Goal: Information Seeking & Learning: Learn about a topic

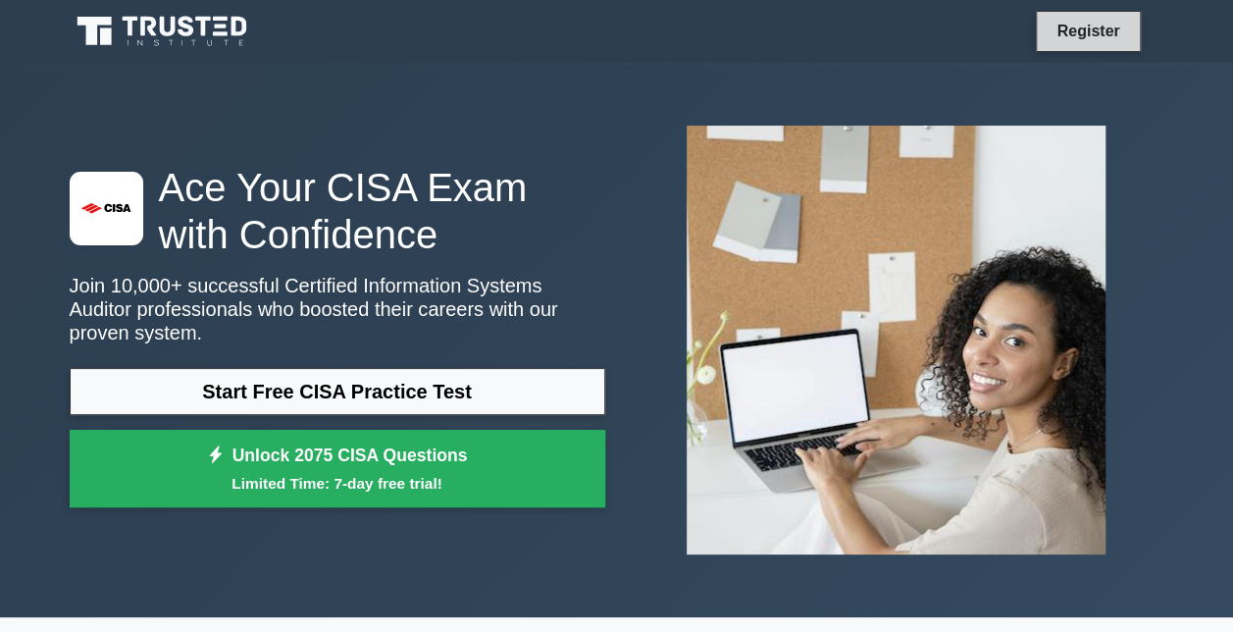
click at [1083, 34] on link "Register" at bounding box center [1088, 31] width 86 height 25
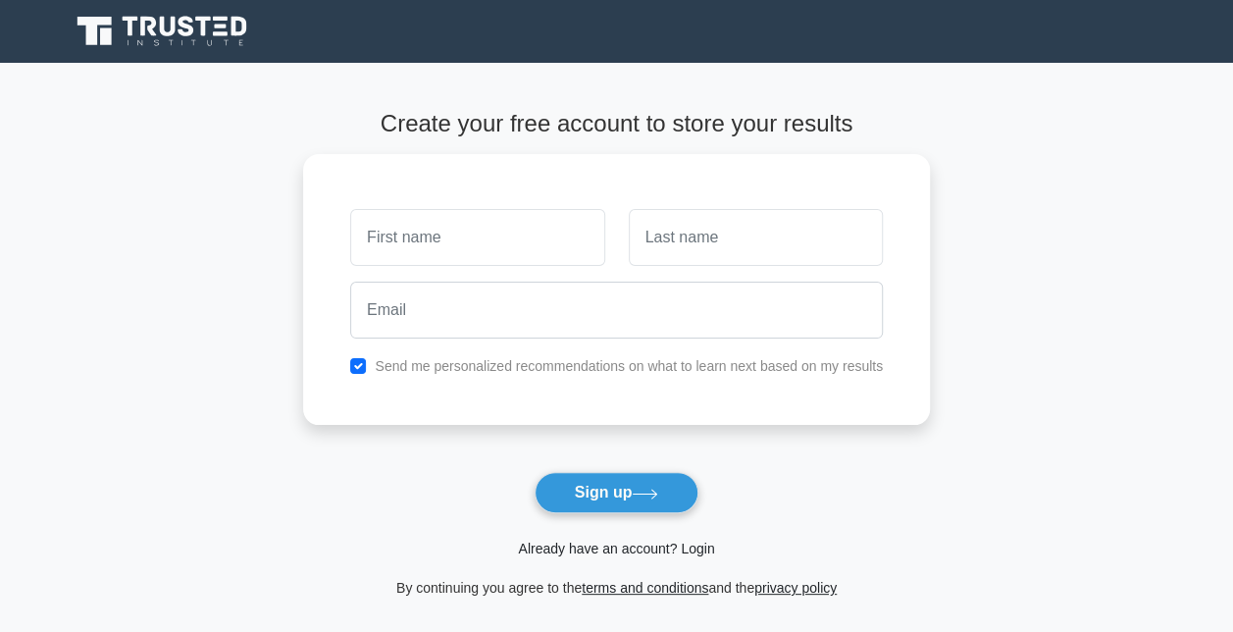
click at [598, 549] on link "Already have an account? Login" at bounding box center [616, 549] width 196 height 16
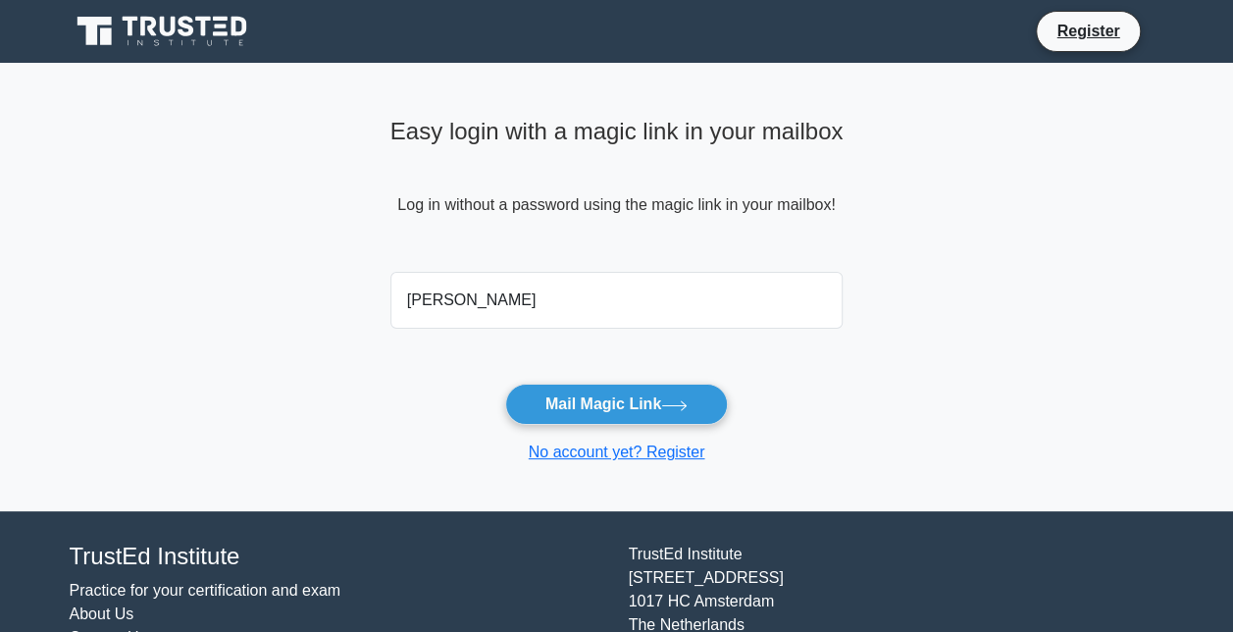
click at [505, 384] on button "Mail Magic Link" at bounding box center [616, 404] width 223 height 41
click at [934, 215] on main "Easy login with a magic link in your mailbox Log in without a password using th…" at bounding box center [616, 287] width 1233 height 448
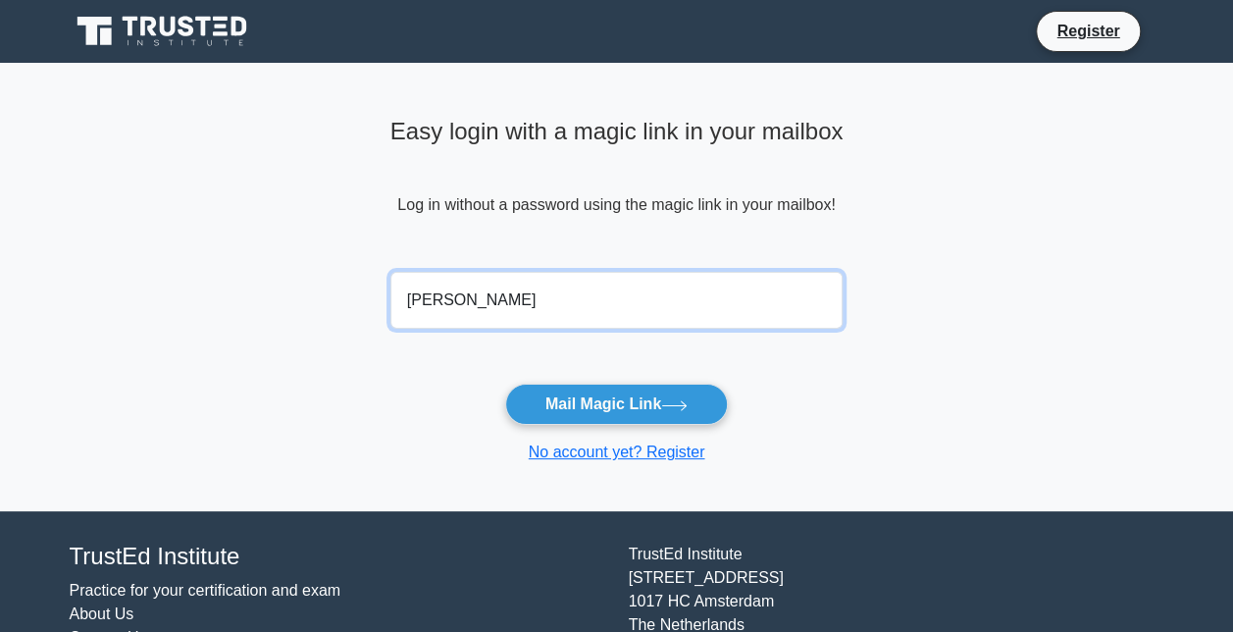
click at [653, 286] on input "[PERSON_NAME]" at bounding box center [616, 300] width 453 height 57
type input "[PERSON_NAME][EMAIL_ADDRESS][PERSON_NAME][PERSON_NAME][DOMAIN_NAME]"
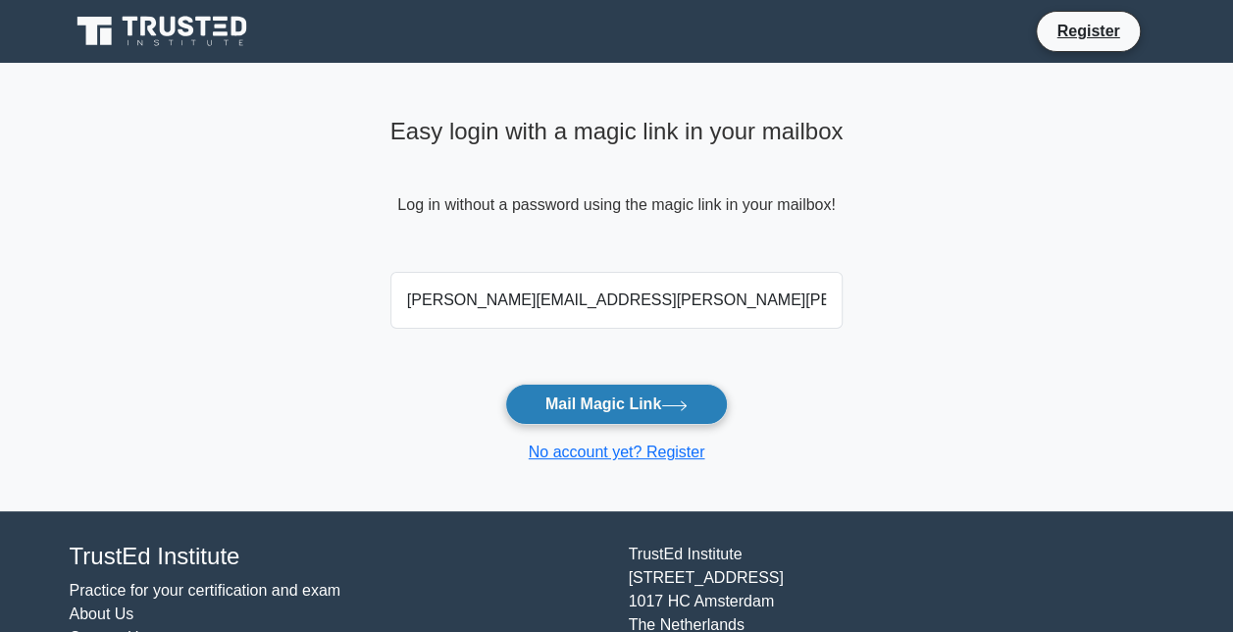
click at [553, 399] on button "Mail Magic Link" at bounding box center [616, 404] width 223 height 41
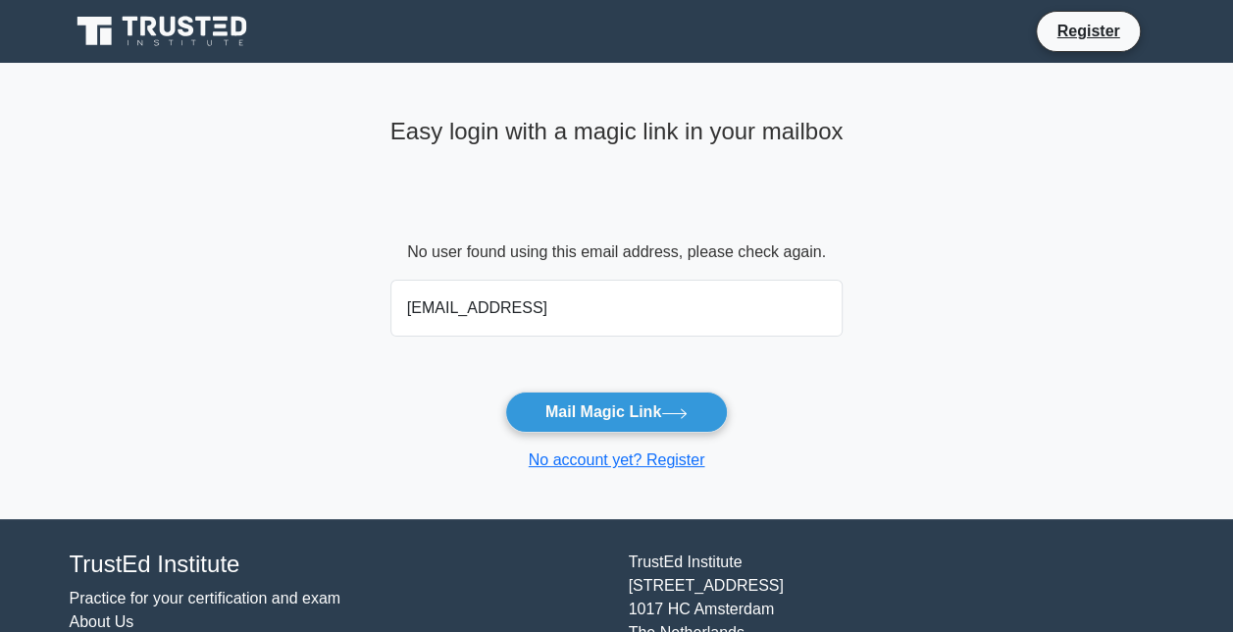
type input "mmrapp@gmail.com"
click at [505, 391] on button "Mail Magic Link" at bounding box center [616, 411] width 223 height 41
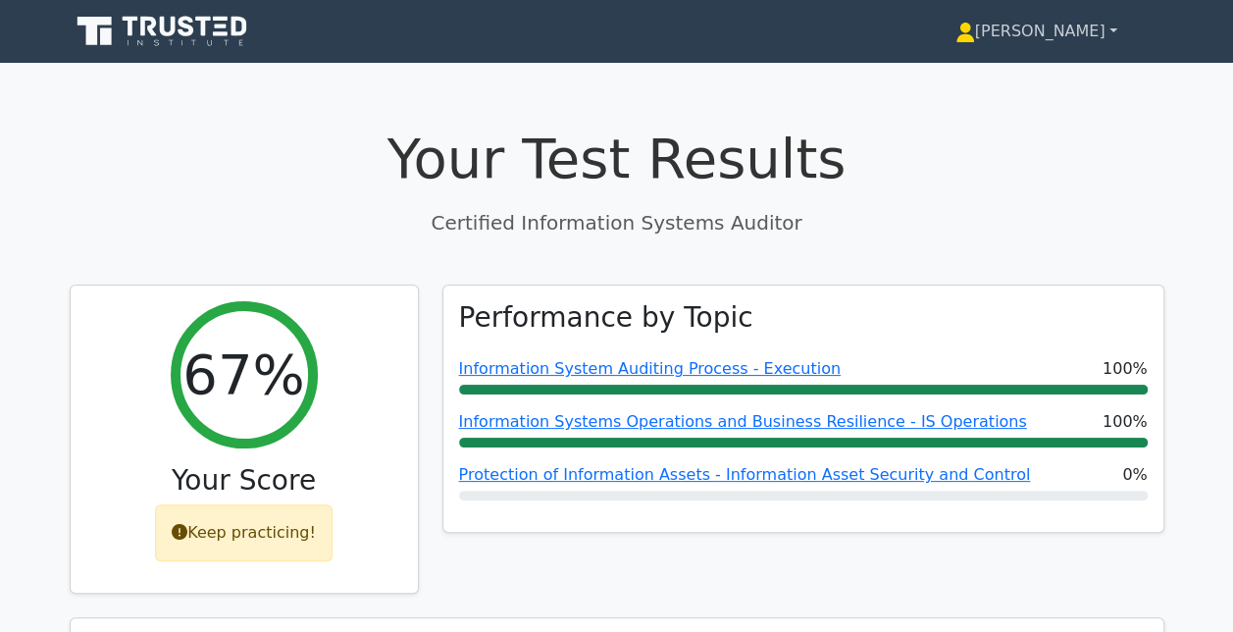
click at [1058, 38] on link "[PERSON_NAME]" at bounding box center [1037, 31] width 256 height 39
click at [210, 44] on icon at bounding box center [164, 31] width 188 height 37
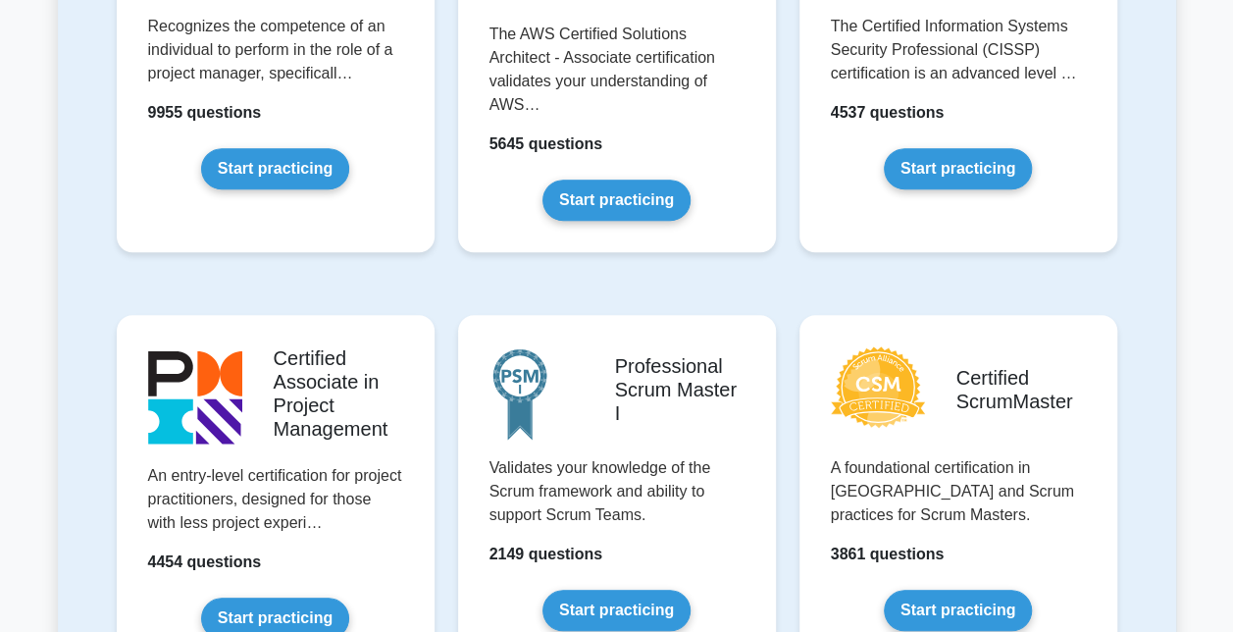
scroll to position [583, 0]
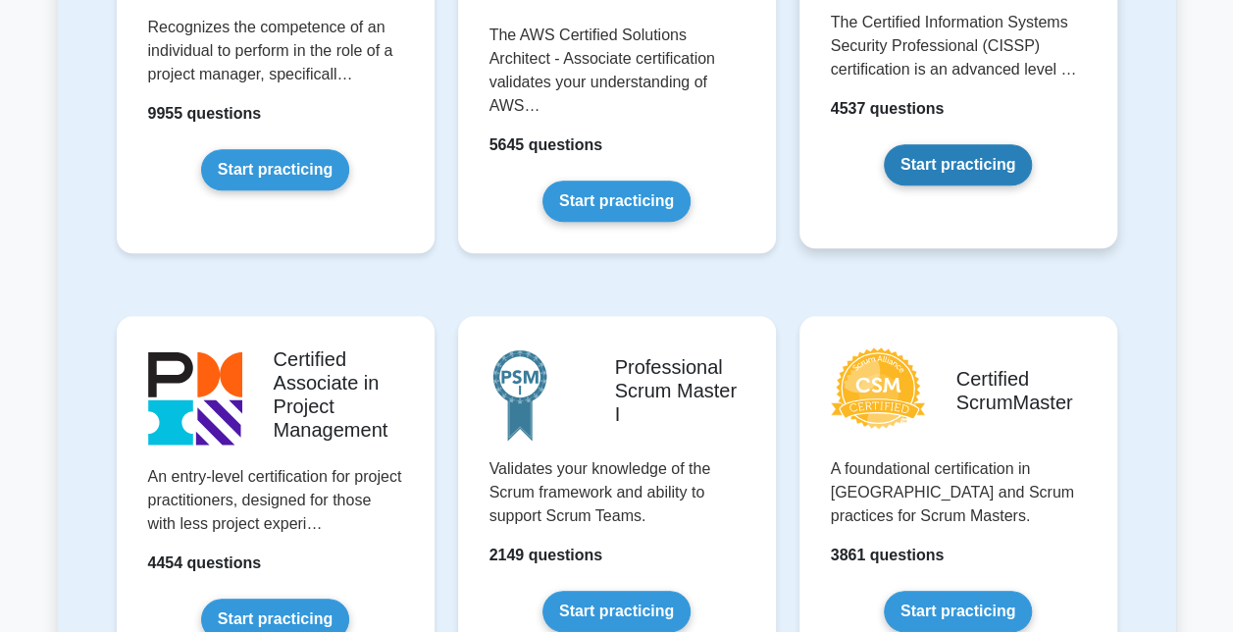
click at [965, 161] on link "Start practicing" at bounding box center [958, 164] width 148 height 41
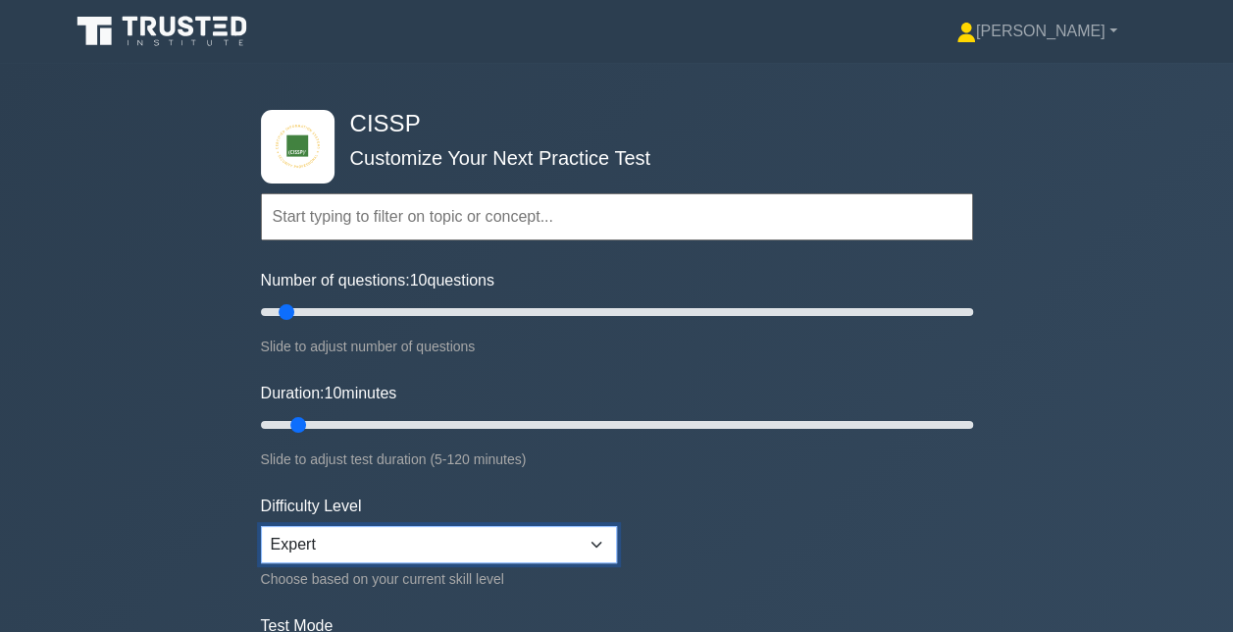
click at [400, 544] on select "Beginner Intermediate Expert" at bounding box center [439, 544] width 356 height 37
select select "intermediate"
click at [261, 526] on select "Beginner Intermediate Expert" at bounding box center [439, 544] width 356 height 37
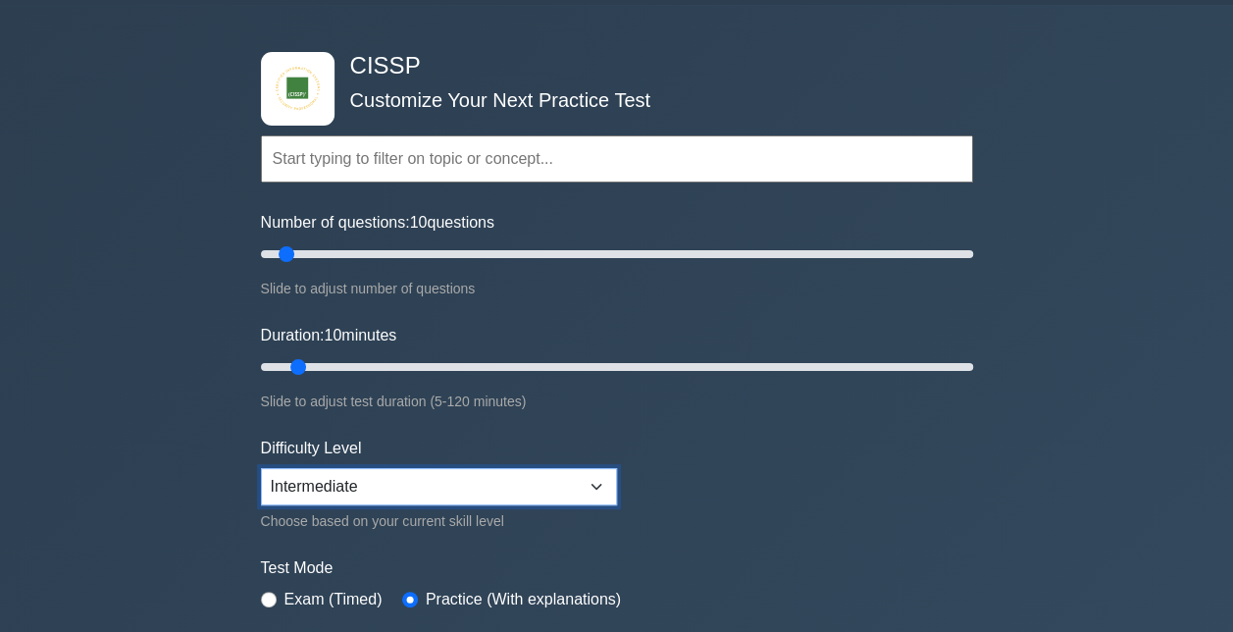
scroll to position [400, 0]
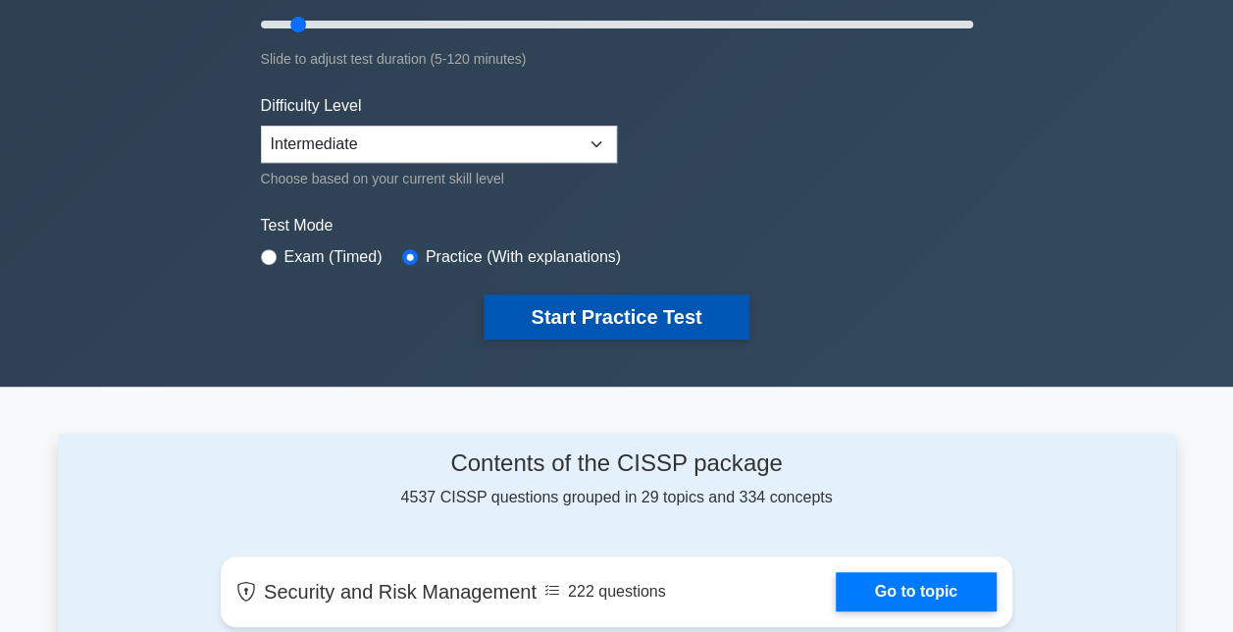
click at [685, 322] on button "Start Practice Test" at bounding box center [616, 316] width 265 height 45
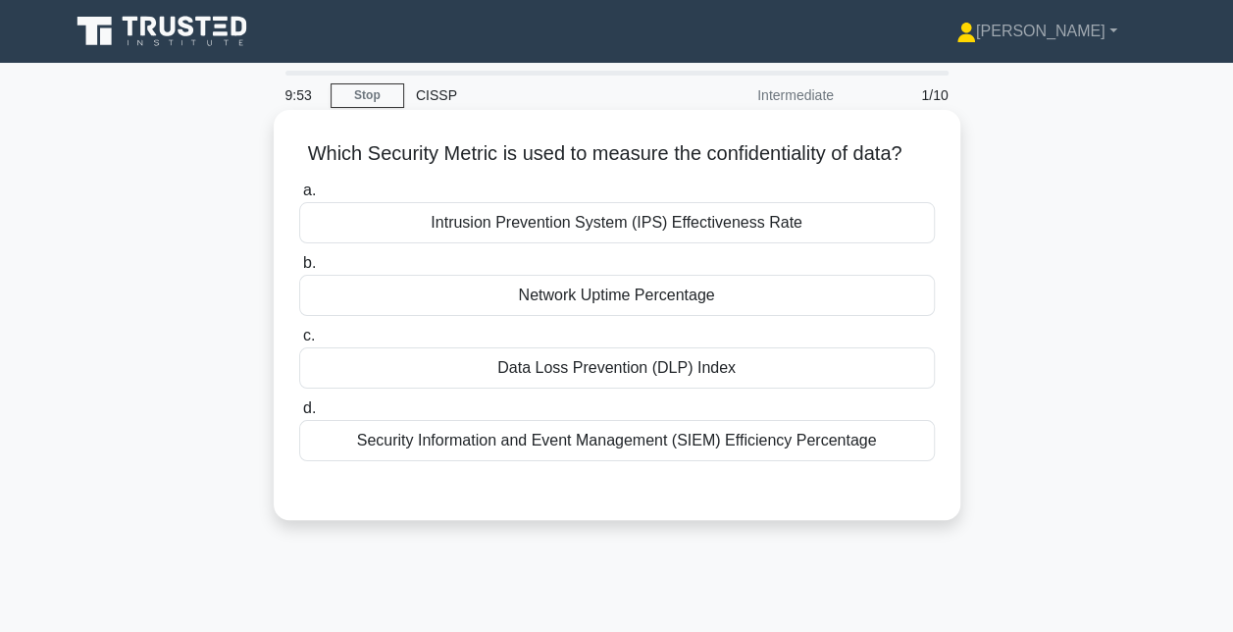
click at [683, 389] on div "Data Loss Prevention (DLP) Index" at bounding box center [617, 367] width 636 height 41
click at [299, 342] on input "c. Data Loss Prevention (DLP) Index" at bounding box center [299, 336] width 0 height 13
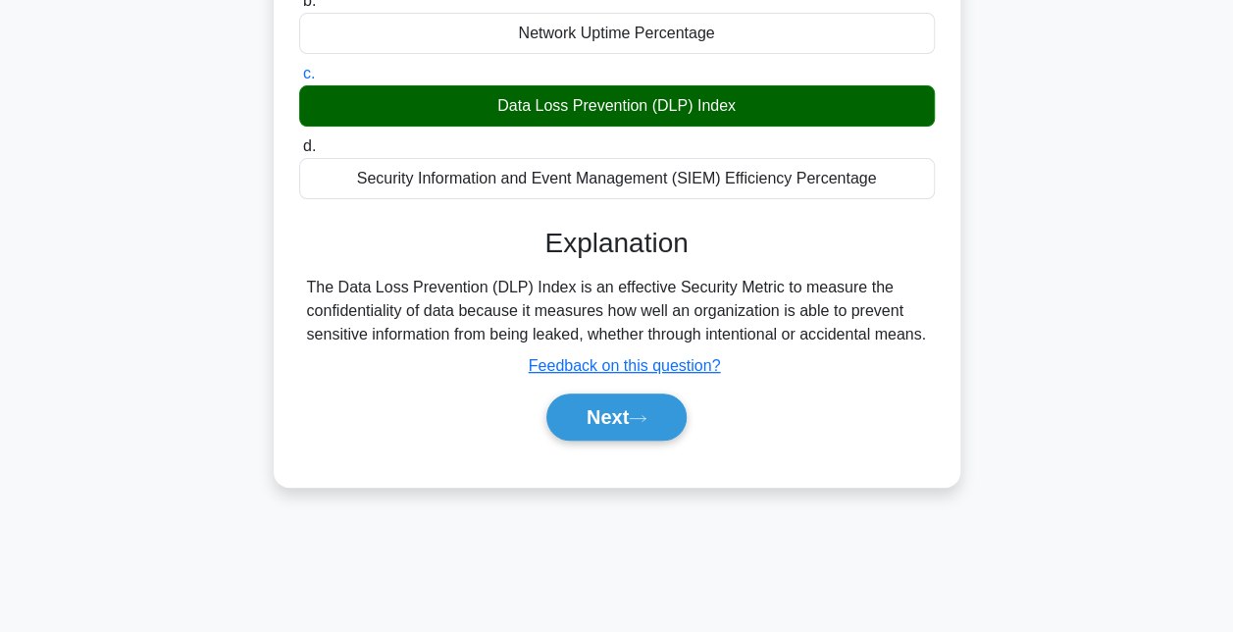
scroll to position [265, 0]
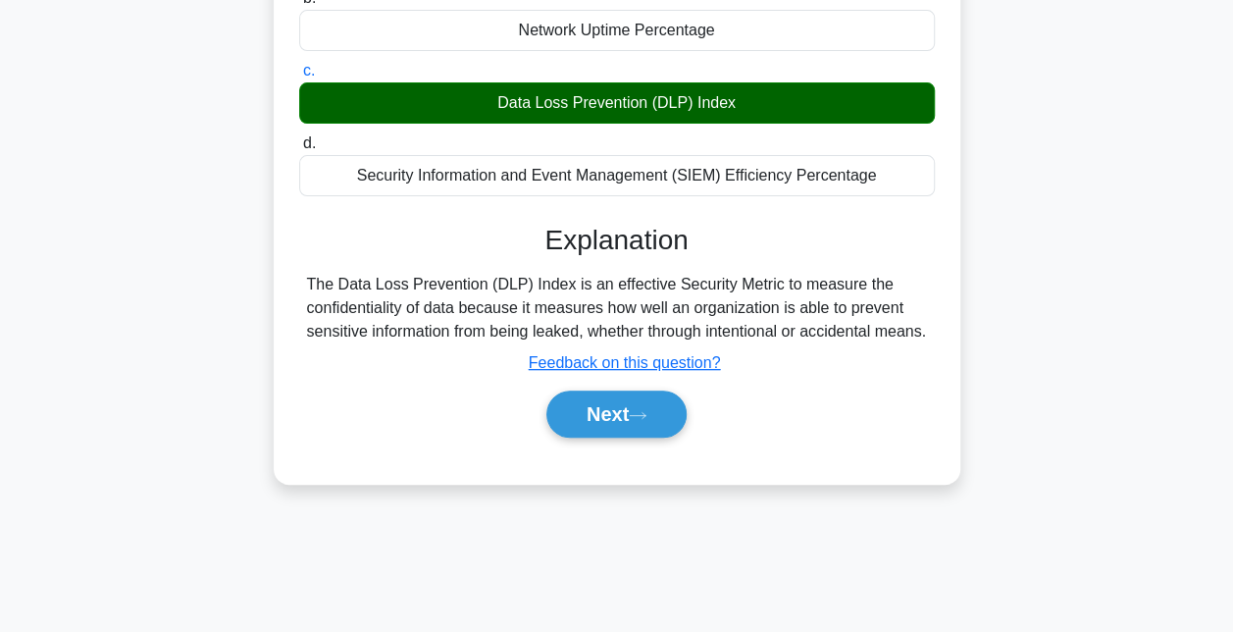
click at [671, 438] on button "Next" at bounding box center [616, 413] width 140 height 47
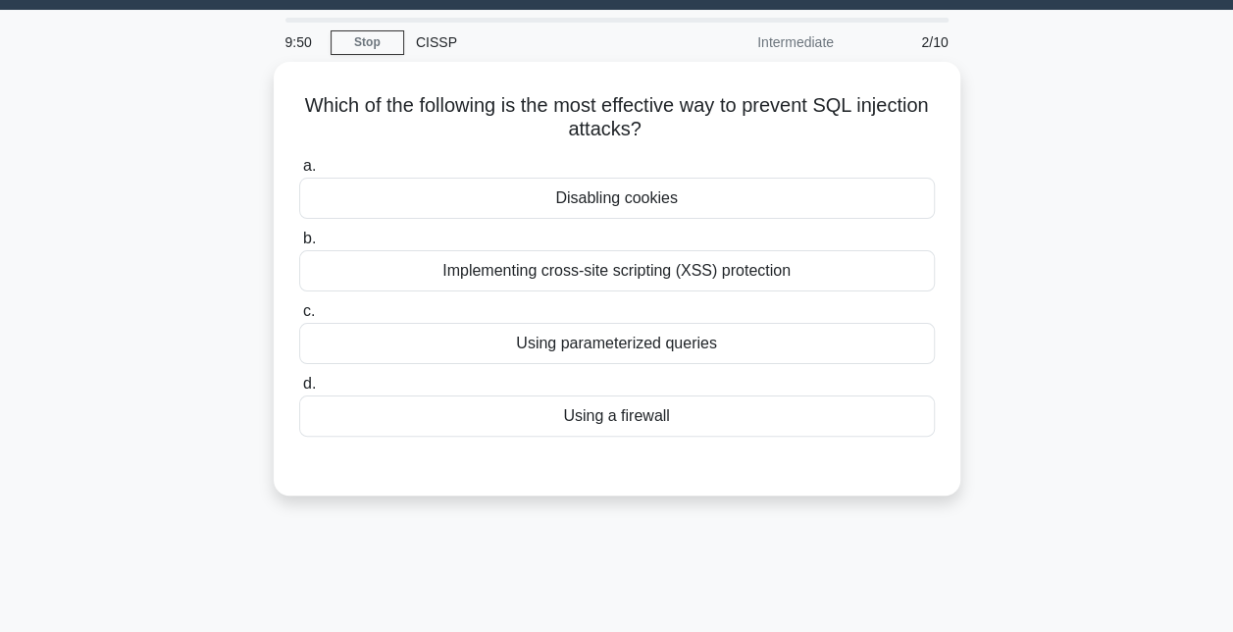
scroll to position [52, 0]
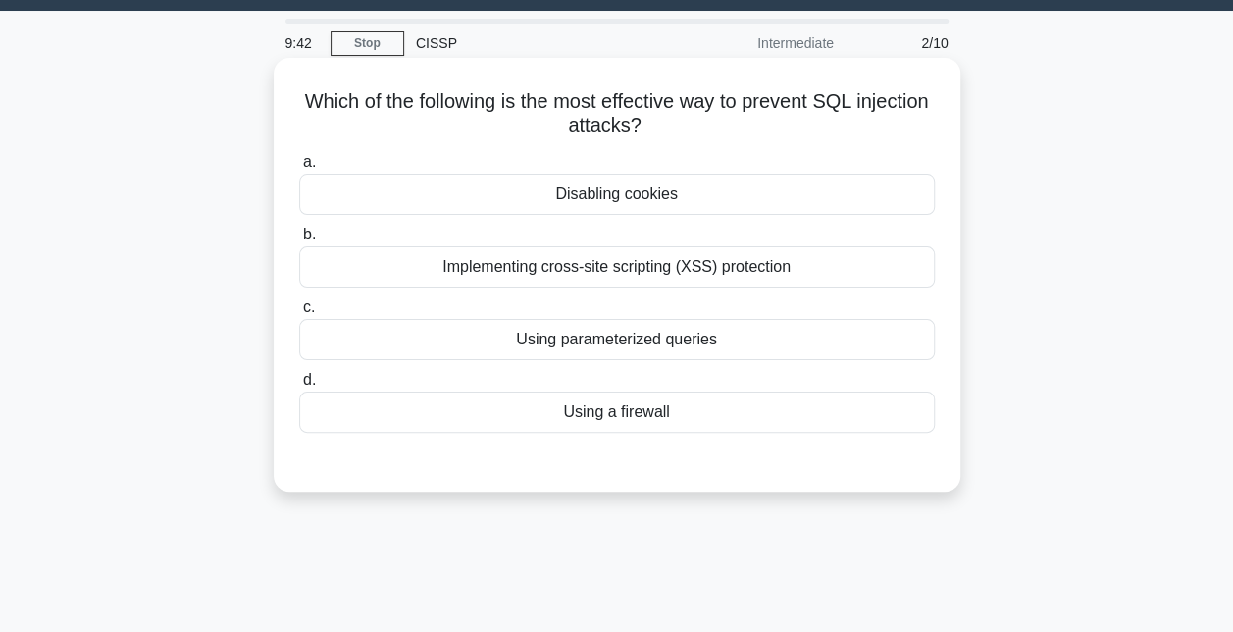
click at [697, 275] on div "Implementing cross-site scripting (XSS) protection" at bounding box center [617, 266] width 636 height 41
click at [299, 241] on input "b. Implementing cross-site scripting (XSS) protection" at bounding box center [299, 235] width 0 height 13
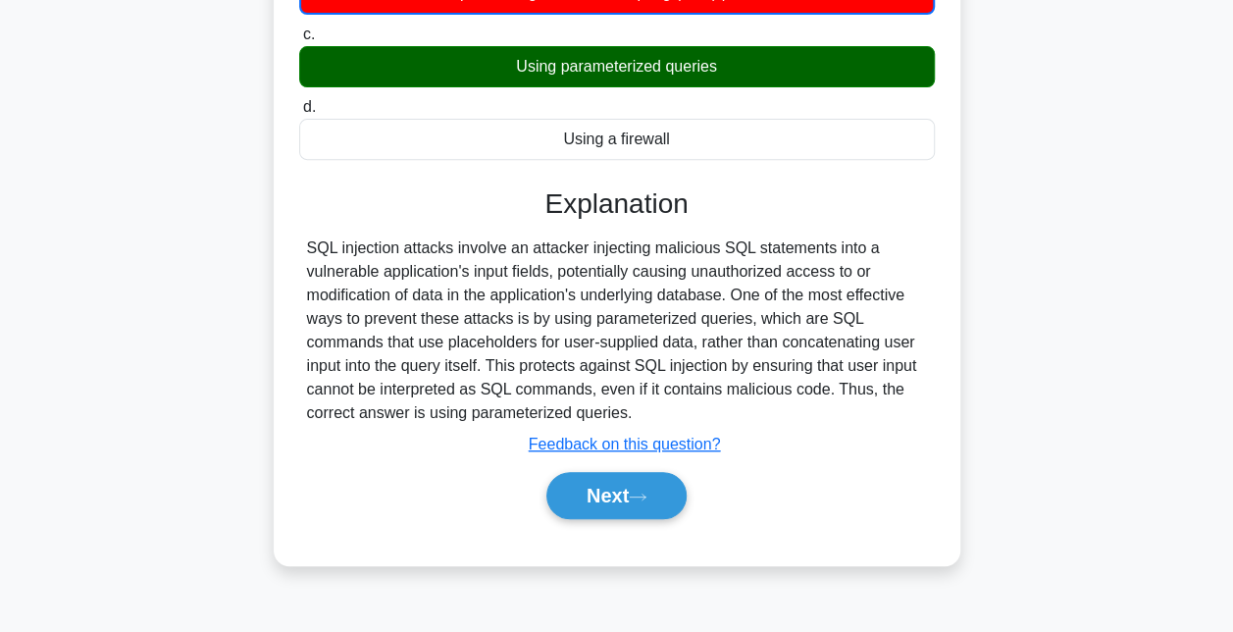
scroll to position [376, 0]
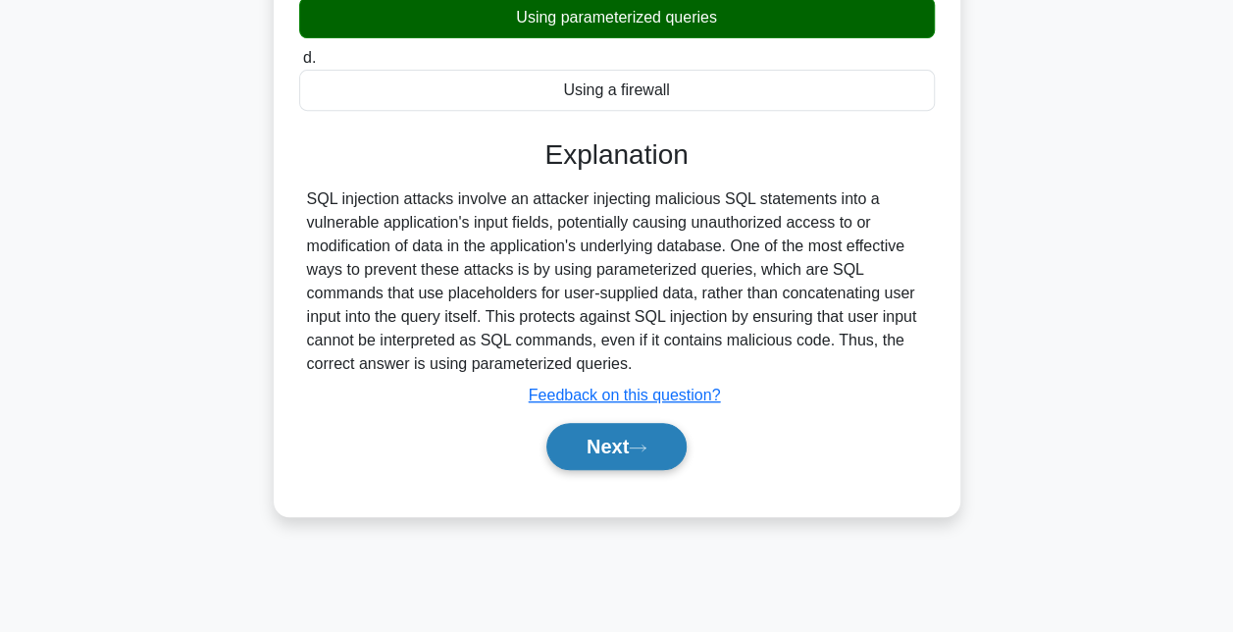
click at [625, 435] on button "Next" at bounding box center [616, 446] width 140 height 47
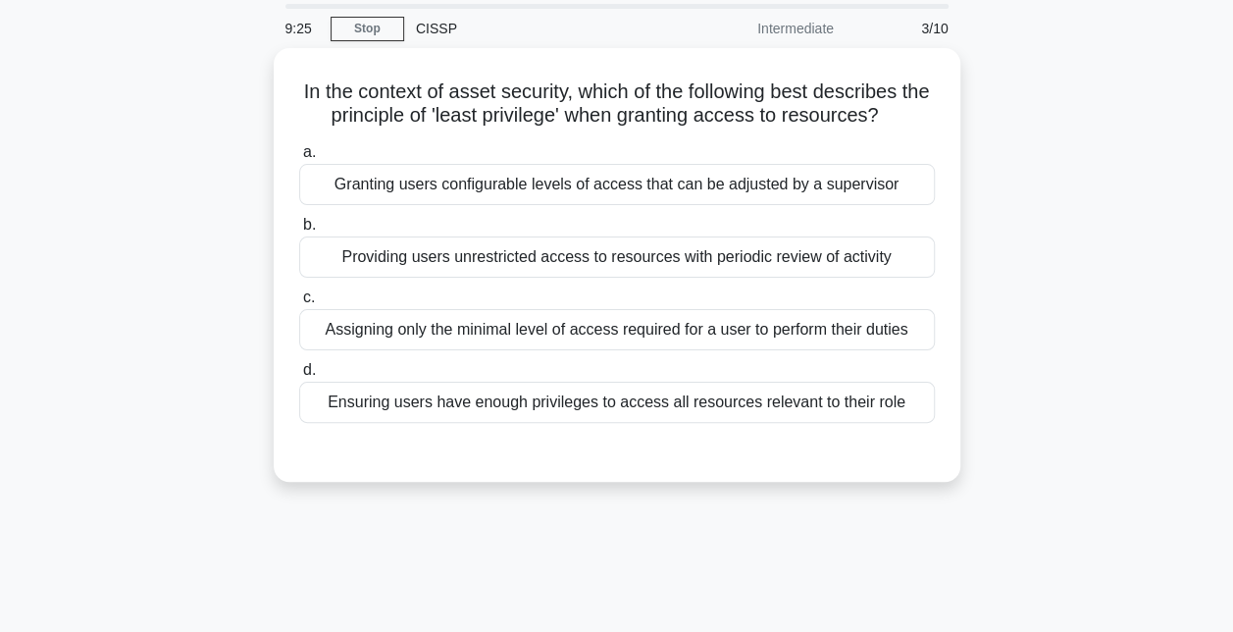
scroll to position [68, 0]
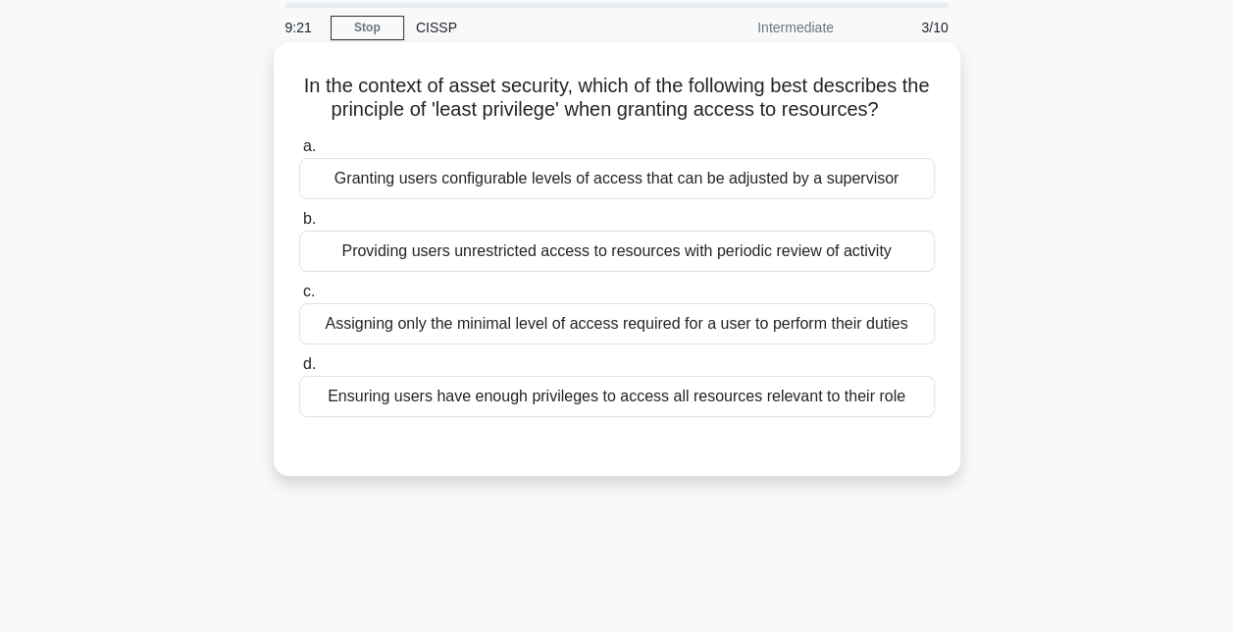
click at [626, 328] on div "Assigning only the minimal level of access required for a user to perform their…" at bounding box center [617, 323] width 636 height 41
click at [299, 298] on input "c. Assigning only the minimal level of access required for a user to perform th…" at bounding box center [299, 292] width 0 height 13
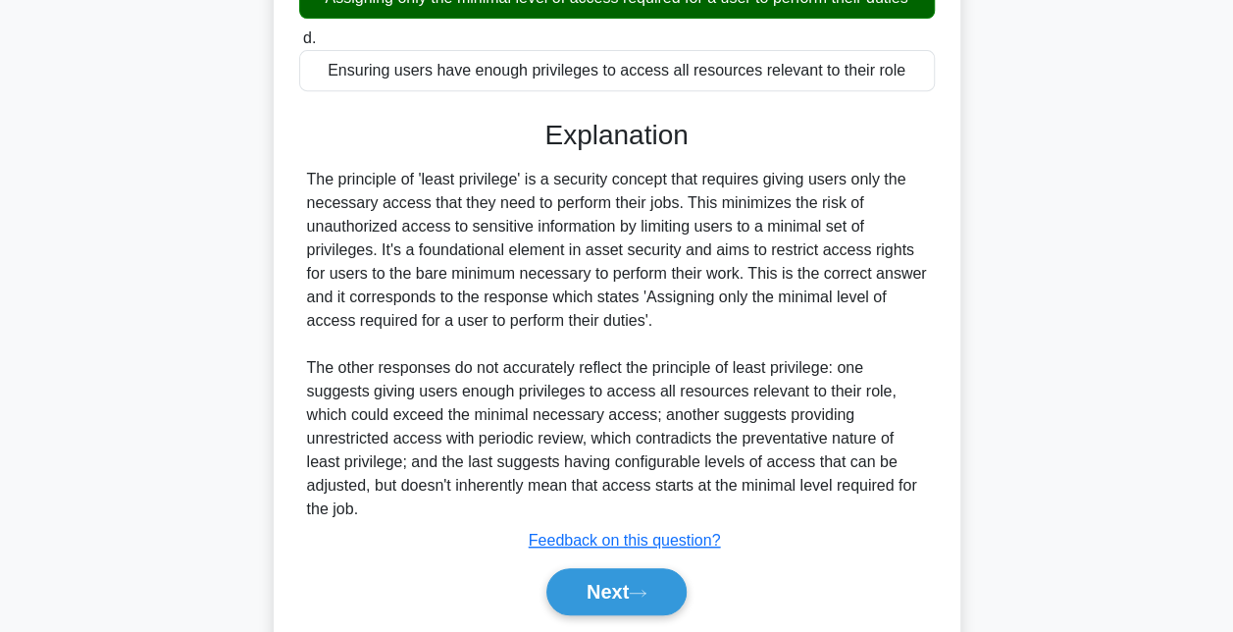
scroll to position [457, 0]
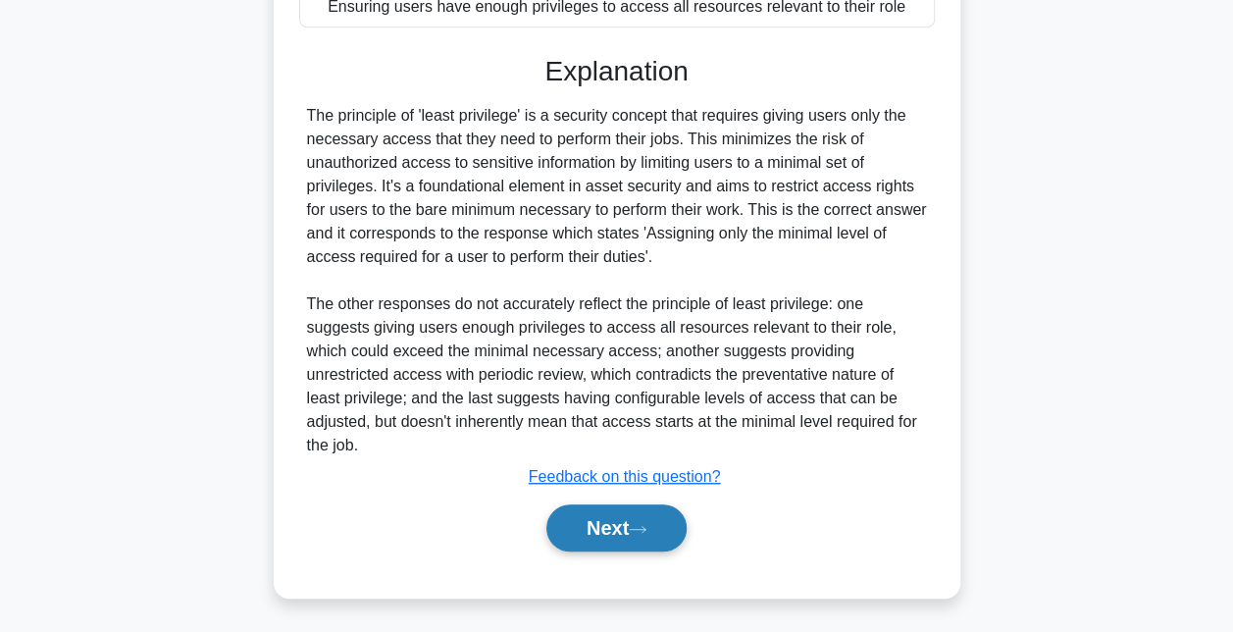
click at [636, 536] on button "Next" at bounding box center [616, 527] width 140 height 47
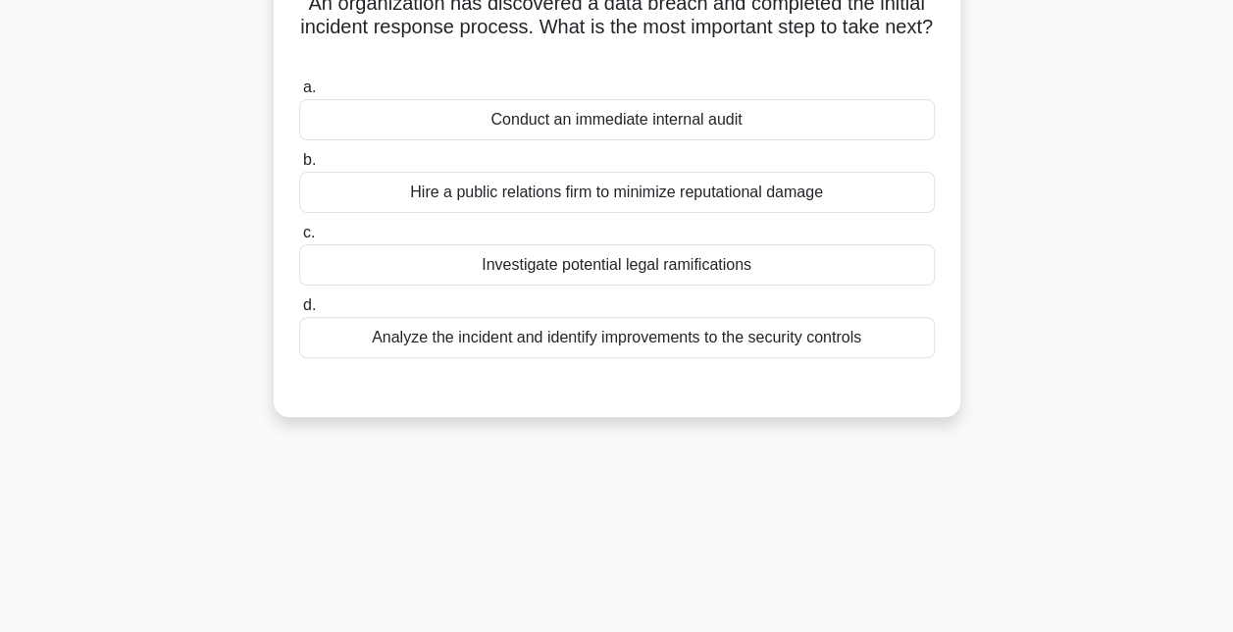
scroll to position [73, 0]
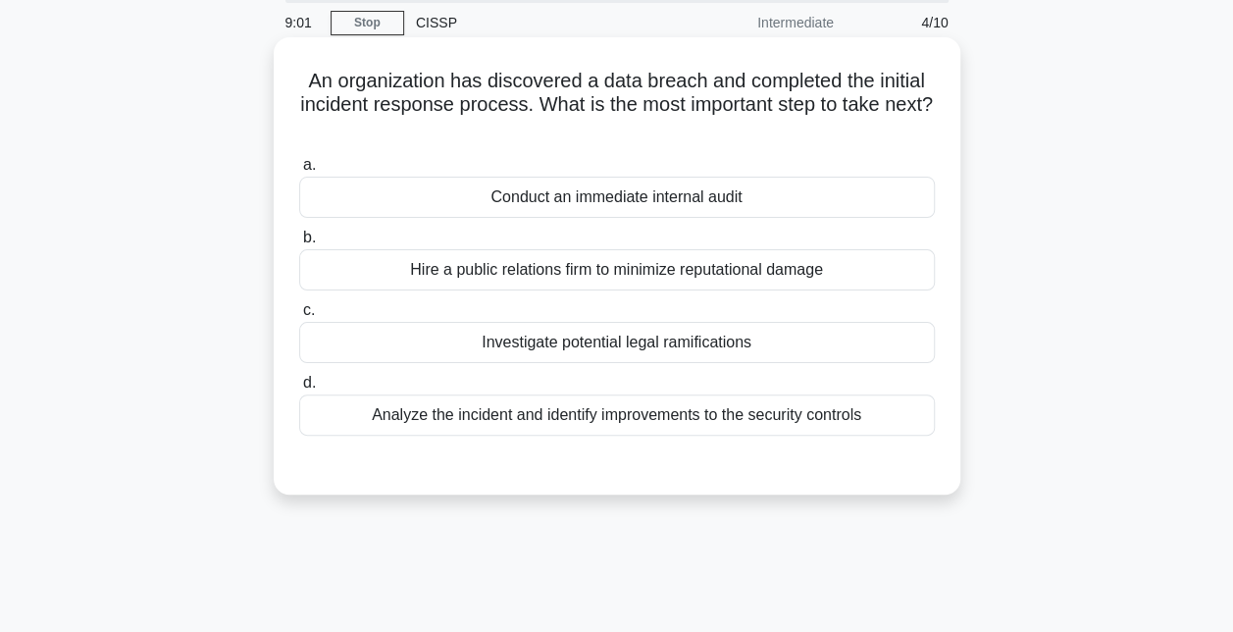
click at [689, 347] on div "Investigate potential legal ramifications" at bounding box center [617, 342] width 636 height 41
click at [299, 317] on input "c. Investigate potential legal ramifications" at bounding box center [299, 310] width 0 height 13
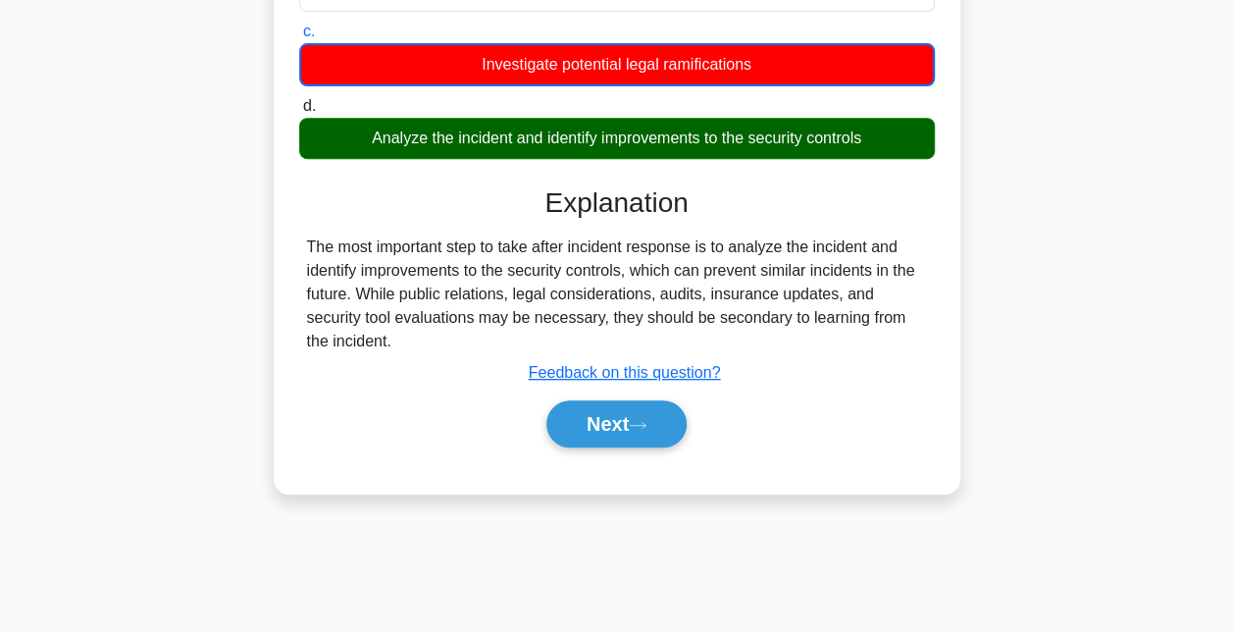
scroll to position [351, 0]
click at [652, 432] on button "Next" at bounding box center [616, 423] width 140 height 47
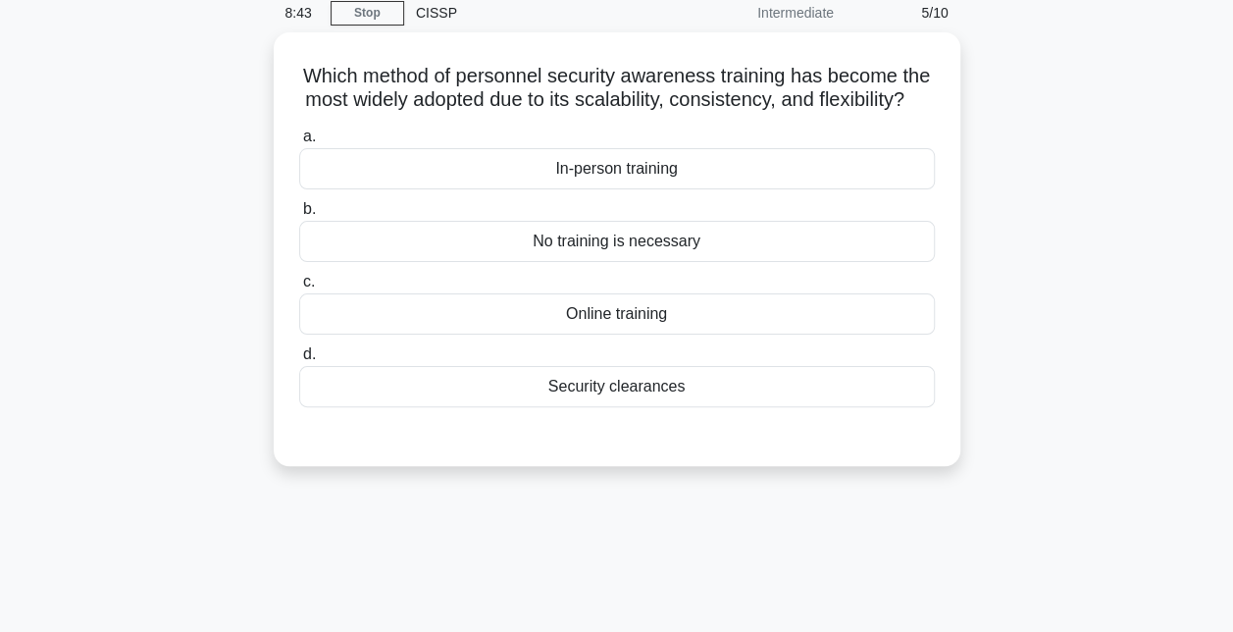
scroll to position [82, 0]
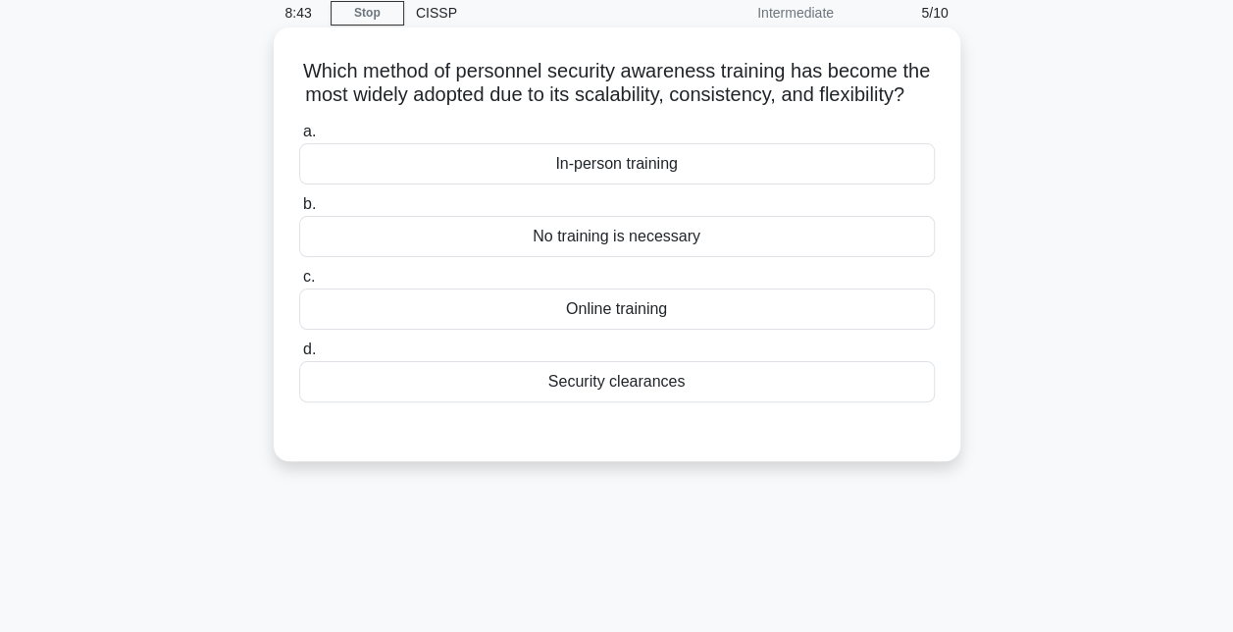
click at [657, 402] on div "Security clearances" at bounding box center [617, 381] width 636 height 41
click at [299, 356] on input "d. Security clearances" at bounding box center [299, 349] width 0 height 13
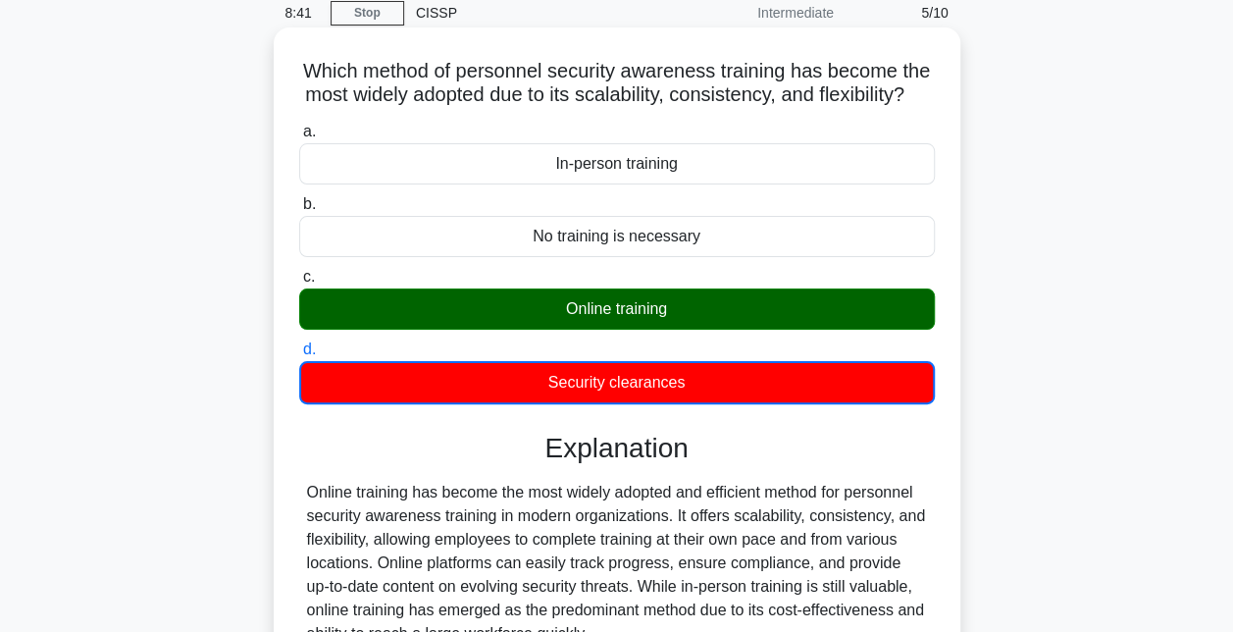
scroll to position [226, 0]
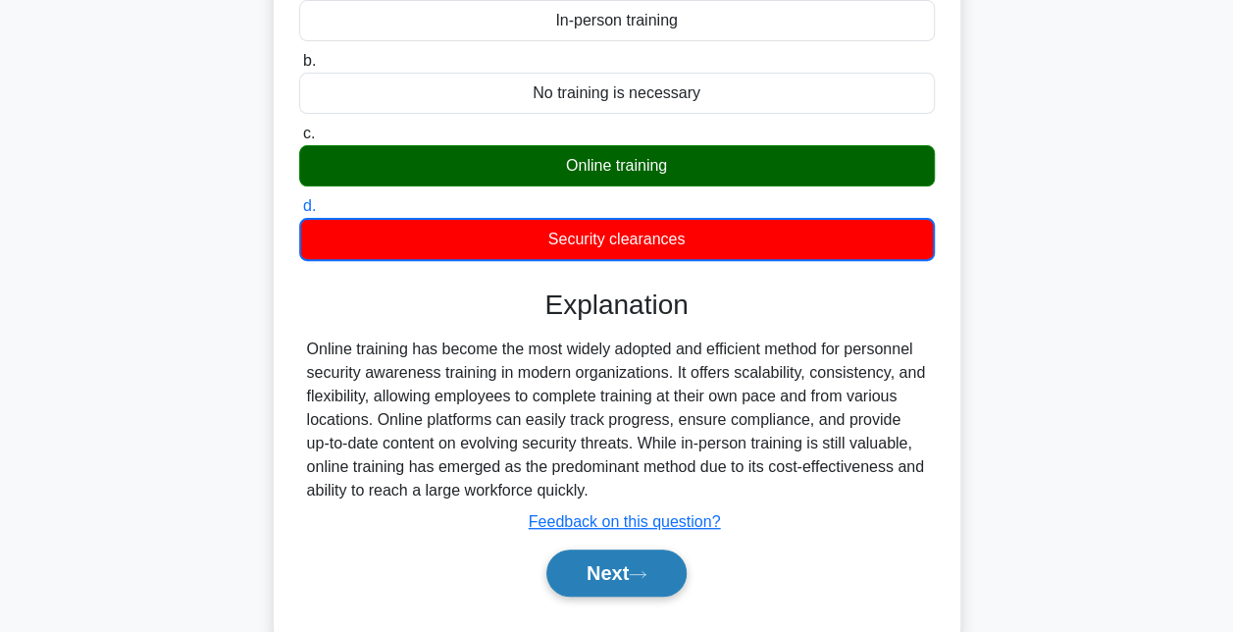
click at [618, 576] on button "Next" at bounding box center [616, 572] width 140 height 47
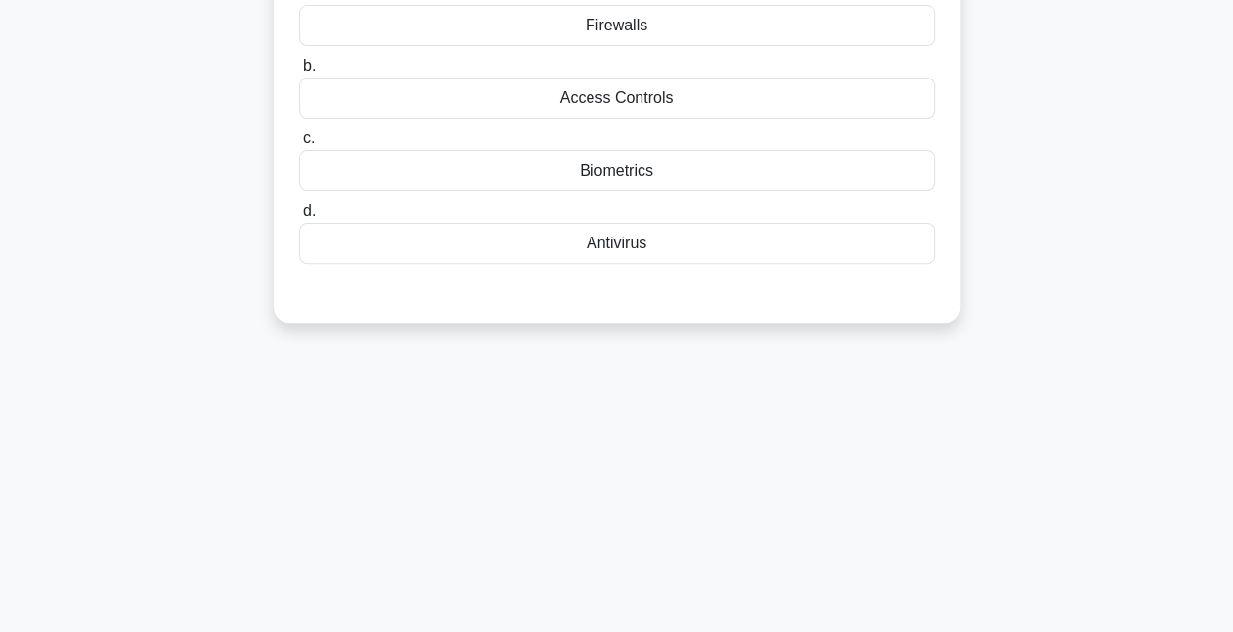
scroll to position [33, 0]
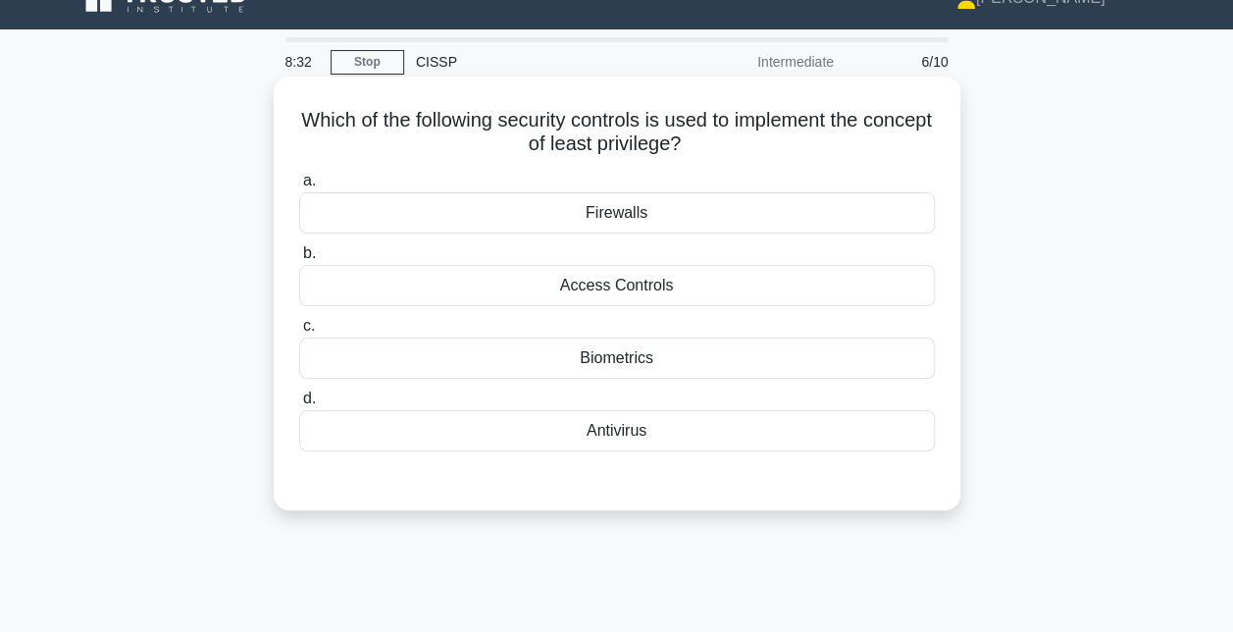
click at [656, 278] on div "Access Controls" at bounding box center [617, 285] width 636 height 41
click at [299, 260] on input "b. Access Controls" at bounding box center [299, 253] width 0 height 13
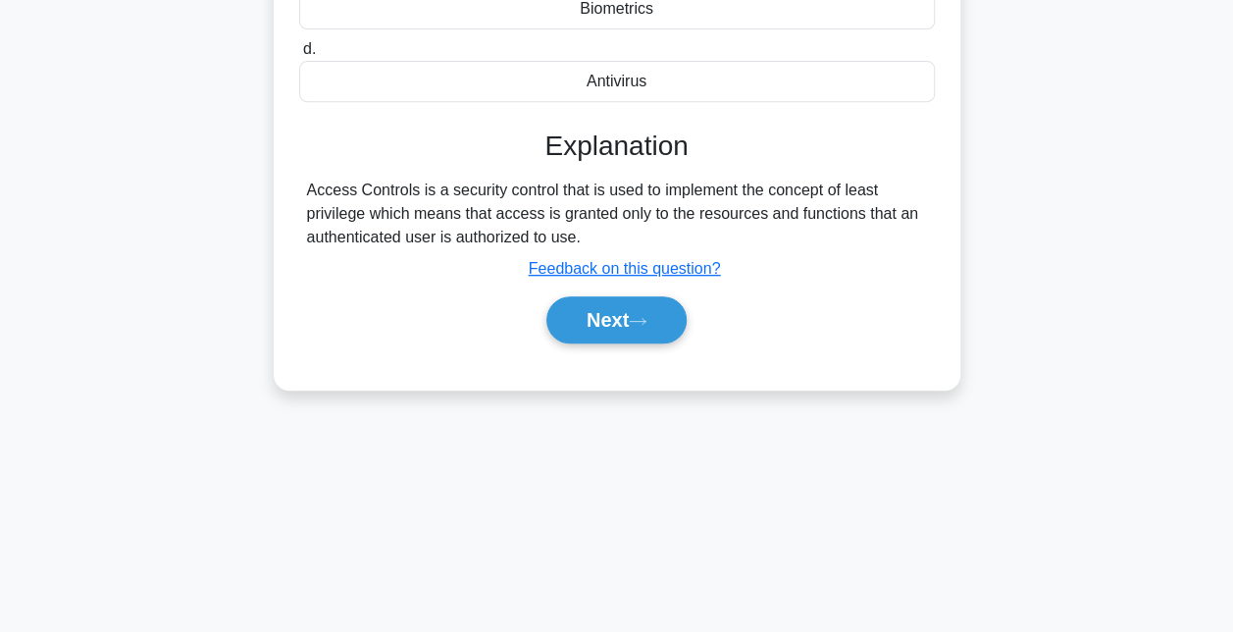
scroll to position [383, 0]
click at [620, 322] on button "Next" at bounding box center [616, 319] width 140 height 47
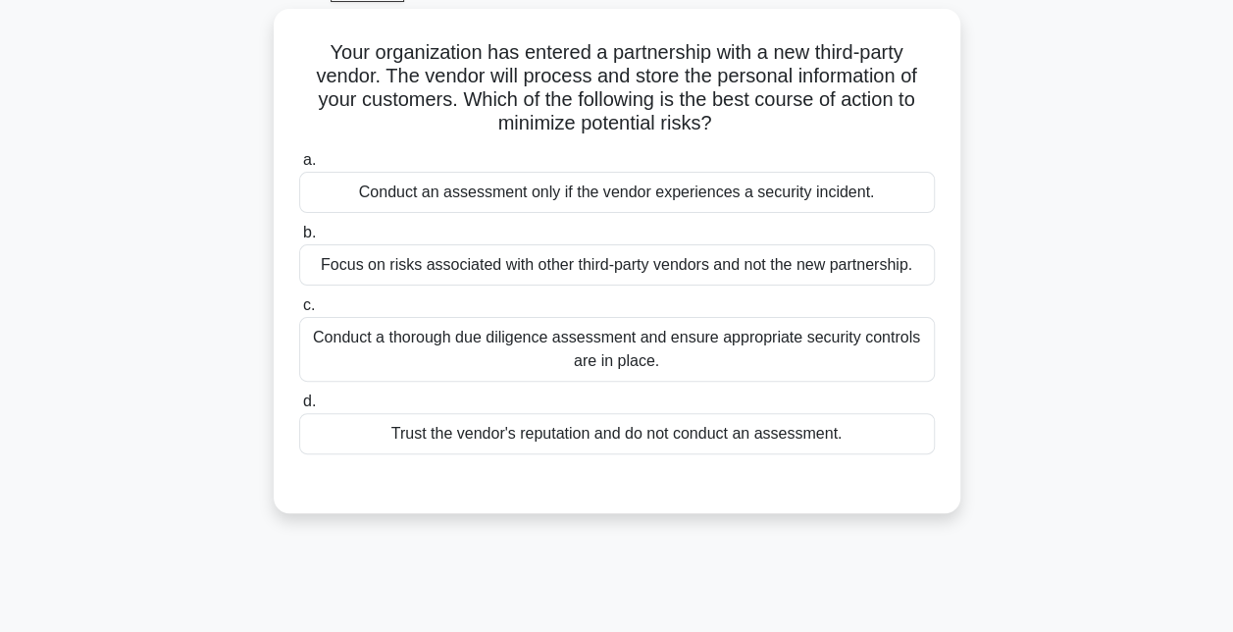
scroll to position [108, 0]
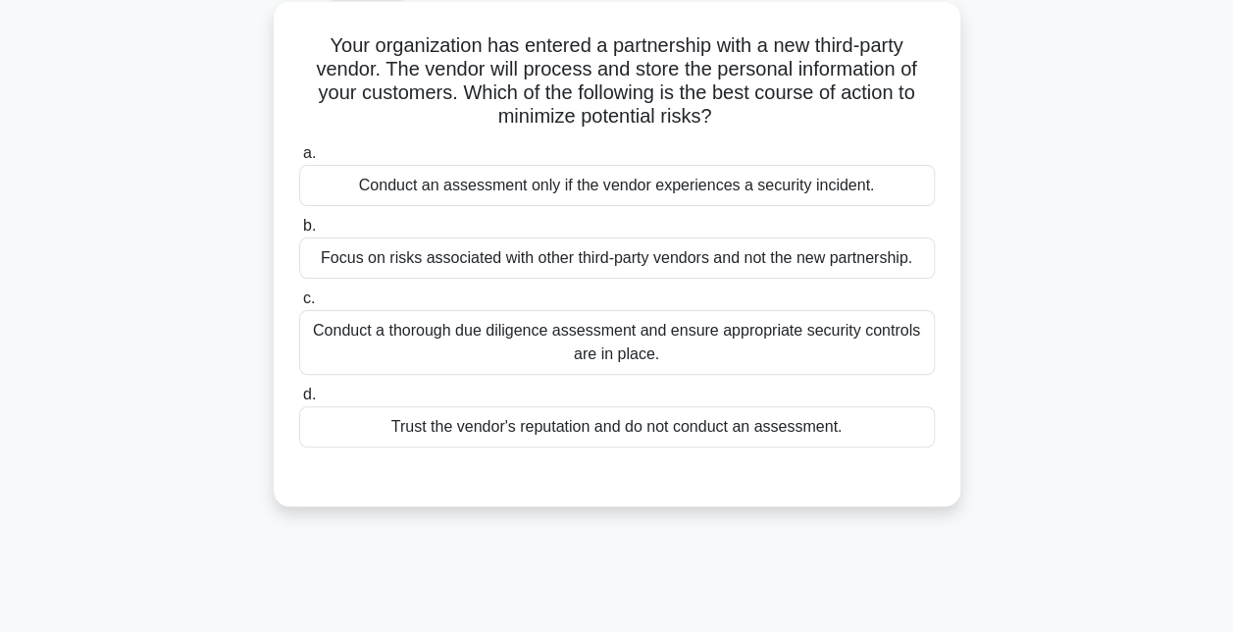
click at [655, 347] on div "Conduct a thorough due diligence assessment and ensure appropriate security con…" at bounding box center [617, 342] width 636 height 65
click at [299, 305] on input "c. Conduct a thorough due diligence assessment and ensure appropriate security …" at bounding box center [299, 298] width 0 height 13
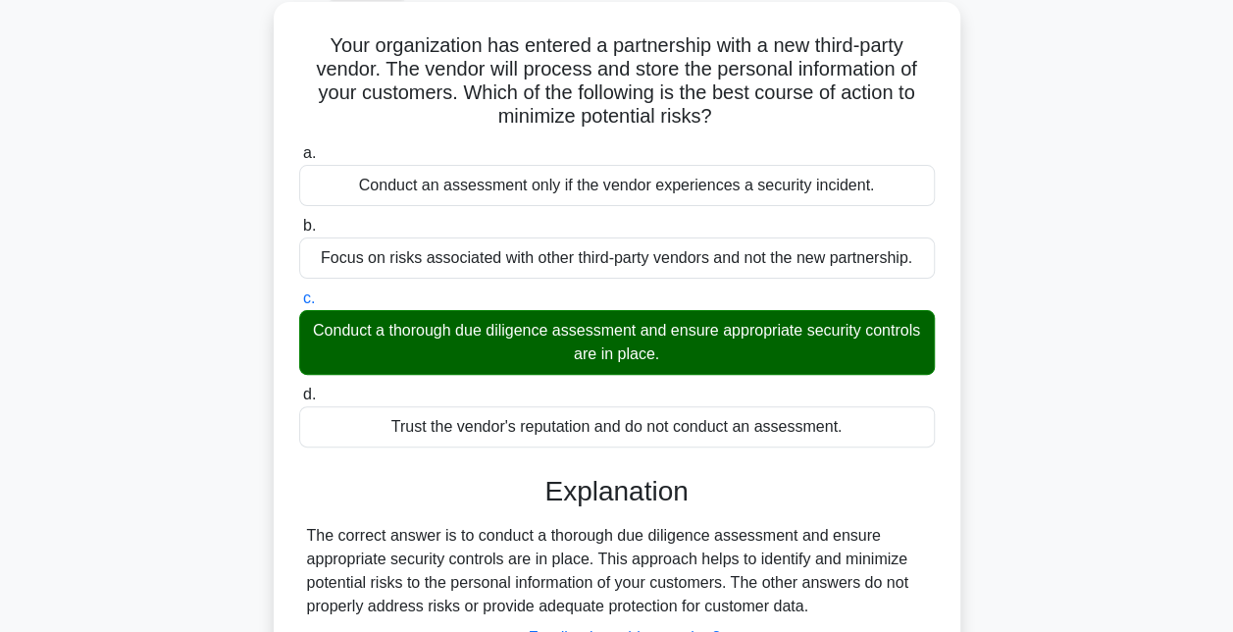
scroll to position [428, 0]
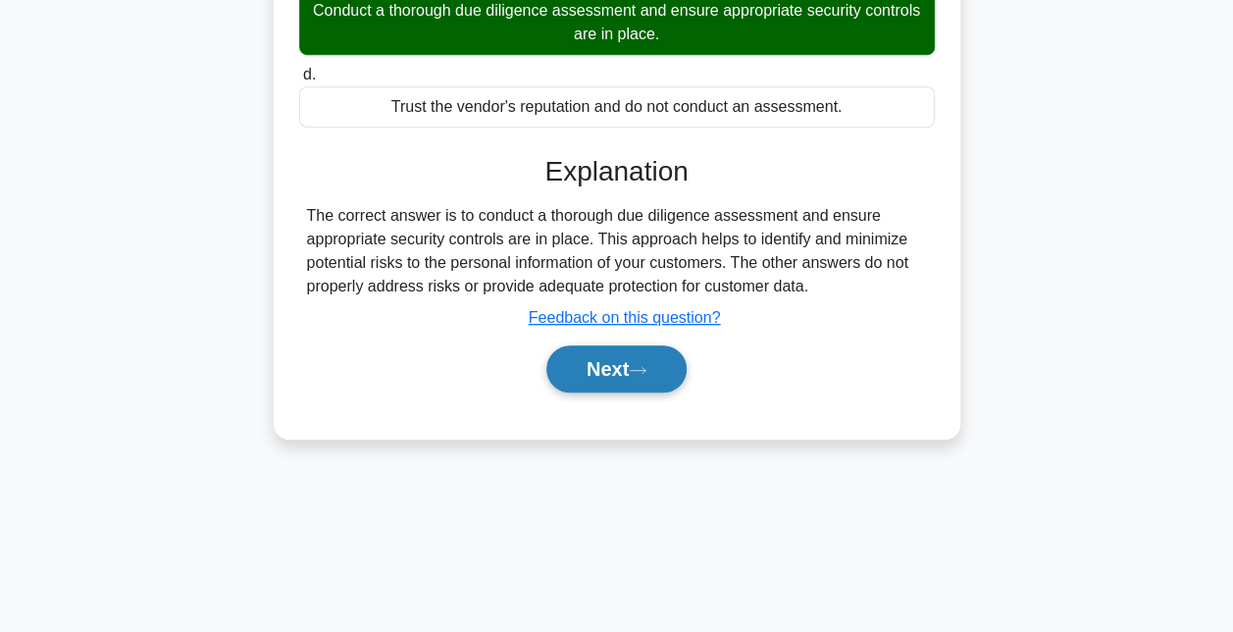
click at [655, 347] on button "Next" at bounding box center [616, 368] width 140 height 47
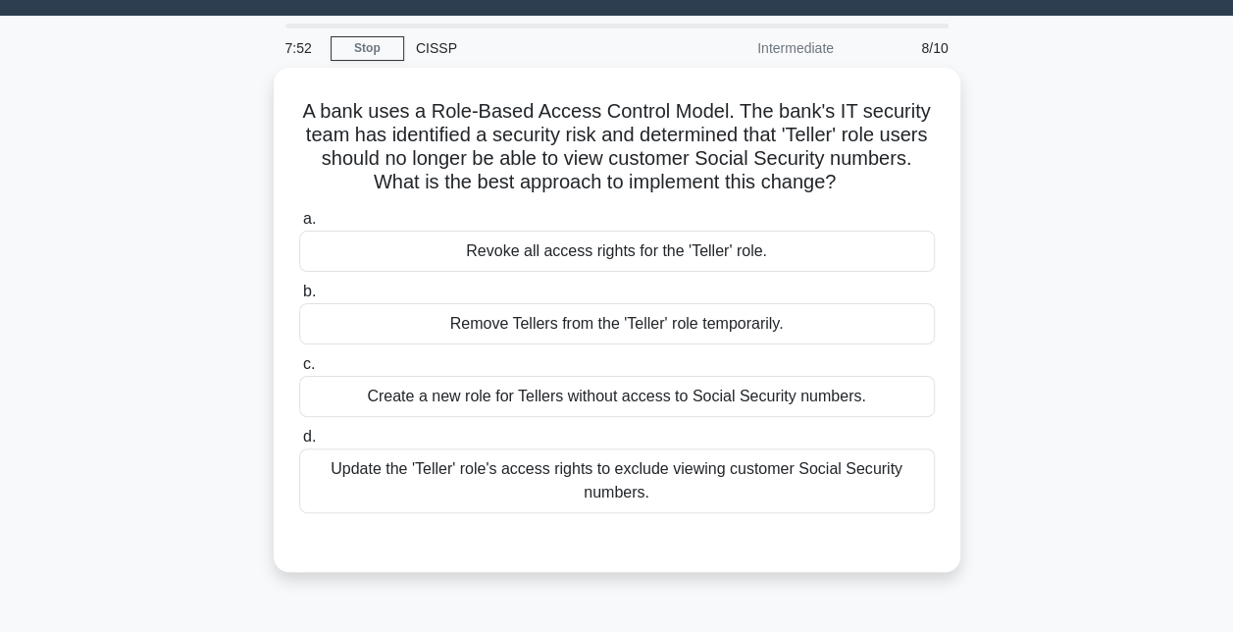
scroll to position [61, 0]
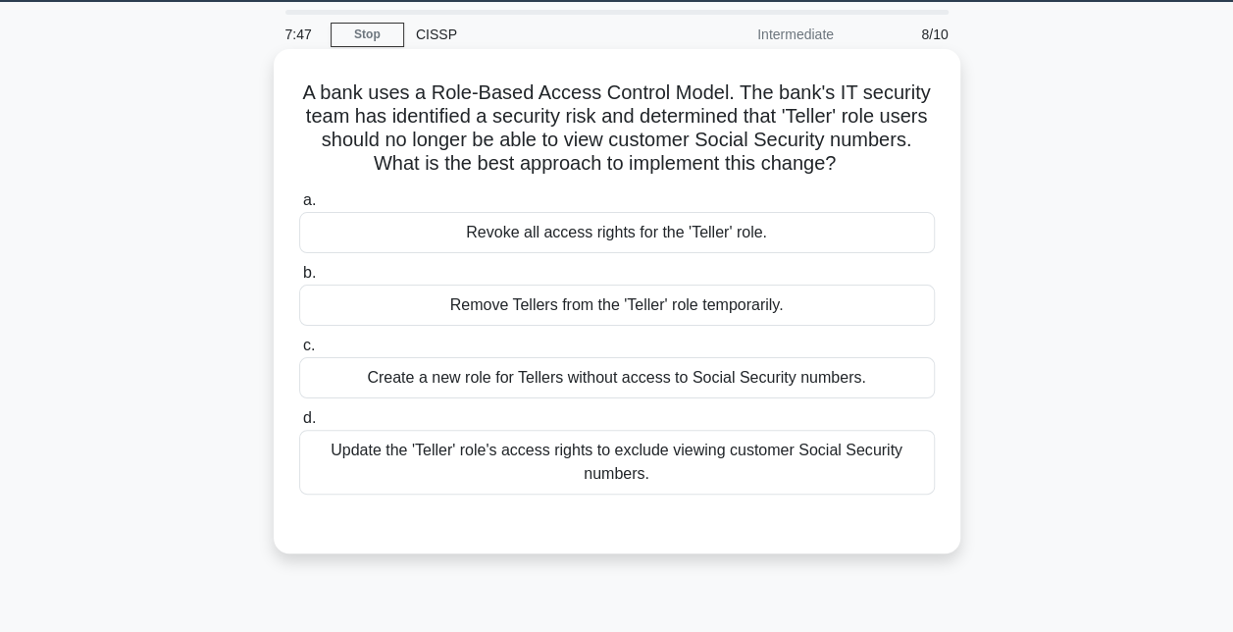
click at [657, 471] on div "Update the 'Teller' role's access rights to exclude viewing customer Social Sec…" at bounding box center [617, 462] width 636 height 65
click at [299, 425] on input "d. Update the 'Teller' role's access rights to exclude viewing customer Social …" at bounding box center [299, 418] width 0 height 13
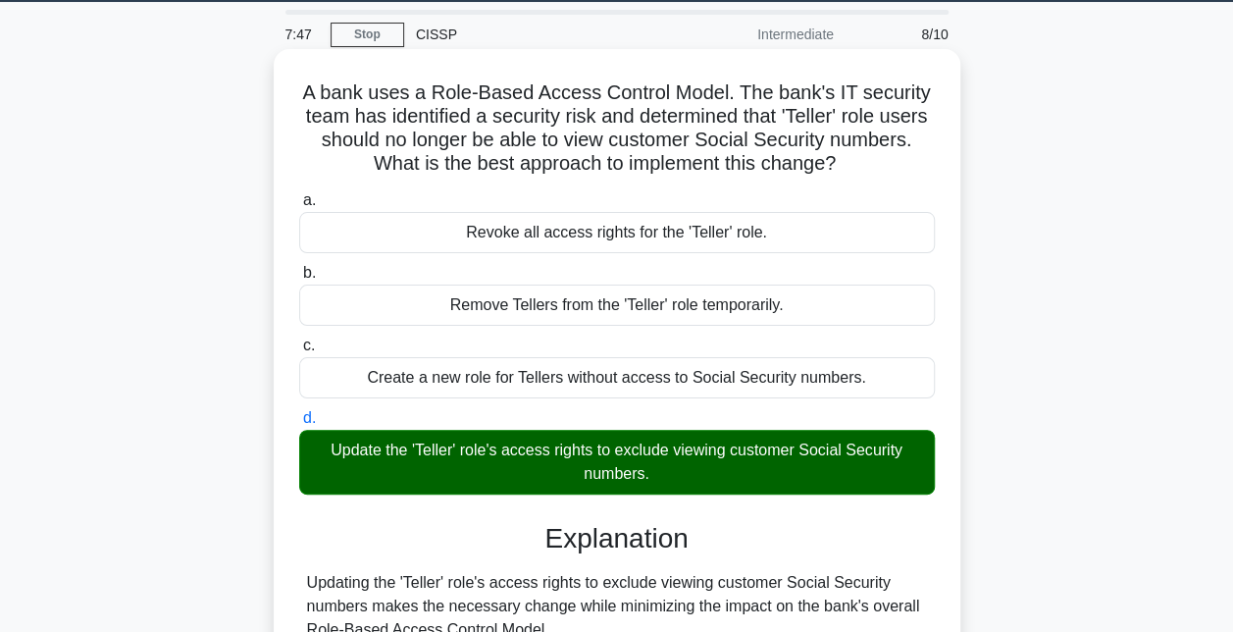
scroll to position [428, 0]
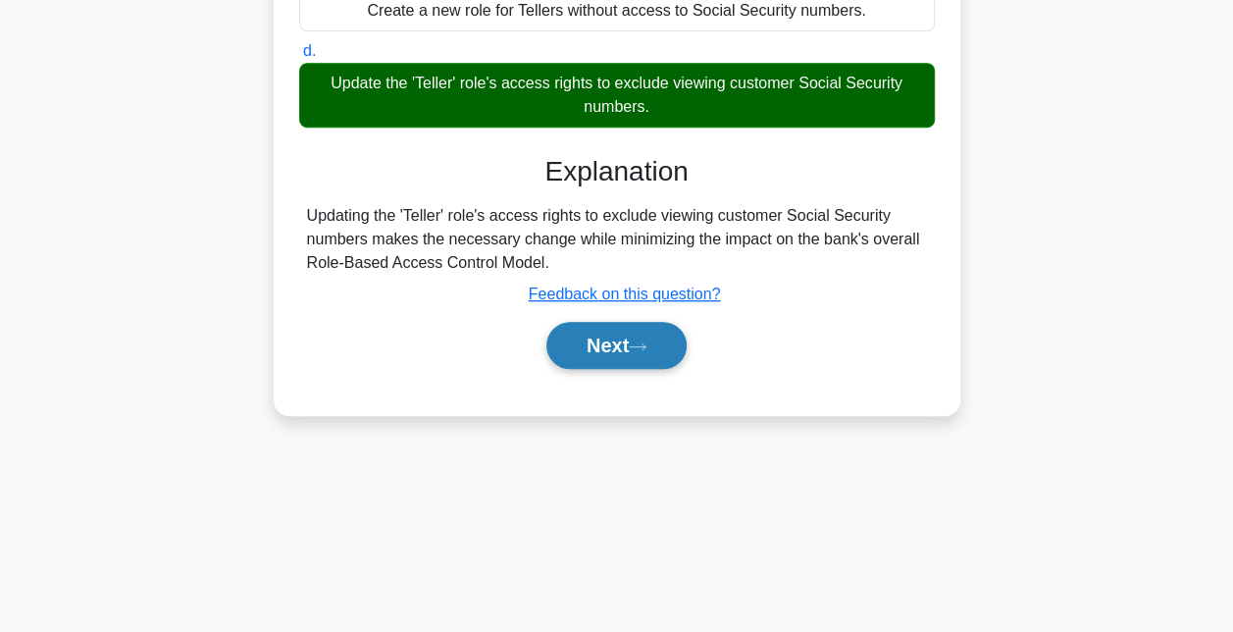
click at [634, 353] on button "Next" at bounding box center [616, 345] width 140 height 47
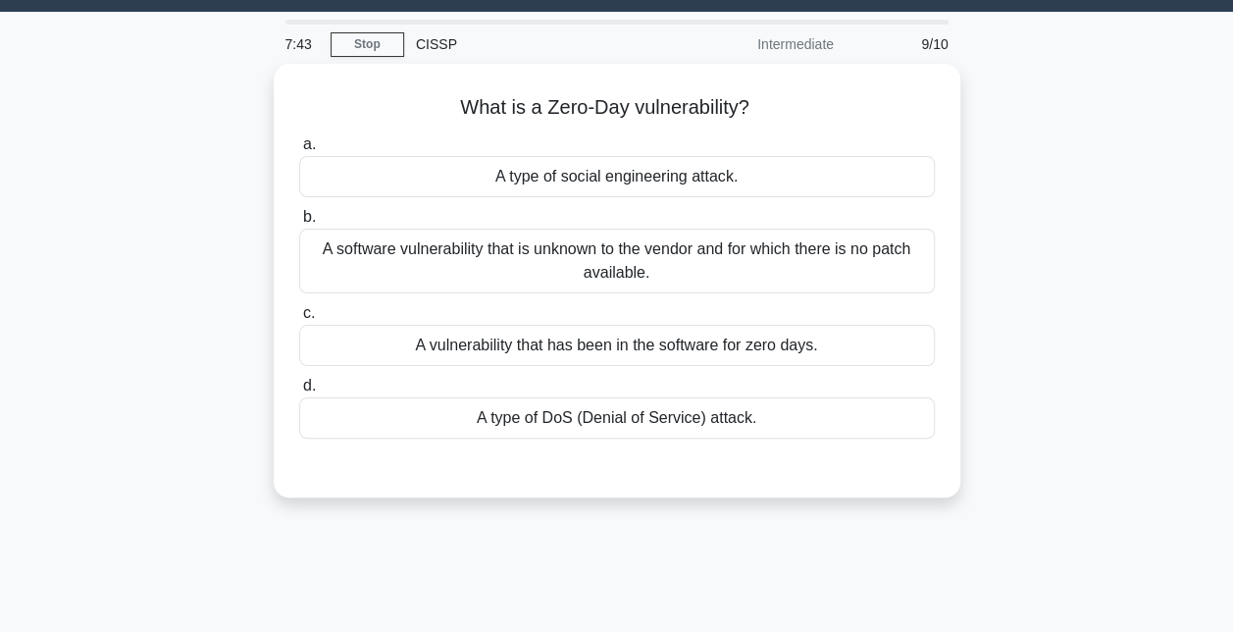
scroll to position [51, 0]
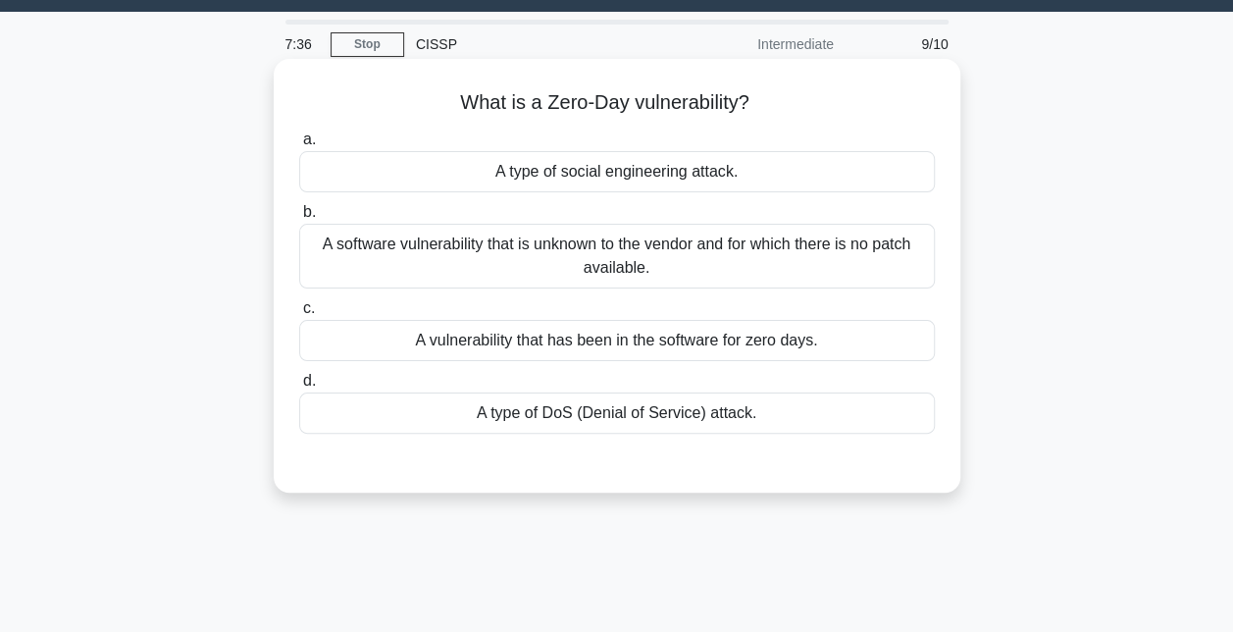
click at [682, 267] on div "A software vulnerability that is unknown to the vendor and for which there is n…" at bounding box center [617, 256] width 636 height 65
click at [299, 219] on input "b. A software vulnerability that is unknown to the vendor and for which there i…" at bounding box center [299, 212] width 0 height 13
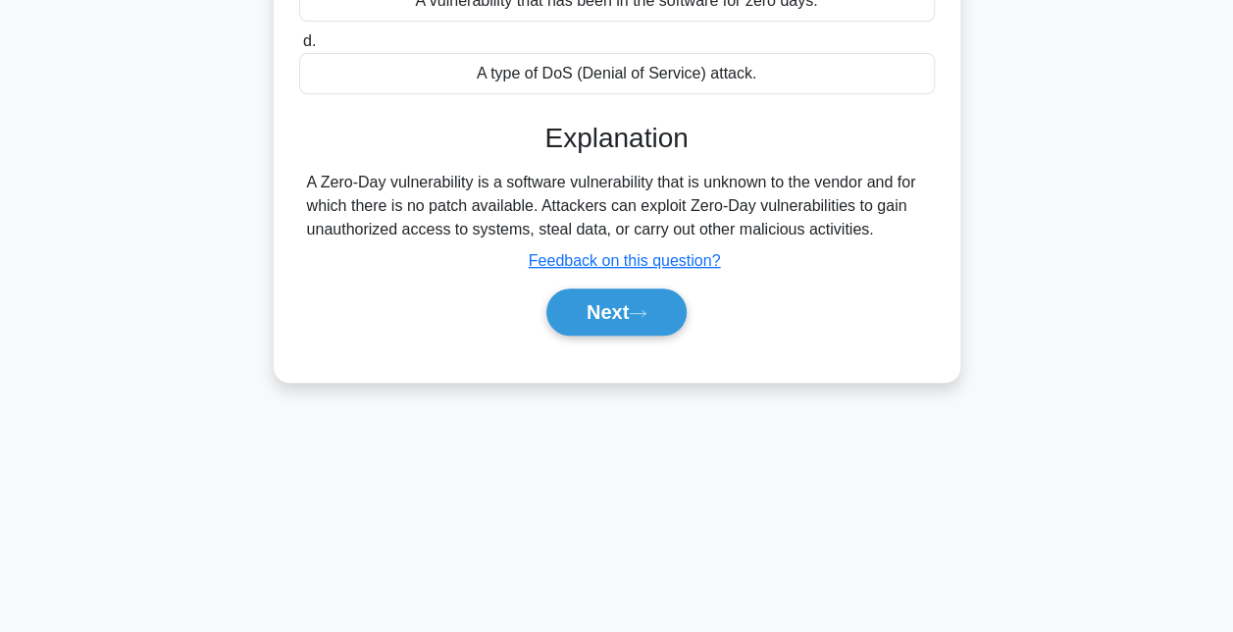
scroll to position [406, 0]
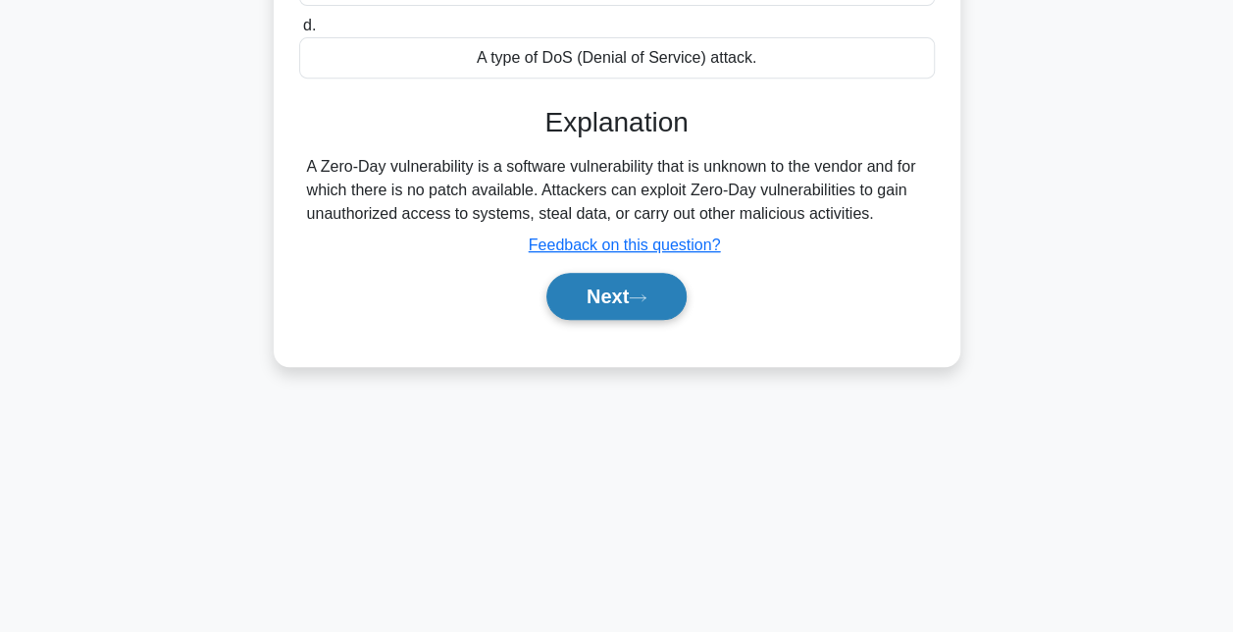
click at [634, 293] on button "Next" at bounding box center [616, 296] width 140 height 47
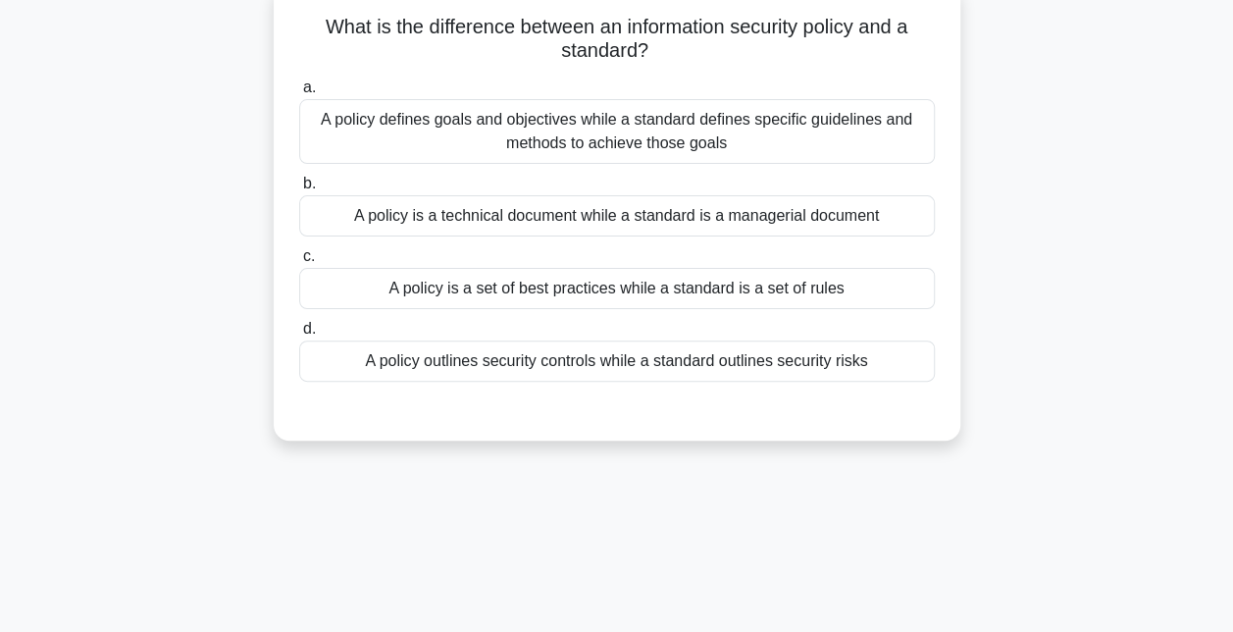
scroll to position [88, 0]
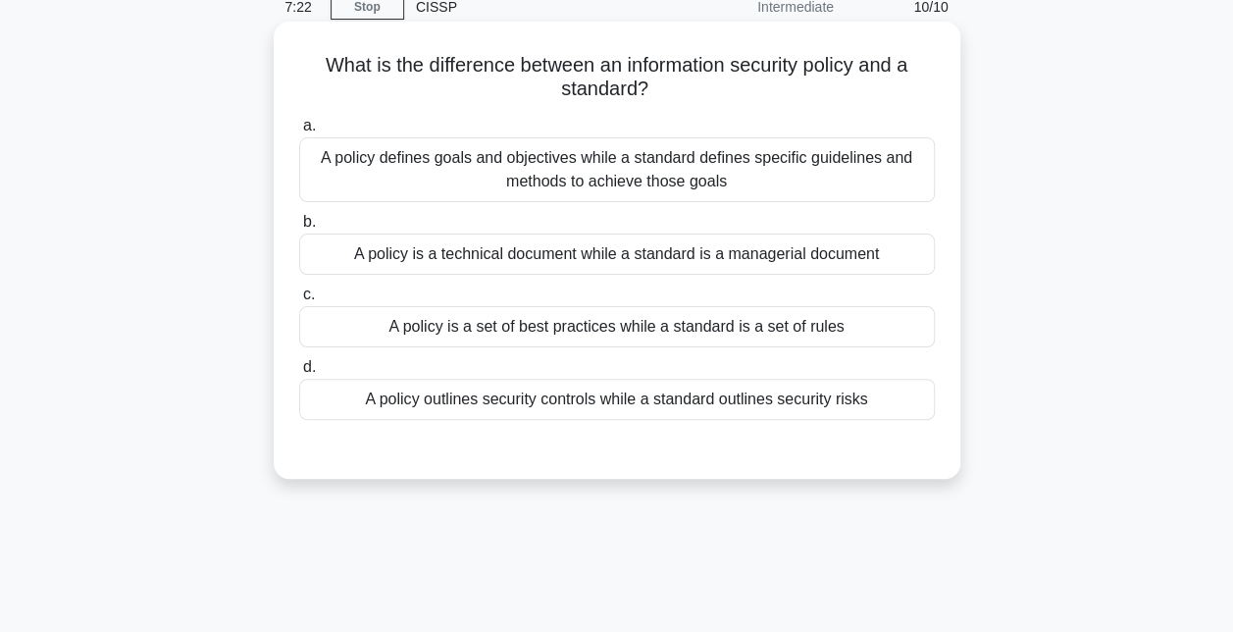
click at [638, 172] on div "A policy defines goals and objectives while a standard defines specific guideli…" at bounding box center [617, 169] width 636 height 65
click at [299, 132] on input "a. A policy defines goals and objectives while a standard defines specific guid…" at bounding box center [299, 126] width 0 height 13
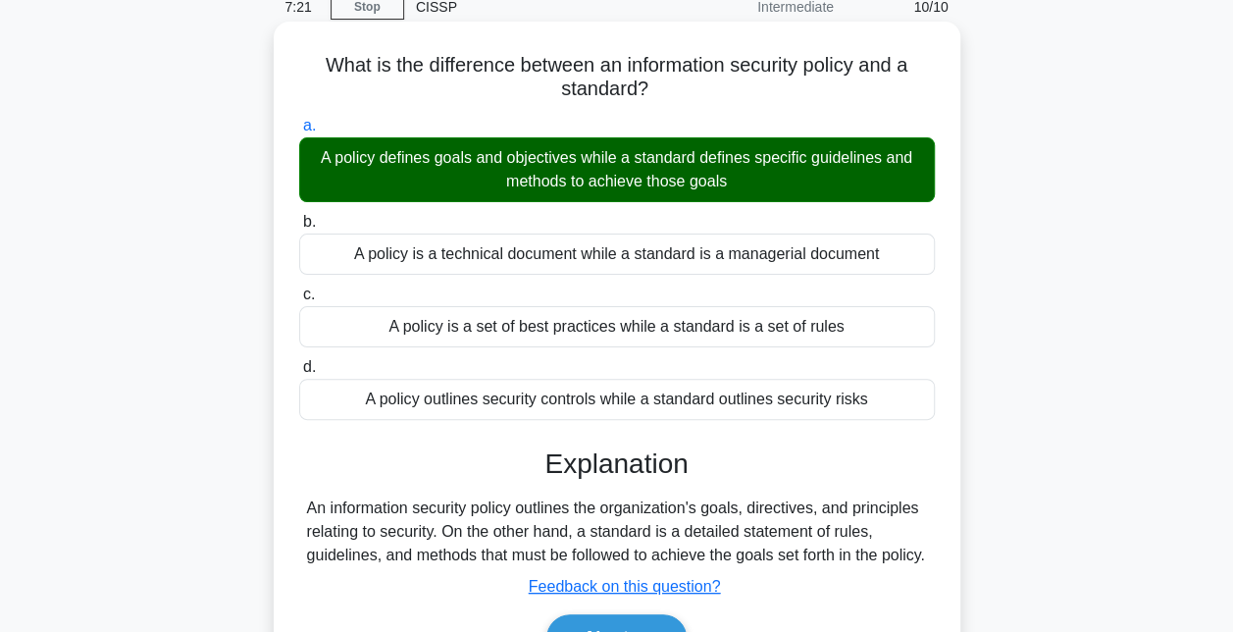
scroll to position [336, 0]
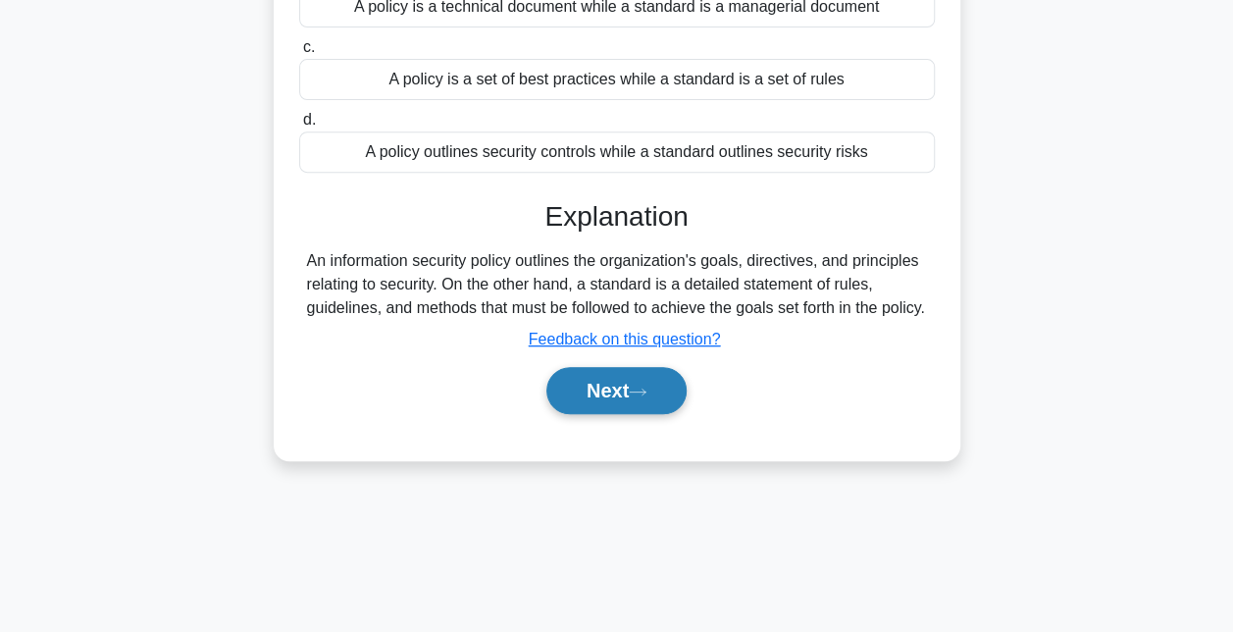
click at [625, 414] on button "Next" at bounding box center [616, 390] width 140 height 47
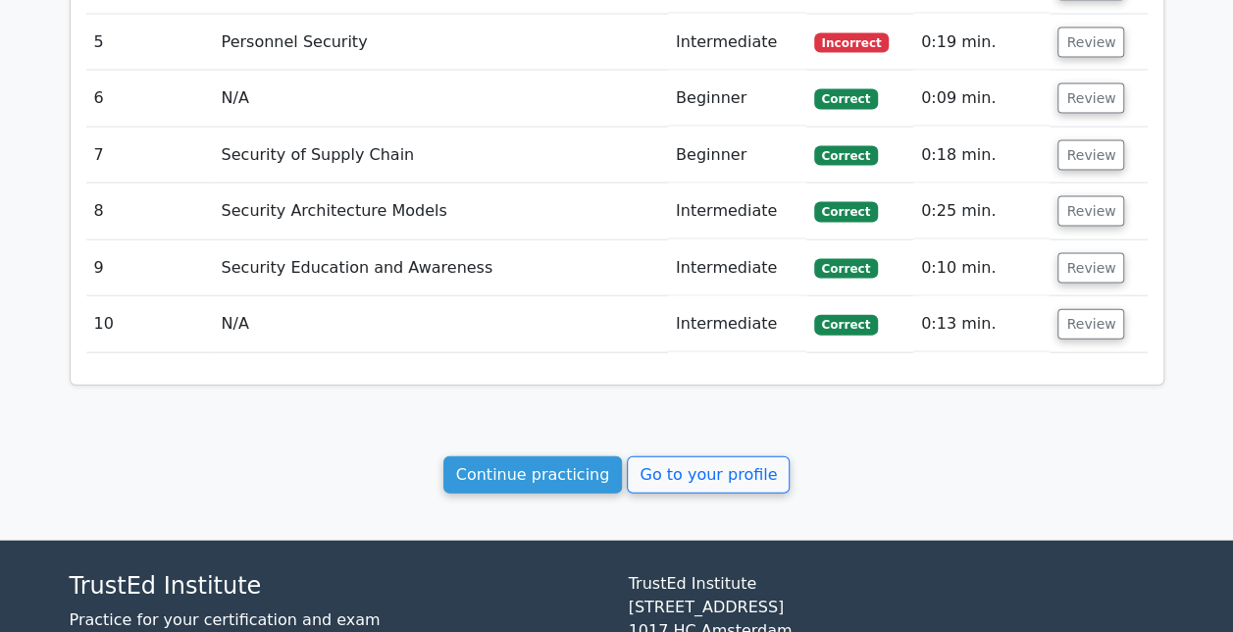
scroll to position [2003, 0]
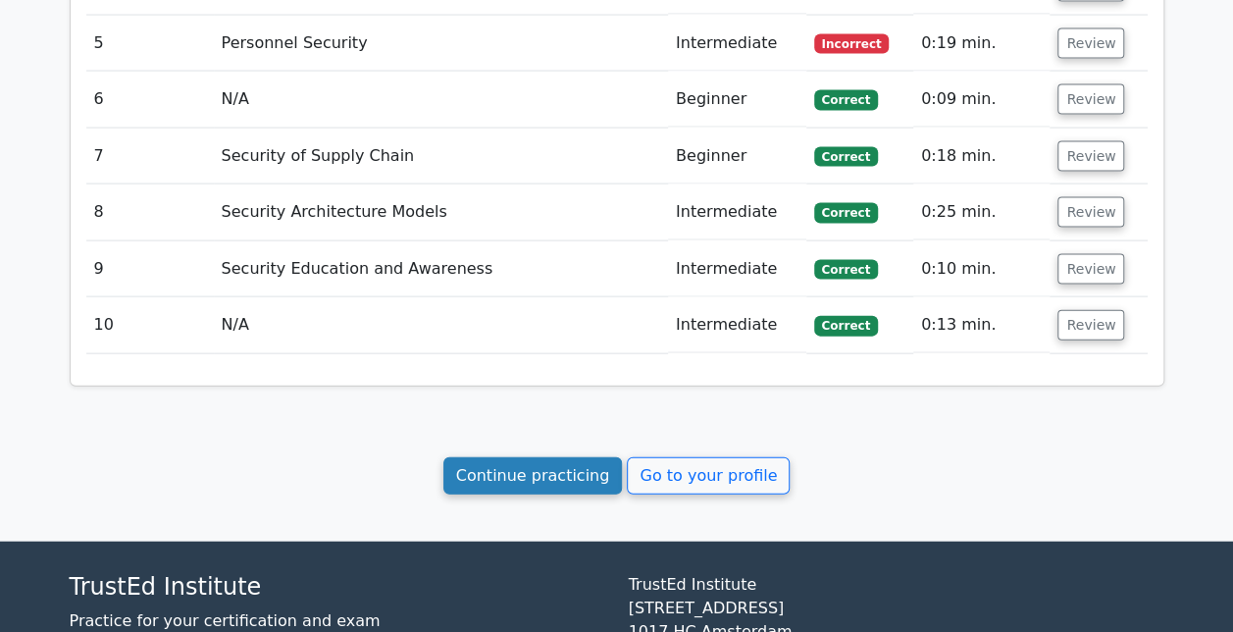
click at [594, 457] on link "Continue practicing" at bounding box center [533, 475] width 180 height 37
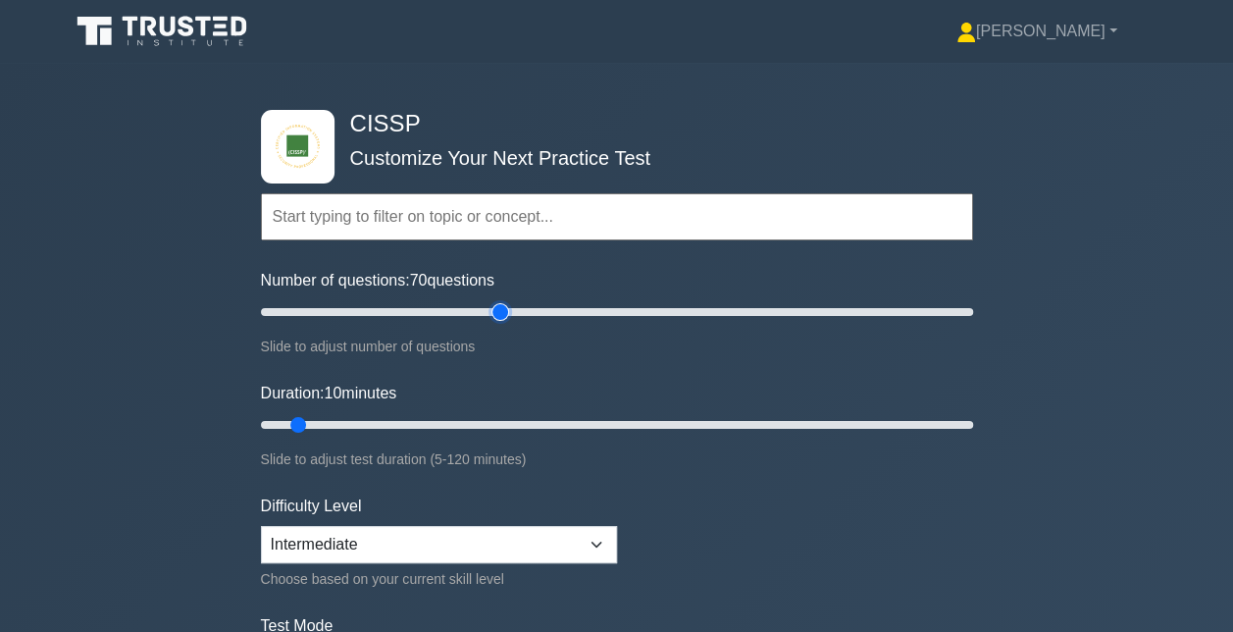
type input "70"
click at [497, 314] on input "Number of questions: 70 questions" at bounding box center [617, 312] width 712 height 24
type input "50"
click at [544, 414] on input "Duration: 50 minutes" at bounding box center [617, 425] width 712 height 24
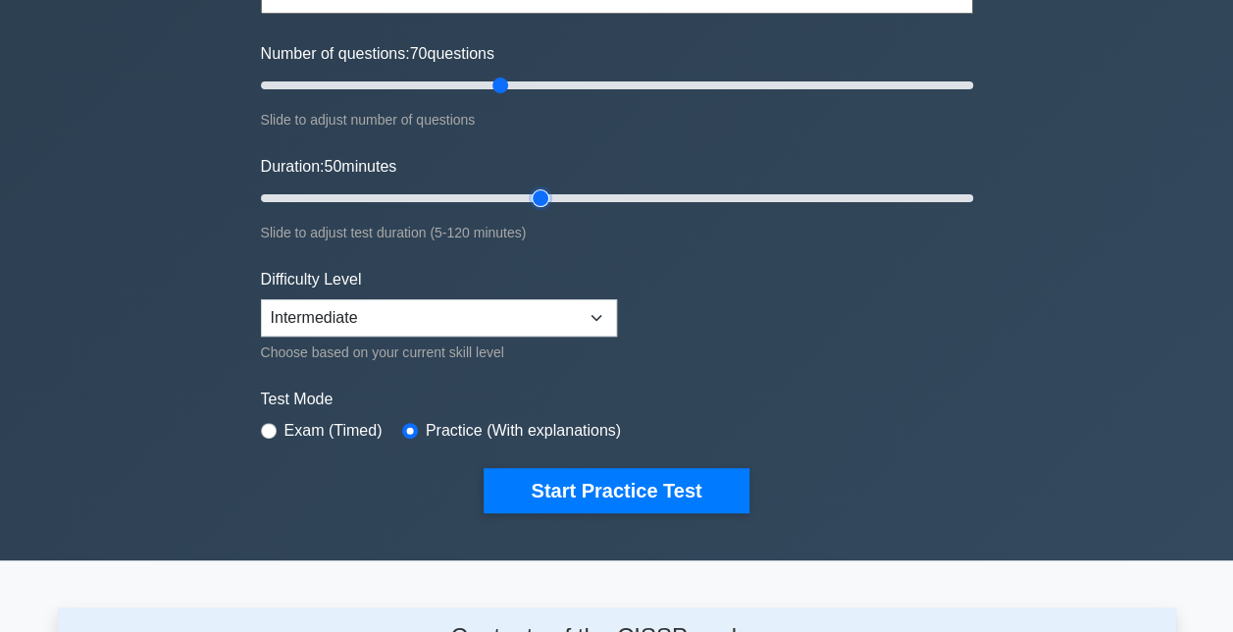
scroll to position [228, 0]
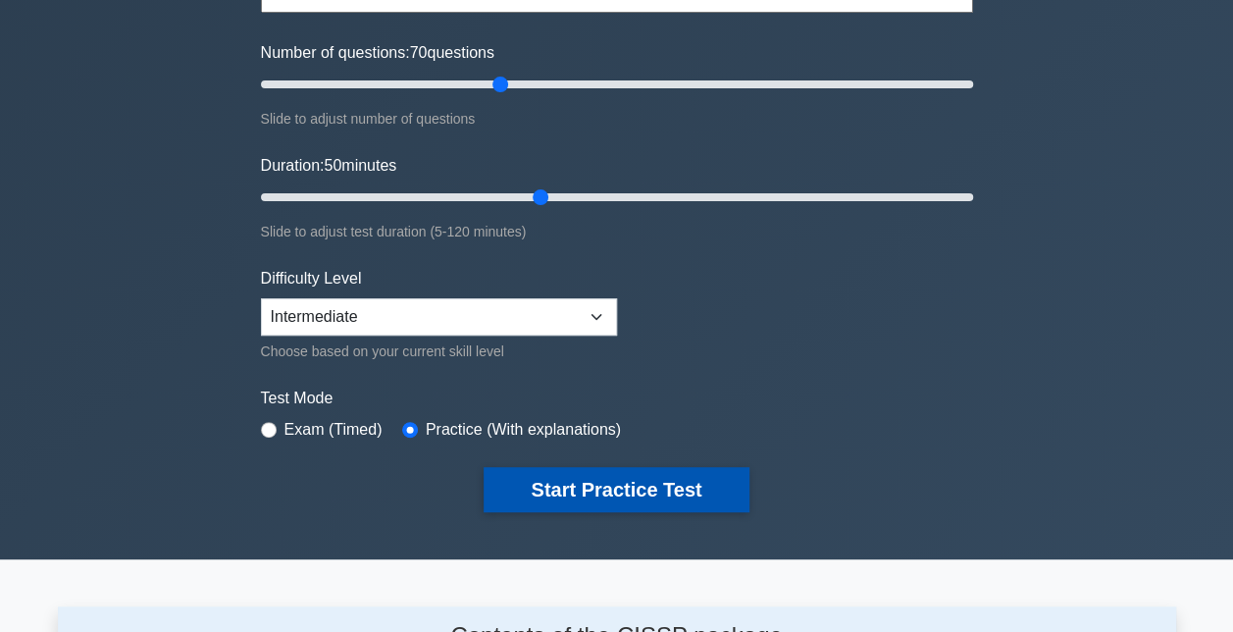
click at [552, 489] on button "Start Practice Test" at bounding box center [616, 489] width 265 height 45
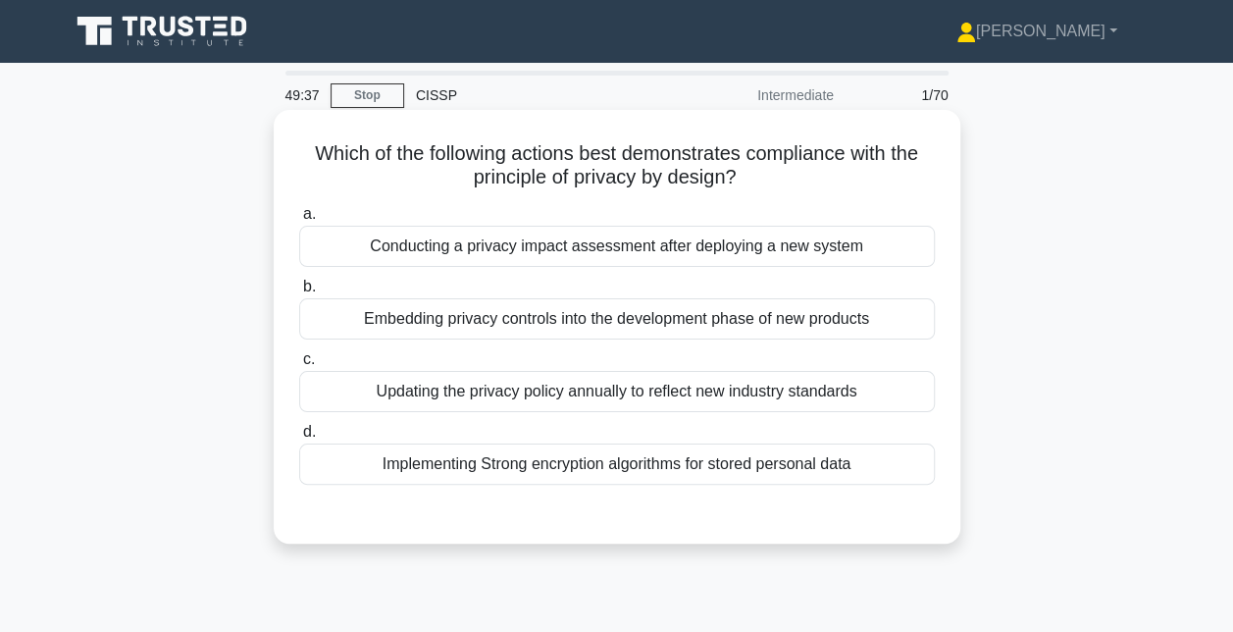
click at [566, 473] on div "Implementing Strong encryption algorithms for stored personal data" at bounding box center [617, 463] width 636 height 41
click at [299, 439] on input "d. Implementing Strong encryption algorithms for stored personal data" at bounding box center [299, 432] width 0 height 13
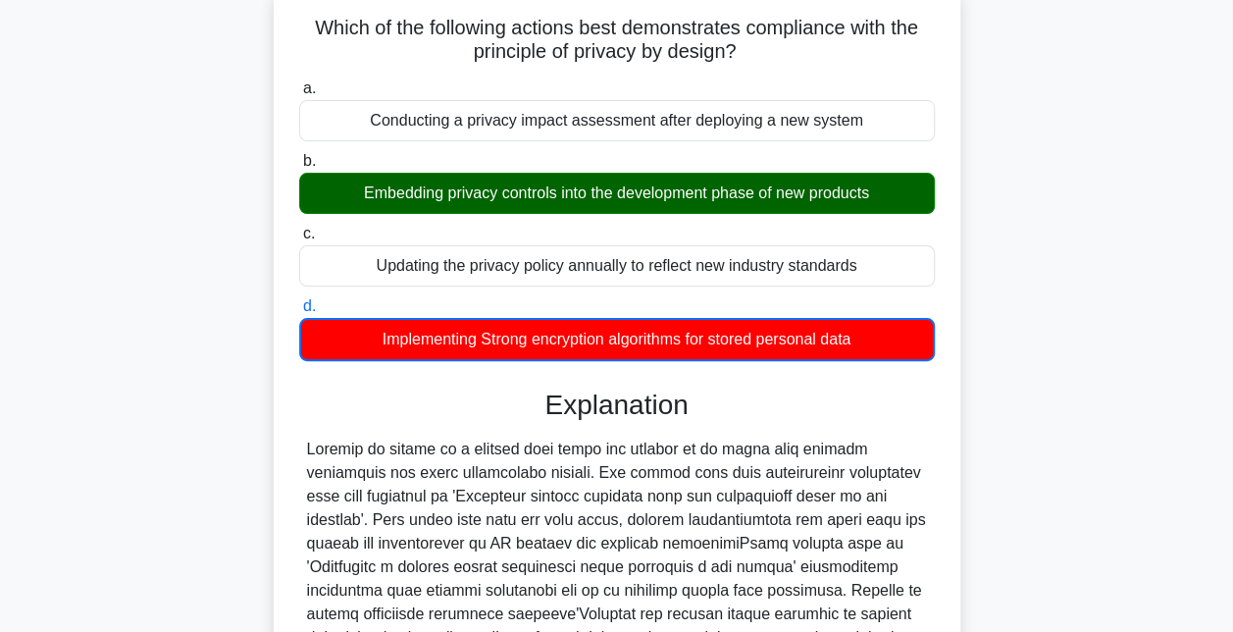
scroll to position [437, 0]
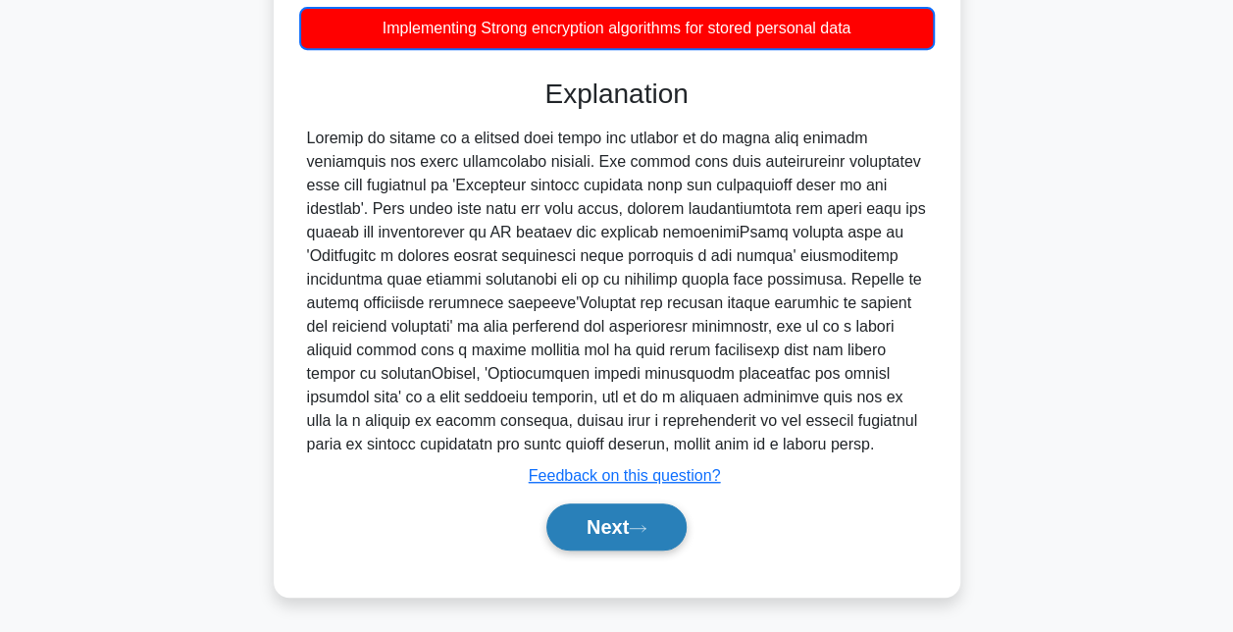
click at [577, 512] on button "Next" at bounding box center [616, 526] width 140 height 47
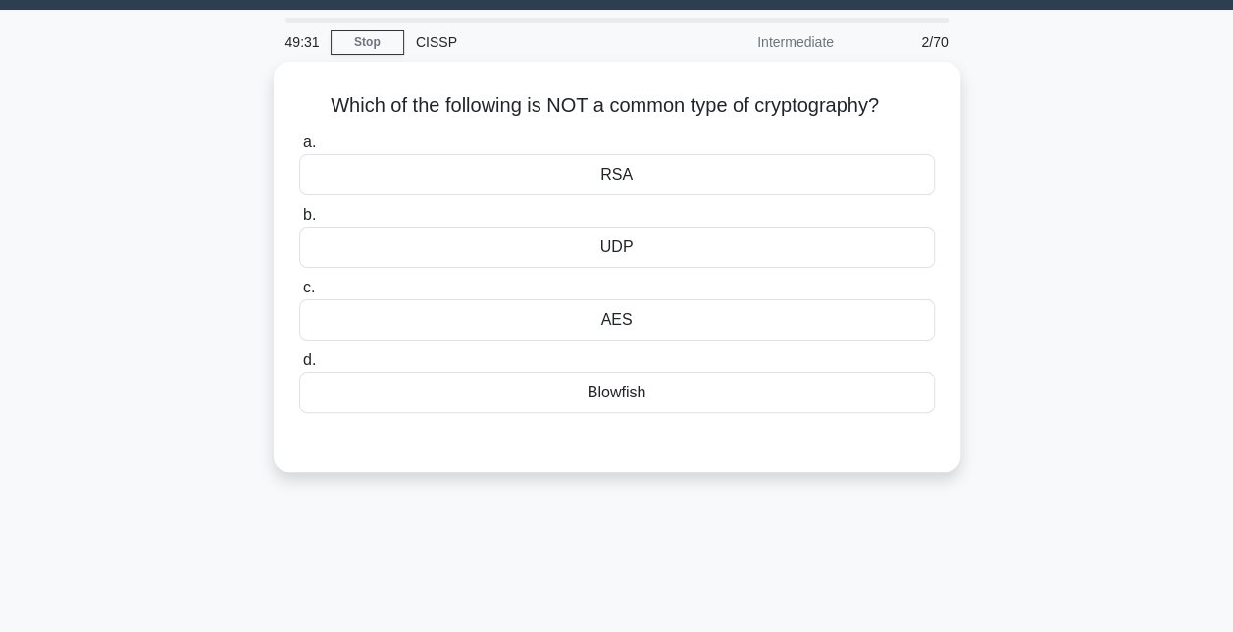
scroll to position [51, 0]
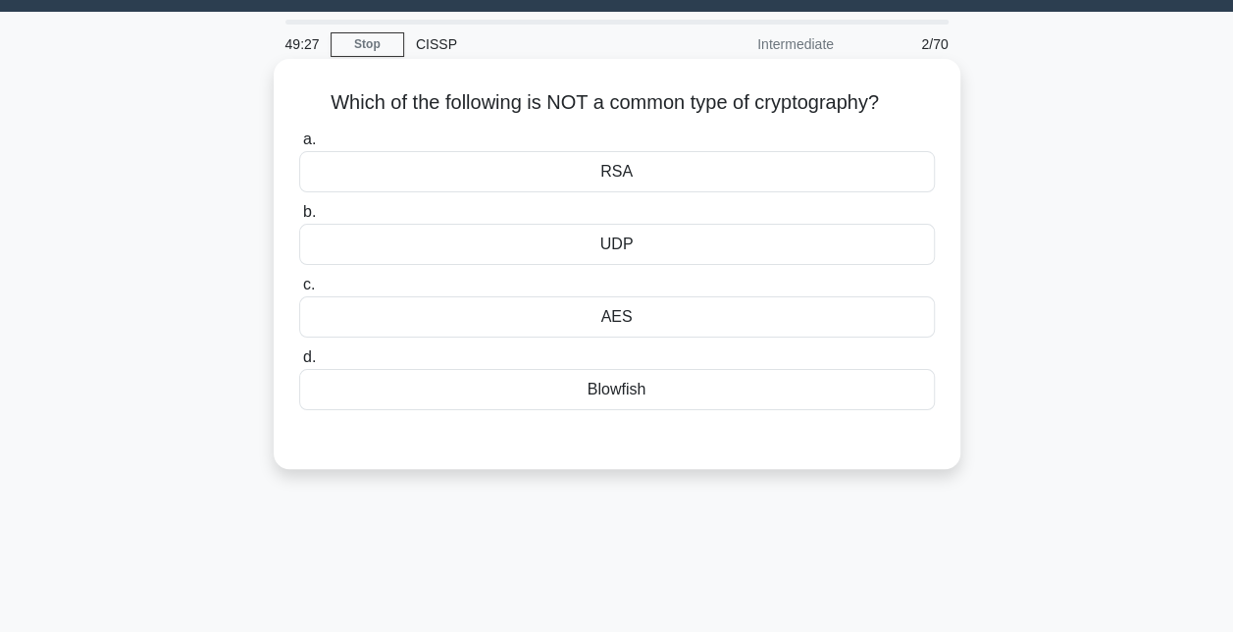
click at [602, 396] on div "Blowfish" at bounding box center [617, 389] width 636 height 41
click at [299, 364] on input "d. Blowfish" at bounding box center [299, 357] width 0 height 13
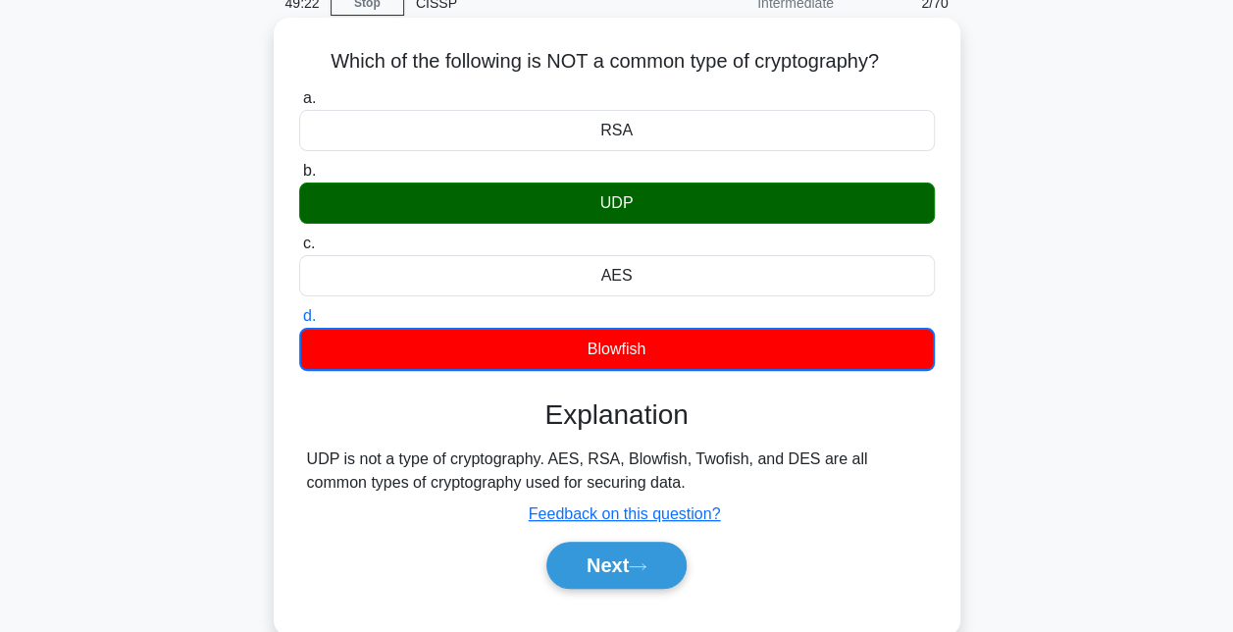
scroll to position [116, 0]
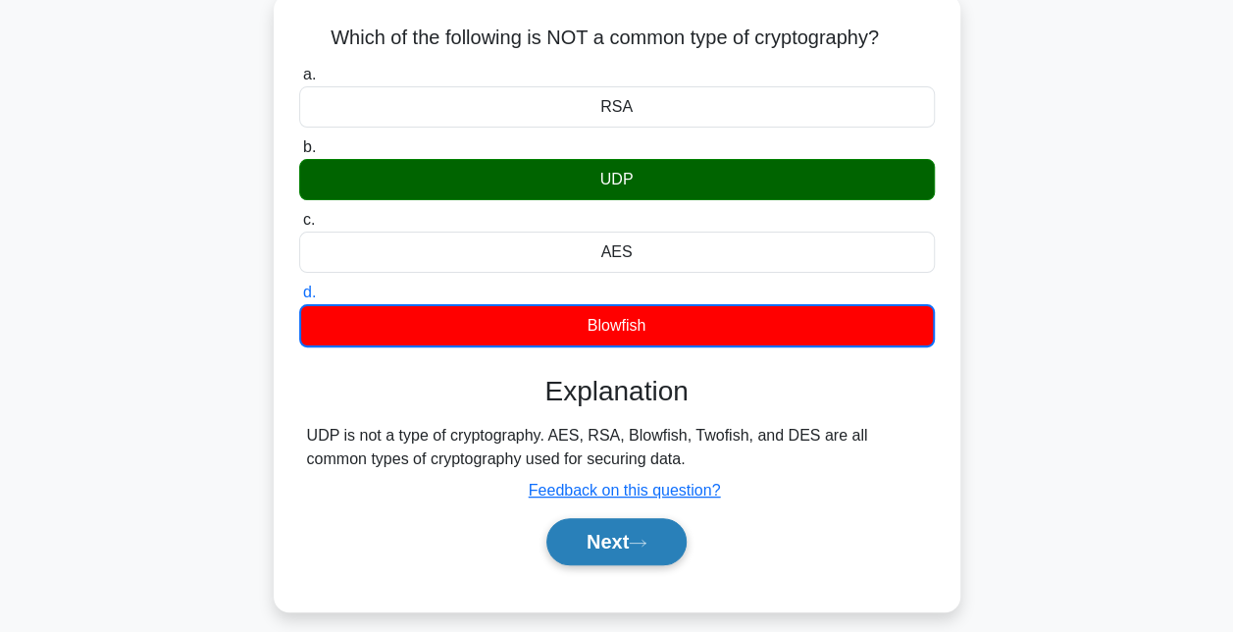
click at [596, 549] on button "Next" at bounding box center [616, 541] width 140 height 47
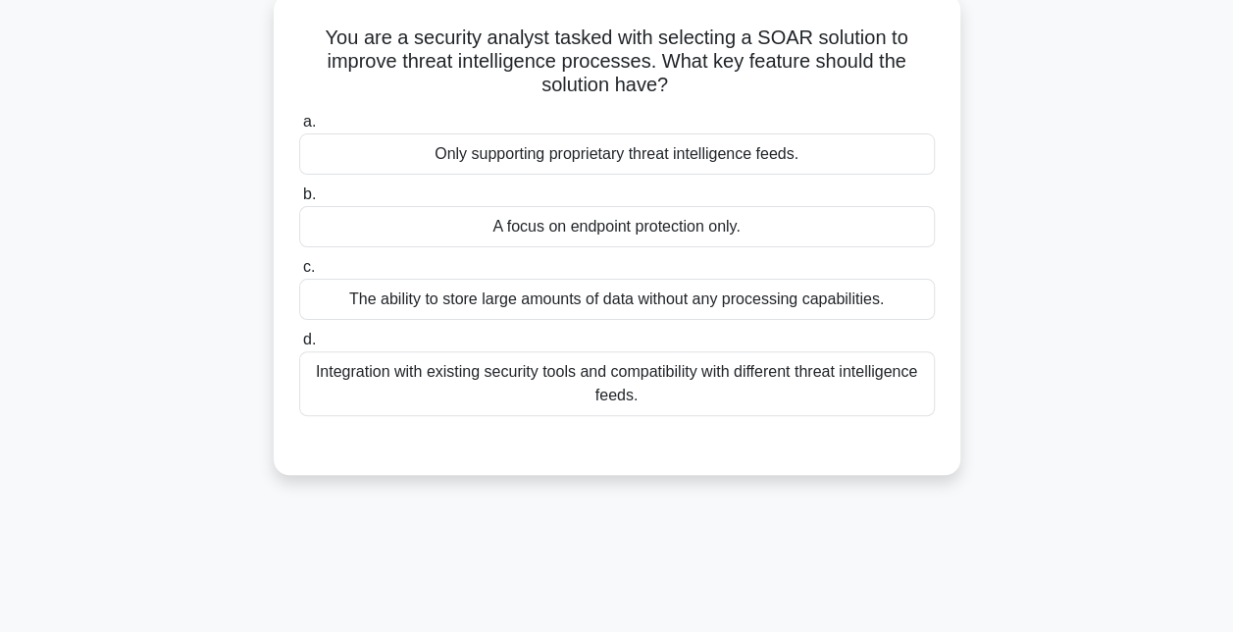
click at [582, 399] on div "Integration with existing security tools and compatibility with different threa…" at bounding box center [617, 383] width 636 height 65
click at [299, 346] on input "d. Integration with existing security tools and compatibility with different th…" at bounding box center [299, 340] width 0 height 13
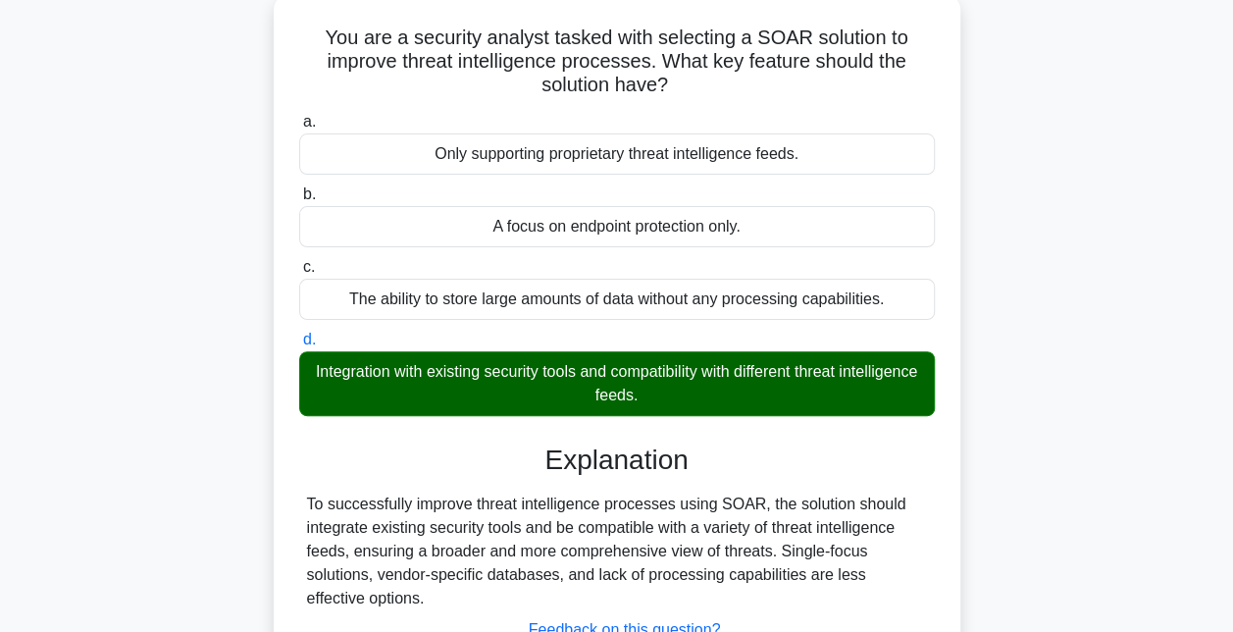
scroll to position [428, 0]
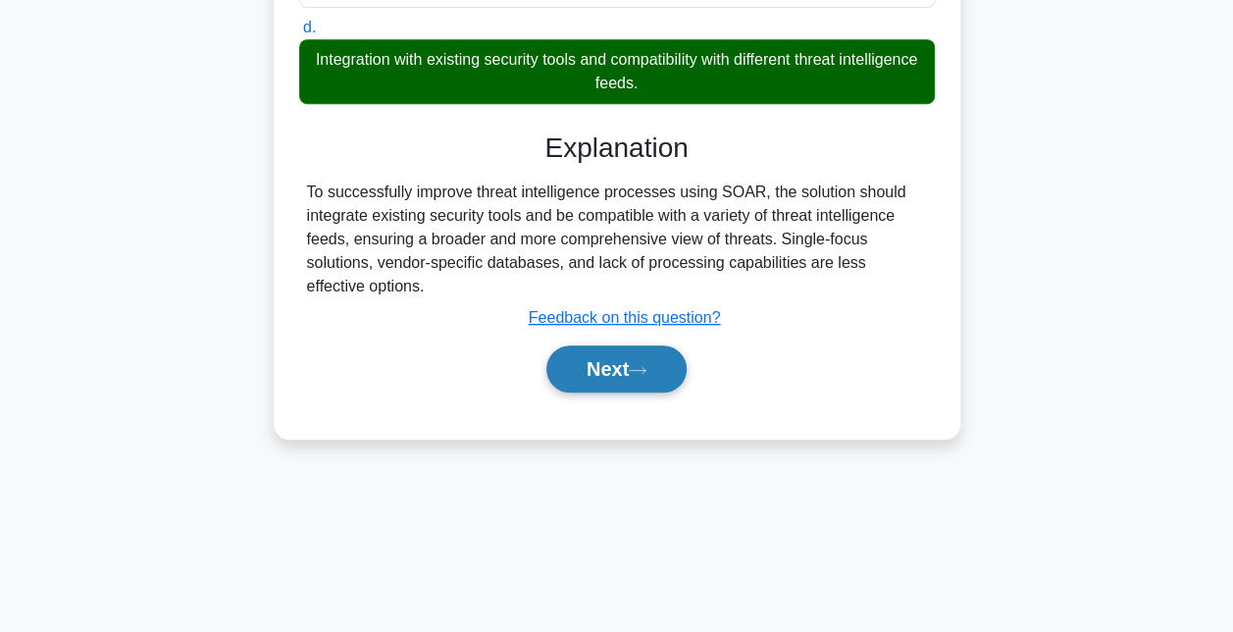
click at [588, 359] on button "Next" at bounding box center [616, 368] width 140 height 47
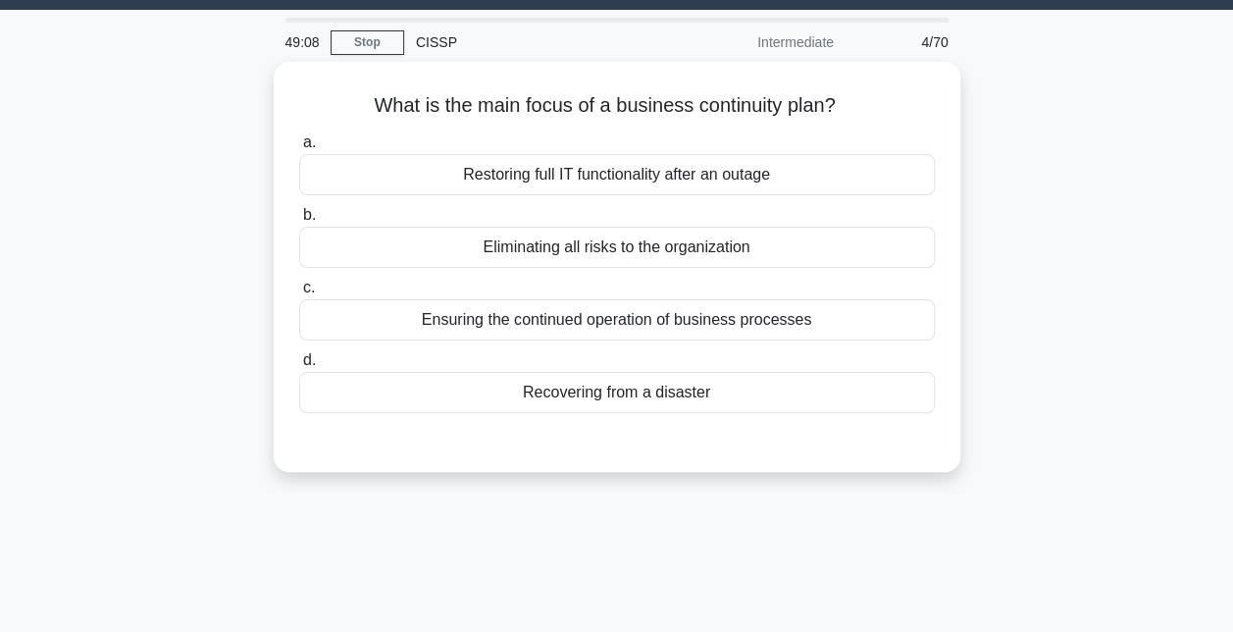
scroll to position [2, 0]
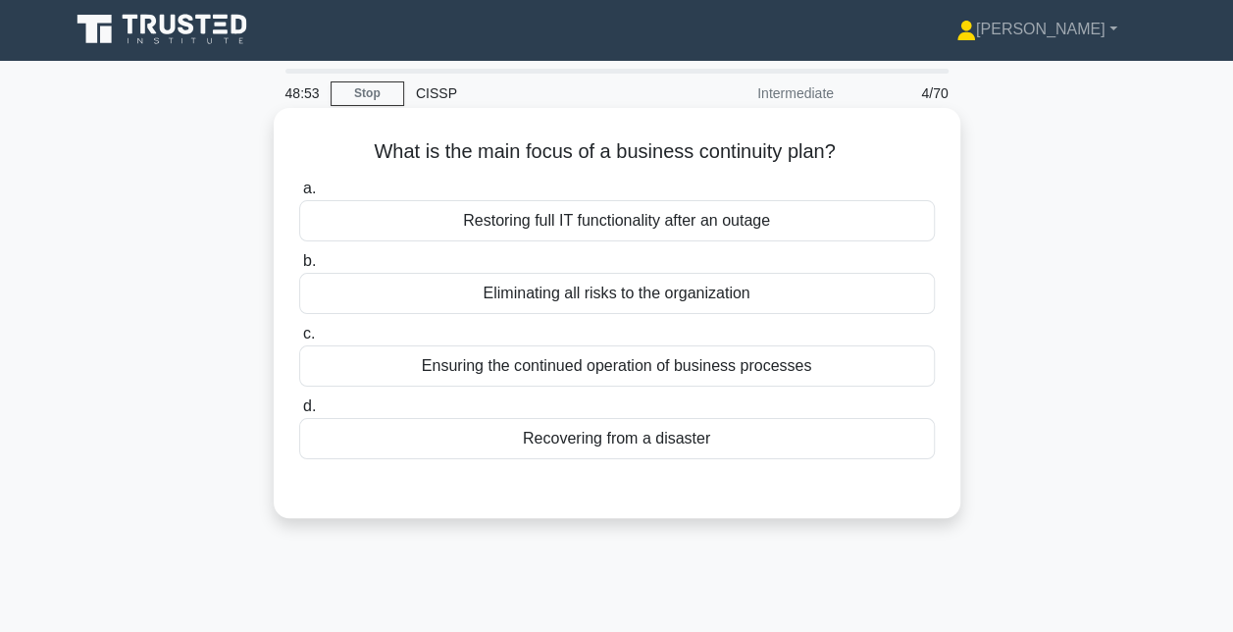
click at [632, 367] on div "Ensuring the continued operation of business processes" at bounding box center [617, 365] width 636 height 41
click at [299, 340] on input "c. Ensuring the continued operation of business processes" at bounding box center [299, 334] width 0 height 13
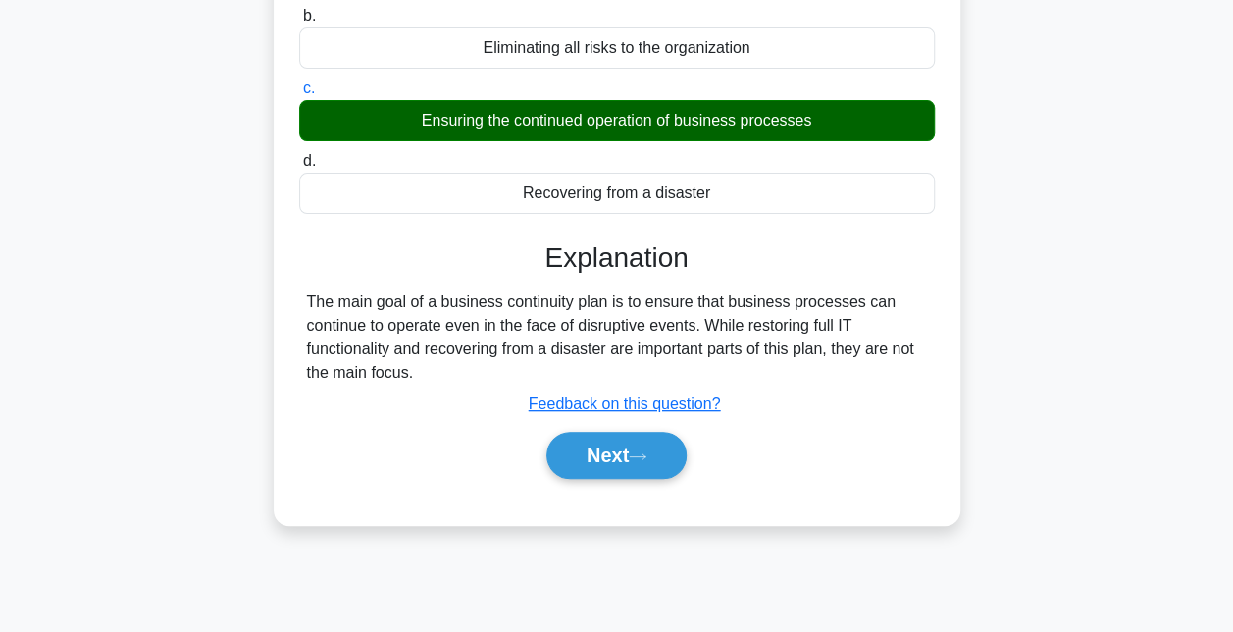
scroll to position [284, 0]
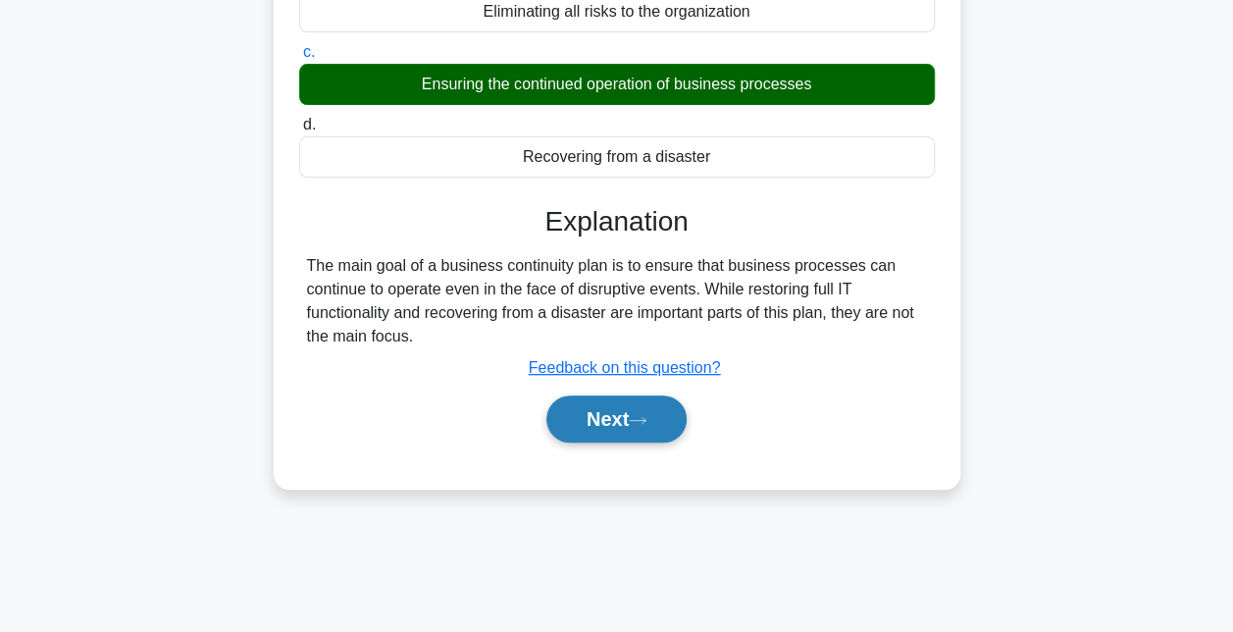
click at [619, 428] on button "Next" at bounding box center [616, 418] width 140 height 47
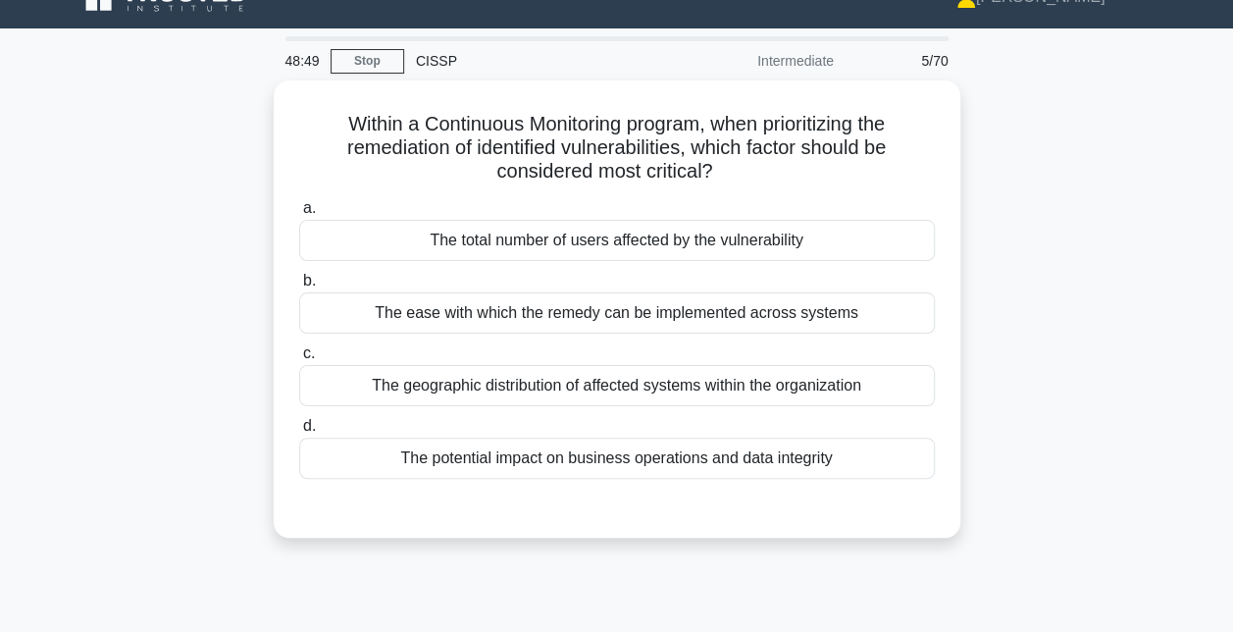
scroll to position [63, 0]
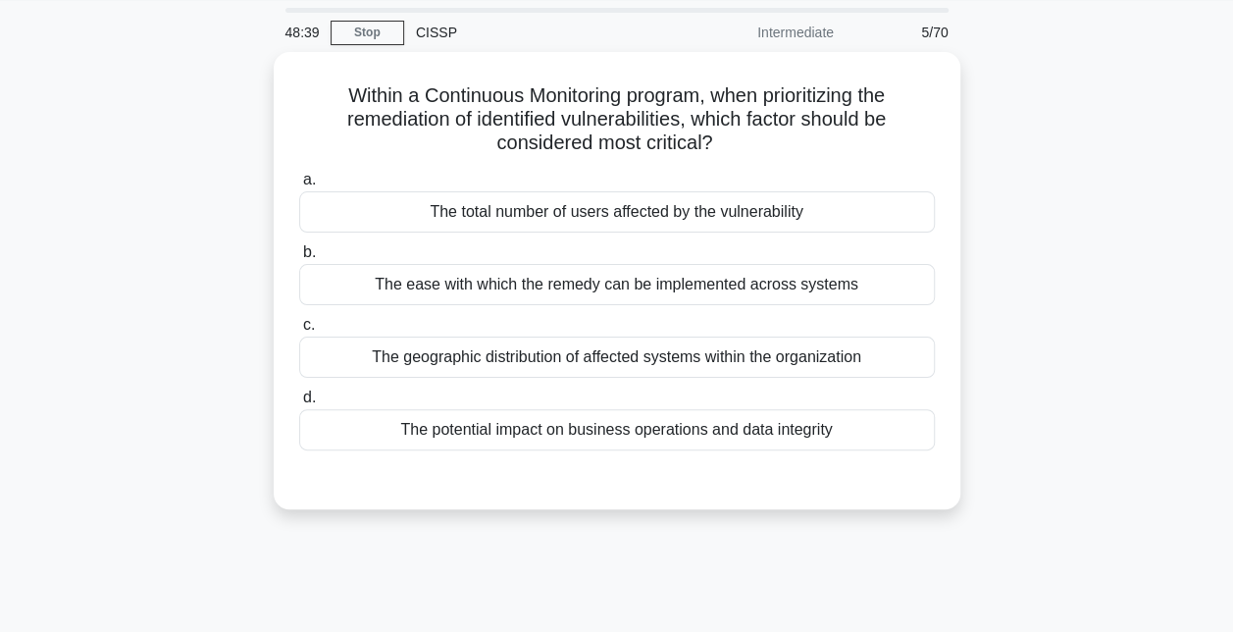
click at [619, 428] on div "The potential impact on business operations and data integrity" at bounding box center [617, 429] width 636 height 41
click at [299, 404] on input "d. The potential impact on business operations and data integrity" at bounding box center [299, 397] width 0 height 13
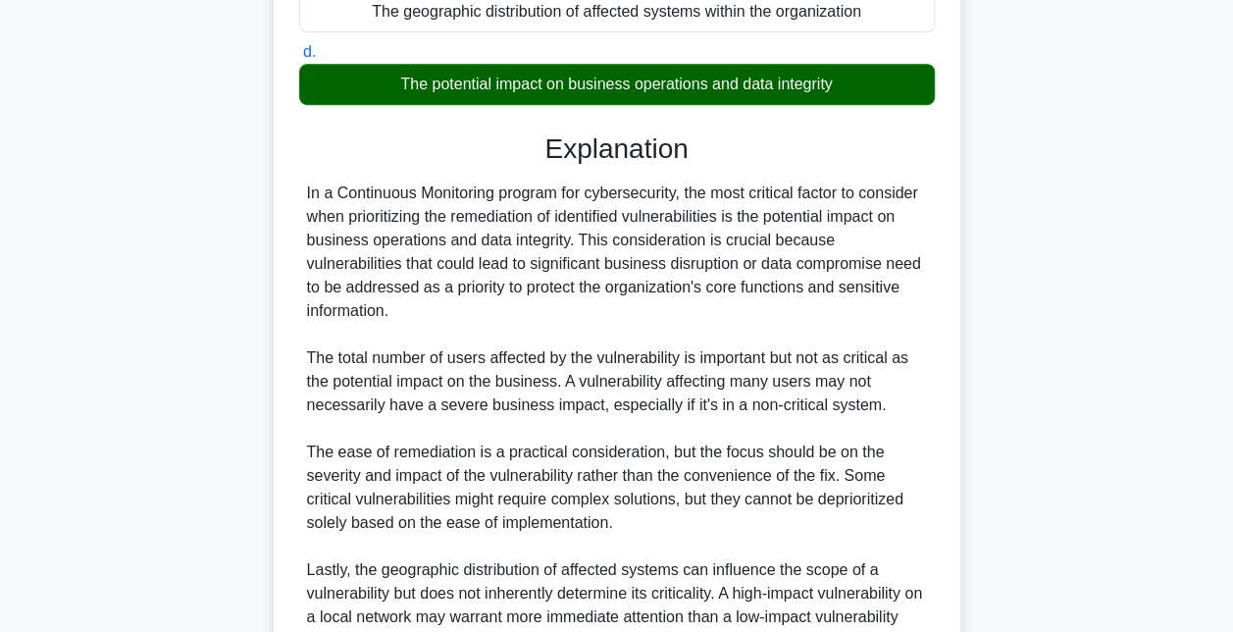
scroll to position [598, 0]
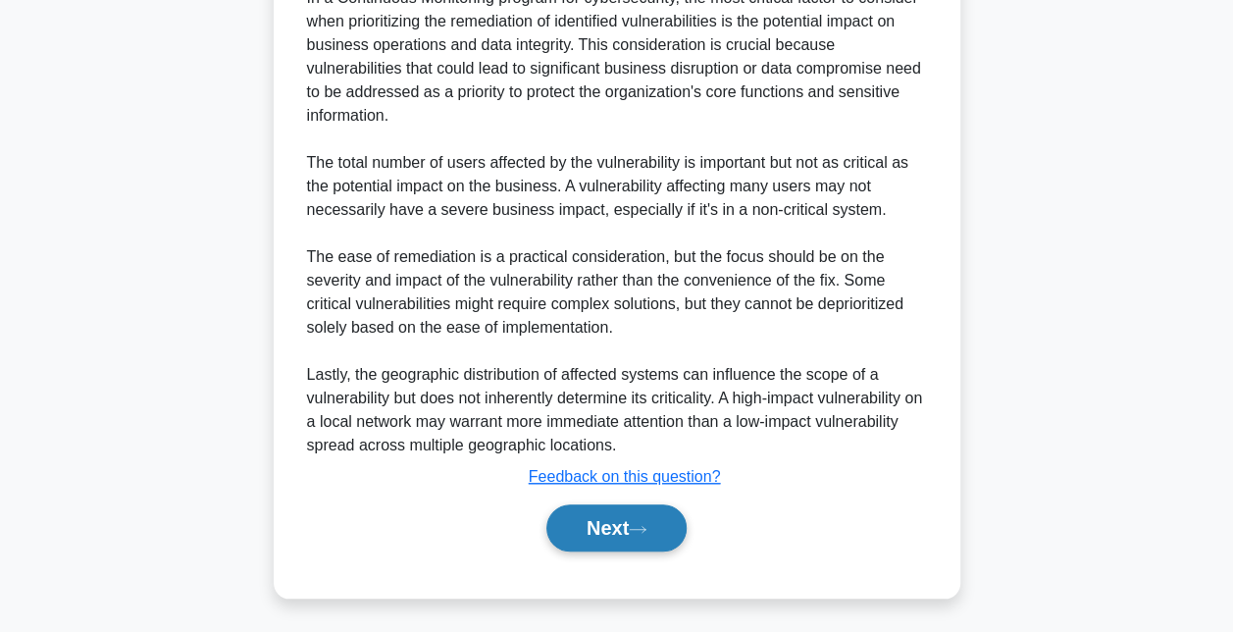
click at [615, 508] on button "Next" at bounding box center [616, 527] width 140 height 47
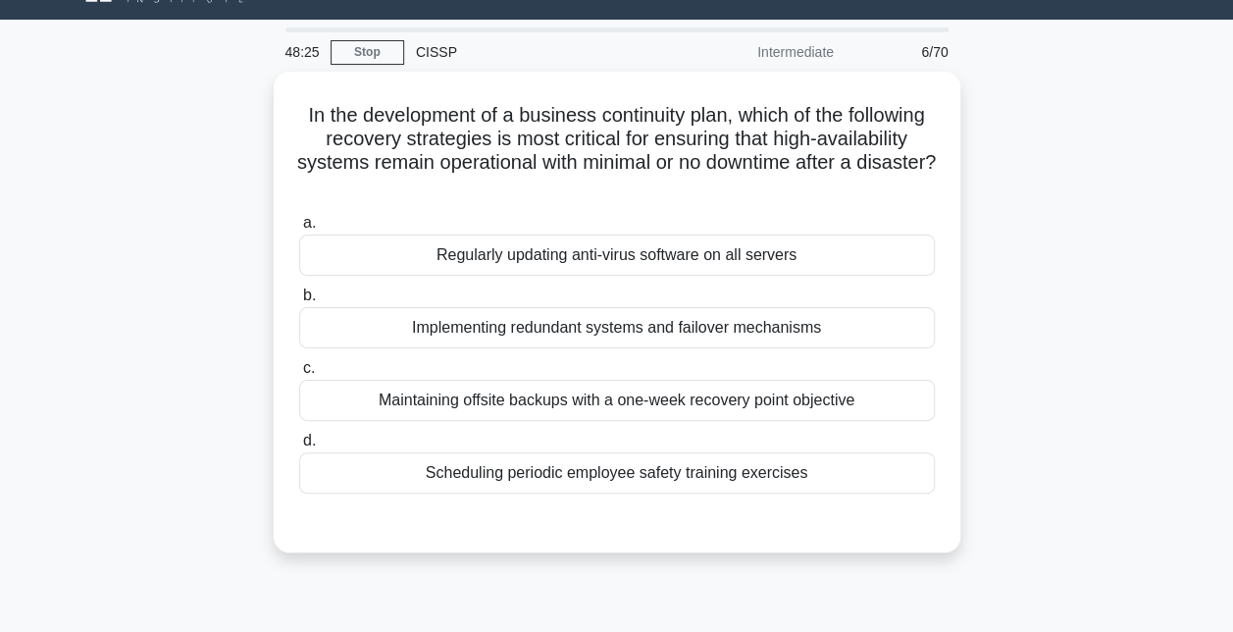
scroll to position [41, 0]
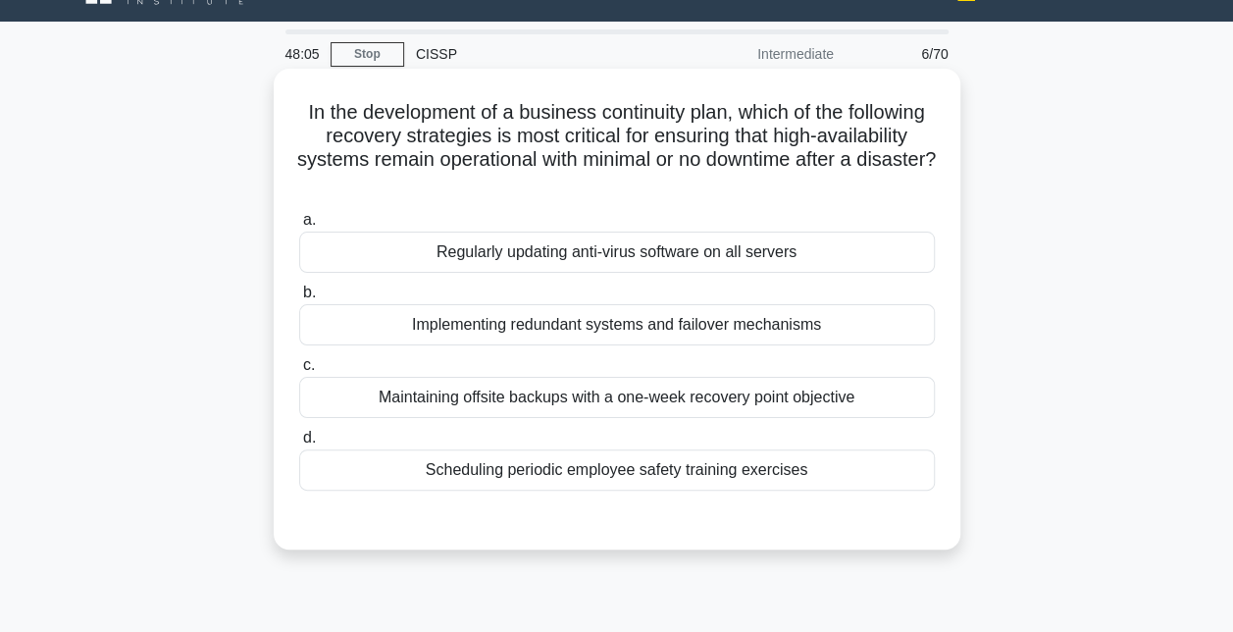
click at [662, 328] on div "Implementing redundant systems and failover mechanisms" at bounding box center [617, 324] width 636 height 41
click at [299, 299] on input "b. Implementing redundant systems and failover mechanisms" at bounding box center [299, 292] width 0 height 13
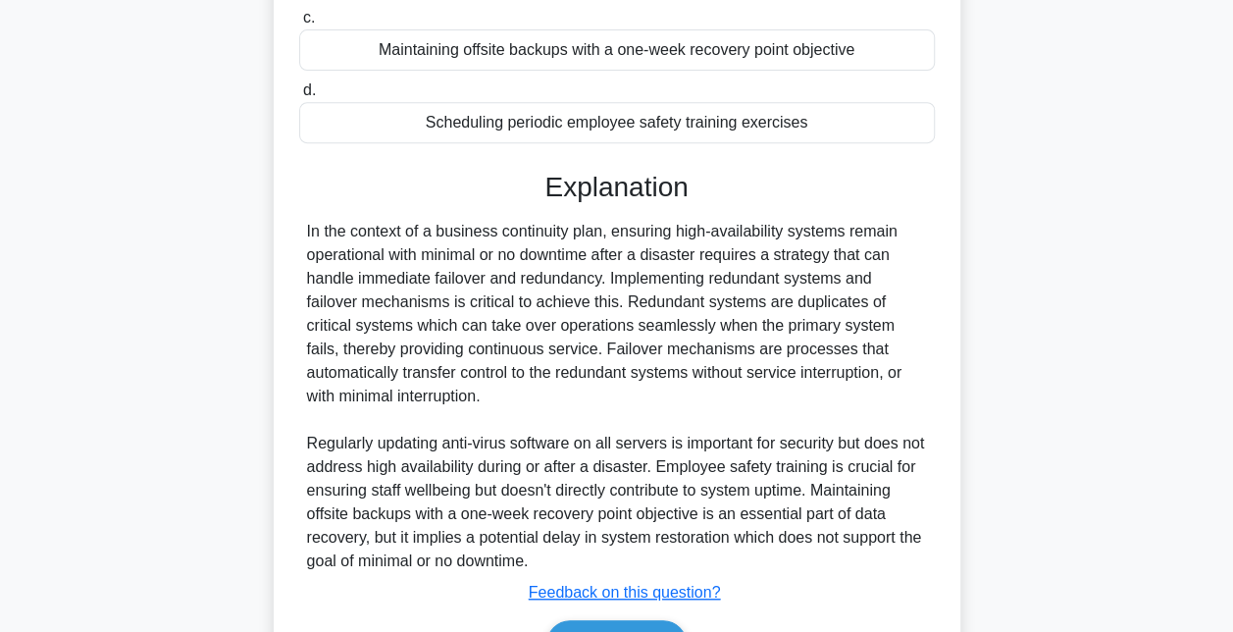
scroll to position [504, 0]
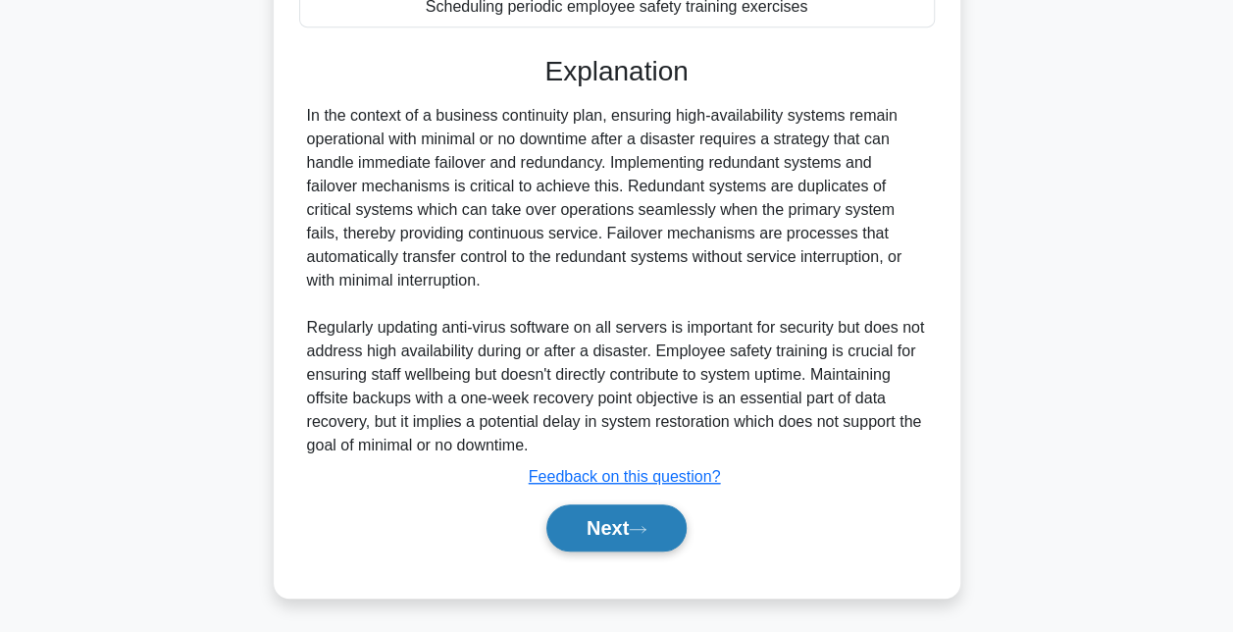
click at [606, 521] on button "Next" at bounding box center [616, 527] width 140 height 47
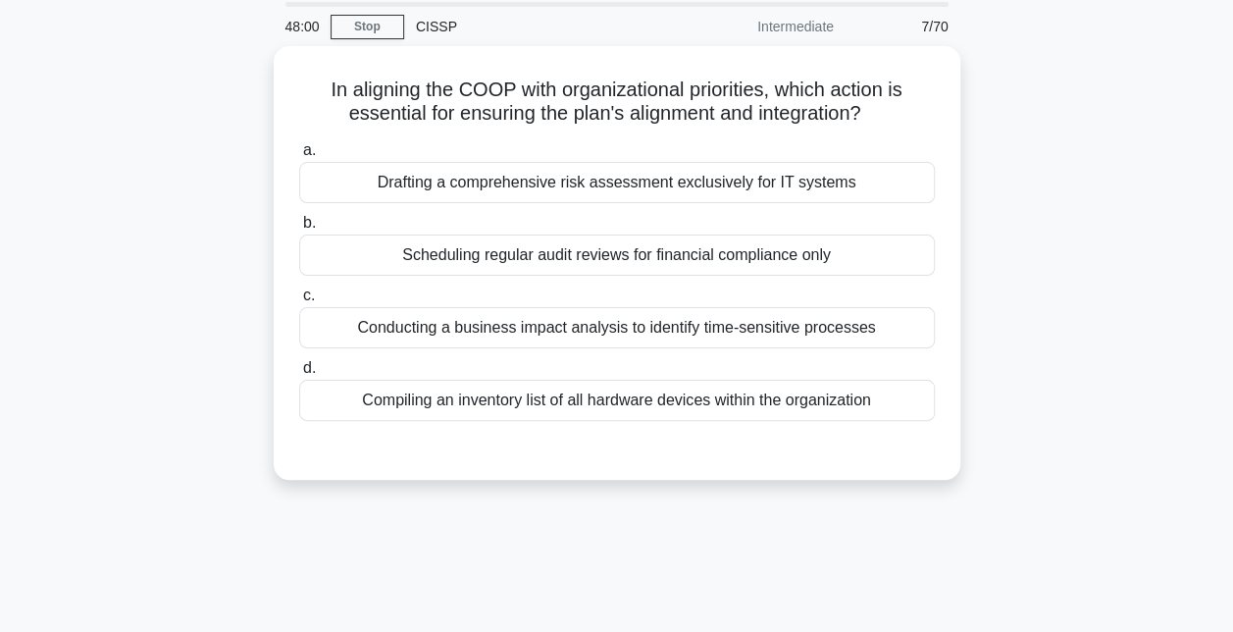
scroll to position [67, 0]
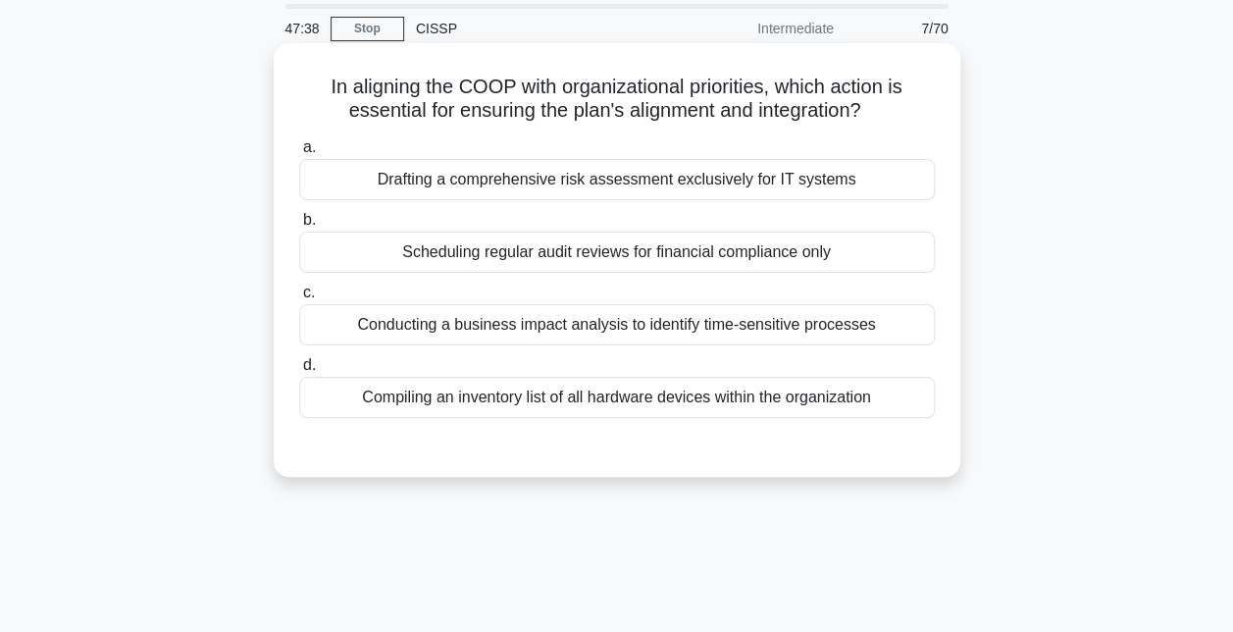
click at [584, 326] on div "Conducting a business impact analysis to identify time-sensitive processes" at bounding box center [617, 324] width 636 height 41
click at [299, 299] on input "c. Conducting a business impact analysis to identify time-sensitive processes" at bounding box center [299, 292] width 0 height 13
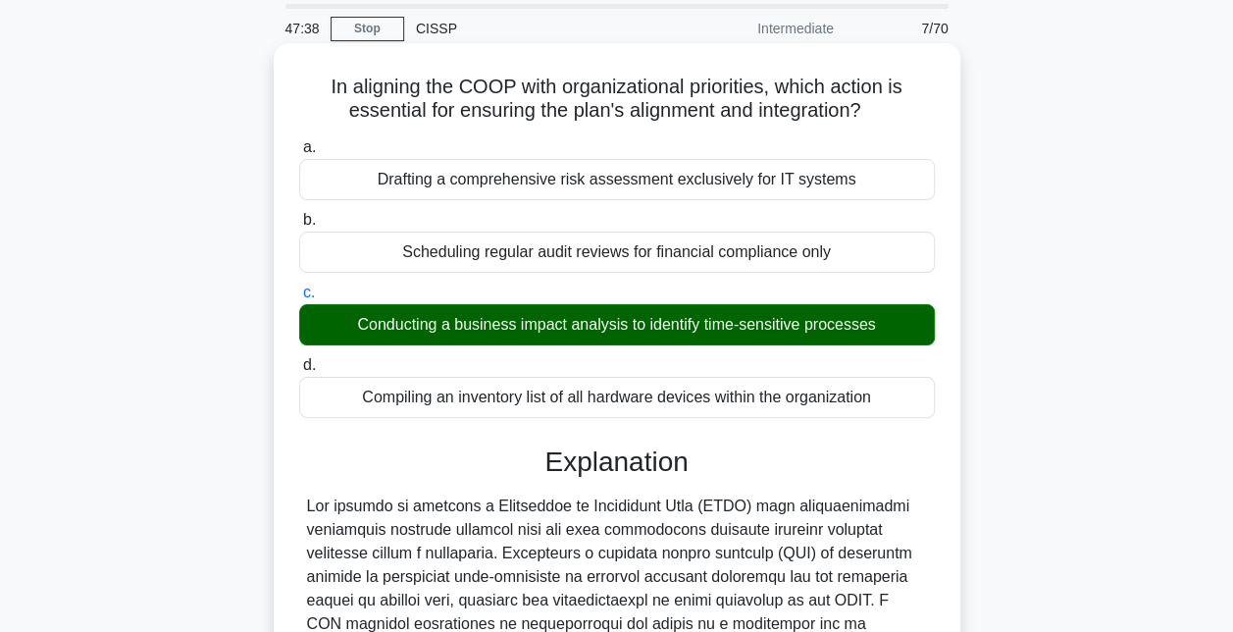
scroll to position [390, 0]
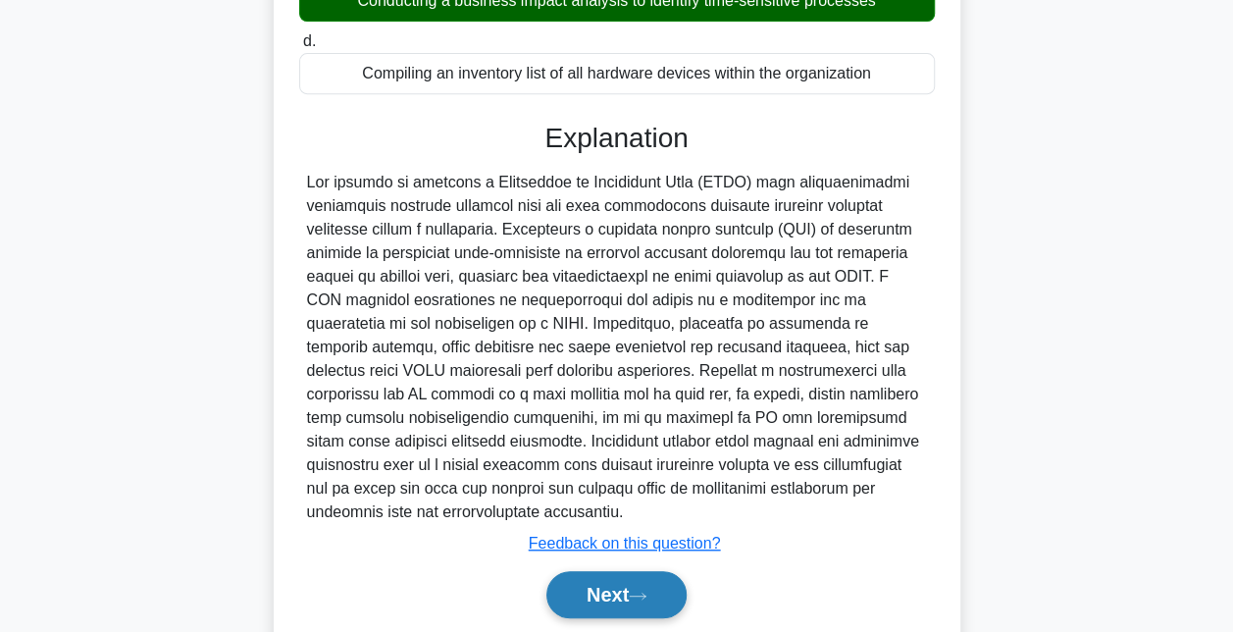
click at [573, 597] on button "Next" at bounding box center [616, 594] width 140 height 47
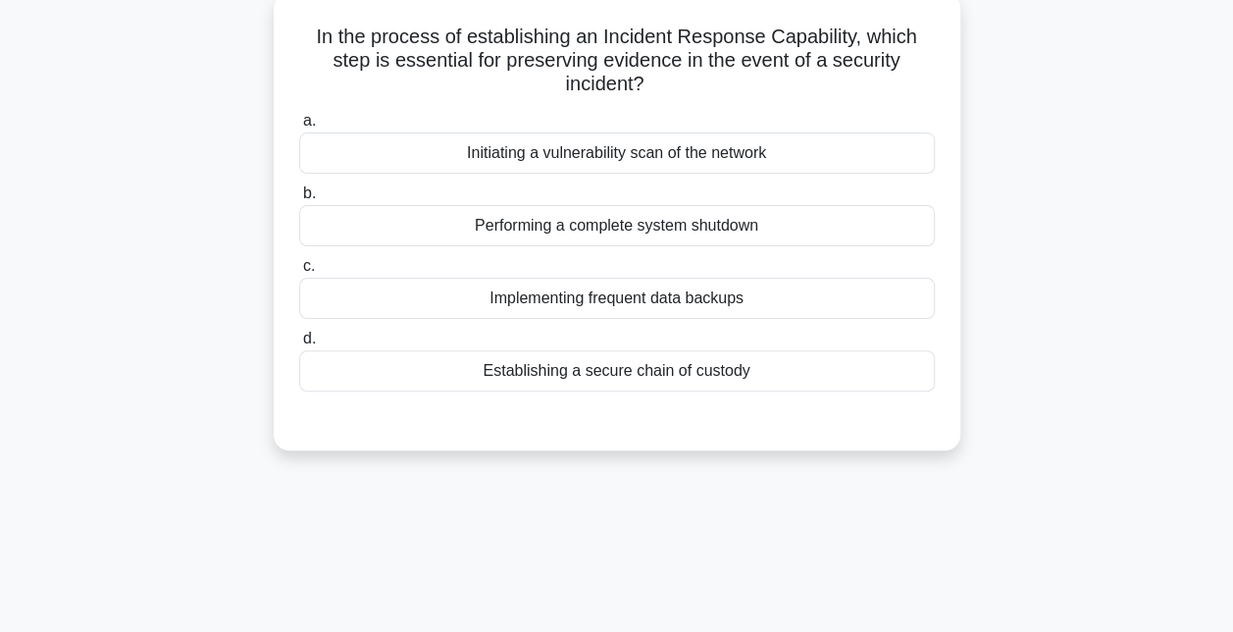
scroll to position [110, 0]
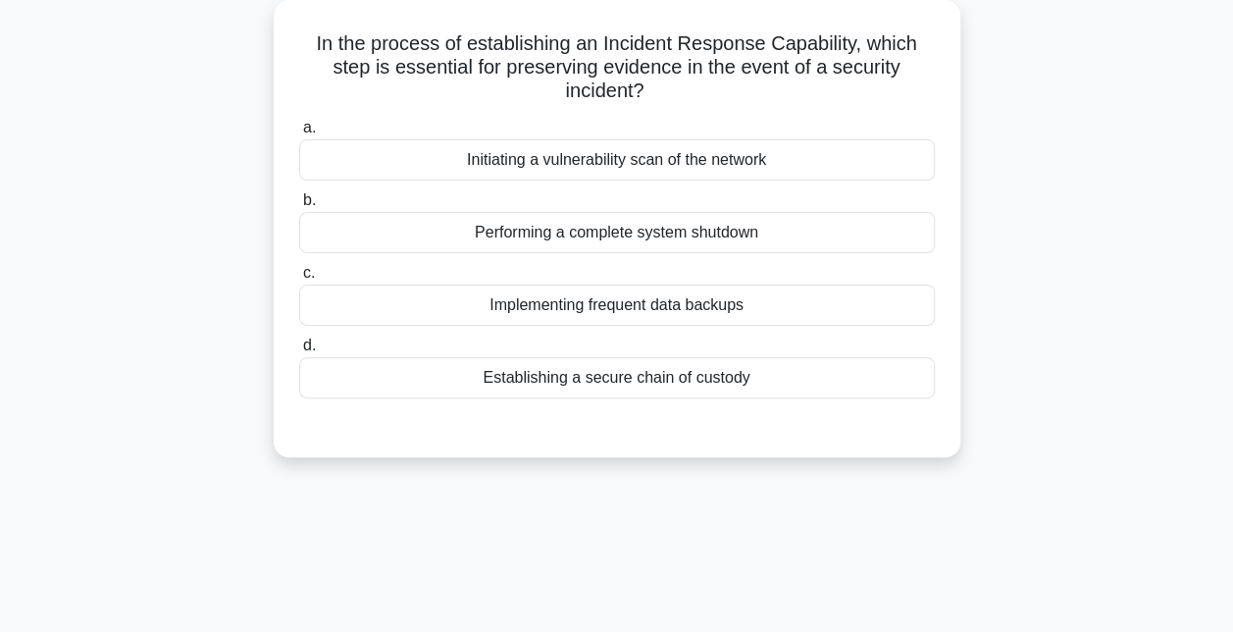
click at [623, 364] on div "Establishing a secure chain of custody" at bounding box center [617, 377] width 636 height 41
click at [299, 352] on input "d. Establishing a secure chain of custody" at bounding box center [299, 345] width 0 height 13
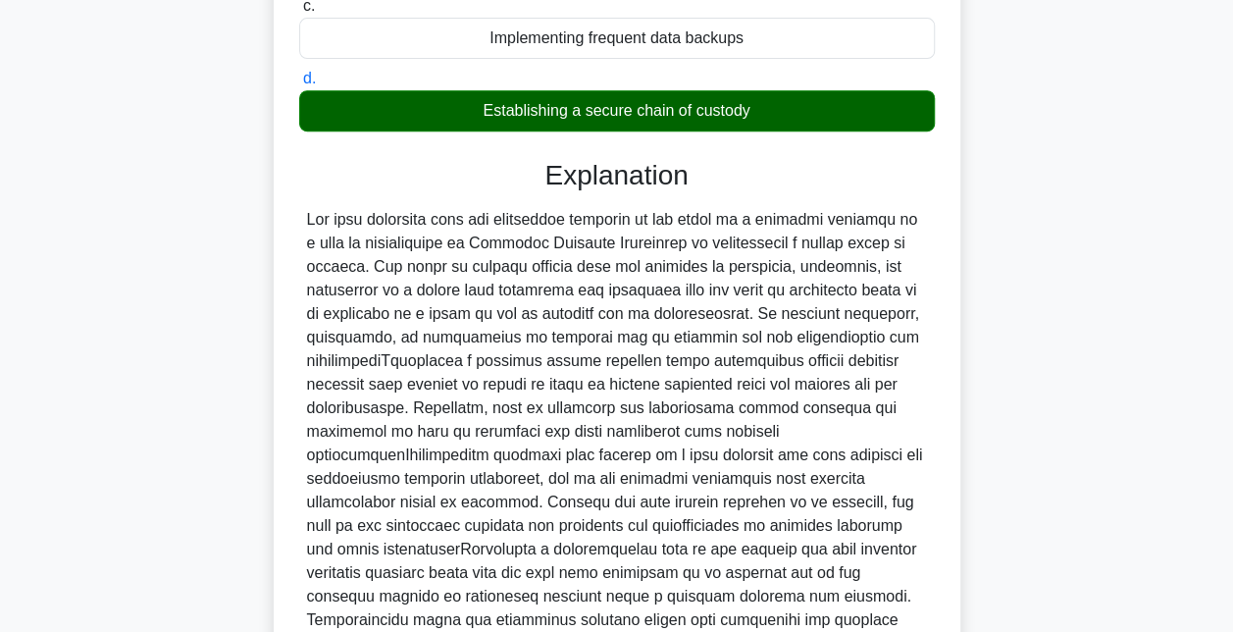
scroll to position [551, 0]
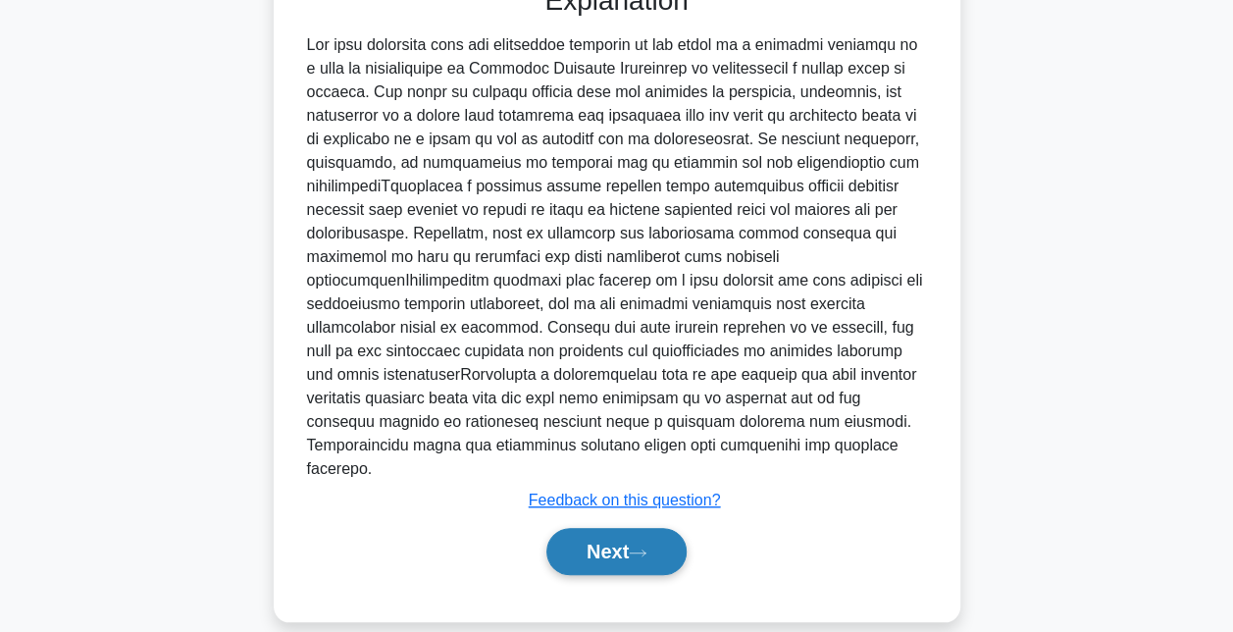
click at [614, 534] on button "Next" at bounding box center [616, 551] width 140 height 47
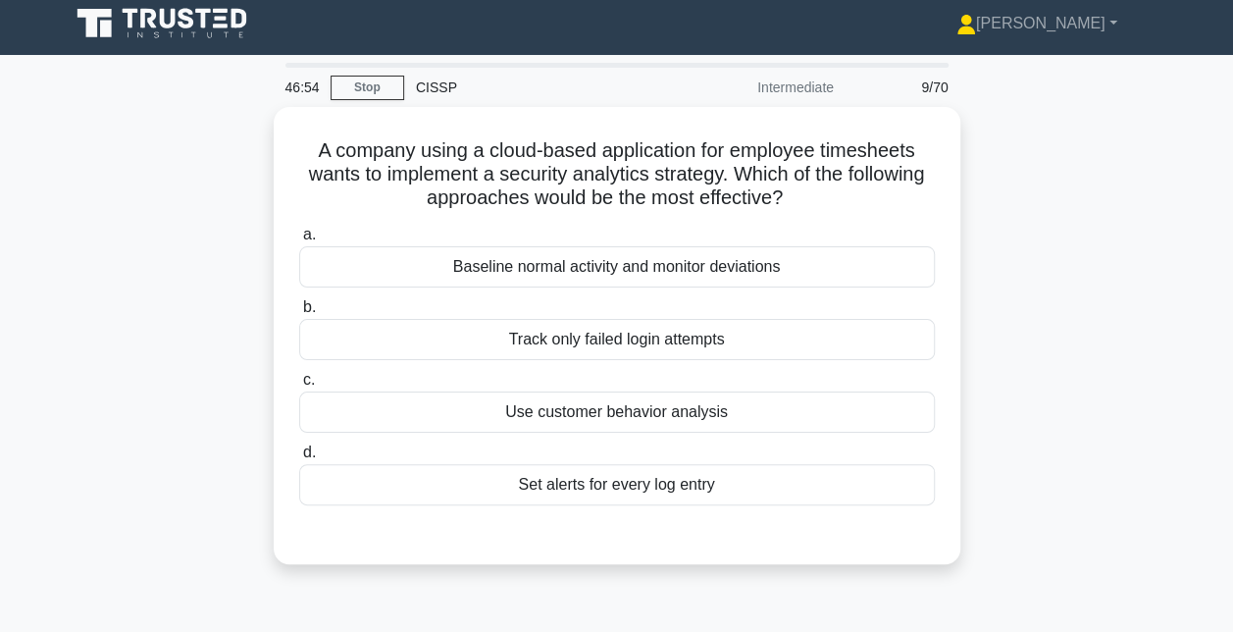
scroll to position [6, 0]
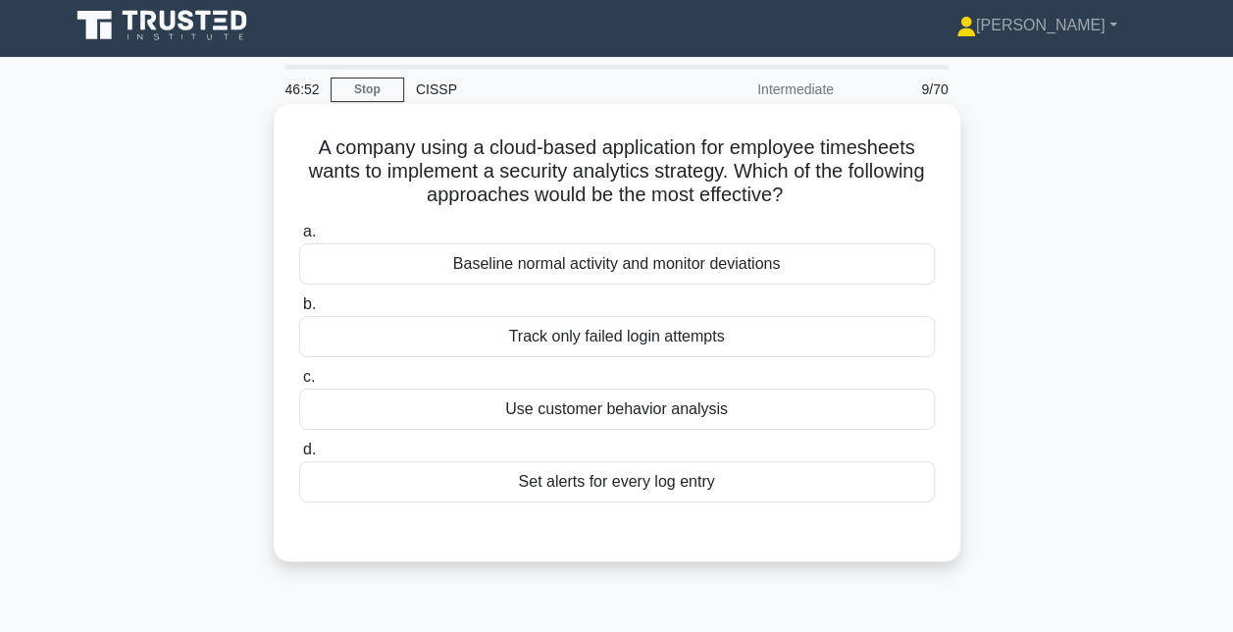
click at [726, 263] on div "Baseline normal activity and monitor deviations" at bounding box center [617, 263] width 636 height 41
click at [299, 238] on input "a. Baseline normal activity and monitor deviations" at bounding box center [299, 232] width 0 height 13
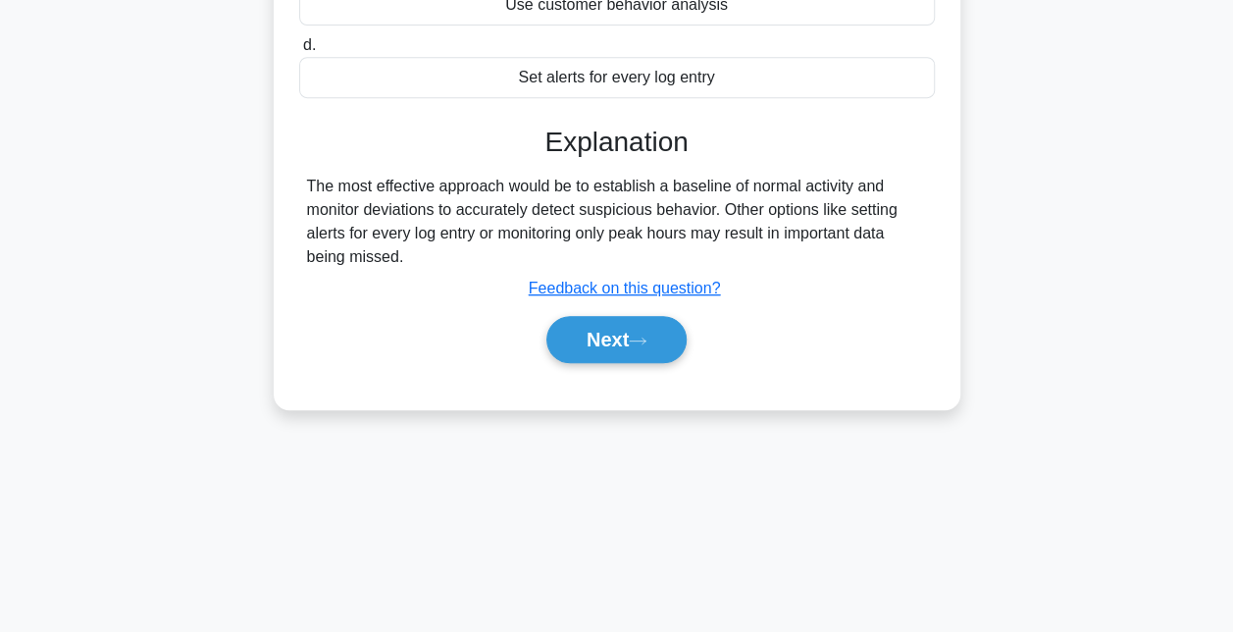
scroll to position [410, 0]
click at [625, 332] on button "Next" at bounding box center [616, 339] width 140 height 47
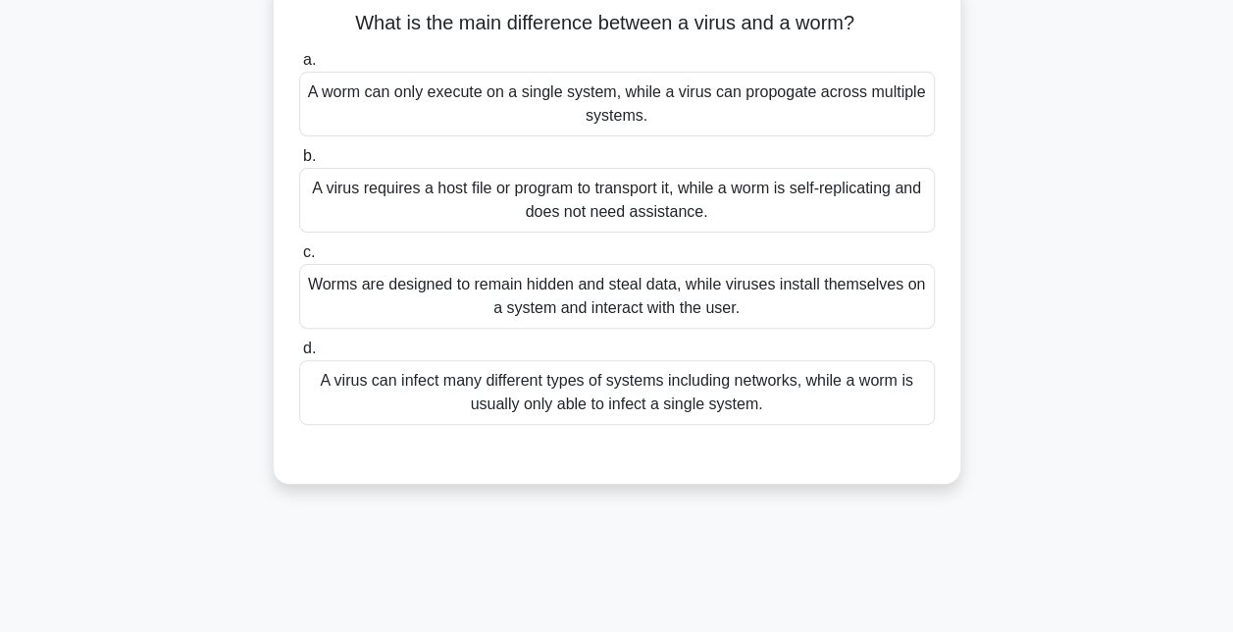
scroll to position [133, 0]
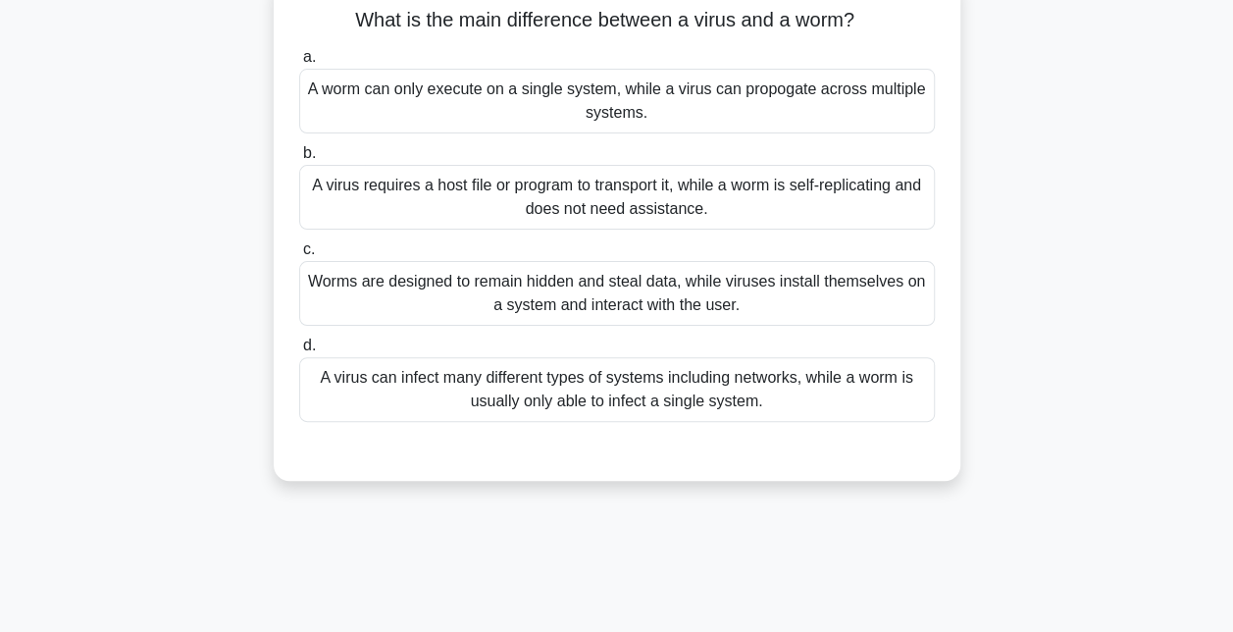
click at [592, 196] on div "A virus requires a host file or program to transport it, while a worm is self-r…" at bounding box center [617, 197] width 636 height 65
click at [299, 160] on input "b. A virus requires a host file or program to transport it, while a worm is sel…" at bounding box center [299, 153] width 0 height 13
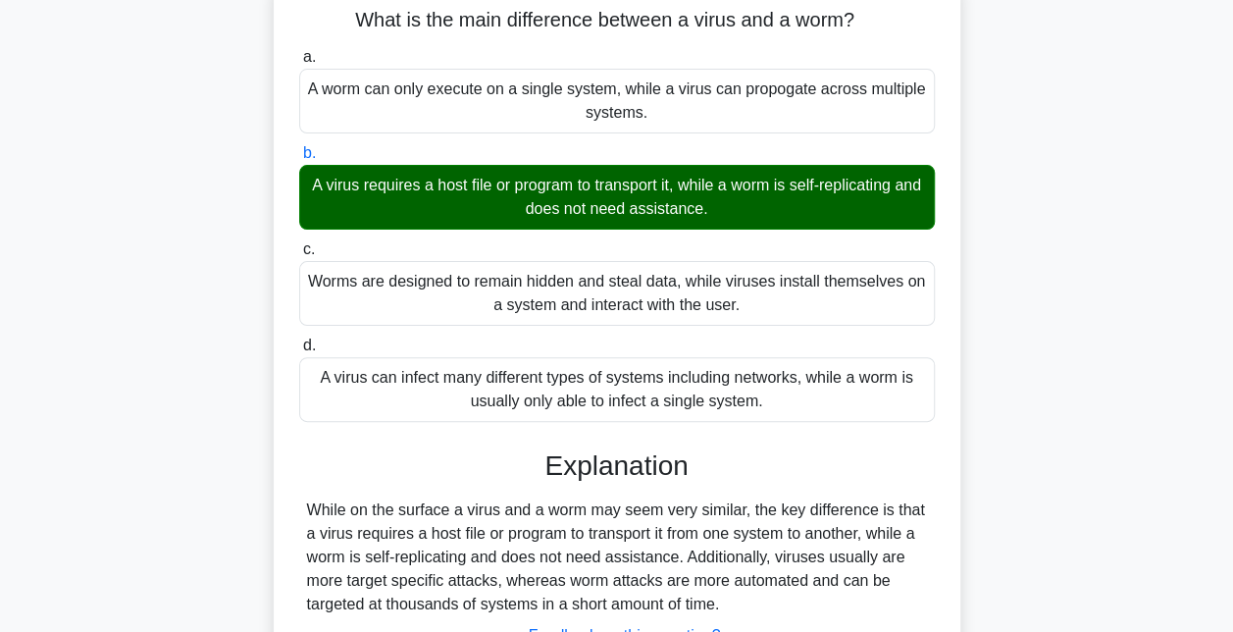
scroll to position [428, 0]
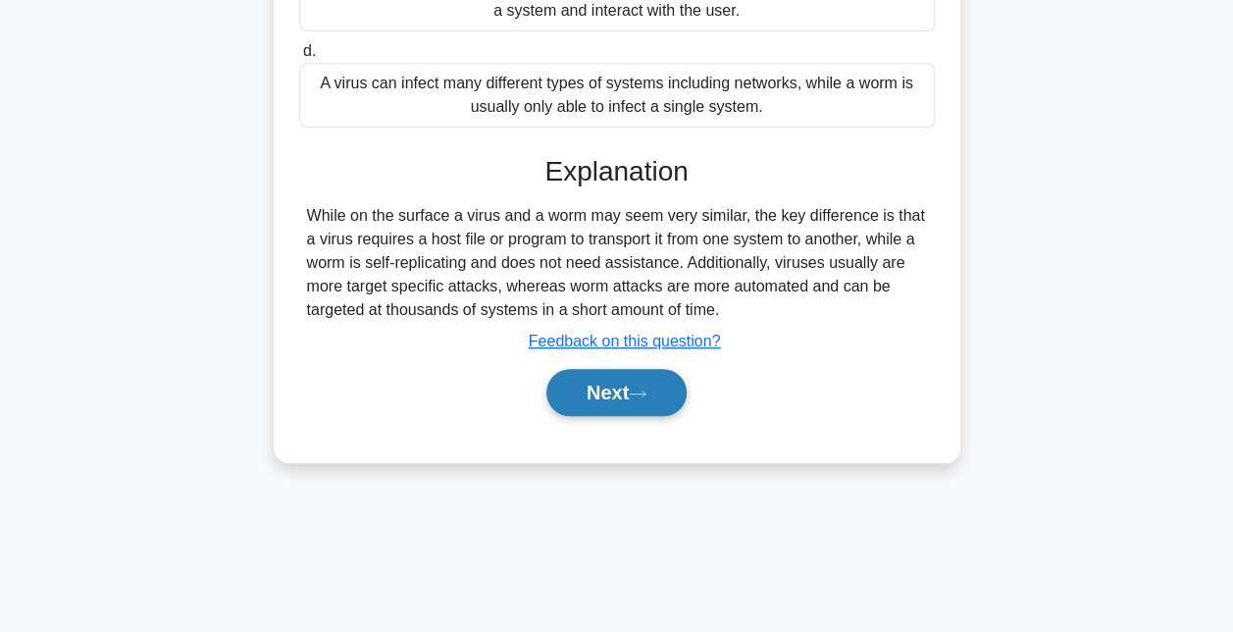
click at [597, 402] on button "Next" at bounding box center [616, 392] width 140 height 47
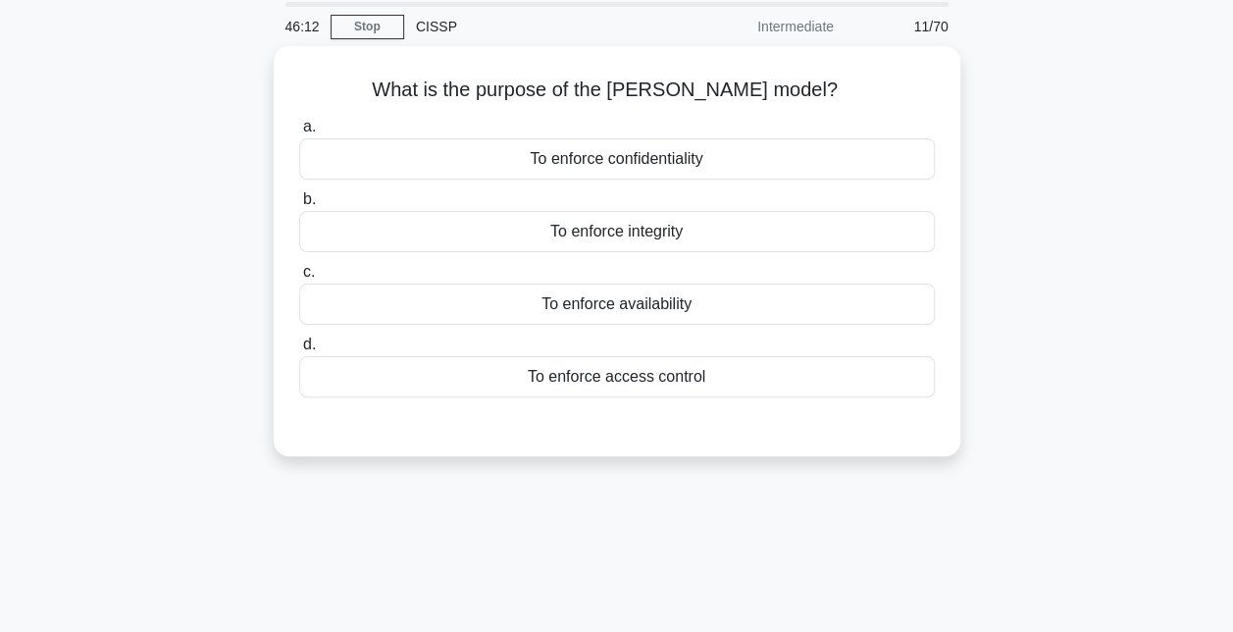
scroll to position [71, 0]
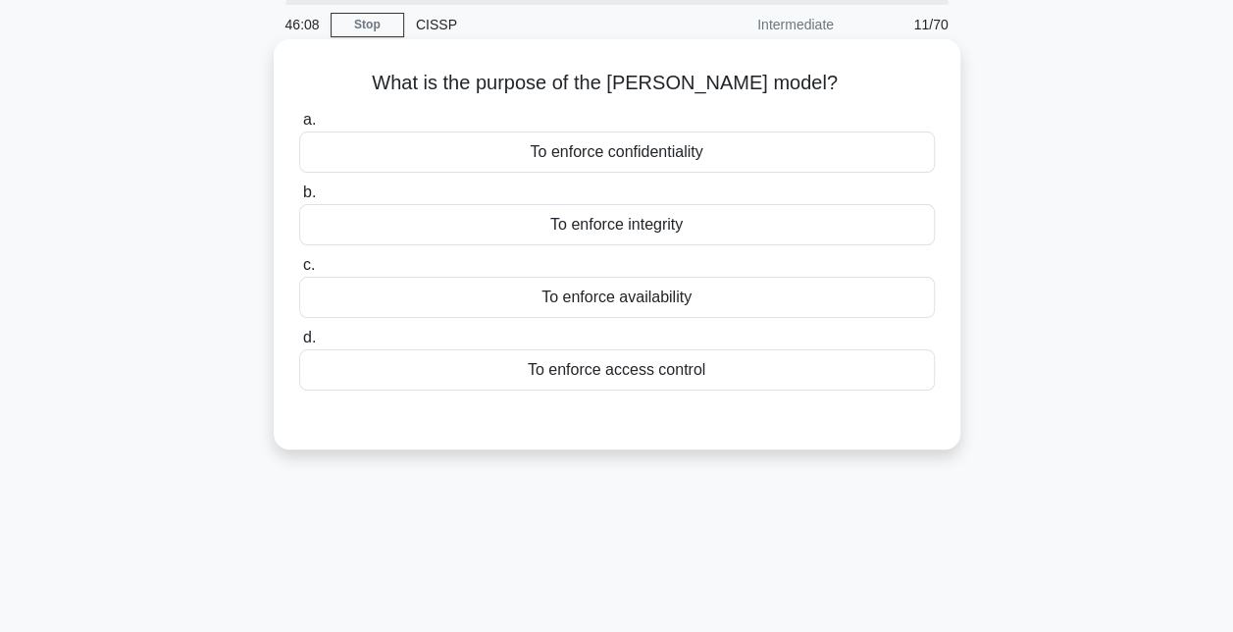
click at [641, 153] on div "To enforce confidentiality" at bounding box center [617, 151] width 636 height 41
click at [299, 127] on input "a. To enforce confidentiality" at bounding box center [299, 120] width 0 height 13
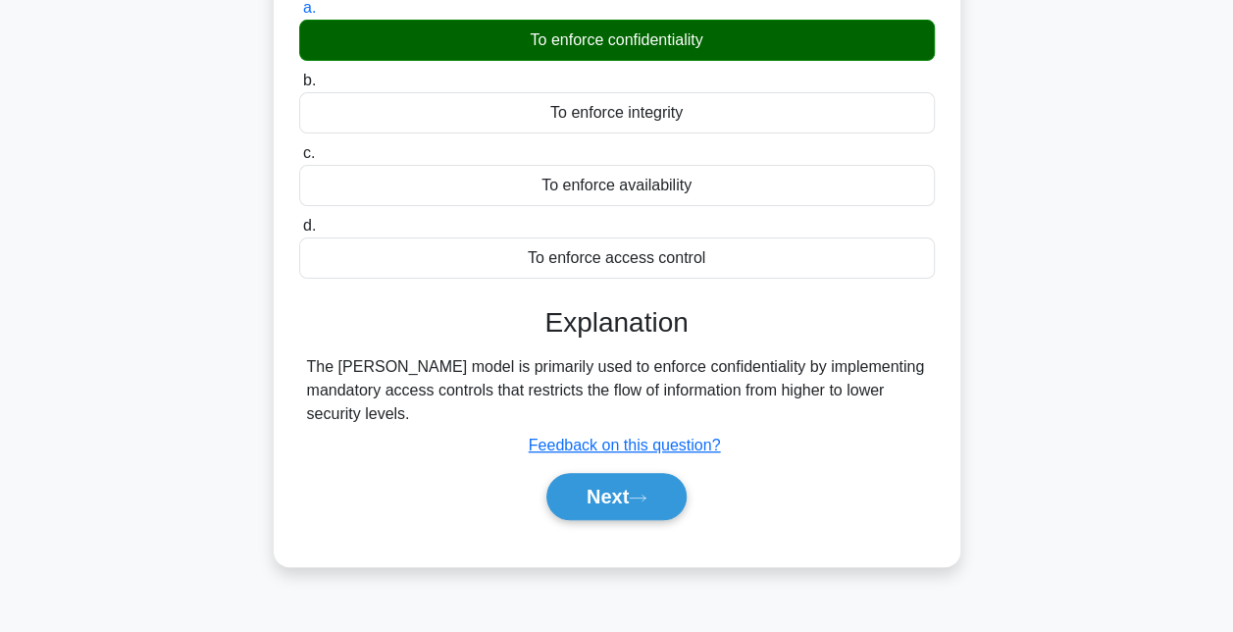
scroll to position [184, 0]
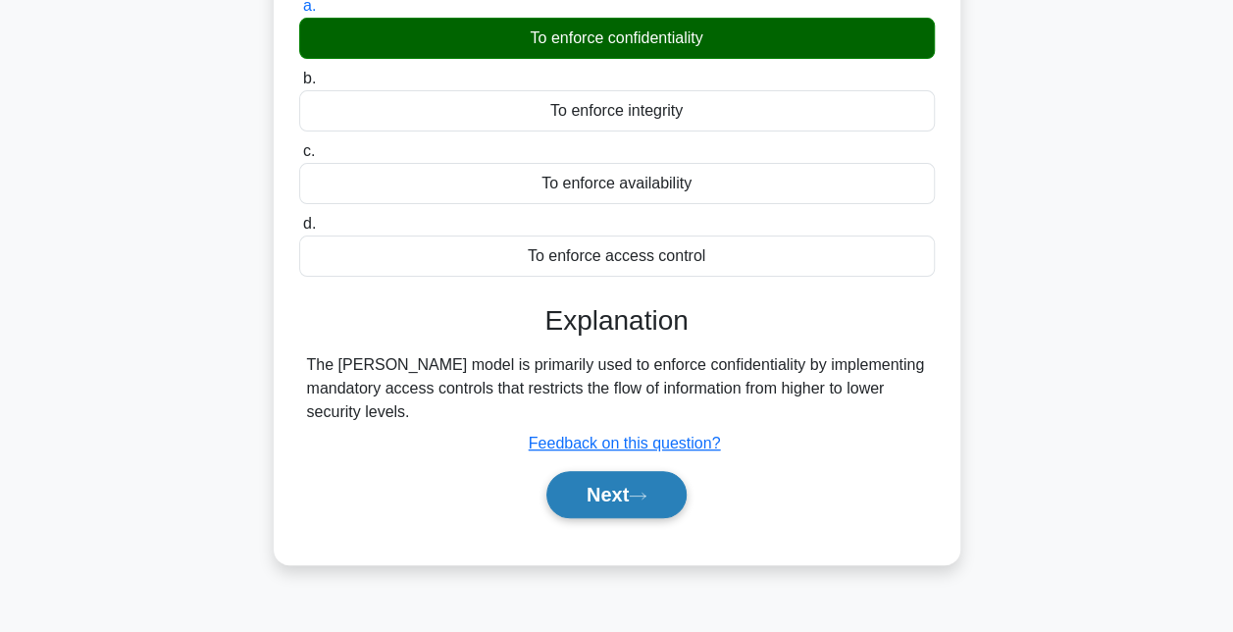
click at [595, 489] on button "Next" at bounding box center [616, 494] width 140 height 47
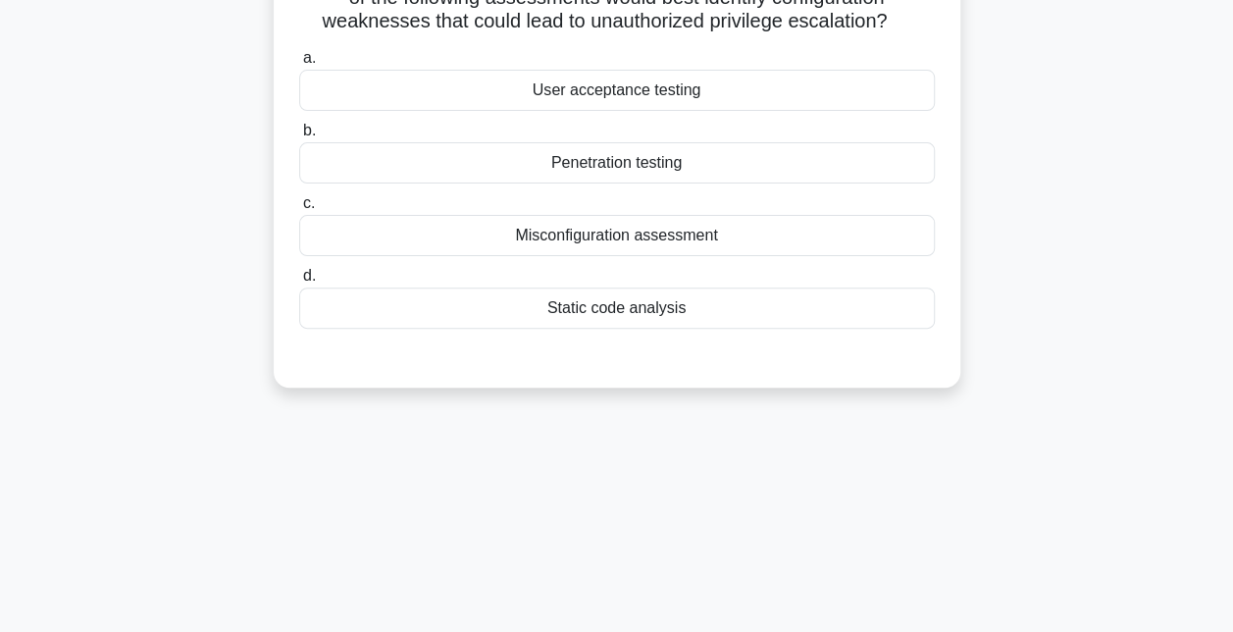
scroll to position [33, 0]
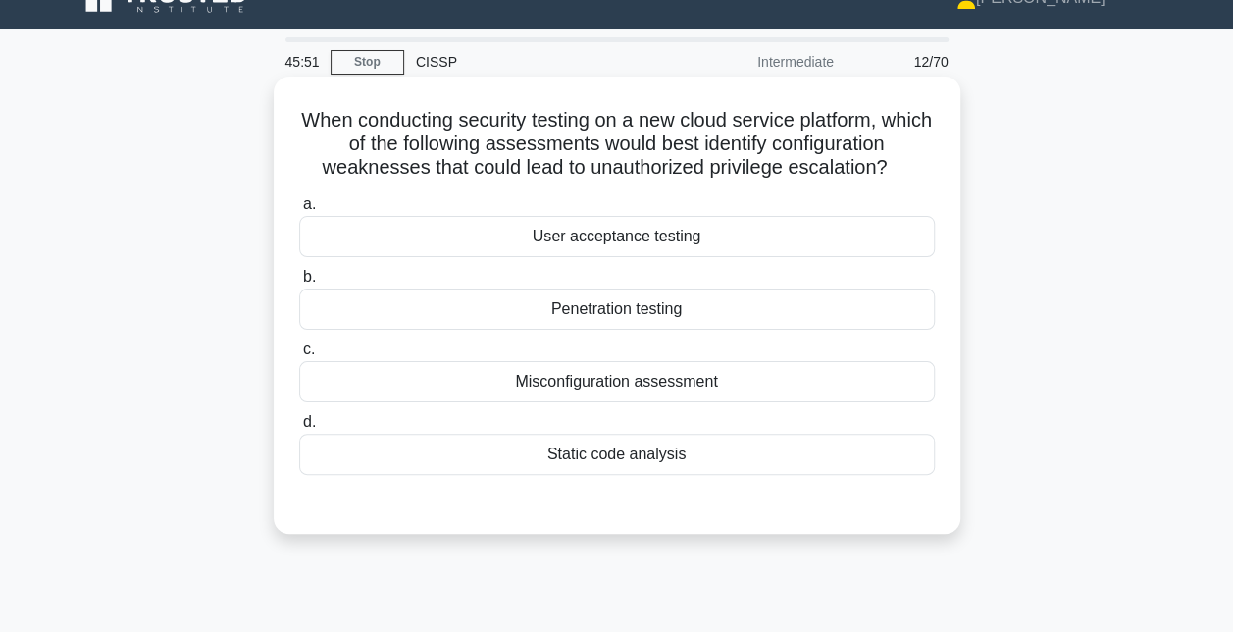
click at [640, 308] on div "Penetration testing" at bounding box center [617, 308] width 636 height 41
click at [299, 284] on input "b. Penetration testing" at bounding box center [299, 277] width 0 height 13
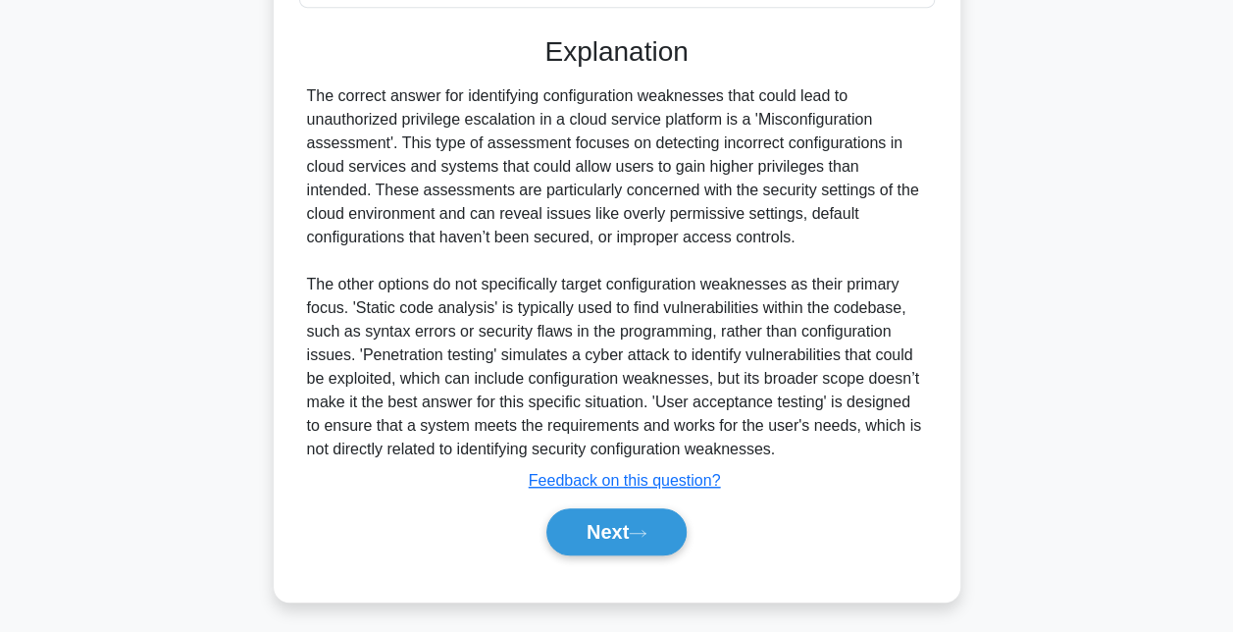
scroll to position [504, 0]
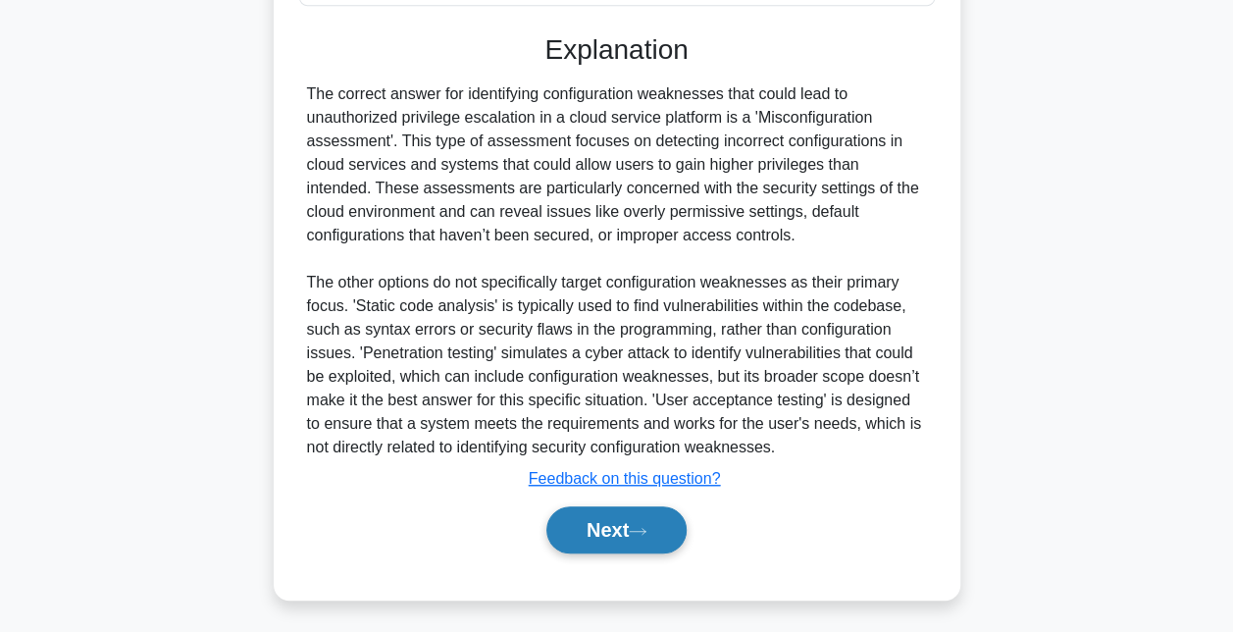
click at [621, 513] on button "Next" at bounding box center [616, 529] width 140 height 47
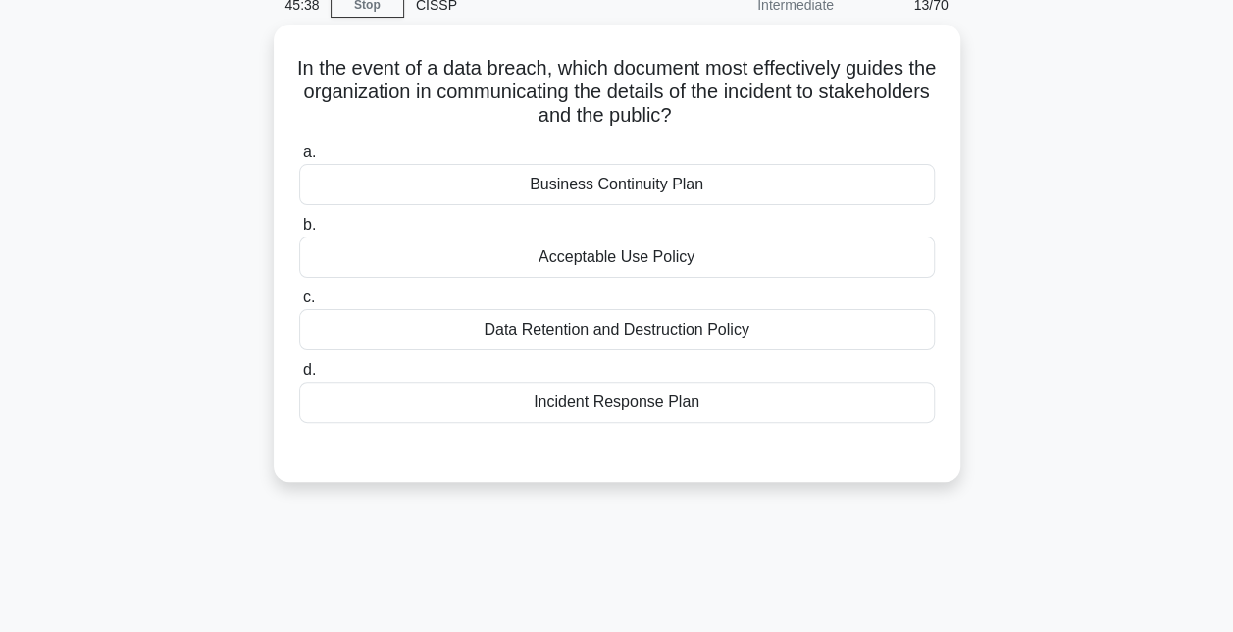
scroll to position [82, 0]
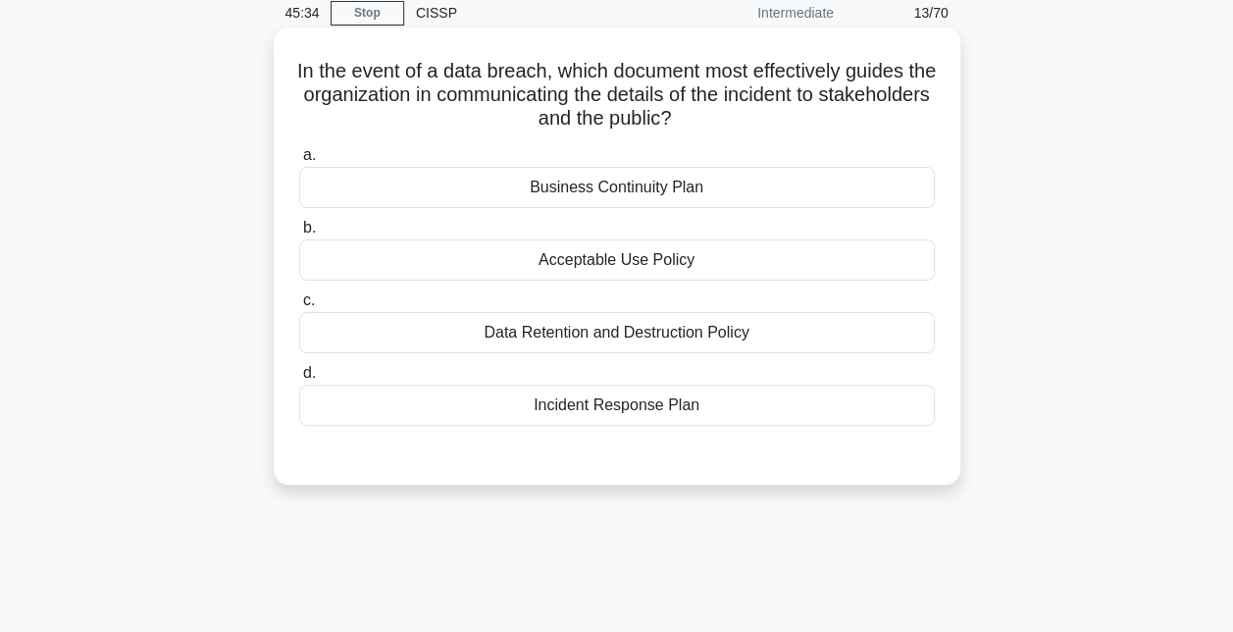
click at [598, 414] on div "Incident Response Plan" at bounding box center [617, 405] width 636 height 41
click at [299, 380] on input "d. Incident Response Plan" at bounding box center [299, 373] width 0 height 13
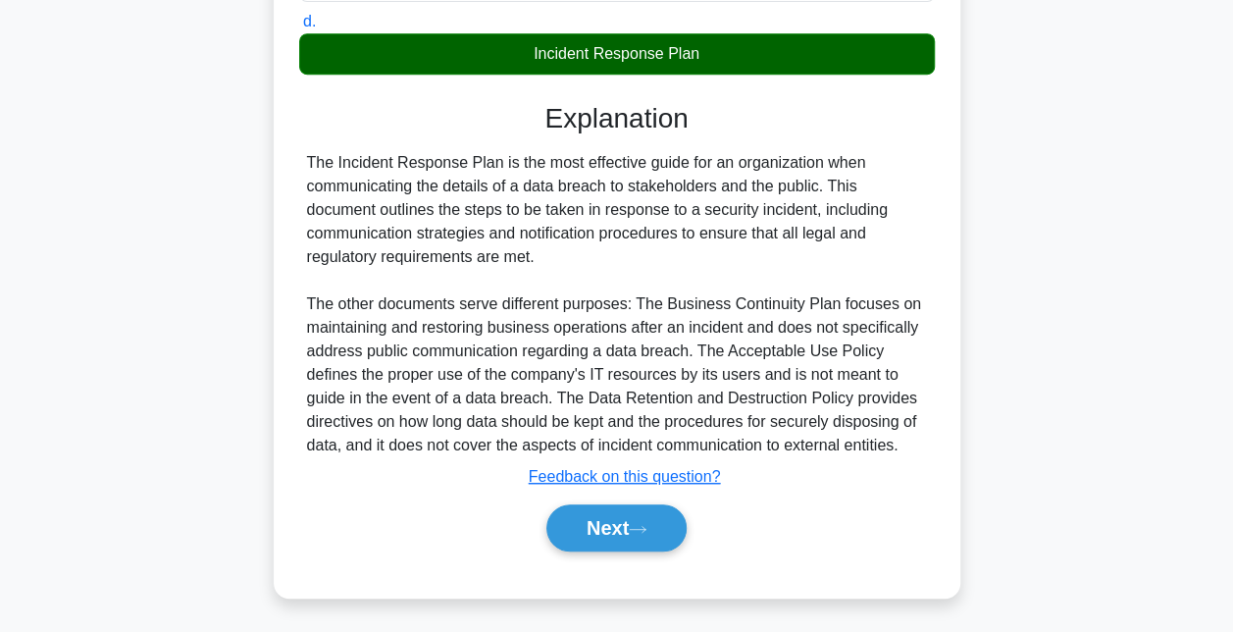
click at [598, 533] on button "Next" at bounding box center [616, 527] width 140 height 47
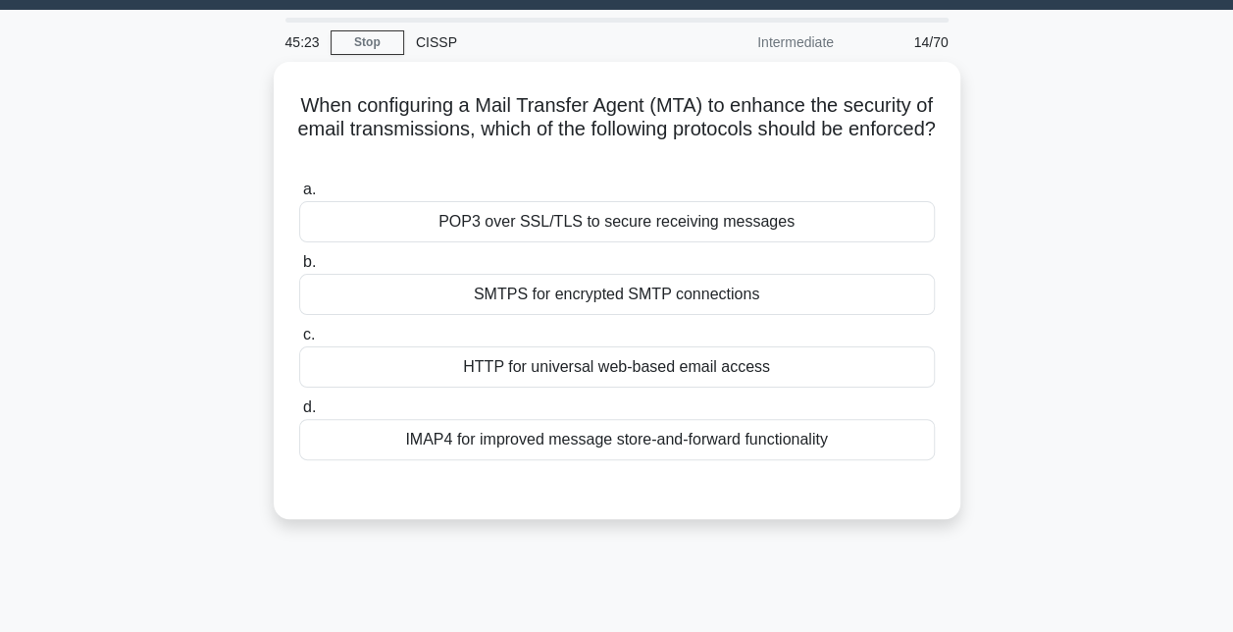
scroll to position [53, 0]
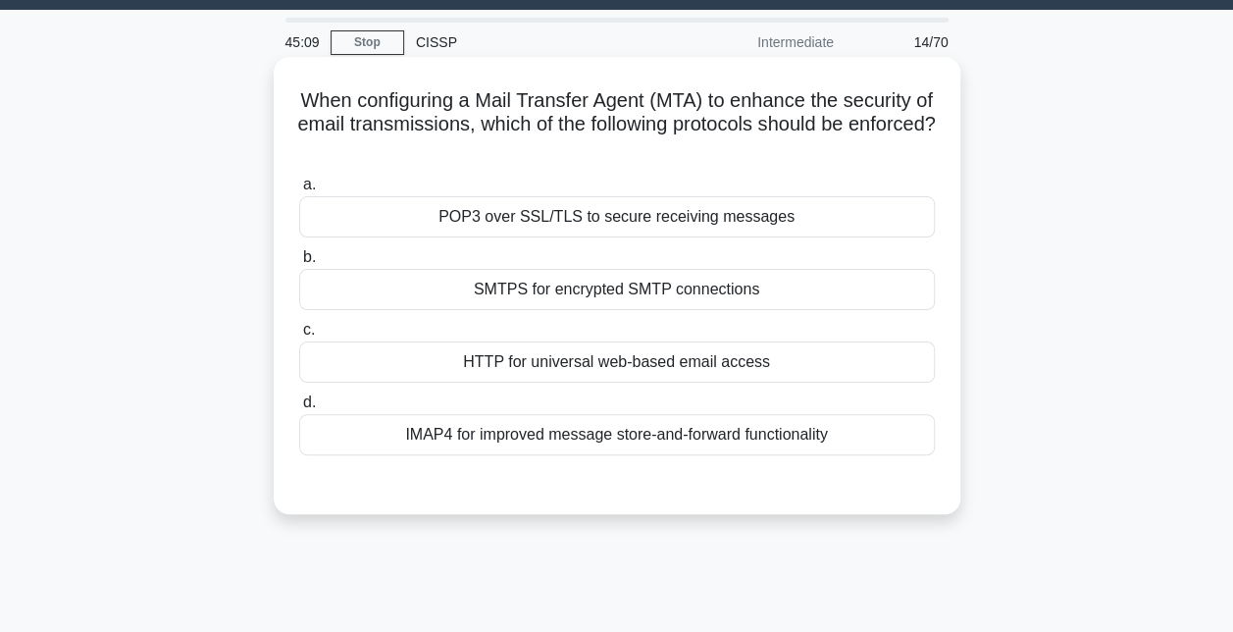
click at [797, 219] on div "POP3 over SSL/TLS to secure receiving messages" at bounding box center [617, 216] width 636 height 41
click at [299, 191] on input "a. POP3 over SSL/TLS to secure receiving messages" at bounding box center [299, 185] width 0 height 13
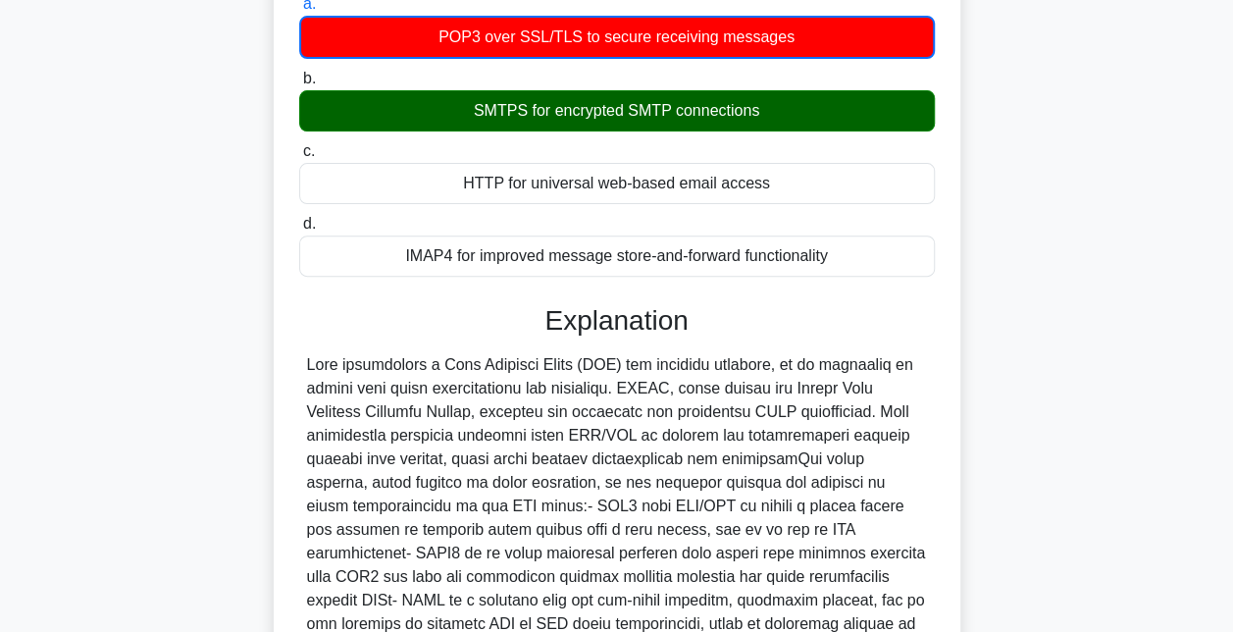
scroll to position [428, 0]
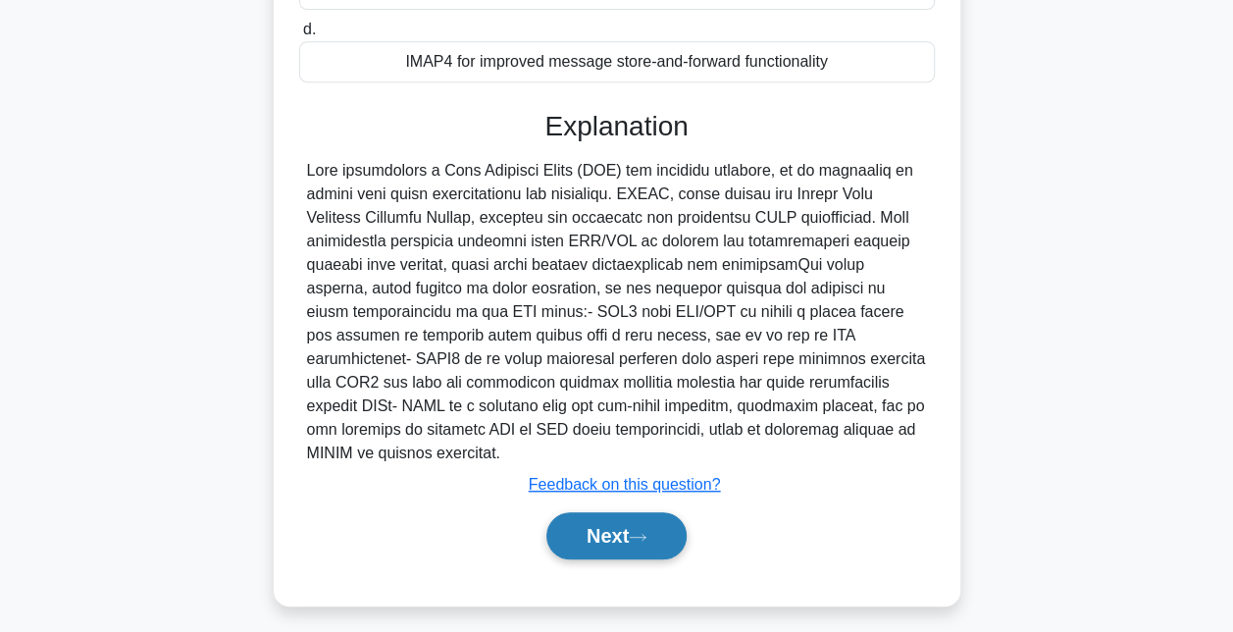
click at [650, 512] on button "Next" at bounding box center [616, 535] width 140 height 47
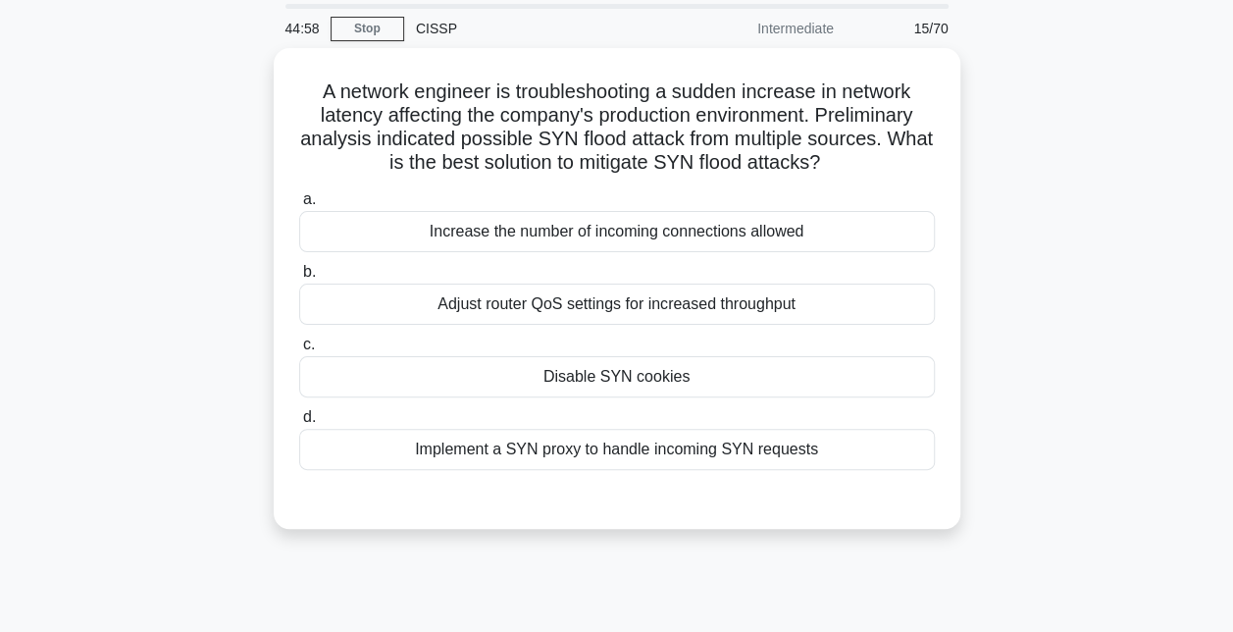
scroll to position [80, 0]
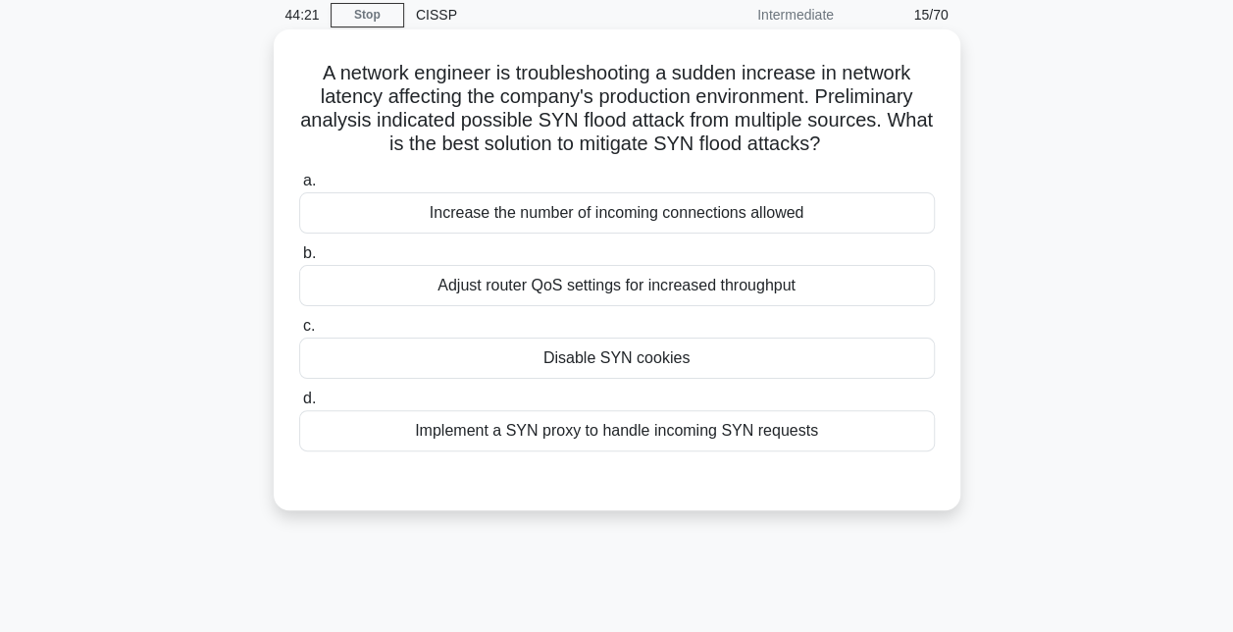
click at [662, 440] on div "Implement a SYN proxy to handle incoming SYN requests" at bounding box center [617, 430] width 636 height 41
click at [299, 405] on input "d. Implement a SYN proxy to handle incoming SYN requests" at bounding box center [299, 398] width 0 height 13
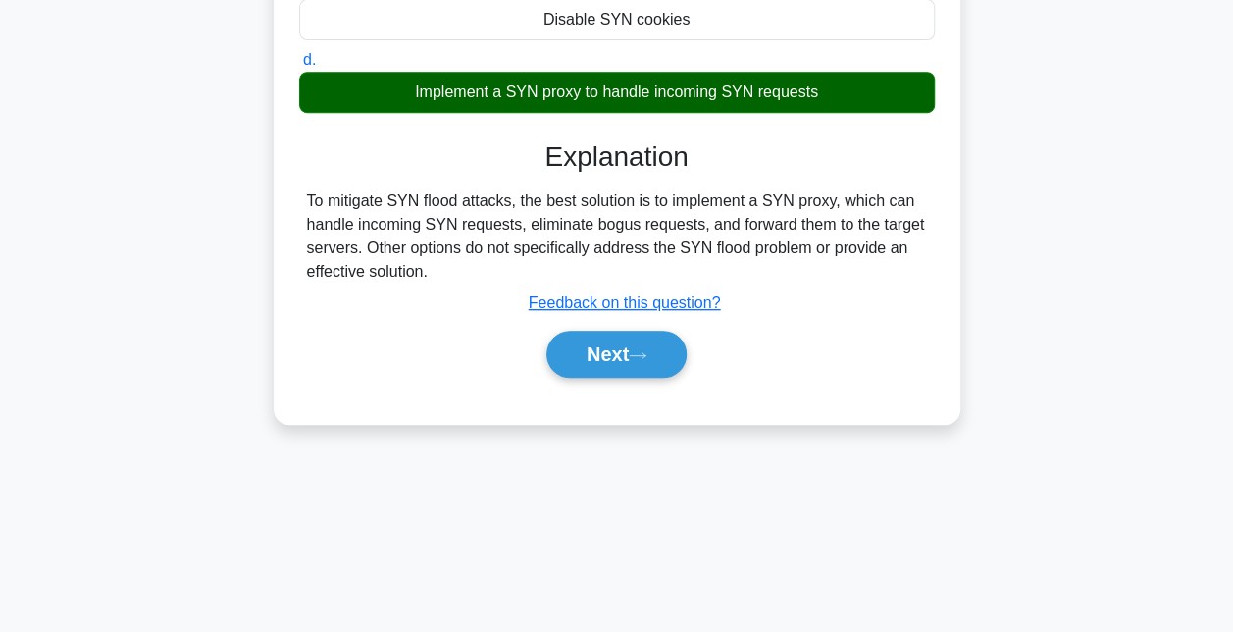
scroll to position [420, 0]
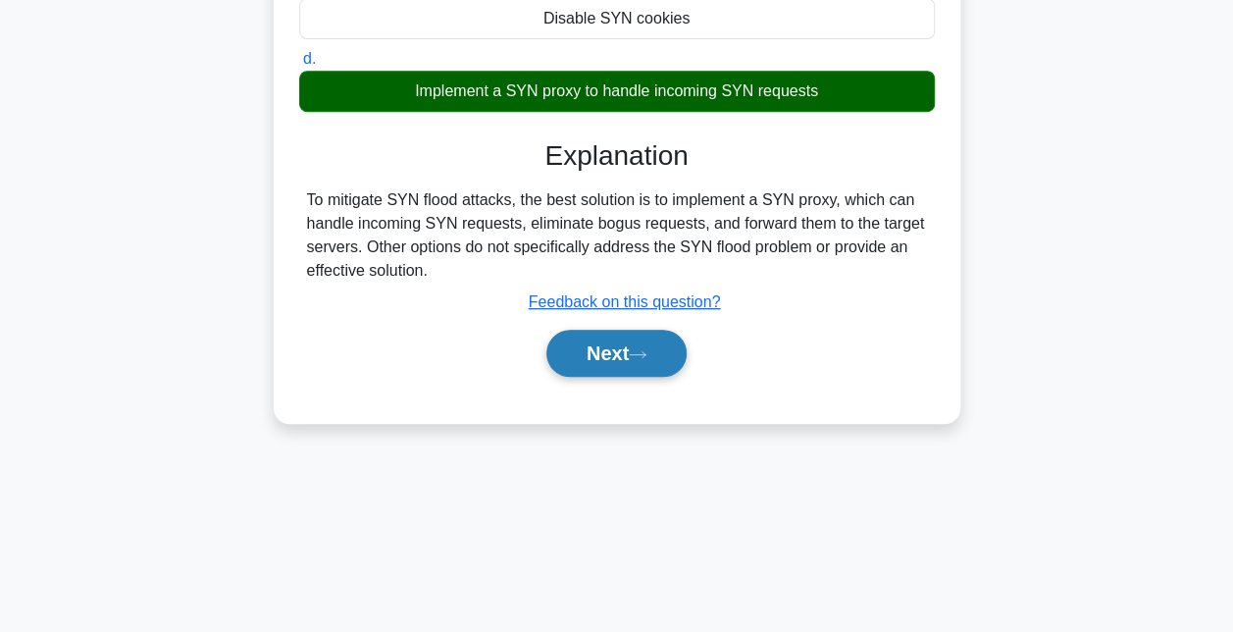
click at [608, 374] on button "Next" at bounding box center [616, 353] width 140 height 47
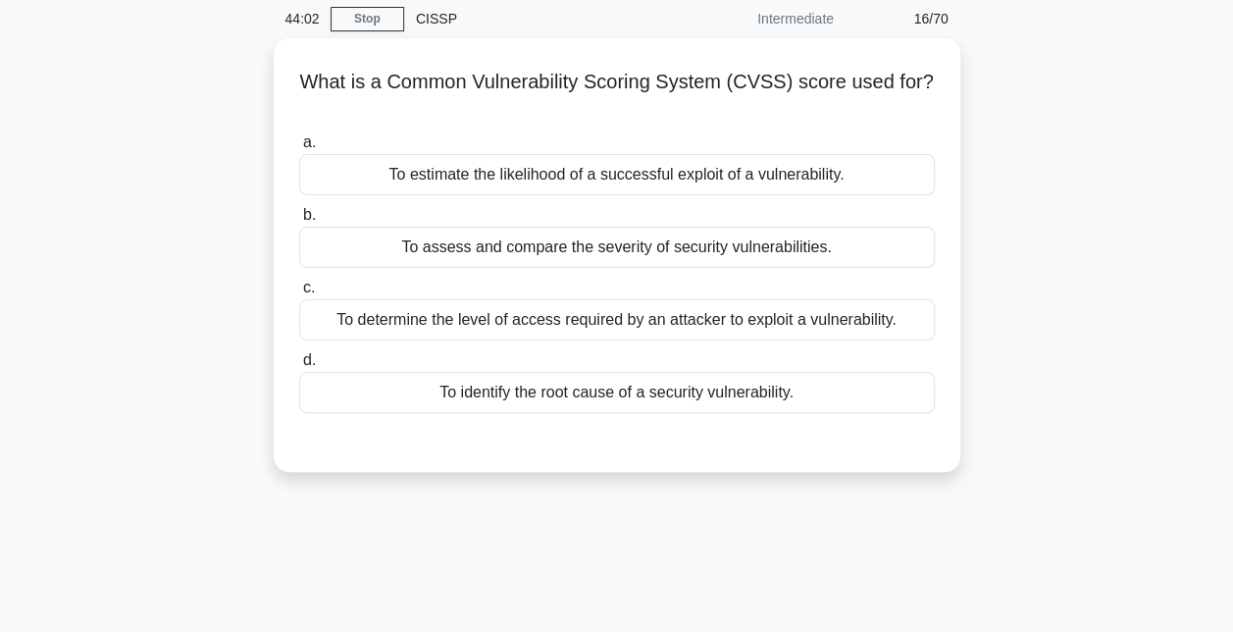
scroll to position [75, 0]
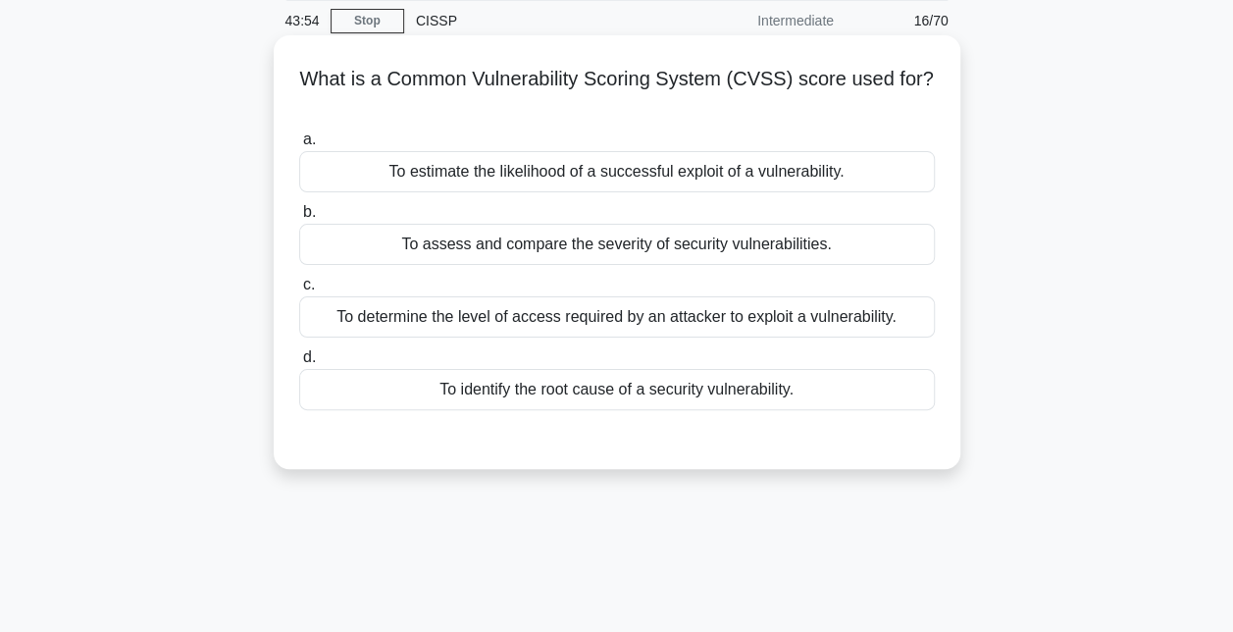
click at [650, 249] on div "To assess and compare the severity of security vulnerabilities." at bounding box center [617, 244] width 636 height 41
click at [299, 219] on input "b. To assess and compare the severity of security vulnerabilities." at bounding box center [299, 212] width 0 height 13
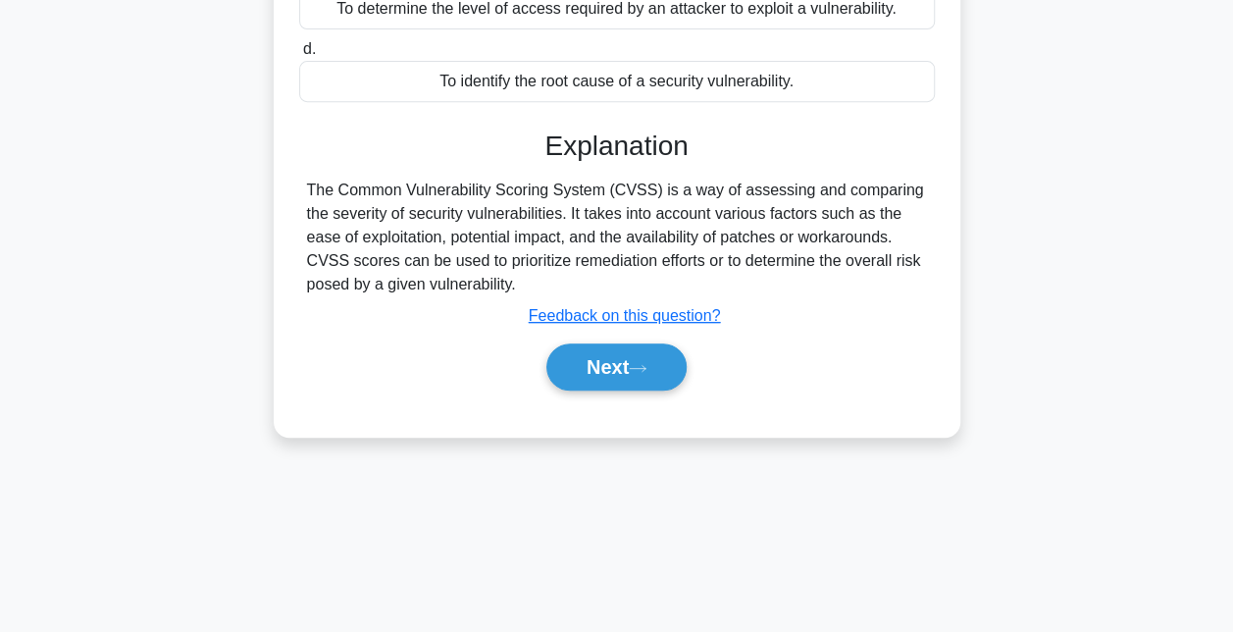
scroll to position [383, 0]
click at [622, 384] on button "Next" at bounding box center [616, 366] width 140 height 47
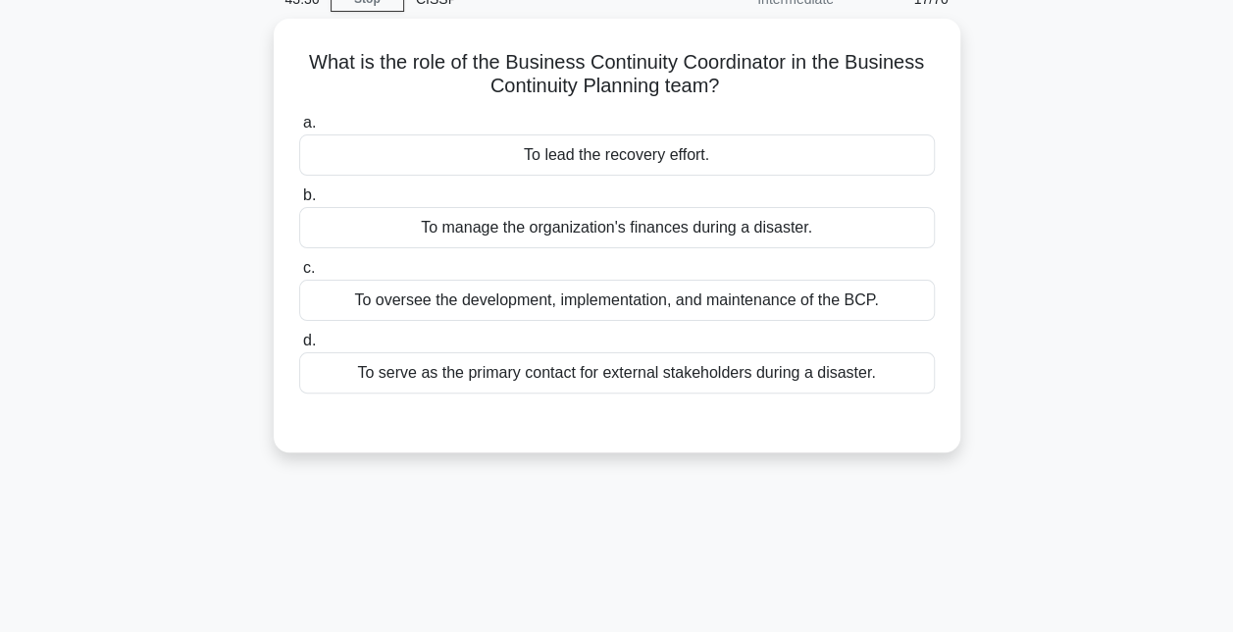
scroll to position [96, 0]
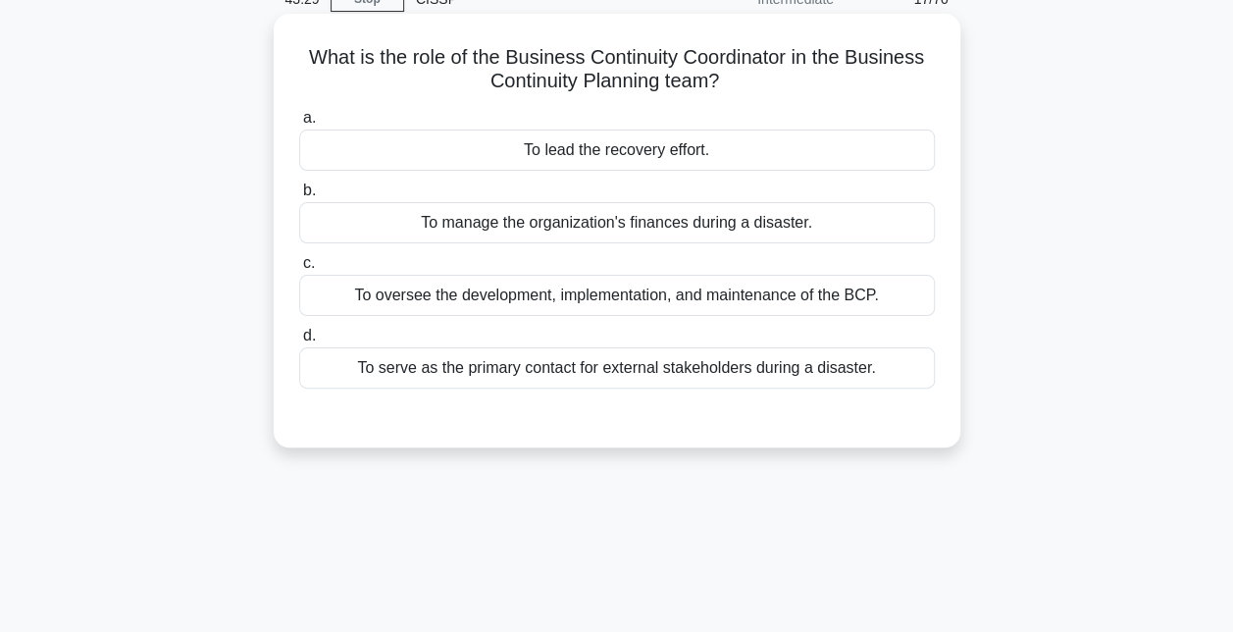
click at [626, 300] on div "To oversee the development, implementation, and maintenance of the BCP." at bounding box center [617, 295] width 636 height 41
click at [299, 270] on input "c. To oversee the development, implementation, and maintenance of the BCP." at bounding box center [299, 263] width 0 height 13
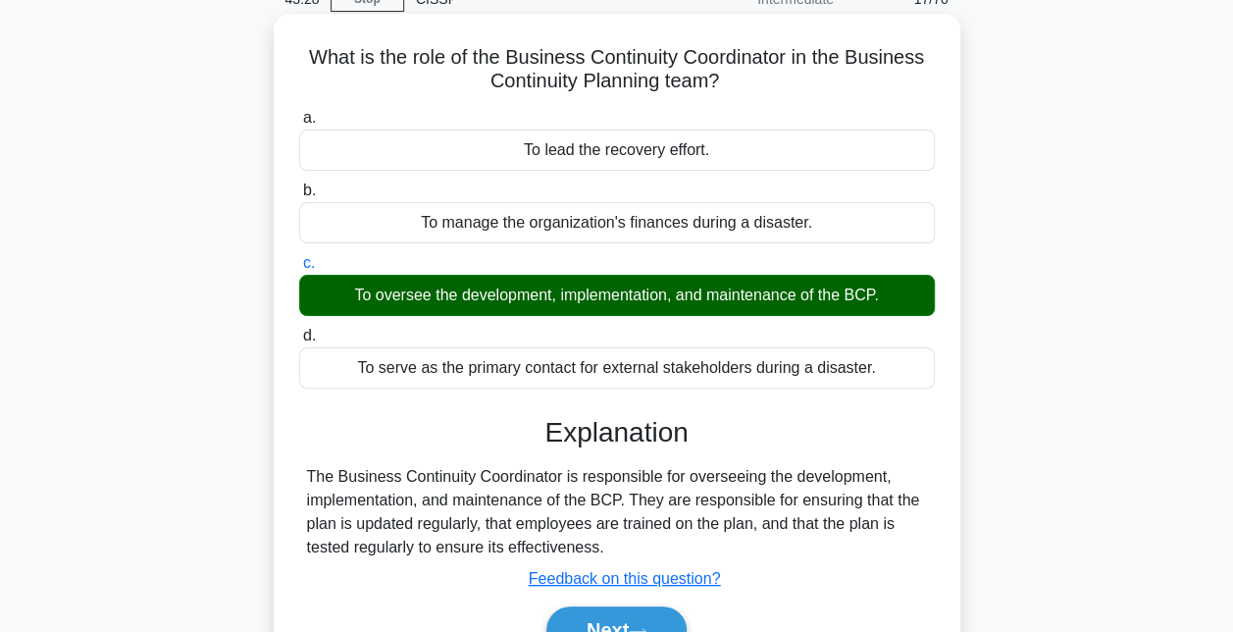
scroll to position [247, 0]
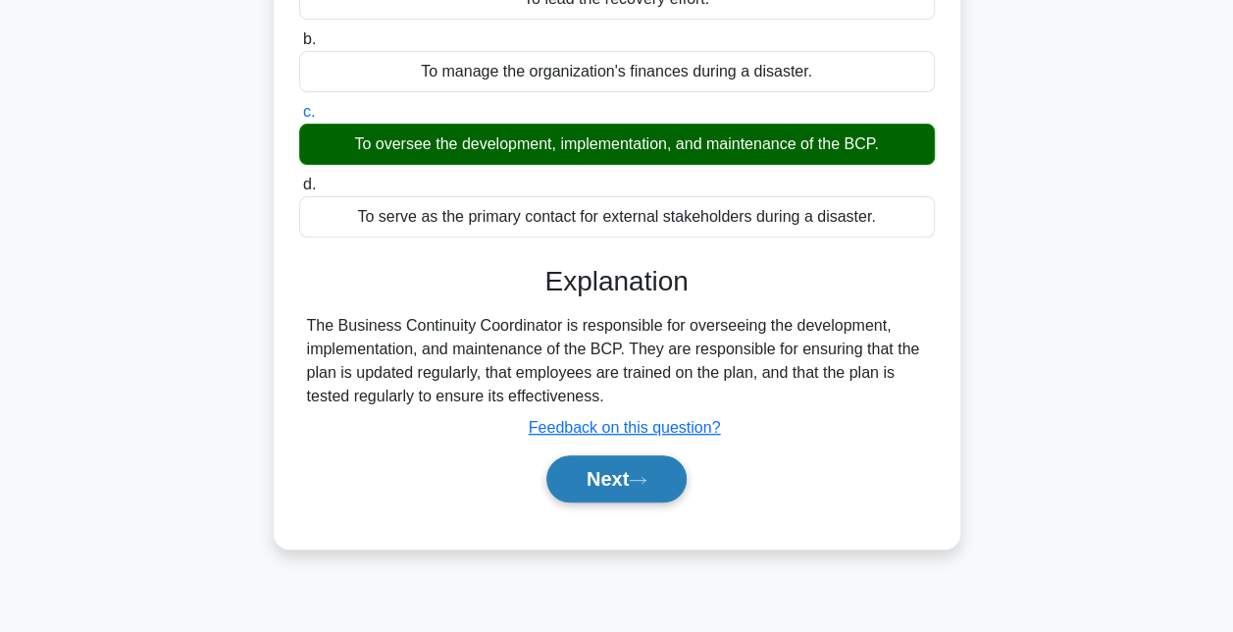
click at [618, 461] on button "Next" at bounding box center [616, 478] width 140 height 47
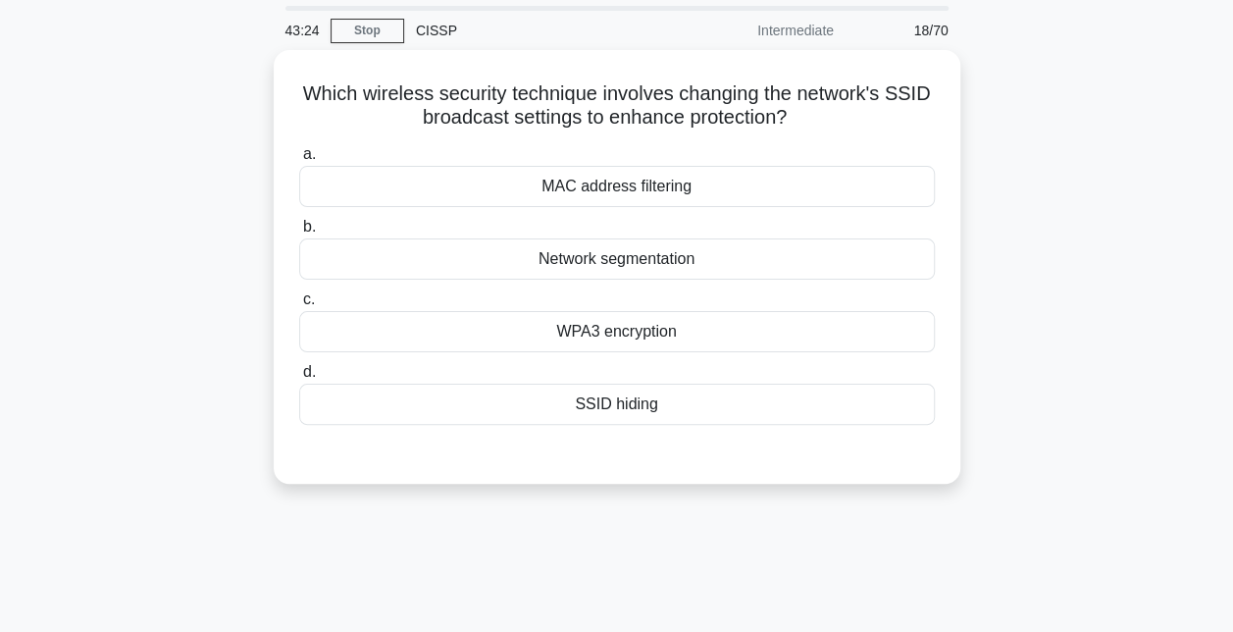
scroll to position [65, 0]
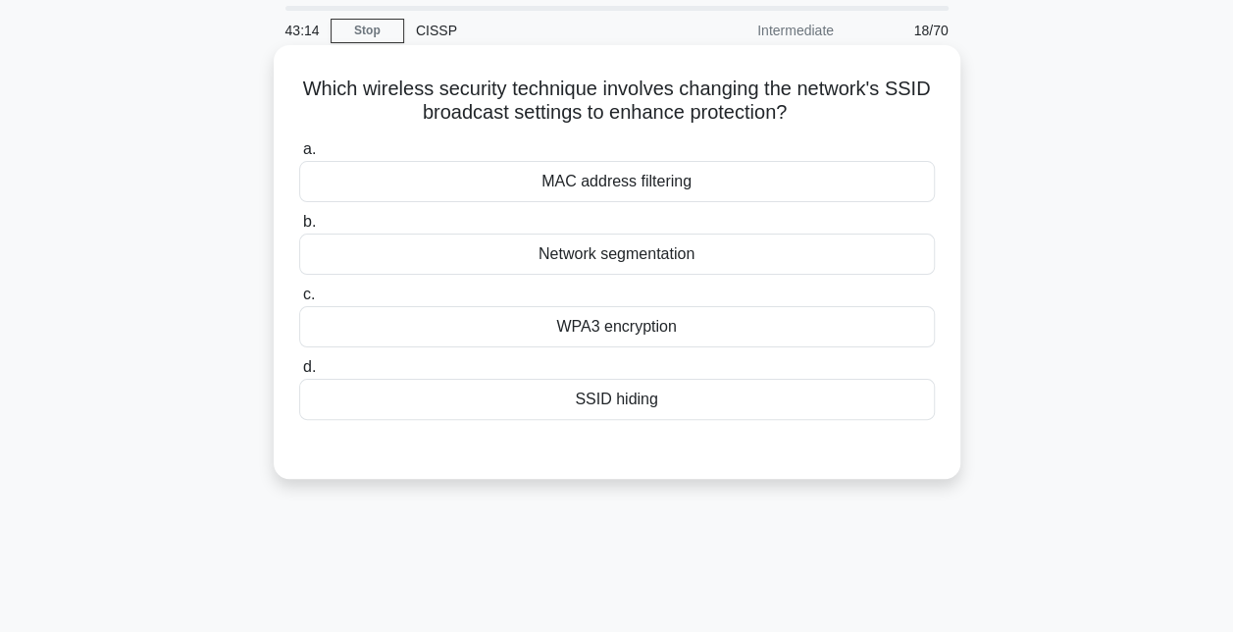
click at [653, 390] on div "SSID hiding" at bounding box center [617, 399] width 636 height 41
click at [299, 374] on input "d. SSID hiding" at bounding box center [299, 367] width 0 height 13
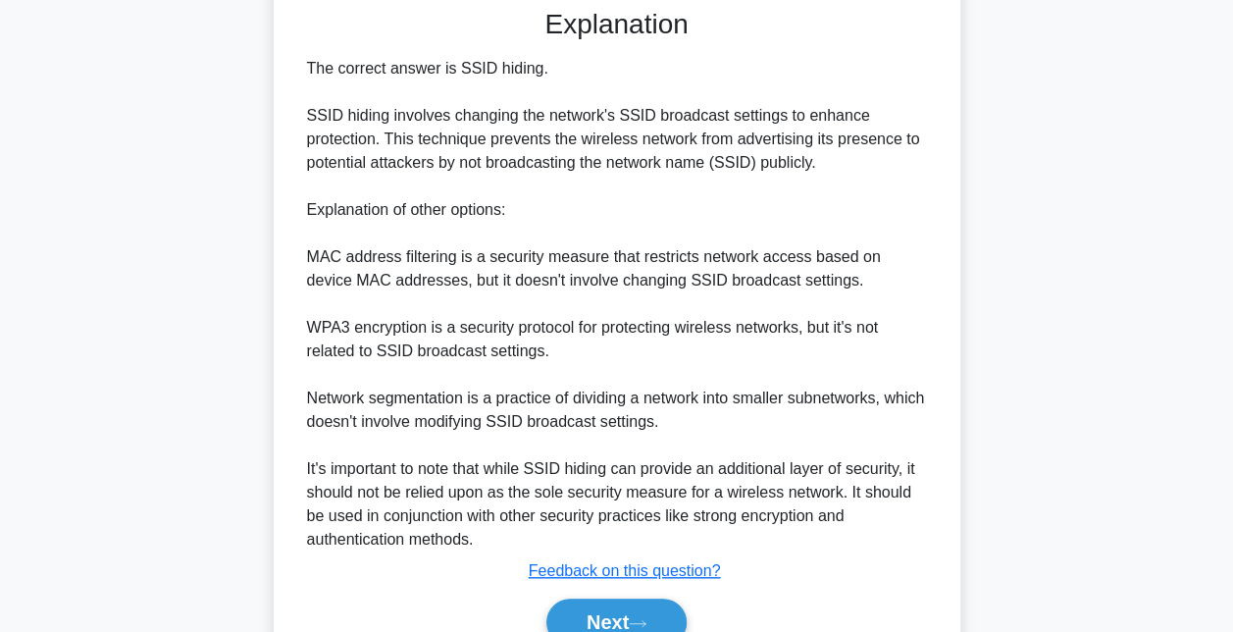
scroll to position [502, 0]
click at [624, 612] on button "Next" at bounding box center [616, 623] width 140 height 47
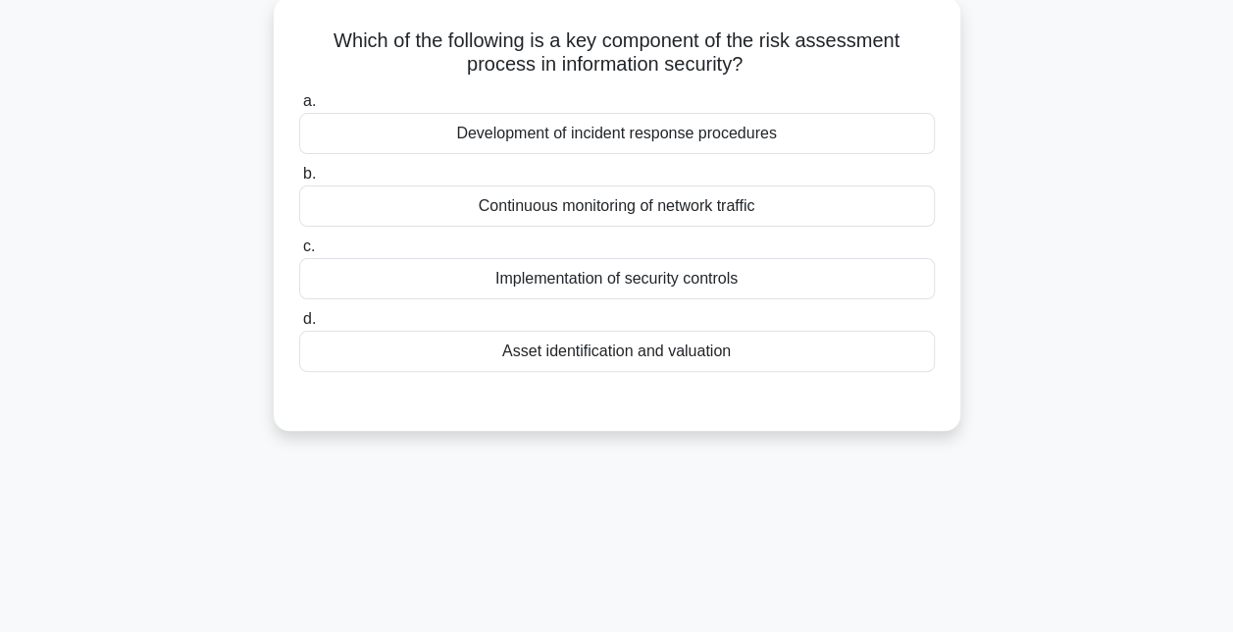
scroll to position [131, 0]
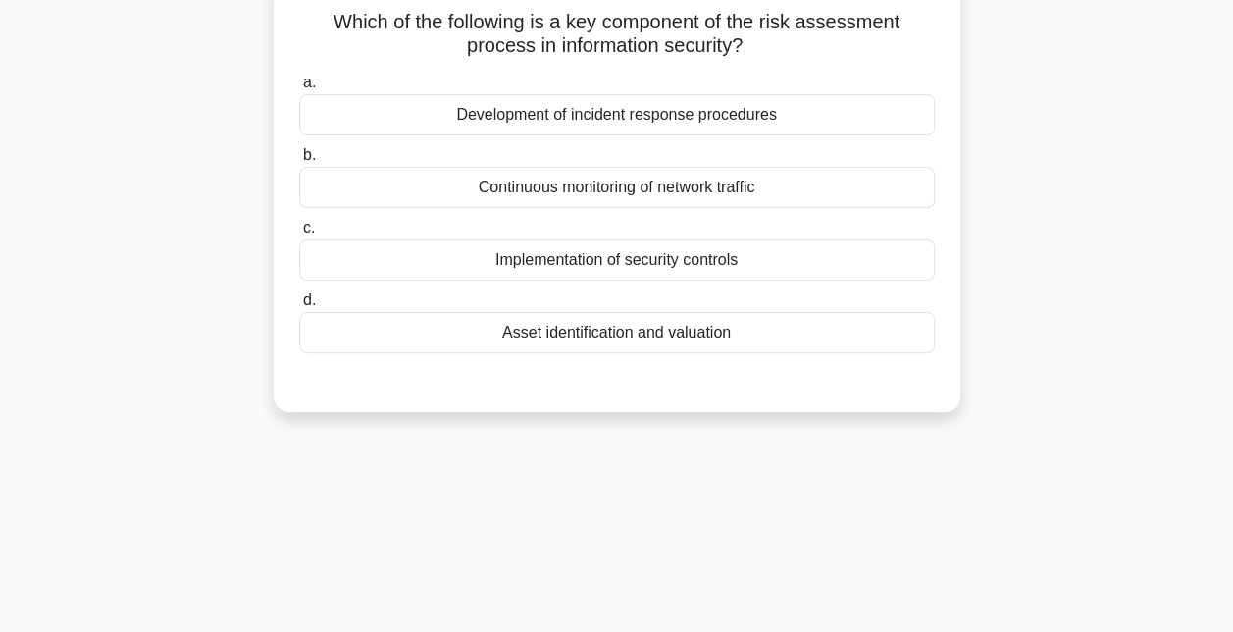
click at [675, 338] on div "Asset identification and valuation" at bounding box center [617, 332] width 636 height 41
click at [299, 307] on input "d. Asset identification and valuation" at bounding box center [299, 300] width 0 height 13
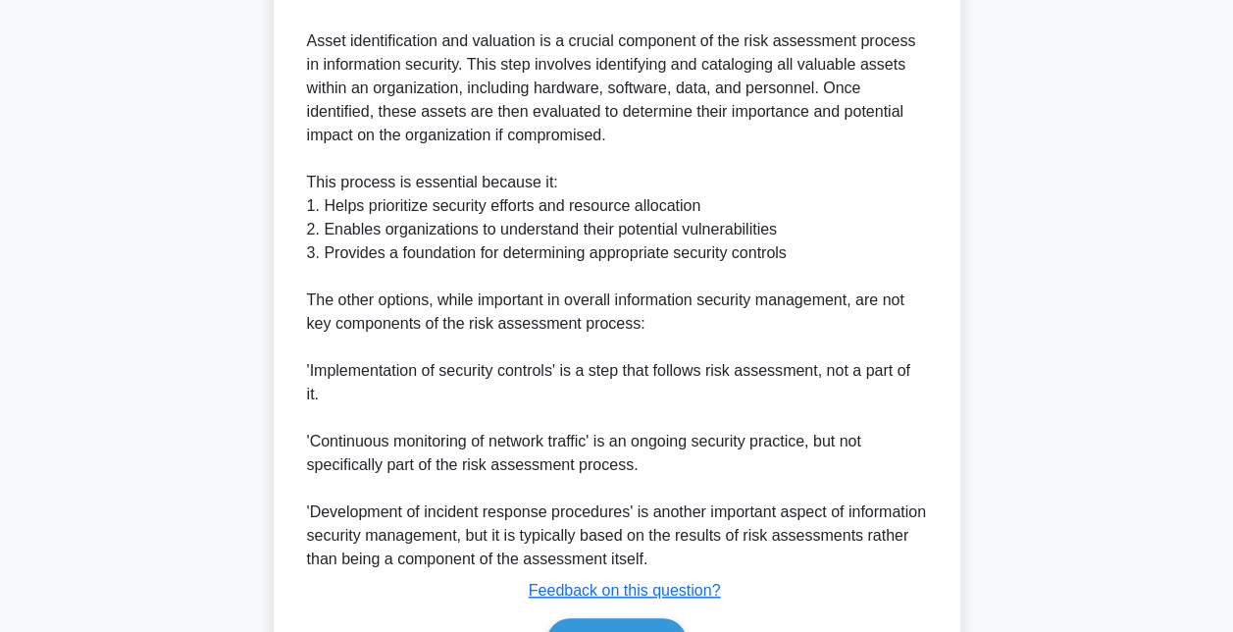
scroll to position [693, 0]
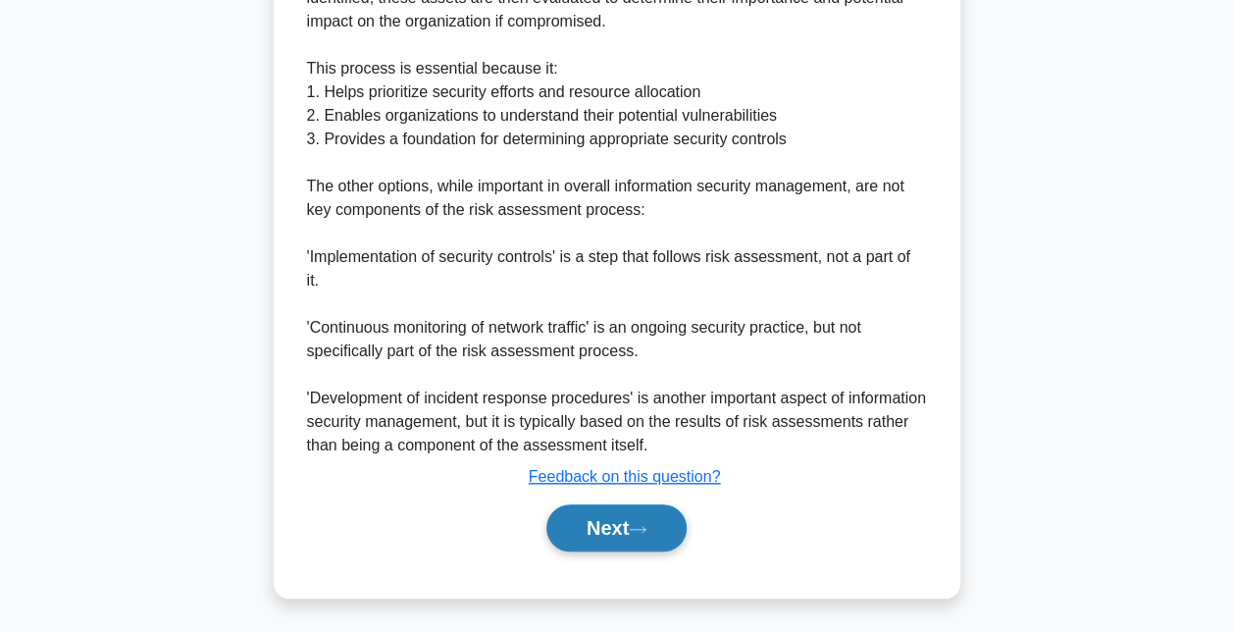
click at [620, 524] on button "Next" at bounding box center [616, 527] width 140 height 47
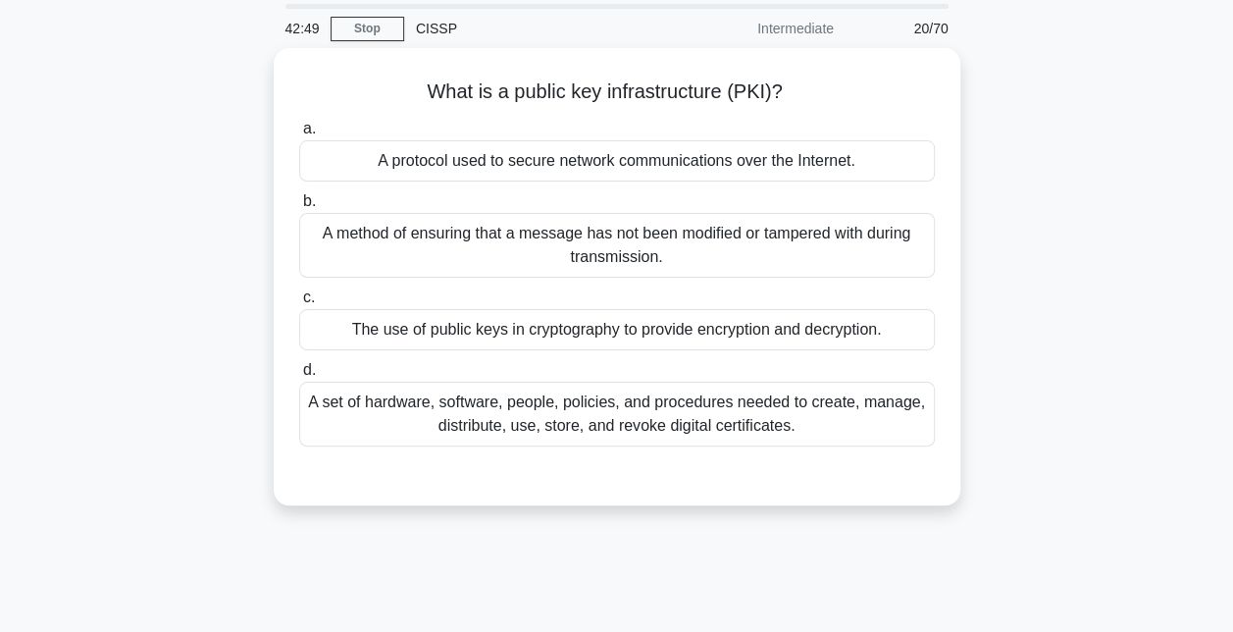
scroll to position [77, 0]
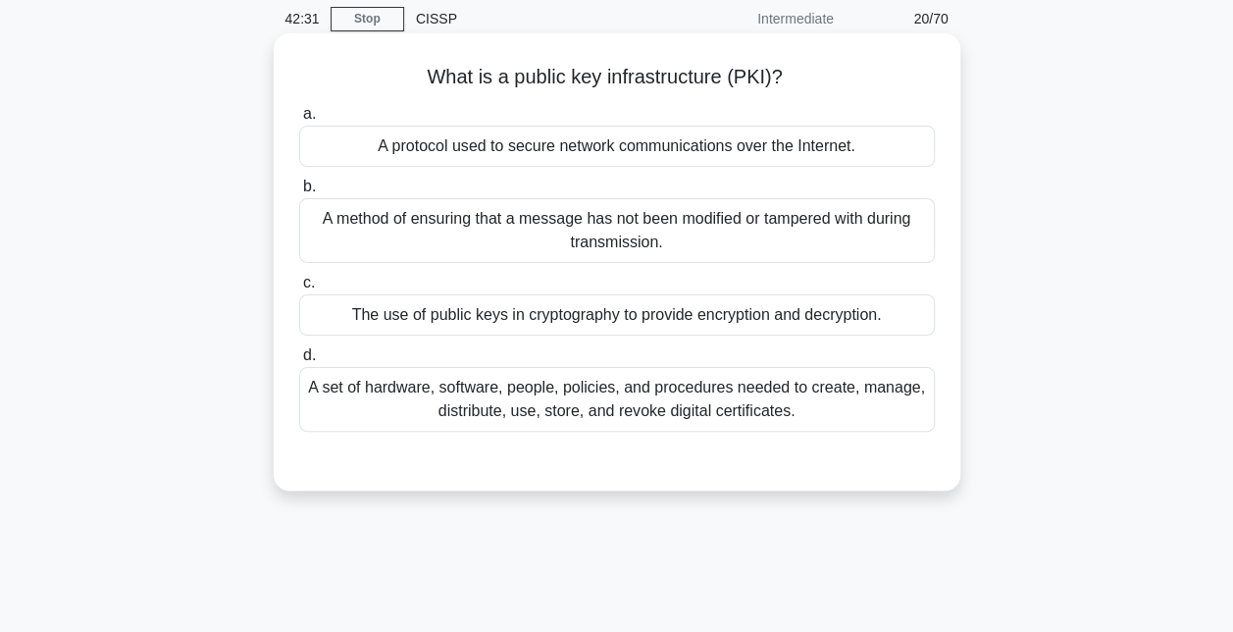
click at [651, 315] on div "The use of public keys in cryptography to provide encryption and decryption." at bounding box center [617, 314] width 636 height 41
click at [299, 289] on input "c. The use of public keys in cryptography to provide encryption and decryption." at bounding box center [299, 283] width 0 height 13
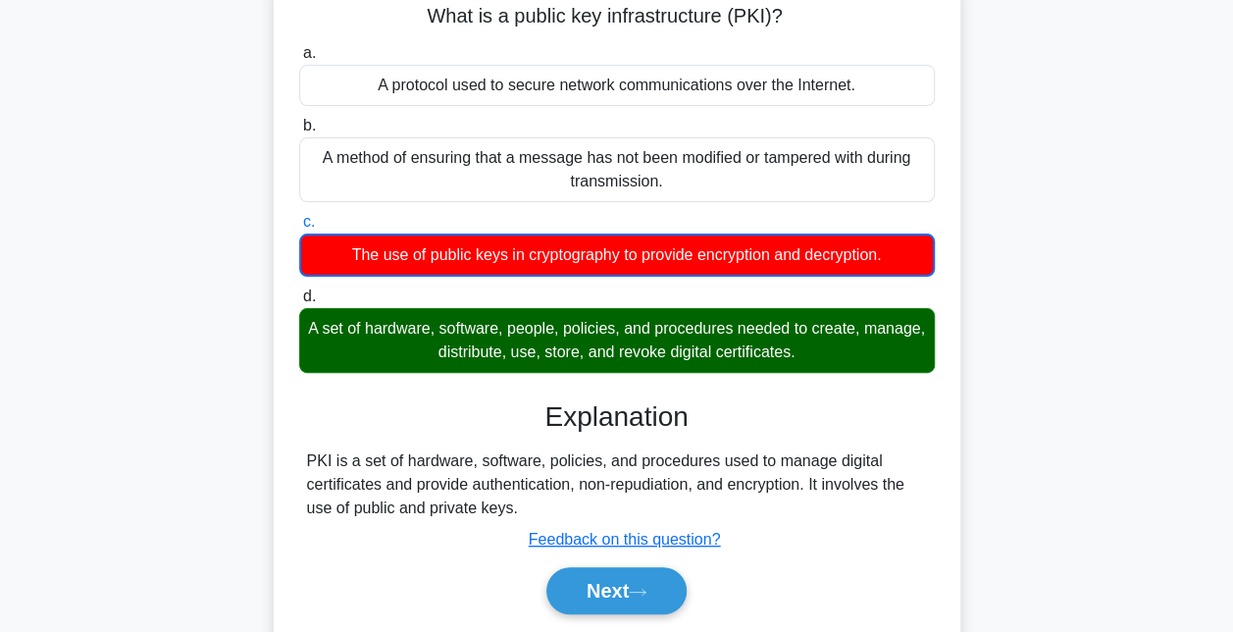
scroll to position [190, 0]
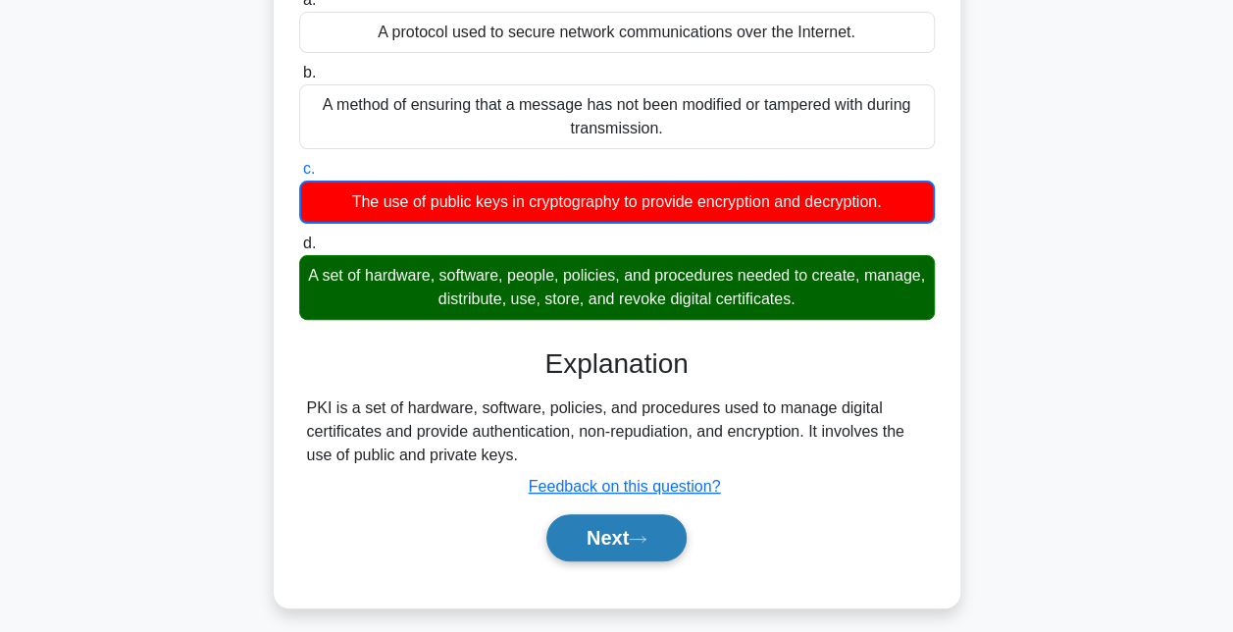
click at [610, 538] on button "Next" at bounding box center [616, 537] width 140 height 47
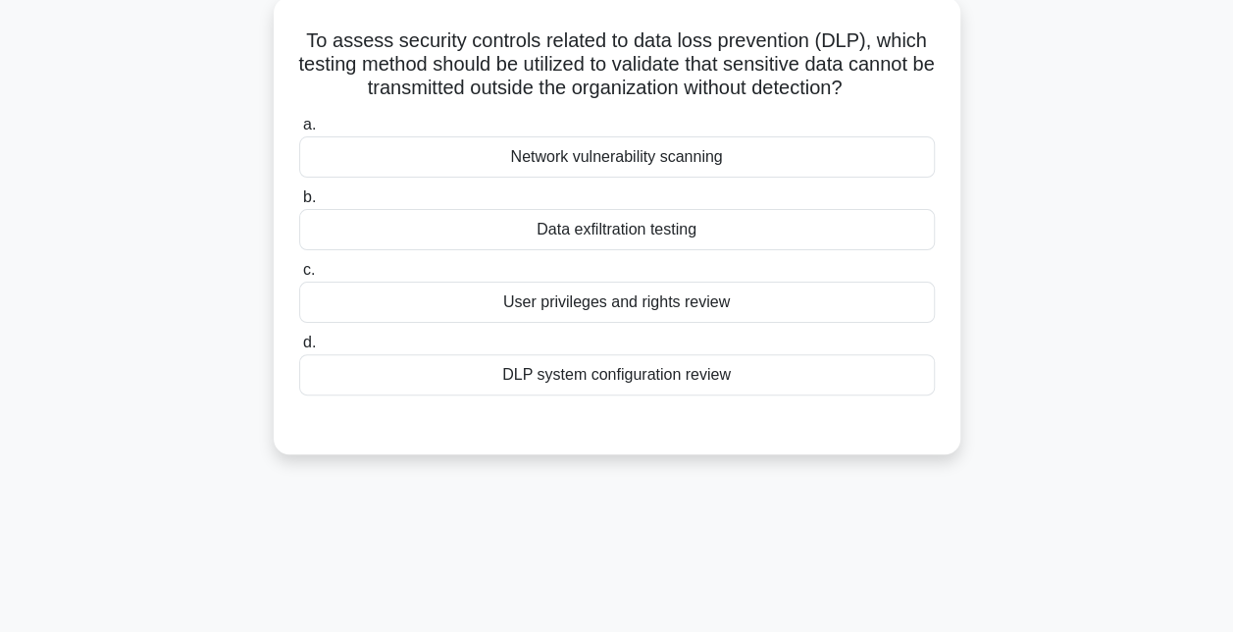
scroll to position [100, 0]
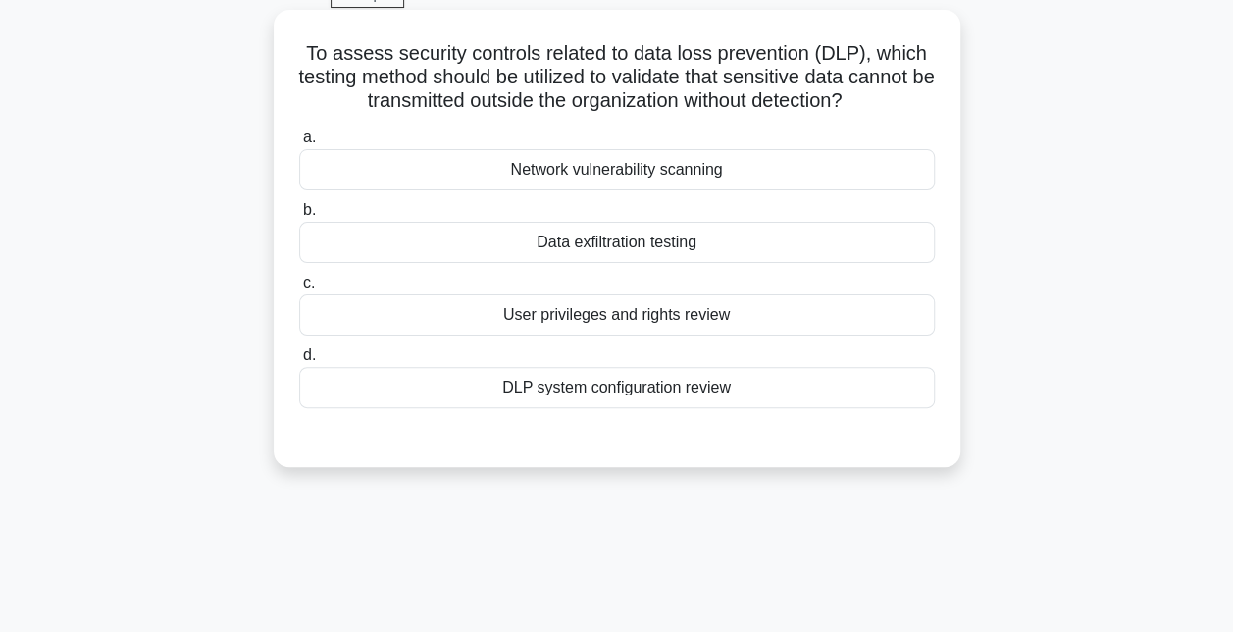
click at [648, 252] on div "Data exfiltration testing" at bounding box center [617, 242] width 636 height 41
click at [299, 217] on input "b. Data exfiltration testing" at bounding box center [299, 210] width 0 height 13
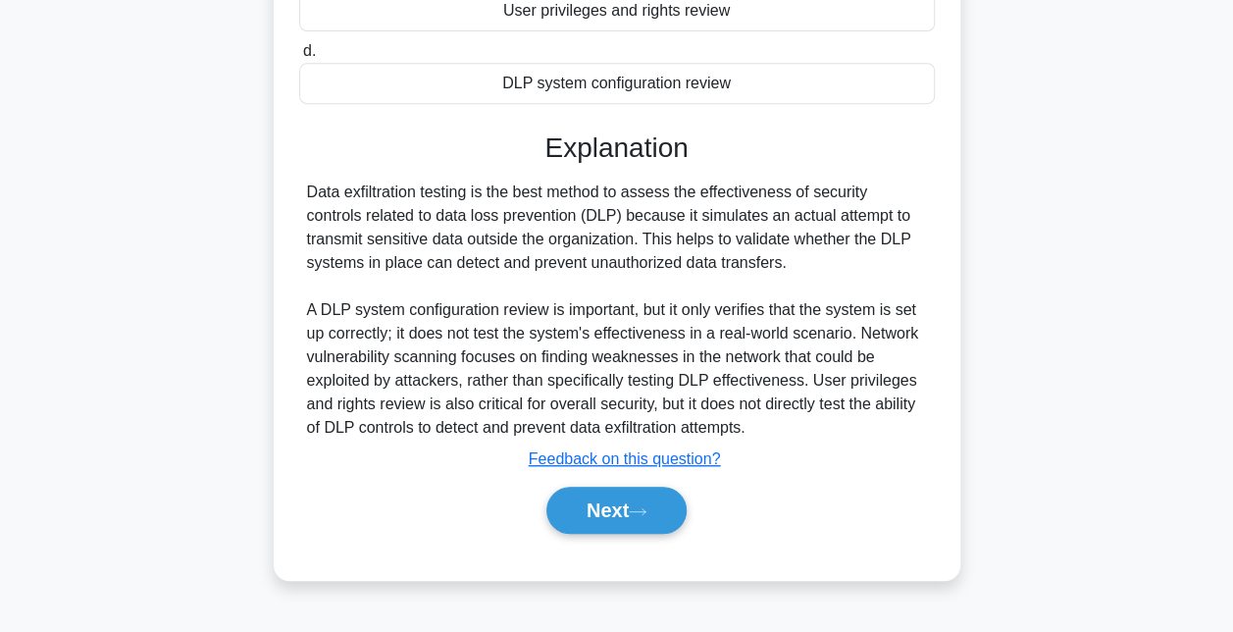
scroll to position [406, 0]
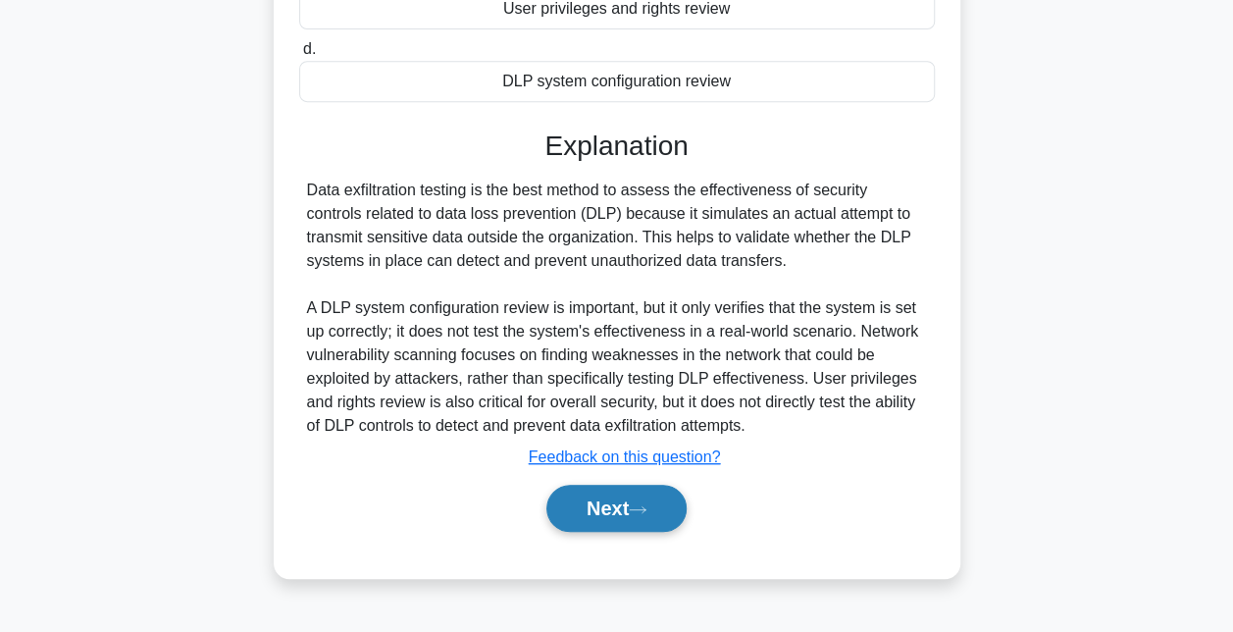
click at [573, 485] on button "Next" at bounding box center [616, 508] width 140 height 47
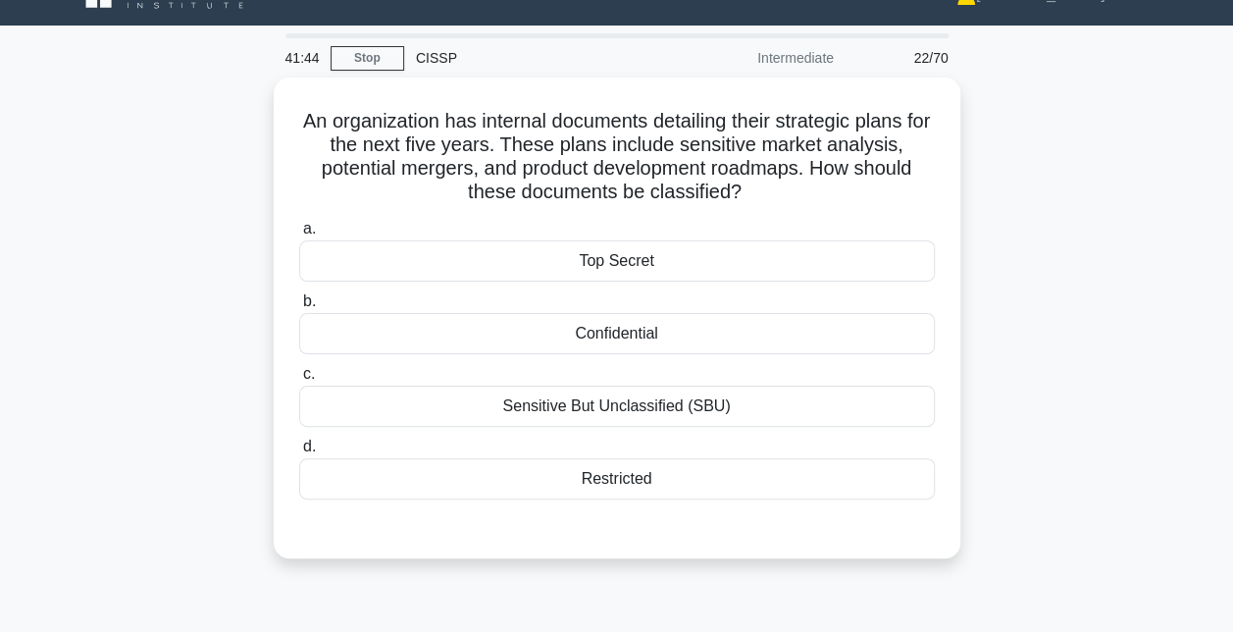
scroll to position [37, 0]
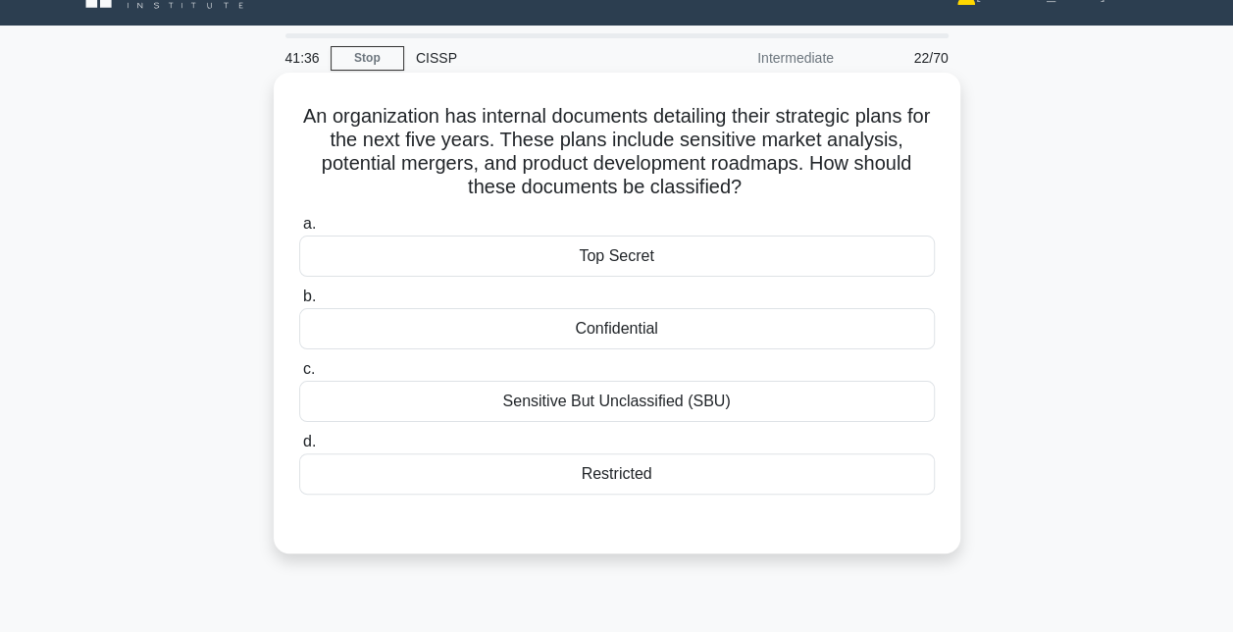
click at [598, 477] on div "Restricted" at bounding box center [617, 473] width 636 height 41
click at [299, 448] on input "d. Restricted" at bounding box center [299, 442] width 0 height 13
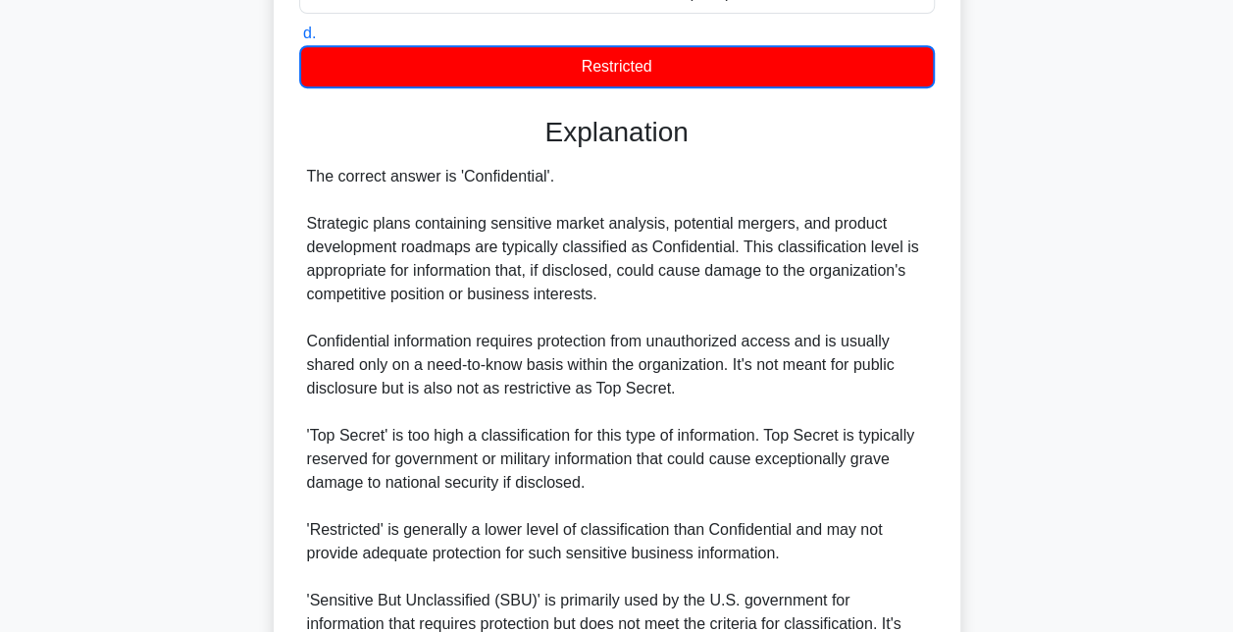
scroll to position [649, 0]
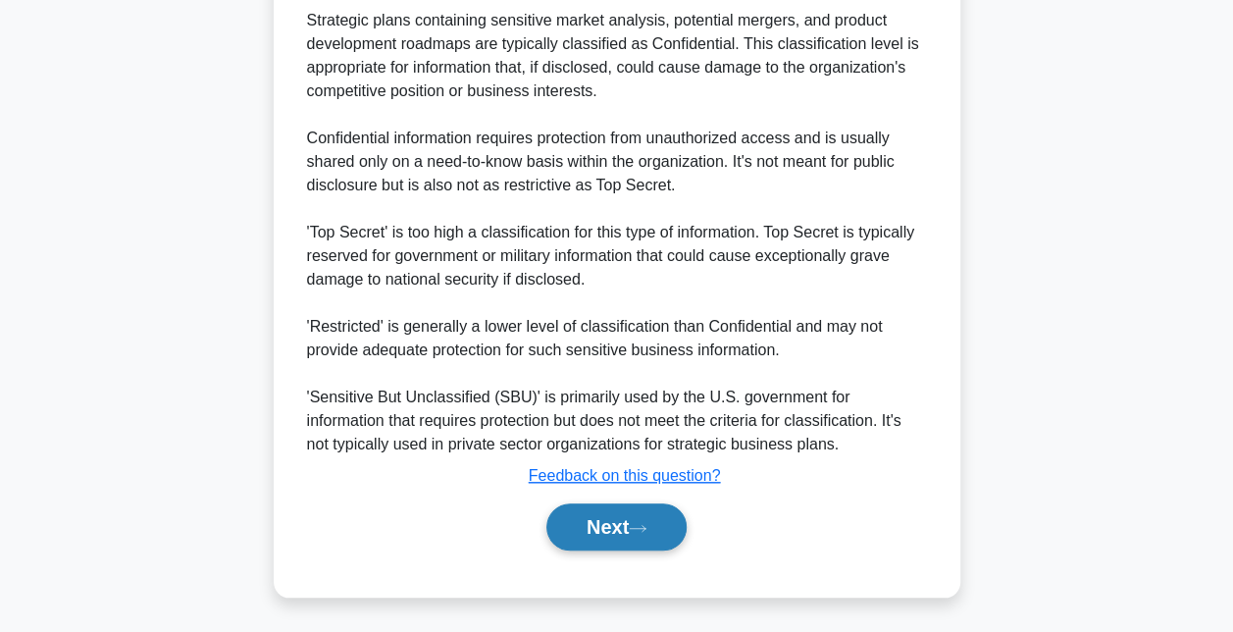
click at [601, 542] on button "Next" at bounding box center [616, 526] width 140 height 47
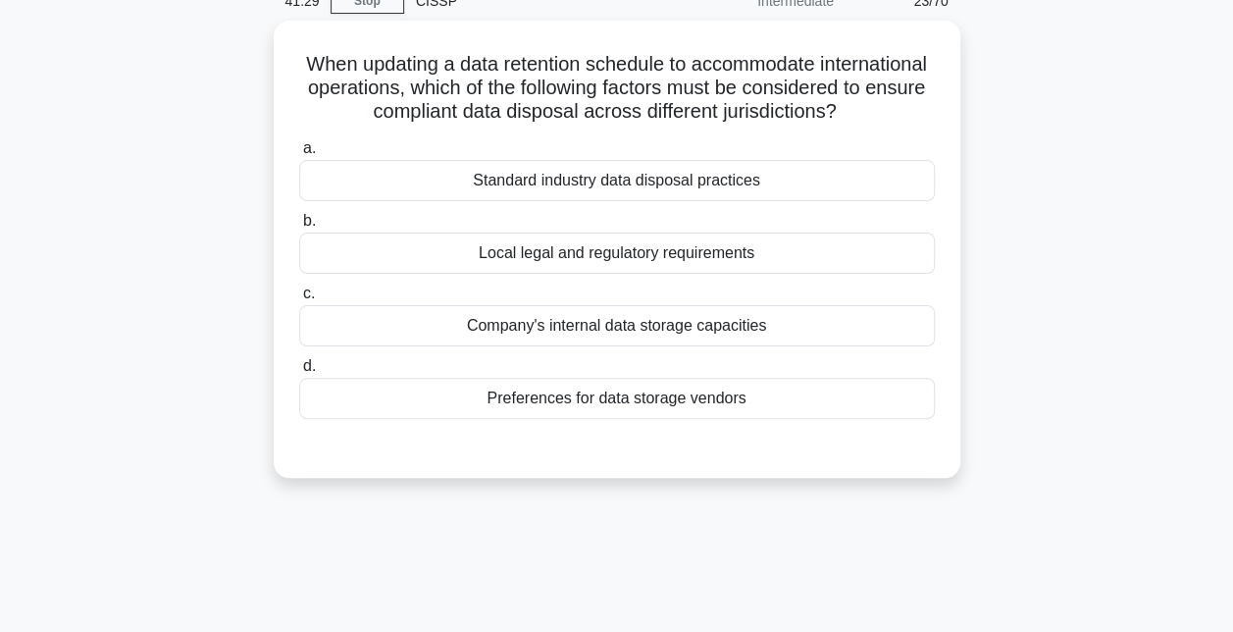
scroll to position [110, 0]
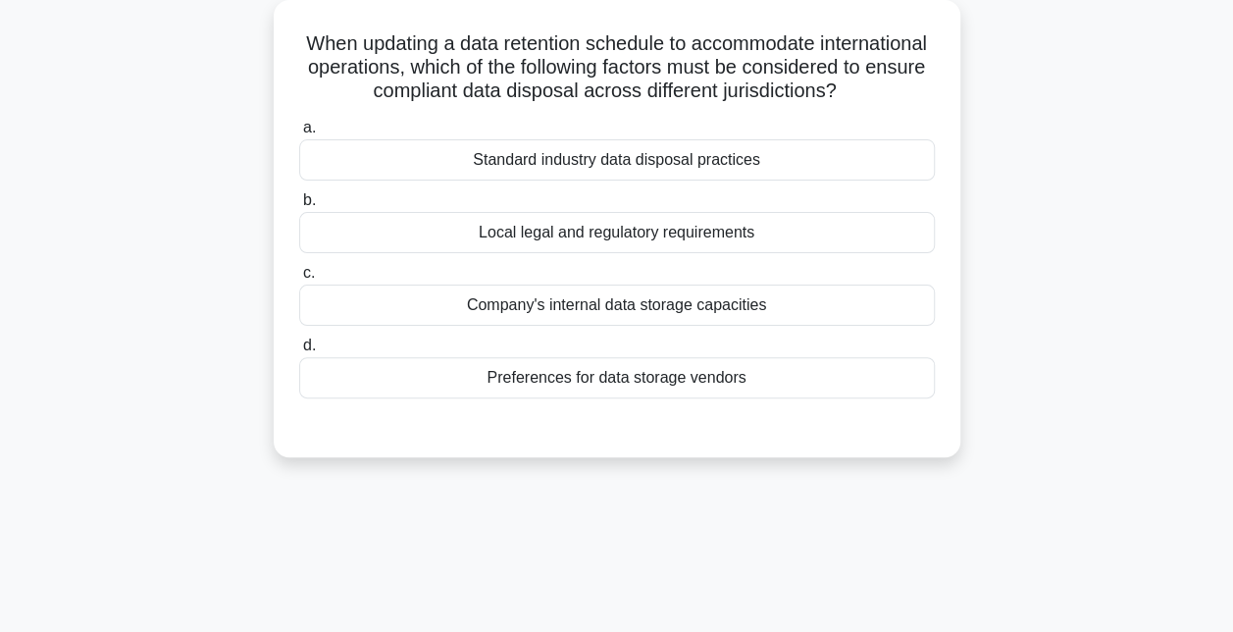
click at [671, 252] on div "Local legal and regulatory requirements" at bounding box center [617, 232] width 636 height 41
click at [299, 207] on input "b. Local legal and regulatory requirements" at bounding box center [299, 200] width 0 height 13
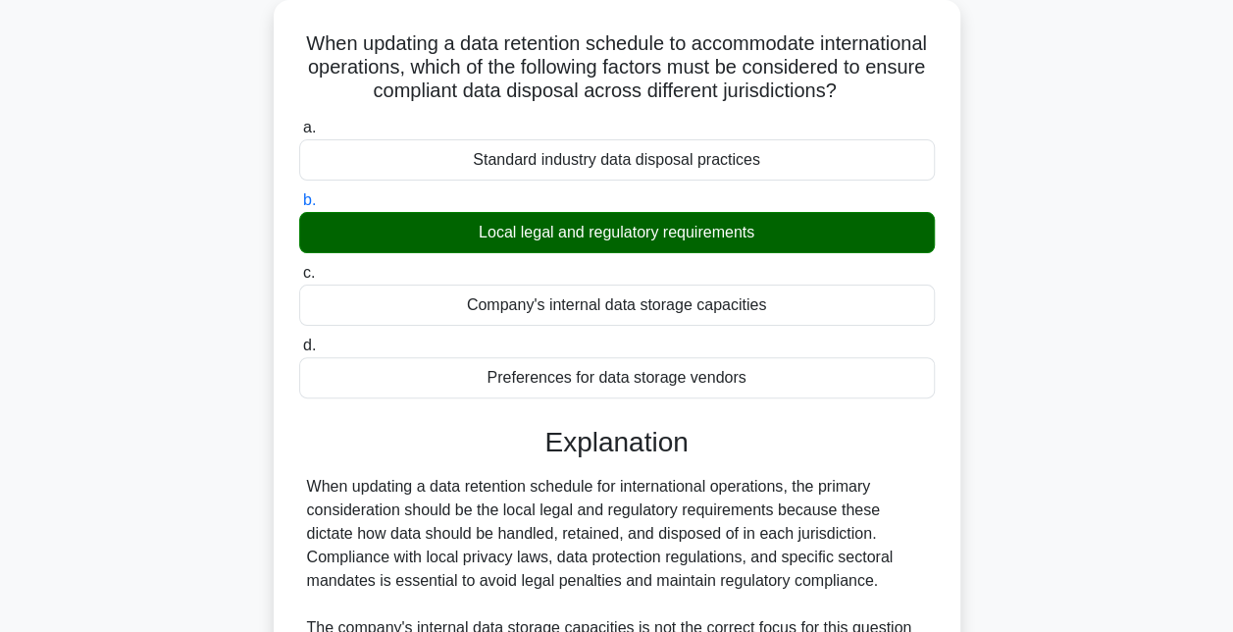
scroll to position [434, 0]
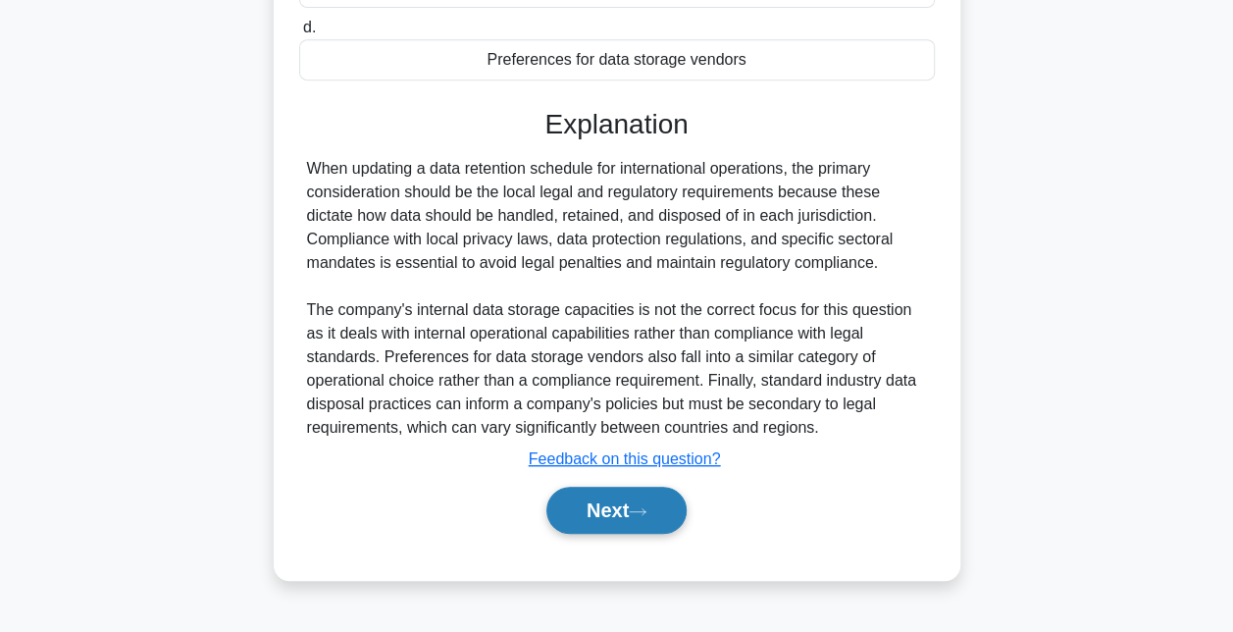
click at [655, 534] on button "Next" at bounding box center [616, 510] width 140 height 47
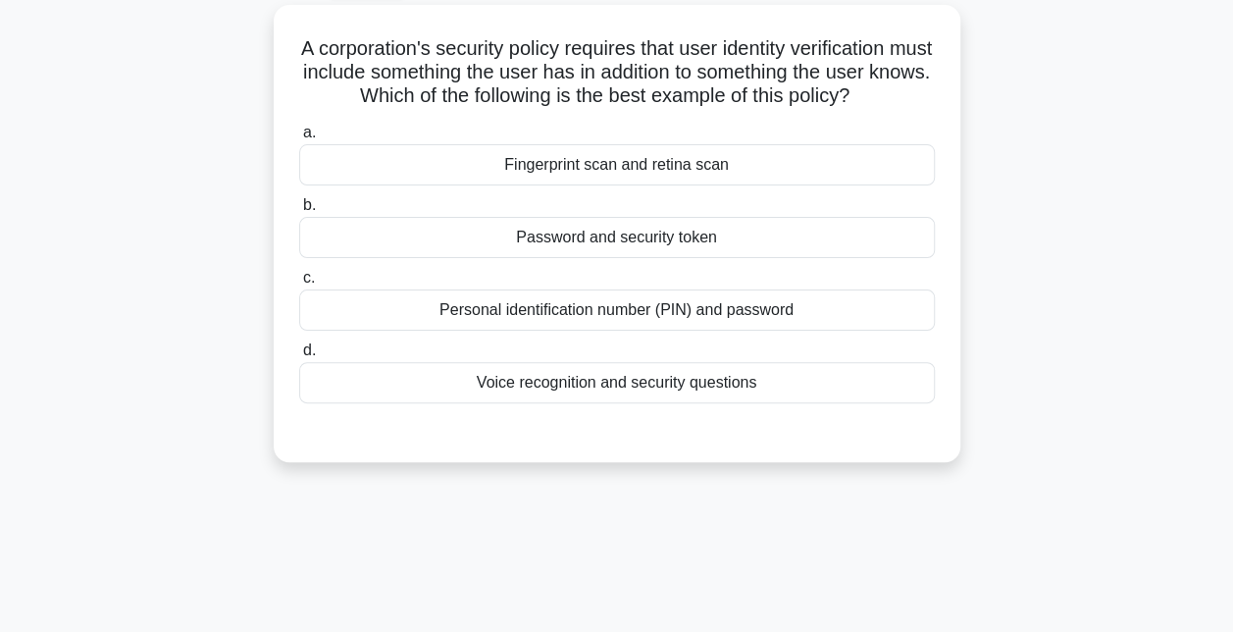
scroll to position [110, 0]
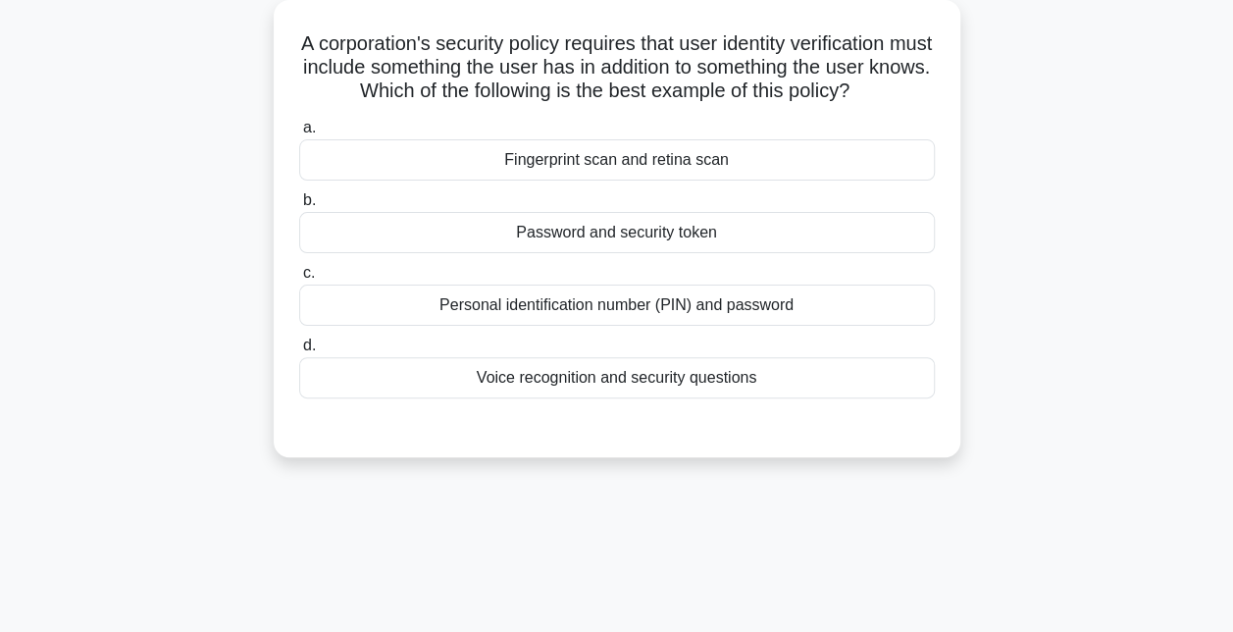
click at [644, 307] on div "Personal identification number (PIN) and password" at bounding box center [617, 305] width 636 height 41
click at [299, 280] on input "c. Personal identification number (PIN) and password" at bounding box center [299, 273] width 0 height 13
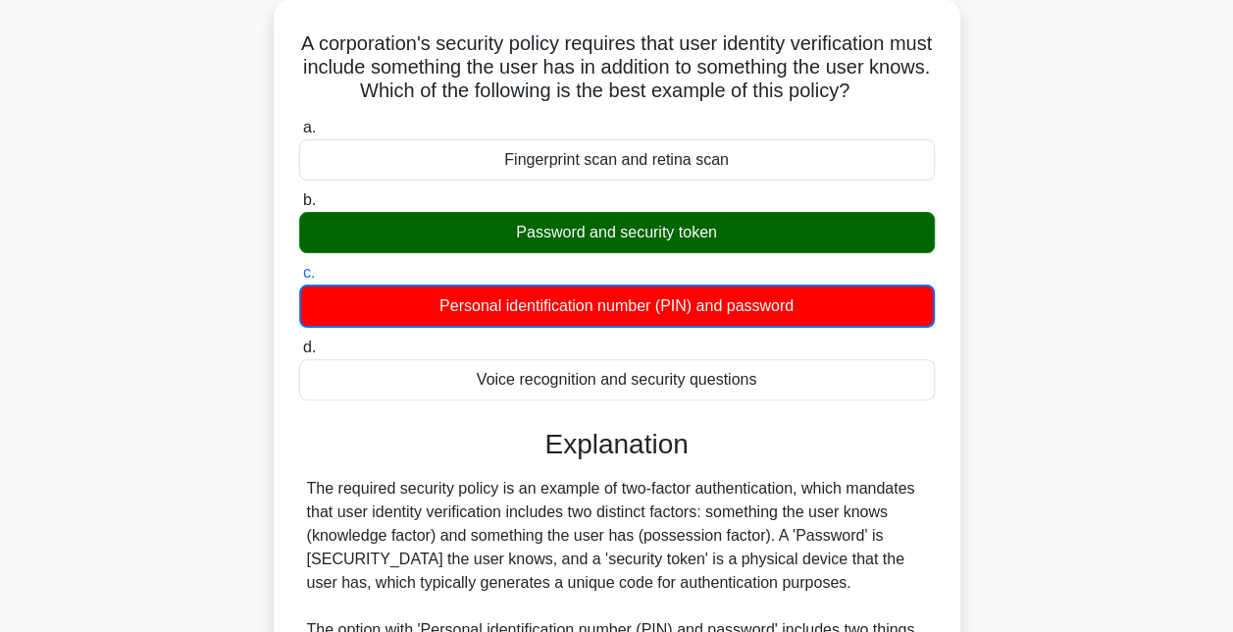
scroll to position [460, 0]
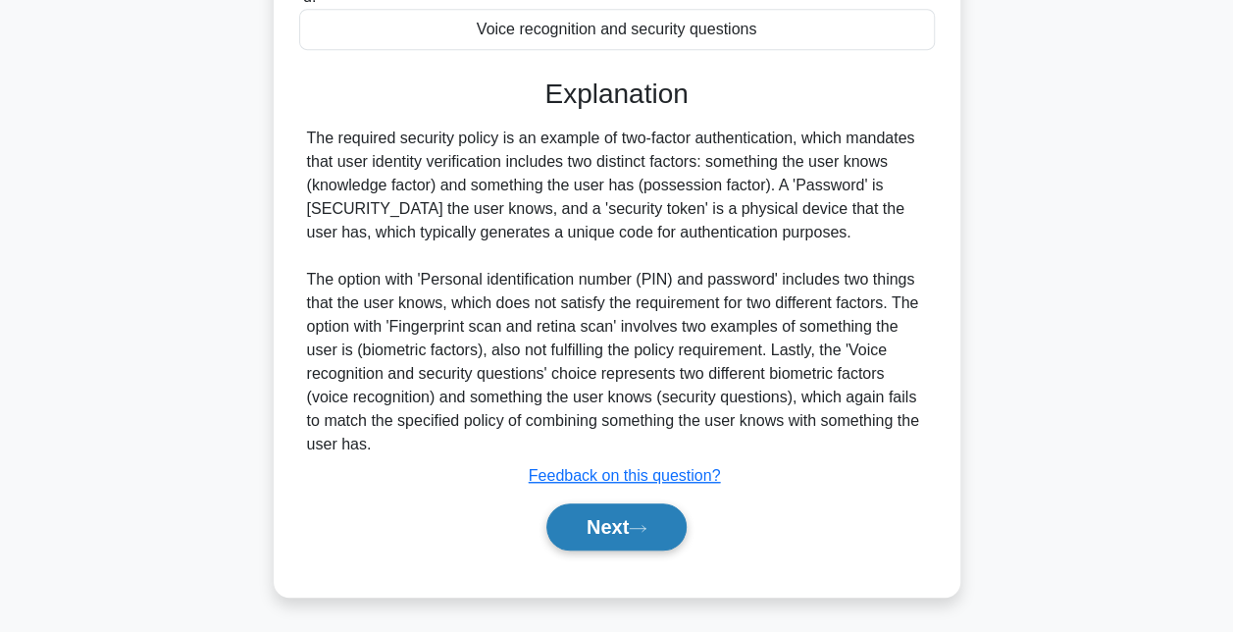
click at [612, 520] on button "Next" at bounding box center [616, 526] width 140 height 47
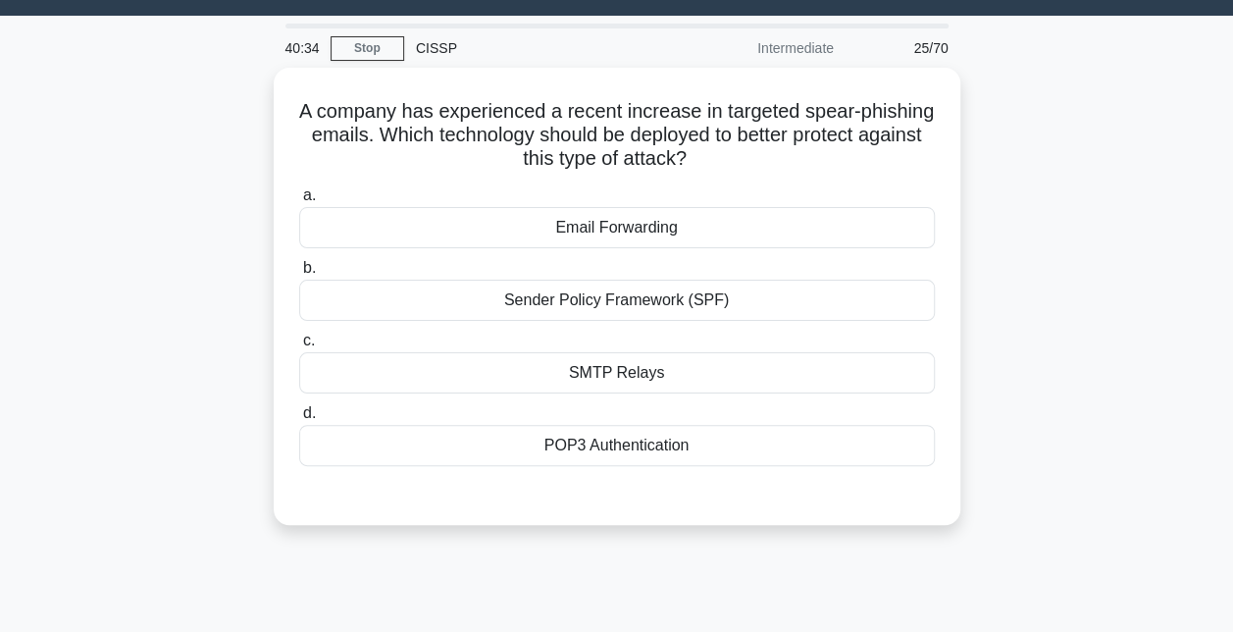
scroll to position [16, 0]
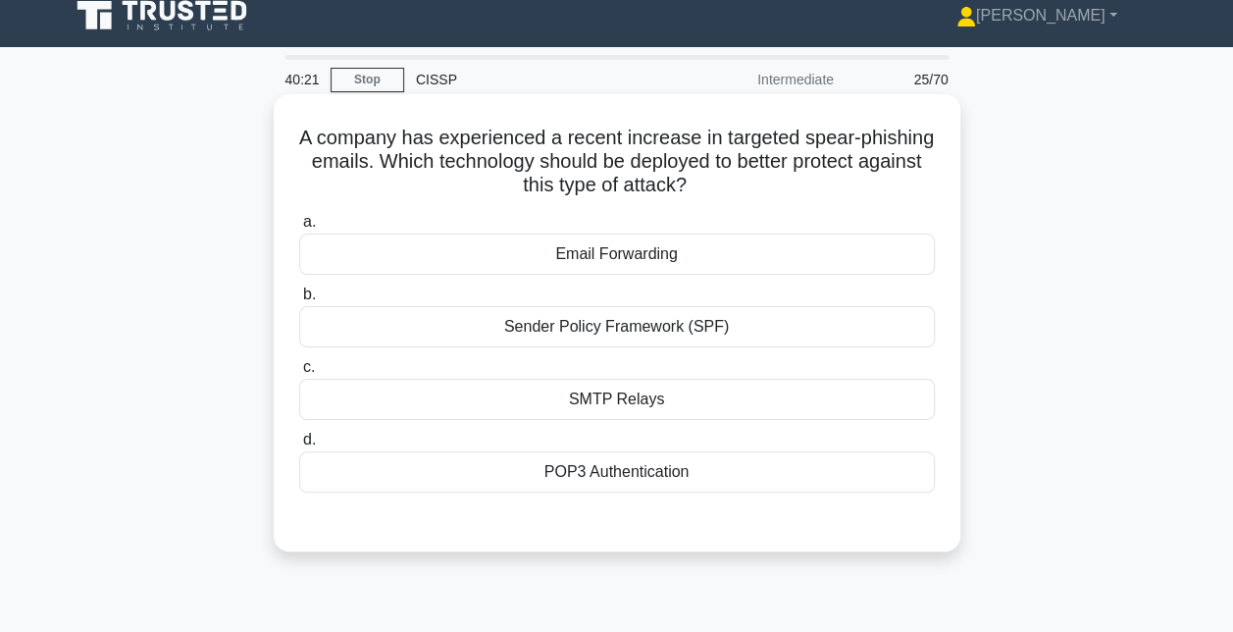
click at [645, 476] on div "POP3 Authentication" at bounding box center [617, 471] width 636 height 41
click at [299, 446] on input "d. POP3 Authentication" at bounding box center [299, 440] width 0 height 13
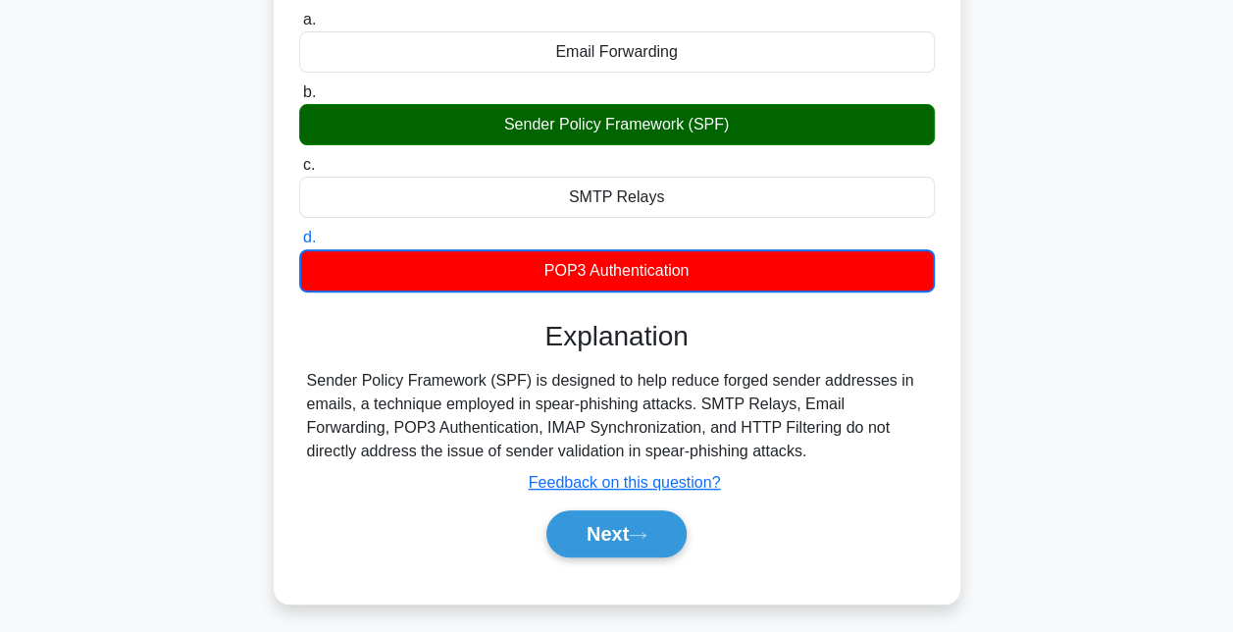
scroll to position [218, 0]
click at [631, 523] on button "Next" at bounding box center [616, 533] width 140 height 47
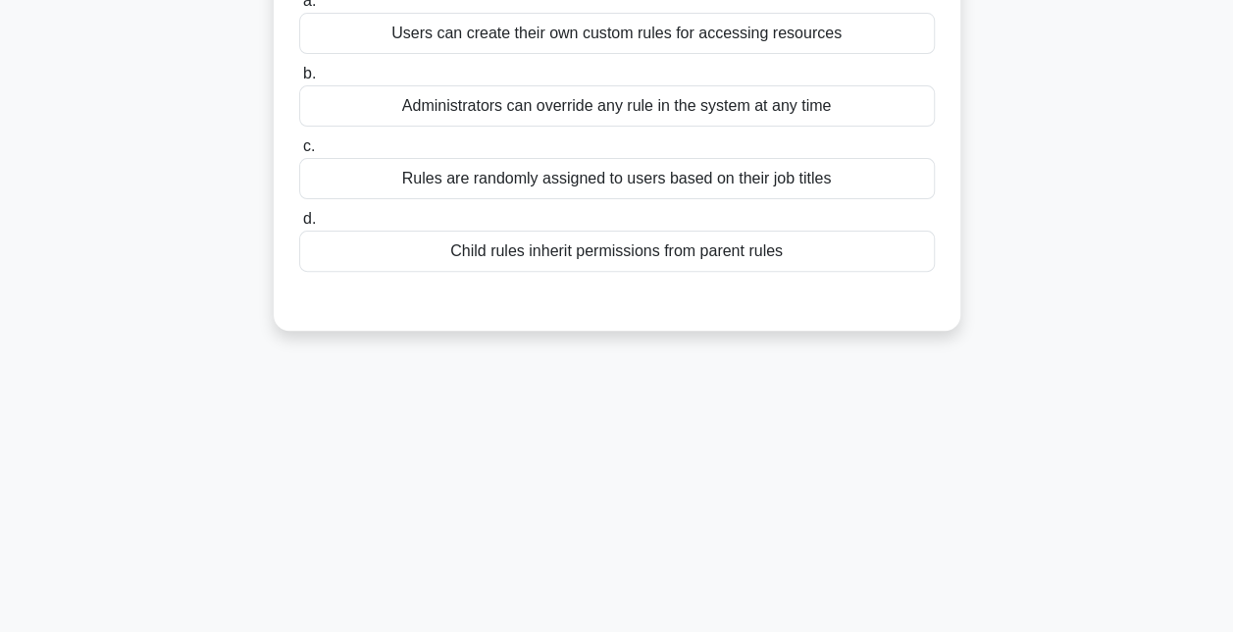
scroll to position [0, 0]
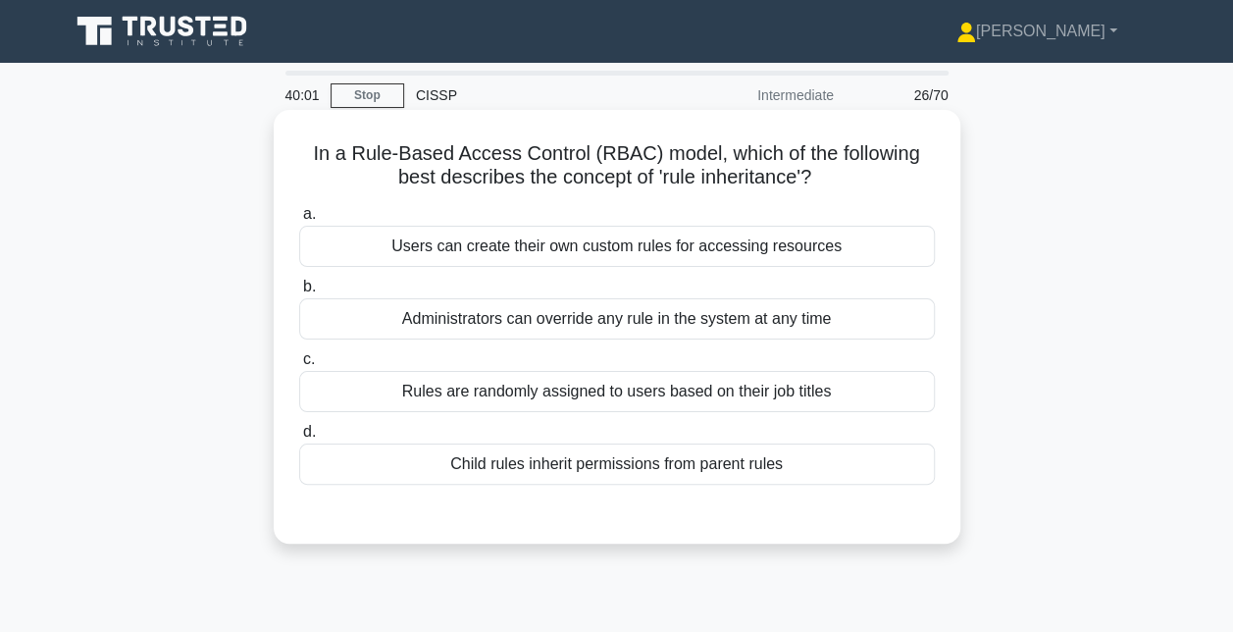
click at [635, 465] on div "Child rules inherit permissions from parent rules" at bounding box center [617, 463] width 636 height 41
click at [299, 439] on input "d. Child rules inherit permissions from parent rules" at bounding box center [299, 432] width 0 height 13
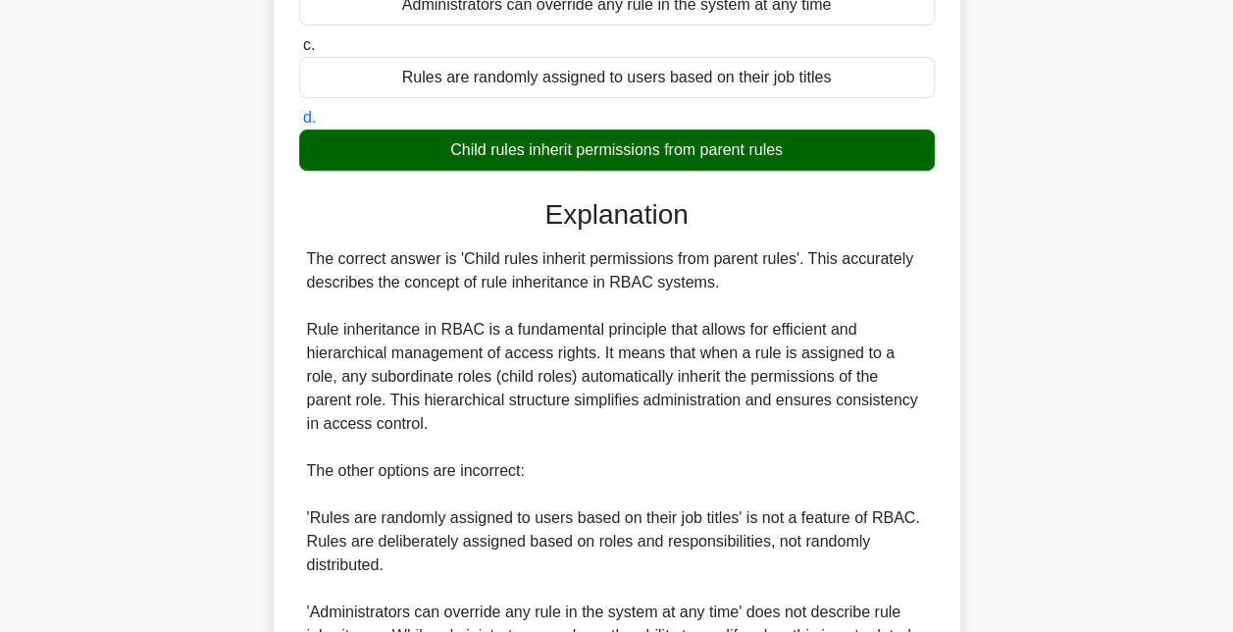
scroll to position [569, 0]
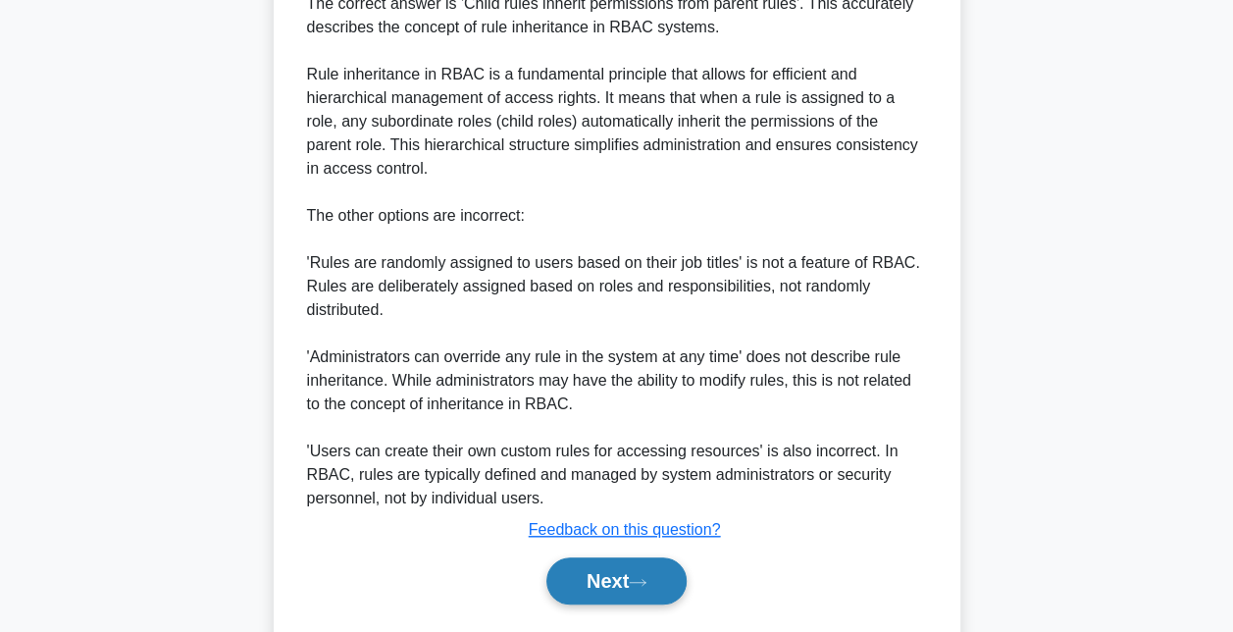
click at [612, 579] on button "Next" at bounding box center [616, 580] width 140 height 47
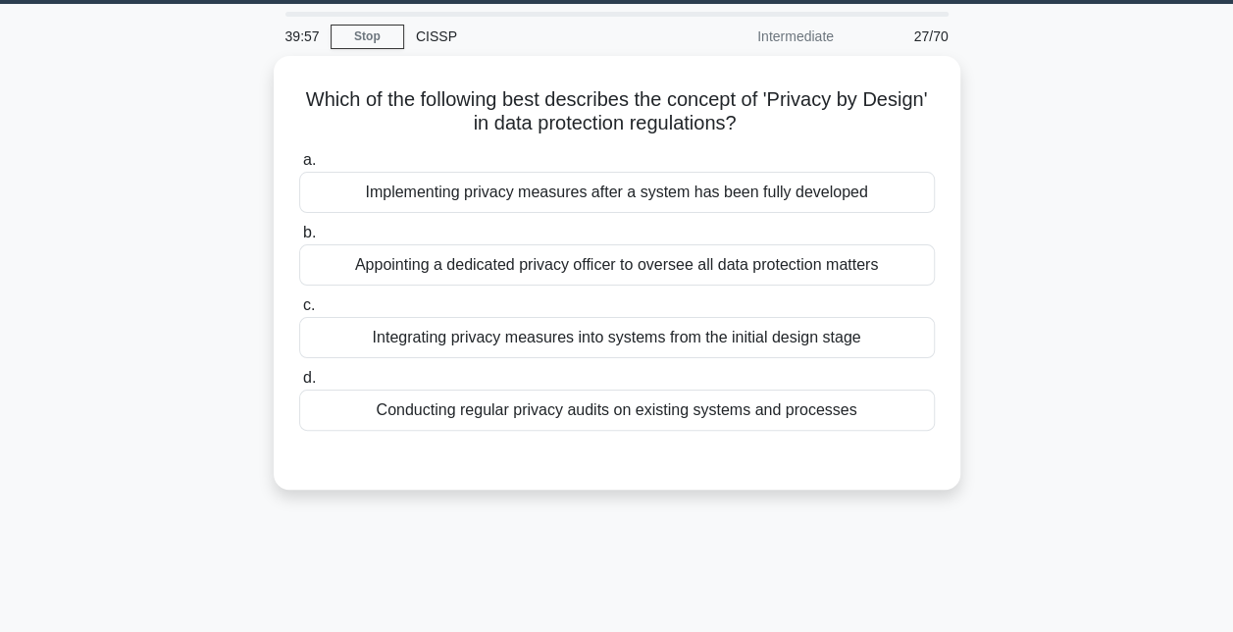
scroll to position [61, 0]
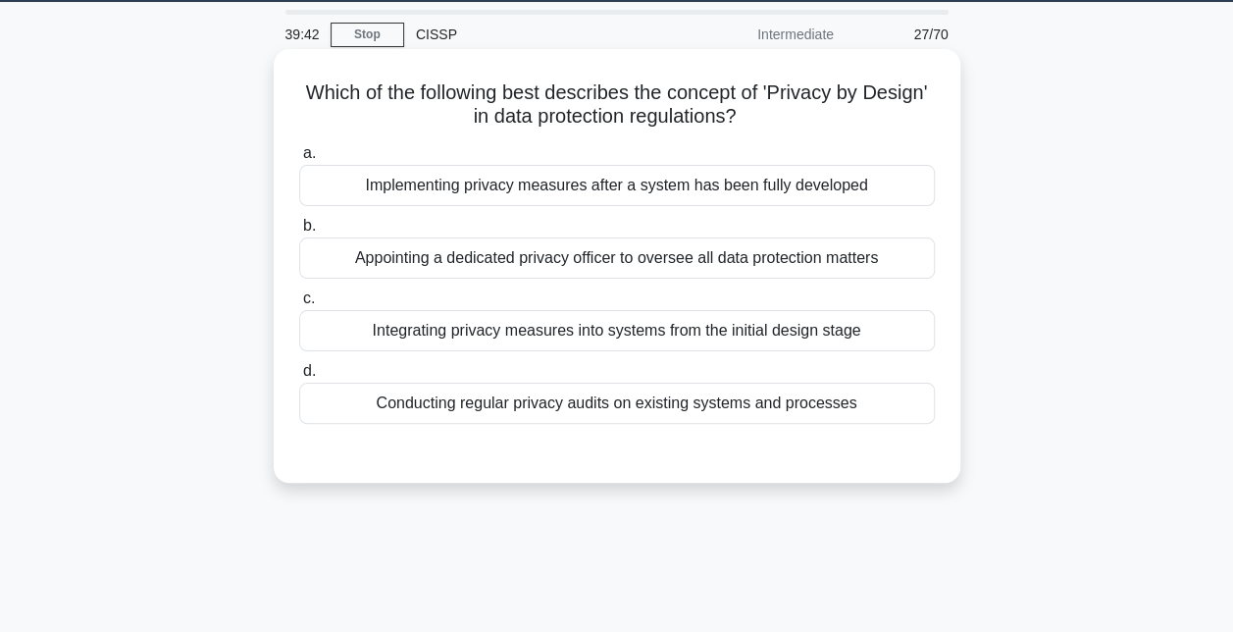
click at [620, 325] on div "Integrating privacy measures into systems from the initial design stage" at bounding box center [617, 330] width 636 height 41
click at [299, 305] on input "c. Integrating privacy measures into systems from the initial design stage" at bounding box center [299, 298] width 0 height 13
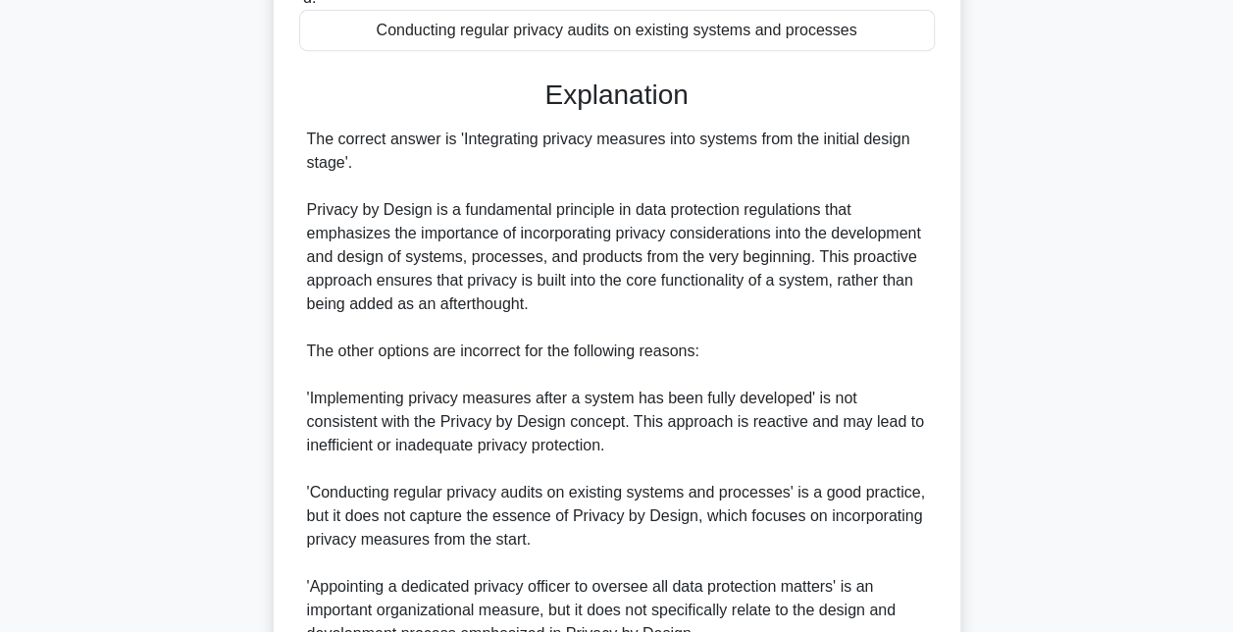
scroll to position [716, 0]
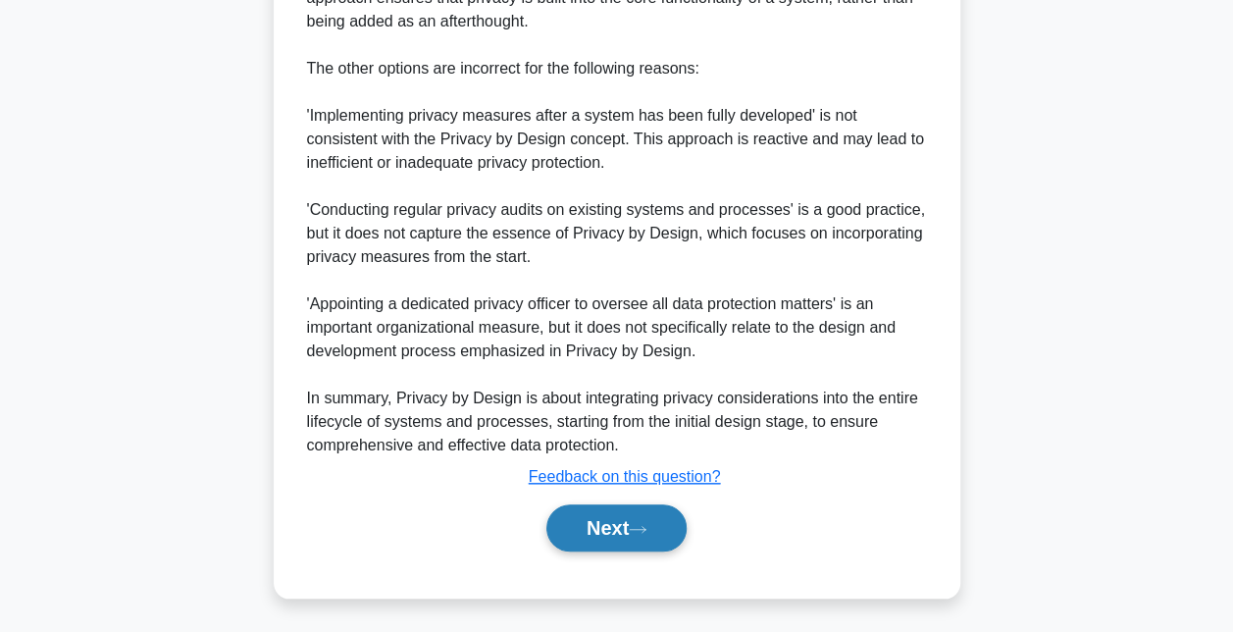
click at [626, 528] on button "Next" at bounding box center [616, 527] width 140 height 47
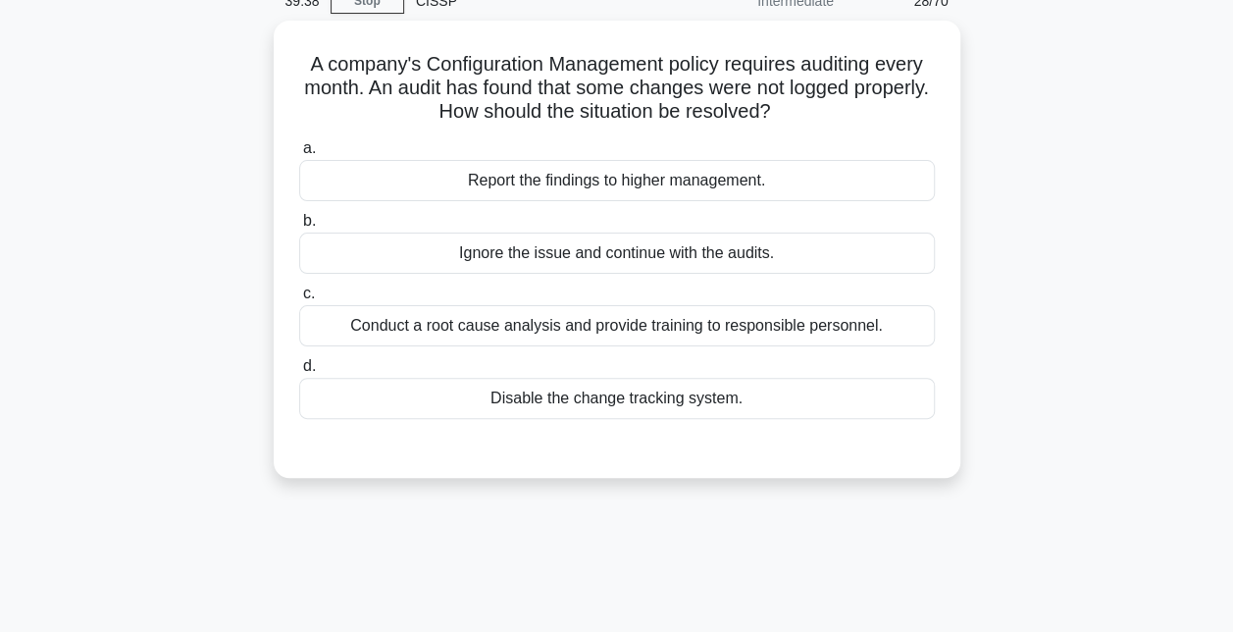
scroll to position [0, 0]
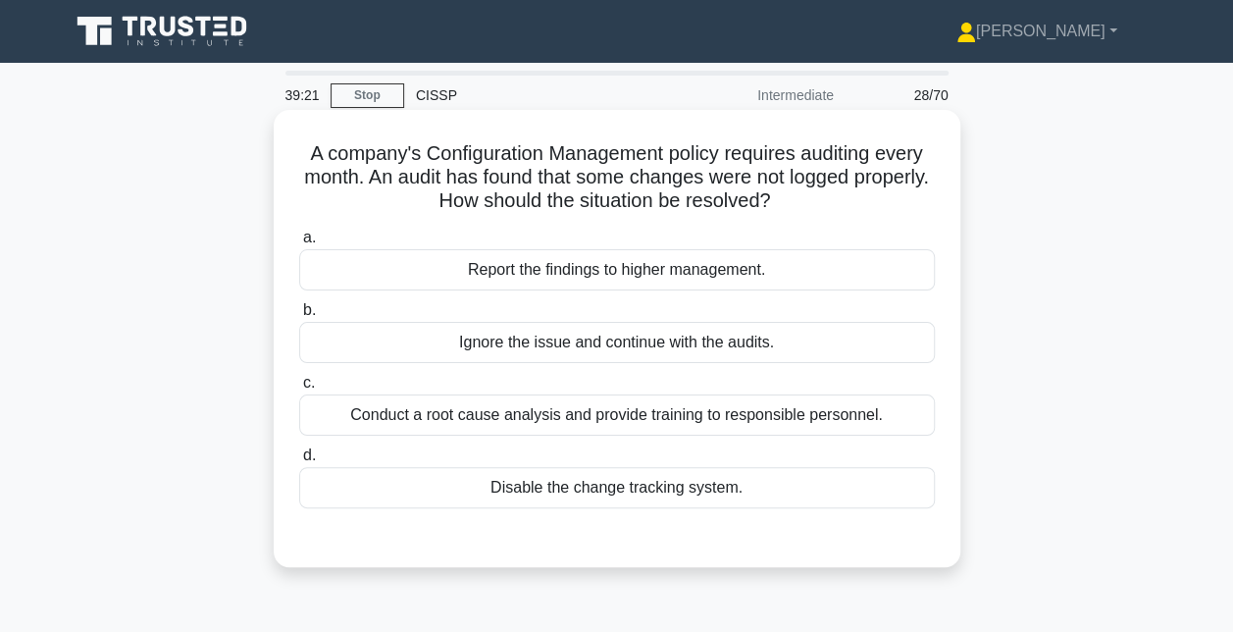
click at [654, 408] on div "Conduct a root cause analysis and provide training to responsible personnel." at bounding box center [617, 414] width 636 height 41
click at [299, 390] on input "c. Conduct a root cause analysis and provide training to responsible personnel." at bounding box center [299, 383] width 0 height 13
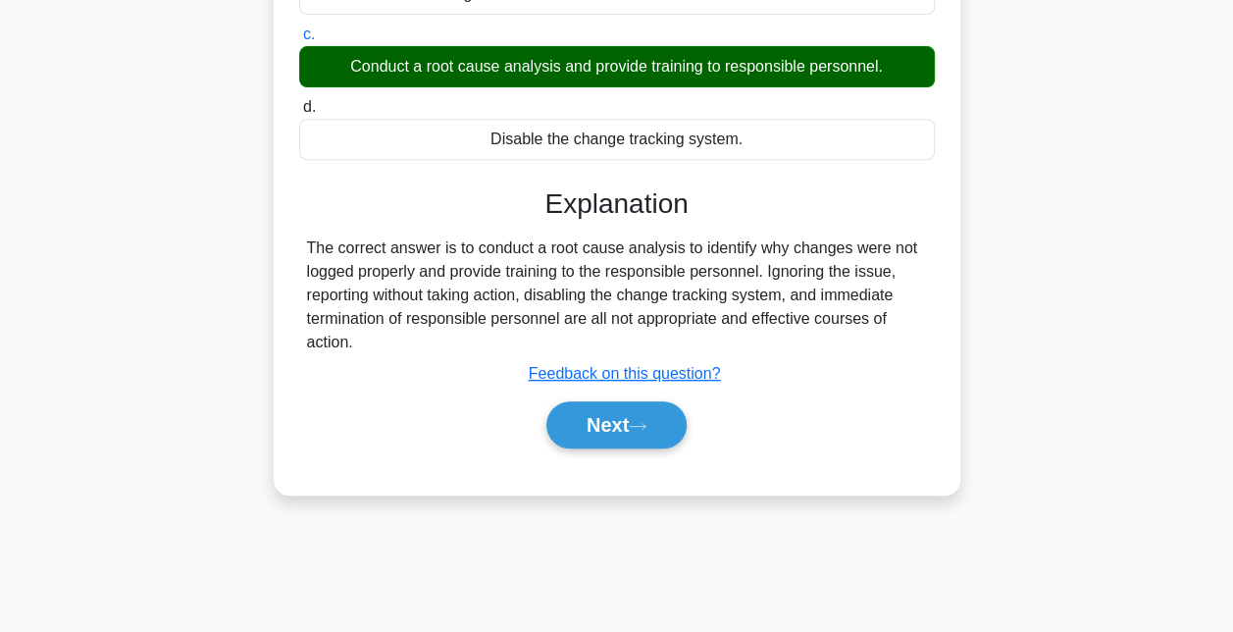
scroll to position [349, 0]
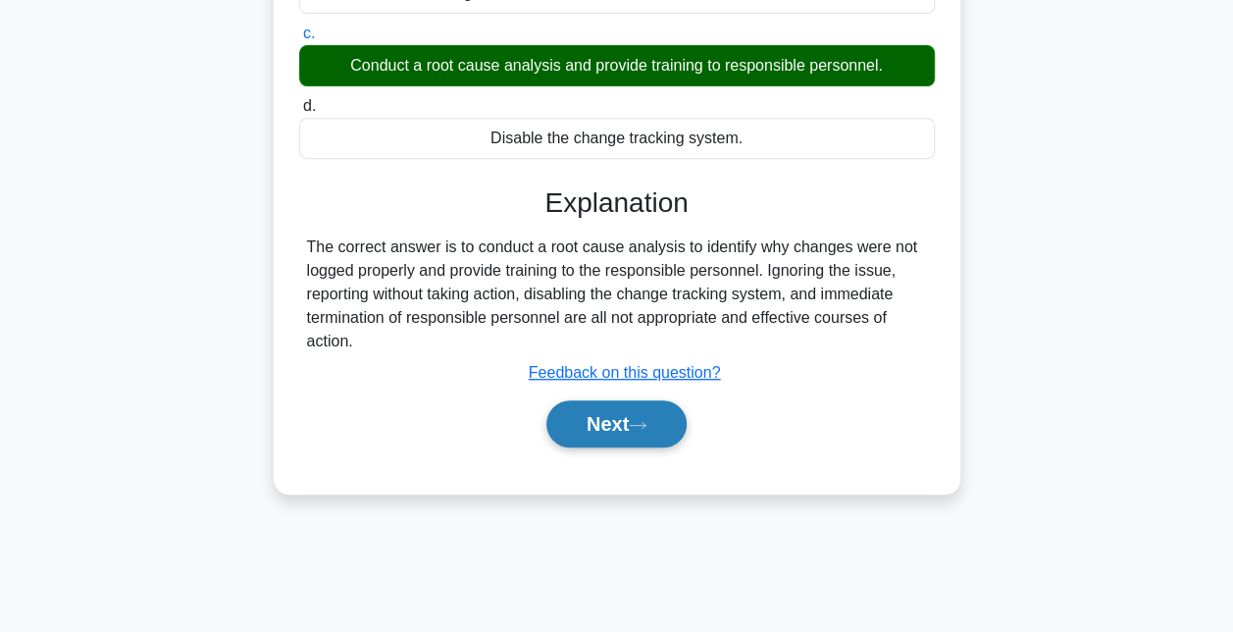
click at [654, 408] on button "Next" at bounding box center [616, 423] width 140 height 47
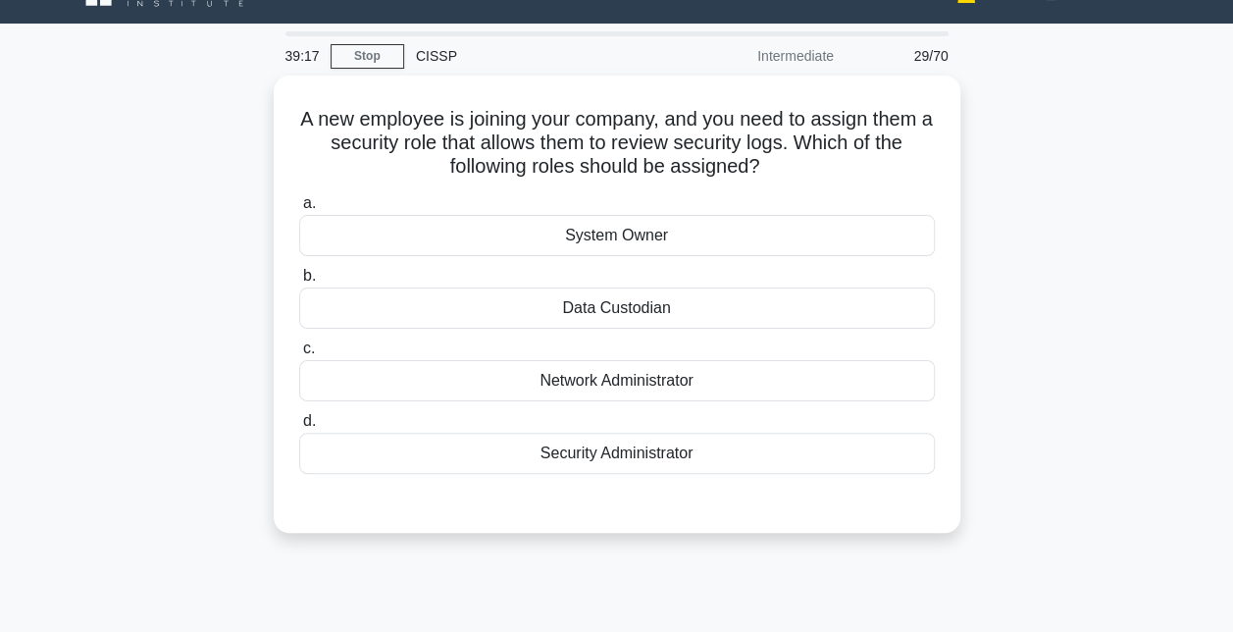
scroll to position [42, 0]
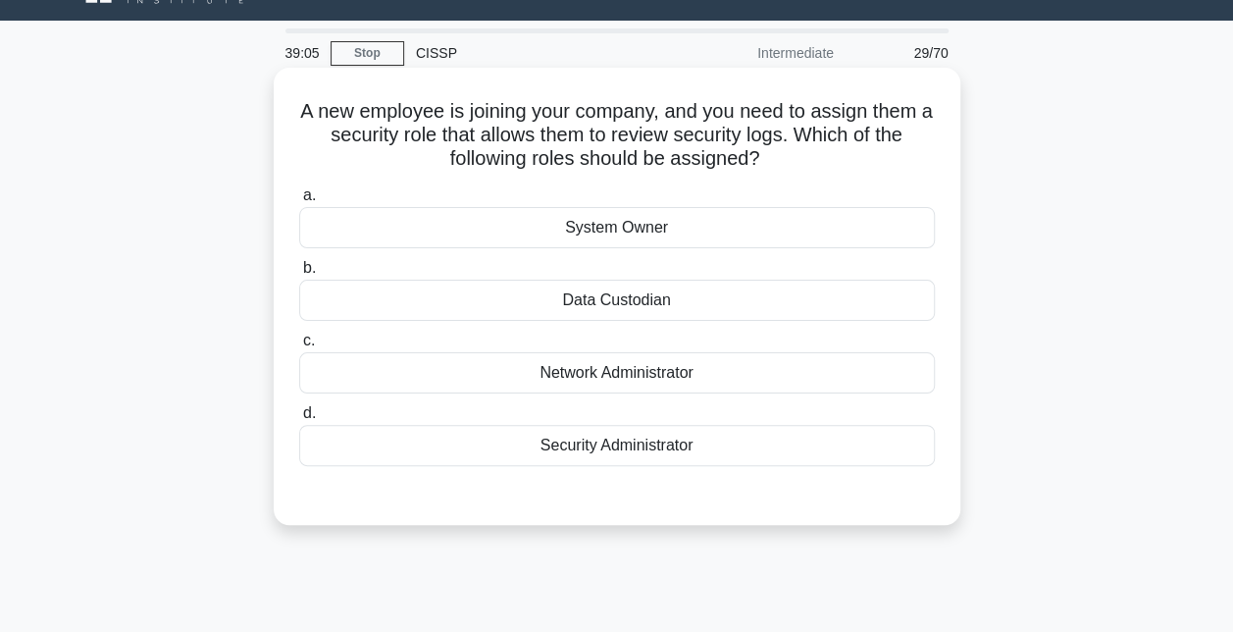
click at [655, 449] on div "Security Administrator" at bounding box center [617, 445] width 636 height 41
click at [299, 420] on input "d. Security Administrator" at bounding box center [299, 413] width 0 height 13
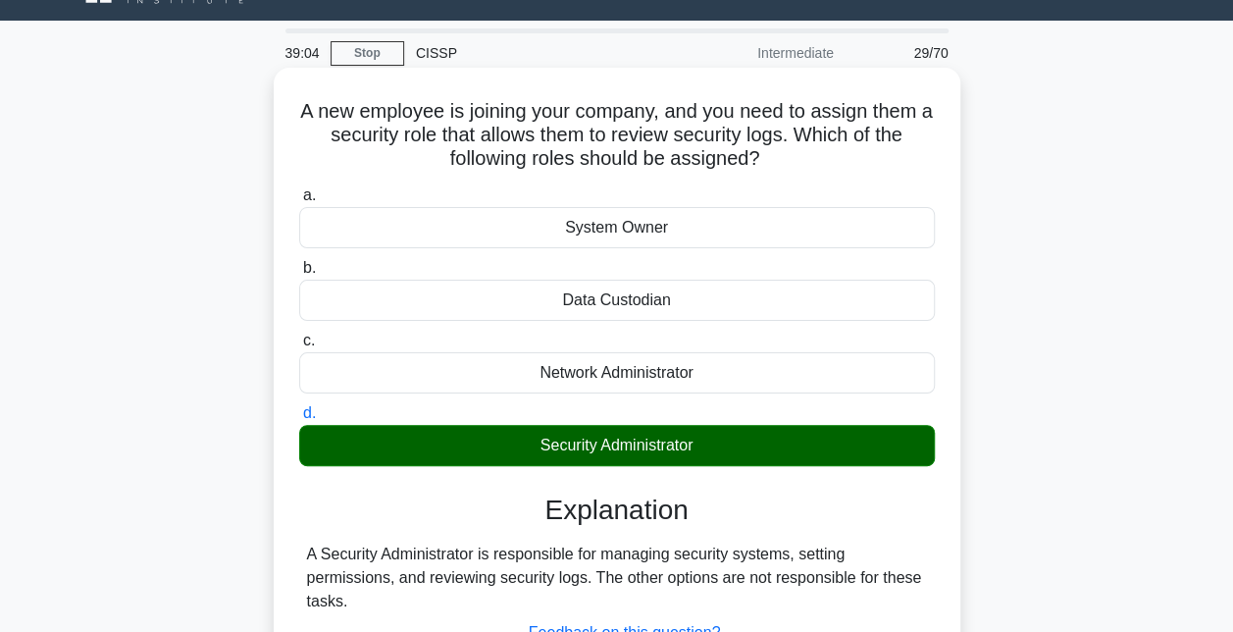
scroll to position [306, 0]
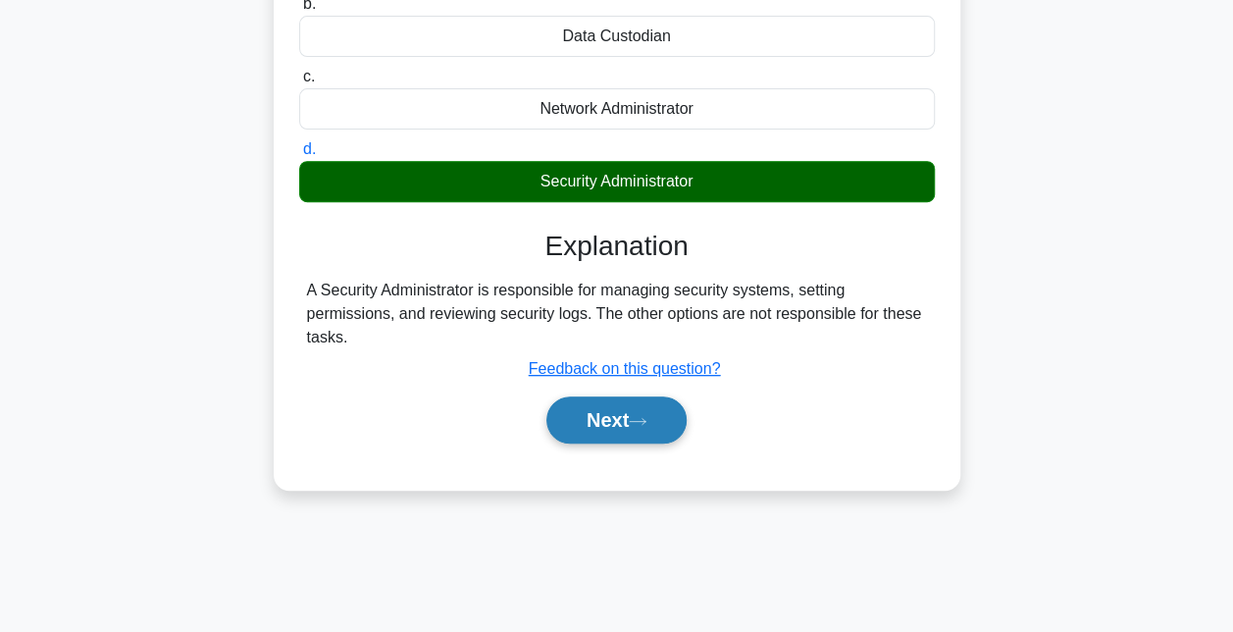
click at [631, 423] on button "Next" at bounding box center [616, 419] width 140 height 47
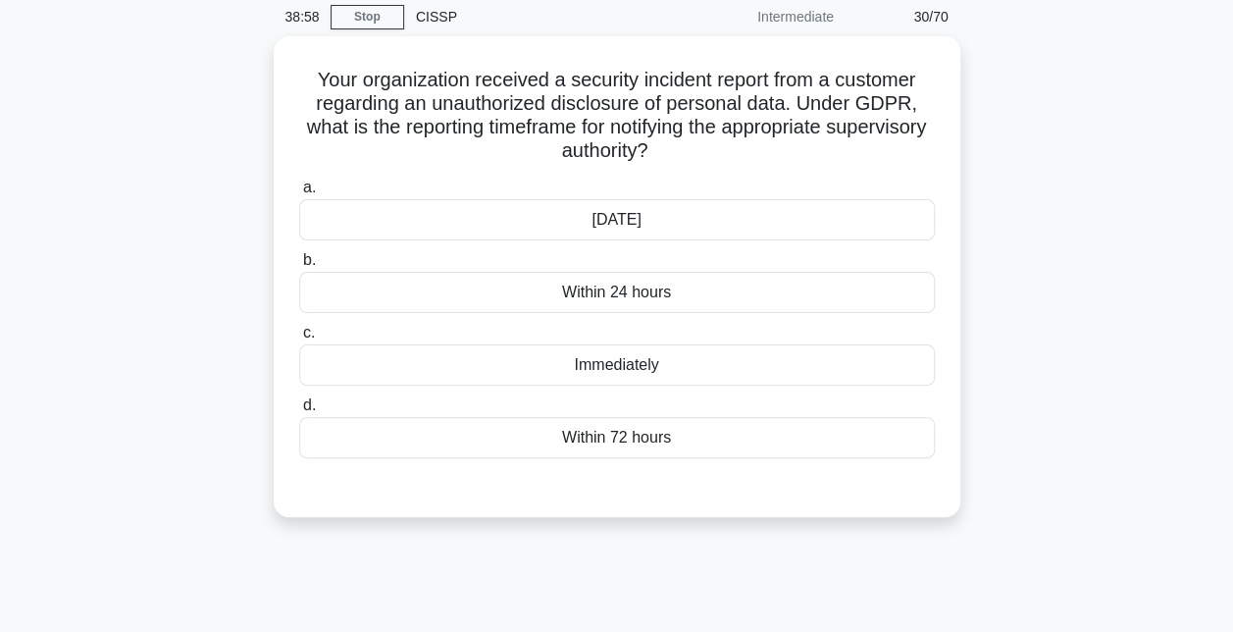
scroll to position [77, 0]
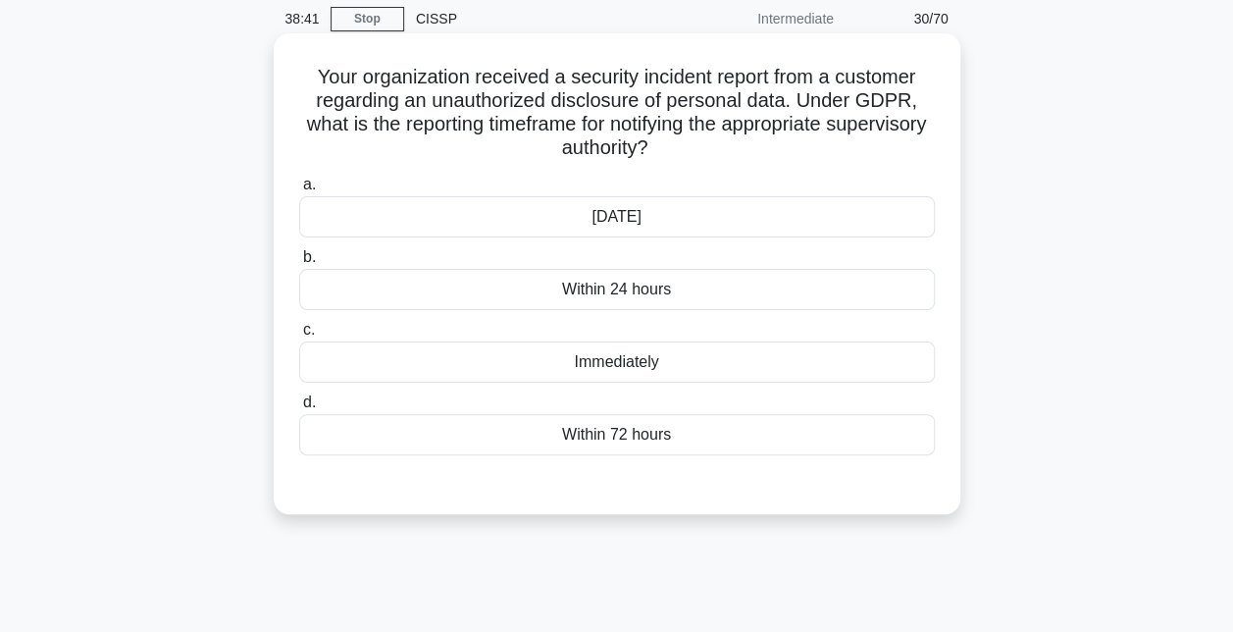
click at [630, 437] on div "Within 72 hours" at bounding box center [617, 434] width 636 height 41
click at [299, 409] on input "d. Within 72 hours" at bounding box center [299, 402] width 0 height 13
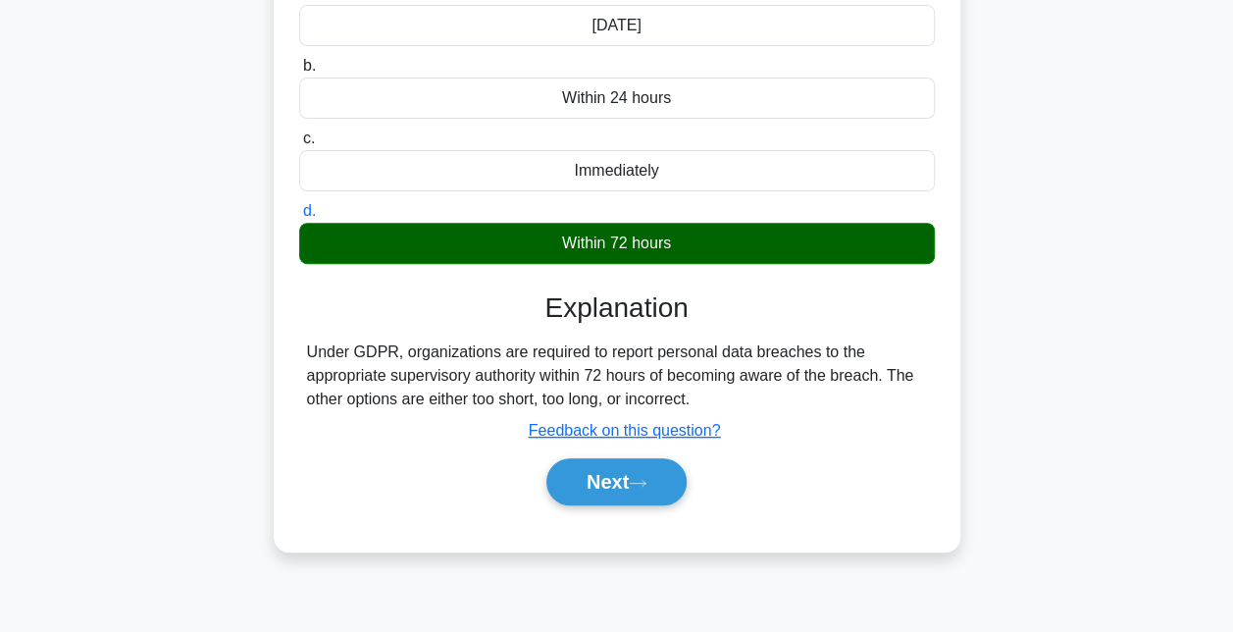
scroll to position [269, 0]
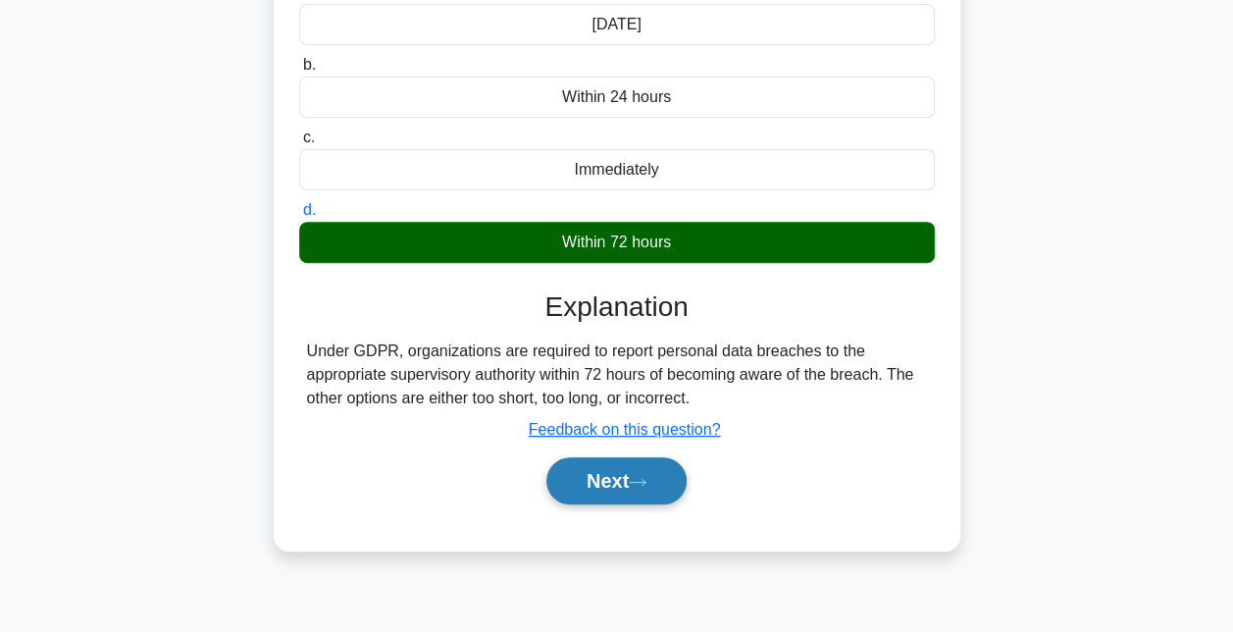
click at [629, 464] on button "Next" at bounding box center [616, 480] width 140 height 47
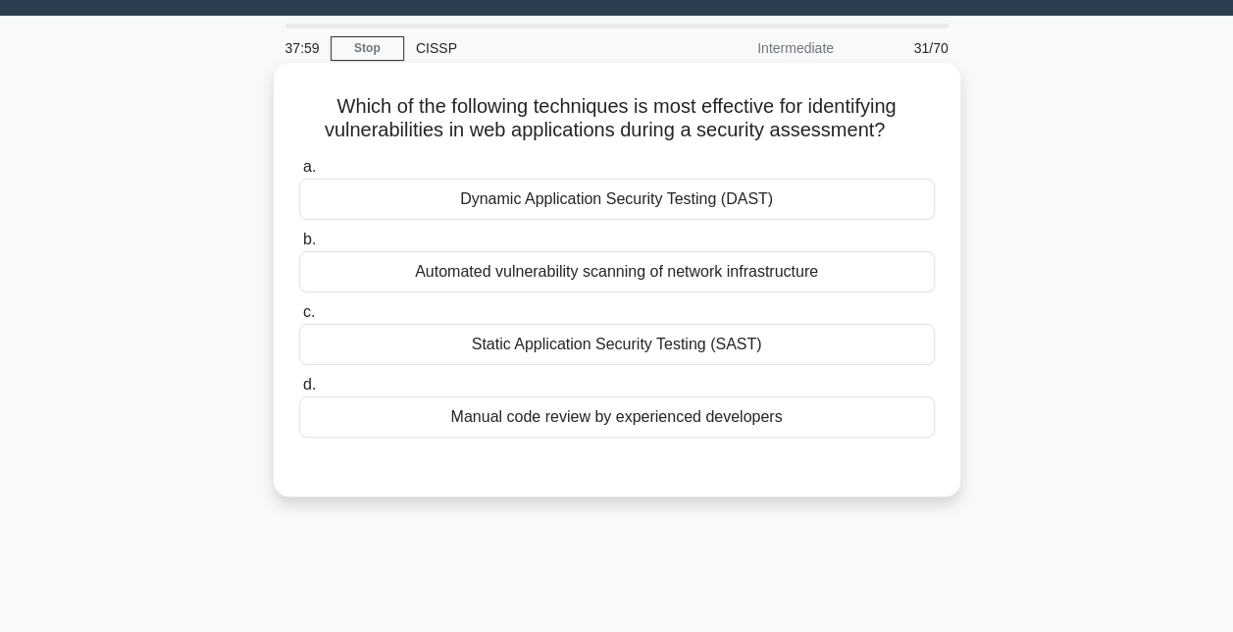
scroll to position [48, 0]
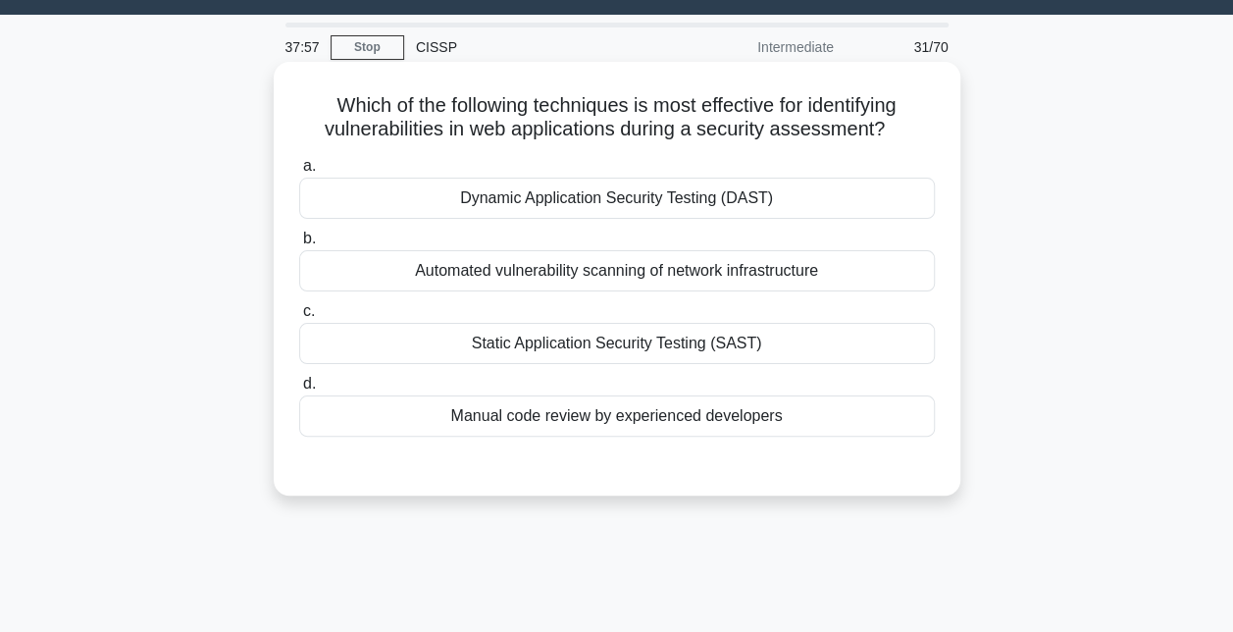
click at [662, 209] on div "Dynamic Application Security Testing (DAST)" at bounding box center [617, 198] width 636 height 41
click at [299, 173] on input "a. Dynamic Application Security Testing (DAST)" at bounding box center [299, 166] width 0 height 13
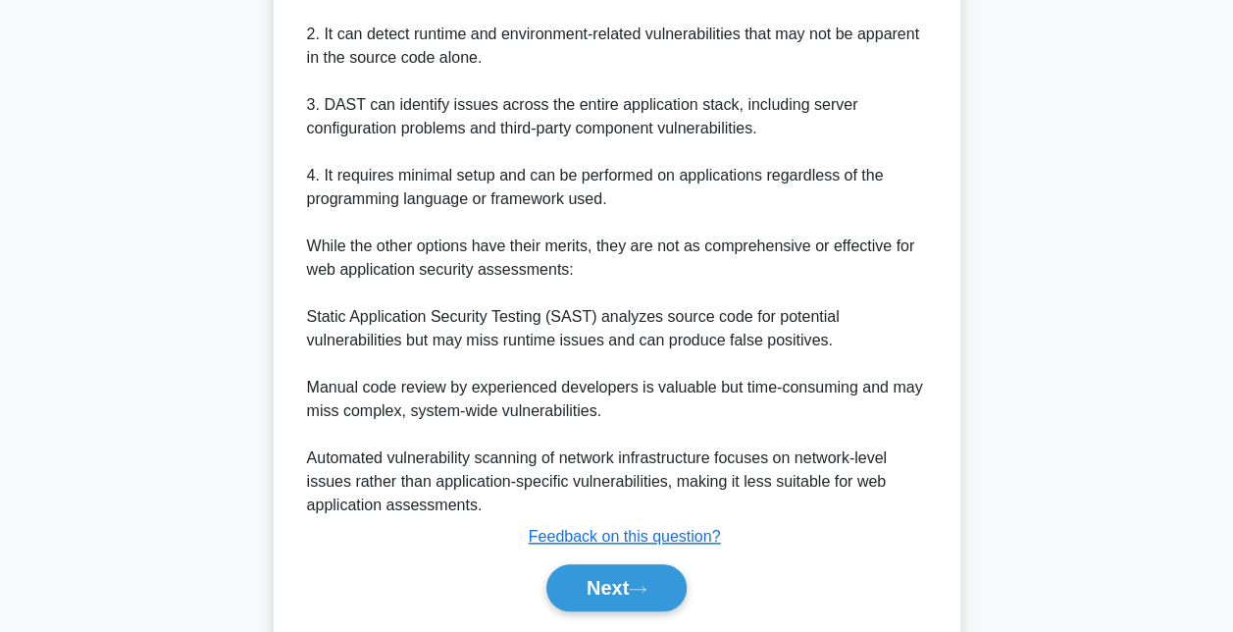
scroll to position [681, 0]
click at [604, 588] on button "Next" at bounding box center [616, 586] width 140 height 47
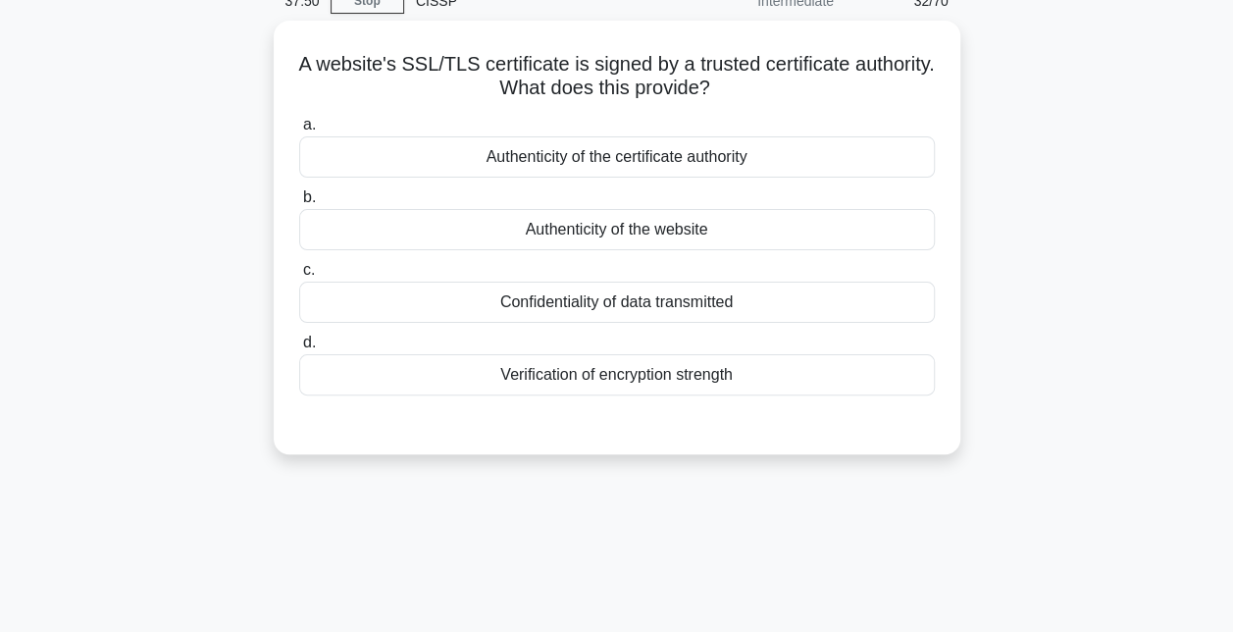
scroll to position [94, 0]
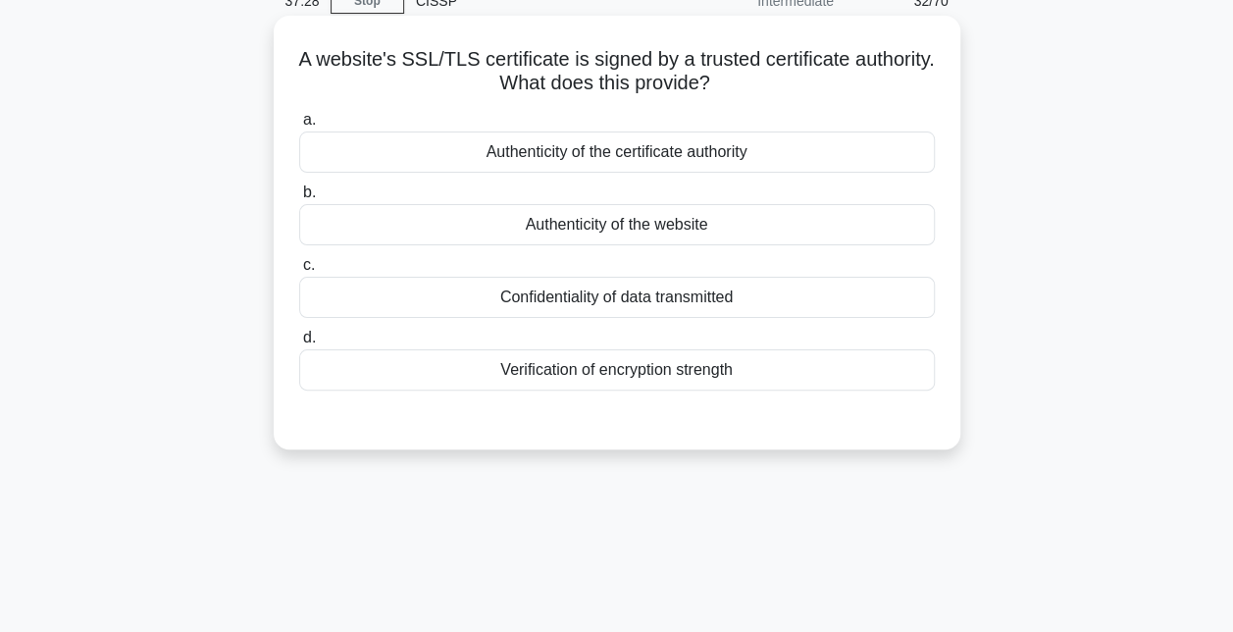
click at [616, 369] on div "Verification of encryption strength" at bounding box center [617, 369] width 636 height 41
click at [299, 344] on input "d. Verification of encryption strength" at bounding box center [299, 338] width 0 height 13
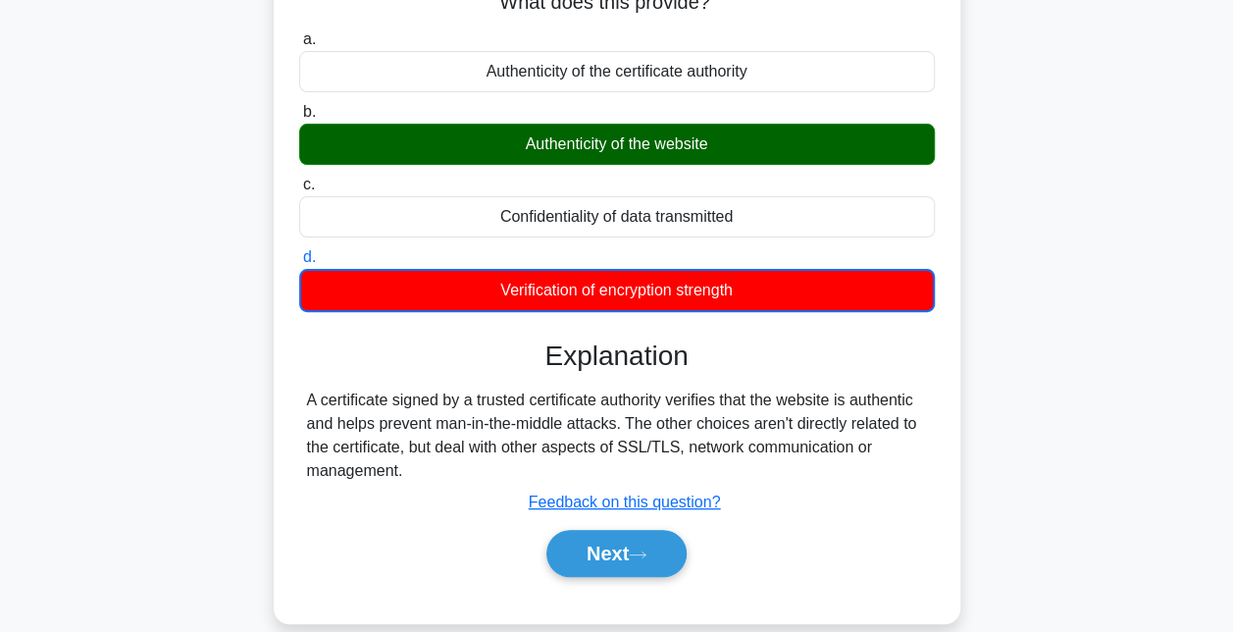
scroll to position [312, 0]
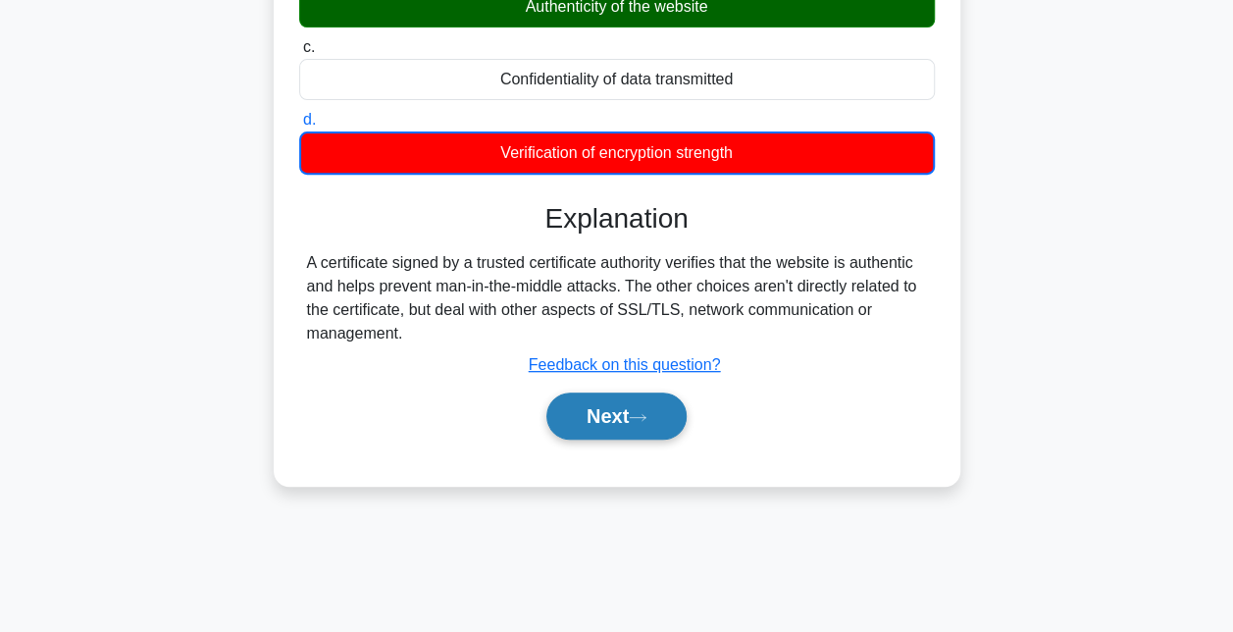
click at [615, 416] on button "Next" at bounding box center [616, 415] width 140 height 47
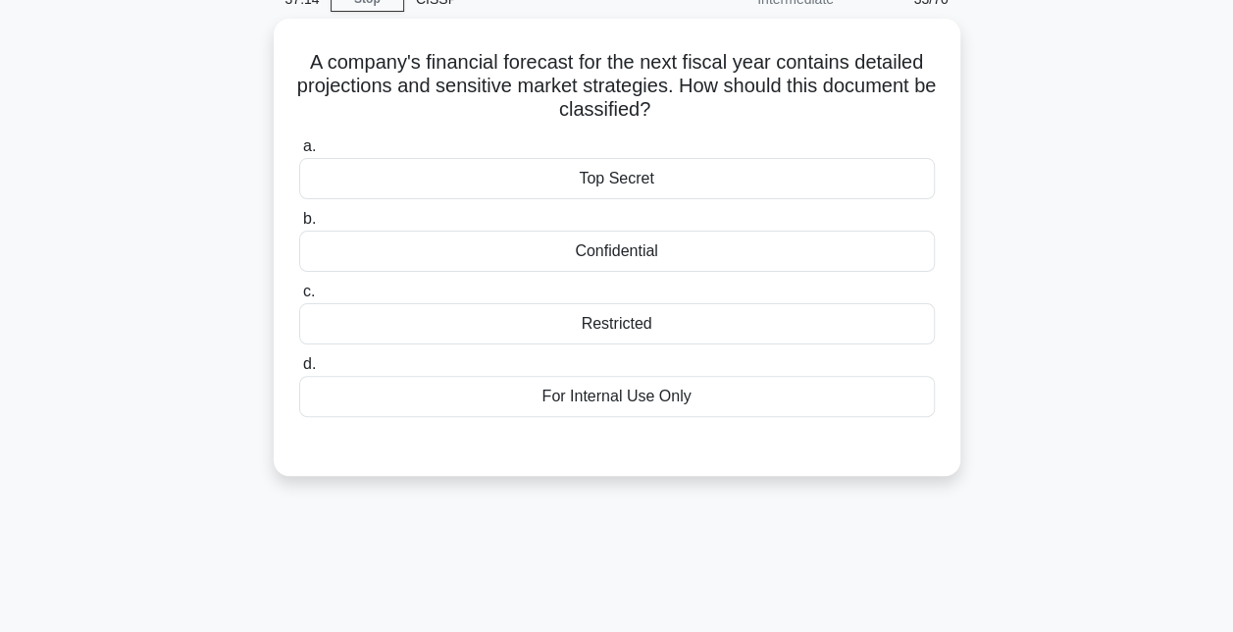
scroll to position [94, 0]
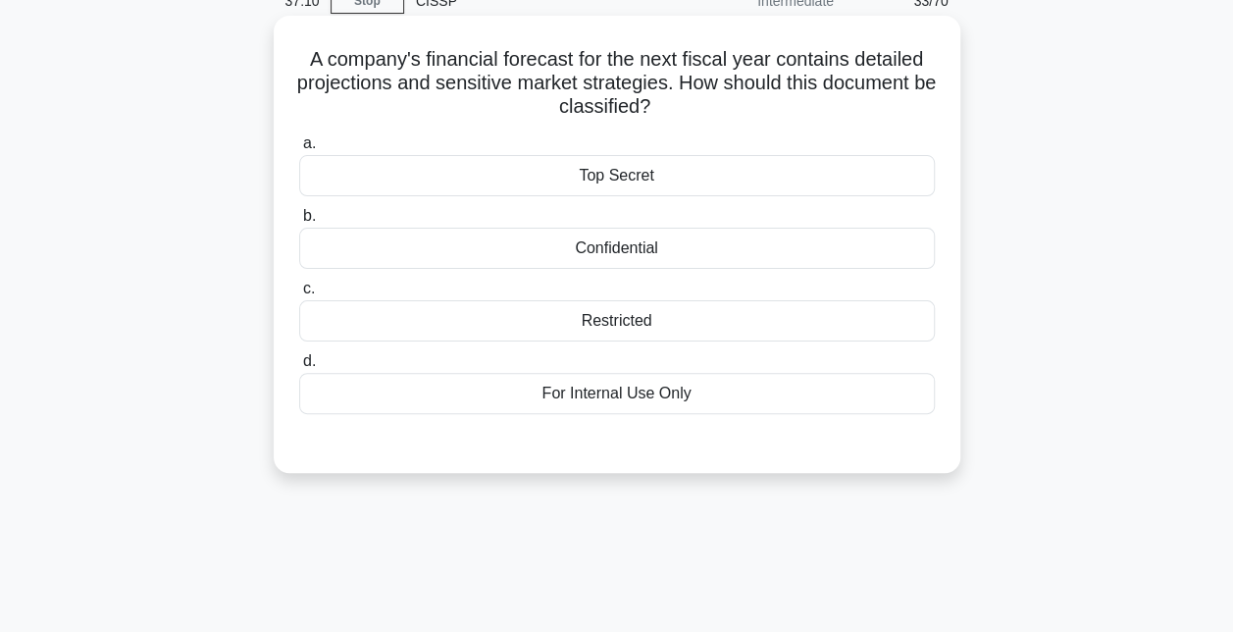
click at [610, 322] on div "Restricted" at bounding box center [617, 320] width 636 height 41
click at [299, 295] on input "c. Restricted" at bounding box center [299, 289] width 0 height 13
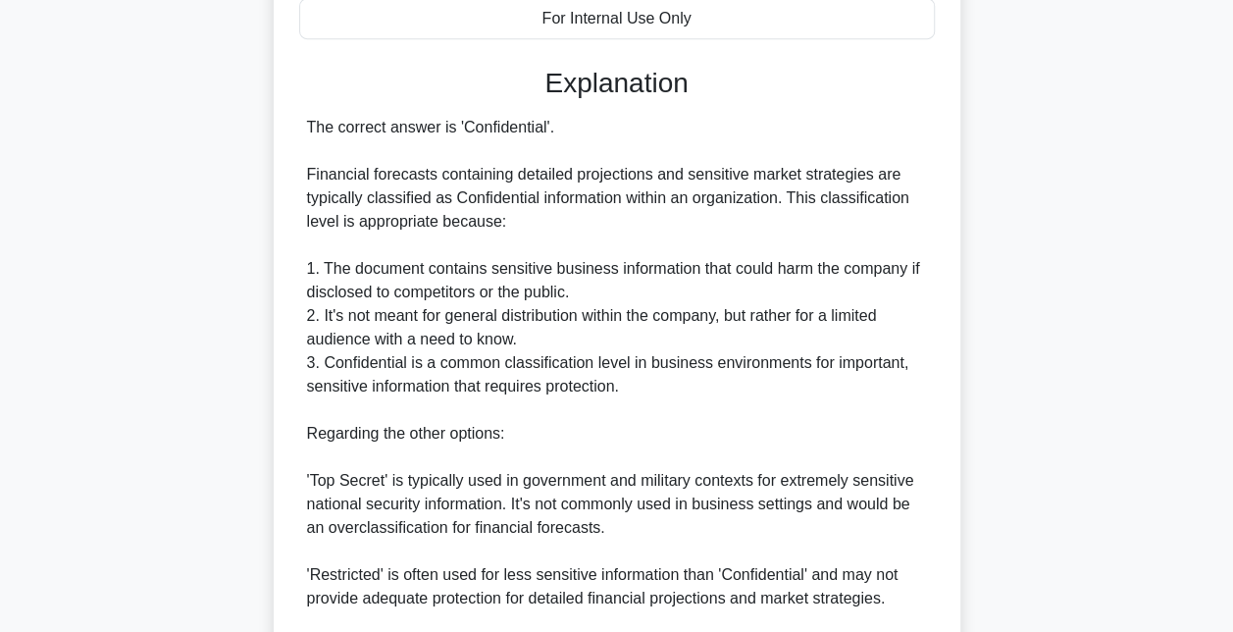
scroll to position [743, 0]
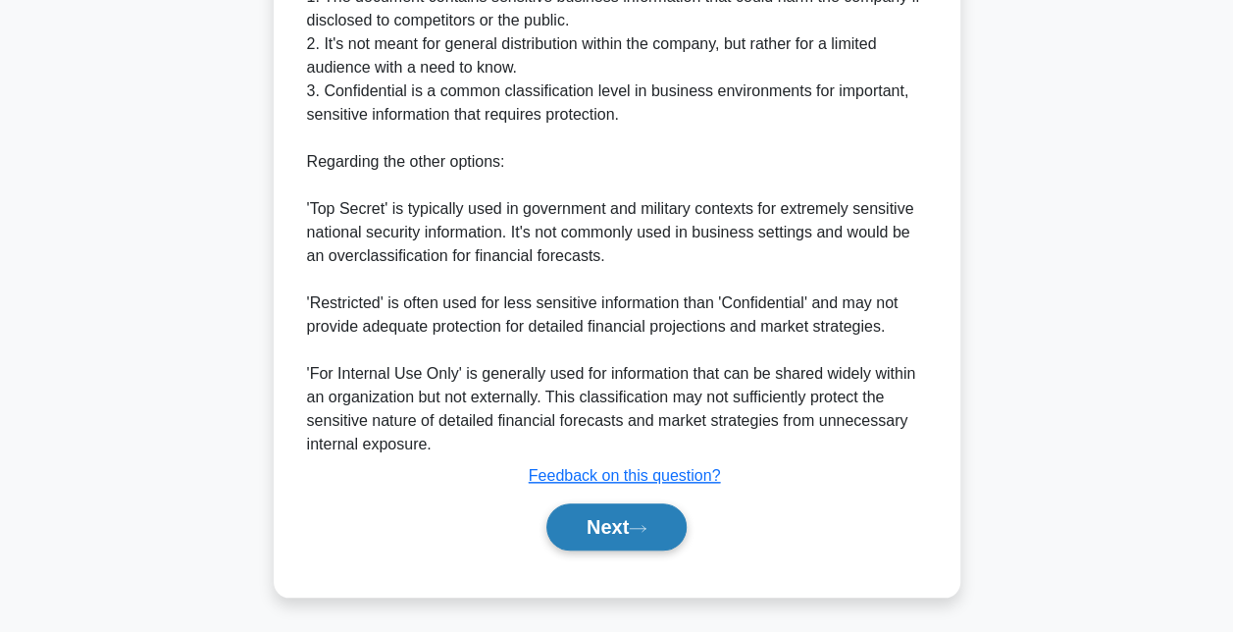
click at [619, 520] on button "Next" at bounding box center [616, 526] width 140 height 47
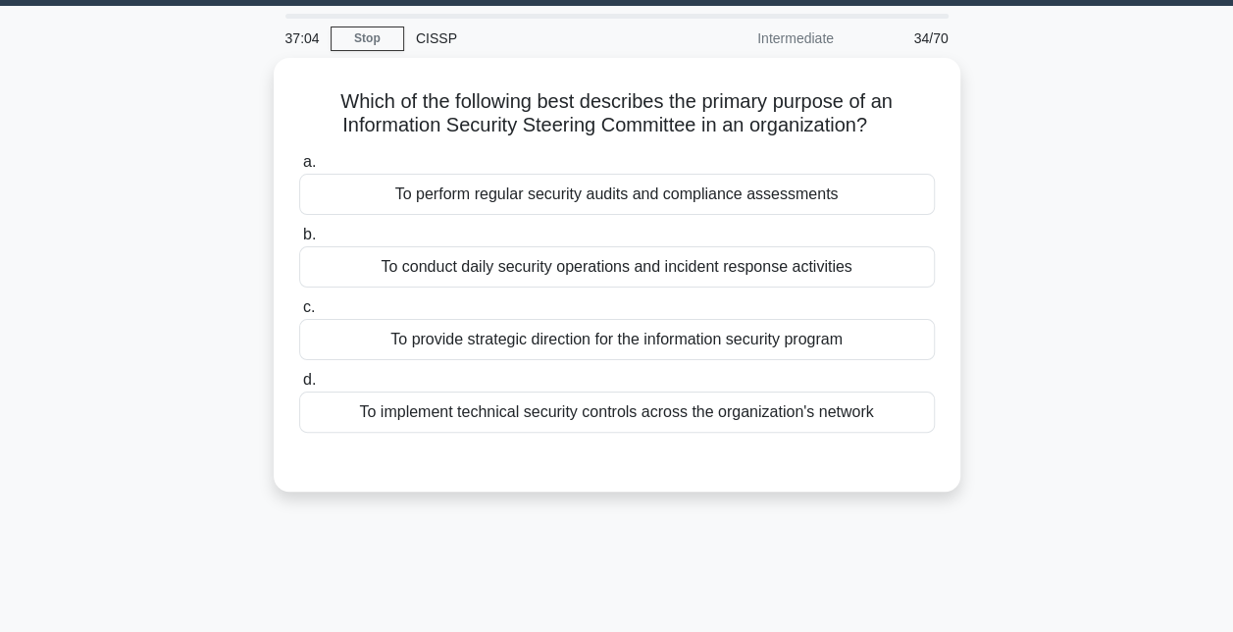
scroll to position [59, 0]
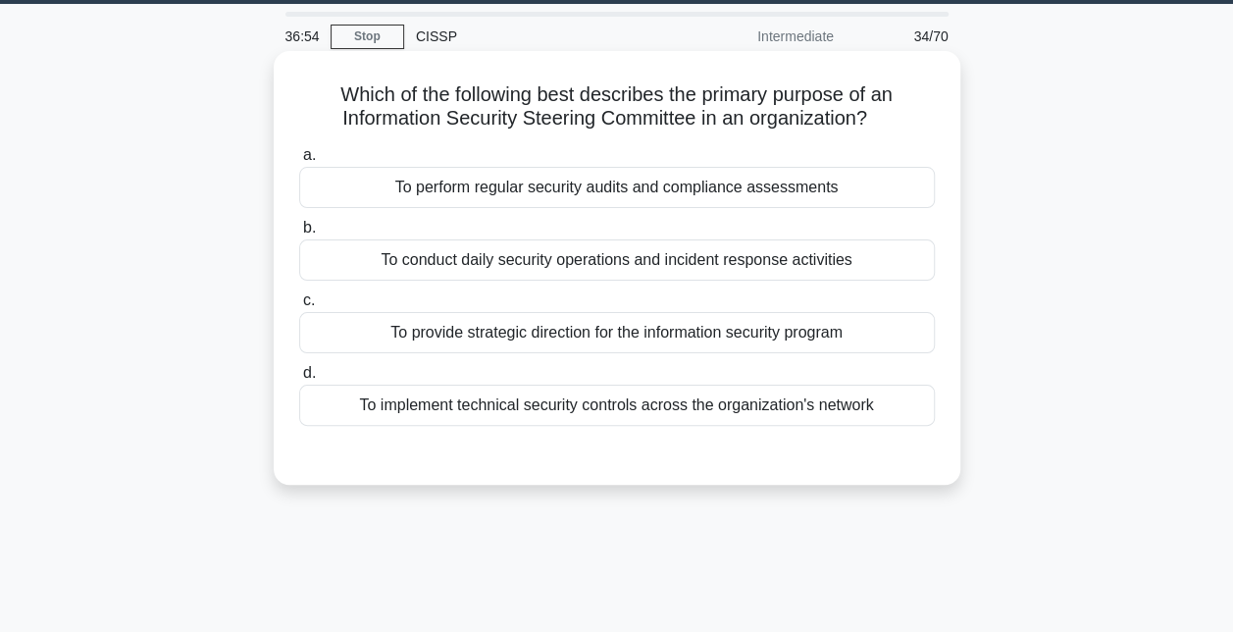
click at [632, 328] on div "To provide strategic direction for the information security program" at bounding box center [617, 332] width 636 height 41
click at [299, 307] on input "c. To provide strategic direction for the information security program" at bounding box center [299, 300] width 0 height 13
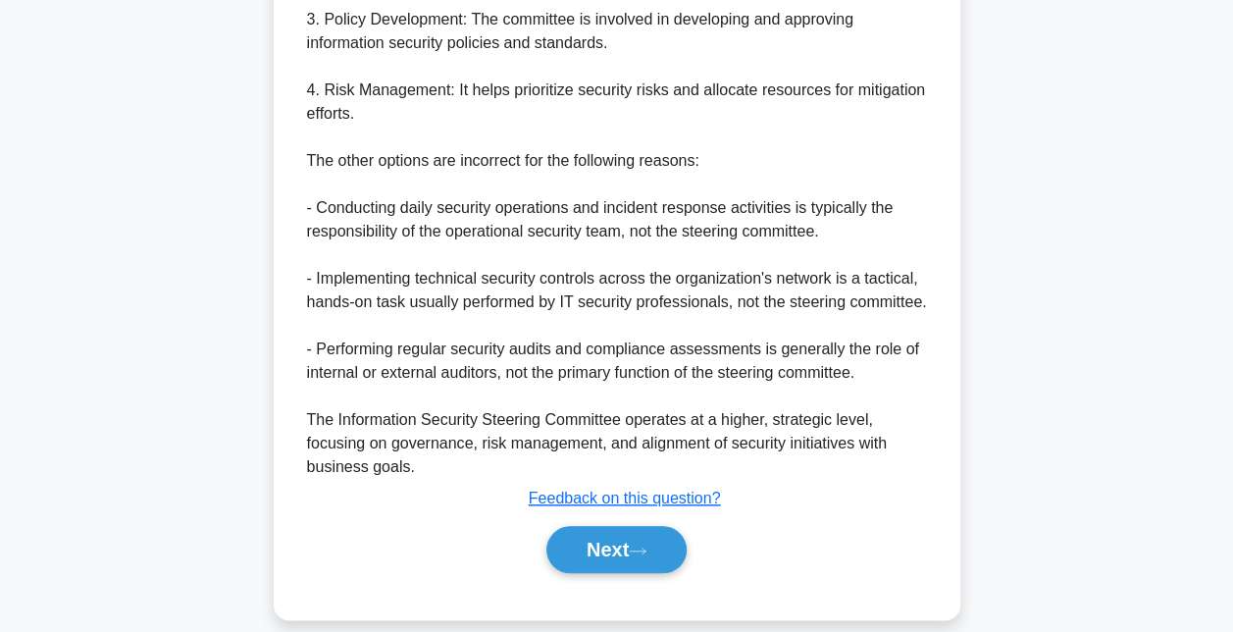
scroll to position [791, 0]
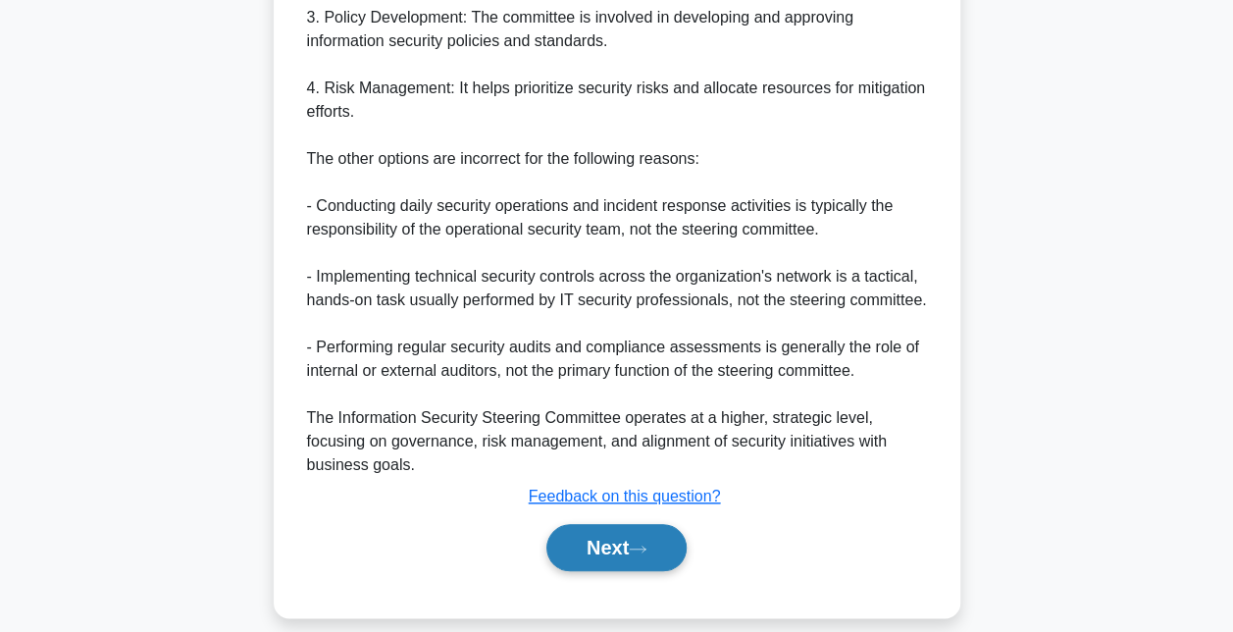
click at [614, 529] on button "Next" at bounding box center [616, 547] width 140 height 47
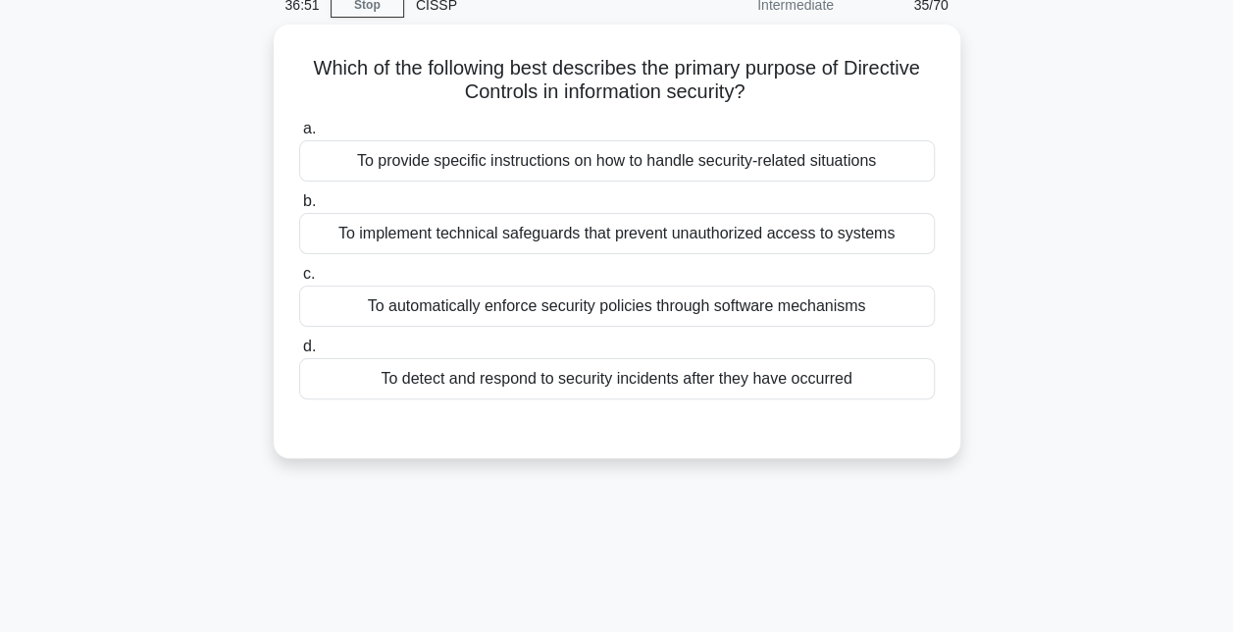
scroll to position [89, 0]
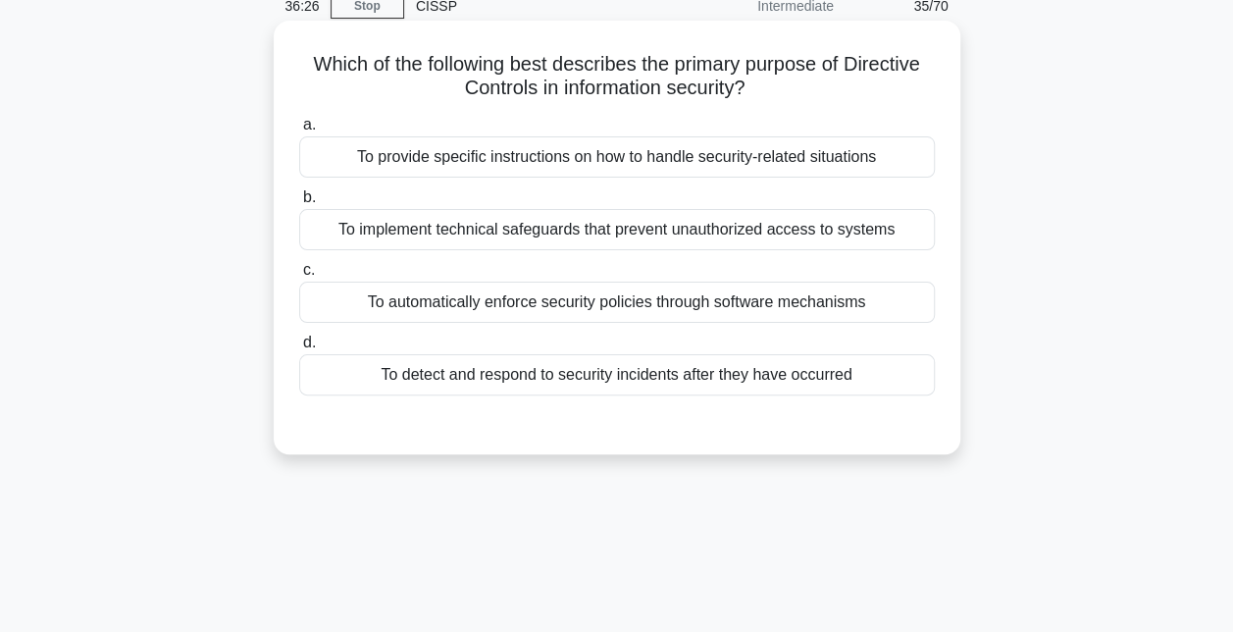
click at [667, 169] on div "To provide specific instructions on how to handle security-related situations" at bounding box center [617, 156] width 636 height 41
click at [299, 131] on input "a. To provide specific instructions on how to handle security-related situations" at bounding box center [299, 125] width 0 height 13
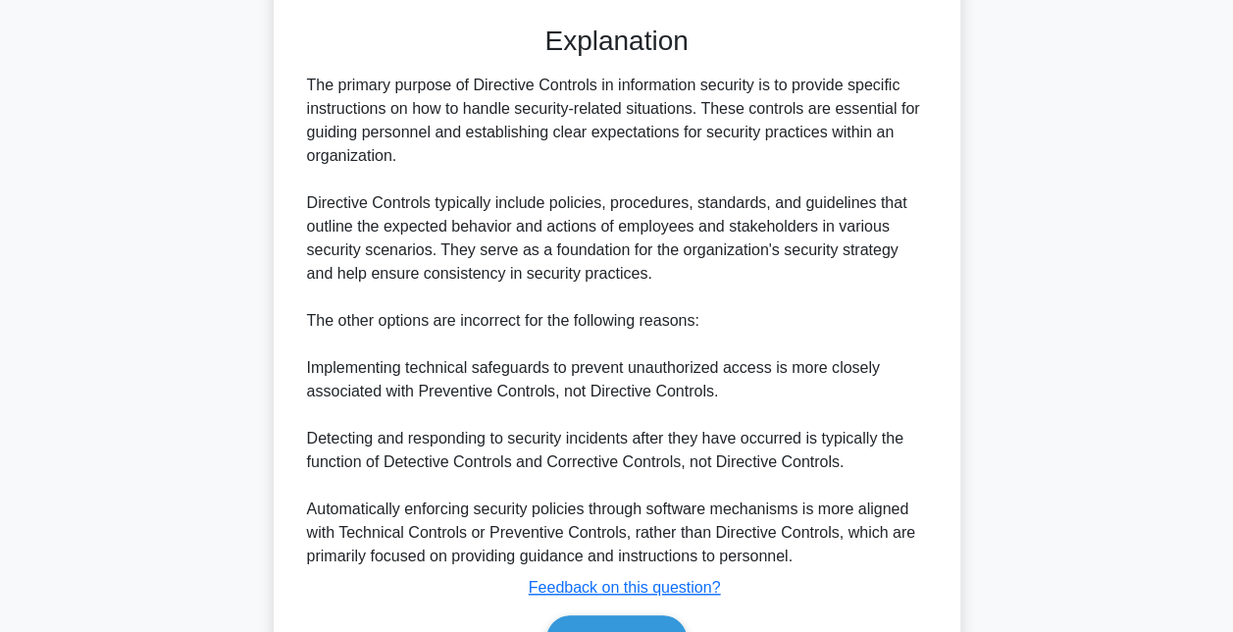
scroll to position [532, 0]
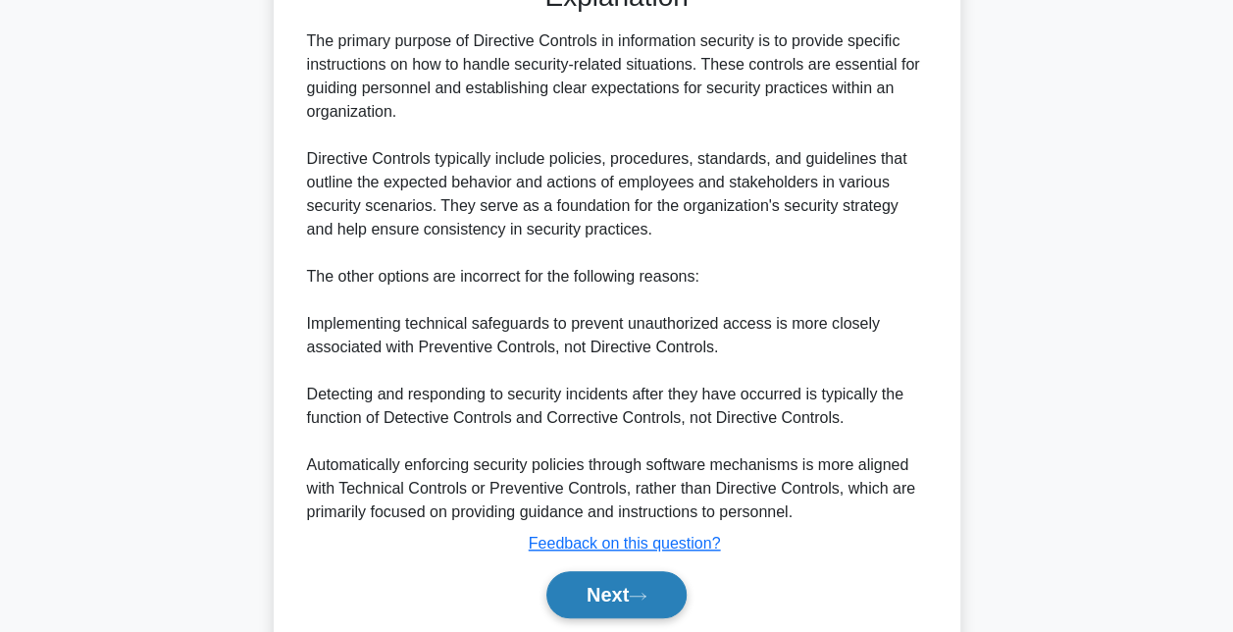
click at [638, 587] on button "Next" at bounding box center [616, 594] width 140 height 47
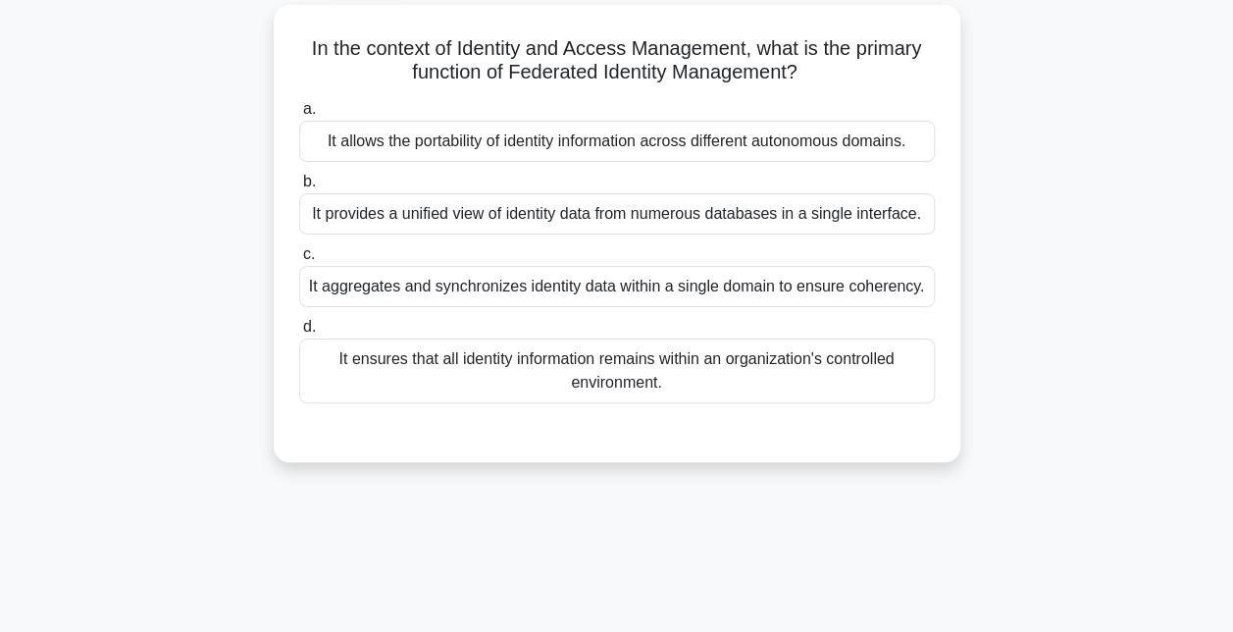
scroll to position [108, 0]
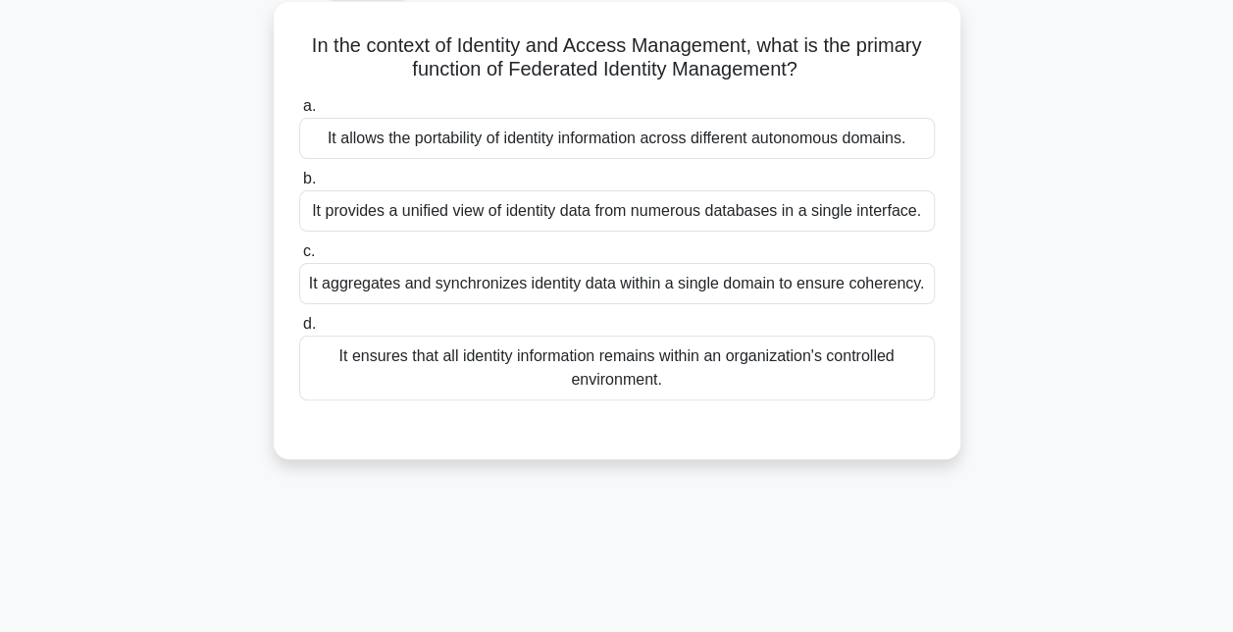
click at [594, 367] on div "It ensures that all identity information remains within an organization's contr…" at bounding box center [617, 368] width 636 height 65
click at [299, 331] on input "d. It ensures that all identity information remains within an organization's co…" at bounding box center [299, 324] width 0 height 13
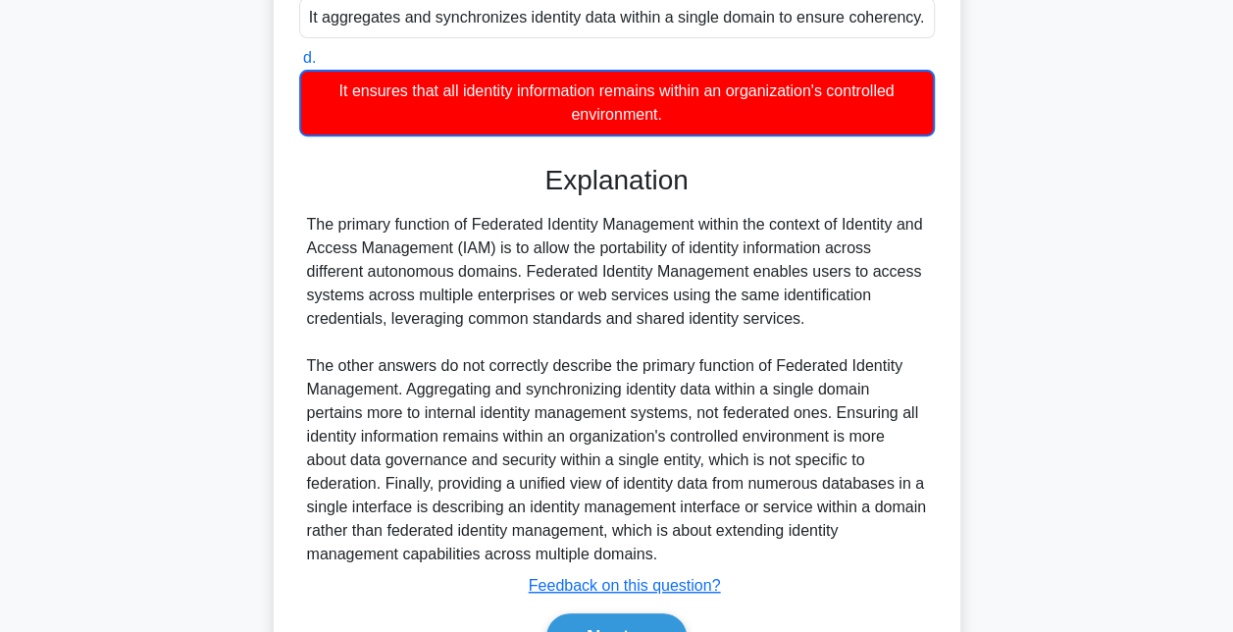
scroll to position [484, 0]
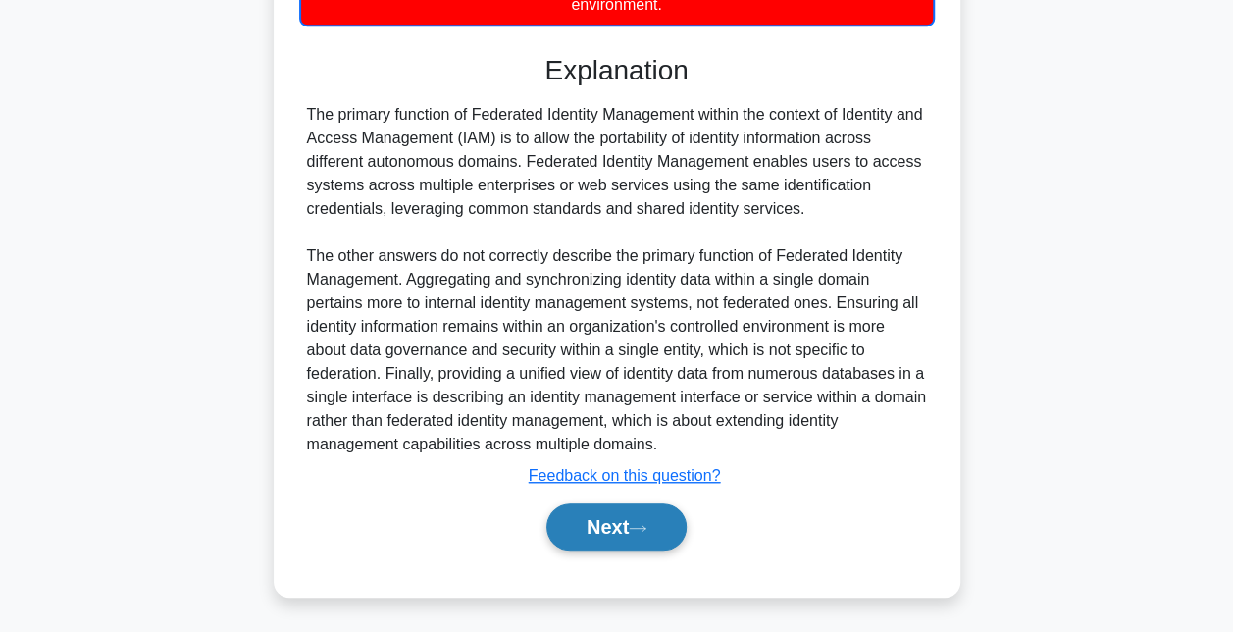
click at [591, 517] on button "Next" at bounding box center [616, 526] width 140 height 47
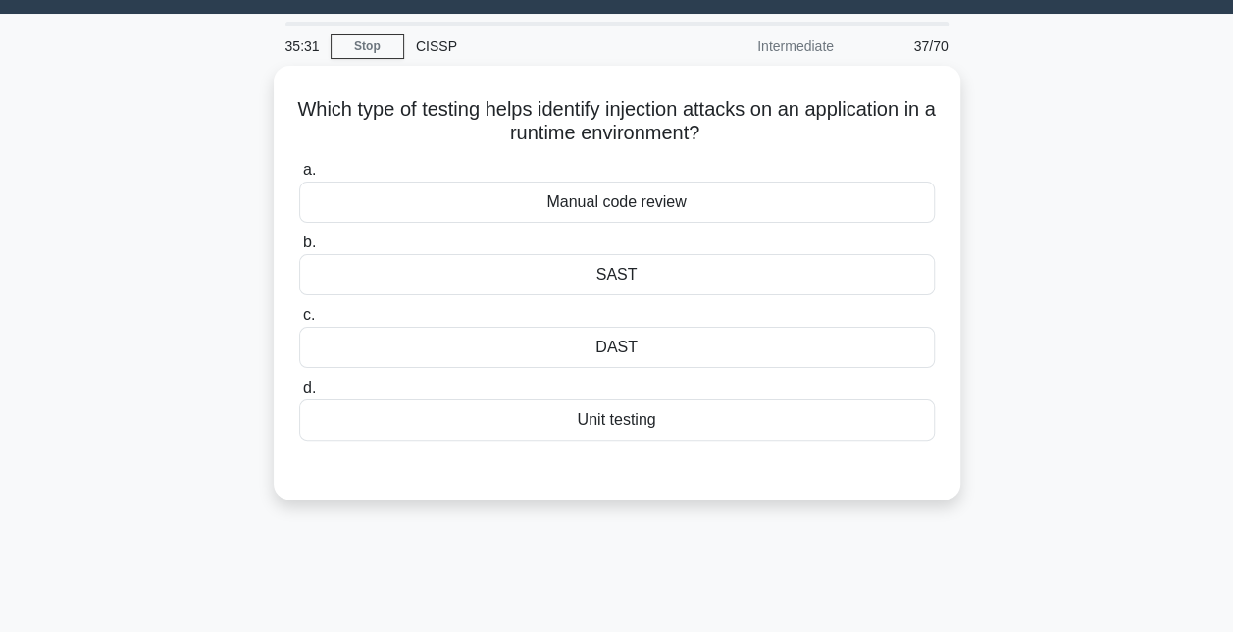
scroll to position [47, 0]
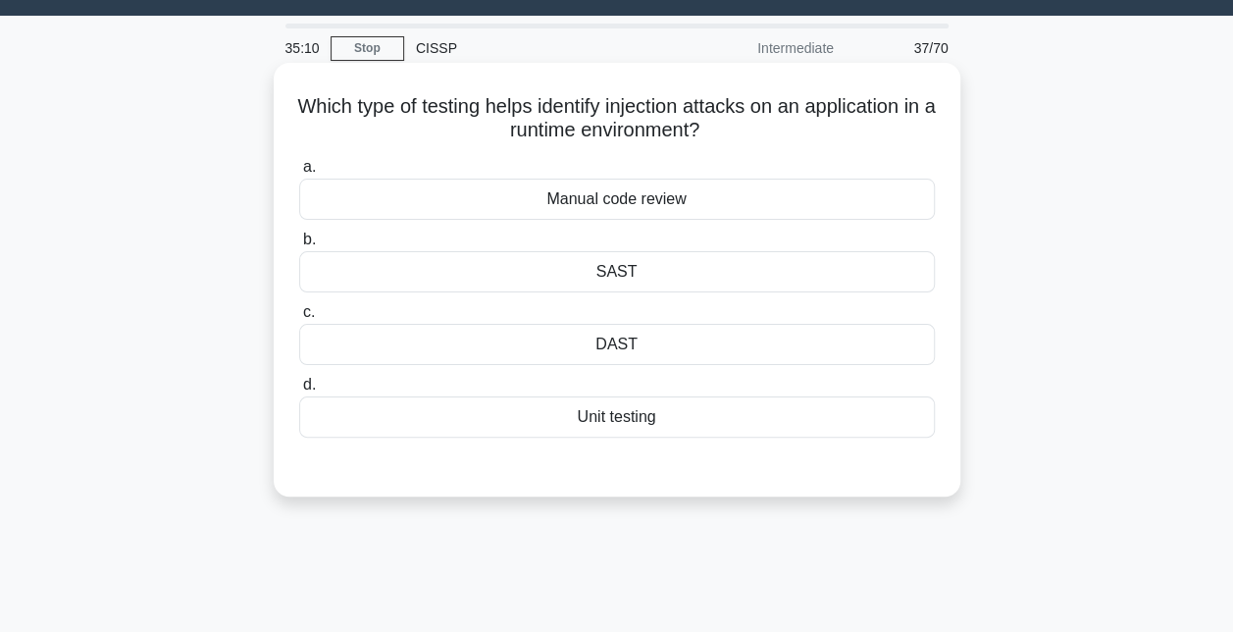
click at [613, 268] on div "SAST" at bounding box center [617, 271] width 636 height 41
click at [299, 246] on input "b. SAST" at bounding box center [299, 240] width 0 height 13
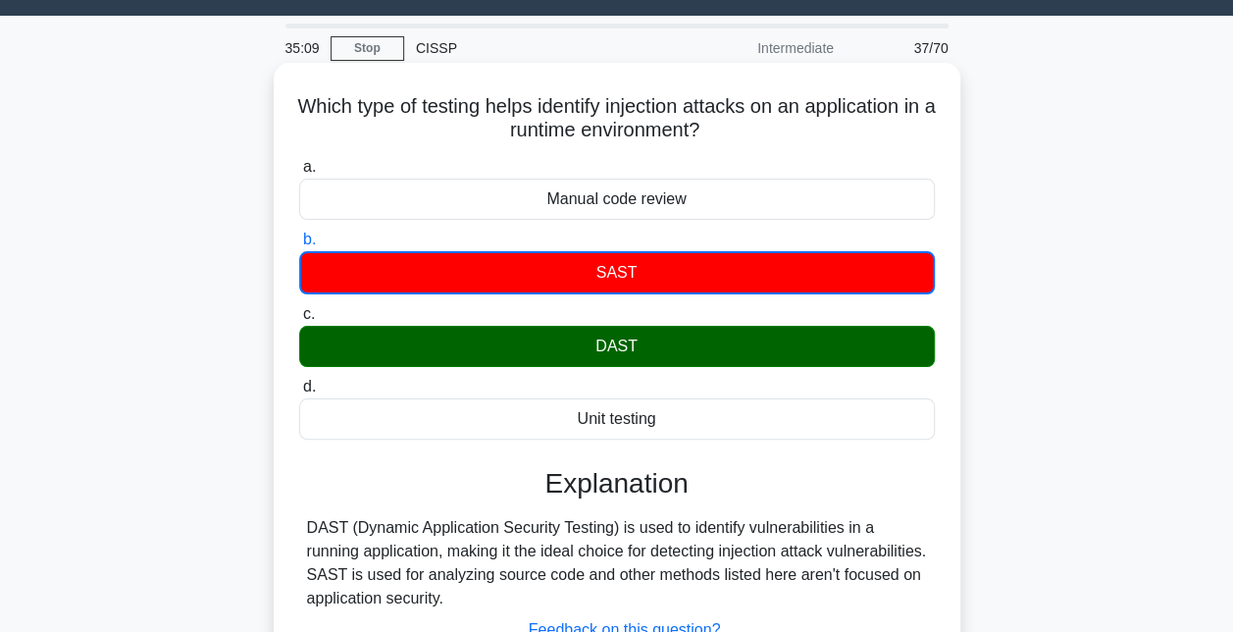
scroll to position [314, 0]
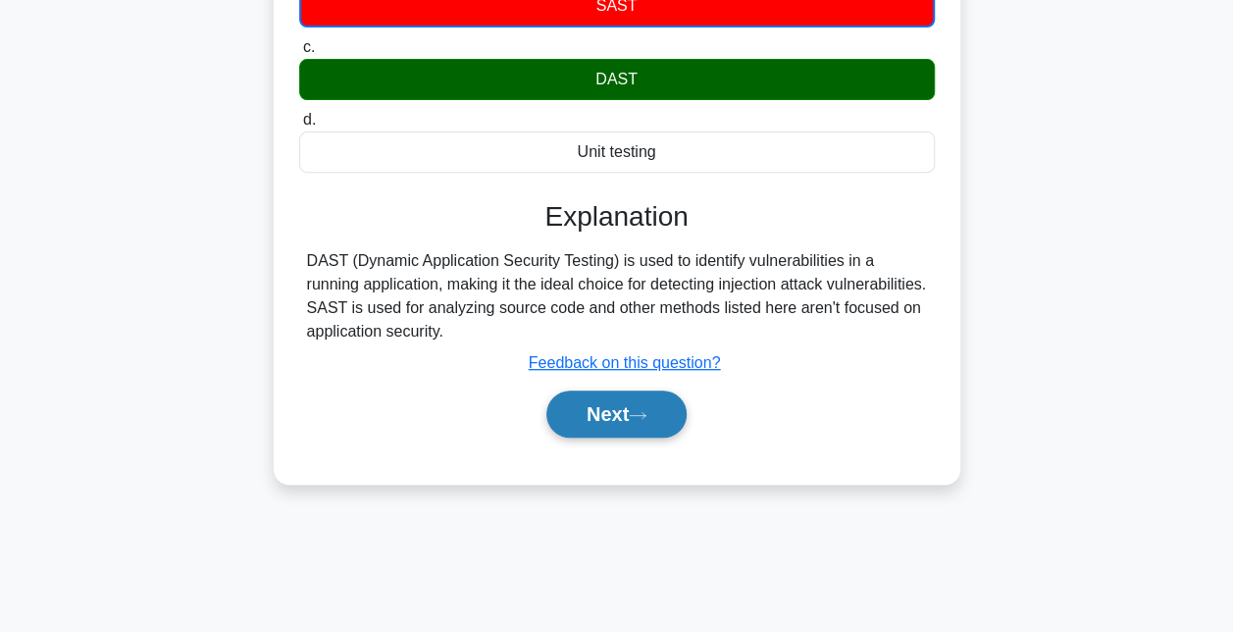
click at [609, 418] on button "Next" at bounding box center [616, 413] width 140 height 47
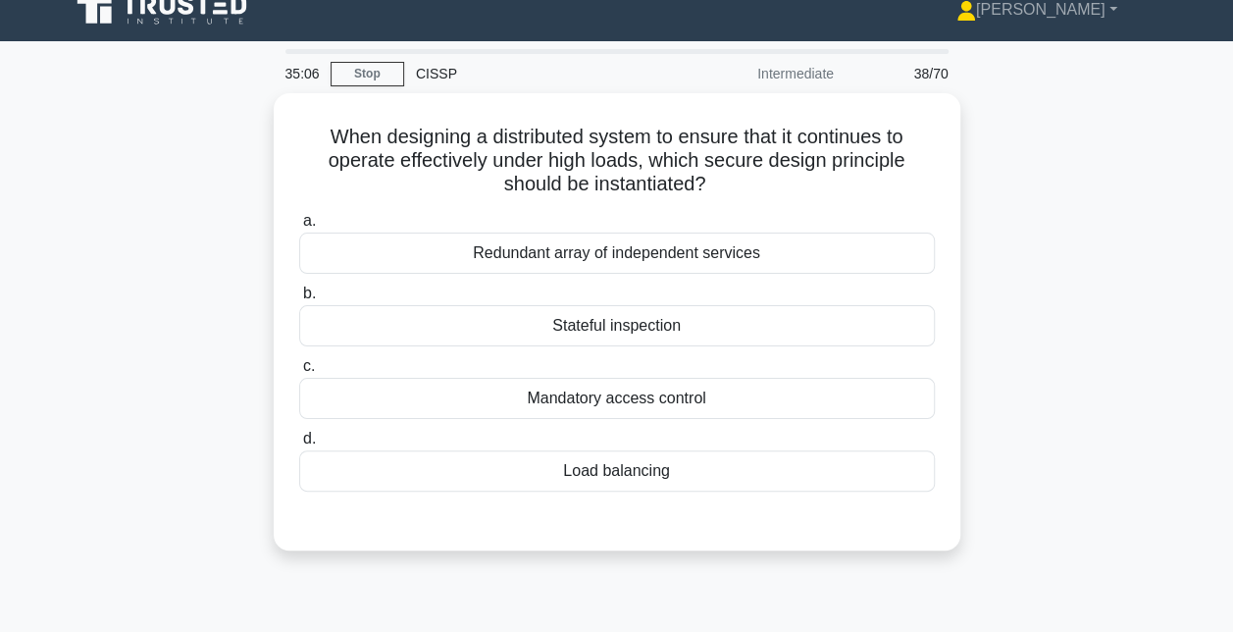
scroll to position [21, 0]
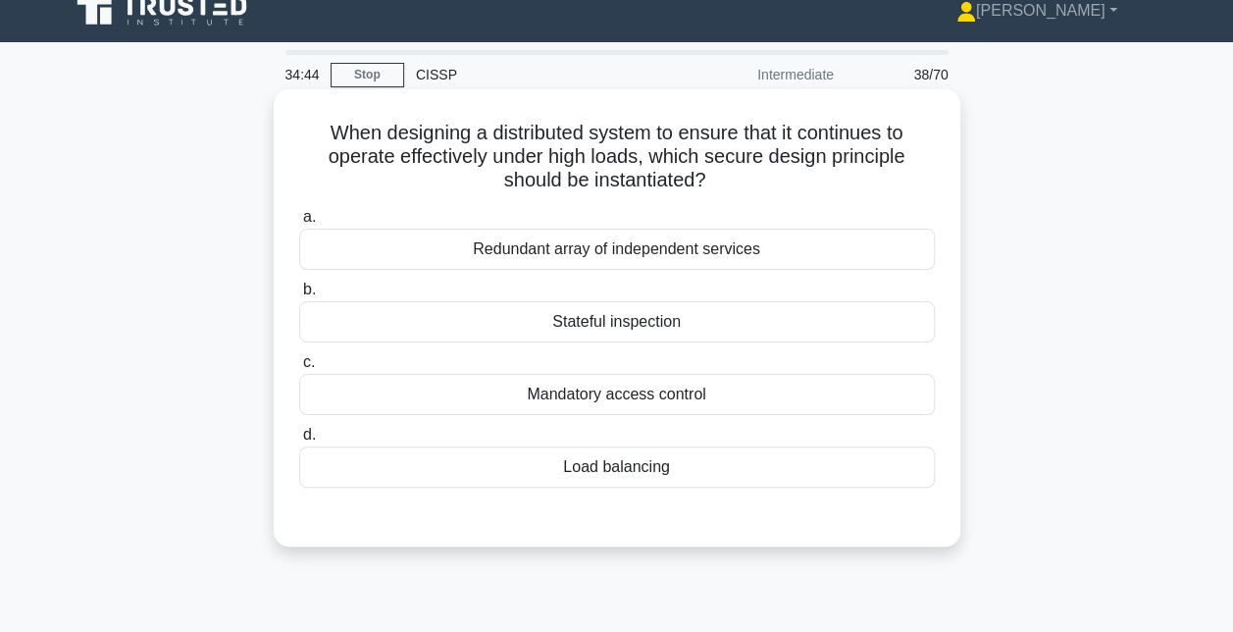
click at [606, 468] on div "Load balancing" at bounding box center [617, 466] width 636 height 41
click at [299, 442] on input "d. Load balancing" at bounding box center [299, 435] width 0 height 13
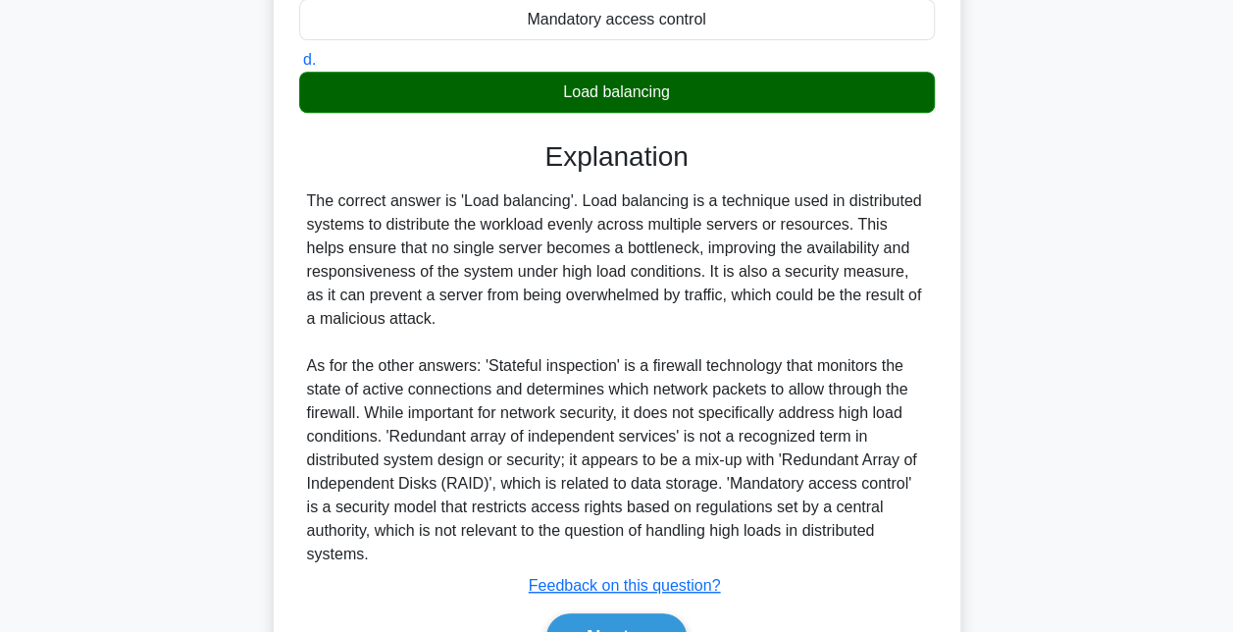
scroll to position [504, 0]
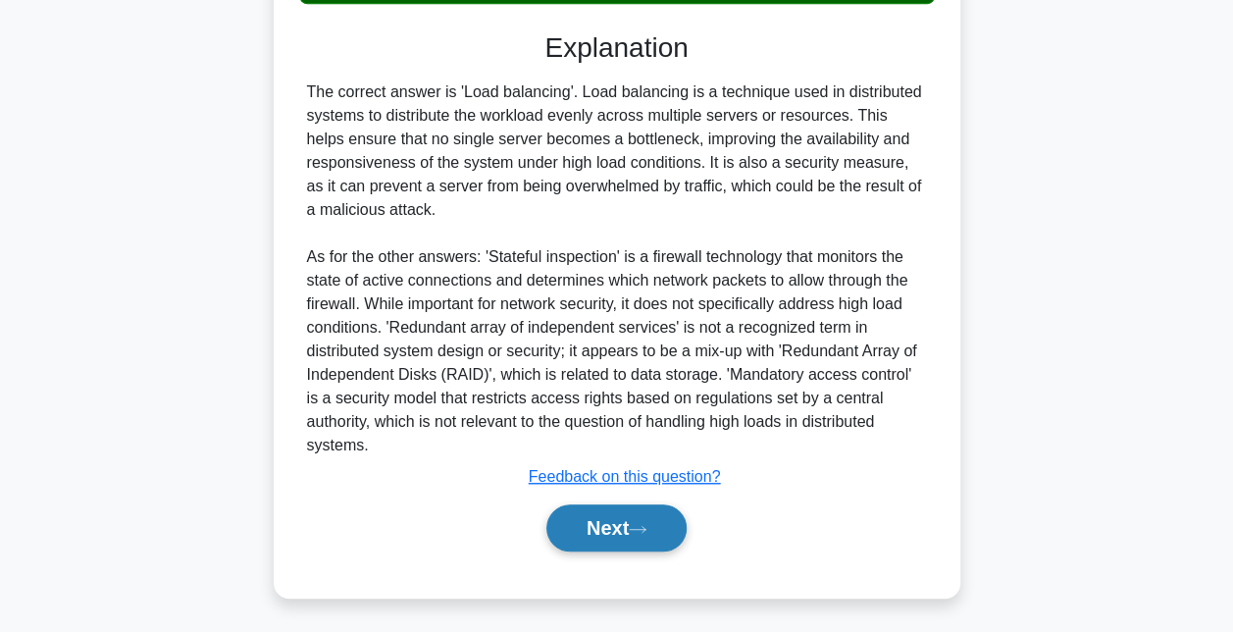
click at [607, 530] on button "Next" at bounding box center [616, 527] width 140 height 47
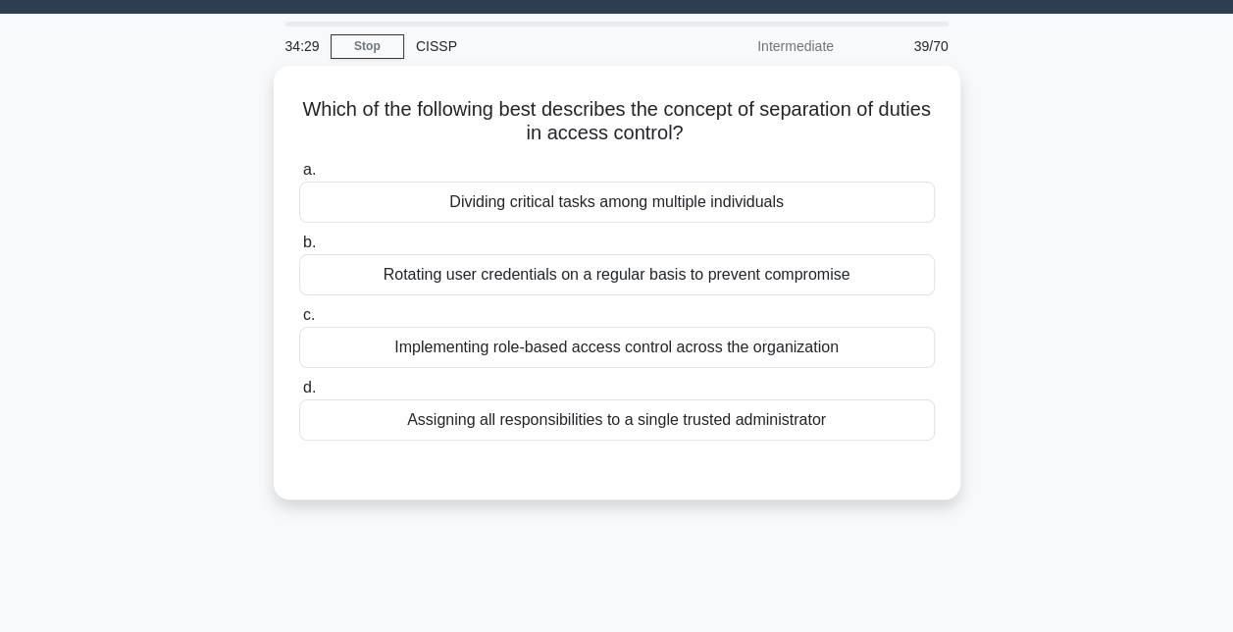
scroll to position [49, 0]
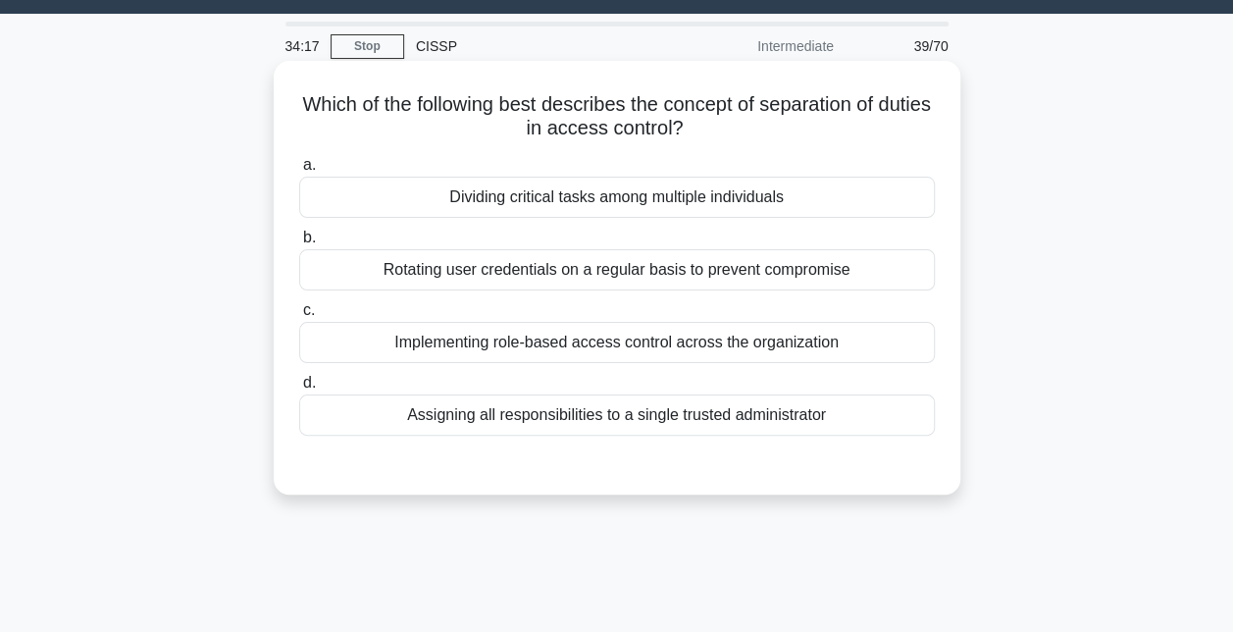
click at [706, 205] on div "Dividing critical tasks among multiple individuals" at bounding box center [617, 197] width 636 height 41
click at [299, 172] on input "a. Dividing critical tasks among multiple individuals" at bounding box center [299, 165] width 0 height 13
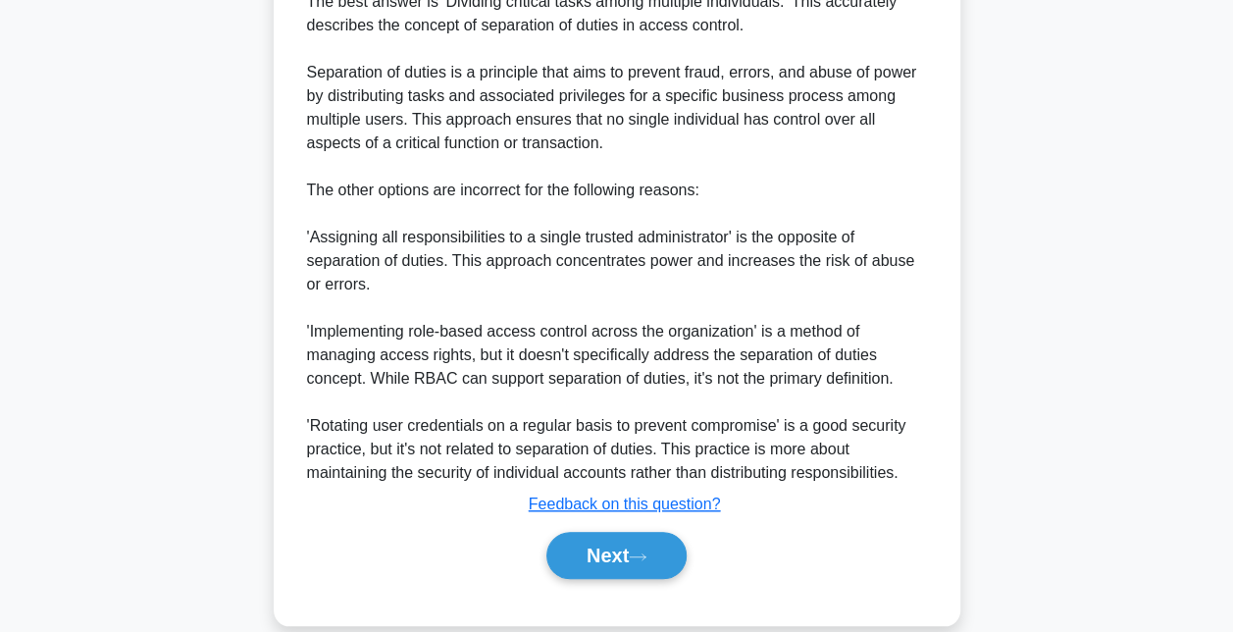
scroll to position [598, 0]
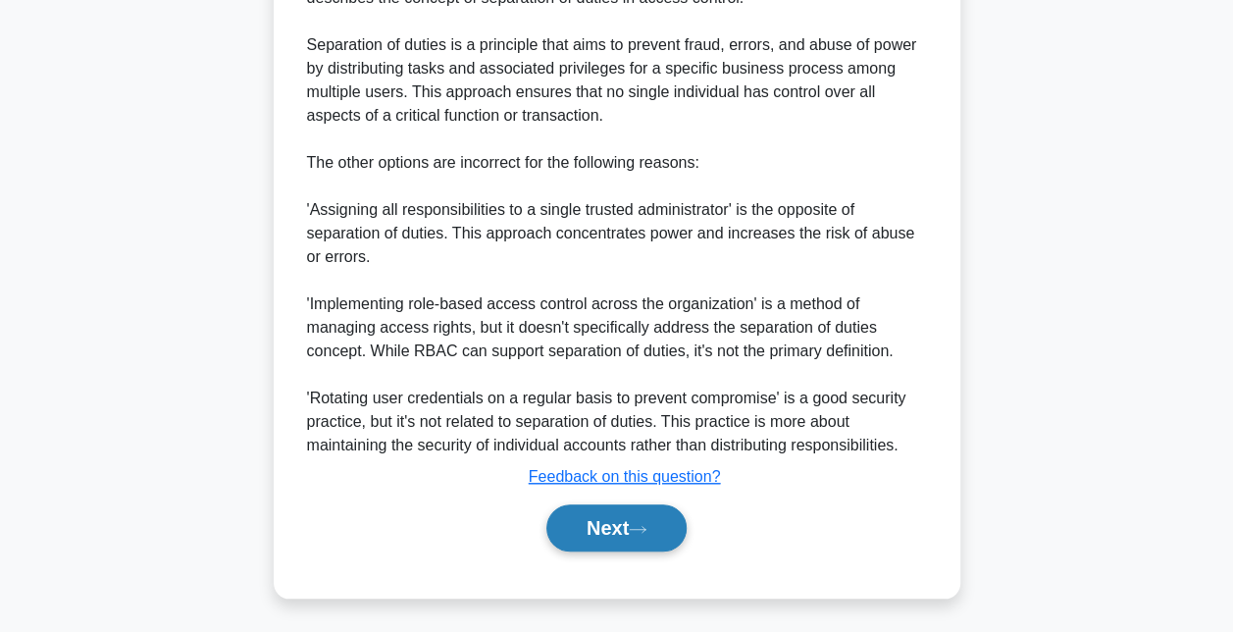
click at [643, 520] on button "Next" at bounding box center [616, 527] width 140 height 47
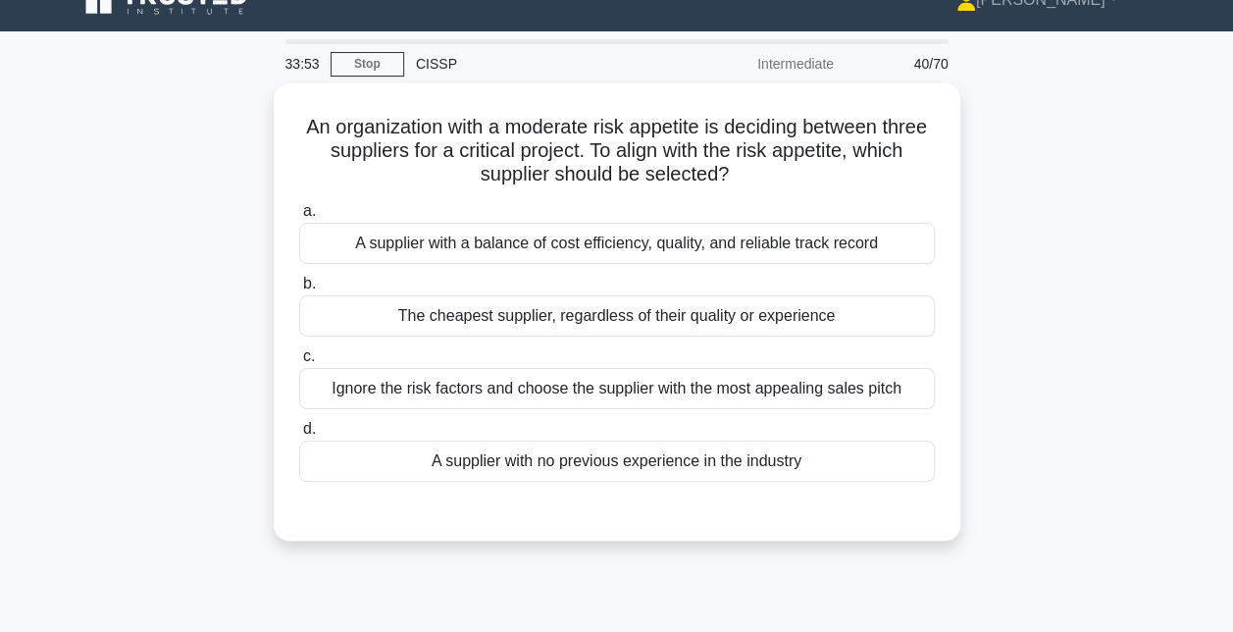
scroll to position [27, 0]
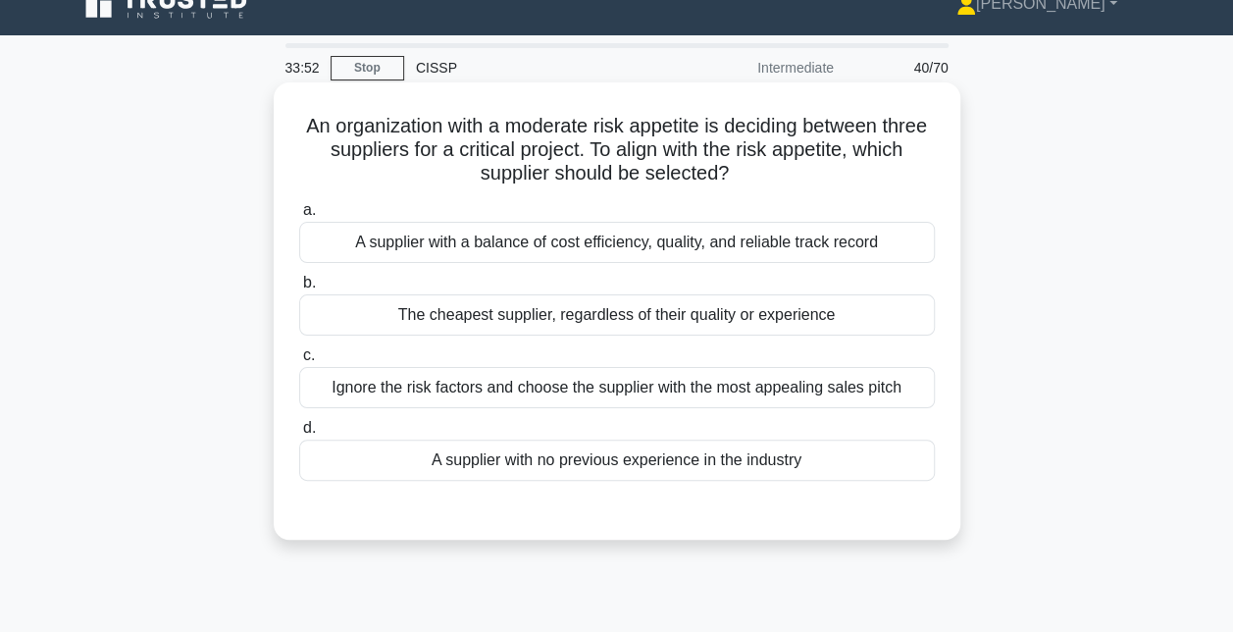
click at [635, 249] on div "A supplier with a balance of cost efficiency, quality, and reliable track record" at bounding box center [617, 242] width 636 height 41
click at [299, 217] on input "a. A supplier with a balance of cost efficiency, quality, and reliable track re…" at bounding box center [299, 210] width 0 height 13
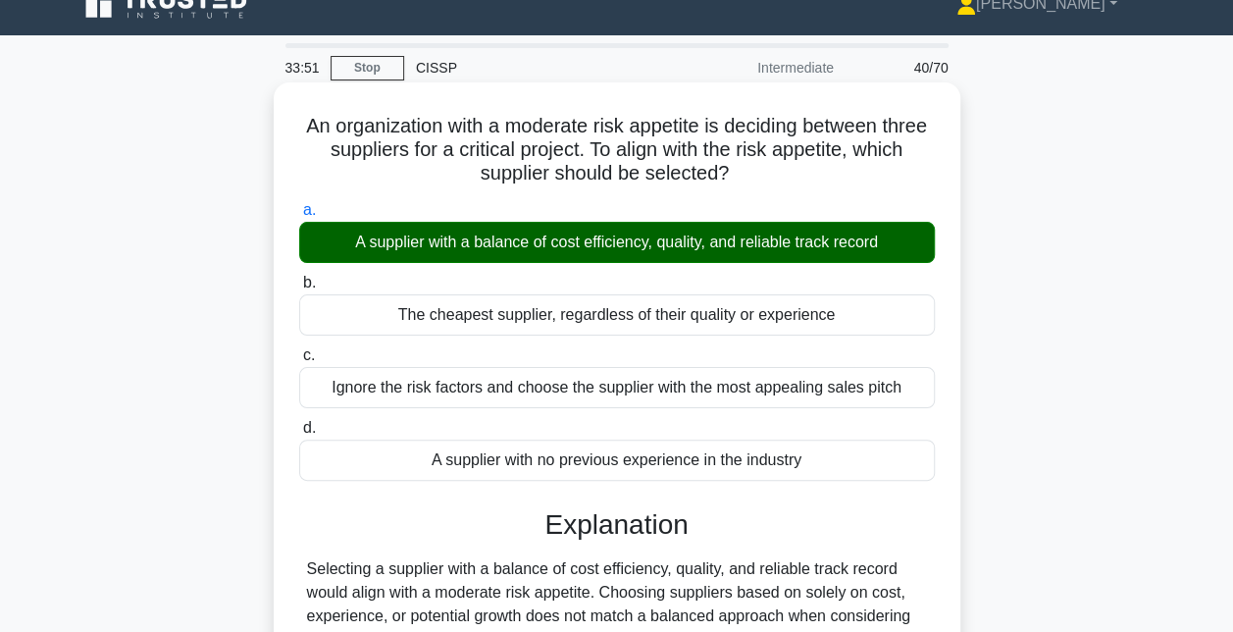
scroll to position [410, 0]
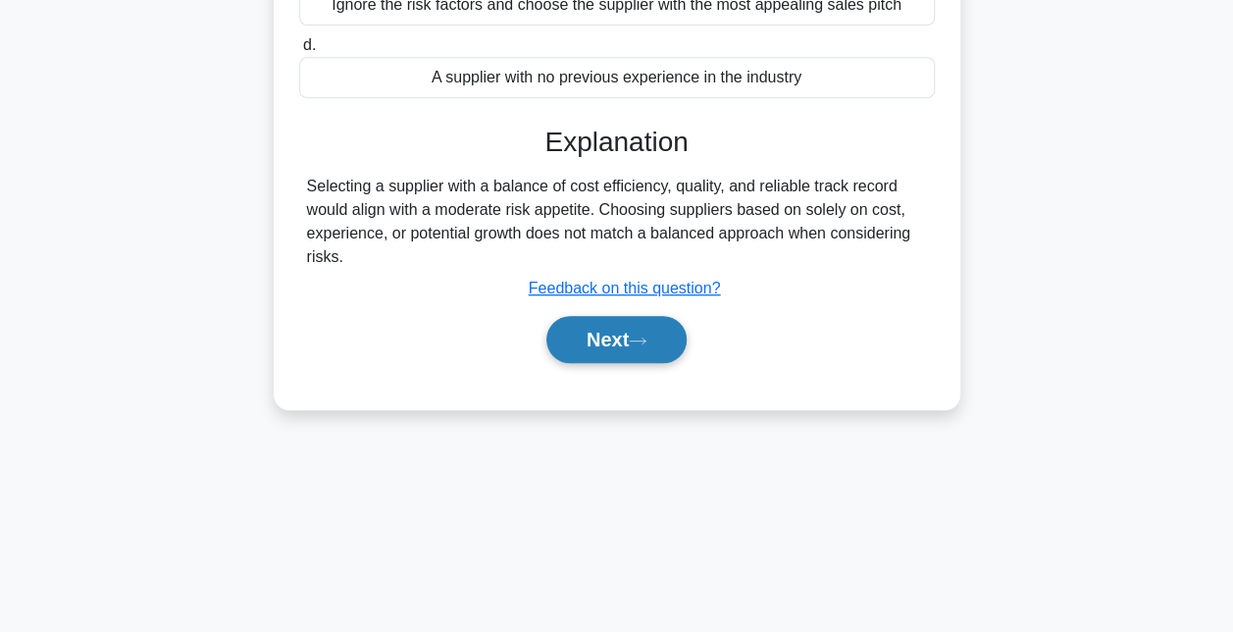
click at [613, 333] on button "Next" at bounding box center [616, 339] width 140 height 47
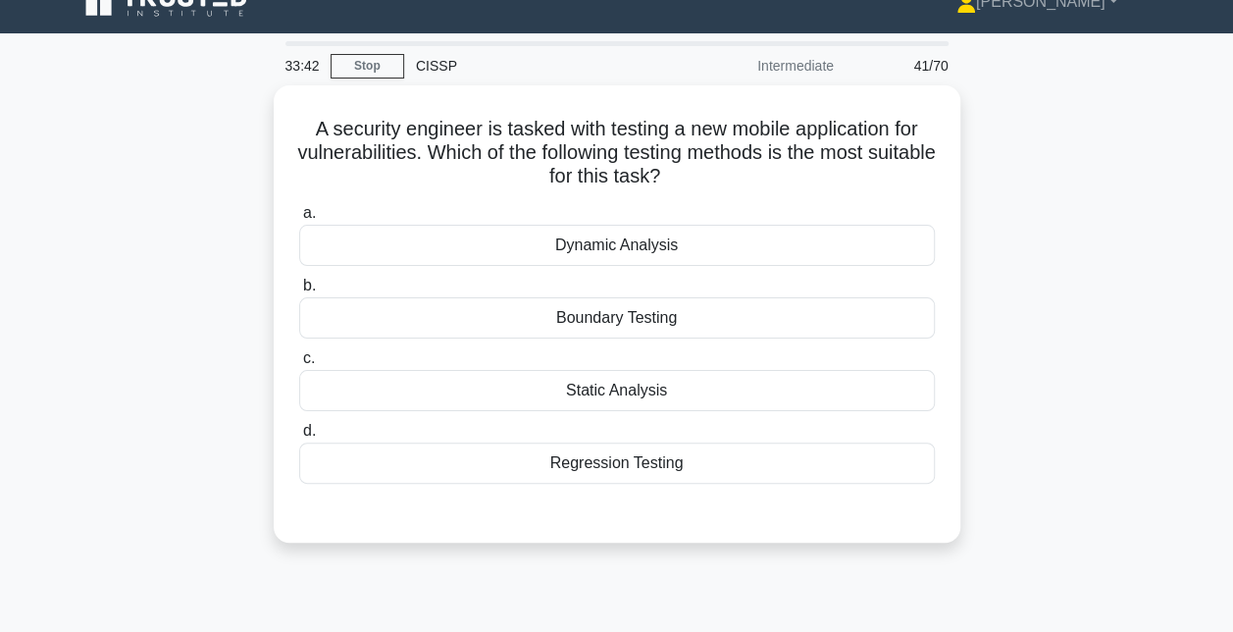
scroll to position [37, 0]
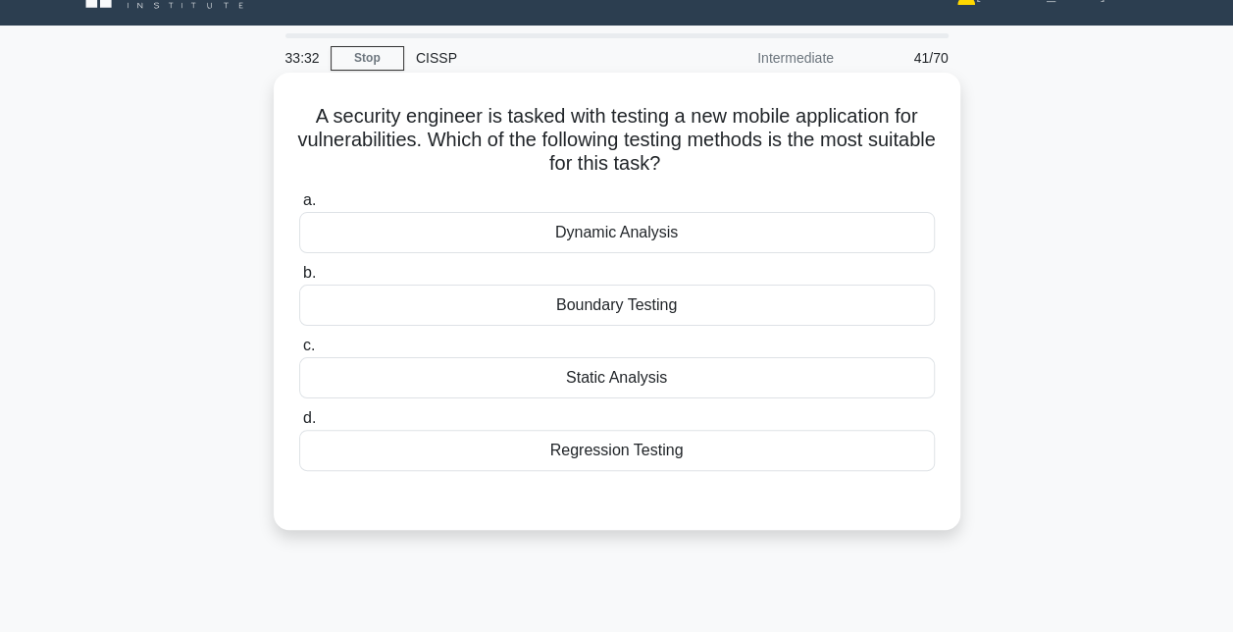
click at [623, 237] on div "Dynamic Analysis" at bounding box center [617, 232] width 636 height 41
click at [299, 207] on input "a. Dynamic Analysis" at bounding box center [299, 200] width 0 height 13
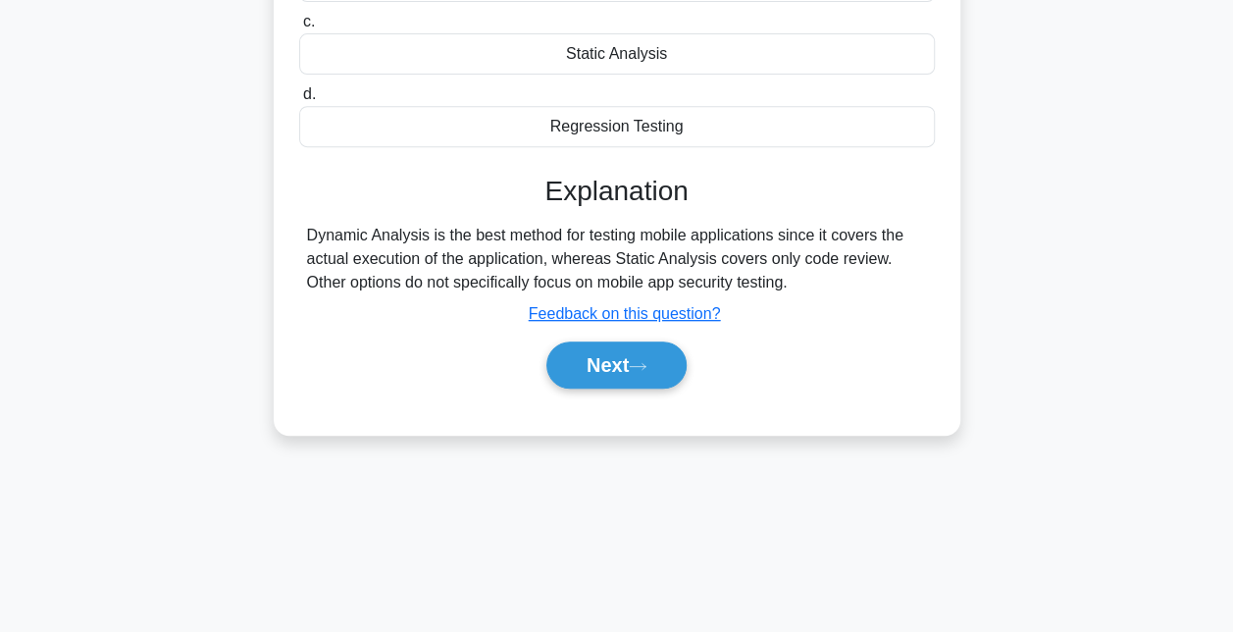
scroll to position [363, 0]
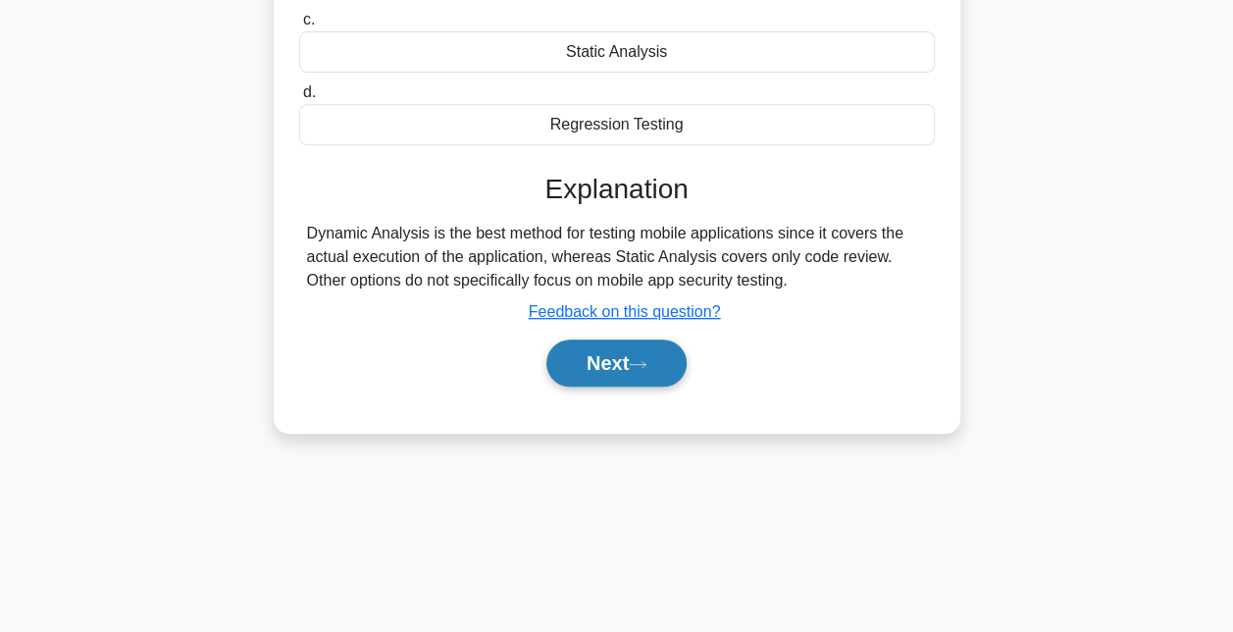
click at [592, 370] on button "Next" at bounding box center [616, 362] width 140 height 47
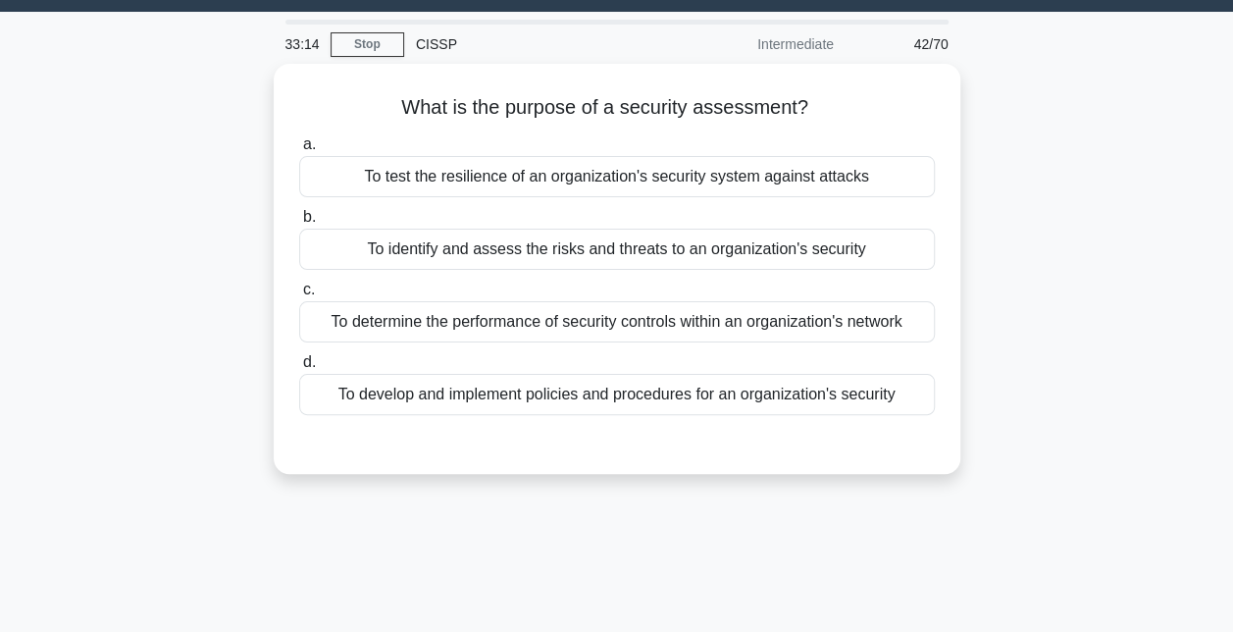
scroll to position [49, 0]
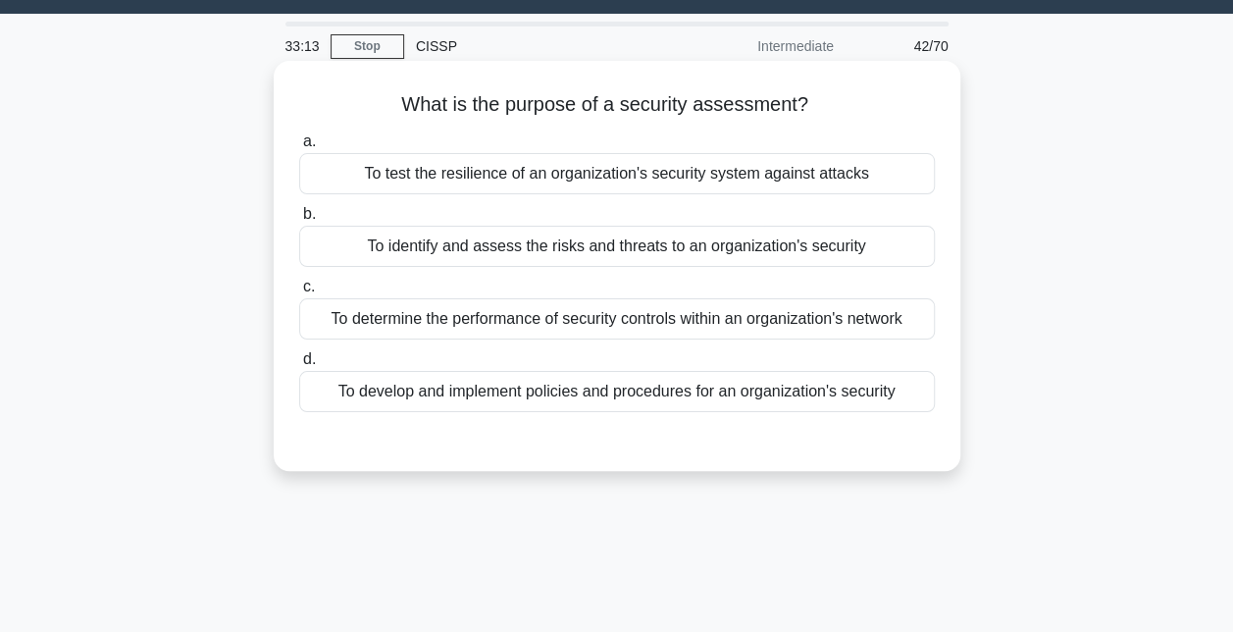
click at [630, 254] on div "To identify and assess the risks and threats to an organization's security" at bounding box center [617, 246] width 636 height 41
click at [299, 221] on input "b. To identify and assess the risks and threats to an organization's security" at bounding box center [299, 214] width 0 height 13
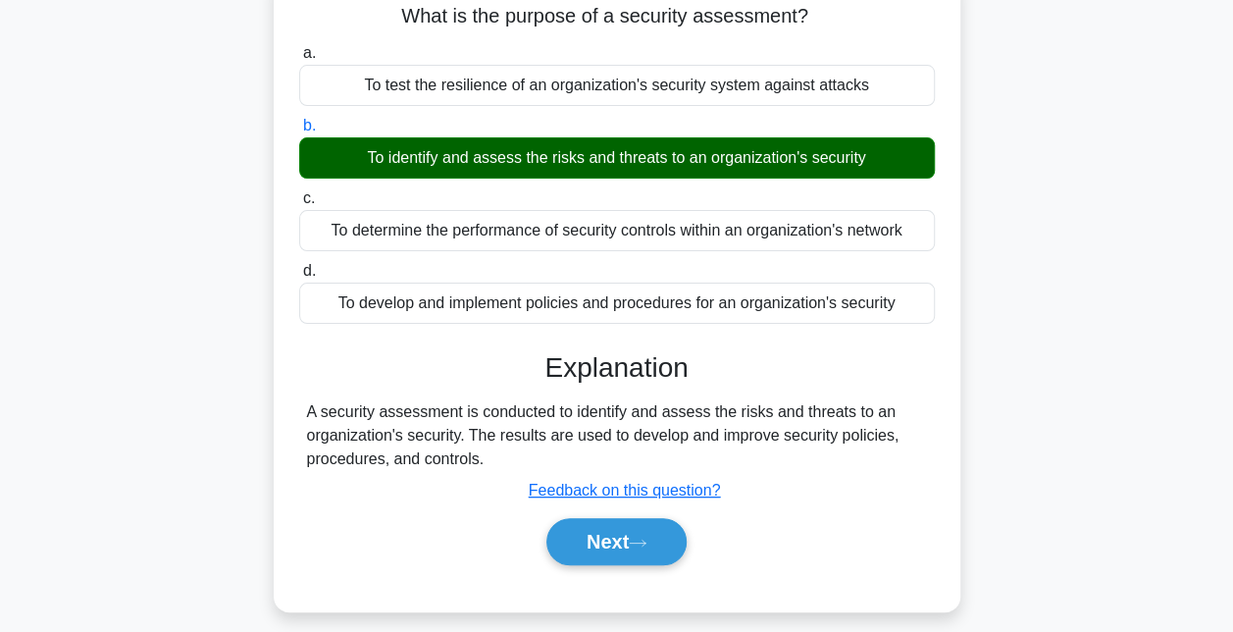
scroll to position [137, 0]
click at [614, 544] on button "Next" at bounding box center [616, 541] width 140 height 47
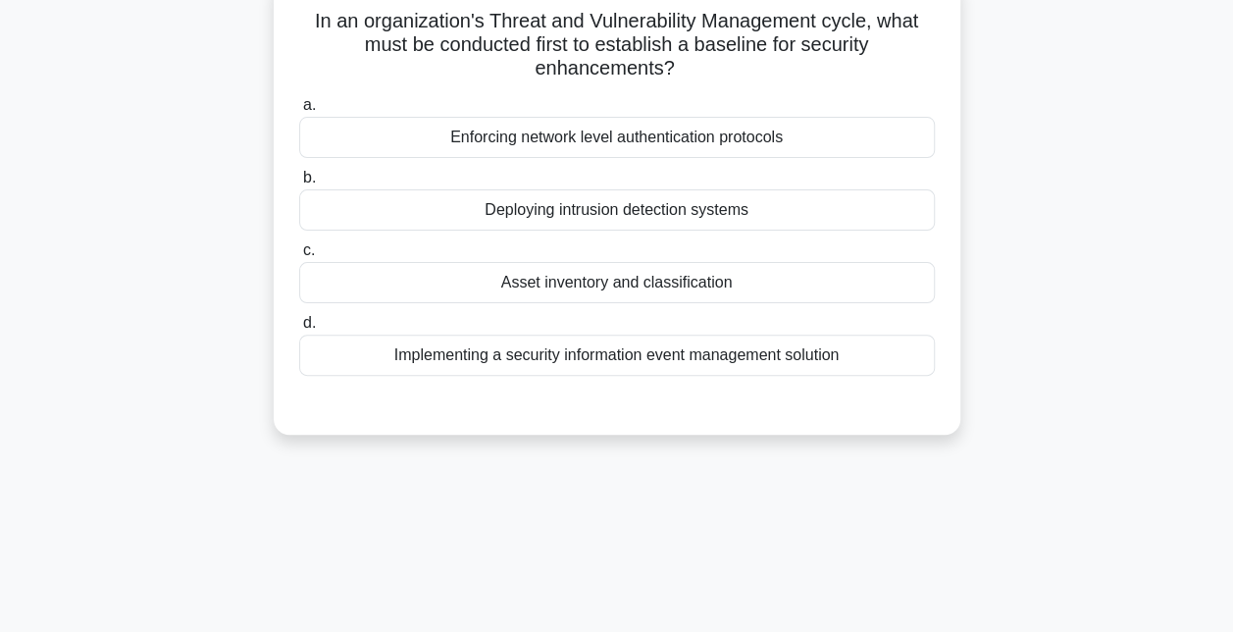
scroll to position [0, 0]
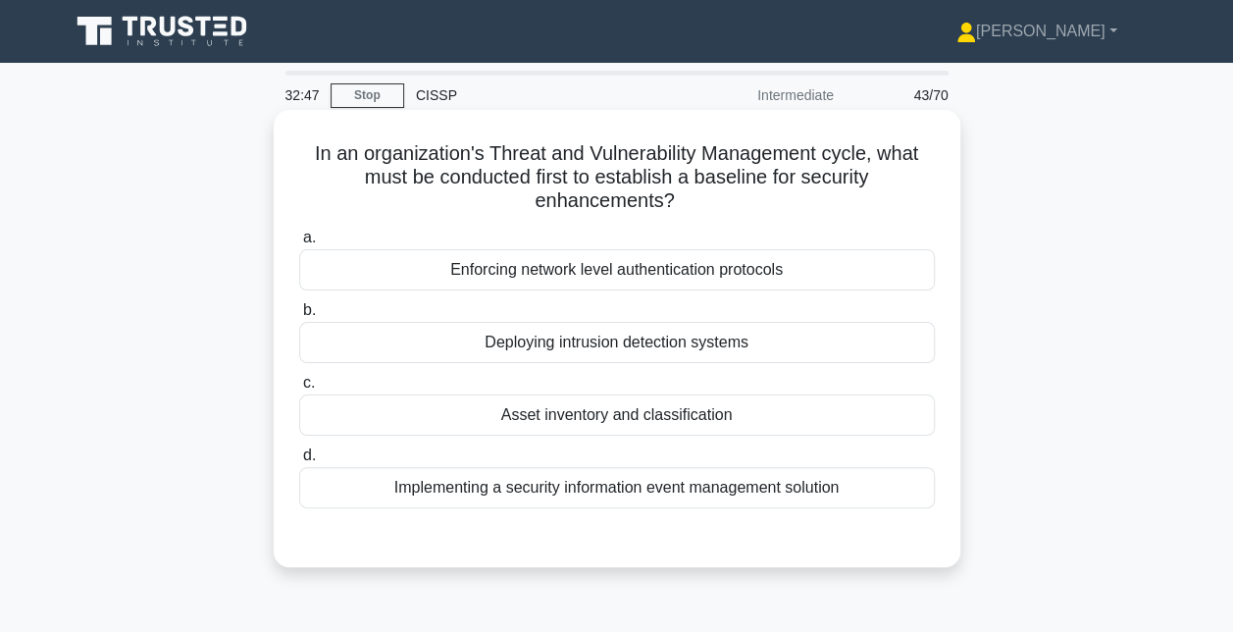
click at [610, 402] on div "Asset inventory and classification" at bounding box center [617, 414] width 636 height 41
click at [299, 390] on input "c. Asset inventory and classification" at bounding box center [299, 383] width 0 height 13
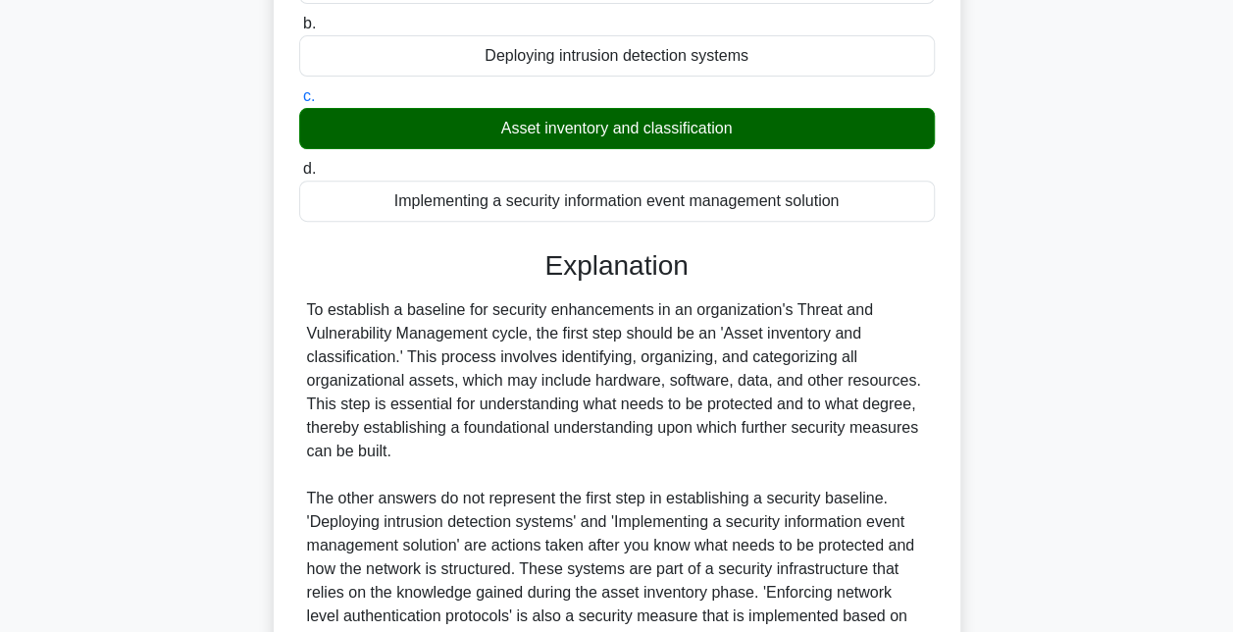
scroll to position [504, 0]
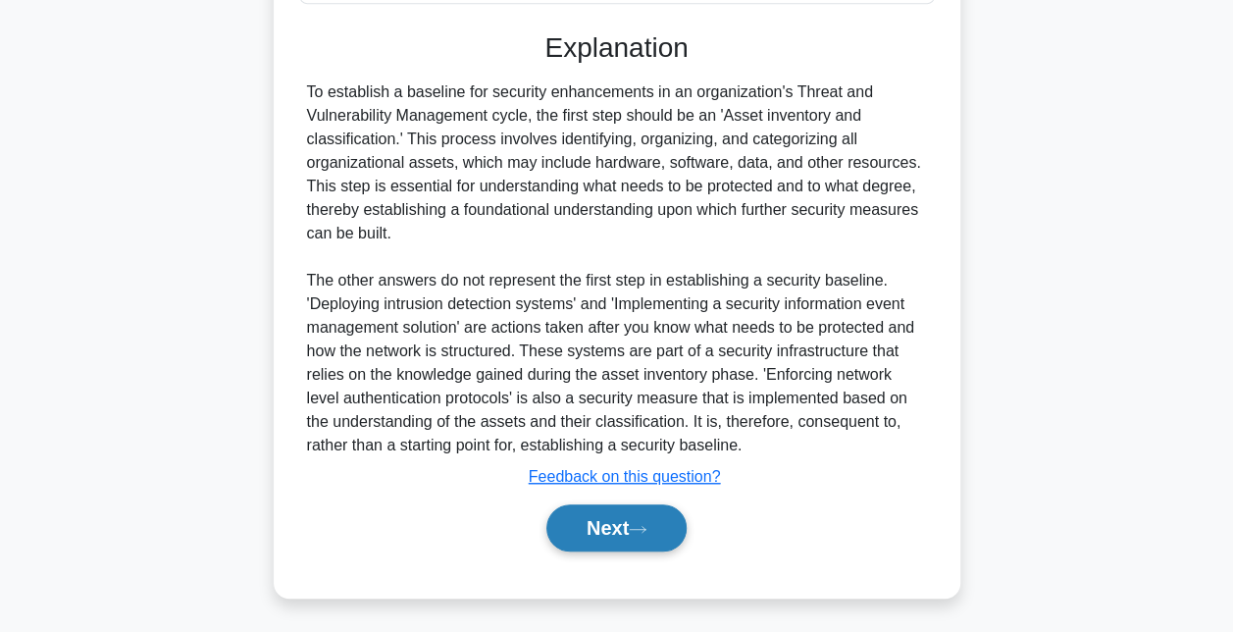
click at [607, 508] on button "Next" at bounding box center [616, 527] width 140 height 47
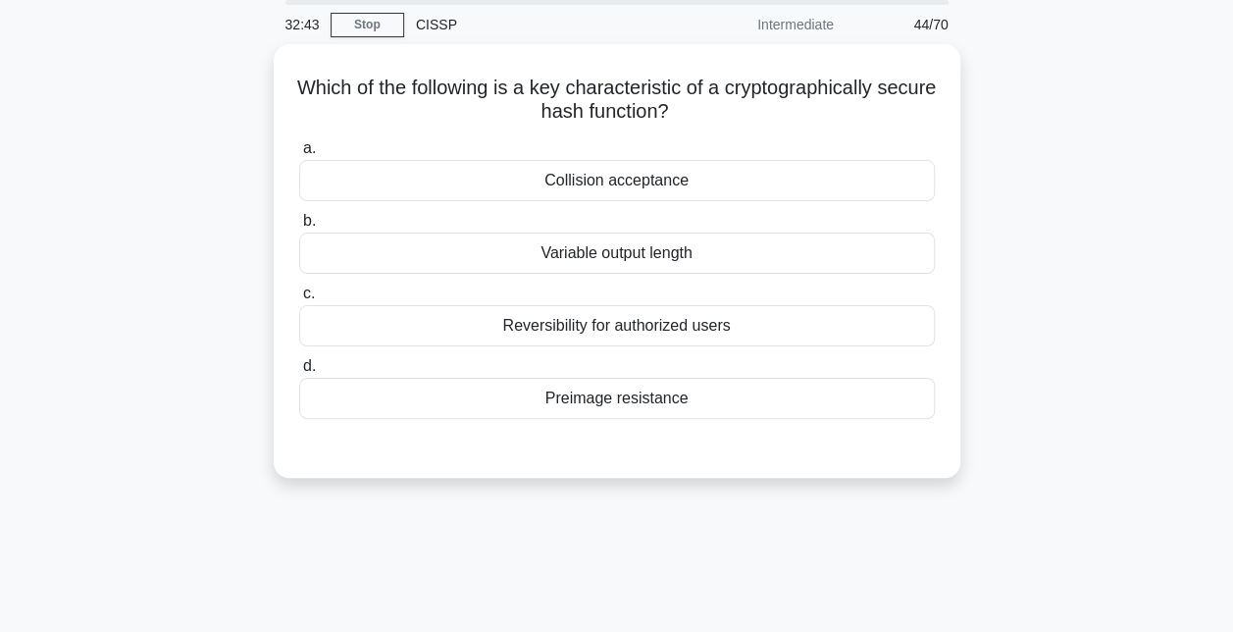
scroll to position [71, 0]
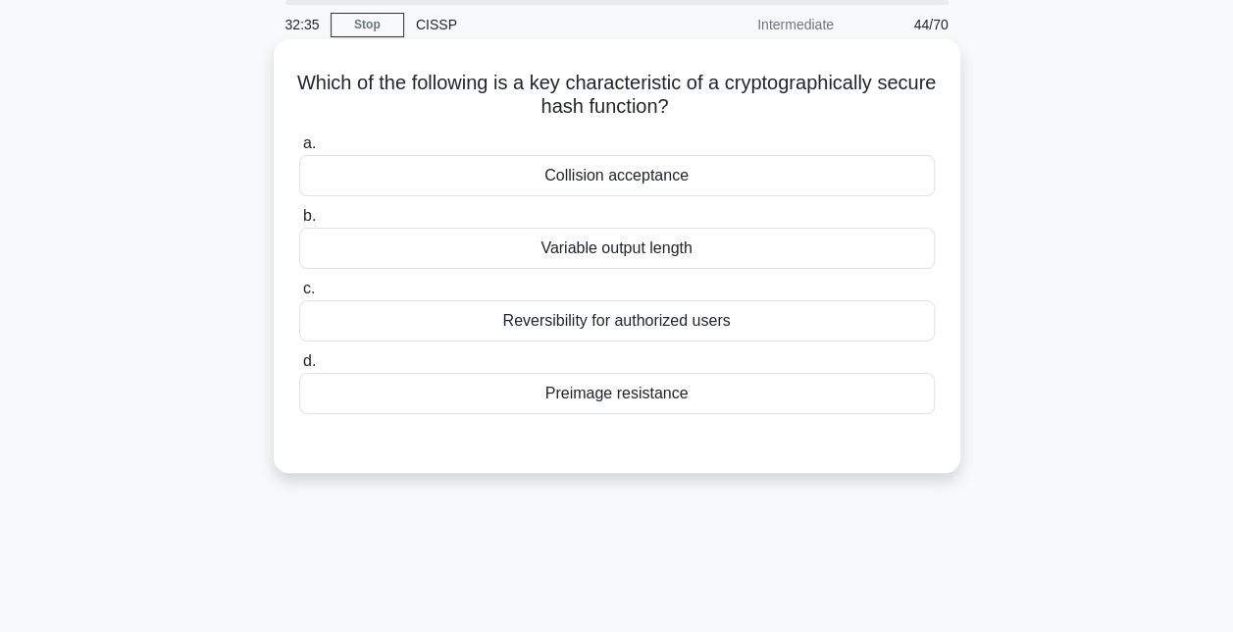
click at [602, 263] on div "Variable output length" at bounding box center [617, 248] width 636 height 41
click at [299, 223] on input "b. Variable output length" at bounding box center [299, 216] width 0 height 13
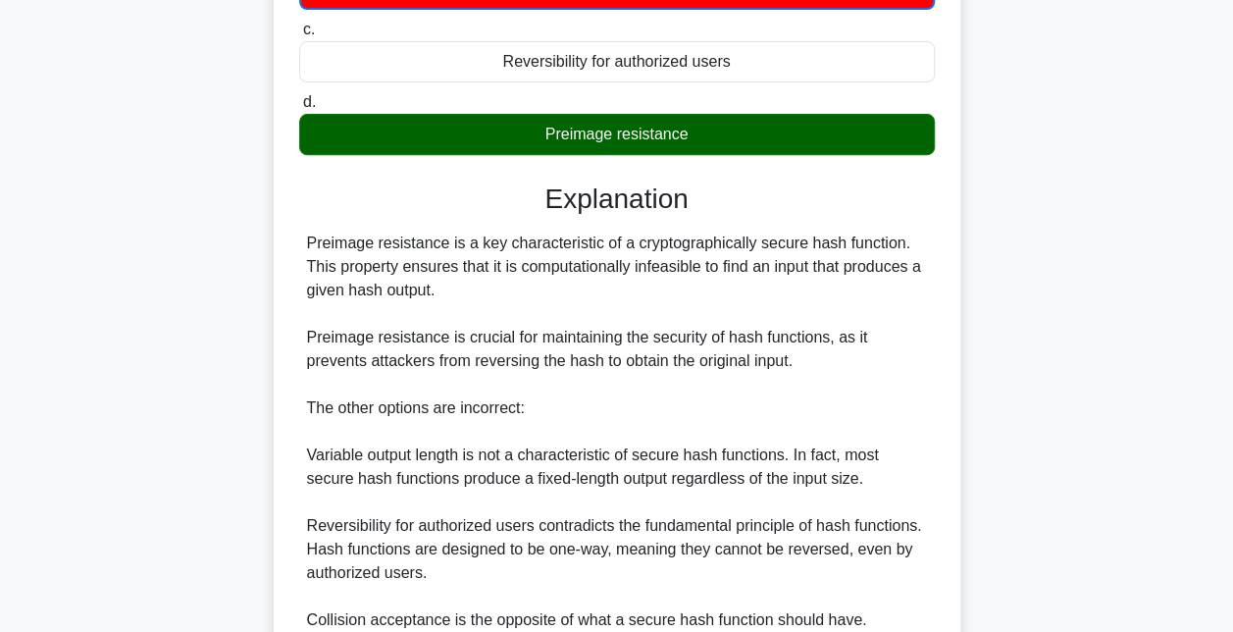
scroll to position [554, 0]
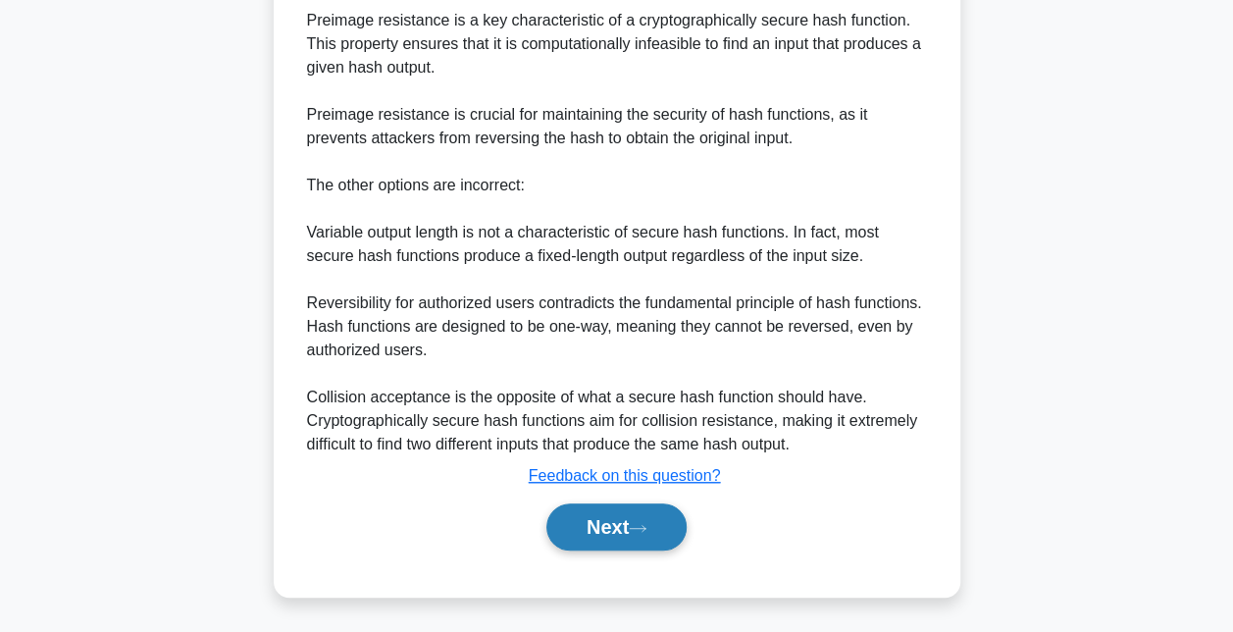
click at [585, 530] on button "Next" at bounding box center [616, 526] width 140 height 47
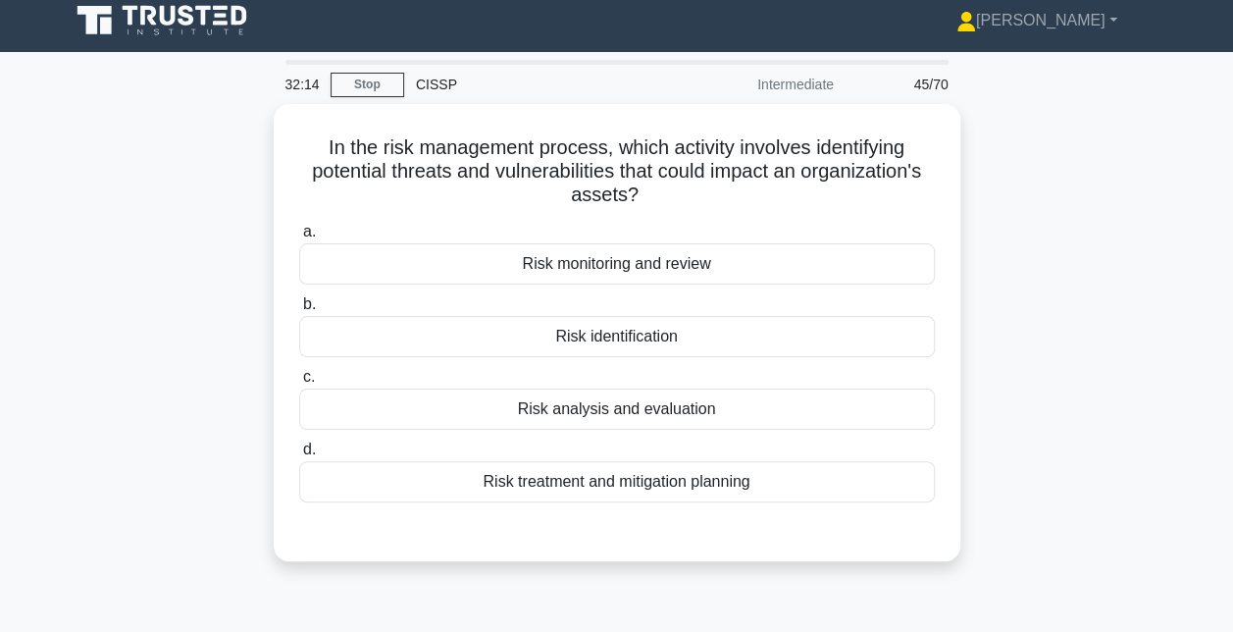
scroll to position [5, 0]
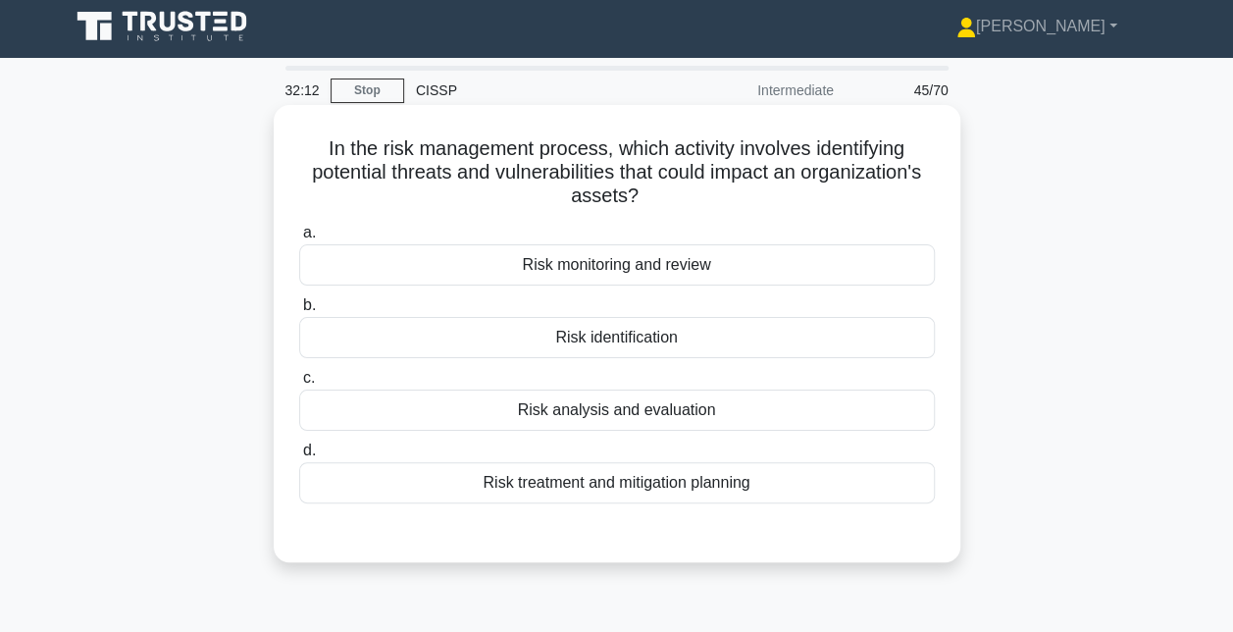
click at [604, 418] on div "Risk analysis and evaluation" at bounding box center [617, 410] width 636 height 41
click at [299, 385] on input "c. Risk analysis and evaluation" at bounding box center [299, 378] width 0 height 13
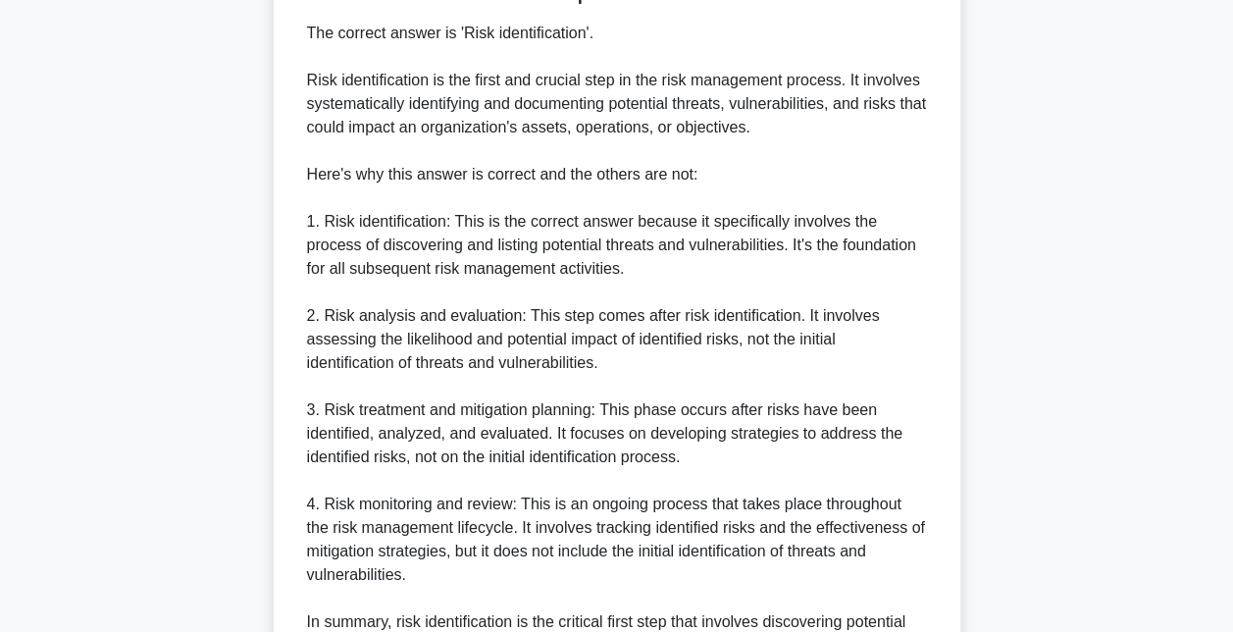
scroll to position [790, 0]
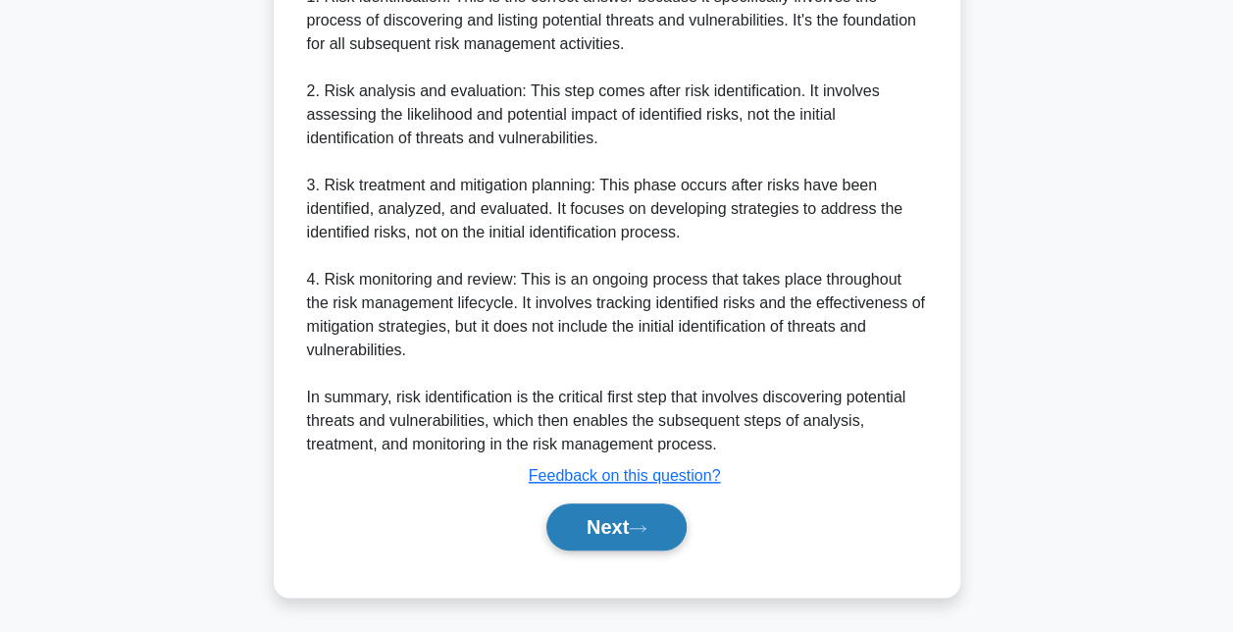
click at [594, 506] on button "Next" at bounding box center [616, 526] width 140 height 47
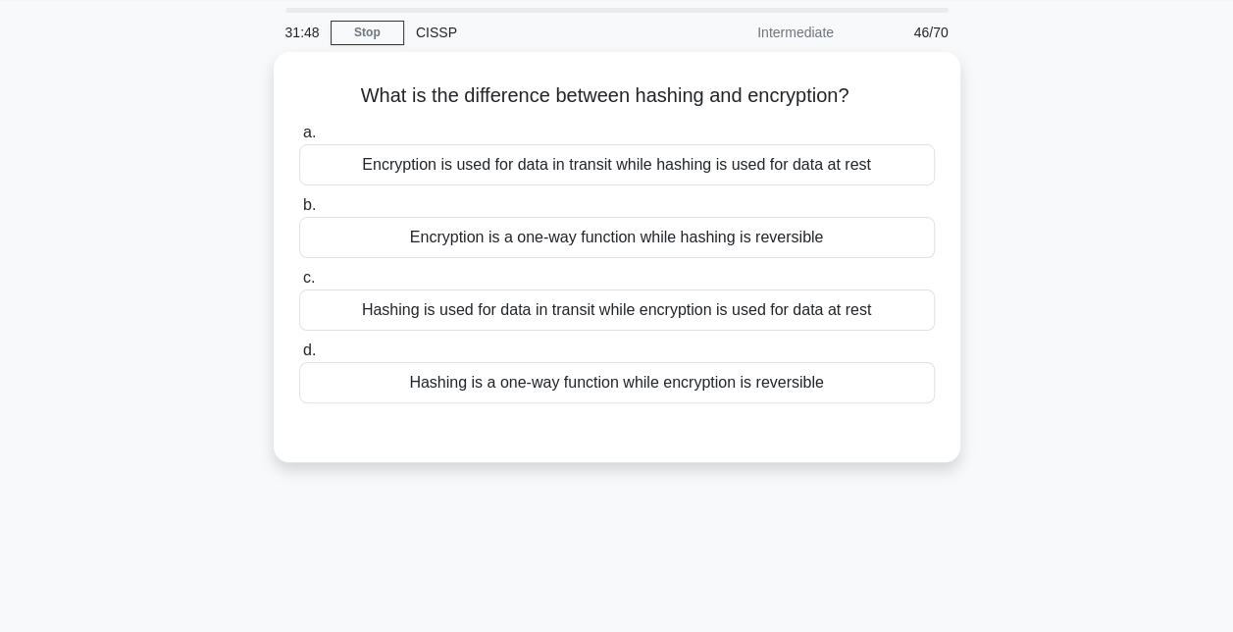
scroll to position [63, 0]
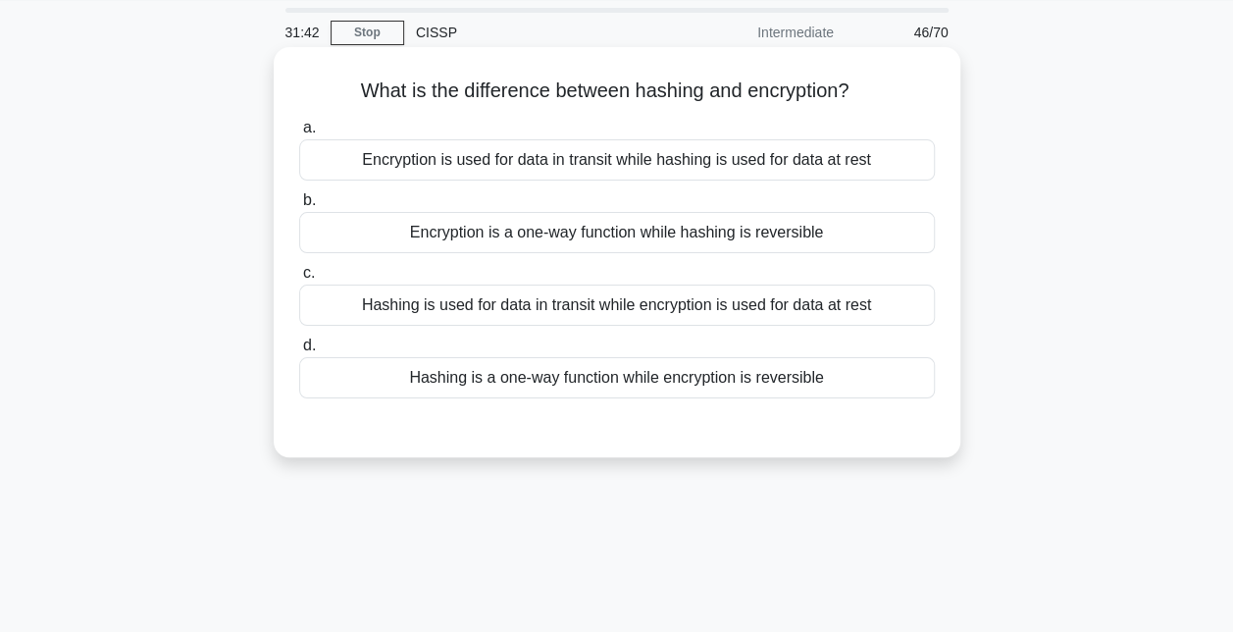
click at [618, 381] on div "Hashing is a one-way function while encryption is reversible" at bounding box center [617, 377] width 636 height 41
click at [299, 352] on input "d. Hashing is a one-way function while encryption is reversible" at bounding box center [299, 345] width 0 height 13
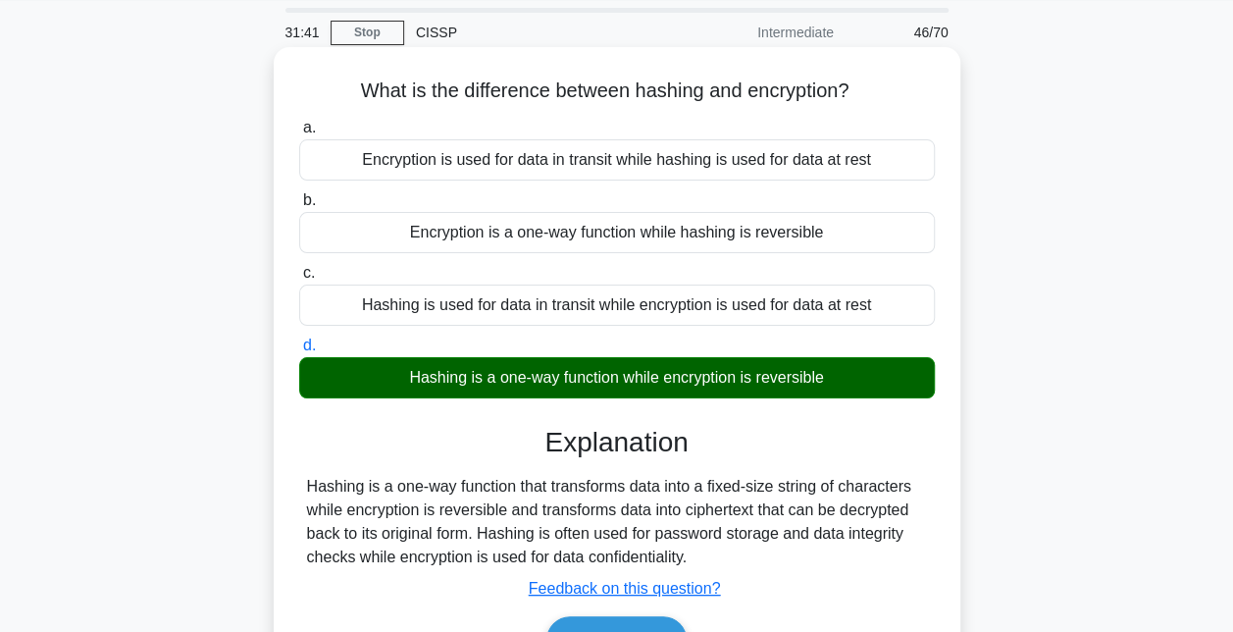
scroll to position [351, 0]
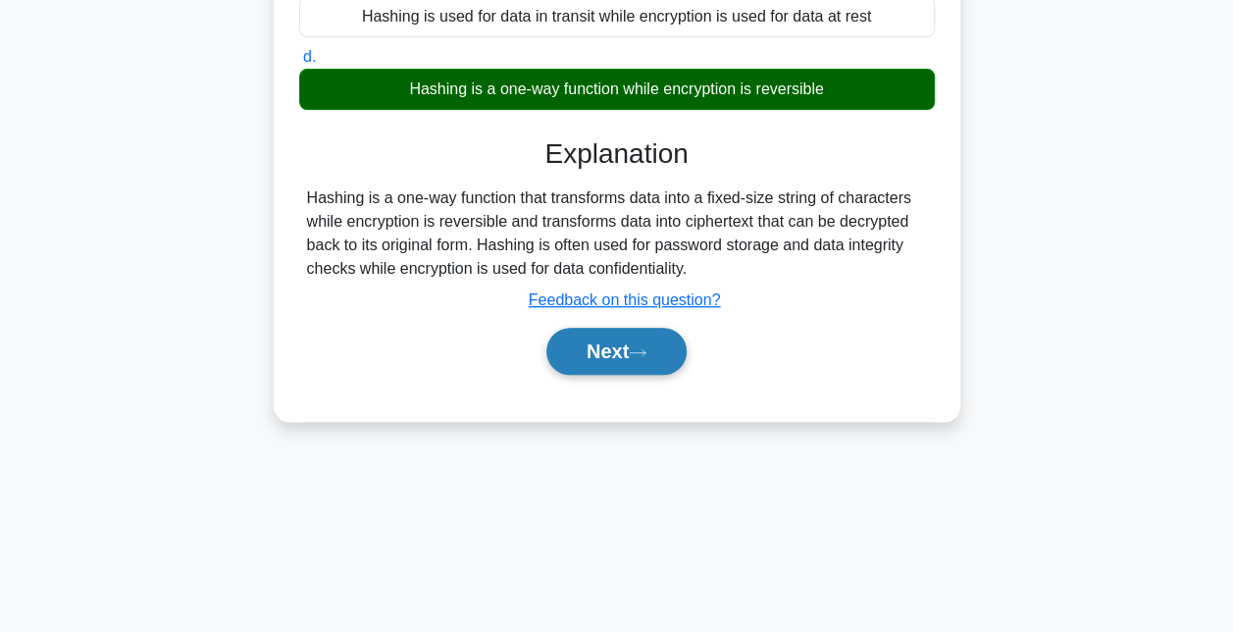
click at [616, 349] on button "Next" at bounding box center [616, 351] width 140 height 47
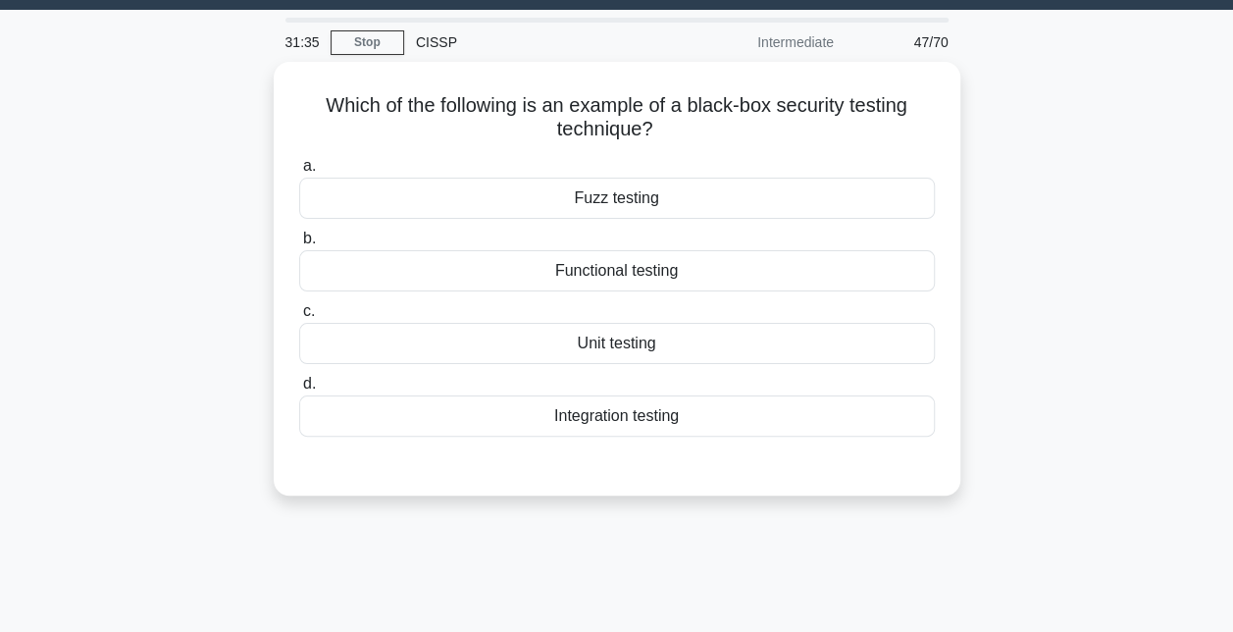
scroll to position [59, 0]
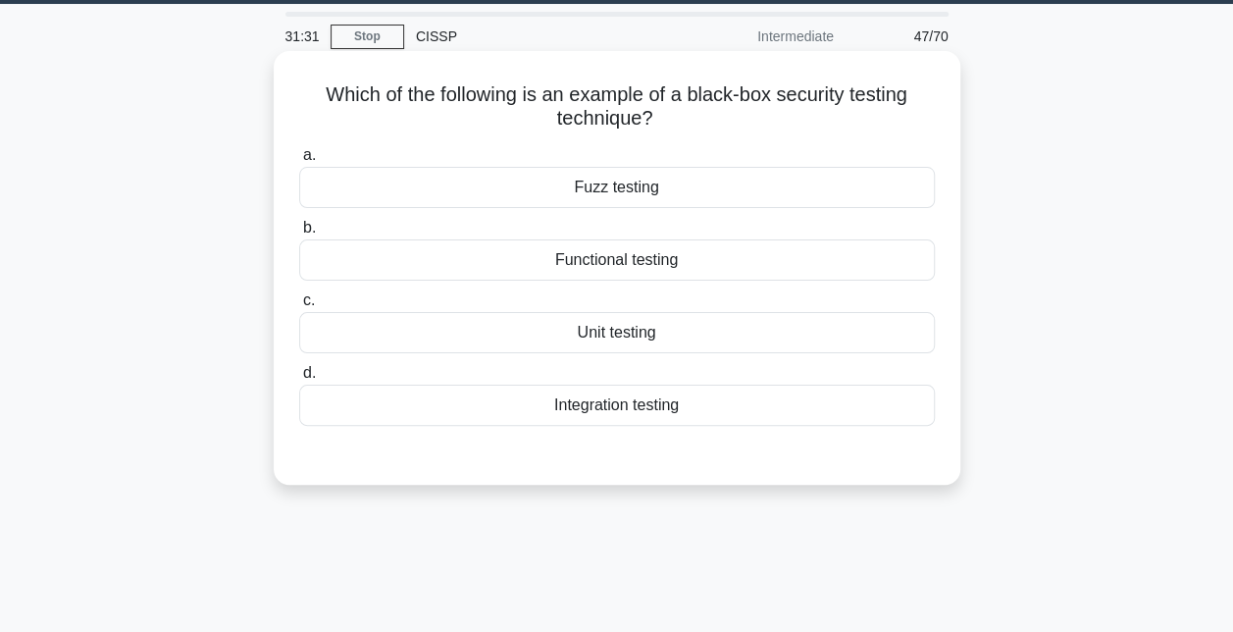
click at [616, 343] on div "Unit testing" at bounding box center [617, 332] width 636 height 41
click at [299, 307] on input "c. Unit testing" at bounding box center [299, 300] width 0 height 13
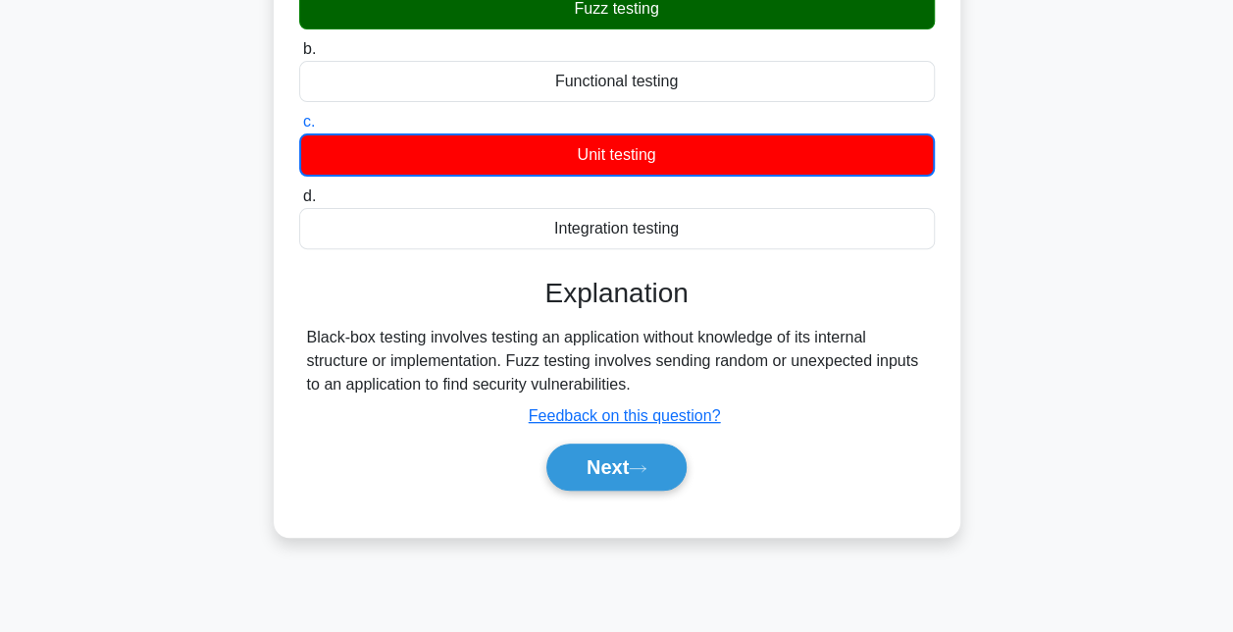
scroll to position [243, 0]
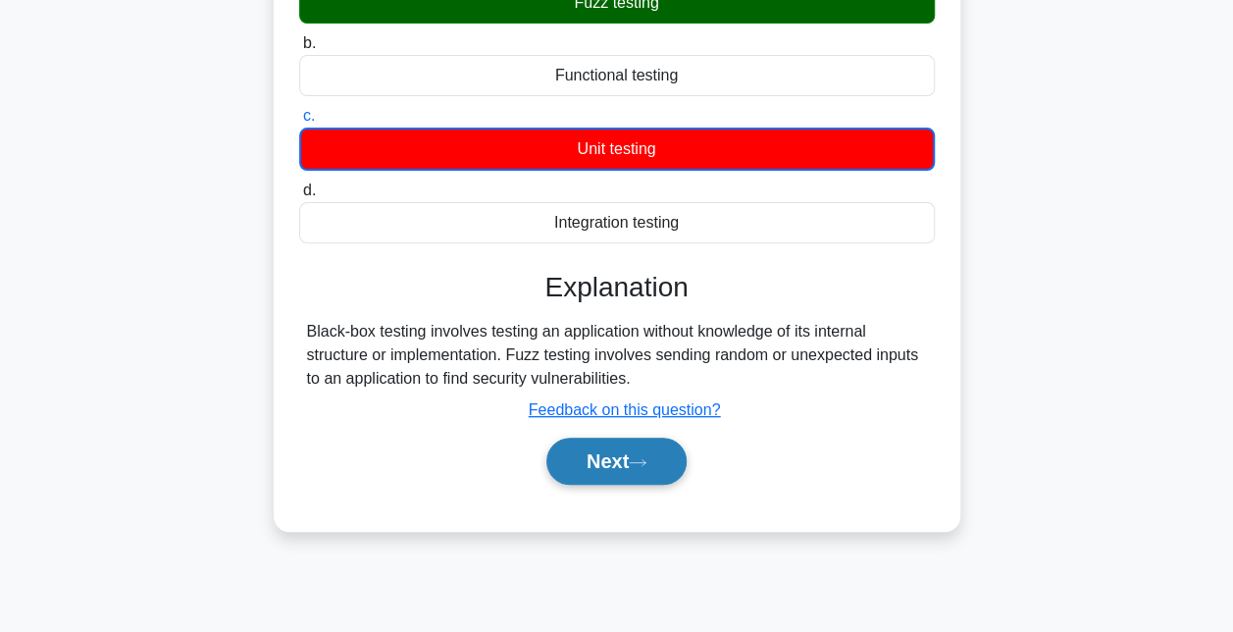
click at [598, 455] on button "Next" at bounding box center [616, 461] width 140 height 47
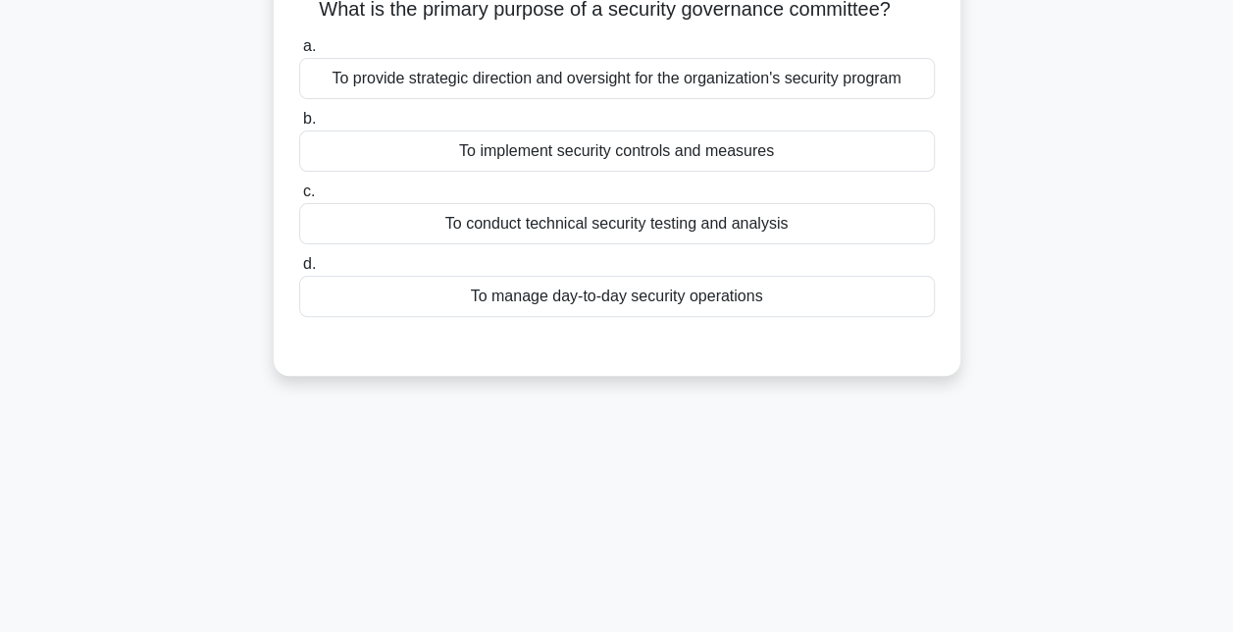
scroll to position [59, 0]
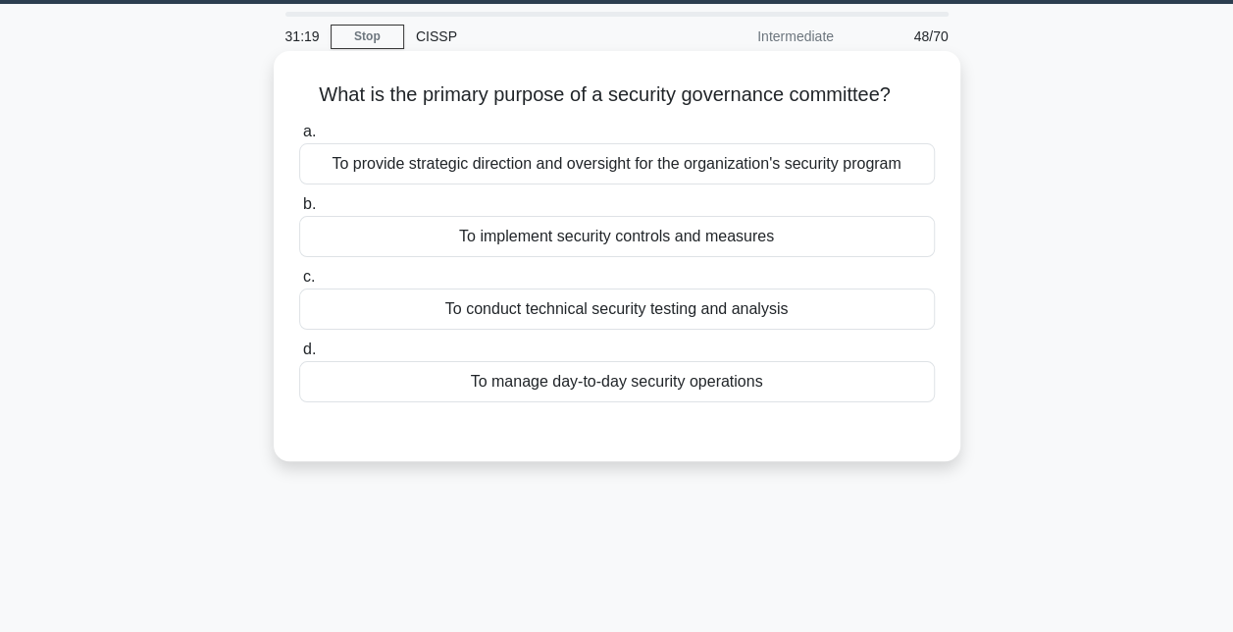
click at [610, 176] on div "To provide strategic direction and oversight for the organization's security pr…" at bounding box center [617, 163] width 636 height 41
click at [299, 138] on input "a. To provide strategic direction and oversight for the organization's security…" at bounding box center [299, 132] width 0 height 13
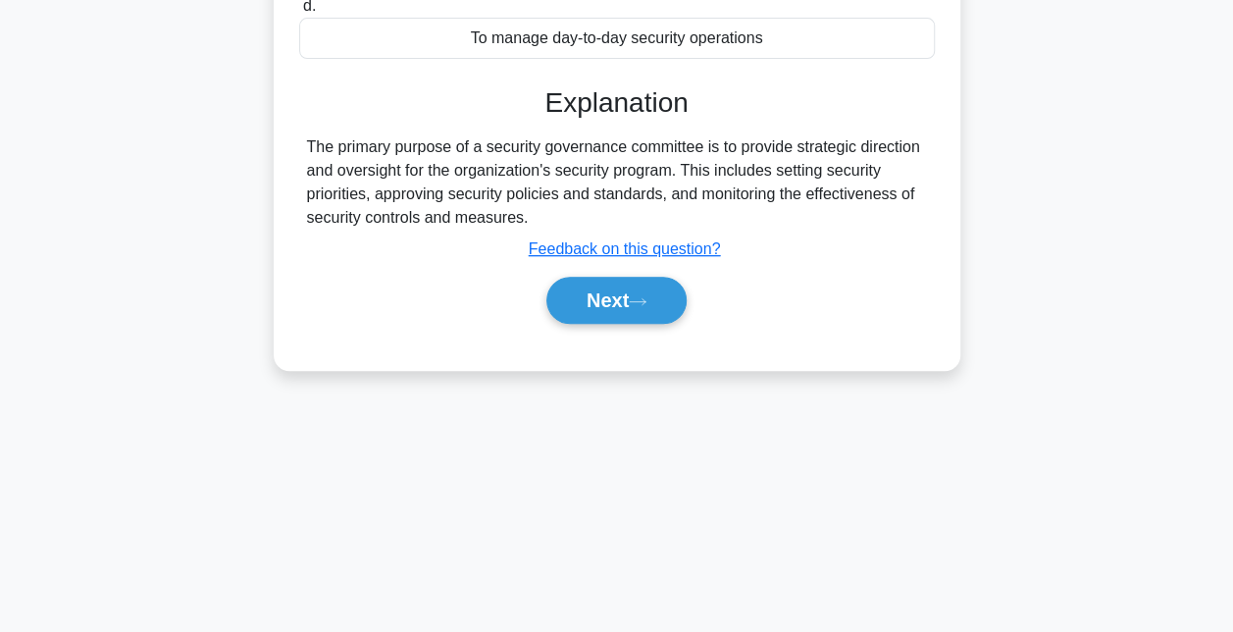
scroll to position [404, 0]
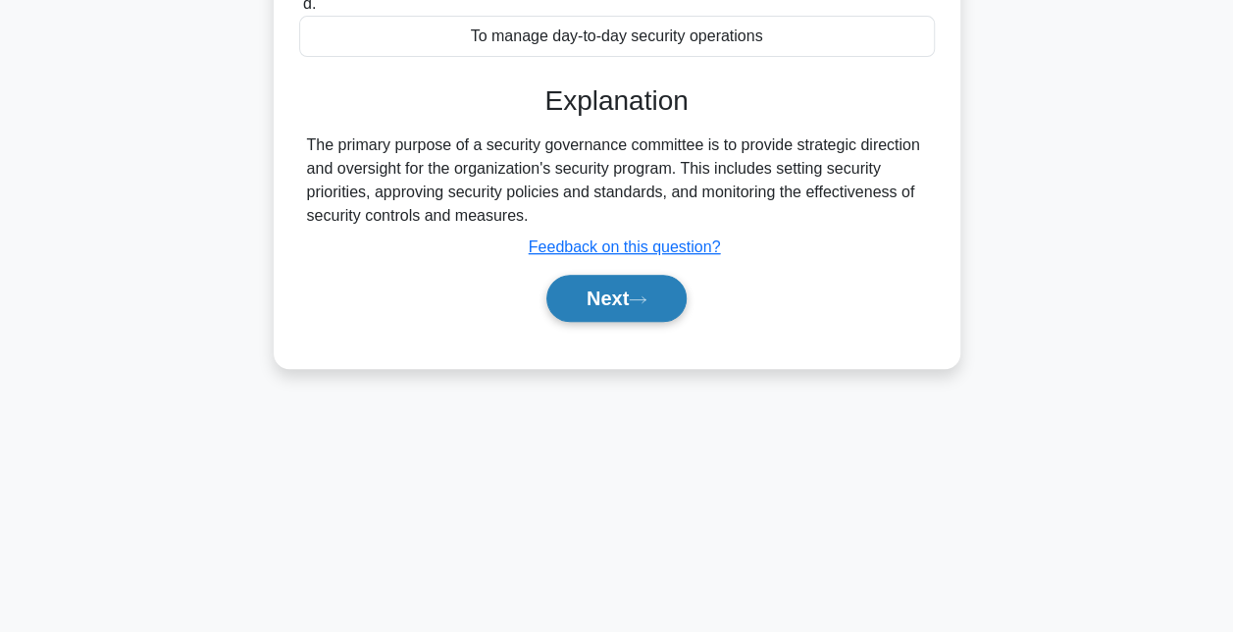
click at [587, 298] on button "Next" at bounding box center [616, 298] width 140 height 47
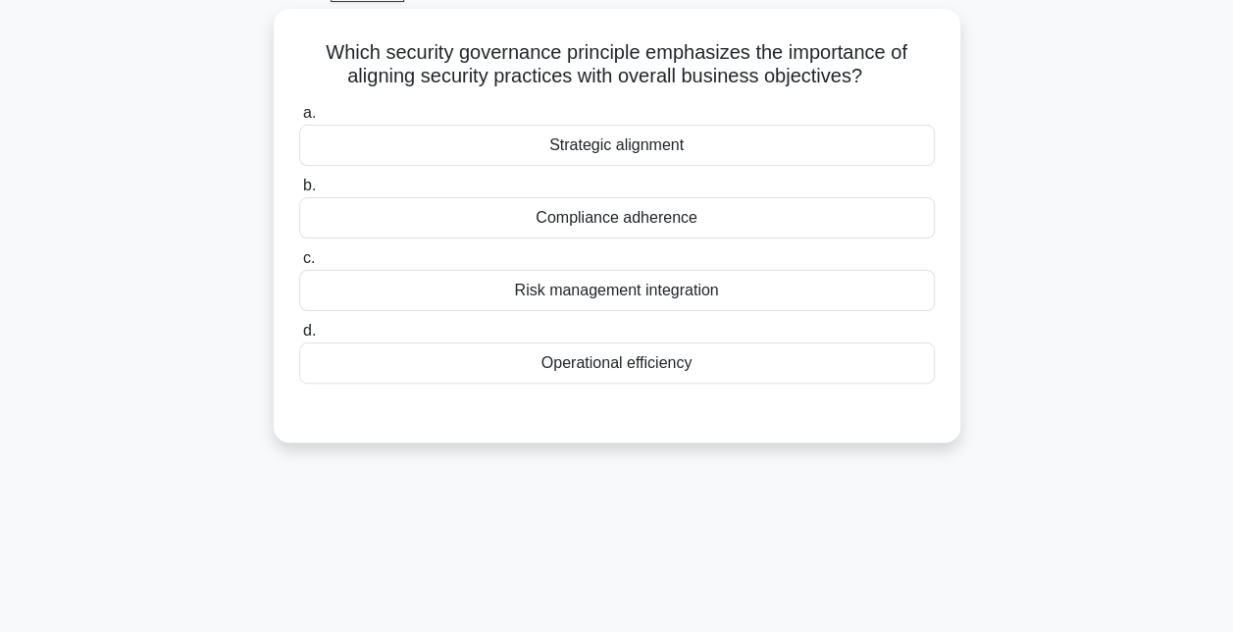
scroll to position [100, 0]
click at [606, 153] on div "Strategic alignment" at bounding box center [617, 146] width 636 height 41
click at [299, 121] on input "a. Strategic alignment" at bounding box center [299, 114] width 0 height 13
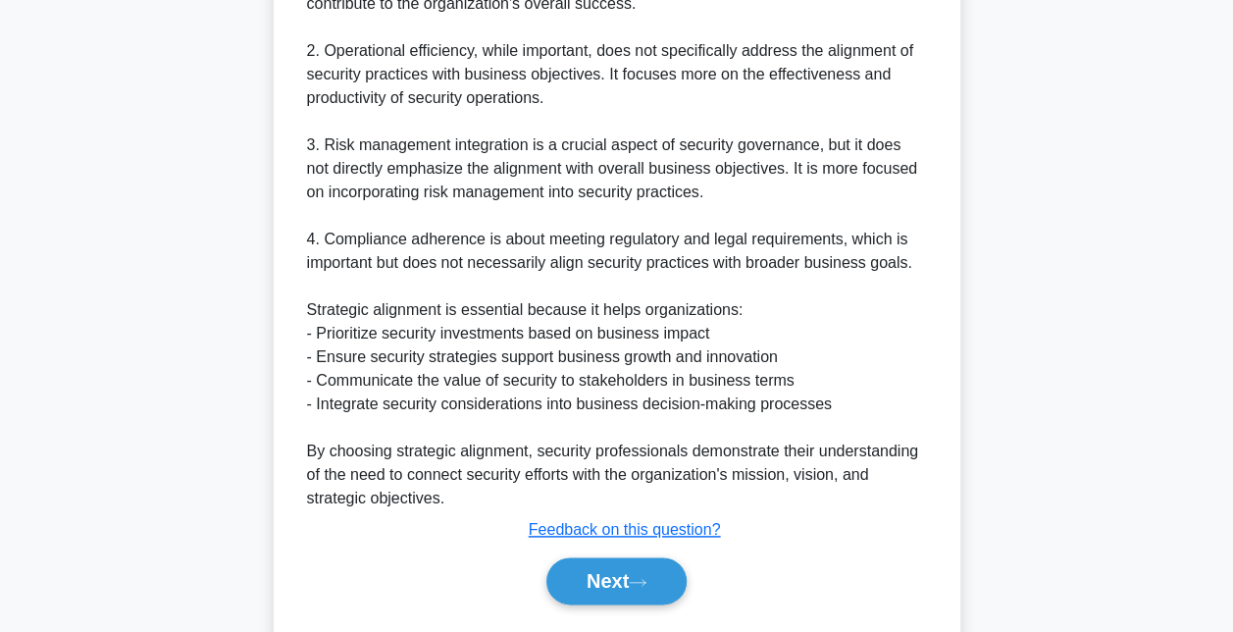
scroll to position [861, 0]
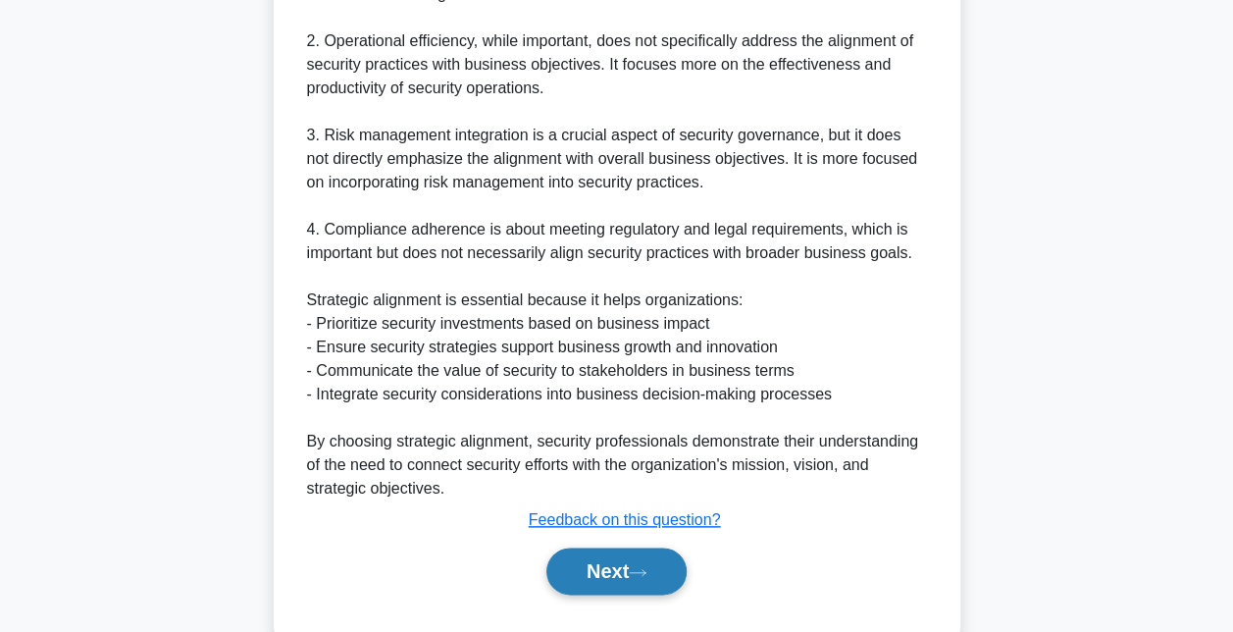
click at [647, 573] on icon at bounding box center [638, 572] width 18 height 11
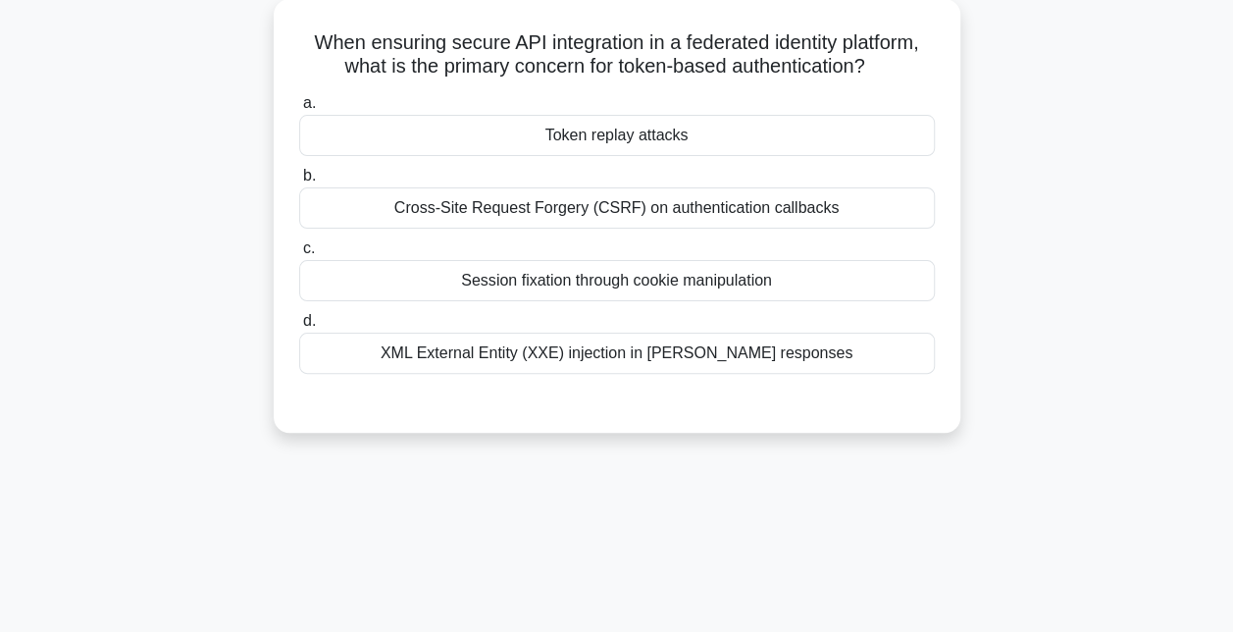
scroll to position [110, 0]
click at [550, 134] on div "Token replay attacks" at bounding box center [617, 136] width 636 height 41
click at [299, 111] on input "a. Token replay attacks" at bounding box center [299, 104] width 0 height 13
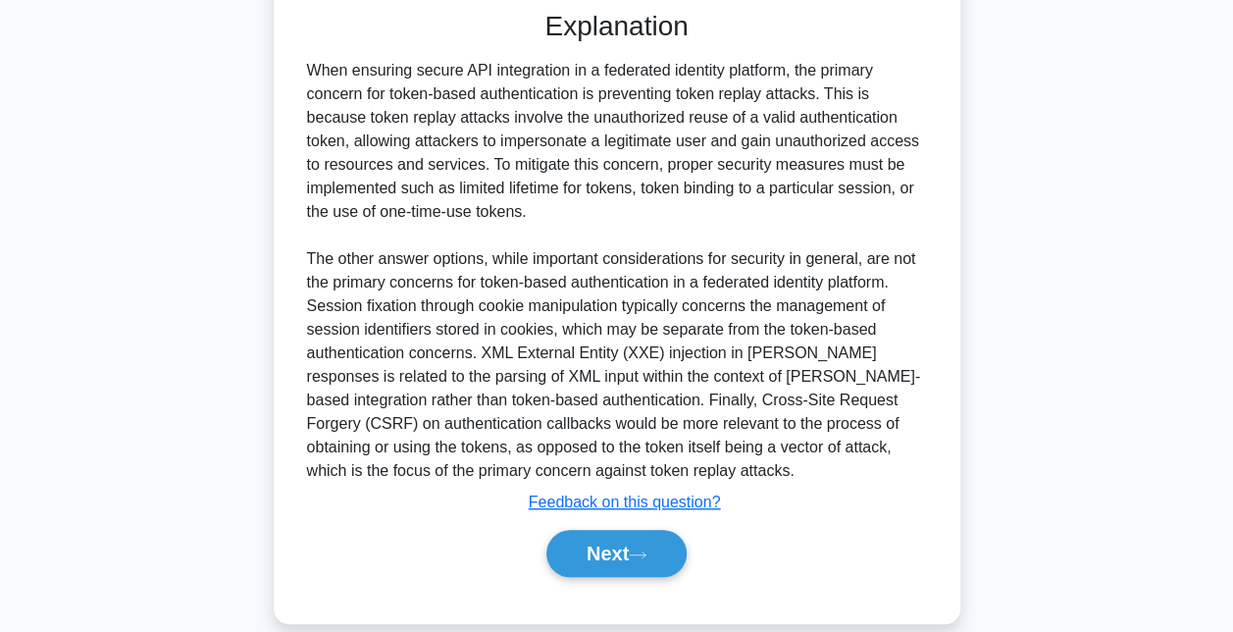
scroll to position [528, 0]
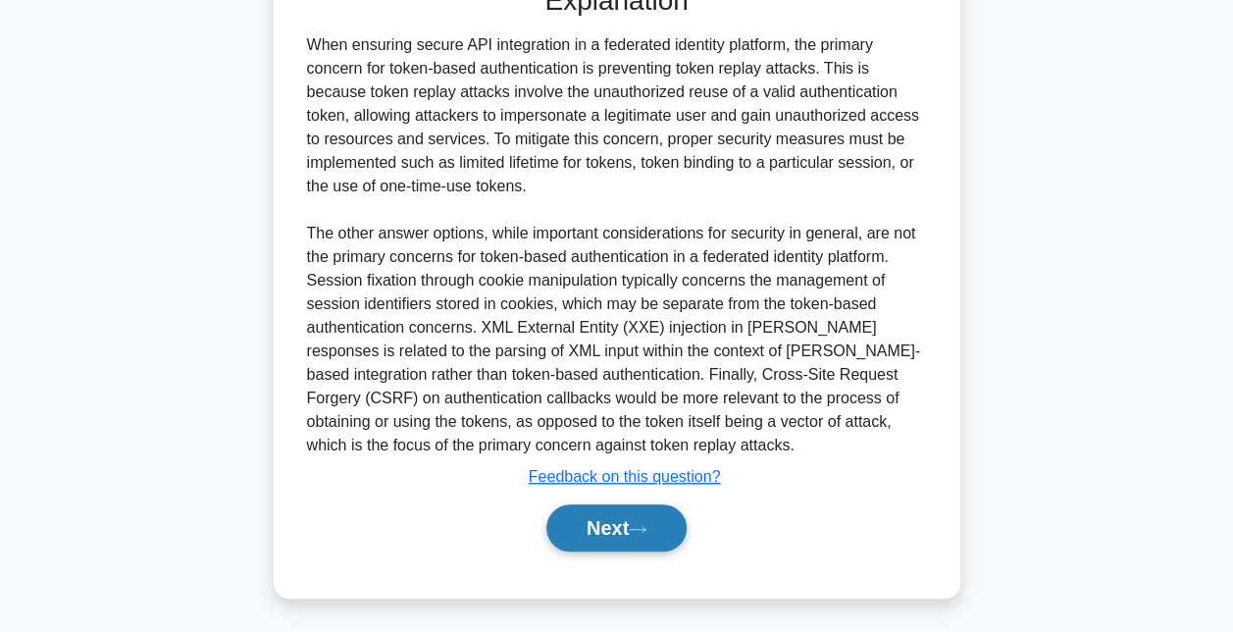
click at [601, 521] on button "Next" at bounding box center [616, 527] width 140 height 47
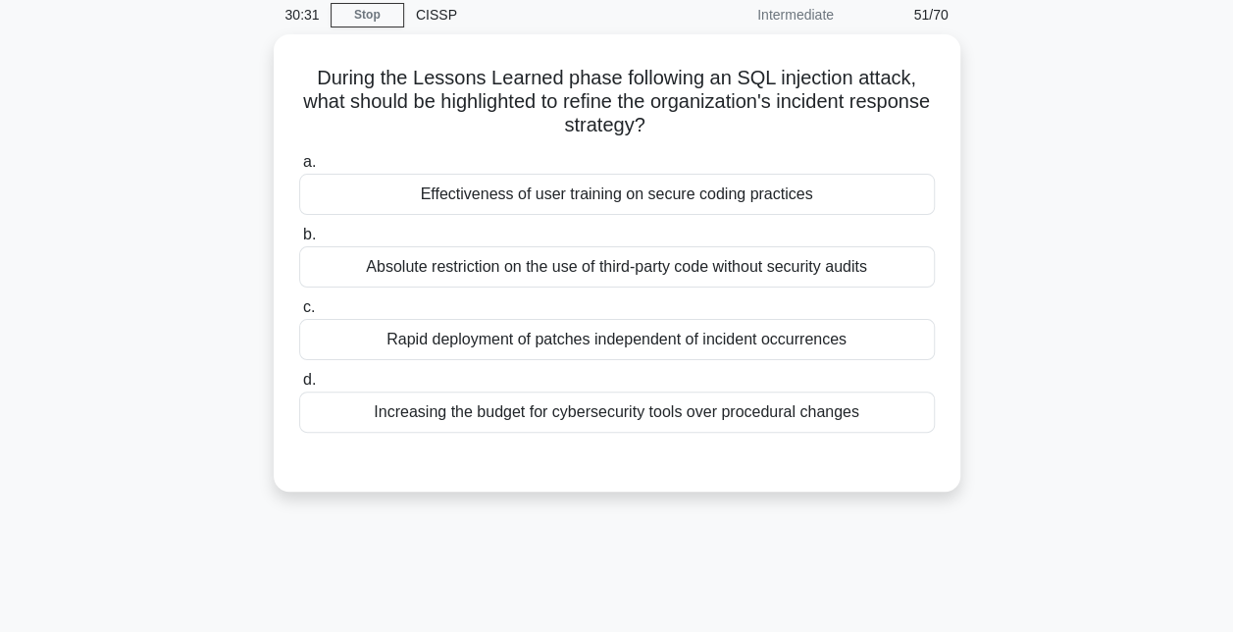
scroll to position [51, 0]
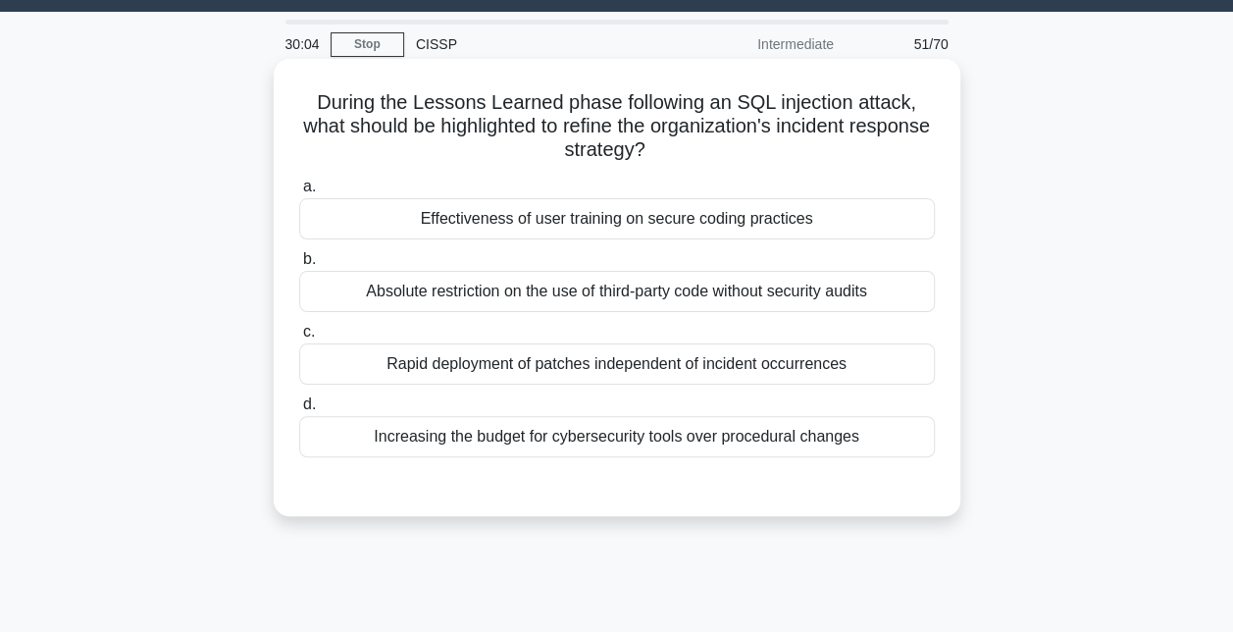
click at [632, 368] on div "Rapid deployment of patches independent of incident occurrences" at bounding box center [617, 363] width 636 height 41
click at [299, 338] on input "c. Rapid deployment of patches independent of incident occurrences" at bounding box center [299, 332] width 0 height 13
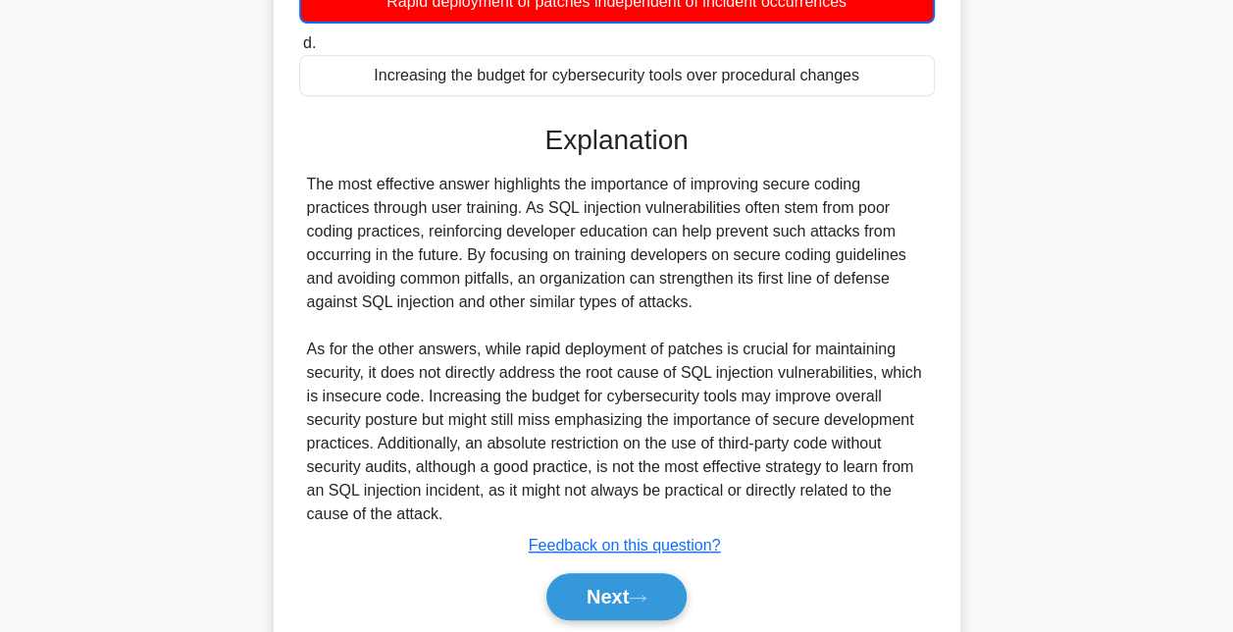
scroll to position [484, 0]
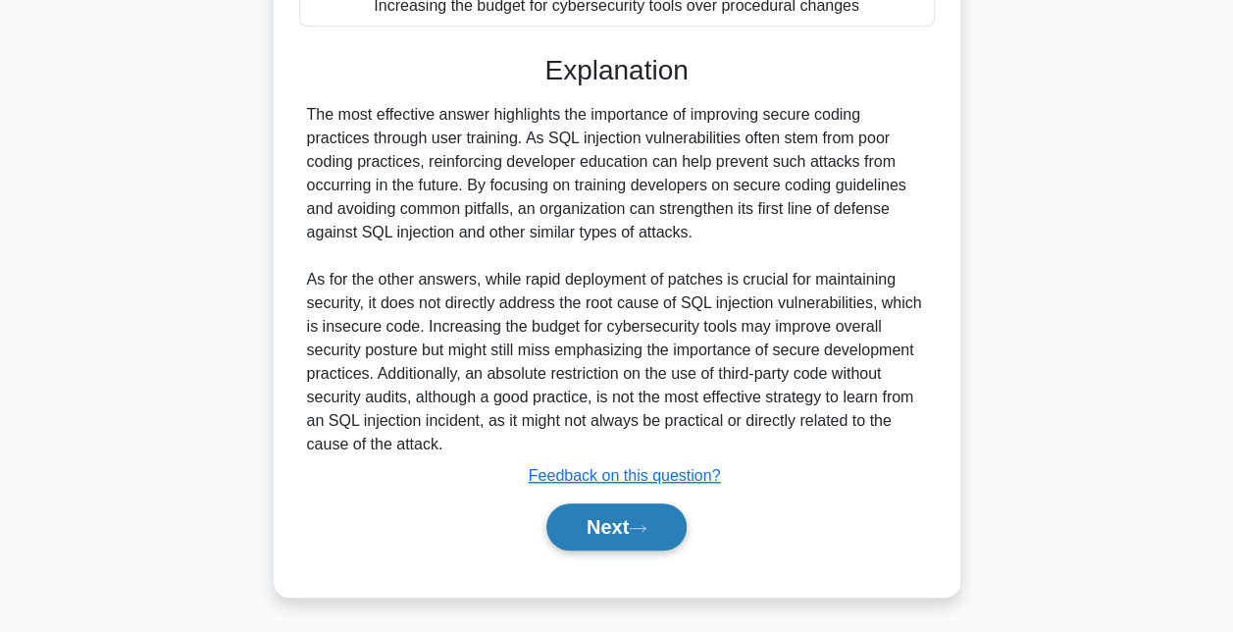
click at [600, 522] on button "Next" at bounding box center [616, 526] width 140 height 47
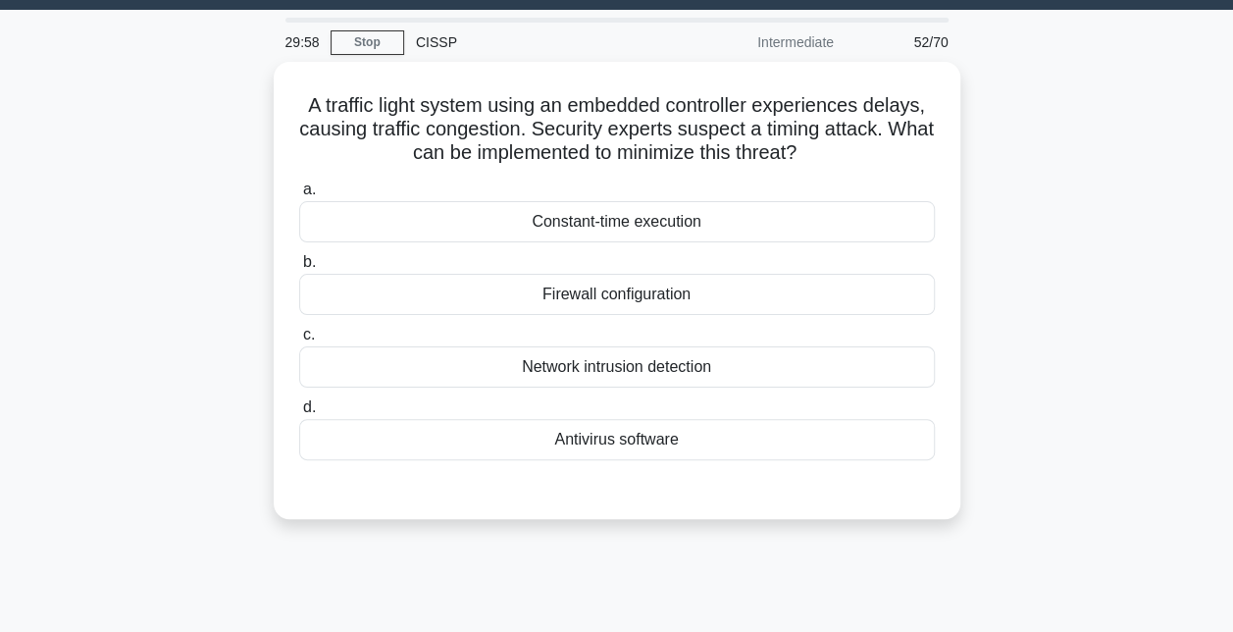
scroll to position [0, 0]
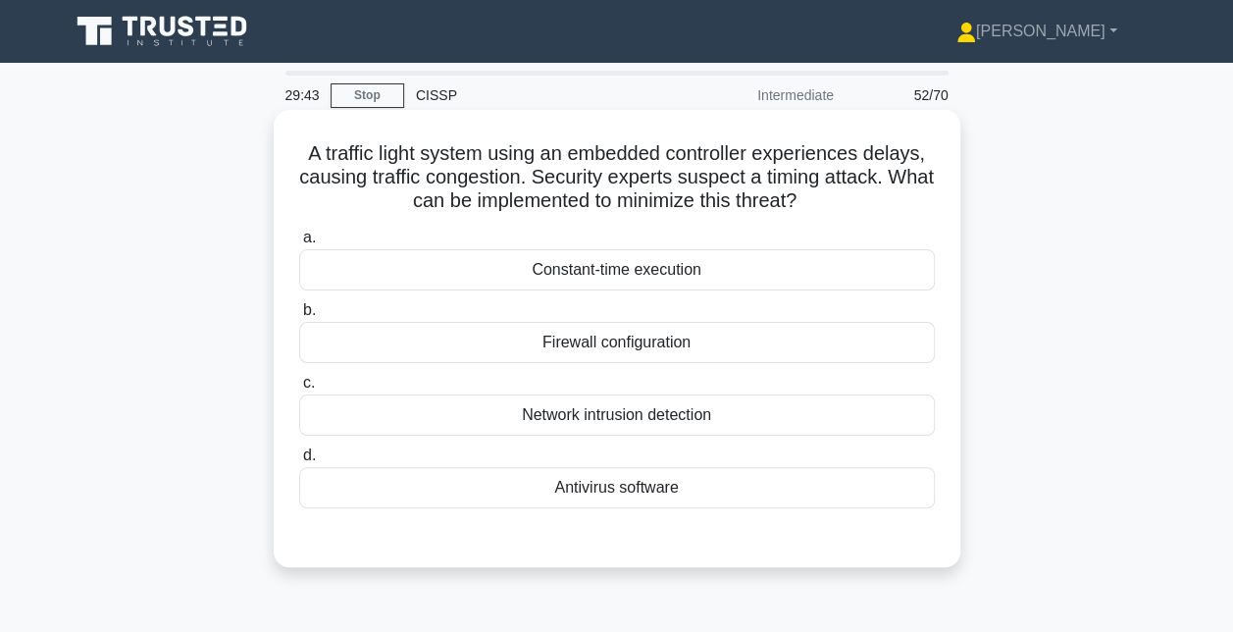
click at [616, 272] on div "Constant-time execution" at bounding box center [617, 269] width 636 height 41
click at [299, 244] on input "a. Constant-time execution" at bounding box center [299, 238] width 0 height 13
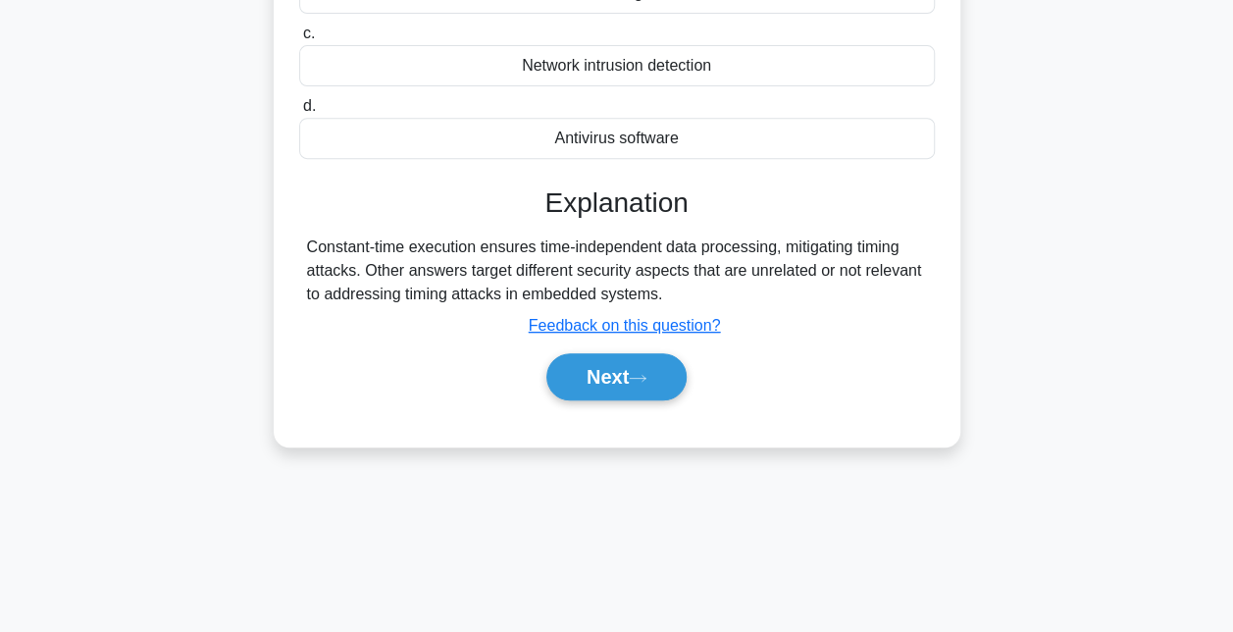
scroll to position [352, 0]
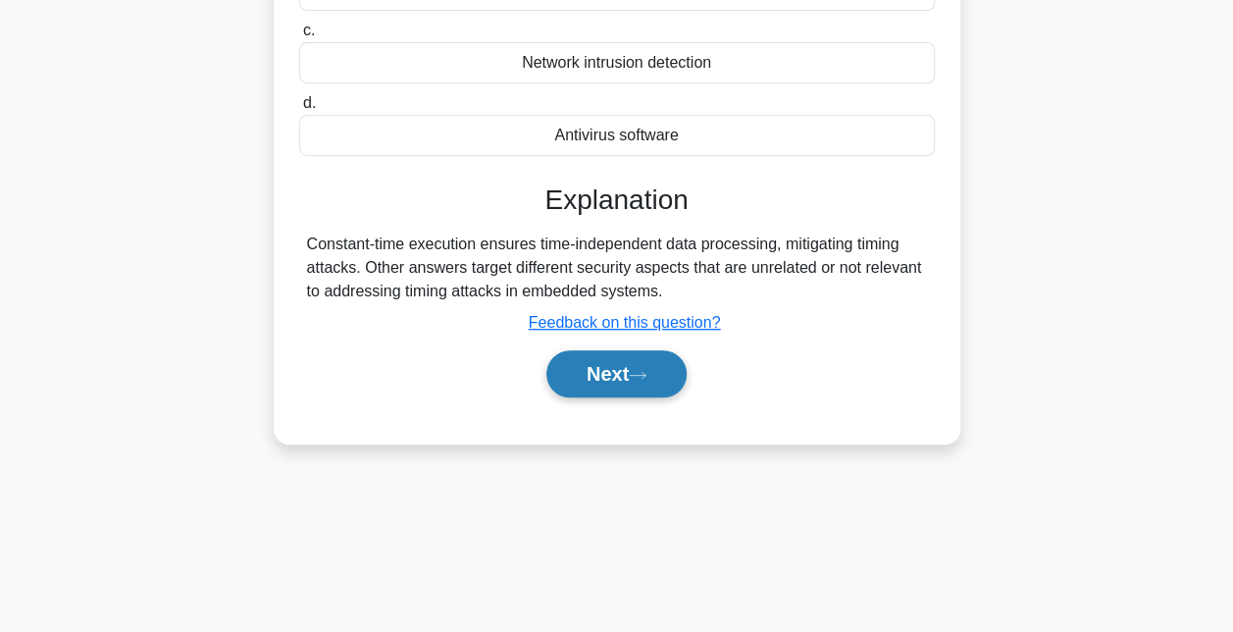
click at [598, 379] on button "Next" at bounding box center [616, 373] width 140 height 47
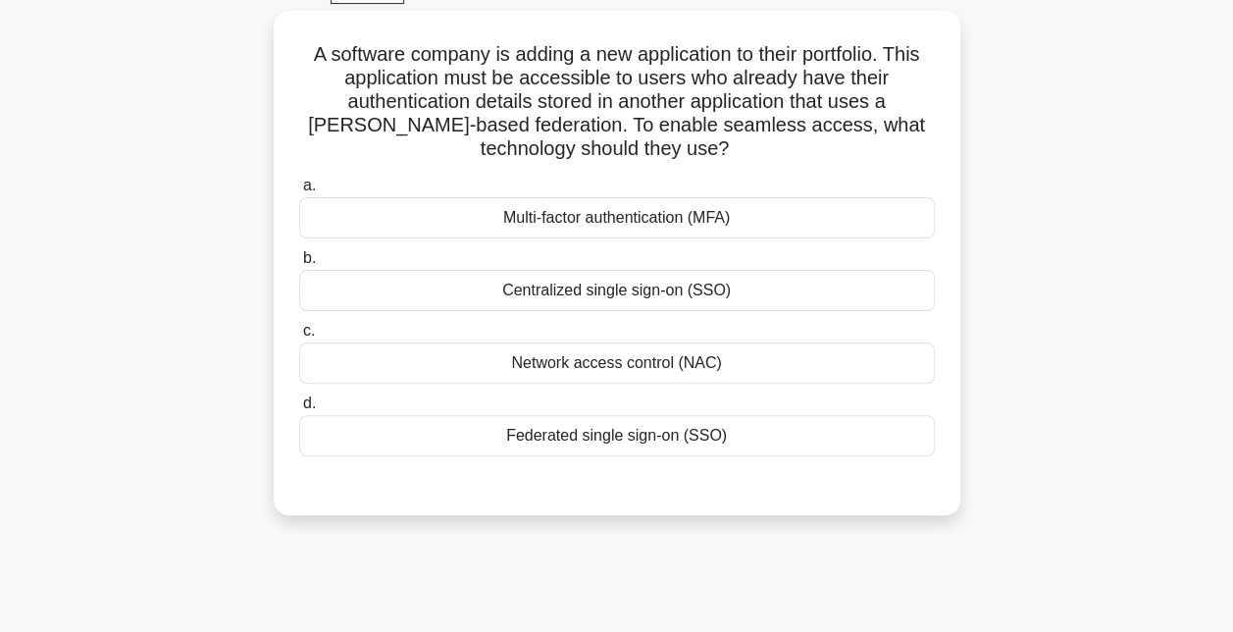
scroll to position [103, 0]
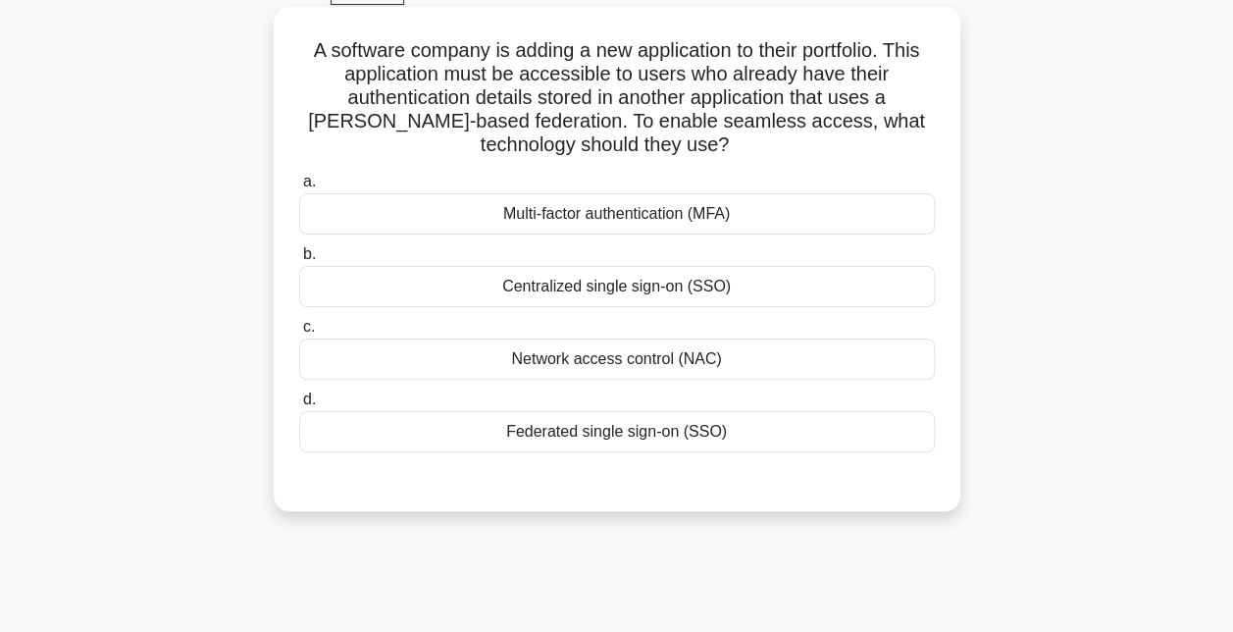
click at [590, 426] on div "Federated single sign-on (SSO)" at bounding box center [617, 431] width 636 height 41
click at [299, 406] on input "d. Federated single sign-on (SSO)" at bounding box center [299, 399] width 0 height 13
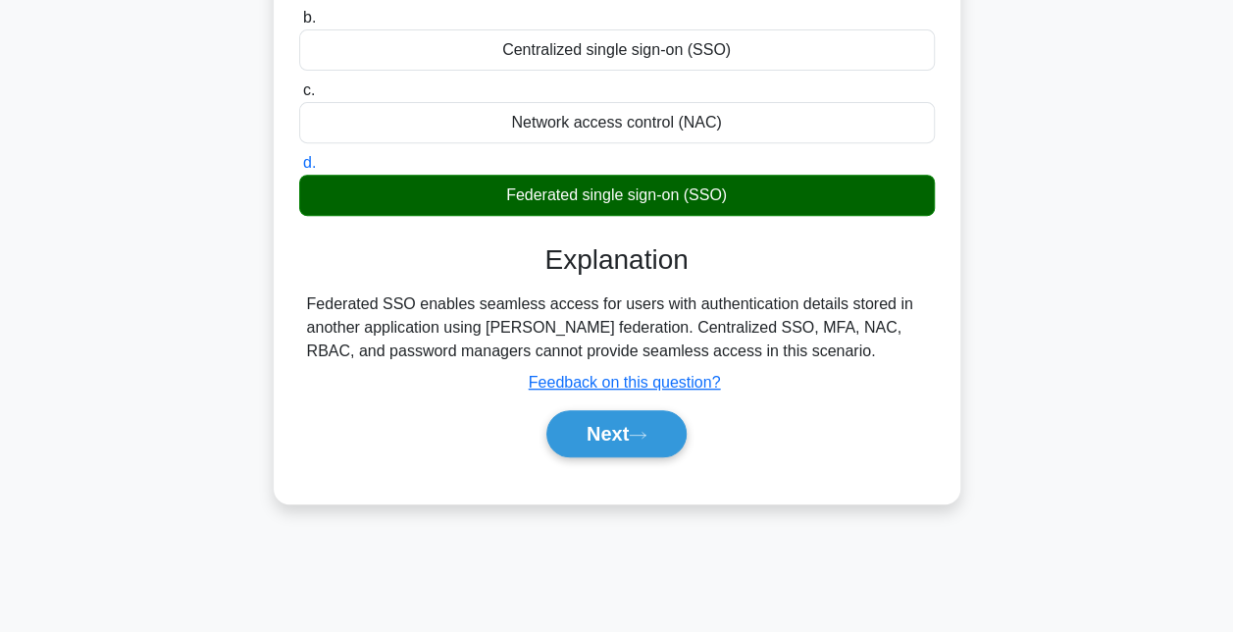
scroll to position [340, 0]
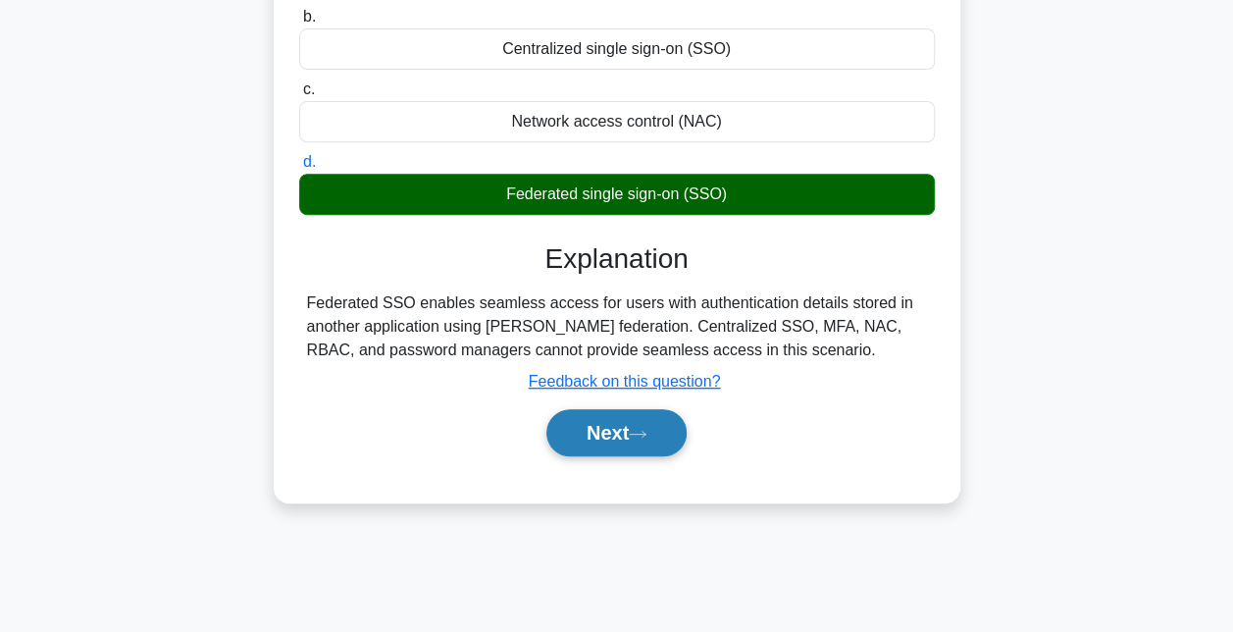
click at [590, 426] on button "Next" at bounding box center [616, 432] width 140 height 47
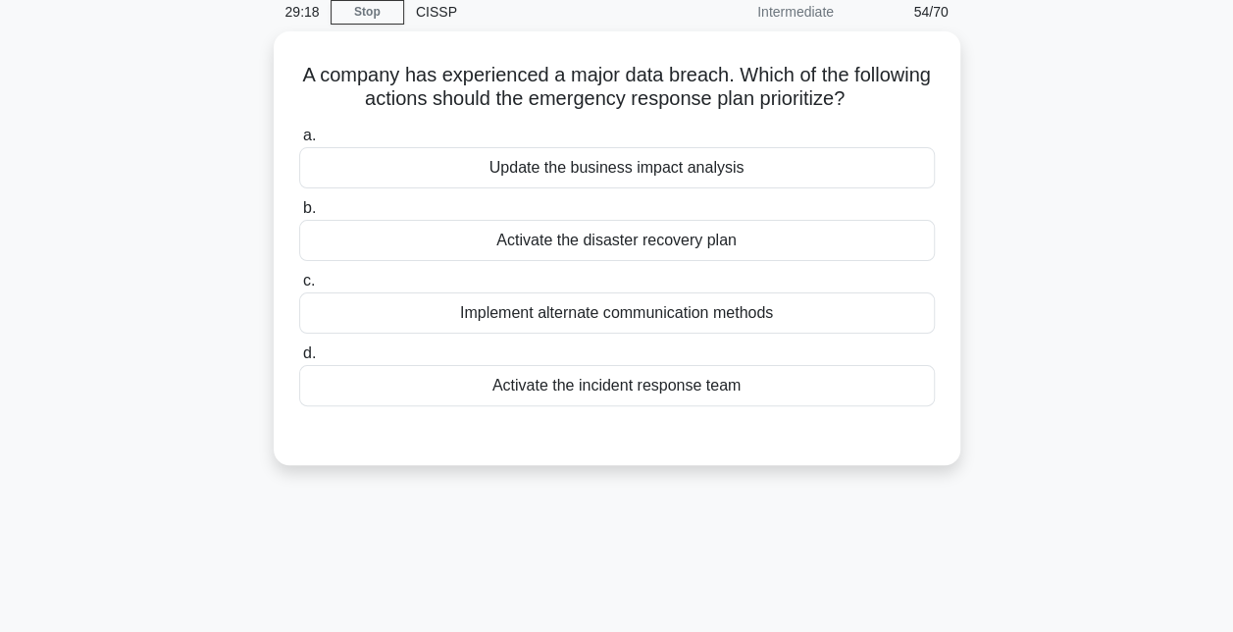
scroll to position [78, 0]
click at [613, 379] on div "Activate the incident response team" at bounding box center [617, 385] width 636 height 41
click at [299, 360] on input "d. Activate the incident response team" at bounding box center [299, 353] width 0 height 13
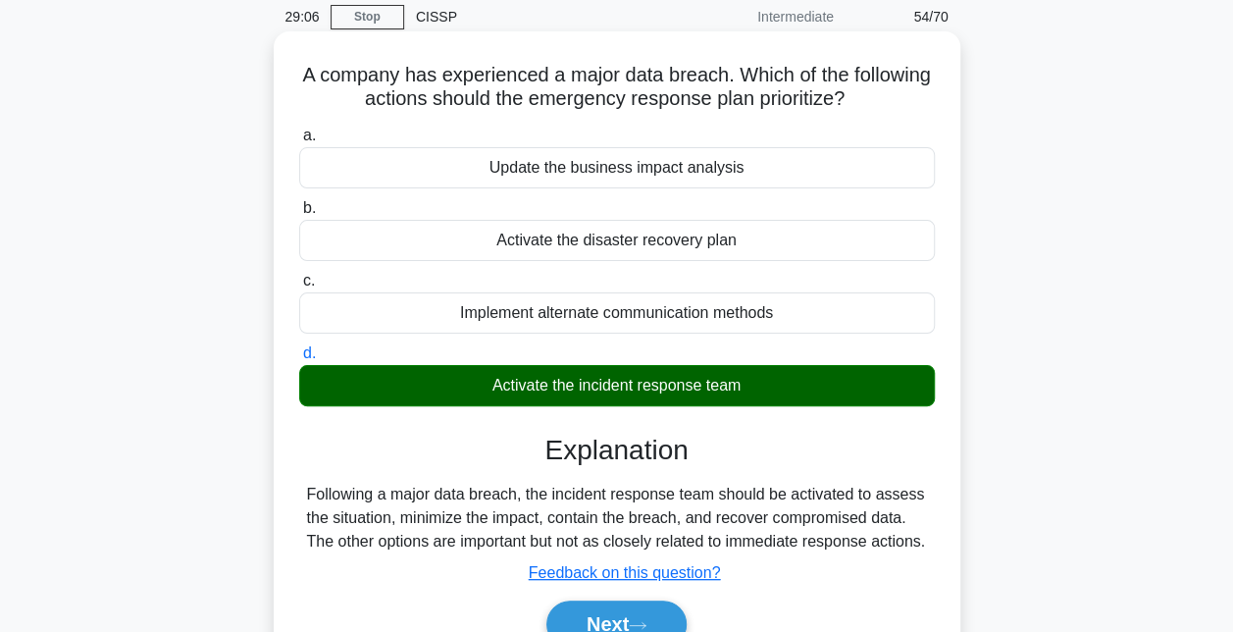
scroll to position [366, 0]
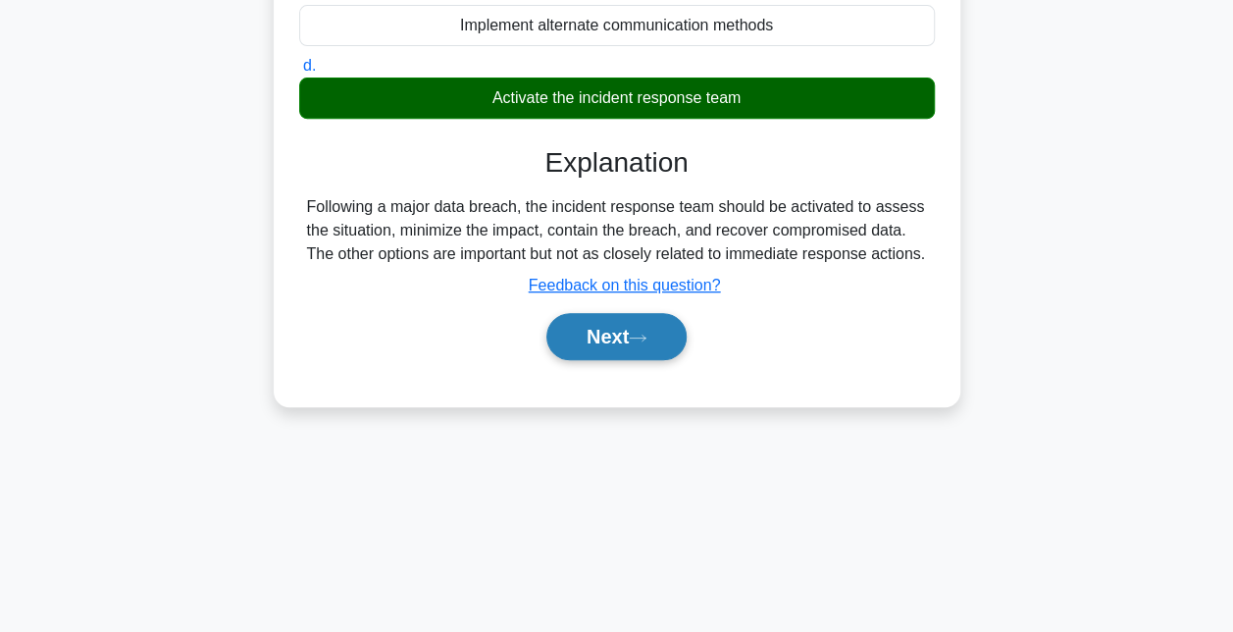
click at [613, 360] on button "Next" at bounding box center [616, 336] width 140 height 47
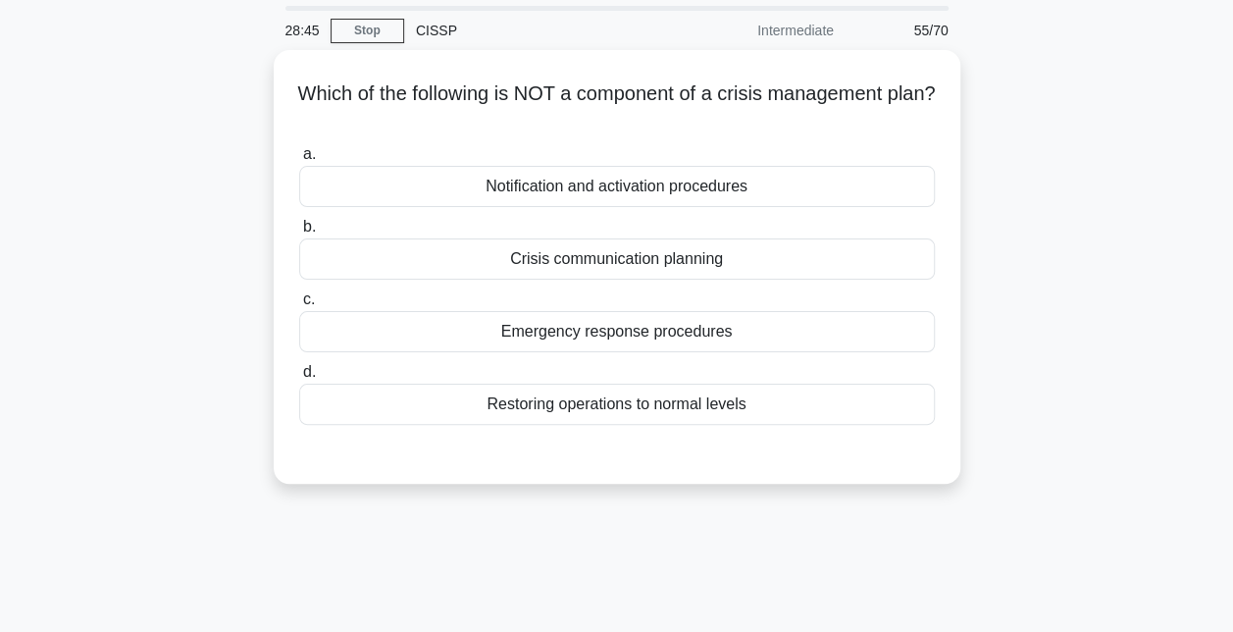
scroll to position [64, 0]
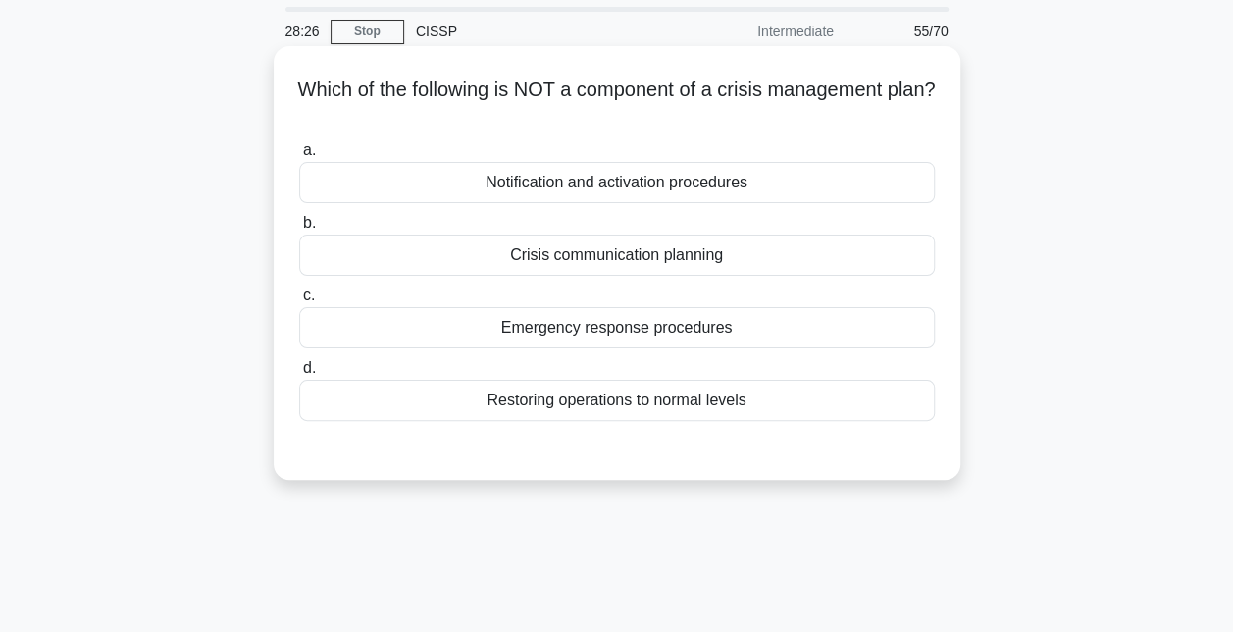
click at [608, 408] on div "Restoring operations to normal levels" at bounding box center [617, 400] width 636 height 41
click at [299, 375] on input "d. Restoring operations to normal levels" at bounding box center [299, 368] width 0 height 13
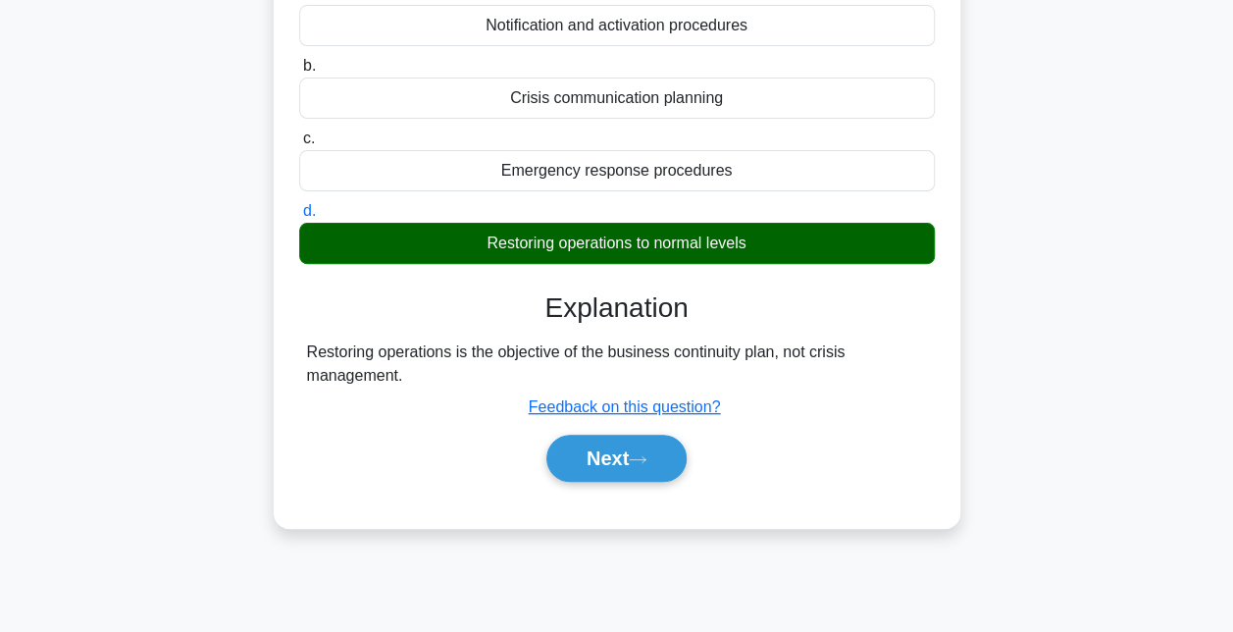
scroll to position [223, 0]
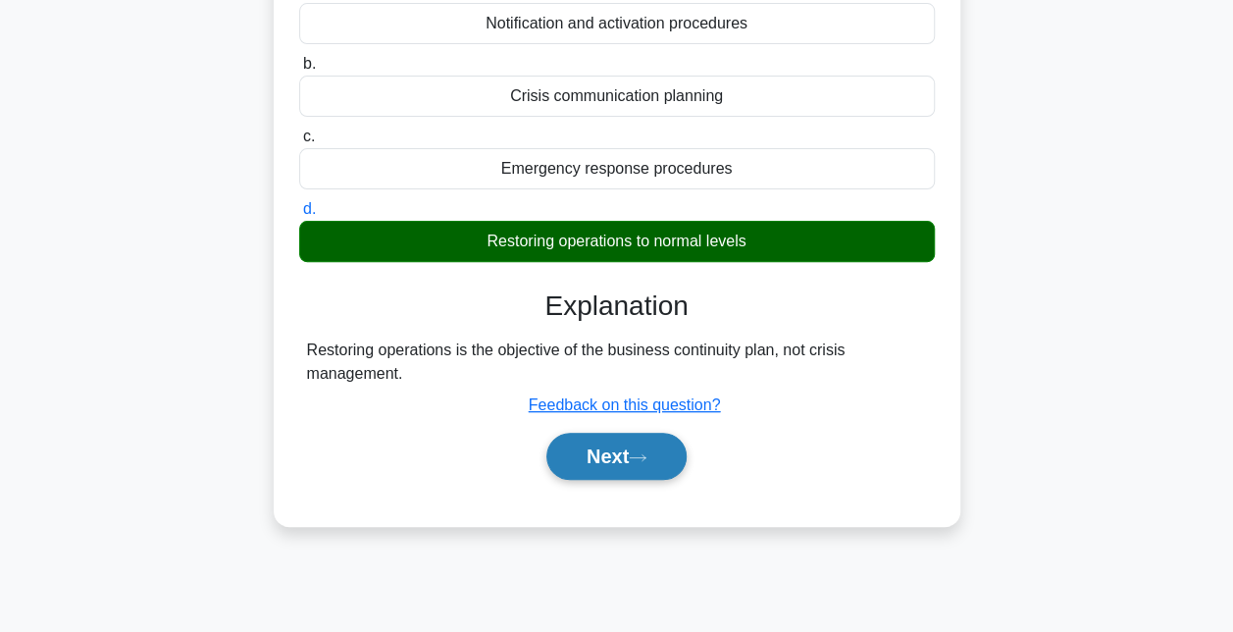
click at [610, 448] on button "Next" at bounding box center [616, 456] width 140 height 47
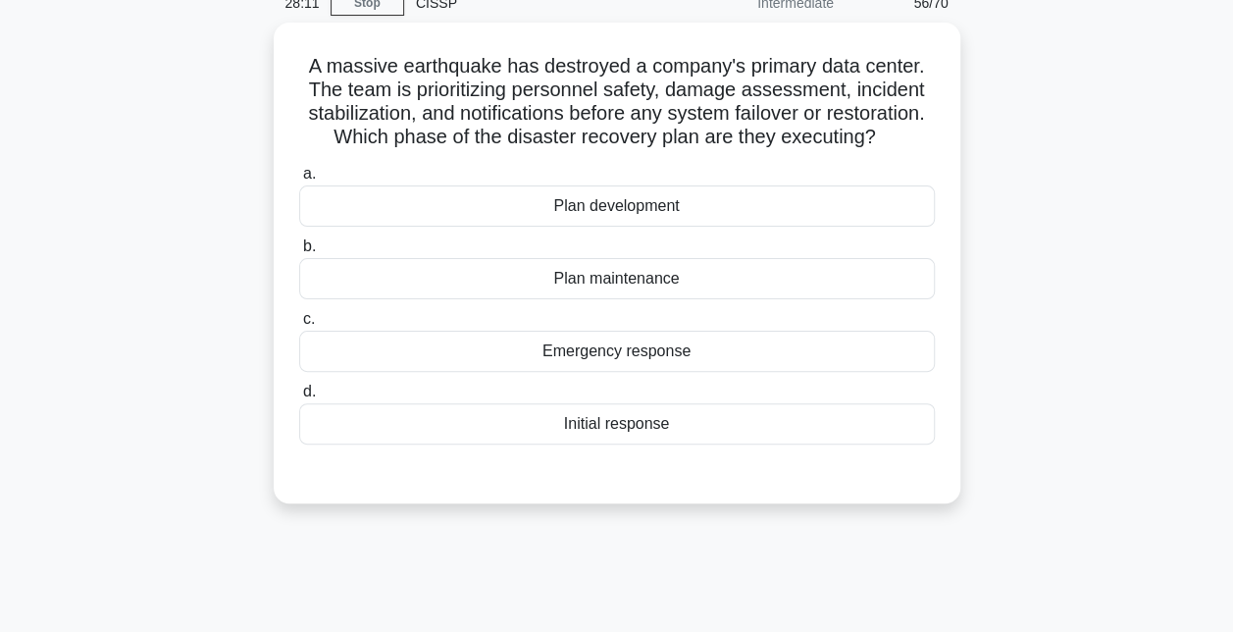
scroll to position [91, 0]
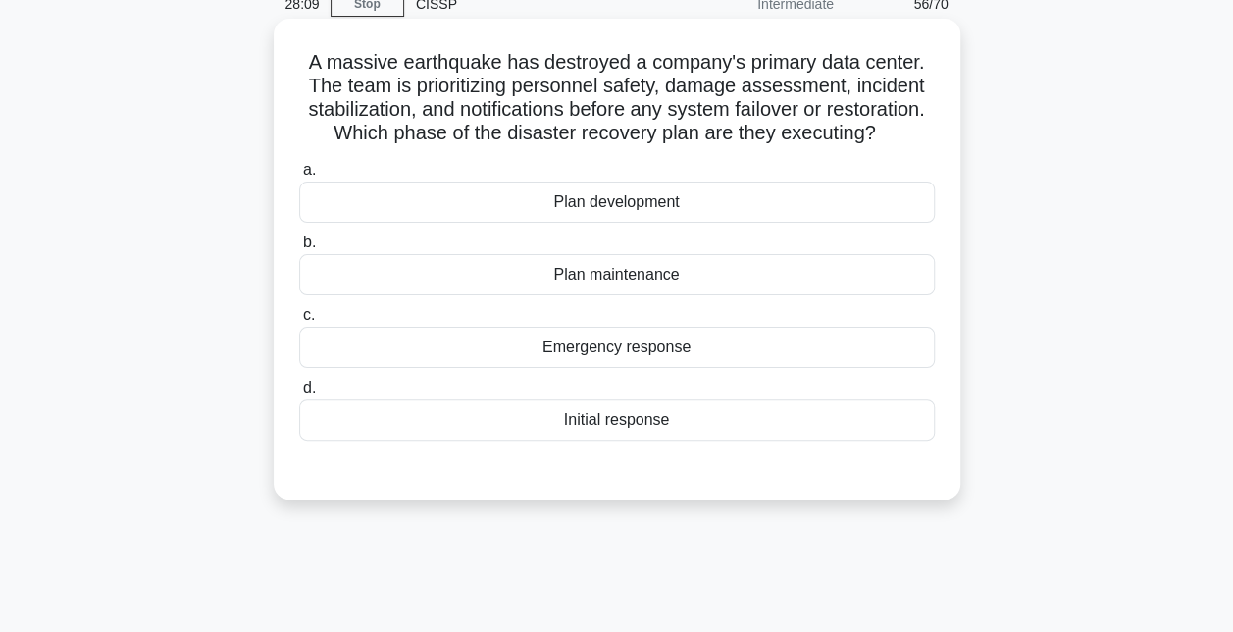
click at [607, 353] on div "Emergency response" at bounding box center [617, 347] width 636 height 41
click at [299, 322] on input "c. Emergency response" at bounding box center [299, 315] width 0 height 13
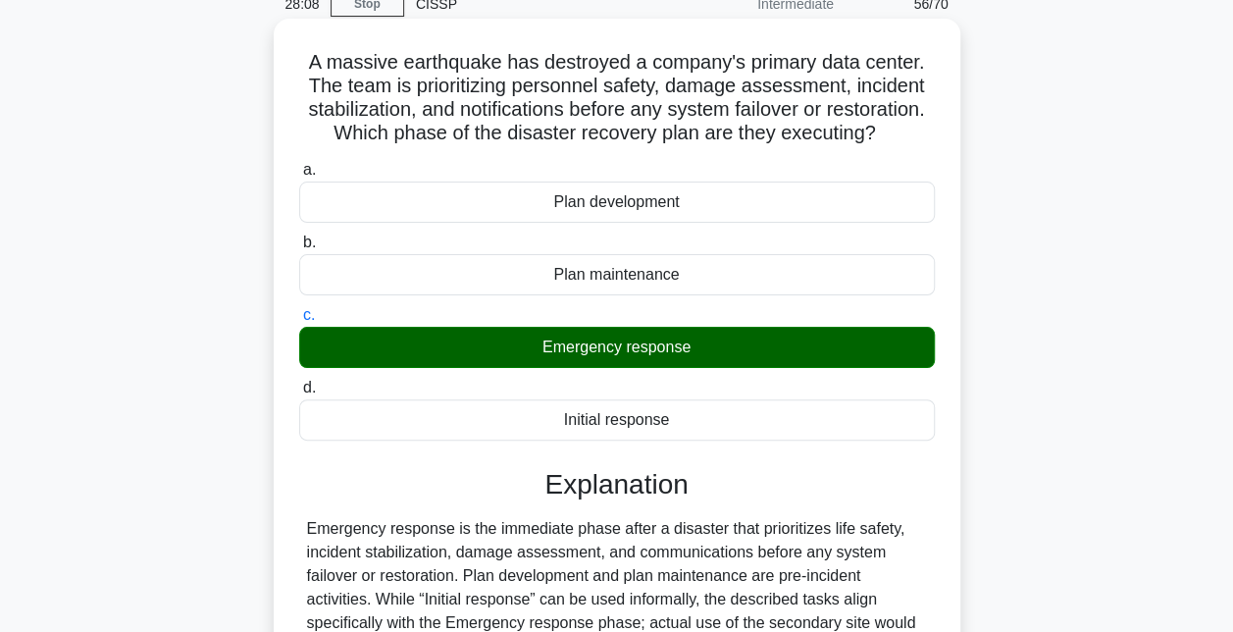
scroll to position [428, 0]
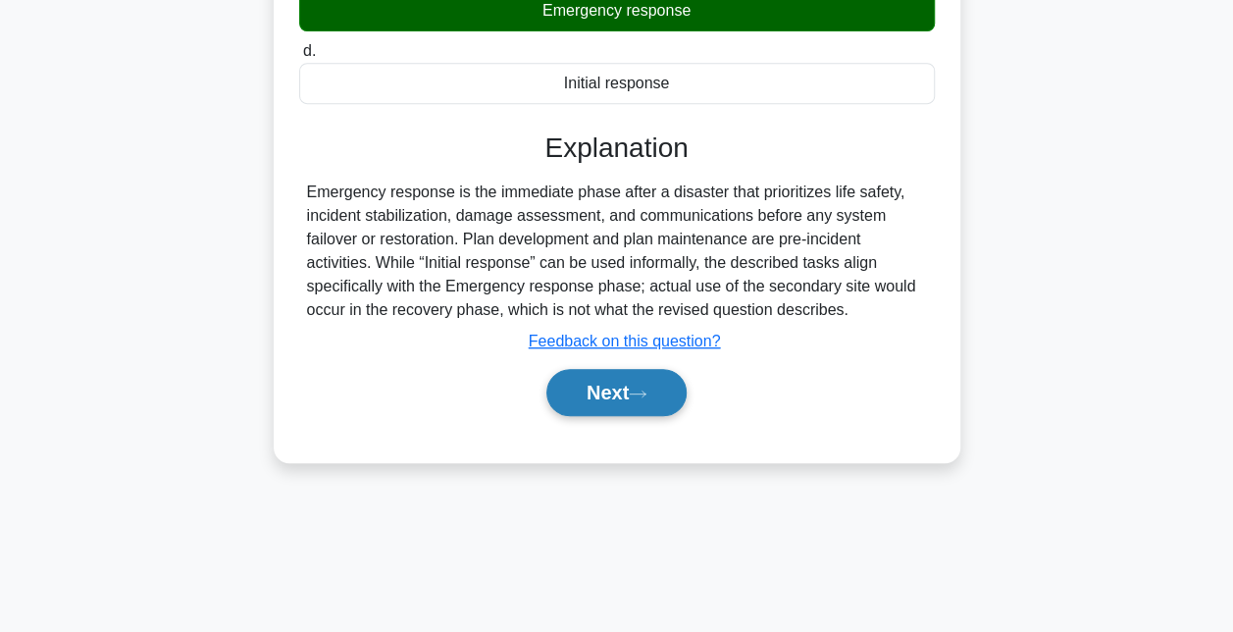
click at [604, 376] on button "Next" at bounding box center [616, 392] width 140 height 47
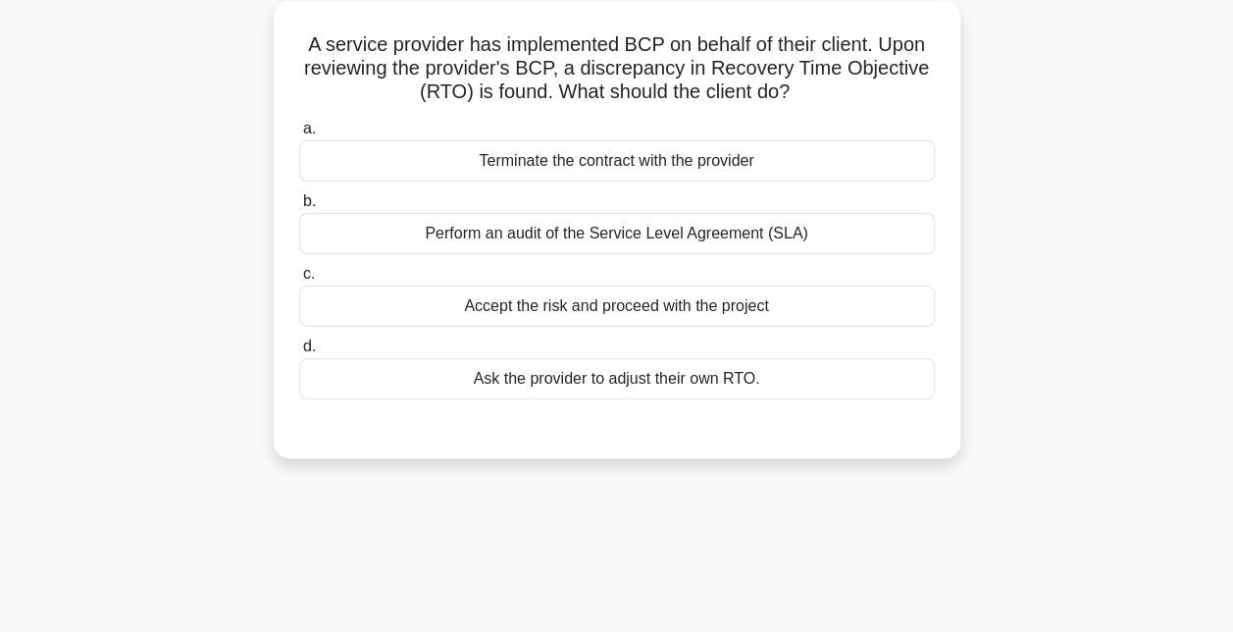
scroll to position [80, 0]
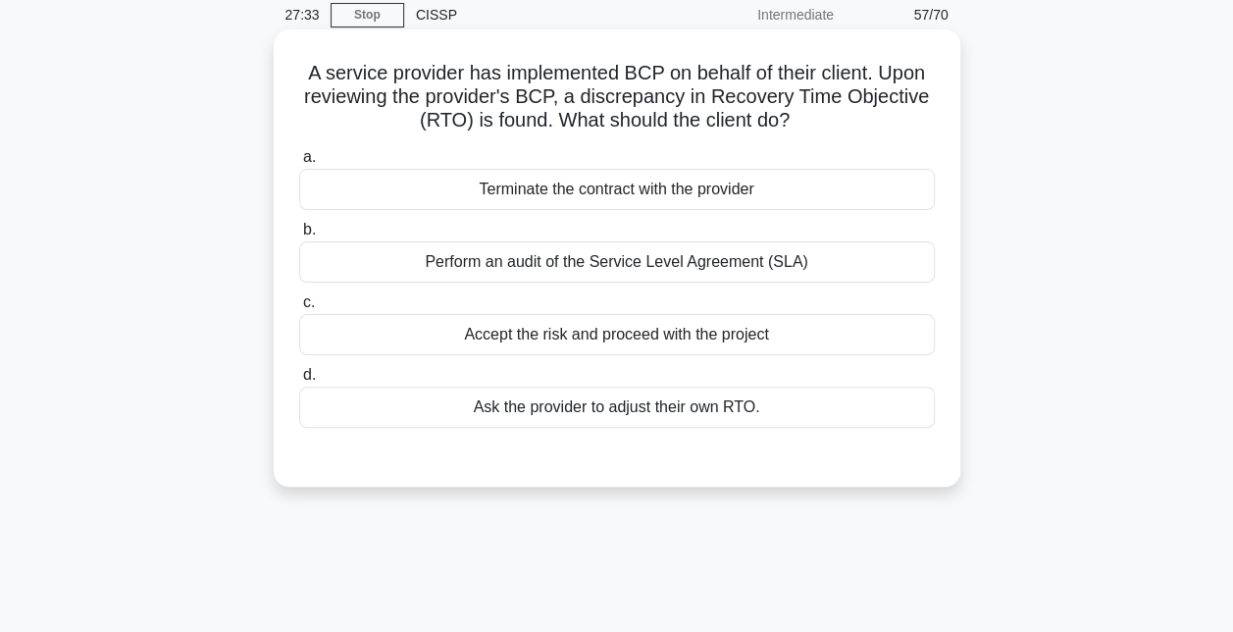
click at [586, 407] on div "Ask the provider to adjust their own RTO." at bounding box center [617, 407] width 636 height 41
click at [299, 382] on input "d. Ask the provider to adjust their own RTO." at bounding box center [299, 375] width 0 height 13
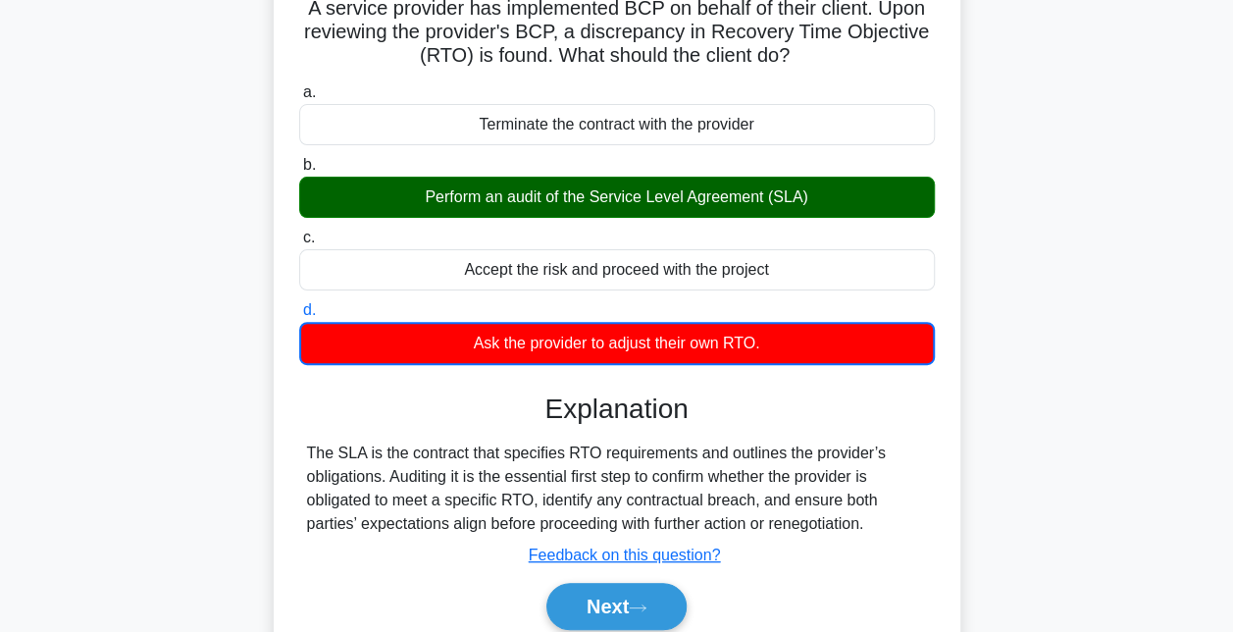
scroll to position [261, 0]
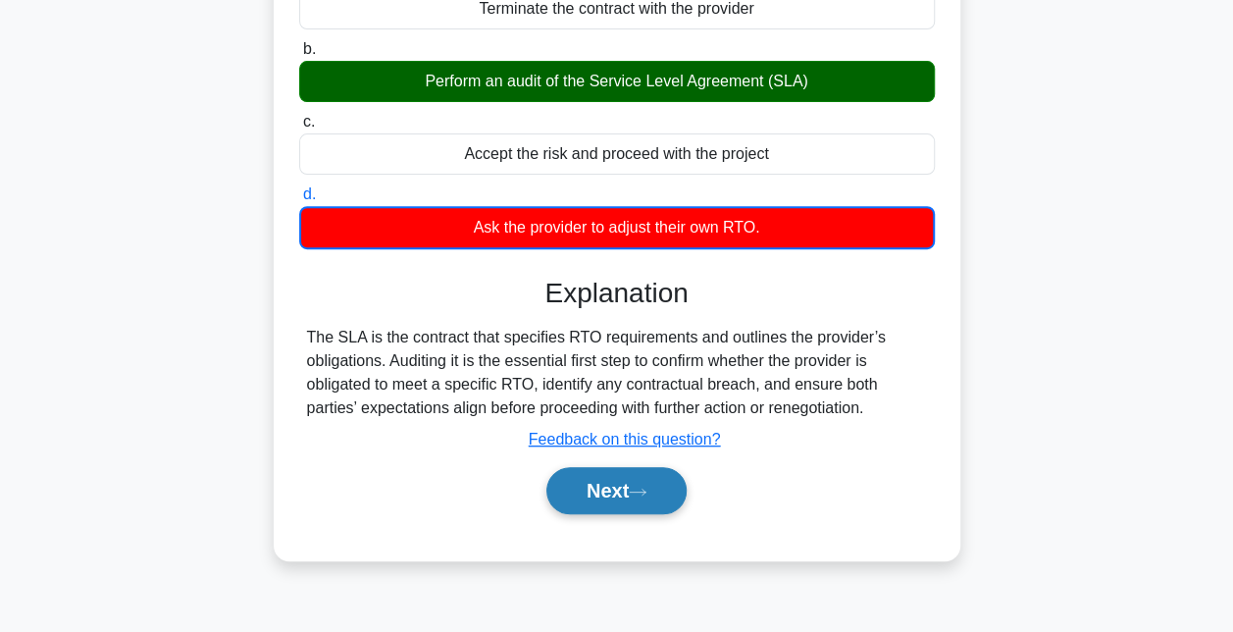
click at [587, 498] on button "Next" at bounding box center [616, 490] width 140 height 47
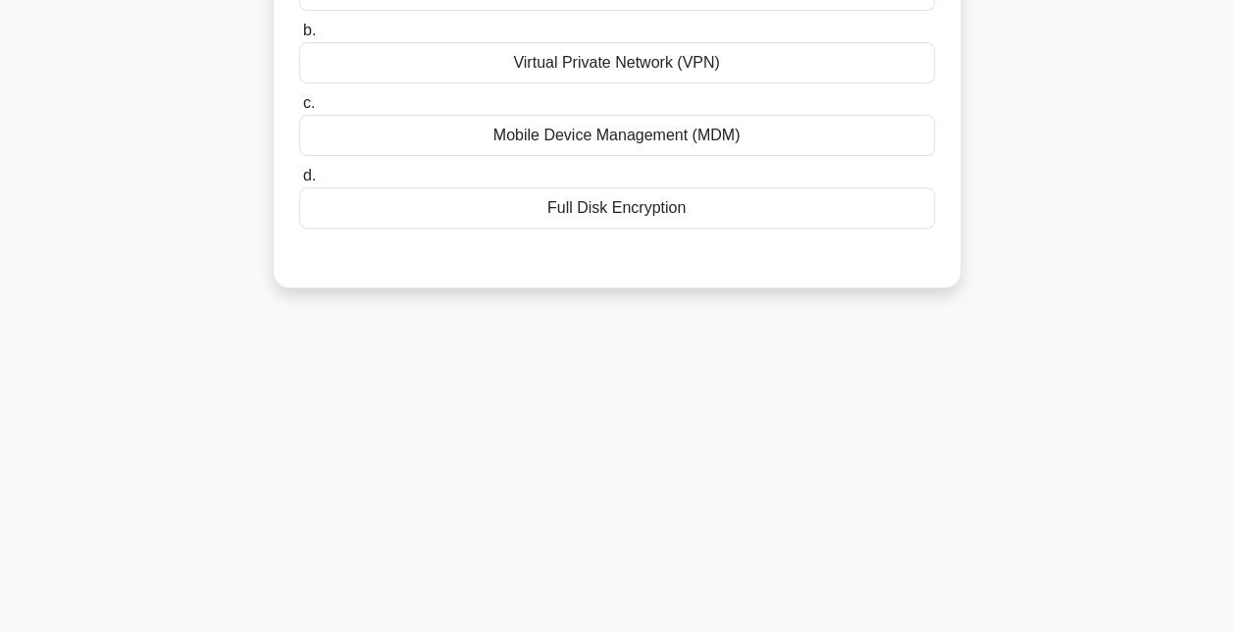
scroll to position [59, 0]
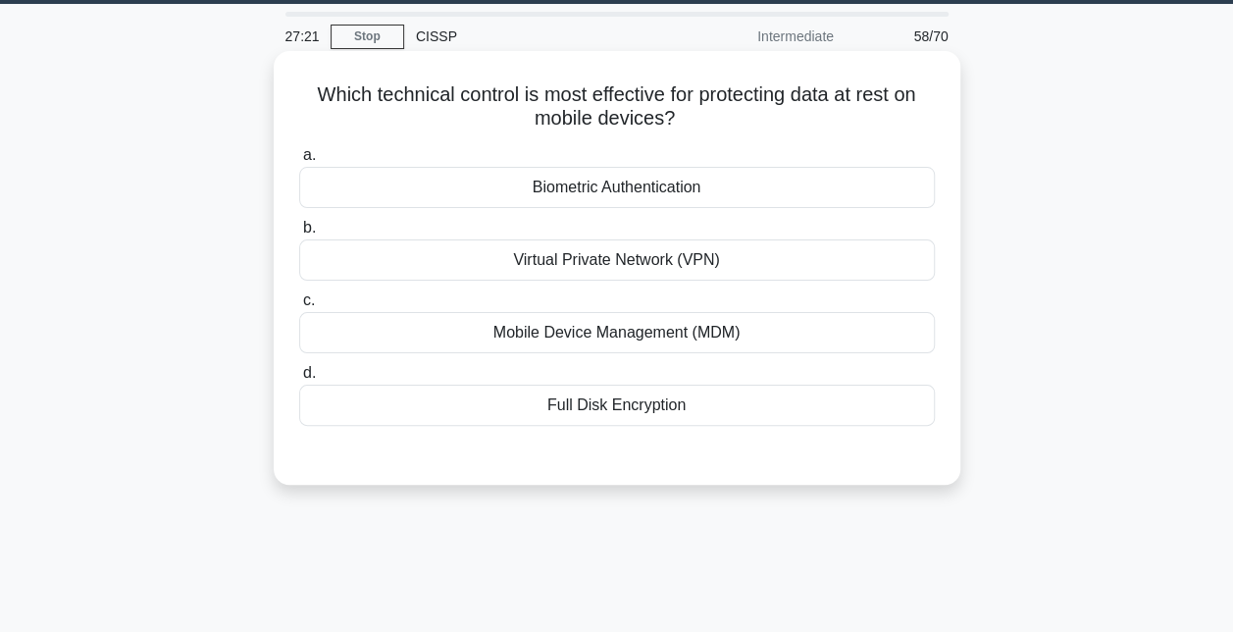
click at [596, 342] on div "Mobile Device Management (MDM)" at bounding box center [617, 332] width 636 height 41
click at [299, 307] on input "c. Mobile Device Management (MDM)" at bounding box center [299, 300] width 0 height 13
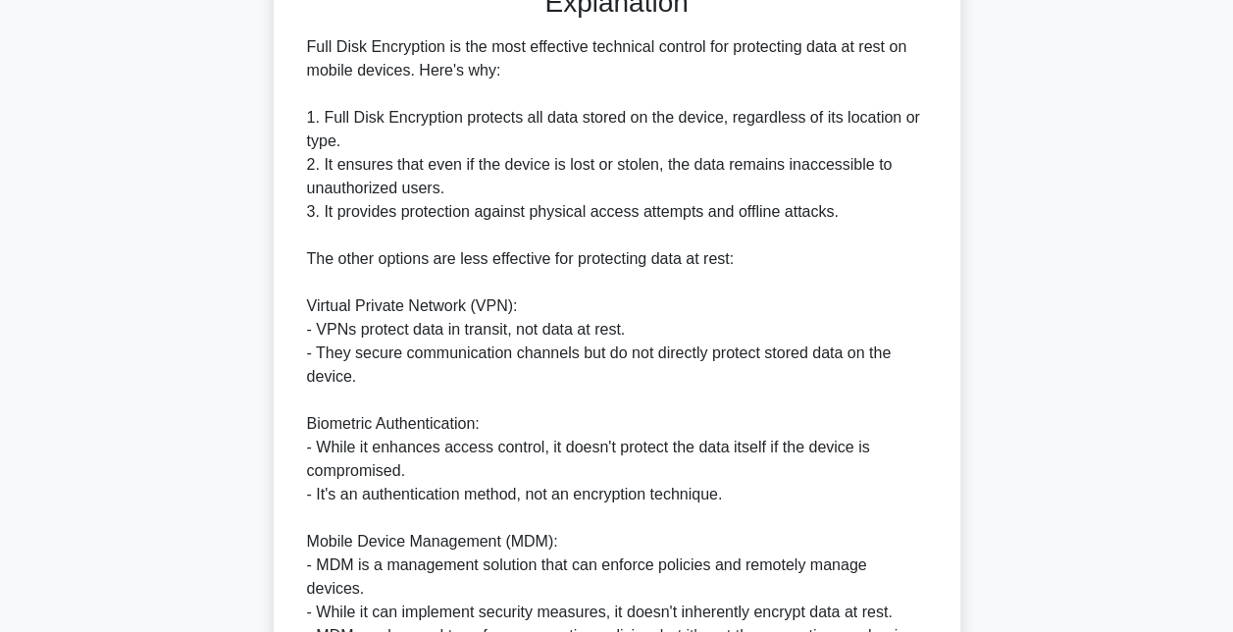
scroll to position [813, 0]
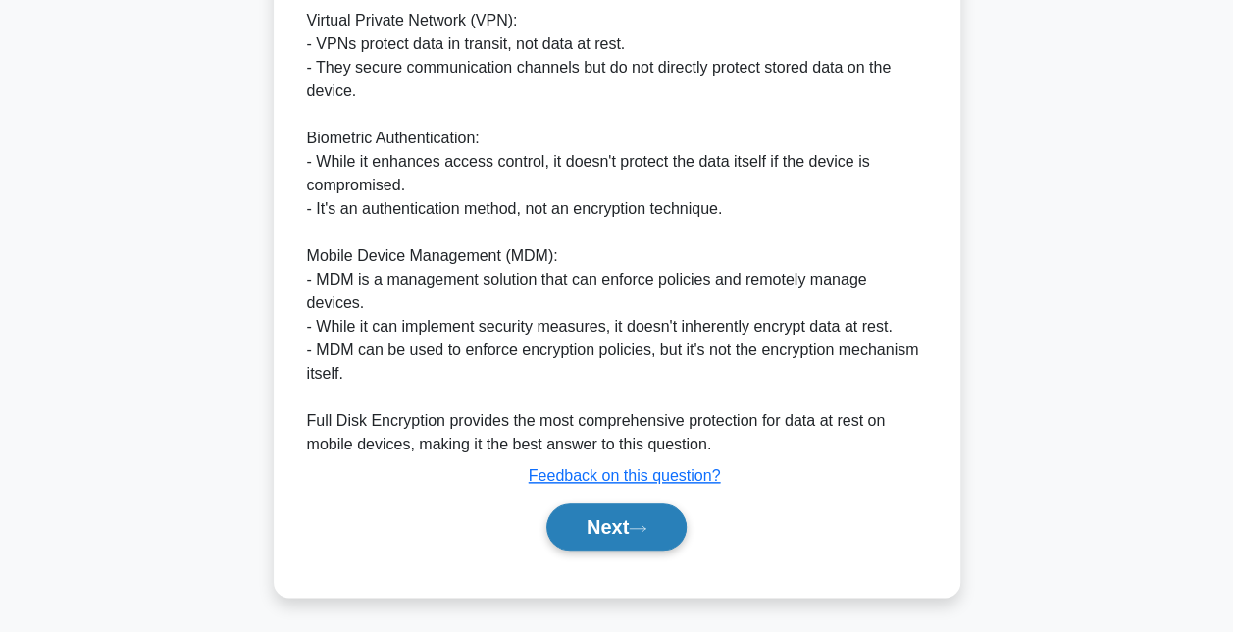
click at [583, 528] on button "Next" at bounding box center [616, 526] width 140 height 47
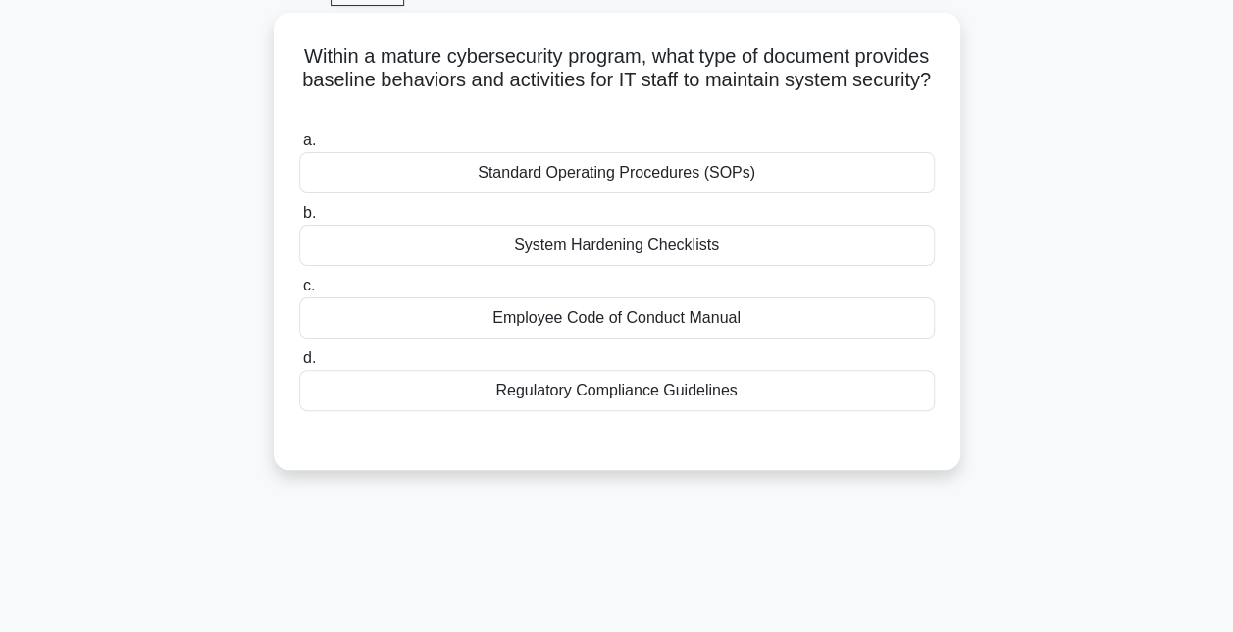
scroll to position [31, 0]
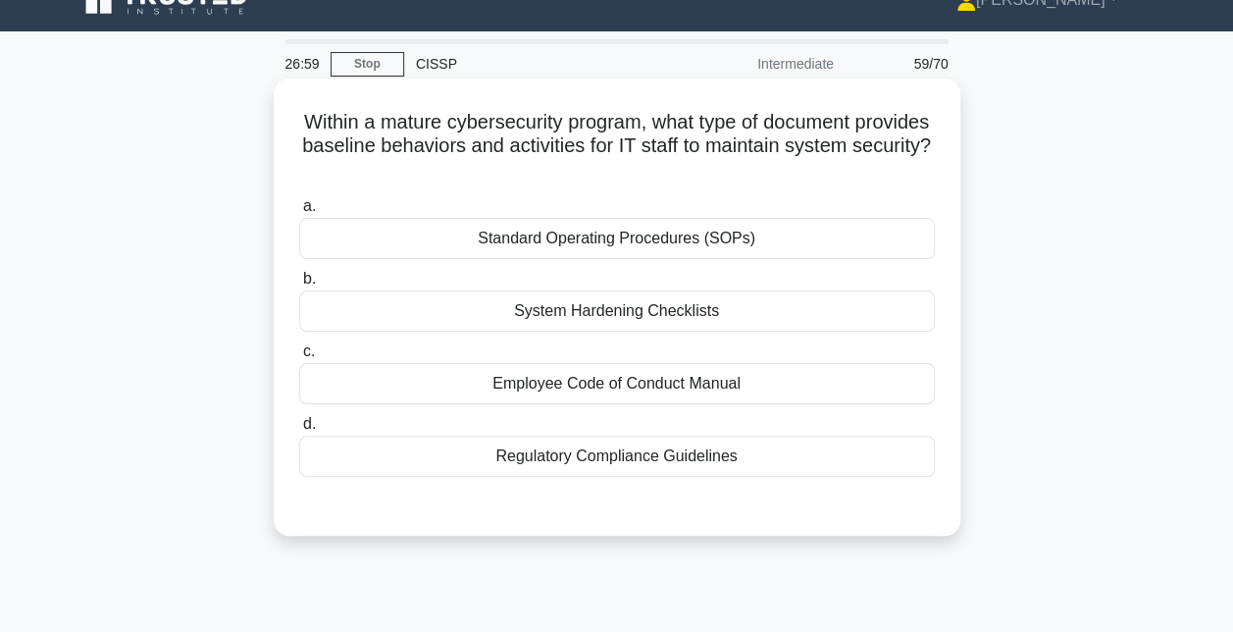
click at [604, 249] on div "Standard Operating Procedures (SOPs)" at bounding box center [617, 238] width 636 height 41
click at [299, 213] on input "a. Standard Operating Procedures (SOPs)" at bounding box center [299, 206] width 0 height 13
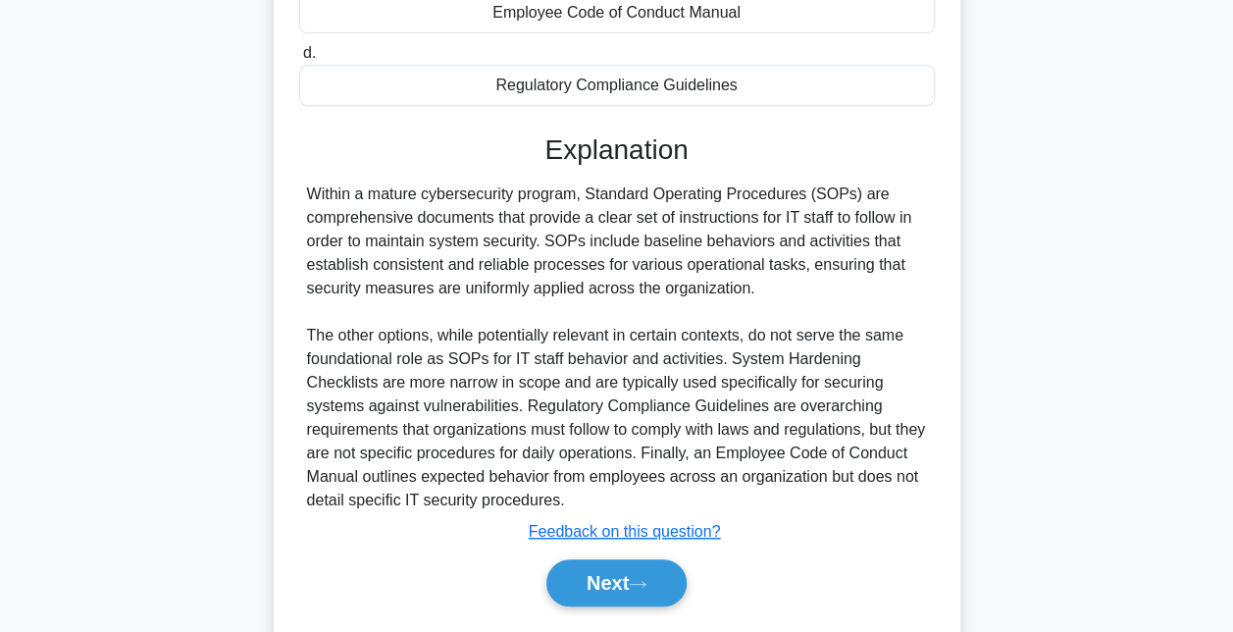
scroll to position [457, 0]
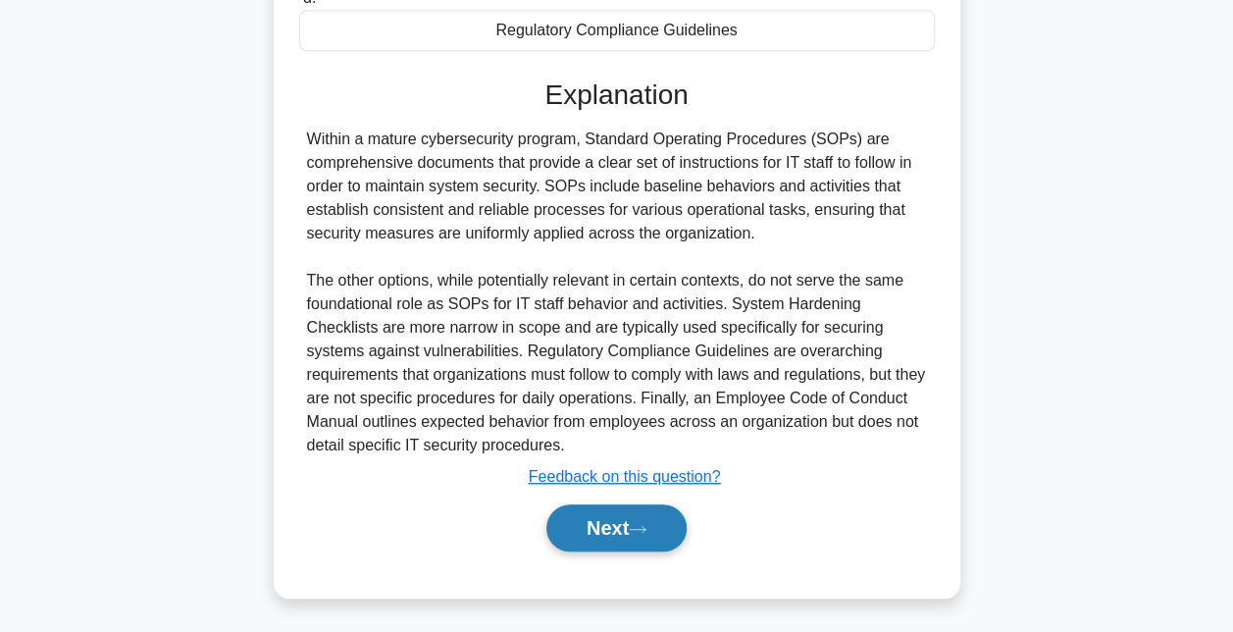
click at [624, 522] on button "Next" at bounding box center [616, 527] width 140 height 47
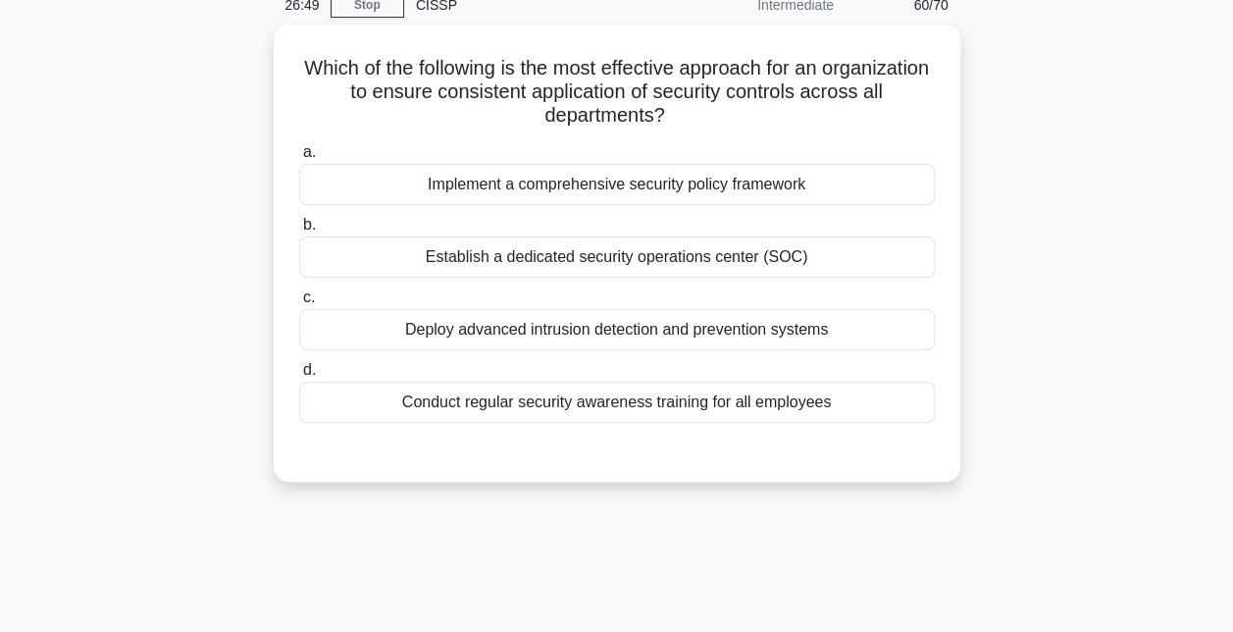
scroll to position [90, 0]
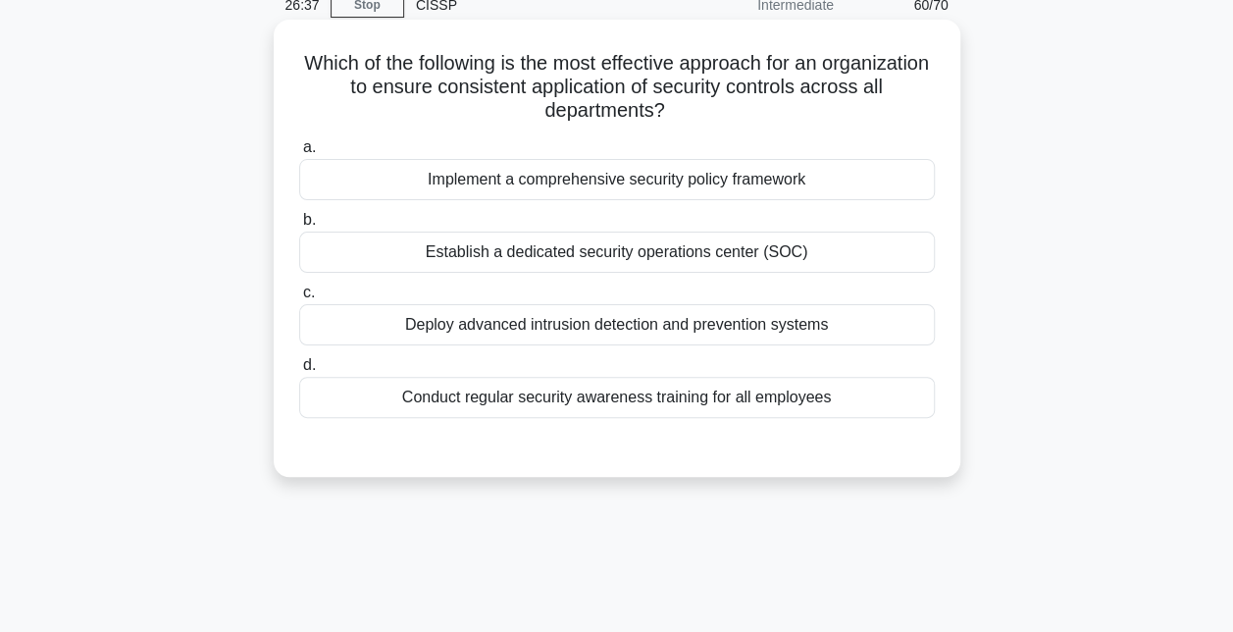
click at [634, 175] on div "Implement a comprehensive security policy framework" at bounding box center [617, 179] width 636 height 41
click at [299, 154] on input "a. Implement a comprehensive security policy framework" at bounding box center [299, 147] width 0 height 13
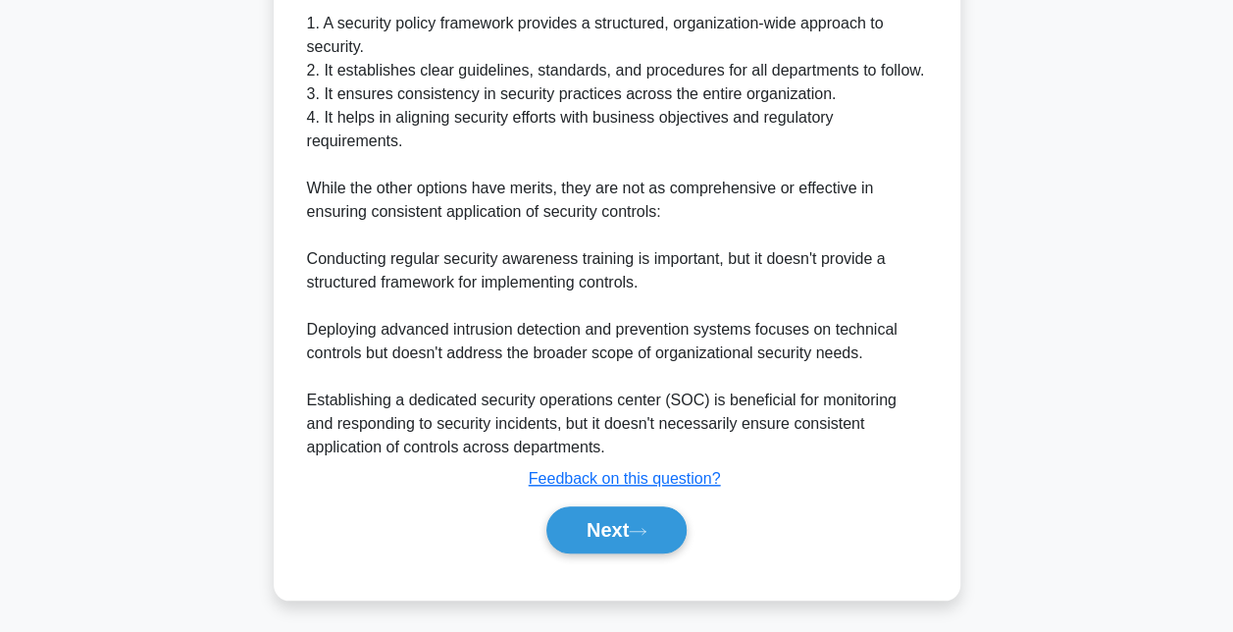
scroll to position [669, 0]
click at [632, 521] on button "Next" at bounding box center [616, 527] width 140 height 47
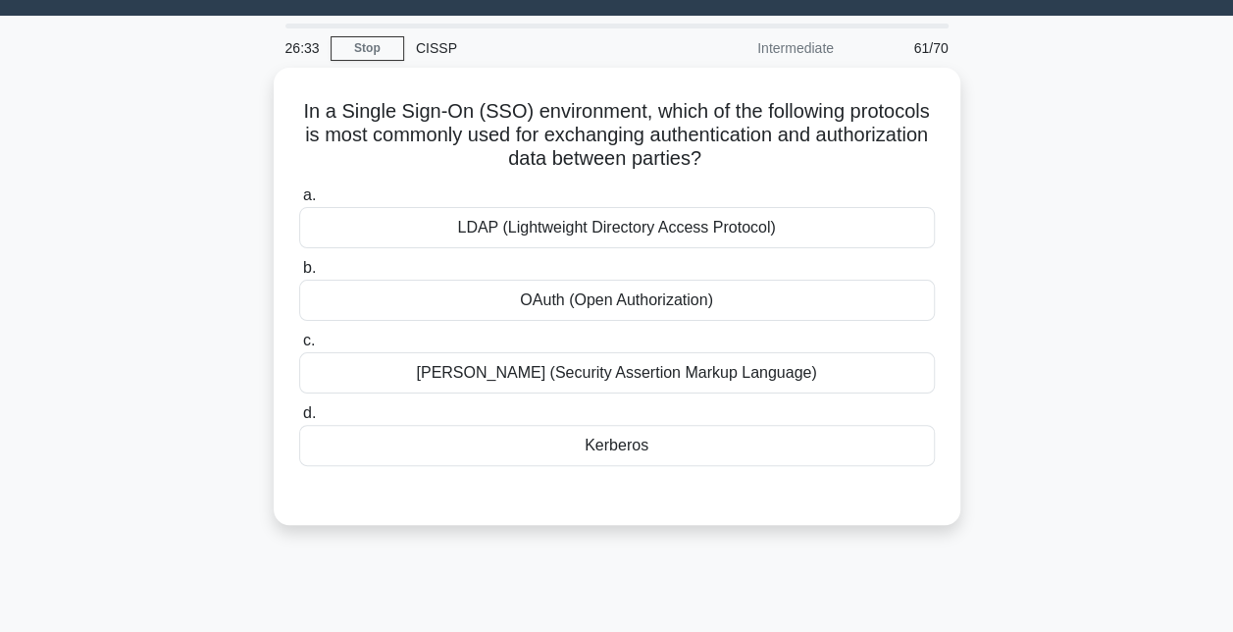
scroll to position [43, 0]
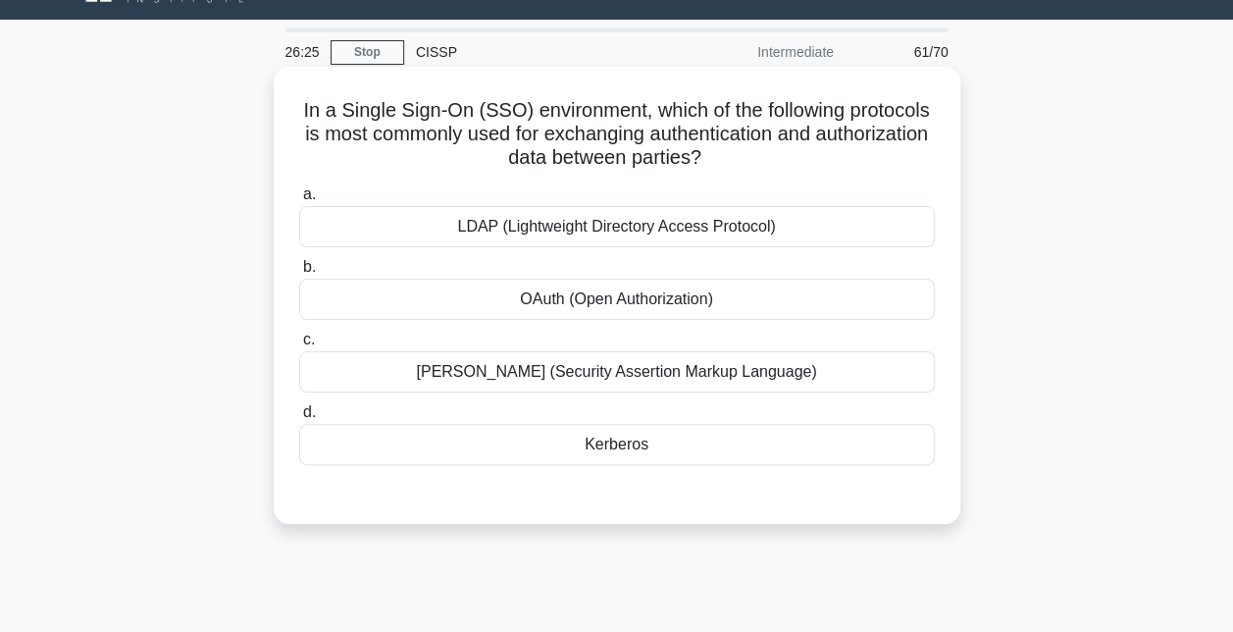
click at [655, 308] on div "OAuth (Open Authorization)" at bounding box center [617, 299] width 636 height 41
click at [299, 274] on input "b. OAuth (Open Authorization)" at bounding box center [299, 267] width 0 height 13
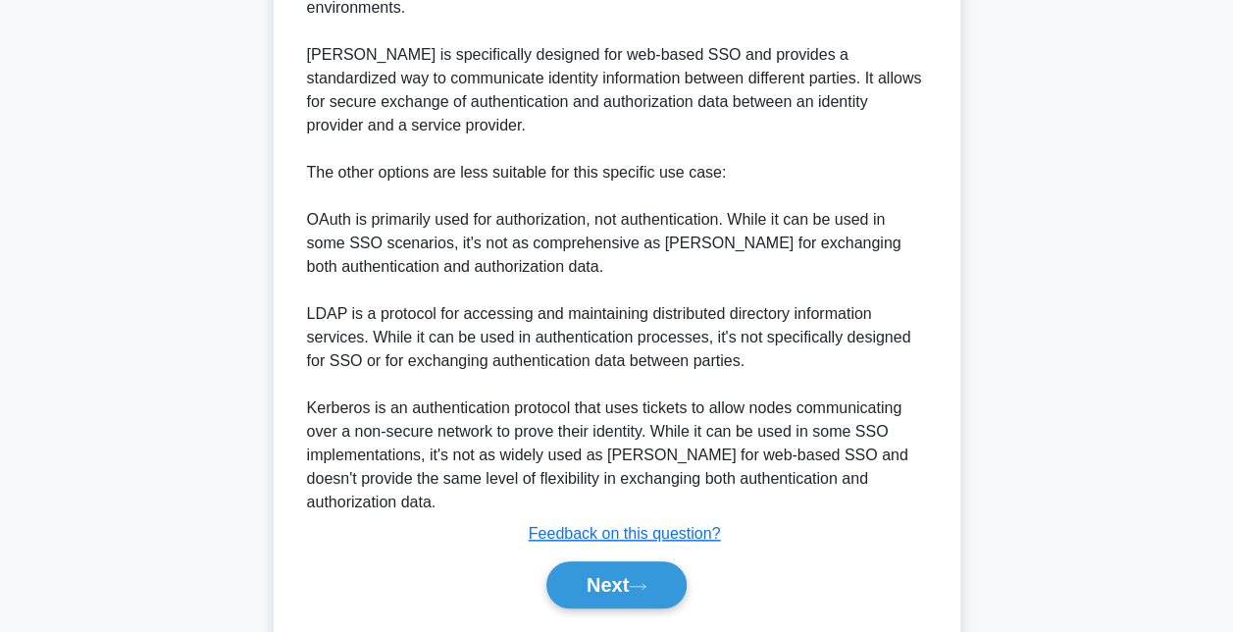
scroll to position [642, 0]
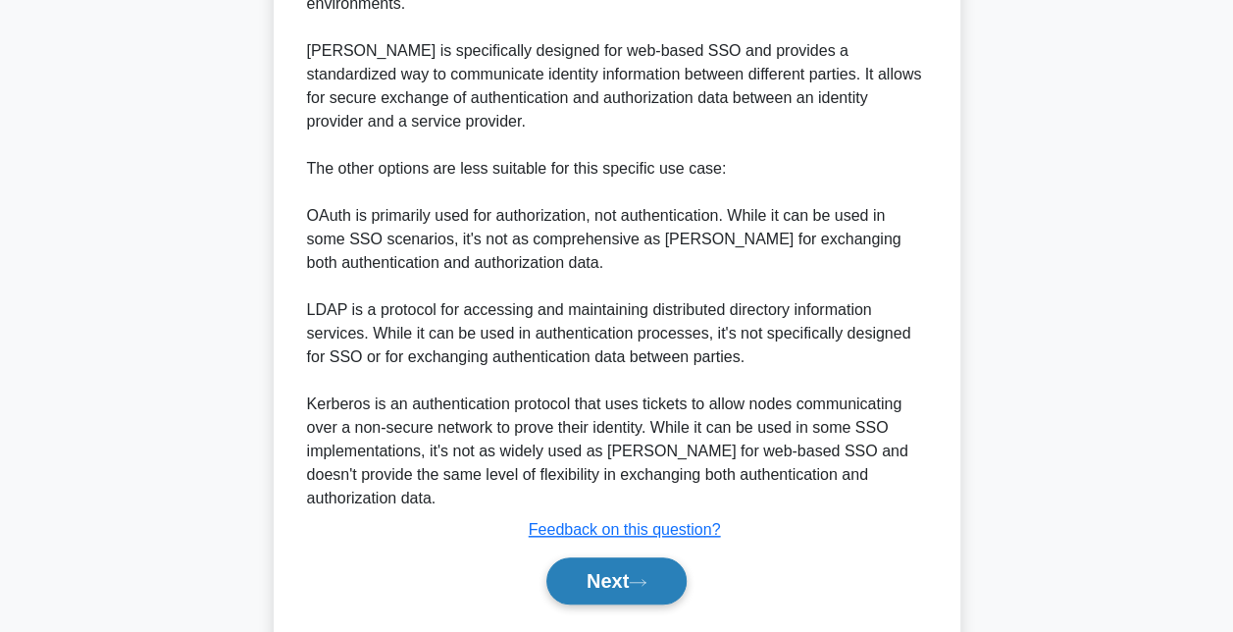
click at [629, 557] on button "Next" at bounding box center [616, 580] width 140 height 47
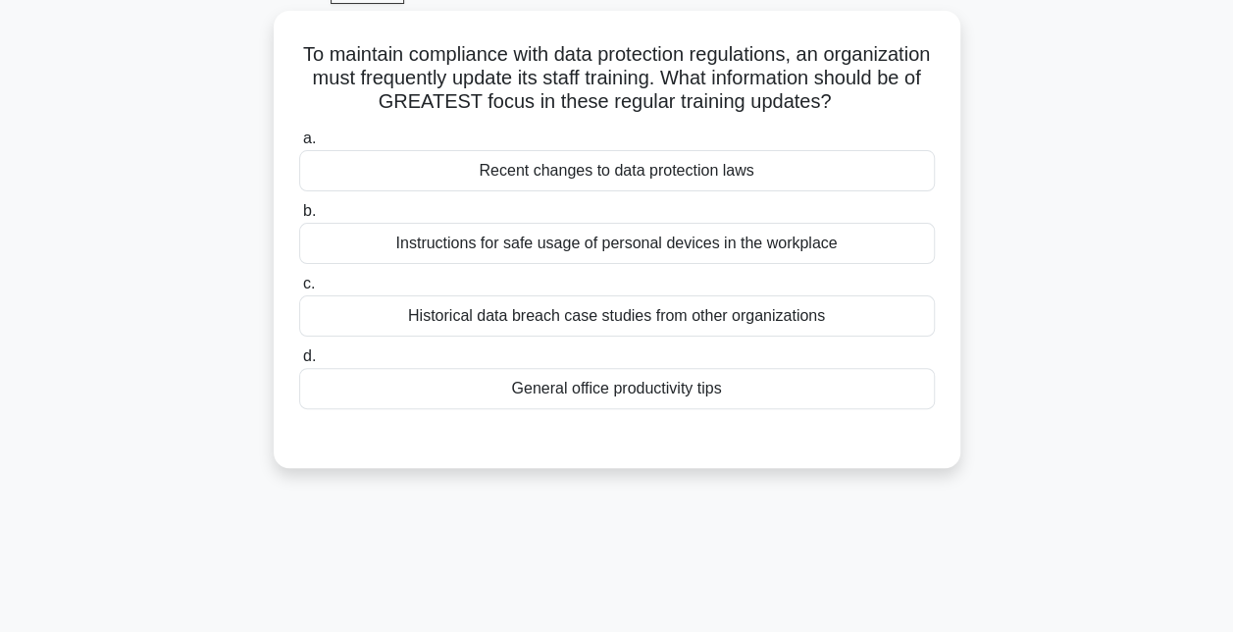
scroll to position [110, 0]
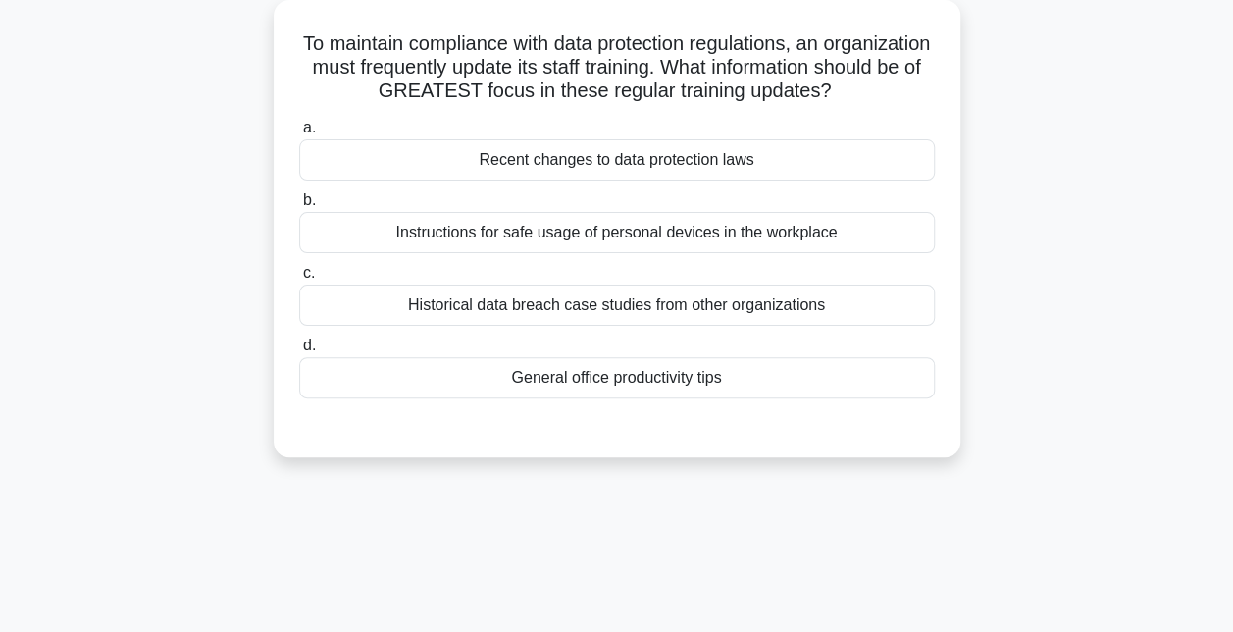
click at [599, 246] on div "Instructions for safe usage of personal devices in the workplace" at bounding box center [617, 232] width 636 height 41
click at [299, 207] on input "b. Instructions for safe usage of personal devices in the workplace" at bounding box center [299, 200] width 0 height 13
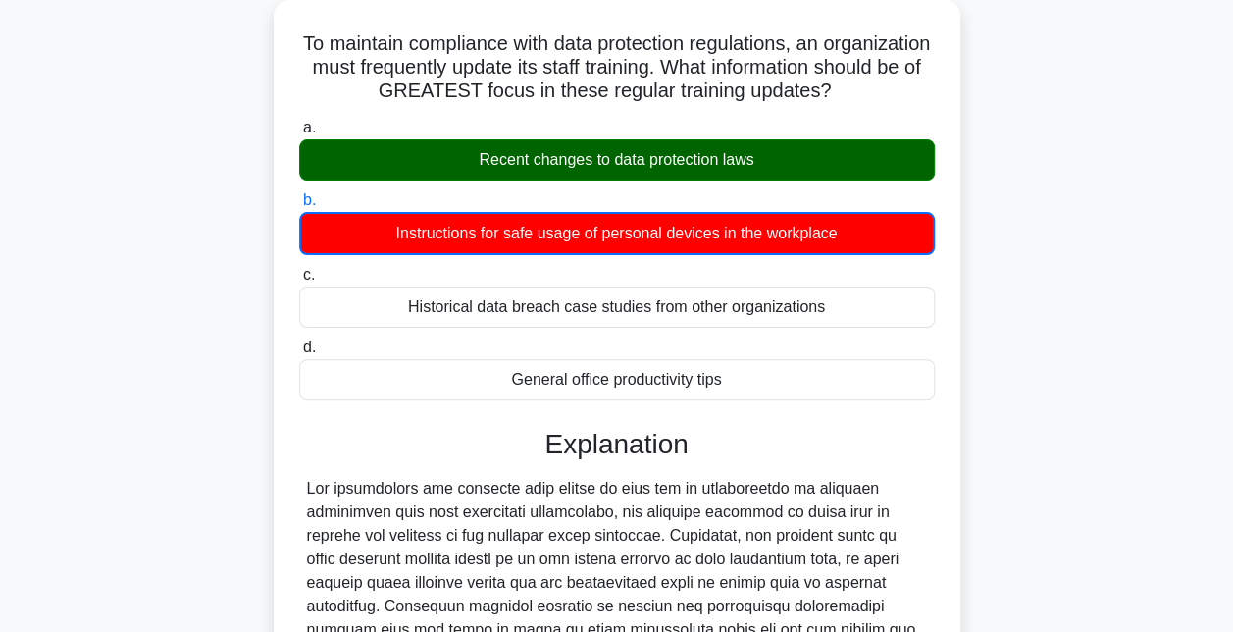
scroll to position [484, 0]
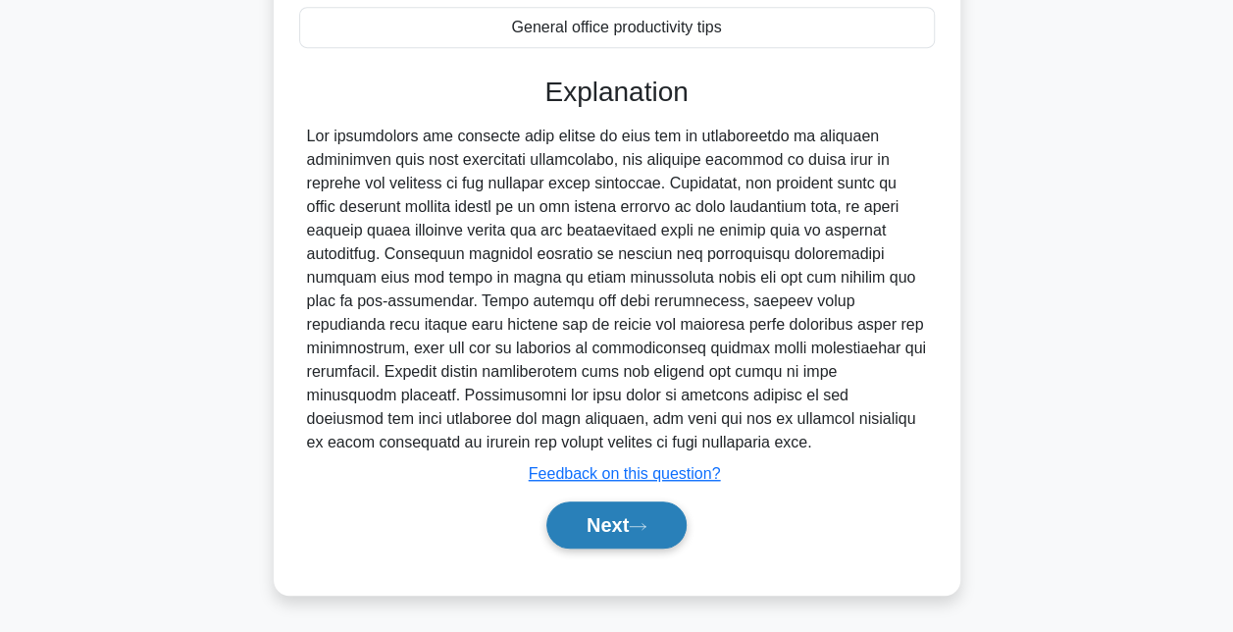
click at [579, 515] on button "Next" at bounding box center [616, 524] width 140 height 47
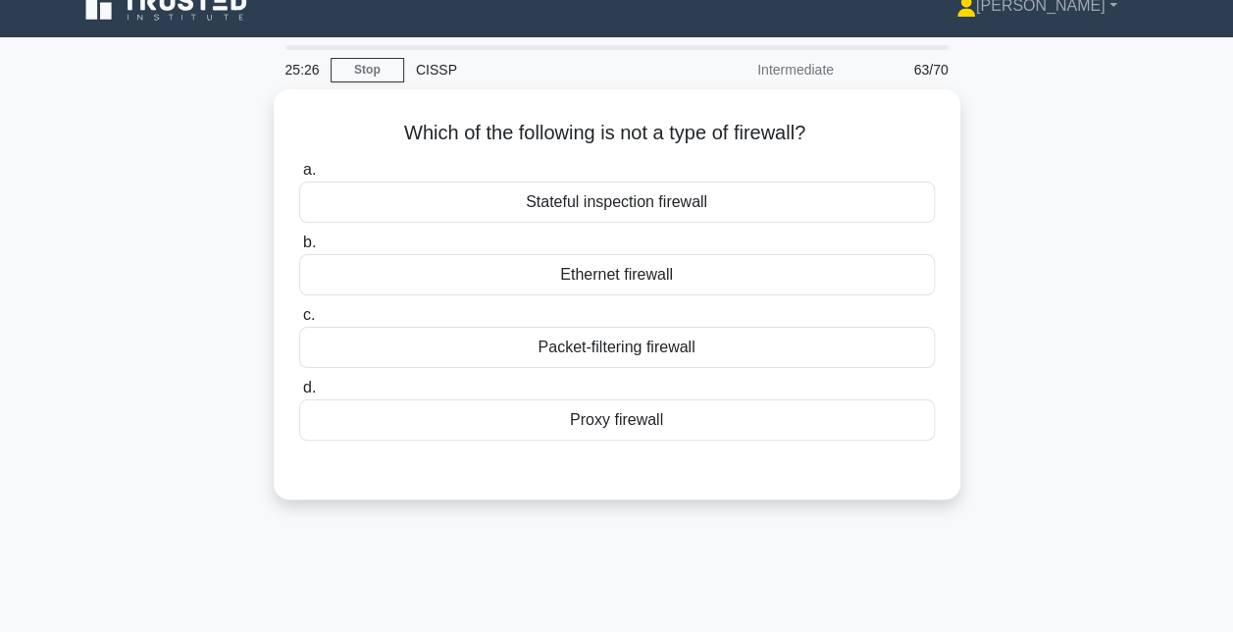
scroll to position [26, 0]
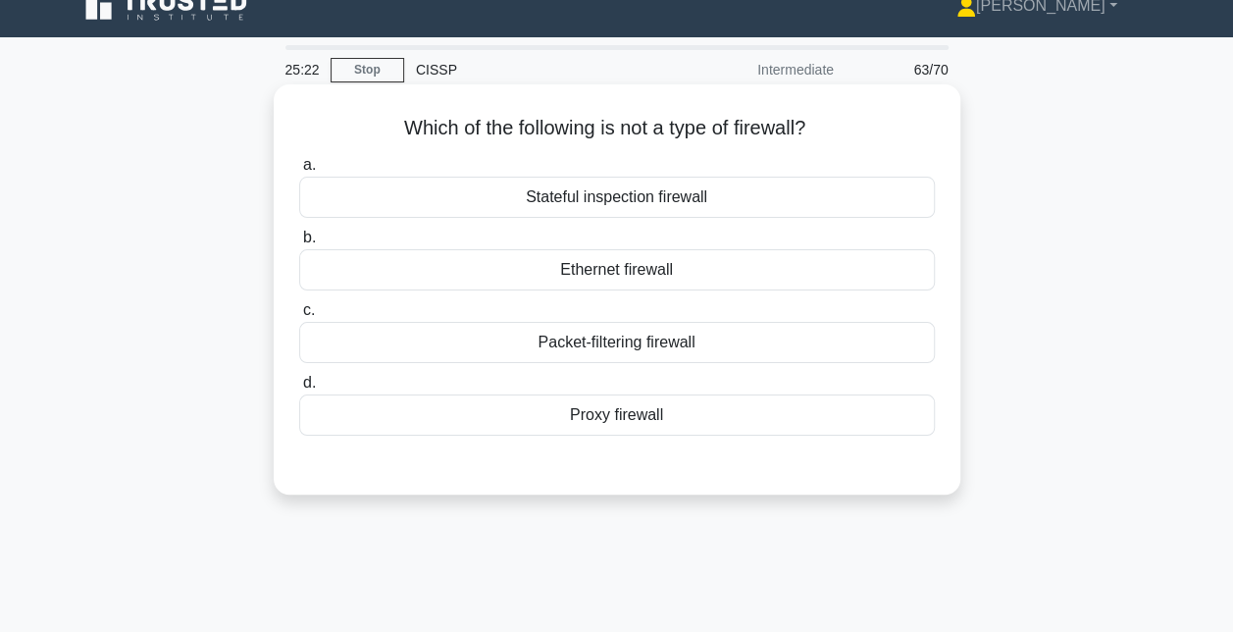
click at [630, 268] on div "Ethernet firewall" at bounding box center [617, 269] width 636 height 41
click at [299, 244] on input "b. Ethernet firewall" at bounding box center [299, 238] width 0 height 13
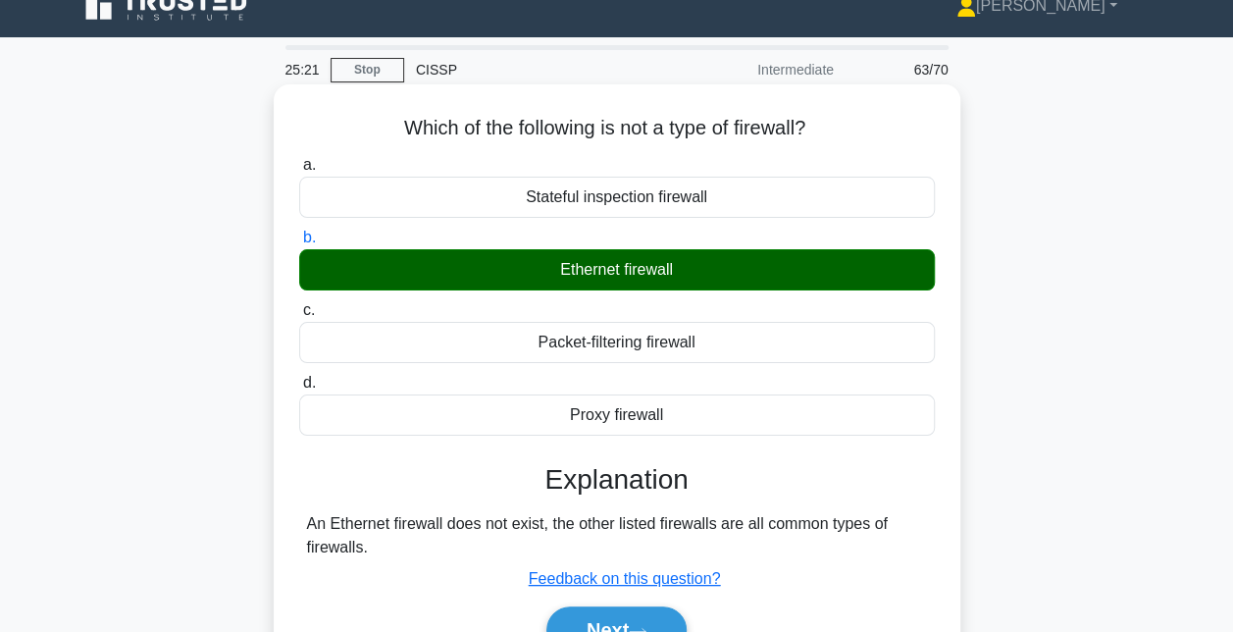
scroll to position [226, 0]
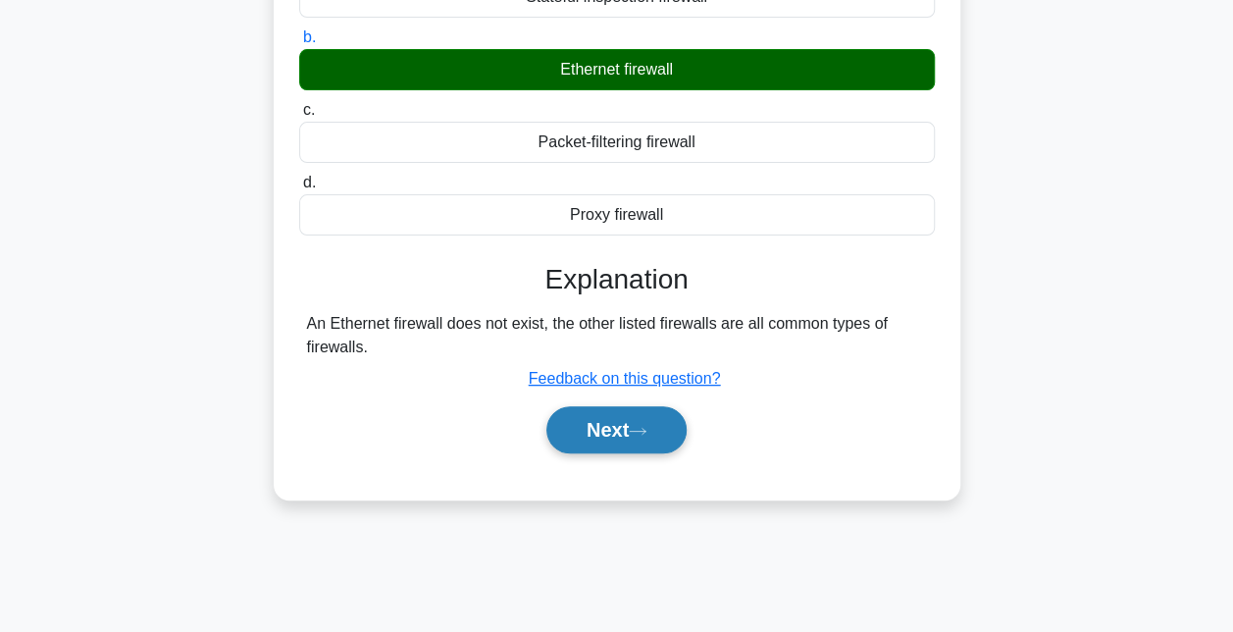
click at [598, 440] on button "Next" at bounding box center [616, 429] width 140 height 47
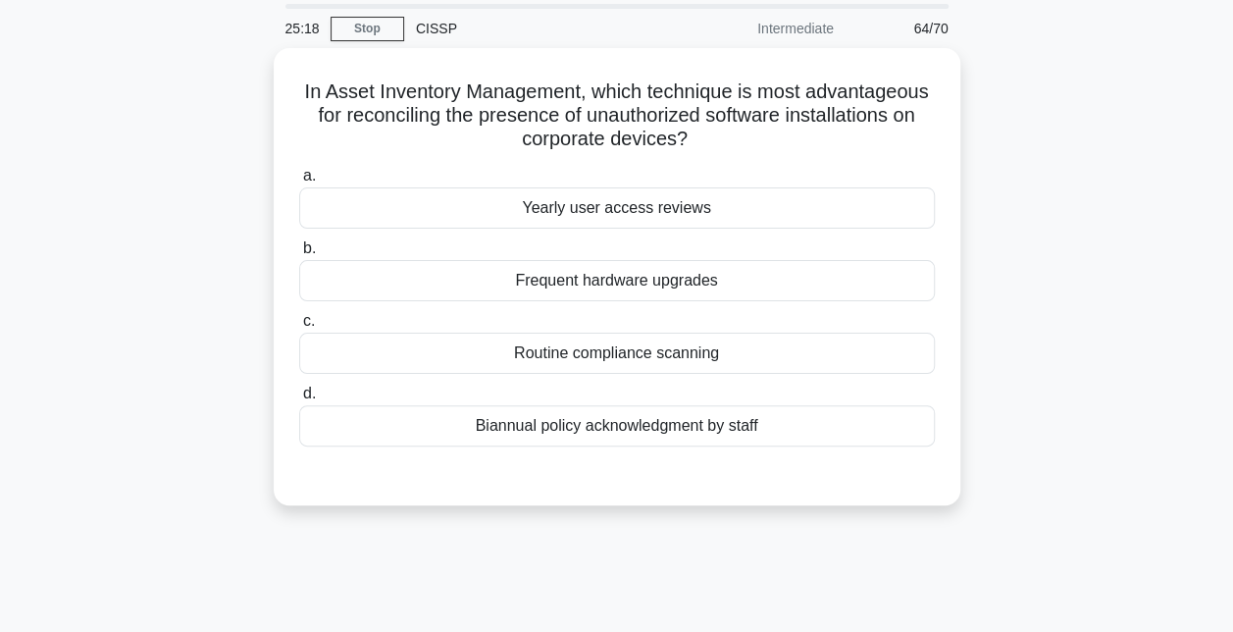
scroll to position [67, 0]
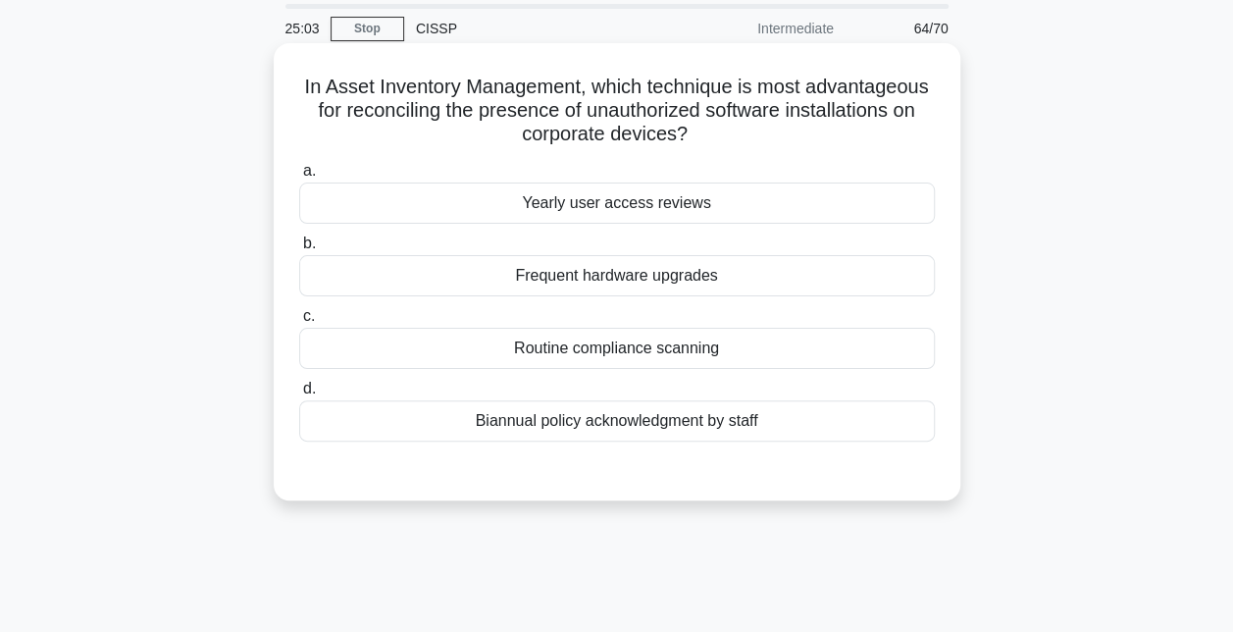
click at [620, 349] on div "Routine compliance scanning" at bounding box center [617, 348] width 636 height 41
click at [299, 323] on input "c. Routine compliance scanning" at bounding box center [299, 316] width 0 height 13
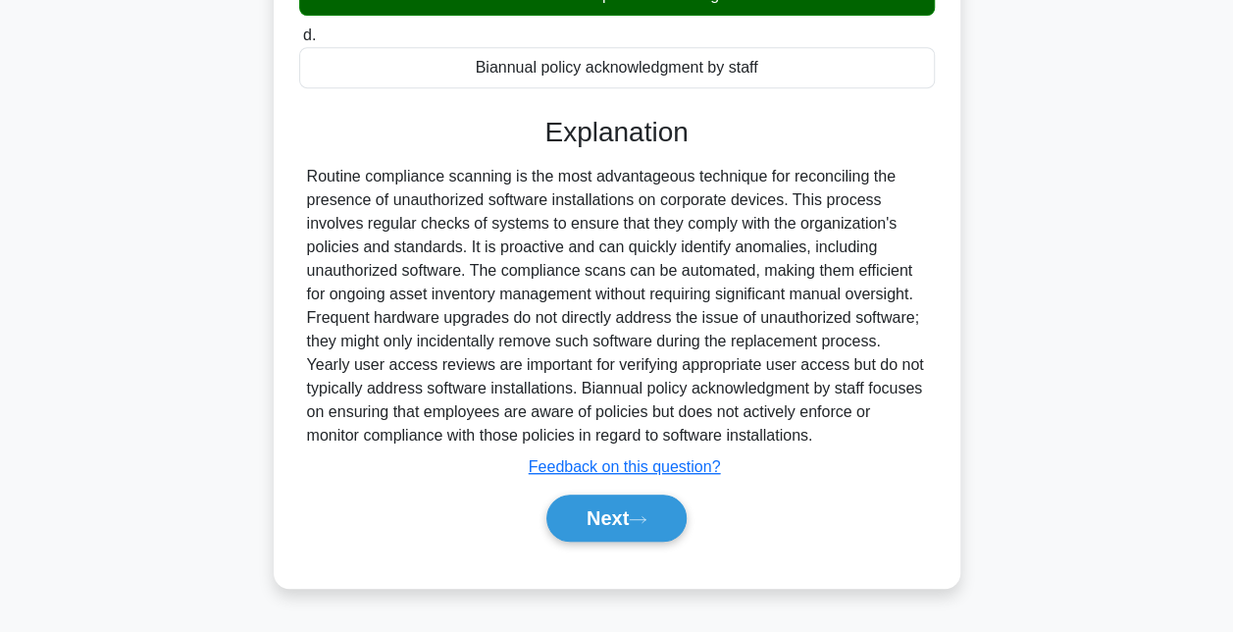
scroll to position [424, 0]
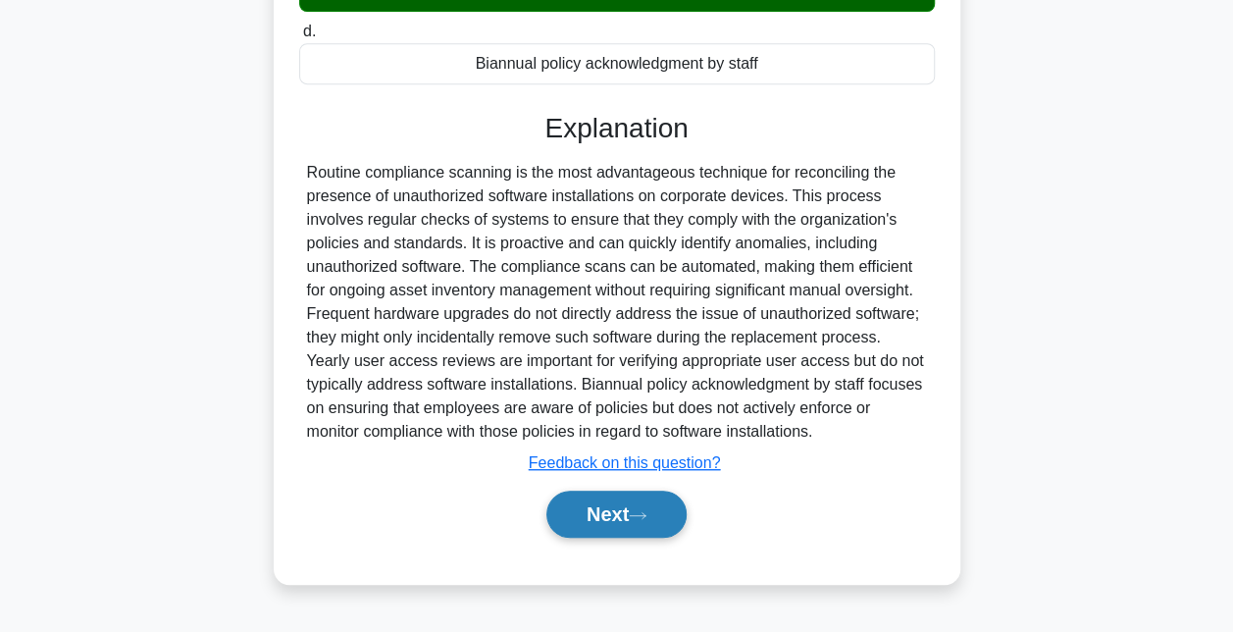
click at [598, 525] on button "Next" at bounding box center [616, 514] width 140 height 47
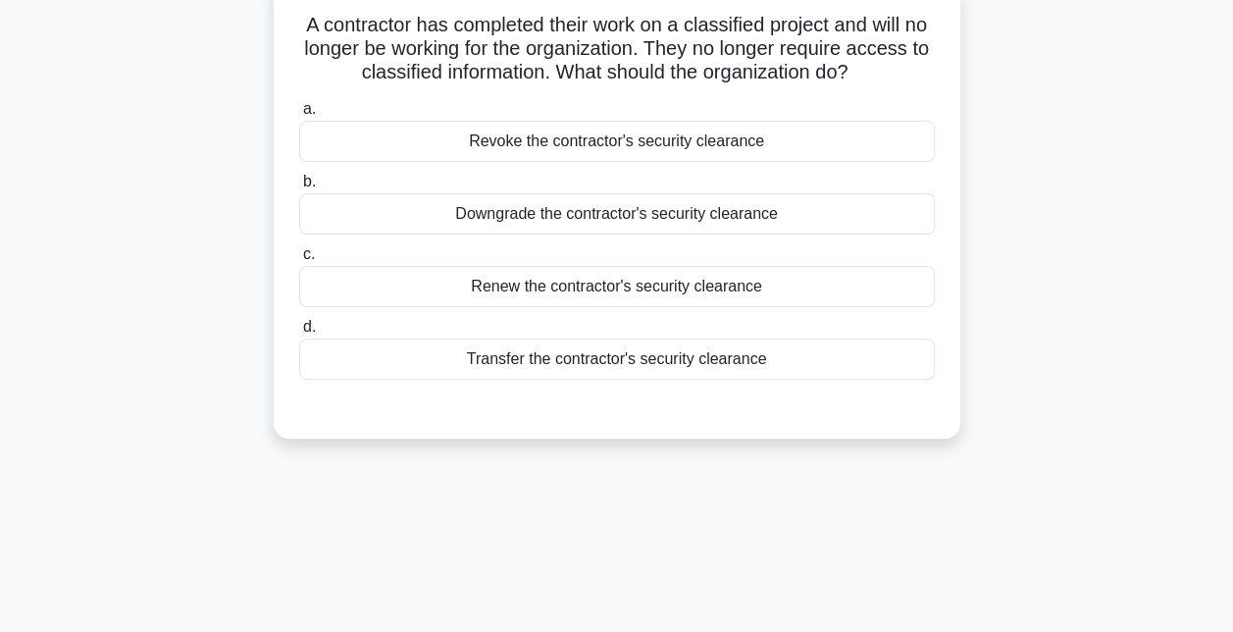
scroll to position [131, 0]
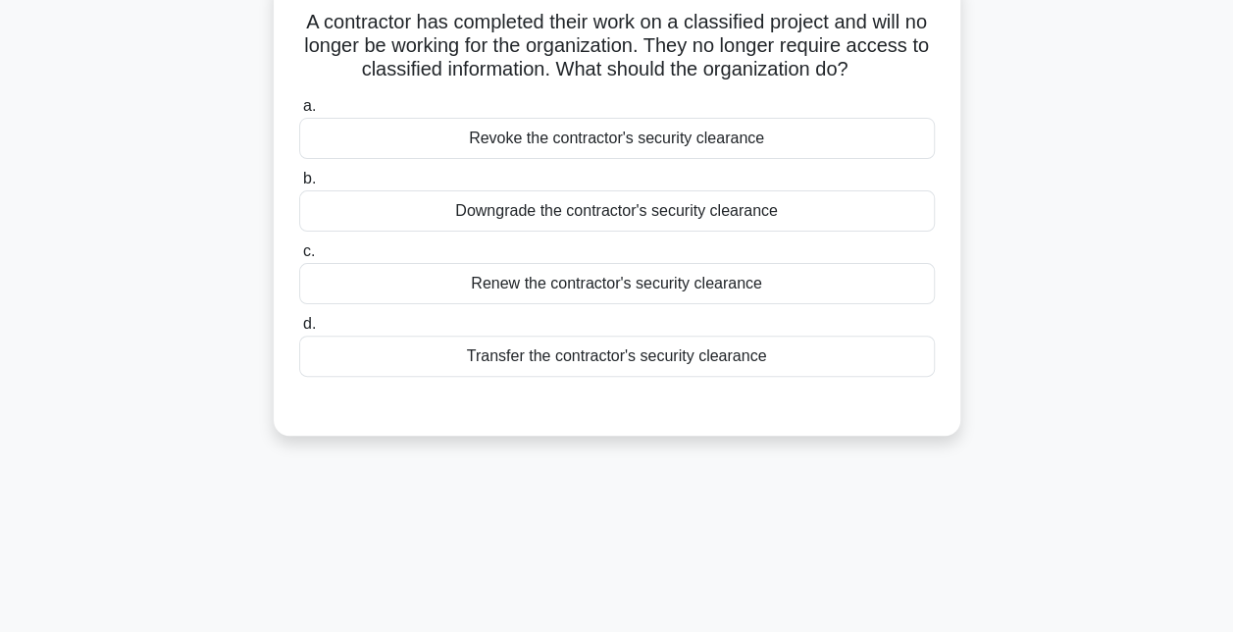
click at [791, 207] on div "Downgrade the contractor's security clearance" at bounding box center [617, 210] width 636 height 41
click at [299, 185] on input "b. Downgrade the contractor's security clearance" at bounding box center [299, 179] width 0 height 13
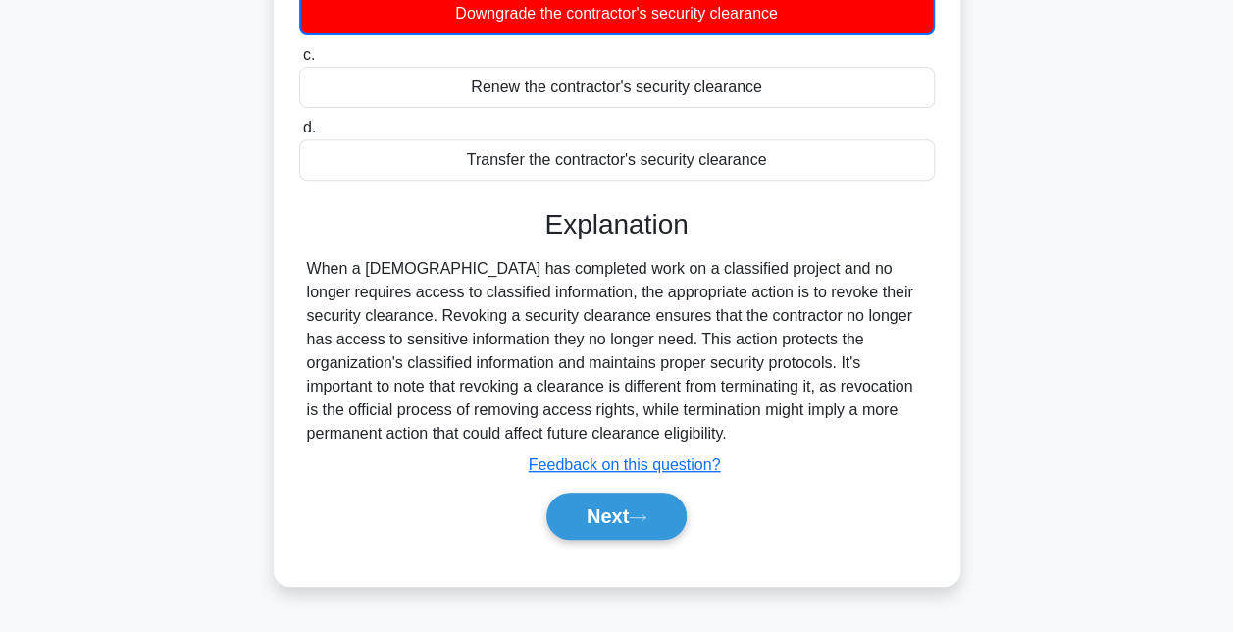
scroll to position [428, 0]
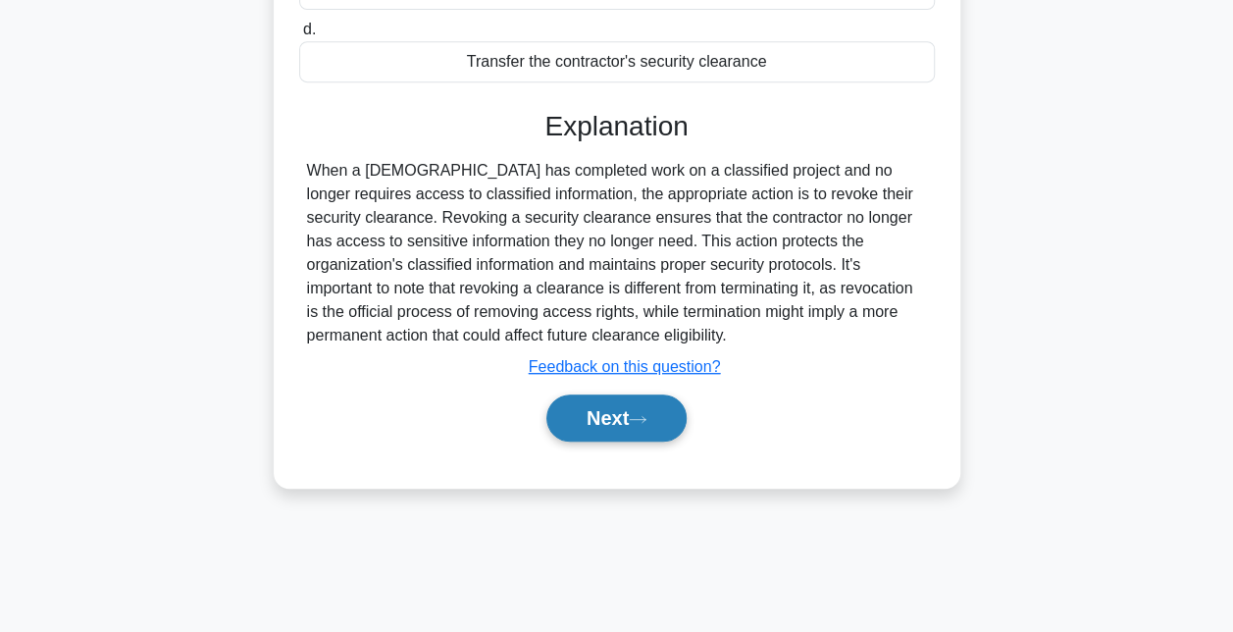
click at [590, 411] on button "Next" at bounding box center [616, 417] width 140 height 47
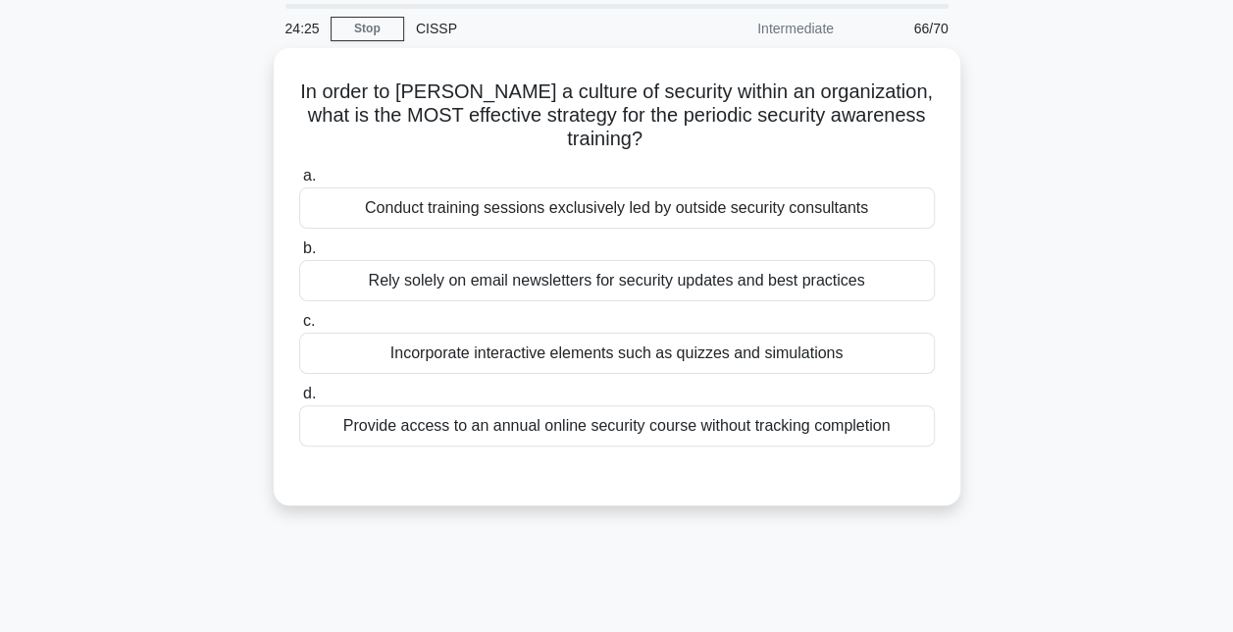
scroll to position [73, 0]
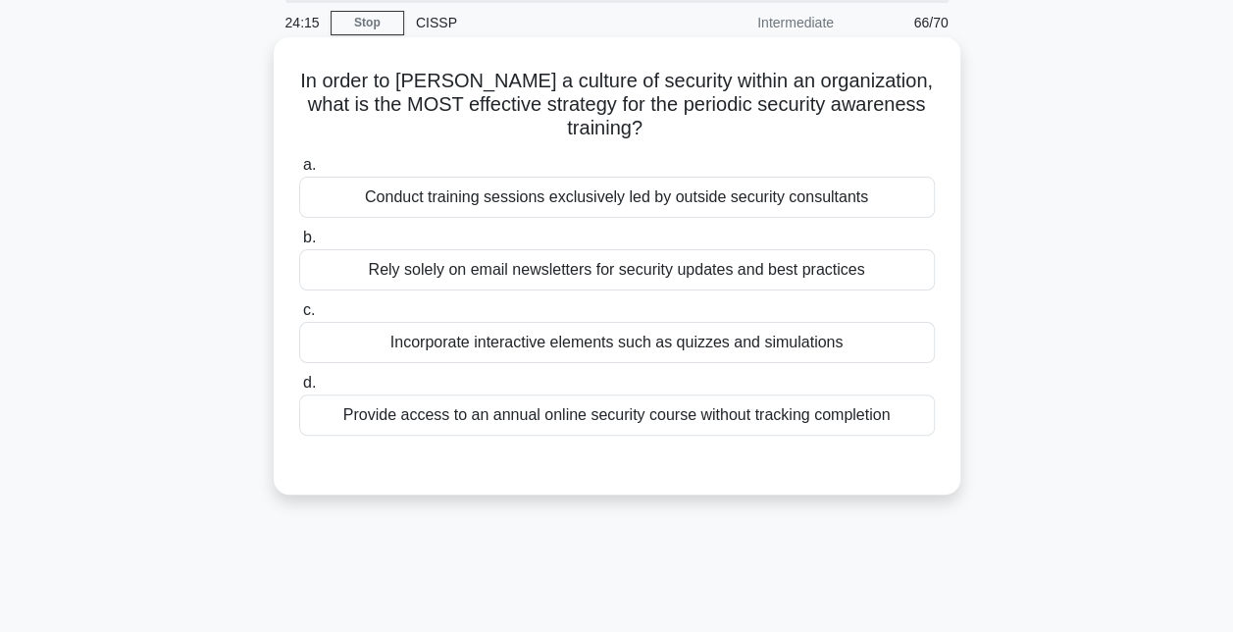
click at [643, 345] on div "Incorporate interactive elements such as quizzes and simulations" at bounding box center [617, 342] width 636 height 41
click at [299, 317] on input "c. Incorporate interactive elements such as quizzes and simulations" at bounding box center [299, 310] width 0 height 13
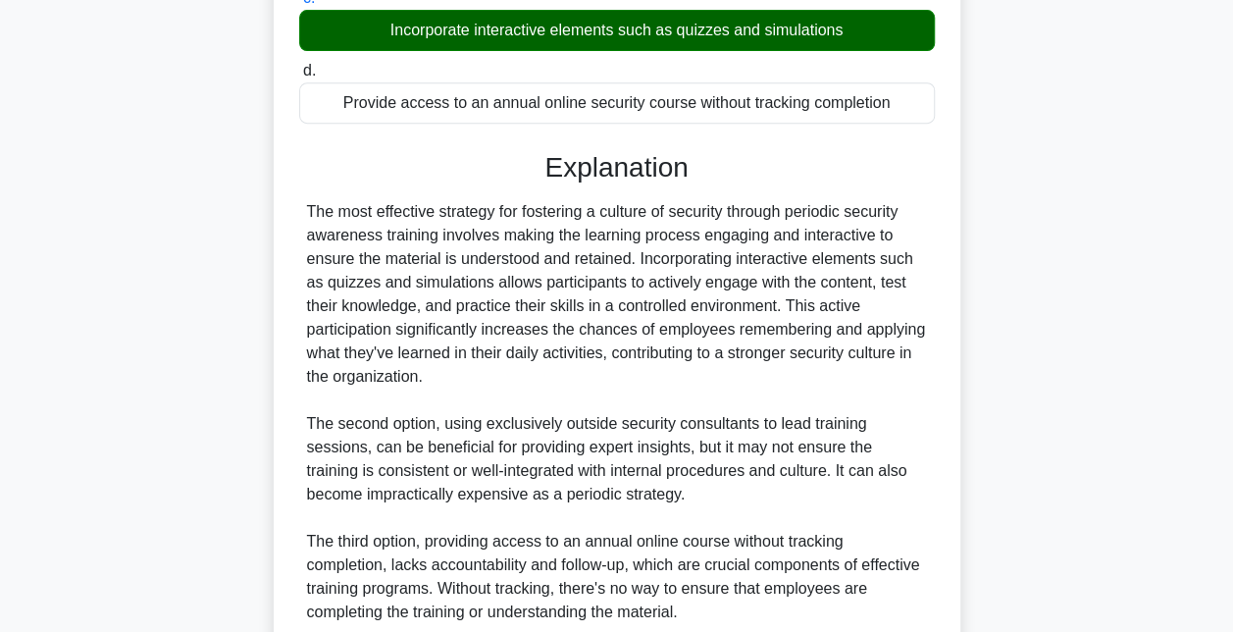
scroll to position [669, 0]
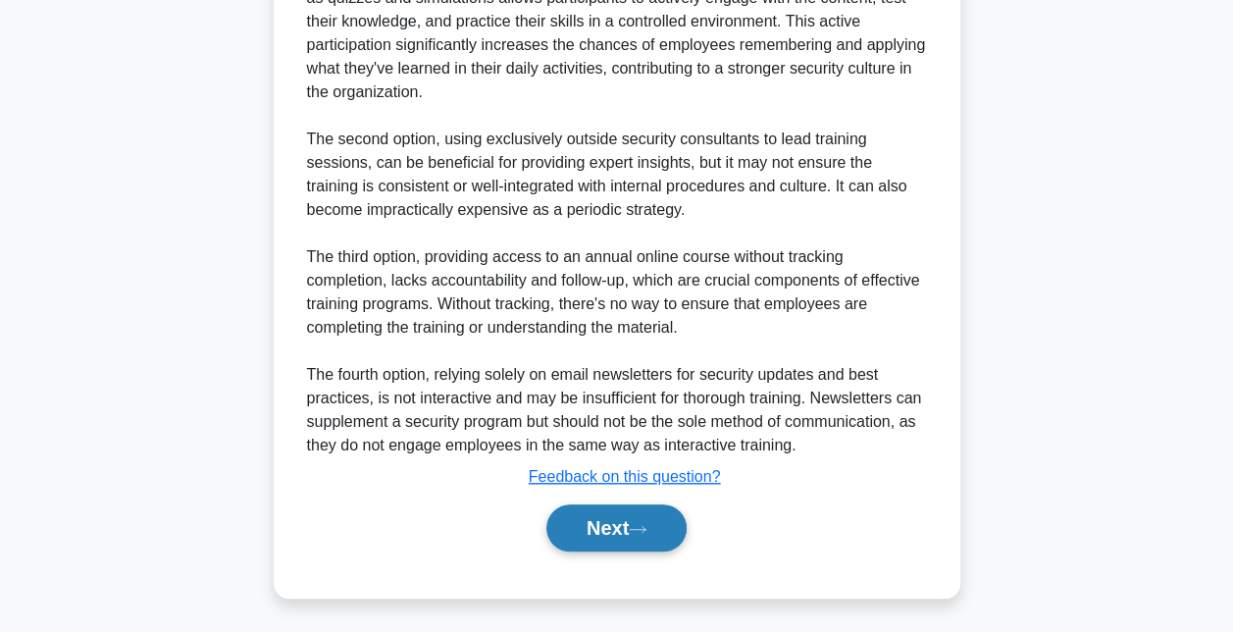
click at [591, 511] on button "Next" at bounding box center [616, 527] width 140 height 47
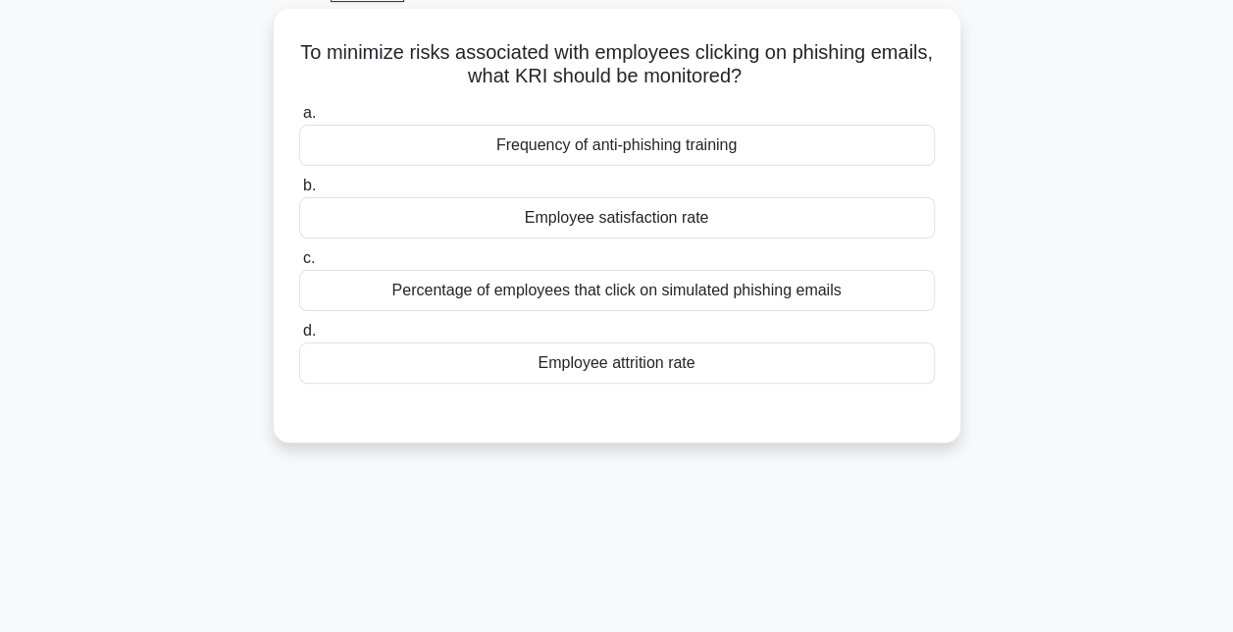
scroll to position [104, 0]
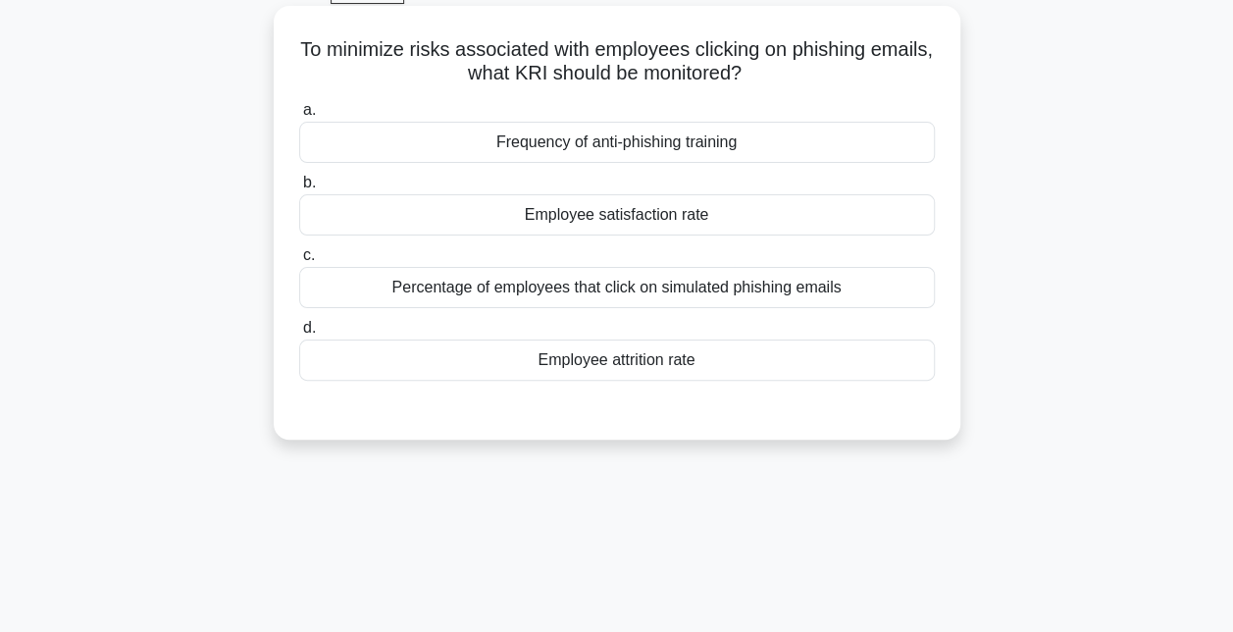
click at [661, 290] on div "Percentage of employees that click on simulated phishing emails" at bounding box center [617, 287] width 636 height 41
click at [299, 262] on input "c. Percentage of employees that click on simulated phishing emails" at bounding box center [299, 255] width 0 height 13
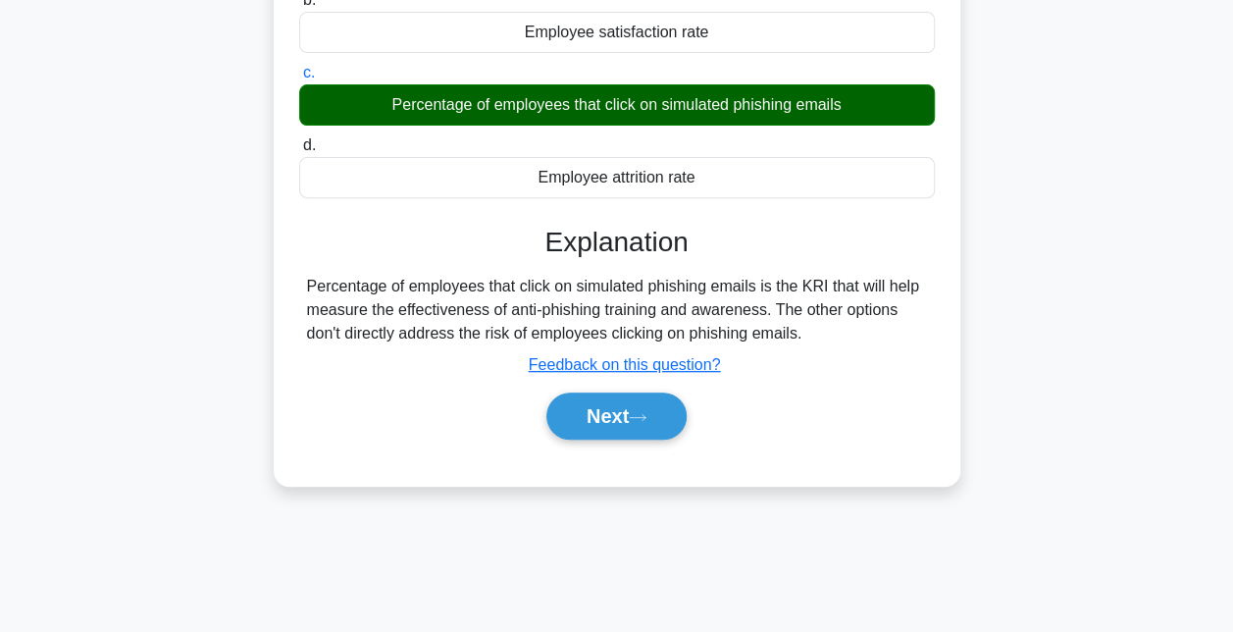
scroll to position [285, 0]
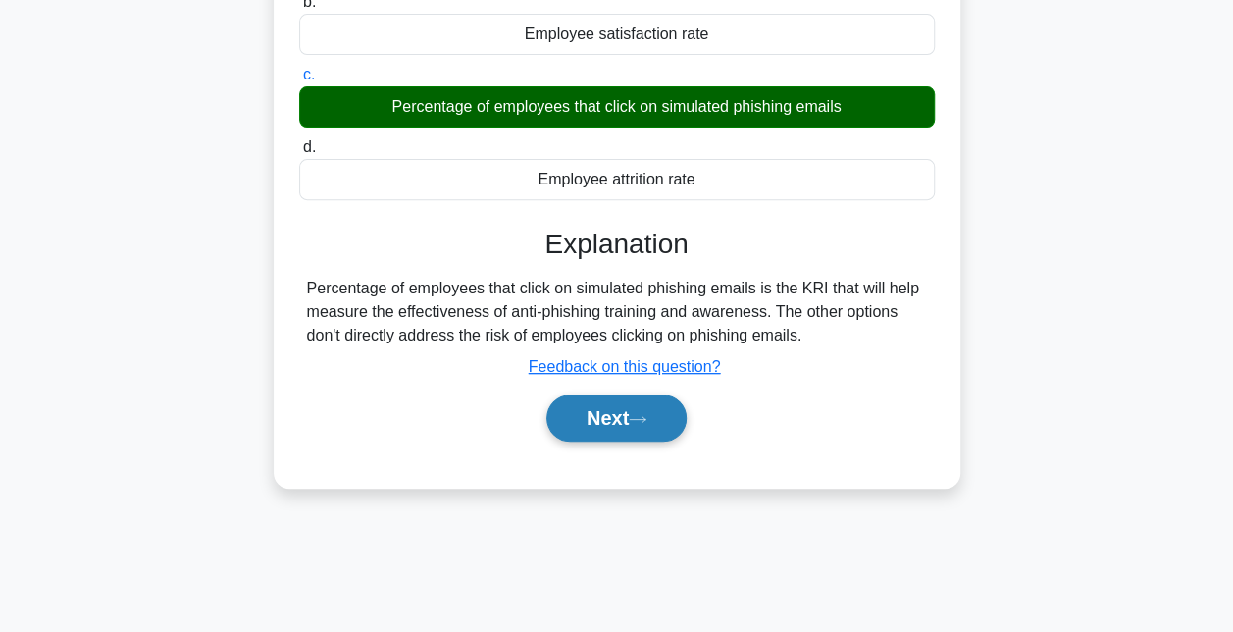
click at [604, 430] on button "Next" at bounding box center [616, 417] width 140 height 47
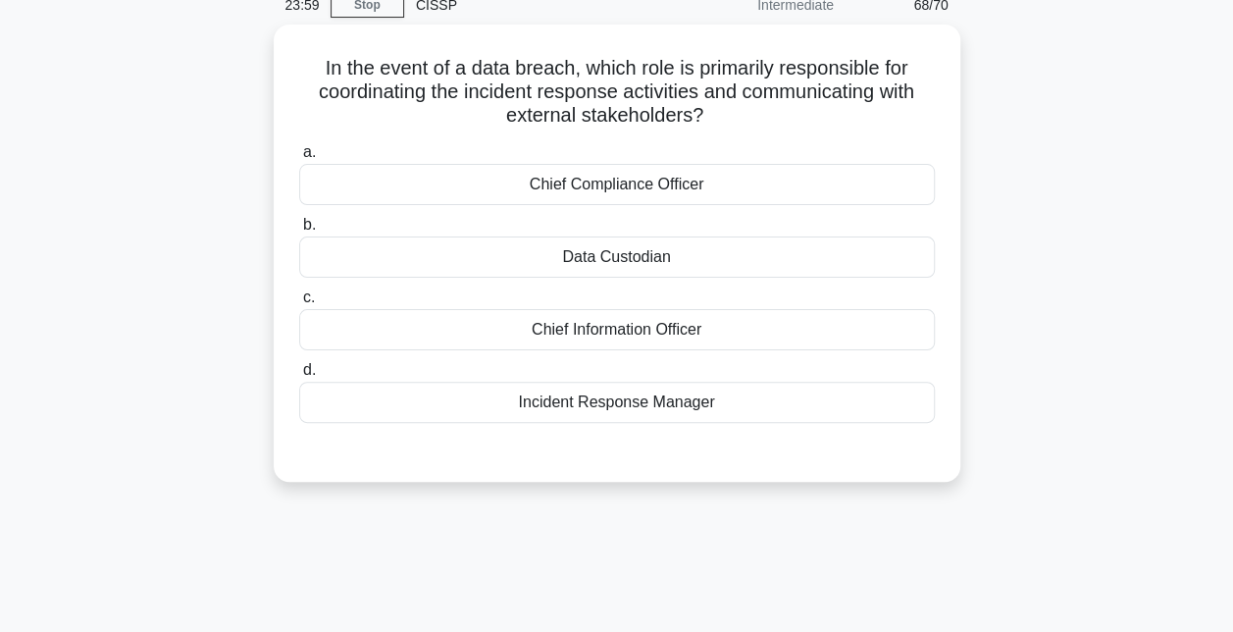
scroll to position [90, 0]
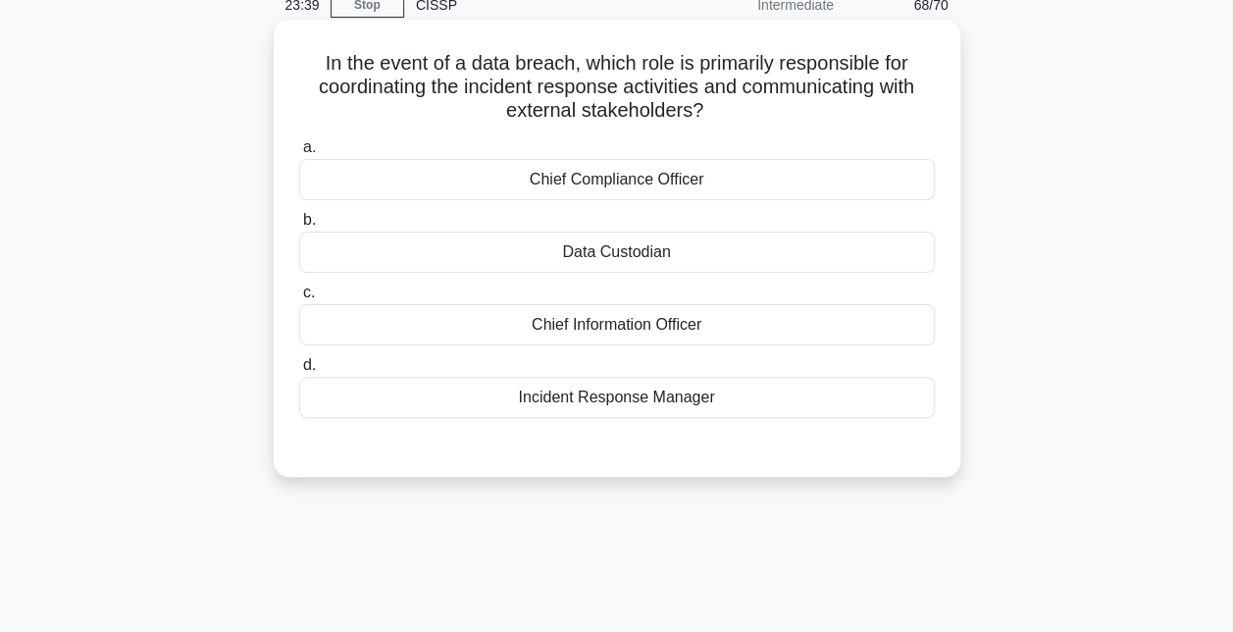
click at [646, 320] on div "Chief Information Officer" at bounding box center [617, 324] width 636 height 41
click at [299, 299] on input "c. Chief Information Officer" at bounding box center [299, 292] width 0 height 13
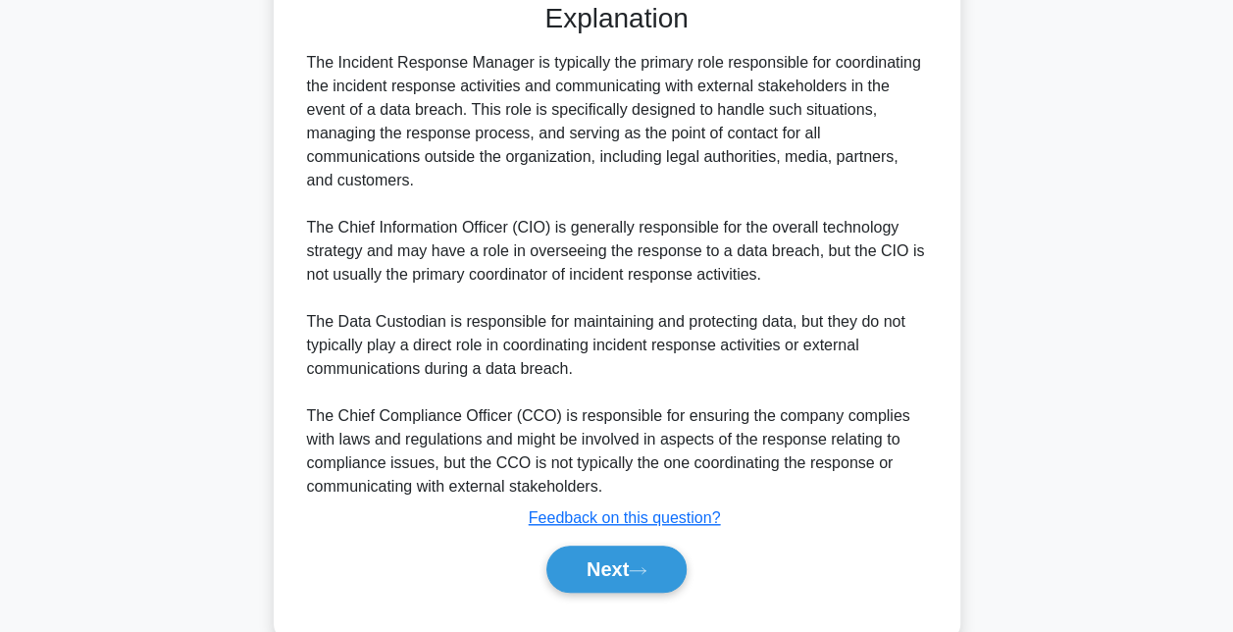
scroll to position [578, 0]
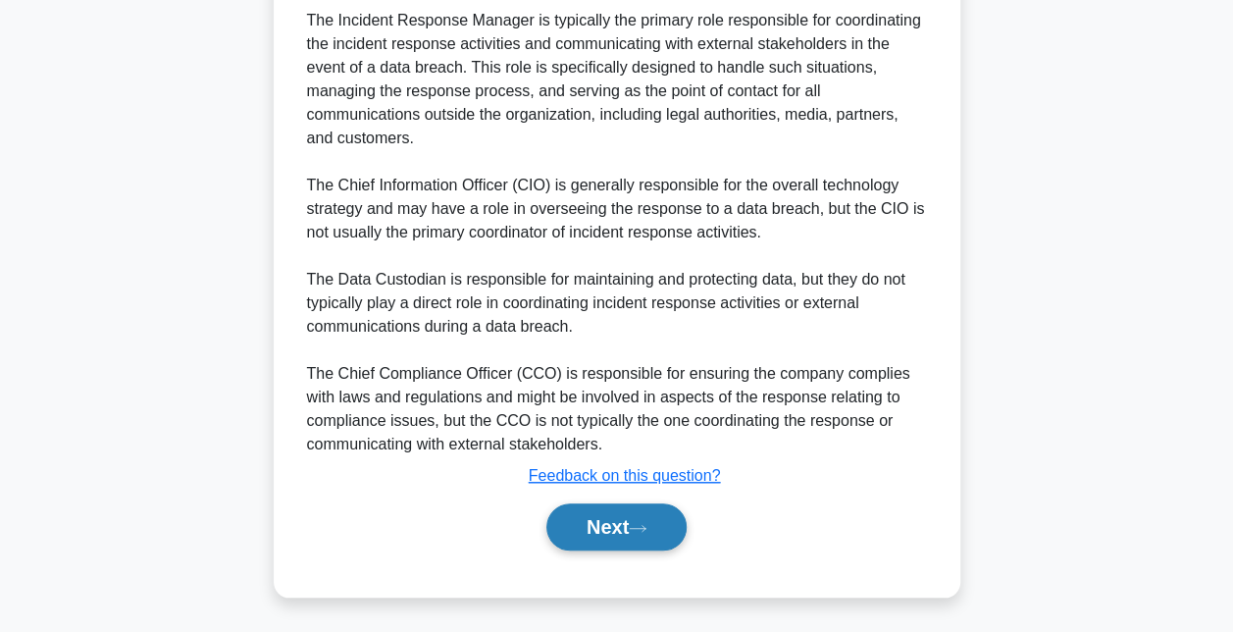
click at [615, 522] on button "Next" at bounding box center [616, 526] width 140 height 47
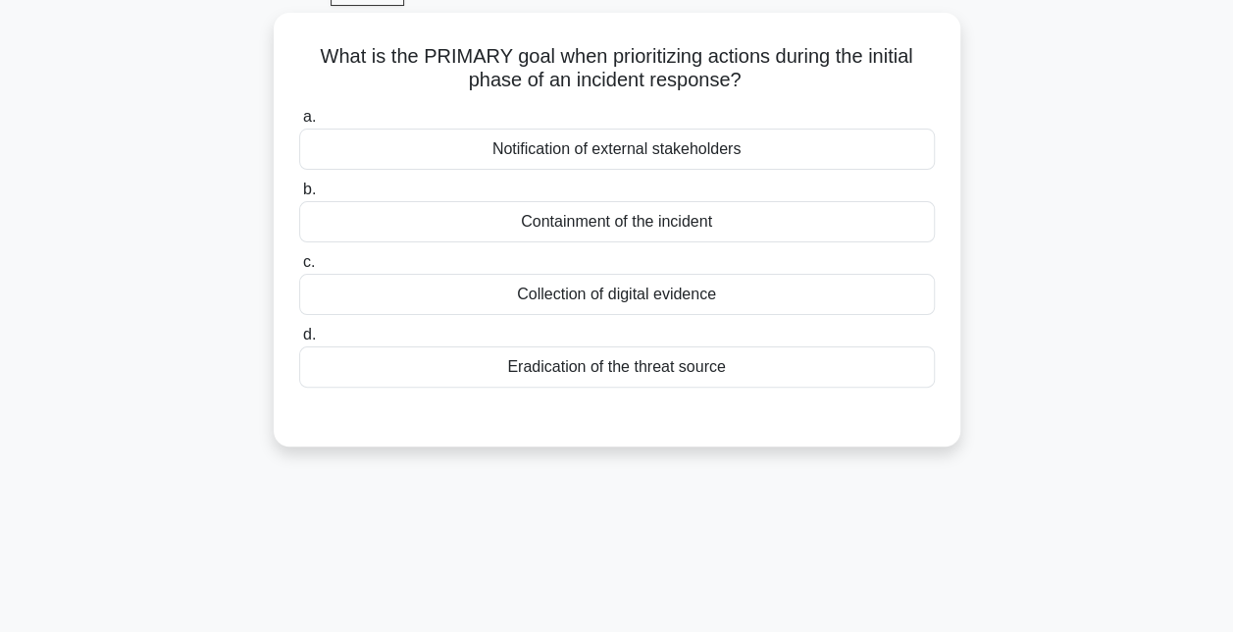
scroll to position [100, 0]
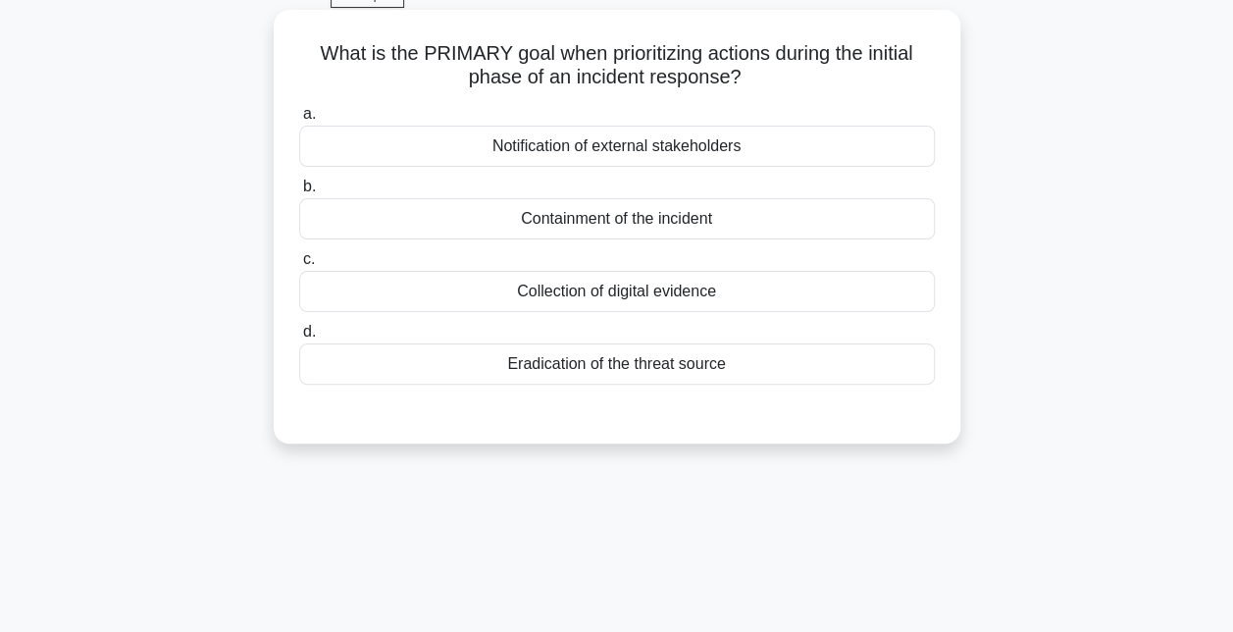
click at [670, 210] on div "Containment of the incident" at bounding box center [617, 218] width 636 height 41
click at [299, 193] on input "b. Containment of the incident" at bounding box center [299, 187] width 0 height 13
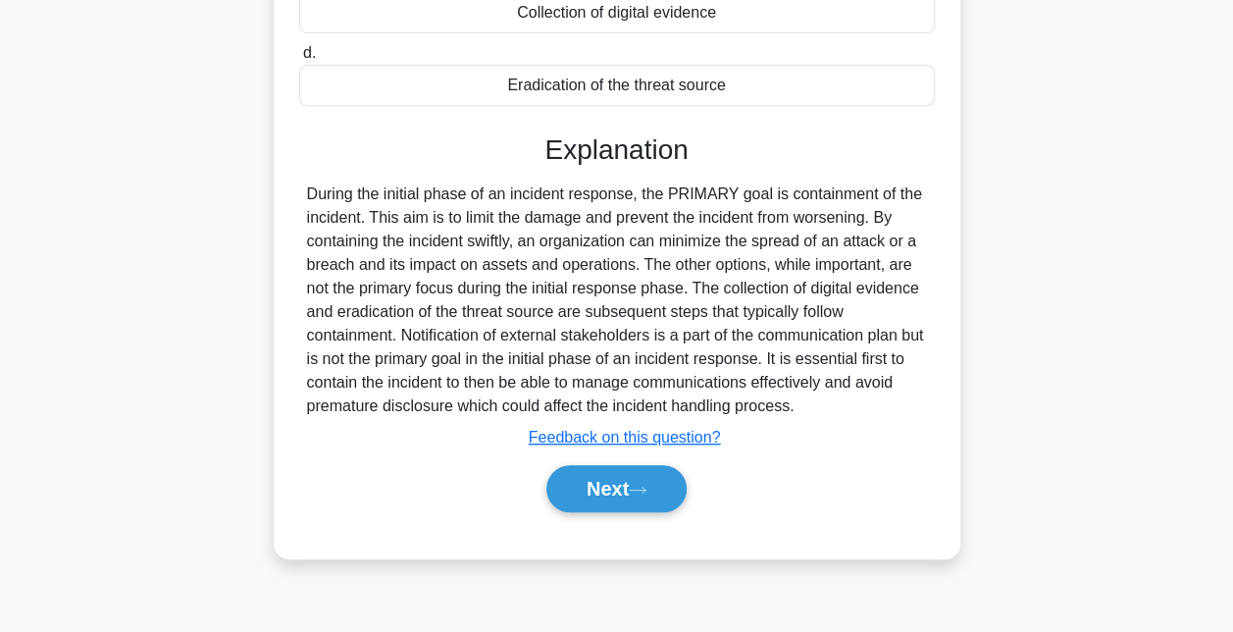
scroll to position [385, 0]
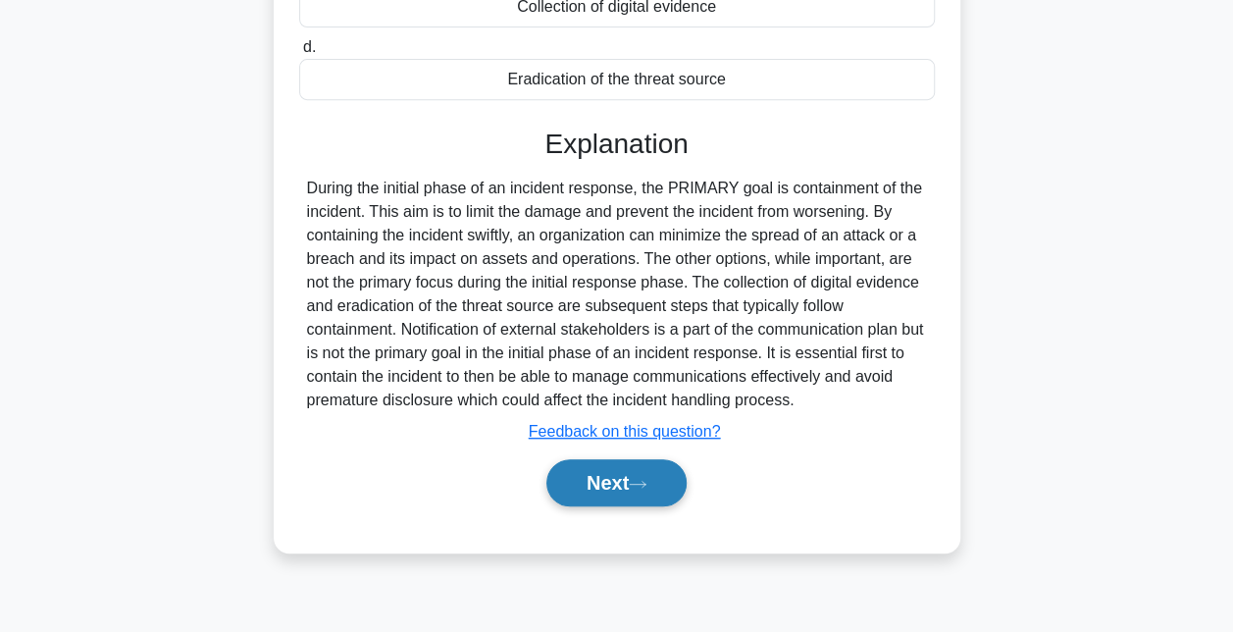
click at [610, 467] on button "Next" at bounding box center [616, 482] width 140 height 47
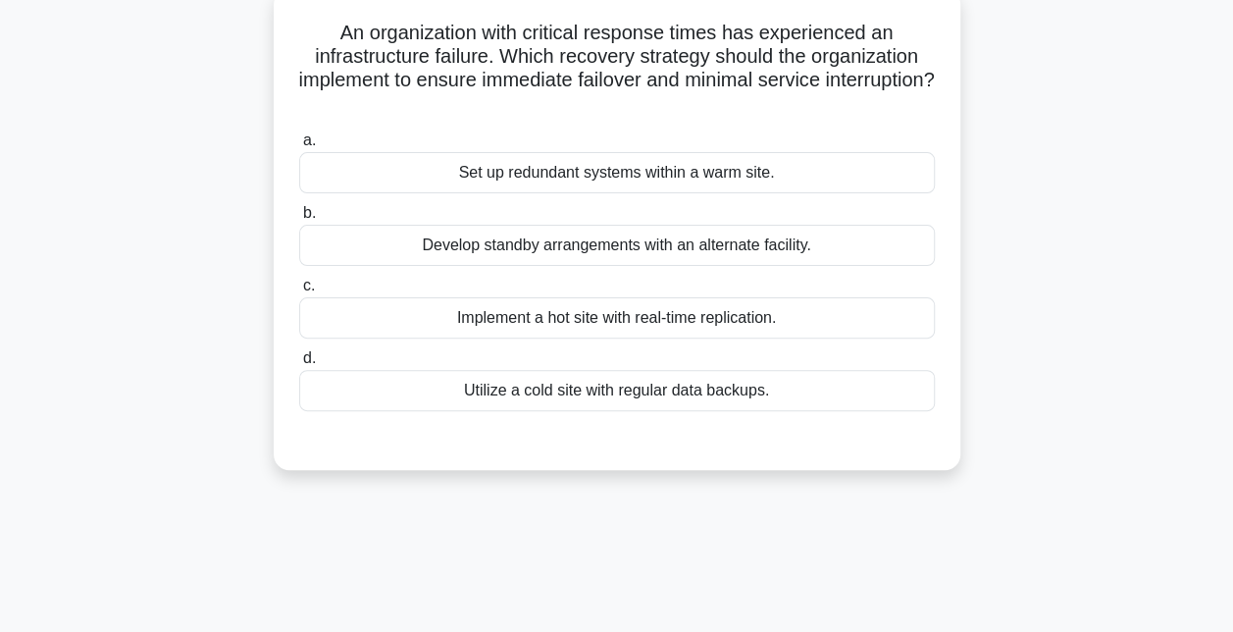
scroll to position [151, 0]
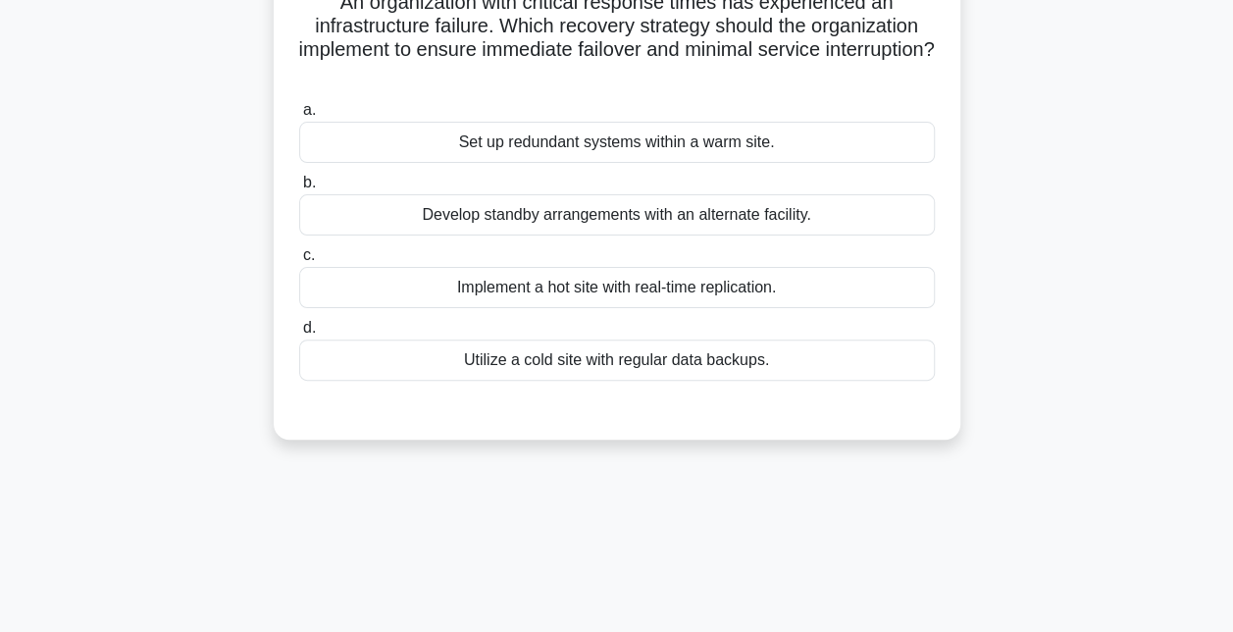
click at [647, 286] on div "Implement a hot site with real-time replication." at bounding box center [617, 287] width 636 height 41
click at [299, 262] on input "c. Implement a hot site with real-time replication." at bounding box center [299, 255] width 0 height 13
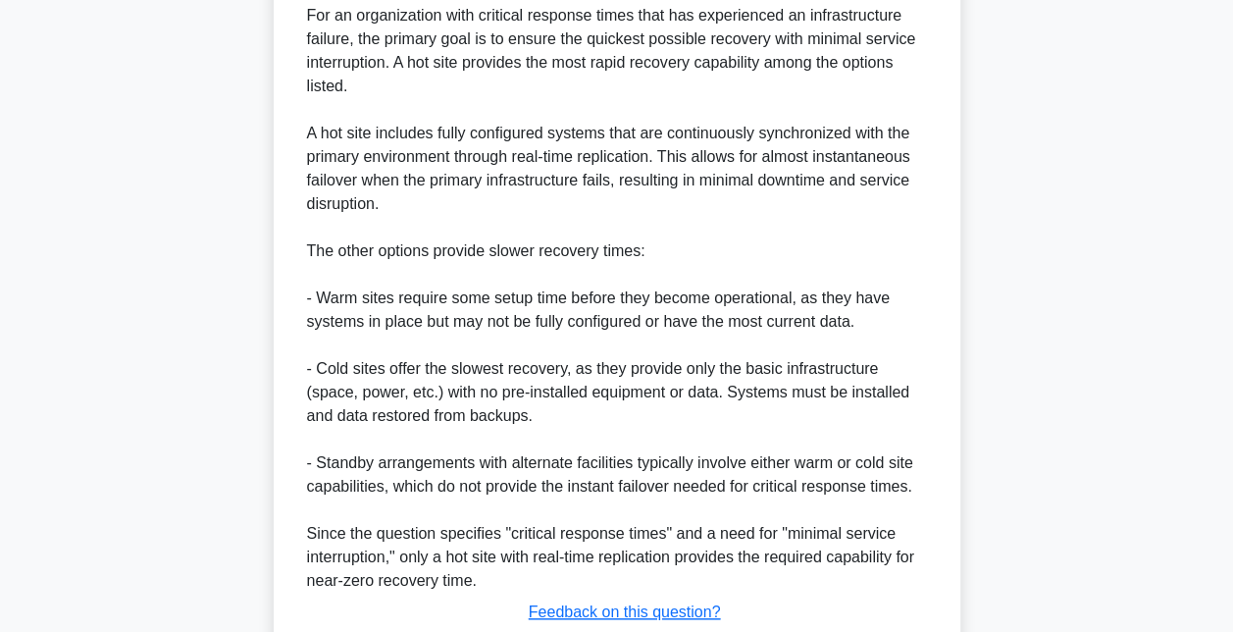
scroll to position [787, 0]
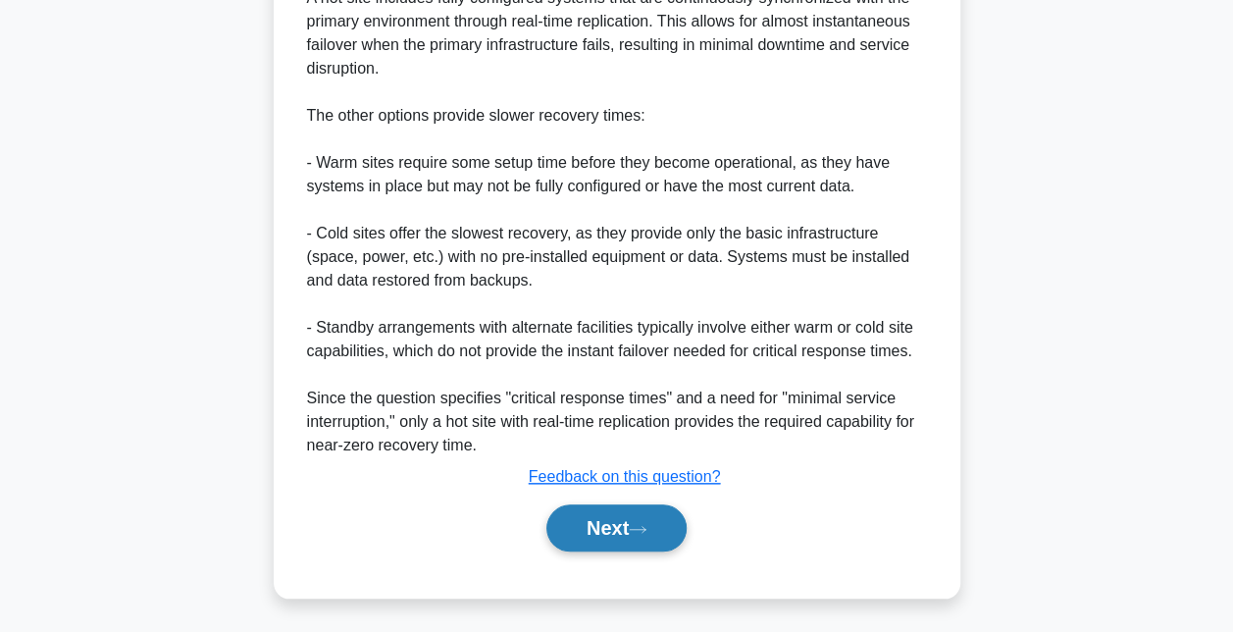
drag, startPoint x: 600, startPoint y: 514, endPoint x: 600, endPoint y: 542, distance: 27.5
click at [600, 542] on button "Next" at bounding box center [616, 527] width 140 height 47
click at [598, 520] on button "Next" at bounding box center [616, 527] width 140 height 47
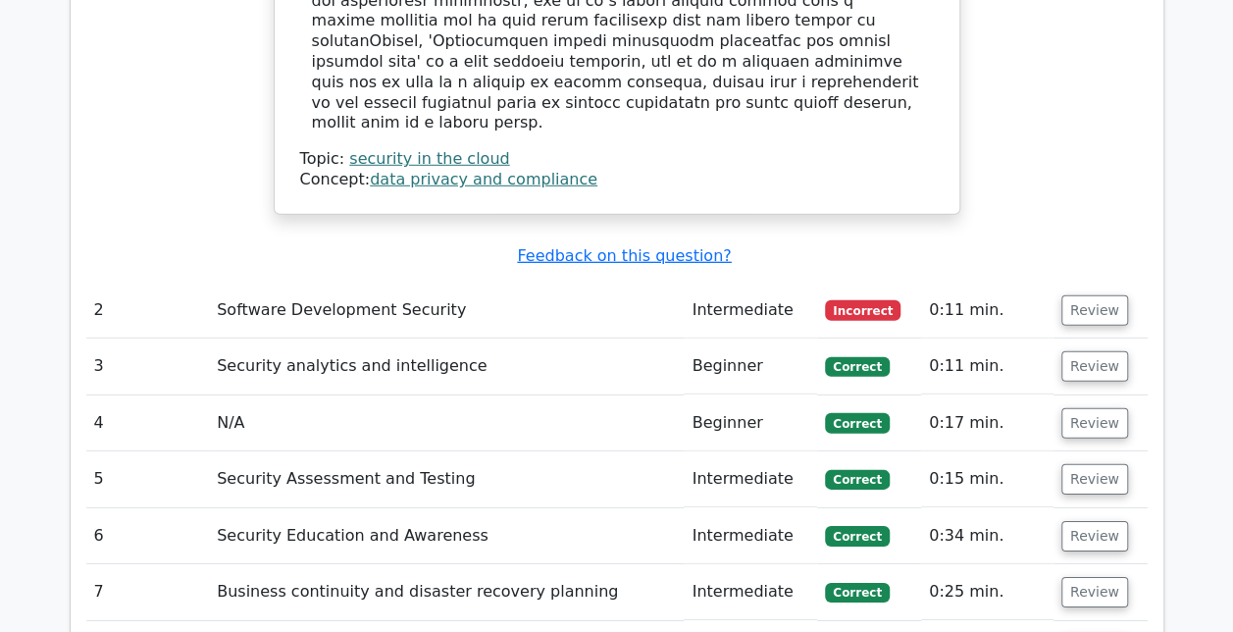
scroll to position [2755, 0]
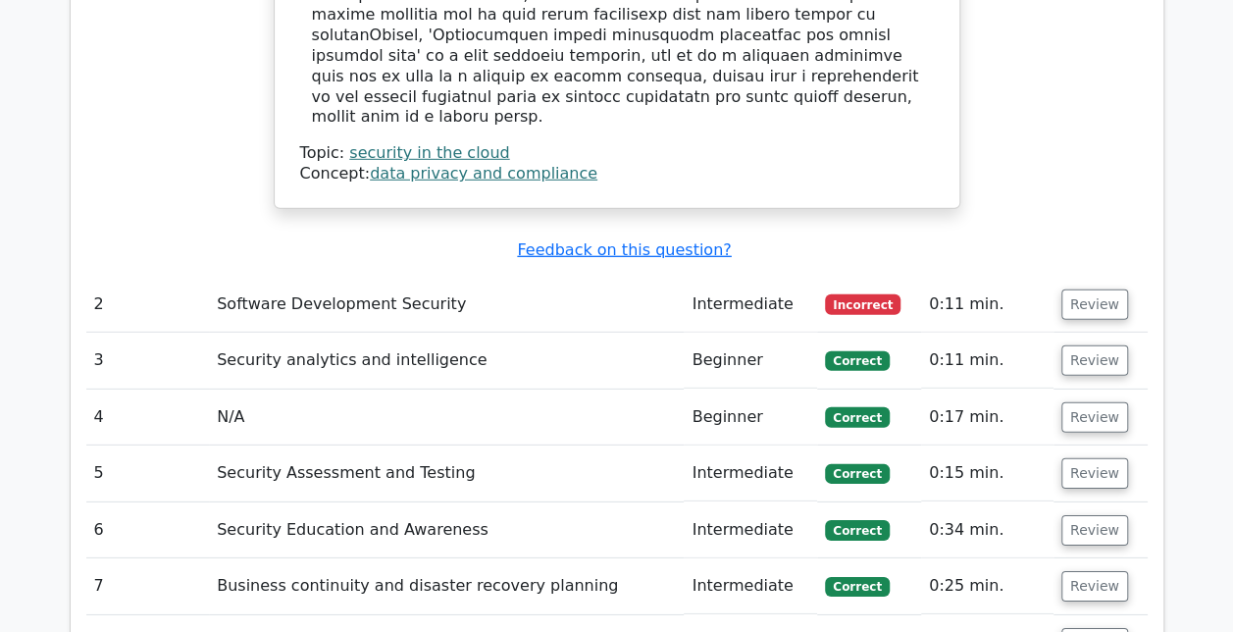
click at [517, 277] on td "Software Development Security" at bounding box center [446, 305] width 475 height 56
click at [451, 277] on td "Software Development Security" at bounding box center [446, 305] width 475 height 56
click at [1076, 289] on button "Review" at bounding box center [1095, 304] width 67 height 30
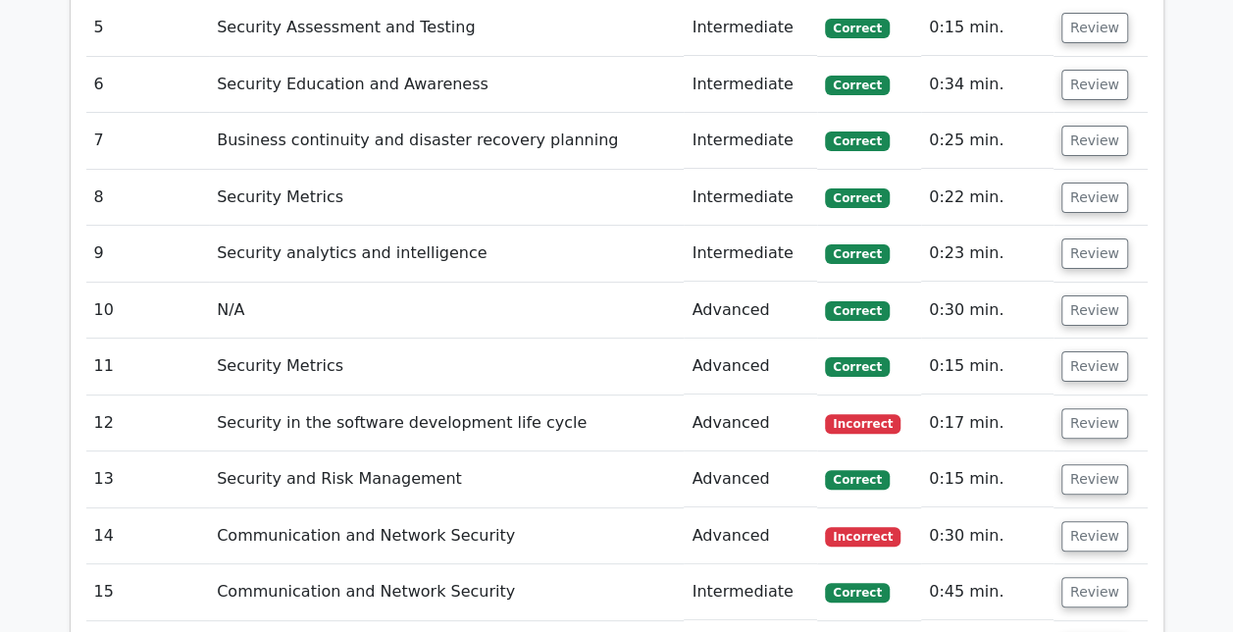
scroll to position [3772, 0]
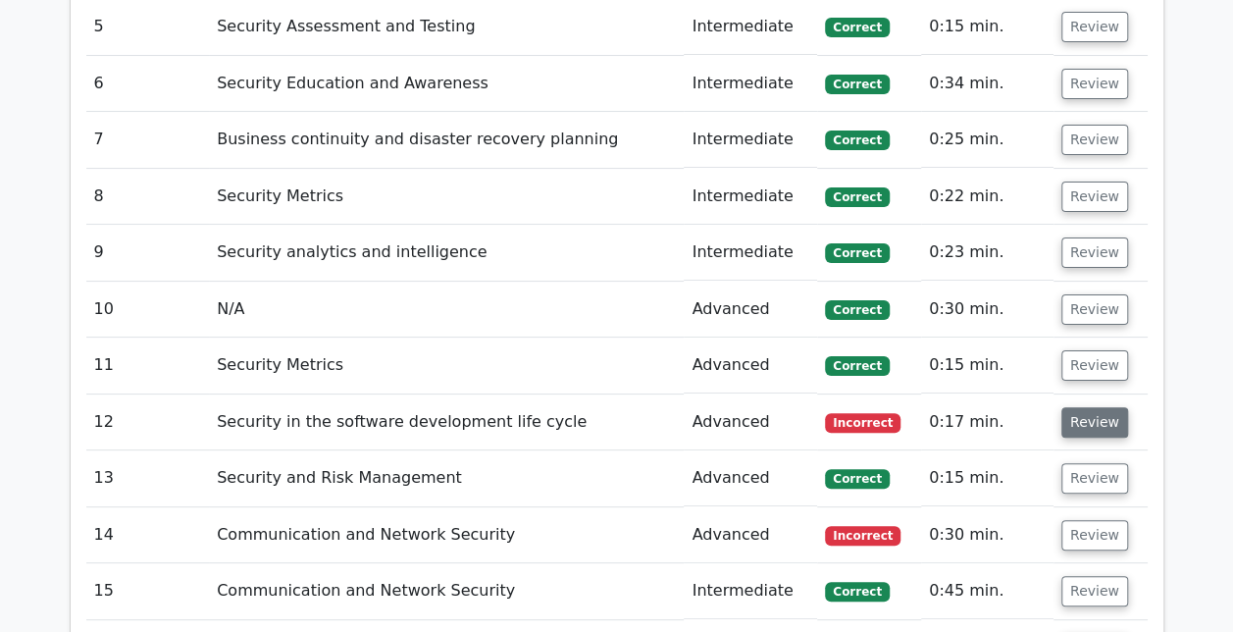
click at [1077, 407] on button "Review" at bounding box center [1095, 422] width 67 height 30
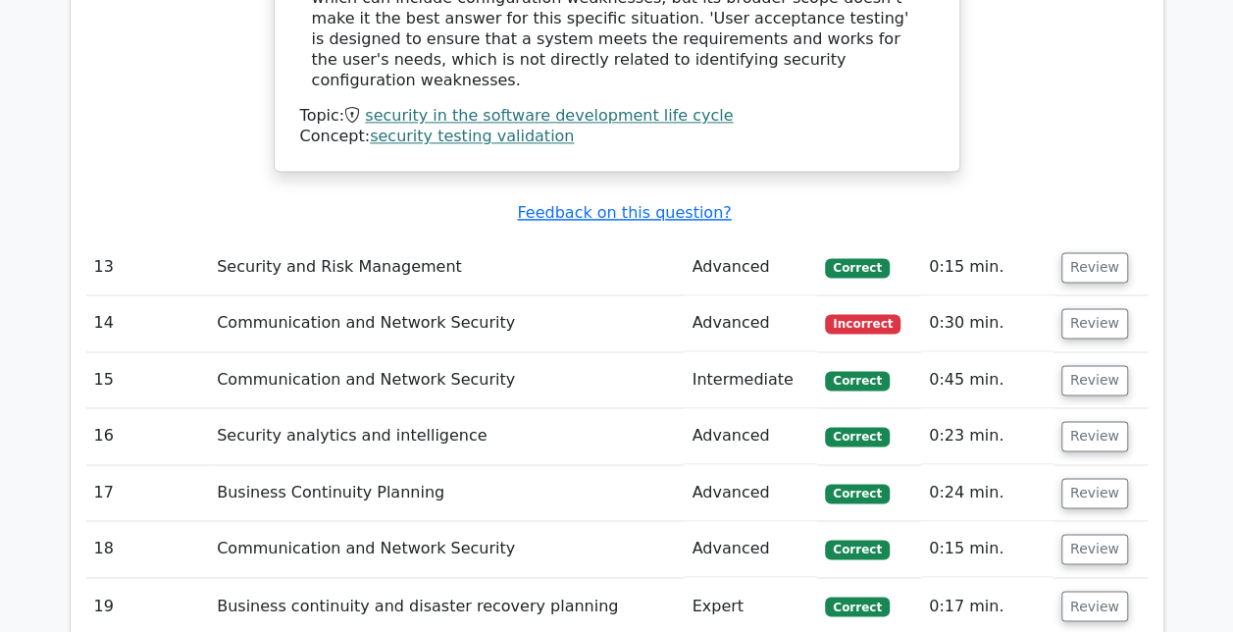
scroll to position [4992, 0]
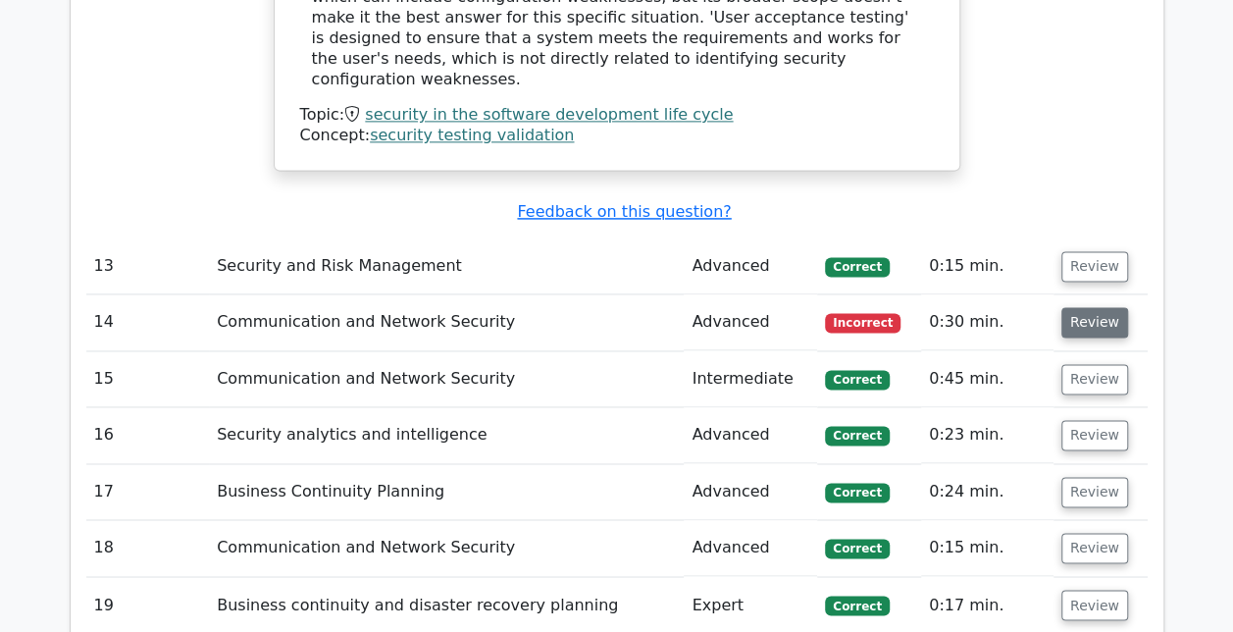
click at [1068, 307] on button "Review" at bounding box center [1095, 322] width 67 height 30
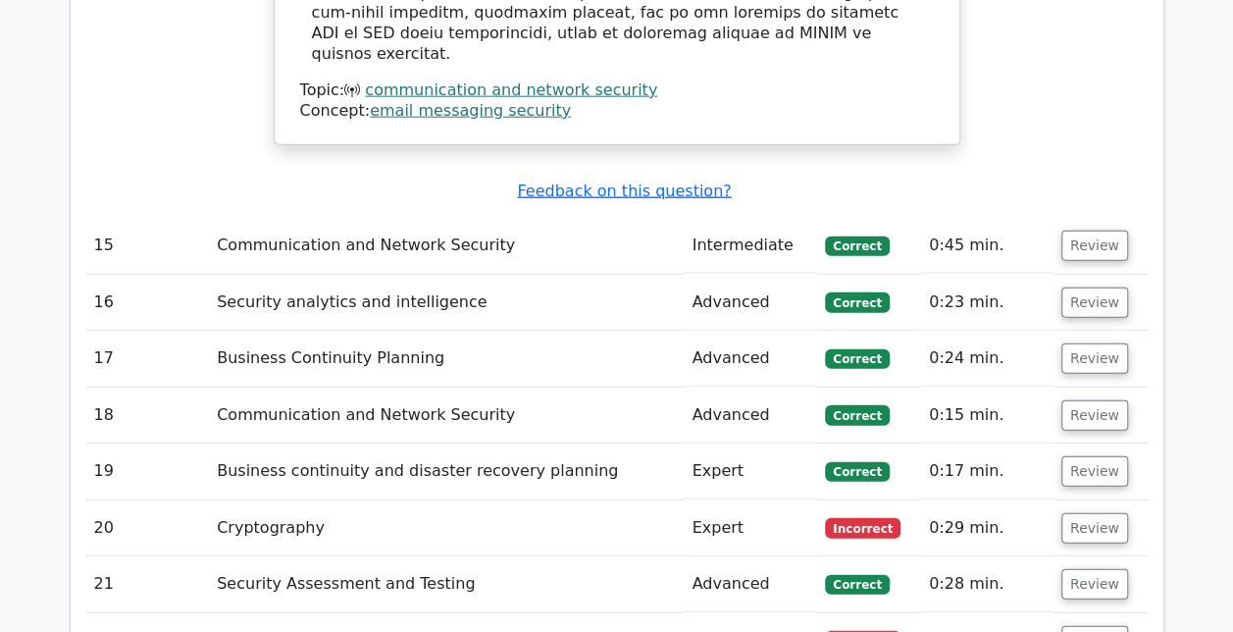
scroll to position [6032, 0]
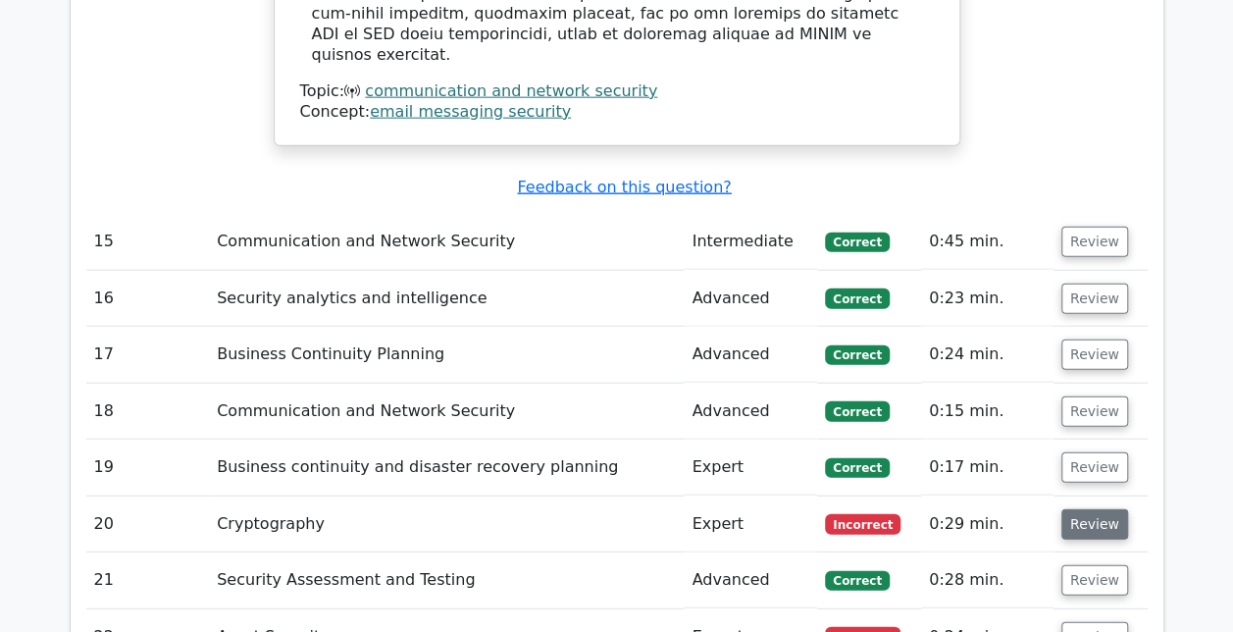
click at [1085, 509] on button "Review" at bounding box center [1095, 524] width 67 height 30
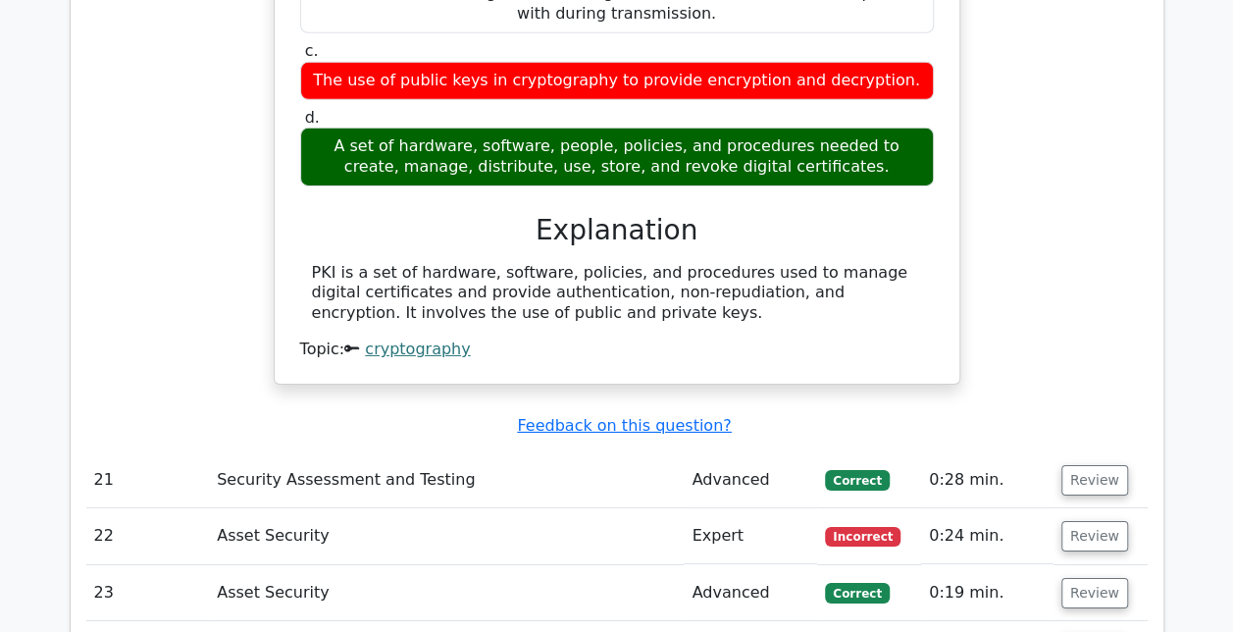
scroll to position [6829, 0]
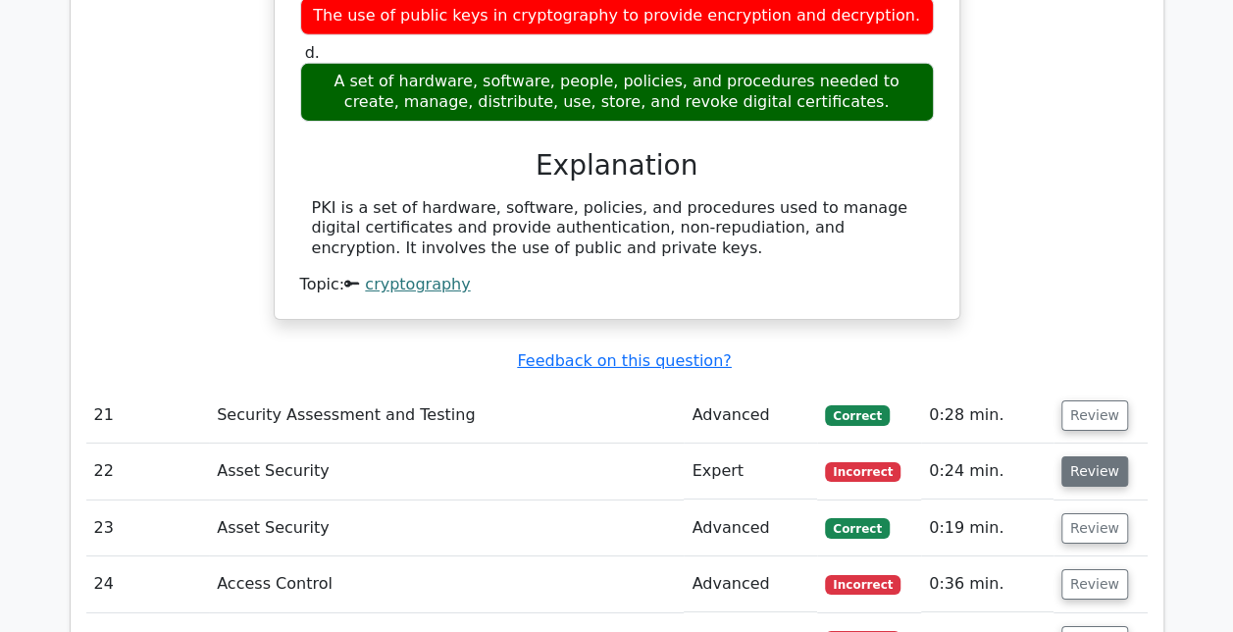
click at [1079, 456] on button "Review" at bounding box center [1095, 471] width 67 height 30
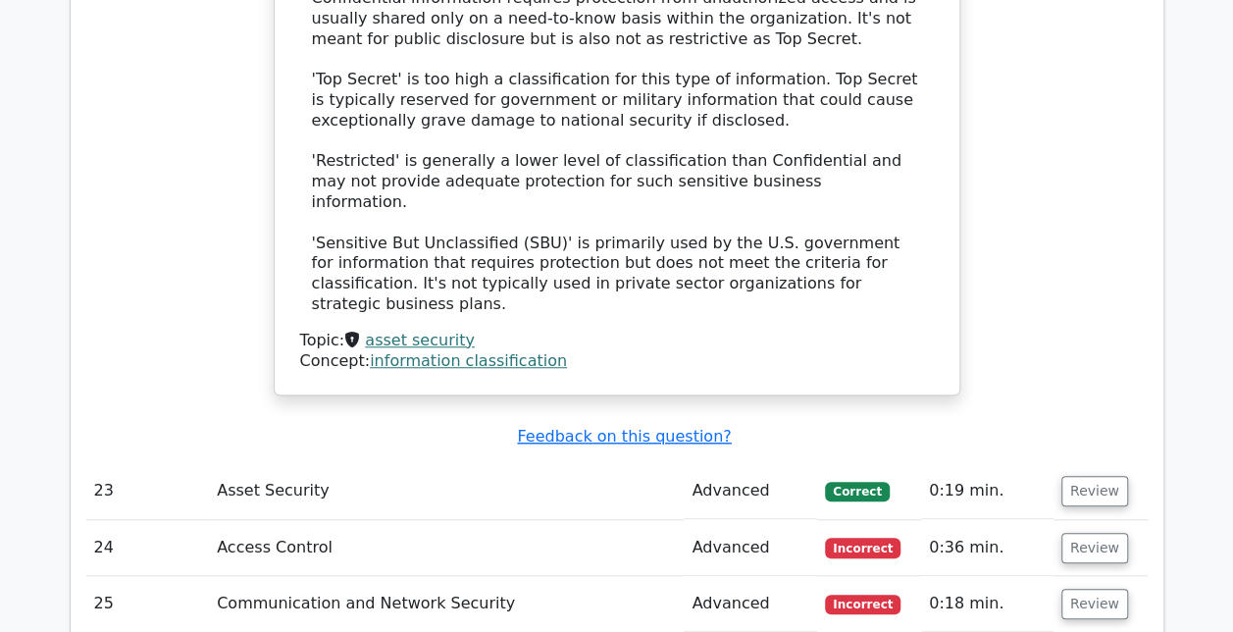
scroll to position [7978, 0]
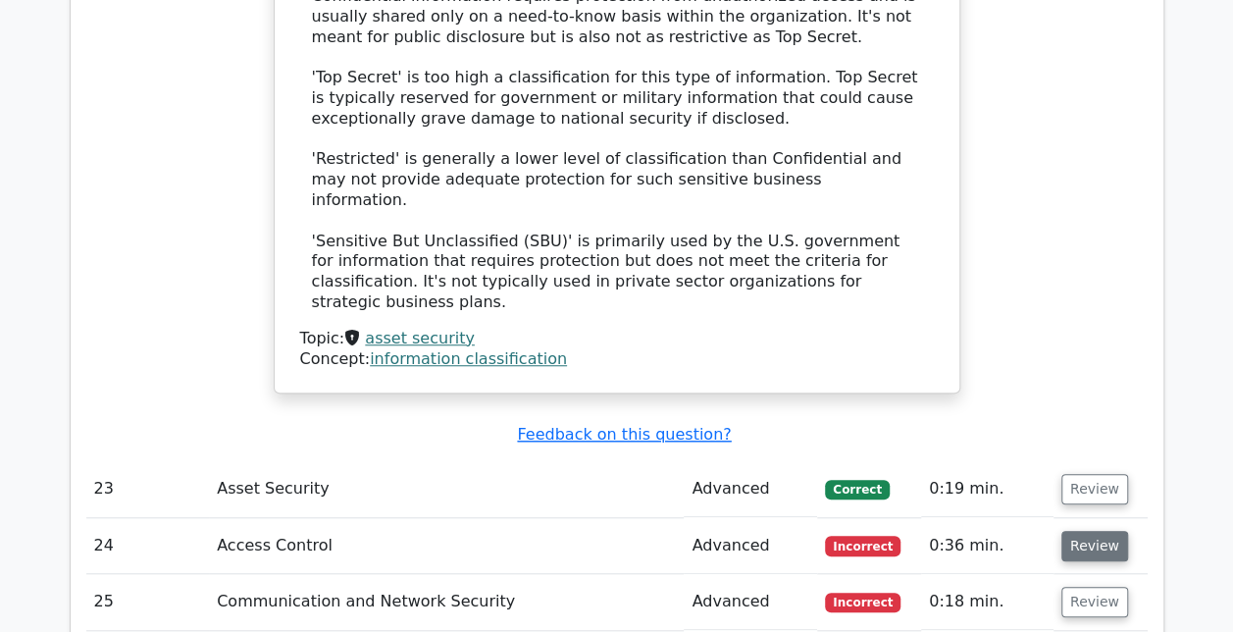
click at [1062, 531] on button "Review" at bounding box center [1095, 546] width 67 height 30
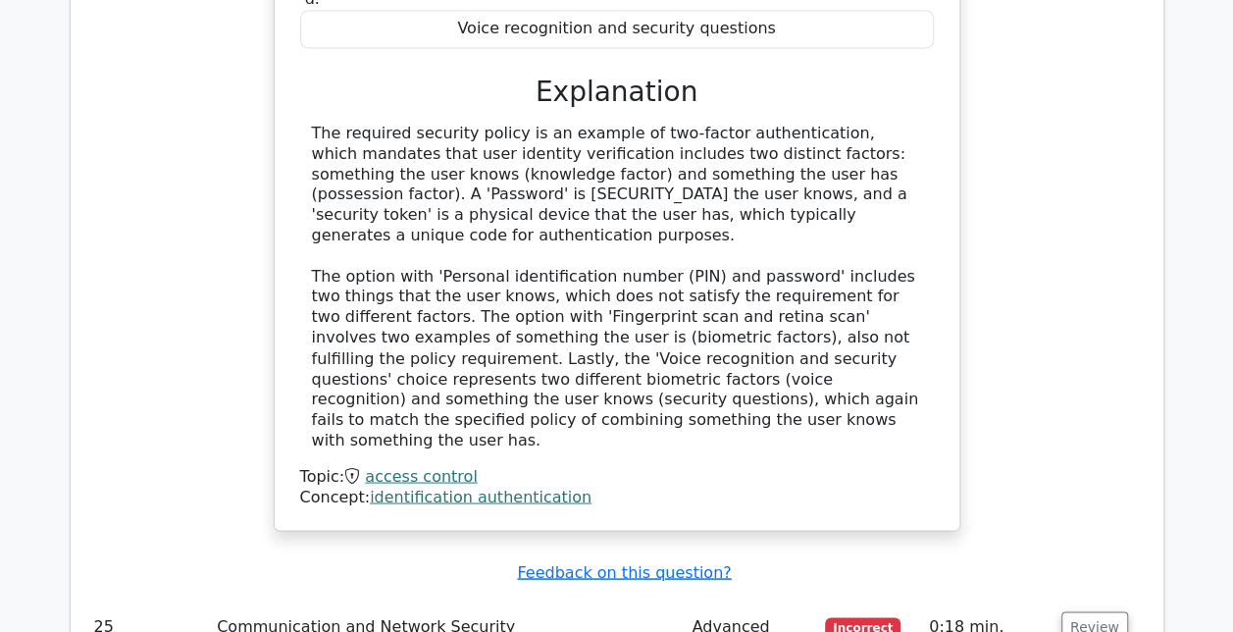
scroll to position [8898, 0]
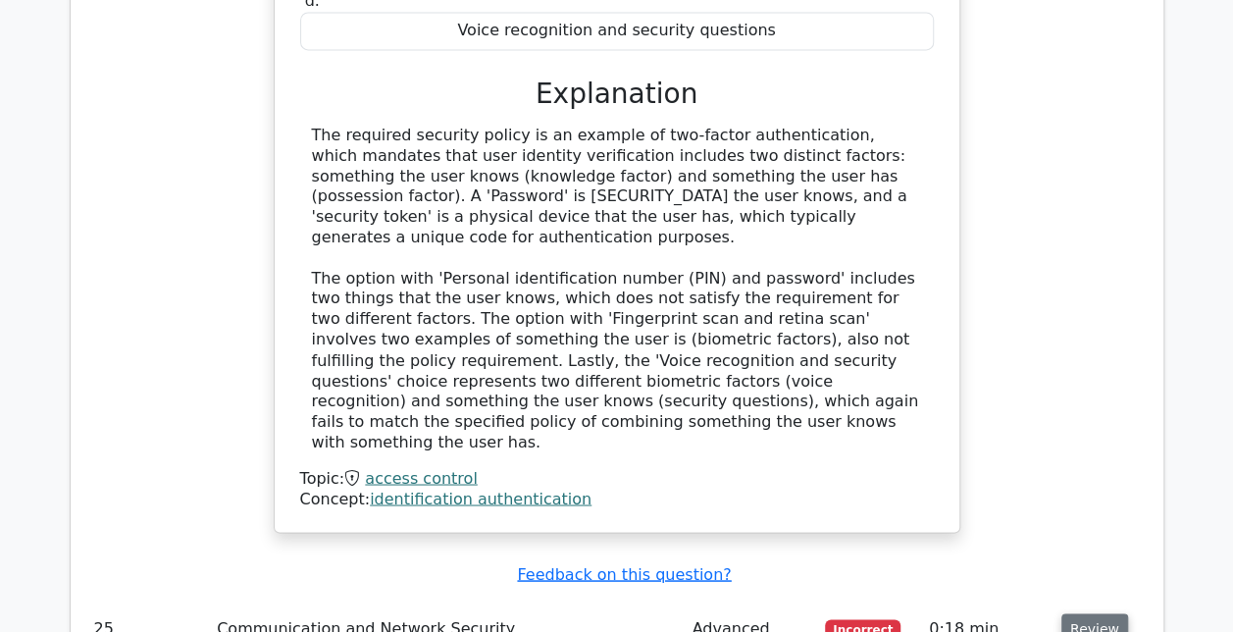
click at [1085, 613] on button "Review" at bounding box center [1095, 628] width 67 height 30
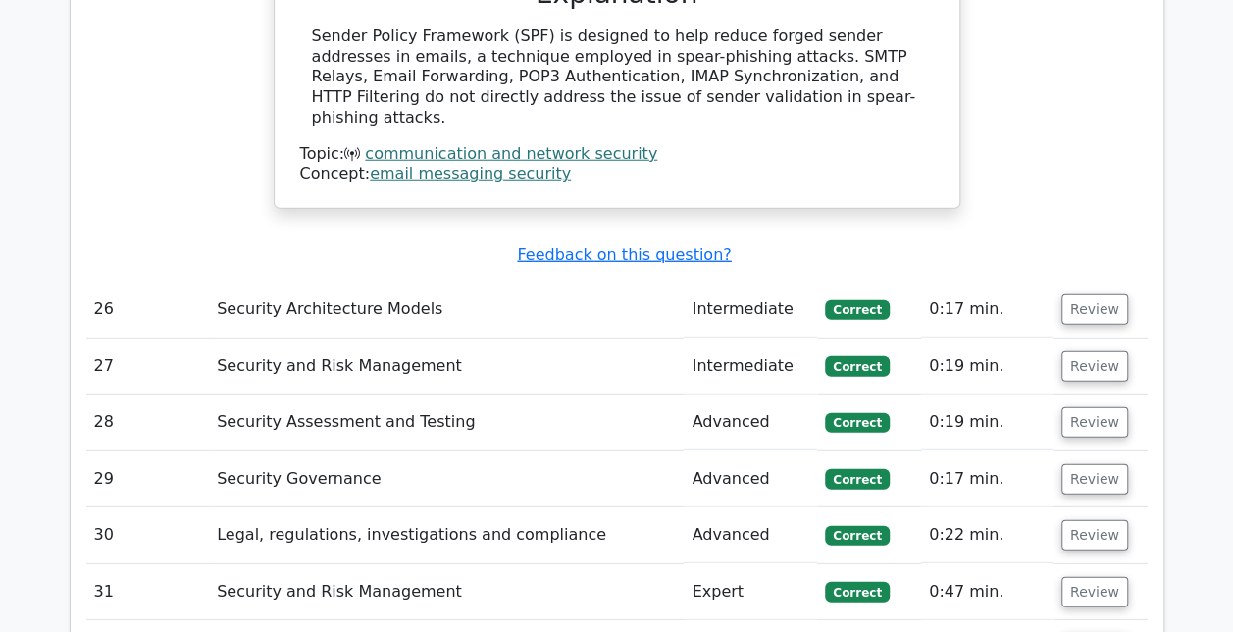
scroll to position [9973, 0]
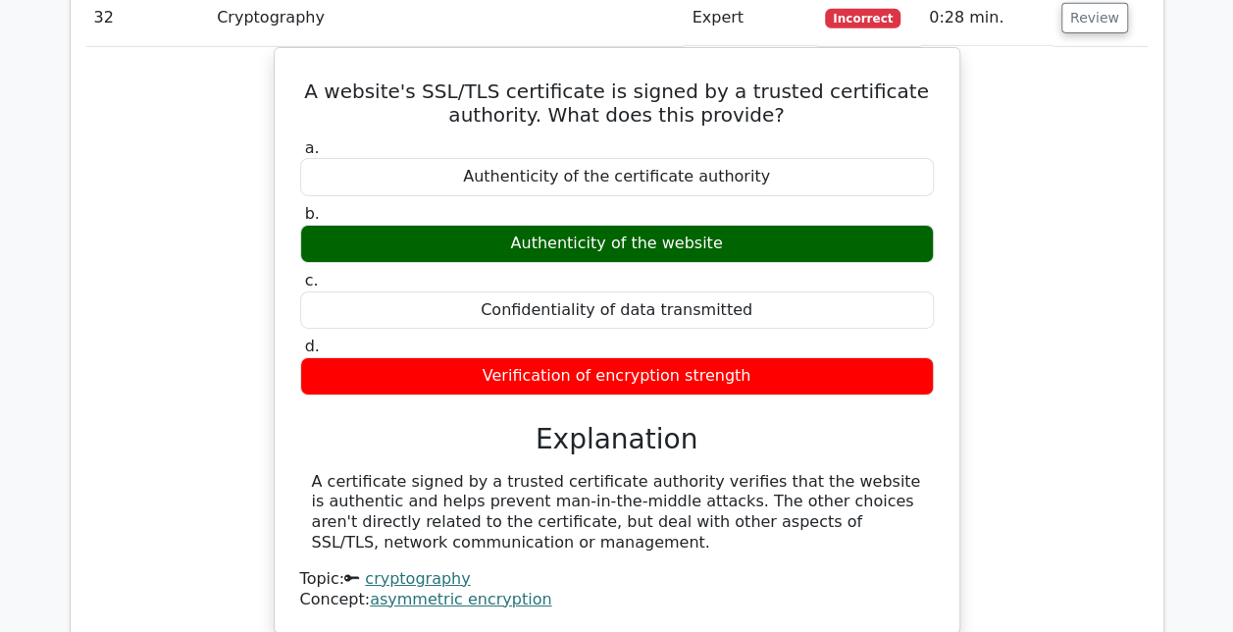
scroll to position [10606, 0]
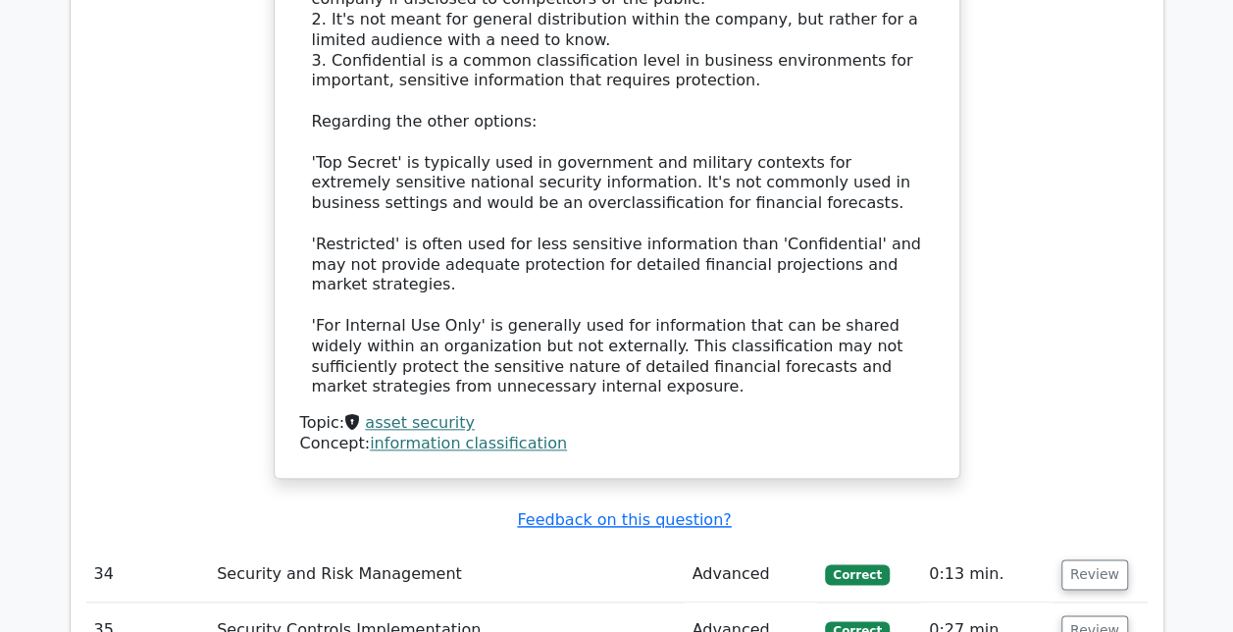
scroll to position [11976, 0]
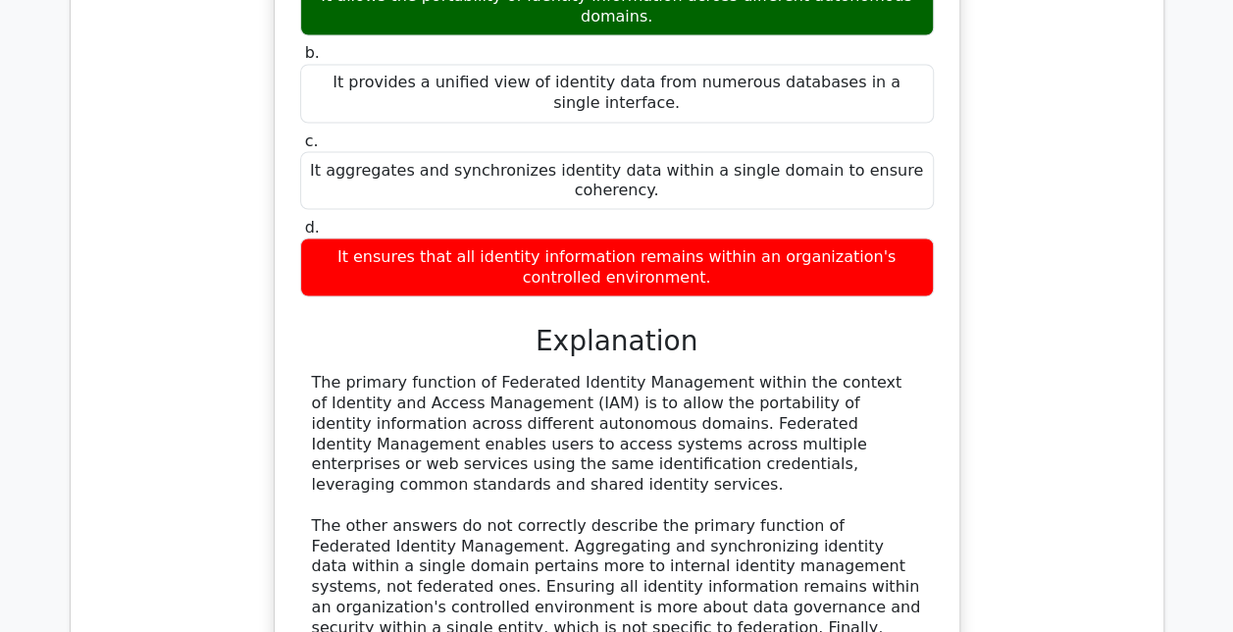
scroll to position [12841, 0]
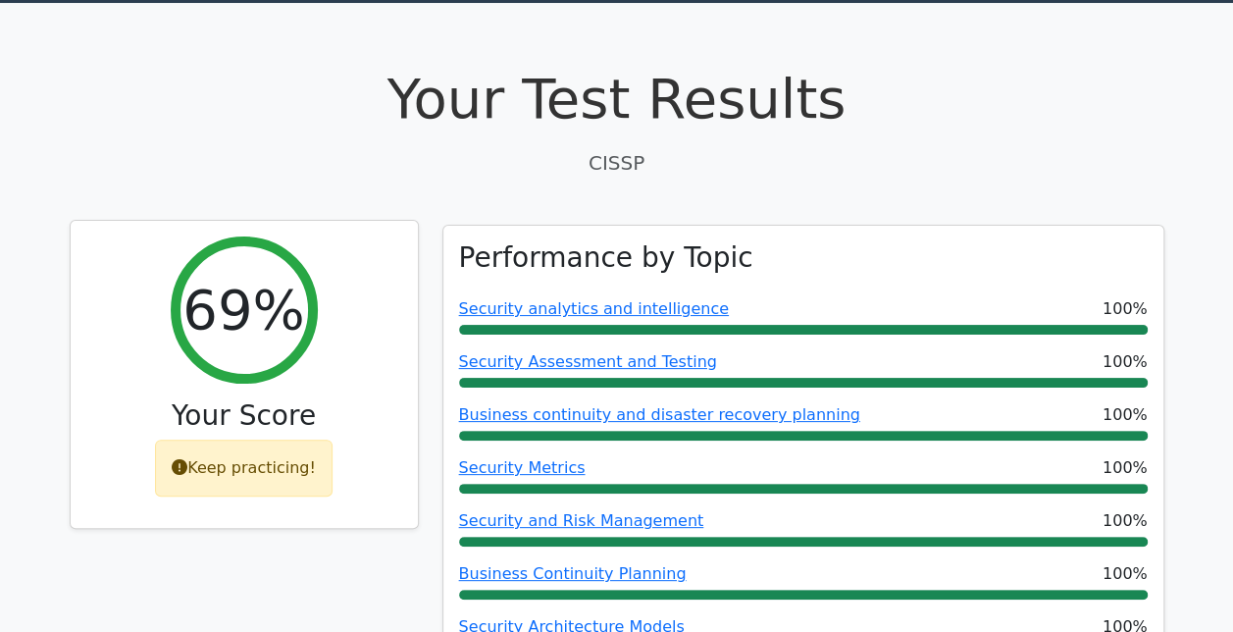
scroll to position [61, 0]
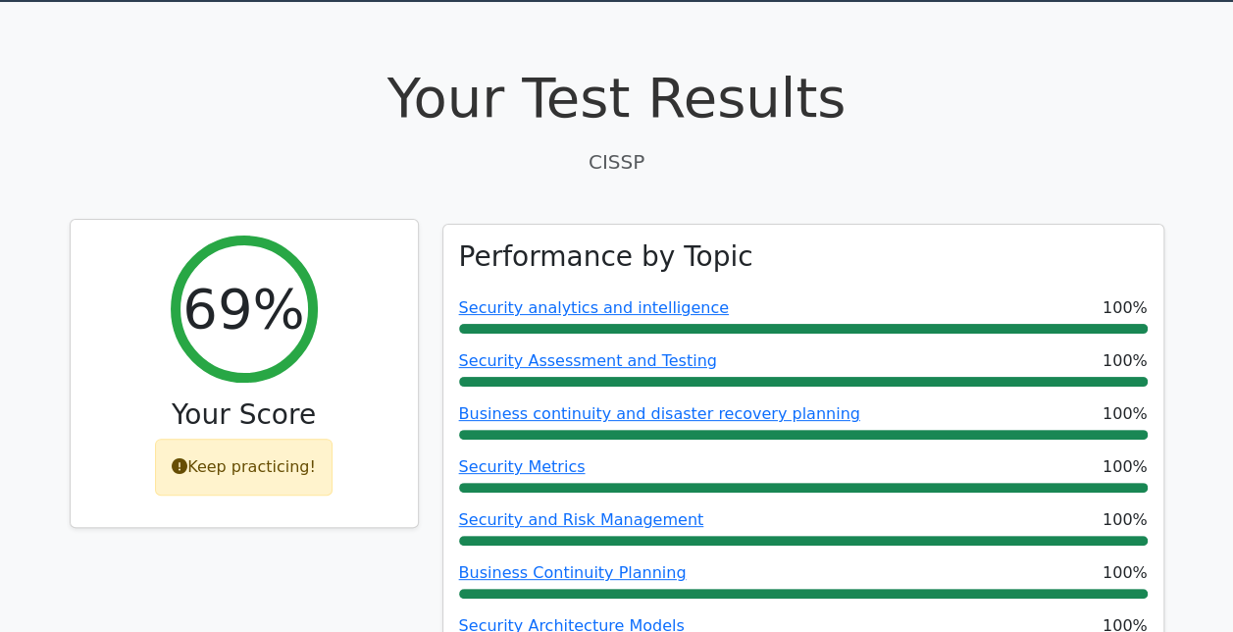
click at [262, 468] on div "Keep practicing!" at bounding box center [244, 467] width 178 height 57
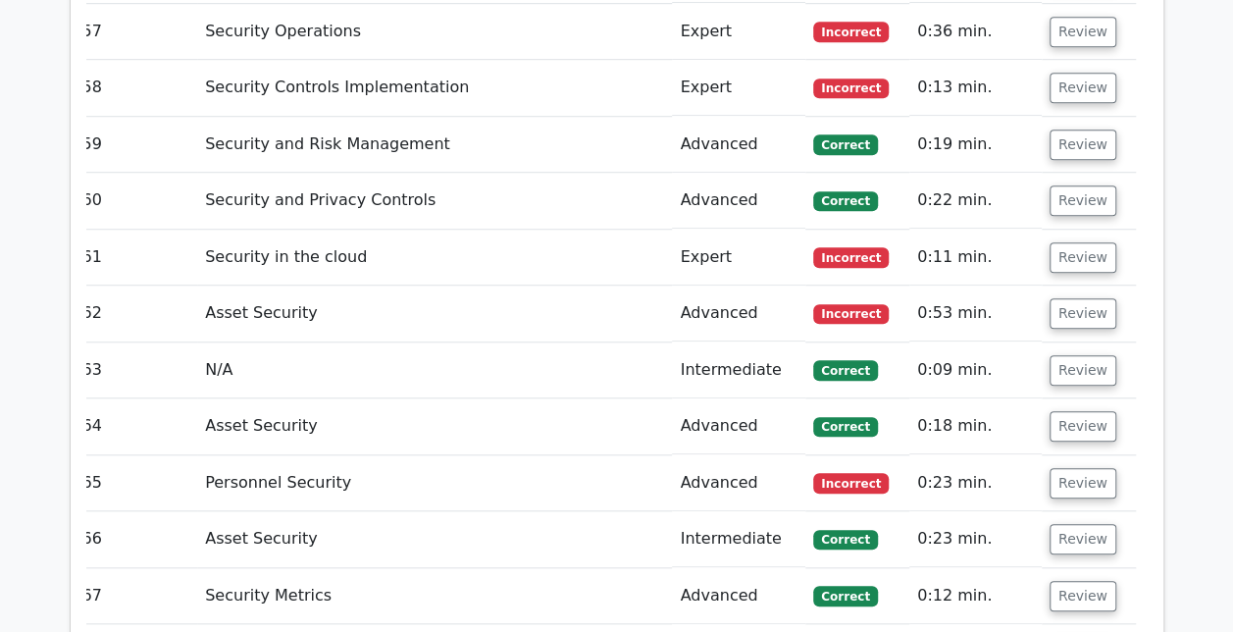
scroll to position [15529, 0]
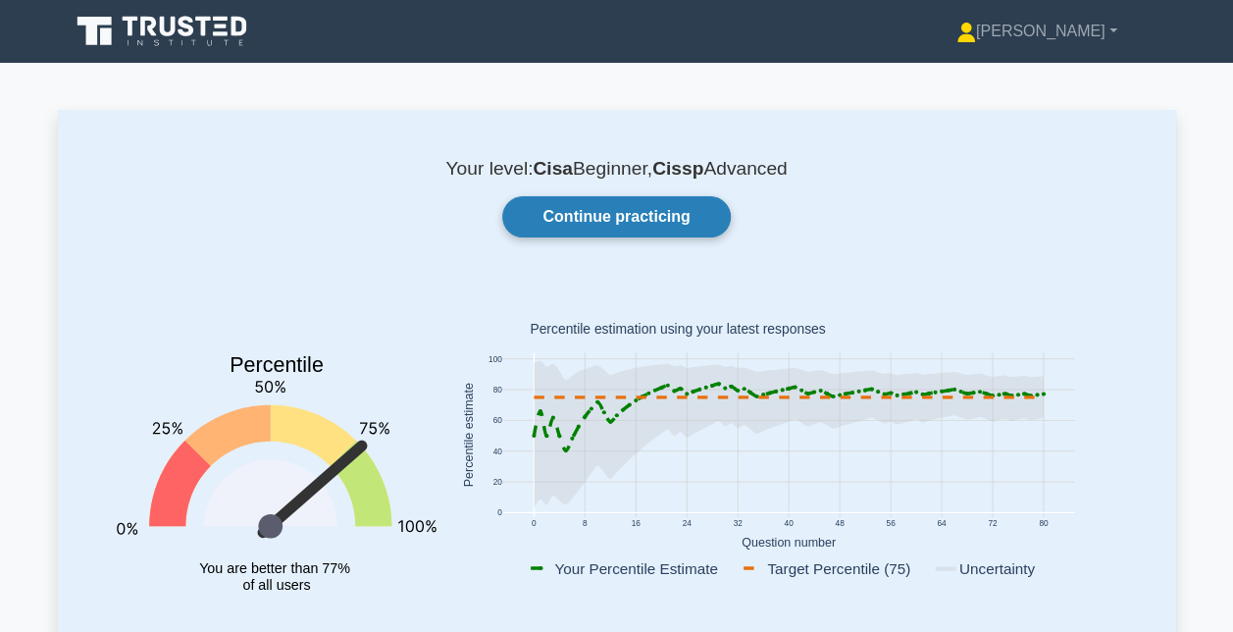
click at [555, 206] on link "Continue practicing" at bounding box center [616, 216] width 228 height 41
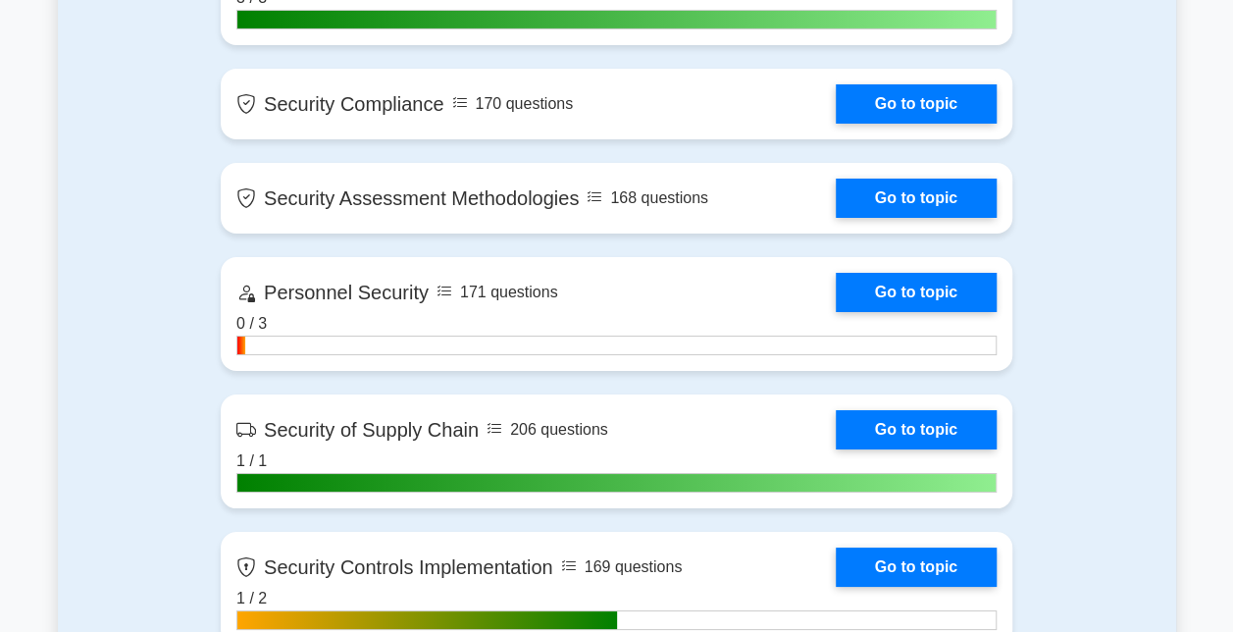
scroll to position [3456, 0]
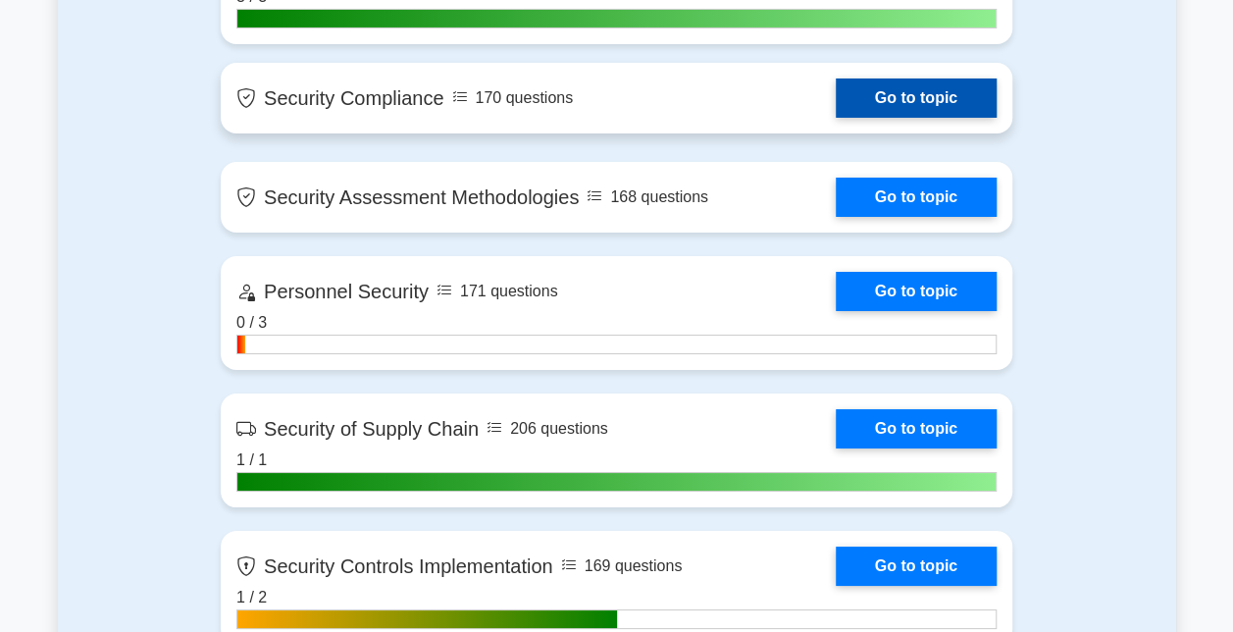
click at [858, 118] on link "Go to topic" at bounding box center [916, 97] width 161 height 39
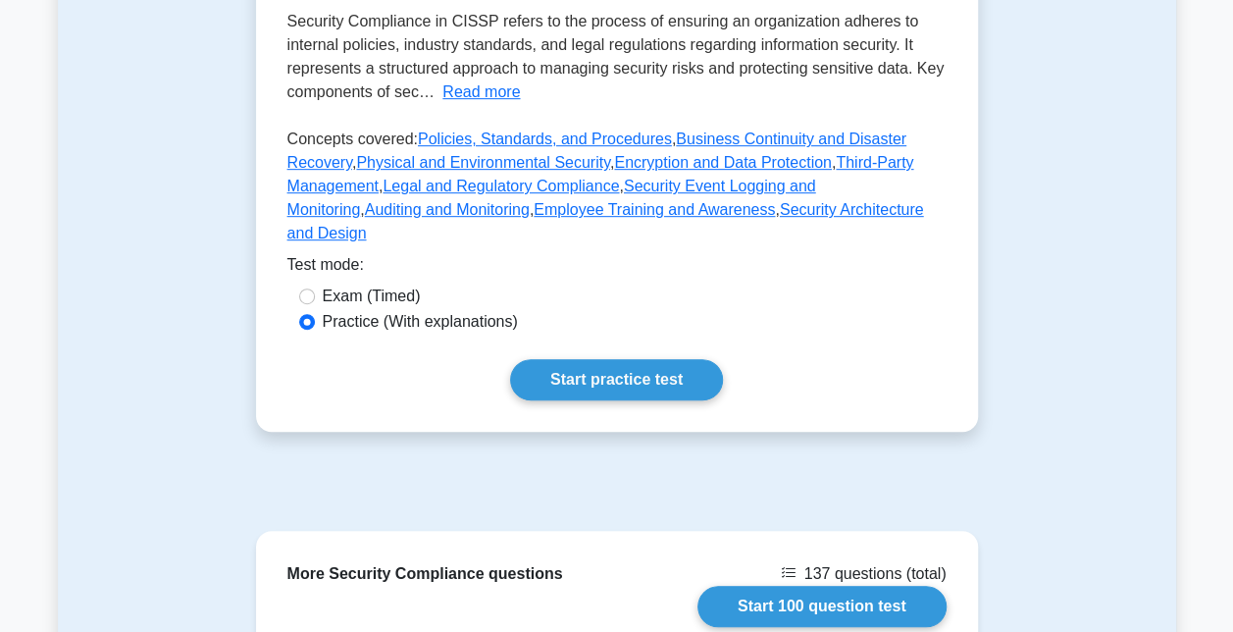
scroll to position [554, 0]
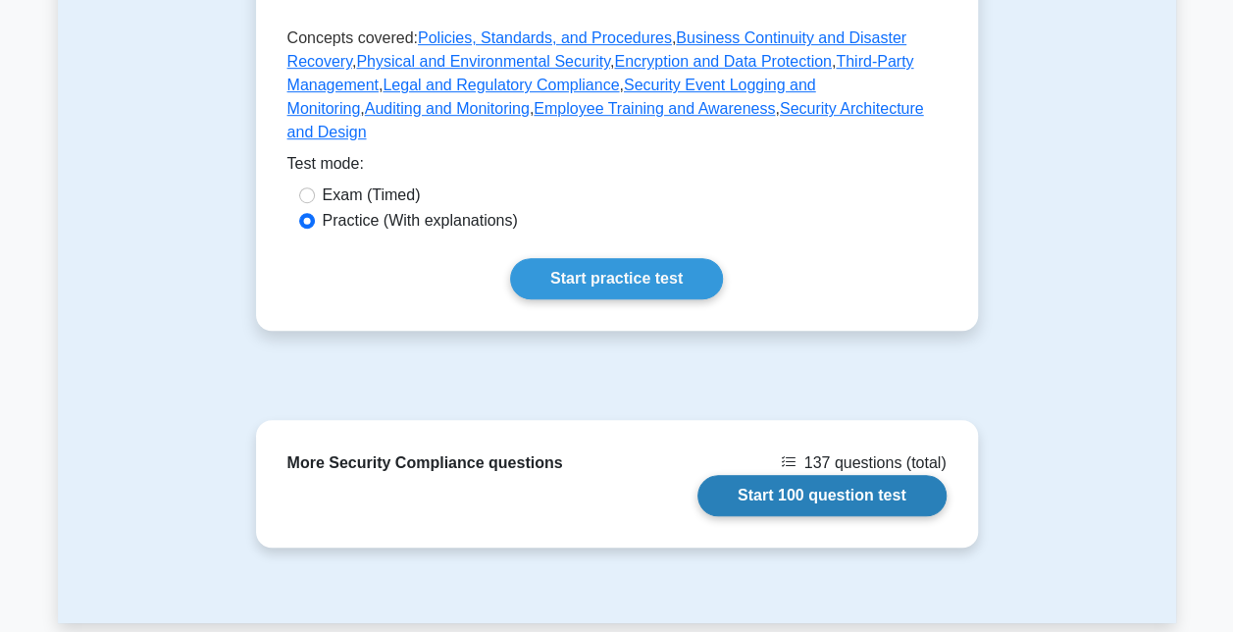
click at [832, 475] on link "Start 100 question test" at bounding box center [822, 495] width 249 height 41
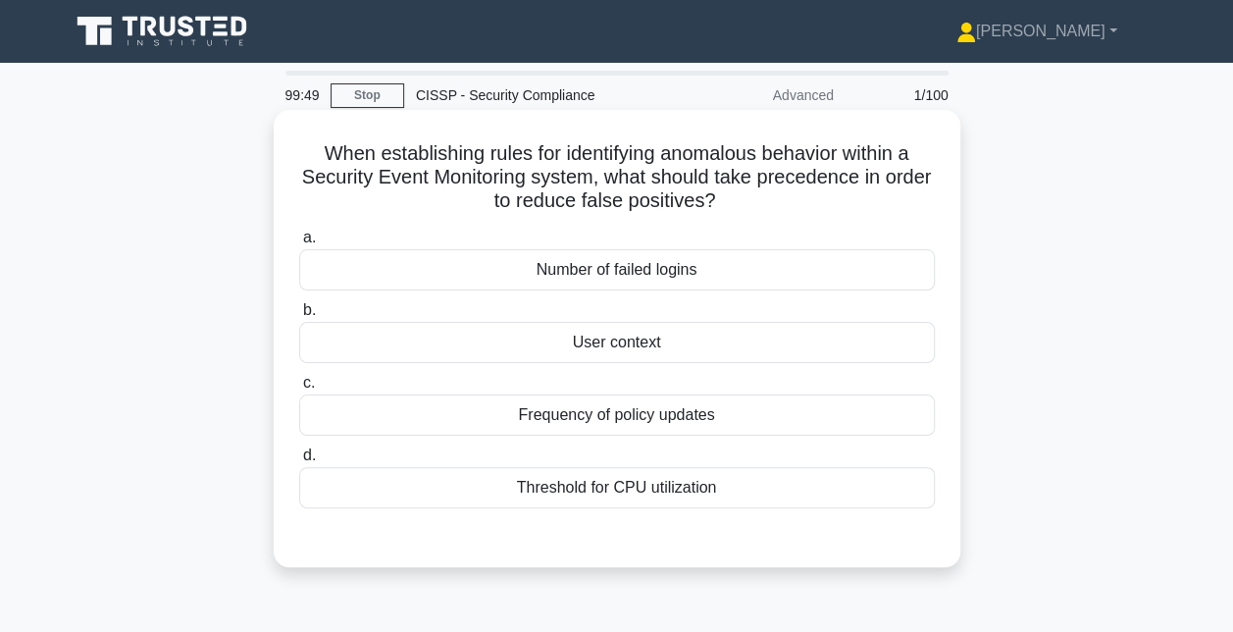
click at [715, 343] on div "User context" at bounding box center [617, 342] width 636 height 41
click at [299, 317] on input "b. User context" at bounding box center [299, 310] width 0 height 13
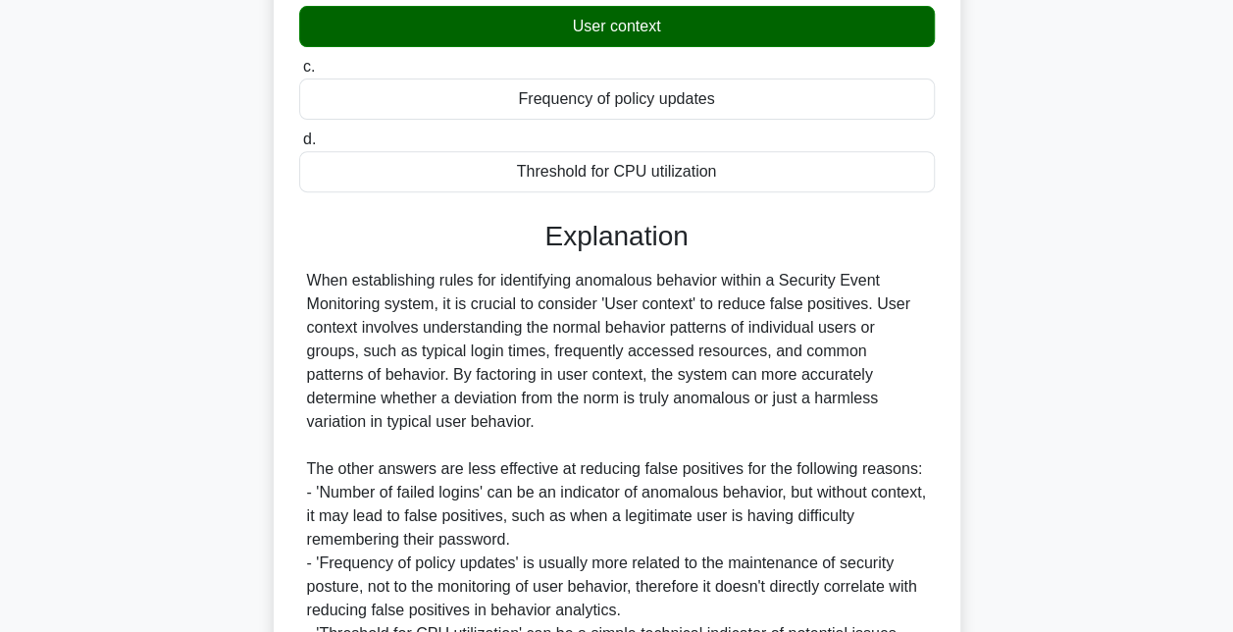
scroll to position [551, 0]
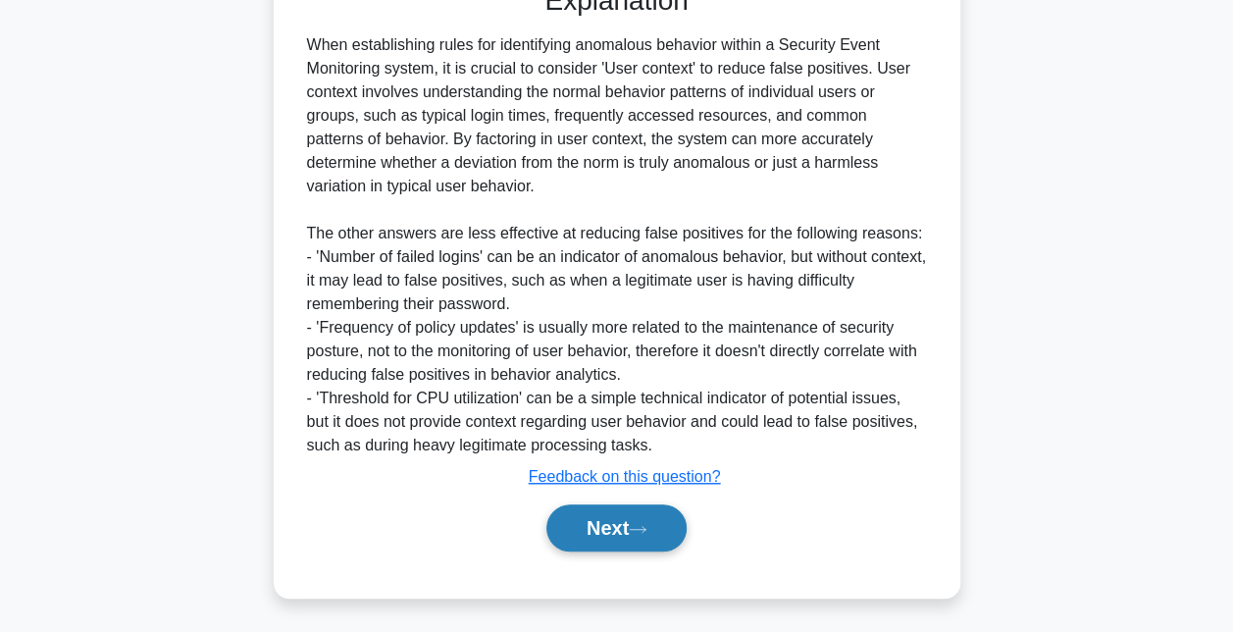
click at [622, 533] on button "Next" at bounding box center [616, 527] width 140 height 47
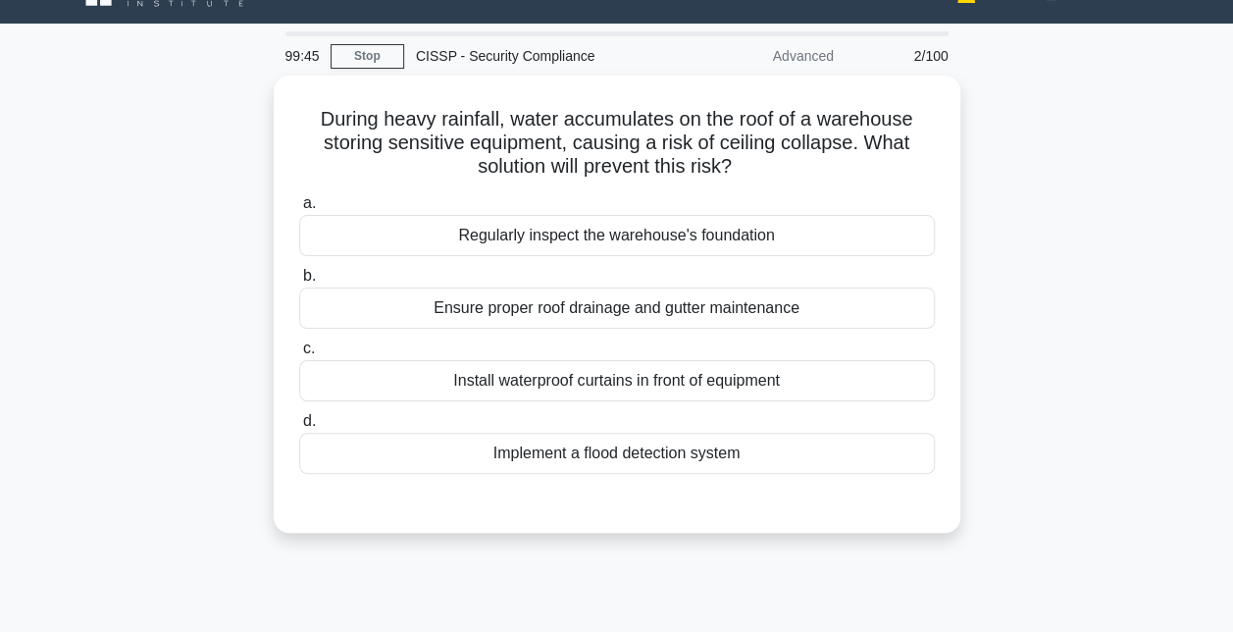
scroll to position [0, 0]
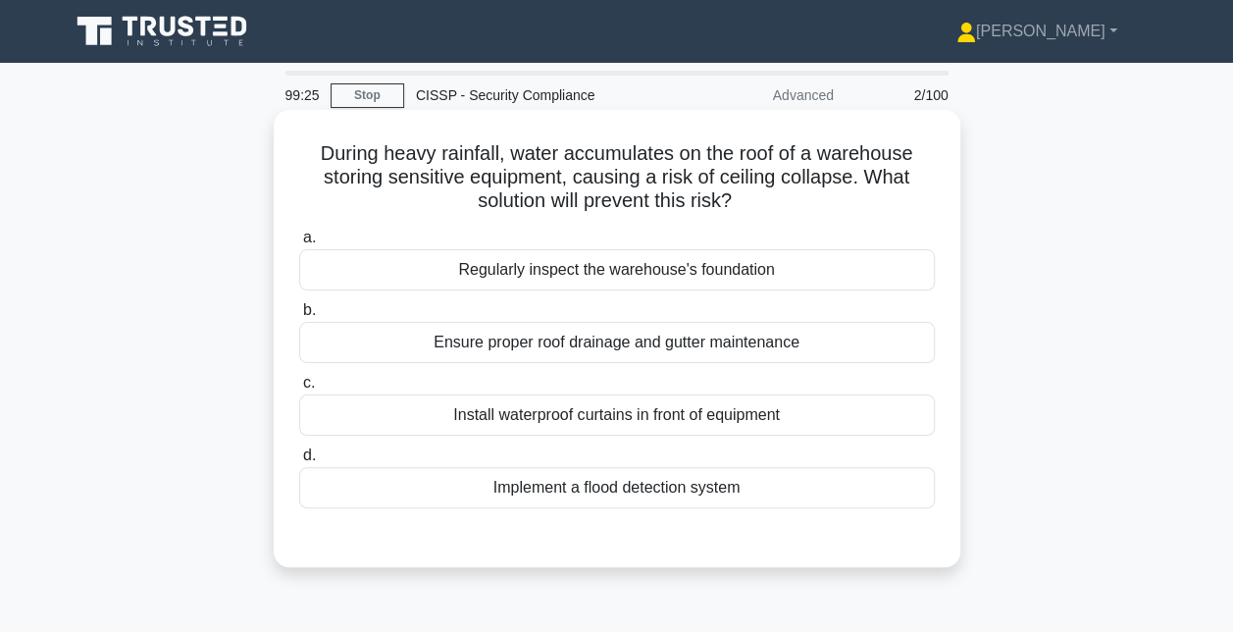
click at [622, 349] on div "Ensure proper roof drainage and gutter maintenance" at bounding box center [617, 342] width 636 height 41
click at [299, 317] on input "b. Ensure proper roof drainage and gutter maintenance" at bounding box center [299, 310] width 0 height 13
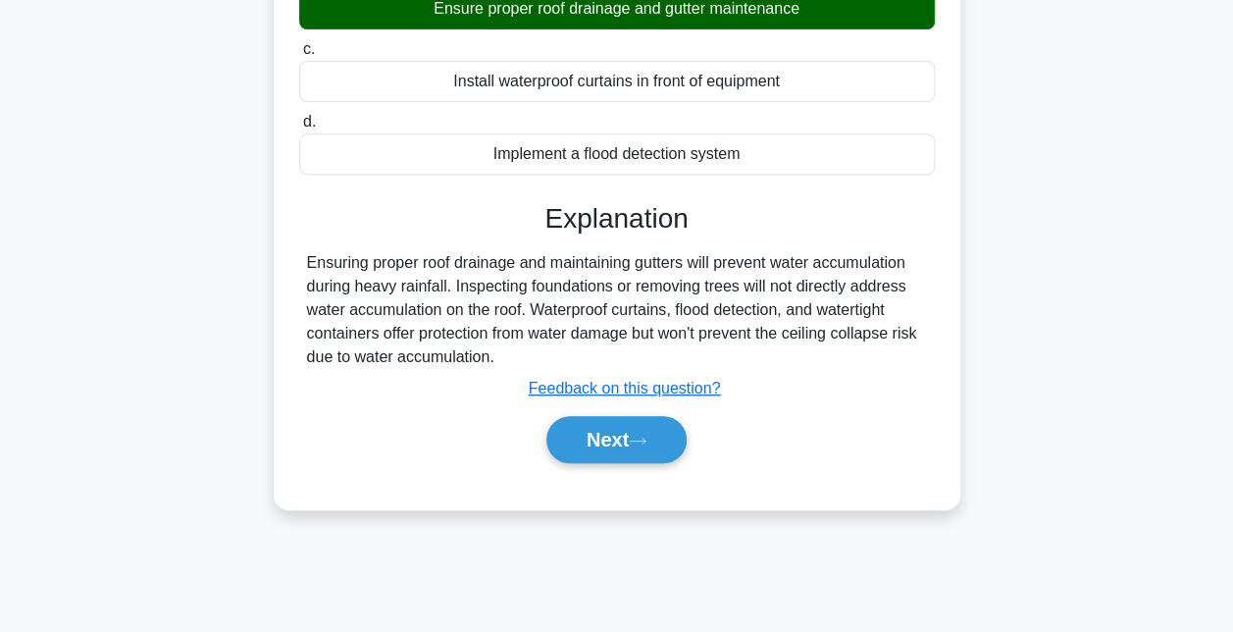
scroll to position [336, 0]
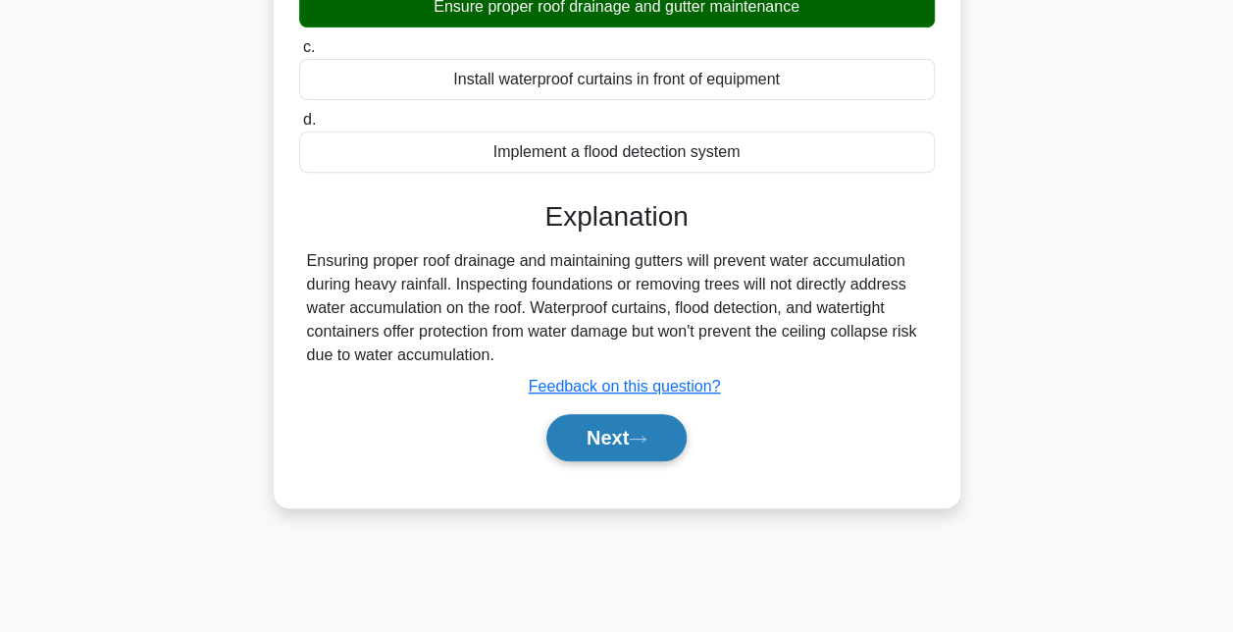
click at [606, 443] on button "Next" at bounding box center [616, 437] width 140 height 47
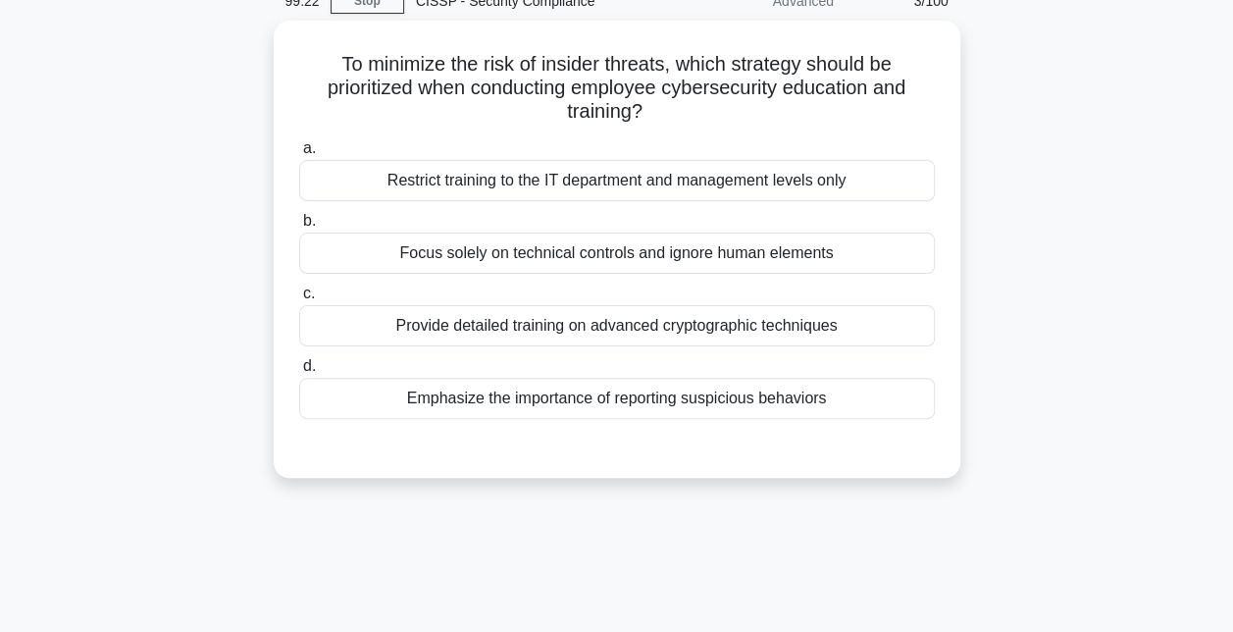
scroll to position [92, 0]
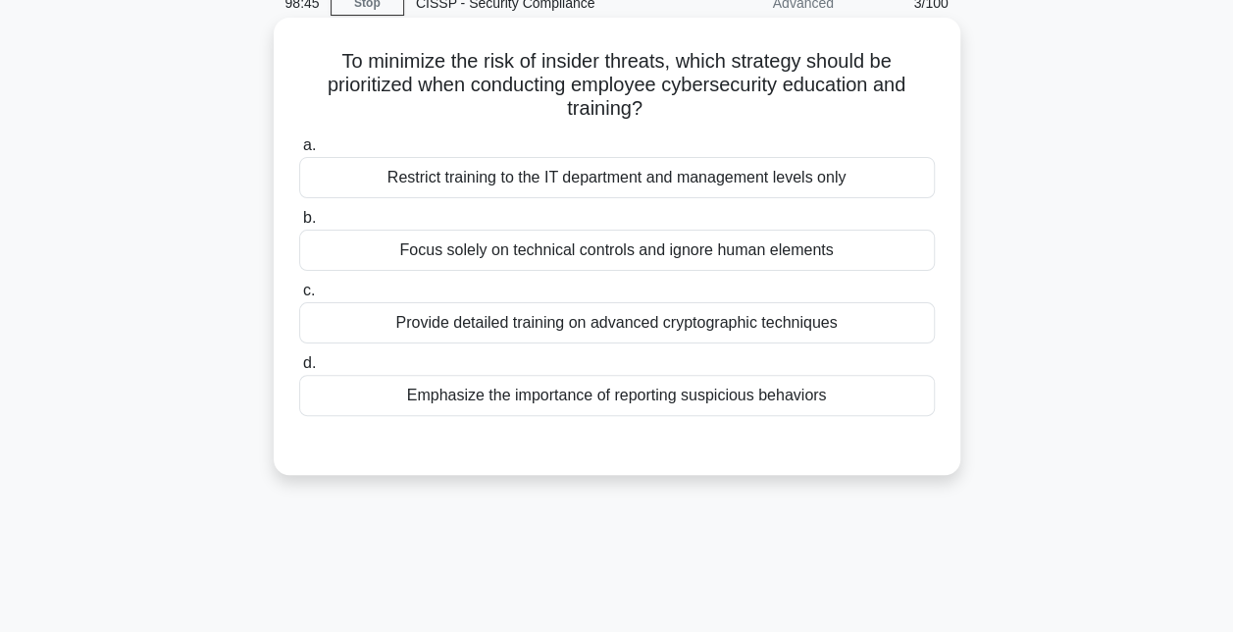
click at [609, 398] on div "Emphasize the importance of reporting suspicious behaviors" at bounding box center [617, 395] width 636 height 41
click at [299, 370] on input "d. Emphasize the importance of reporting suspicious behaviors" at bounding box center [299, 363] width 0 height 13
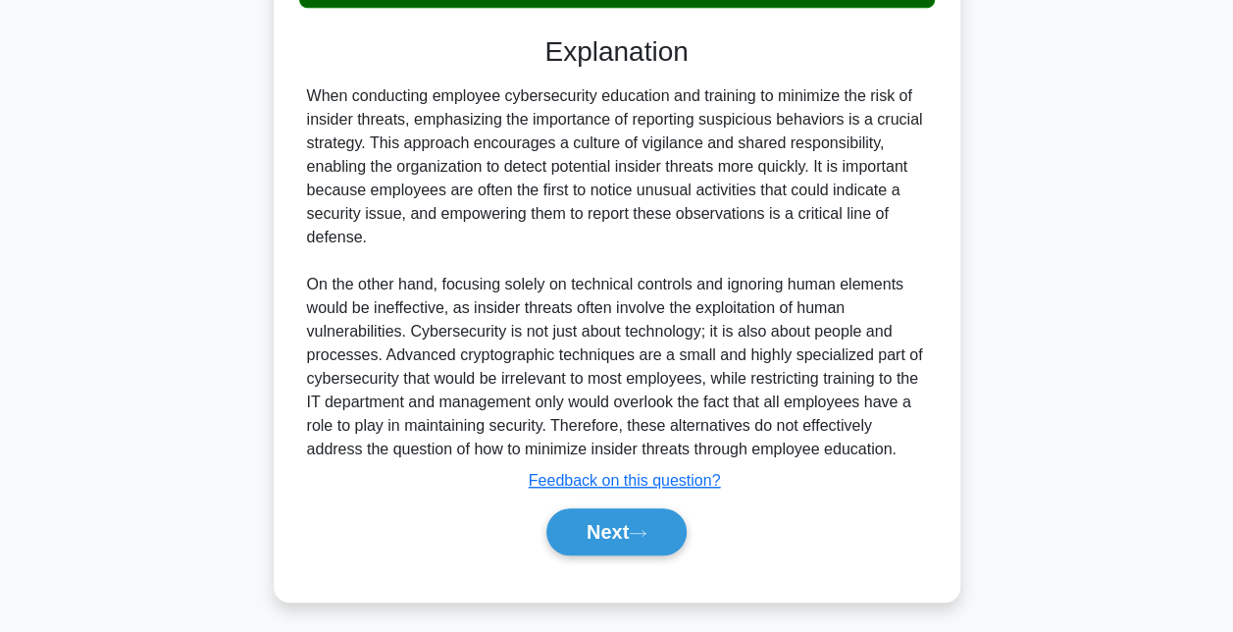
scroll to position [501, 0]
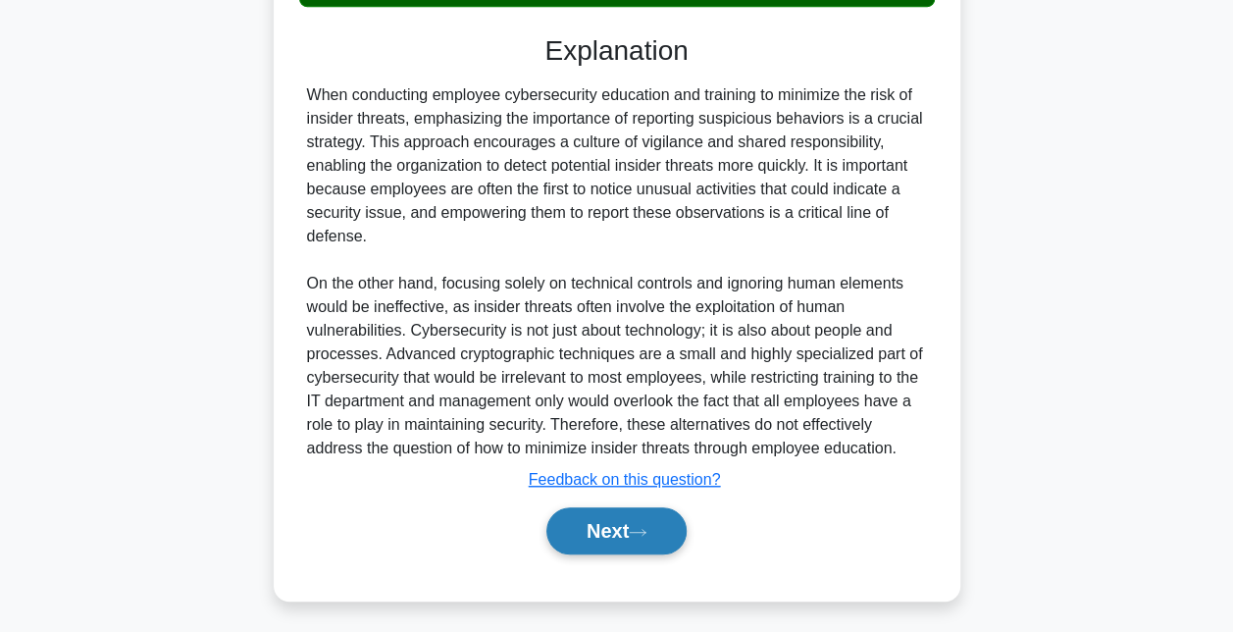
click at [599, 527] on button "Next" at bounding box center [616, 530] width 140 height 47
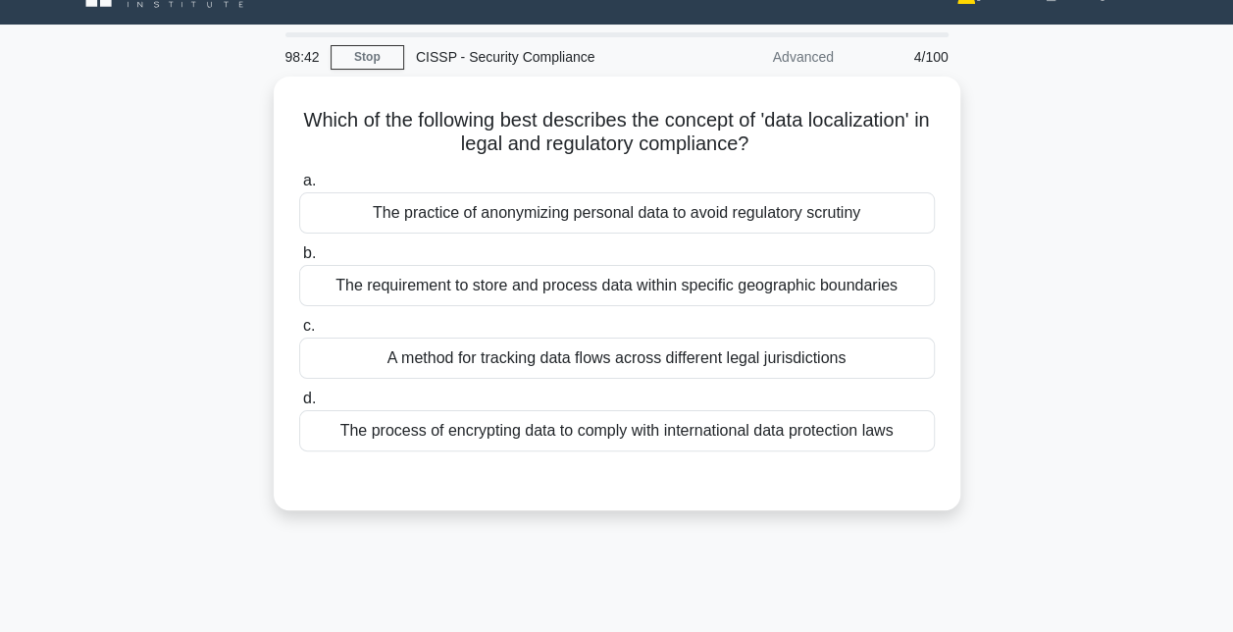
scroll to position [35, 0]
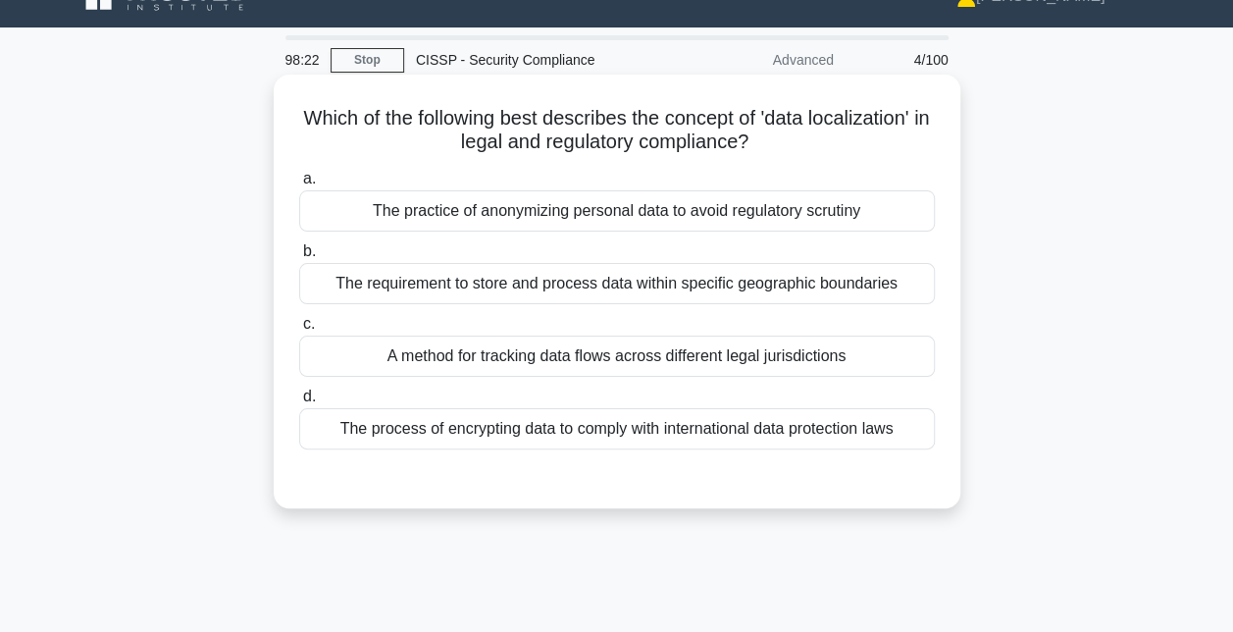
click at [523, 286] on div "The requirement to store and process data within specific geographic boundaries" at bounding box center [617, 283] width 636 height 41
click at [299, 258] on input "b. The requirement to store and process data within specific geographic boundar…" at bounding box center [299, 251] width 0 height 13
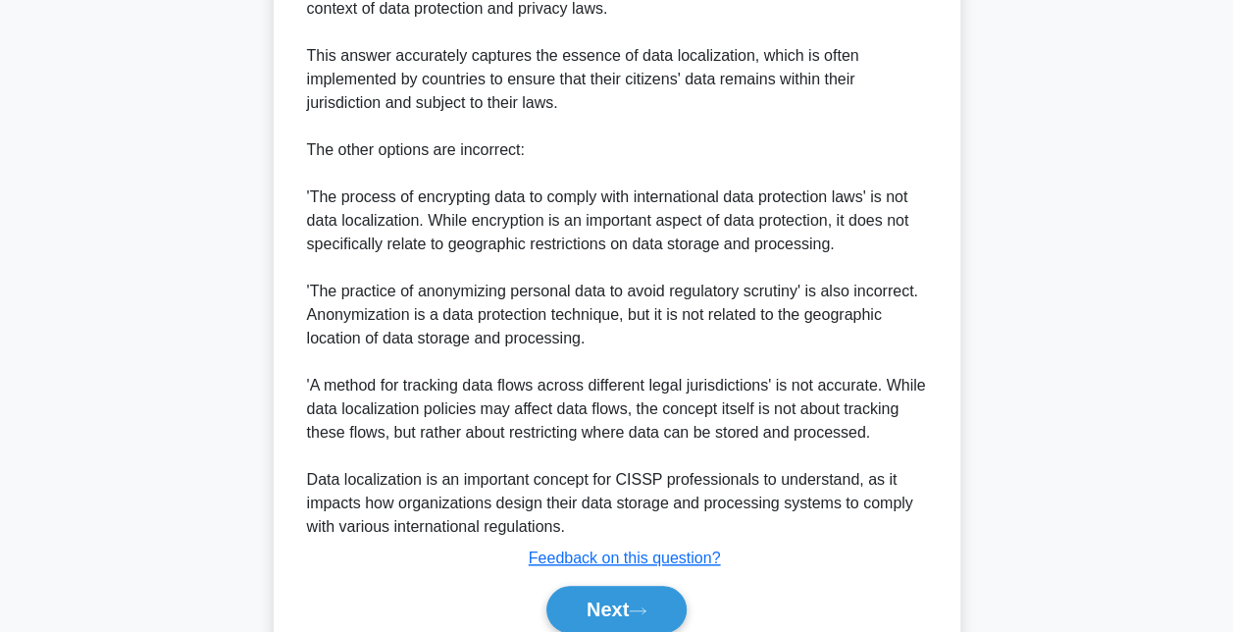
scroll to position [711, 0]
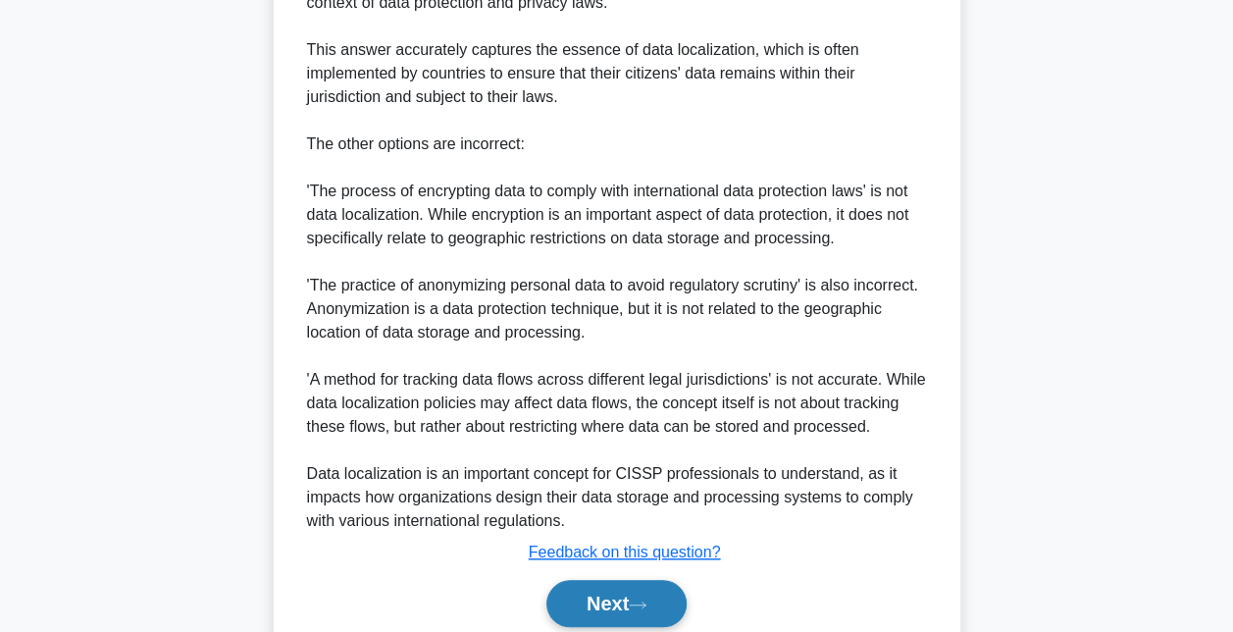
click at [577, 605] on button "Next" at bounding box center [616, 603] width 140 height 47
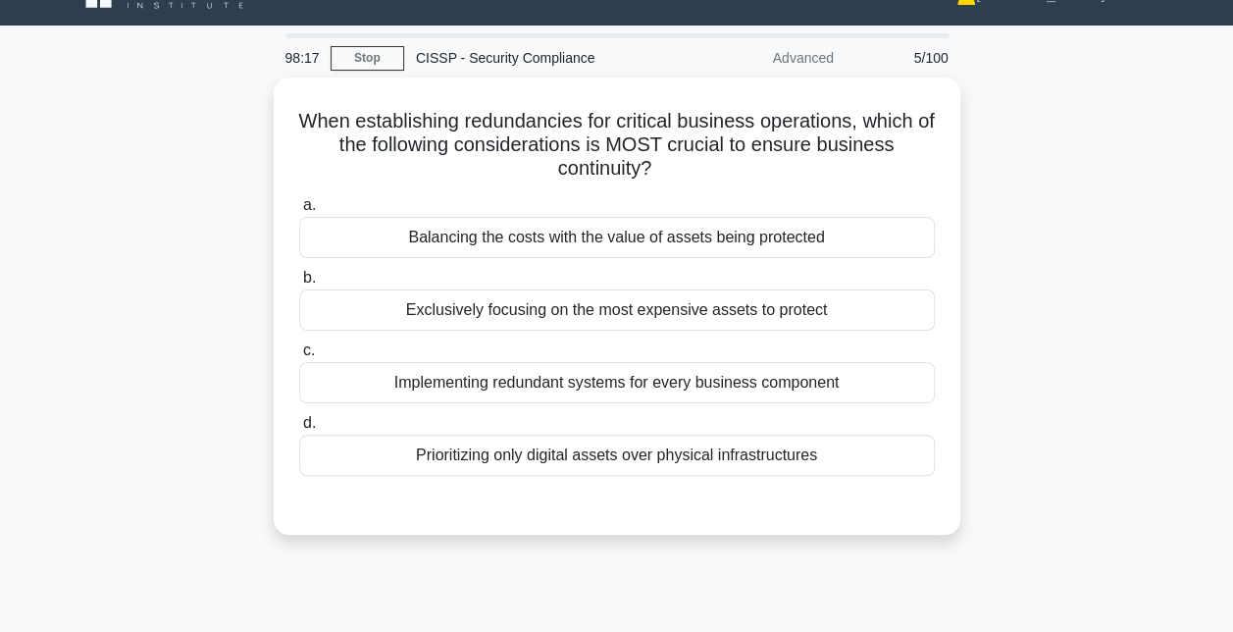
scroll to position [33, 0]
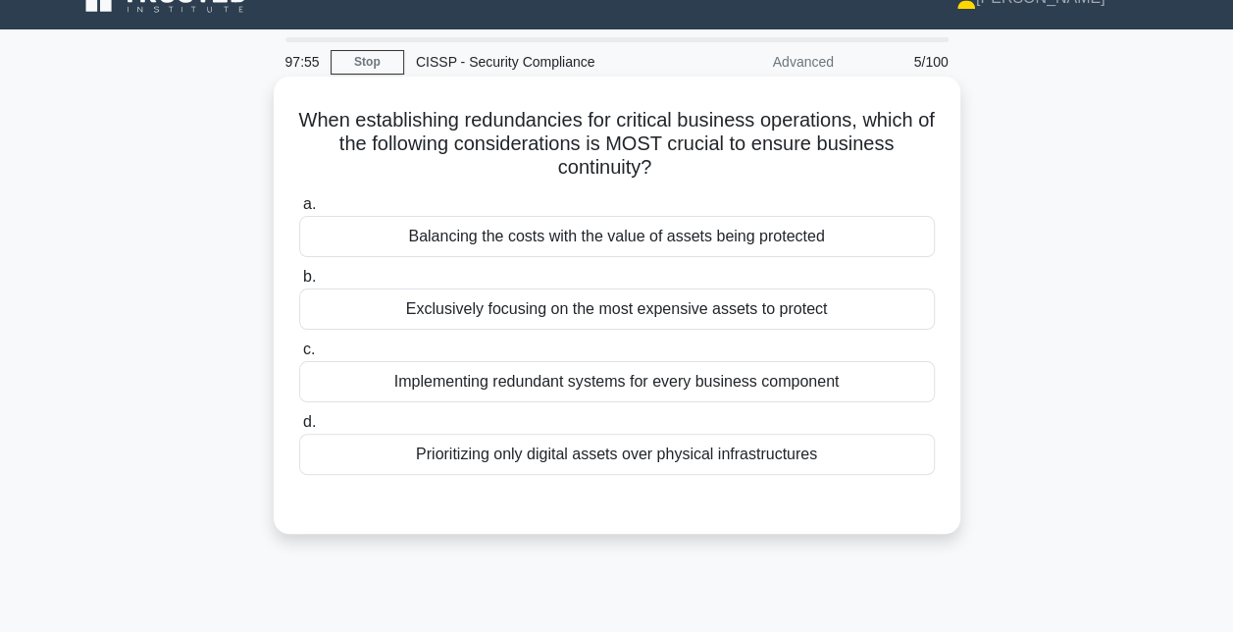
click at [666, 234] on div "Balancing the costs with the value of assets being protected" at bounding box center [617, 236] width 636 height 41
click at [299, 211] on input "a. Balancing the costs with the value of assets being protected" at bounding box center [299, 204] width 0 height 13
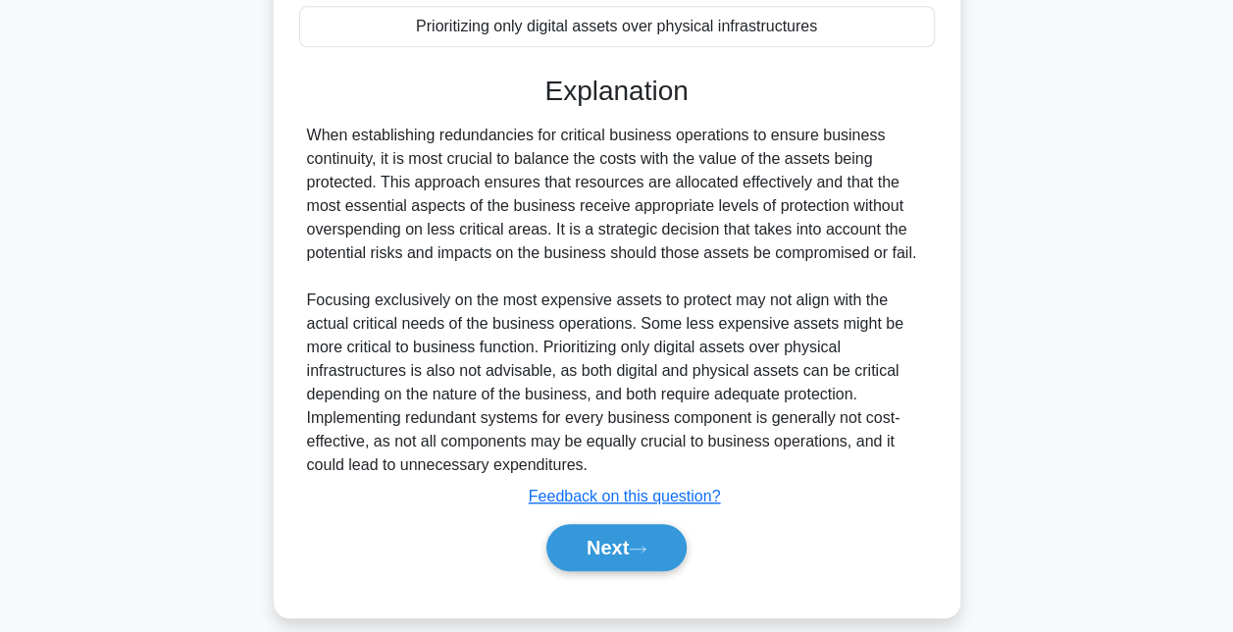
scroll to position [481, 0]
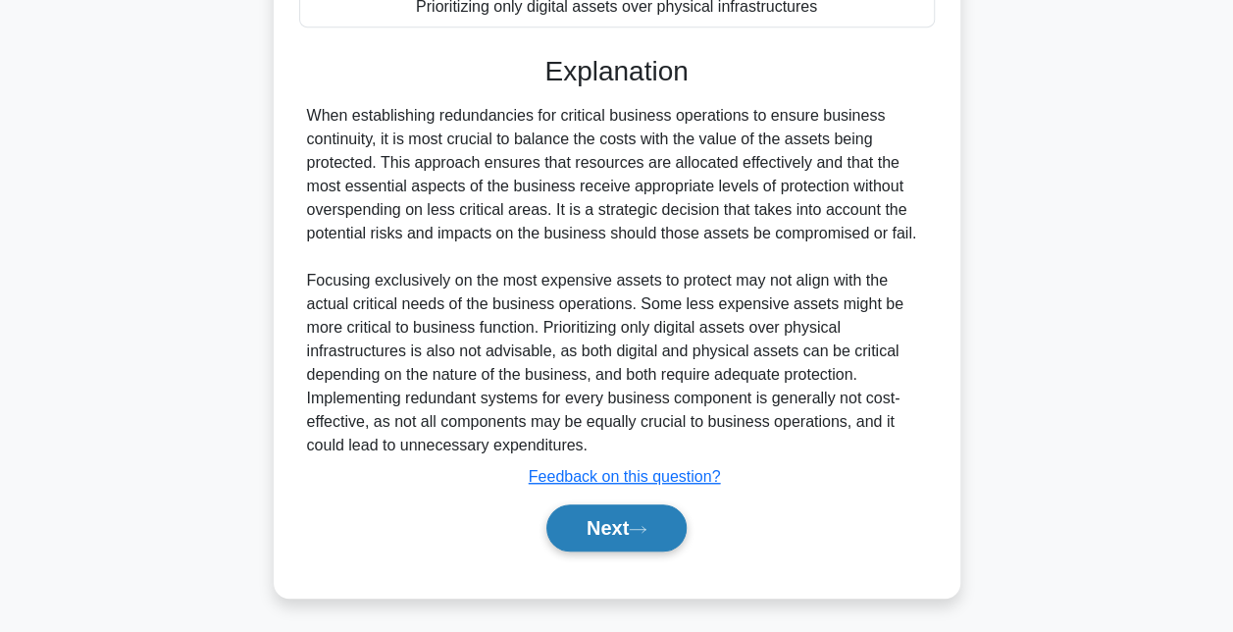
click at [608, 524] on button "Next" at bounding box center [616, 527] width 140 height 47
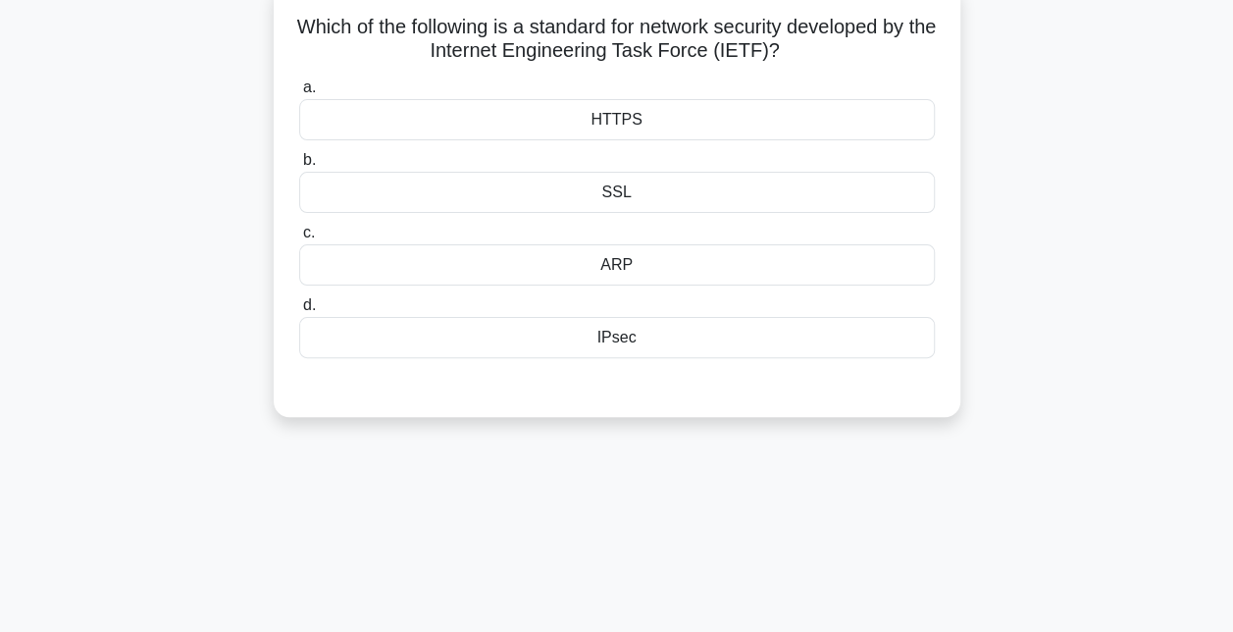
scroll to position [61, 0]
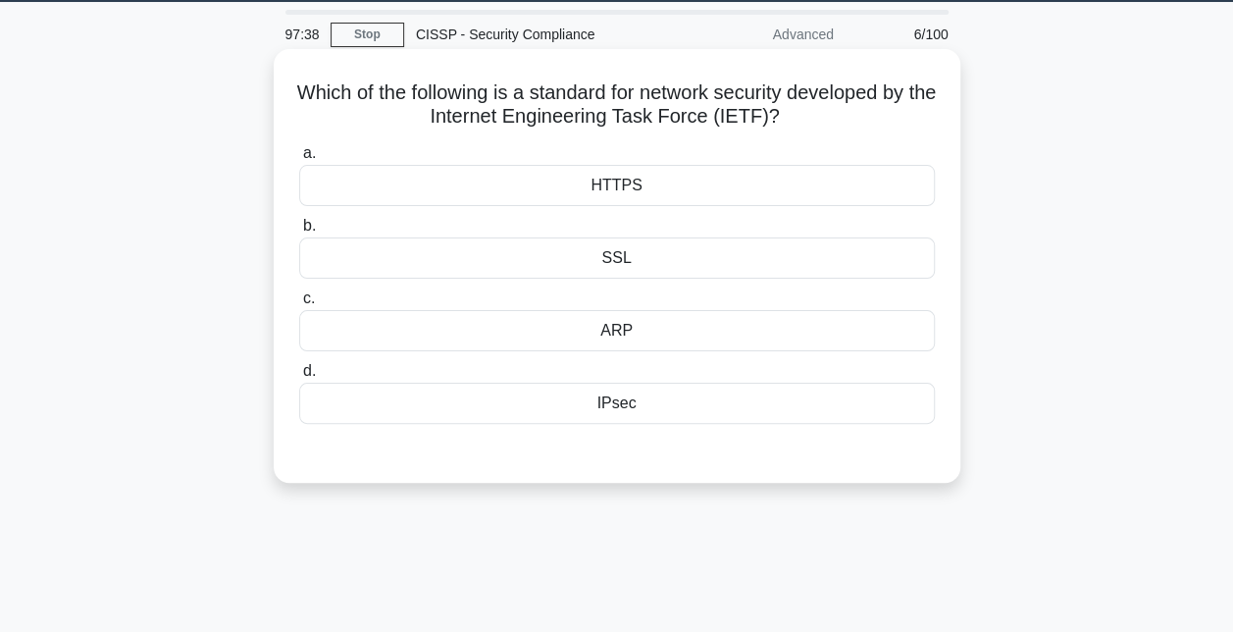
click at [633, 410] on div "IPsec" at bounding box center [617, 403] width 636 height 41
click at [299, 378] on input "d. IPsec" at bounding box center [299, 371] width 0 height 13
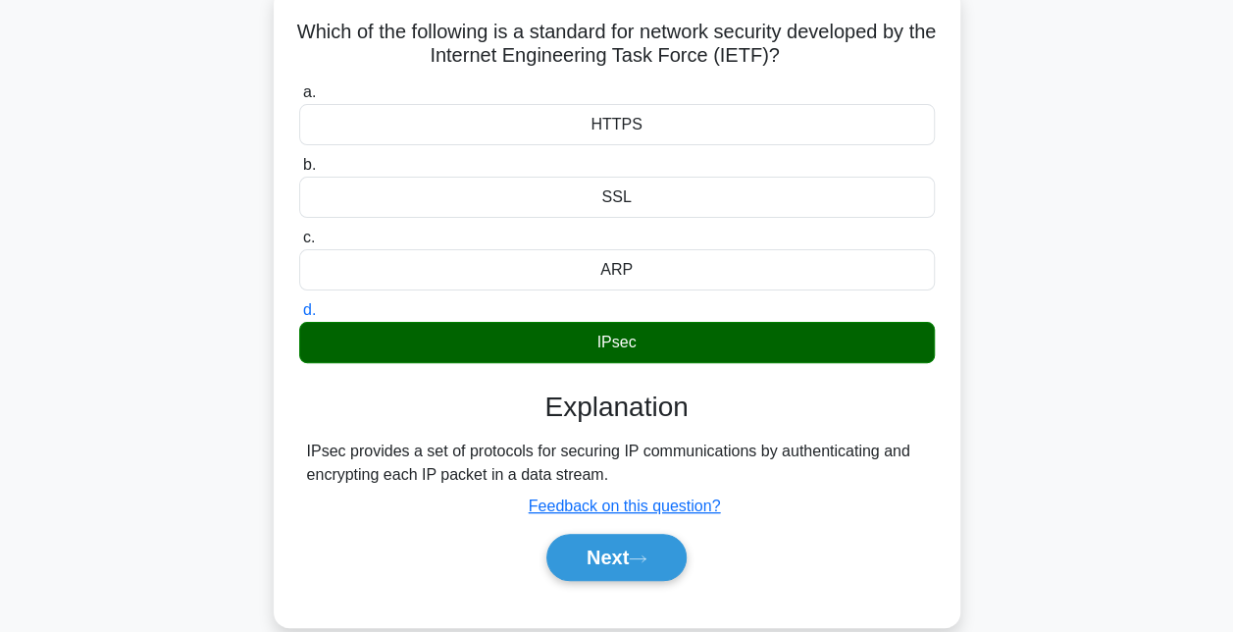
scroll to position [137, 0]
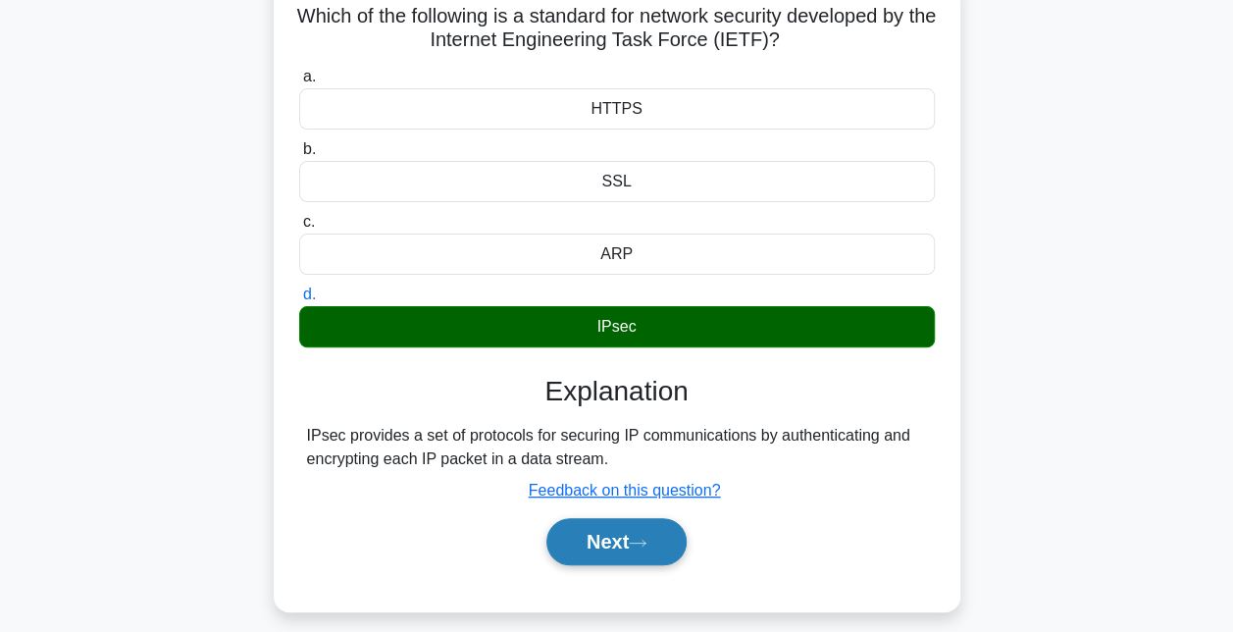
click at [659, 543] on button "Next" at bounding box center [616, 541] width 140 height 47
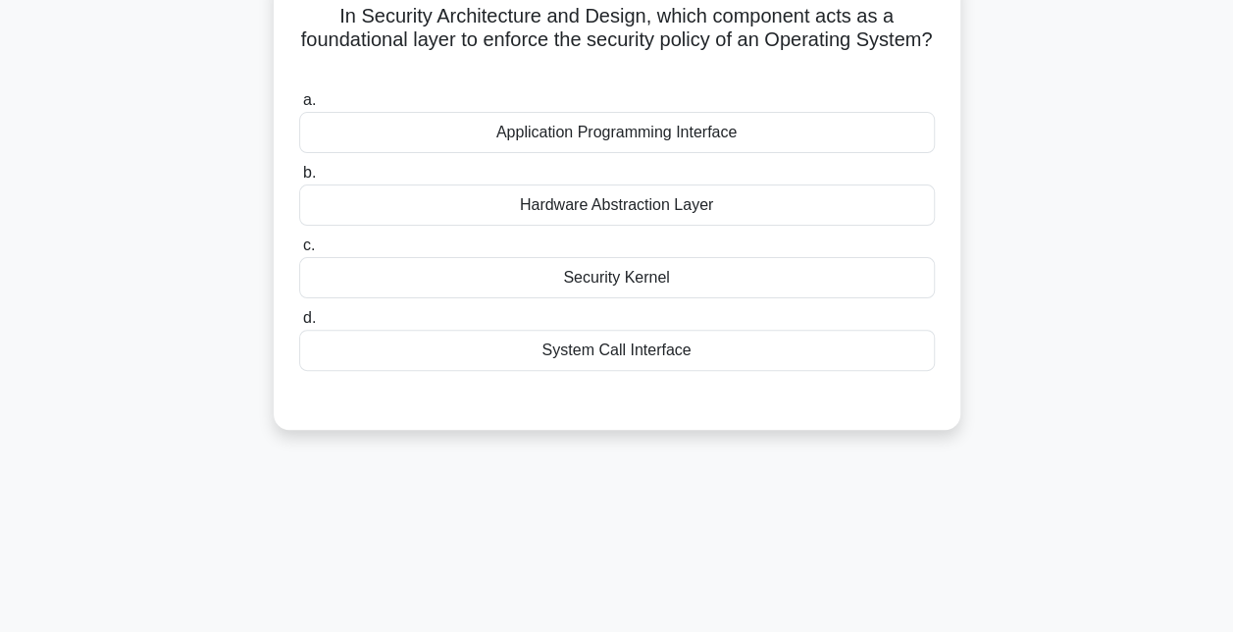
click at [581, 283] on div "Security Kernel" at bounding box center [617, 277] width 636 height 41
click at [299, 252] on input "c. Security Kernel" at bounding box center [299, 245] width 0 height 13
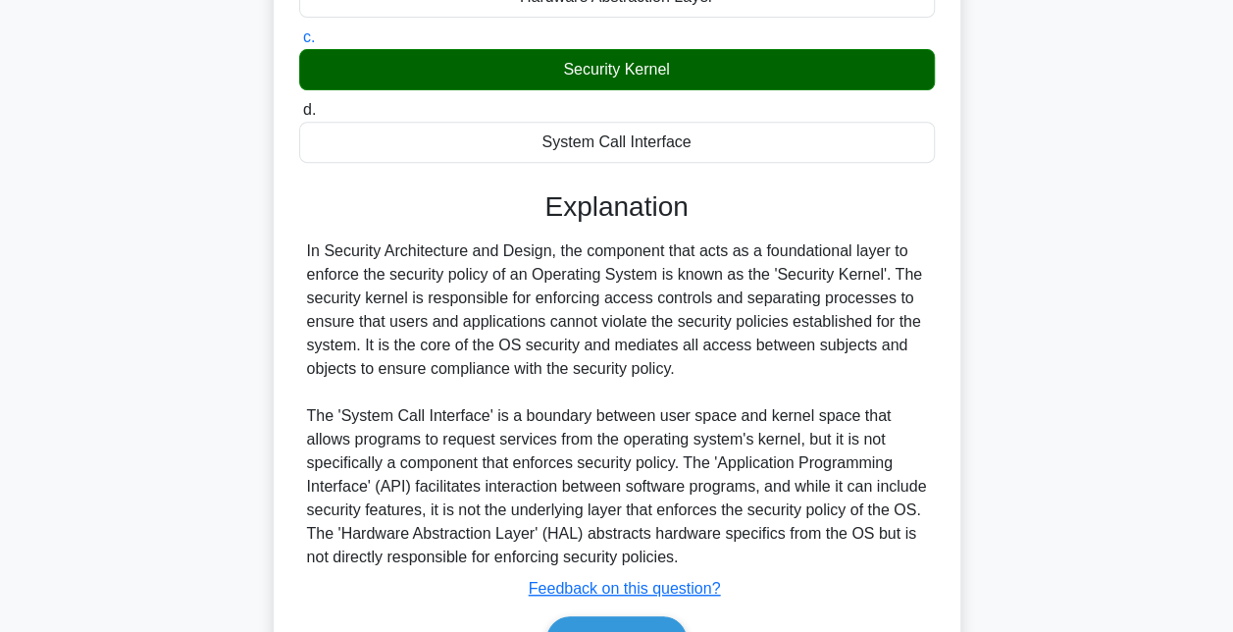
scroll to position [457, 0]
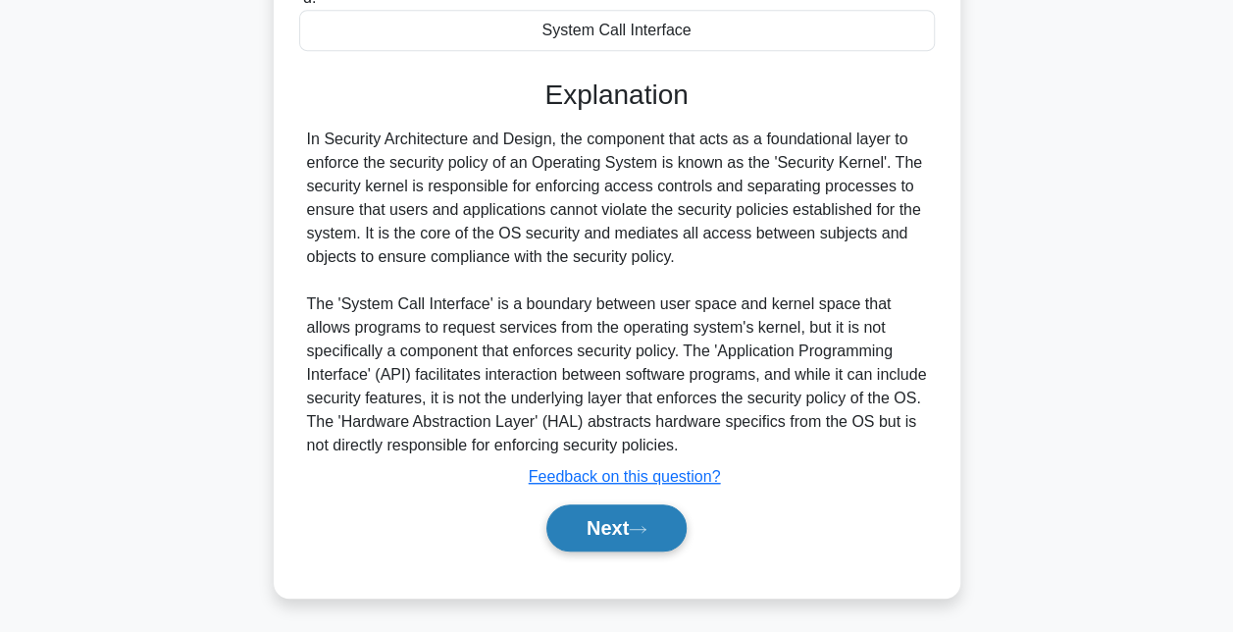
click at [618, 516] on button "Next" at bounding box center [616, 527] width 140 height 47
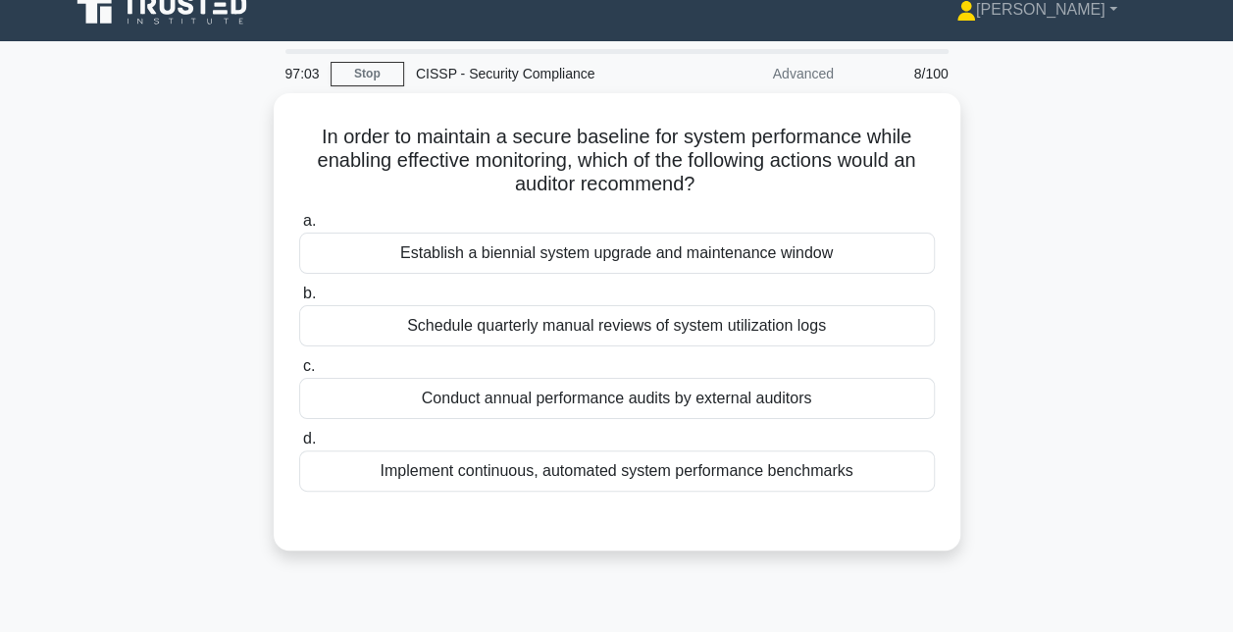
scroll to position [22, 0]
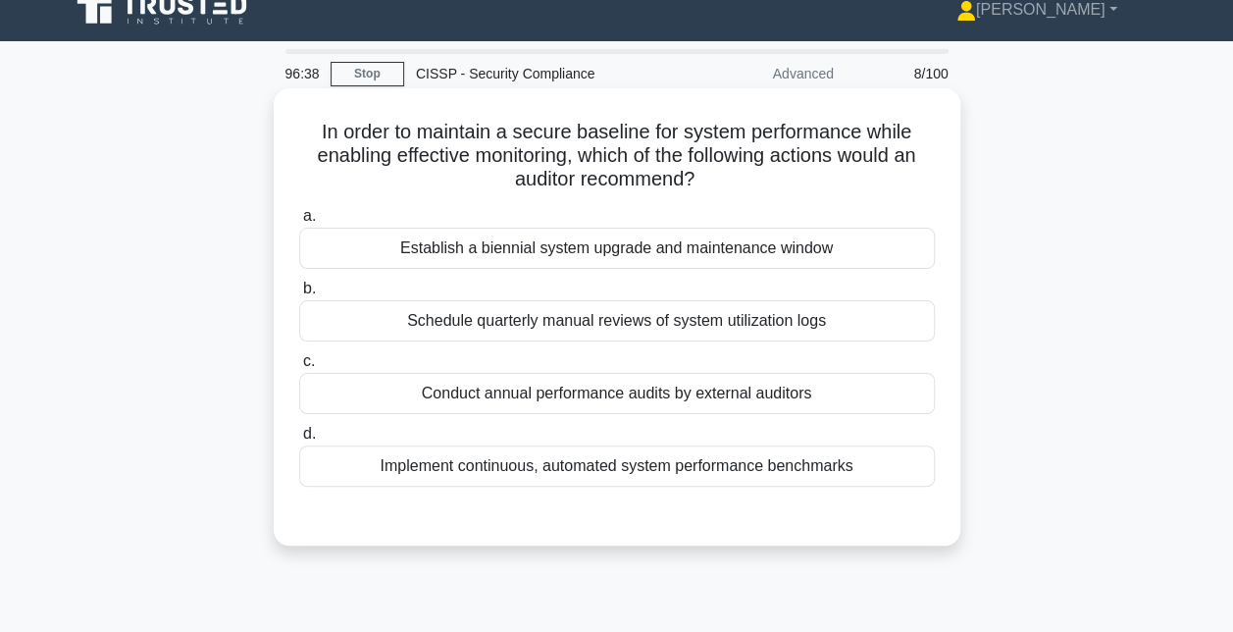
click at [636, 469] on div "Implement continuous, automated system performance benchmarks" at bounding box center [617, 465] width 636 height 41
click at [299, 441] on input "d. Implement continuous, automated system performance benchmarks" at bounding box center [299, 434] width 0 height 13
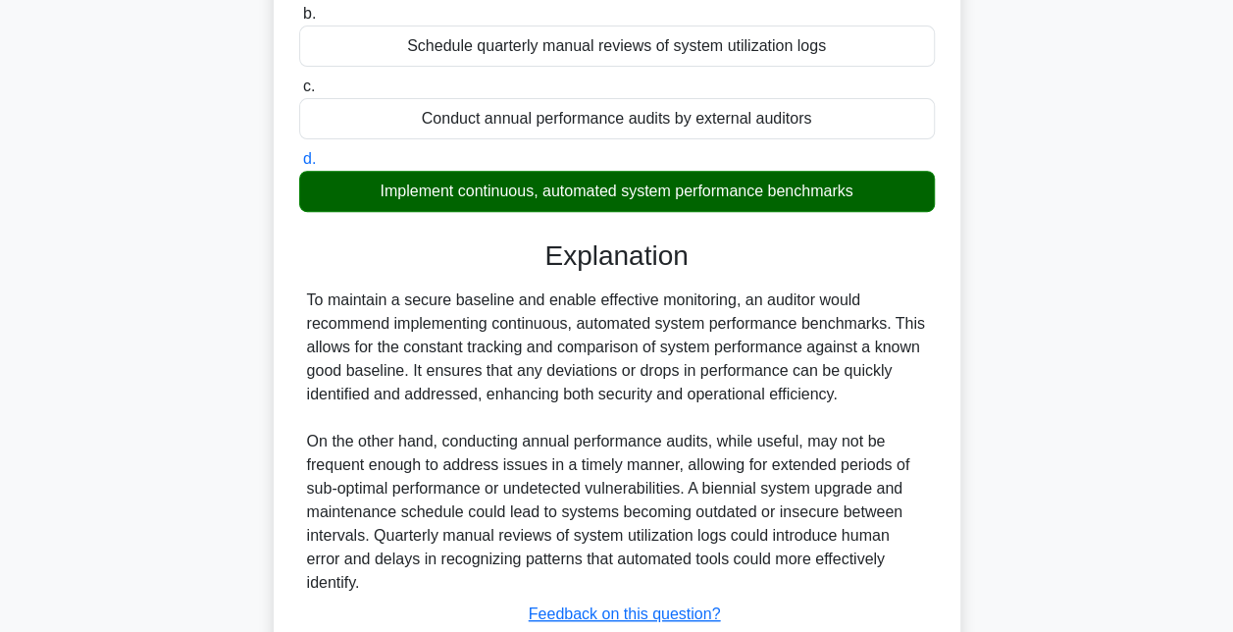
scroll to position [434, 0]
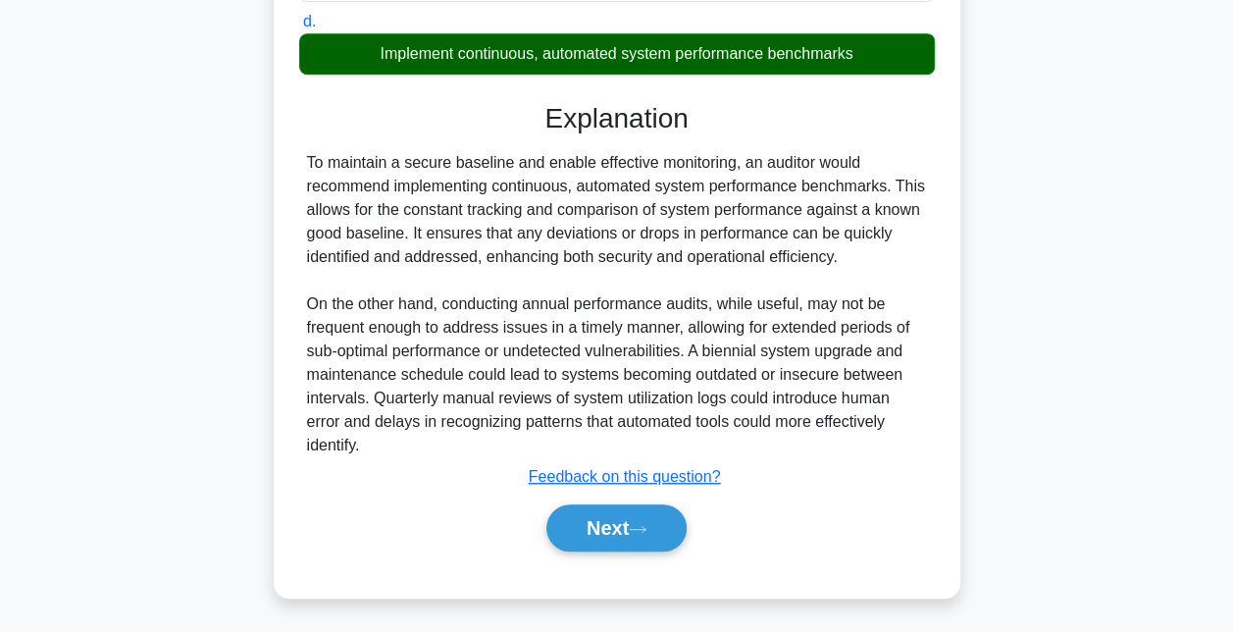
click at [646, 538] on button "Next" at bounding box center [616, 527] width 140 height 47
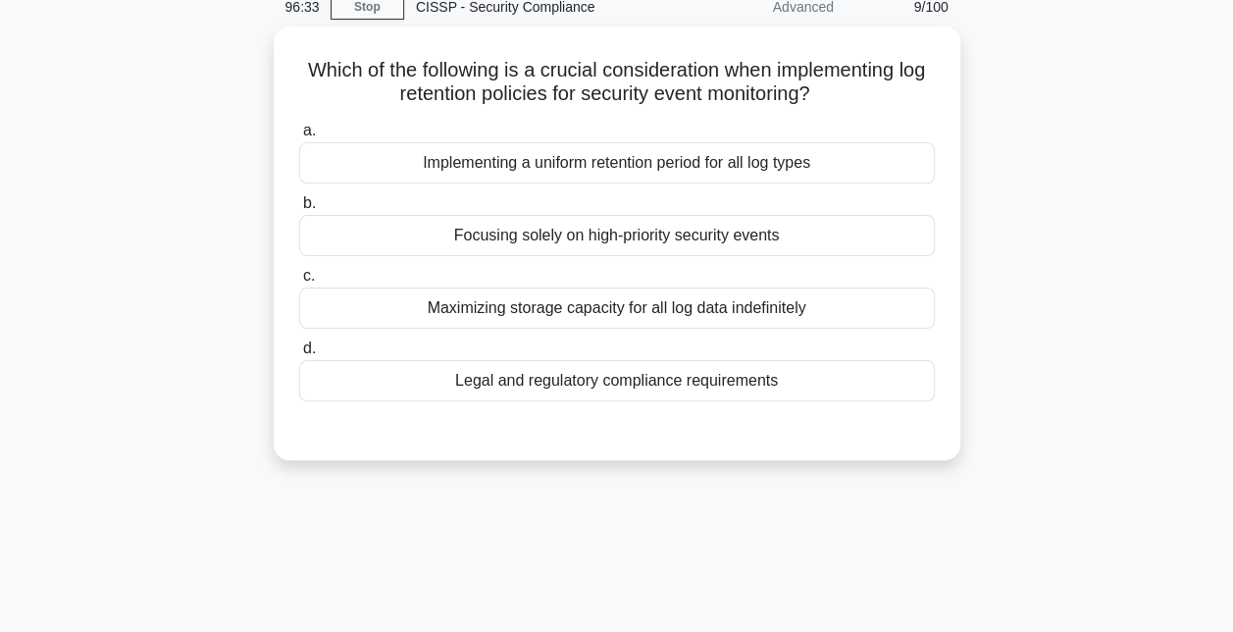
scroll to position [80, 0]
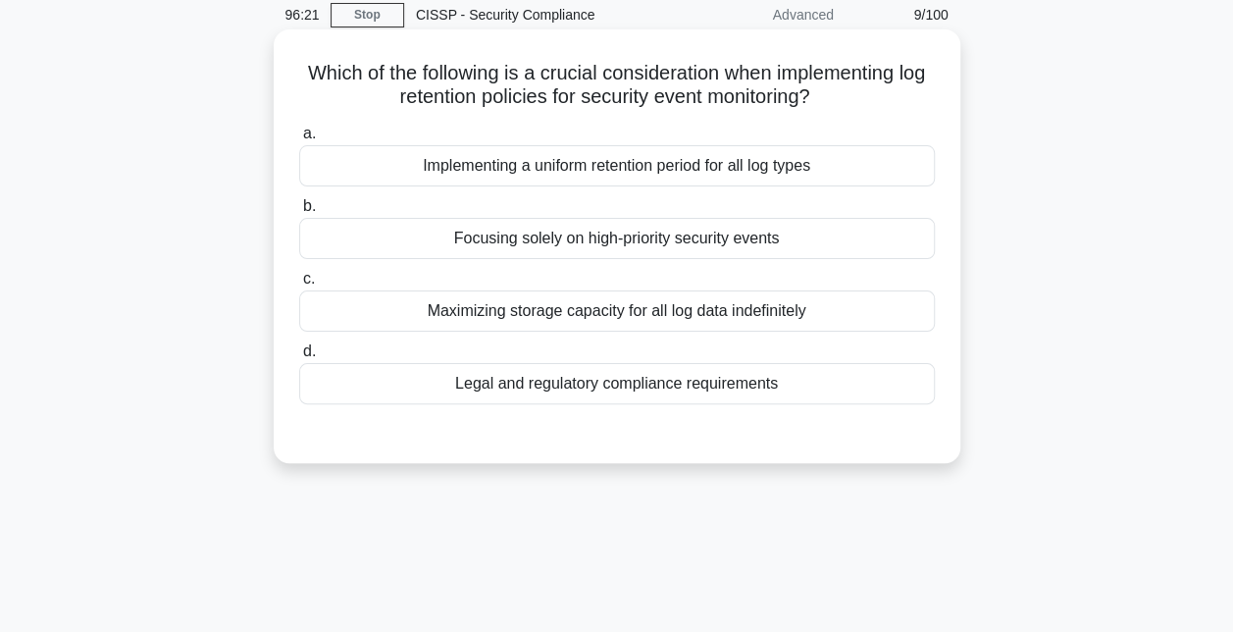
click at [672, 385] on div "Legal and regulatory compliance requirements" at bounding box center [617, 383] width 636 height 41
click at [299, 358] on input "d. Legal and regulatory compliance requirements" at bounding box center [299, 351] width 0 height 13
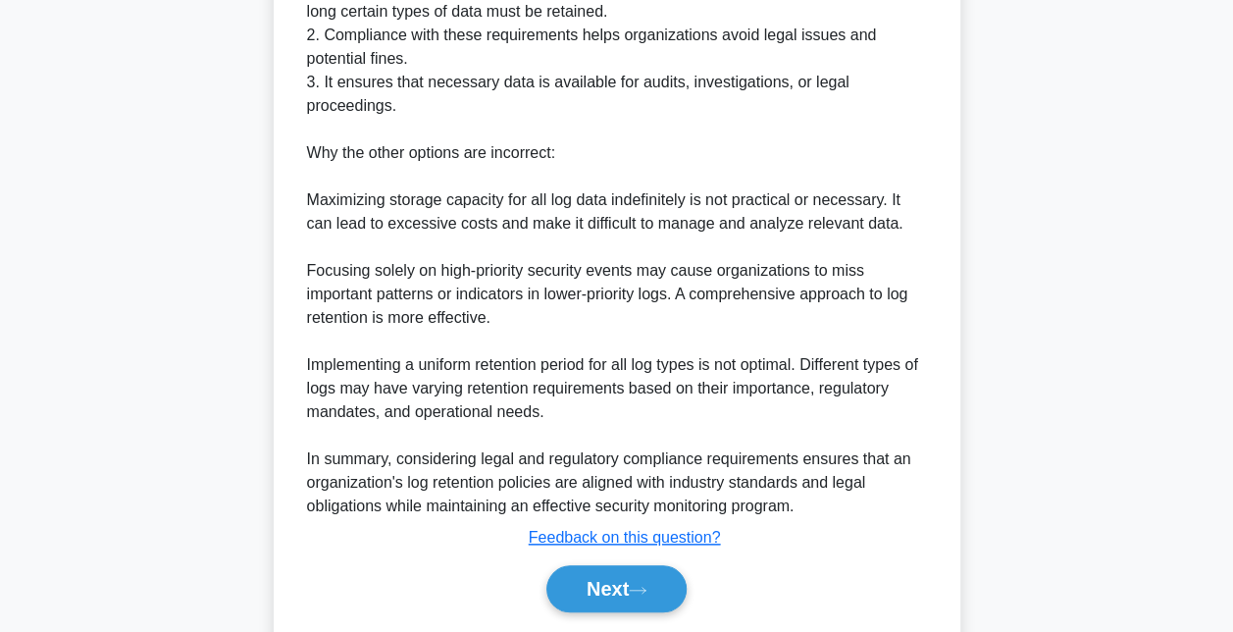
scroll to position [810, 0]
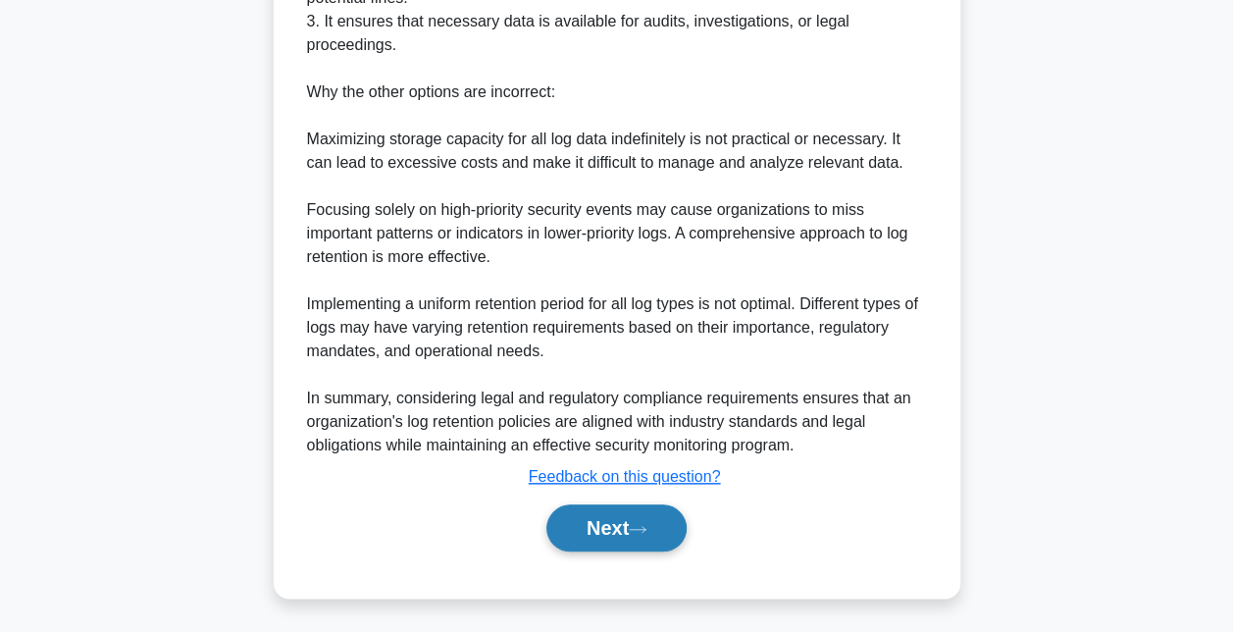
click at [632, 529] on button "Next" at bounding box center [616, 527] width 140 height 47
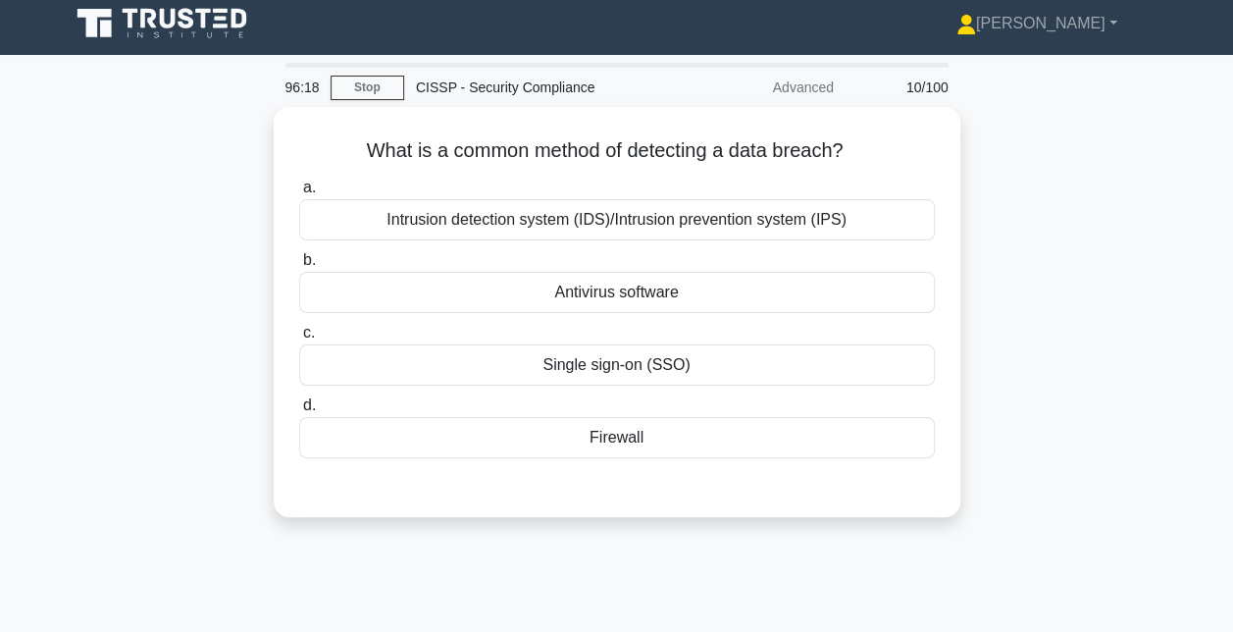
scroll to position [6, 0]
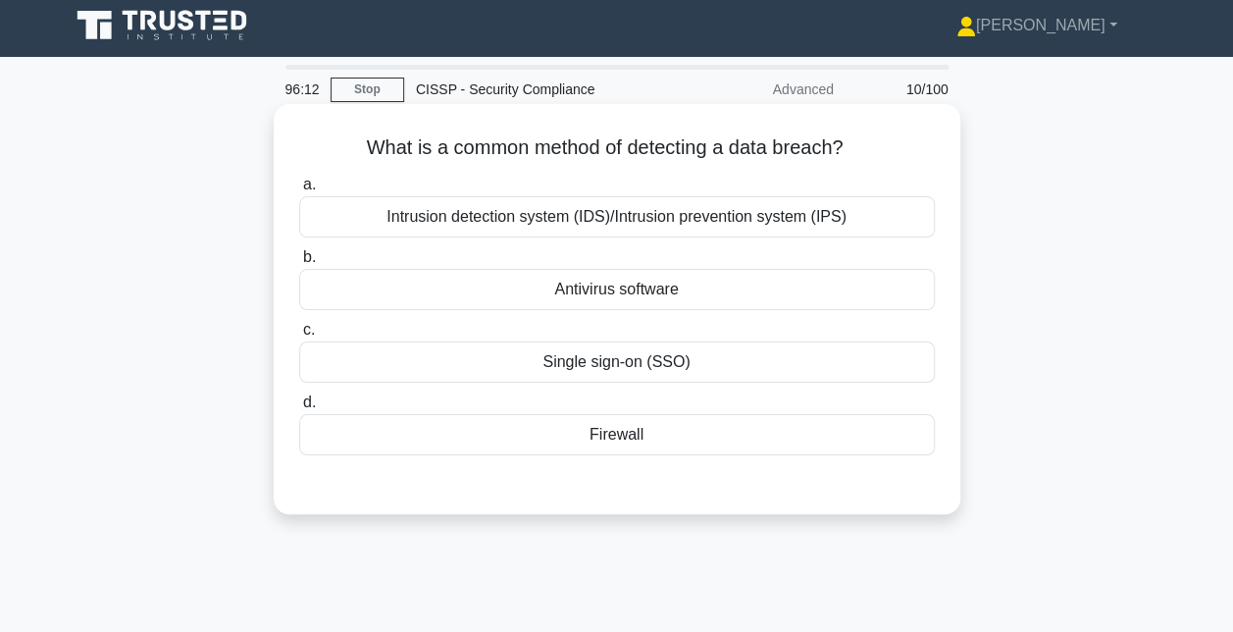
click at [614, 208] on div "Intrusion detection system (IDS)/Intrusion prevention system (IPS)" at bounding box center [617, 216] width 636 height 41
click at [299, 191] on input "a. Intrusion detection system (IDS)/Intrusion prevention system (IPS)" at bounding box center [299, 185] width 0 height 13
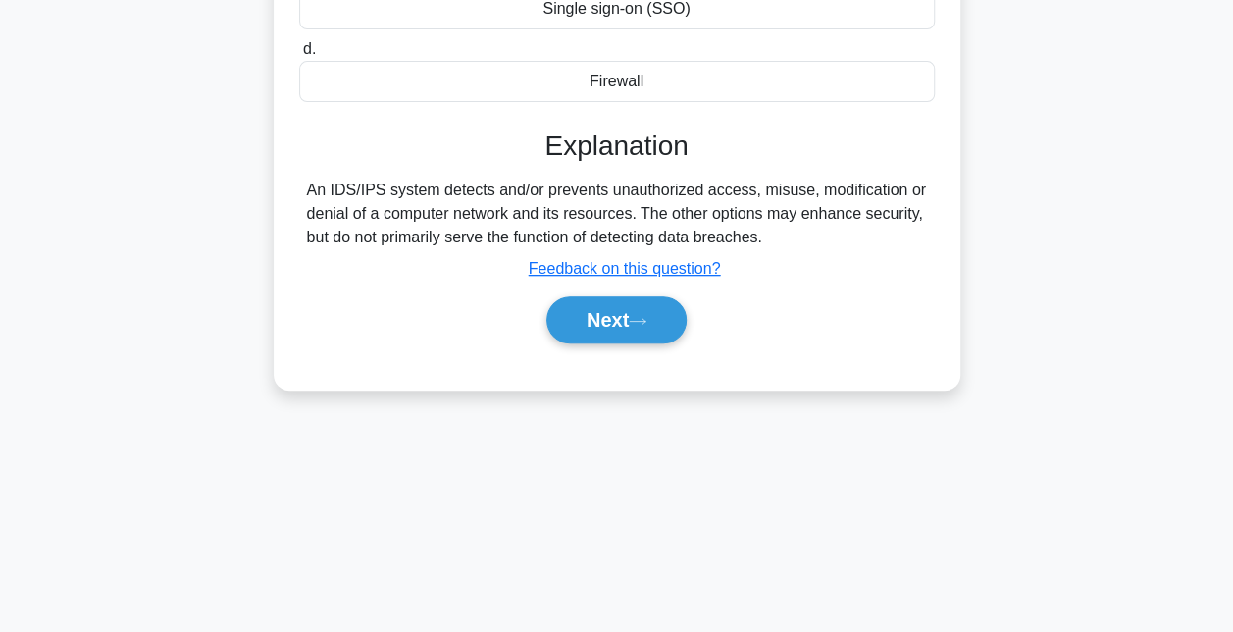
scroll to position [385, 0]
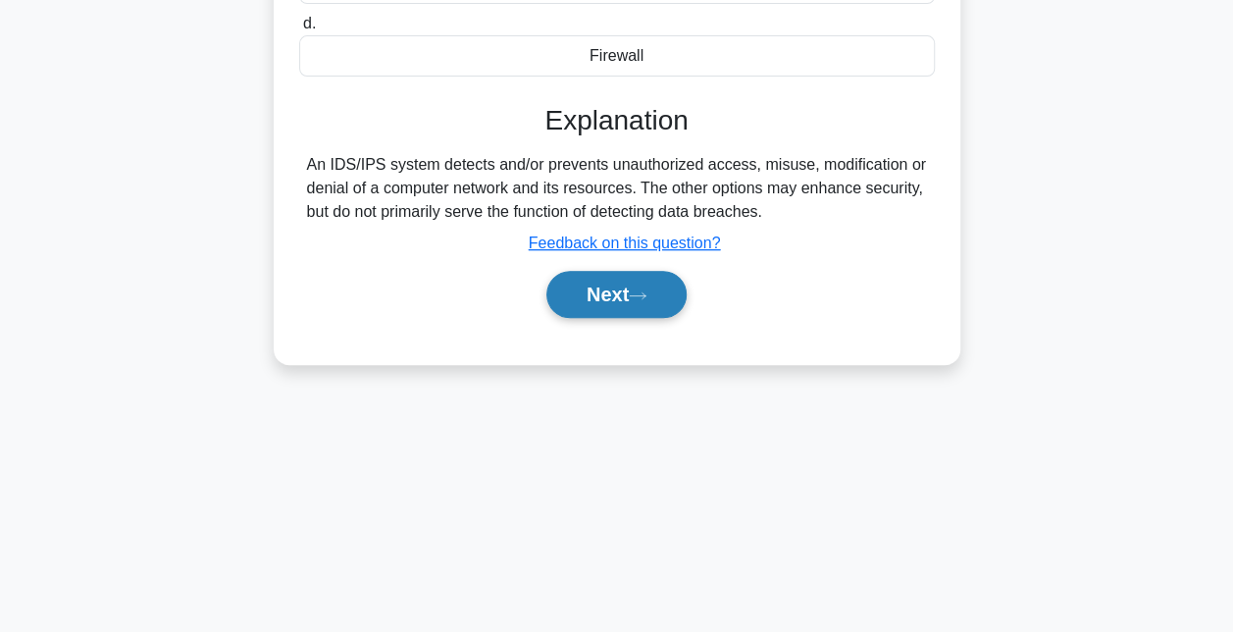
click at [610, 294] on button "Next" at bounding box center [616, 294] width 140 height 47
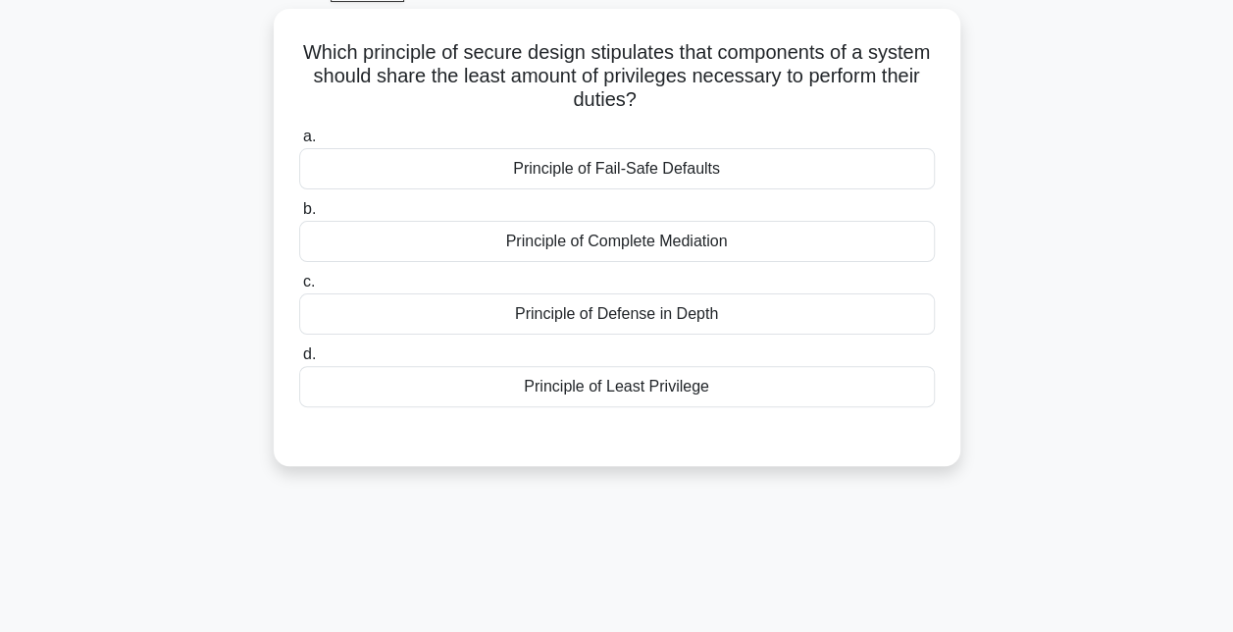
scroll to position [57, 0]
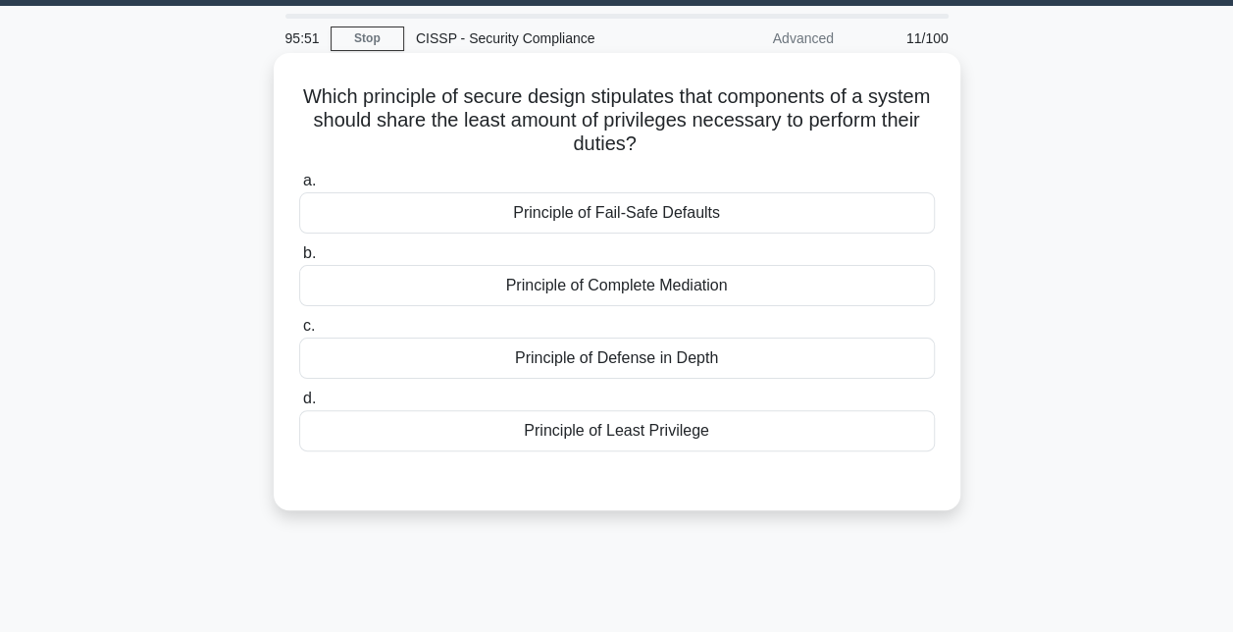
click at [600, 422] on div "Principle of Least Privilege" at bounding box center [617, 430] width 636 height 41
click at [299, 405] on input "d. Principle of Least Privilege" at bounding box center [299, 398] width 0 height 13
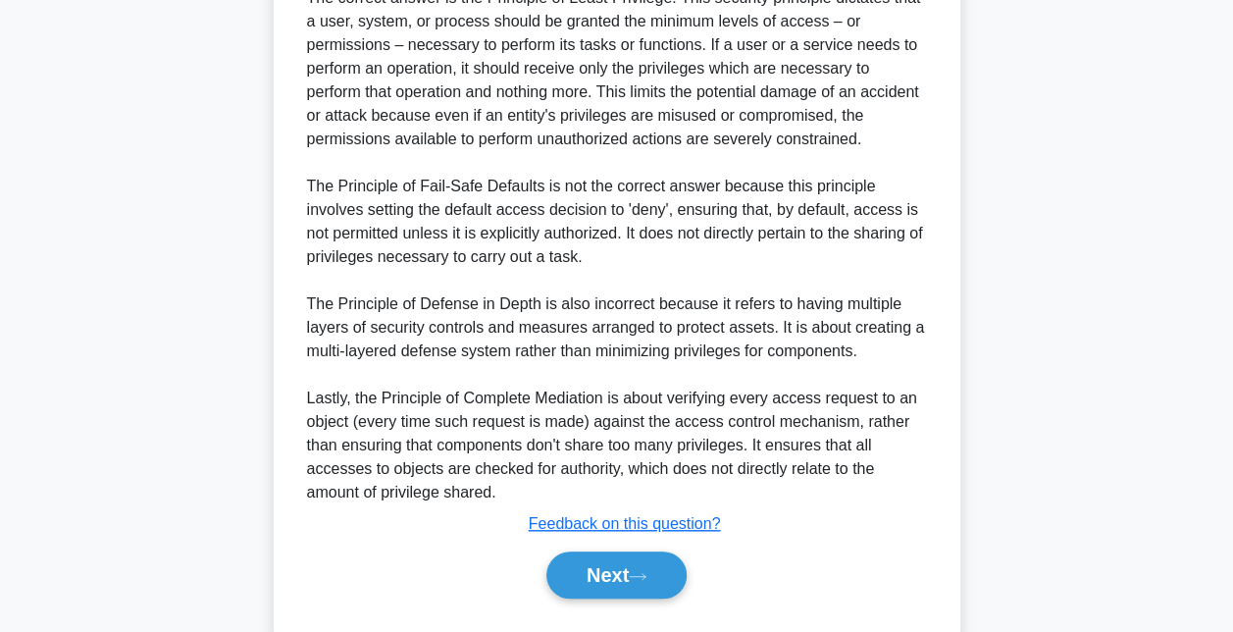
scroll to position [646, 0]
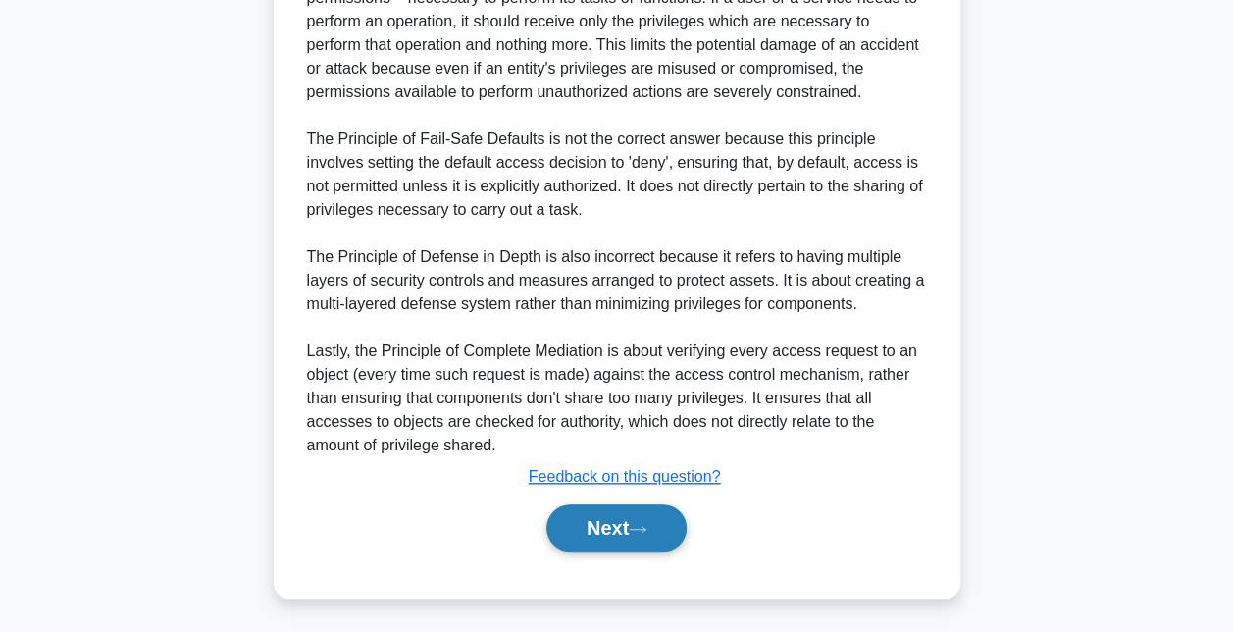
click at [615, 523] on button "Next" at bounding box center [616, 527] width 140 height 47
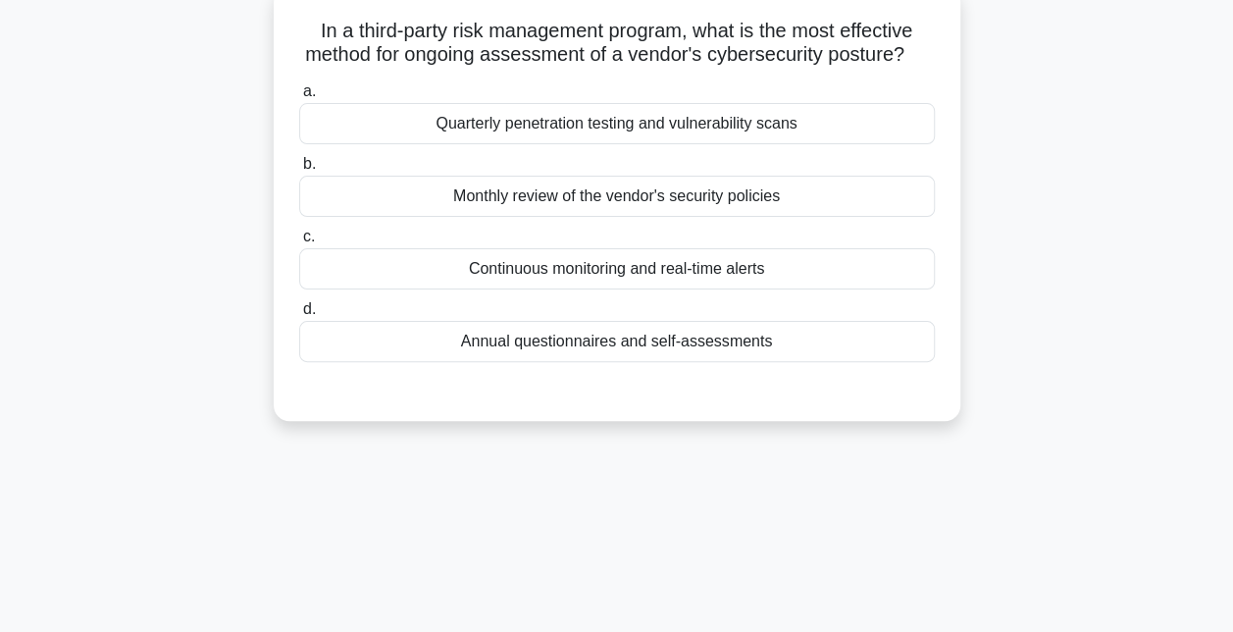
scroll to position [108, 0]
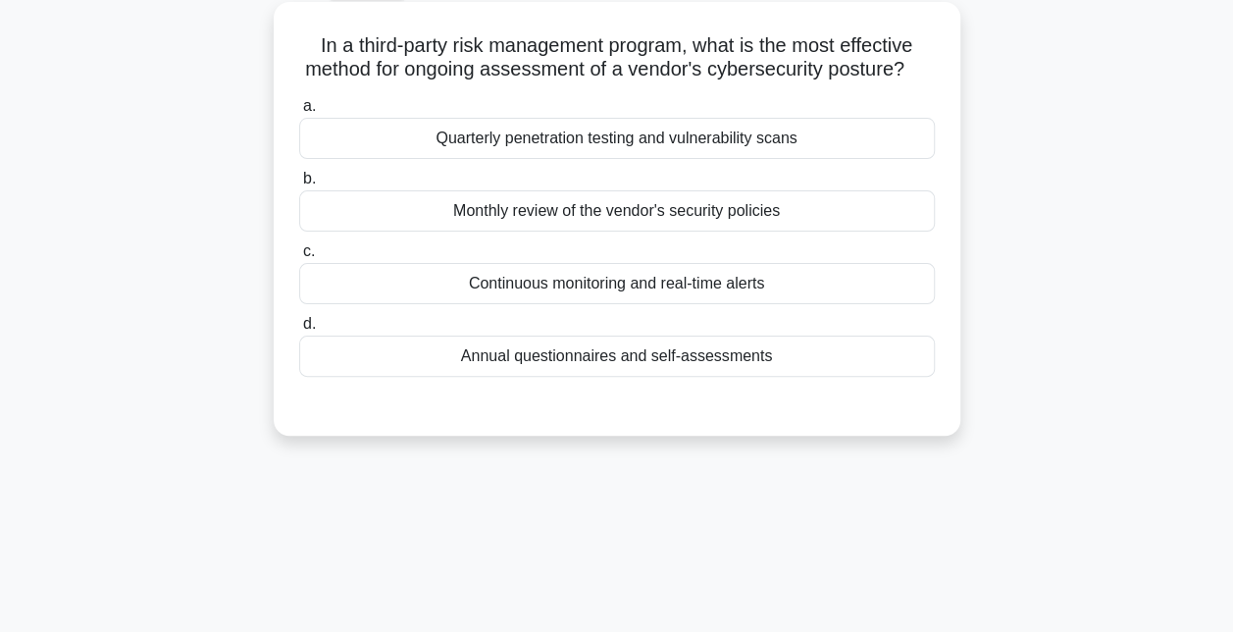
click at [619, 304] on div "Continuous monitoring and real-time alerts" at bounding box center [617, 283] width 636 height 41
click at [299, 258] on input "c. Continuous monitoring and real-time alerts" at bounding box center [299, 251] width 0 height 13
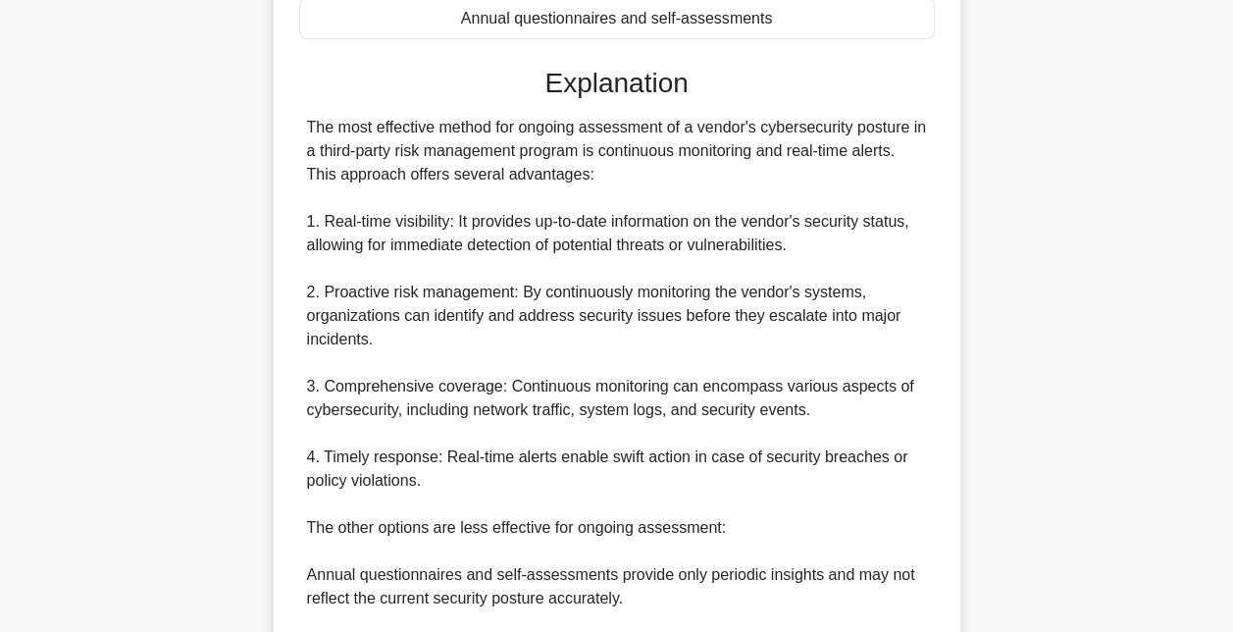
scroll to position [763, 0]
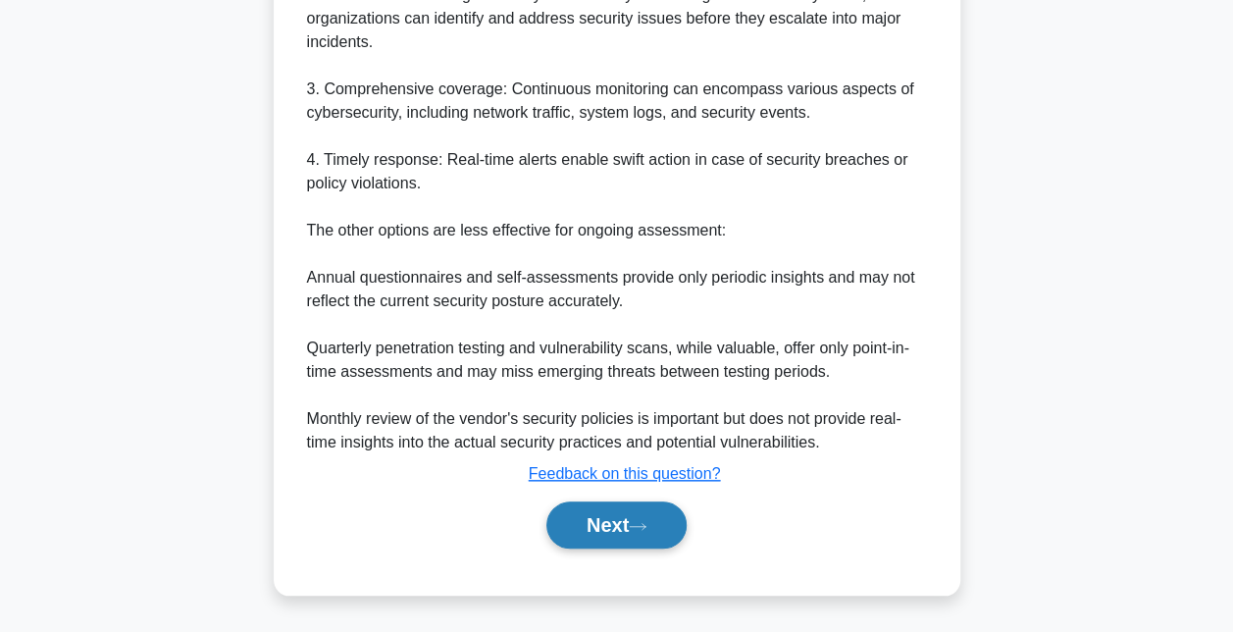
click at [600, 516] on button "Next" at bounding box center [616, 524] width 140 height 47
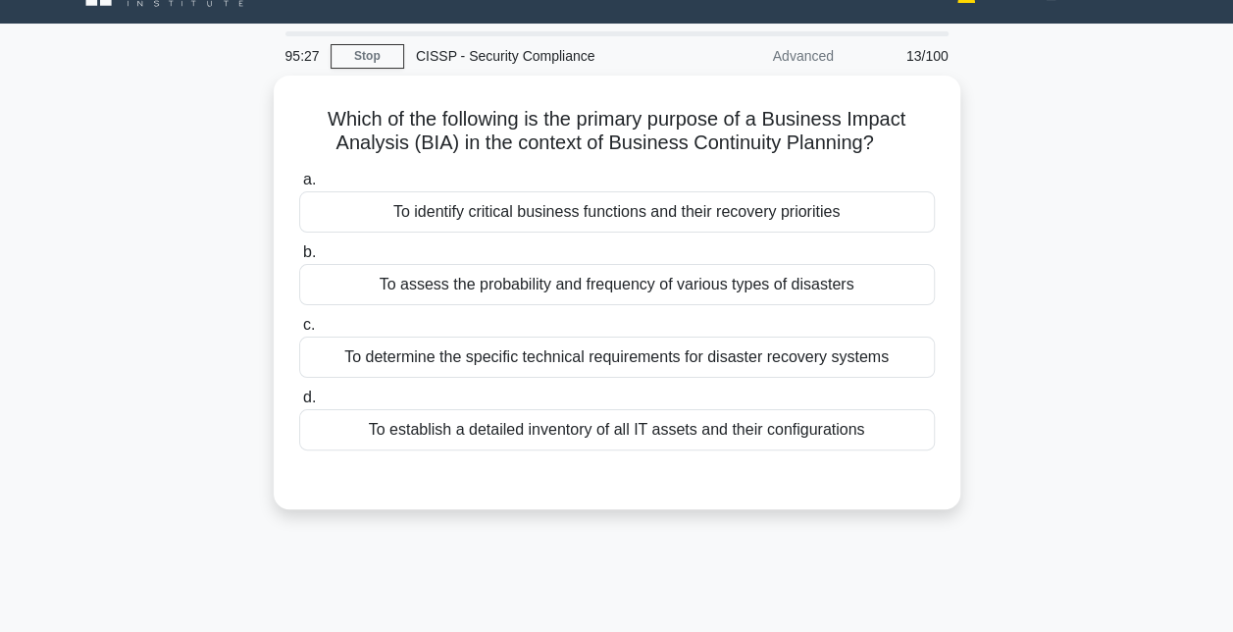
scroll to position [37, 0]
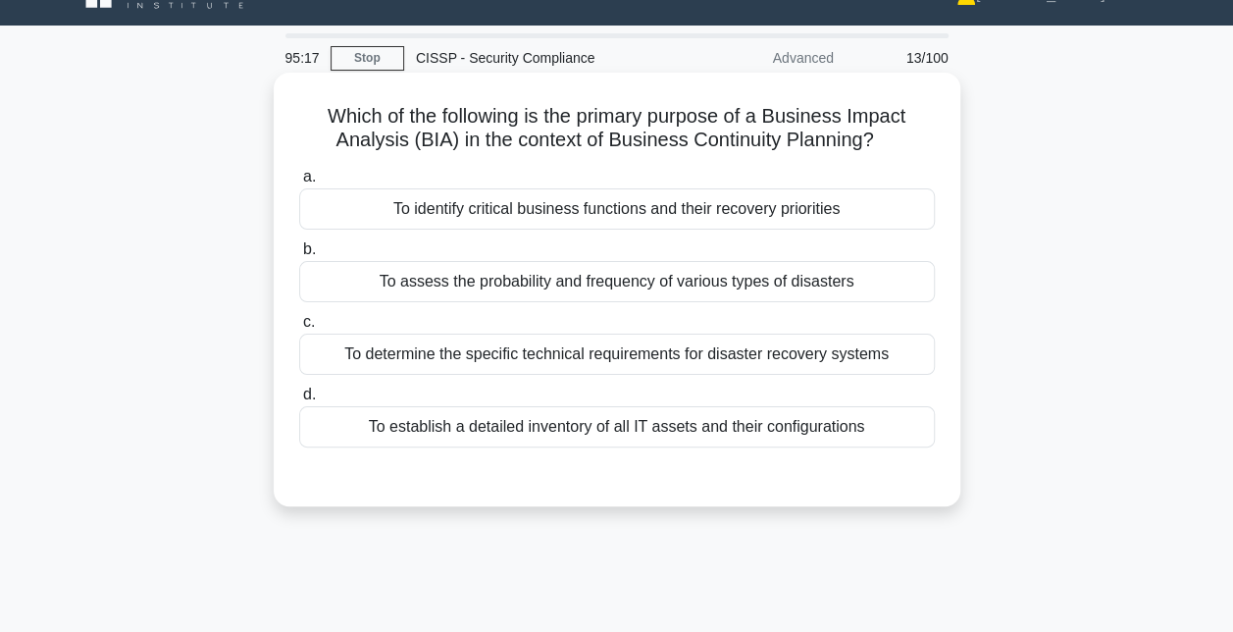
click at [661, 208] on div "To identify critical business functions and their recovery priorities" at bounding box center [617, 208] width 636 height 41
click at [299, 183] on input "a. To identify critical business functions and their recovery priorities" at bounding box center [299, 177] width 0 height 13
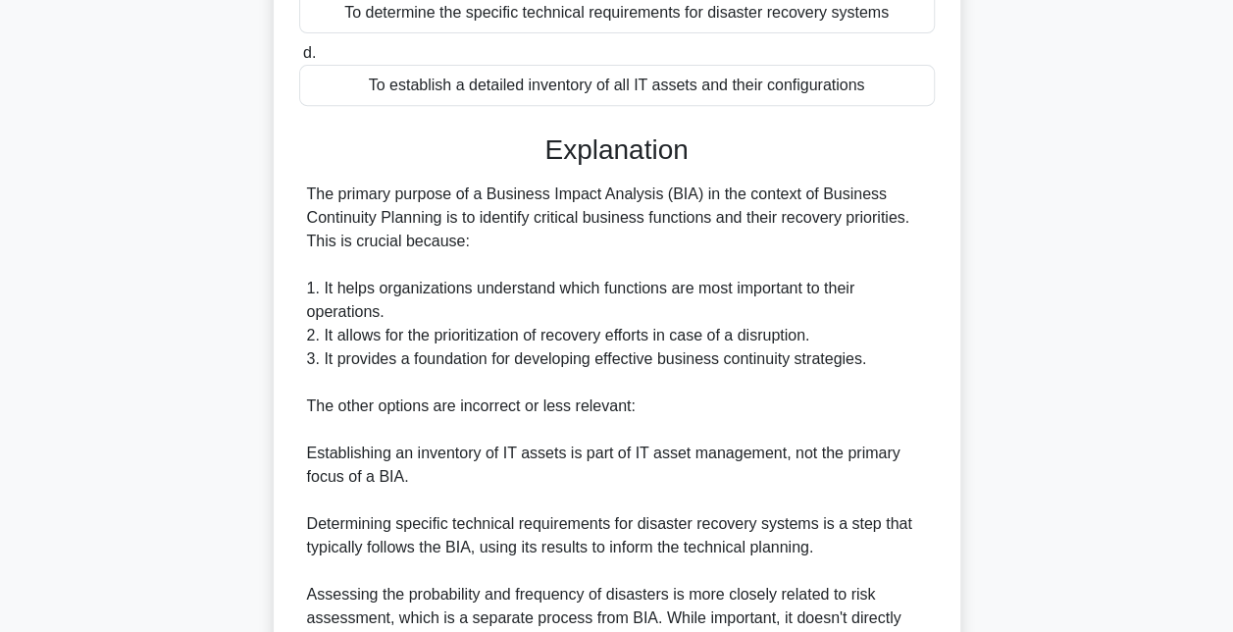
scroll to position [646, 0]
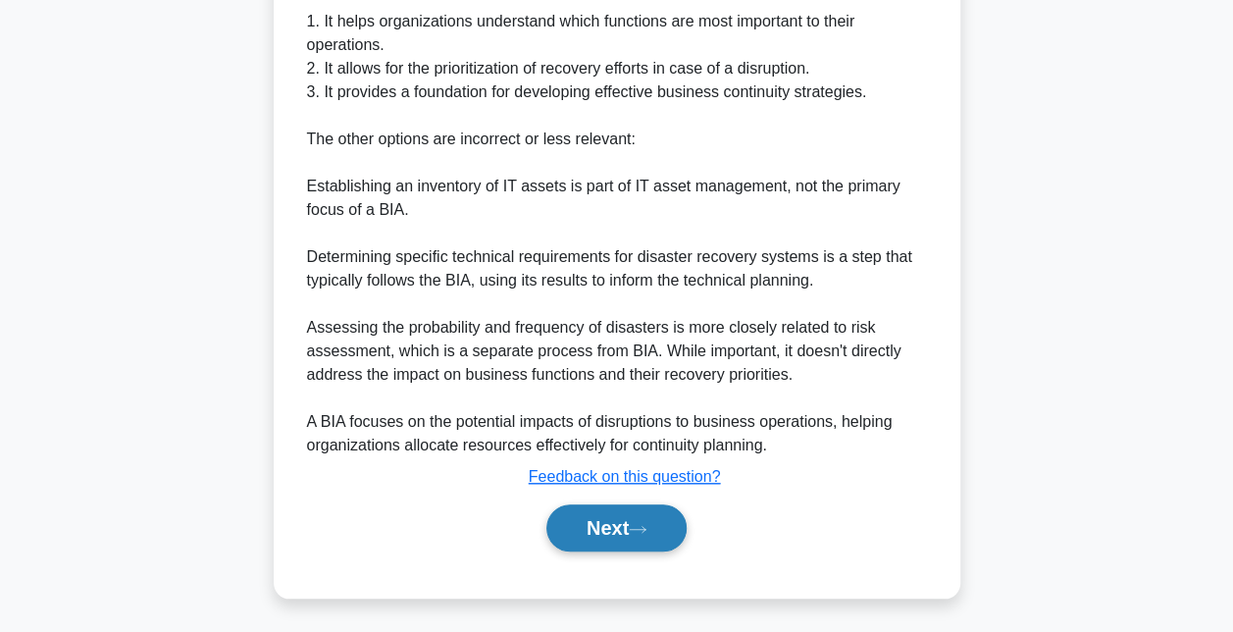
click at [596, 530] on button "Next" at bounding box center [616, 527] width 140 height 47
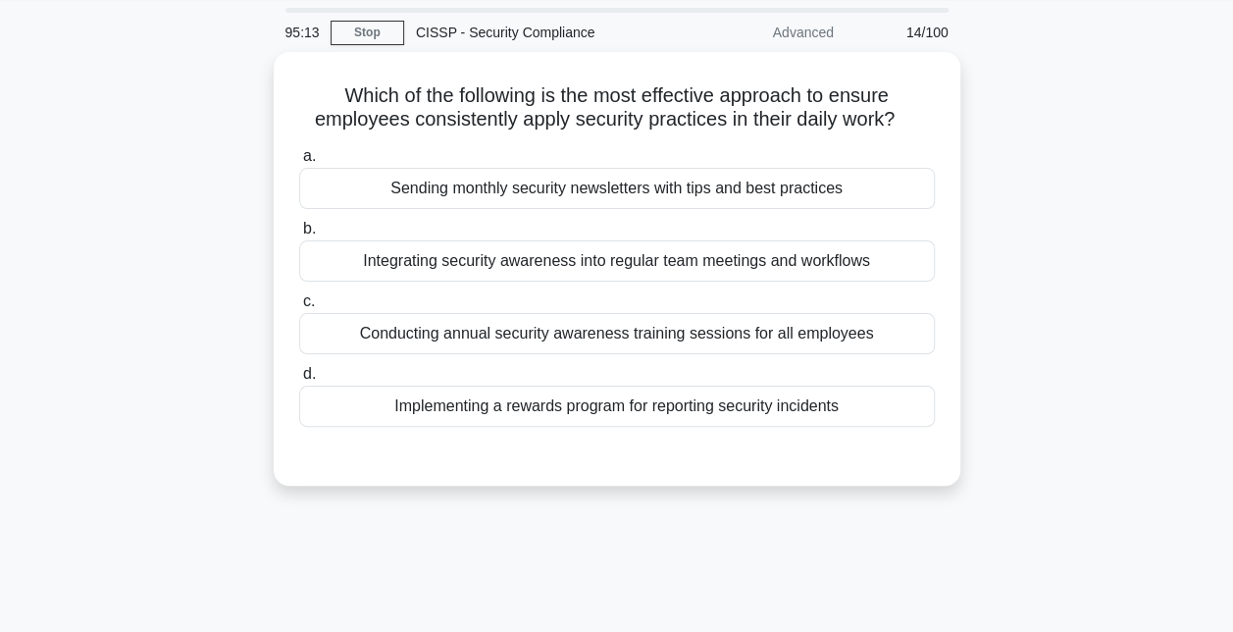
scroll to position [61, 0]
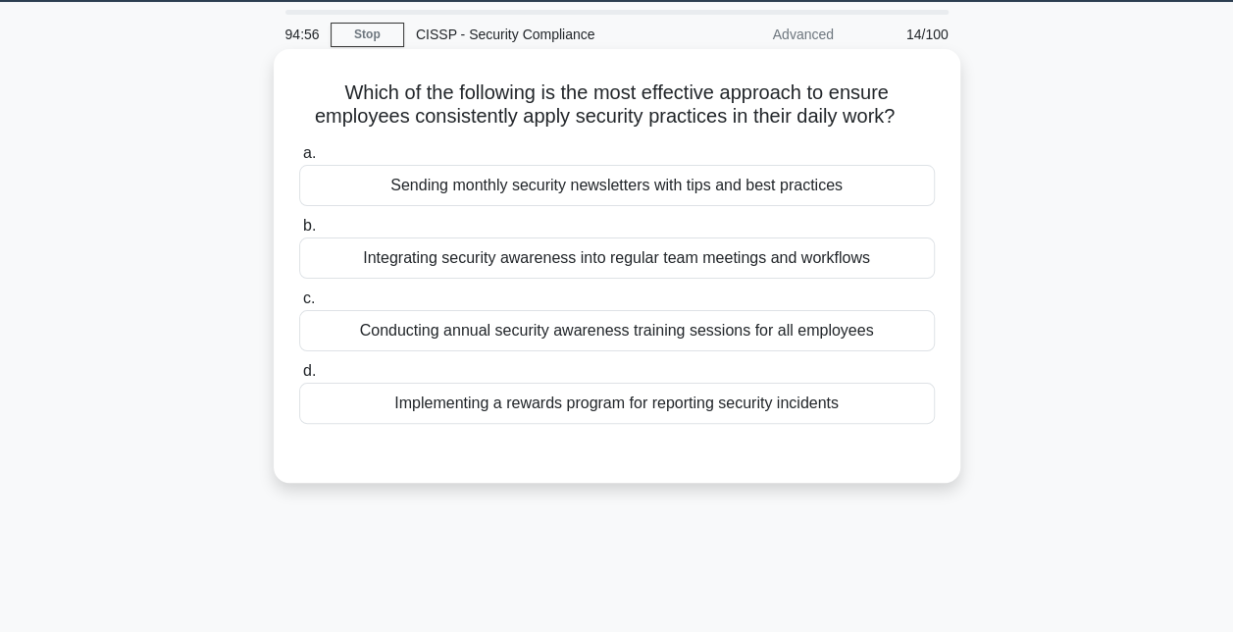
click at [632, 260] on div "Integrating security awareness into regular team meetings and workflows" at bounding box center [617, 257] width 636 height 41
click at [299, 233] on input "b. Integrating security awareness into regular team meetings and workflows" at bounding box center [299, 226] width 0 height 13
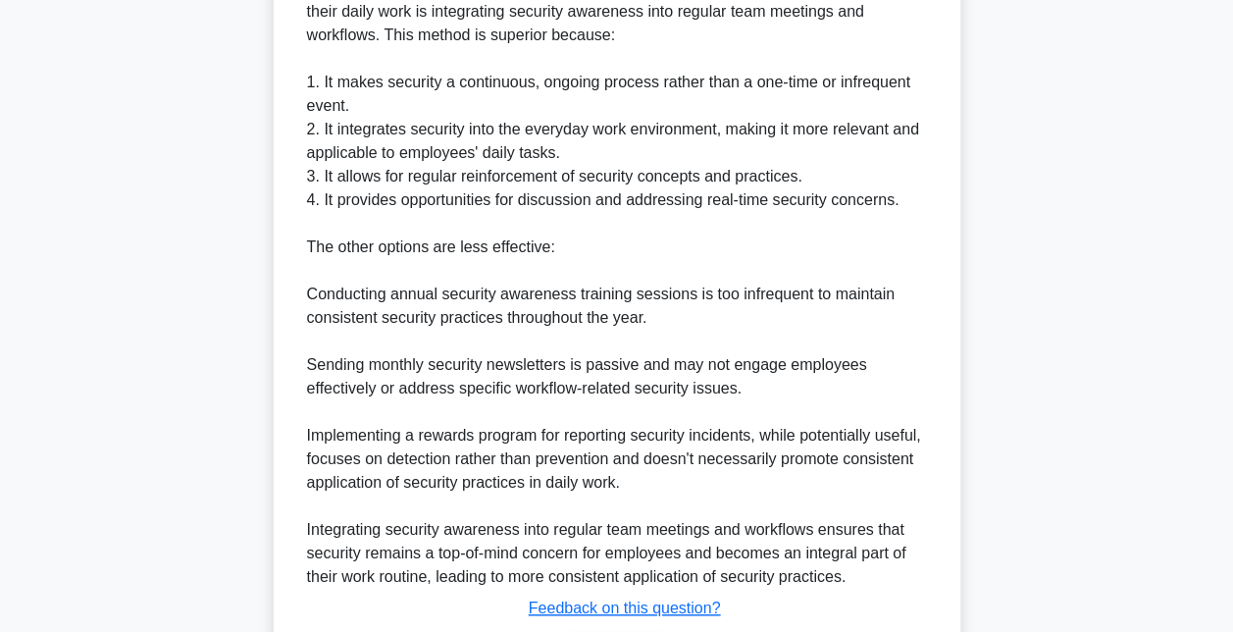
scroll to position [716, 0]
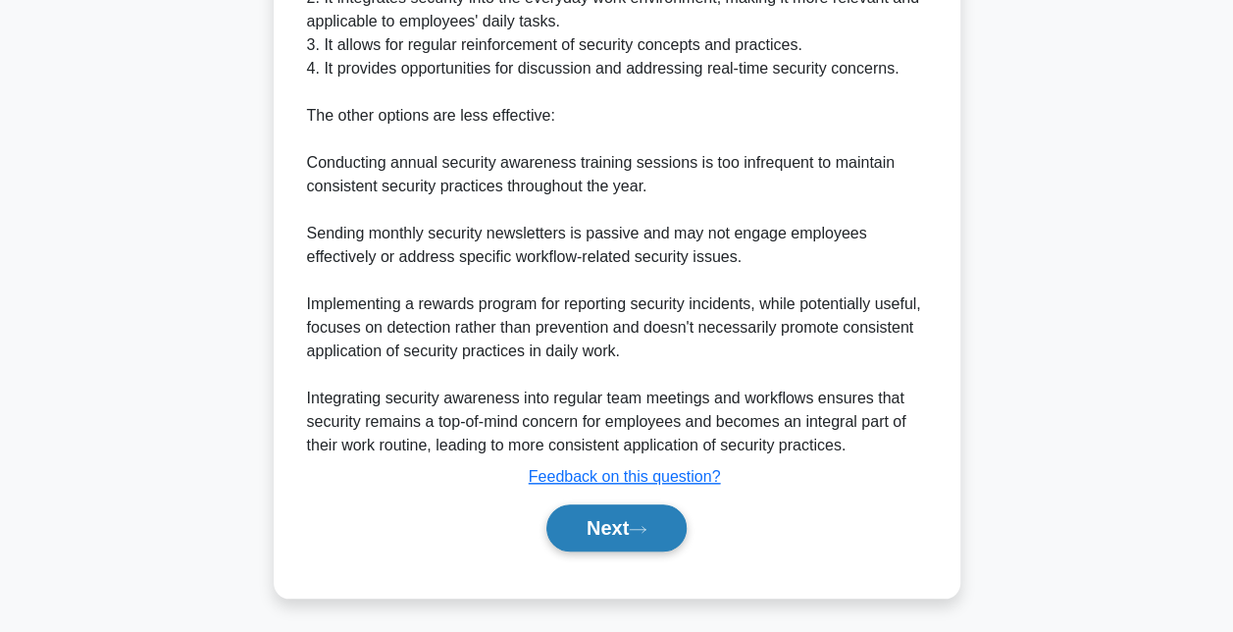
click at [600, 518] on button "Next" at bounding box center [616, 527] width 140 height 47
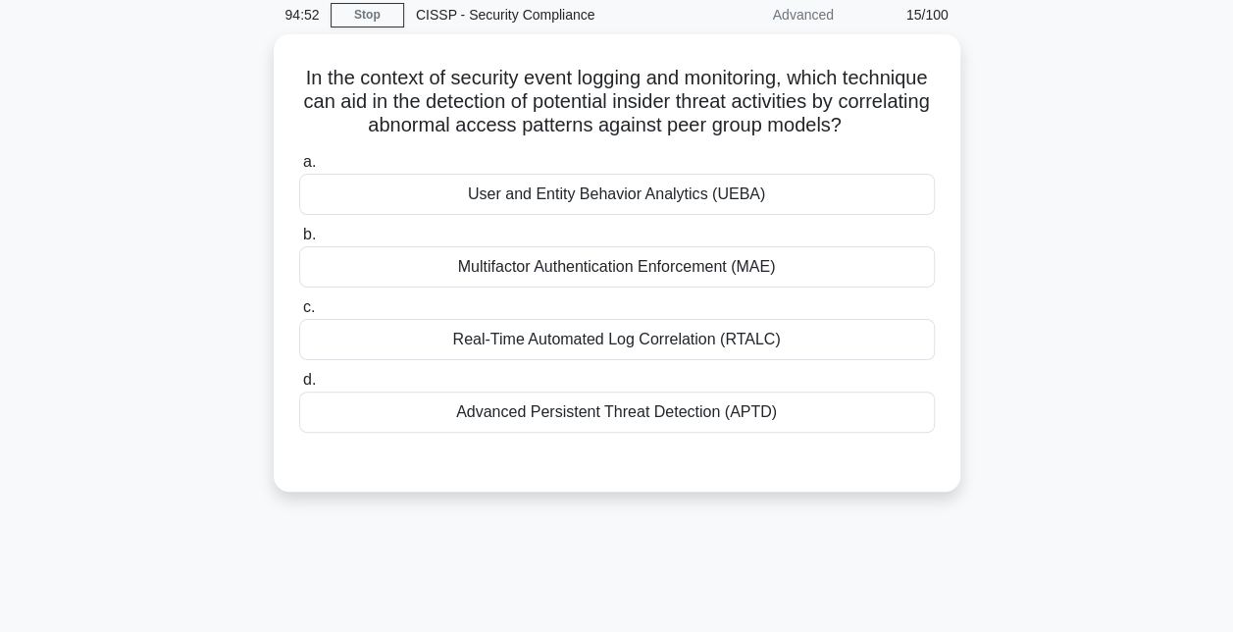
scroll to position [75, 0]
click at [616, 197] on div "User and Entity Behavior Analytics (UEBA)" at bounding box center [617, 195] width 636 height 41
click at [299, 170] on input "a. User and Entity Behavior Analytics (UEBA)" at bounding box center [299, 163] width 0 height 13
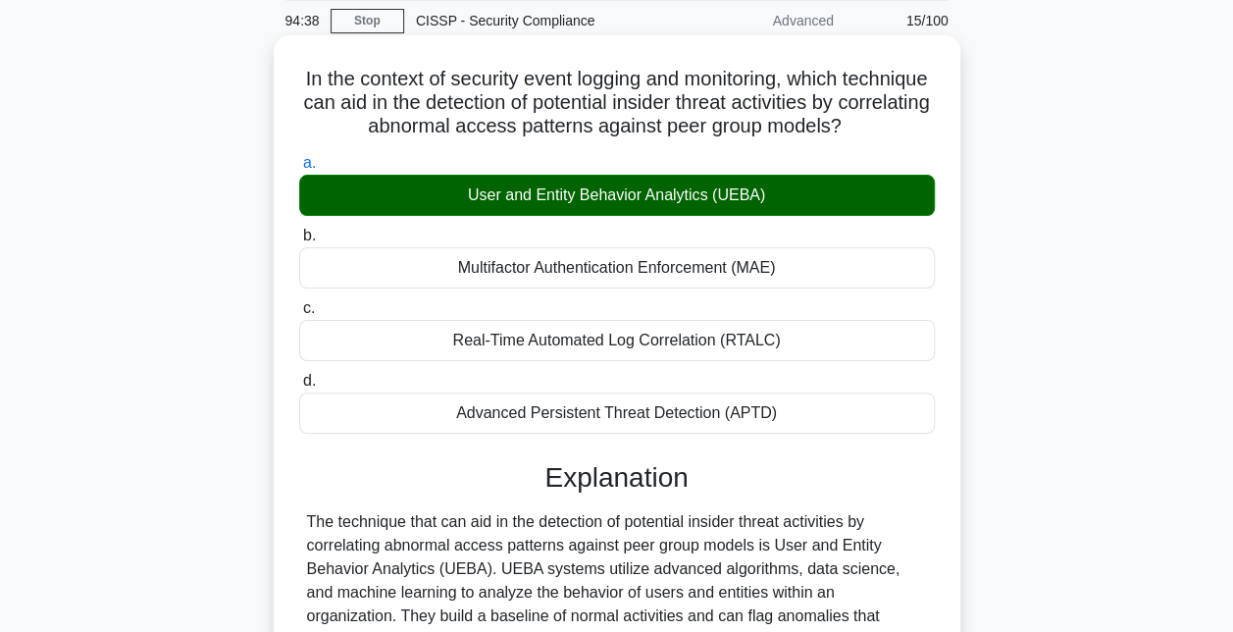
scroll to position [504, 0]
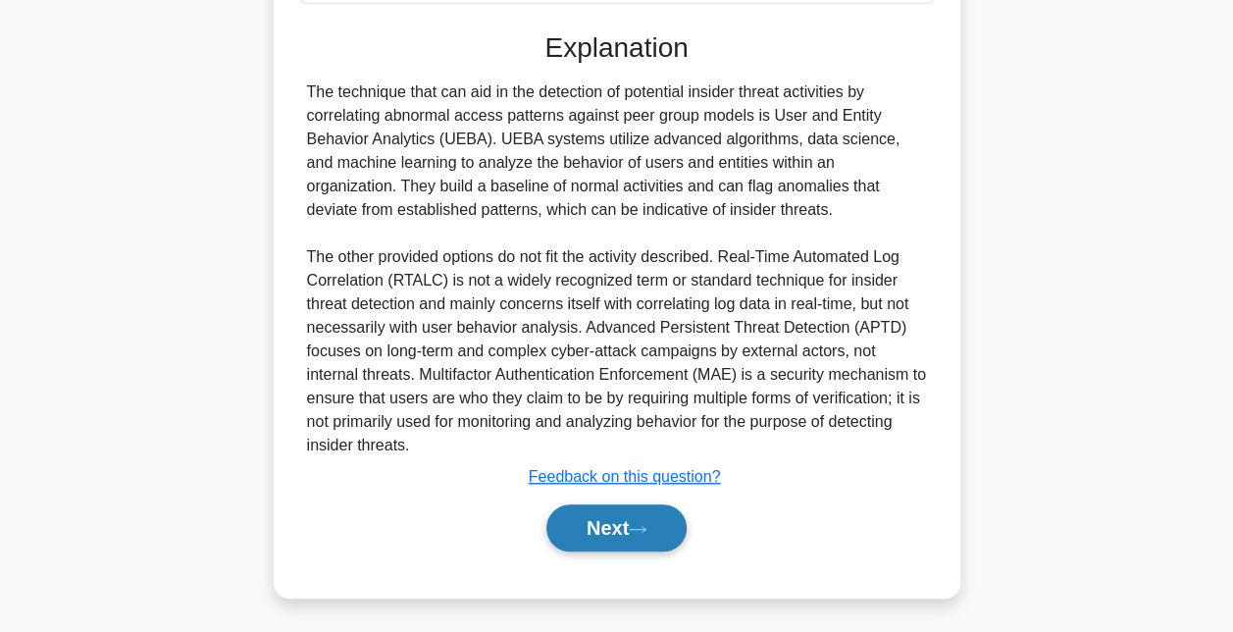
click at [602, 512] on button "Next" at bounding box center [616, 527] width 140 height 47
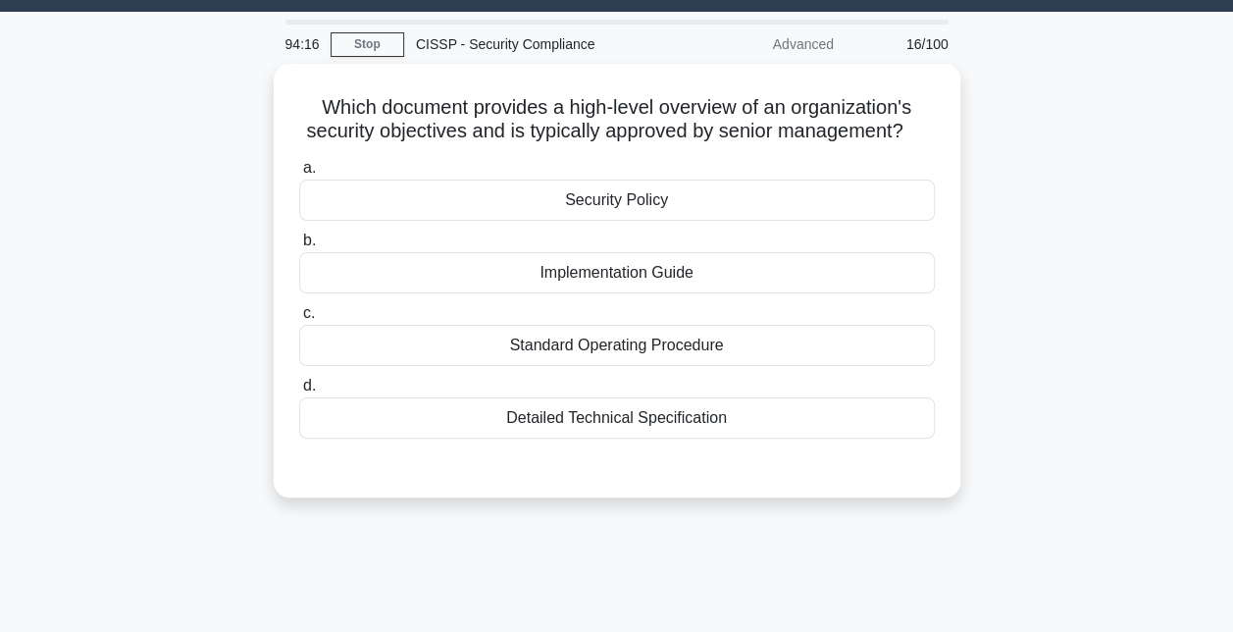
scroll to position [57, 0]
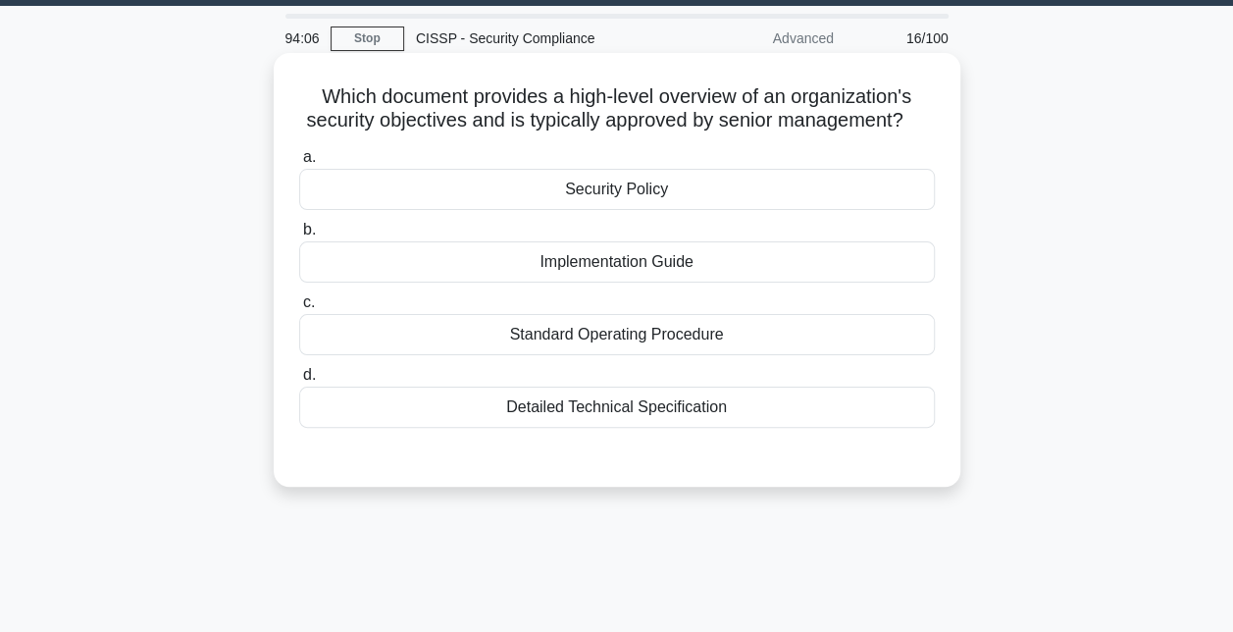
click at [683, 188] on div "Security Policy" at bounding box center [617, 189] width 636 height 41
click at [299, 164] on input "a. Security Policy" at bounding box center [299, 157] width 0 height 13
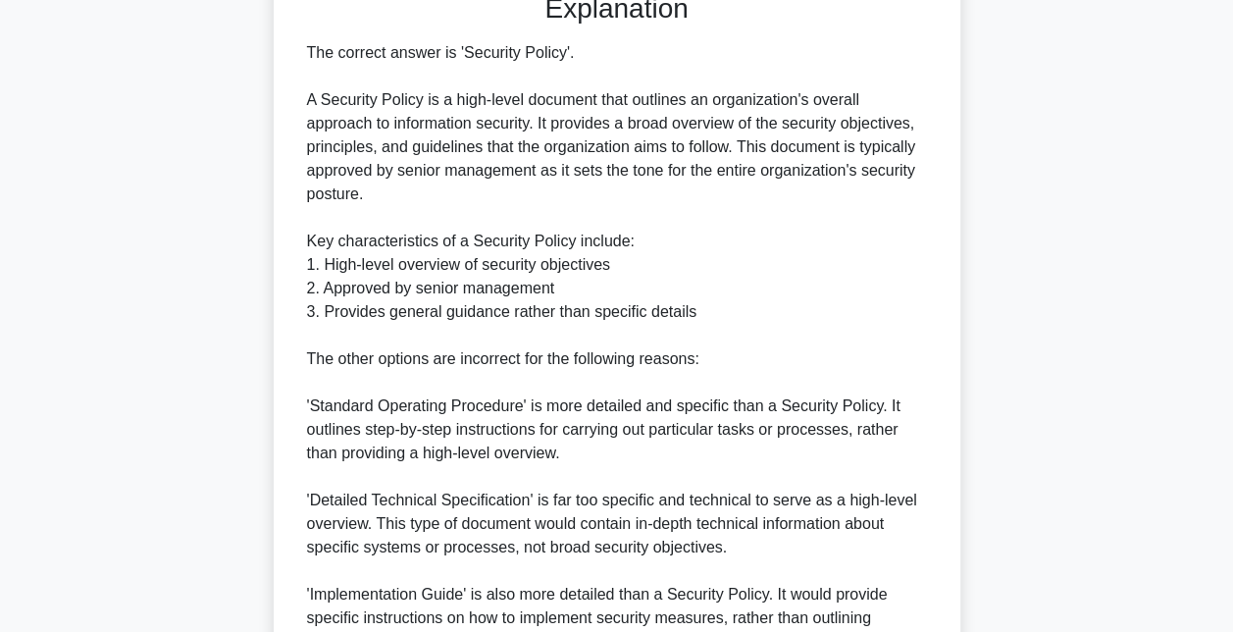
scroll to position [716, 0]
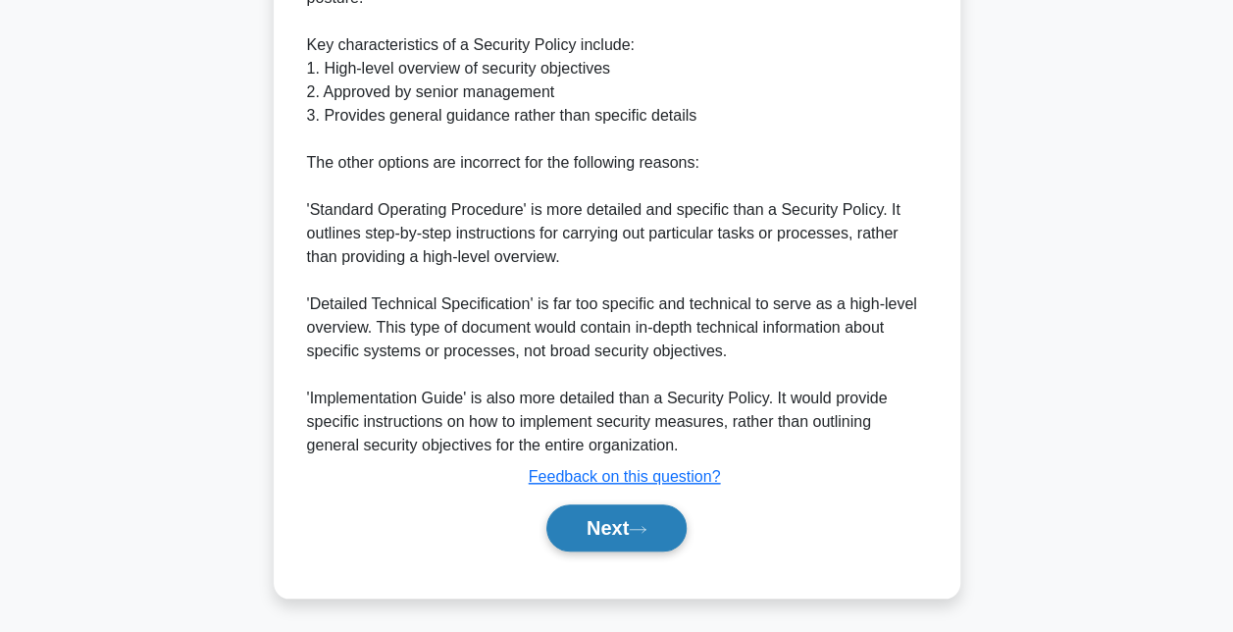
click at [595, 518] on button "Next" at bounding box center [616, 527] width 140 height 47
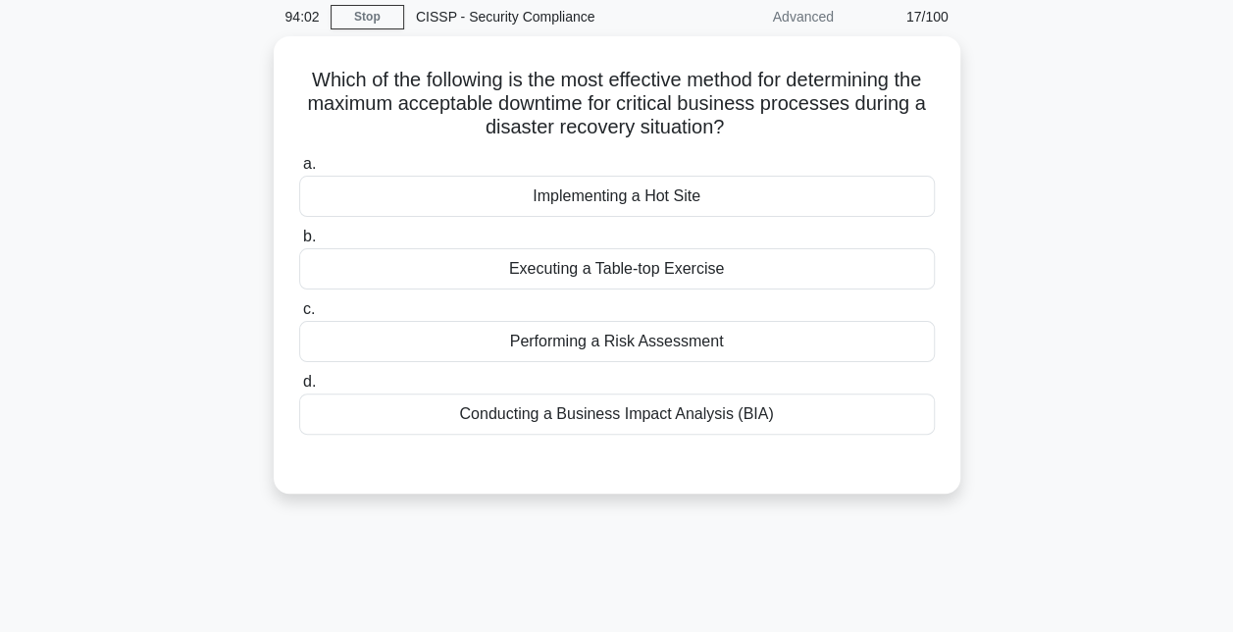
scroll to position [45, 0]
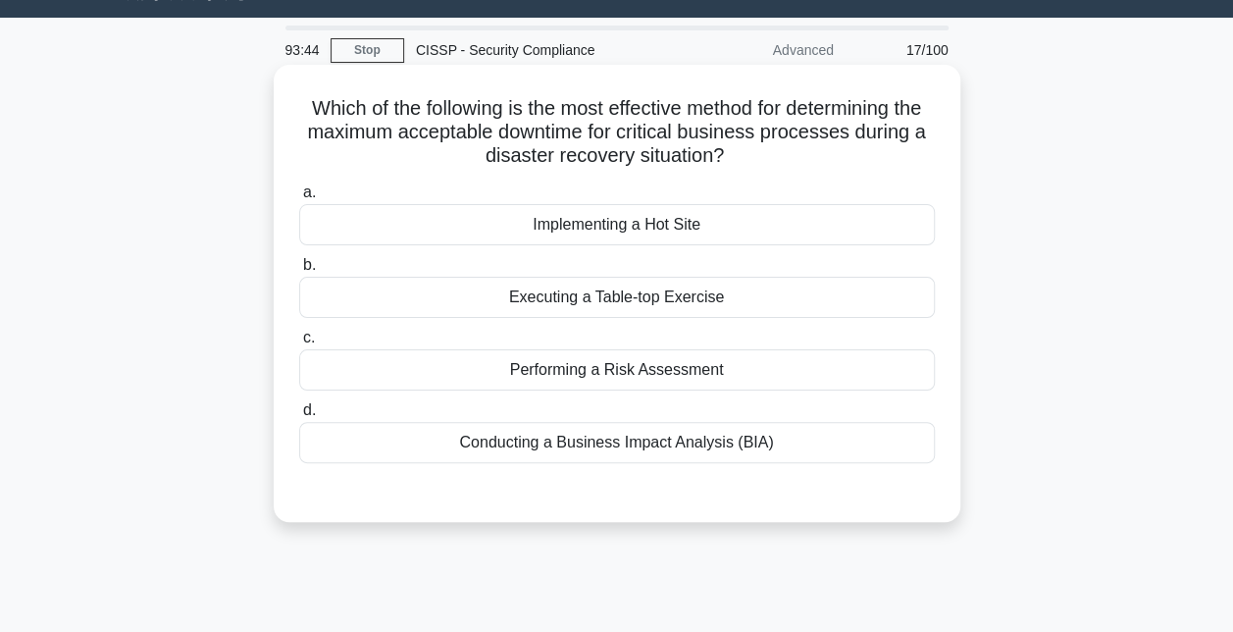
click at [649, 441] on div "Conducting a Business Impact Analysis (BIA)" at bounding box center [617, 442] width 636 height 41
click at [299, 417] on input "d. Conducting a Business Impact Analysis (BIA)" at bounding box center [299, 410] width 0 height 13
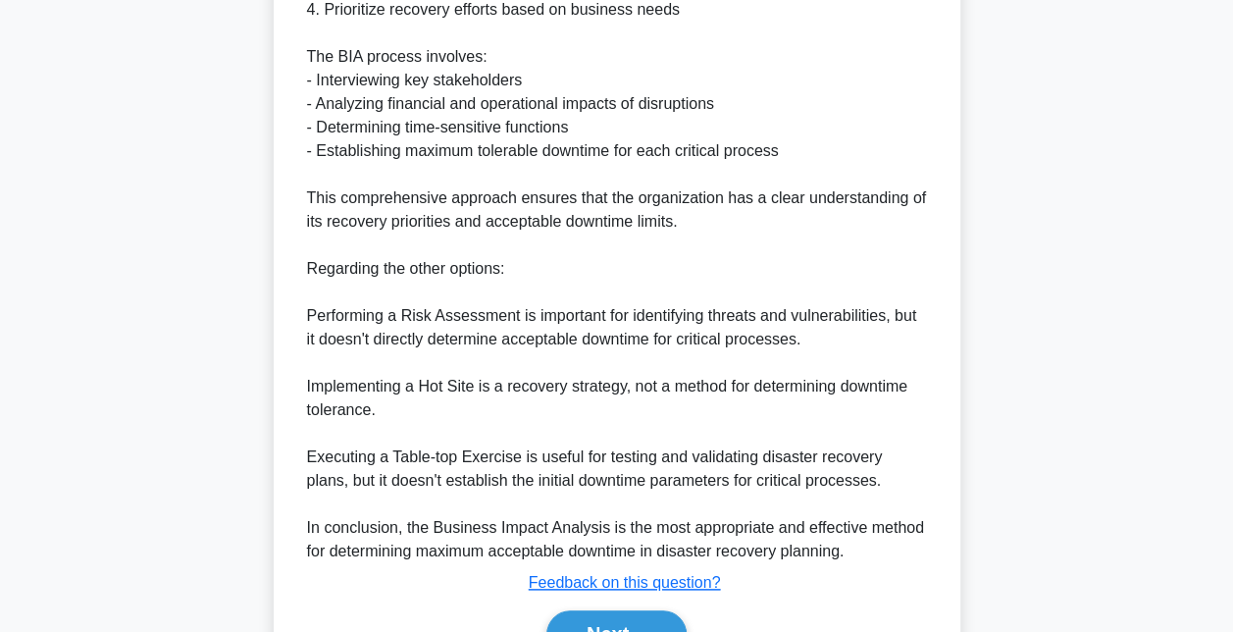
scroll to position [797, 0]
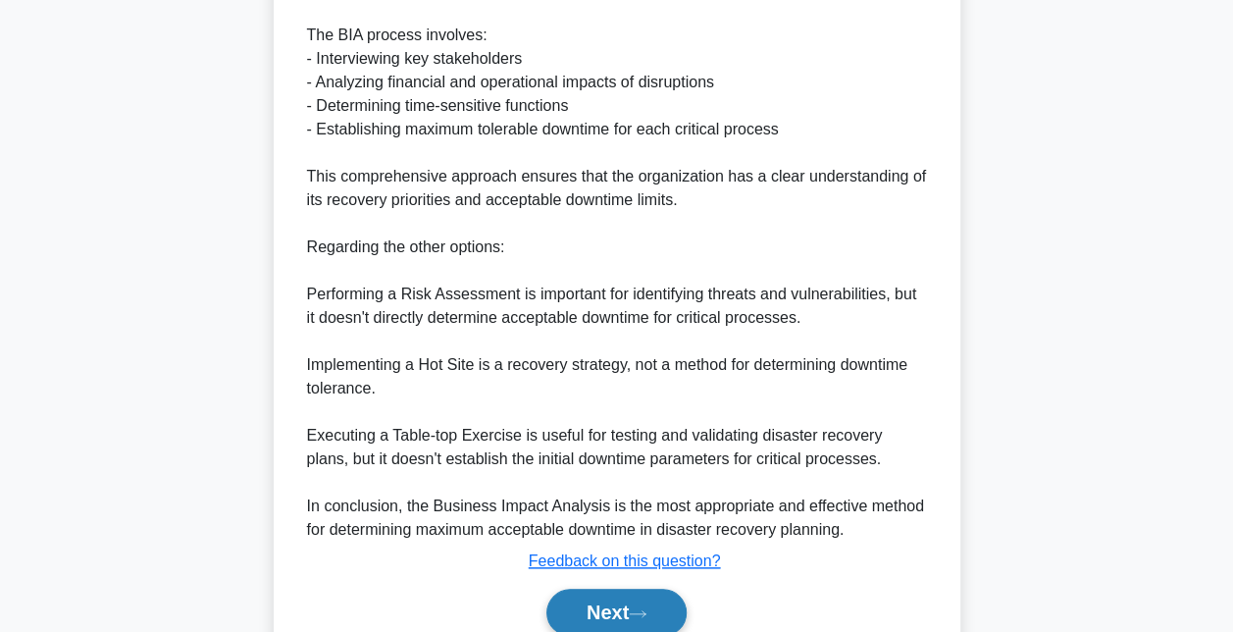
click at [607, 601] on button "Next" at bounding box center [616, 612] width 140 height 47
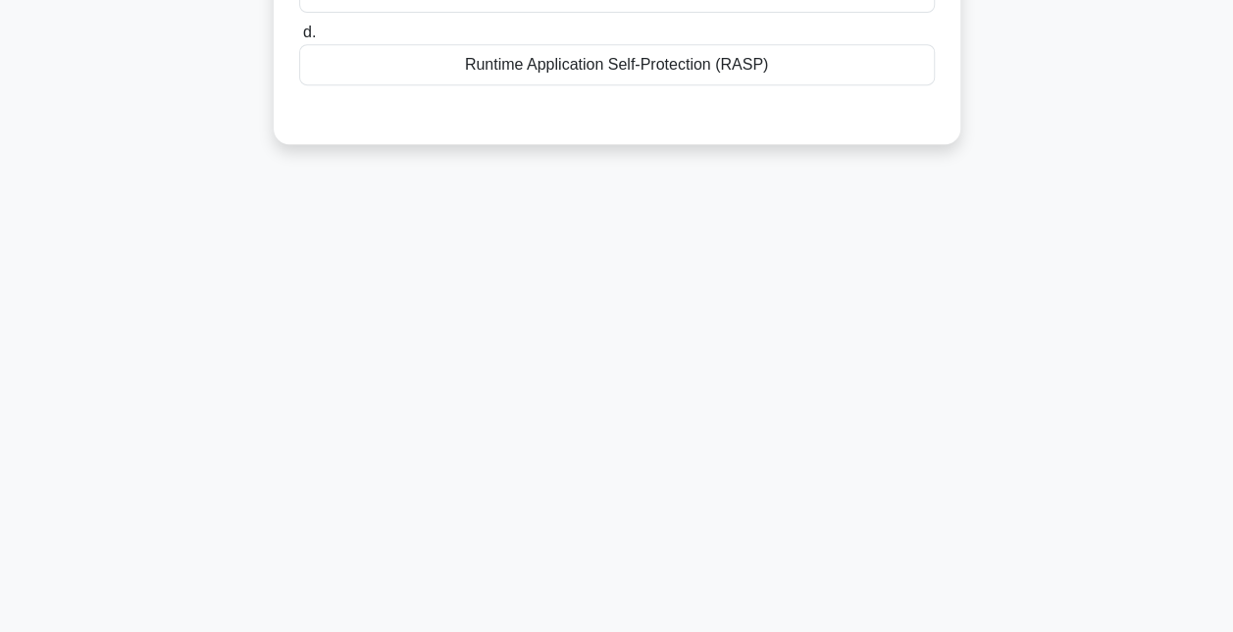
scroll to position [81, 0]
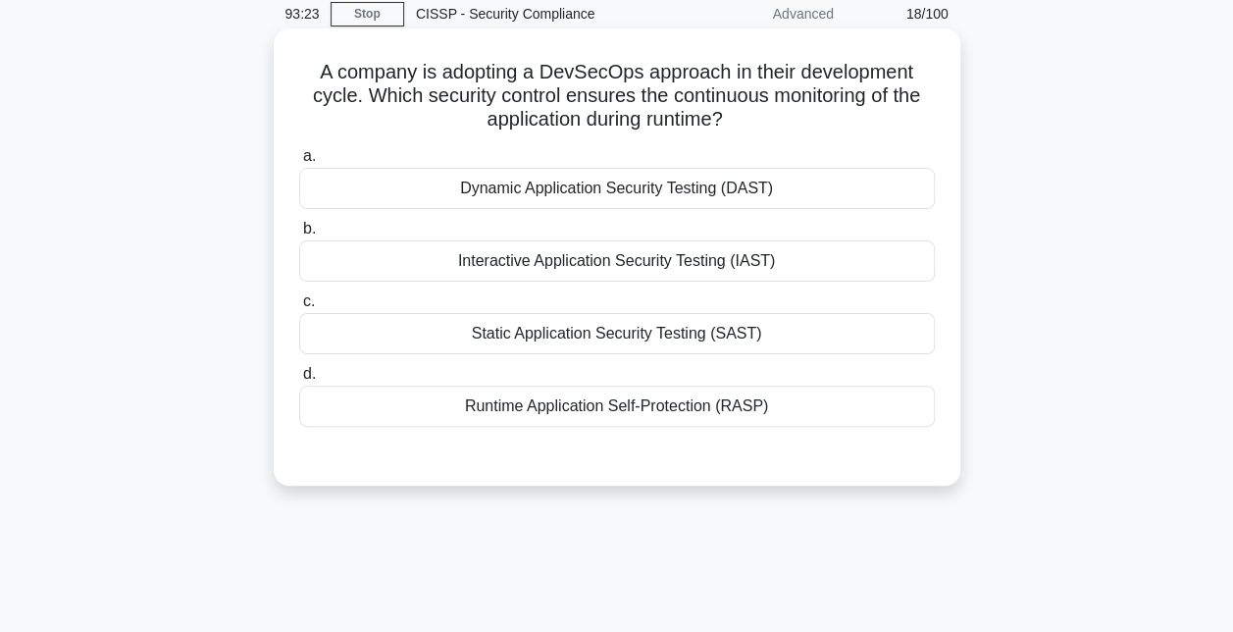
click at [610, 406] on div "Runtime Application Self-Protection (RASP)" at bounding box center [617, 406] width 636 height 41
click at [299, 381] on input "d. Runtime Application Self-Protection (RASP)" at bounding box center [299, 374] width 0 height 13
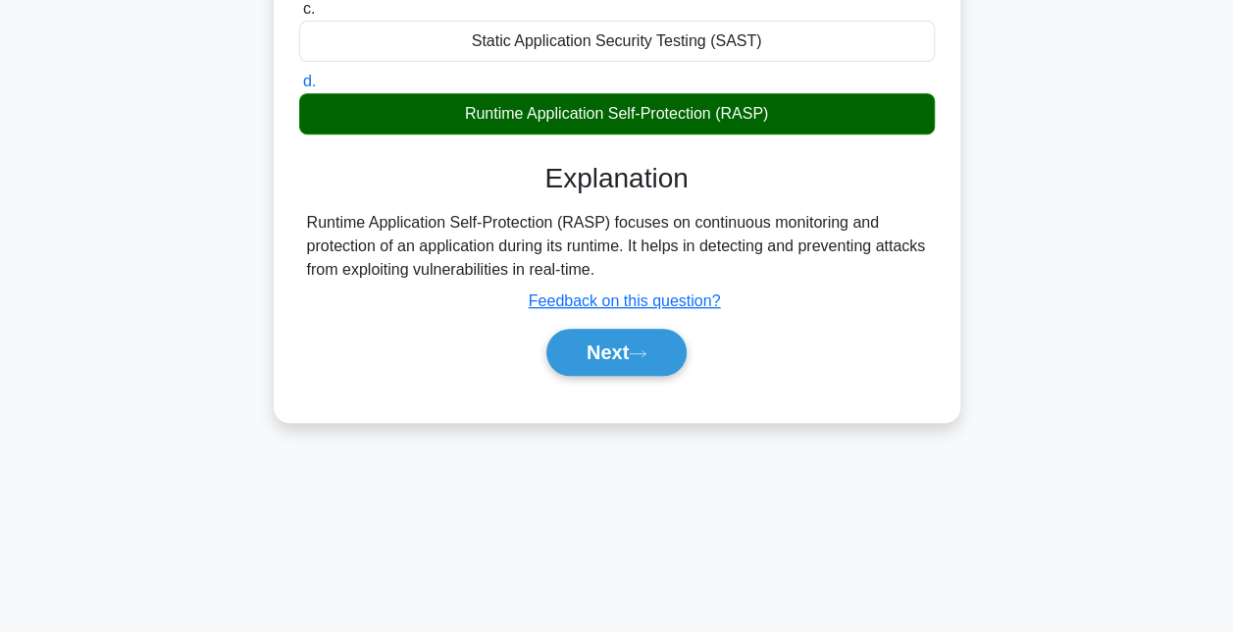
scroll to position [375, 0]
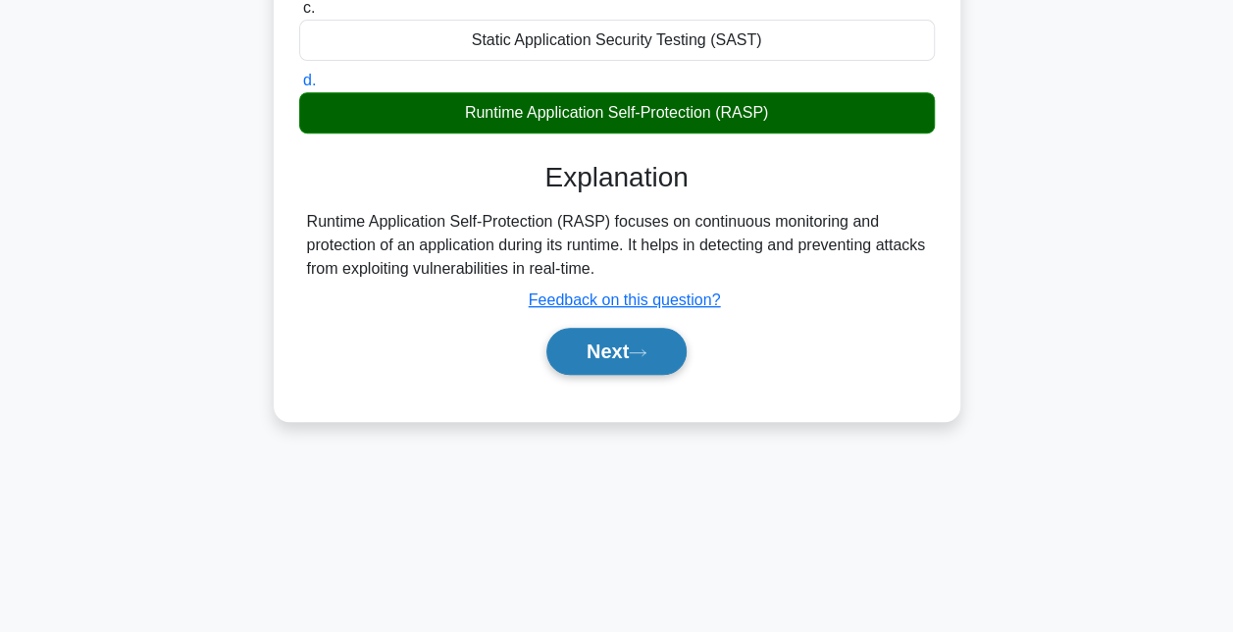
click at [609, 349] on button "Next" at bounding box center [616, 351] width 140 height 47
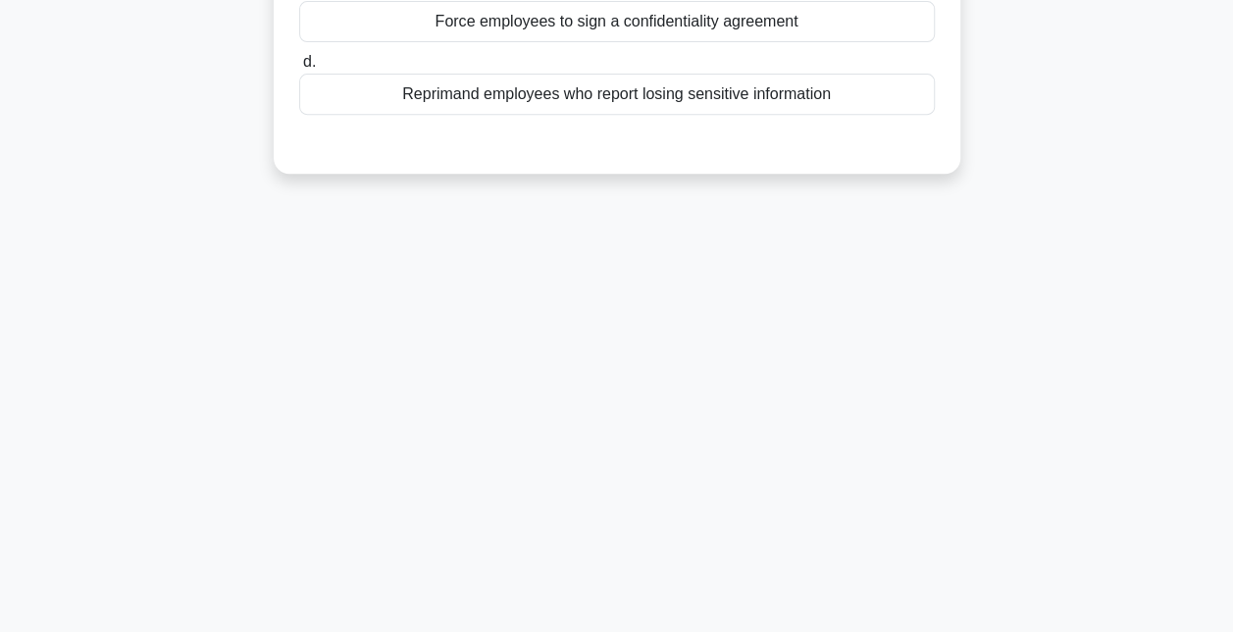
scroll to position [73, 0]
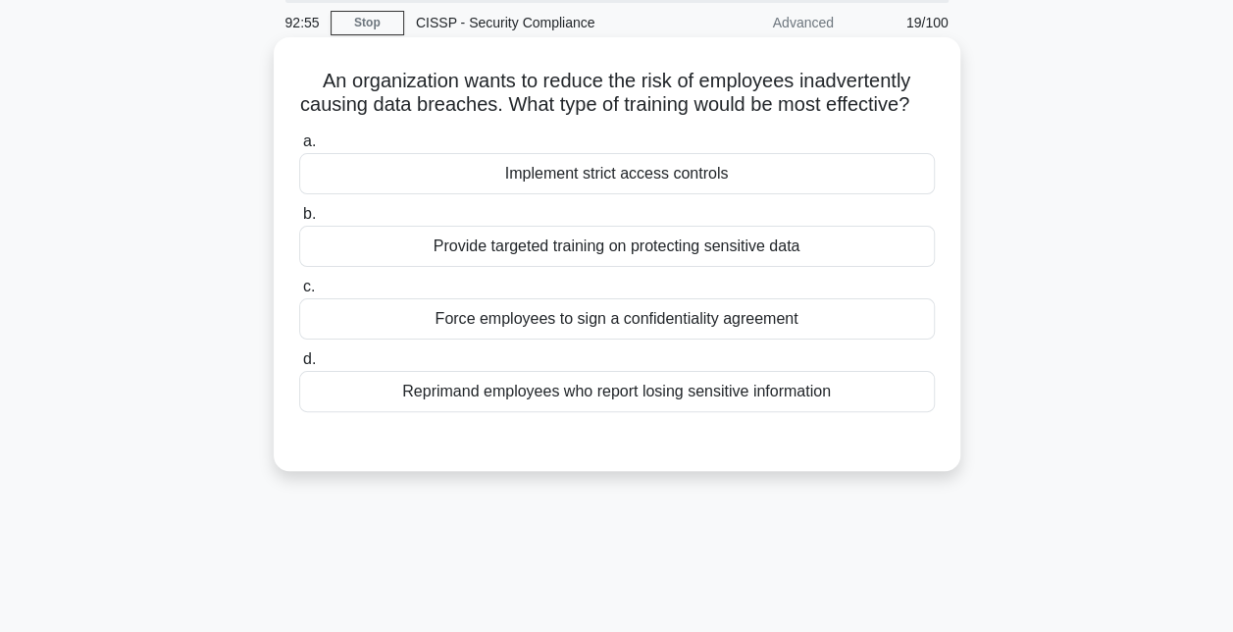
click at [640, 267] on div "Provide targeted training on protecting sensitive data" at bounding box center [617, 246] width 636 height 41
click at [299, 221] on input "b. Provide targeted training on protecting sensitive data" at bounding box center [299, 214] width 0 height 13
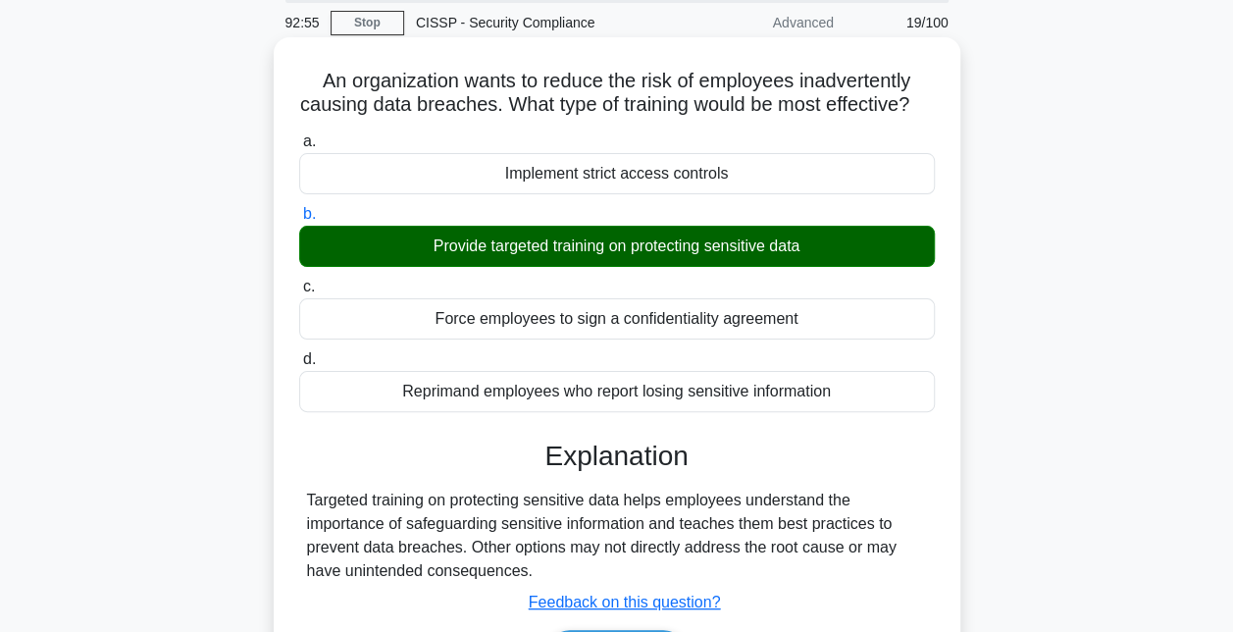
scroll to position [428, 0]
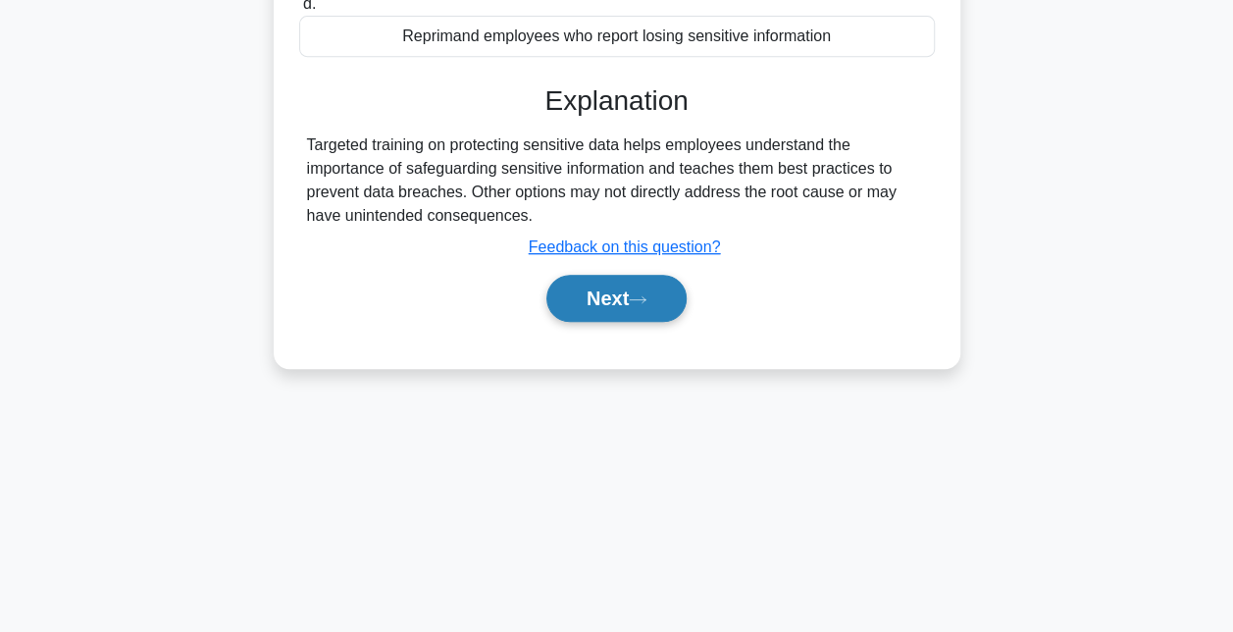
click at [621, 322] on button "Next" at bounding box center [616, 298] width 140 height 47
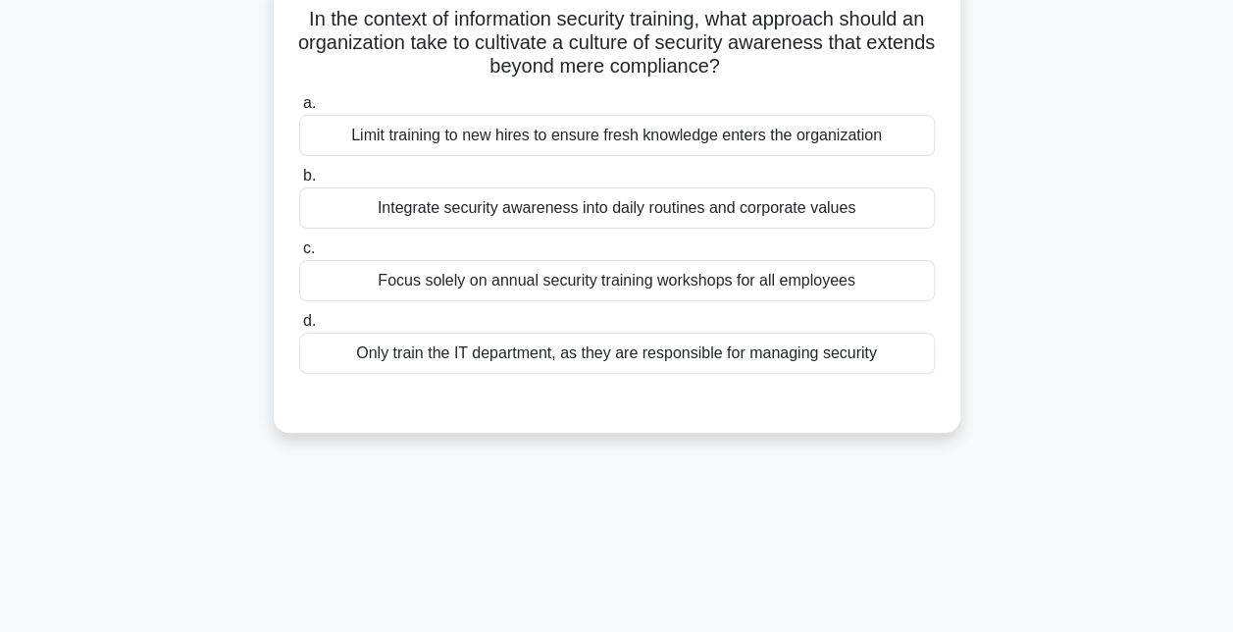
scroll to position [53, 0]
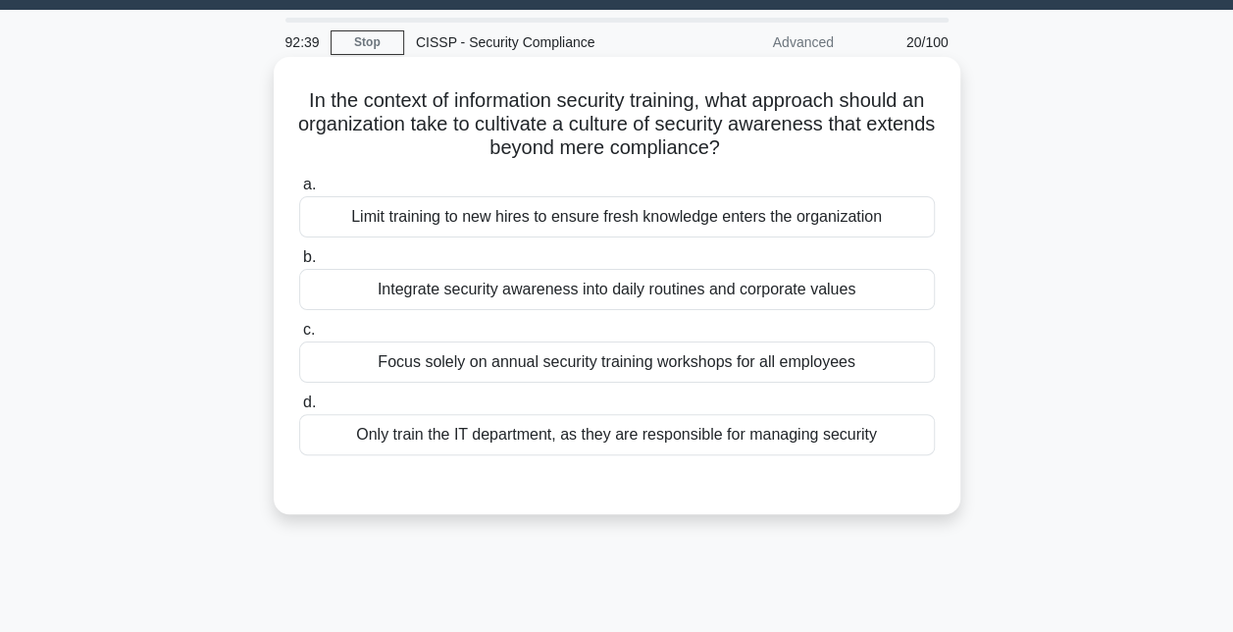
click at [630, 294] on div "Integrate security awareness into daily routines and corporate values" at bounding box center [617, 289] width 636 height 41
click at [299, 264] on input "b. Integrate security awareness into daily routines and corporate values" at bounding box center [299, 257] width 0 height 13
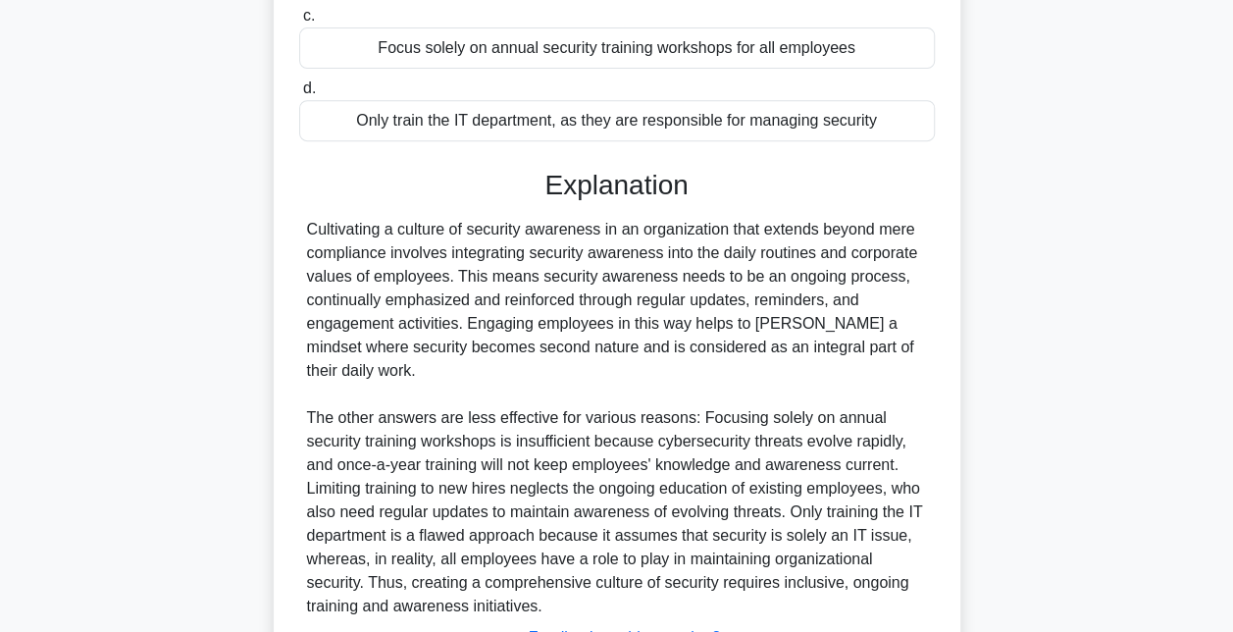
scroll to position [396, 0]
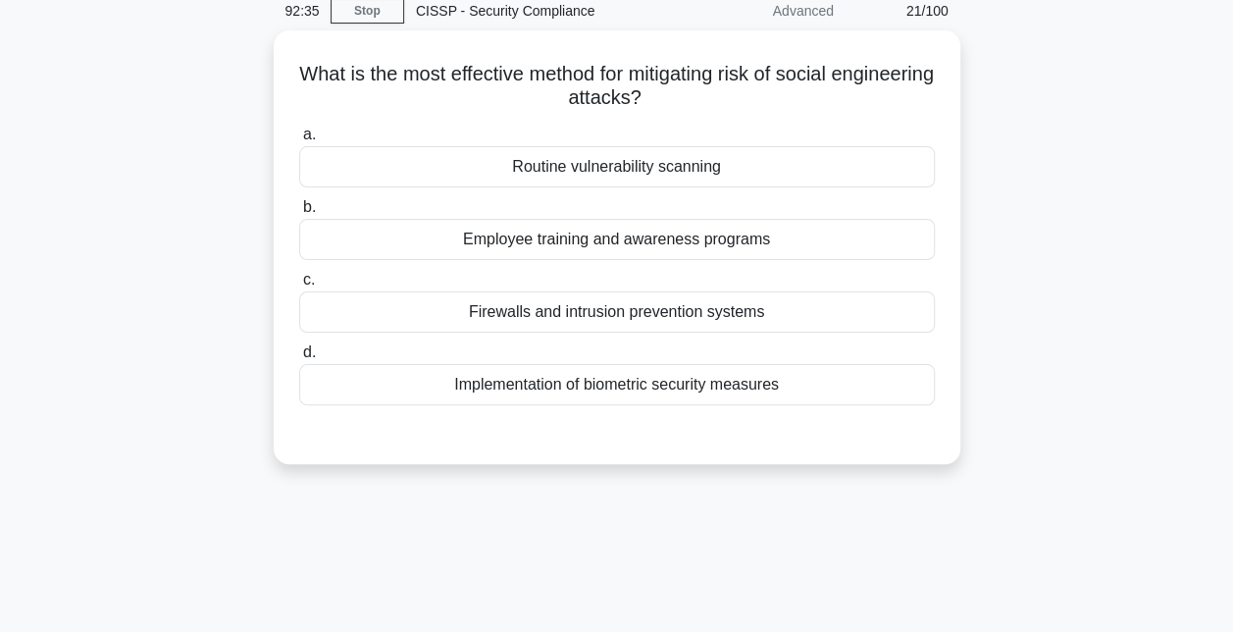
scroll to position [82, 0]
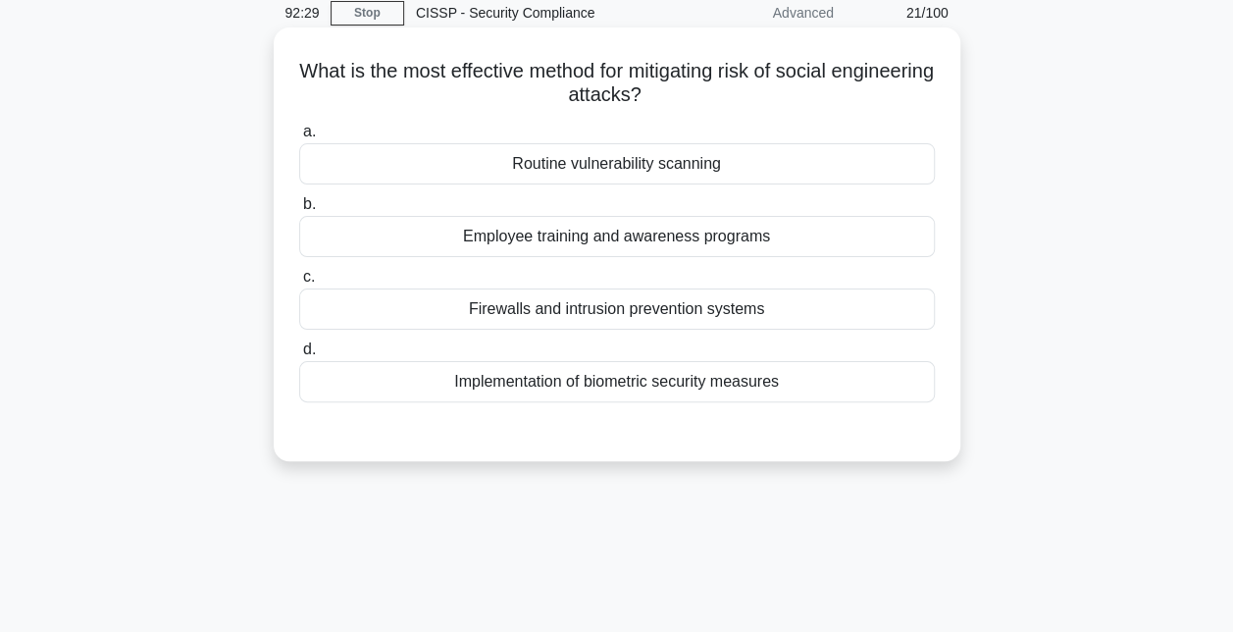
click at [657, 230] on div "Employee training and awareness programs" at bounding box center [617, 236] width 636 height 41
click at [299, 211] on input "b. Employee training and awareness programs" at bounding box center [299, 204] width 0 height 13
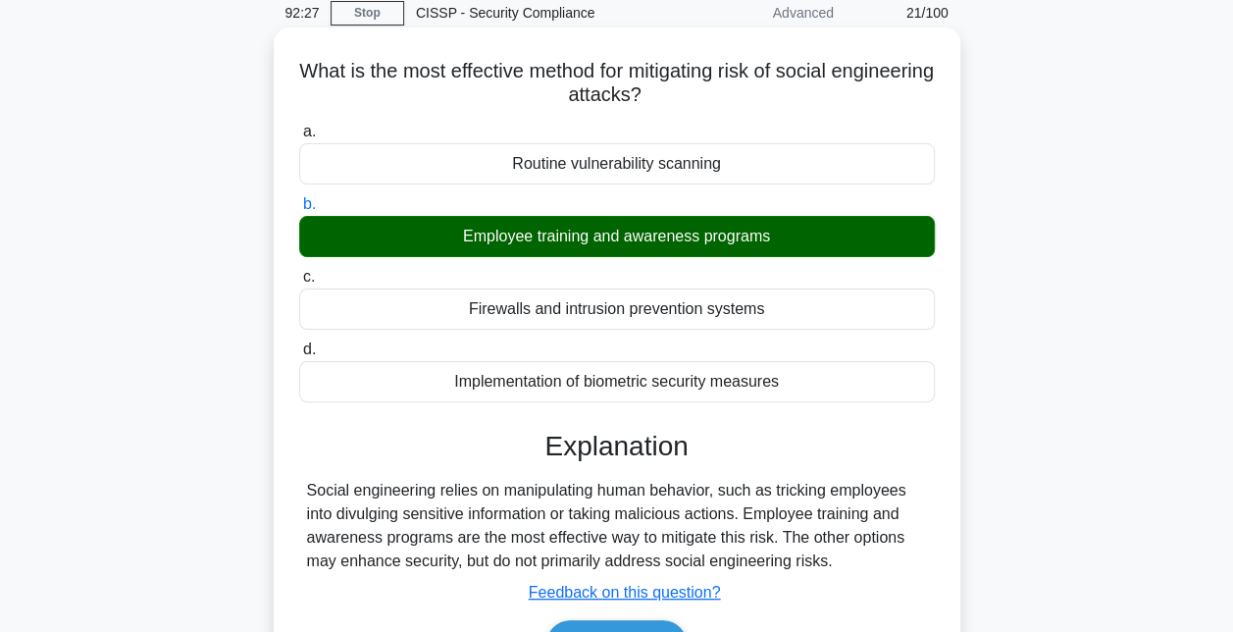
scroll to position [355, 0]
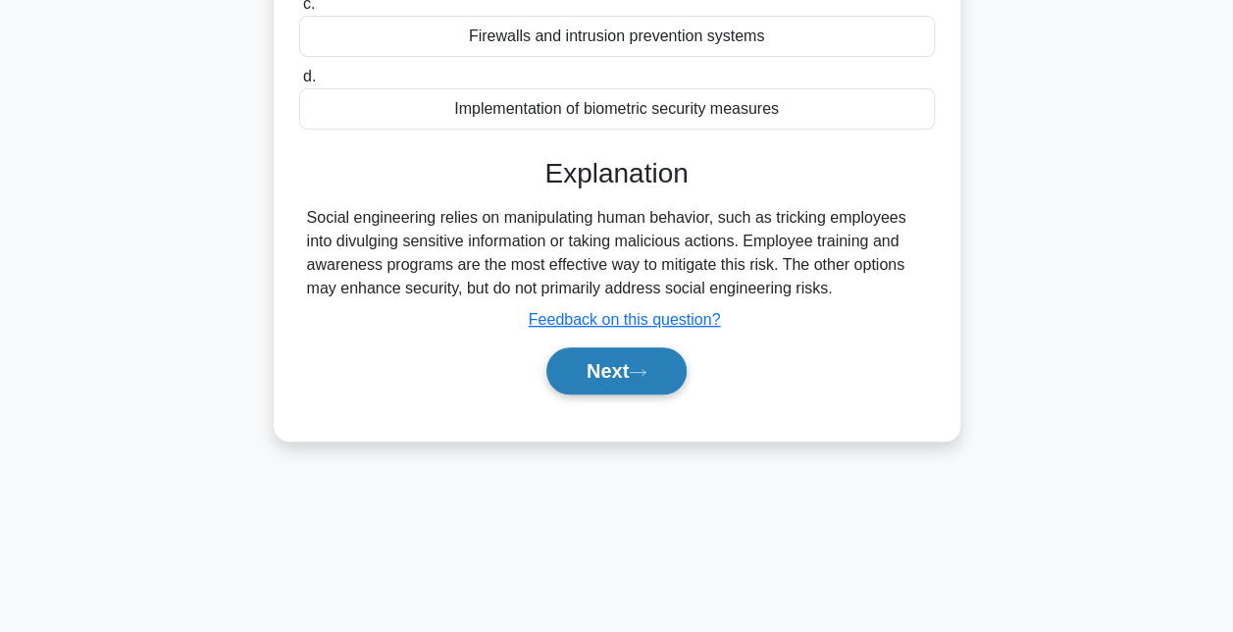
click at [616, 371] on button "Next" at bounding box center [616, 370] width 140 height 47
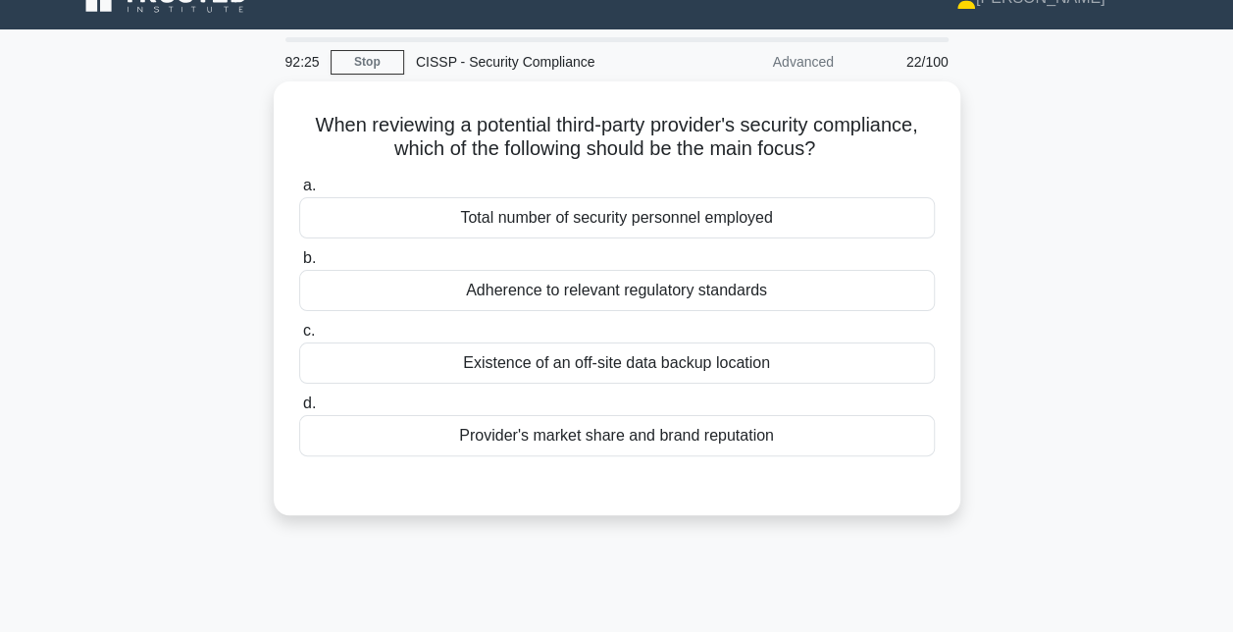
scroll to position [29, 0]
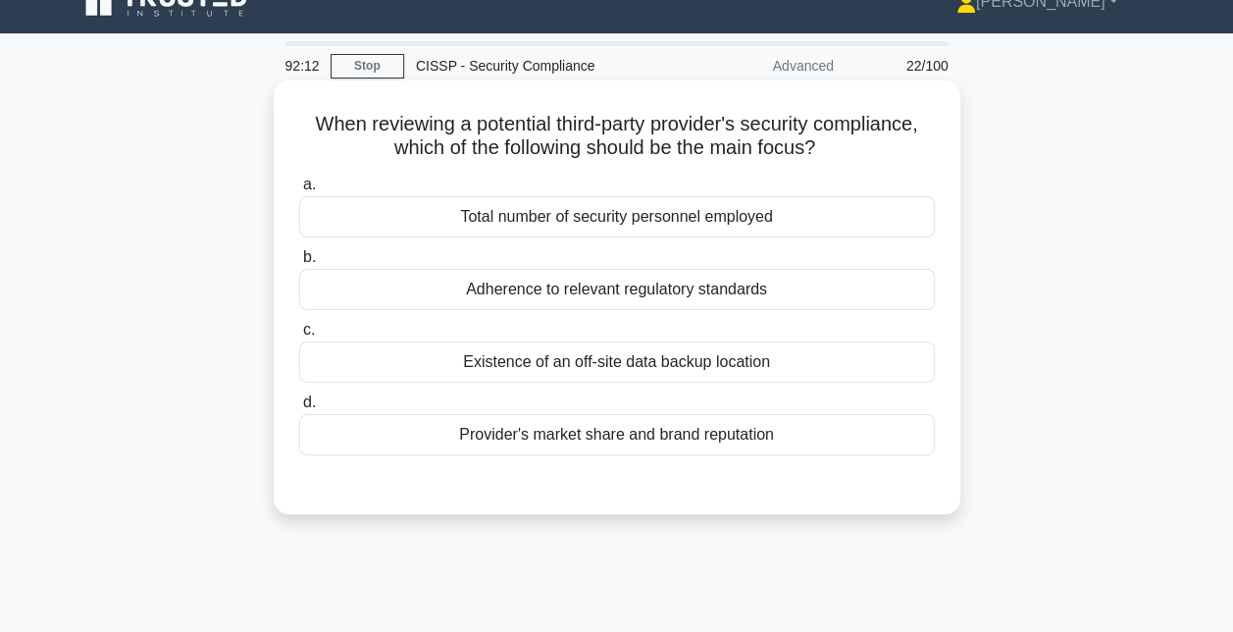
click at [614, 292] on div "Adherence to relevant regulatory standards" at bounding box center [617, 289] width 636 height 41
click at [299, 264] on input "b. Adherence to relevant regulatory standards" at bounding box center [299, 257] width 0 height 13
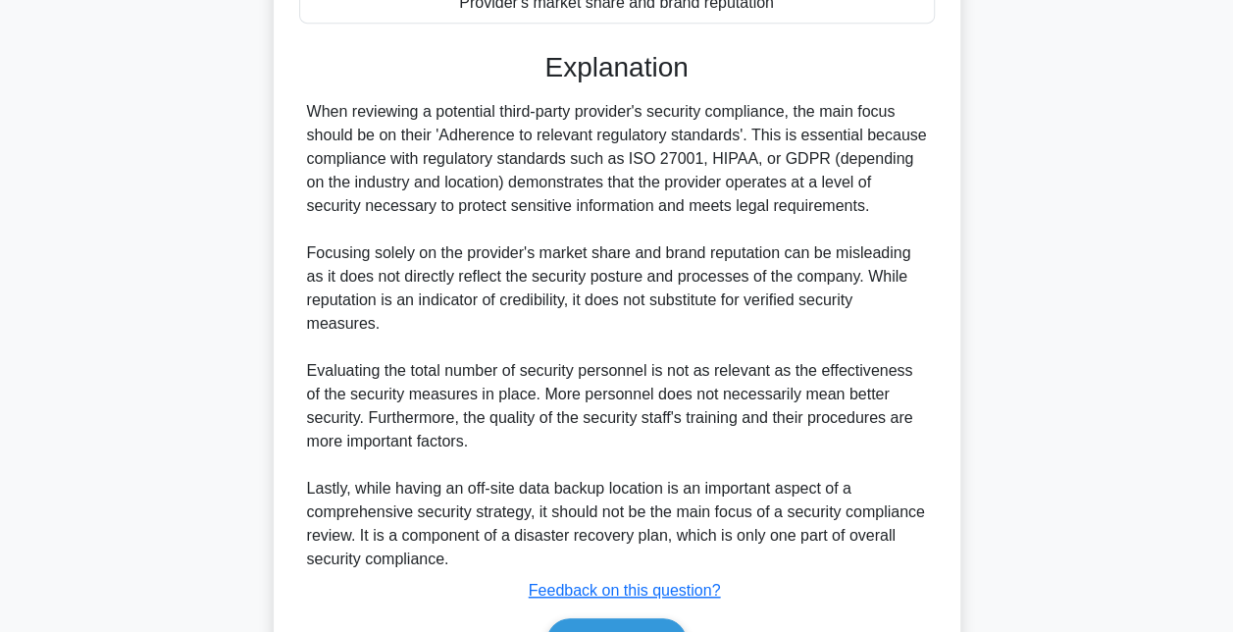
scroll to position [575, 0]
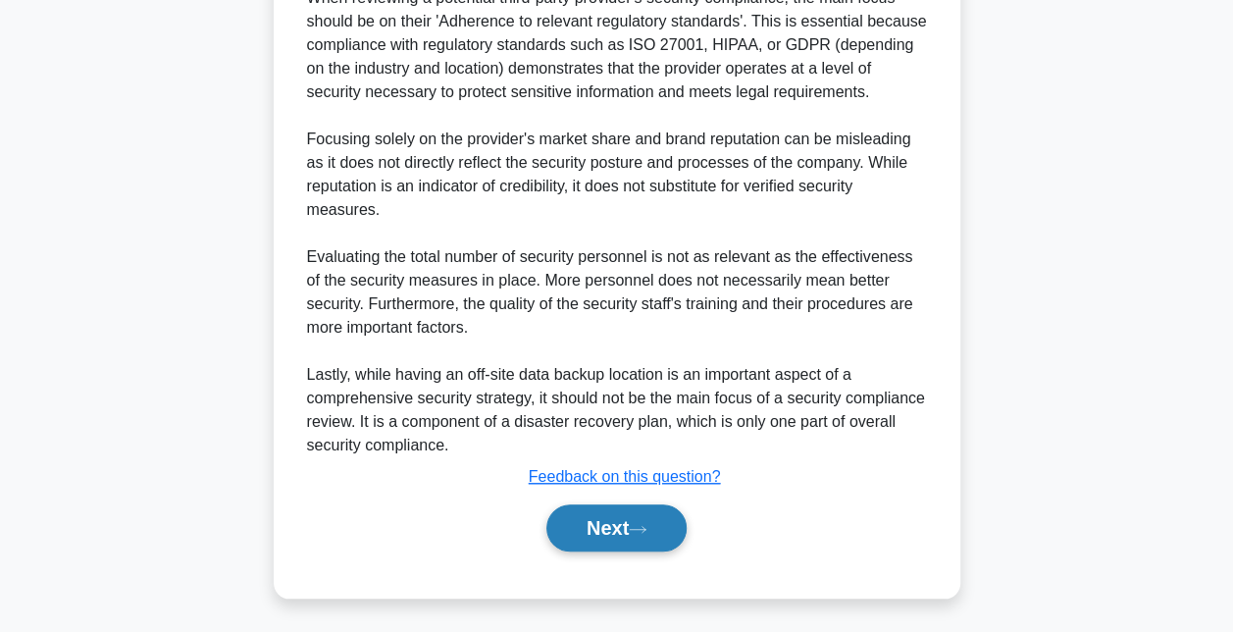
click at [596, 526] on button "Next" at bounding box center [616, 527] width 140 height 47
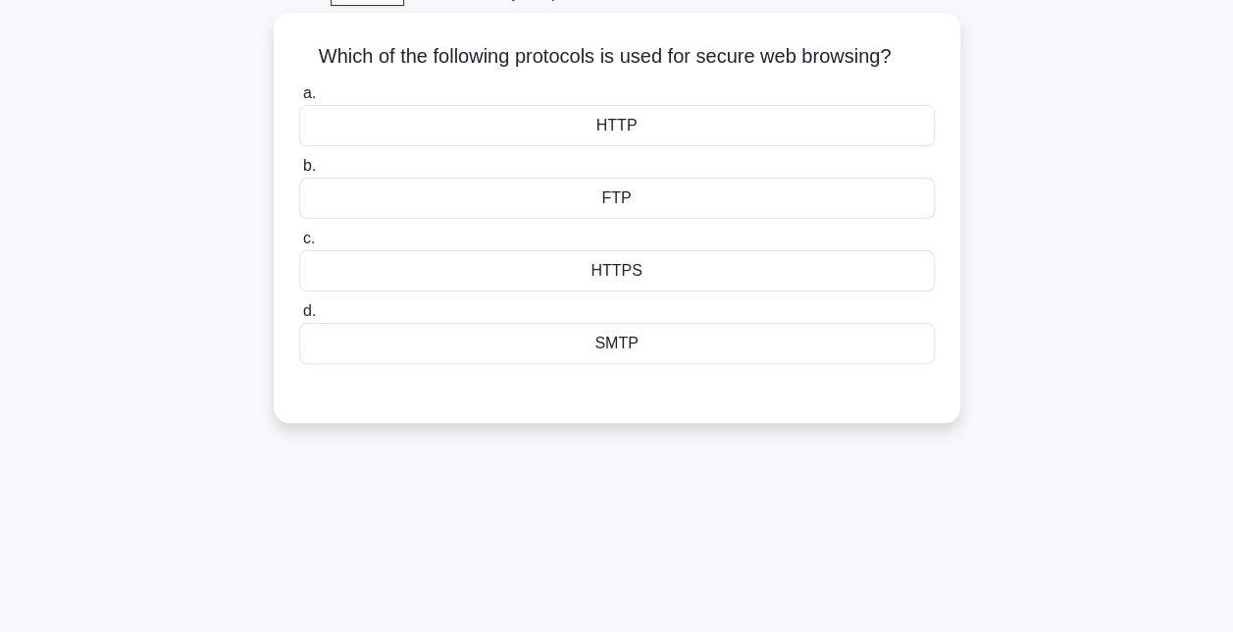
scroll to position [100, 0]
click at [628, 267] on div "HTTPS" at bounding box center [617, 267] width 636 height 41
click at [299, 242] on input "c. HTTPS" at bounding box center [299, 236] width 0 height 13
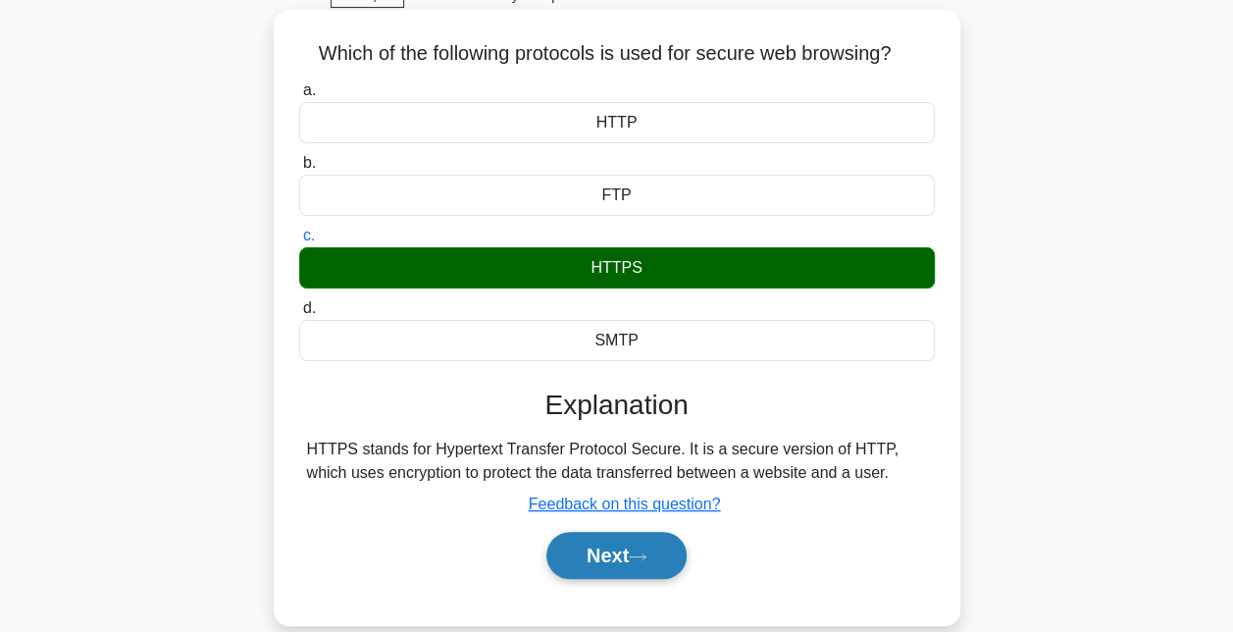
click at [591, 549] on button "Next" at bounding box center [616, 555] width 140 height 47
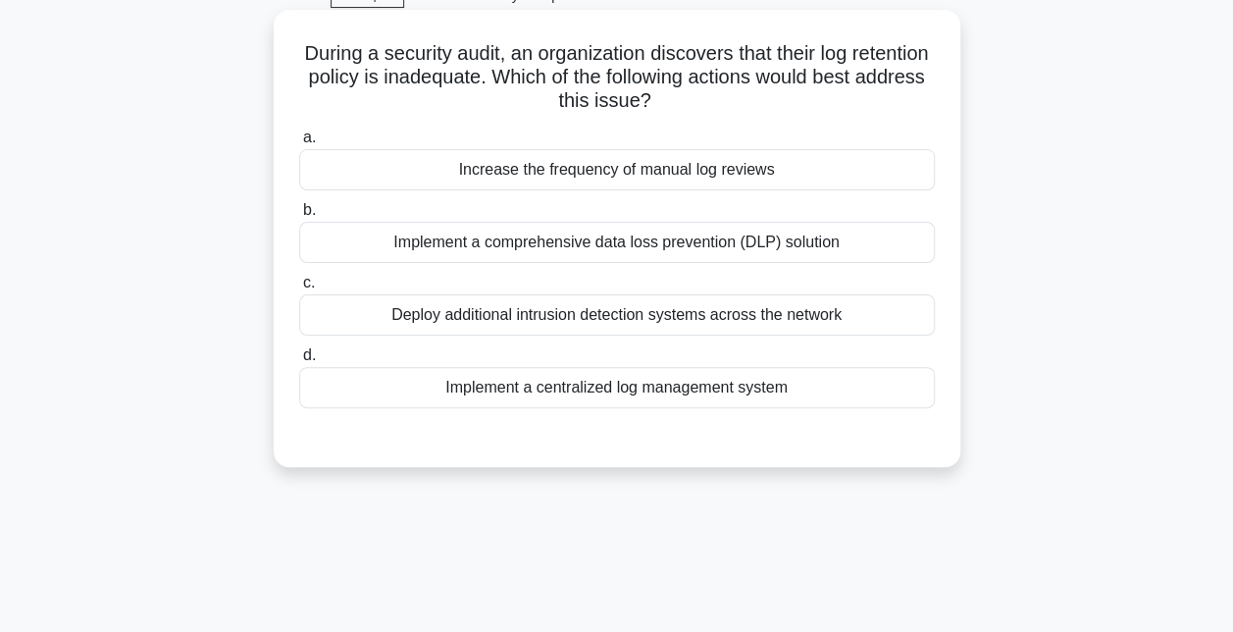
click at [603, 392] on div "Implement a centralized log management system" at bounding box center [617, 387] width 636 height 41
click at [299, 362] on input "d. Implement a centralized log management system" at bounding box center [299, 355] width 0 height 13
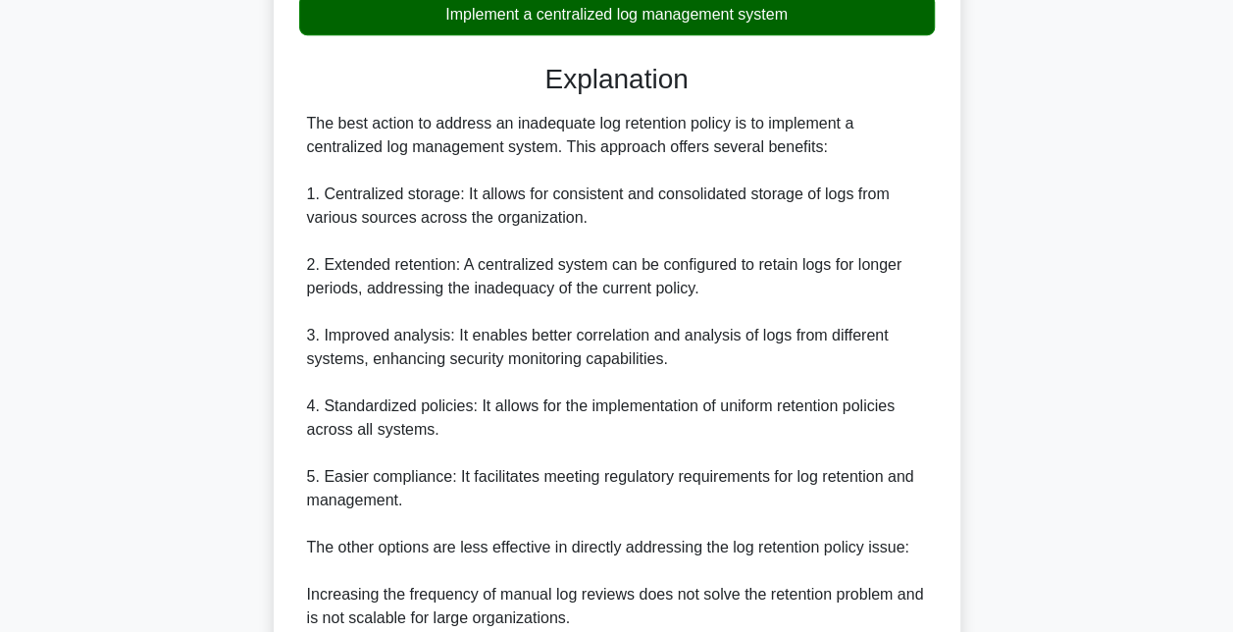
scroll to position [787, 0]
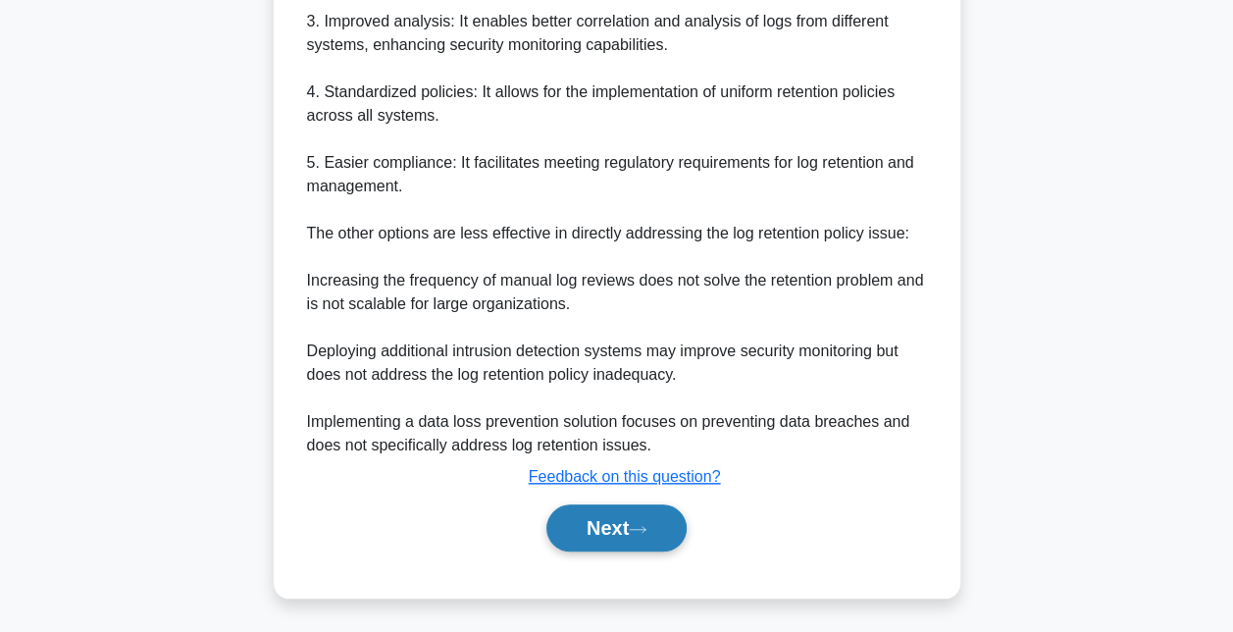
click at [628, 528] on button "Next" at bounding box center [616, 527] width 140 height 47
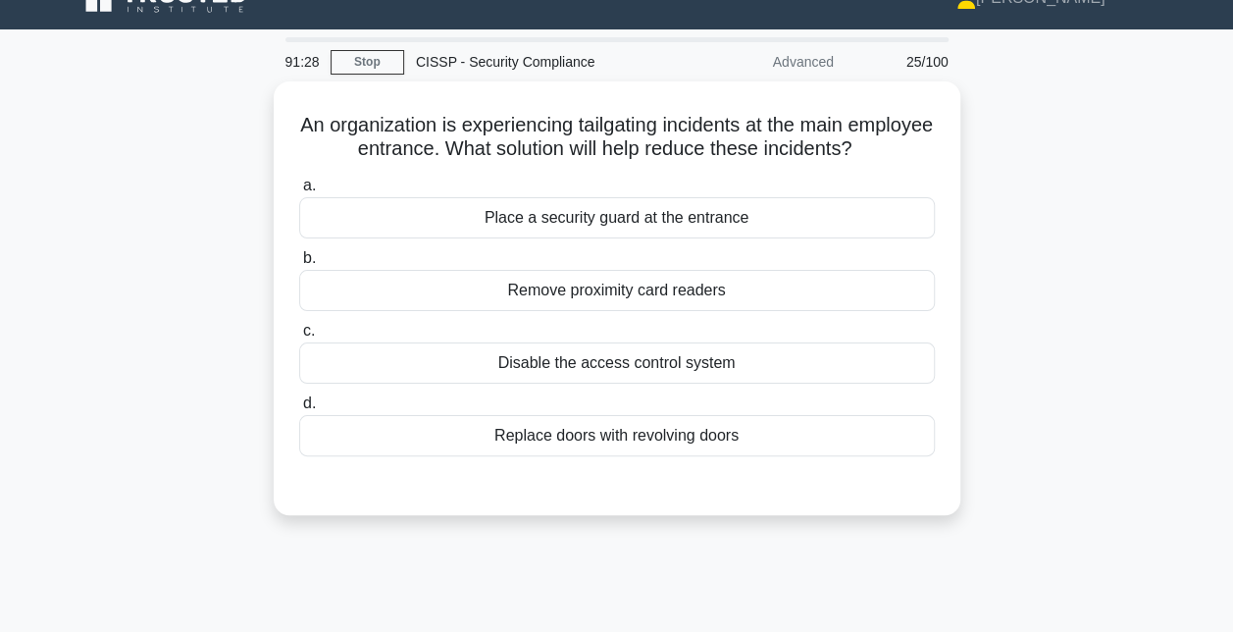
scroll to position [33, 0]
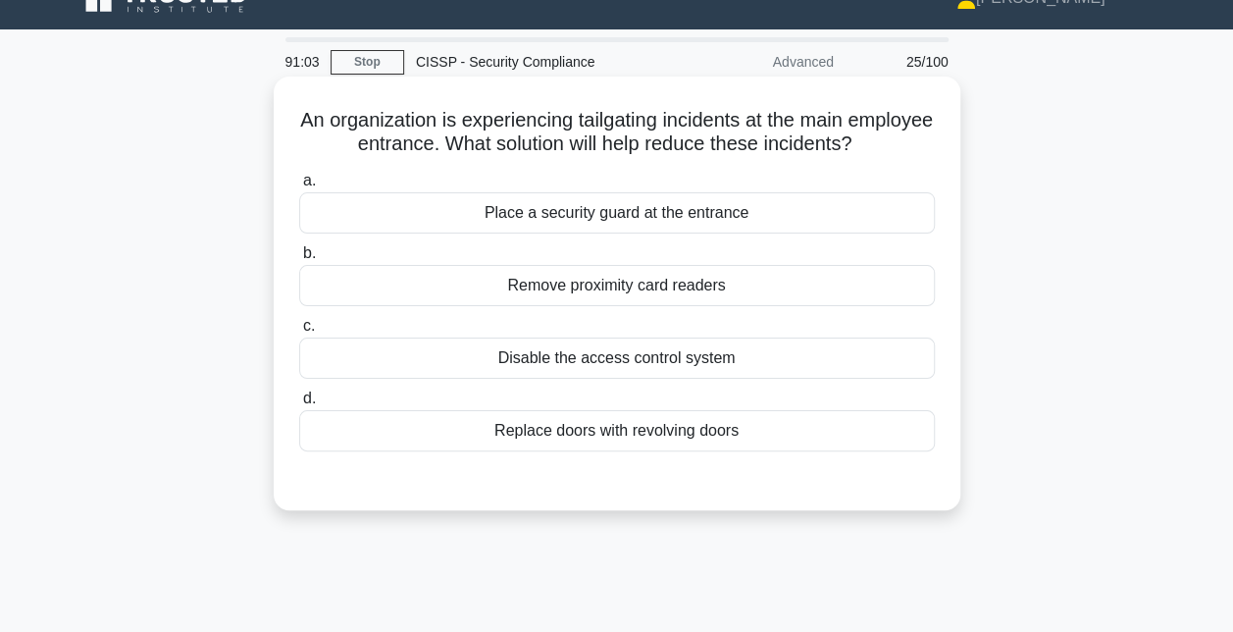
click at [634, 420] on div "Replace doors with revolving doors" at bounding box center [617, 430] width 636 height 41
click at [299, 405] on input "d. Replace doors with revolving doors" at bounding box center [299, 398] width 0 height 13
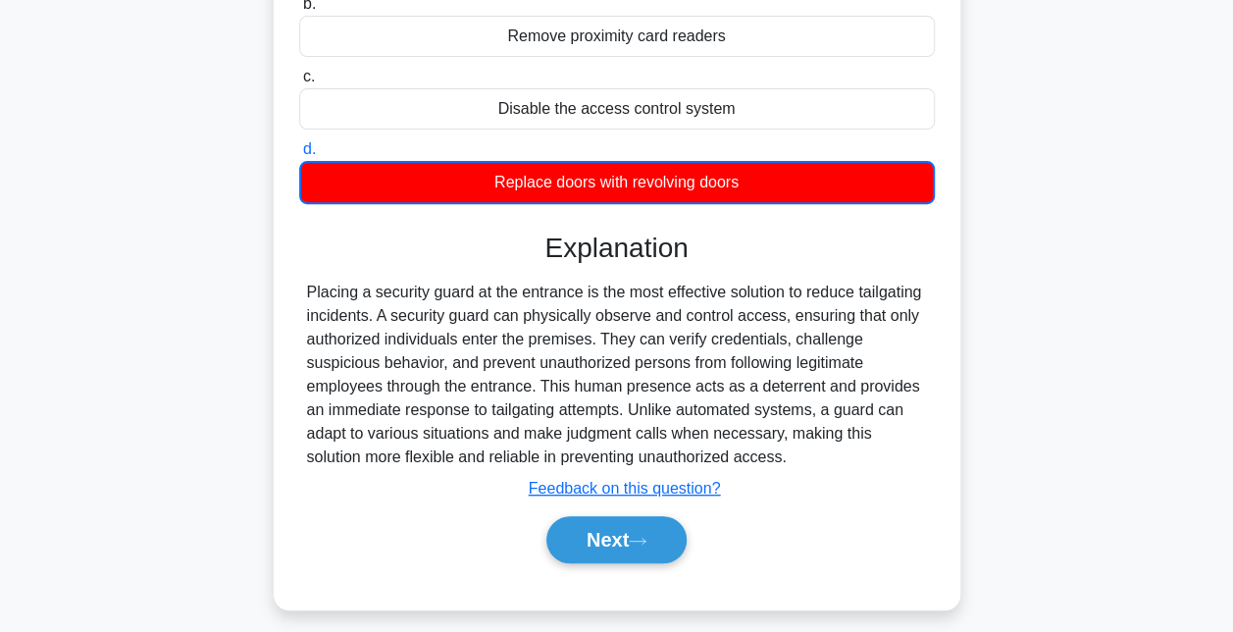
scroll to position [318, 0]
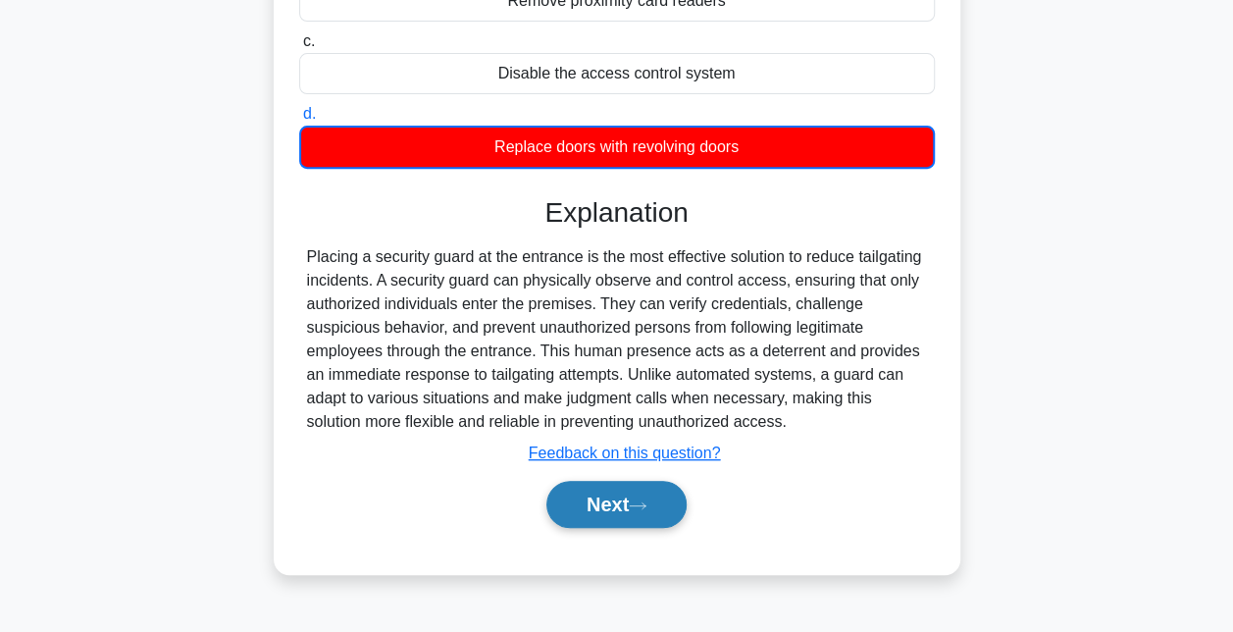
click at [624, 503] on button "Next" at bounding box center [616, 504] width 140 height 47
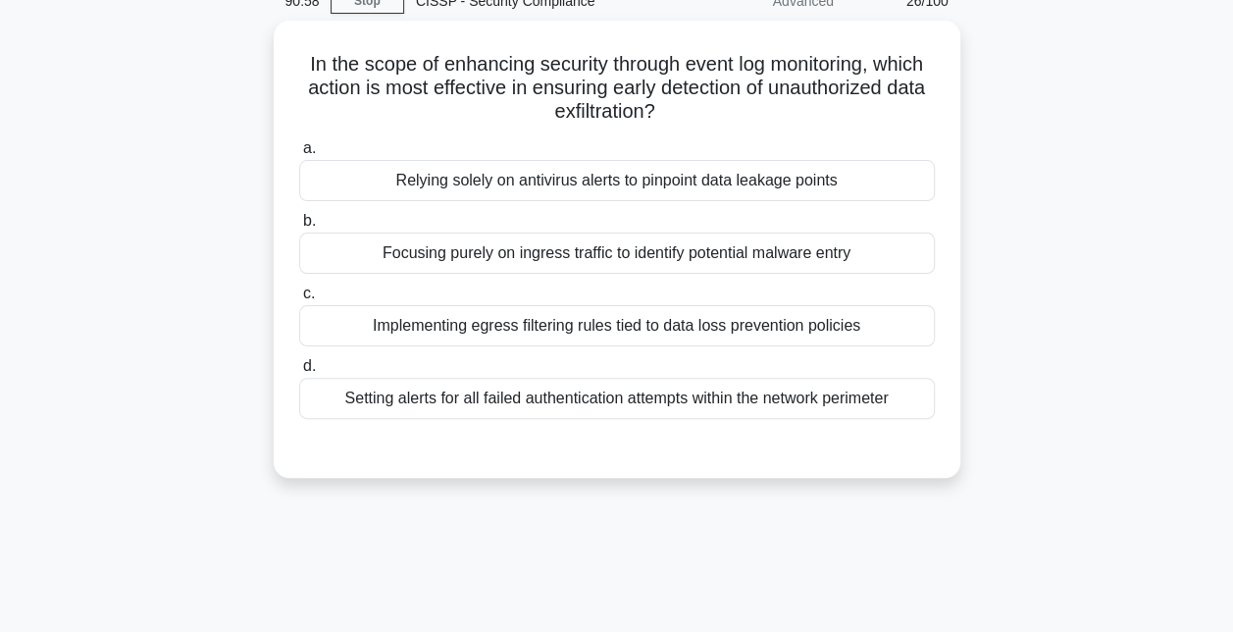
scroll to position [92, 0]
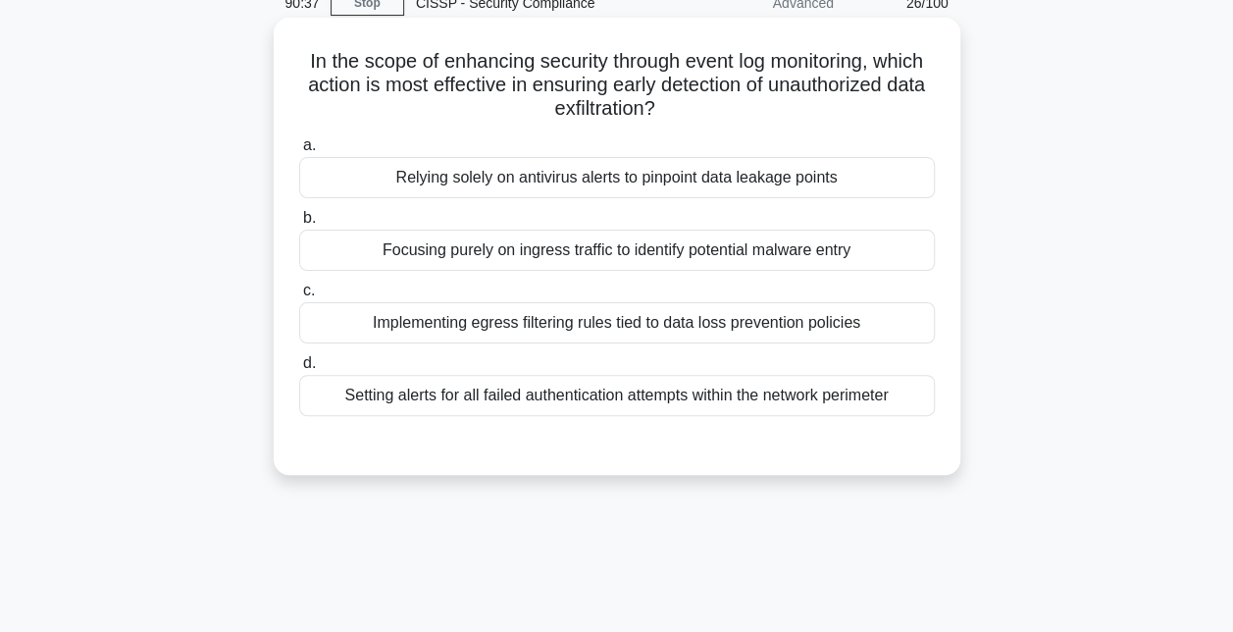
click at [648, 324] on div "Implementing egress filtering rules tied to data loss prevention policies" at bounding box center [617, 322] width 636 height 41
click at [299, 297] on input "c. Implementing egress filtering rules tied to data loss prevention policies" at bounding box center [299, 291] width 0 height 13
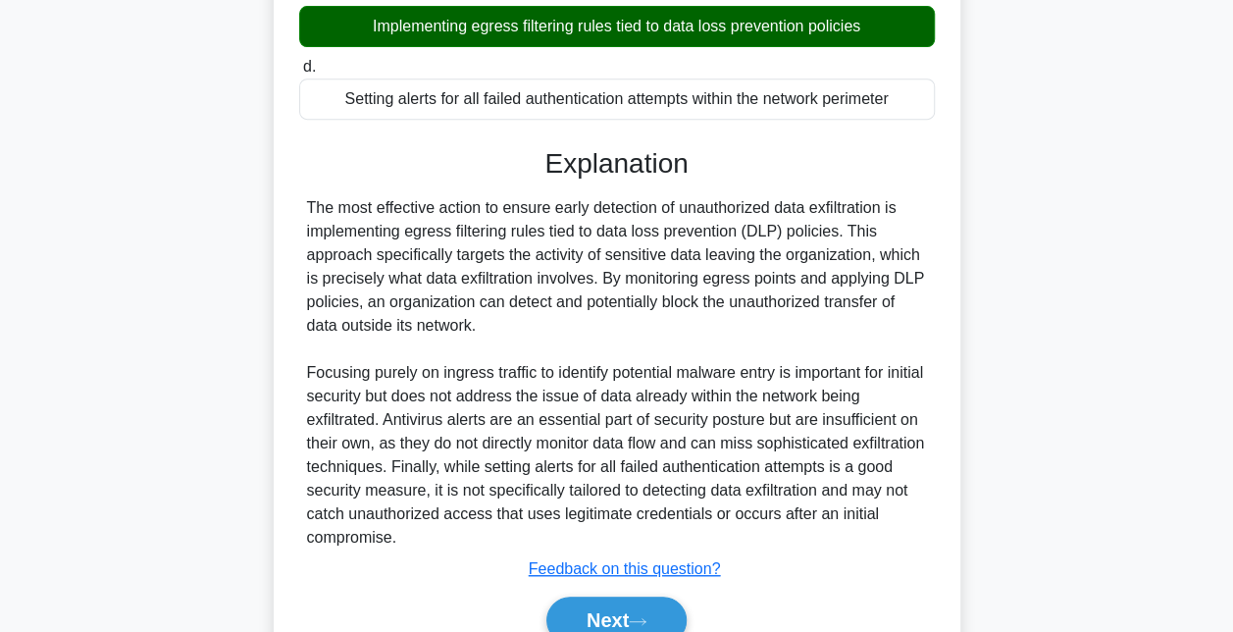
scroll to position [389, 0]
click at [655, 598] on button "Next" at bounding box center [616, 620] width 140 height 47
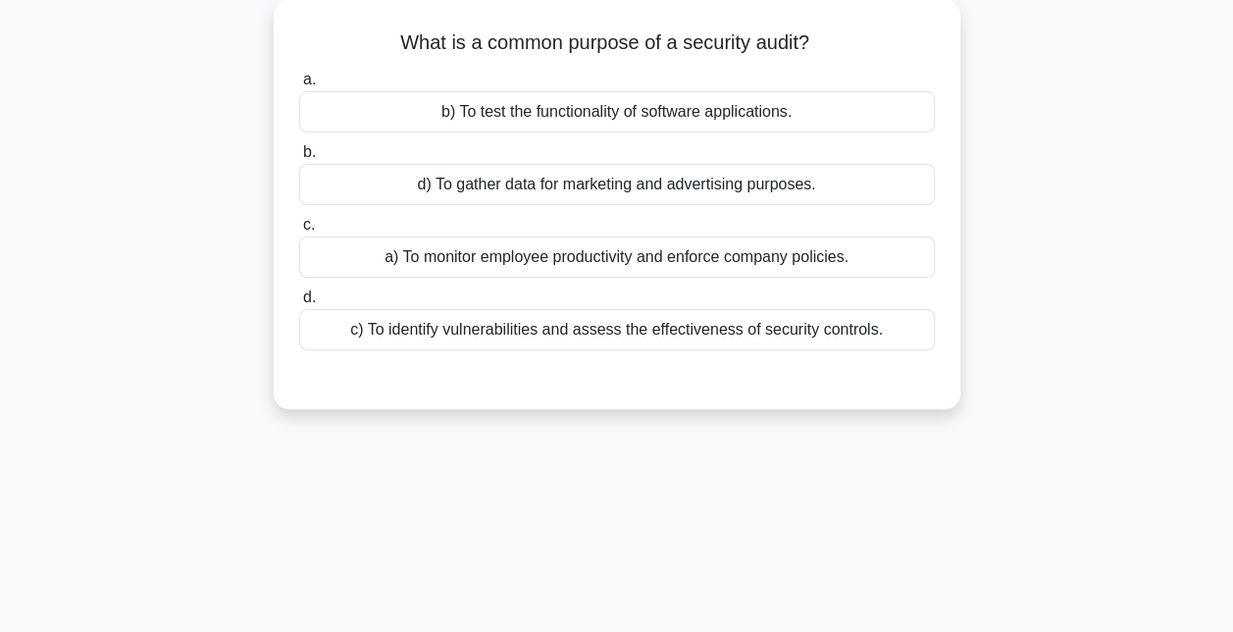
scroll to position [92, 0]
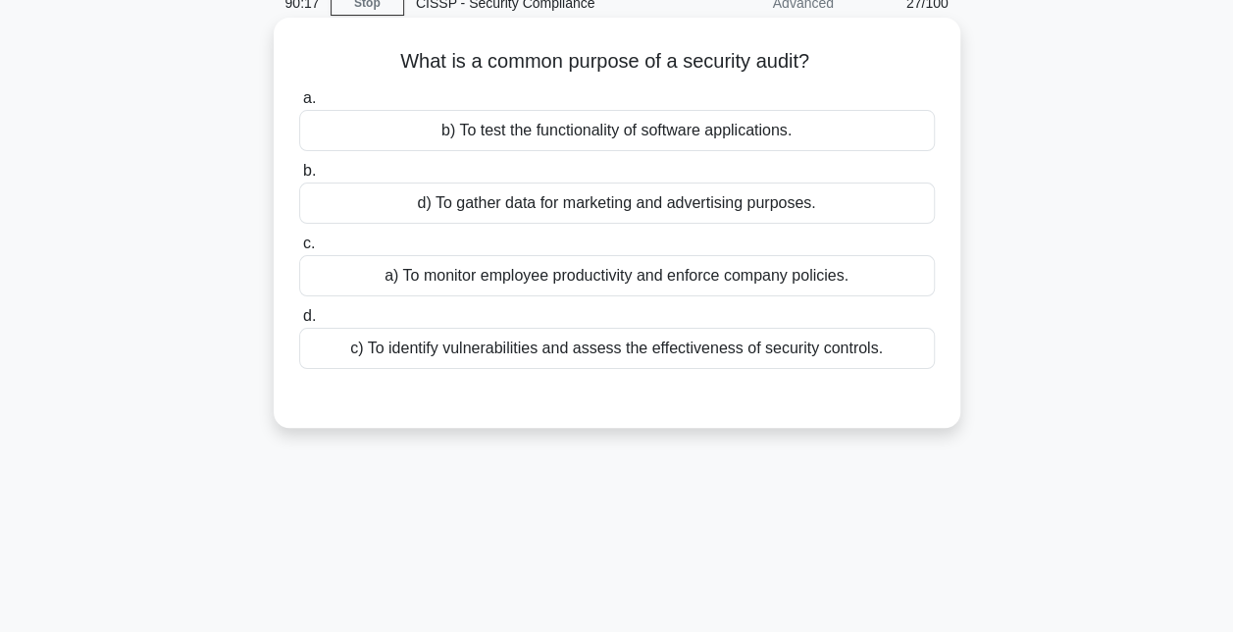
click at [609, 349] on div "c) To identify vulnerabilities and assess the effectiveness of security control…" at bounding box center [617, 348] width 636 height 41
click at [299, 323] on input "d. c) To identify vulnerabilities and assess the effectiveness of security cont…" at bounding box center [299, 316] width 0 height 13
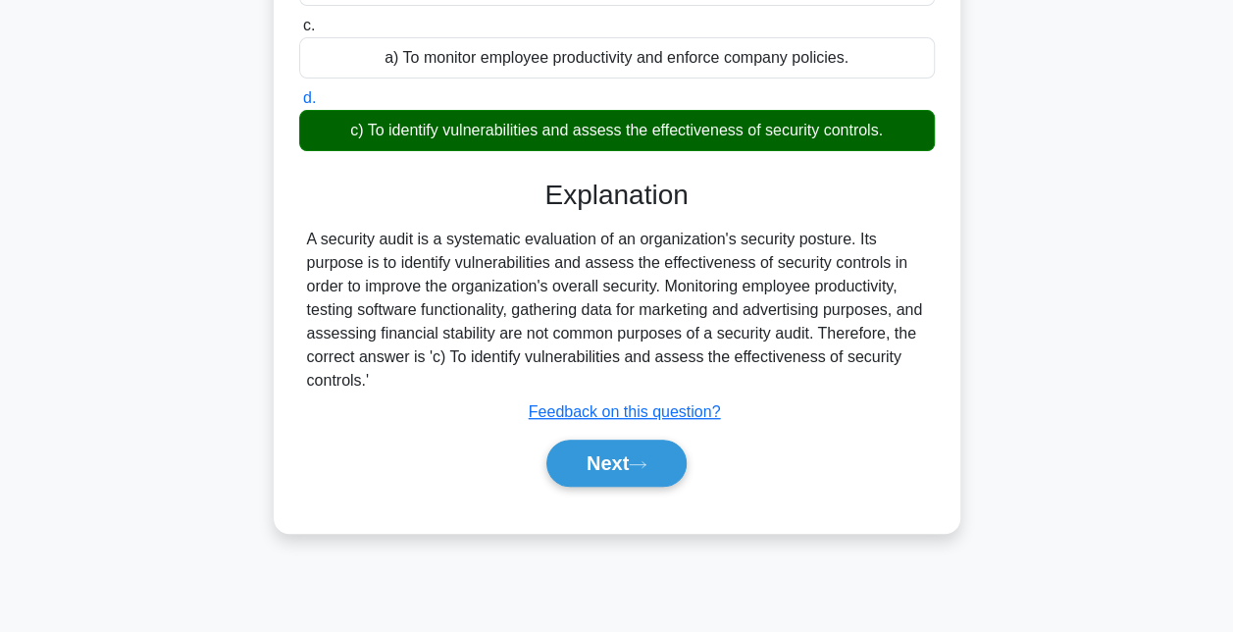
scroll to position [326, 0]
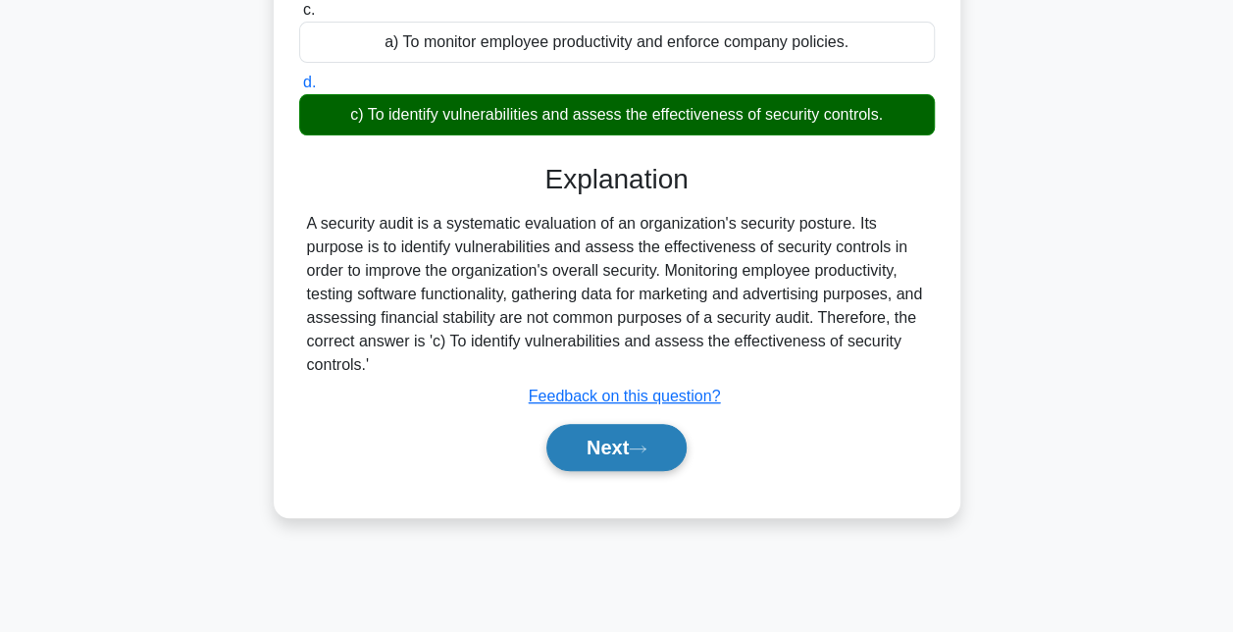
click at [620, 447] on button "Next" at bounding box center [616, 447] width 140 height 47
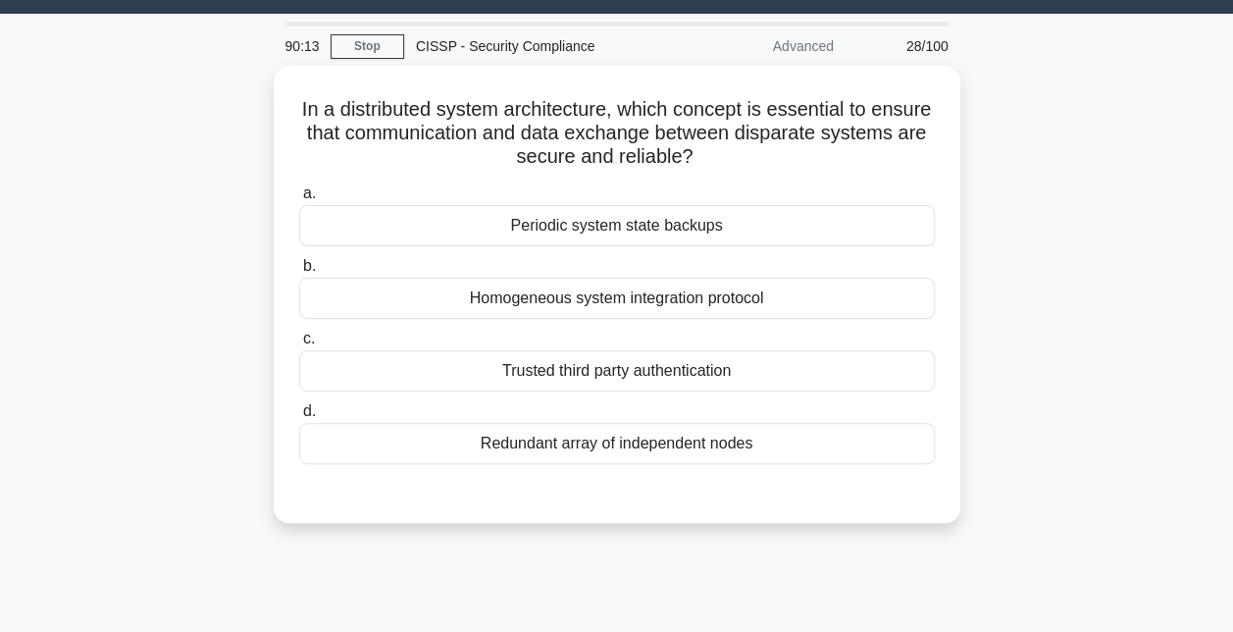
scroll to position [47, 0]
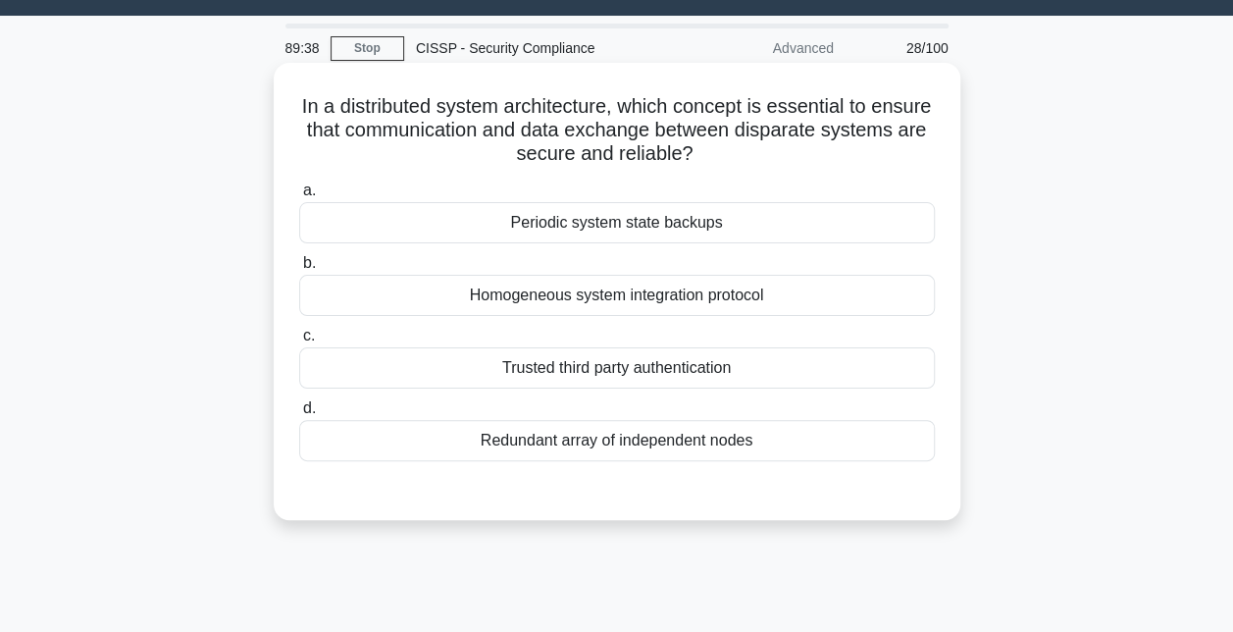
click at [805, 290] on div "Homogeneous system integration protocol" at bounding box center [617, 295] width 636 height 41
click at [299, 270] on input "b. Homogeneous system integration protocol" at bounding box center [299, 263] width 0 height 13
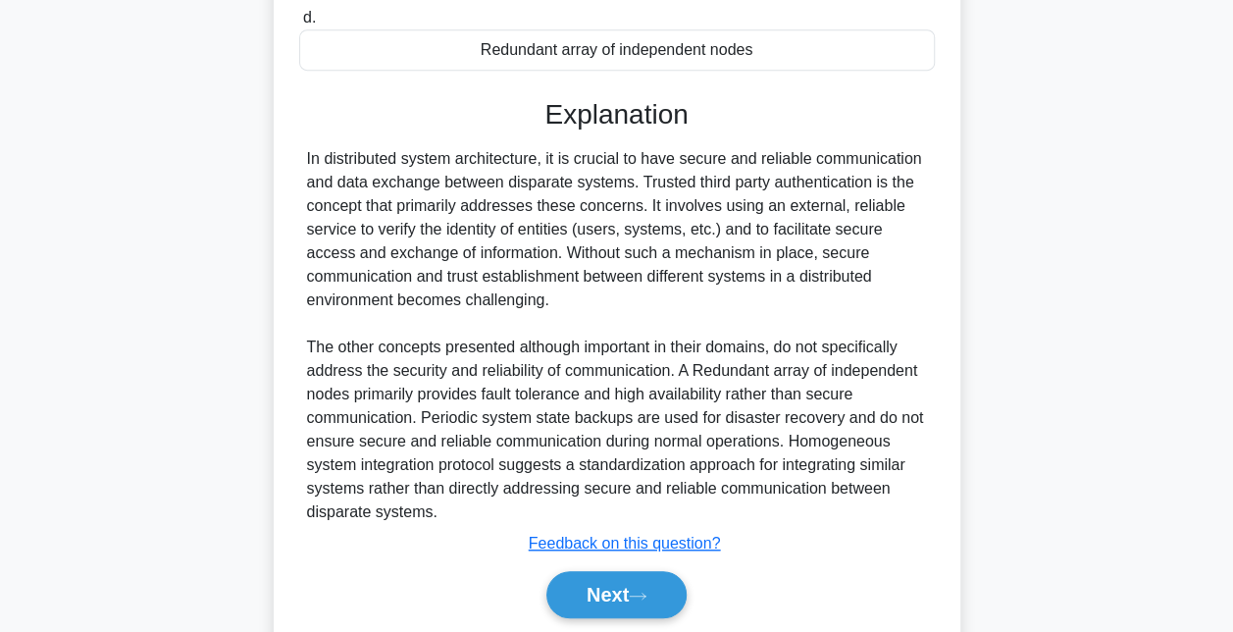
scroll to position [440, 0]
click at [647, 591] on icon at bounding box center [638, 596] width 18 height 11
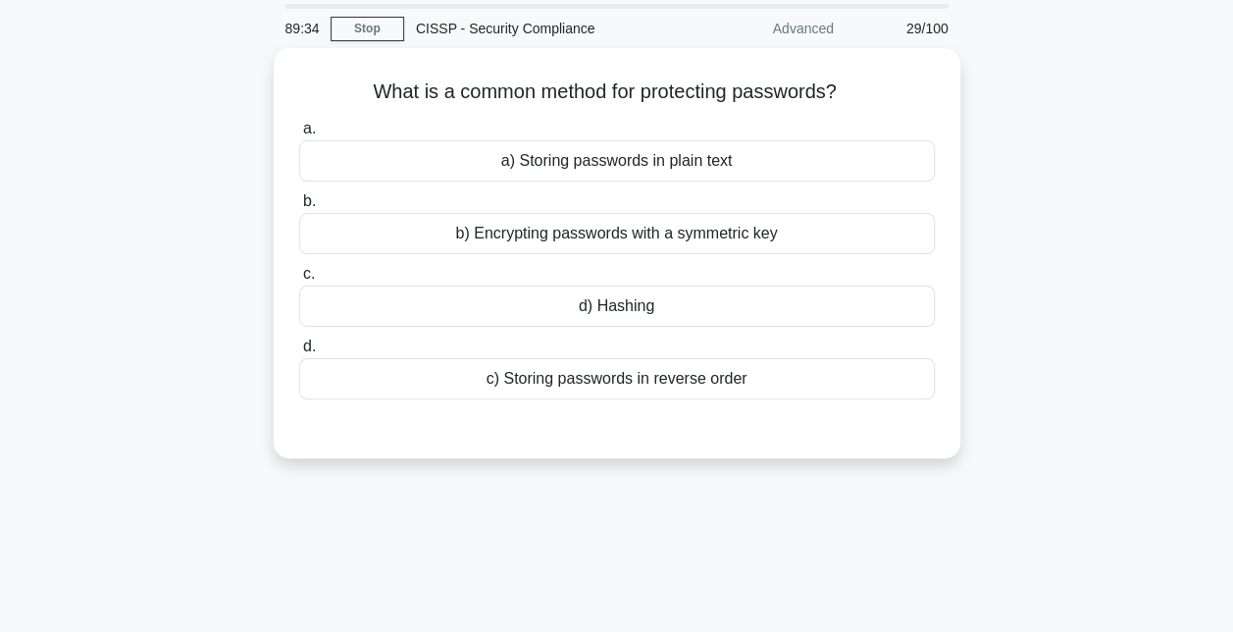
scroll to position [65, 0]
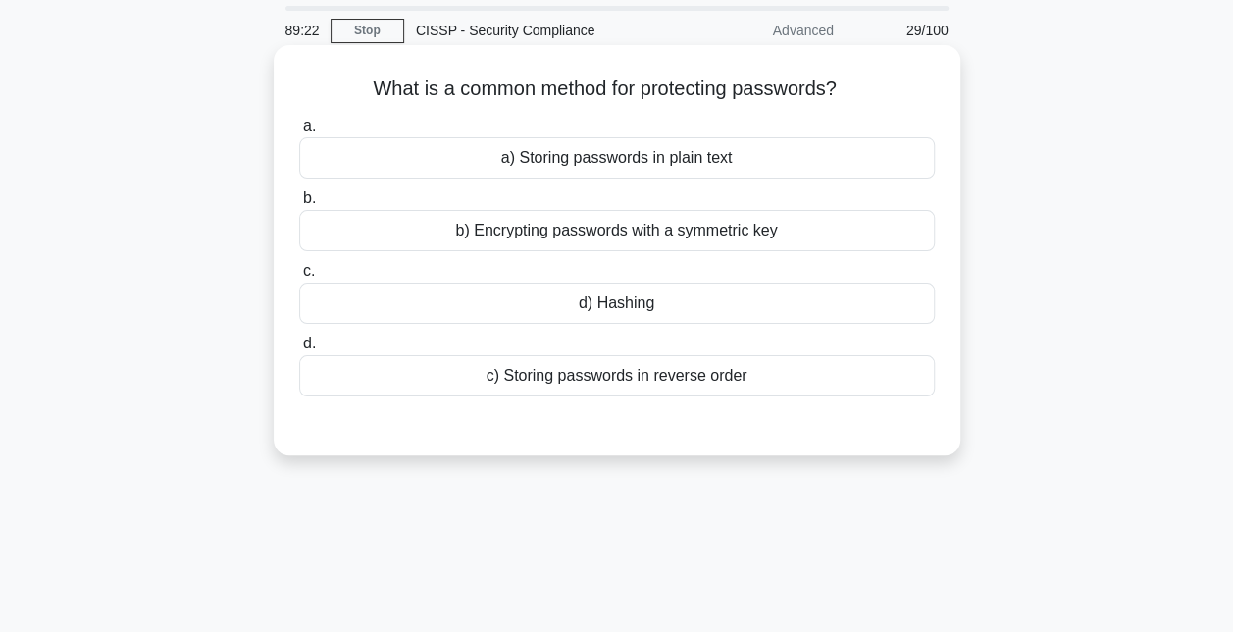
click at [642, 305] on div "d) Hashing" at bounding box center [617, 303] width 636 height 41
click at [299, 278] on input "c. d) Hashing" at bounding box center [299, 271] width 0 height 13
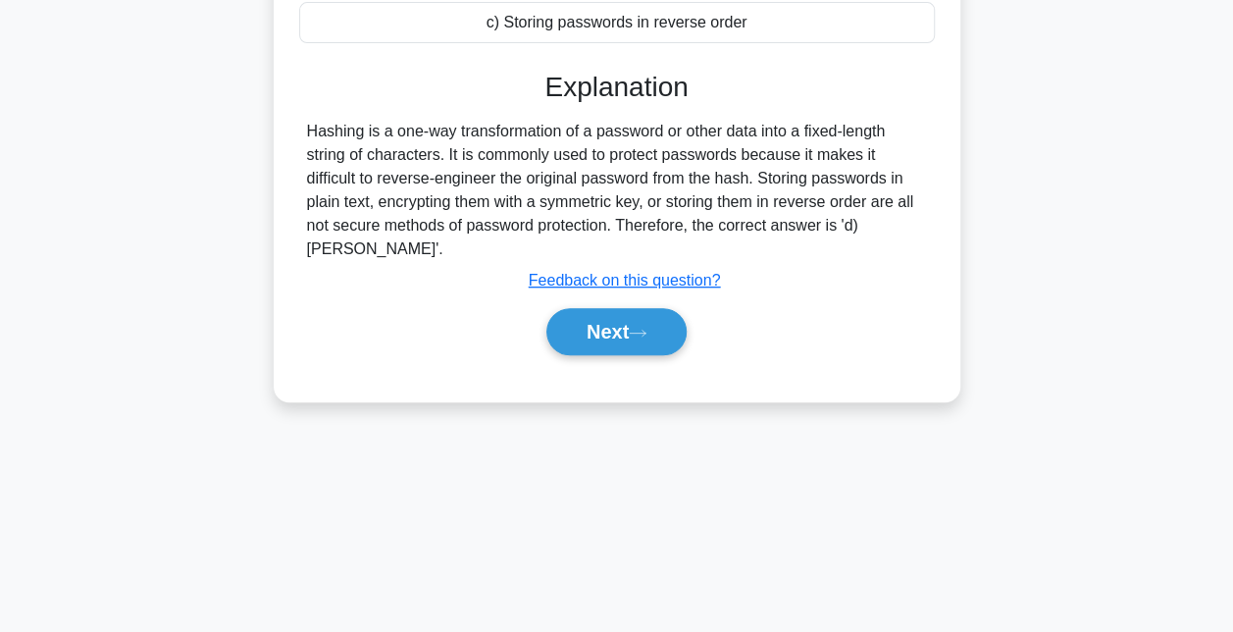
scroll to position [428, 0]
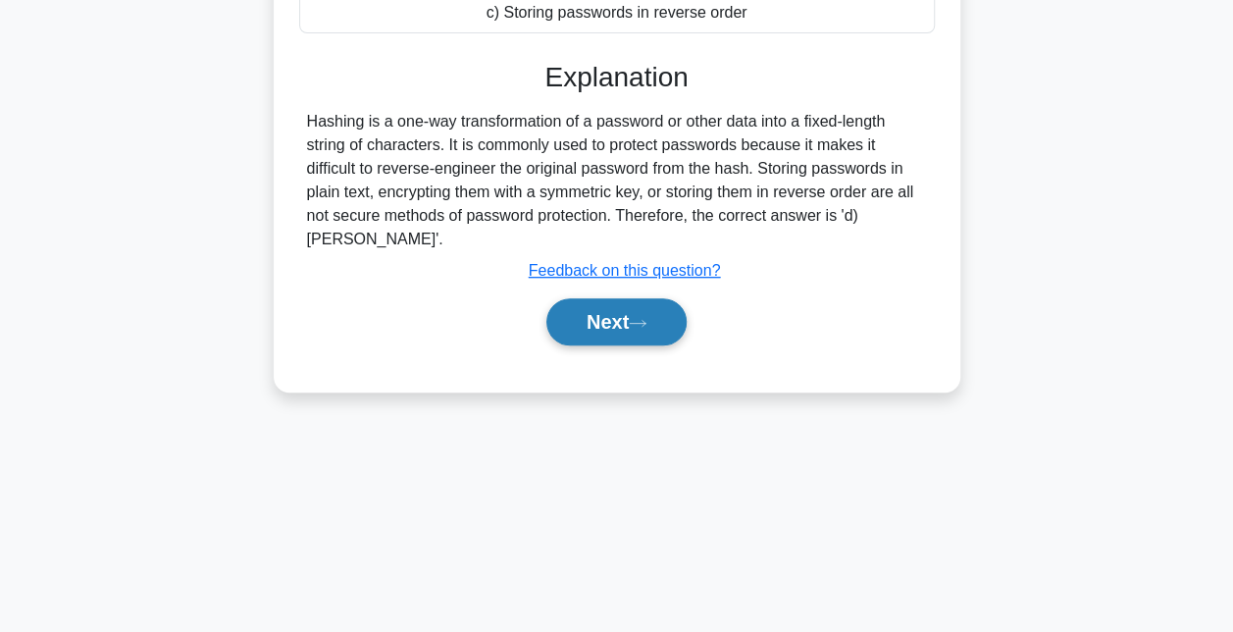
click at [642, 305] on button "Next" at bounding box center [616, 321] width 140 height 47
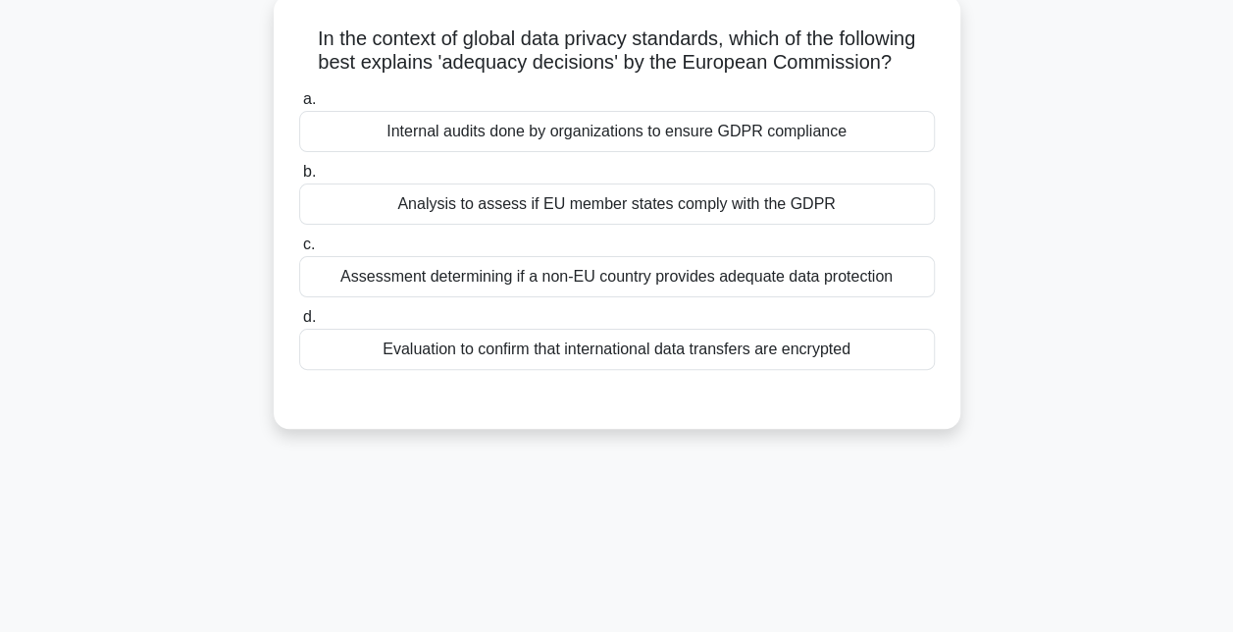
scroll to position [75, 0]
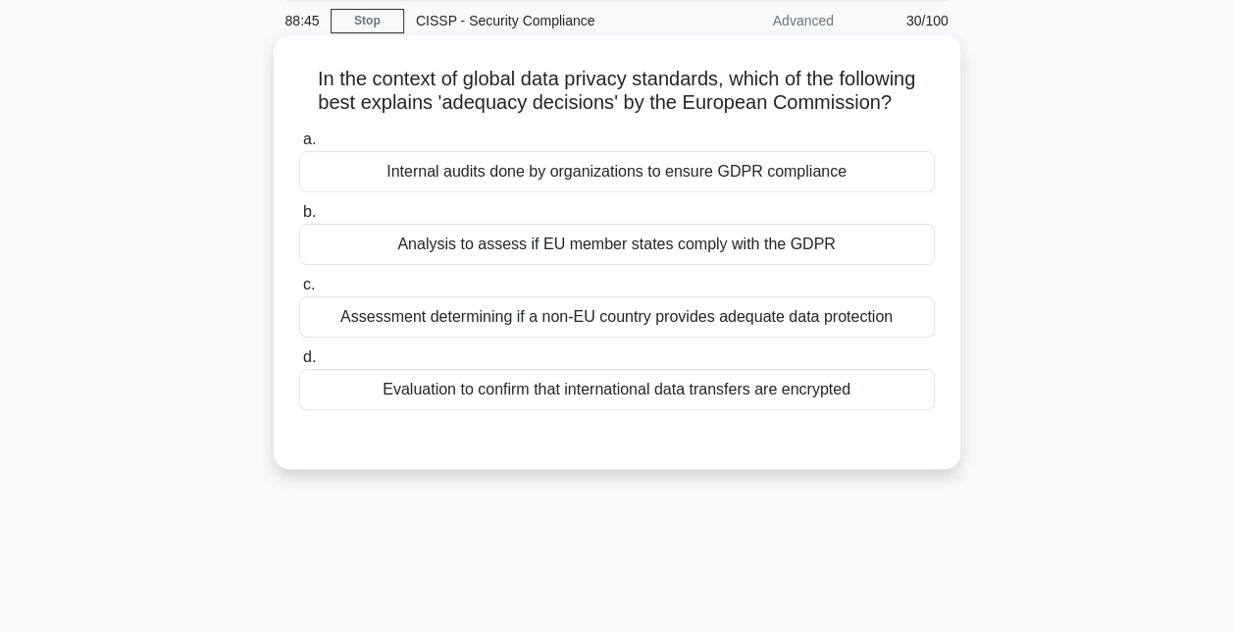
click at [648, 390] on div "Evaluation to confirm that international data transfers are encrypted" at bounding box center [617, 389] width 636 height 41
click at [299, 364] on input "d. Evaluation to confirm that international data transfers are encrypted" at bounding box center [299, 357] width 0 height 13
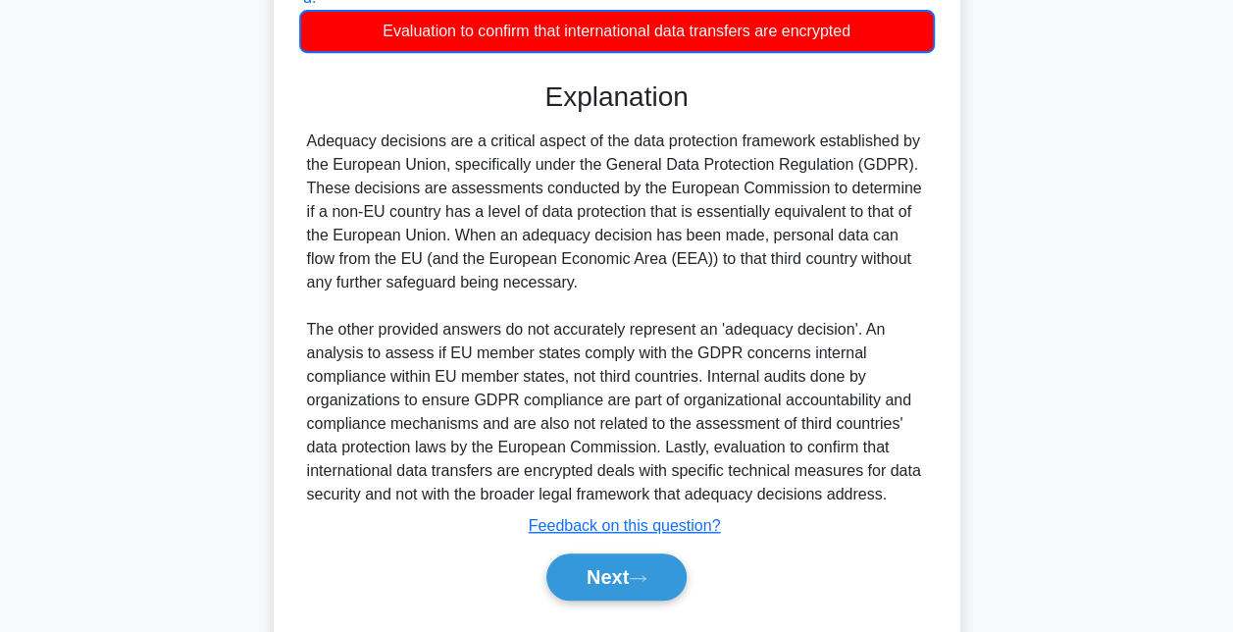
scroll to position [438, 0]
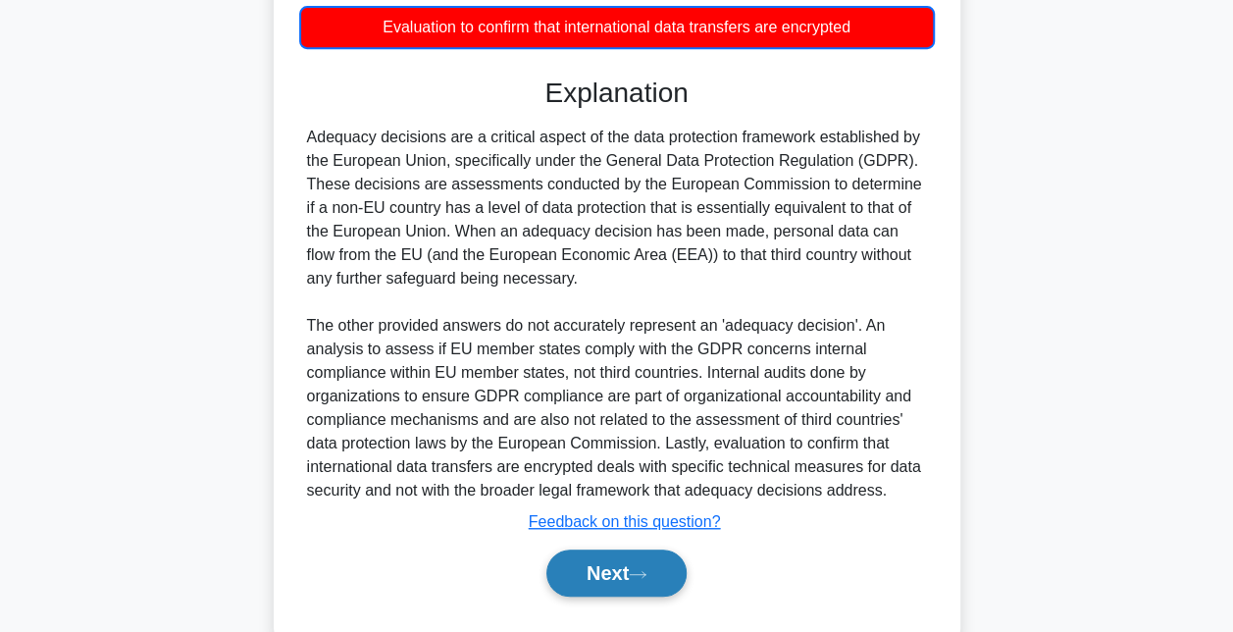
click at [636, 580] on button "Next" at bounding box center [616, 572] width 140 height 47
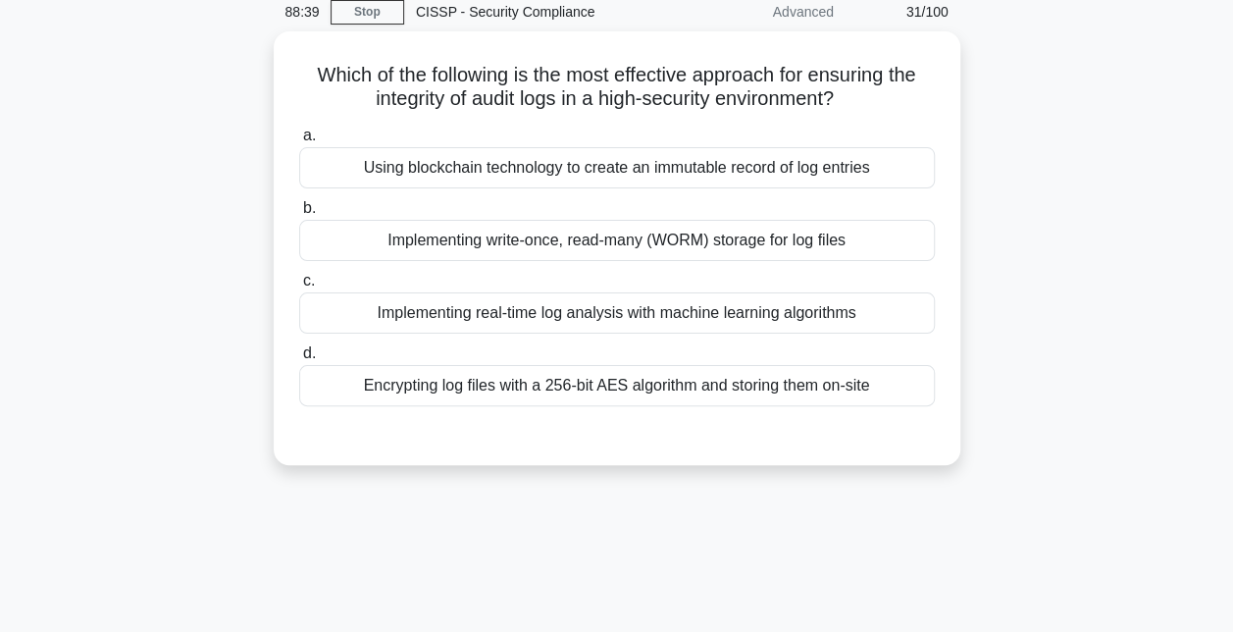
scroll to position [82, 0]
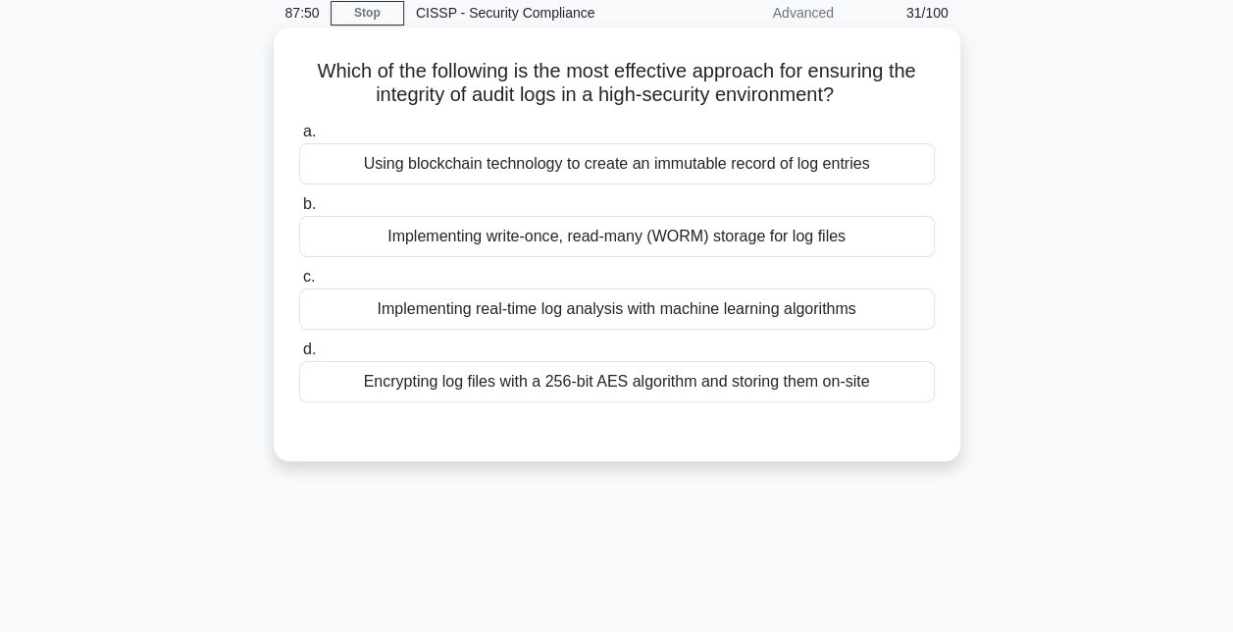
click at [686, 165] on div "Using blockchain technology to create an immutable record of log entries" at bounding box center [617, 163] width 636 height 41
click at [299, 138] on input "a. Using blockchain technology to create an immutable record of log entries" at bounding box center [299, 132] width 0 height 13
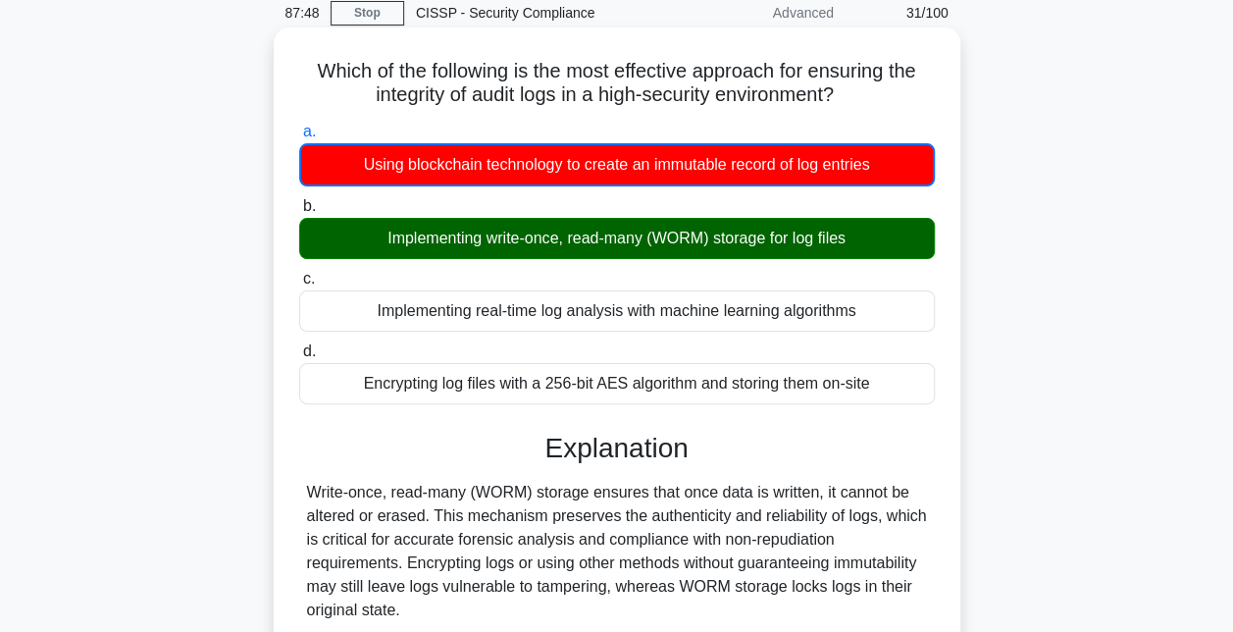
scroll to position [428, 0]
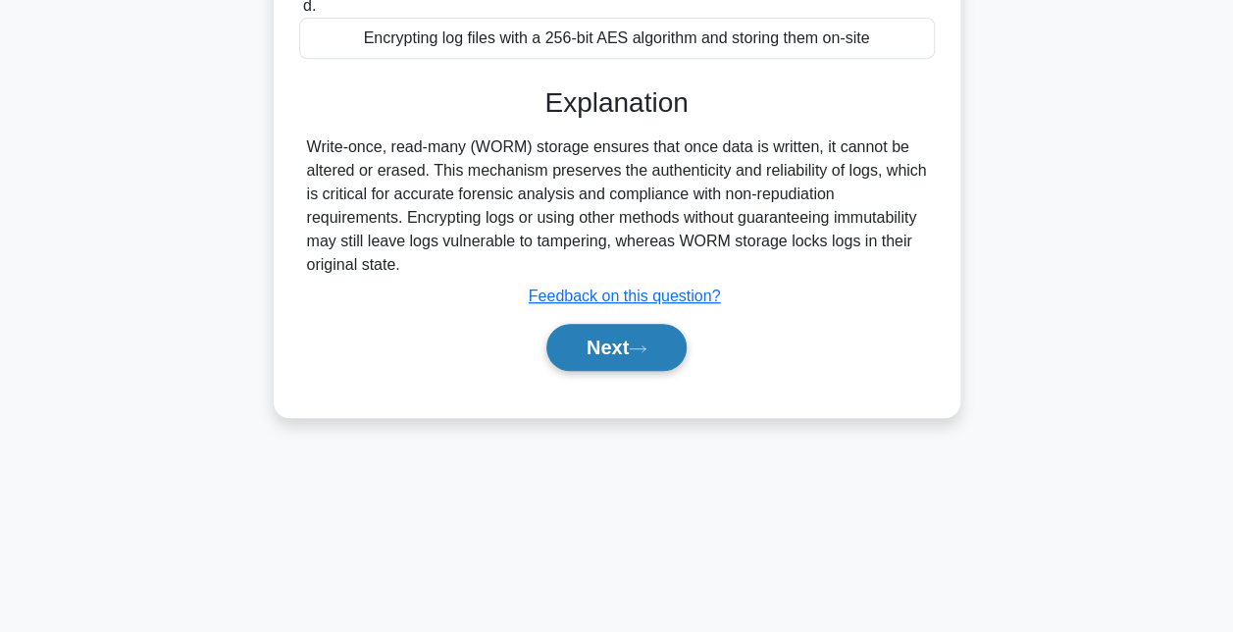
click at [631, 338] on button "Next" at bounding box center [616, 347] width 140 height 47
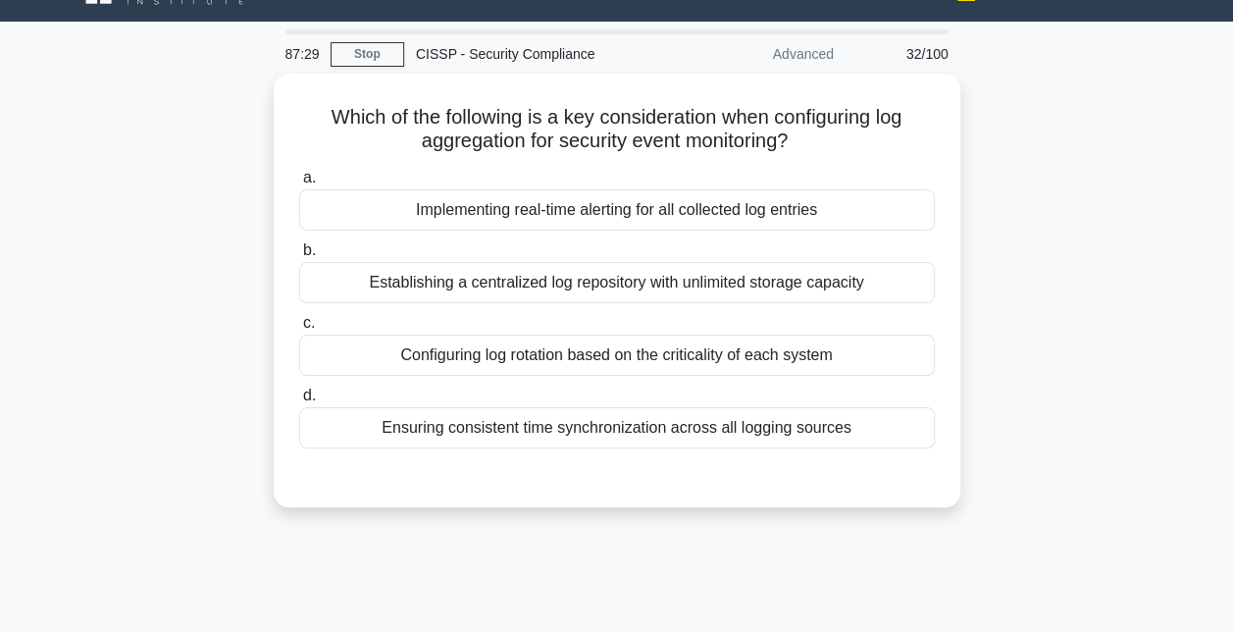
scroll to position [43, 0]
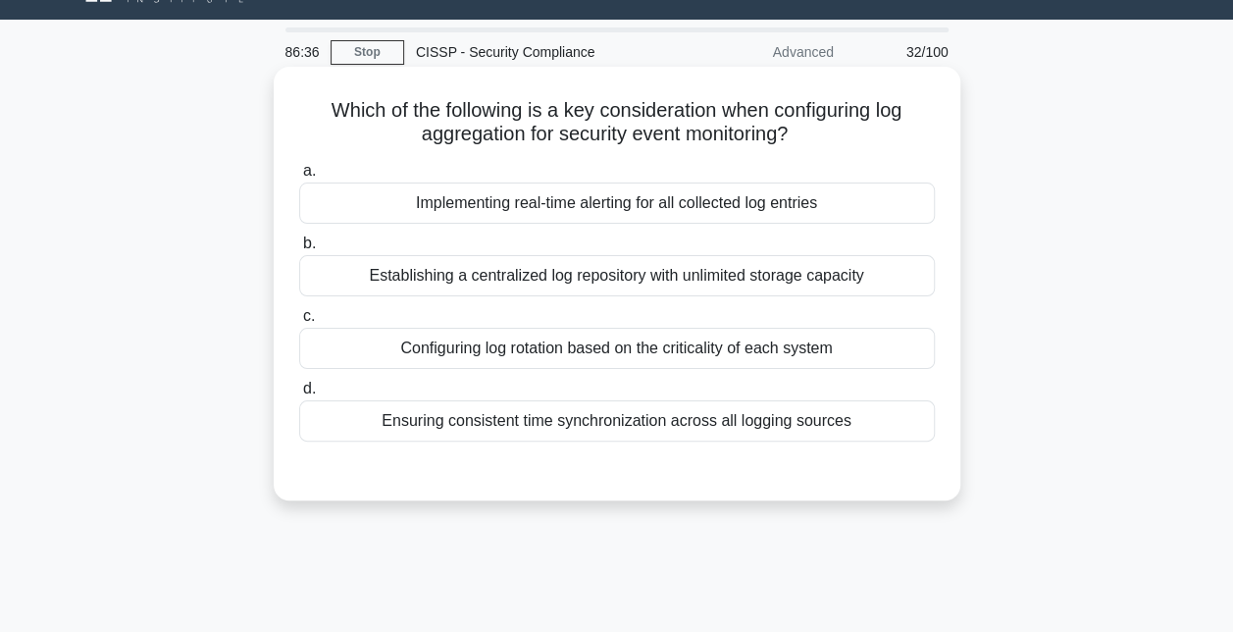
click at [656, 416] on div "Ensuring consistent time synchronization across all logging sources" at bounding box center [617, 420] width 636 height 41
click at [299, 395] on input "d. Ensuring consistent time synchronization across all logging sources" at bounding box center [299, 389] width 0 height 13
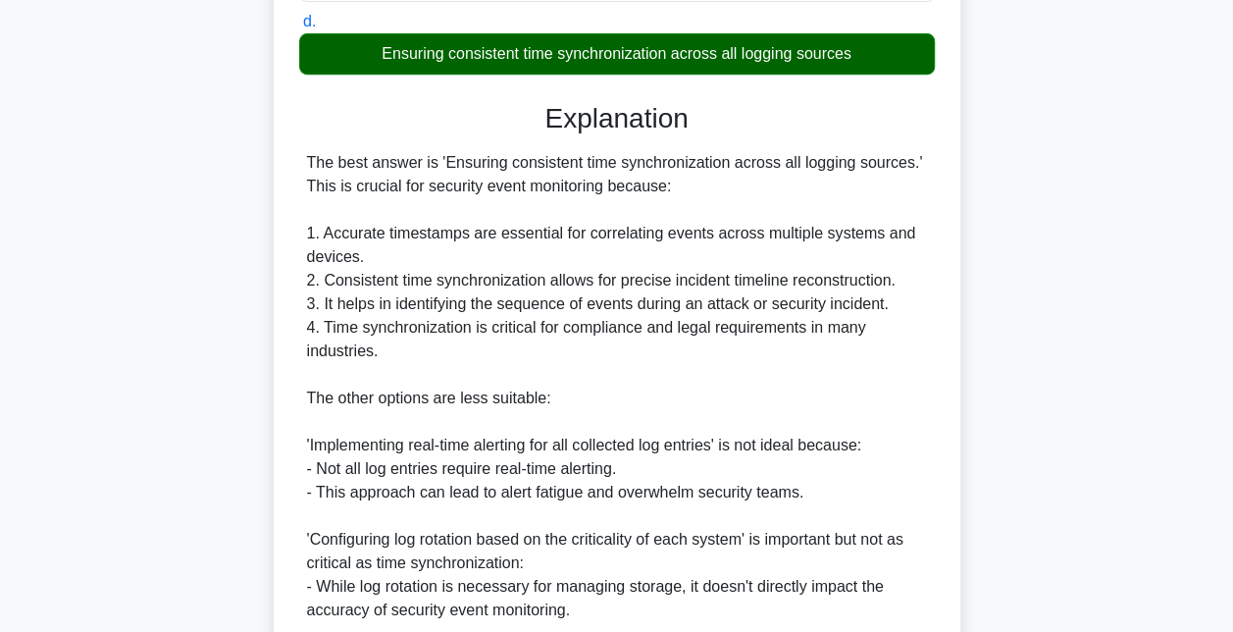
scroll to position [693, 0]
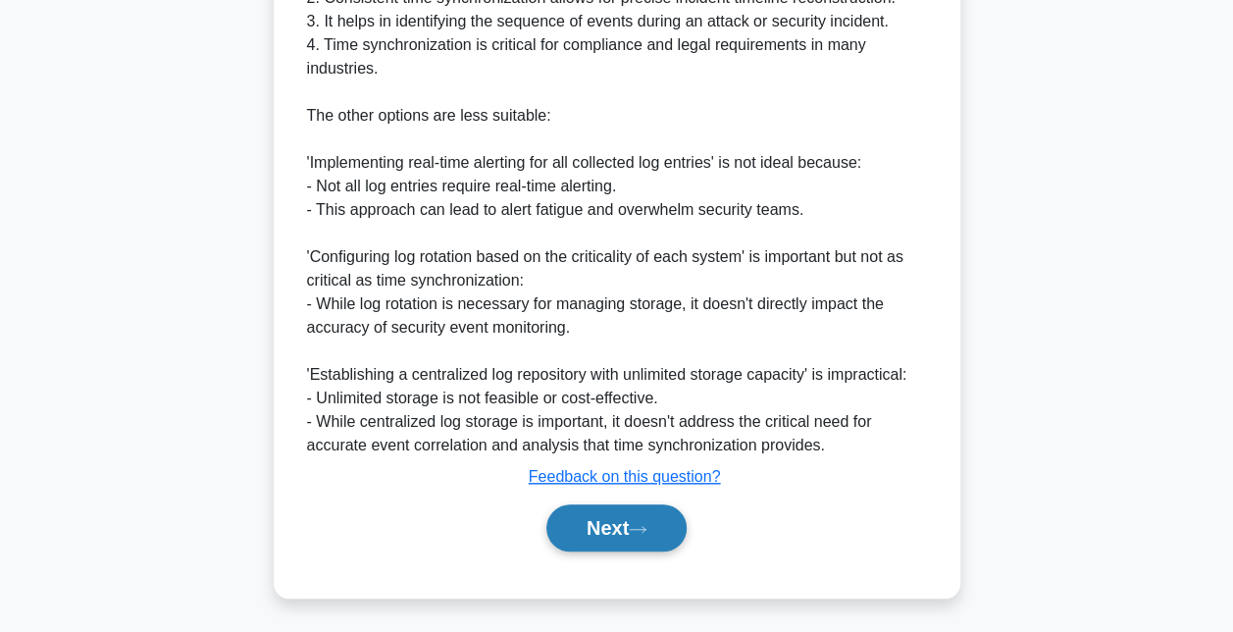
click at [620, 519] on button "Next" at bounding box center [616, 527] width 140 height 47
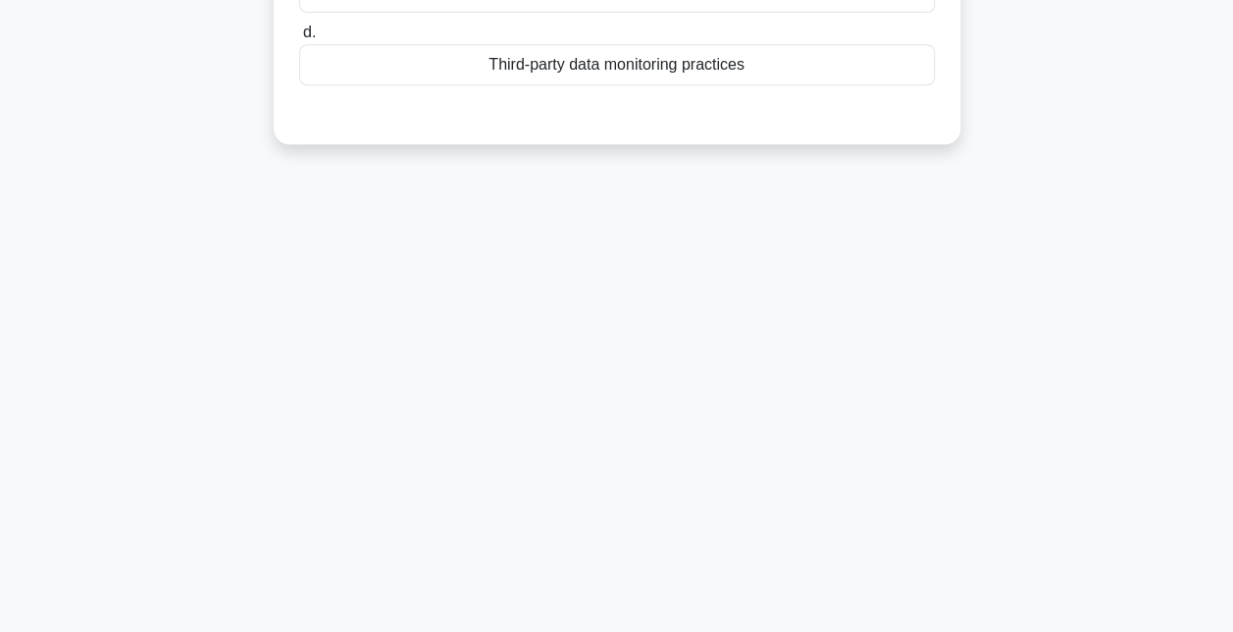
click at [620, 519] on div "86:31 Stop CISSP - Security Compliance Advanced 33/100 A company shares confide…" at bounding box center [617, 133] width 1119 height 981
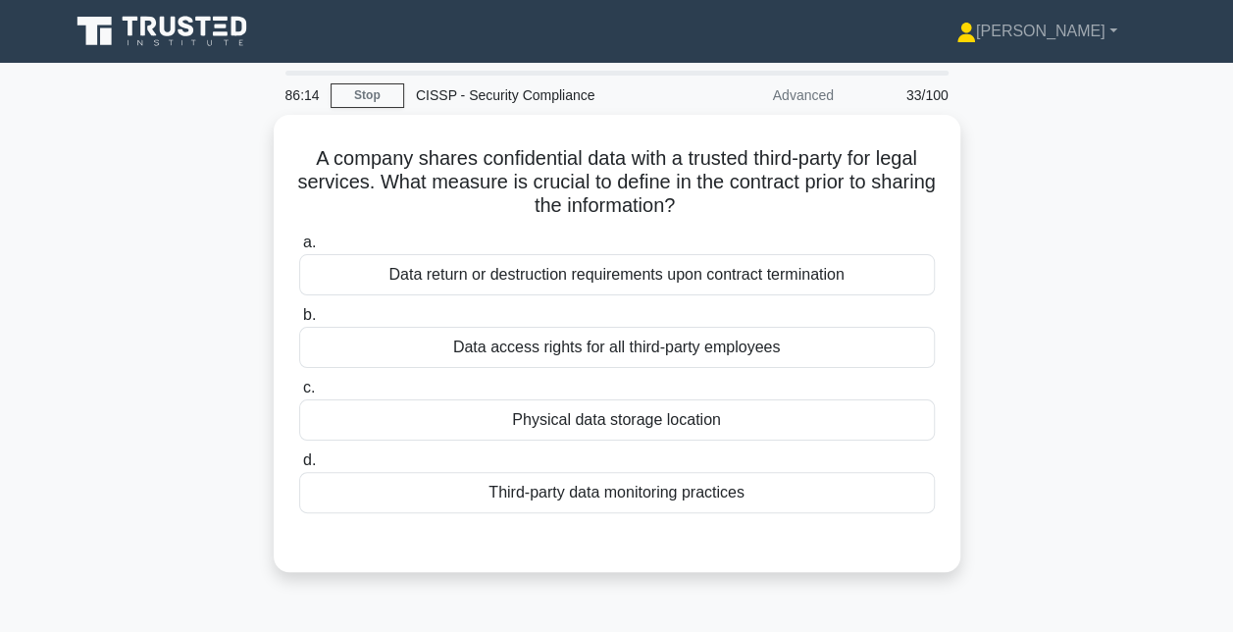
scroll to position [85, 0]
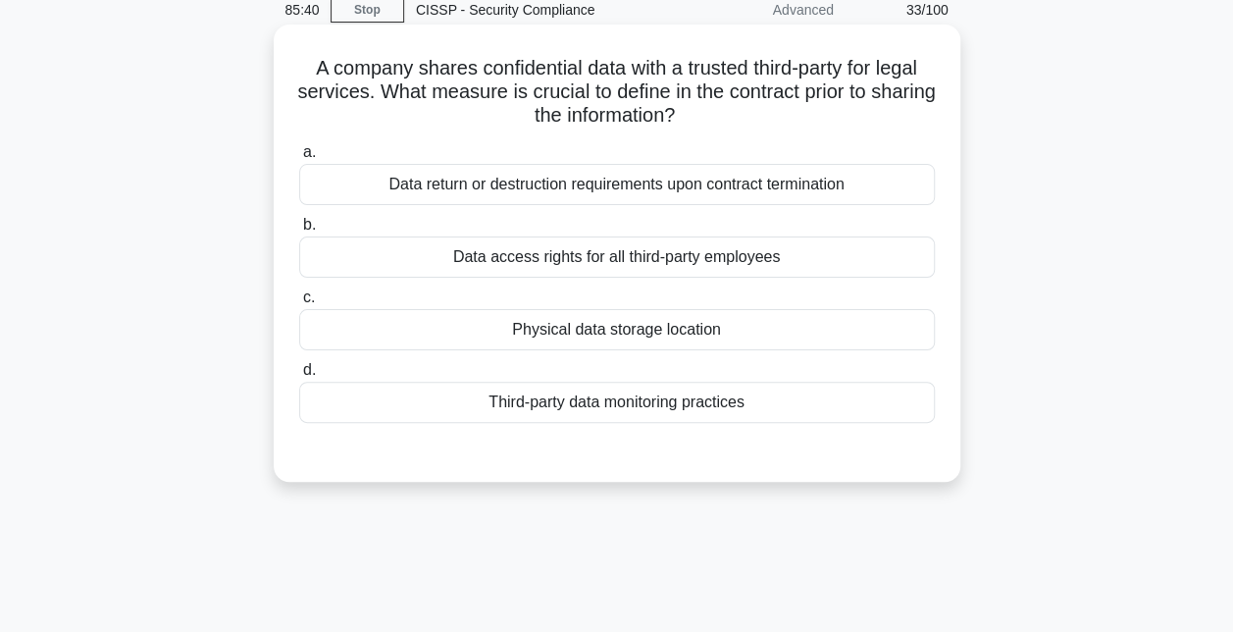
click at [702, 262] on div "Data access rights for all third-party employees" at bounding box center [617, 256] width 636 height 41
click at [299, 232] on input "b. Data access rights for all third-party employees" at bounding box center [299, 225] width 0 height 13
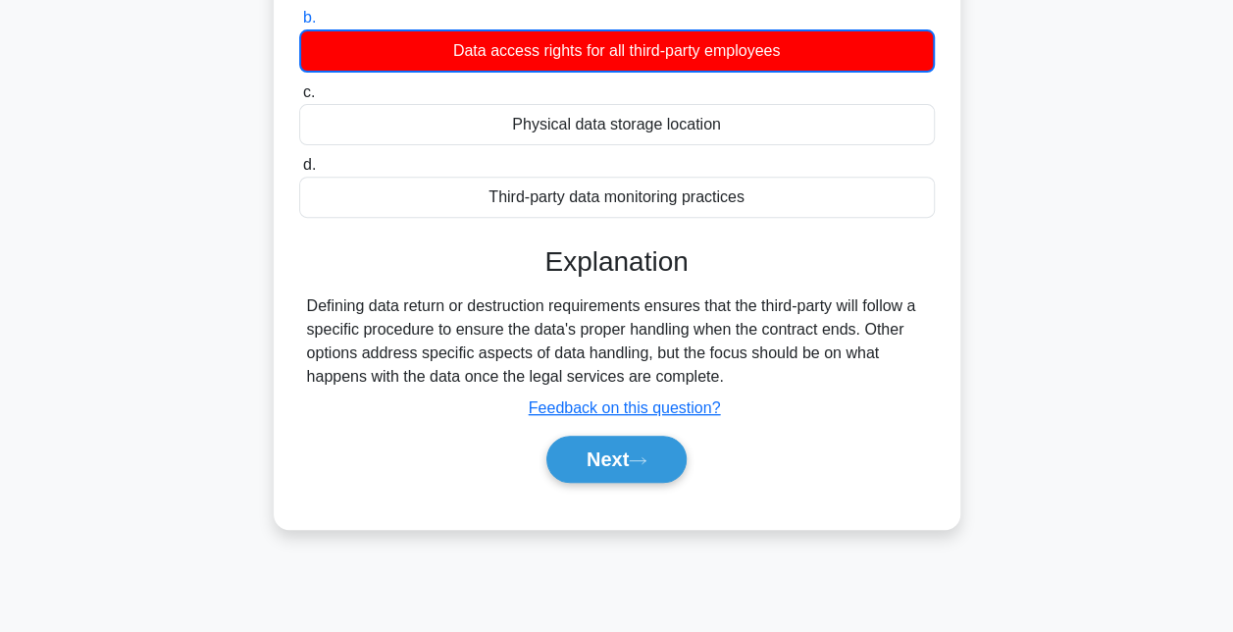
scroll to position [303, 0]
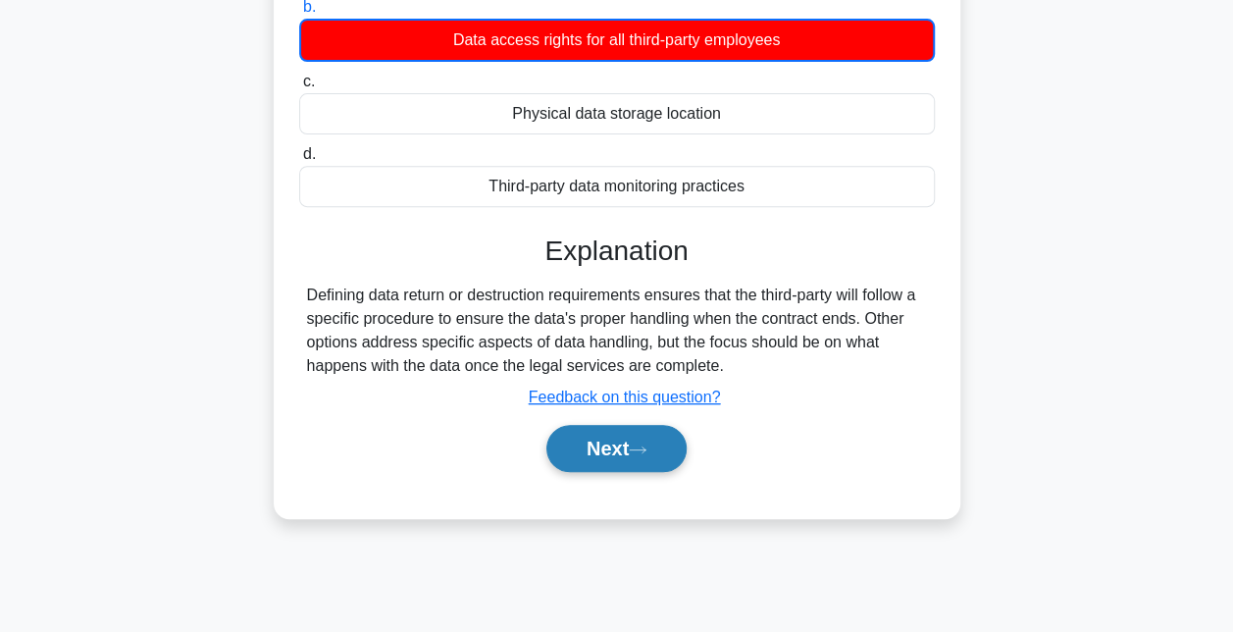
click at [675, 442] on button "Next" at bounding box center [616, 448] width 140 height 47
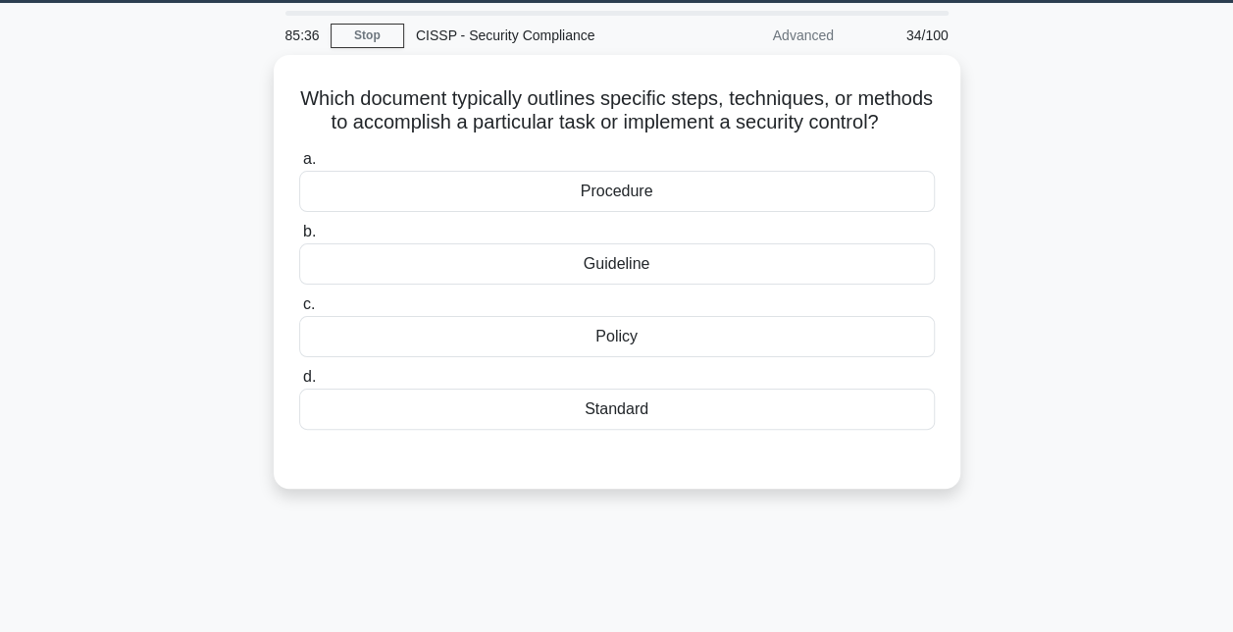
scroll to position [52, 0]
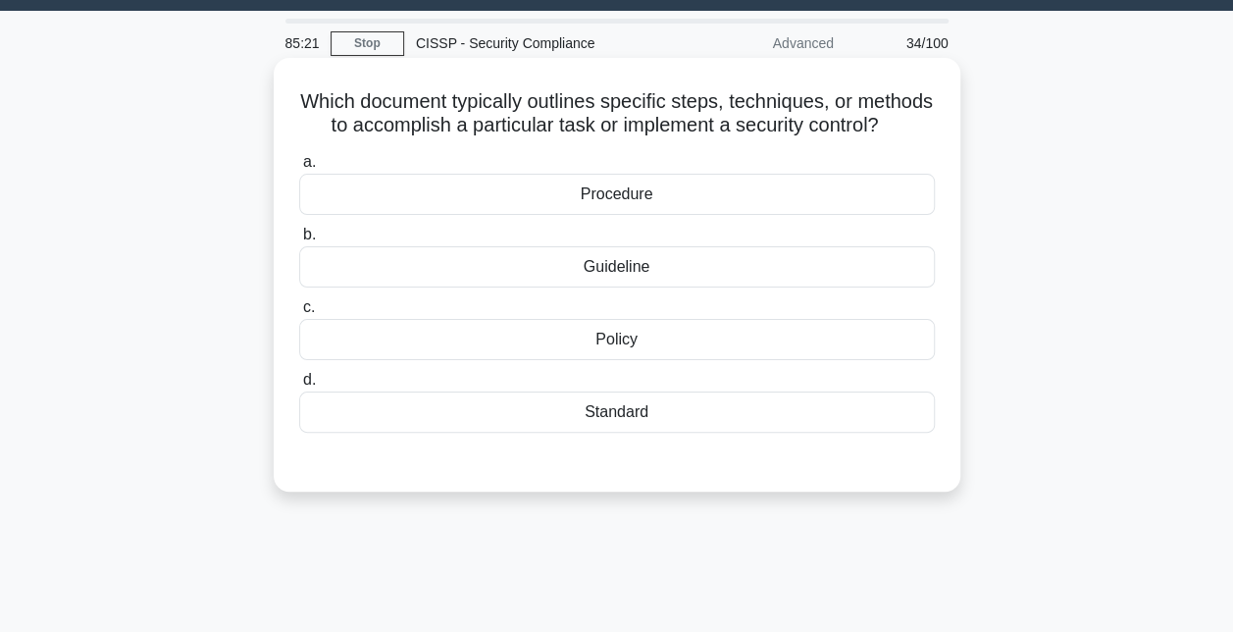
click at [703, 215] on div "Procedure" at bounding box center [617, 194] width 636 height 41
click at [299, 169] on input "a. Procedure" at bounding box center [299, 162] width 0 height 13
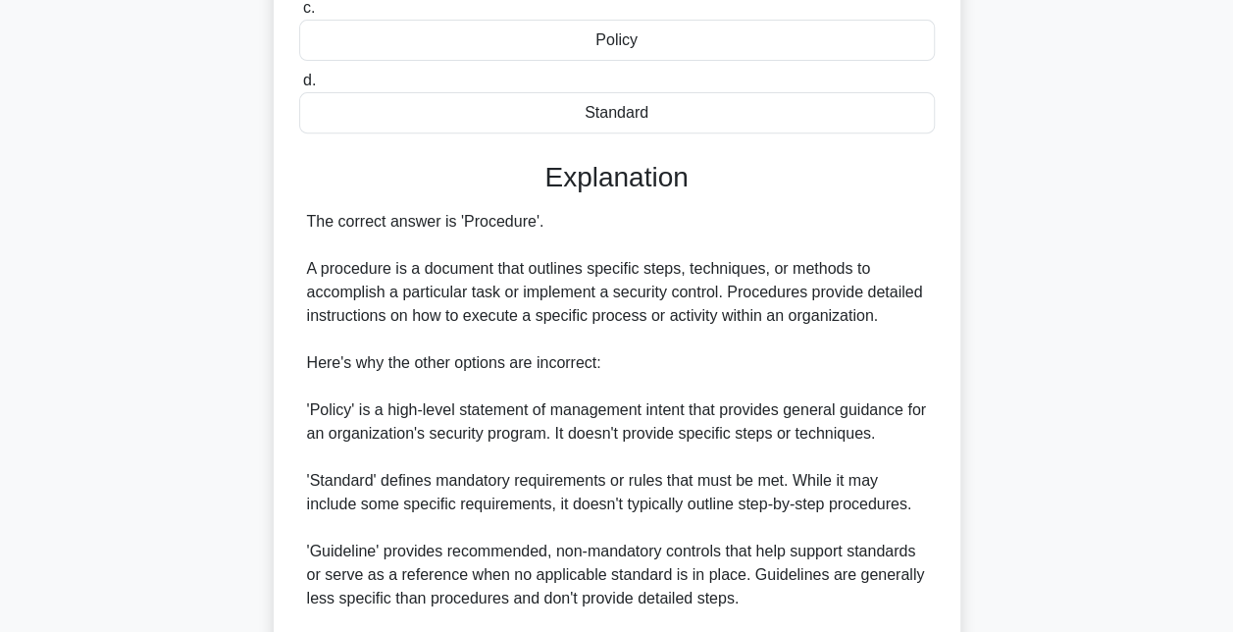
scroll to position [598, 0]
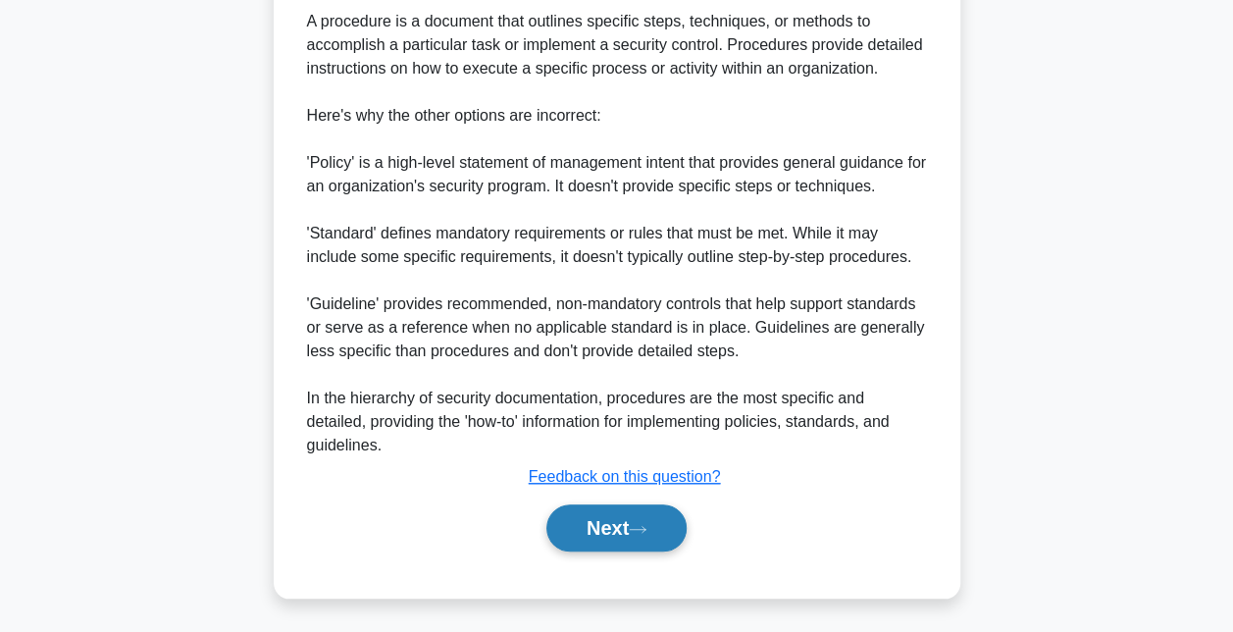
click at [604, 522] on button "Next" at bounding box center [616, 527] width 140 height 47
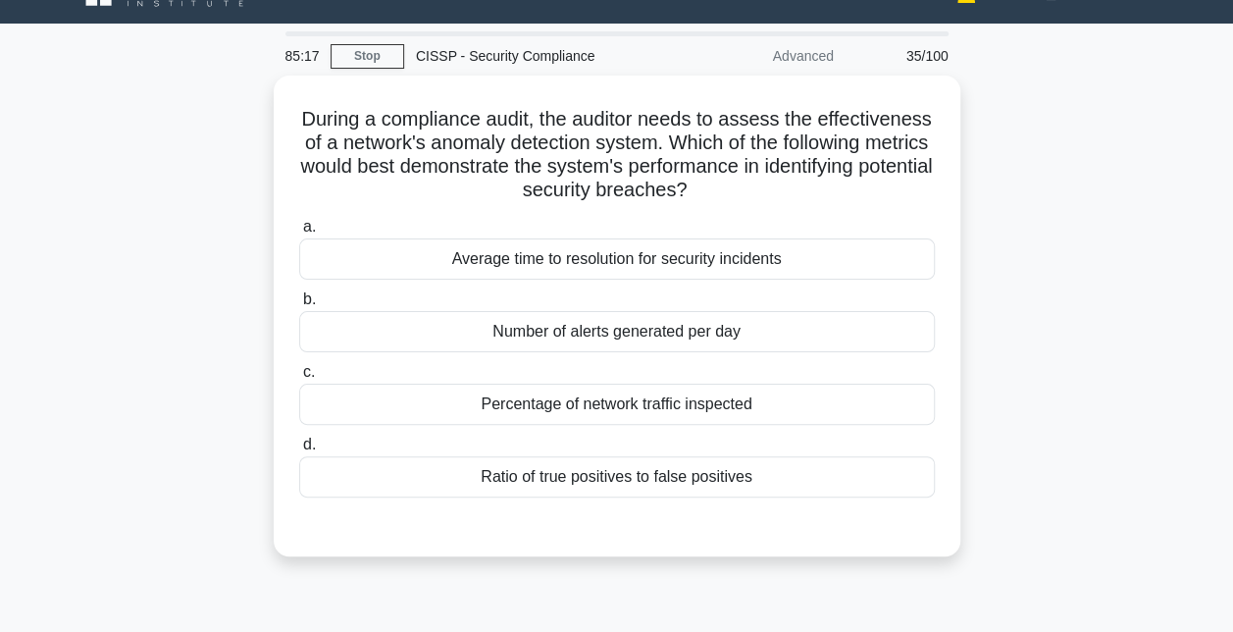
scroll to position [31, 0]
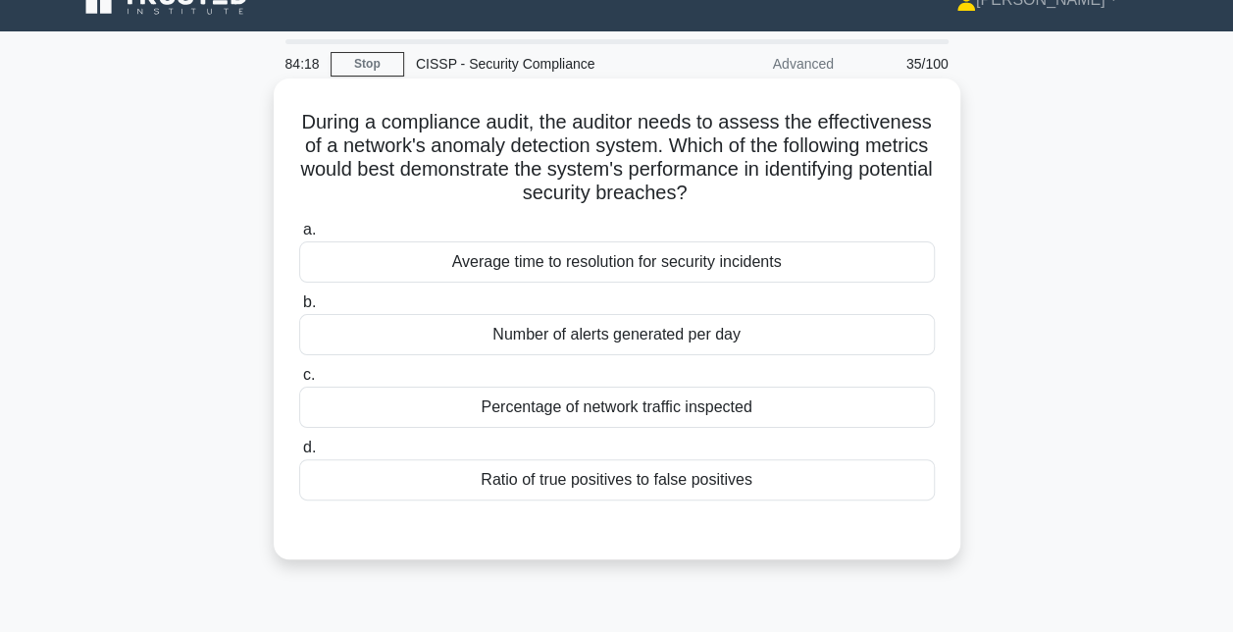
click at [695, 248] on div "Average time to resolution for security incidents" at bounding box center [617, 261] width 636 height 41
click at [299, 236] on input "a. Average time to resolution for security incidents" at bounding box center [299, 230] width 0 height 13
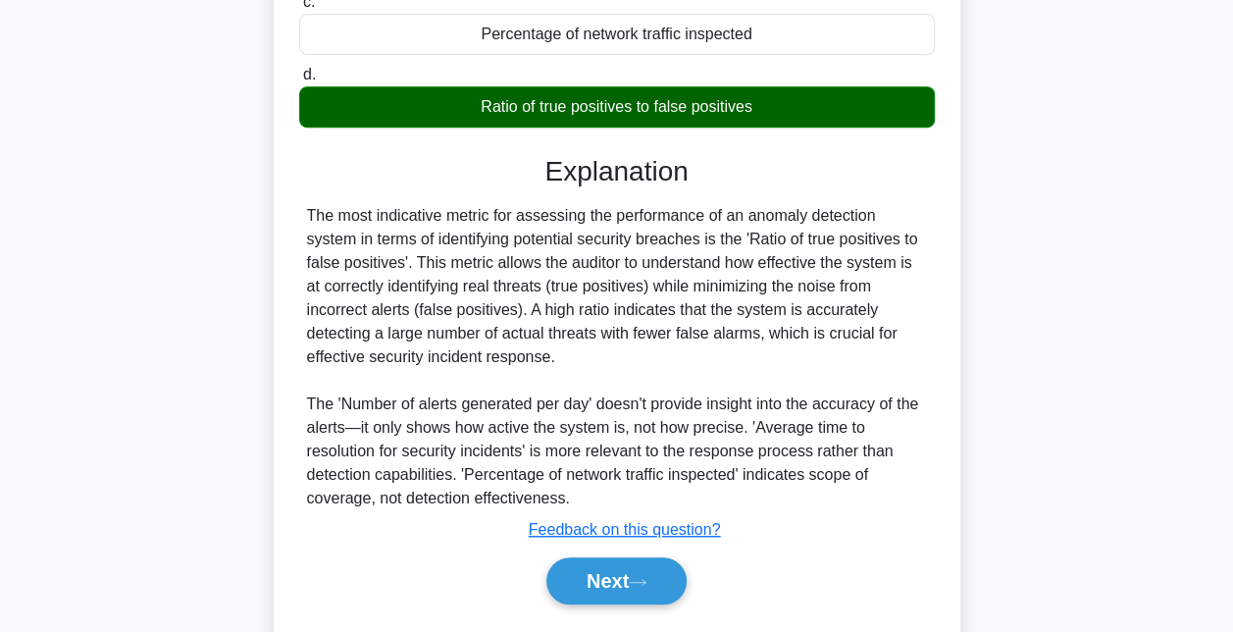
scroll to position [460, 0]
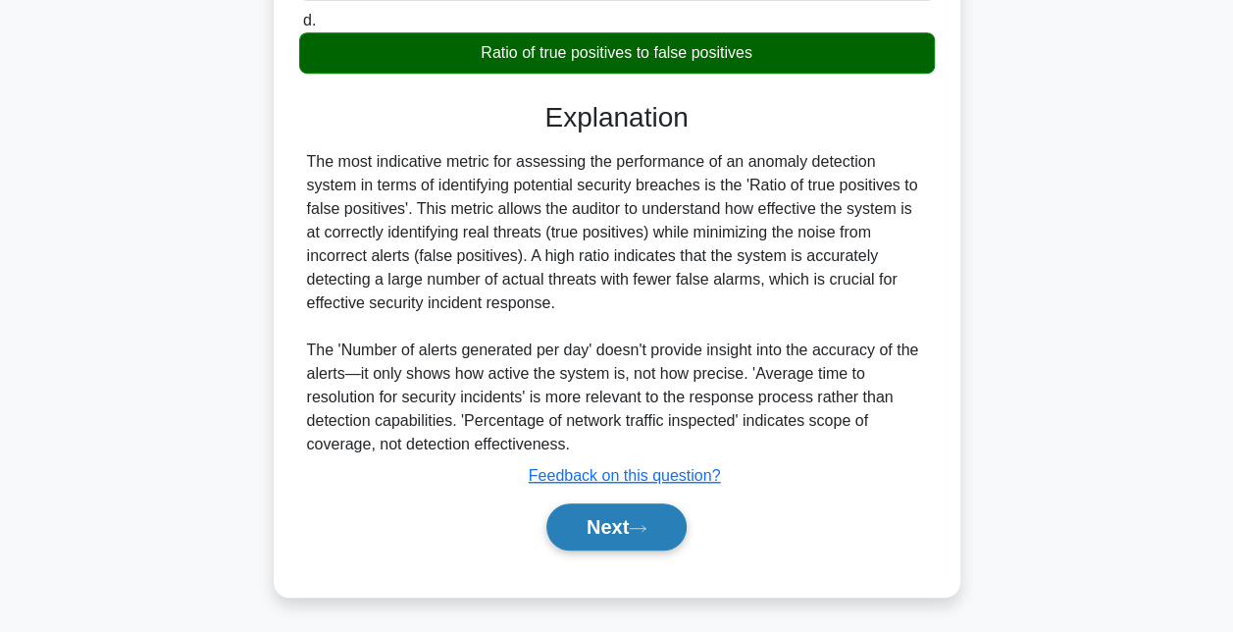
click at [598, 519] on button "Next" at bounding box center [616, 526] width 140 height 47
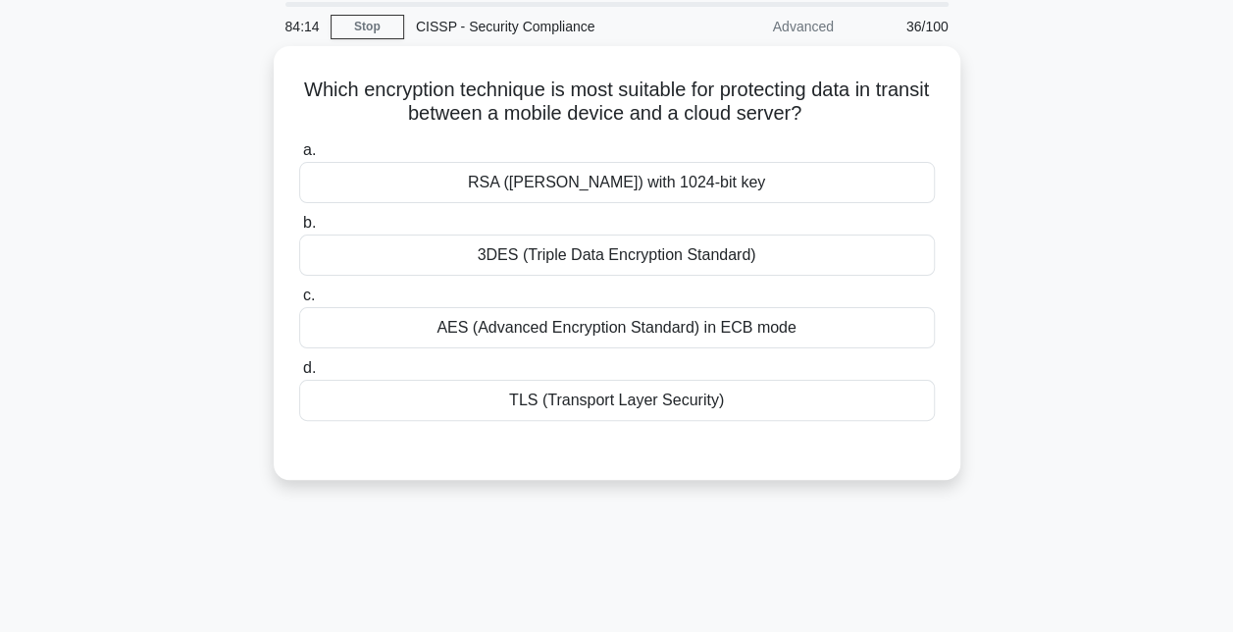
scroll to position [67, 0]
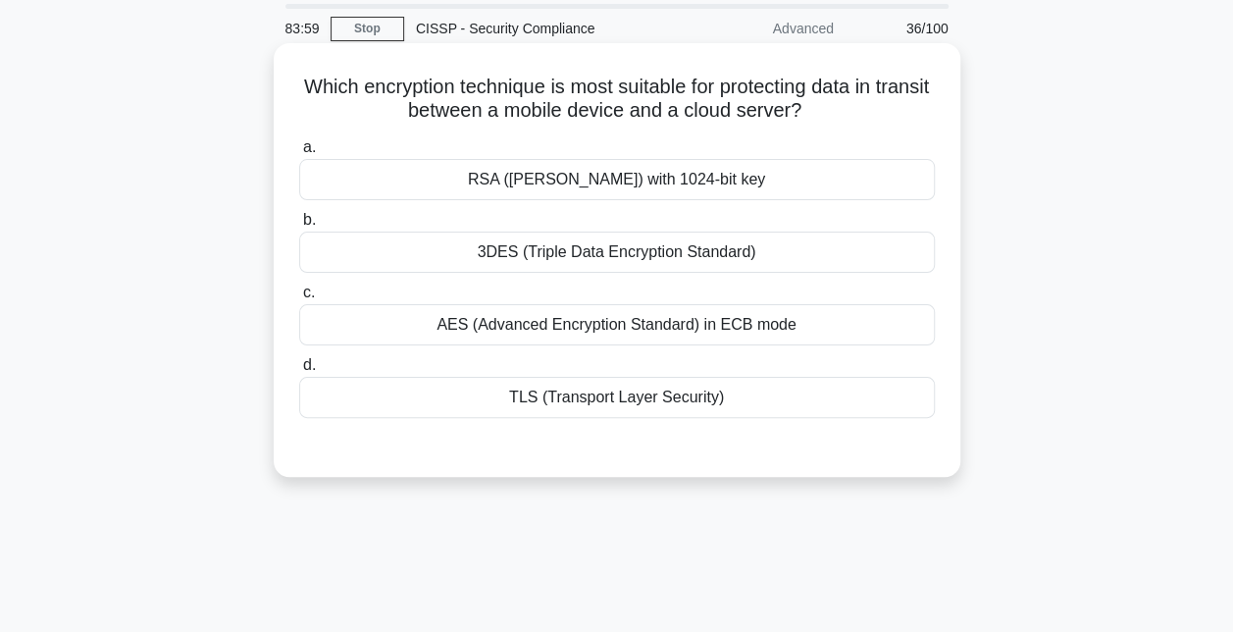
click at [630, 402] on div "TLS (Transport Layer Security)" at bounding box center [617, 397] width 636 height 41
click at [299, 372] on input "d. TLS (Transport Layer Security)" at bounding box center [299, 365] width 0 height 13
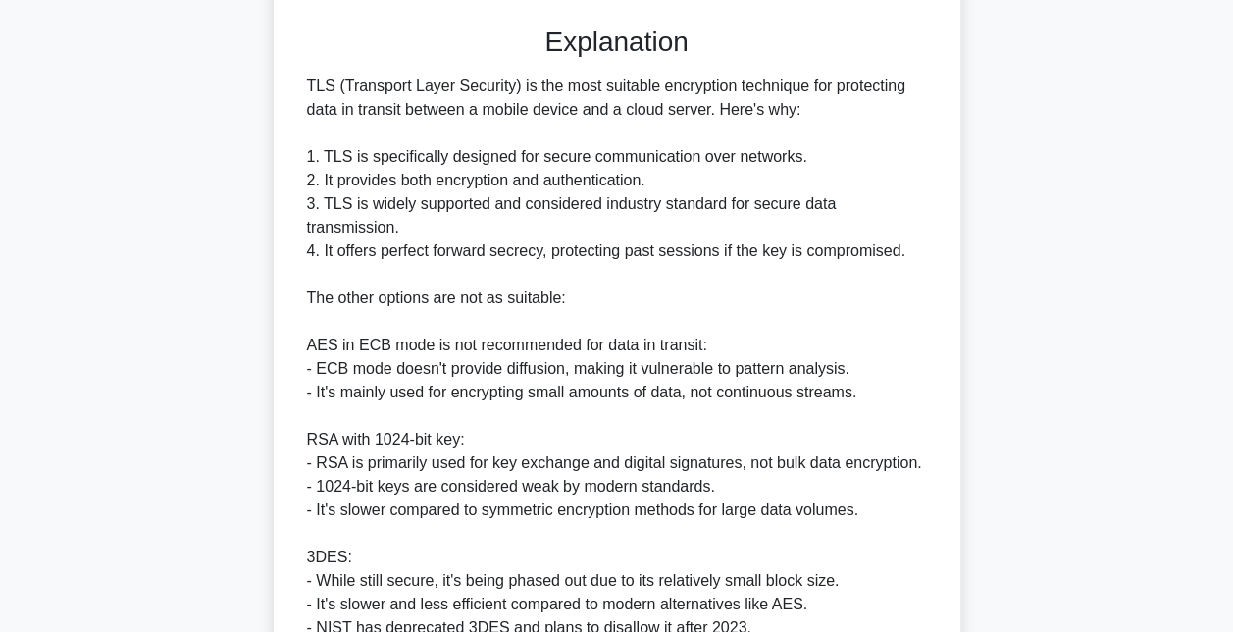
scroll to position [716, 0]
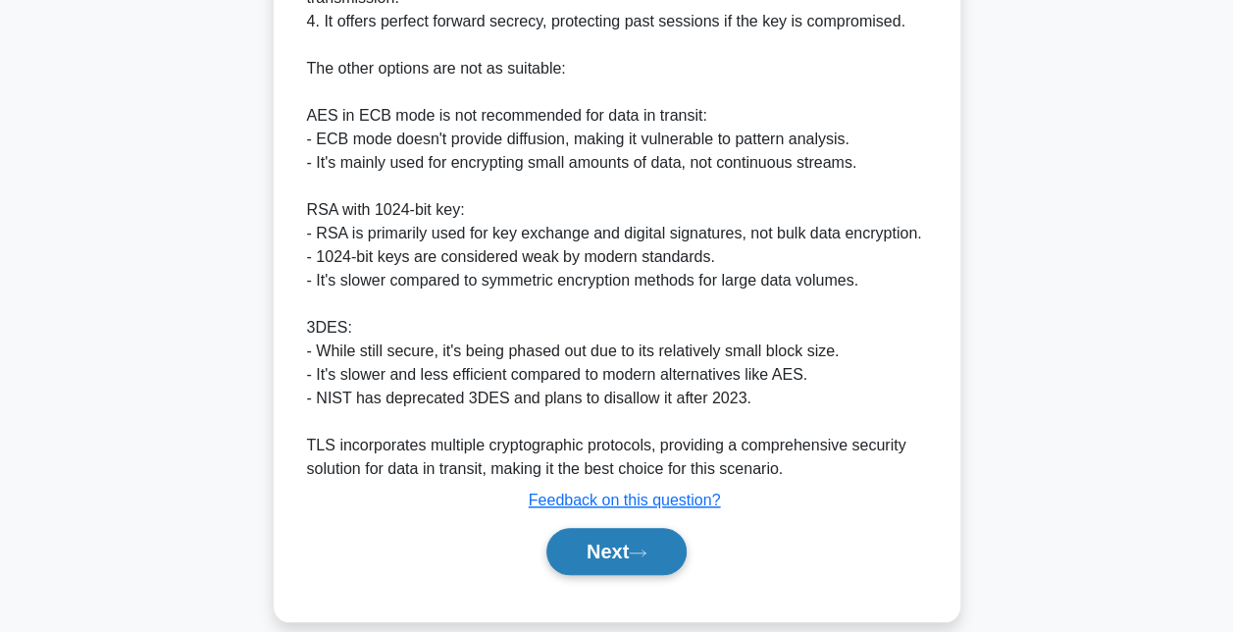
click at [604, 528] on button "Next" at bounding box center [616, 551] width 140 height 47
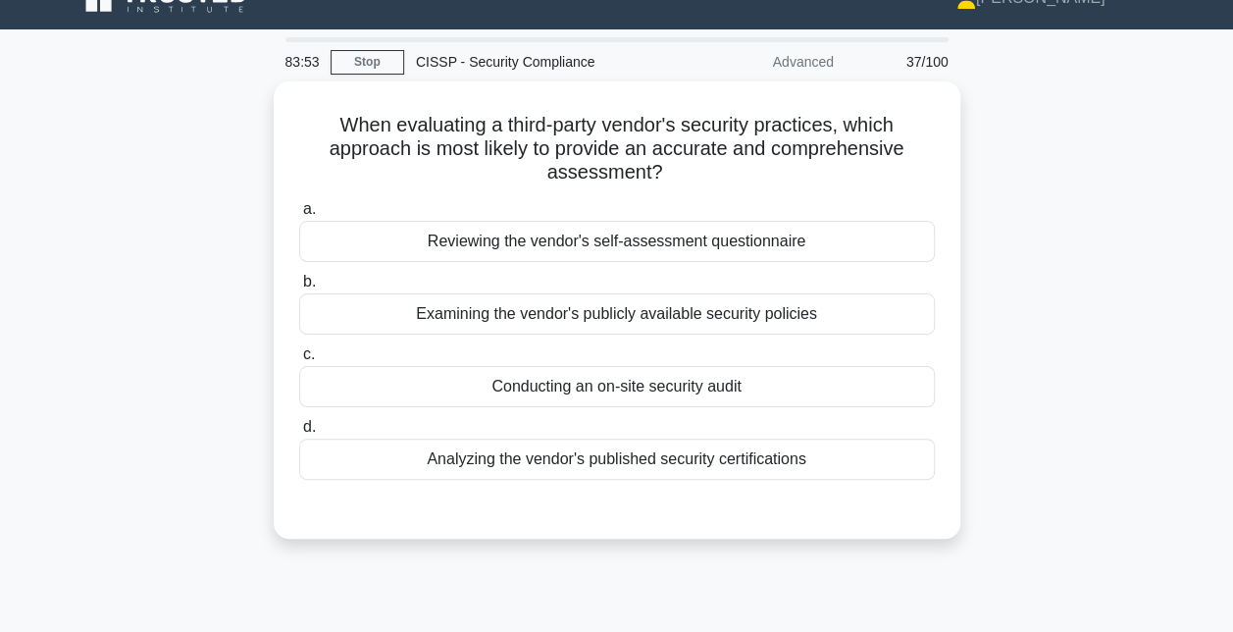
scroll to position [31, 0]
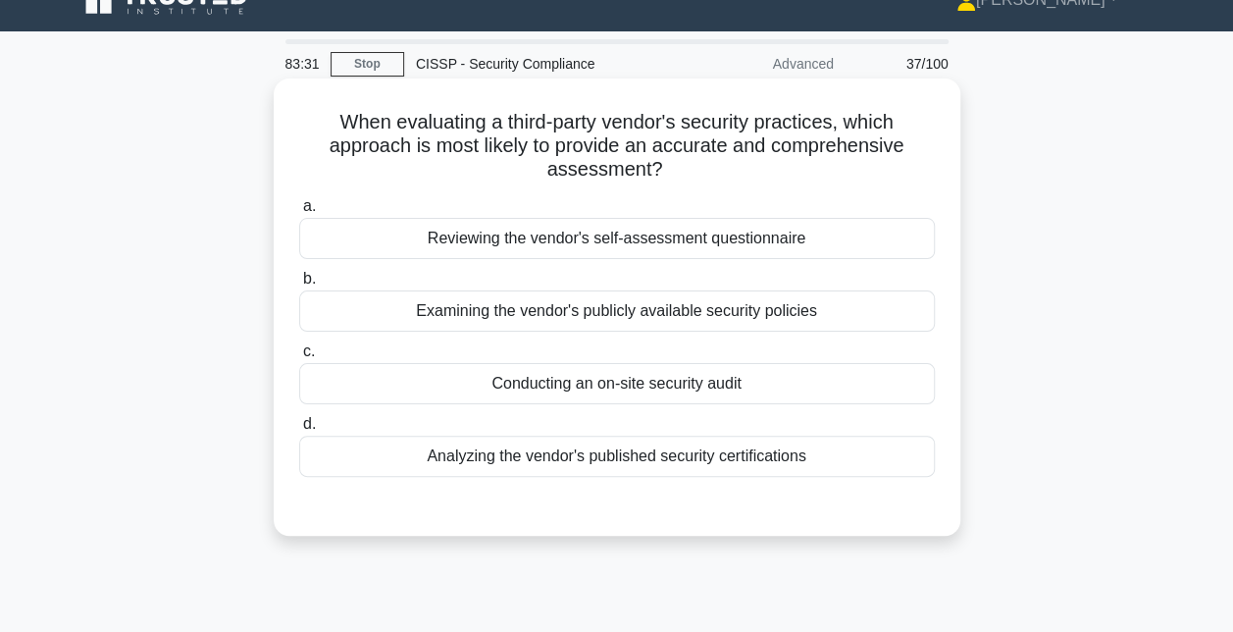
click at [526, 385] on div "Conducting an on-site security audit" at bounding box center [617, 383] width 636 height 41
click at [299, 358] on input "c. Conducting an on-site security audit" at bounding box center [299, 351] width 0 height 13
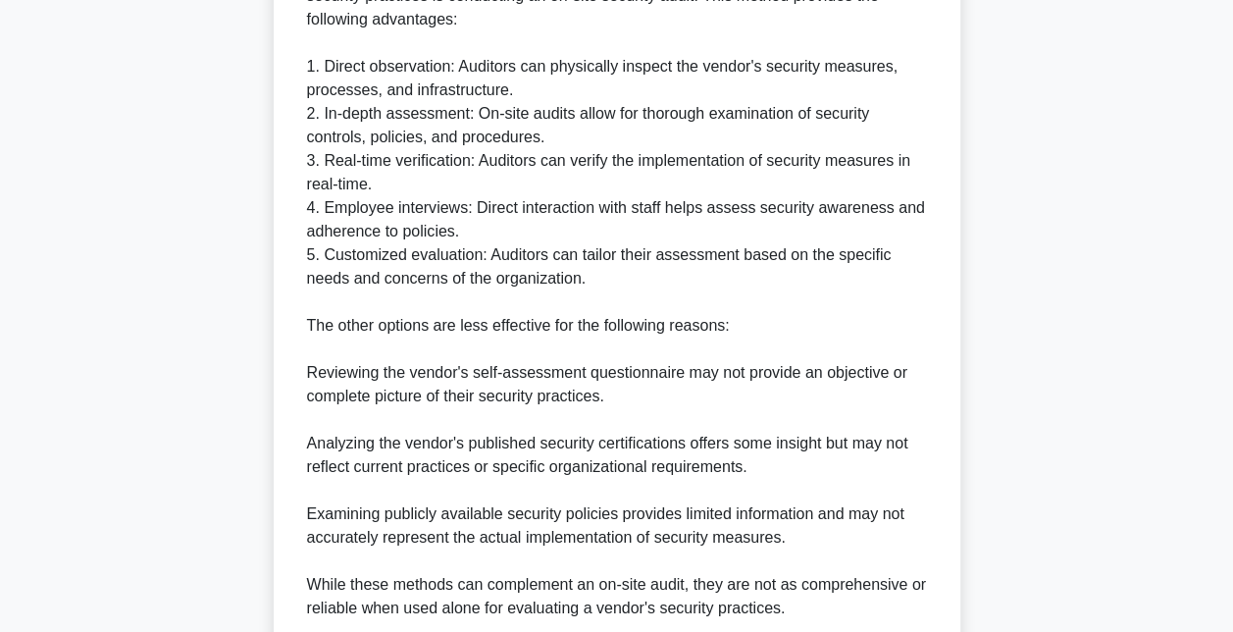
scroll to position [787, 0]
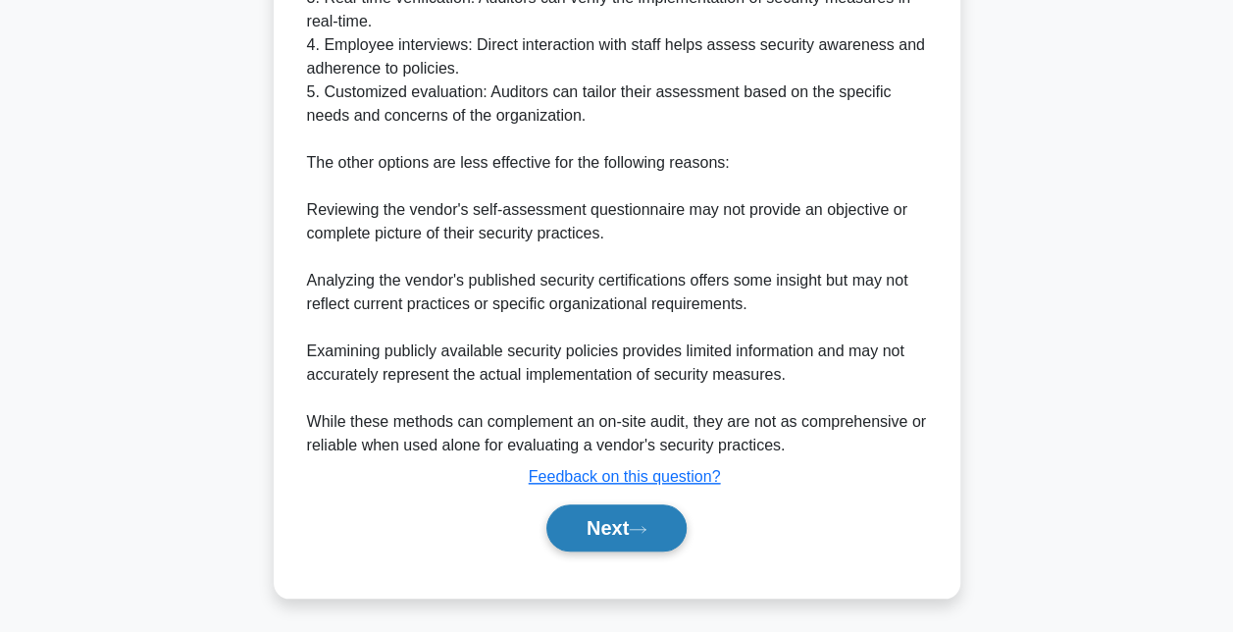
click at [619, 532] on button "Next" at bounding box center [616, 527] width 140 height 47
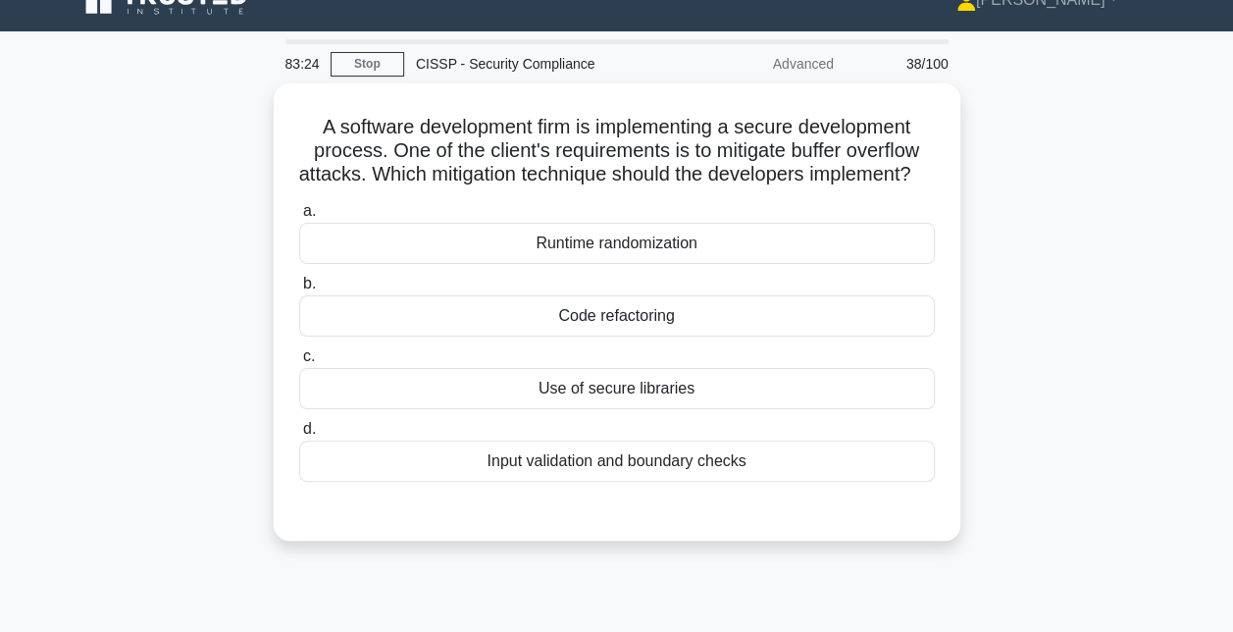
scroll to position [43, 0]
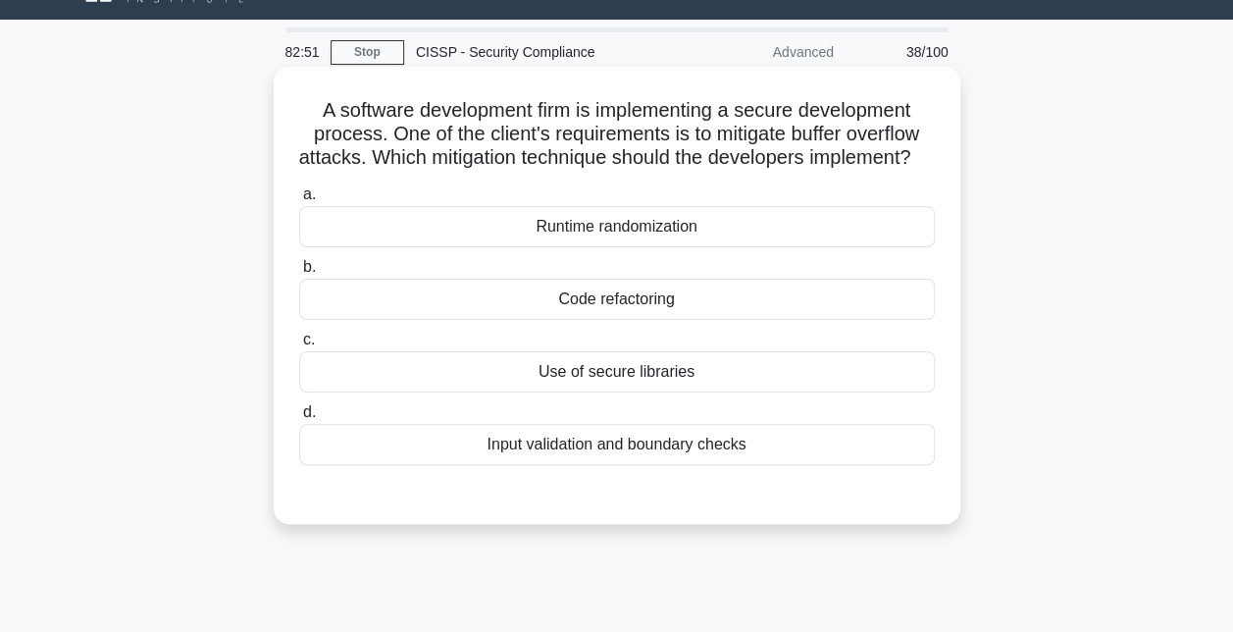
click at [623, 465] on div "Input validation and boundary checks" at bounding box center [617, 444] width 636 height 41
click at [299, 419] on input "d. Input validation and boundary checks" at bounding box center [299, 412] width 0 height 13
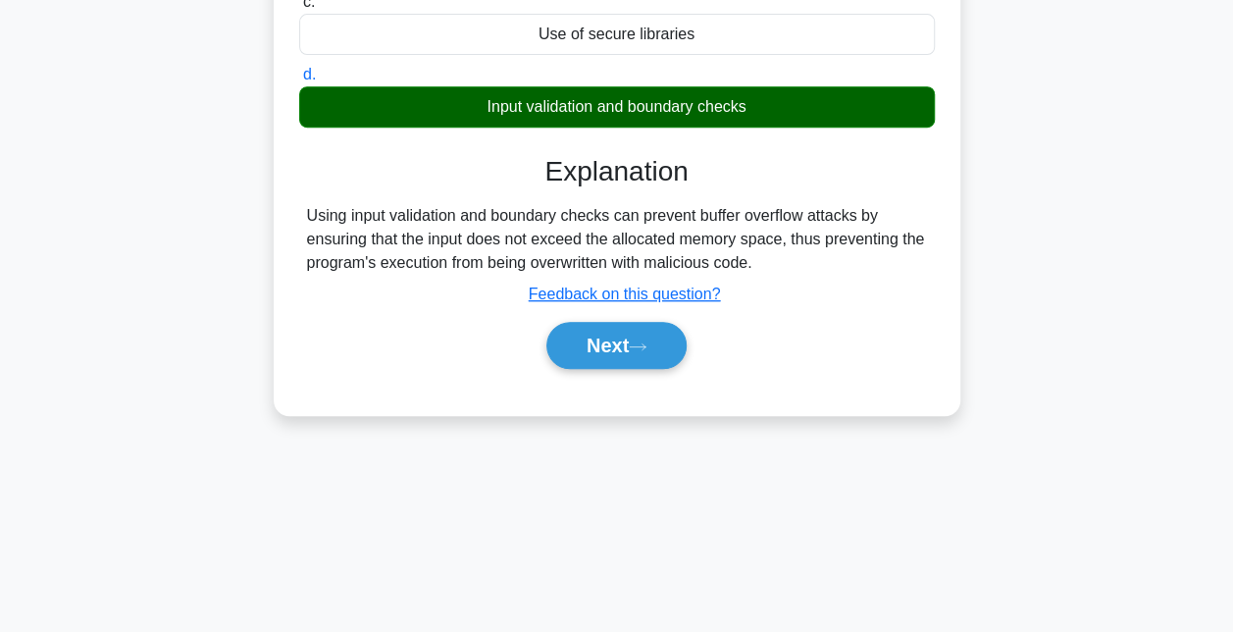
scroll to position [402, 0]
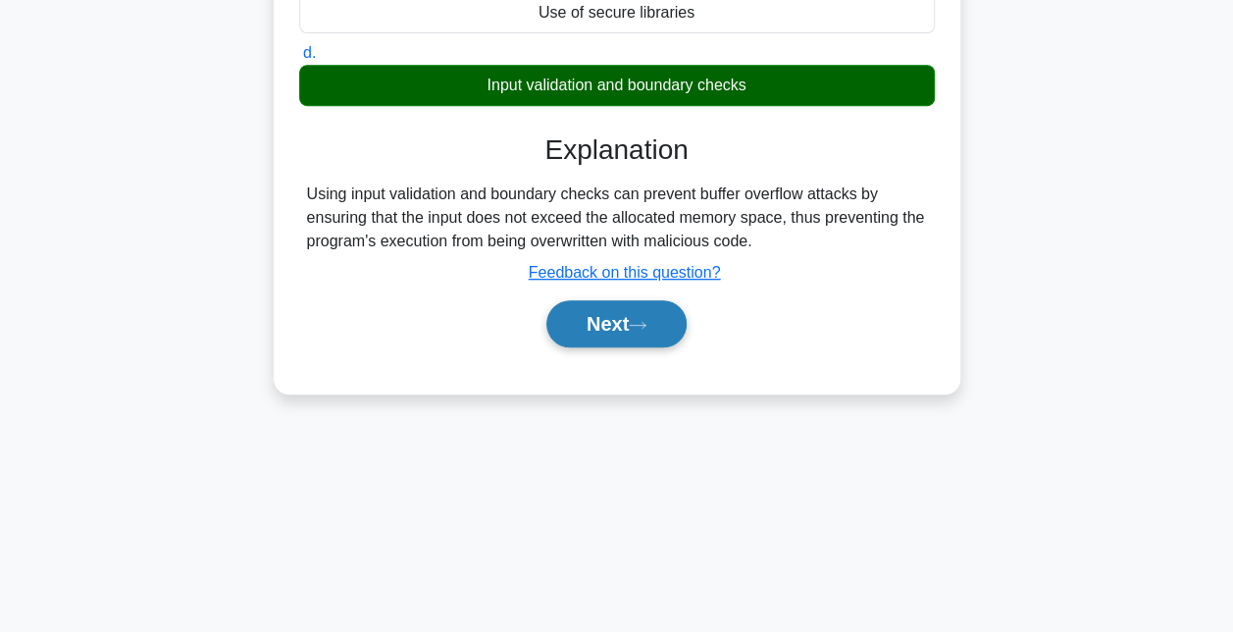
click at [623, 338] on button "Next" at bounding box center [616, 323] width 140 height 47
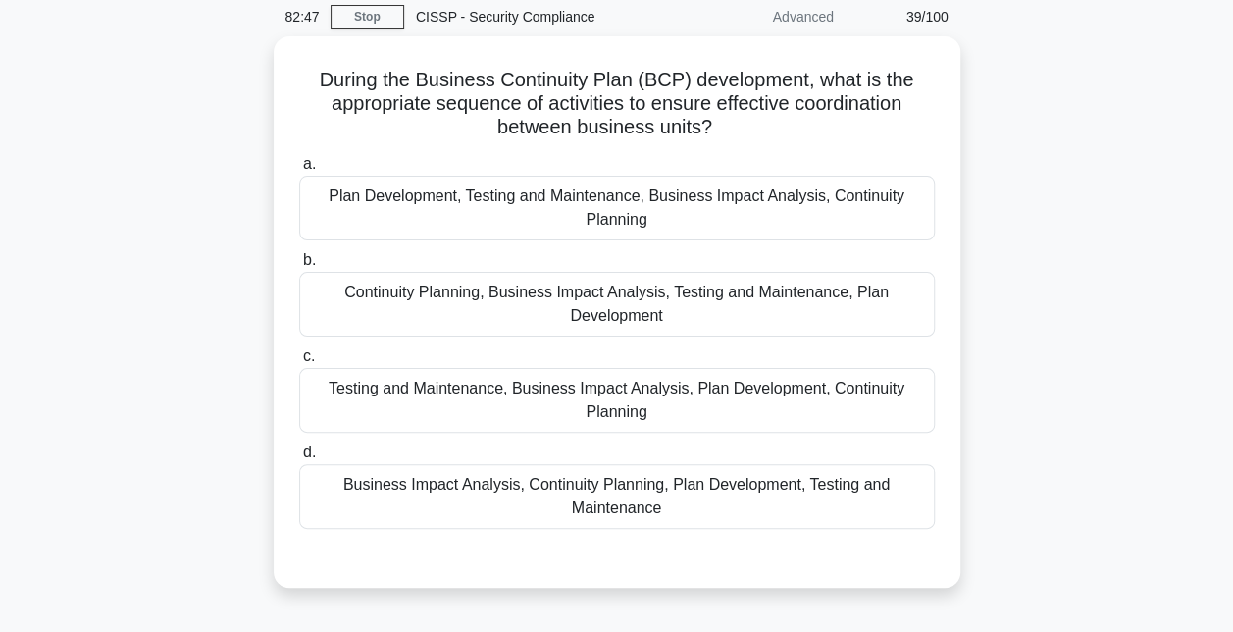
scroll to position [77, 0]
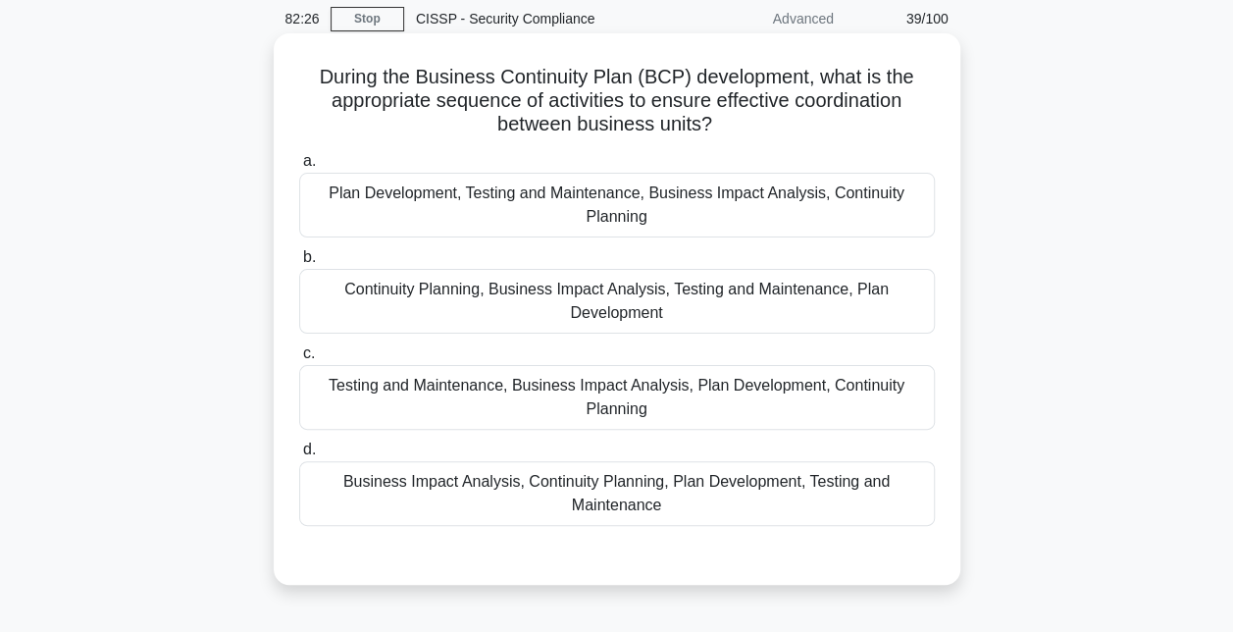
click at [538, 491] on div "Business Impact Analysis, Continuity Planning, Plan Development, Testing and Ma…" at bounding box center [617, 493] width 636 height 65
click at [299, 456] on input "d. Business Impact Analysis, Continuity Planning, Plan Development, Testing and…" at bounding box center [299, 449] width 0 height 13
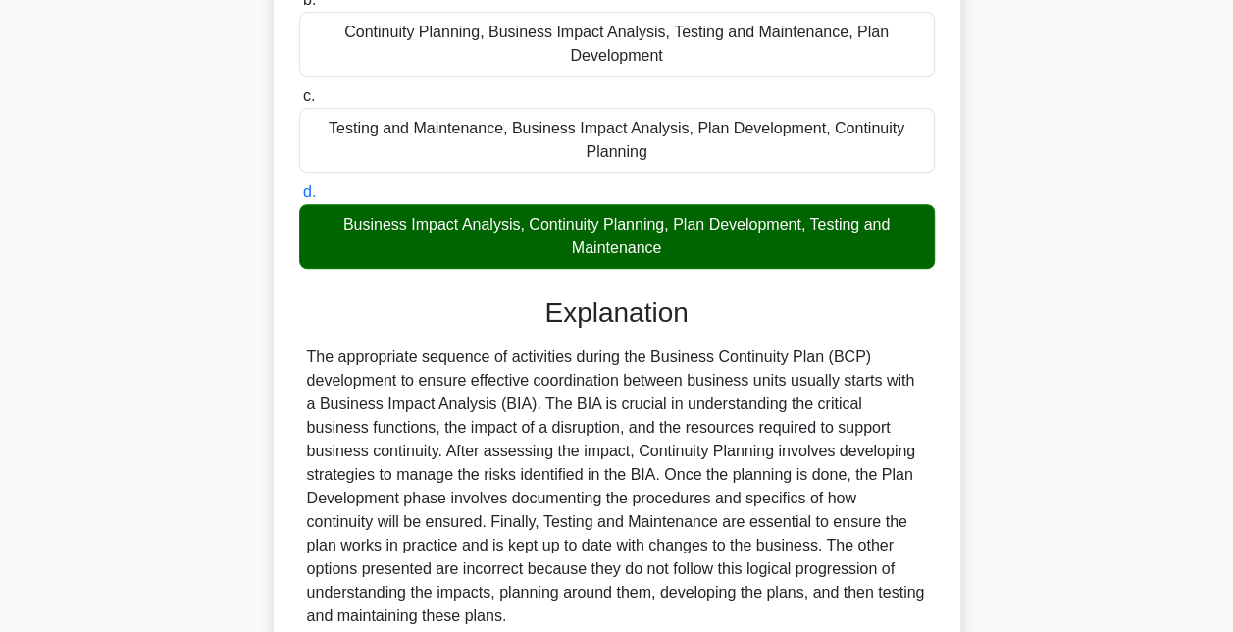
scroll to position [504, 0]
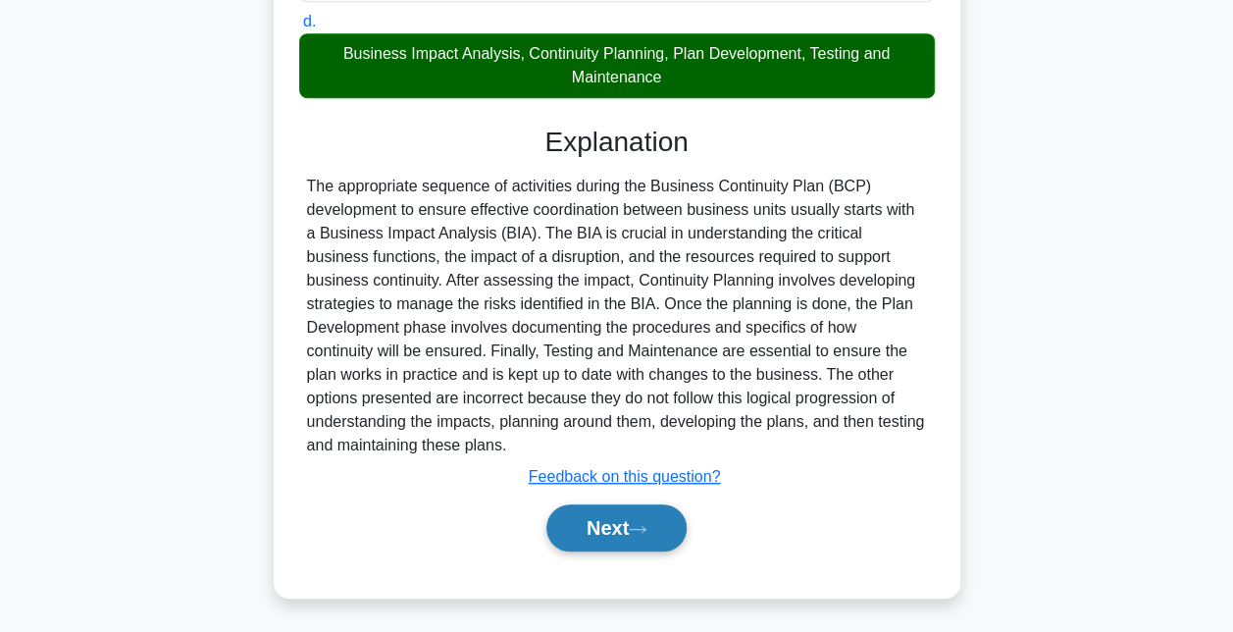
click at [603, 534] on button "Next" at bounding box center [616, 527] width 140 height 47
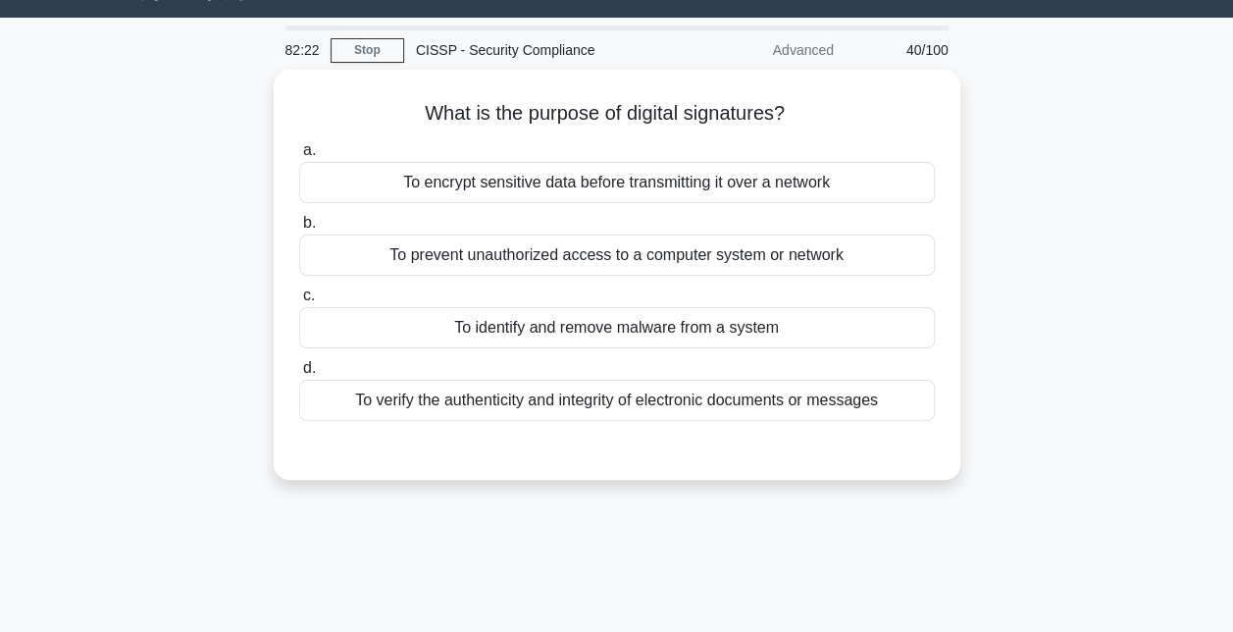
scroll to position [43, 0]
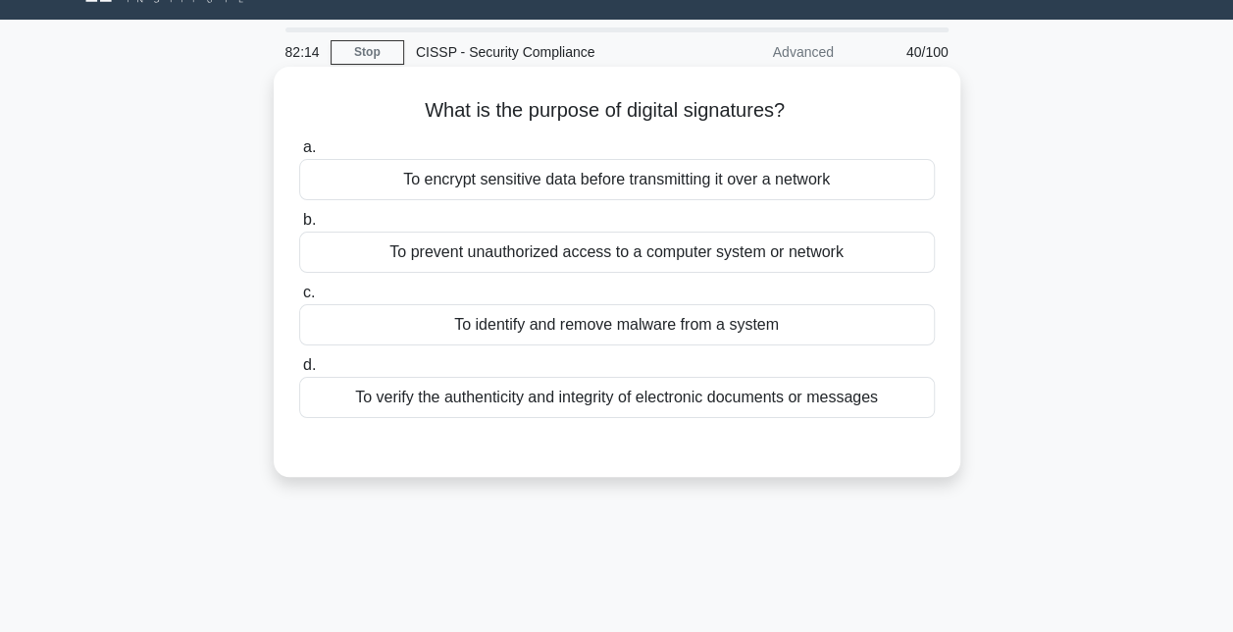
click at [665, 391] on div "To verify the authenticity and integrity of electronic documents or messages" at bounding box center [617, 397] width 636 height 41
click at [299, 372] on input "d. To verify the authenticity and integrity of electronic documents or messages" at bounding box center [299, 365] width 0 height 13
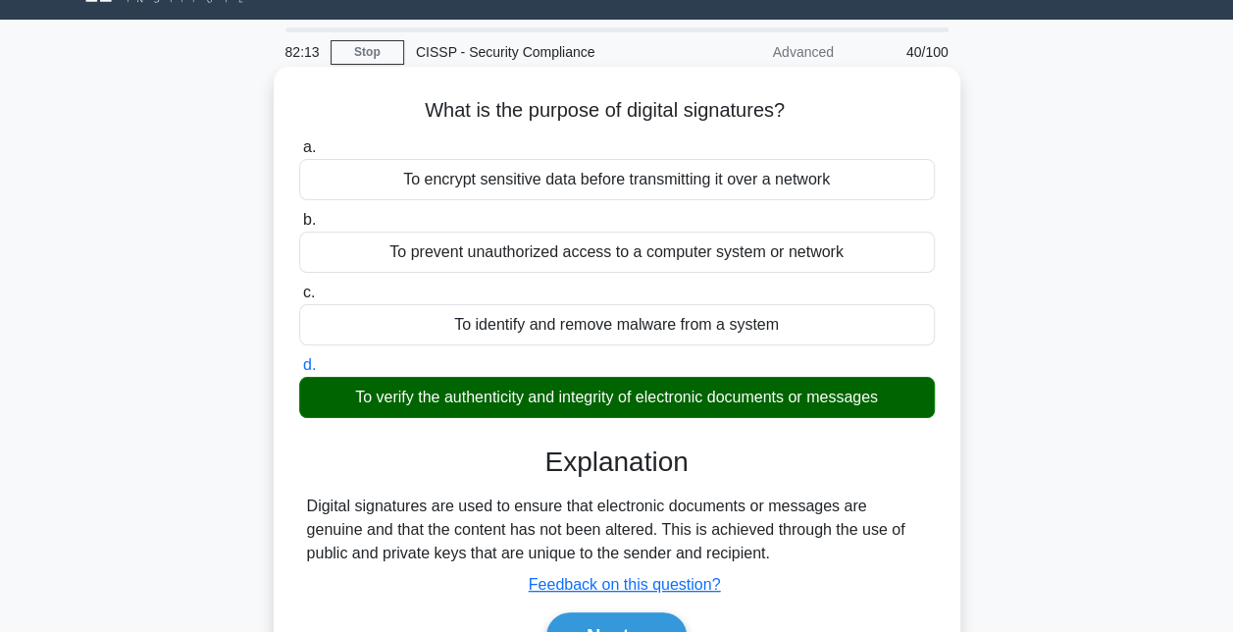
scroll to position [255, 0]
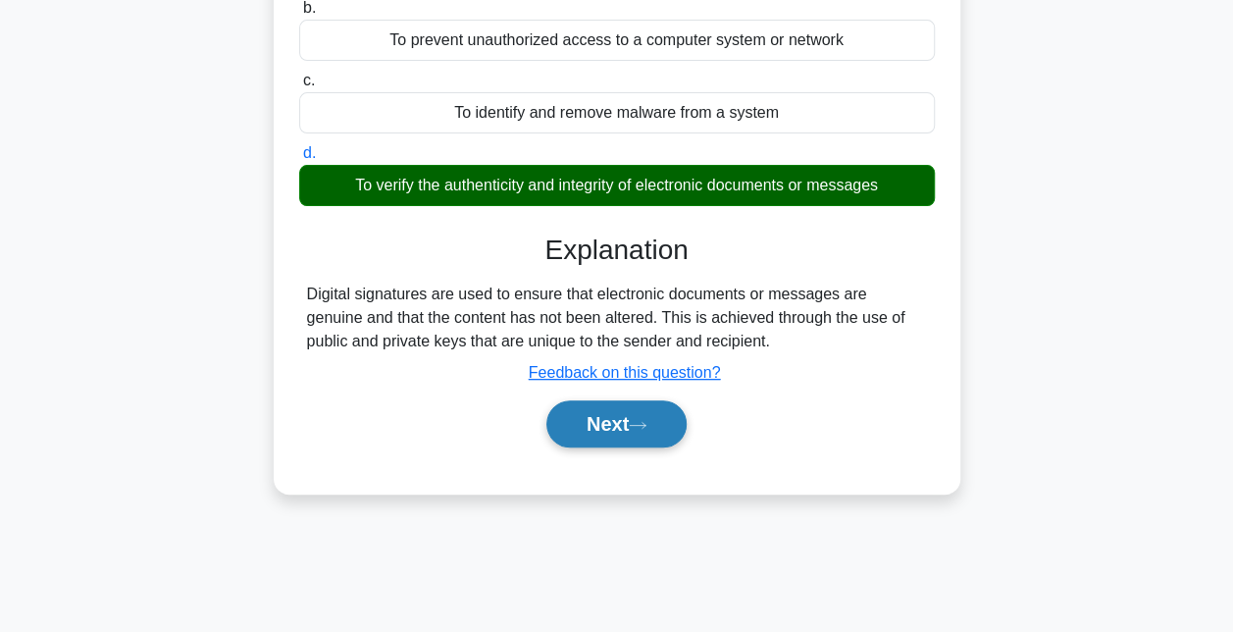
click at [640, 426] on icon at bounding box center [638, 425] width 18 height 11
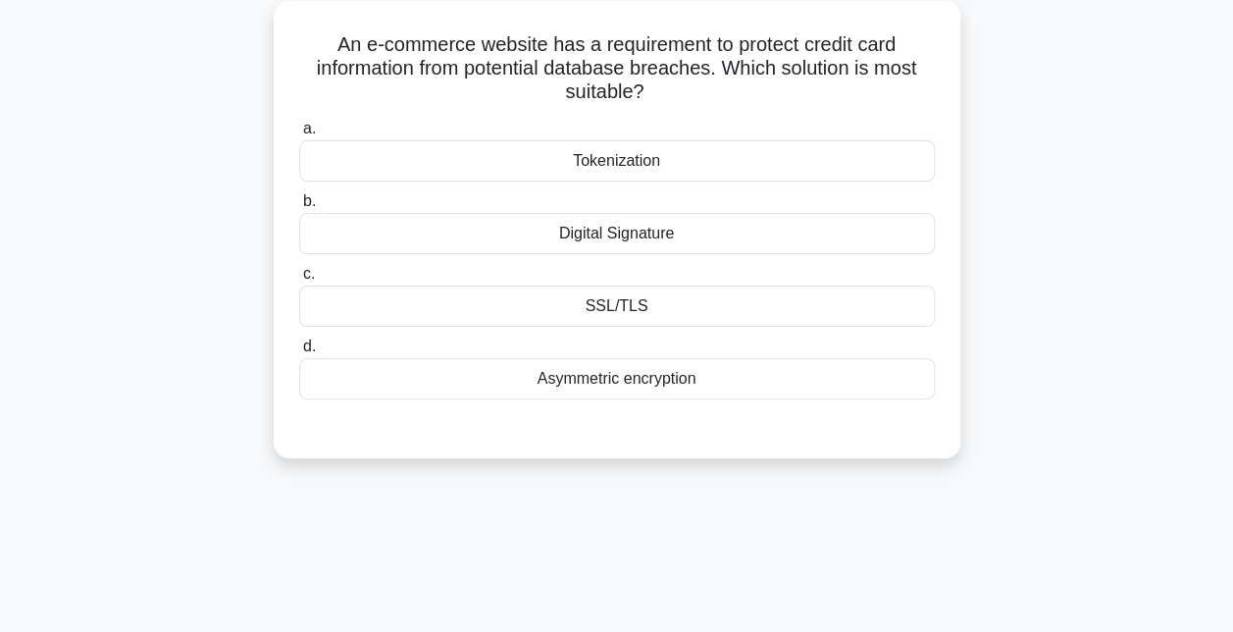
scroll to position [29, 0]
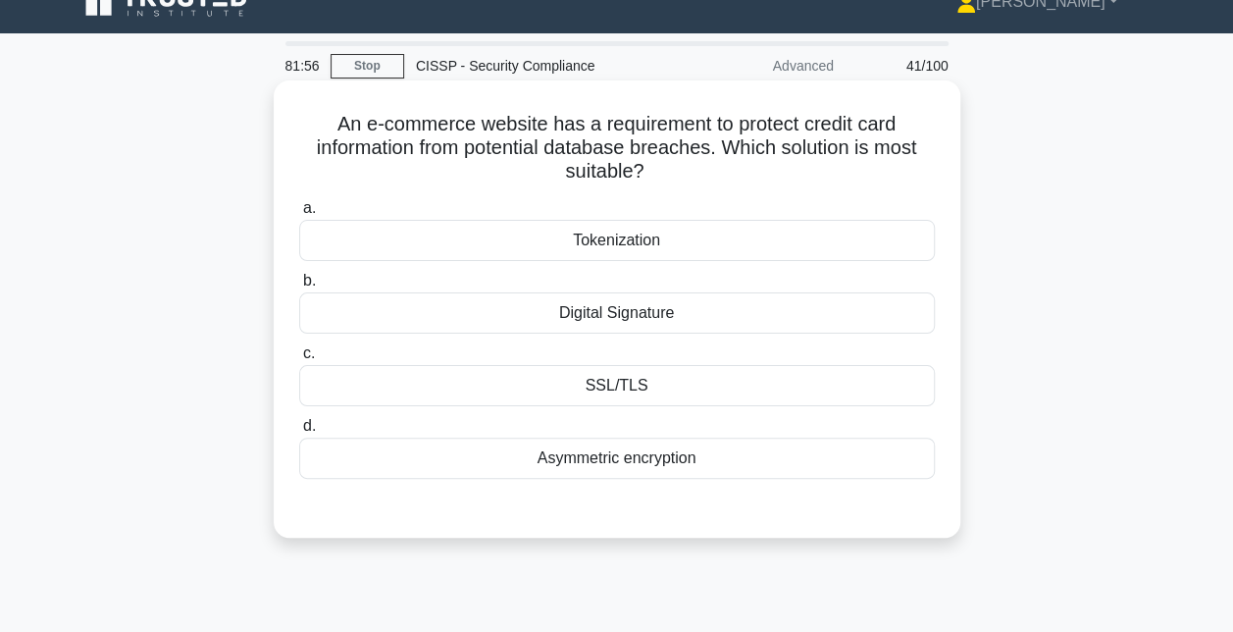
click at [718, 239] on div "Tokenization" at bounding box center [617, 240] width 636 height 41
click at [299, 215] on input "a. Tokenization" at bounding box center [299, 208] width 0 height 13
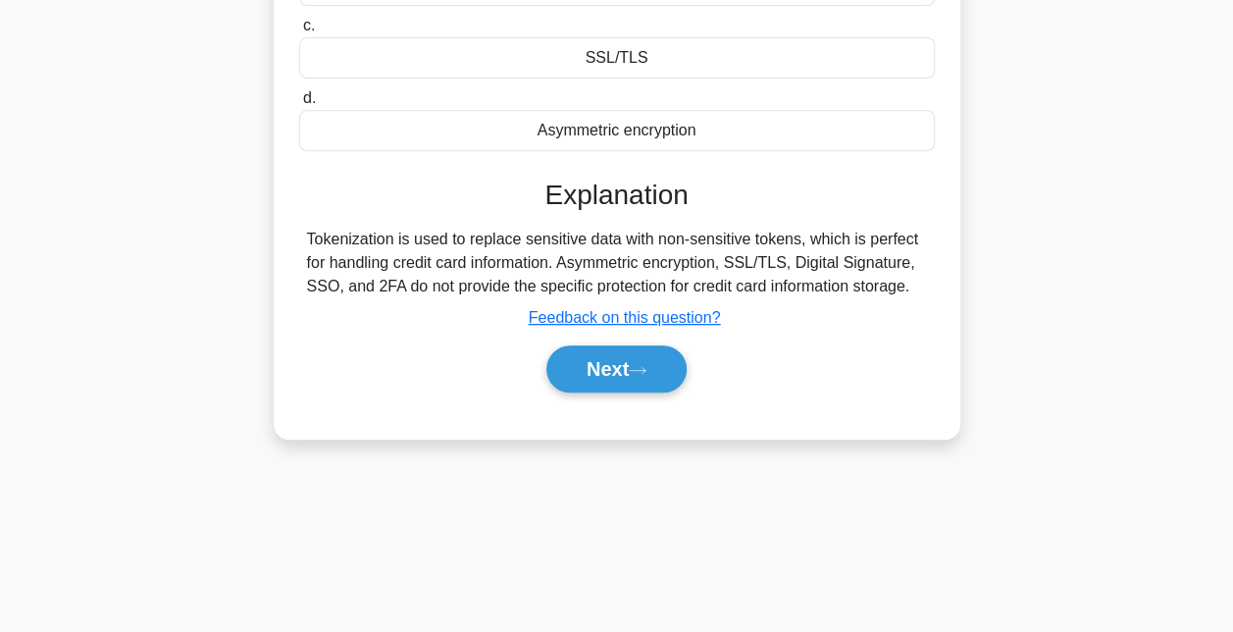
scroll to position [359, 0]
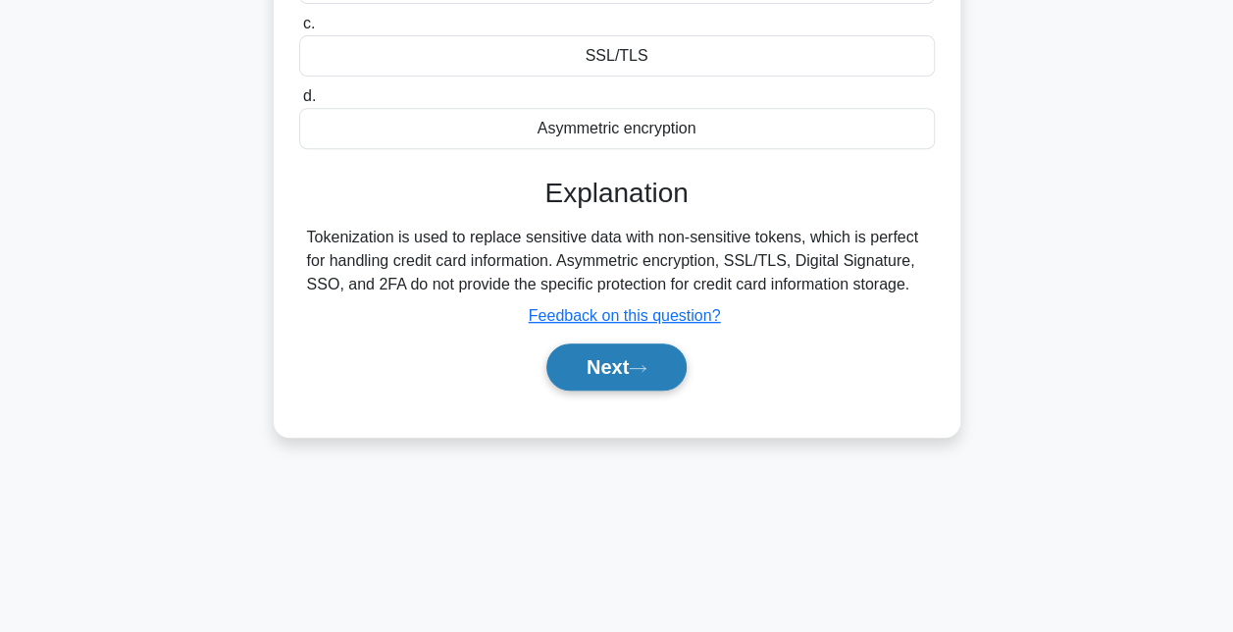
click at [642, 354] on button "Next" at bounding box center [616, 366] width 140 height 47
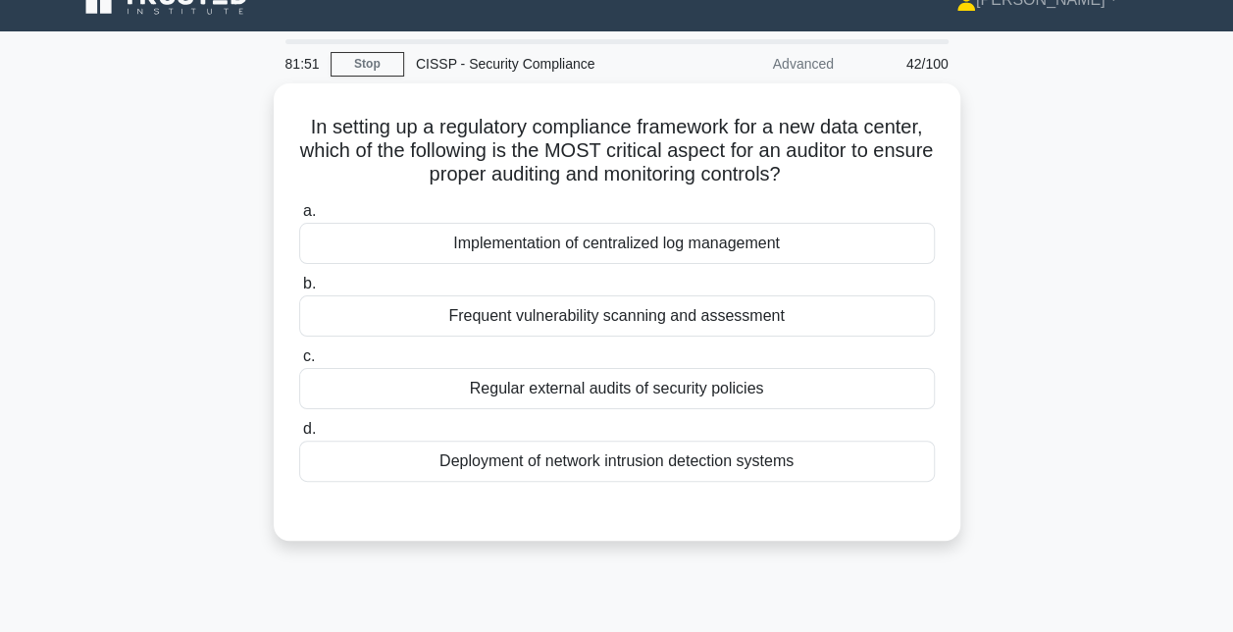
scroll to position [31, 0]
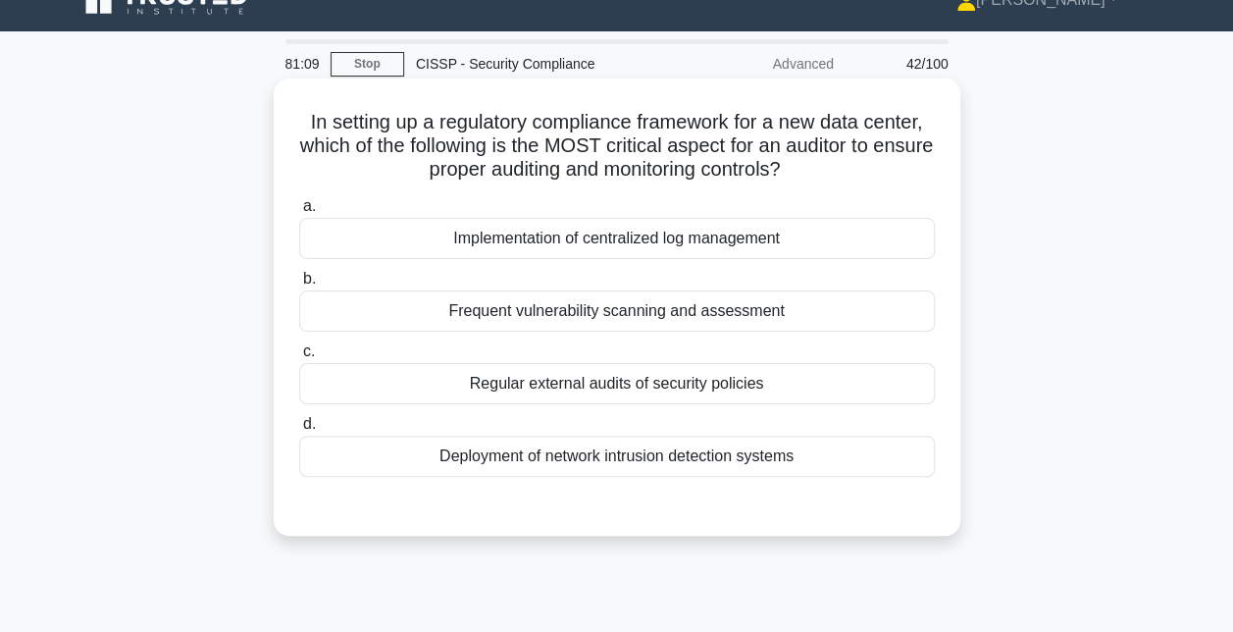
click at [629, 389] on div "Regular external audits of security policies" at bounding box center [617, 383] width 636 height 41
click at [299, 358] on input "c. Regular external audits of security policies" at bounding box center [299, 351] width 0 height 13
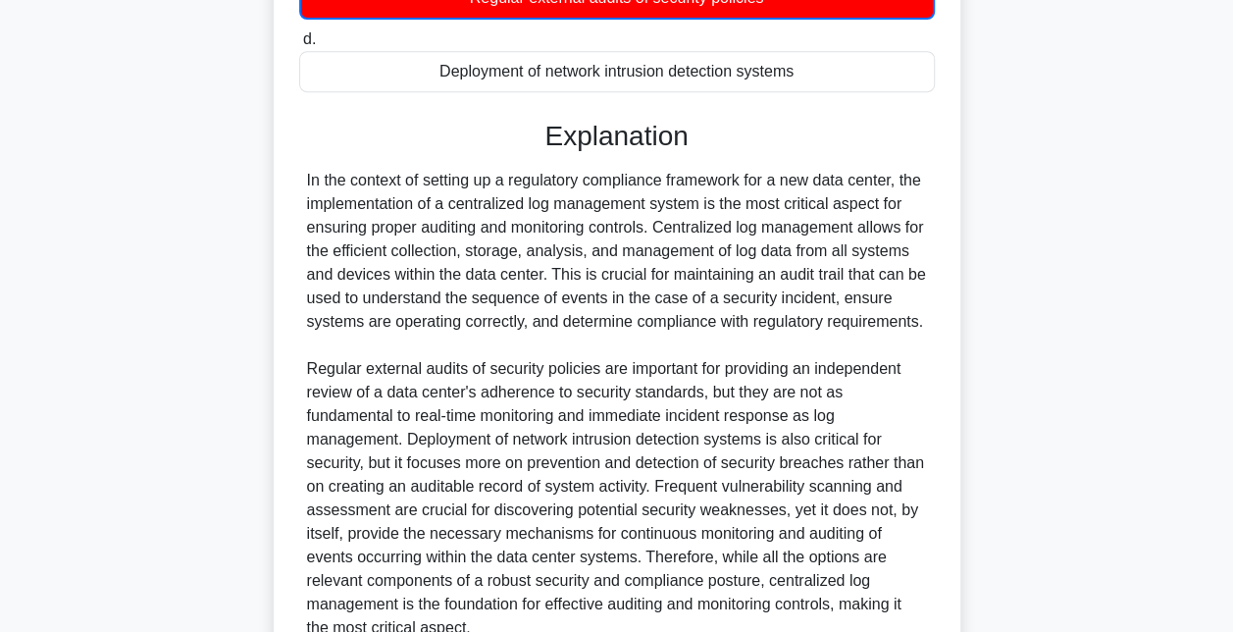
scroll to position [625, 0]
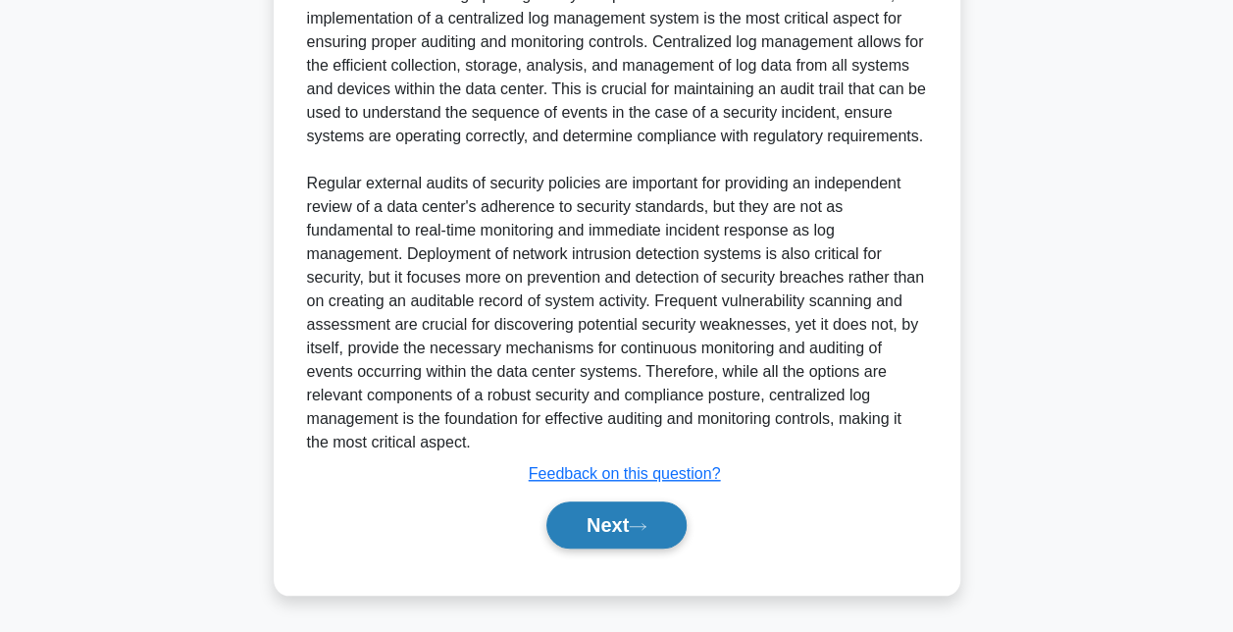
click at [606, 534] on button "Next" at bounding box center [616, 524] width 140 height 47
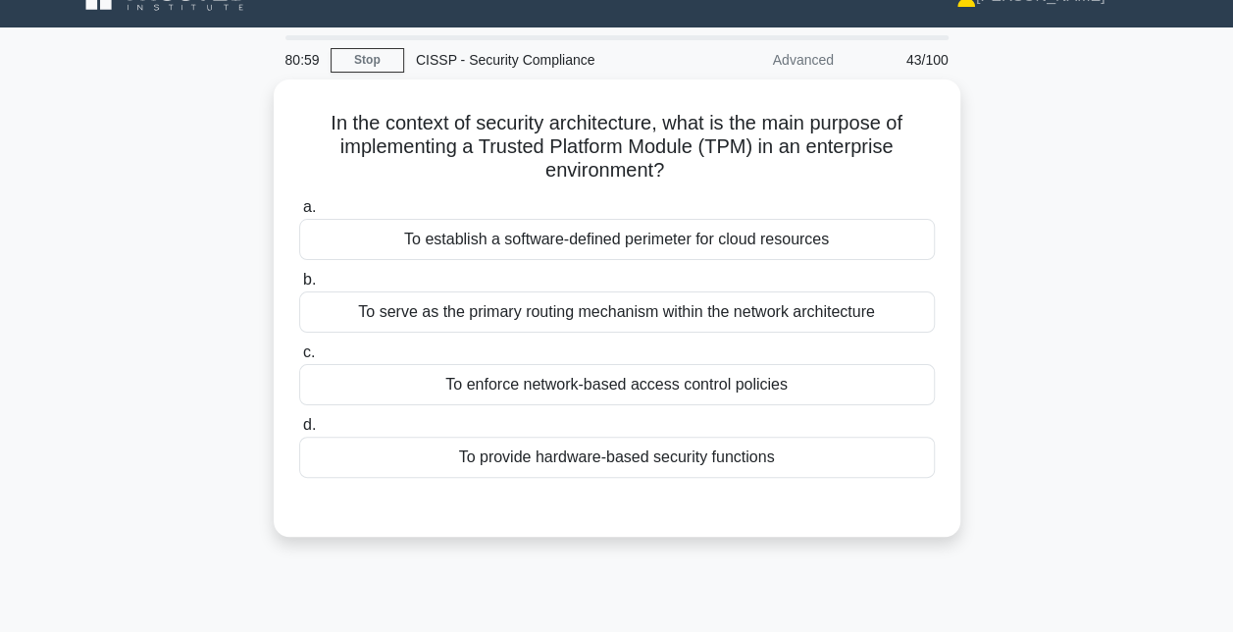
scroll to position [33, 0]
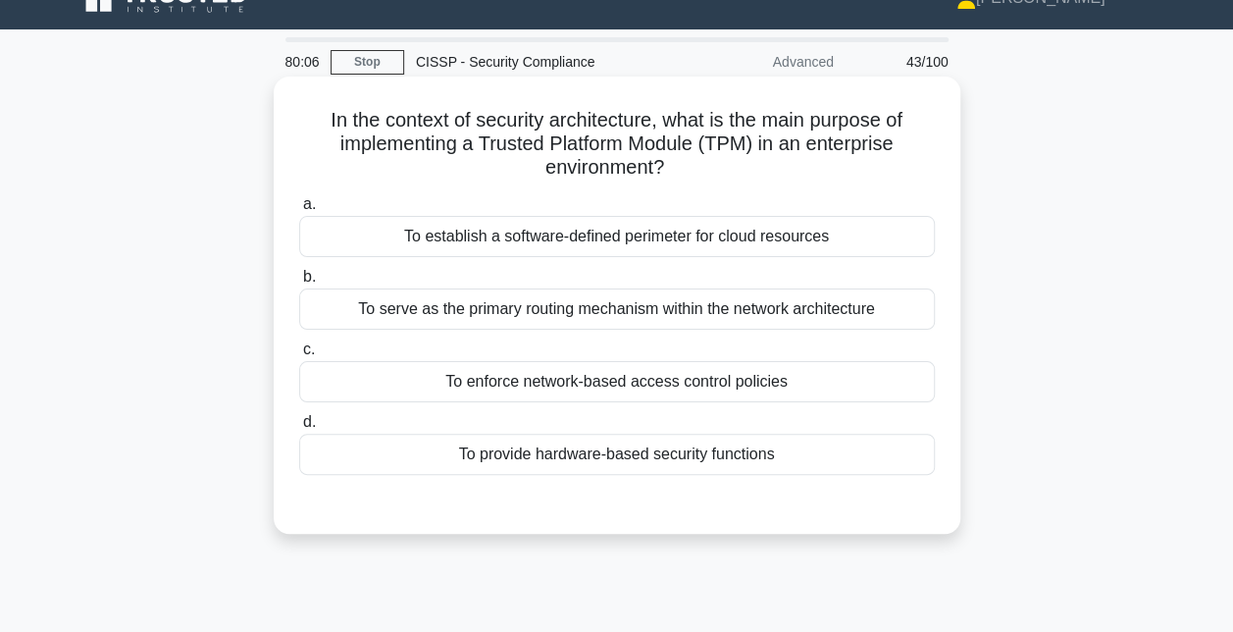
click at [803, 234] on div "To establish a software-defined perimeter for cloud resources" at bounding box center [617, 236] width 636 height 41
click at [299, 211] on input "a. To establish a software-defined perimeter for cloud resources" at bounding box center [299, 204] width 0 height 13
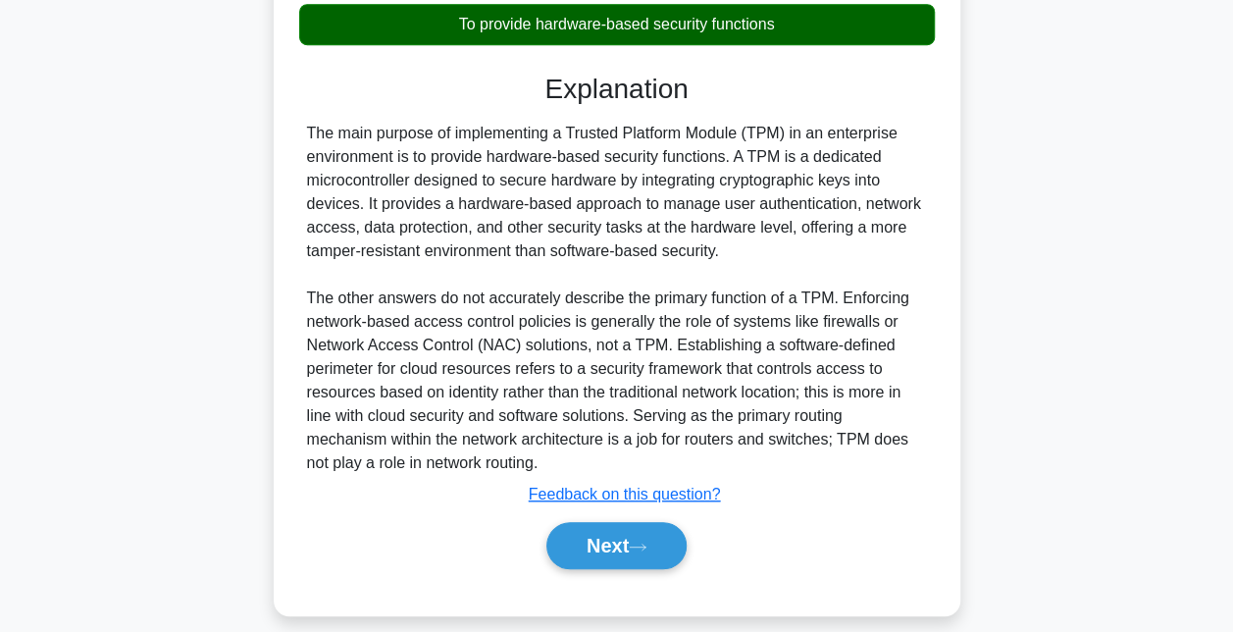
scroll to position [469, 0]
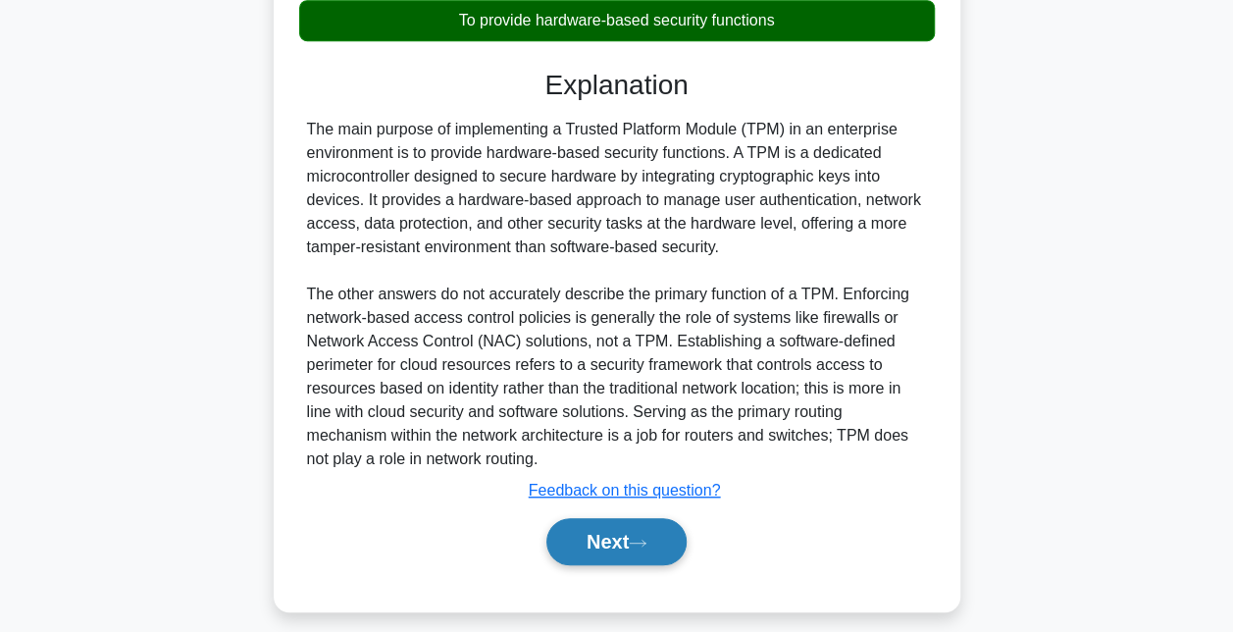
click at [587, 544] on button "Next" at bounding box center [616, 541] width 140 height 47
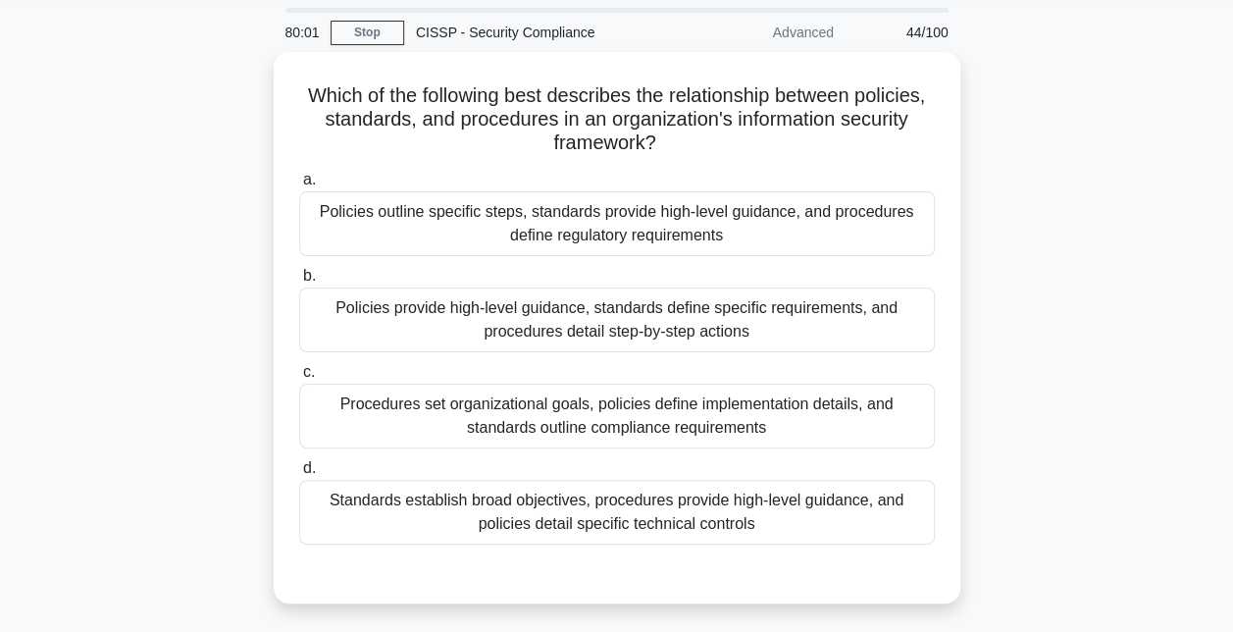
scroll to position [60, 0]
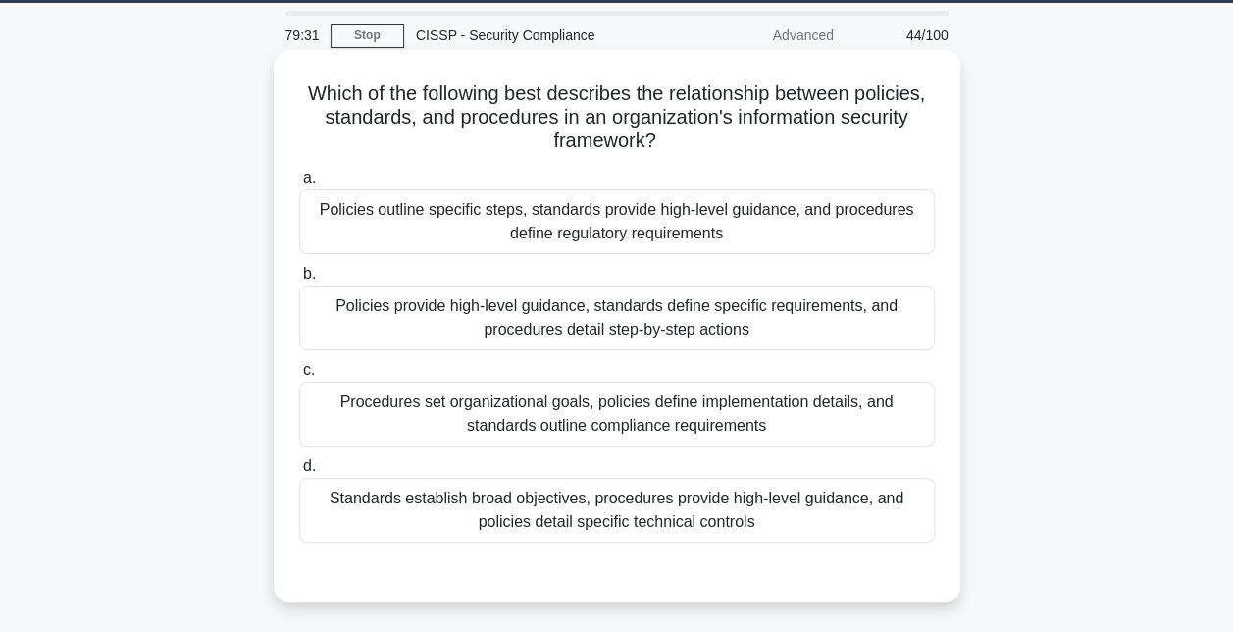
click at [665, 311] on div "Policies provide high-level guidance, standards define specific requirements, a…" at bounding box center [617, 318] width 636 height 65
click at [299, 281] on input "b. Policies provide high-level guidance, standards define specific requirements…" at bounding box center [299, 274] width 0 height 13
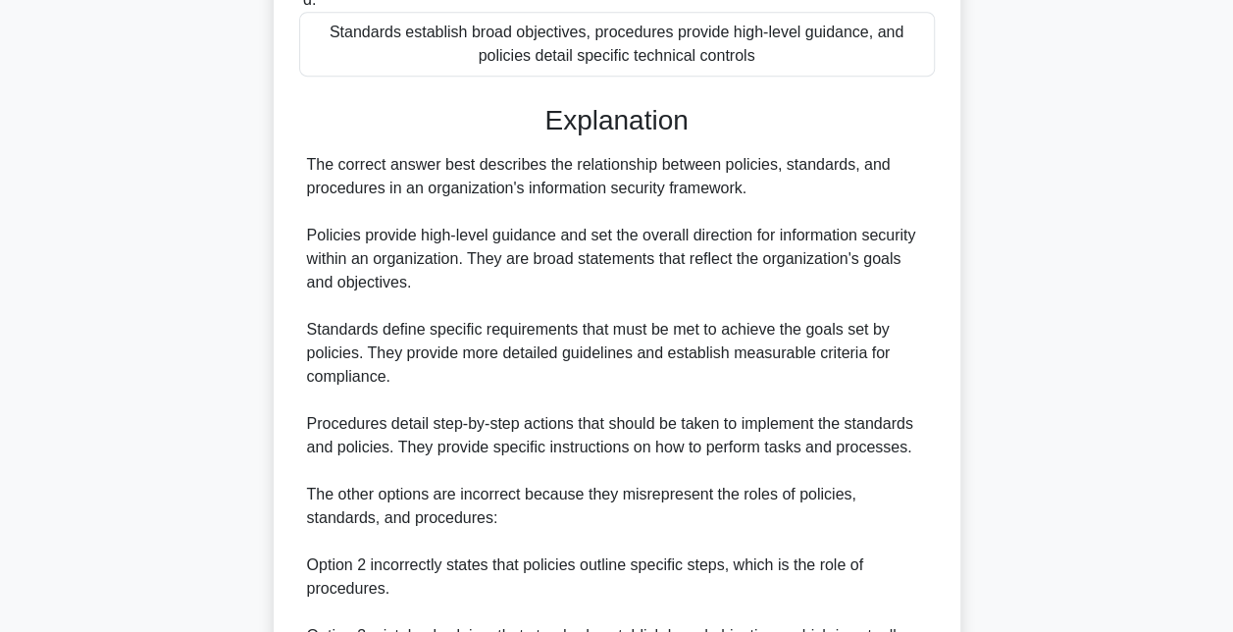
scroll to position [881, 0]
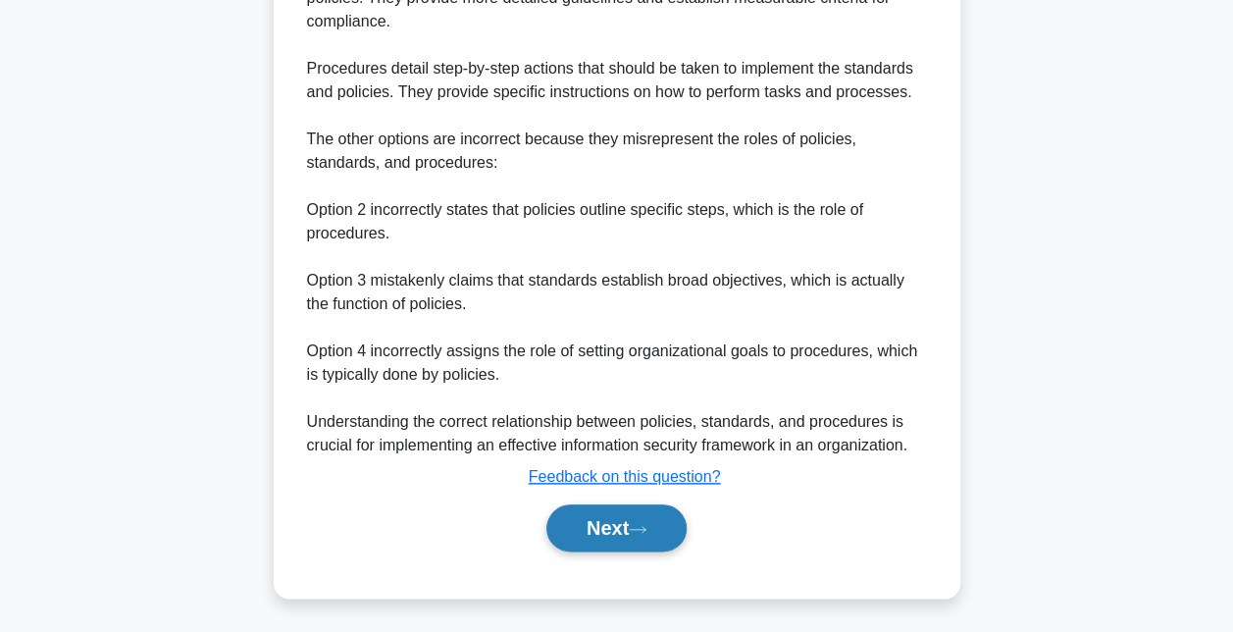
click at [612, 505] on button "Next" at bounding box center [616, 527] width 140 height 47
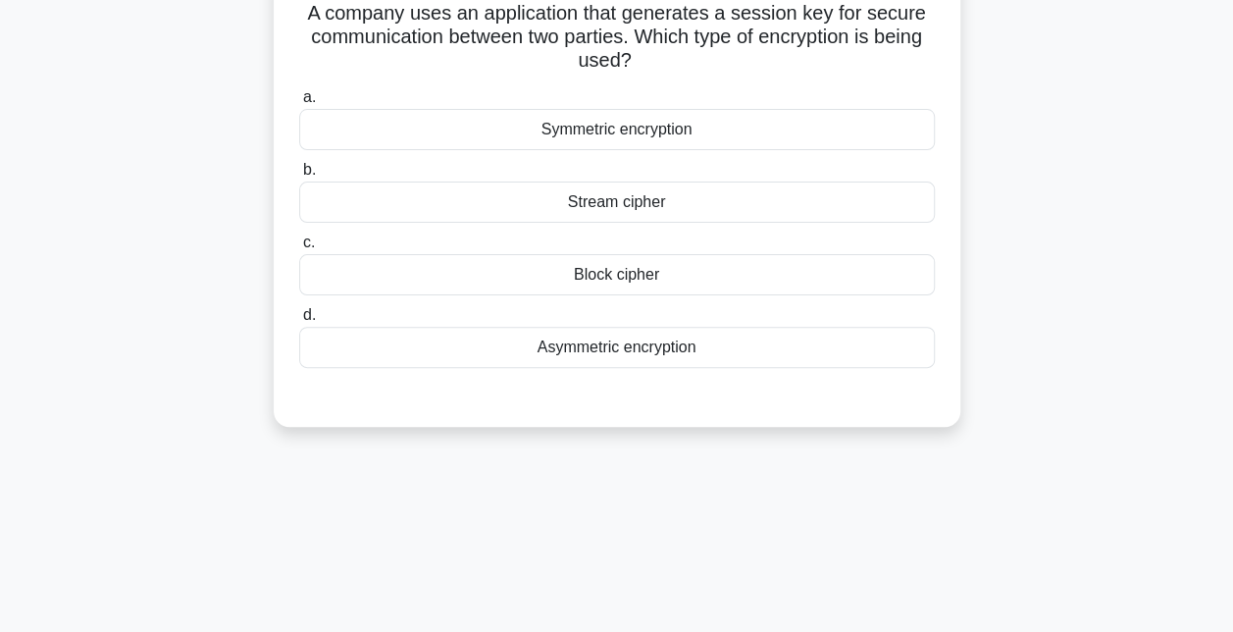
scroll to position [8, 0]
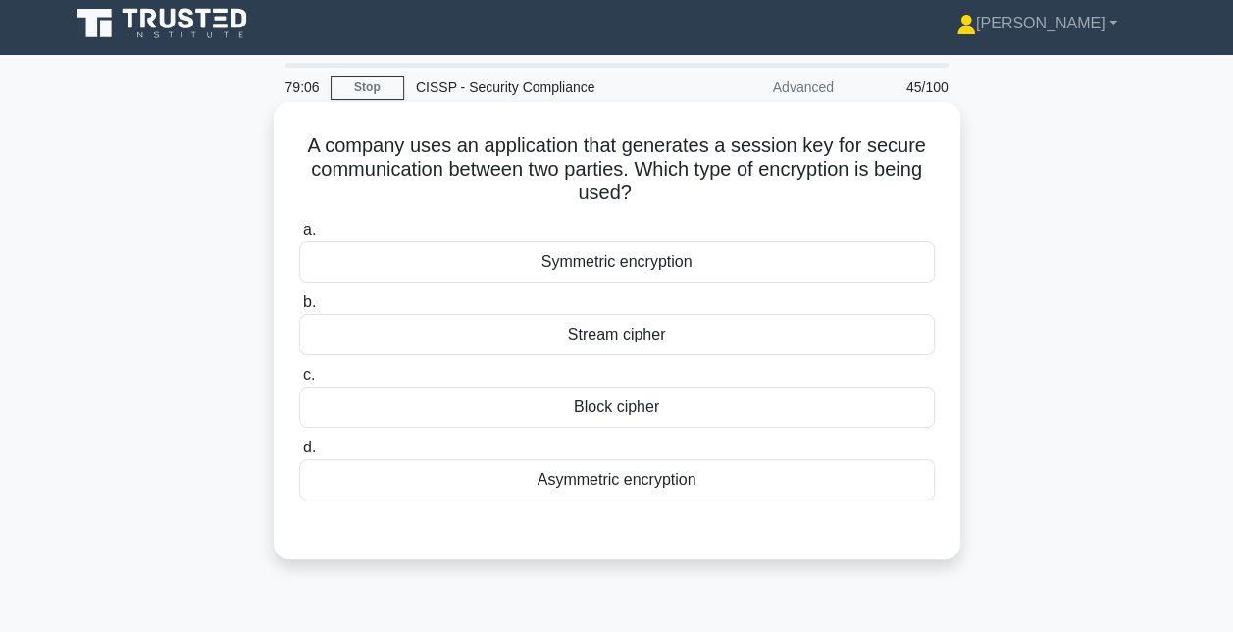
click at [636, 334] on div "Stream cipher" at bounding box center [617, 334] width 636 height 41
click at [299, 309] on input "b. Stream cipher" at bounding box center [299, 302] width 0 height 13
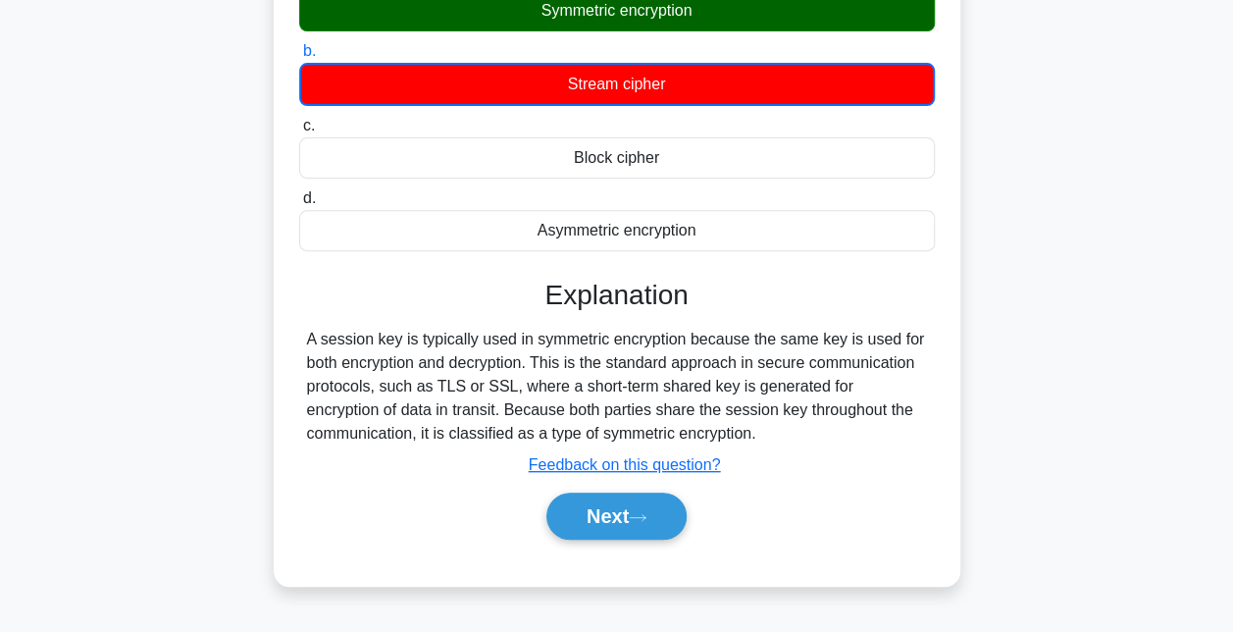
scroll to position [259, 0]
click at [599, 493] on button "Next" at bounding box center [616, 516] width 140 height 47
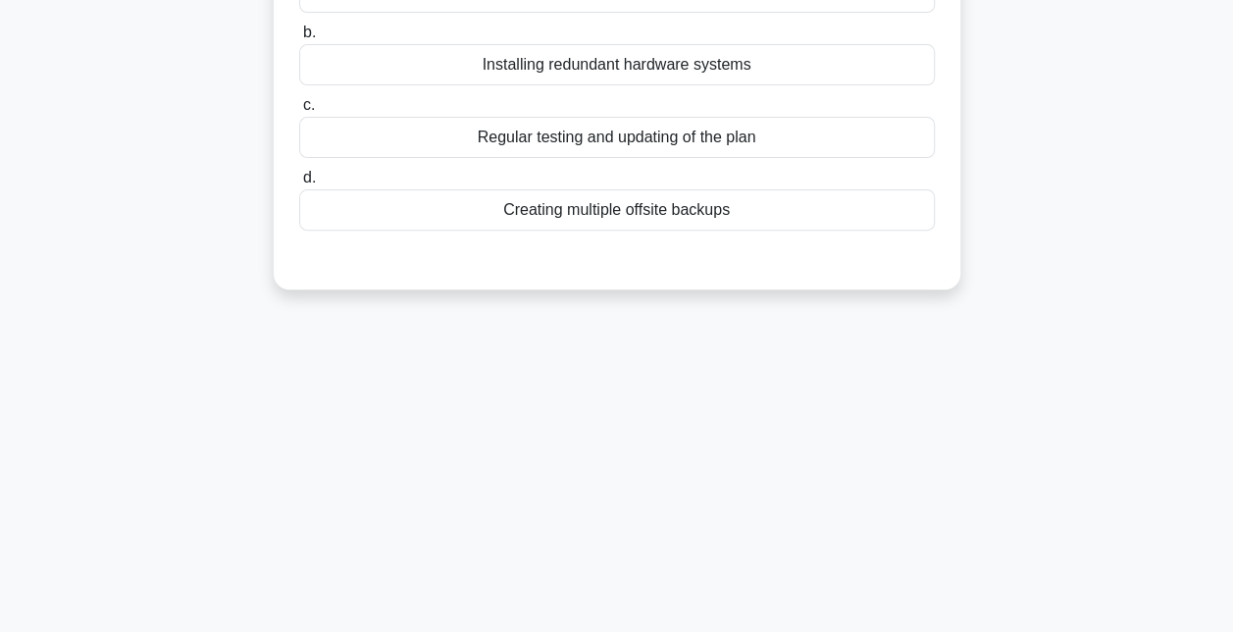
scroll to position [0, 0]
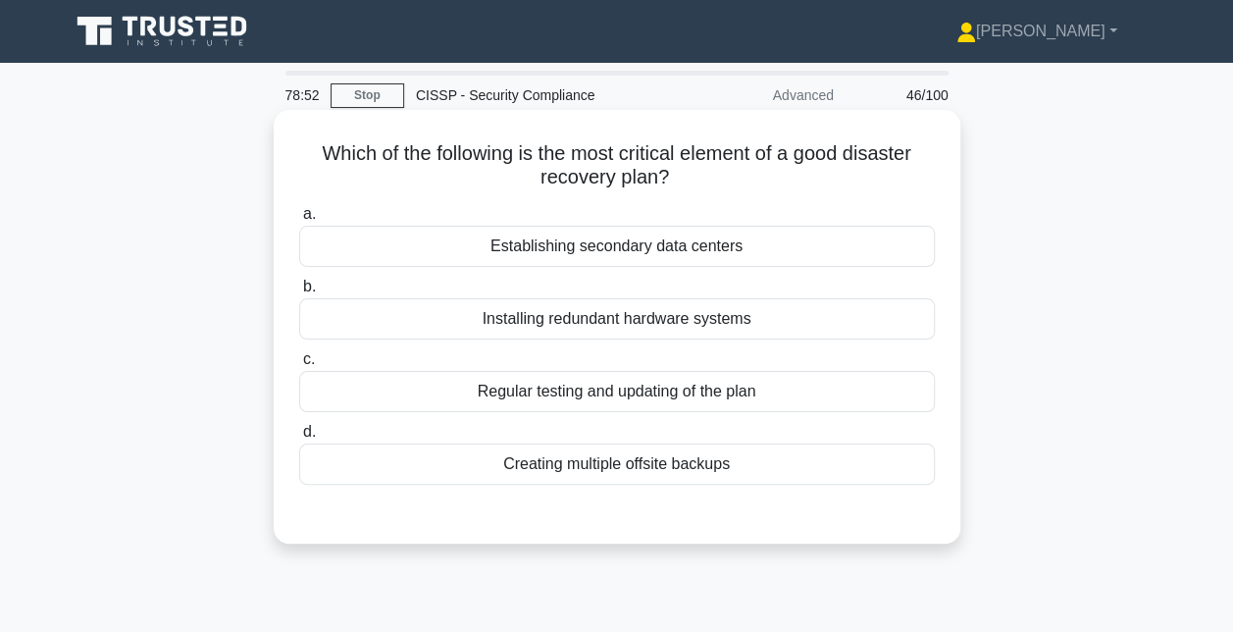
click at [640, 398] on div "Regular testing and updating of the plan" at bounding box center [617, 391] width 636 height 41
click at [299, 366] on input "c. Regular testing and updating of the plan" at bounding box center [299, 359] width 0 height 13
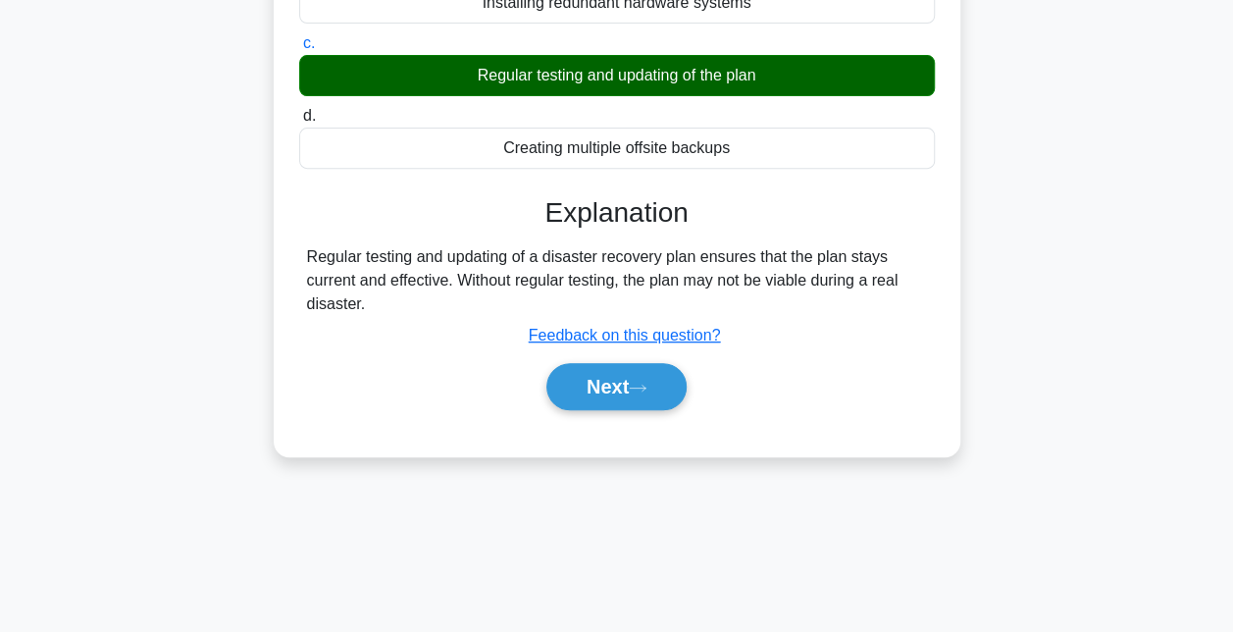
scroll to position [317, 0]
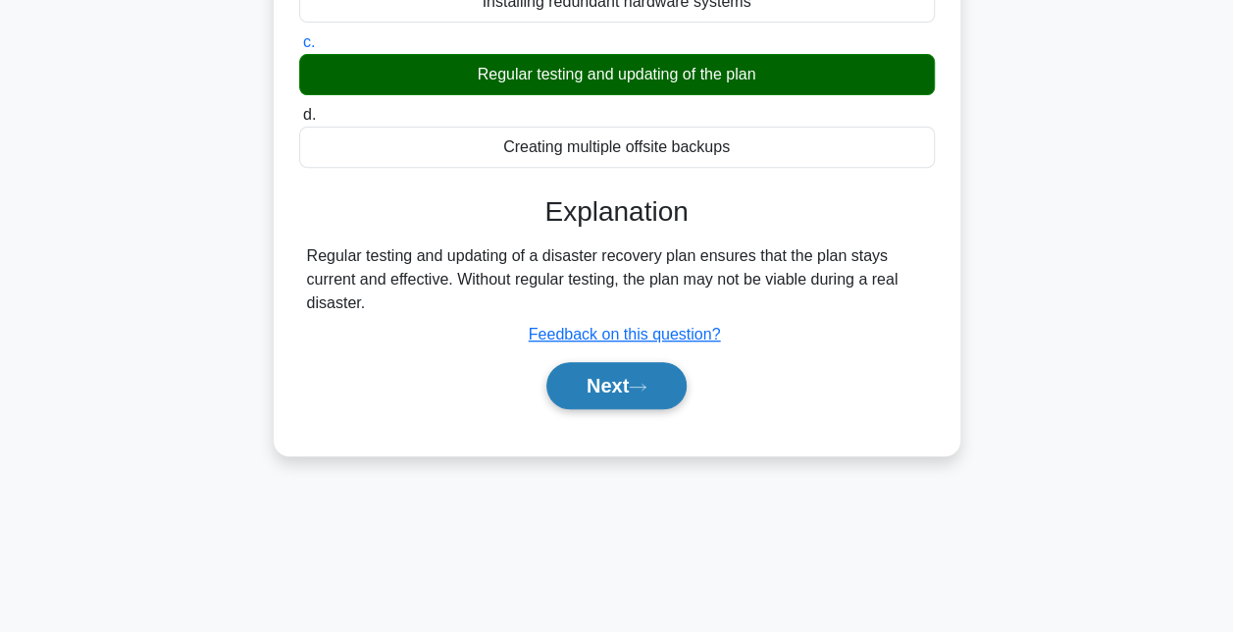
click at [640, 398] on button "Next" at bounding box center [616, 385] width 140 height 47
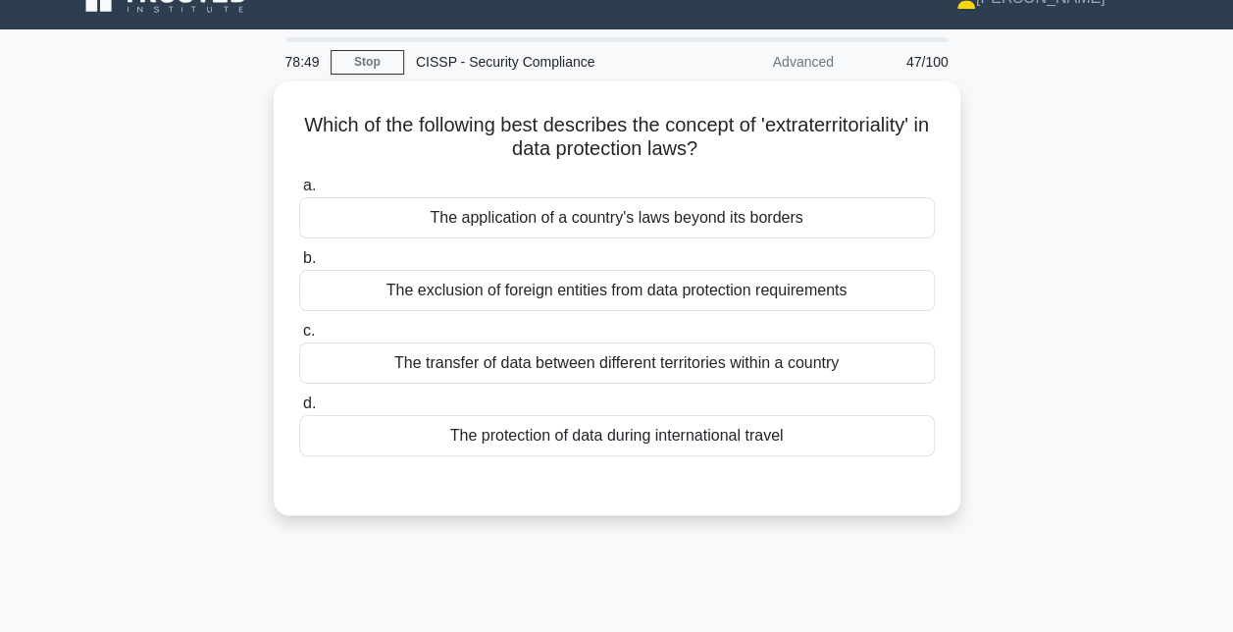
scroll to position [32, 0]
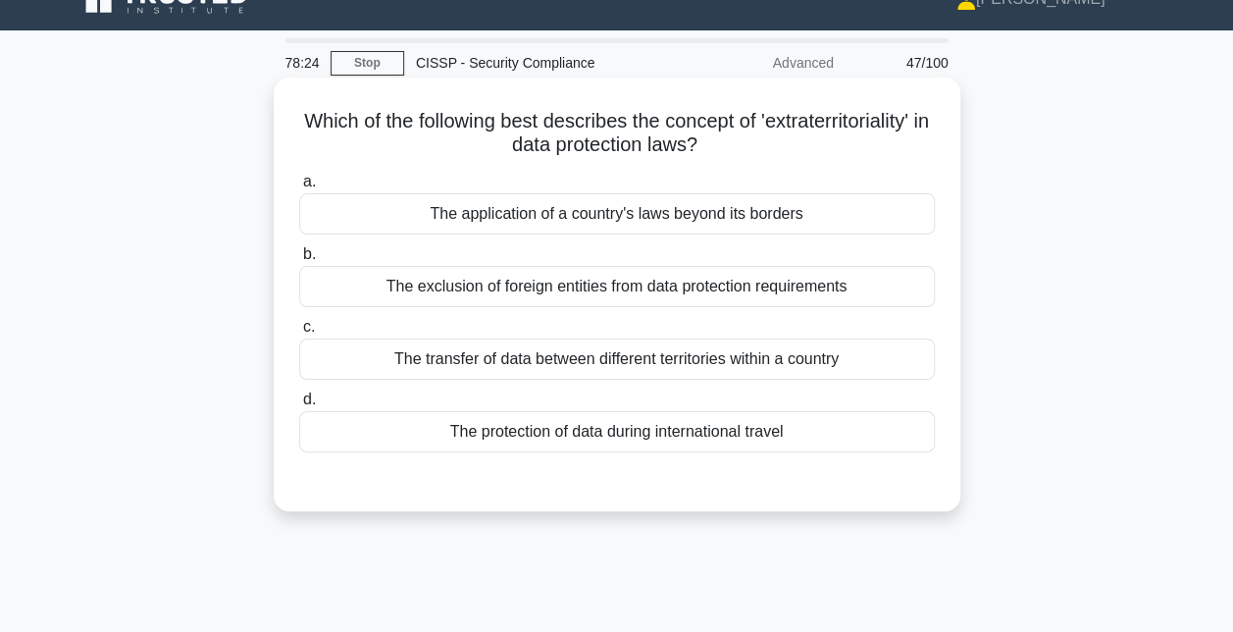
click at [840, 200] on div "The application of a country's laws beyond its borders" at bounding box center [617, 213] width 636 height 41
click at [299, 188] on input "a. The application of a country's laws beyond its borders" at bounding box center [299, 182] width 0 height 13
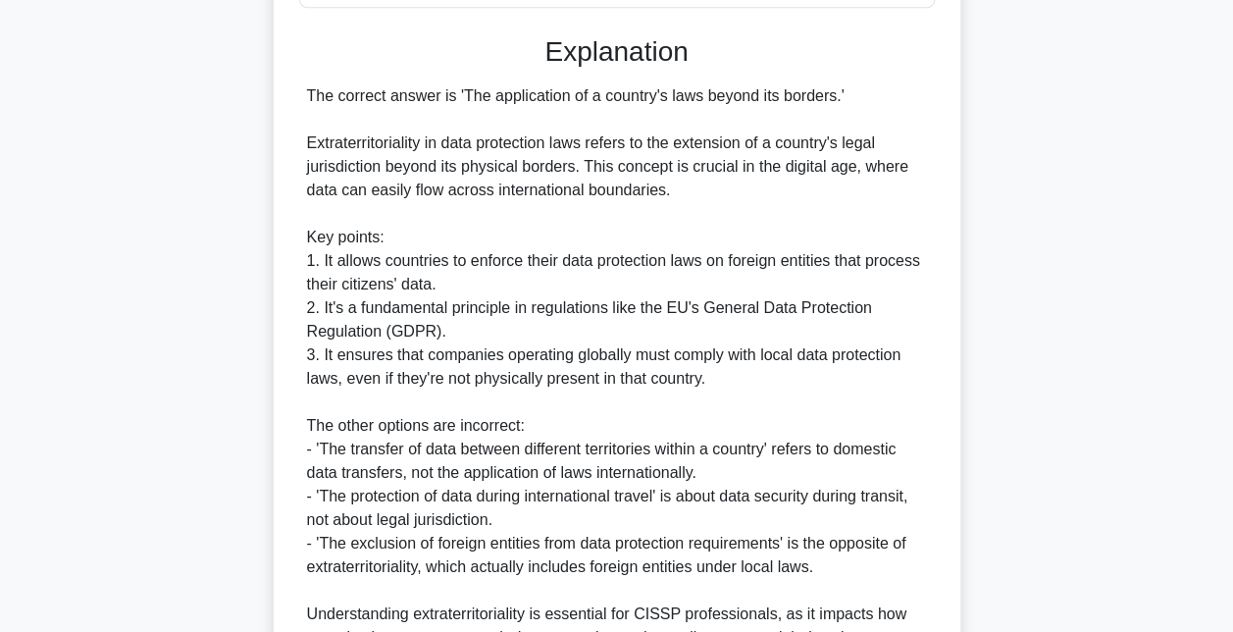
scroll to position [669, 0]
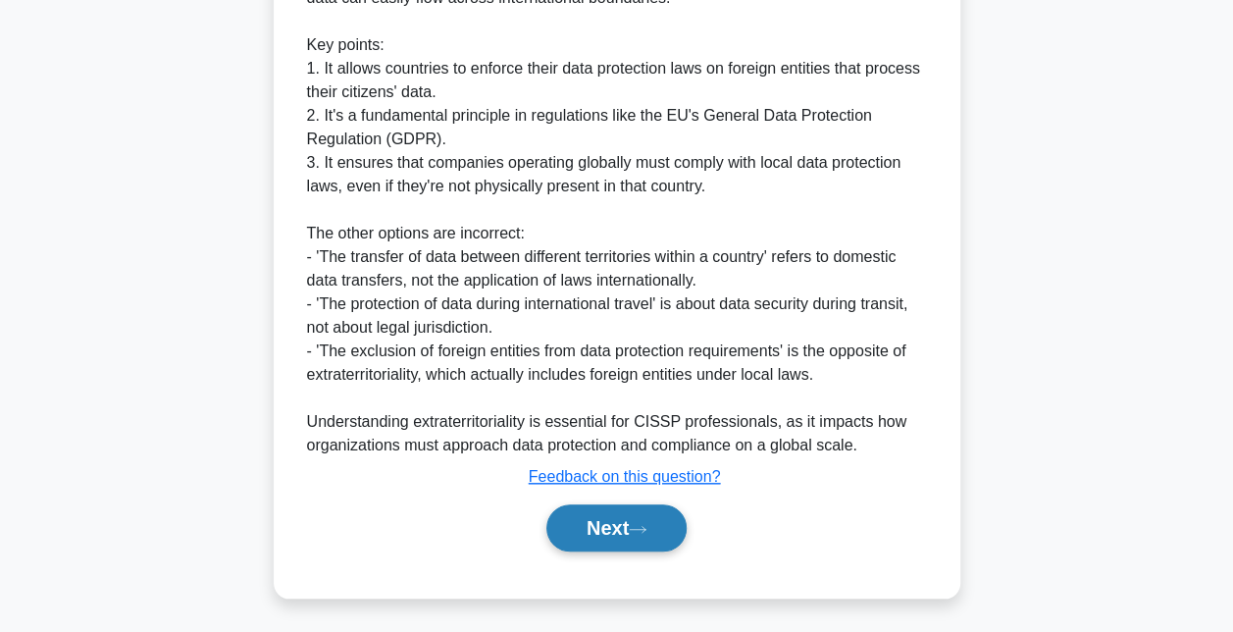
click at [601, 530] on button "Next" at bounding box center [616, 527] width 140 height 47
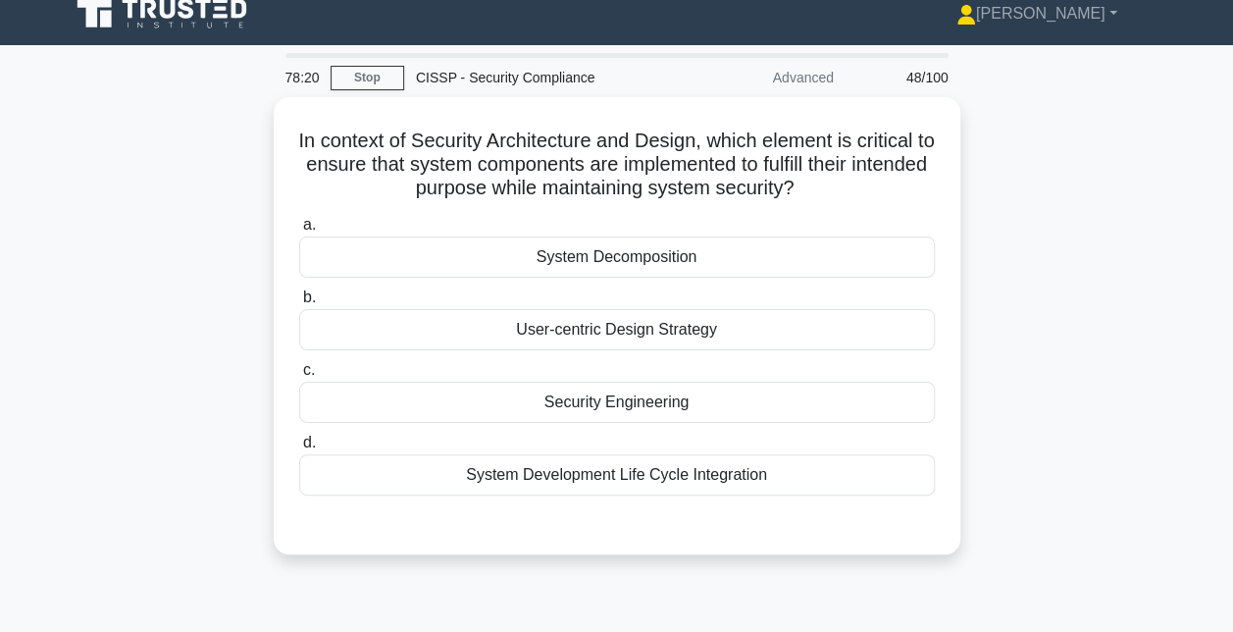
scroll to position [16, 0]
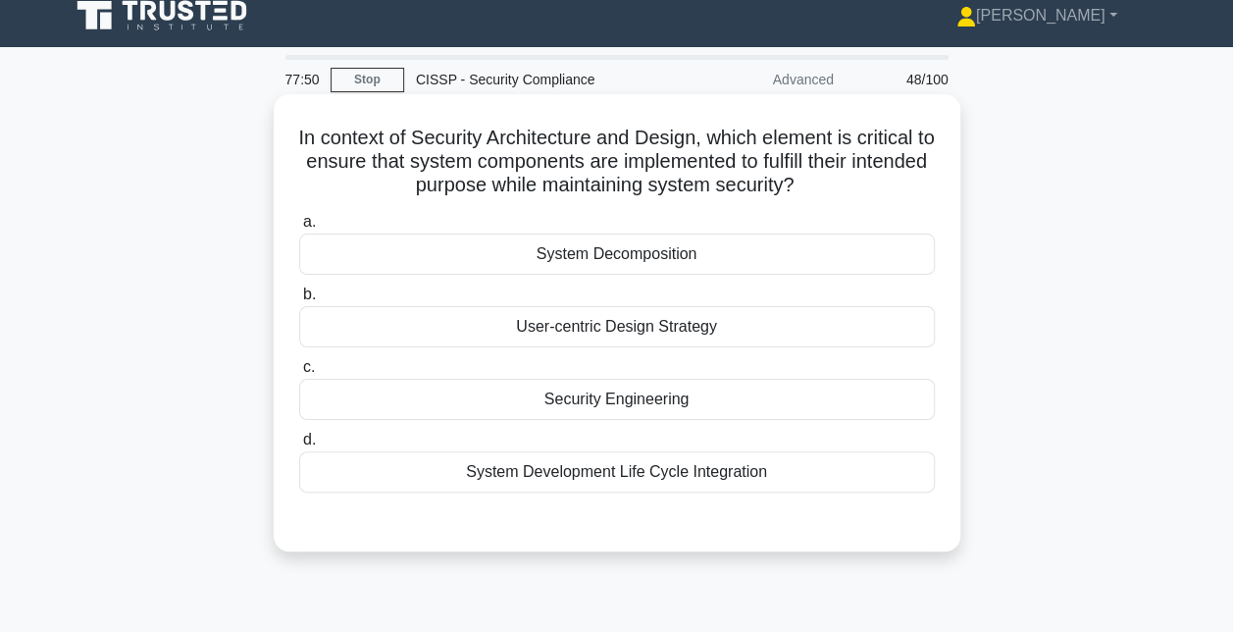
click at [598, 470] on div "System Development Life Cycle Integration" at bounding box center [617, 471] width 636 height 41
click at [299, 446] on input "d. System Development Life Cycle Integration" at bounding box center [299, 440] width 0 height 13
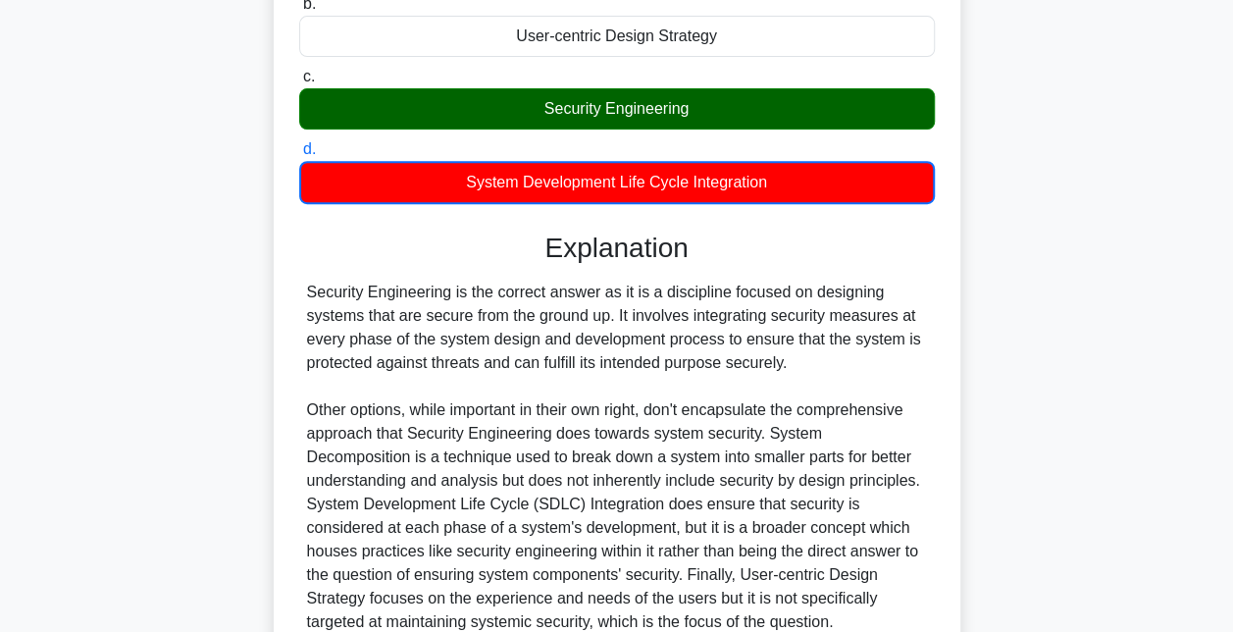
scroll to position [484, 0]
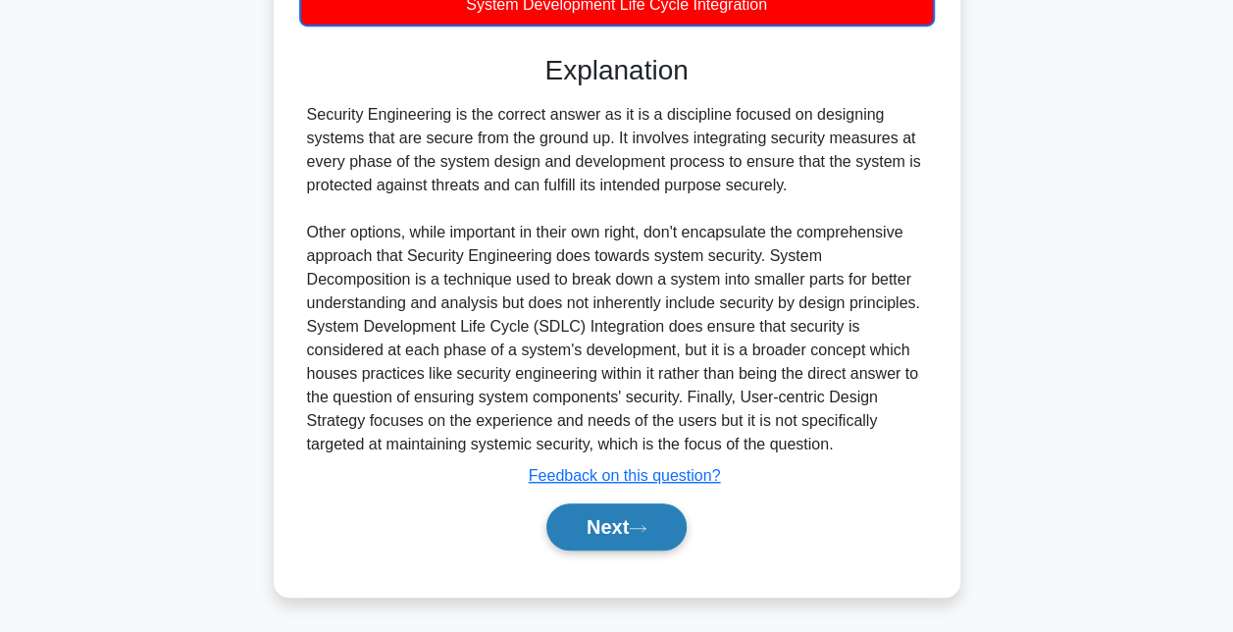
click at [602, 526] on button "Next" at bounding box center [616, 526] width 140 height 47
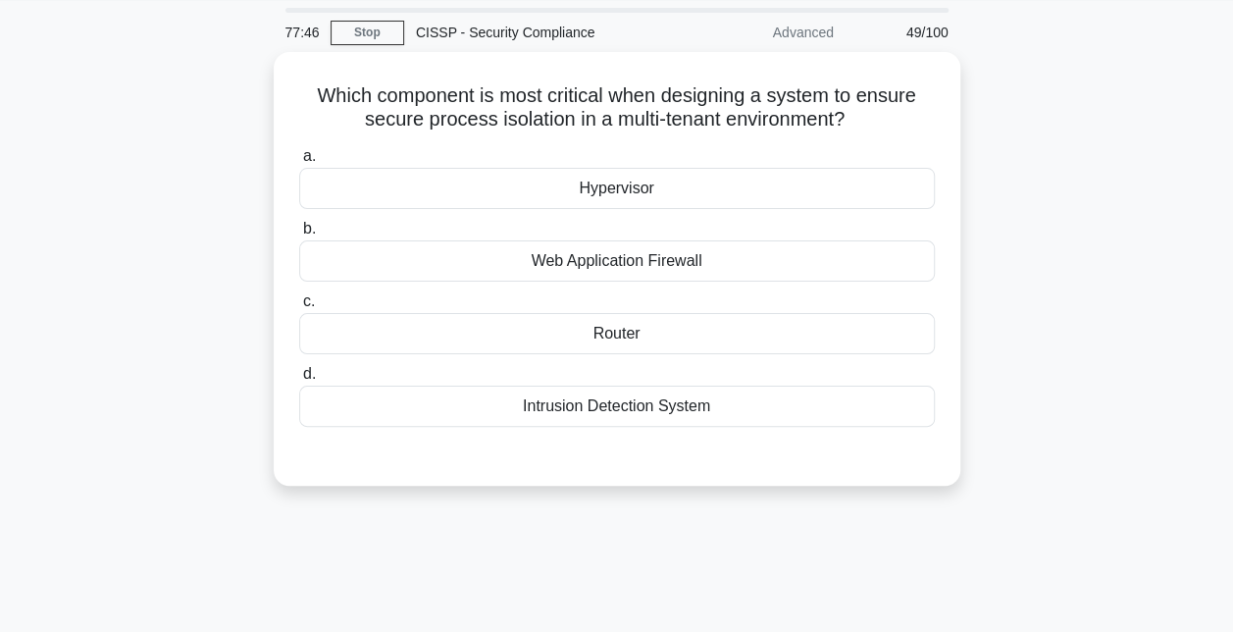
scroll to position [61, 0]
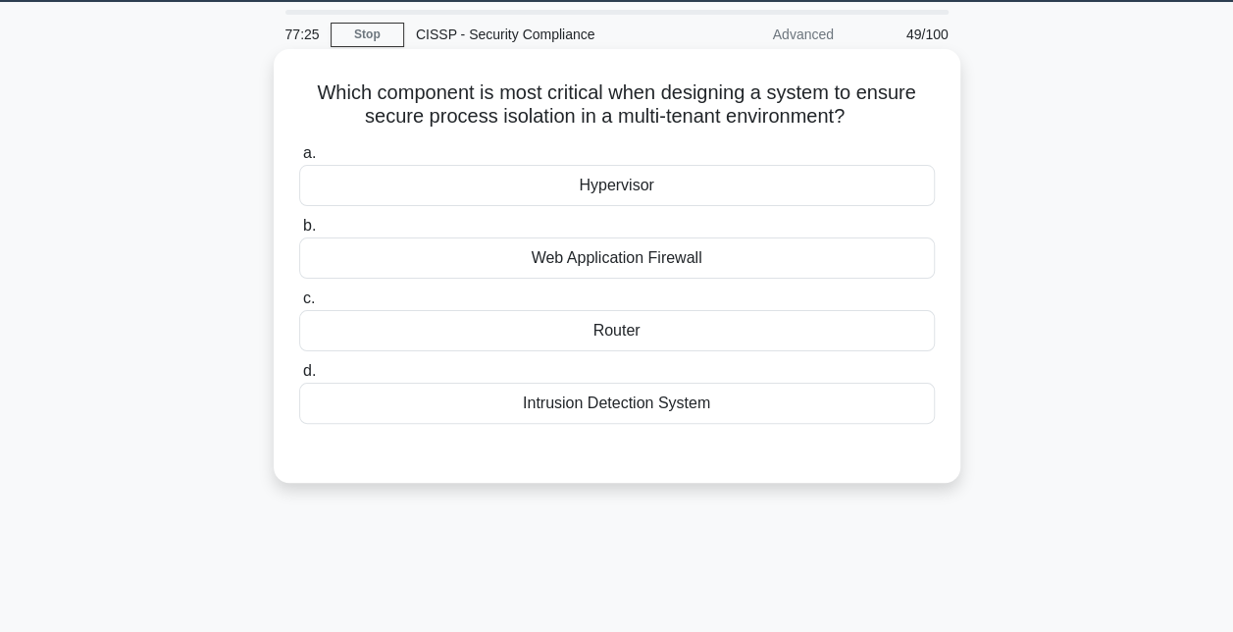
click at [657, 185] on div "Hypervisor" at bounding box center [617, 185] width 636 height 41
click at [299, 160] on input "a. Hypervisor" at bounding box center [299, 153] width 0 height 13
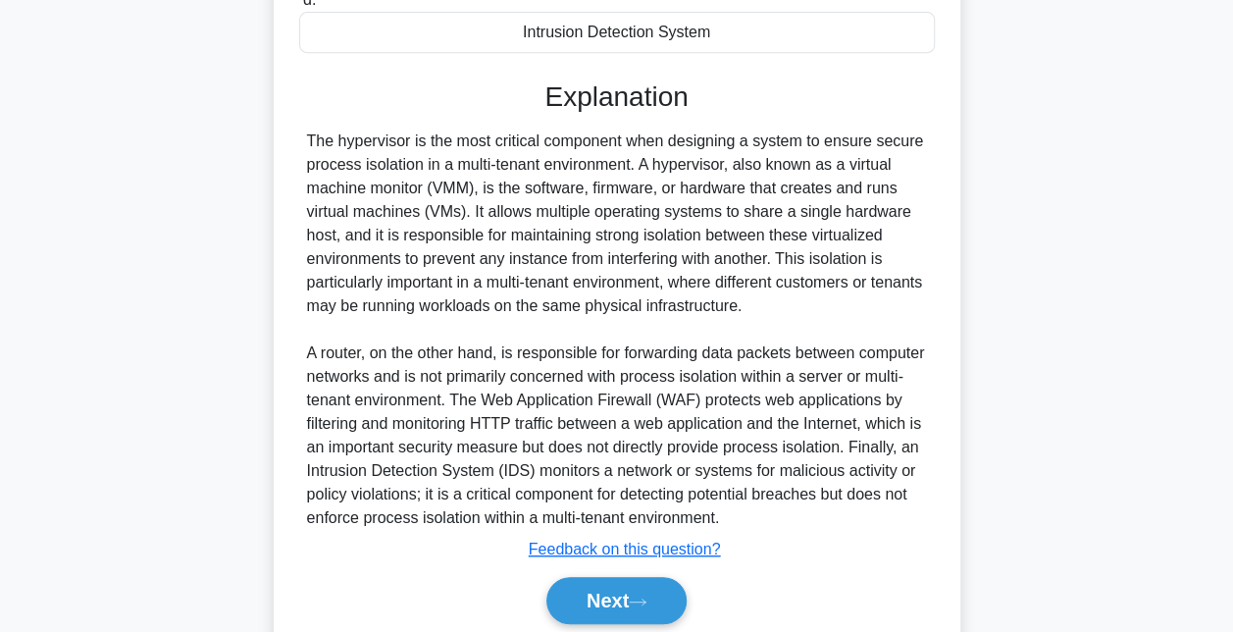
scroll to position [479, 0]
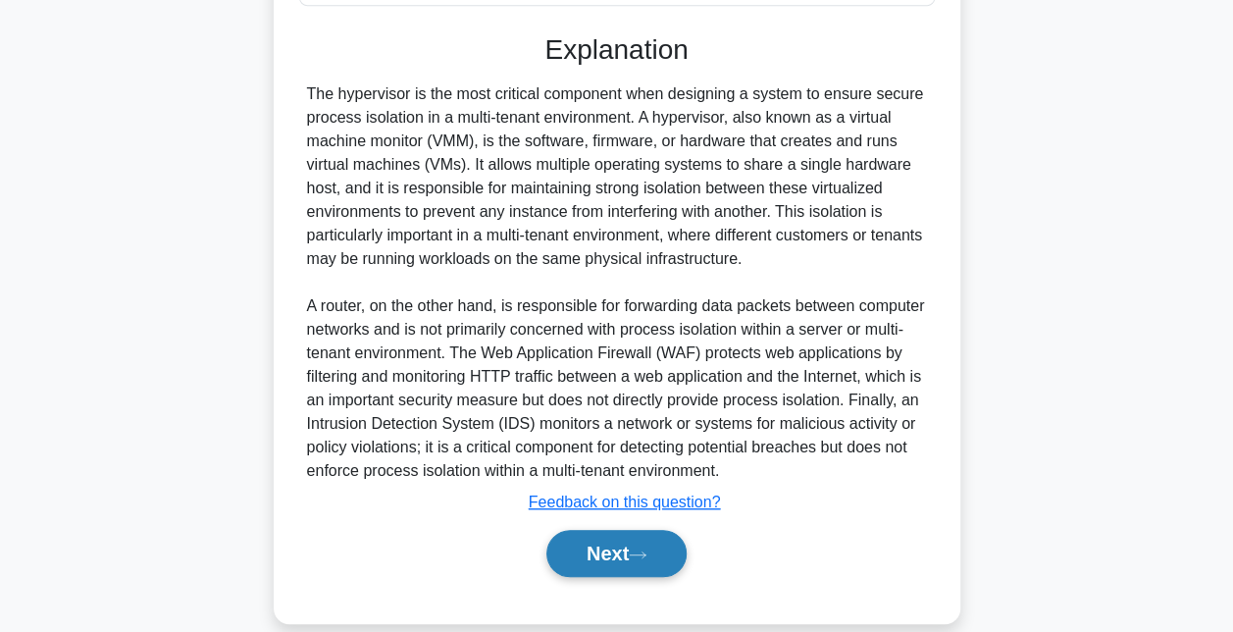
click at [628, 557] on button "Next" at bounding box center [616, 553] width 140 height 47
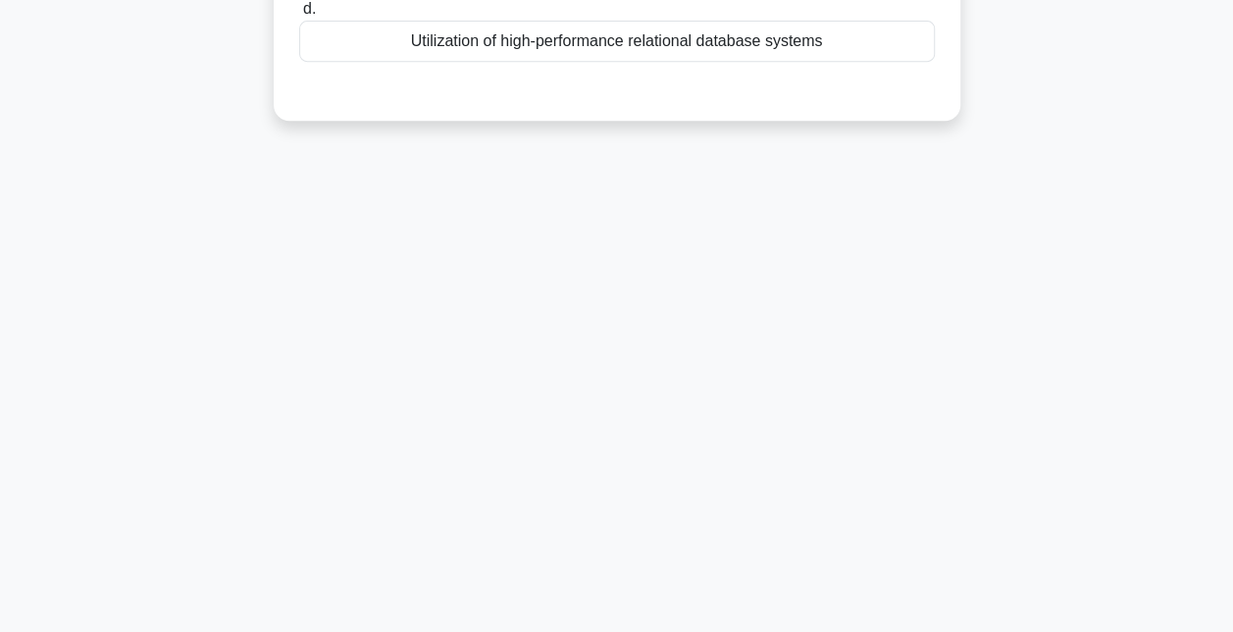
scroll to position [7, 0]
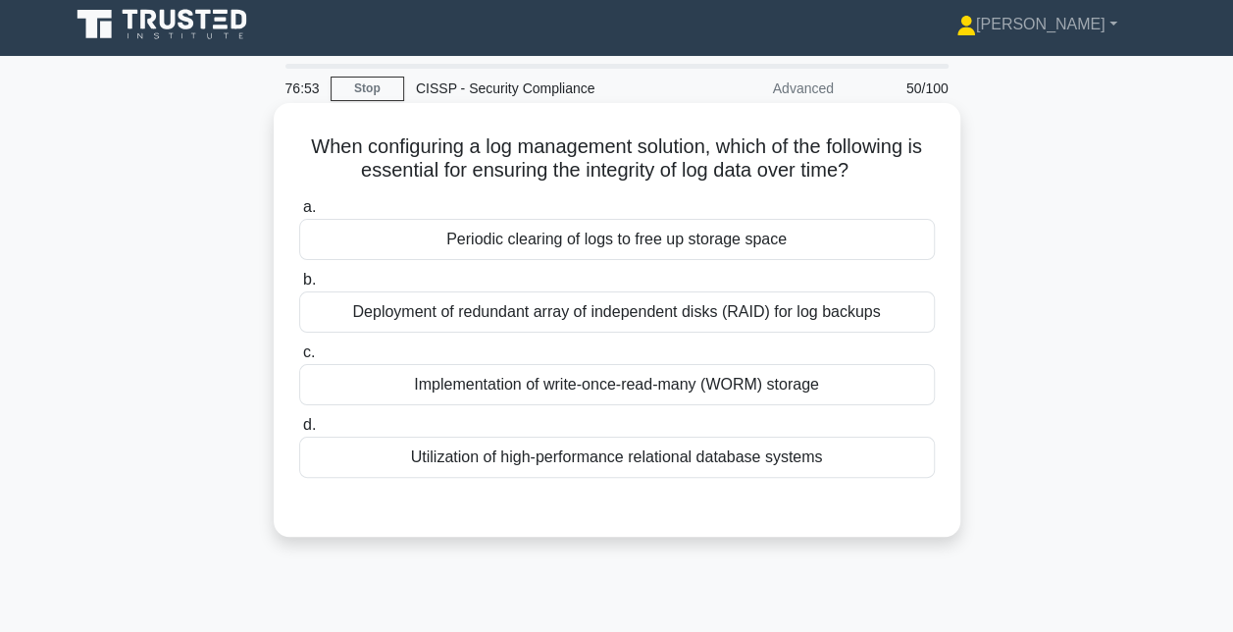
click at [613, 378] on div "Implementation of write-once-read-many (WORM) storage" at bounding box center [617, 384] width 636 height 41
click at [299, 359] on input "c. Implementation of write-once-read-many (WORM) storage" at bounding box center [299, 352] width 0 height 13
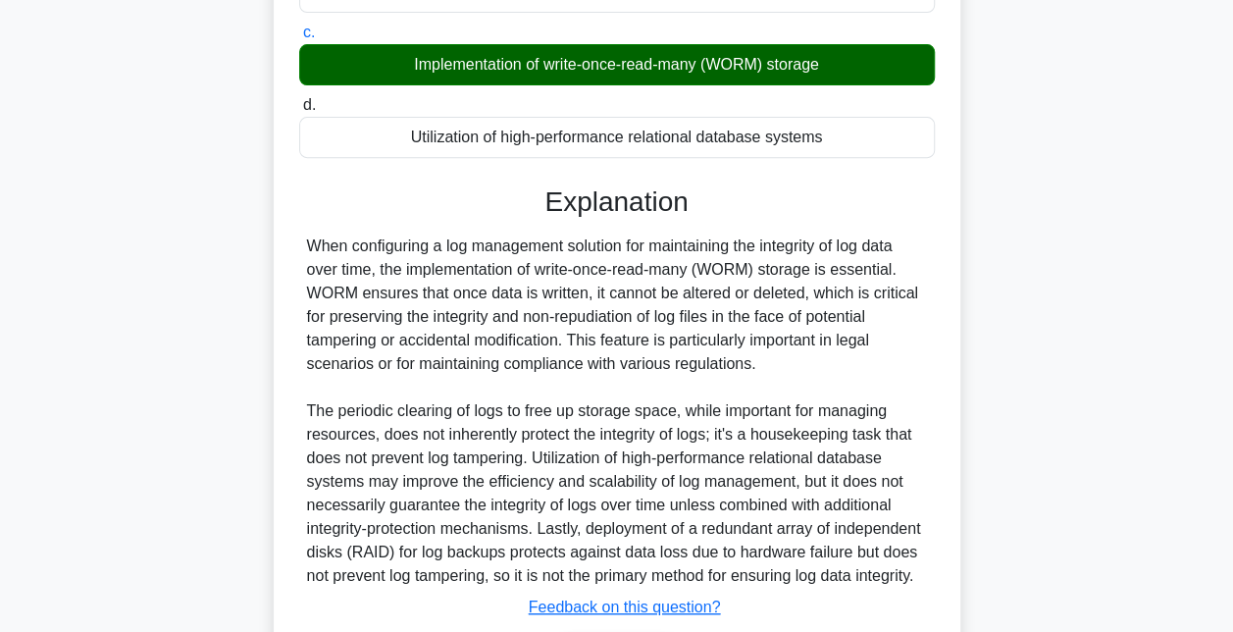
scroll to position [481, 0]
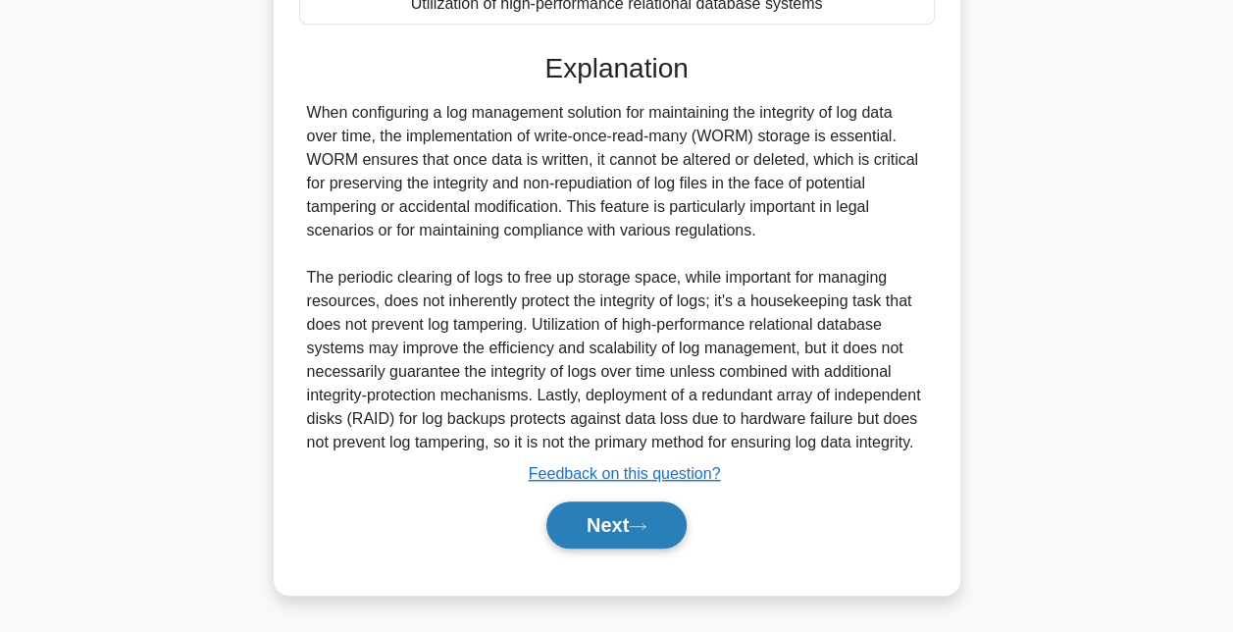
click at [589, 528] on button "Next" at bounding box center [616, 524] width 140 height 47
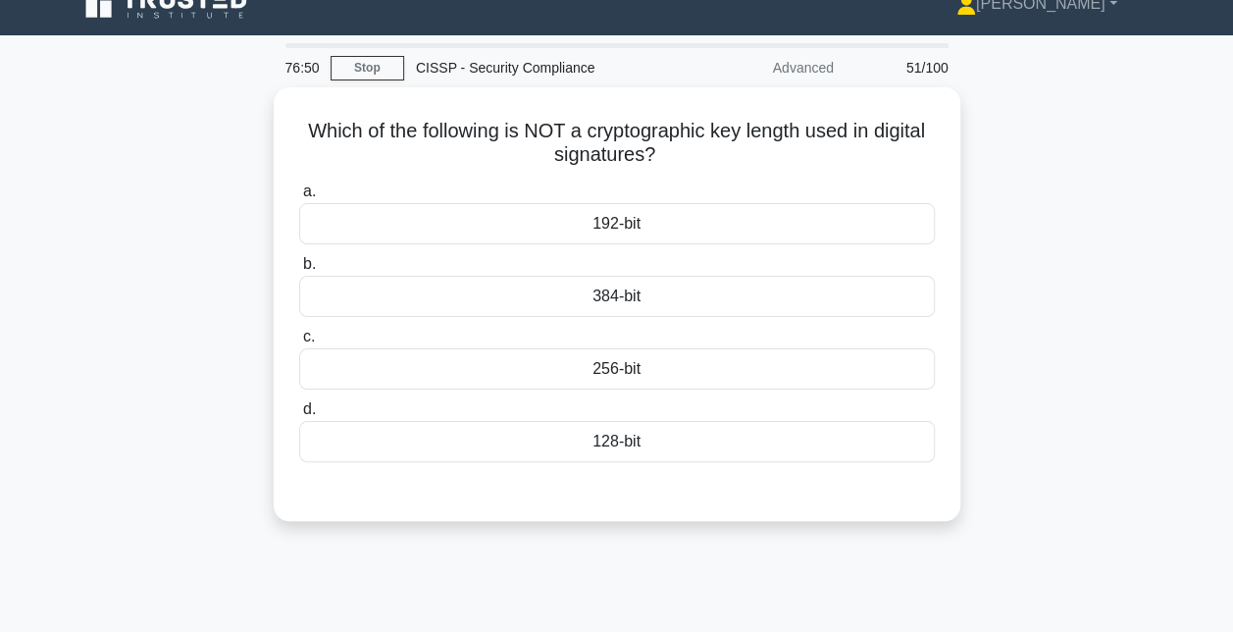
scroll to position [0, 0]
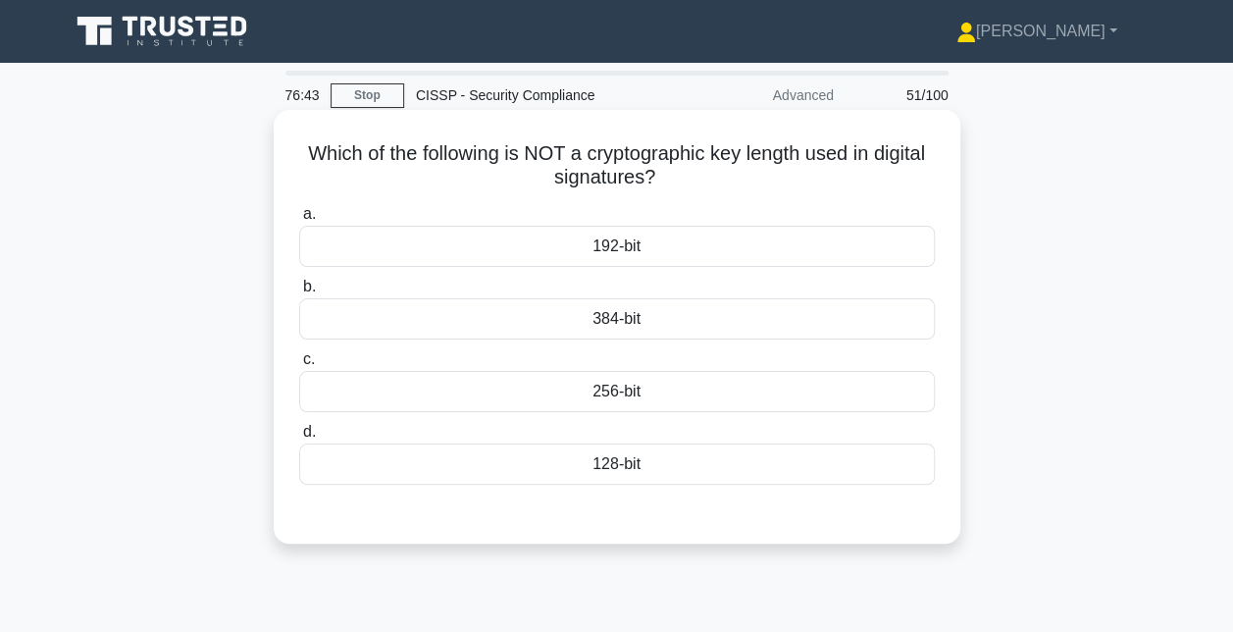
click at [659, 246] on div "192-bit" at bounding box center [617, 246] width 636 height 41
click at [299, 221] on input "a. 192-bit" at bounding box center [299, 214] width 0 height 13
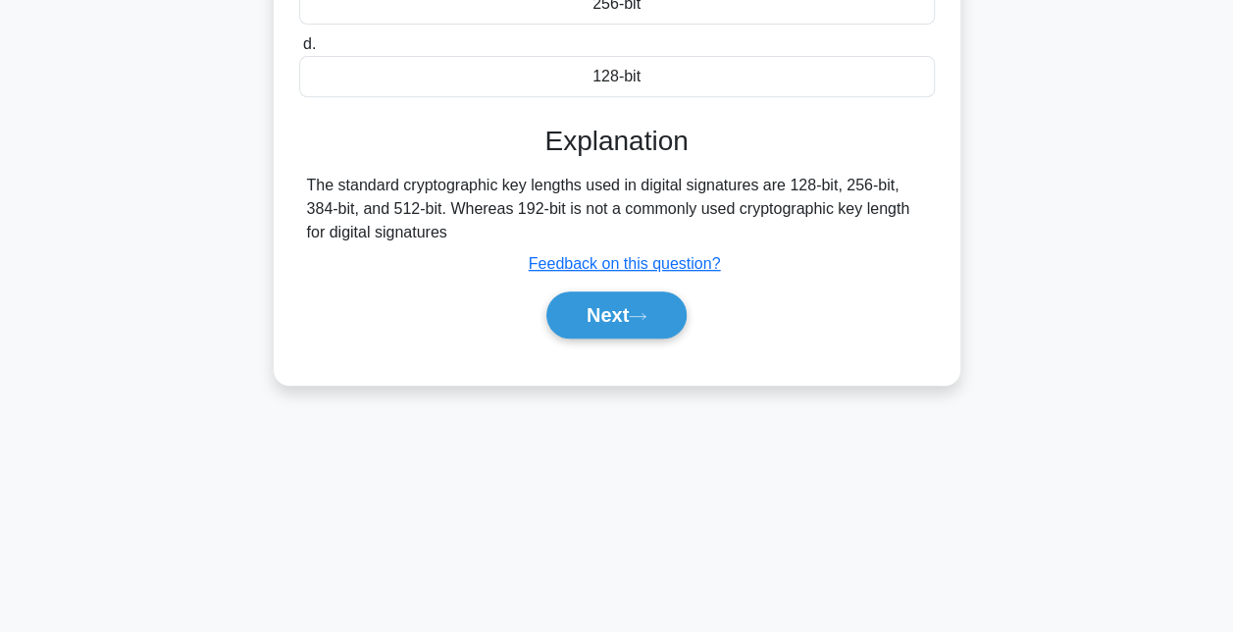
scroll to position [390, 0]
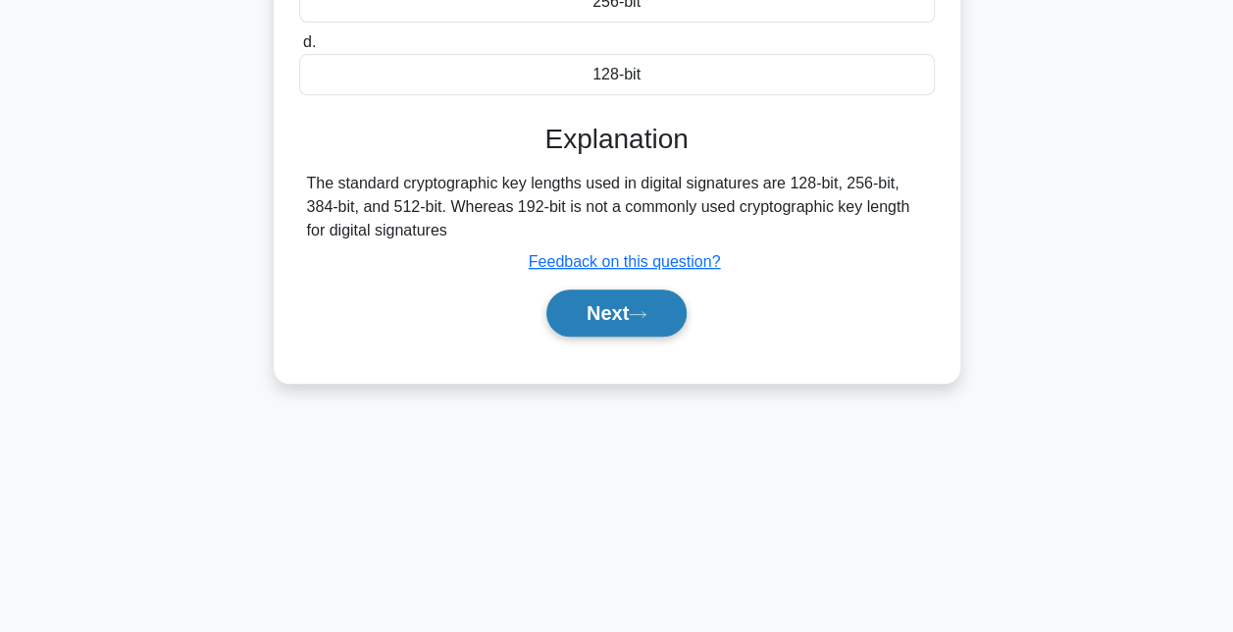
click at [622, 316] on button "Next" at bounding box center [616, 312] width 140 height 47
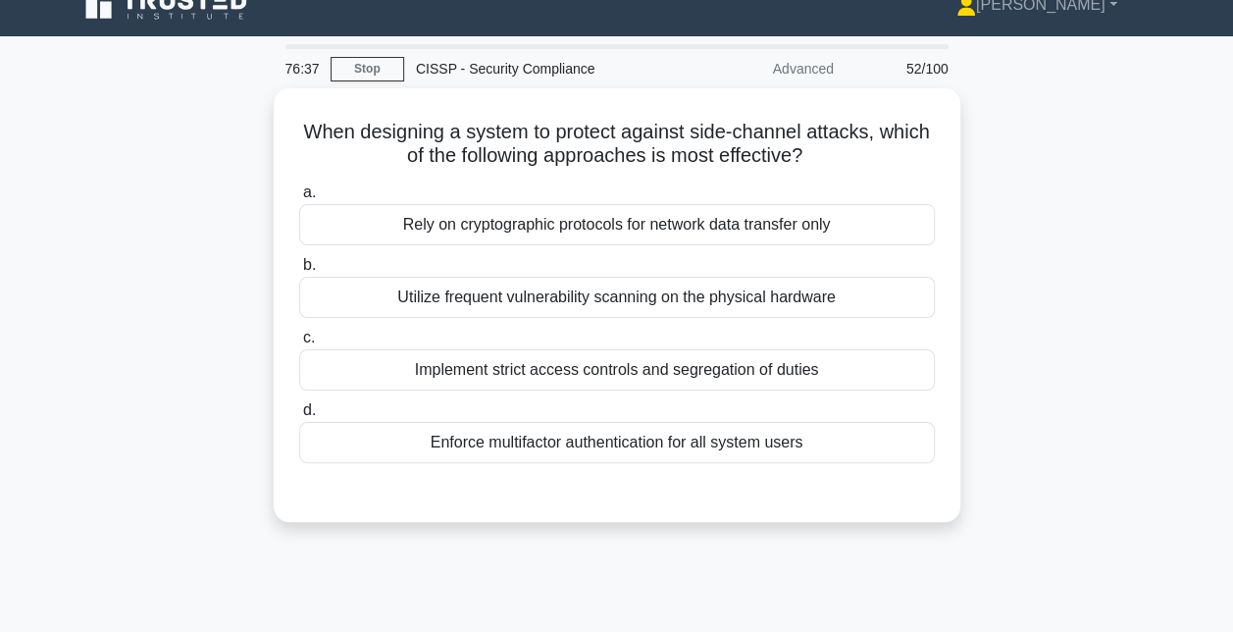
scroll to position [26, 0]
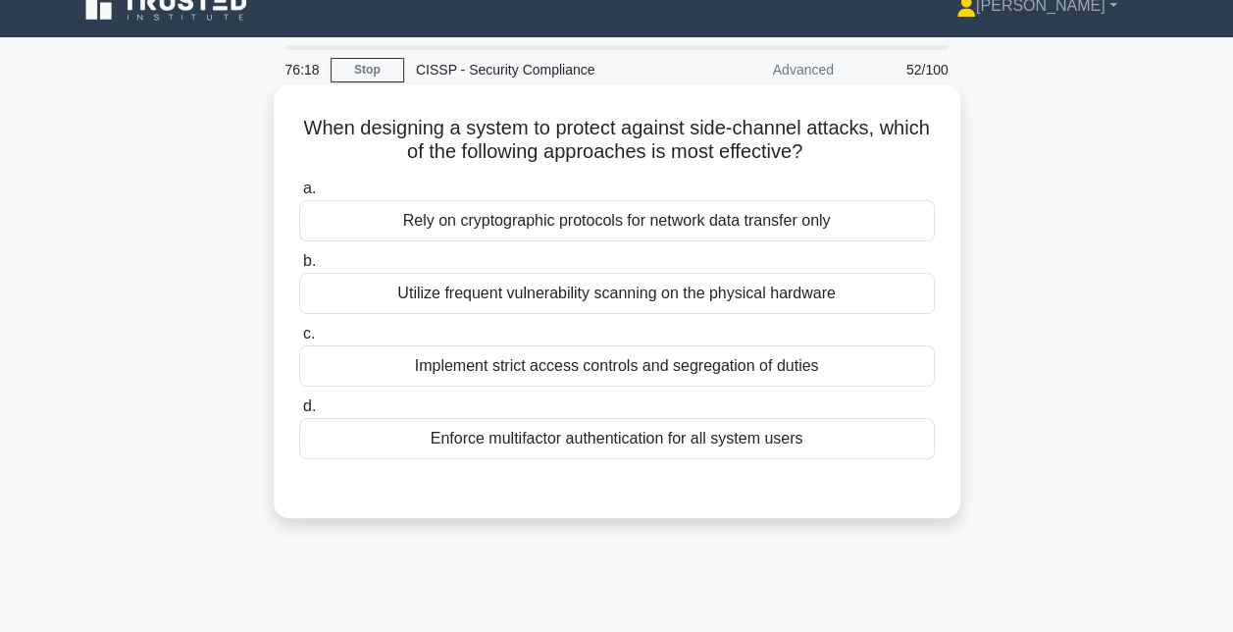
click at [592, 368] on div "Implement strict access controls and segregation of duties" at bounding box center [617, 365] width 636 height 41
click at [299, 340] on input "c. Implement strict access controls and segregation of duties" at bounding box center [299, 334] width 0 height 13
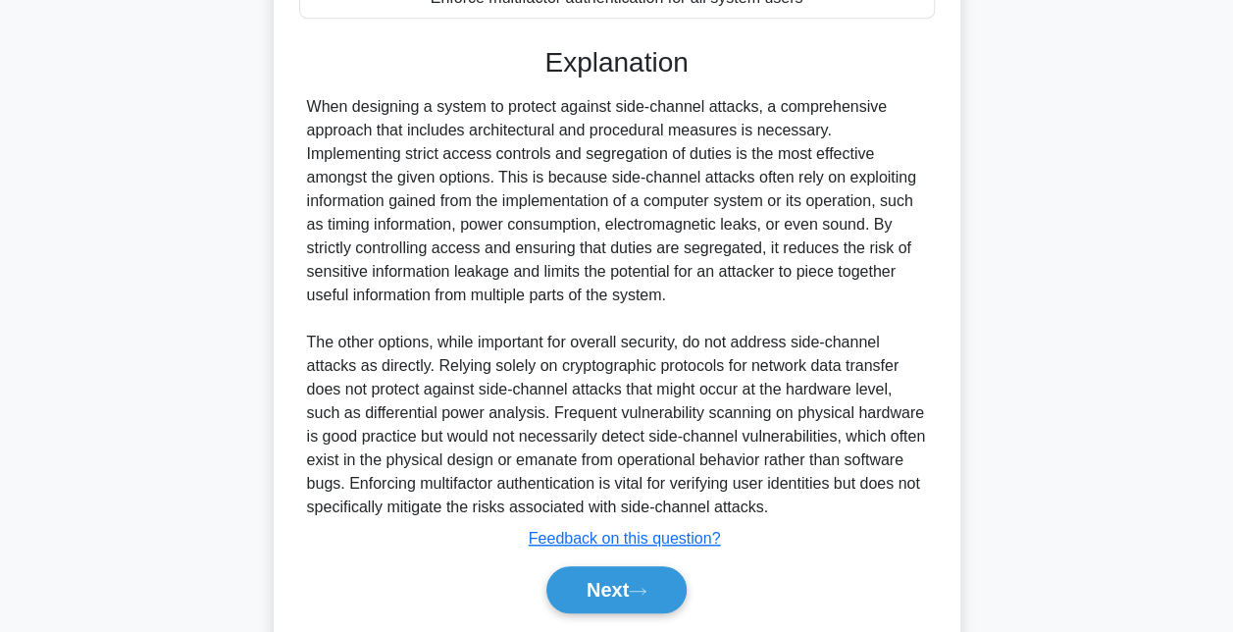
scroll to position [528, 0]
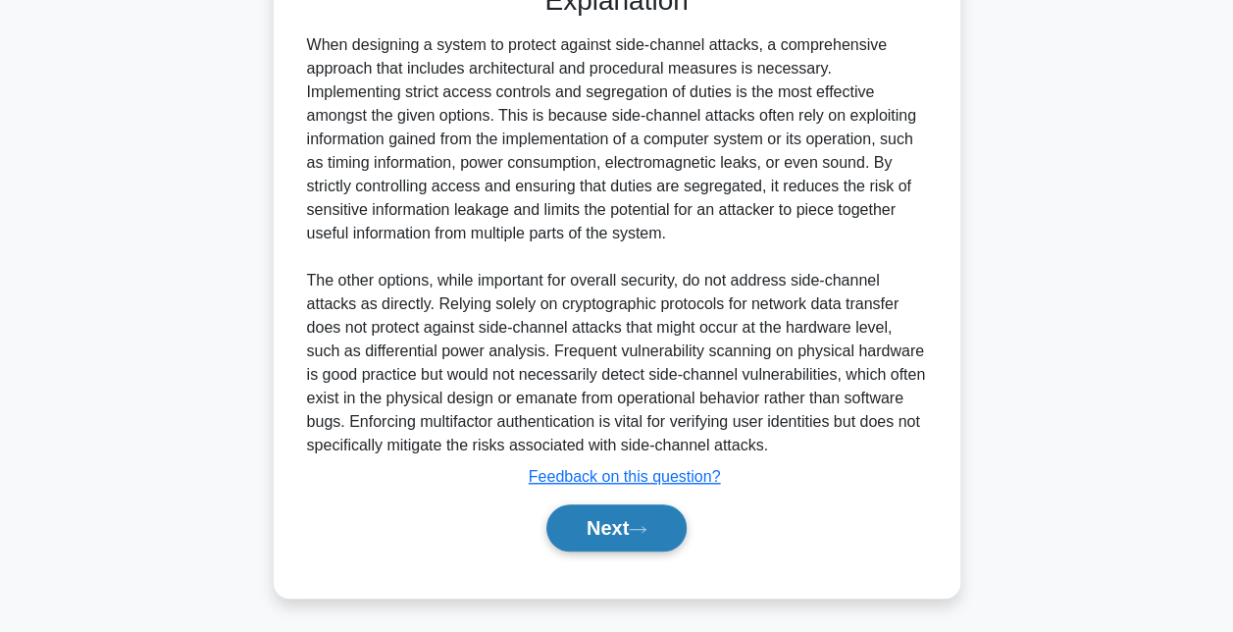
click at [597, 520] on button "Next" at bounding box center [616, 527] width 140 height 47
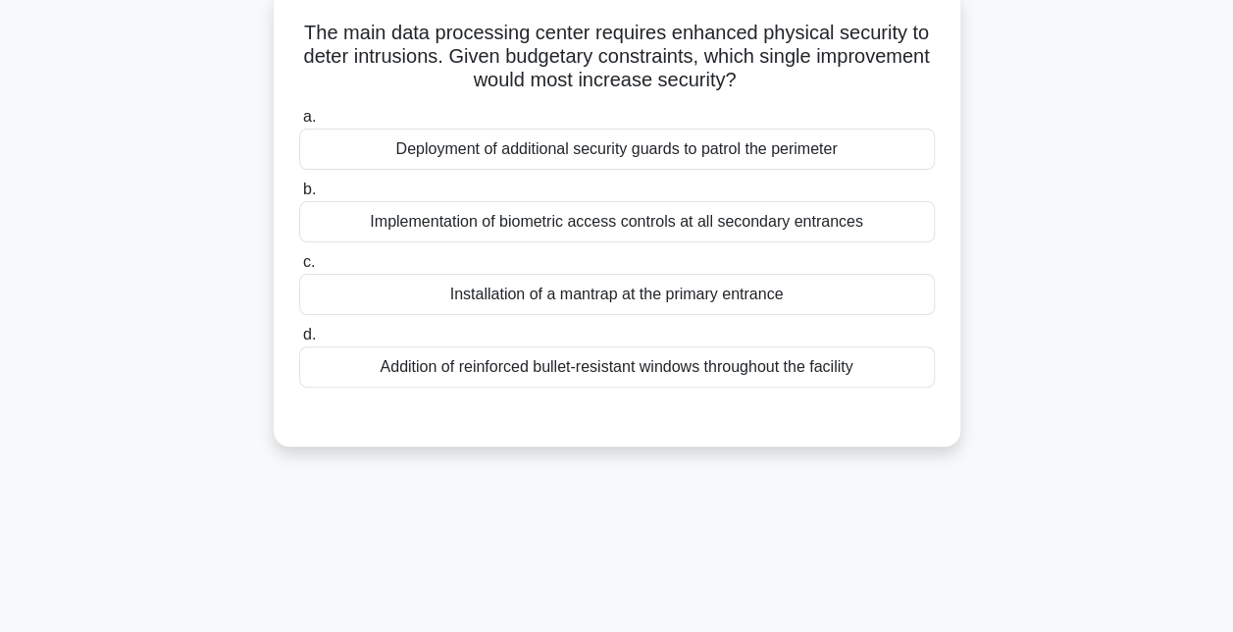
scroll to position [88, 0]
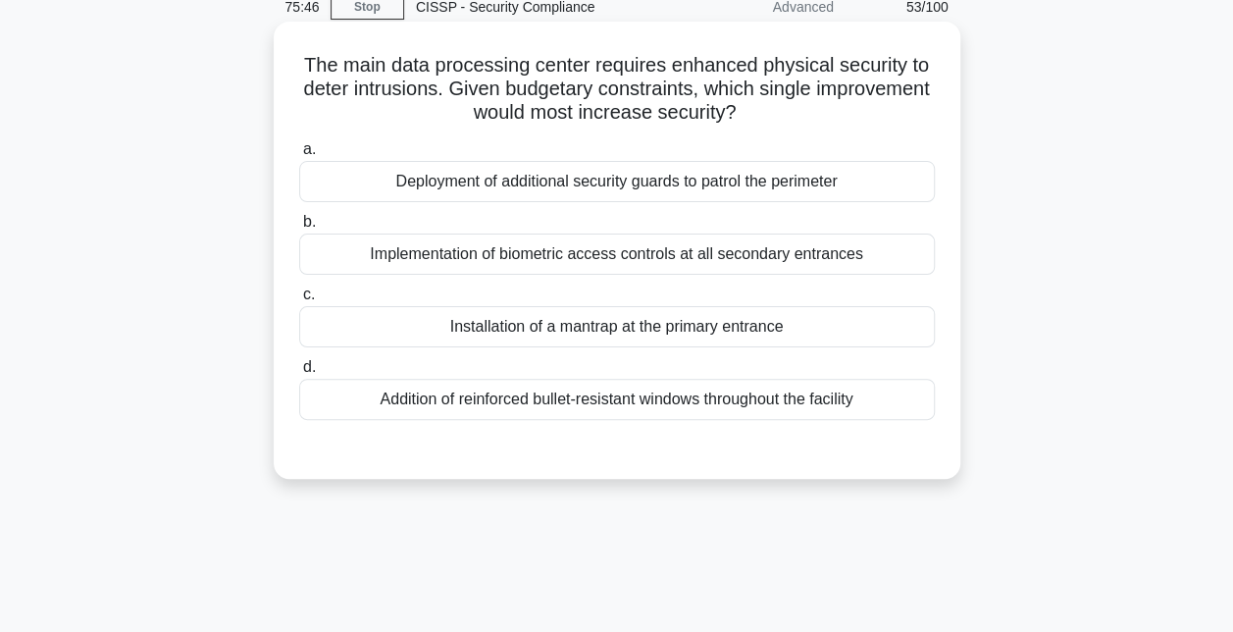
click at [565, 179] on div "Deployment of additional security guards to patrol the perimeter" at bounding box center [617, 181] width 636 height 41
click at [299, 156] on input "a. Deployment of additional security guards to patrol the perimeter" at bounding box center [299, 149] width 0 height 13
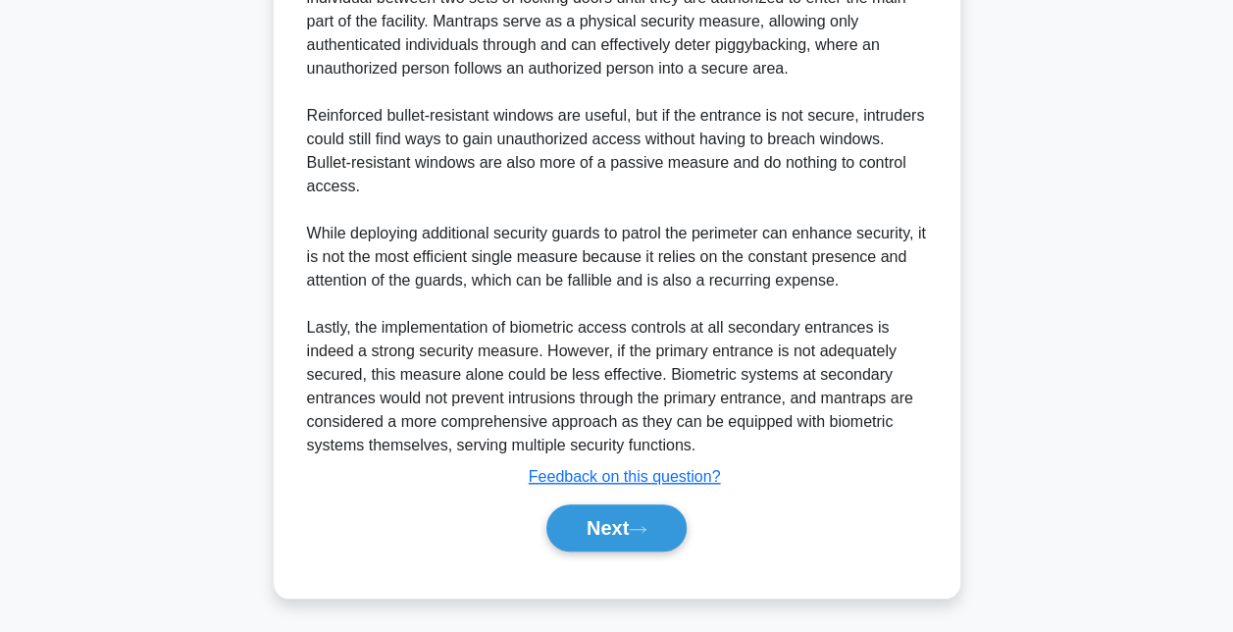
scroll to position [649, 0]
click at [596, 519] on button "Next" at bounding box center [616, 526] width 140 height 47
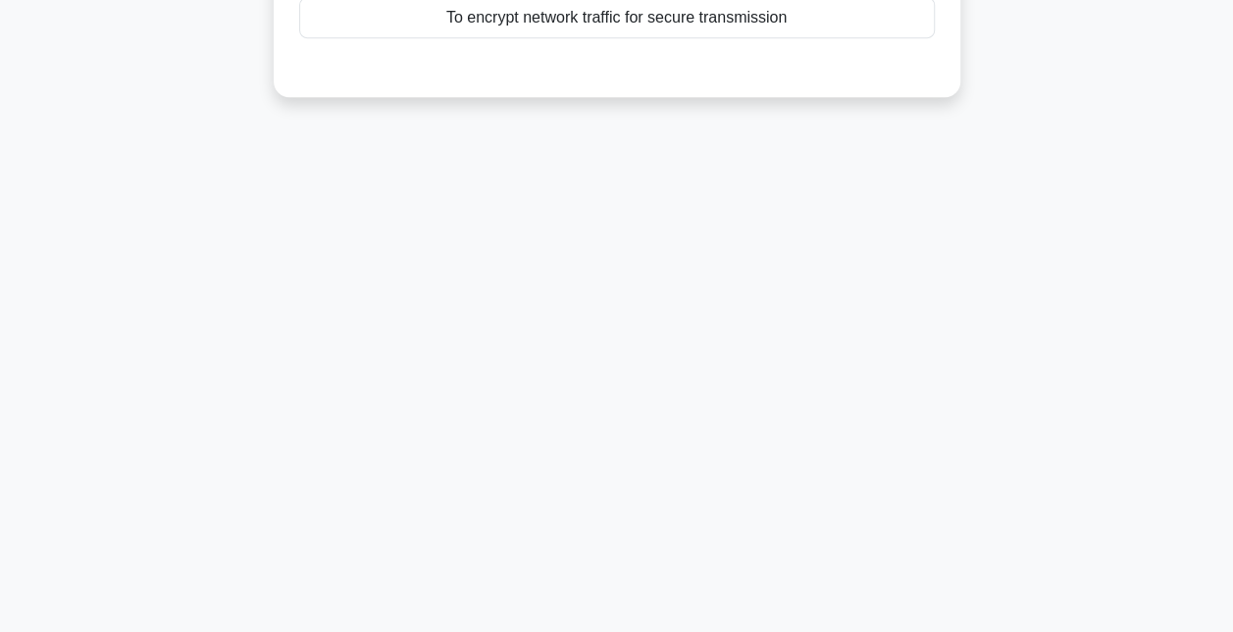
scroll to position [57, 0]
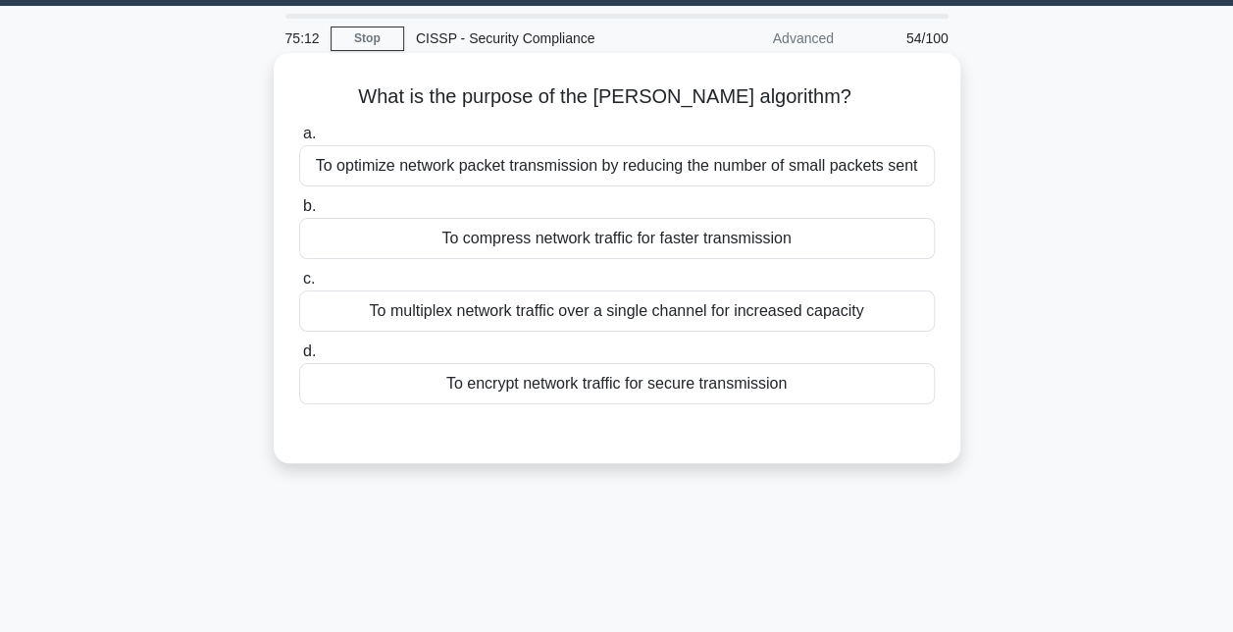
click at [540, 405] on div "a. To optimize network packet transmission by reducing the number of small pack…" at bounding box center [616, 263] width 659 height 290
click at [549, 370] on div "To encrypt network traffic for secure transmission" at bounding box center [617, 383] width 636 height 41
click at [299, 358] on input "d. To encrypt network traffic for secure transmission" at bounding box center [299, 351] width 0 height 13
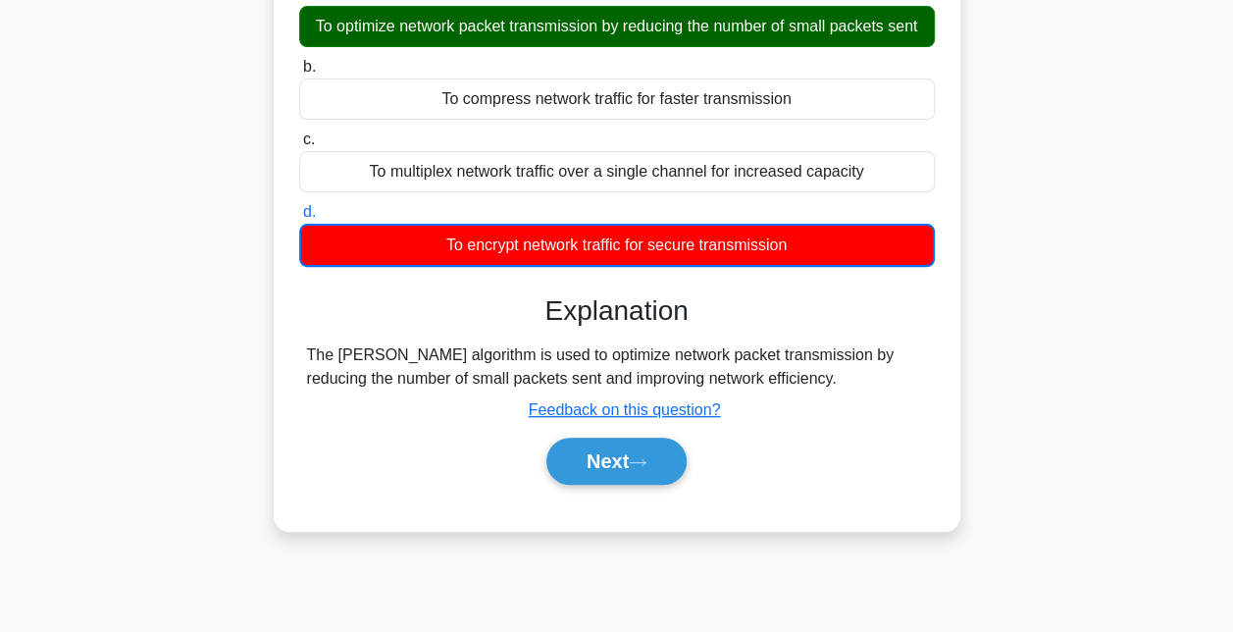
scroll to position [218, 0]
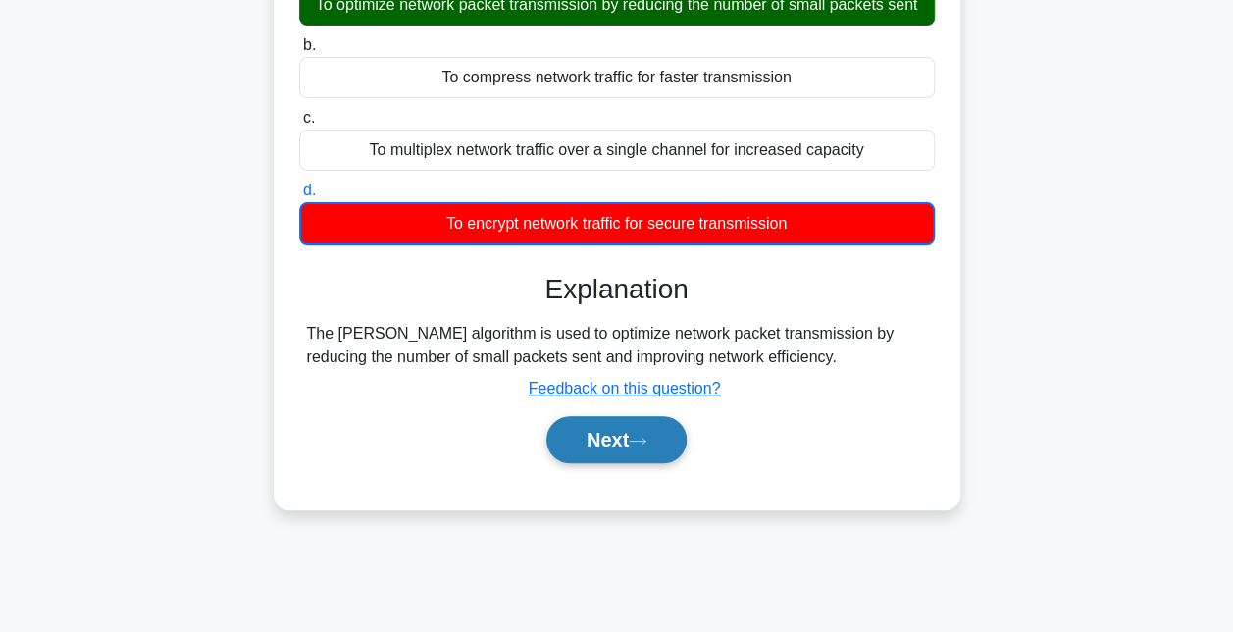
click at [557, 463] on button "Next" at bounding box center [616, 439] width 140 height 47
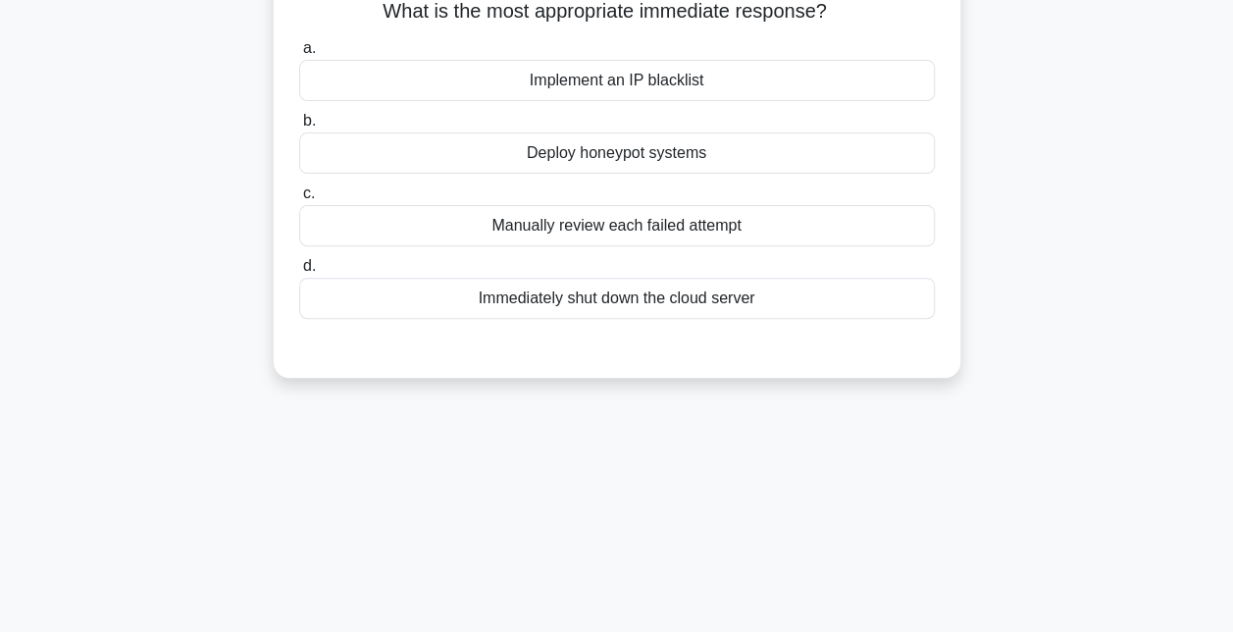
scroll to position [133, 0]
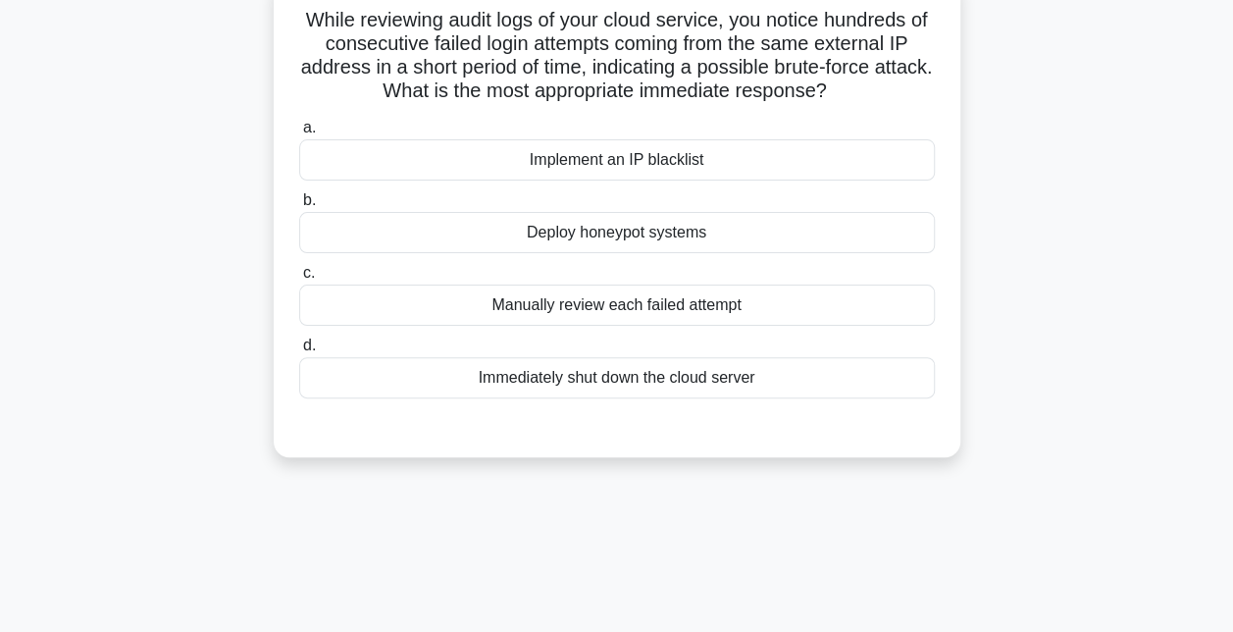
click at [621, 161] on div "Implement an IP blacklist" at bounding box center [617, 159] width 636 height 41
click at [299, 134] on input "a. Implement an IP blacklist" at bounding box center [299, 128] width 0 height 13
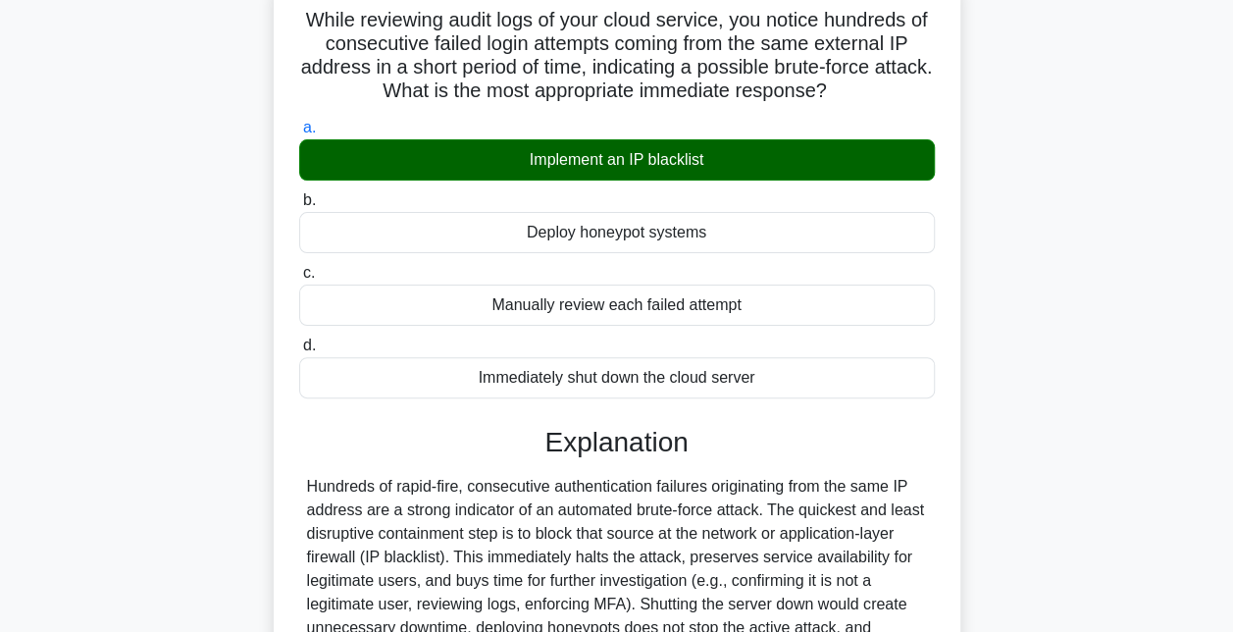
scroll to position [428, 0]
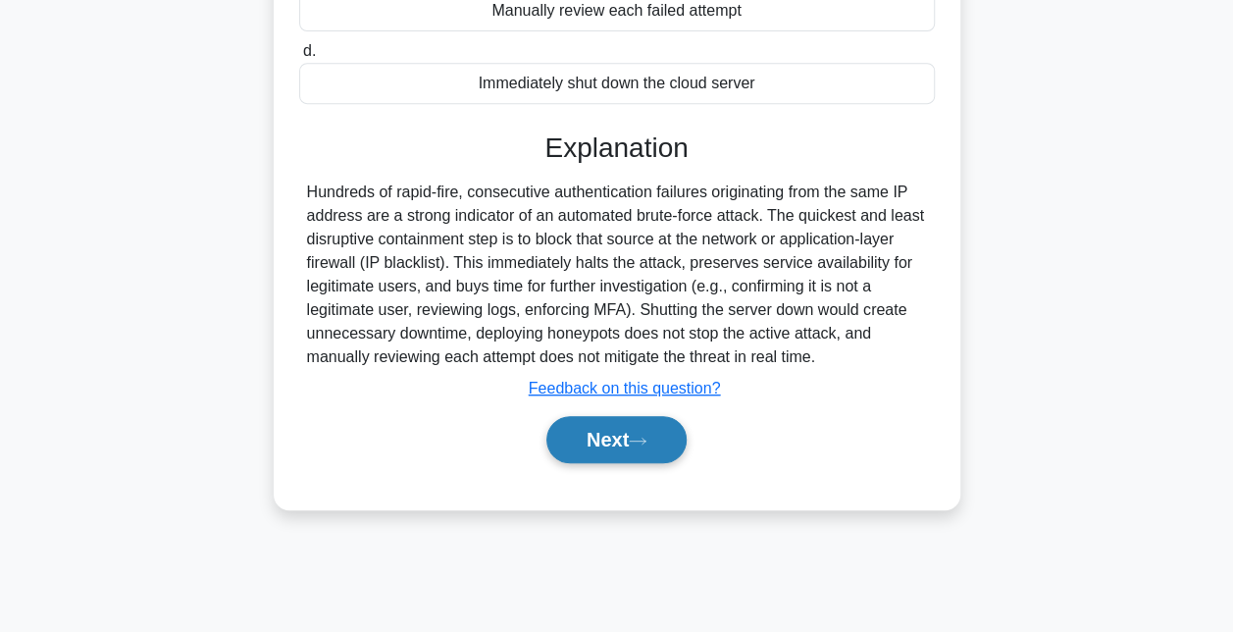
click at [571, 434] on button "Next" at bounding box center [616, 439] width 140 height 47
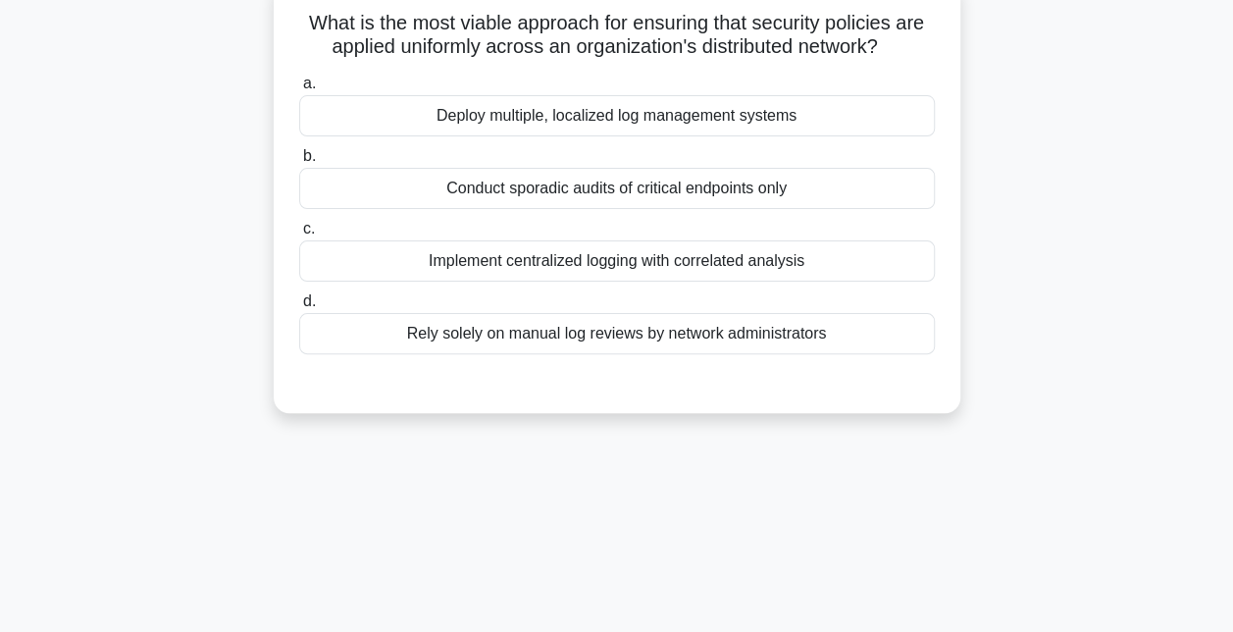
scroll to position [55, 0]
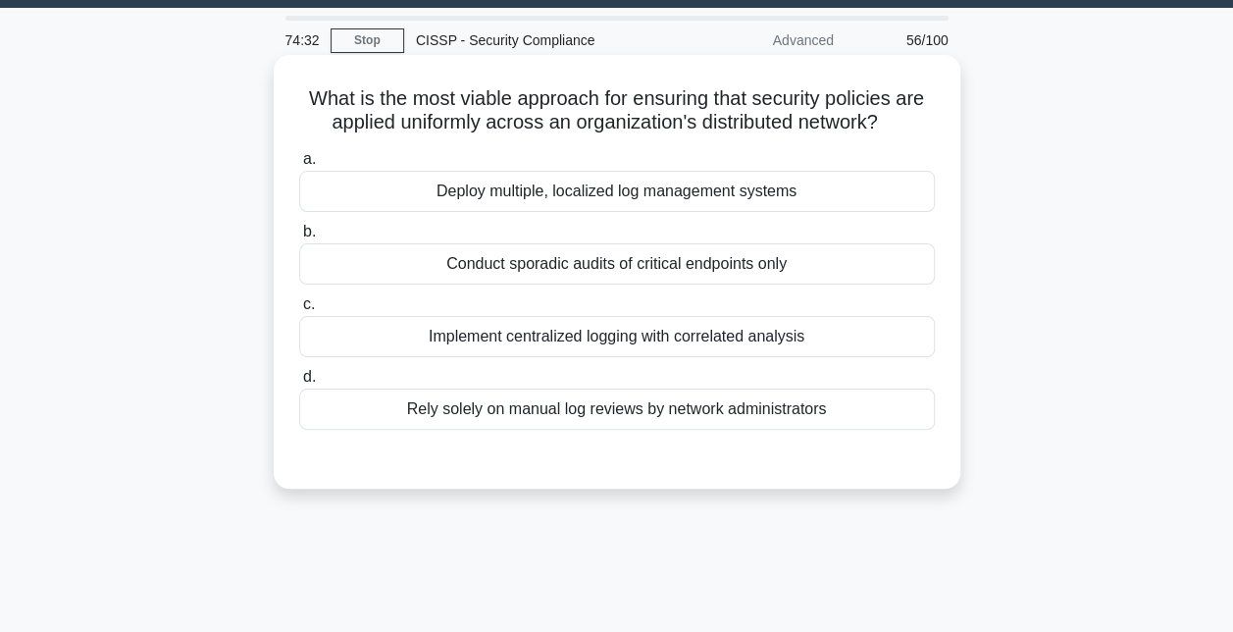
click at [601, 337] on div "Implement centralized logging with correlated analysis" at bounding box center [617, 336] width 636 height 41
click at [299, 311] on input "c. Implement centralized logging with correlated analysis" at bounding box center [299, 304] width 0 height 13
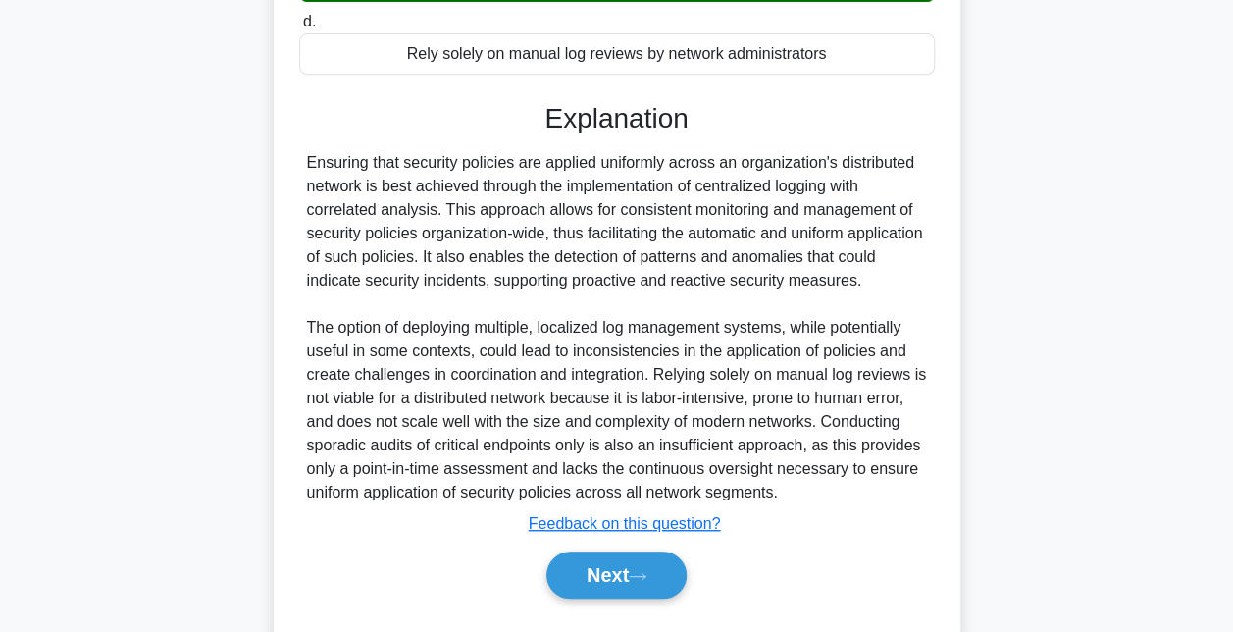
scroll to position [408, 0]
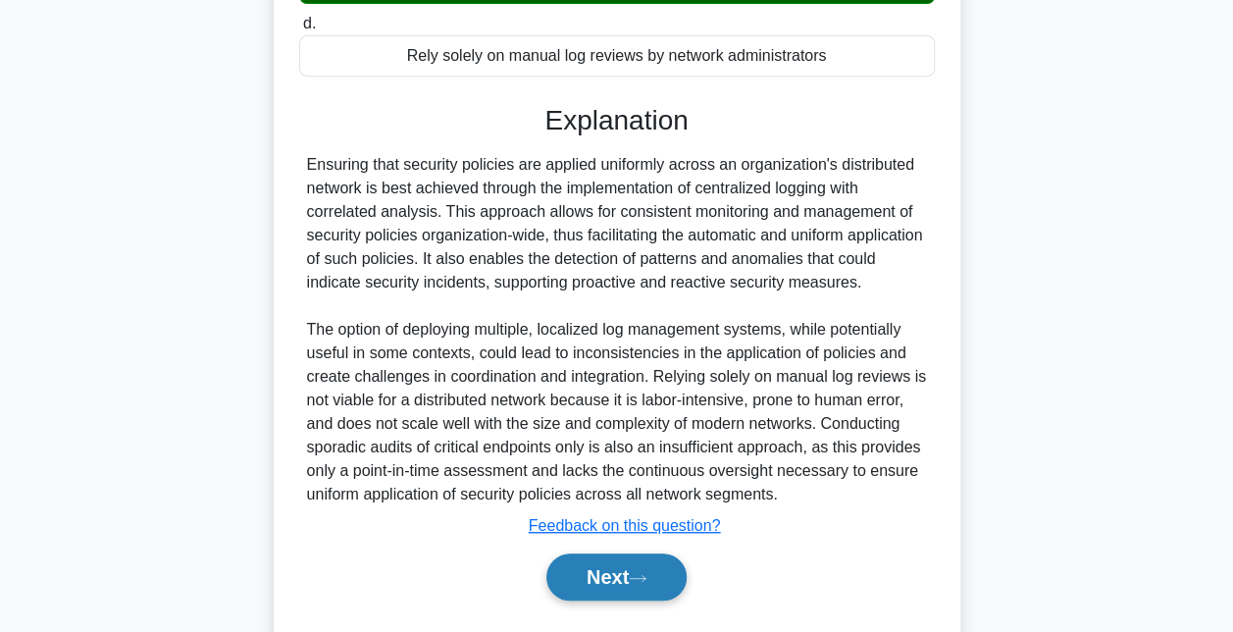
click at [597, 563] on button "Next" at bounding box center [616, 576] width 140 height 47
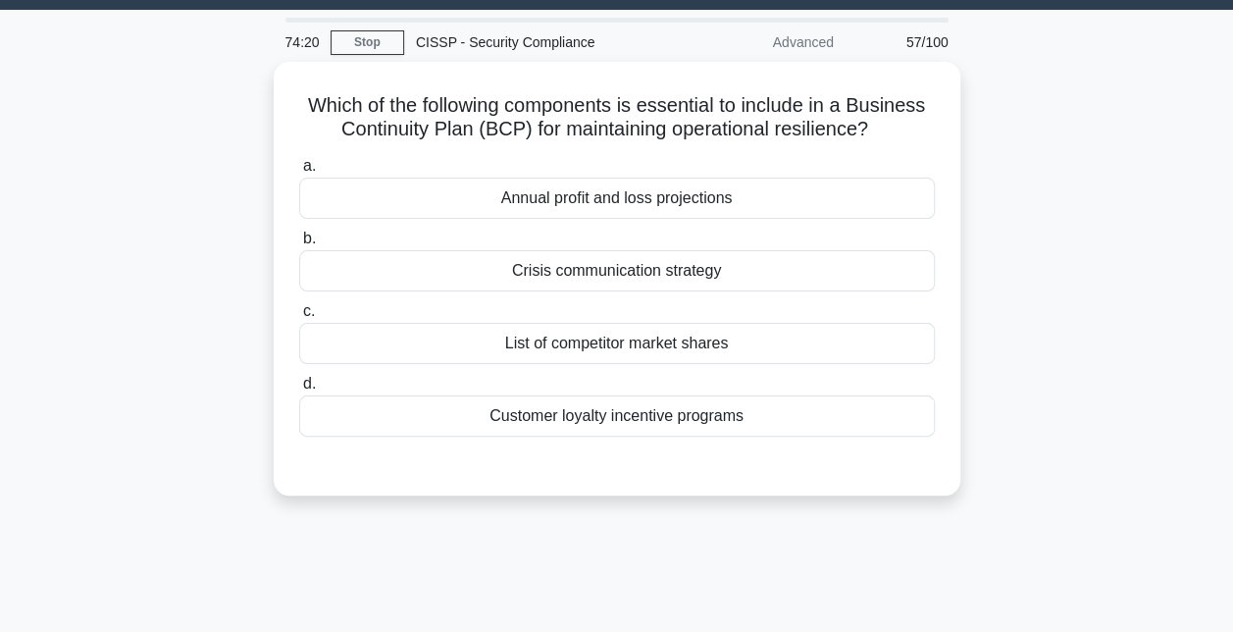
scroll to position [51, 0]
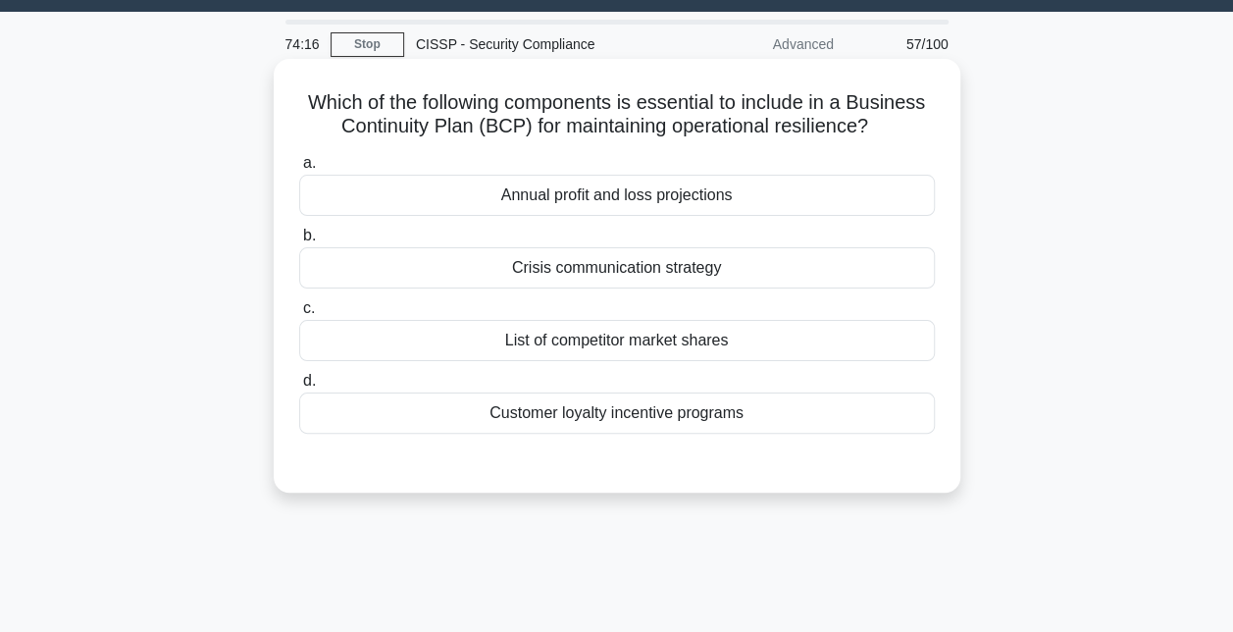
click at [769, 274] on div "Crisis communication strategy" at bounding box center [617, 267] width 636 height 41
click at [299, 242] on input "b. Crisis communication strategy" at bounding box center [299, 236] width 0 height 13
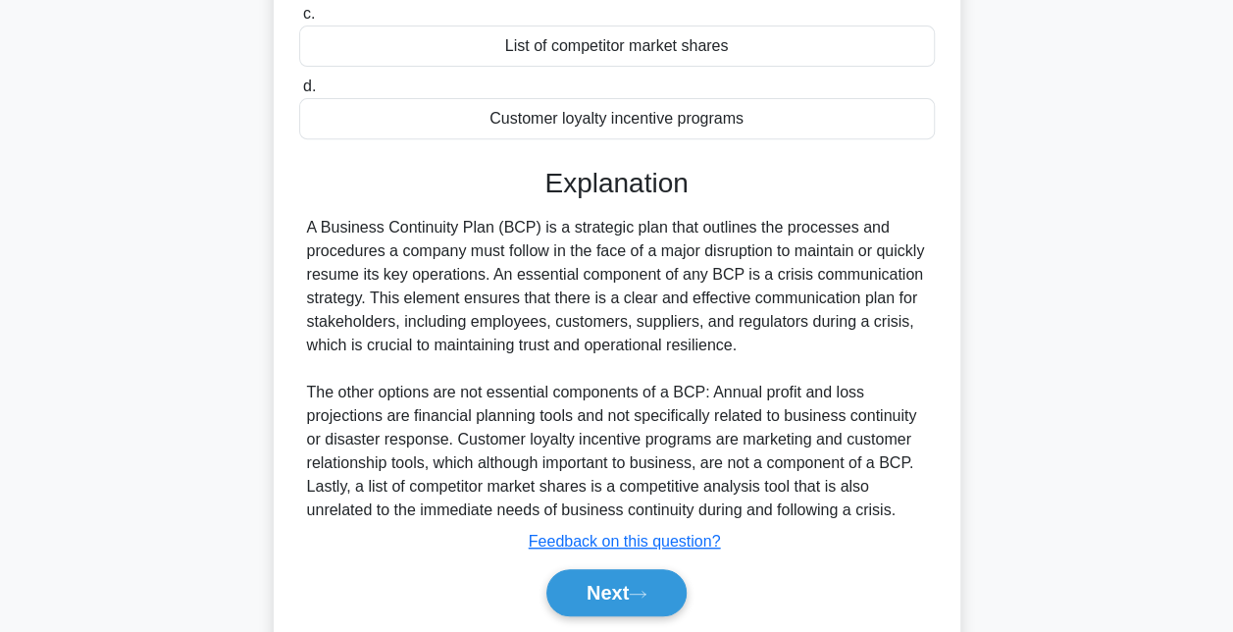
scroll to position [345, 0]
click at [596, 579] on button "Next" at bounding box center [616, 592] width 140 height 47
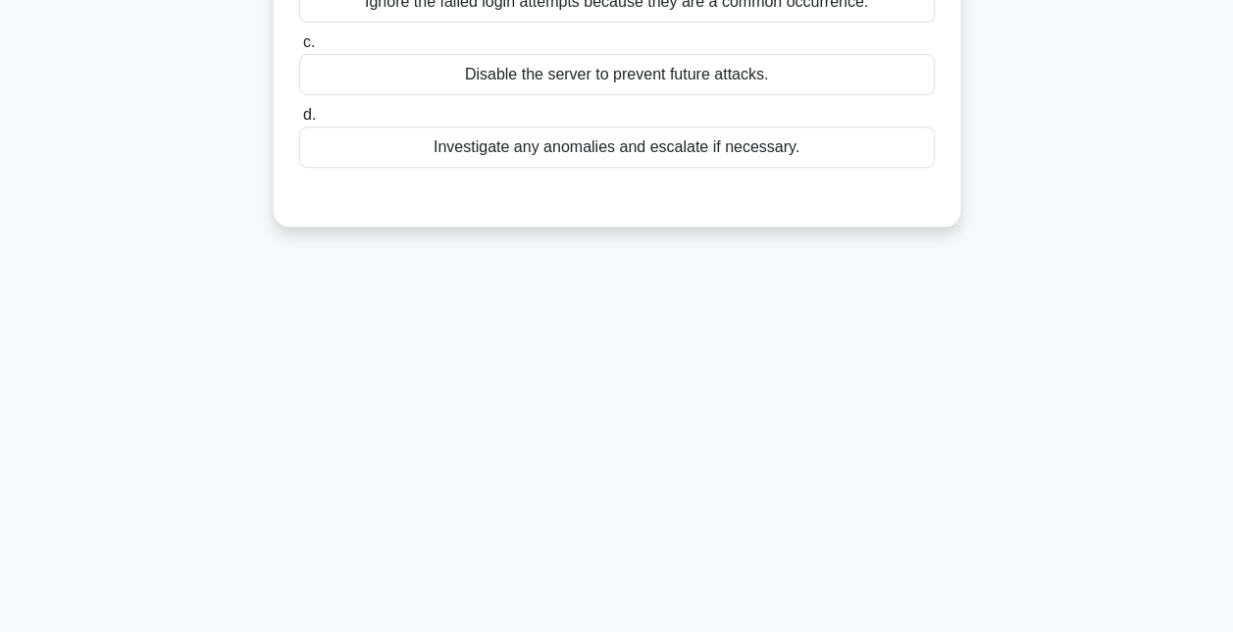
scroll to position [104, 0]
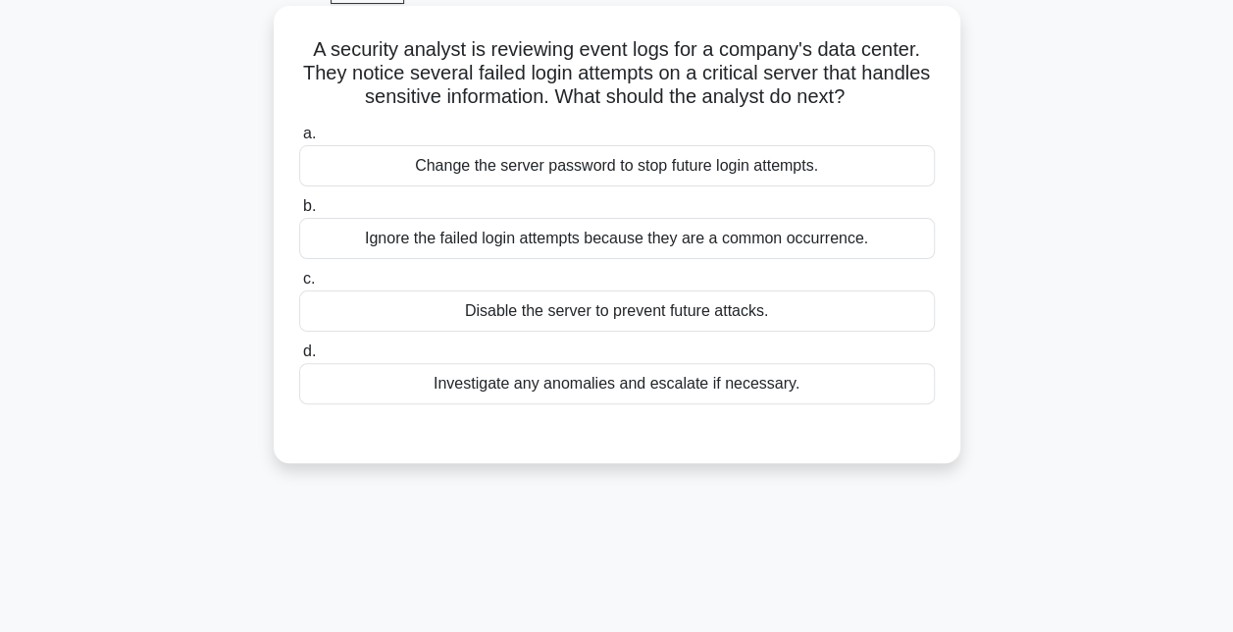
click at [712, 390] on div "Investigate any anomalies and escalate if necessary." at bounding box center [617, 383] width 636 height 41
click at [299, 358] on input "d. Investigate any anomalies and escalate if necessary." at bounding box center [299, 351] width 0 height 13
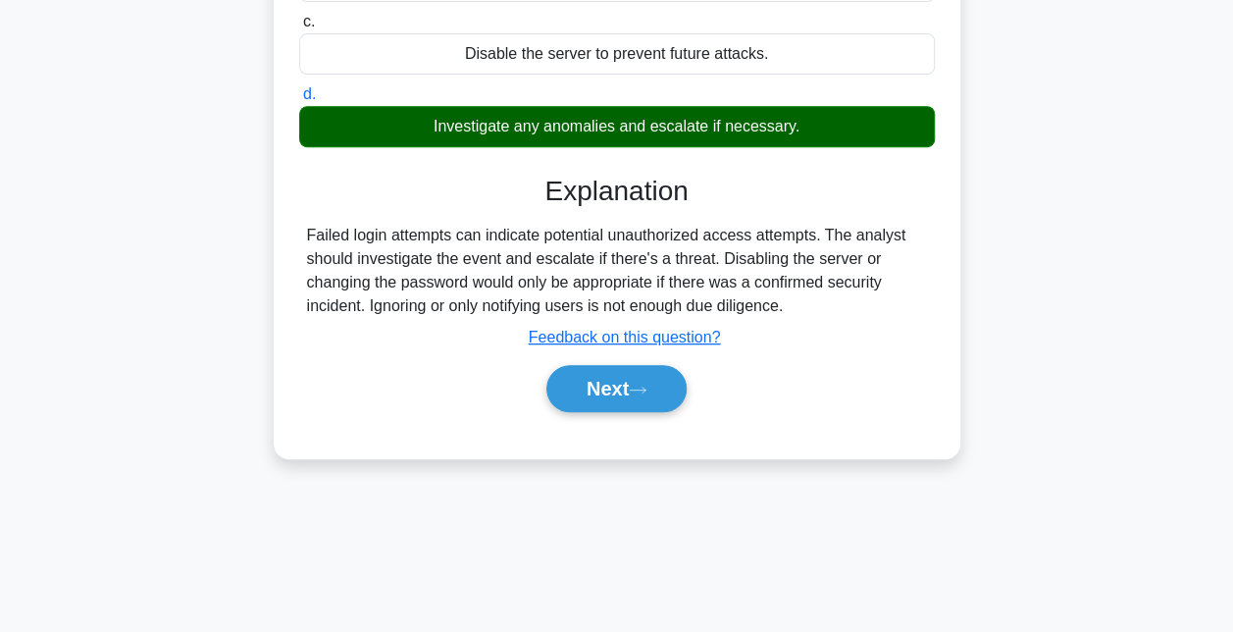
scroll to position [365, 0]
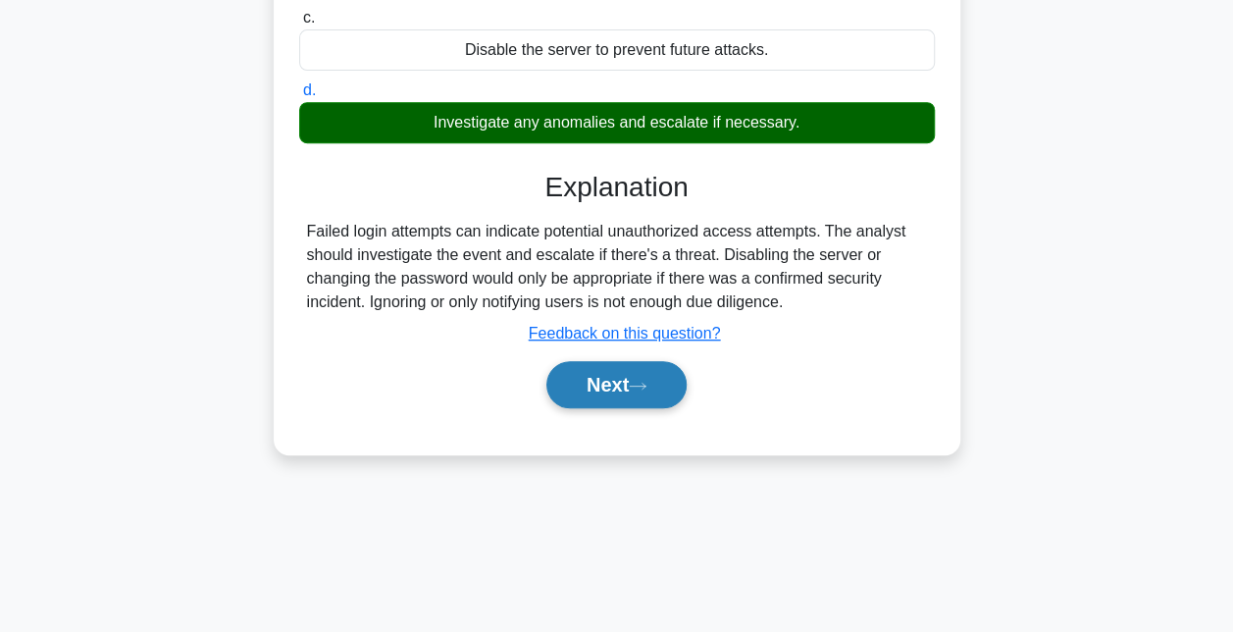
click at [614, 390] on button "Next" at bounding box center [616, 384] width 140 height 47
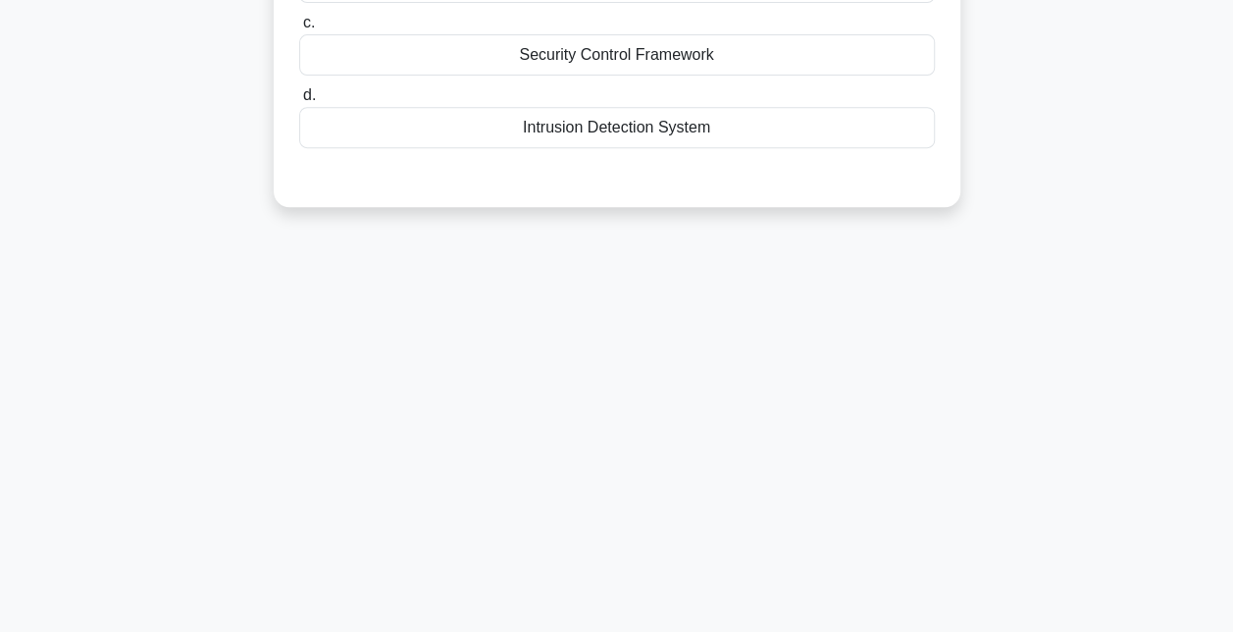
scroll to position [0, 0]
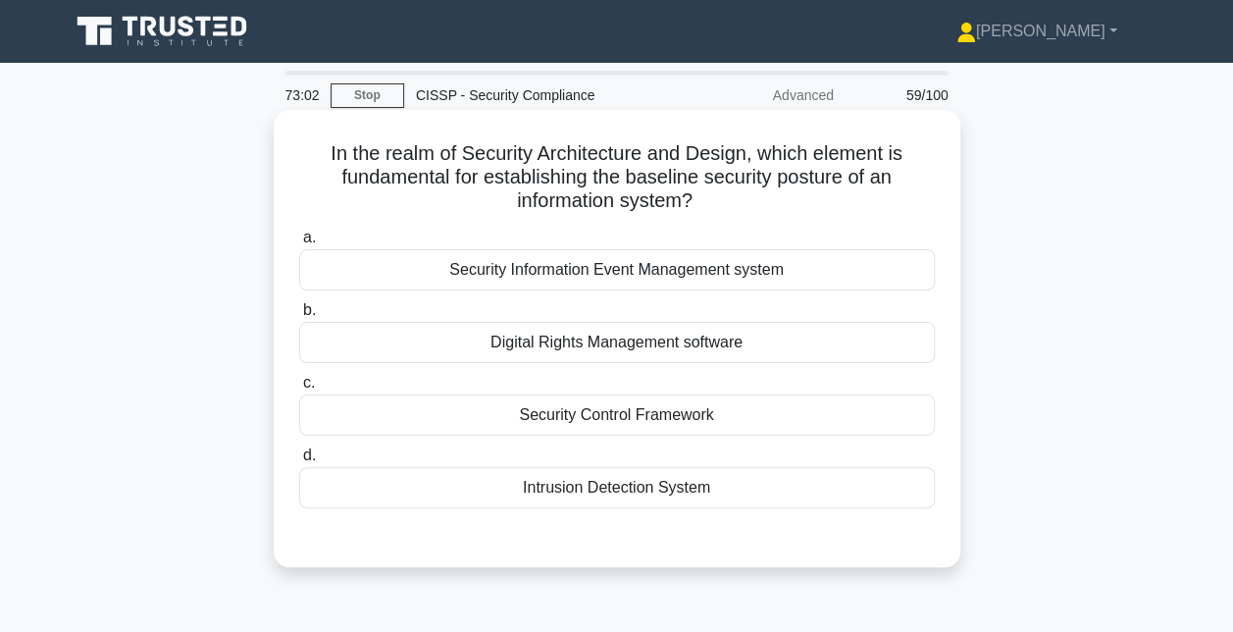
click at [612, 422] on div "Security Control Framework" at bounding box center [617, 414] width 636 height 41
click at [299, 390] on input "c. Security Control Framework" at bounding box center [299, 383] width 0 height 13
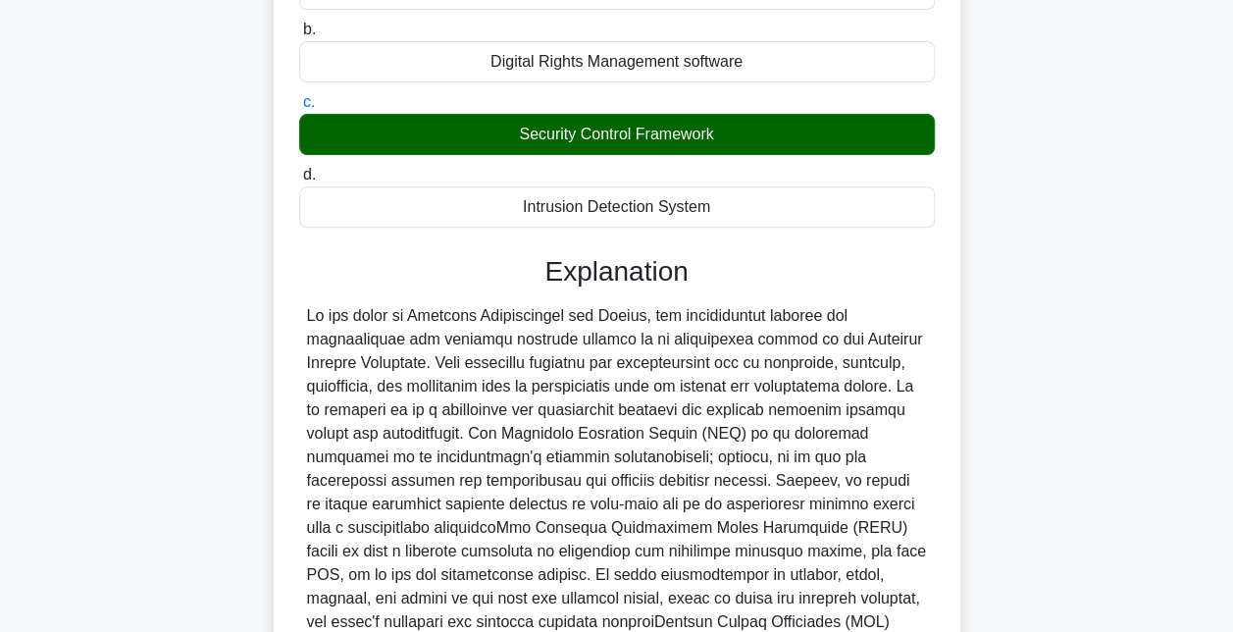
scroll to position [575, 0]
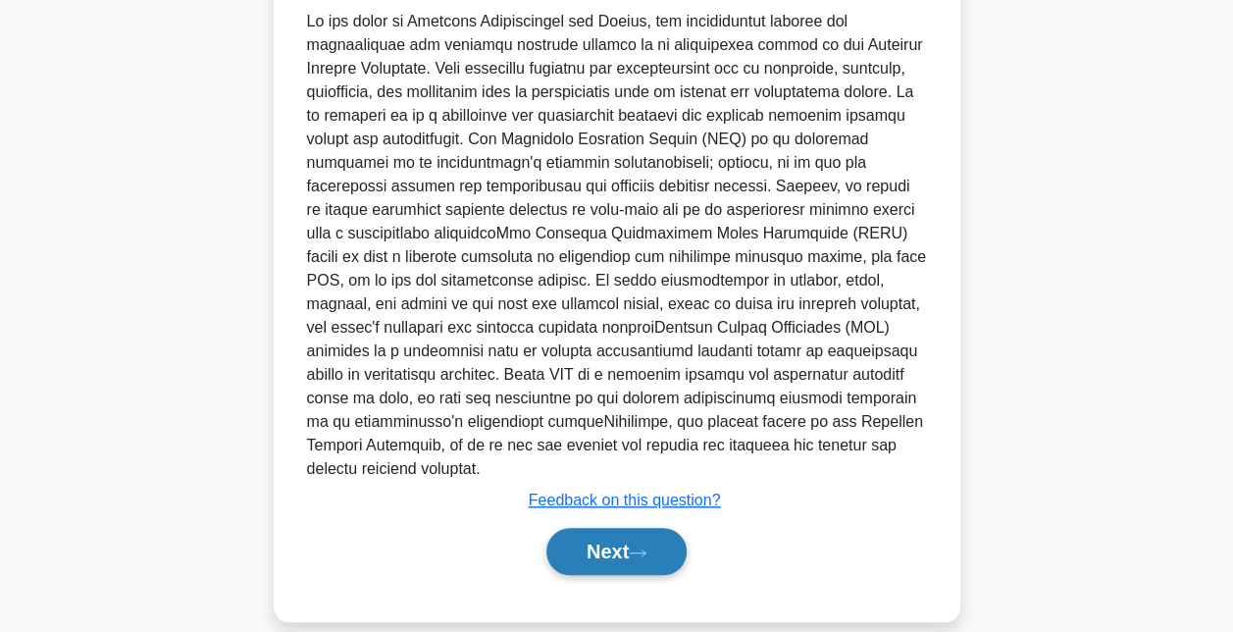
click at [591, 528] on button "Next" at bounding box center [616, 551] width 140 height 47
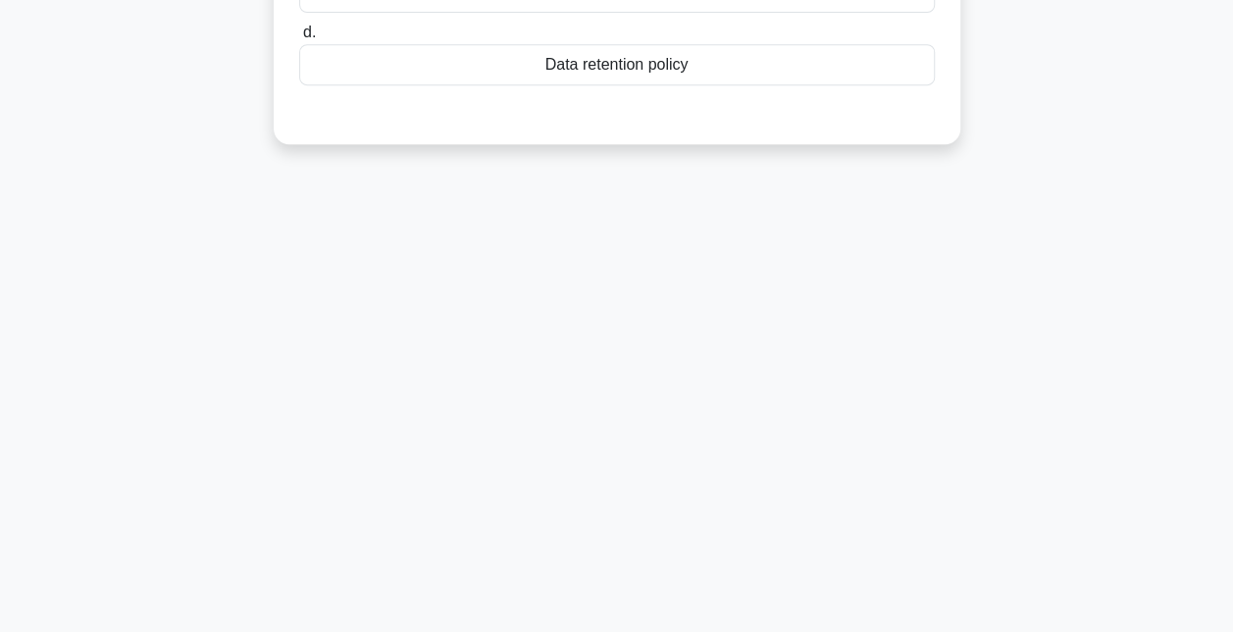
scroll to position [24, 0]
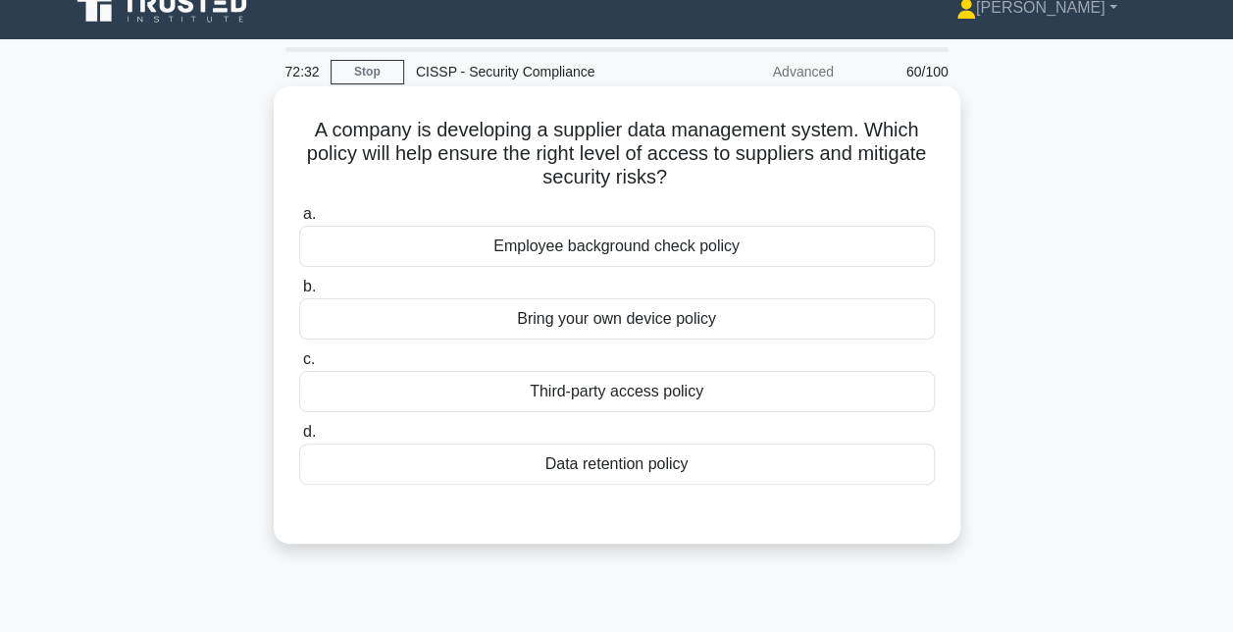
click at [659, 393] on div "Third-party access policy" at bounding box center [617, 391] width 636 height 41
click at [299, 366] on input "c. Third-party access policy" at bounding box center [299, 359] width 0 height 13
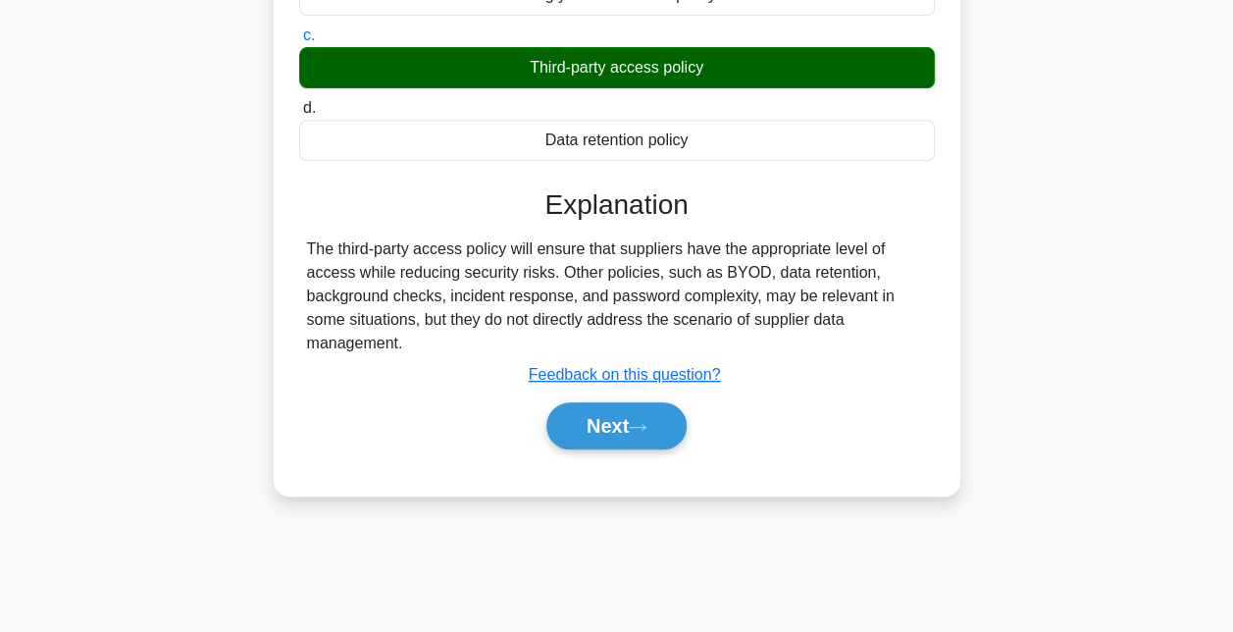
scroll to position [349, 0]
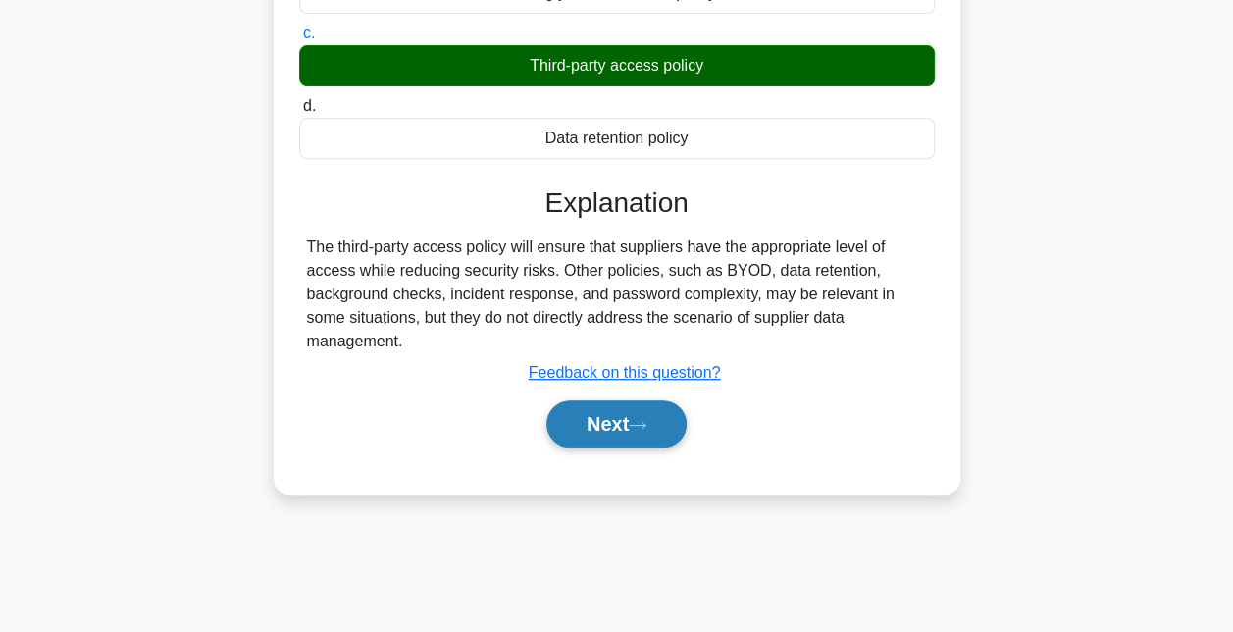
click at [636, 436] on button "Next" at bounding box center [616, 423] width 140 height 47
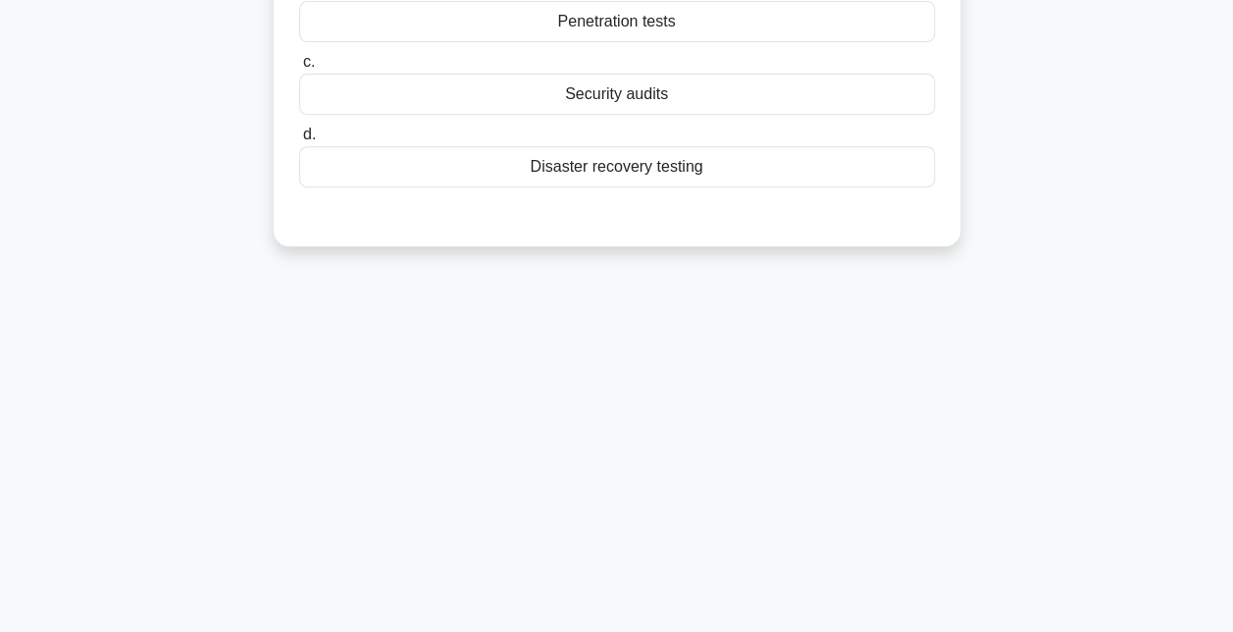
scroll to position [67, 0]
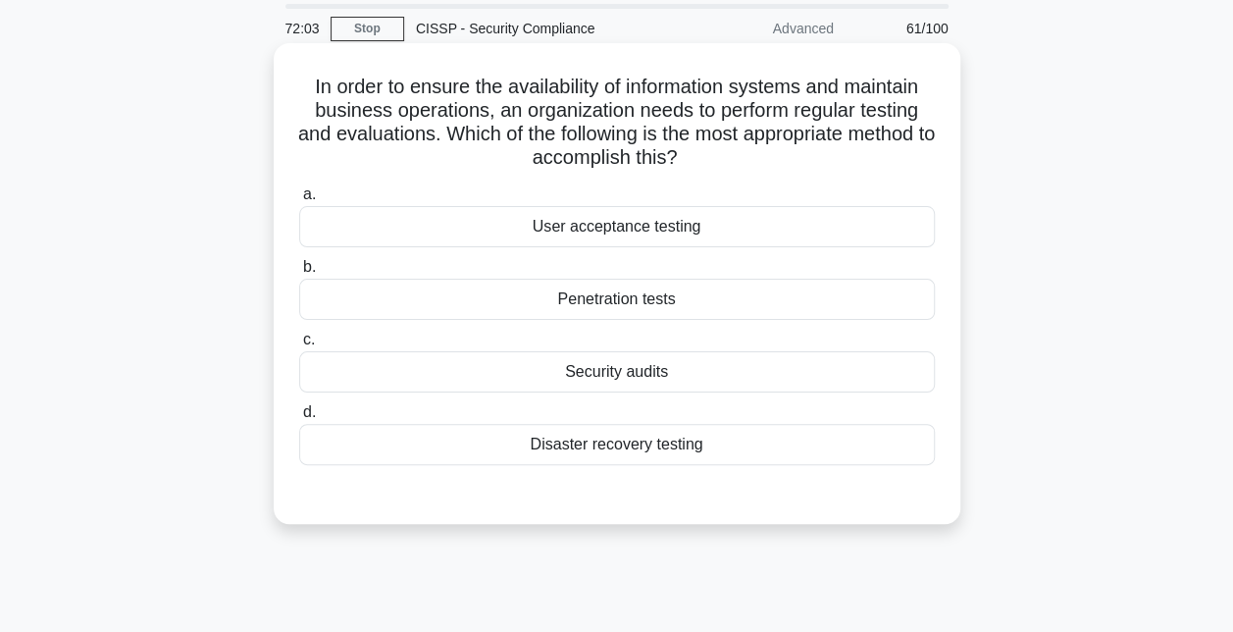
click at [631, 448] on div "Disaster recovery testing" at bounding box center [617, 444] width 636 height 41
click at [299, 419] on input "d. Disaster recovery testing" at bounding box center [299, 412] width 0 height 13
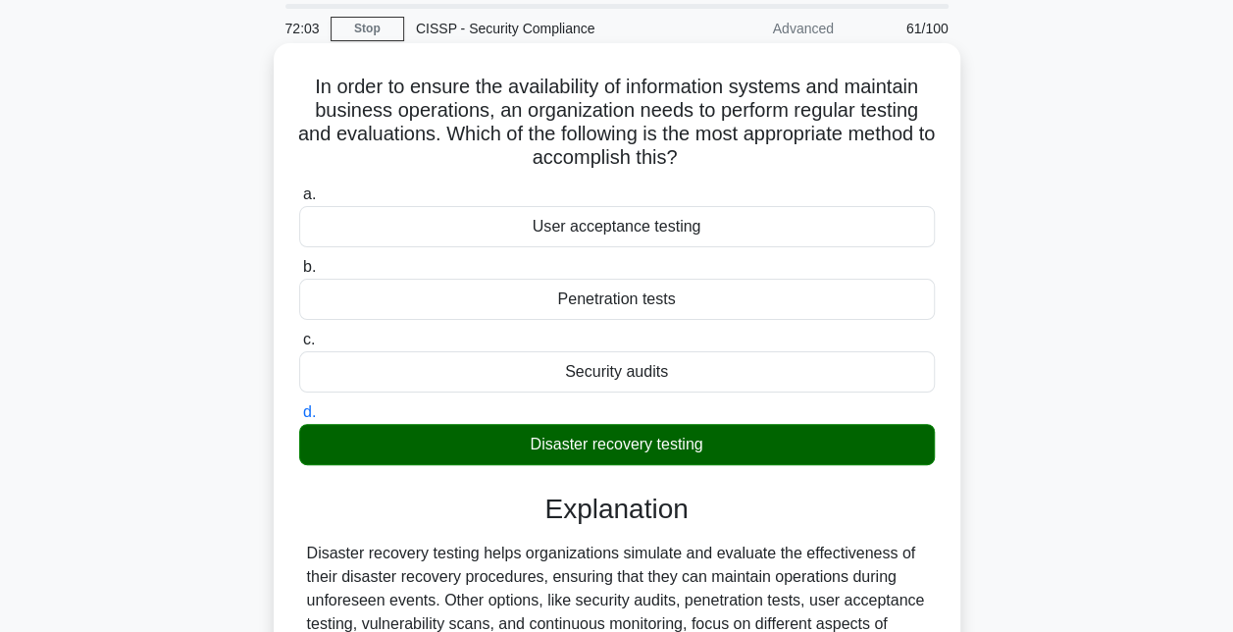
scroll to position [428, 0]
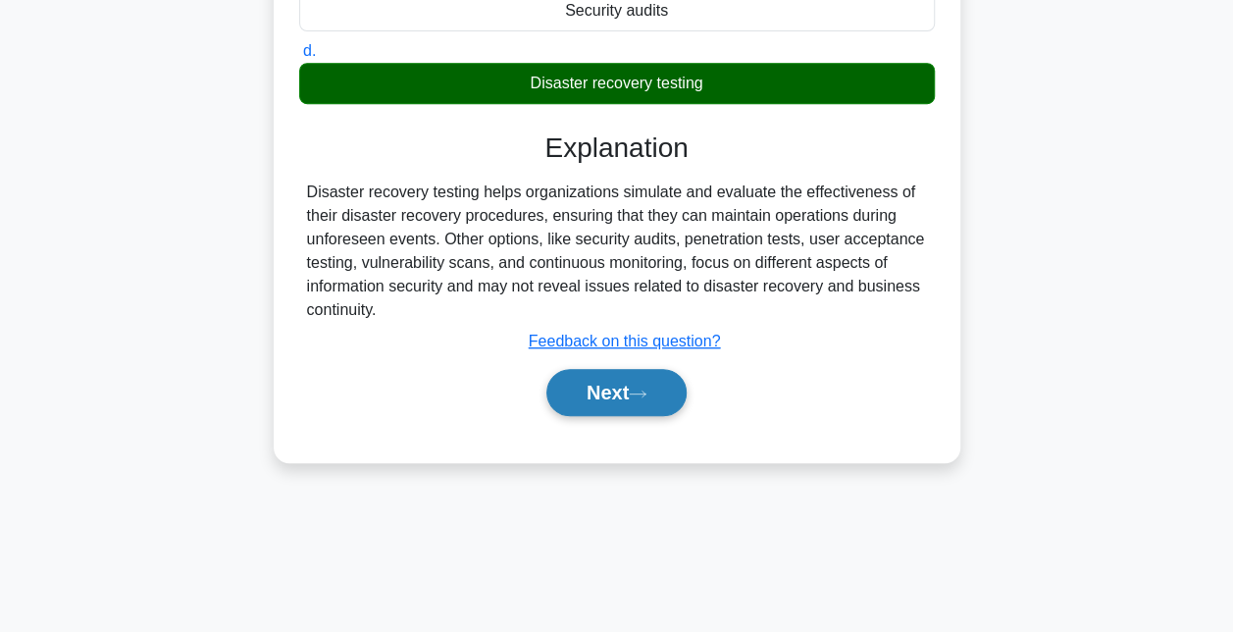
click at [634, 399] on button "Next" at bounding box center [616, 392] width 140 height 47
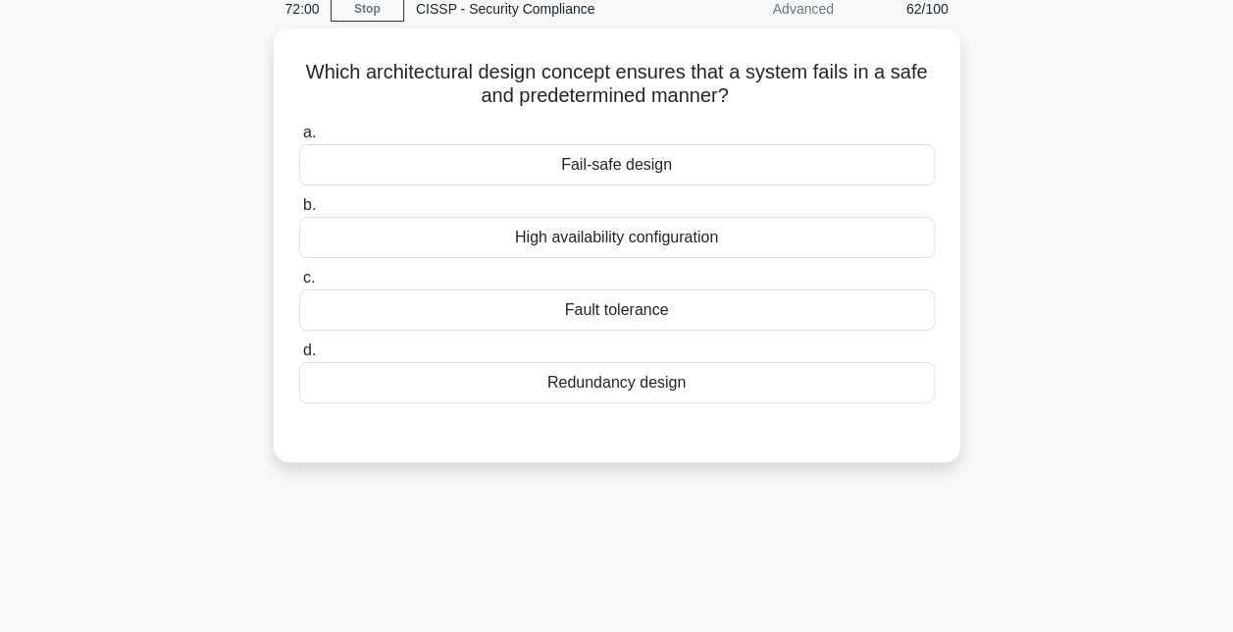
scroll to position [80, 0]
click at [749, 171] on div "Fail-safe design" at bounding box center [617, 165] width 636 height 41
click at [299, 140] on input "a. Fail-safe design" at bounding box center [299, 134] width 0 height 13
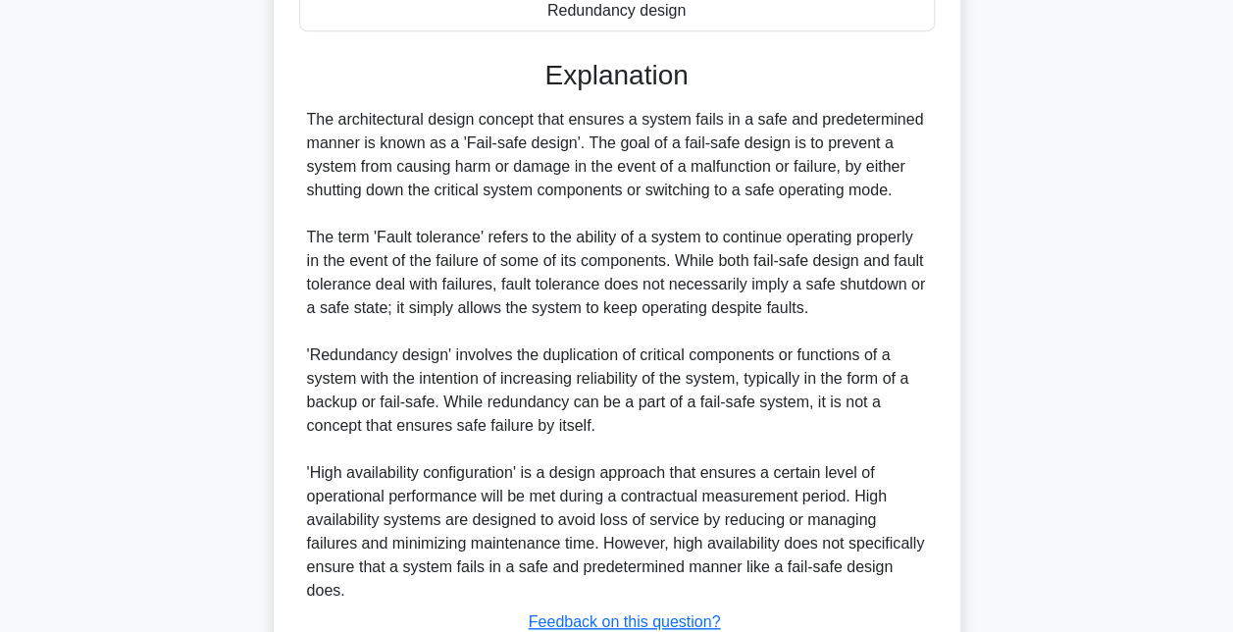
scroll to position [575, 0]
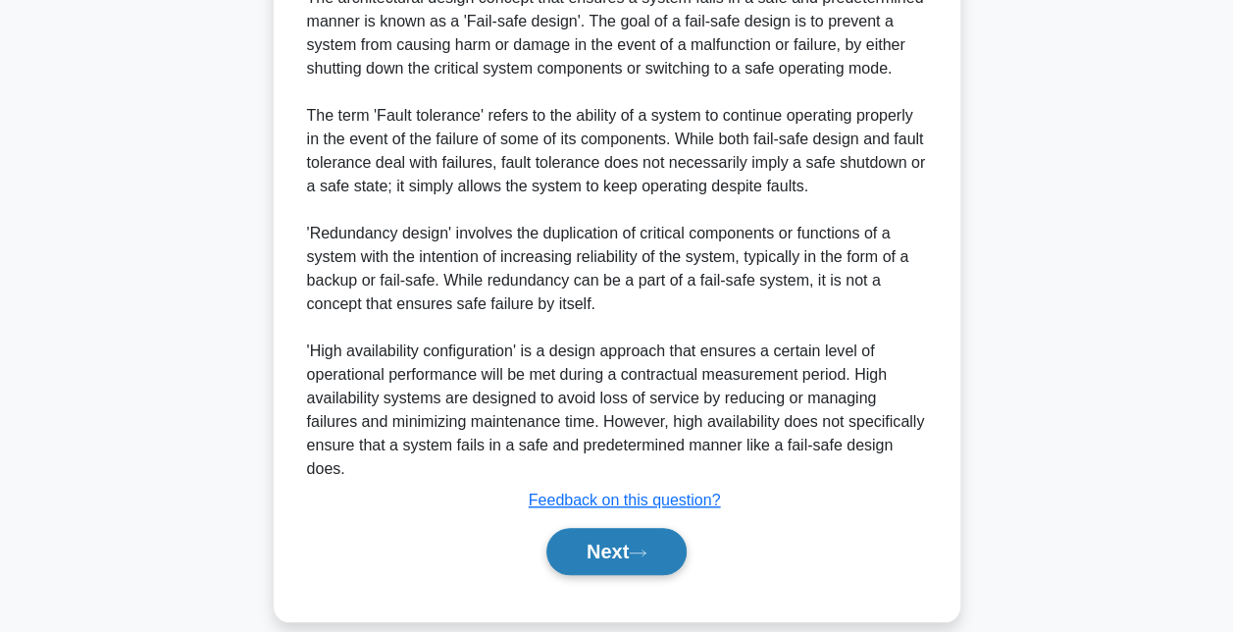
click at [587, 534] on button "Next" at bounding box center [616, 551] width 140 height 47
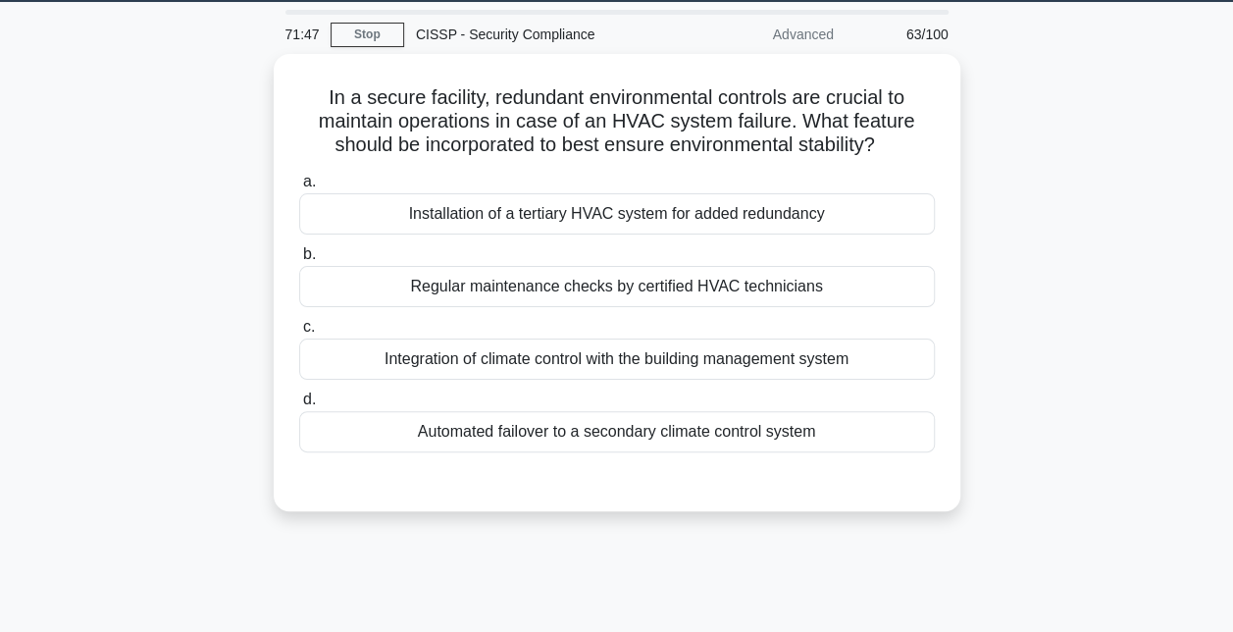
scroll to position [59, 0]
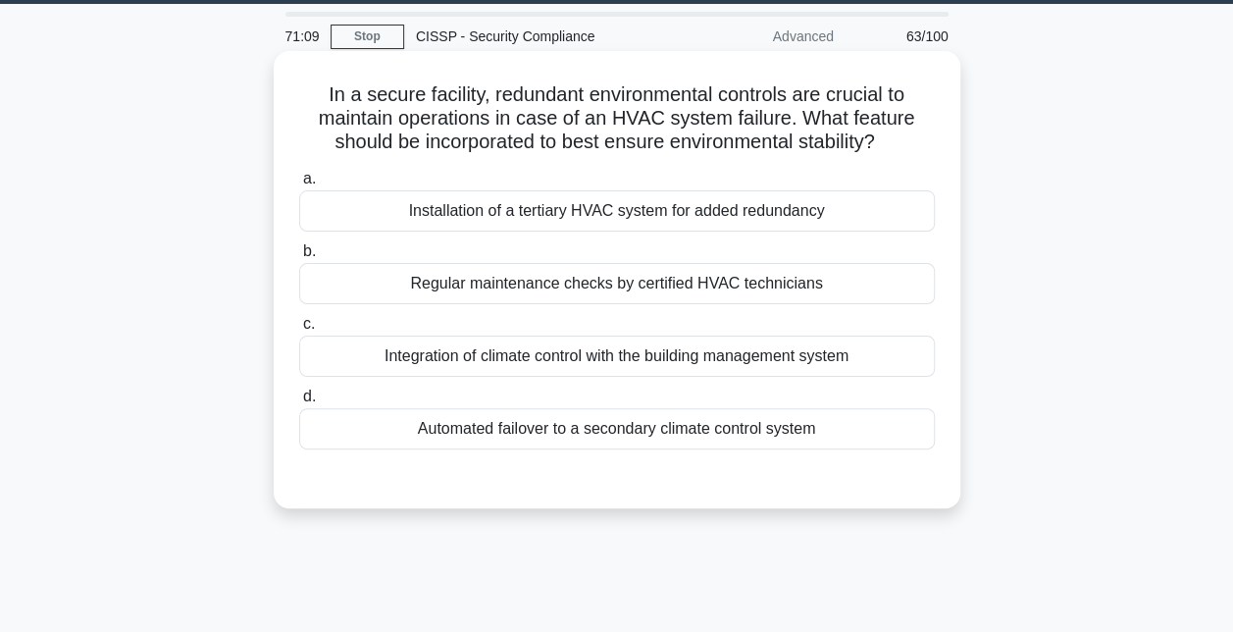
click at [628, 422] on div "Automated failover to a secondary climate control system" at bounding box center [617, 428] width 636 height 41
click at [299, 403] on input "d. Automated failover to a secondary climate control system" at bounding box center [299, 396] width 0 height 13
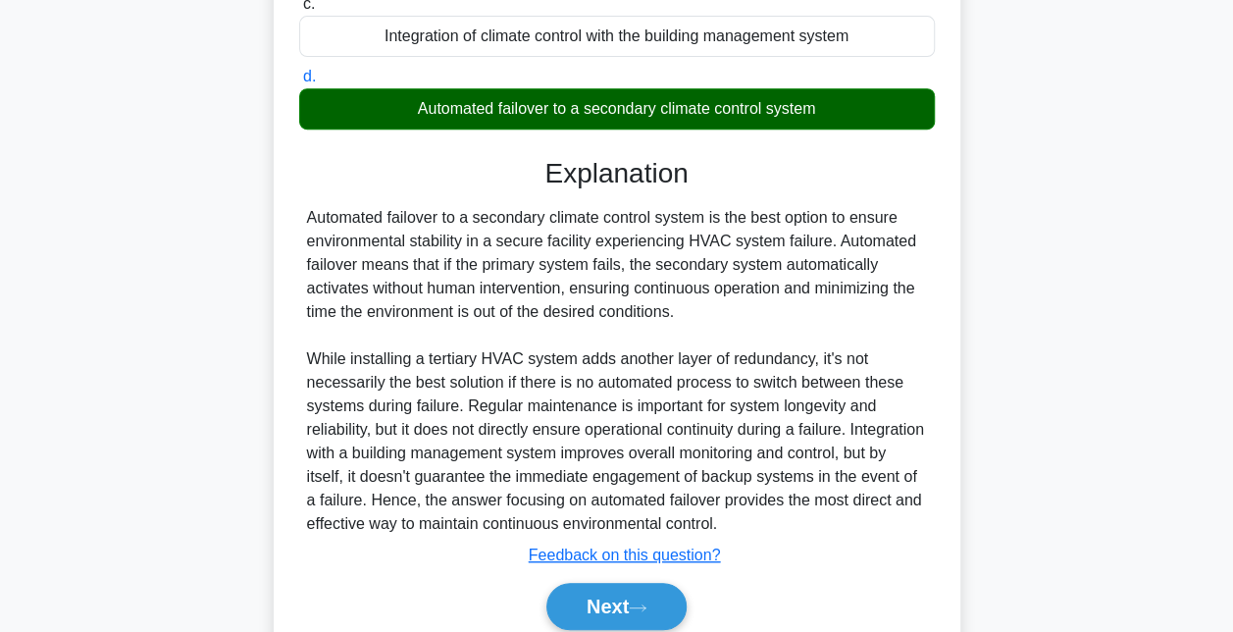
scroll to position [457, 0]
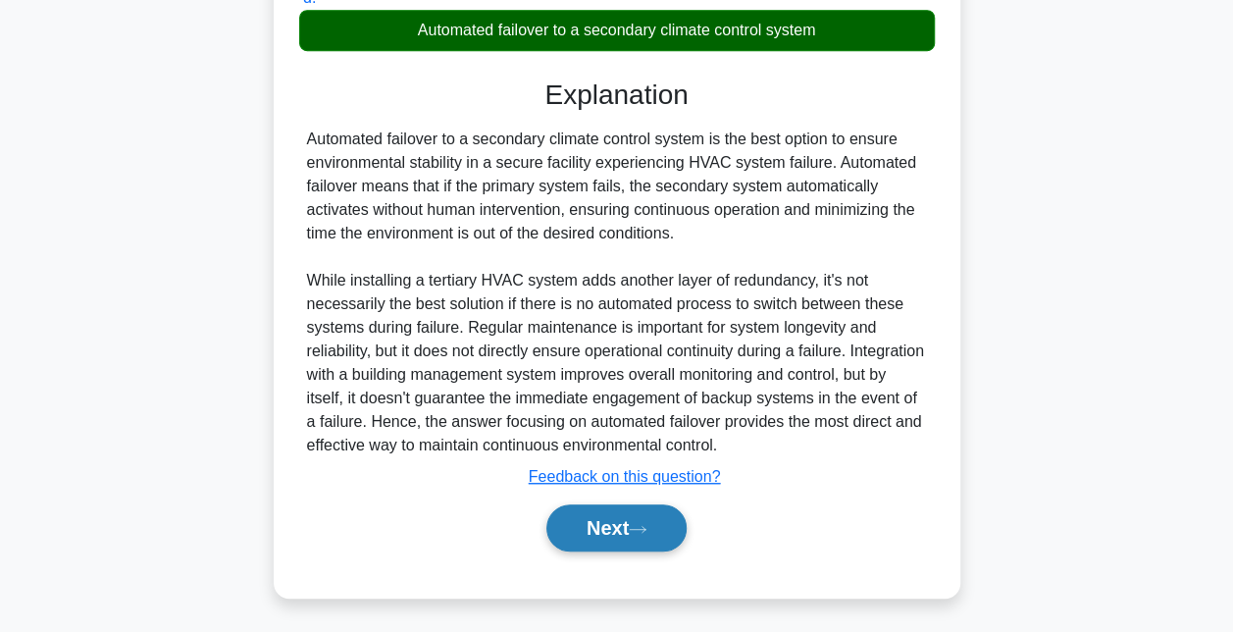
click at [597, 542] on button "Next" at bounding box center [616, 527] width 140 height 47
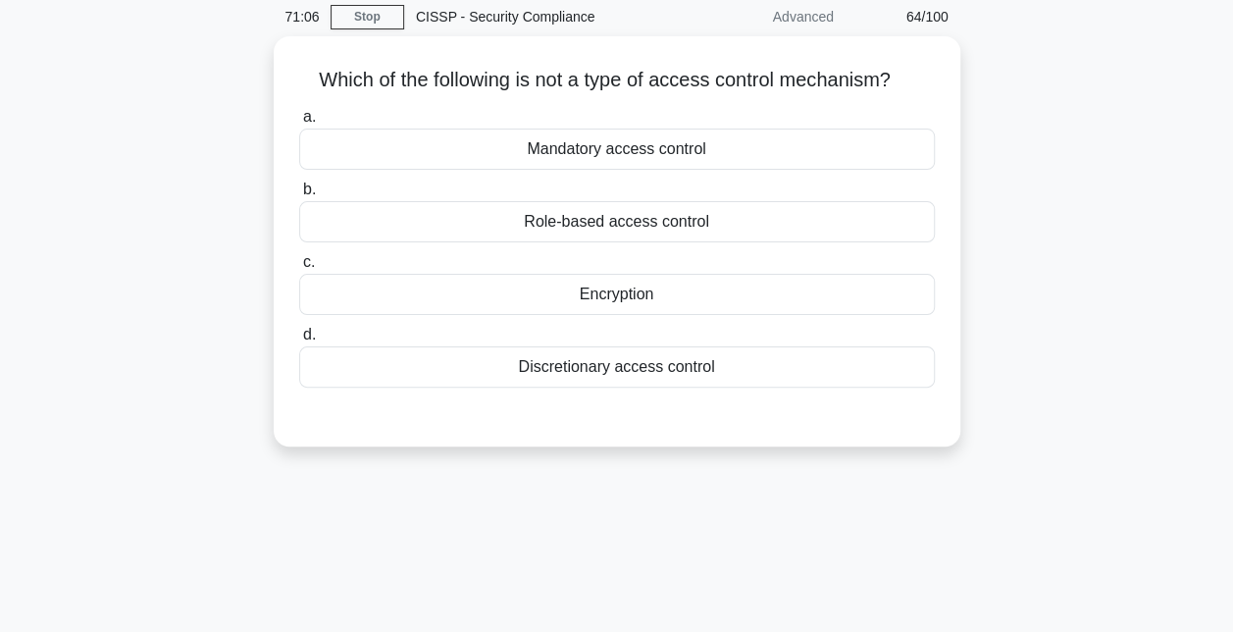
scroll to position [73, 0]
click at [726, 286] on div "Encryption" at bounding box center [617, 295] width 636 height 41
click at [299, 270] on input "c. Encryption" at bounding box center [299, 263] width 0 height 13
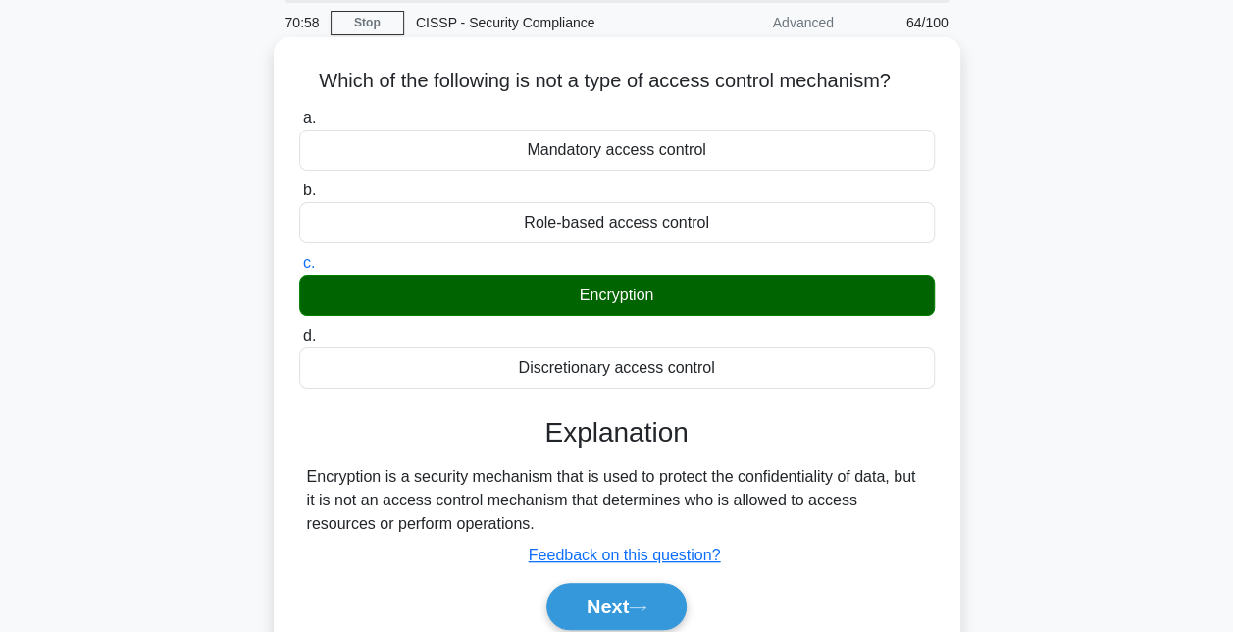
scroll to position [208, 0]
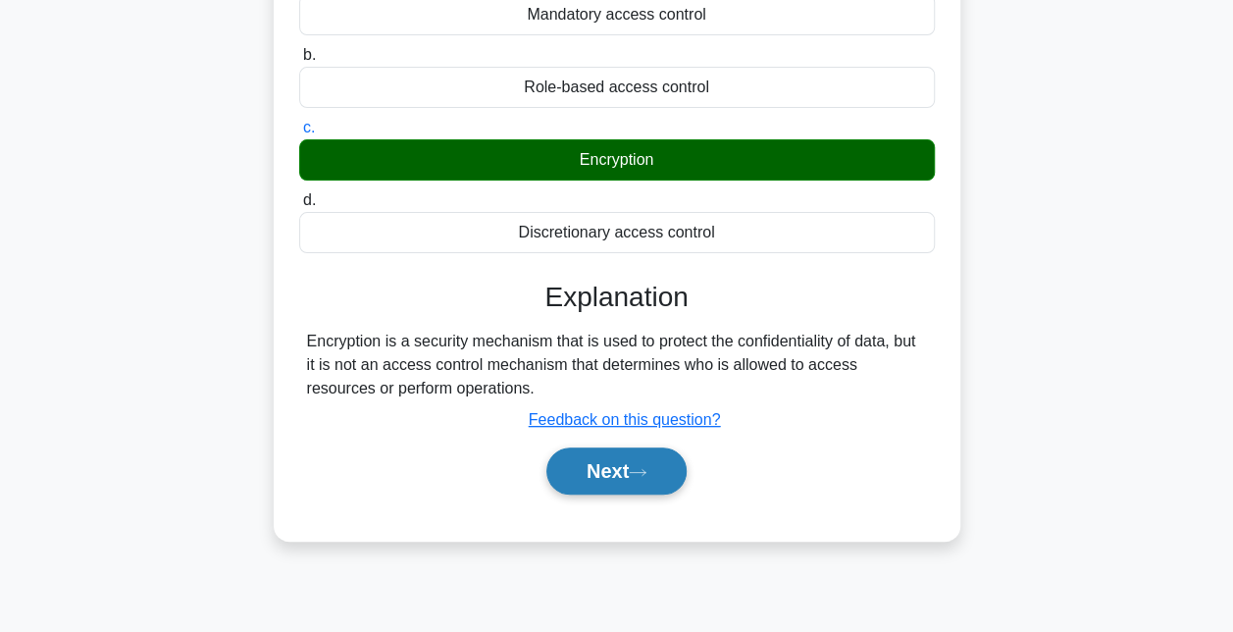
click at [612, 463] on button "Next" at bounding box center [616, 470] width 140 height 47
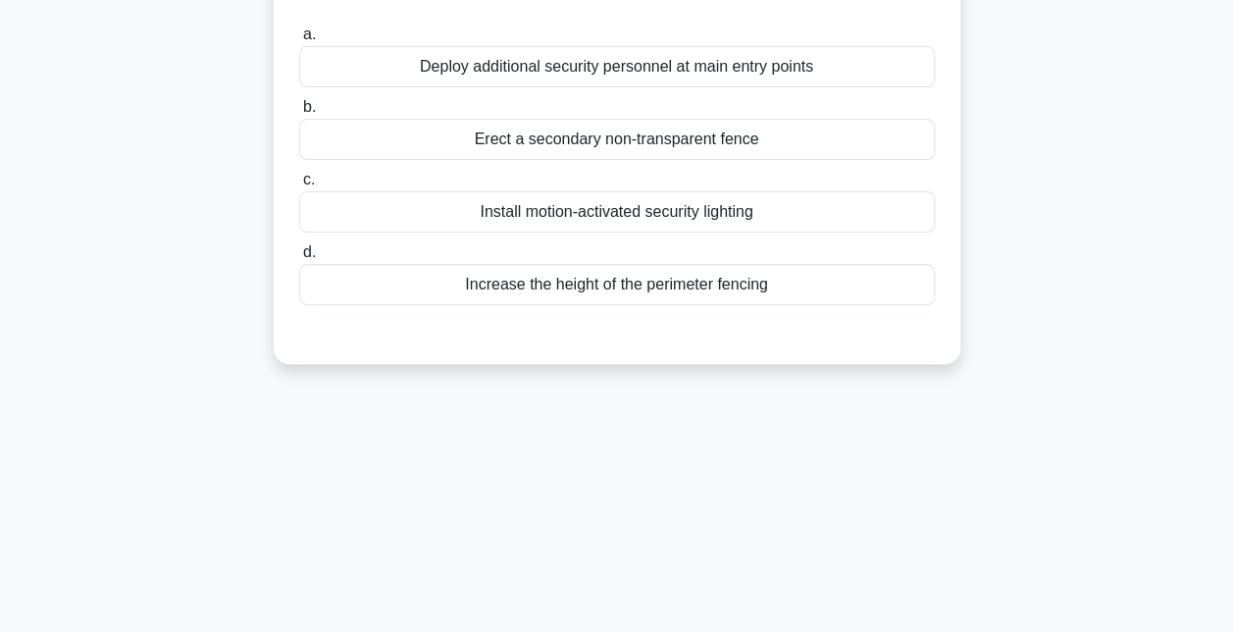
scroll to position [24, 0]
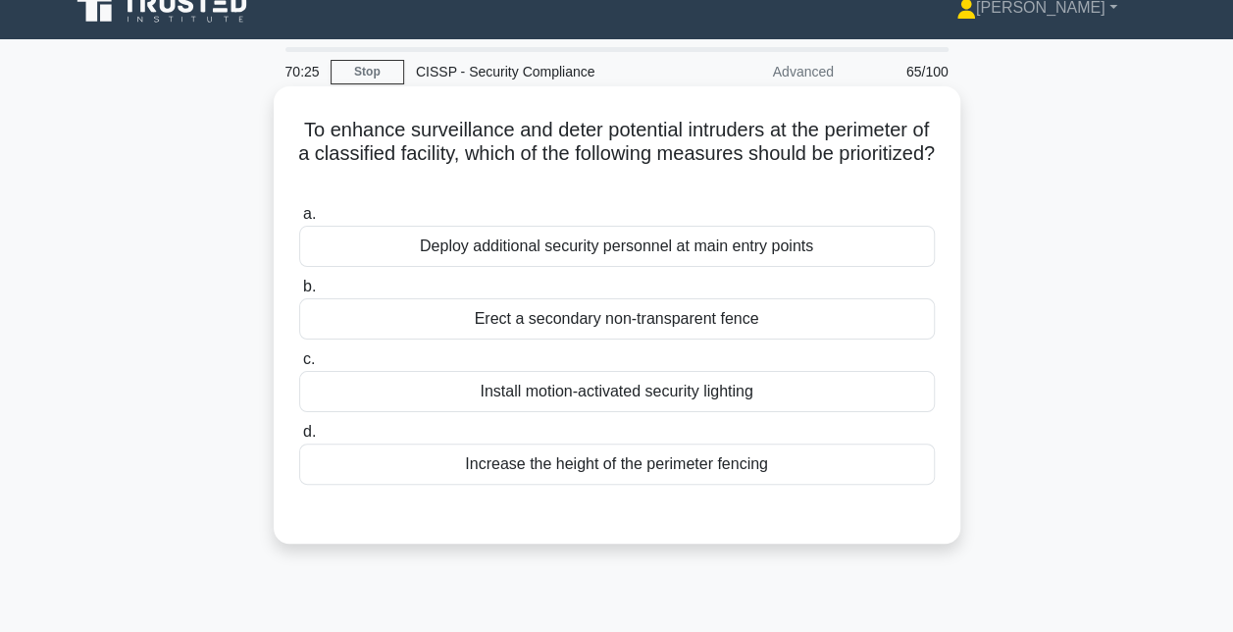
click at [746, 246] on div "Deploy additional security personnel at main entry points" at bounding box center [617, 246] width 636 height 41
click at [299, 221] on input "a. Deploy additional security personnel at main entry points" at bounding box center [299, 214] width 0 height 13
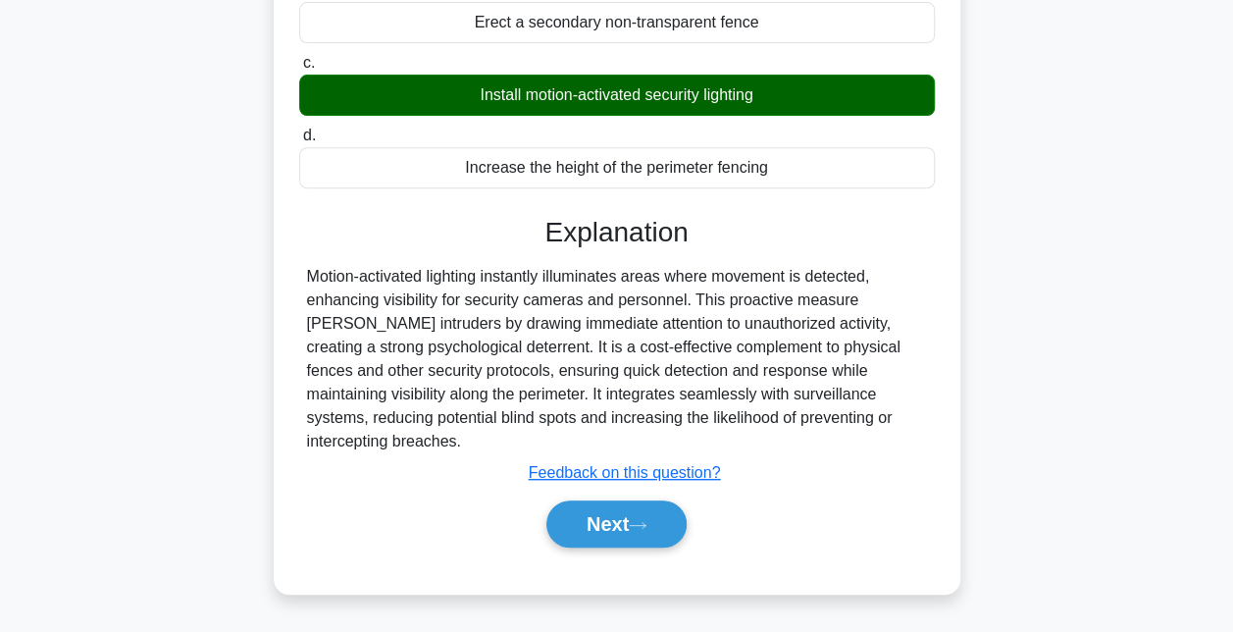
scroll to position [328, 0]
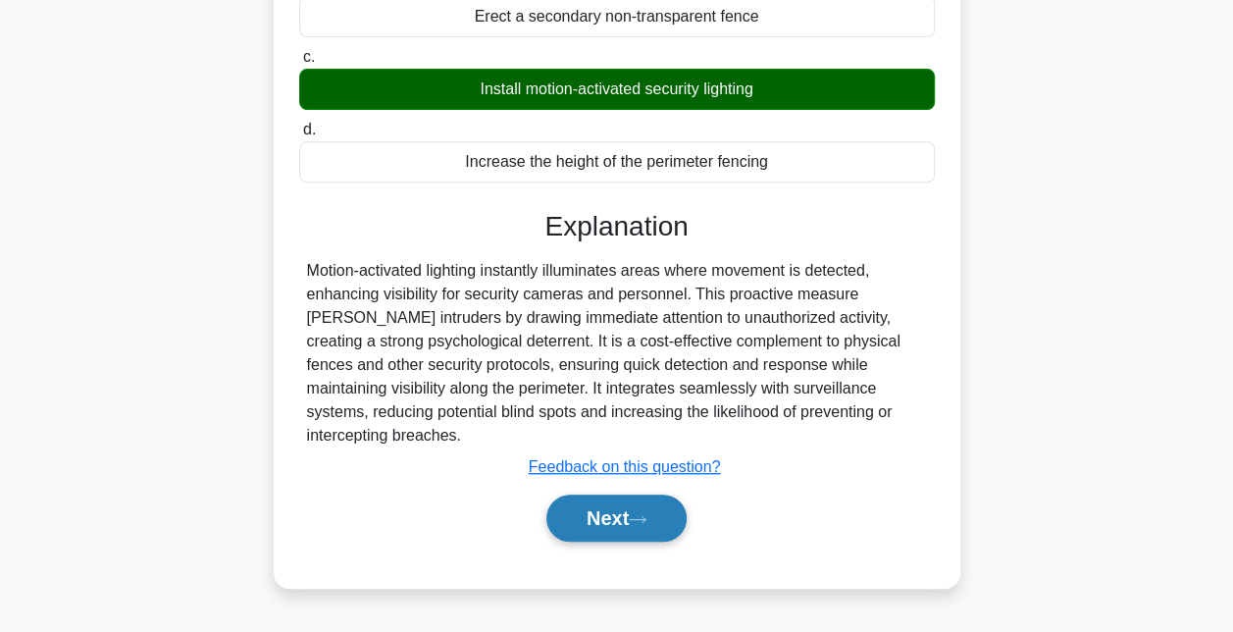
click at [611, 494] on button "Next" at bounding box center [616, 517] width 140 height 47
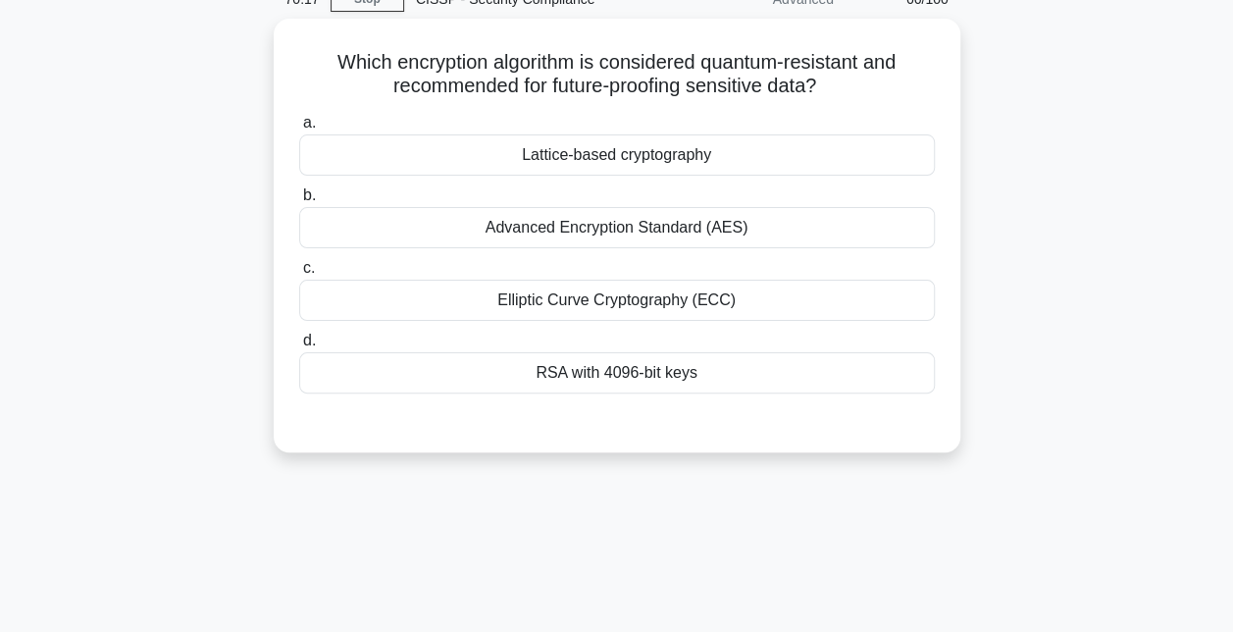
scroll to position [39, 0]
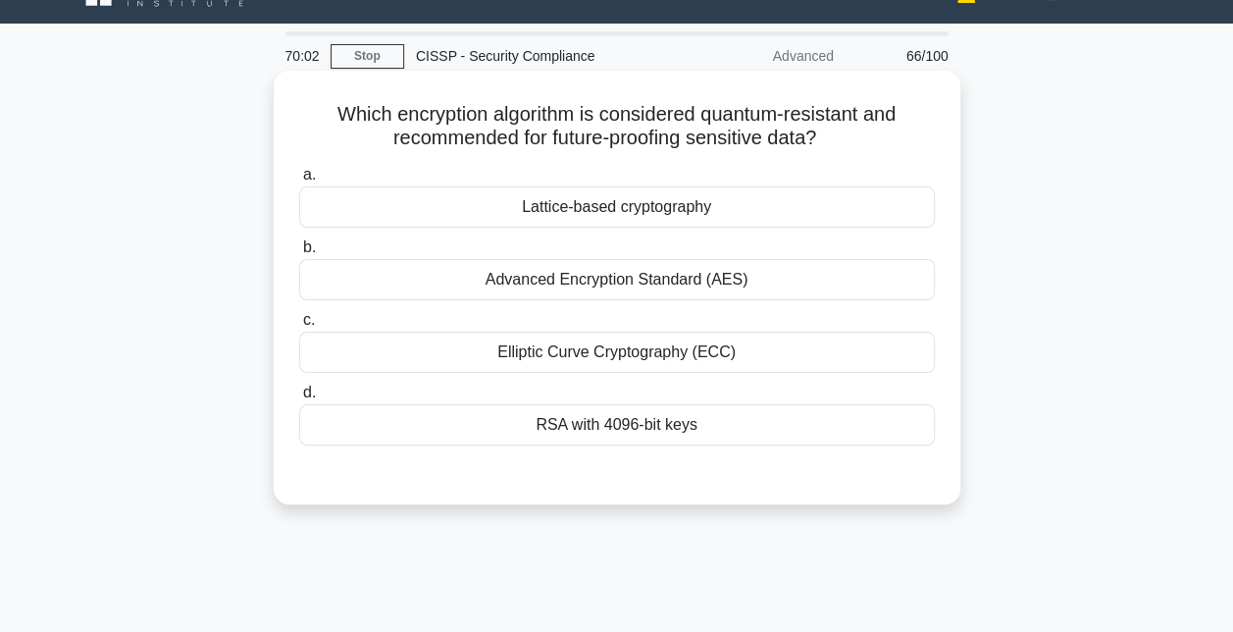
click at [650, 345] on div "Elliptic Curve Cryptography (ECC)" at bounding box center [617, 352] width 636 height 41
click at [299, 327] on input "c. Elliptic Curve Cryptography (ECC)" at bounding box center [299, 320] width 0 height 13
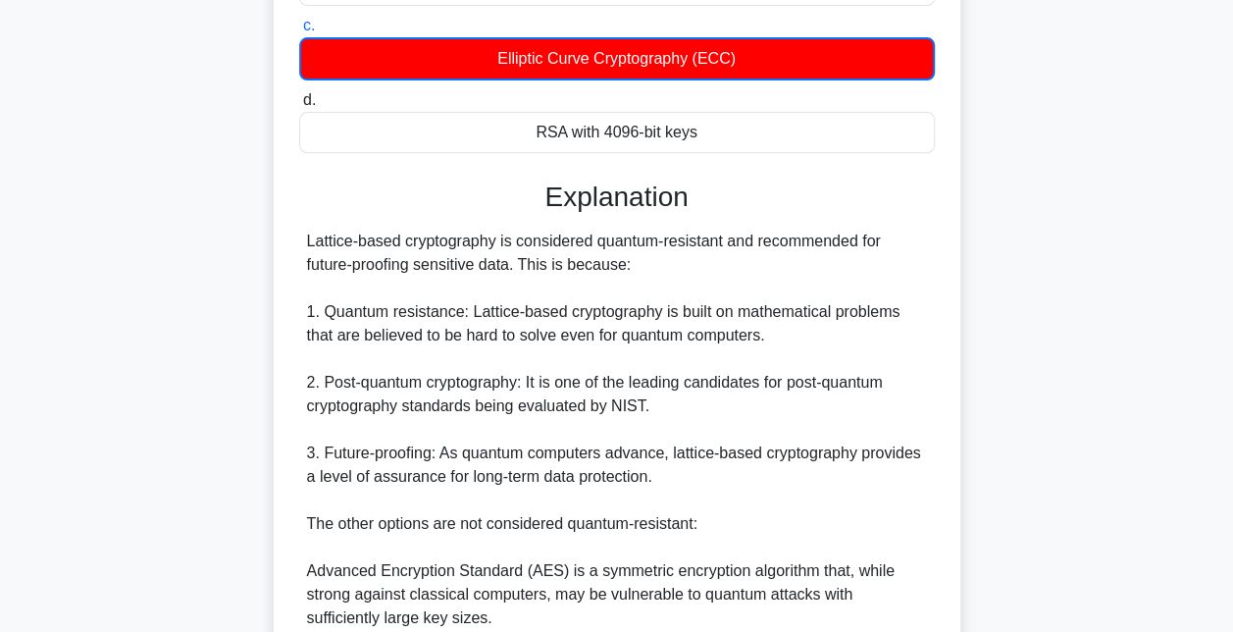
scroll to position [719, 0]
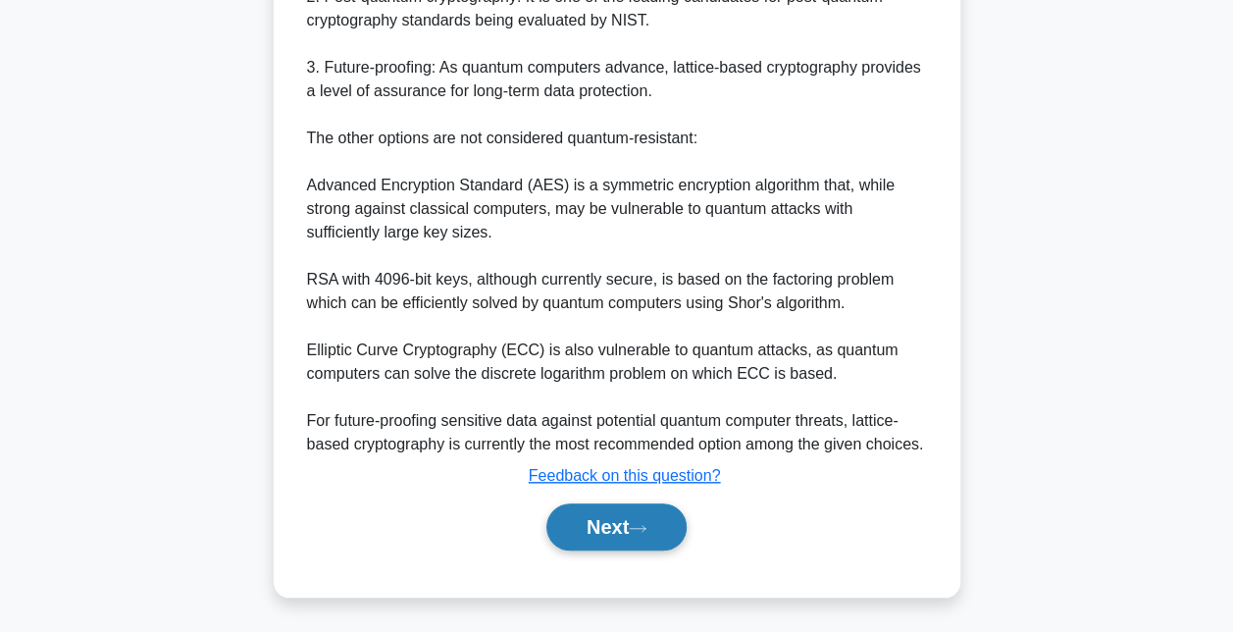
click at [577, 516] on button "Next" at bounding box center [616, 526] width 140 height 47
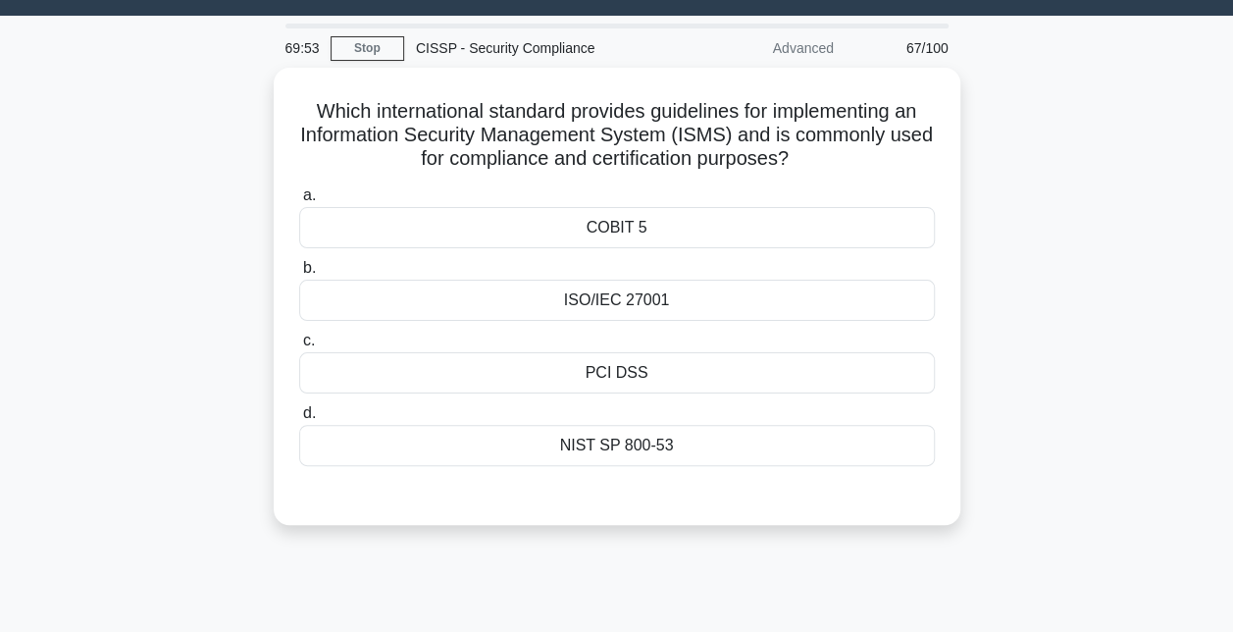
scroll to position [45, 0]
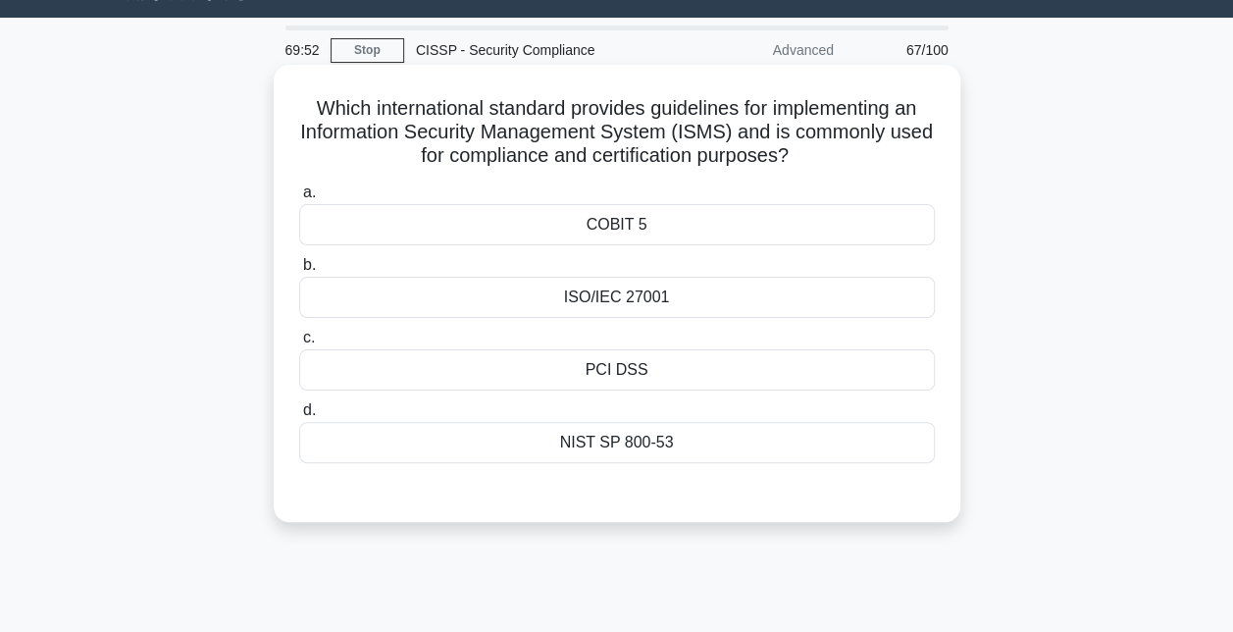
click at [699, 288] on div "ISO/IEC 27001" at bounding box center [617, 297] width 636 height 41
click at [299, 272] on input "b. ISO/IEC 27001" at bounding box center [299, 265] width 0 height 13
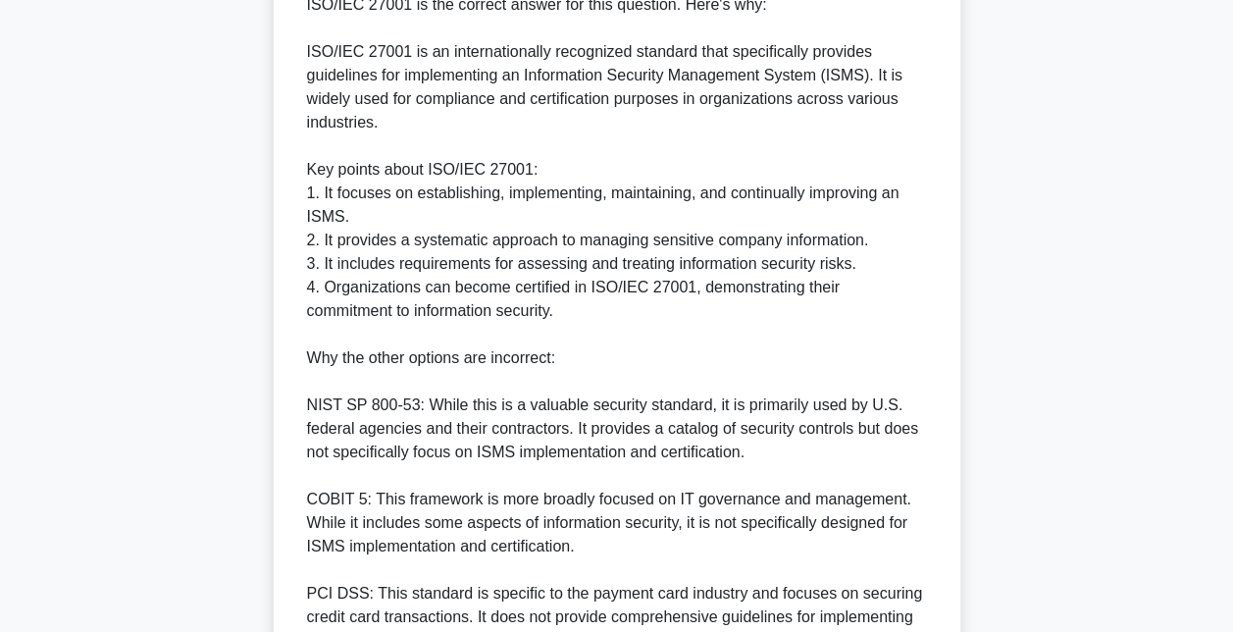
scroll to position [787, 0]
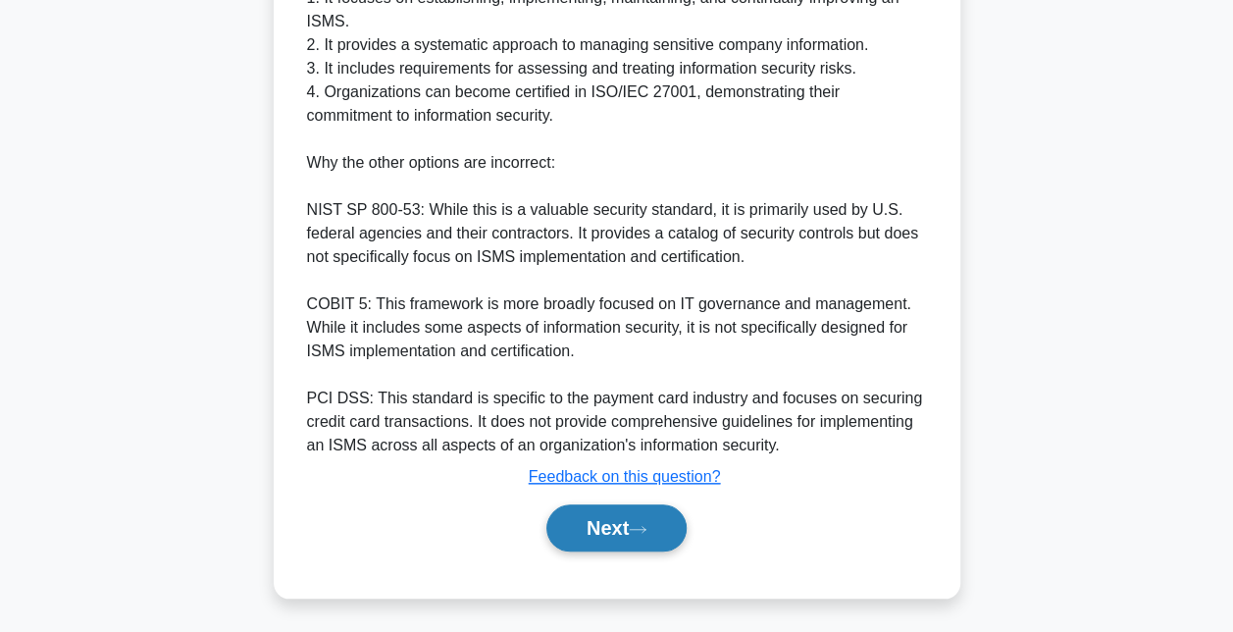
click at [585, 534] on button "Next" at bounding box center [616, 527] width 140 height 47
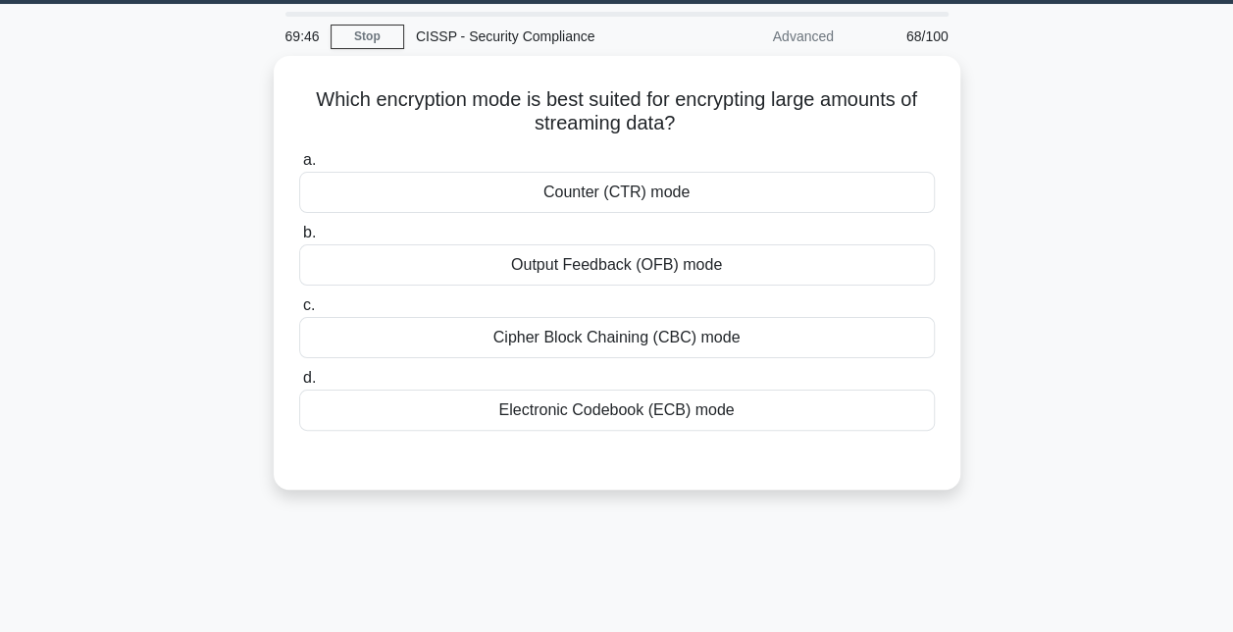
scroll to position [55, 0]
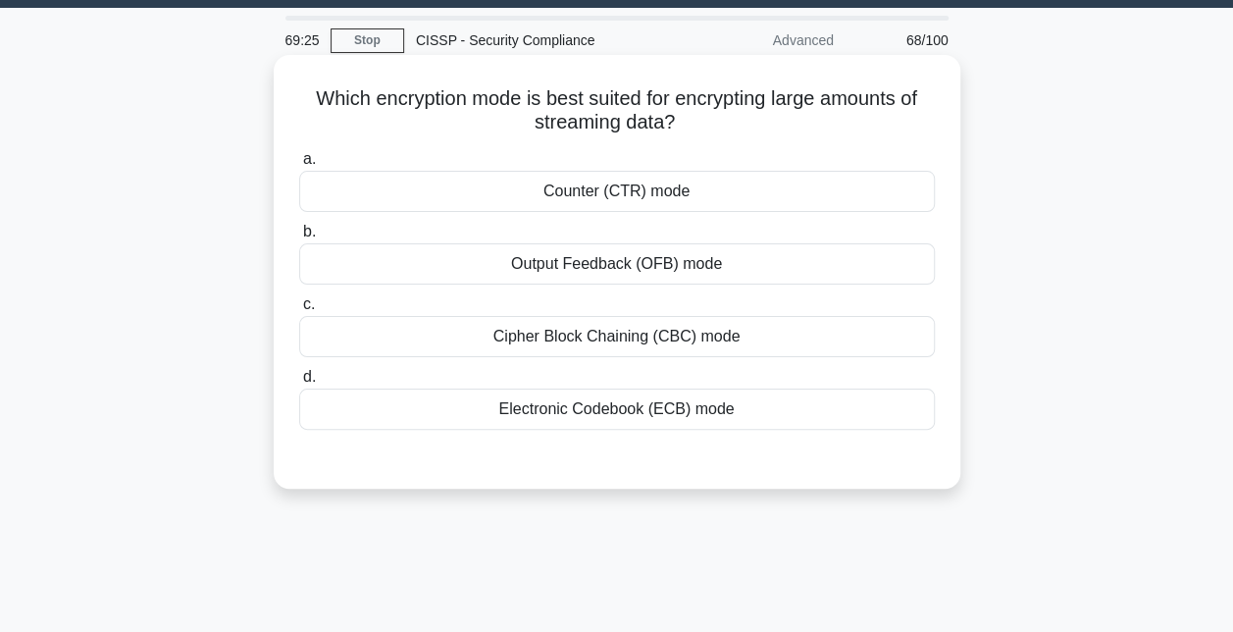
click at [616, 337] on div "Cipher Block Chaining (CBC) mode" at bounding box center [617, 336] width 636 height 41
click at [299, 311] on input "c. Cipher Block Chaining (CBC) mode" at bounding box center [299, 304] width 0 height 13
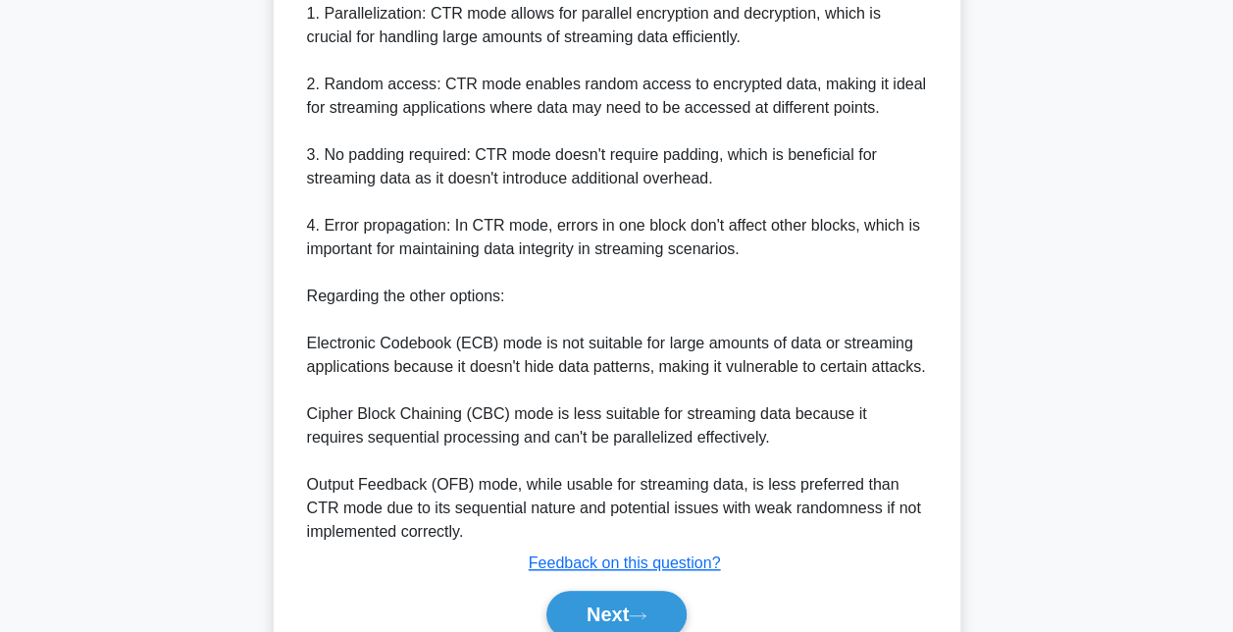
scroll to position [634, 0]
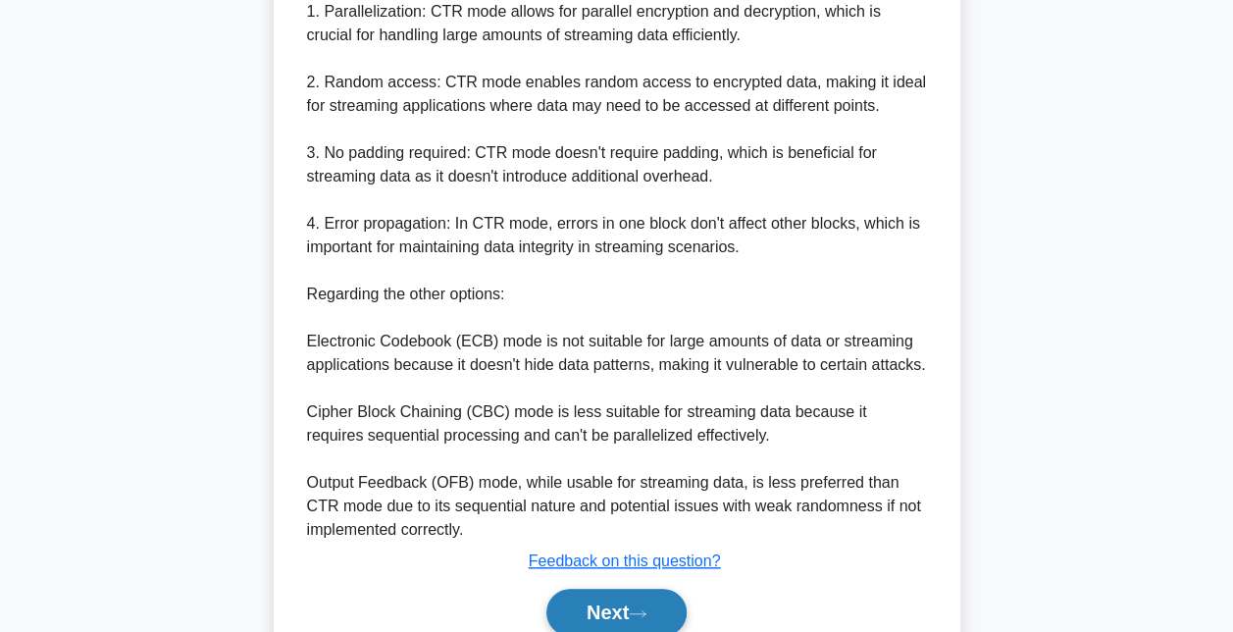
click at [565, 604] on button "Next" at bounding box center [616, 612] width 140 height 47
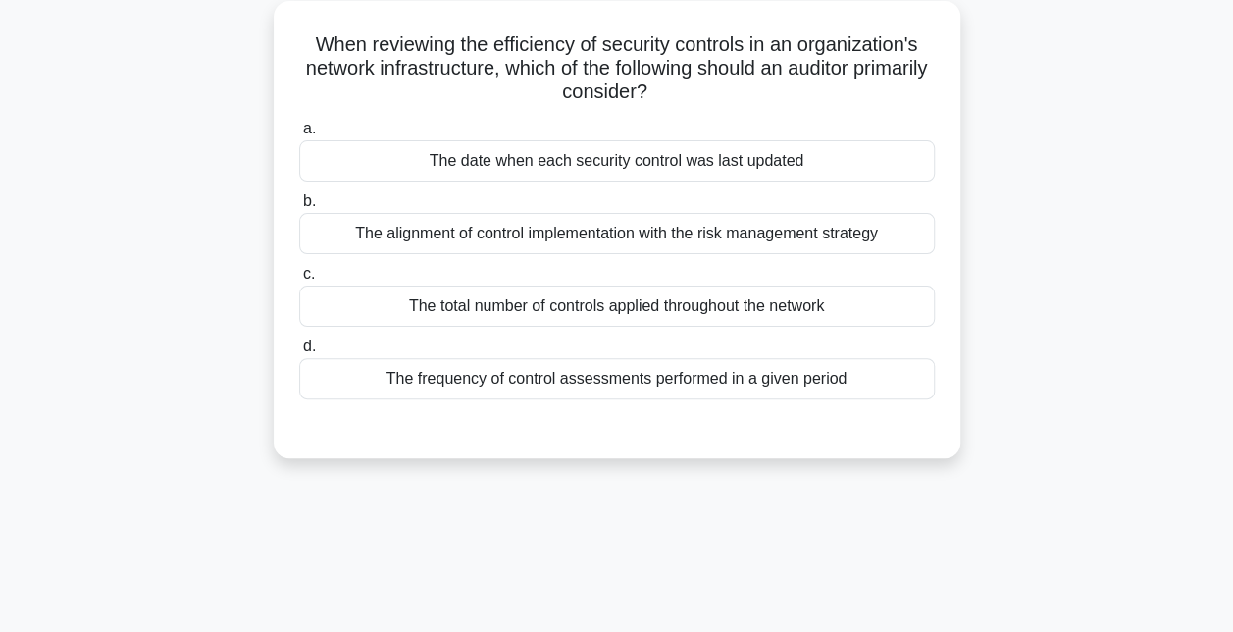
scroll to position [112, 0]
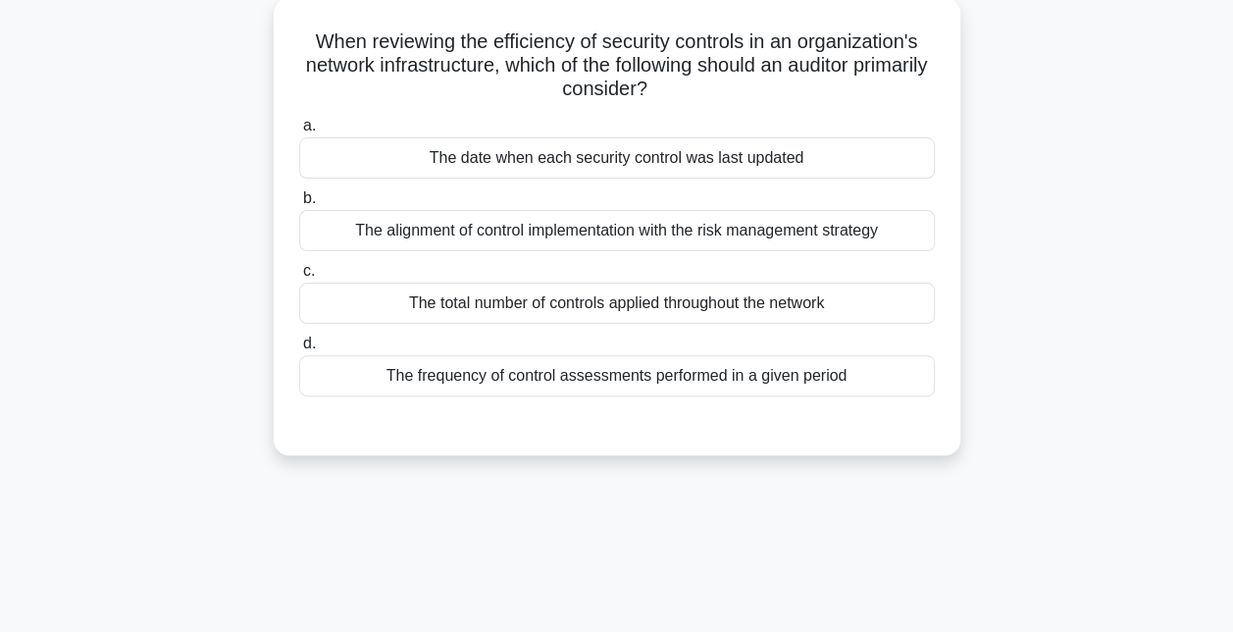
click at [857, 234] on div "The alignment of control implementation with the risk management strategy" at bounding box center [617, 230] width 636 height 41
click at [299, 205] on input "b. The alignment of control implementation with the risk management strategy" at bounding box center [299, 198] width 0 height 13
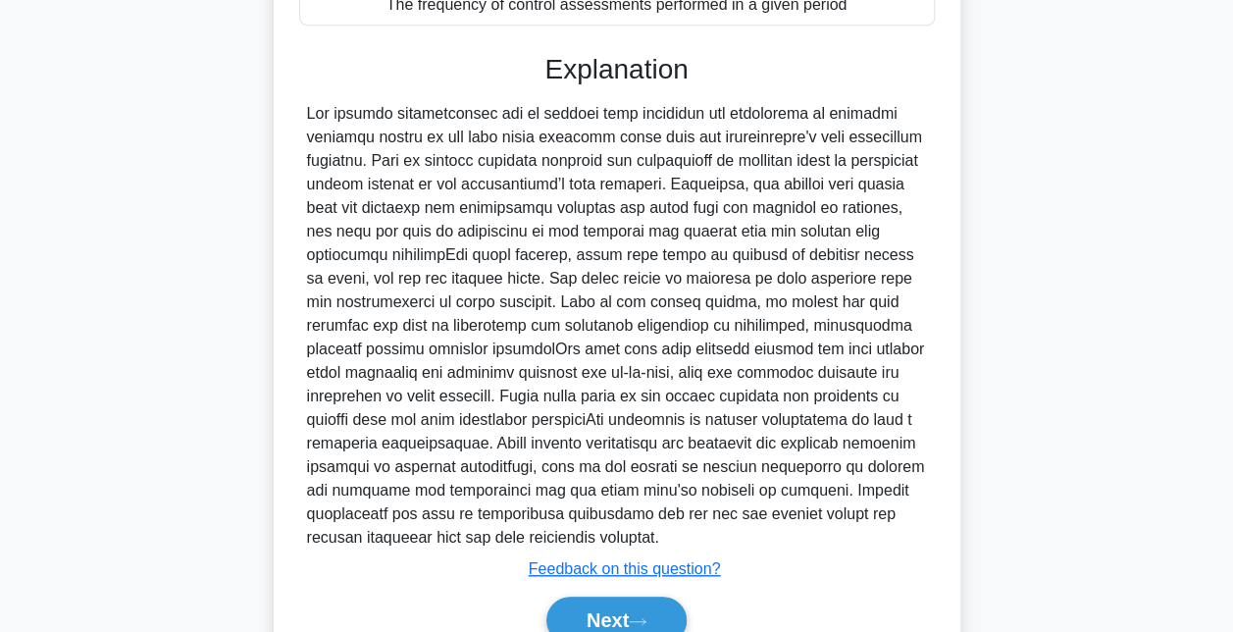
scroll to position [575, 0]
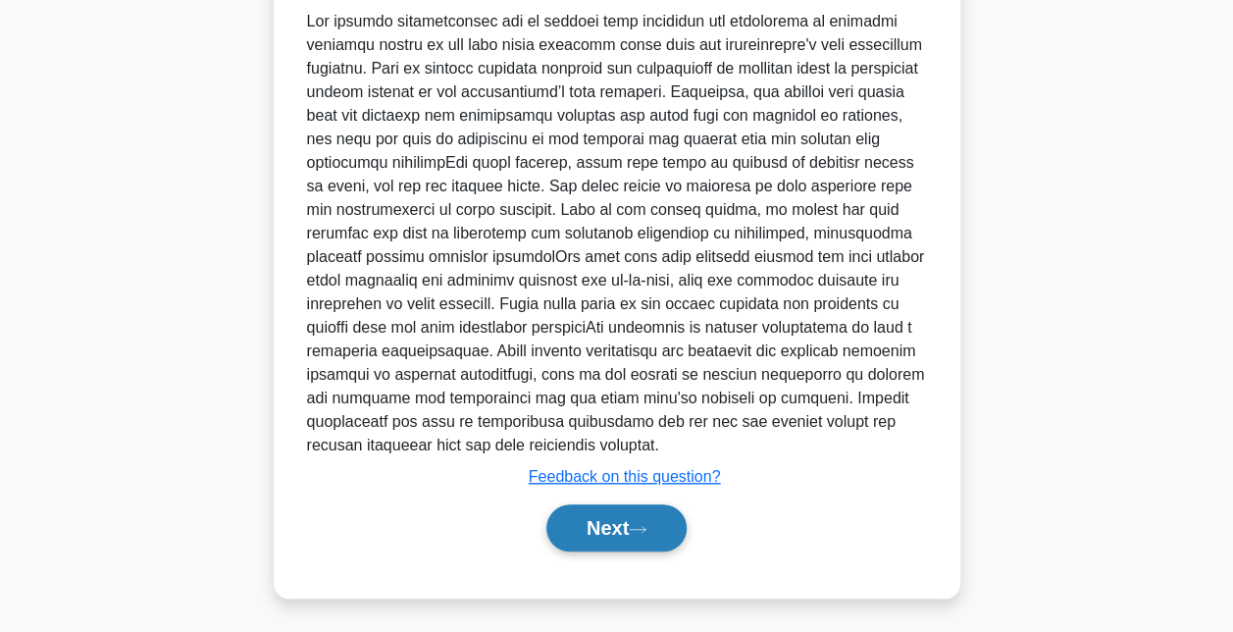
click at [588, 524] on button "Next" at bounding box center [616, 527] width 140 height 47
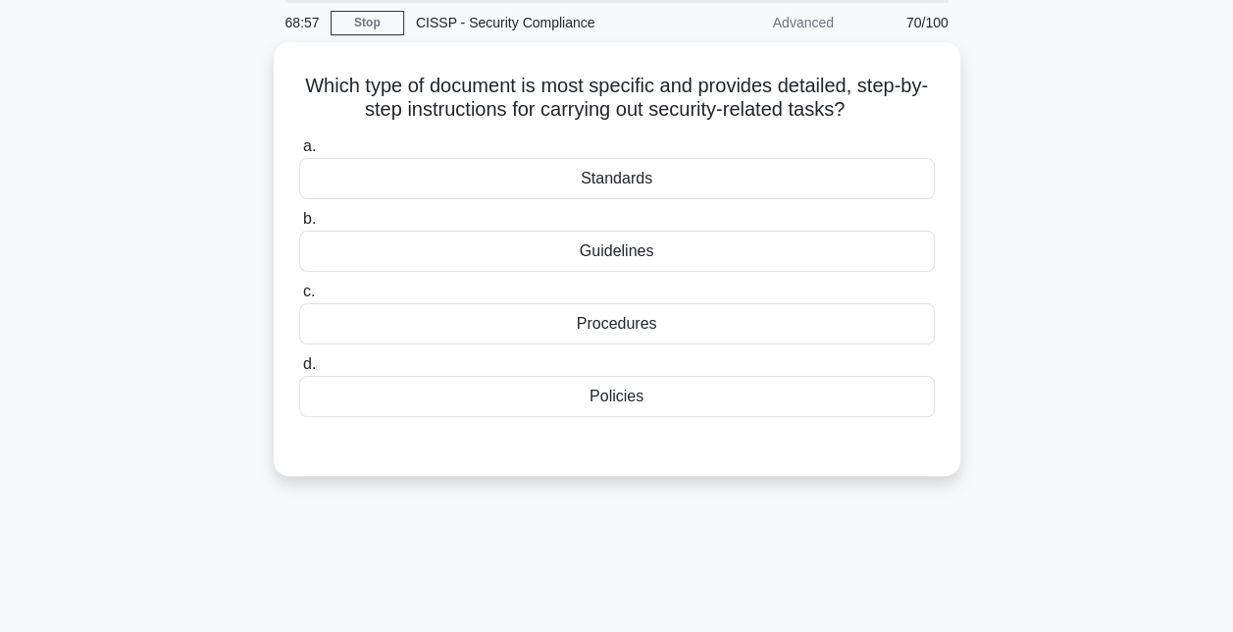
scroll to position [73, 0]
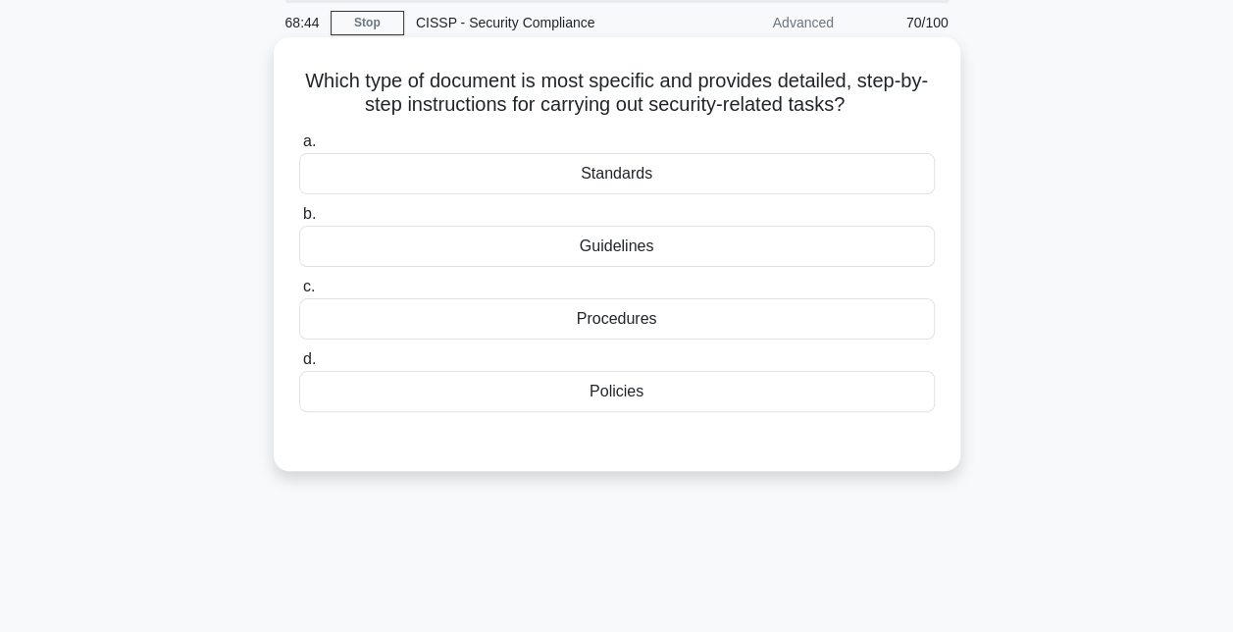
click at [728, 324] on div "Procedures" at bounding box center [617, 318] width 636 height 41
click at [299, 293] on input "c. Procedures" at bounding box center [299, 287] width 0 height 13
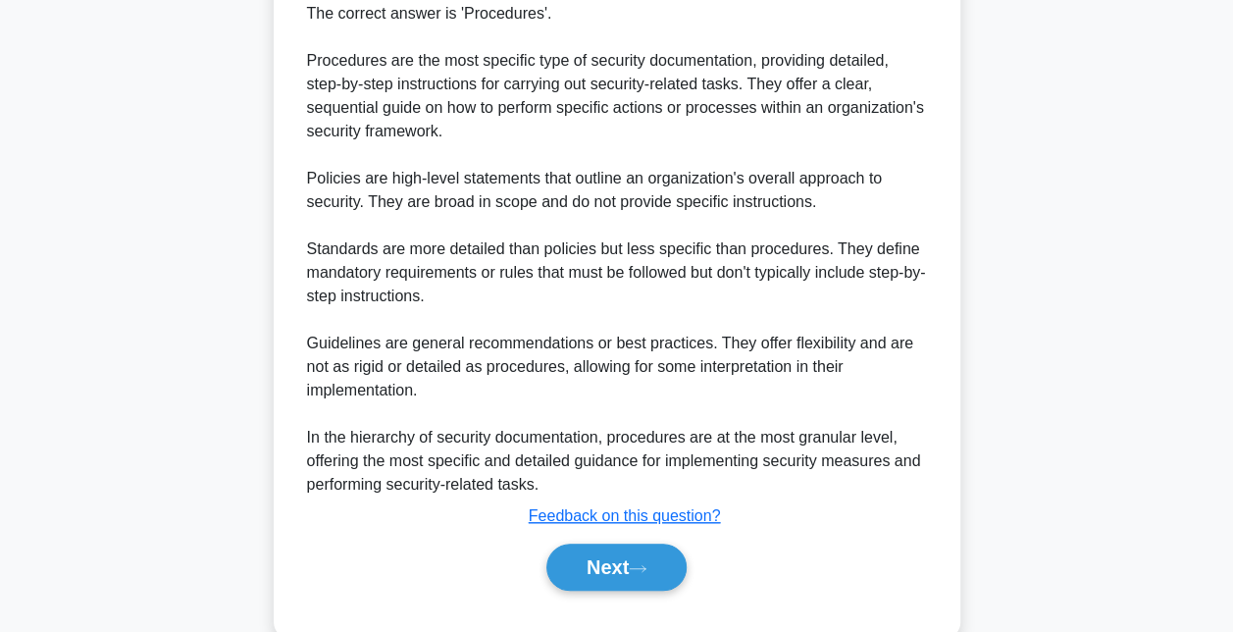
scroll to position [598, 0]
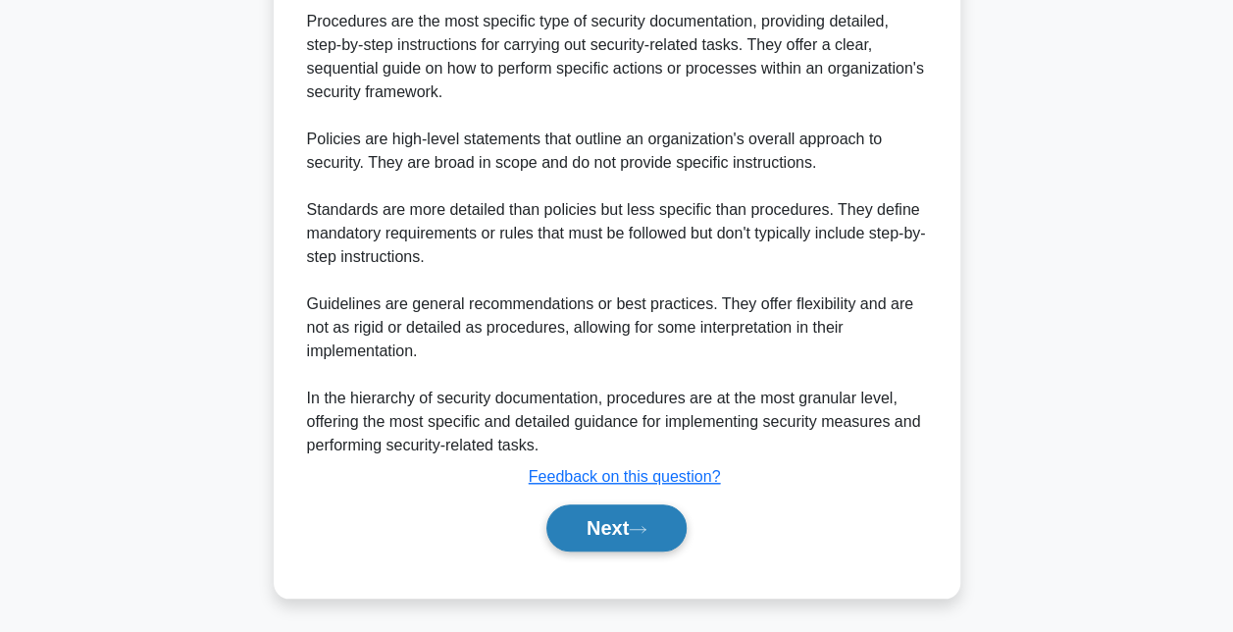
click at [634, 522] on button "Next" at bounding box center [616, 527] width 140 height 47
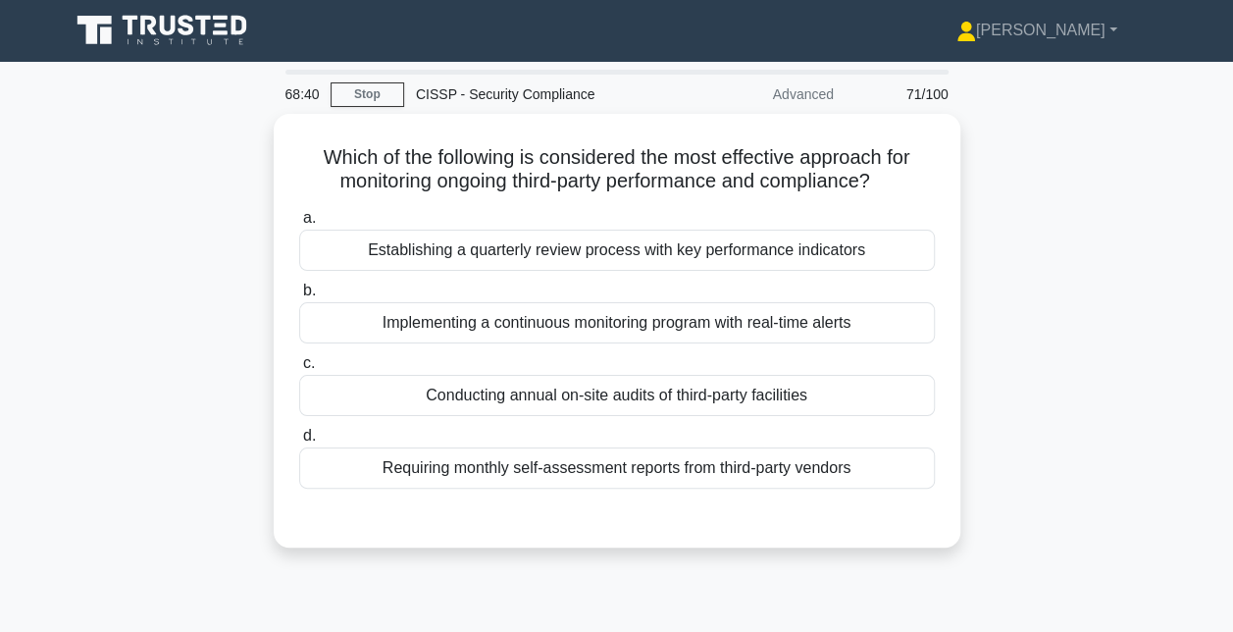
scroll to position [0, 0]
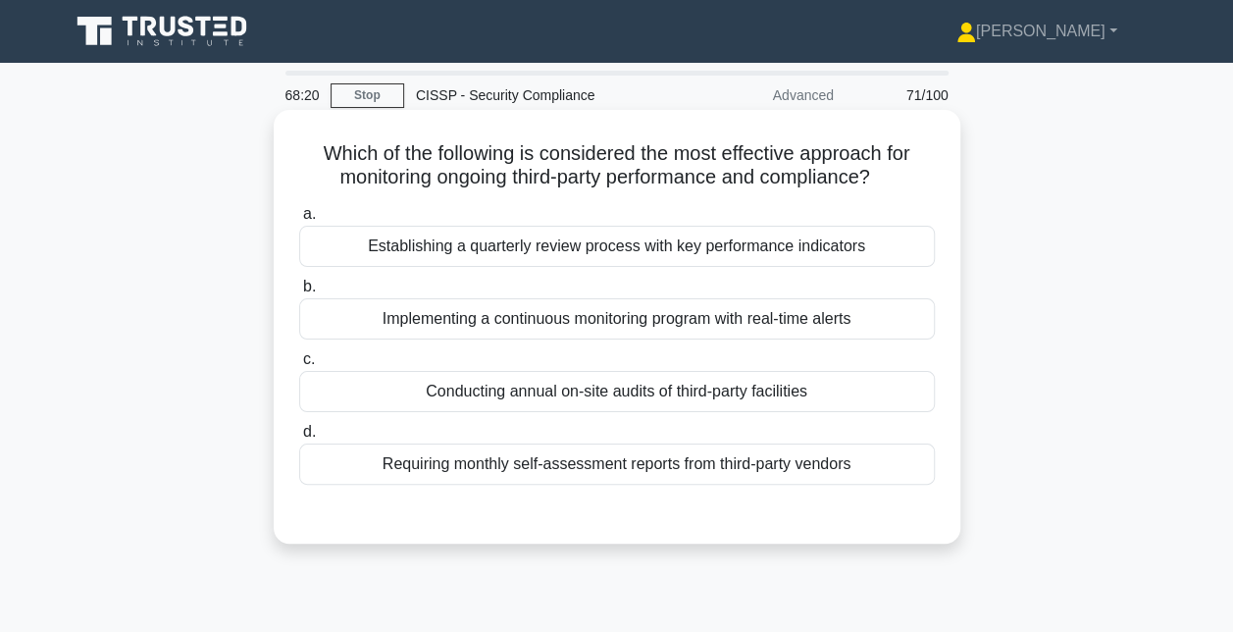
click at [722, 329] on div "Implementing a continuous monitoring program with real-time alerts" at bounding box center [617, 318] width 636 height 41
click at [299, 293] on input "b. Implementing a continuous monitoring program with real-time alerts" at bounding box center [299, 287] width 0 height 13
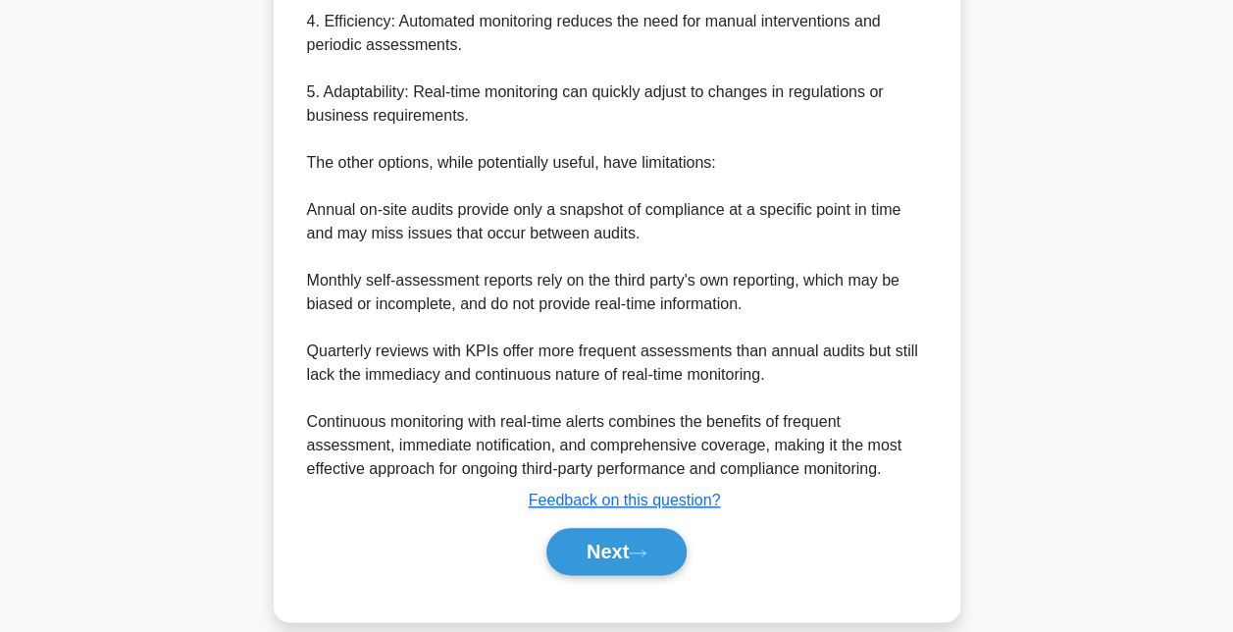
scroll to position [858, 0]
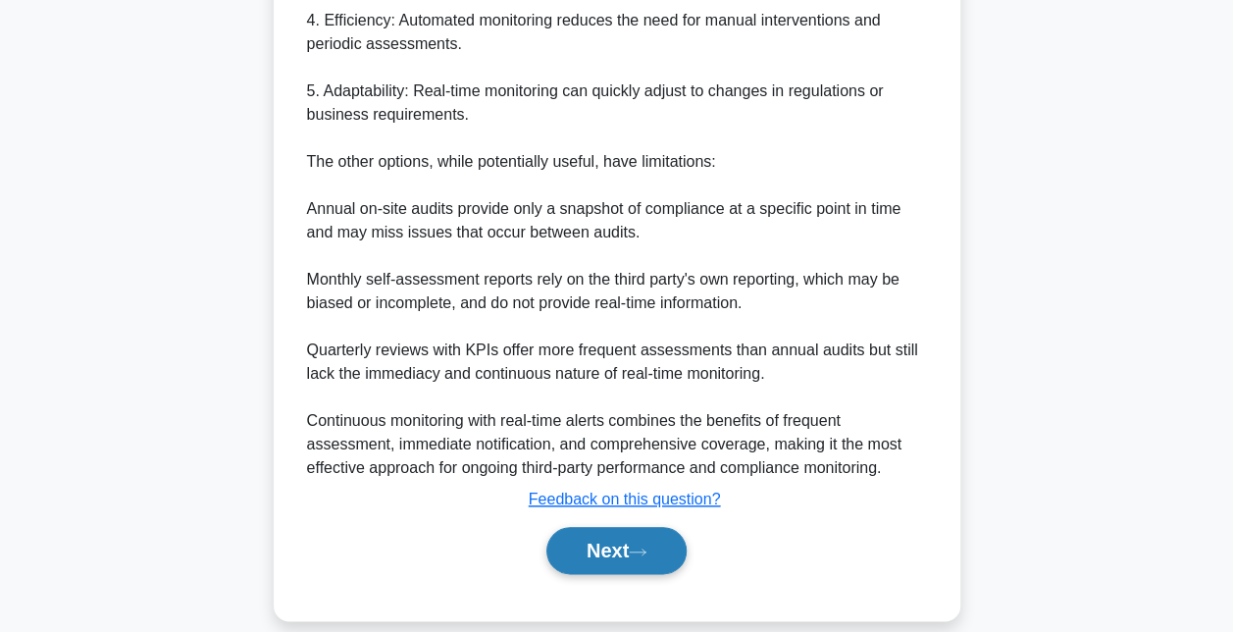
click at [625, 546] on button "Next" at bounding box center [616, 550] width 140 height 47
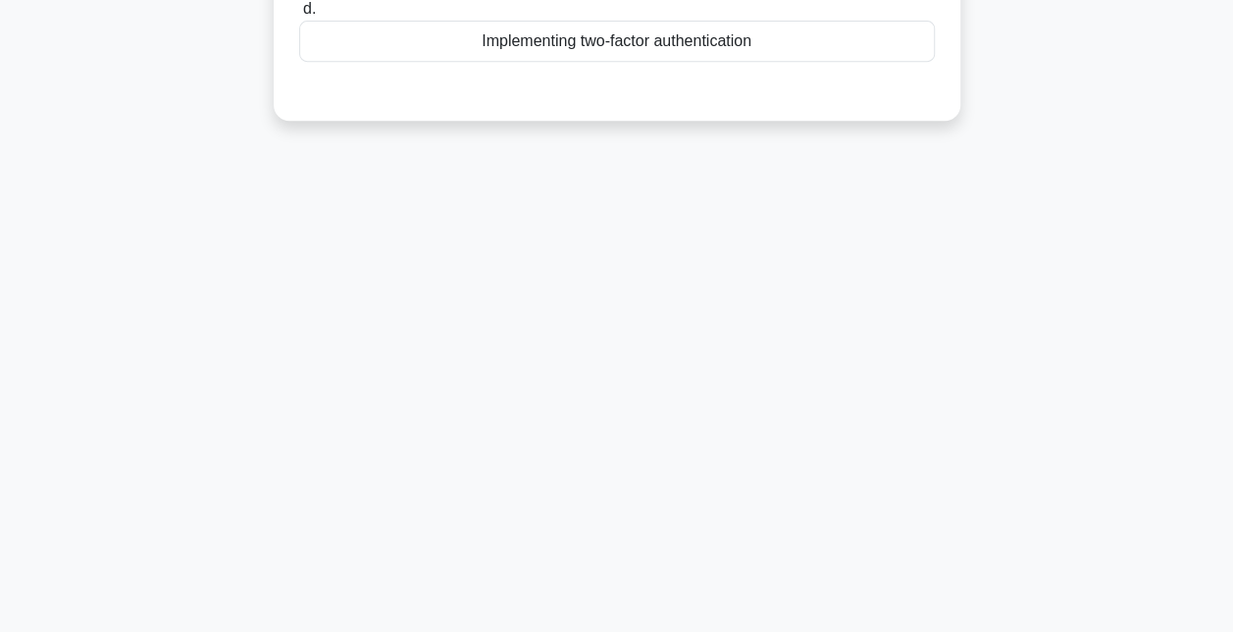
scroll to position [0, 0]
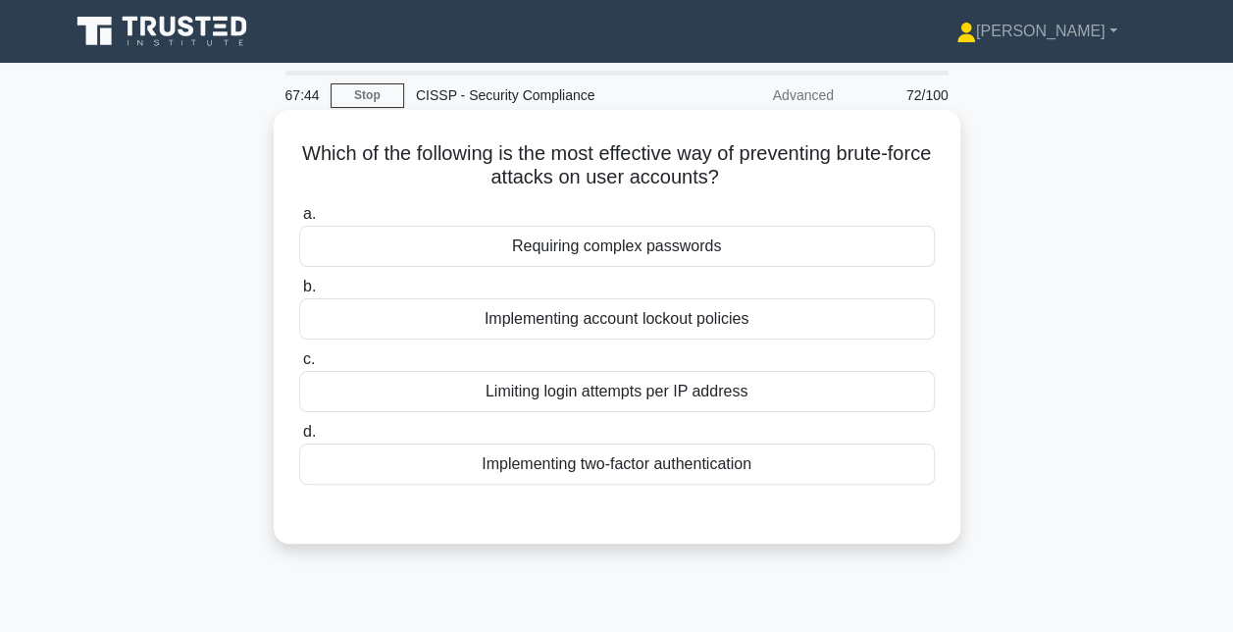
click at [791, 389] on div "Limiting login attempts per IP address" at bounding box center [617, 391] width 636 height 41
click at [299, 366] on input "c. Limiting login attempts per IP address" at bounding box center [299, 359] width 0 height 13
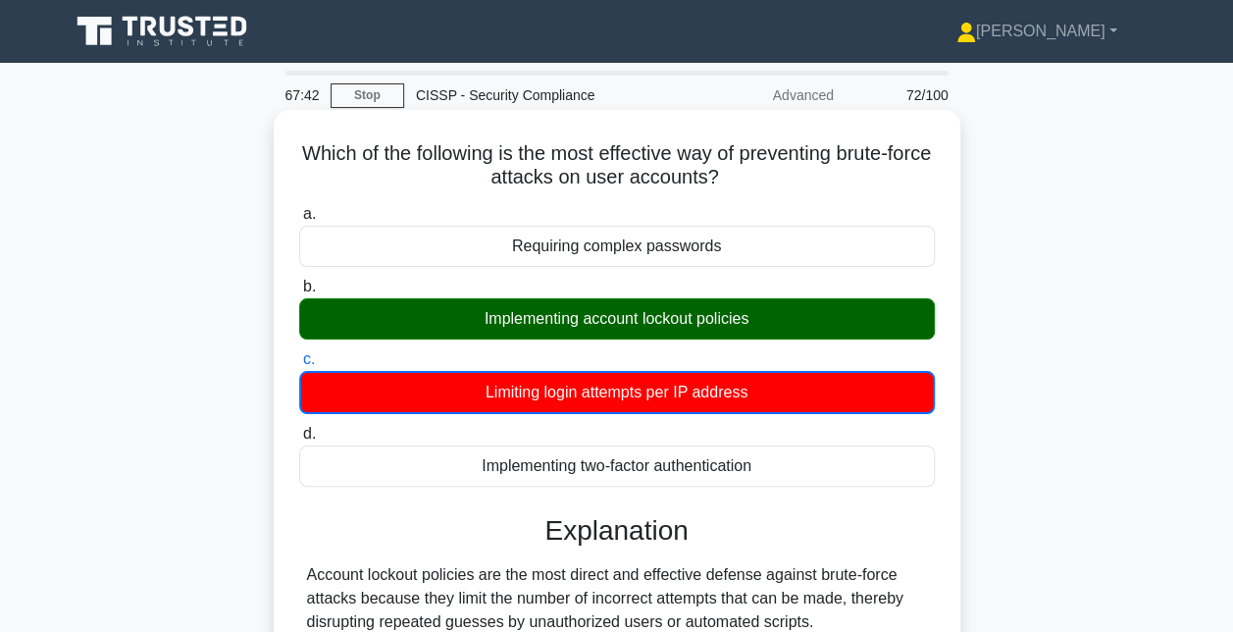
click at [812, 324] on div "Implementing account lockout policies" at bounding box center [617, 318] width 636 height 41
click at [299, 293] on input "b. Implementing account lockout policies" at bounding box center [299, 287] width 0 height 13
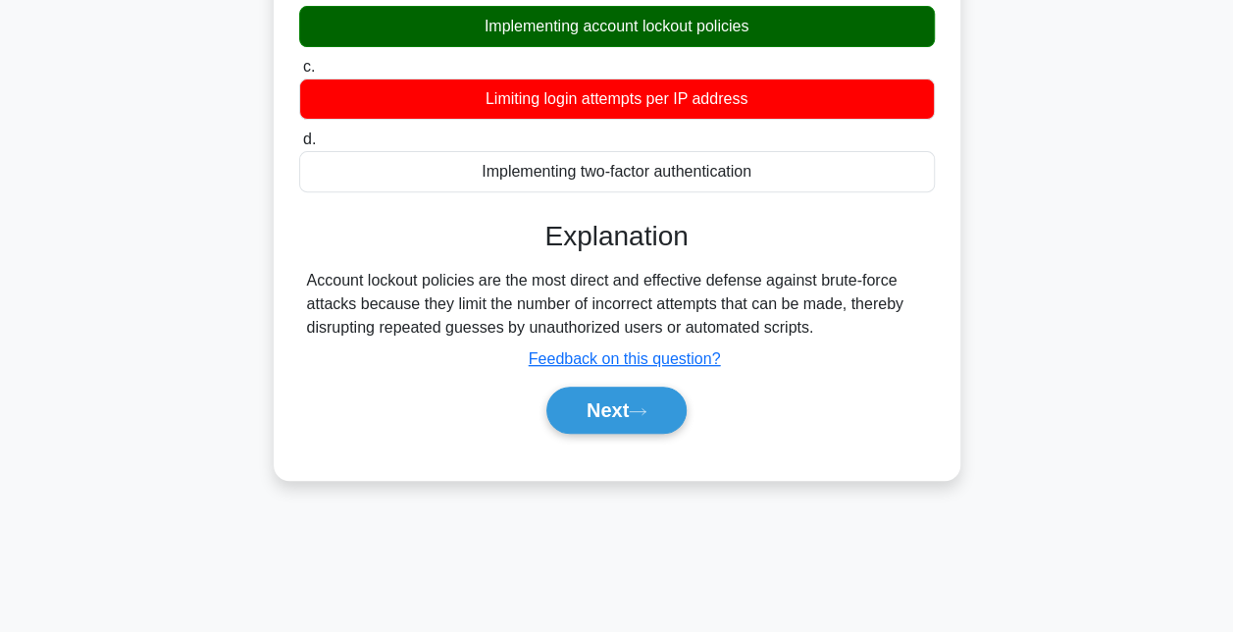
scroll to position [293, 0]
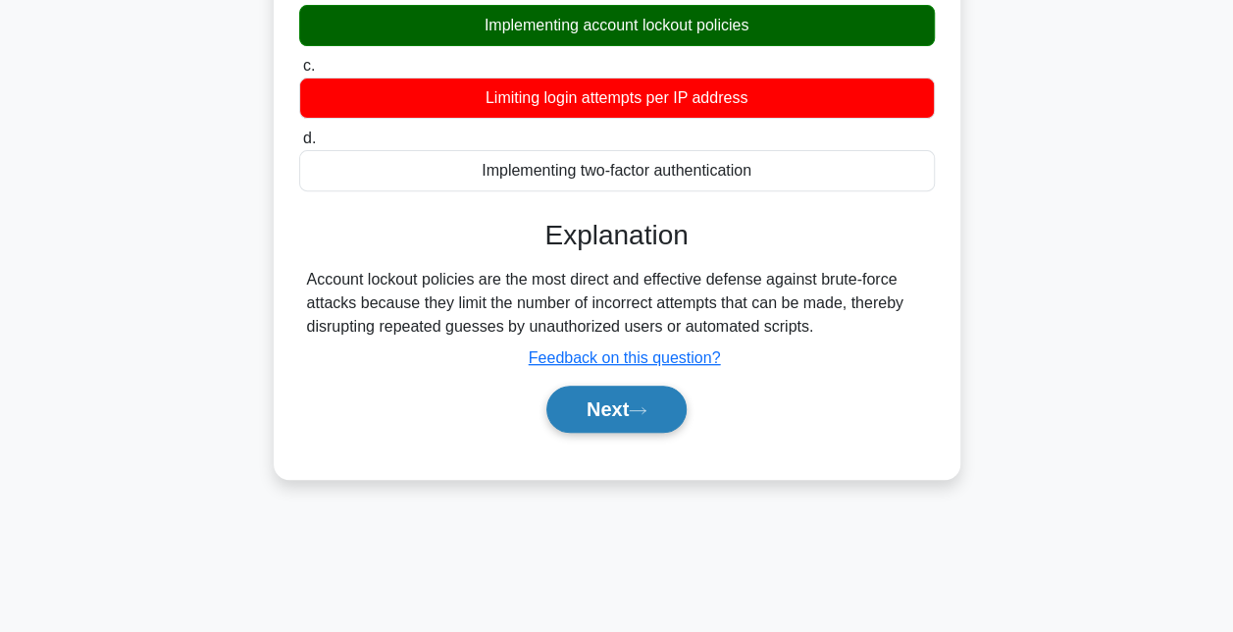
click at [610, 410] on button "Next" at bounding box center [616, 409] width 140 height 47
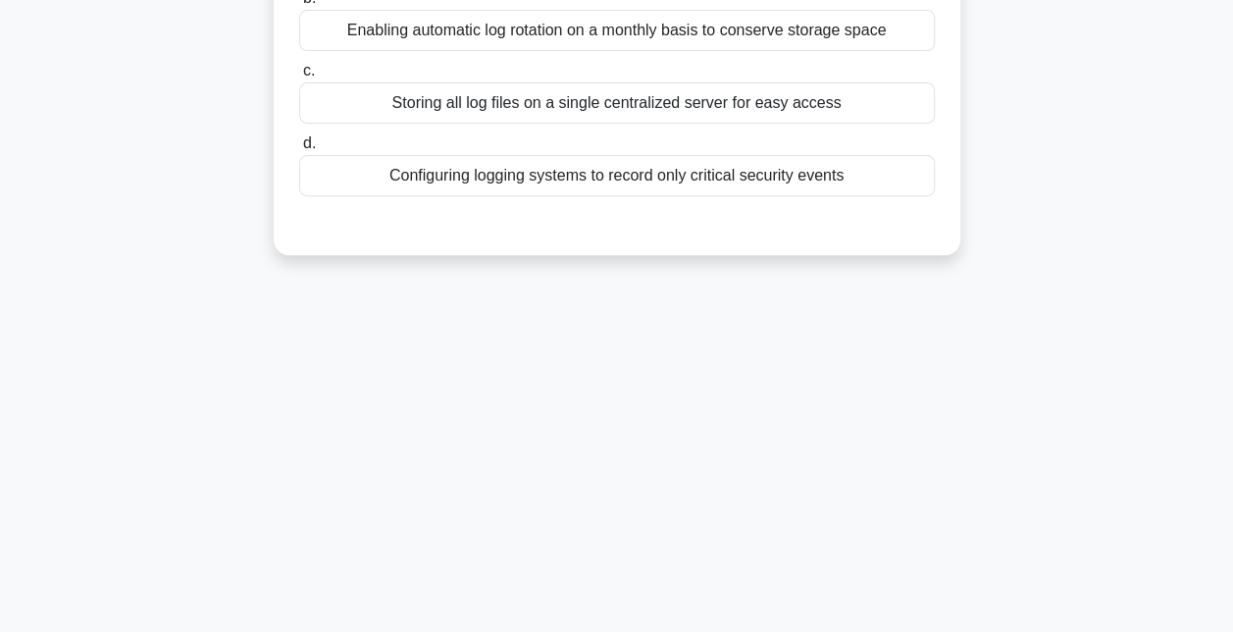
scroll to position [0, 0]
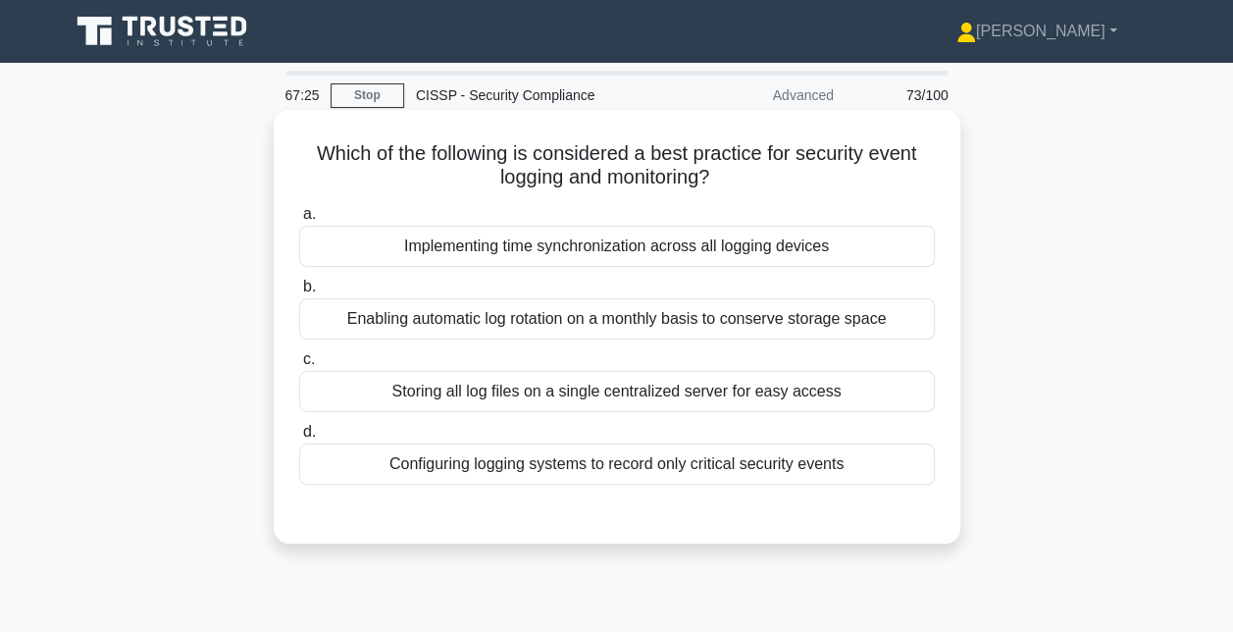
click at [724, 244] on div "Implementing time synchronization across all logging devices" at bounding box center [617, 246] width 636 height 41
click at [299, 221] on input "a. Implementing time synchronization across all logging devices" at bounding box center [299, 214] width 0 height 13
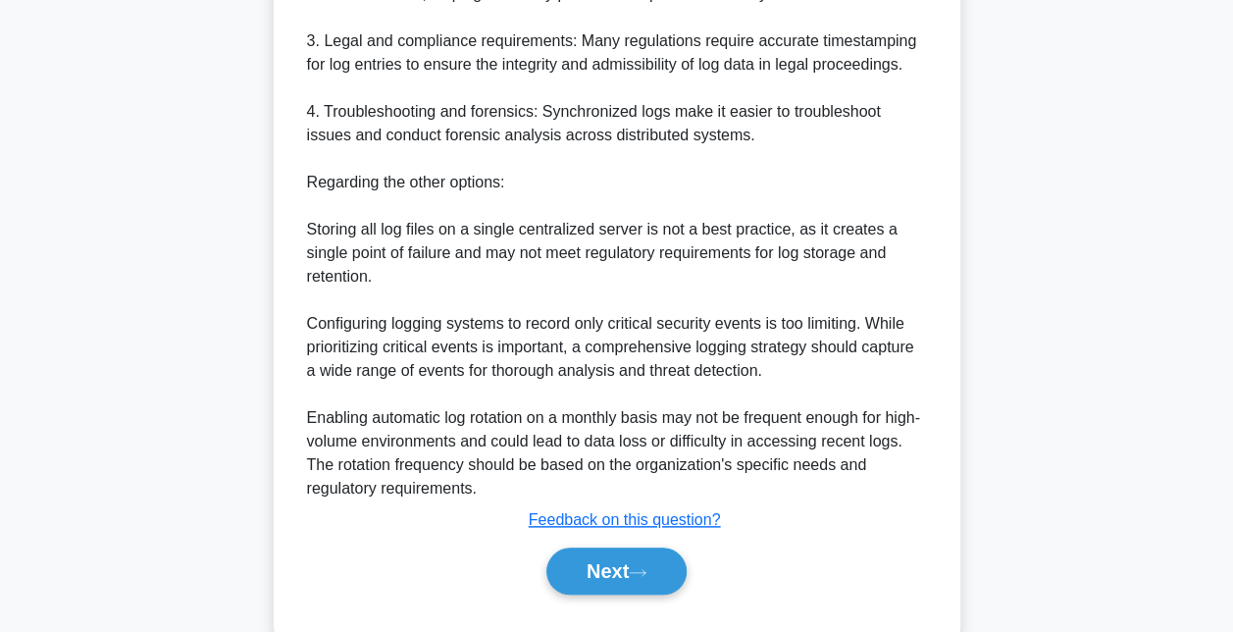
scroll to position [771, 0]
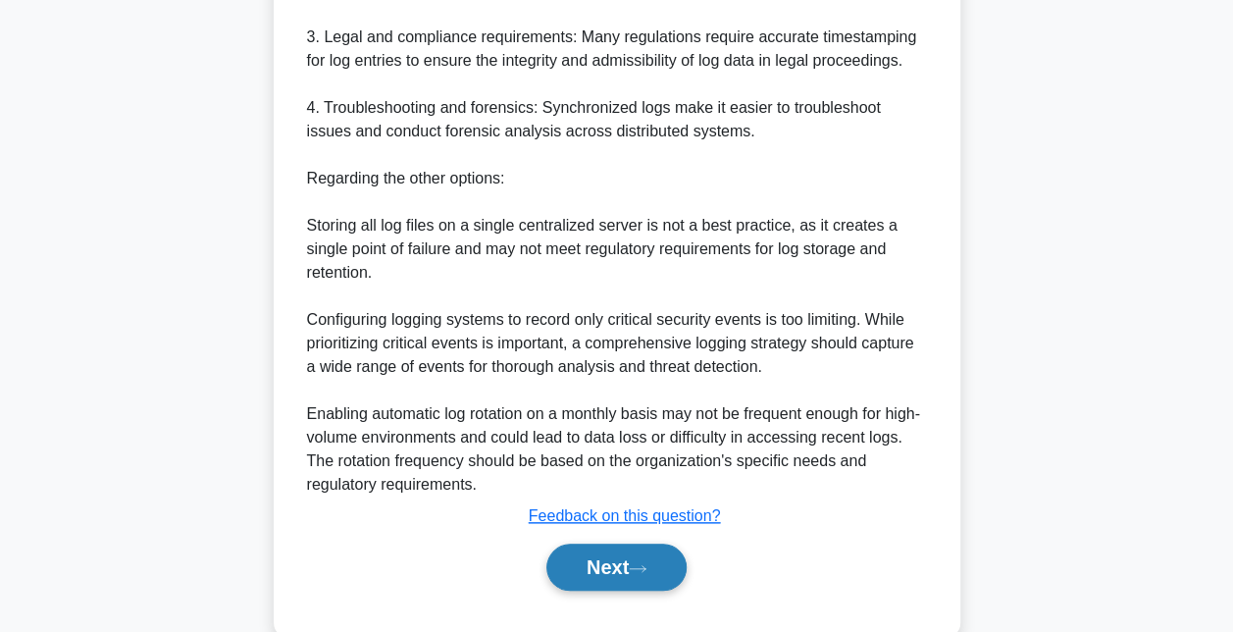
click at [608, 561] on button "Next" at bounding box center [616, 567] width 140 height 47
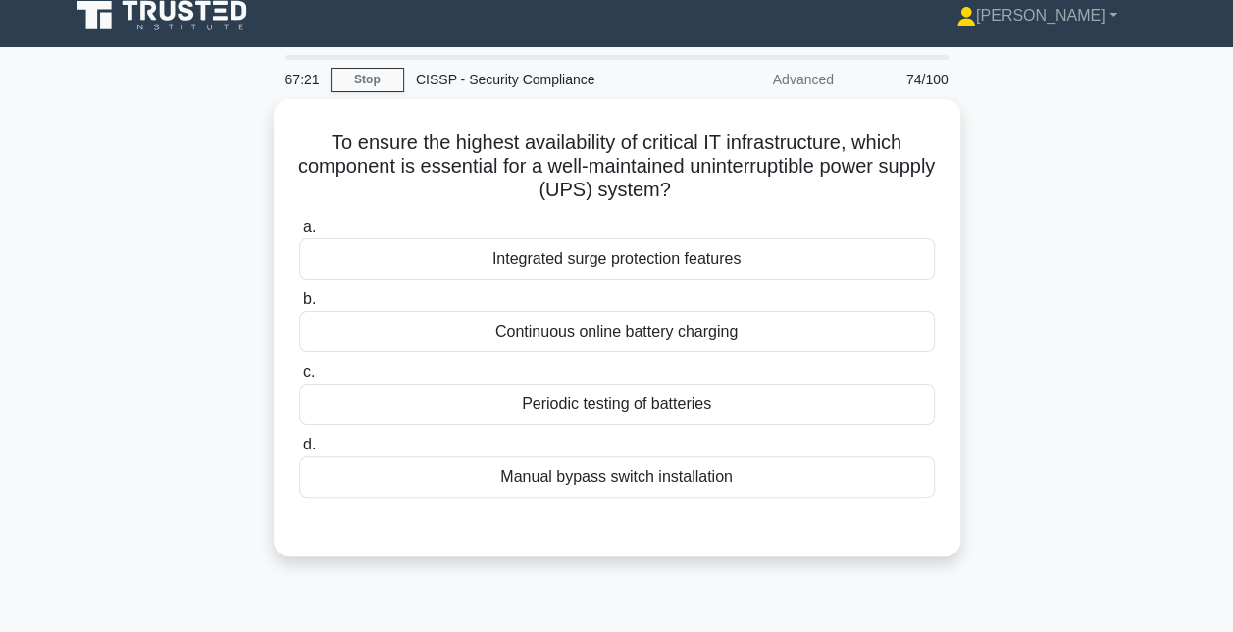
scroll to position [0, 0]
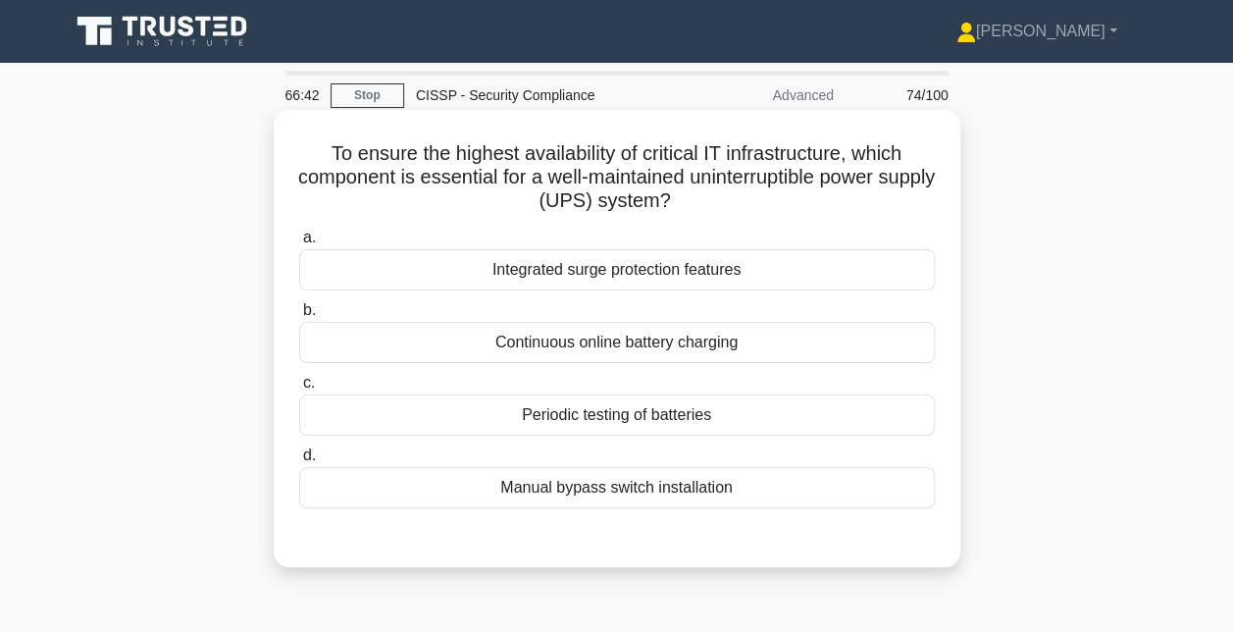
click at [631, 351] on div "Continuous online battery charging" at bounding box center [617, 342] width 636 height 41
click at [299, 317] on input "b. Continuous online battery charging" at bounding box center [299, 310] width 0 height 13
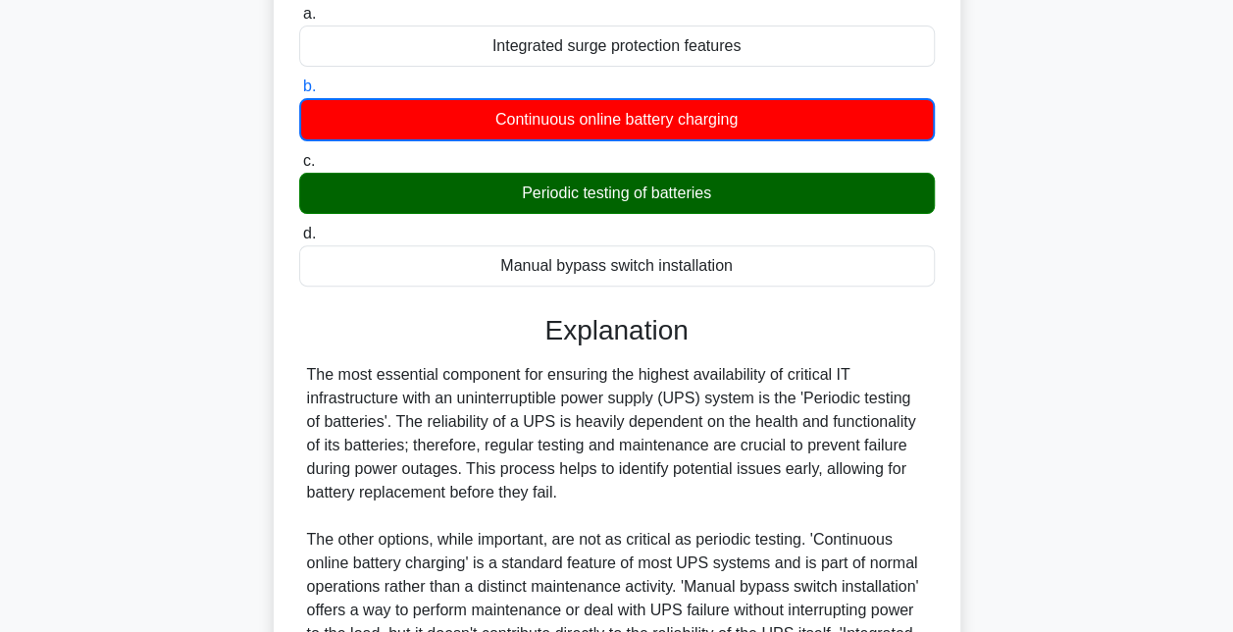
scroll to position [484, 0]
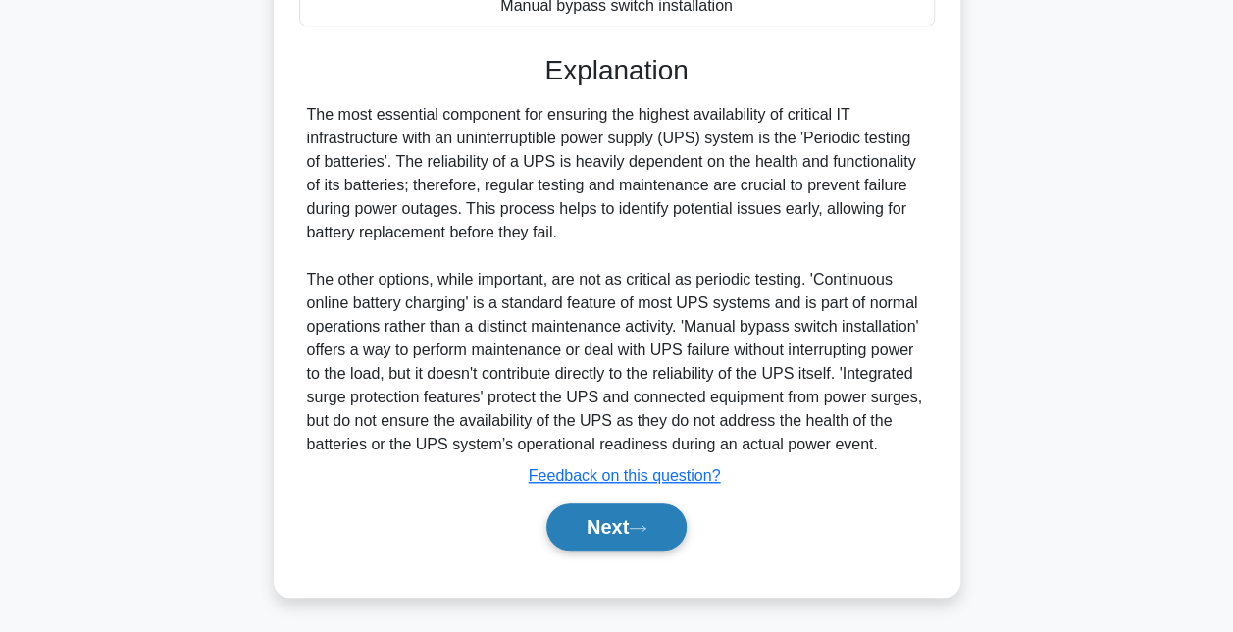
click at [607, 526] on button "Next" at bounding box center [616, 526] width 140 height 47
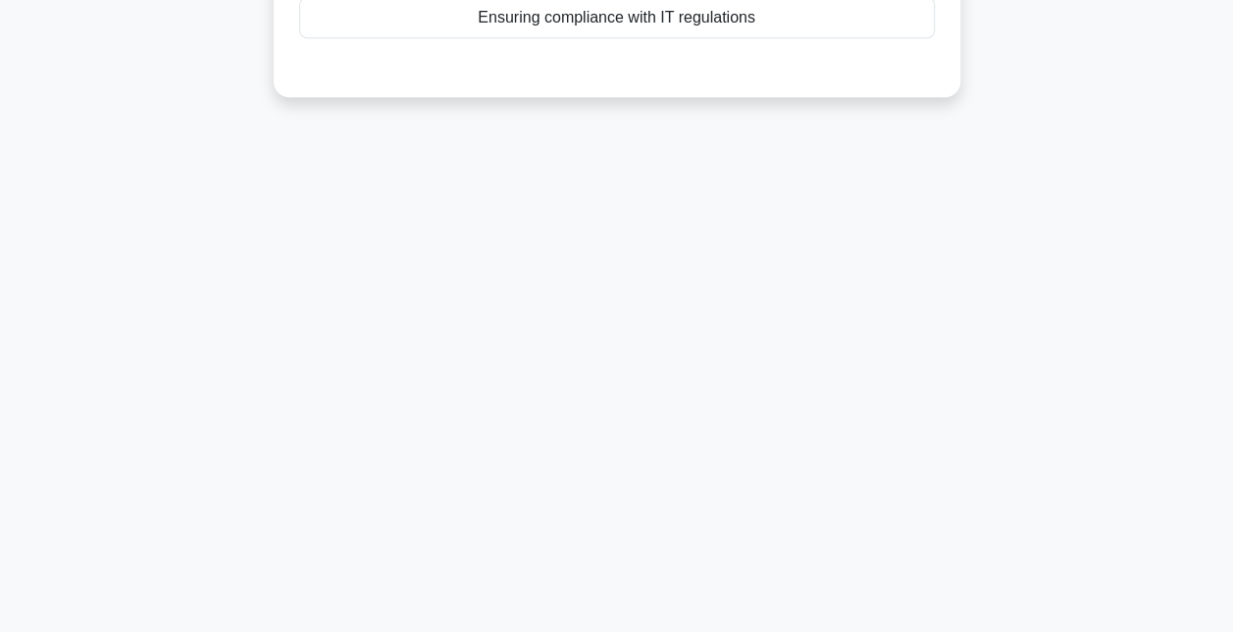
scroll to position [0, 0]
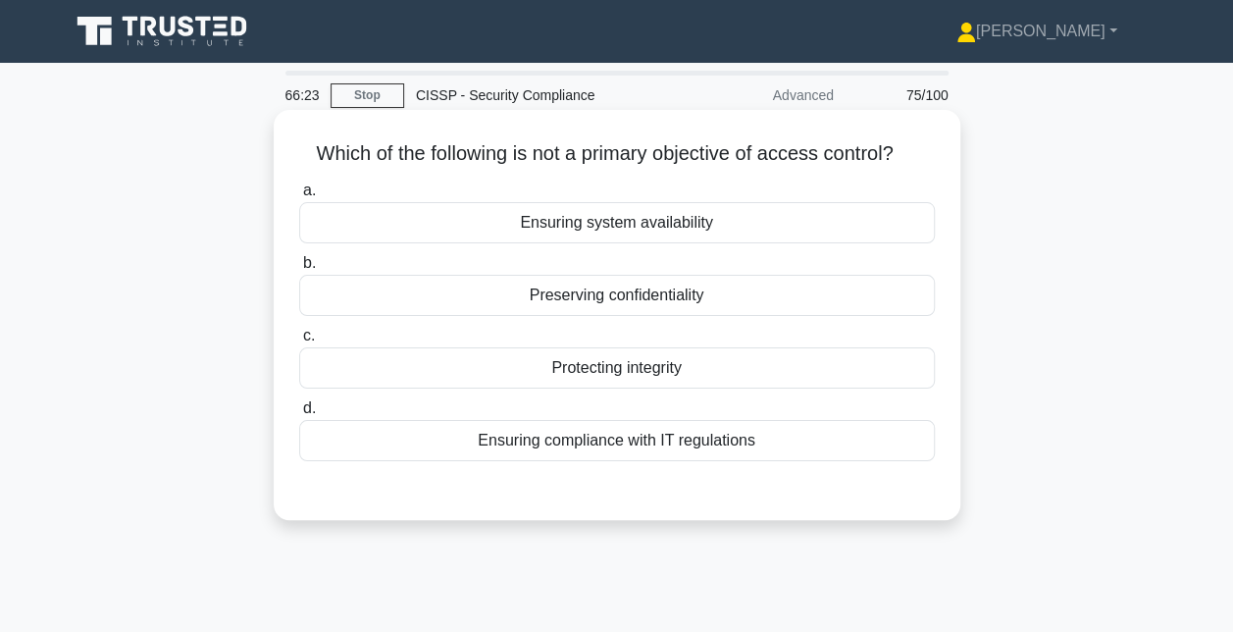
click at [536, 226] on div "Ensuring system availability" at bounding box center [617, 222] width 636 height 41
click at [299, 197] on input "a. Ensuring system availability" at bounding box center [299, 190] width 0 height 13
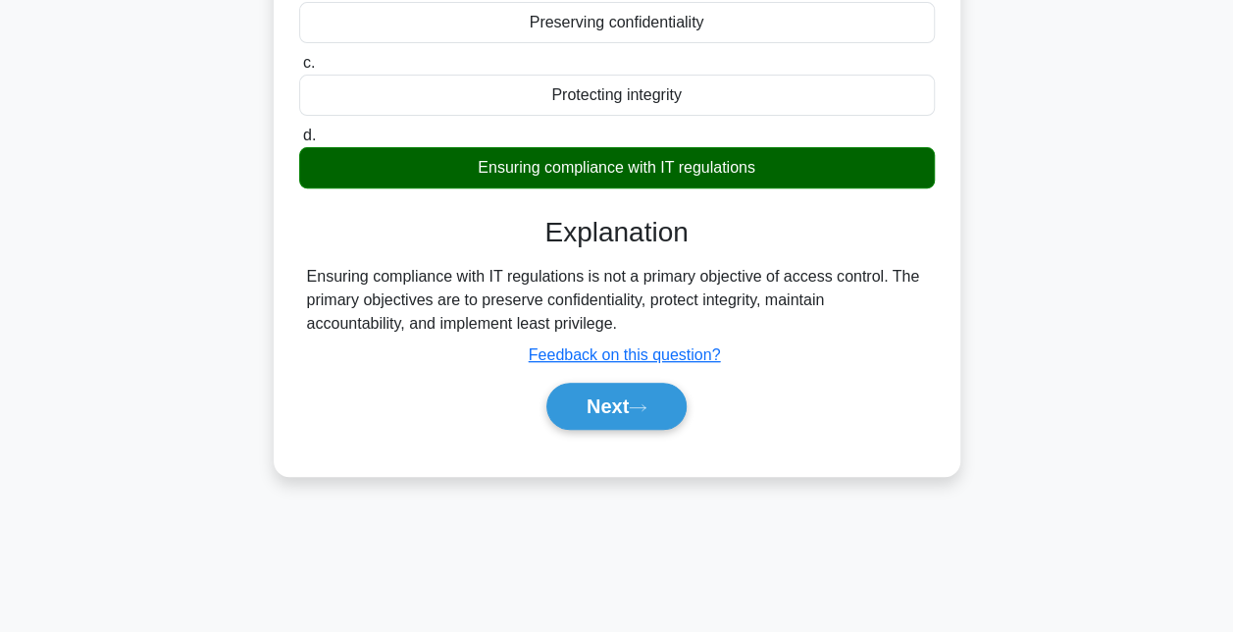
scroll to position [301, 0]
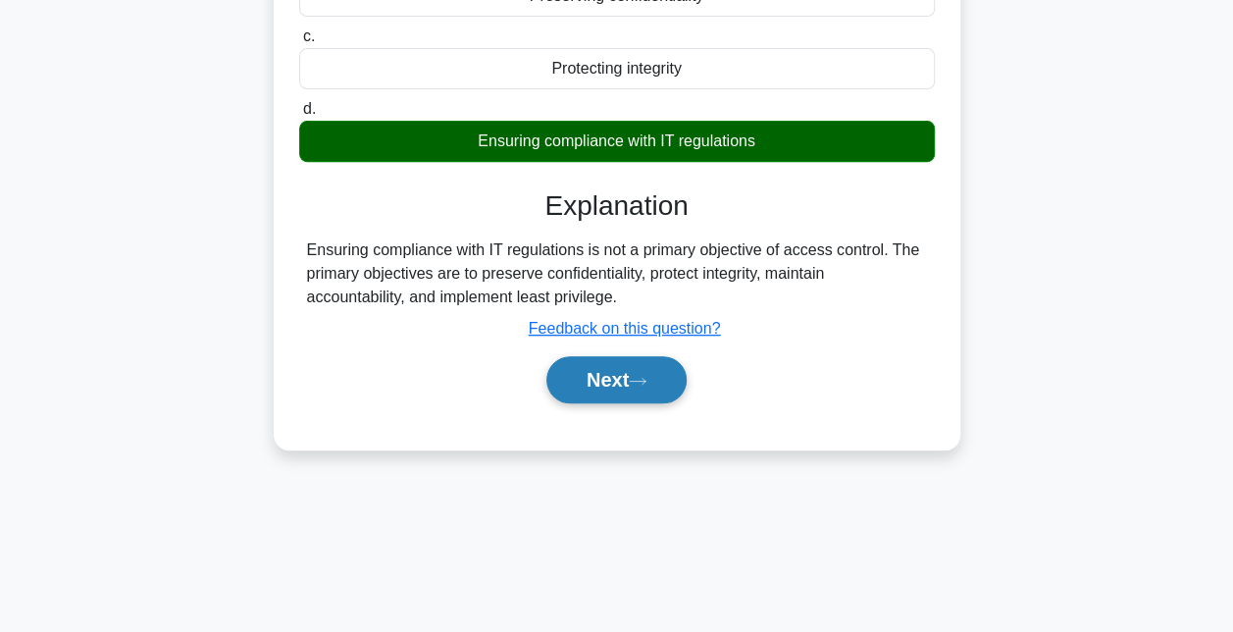
click at [618, 390] on button "Next" at bounding box center [616, 379] width 140 height 47
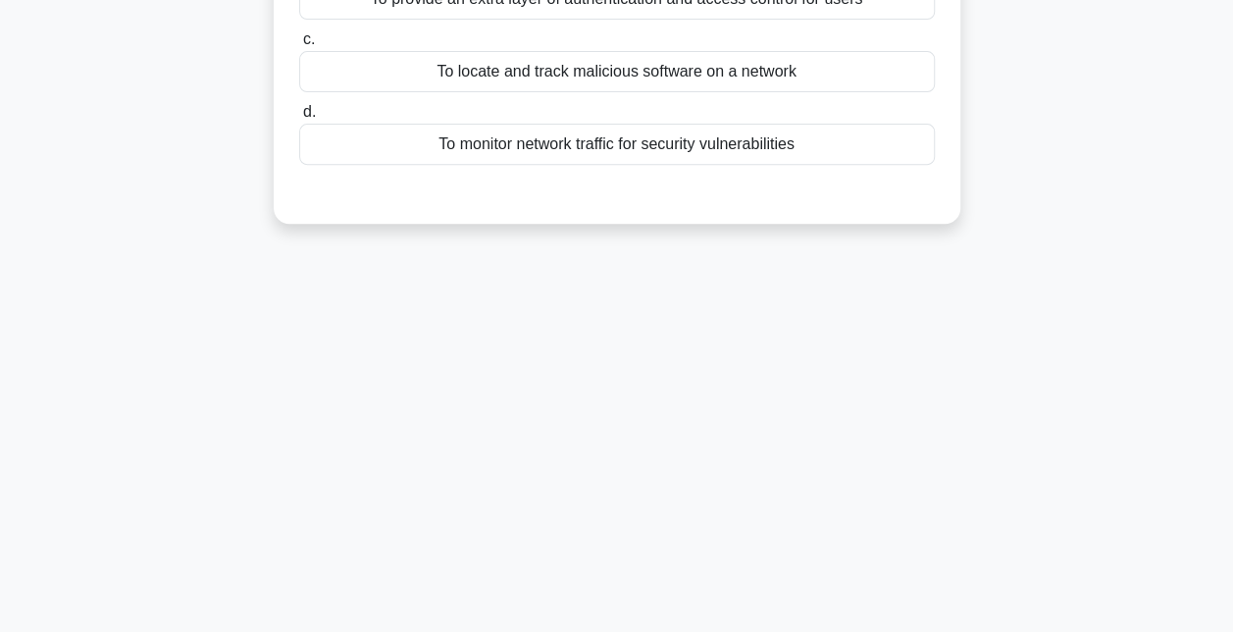
scroll to position [11, 0]
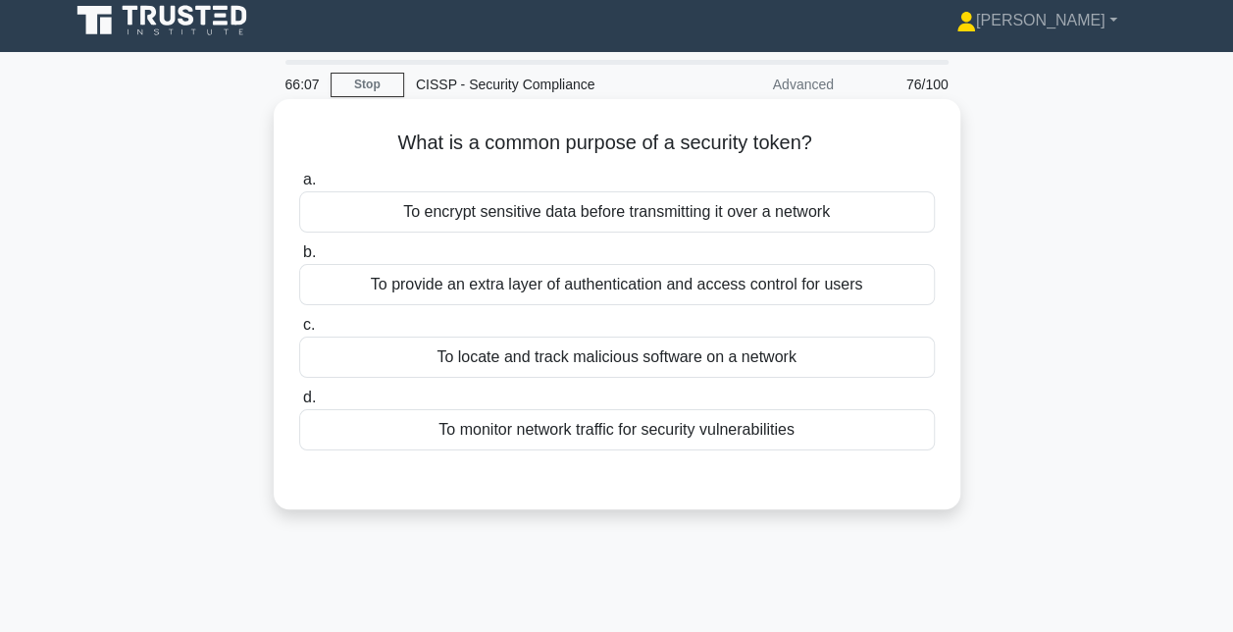
click at [703, 215] on div "To encrypt sensitive data before transmitting it over a network" at bounding box center [617, 211] width 636 height 41
click at [299, 186] on input "a. To encrypt sensitive data before transmitting it over a network" at bounding box center [299, 180] width 0 height 13
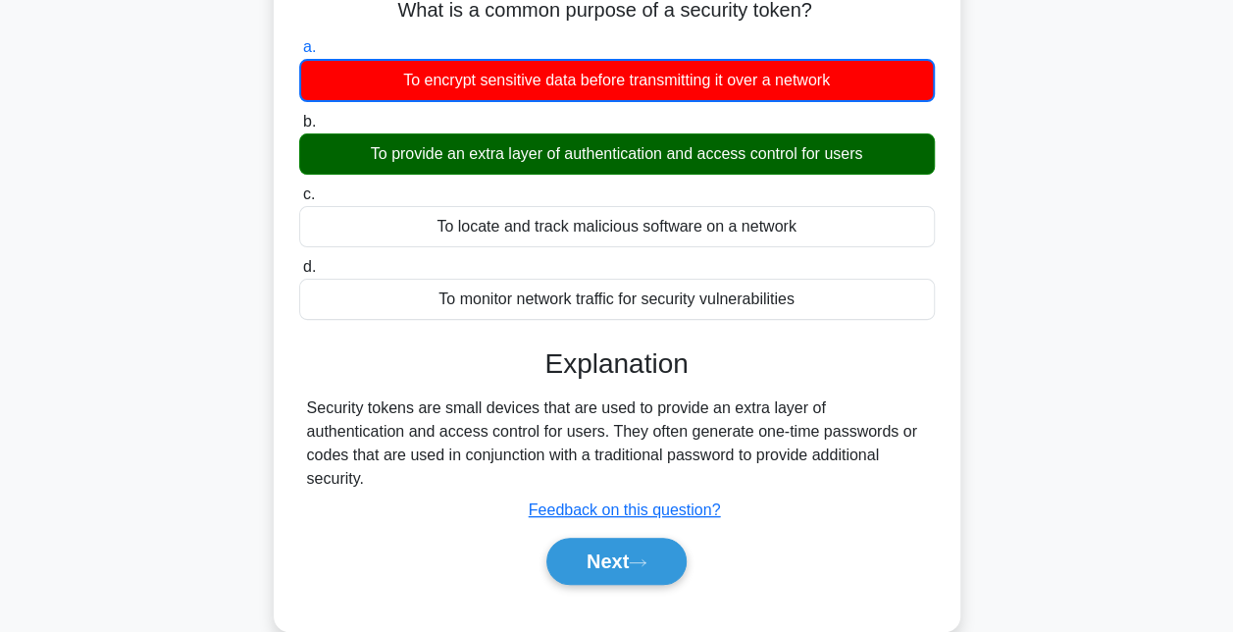
scroll to position [144, 0]
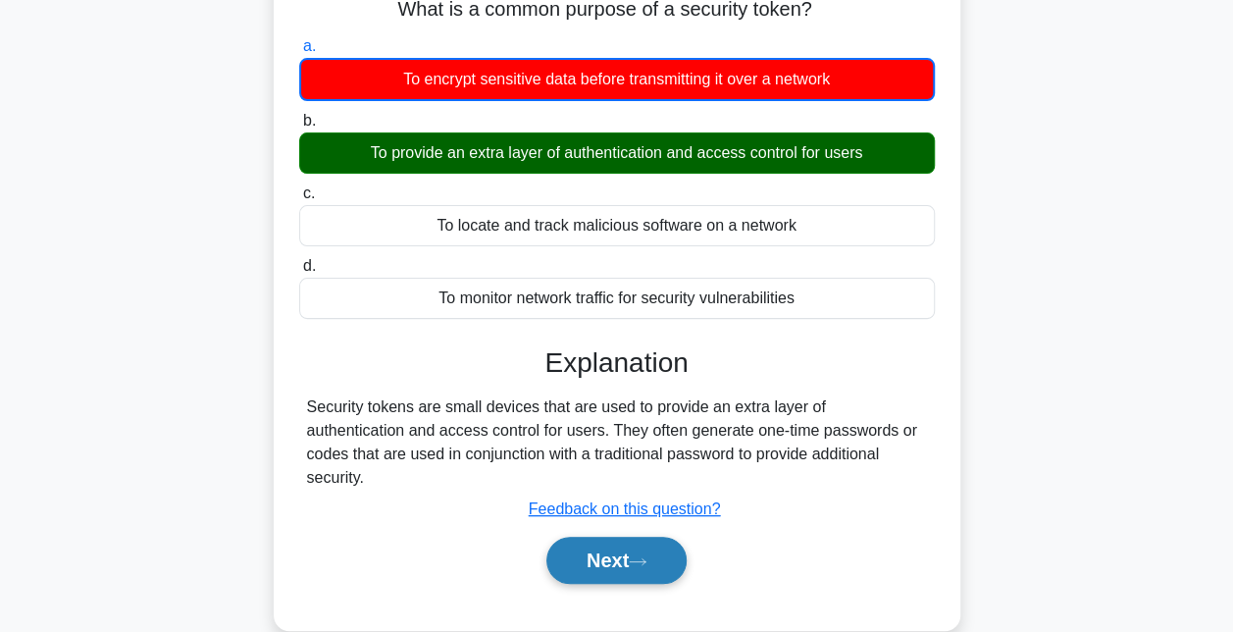
click at [611, 537] on button "Next" at bounding box center [616, 560] width 140 height 47
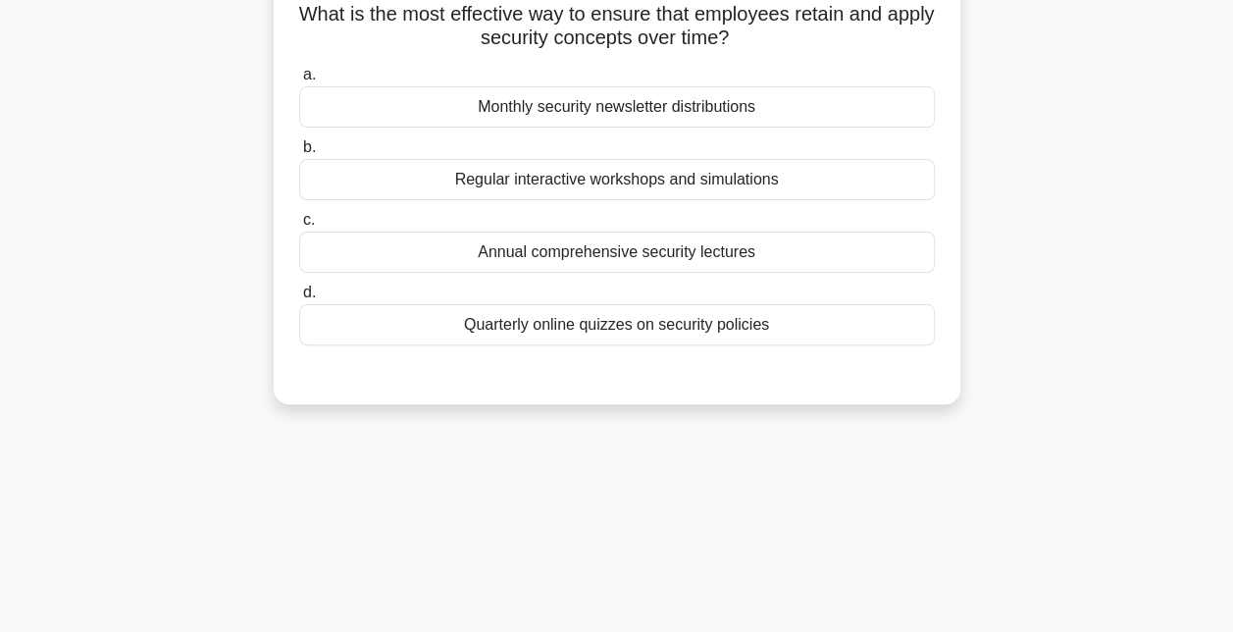
scroll to position [0, 0]
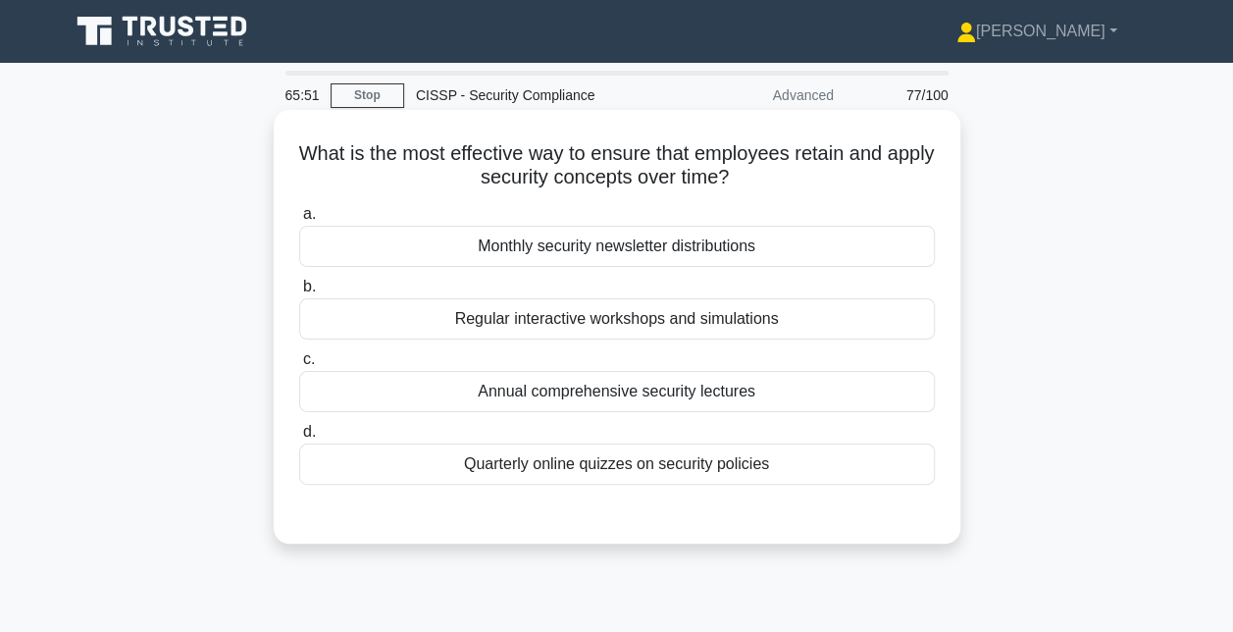
click at [585, 323] on div "Regular interactive workshops and simulations" at bounding box center [617, 318] width 636 height 41
click at [299, 293] on input "b. Regular interactive workshops and simulations" at bounding box center [299, 287] width 0 height 13
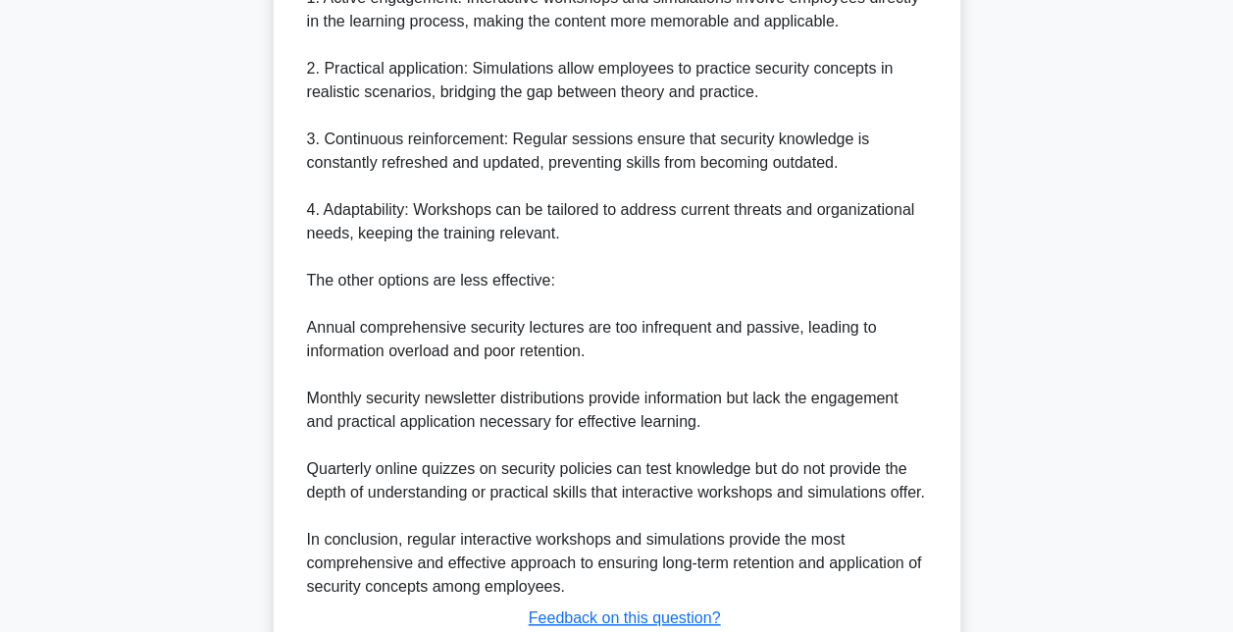
scroll to position [834, 0]
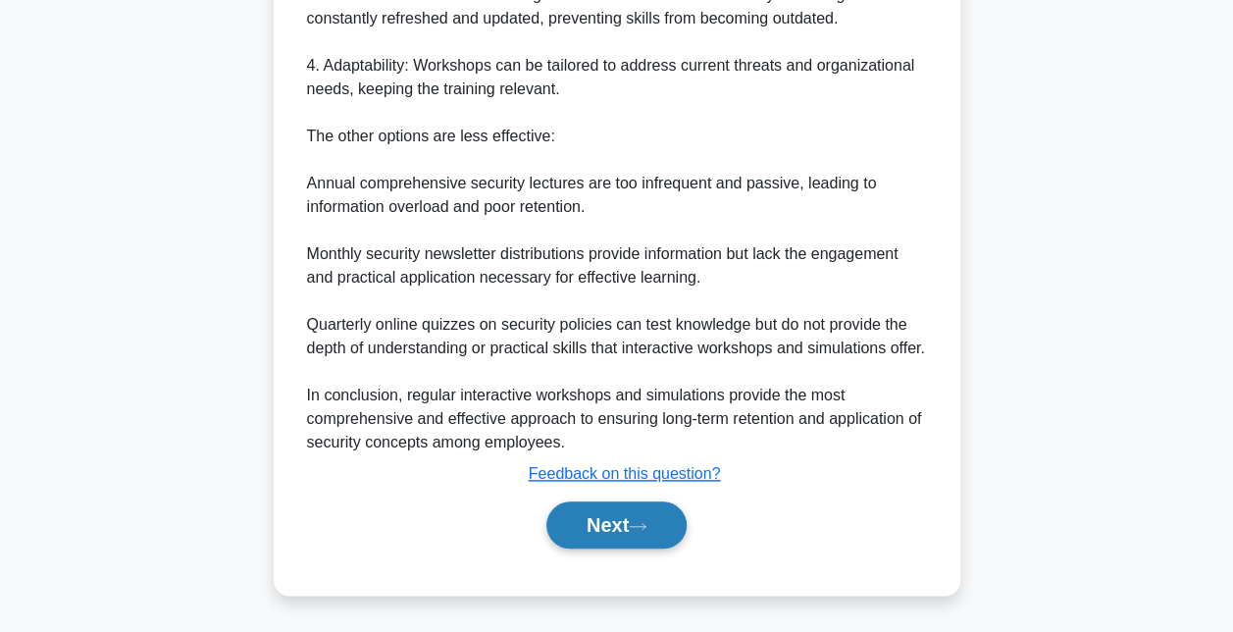
click at [587, 539] on button "Next" at bounding box center [616, 524] width 140 height 47
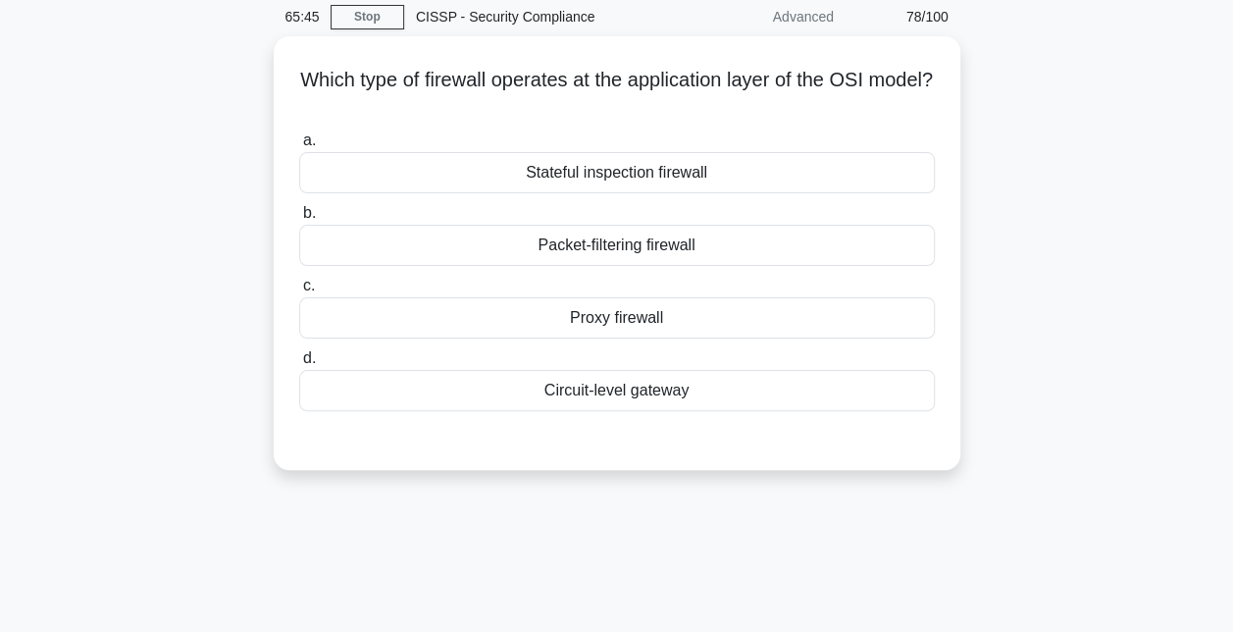
scroll to position [77, 0]
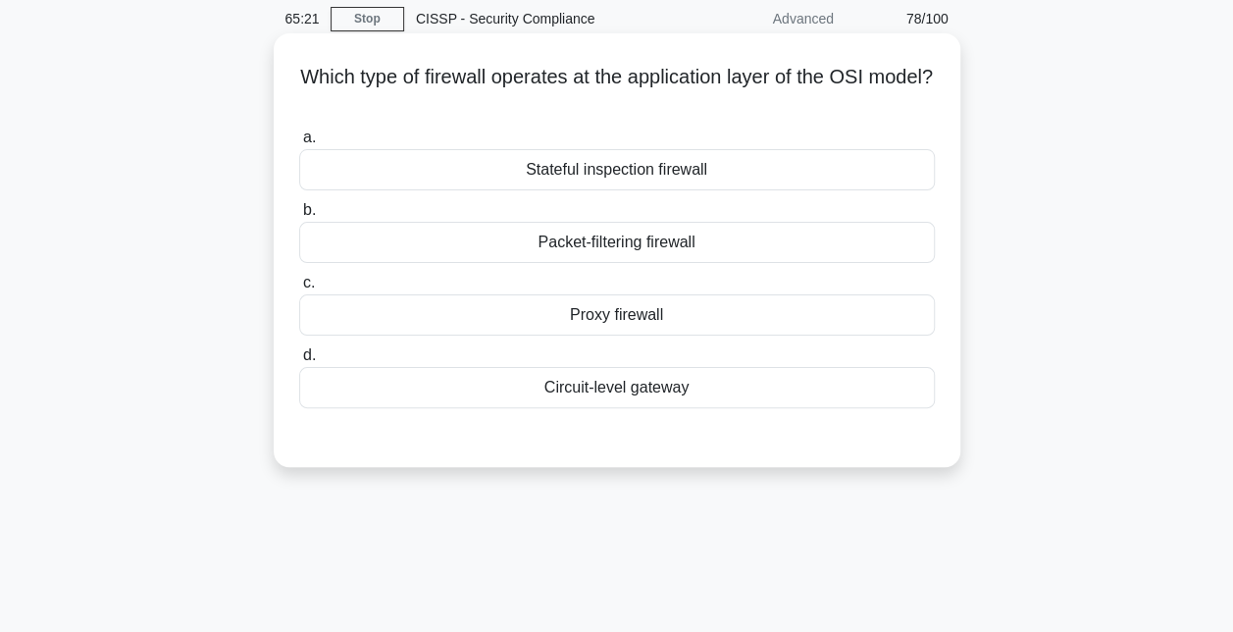
click at [691, 248] on div "Packet-filtering firewall" at bounding box center [617, 242] width 636 height 41
click at [299, 217] on input "b. Packet-filtering firewall" at bounding box center [299, 210] width 0 height 13
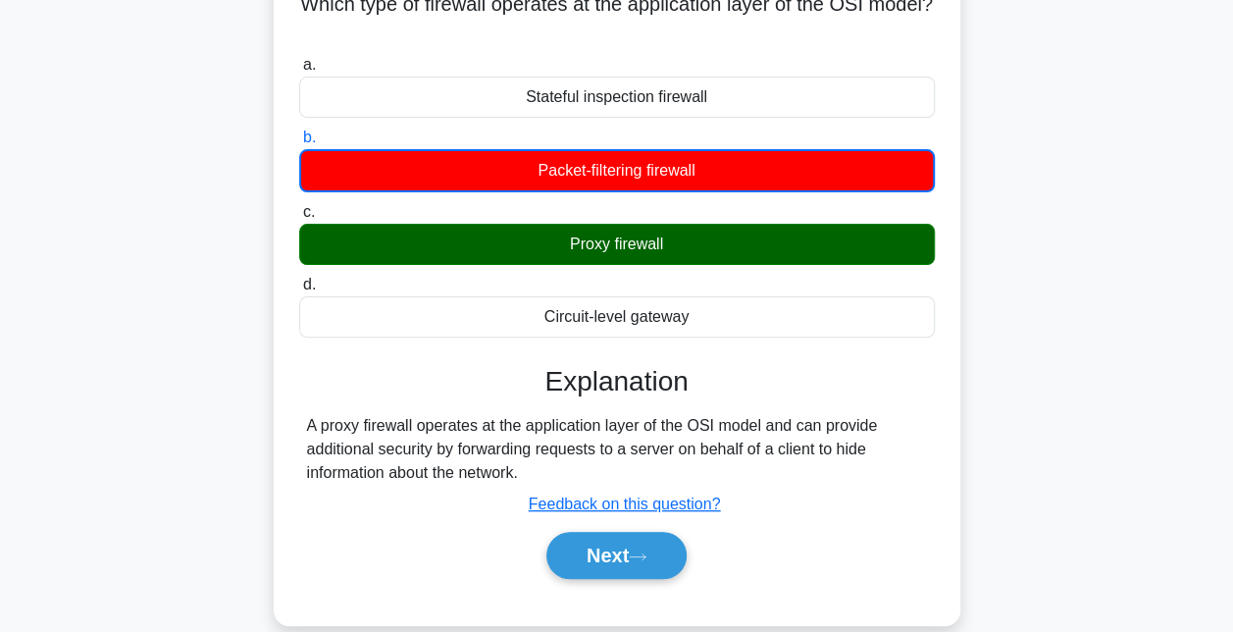
scroll to position [149, 0]
click at [630, 555] on button "Next" at bounding box center [616, 555] width 140 height 47
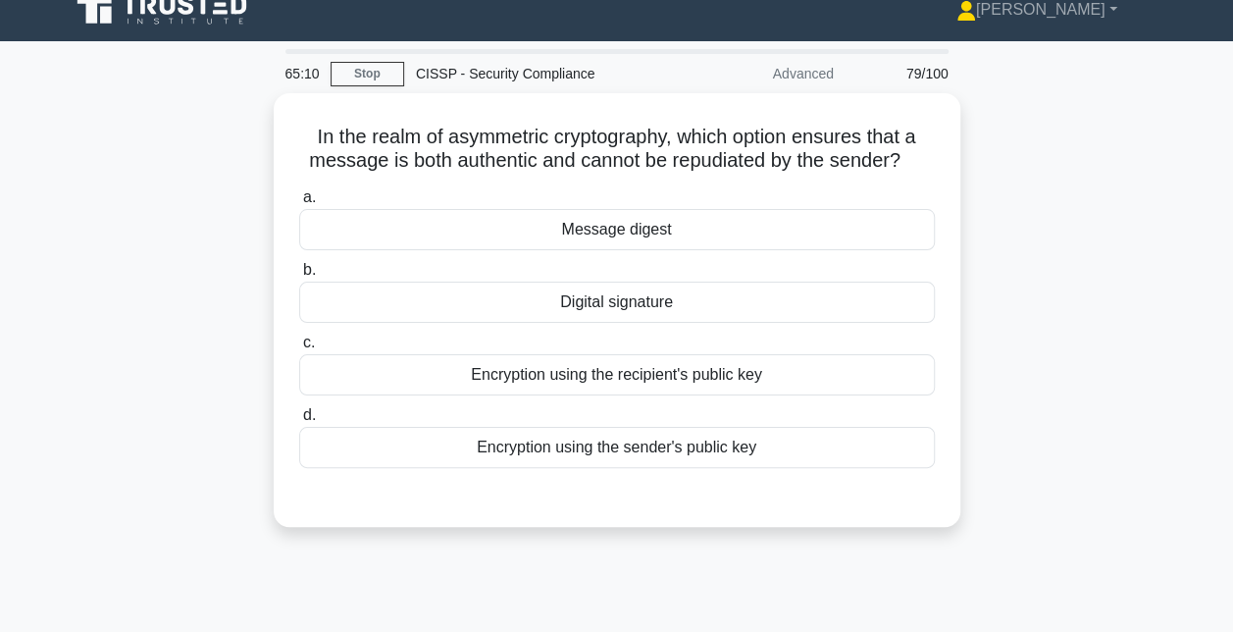
scroll to position [22, 0]
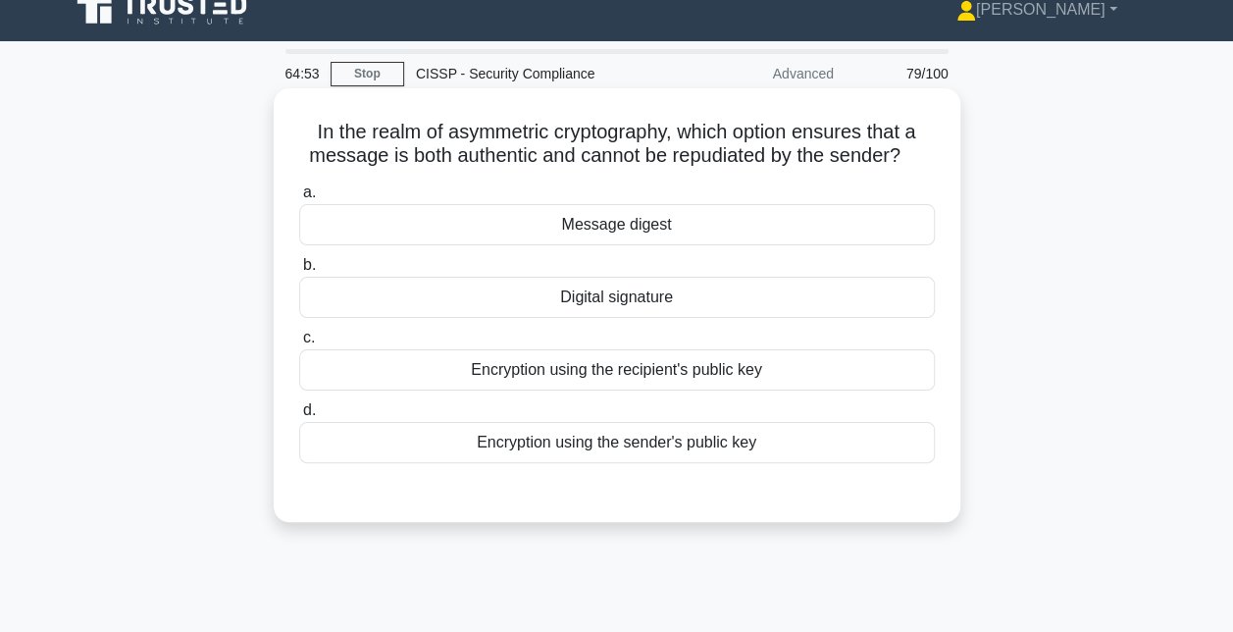
click at [671, 298] on div "Digital signature" at bounding box center [617, 297] width 636 height 41
click at [299, 272] on input "b. Digital signature" at bounding box center [299, 265] width 0 height 13
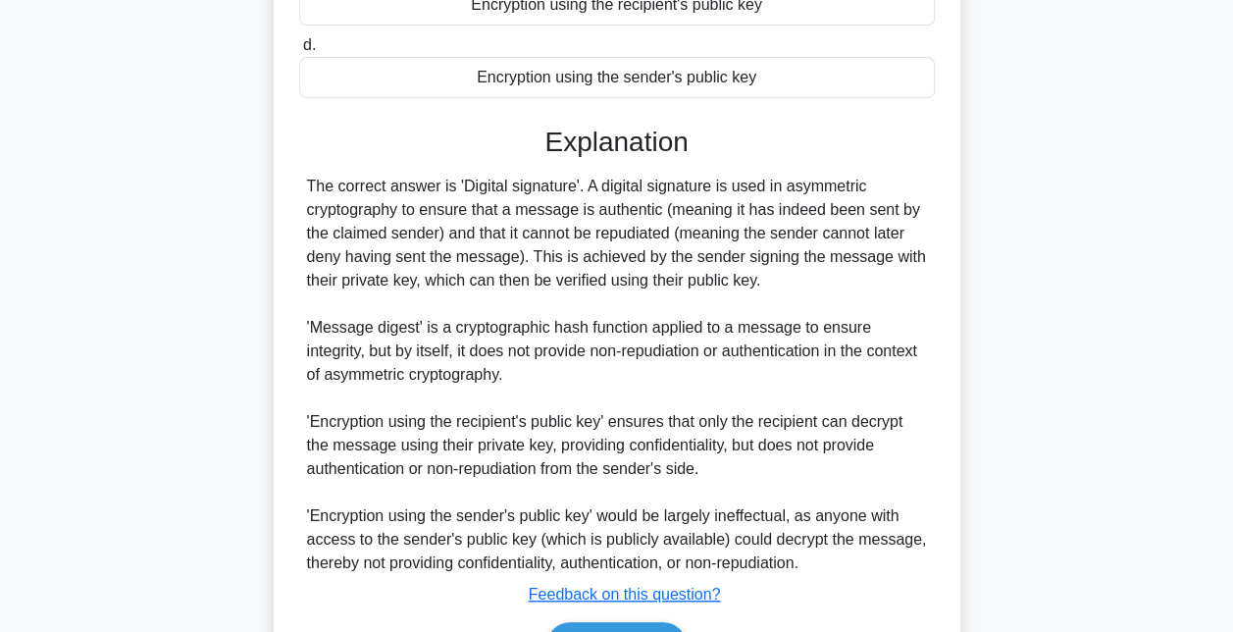
scroll to position [504, 0]
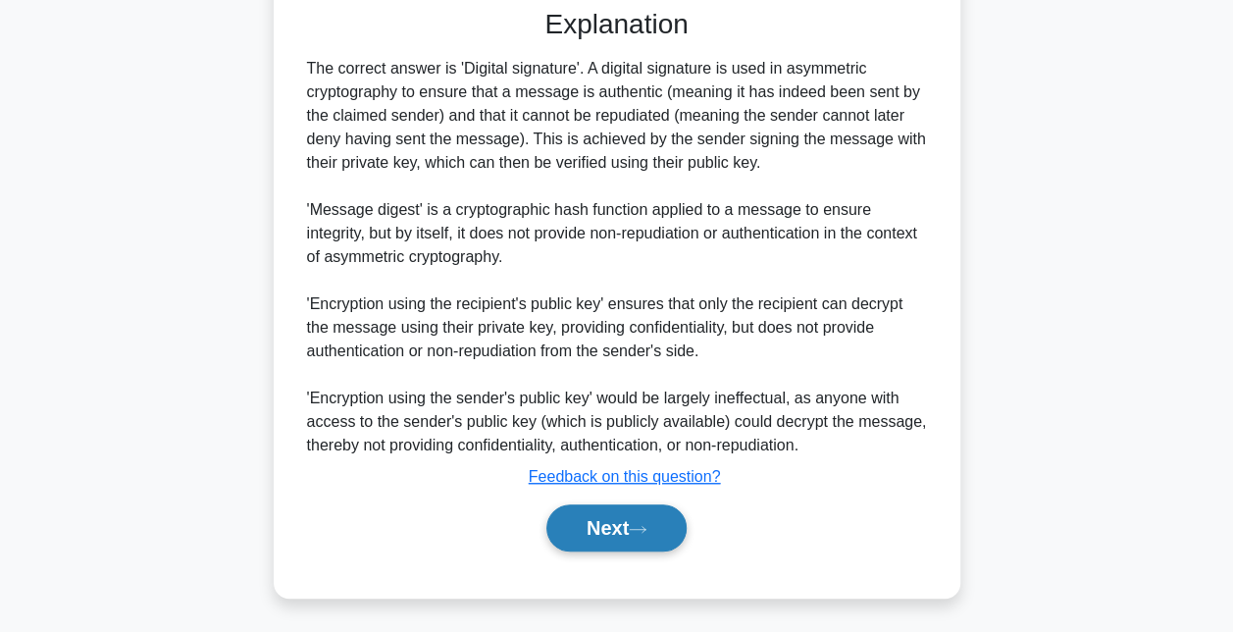
click at [612, 520] on button "Next" at bounding box center [616, 527] width 140 height 47
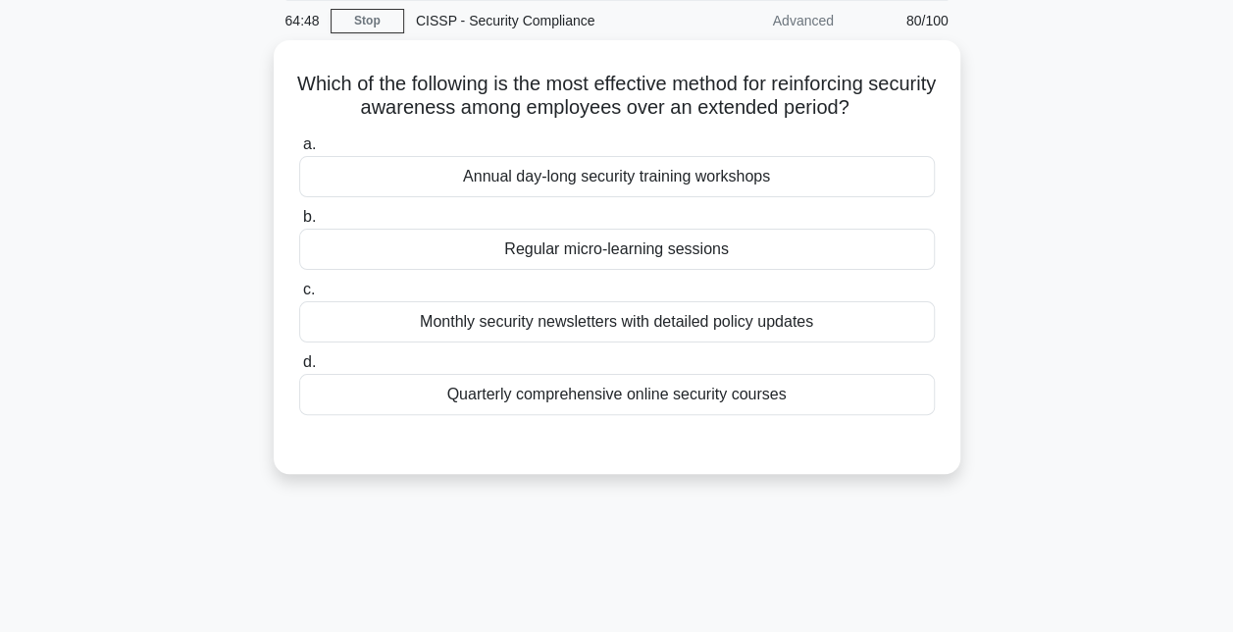
scroll to position [75, 0]
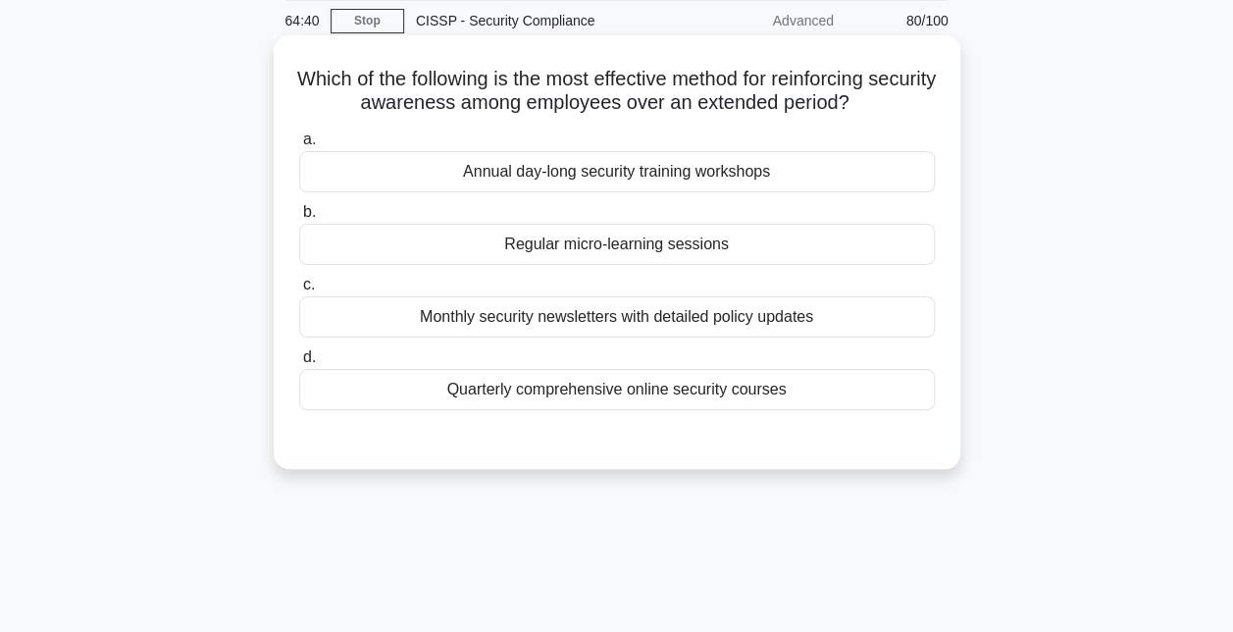
click at [632, 258] on div "Regular micro-learning sessions" at bounding box center [617, 244] width 636 height 41
click at [299, 219] on input "b. Regular micro-learning sessions" at bounding box center [299, 212] width 0 height 13
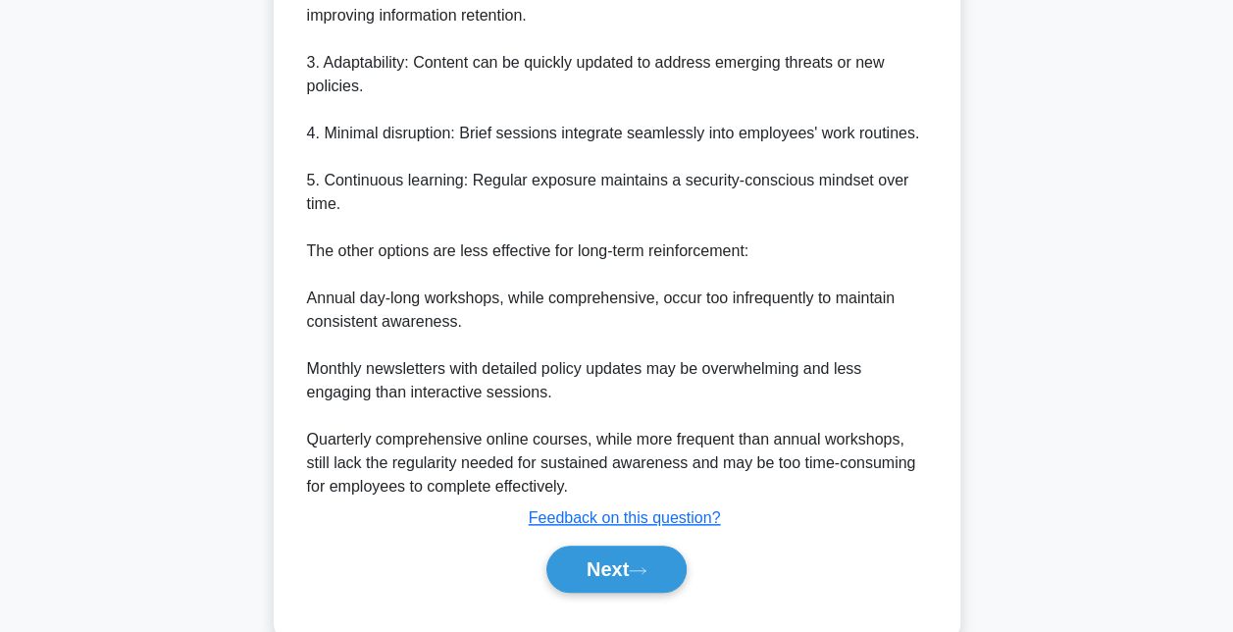
scroll to position [787, 0]
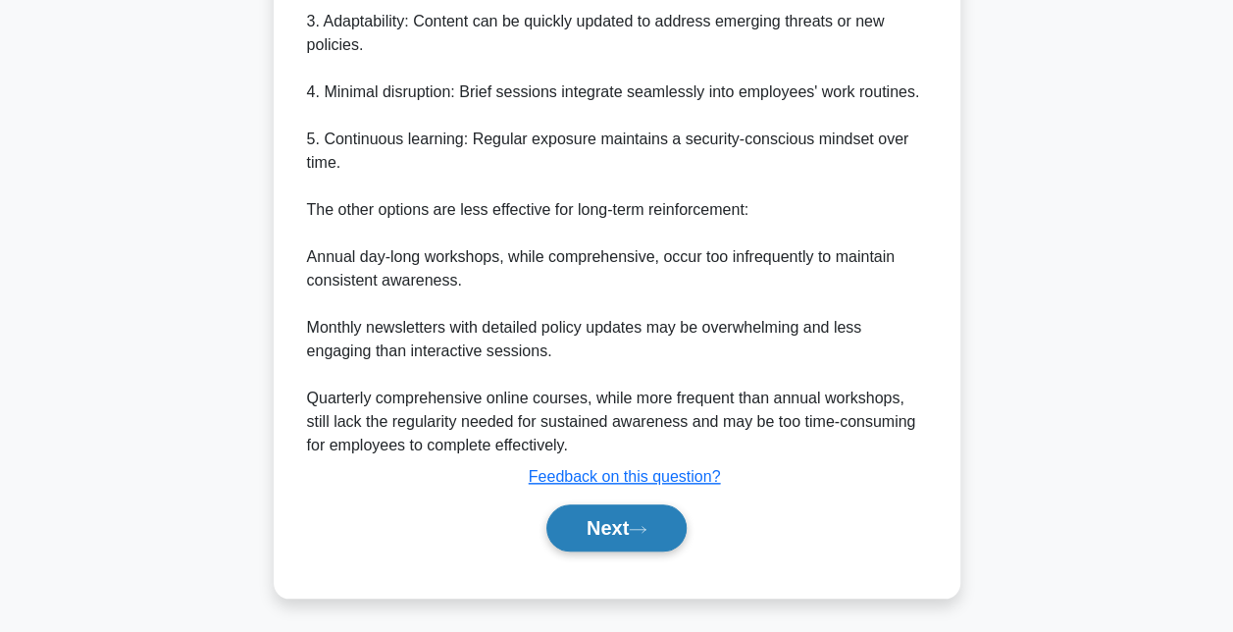
click at [616, 534] on button "Next" at bounding box center [616, 527] width 140 height 47
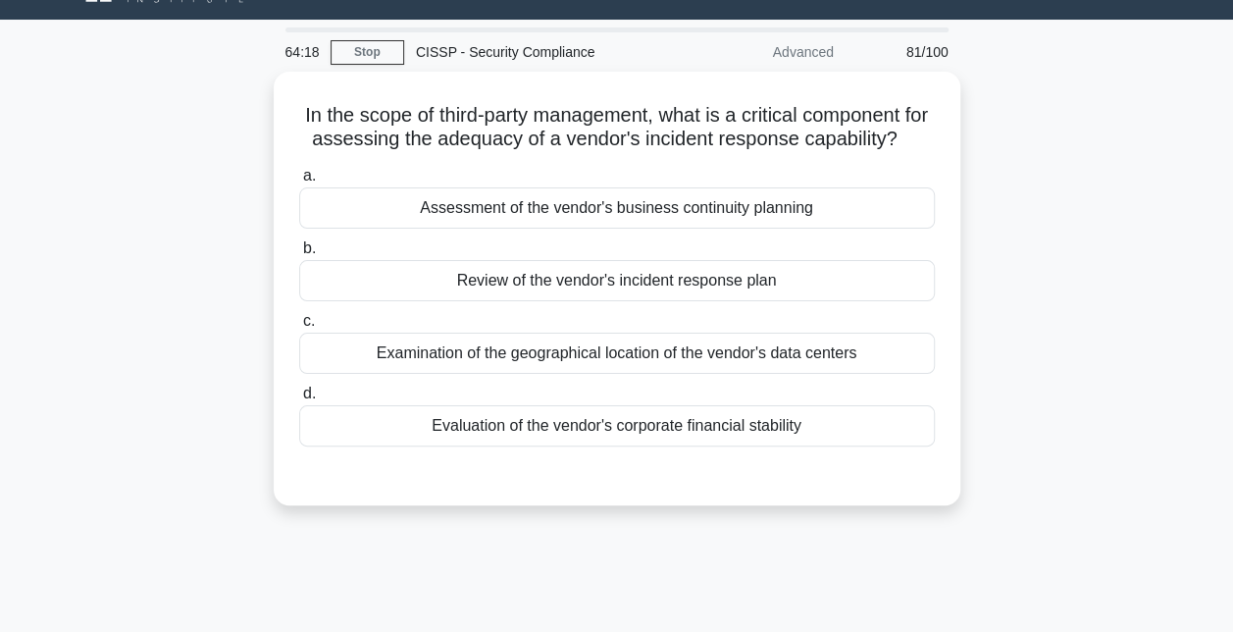
scroll to position [0, 0]
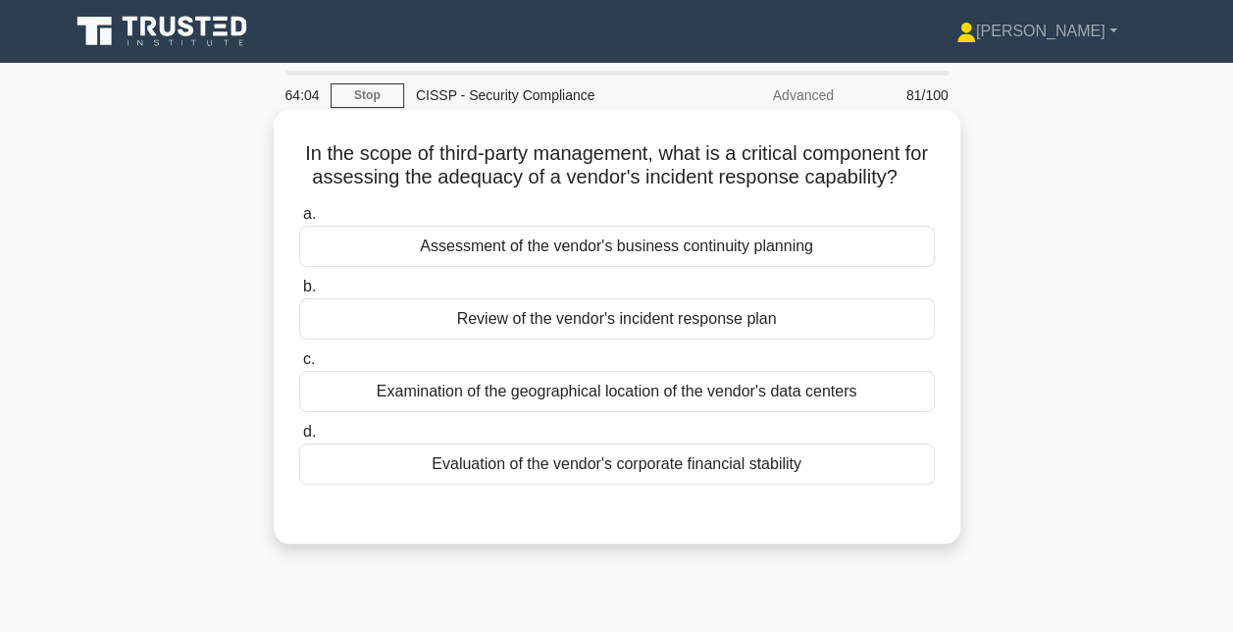
click at [632, 339] on div "Review of the vendor's incident response plan" at bounding box center [617, 318] width 636 height 41
click at [299, 293] on input "b. Review of the vendor's incident response plan" at bounding box center [299, 287] width 0 height 13
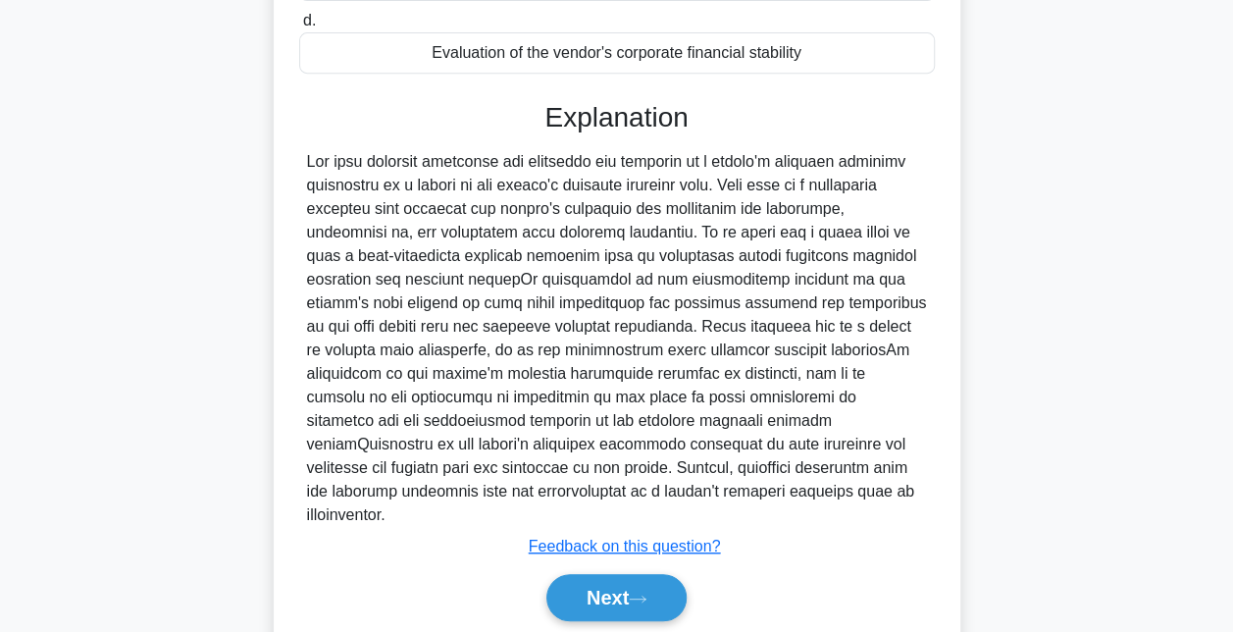
scroll to position [412, 0]
click at [592, 582] on button "Next" at bounding box center [616, 596] width 140 height 47
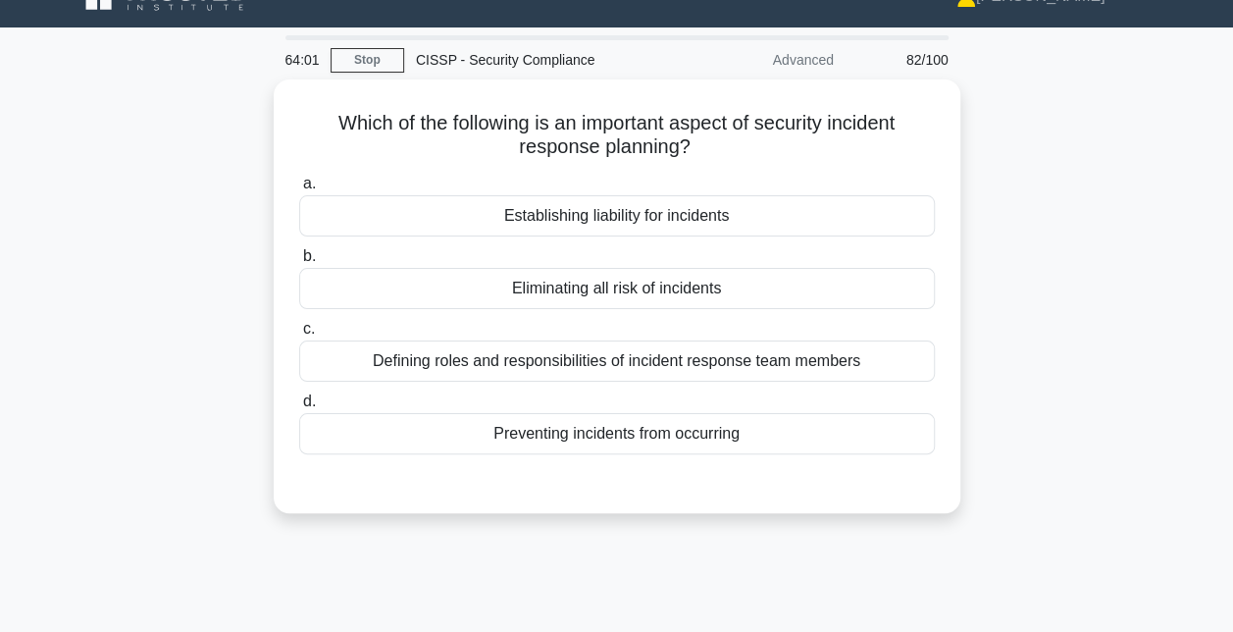
scroll to position [0, 0]
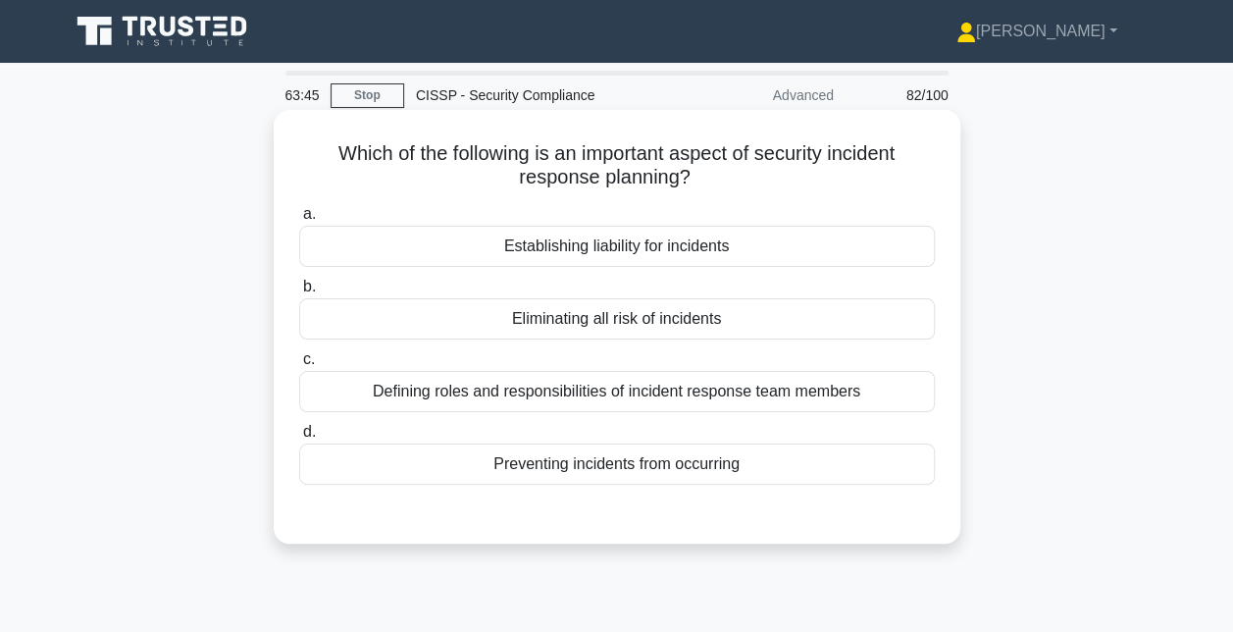
click at [655, 387] on div "Defining roles and responsibilities of incident response team members" at bounding box center [617, 391] width 636 height 41
click at [299, 366] on input "c. Defining roles and responsibilities of incident response team members" at bounding box center [299, 359] width 0 height 13
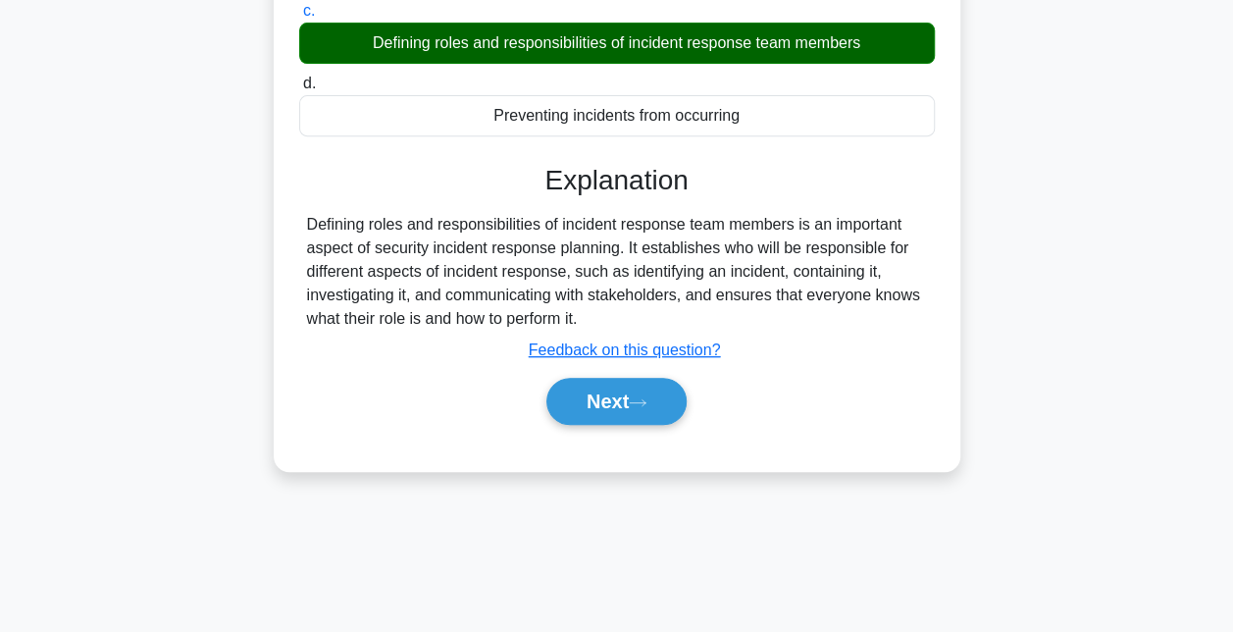
scroll to position [353, 0]
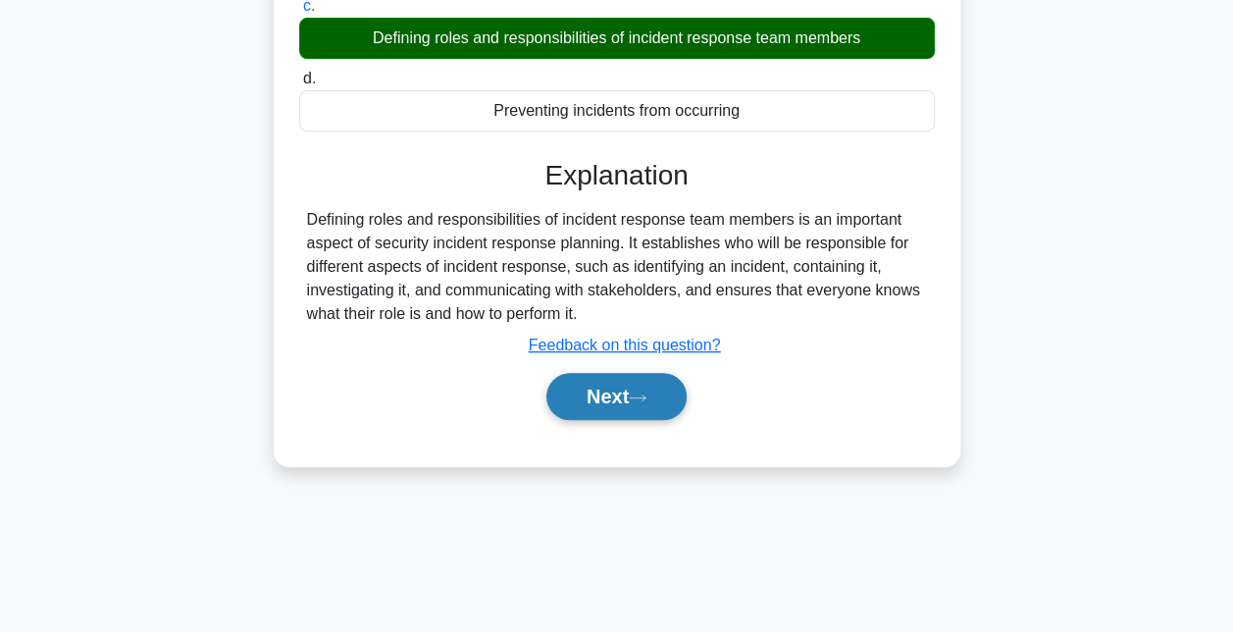
click at [655, 387] on button "Next" at bounding box center [616, 396] width 140 height 47
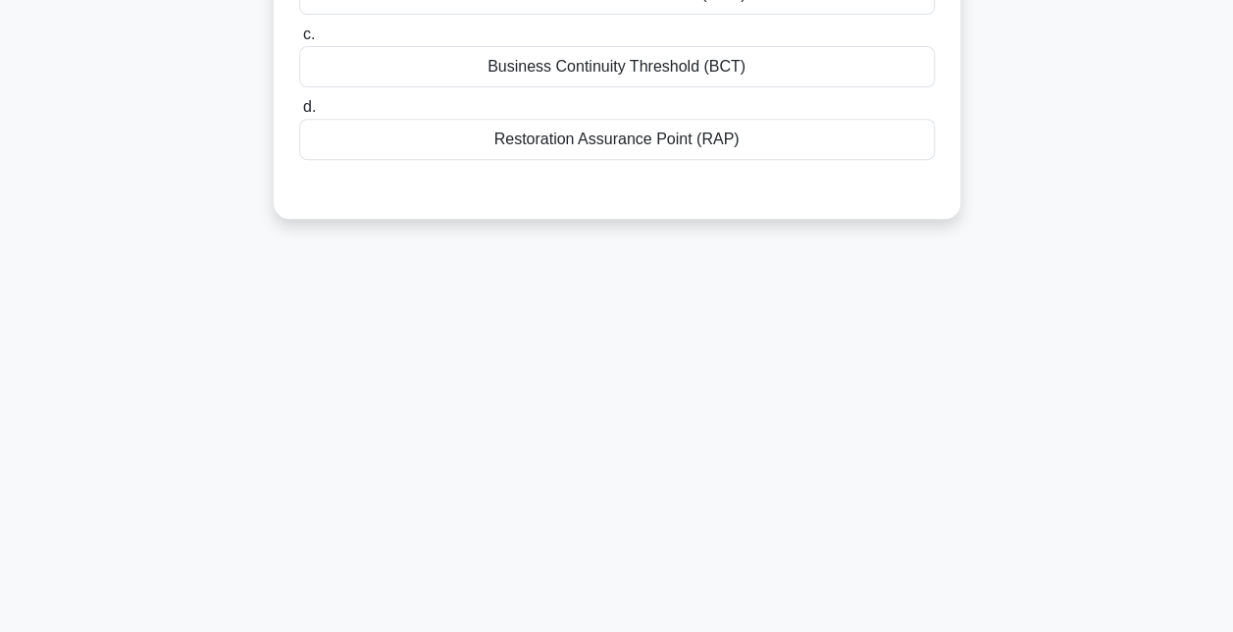
scroll to position [0, 0]
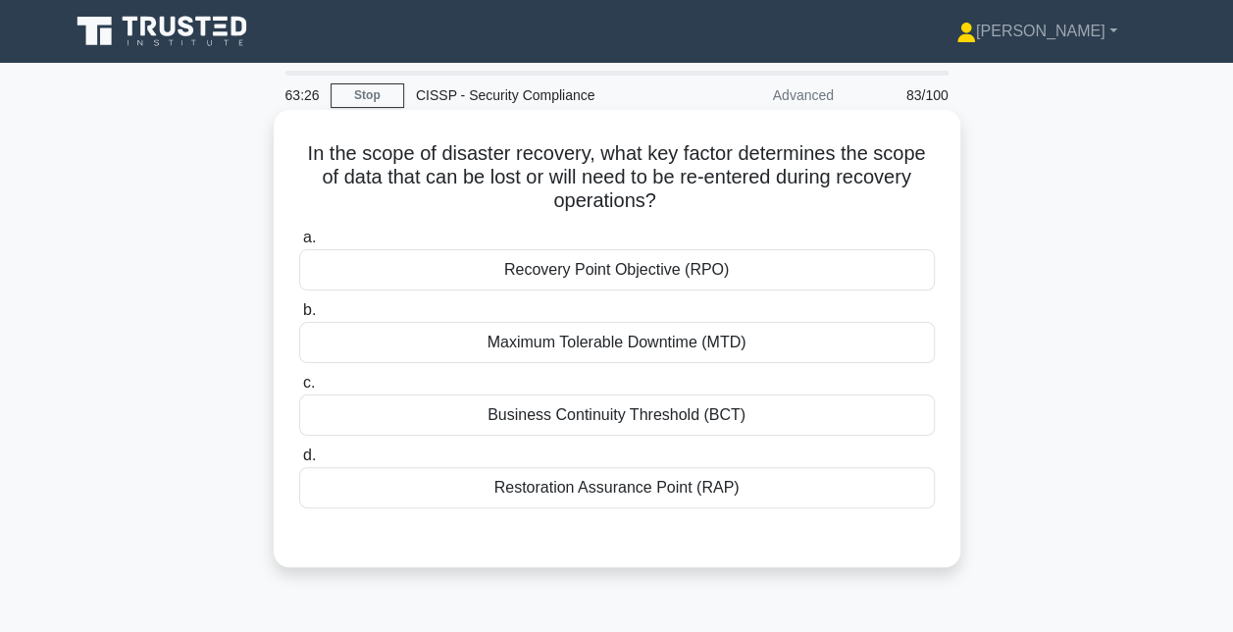
click at [652, 273] on div "Recovery Point Objective (RPO)" at bounding box center [617, 269] width 636 height 41
click at [299, 244] on input "a. Recovery Point Objective (RPO)" at bounding box center [299, 238] width 0 height 13
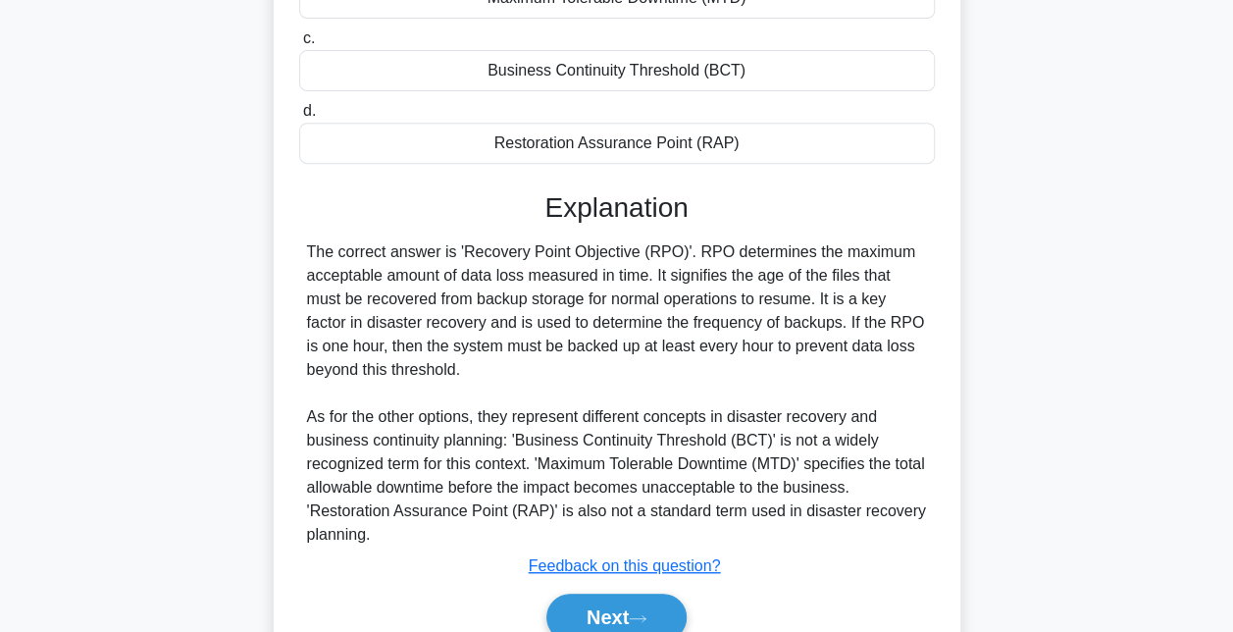
scroll to position [434, 0]
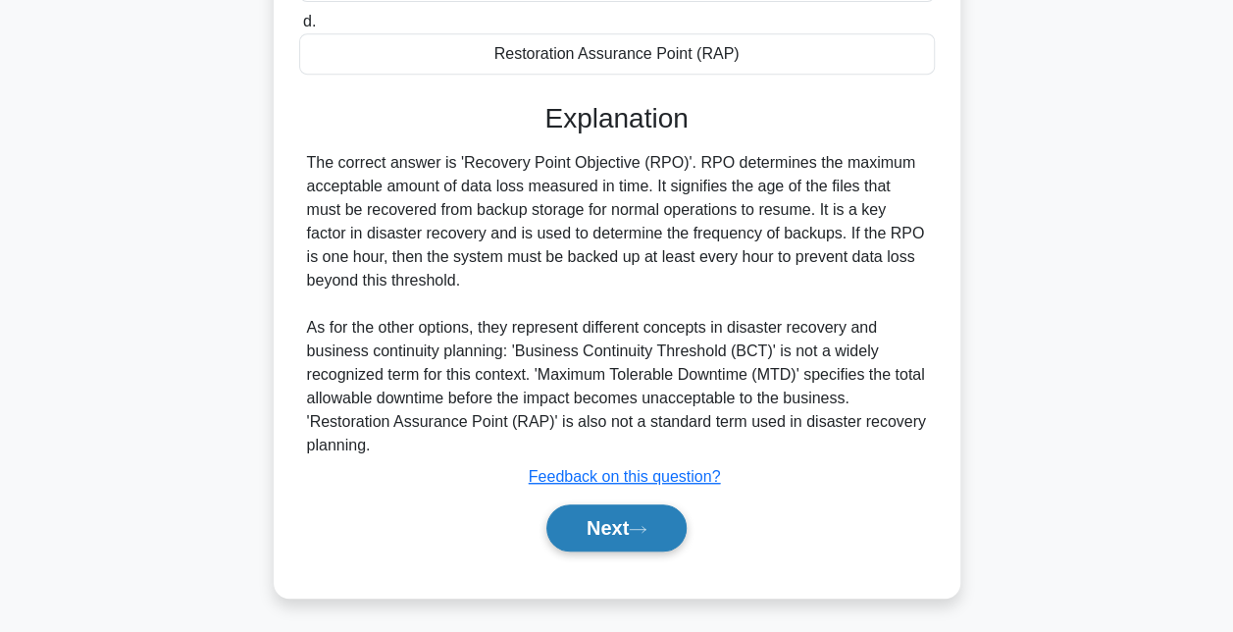
click at [600, 524] on button "Next" at bounding box center [616, 527] width 140 height 47
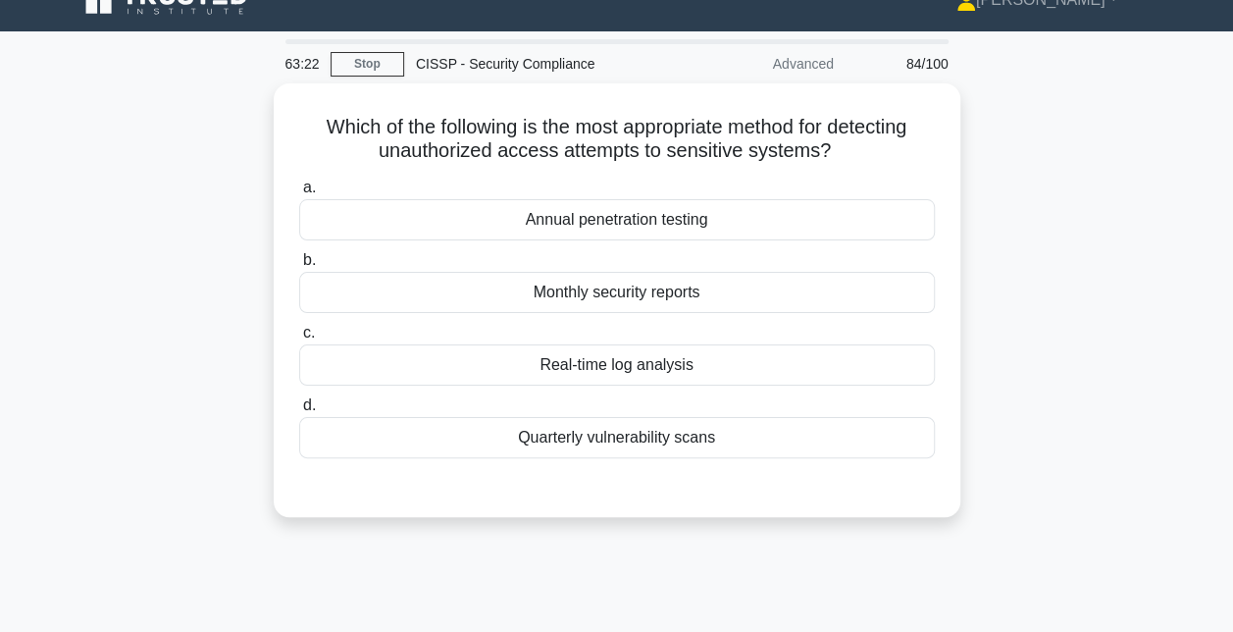
scroll to position [0, 0]
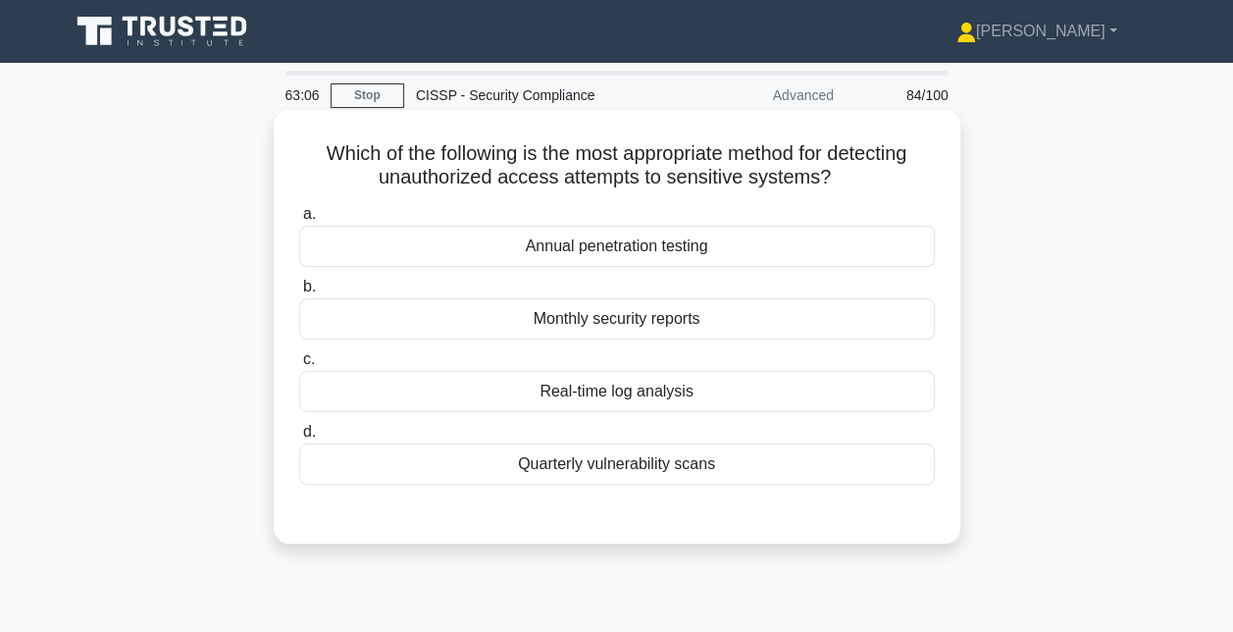
click at [649, 390] on div "Real-time log analysis" at bounding box center [617, 391] width 636 height 41
click at [299, 366] on input "c. Real-time log analysis" at bounding box center [299, 359] width 0 height 13
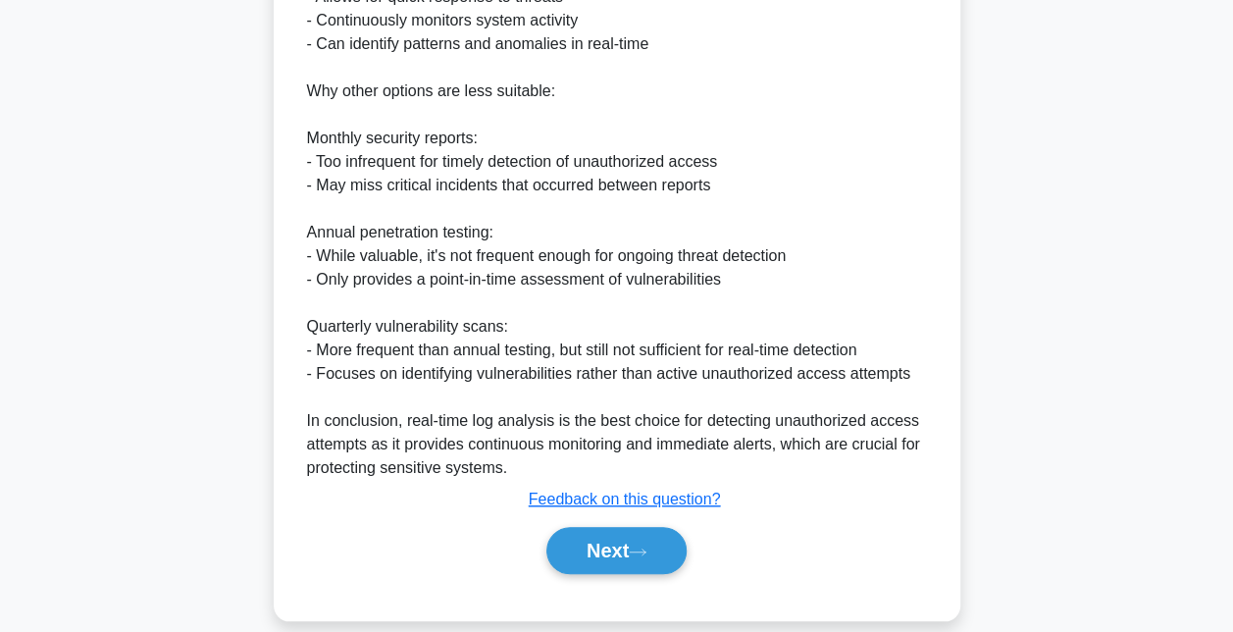
scroll to position [716, 0]
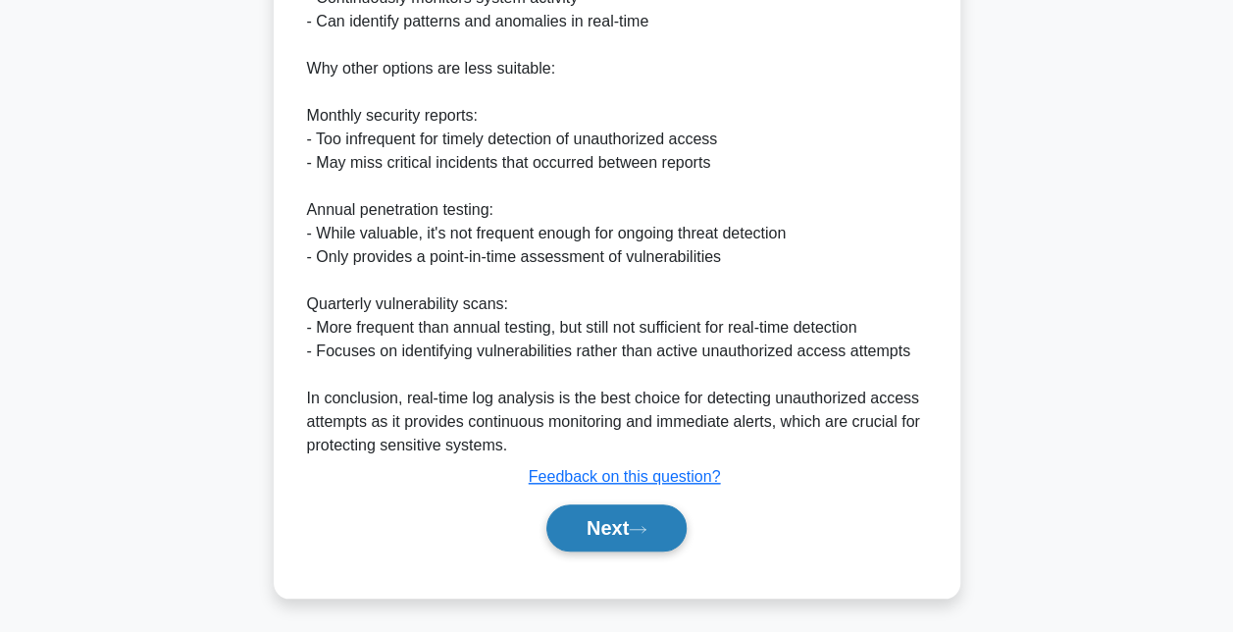
click at [617, 540] on button "Next" at bounding box center [616, 527] width 140 height 47
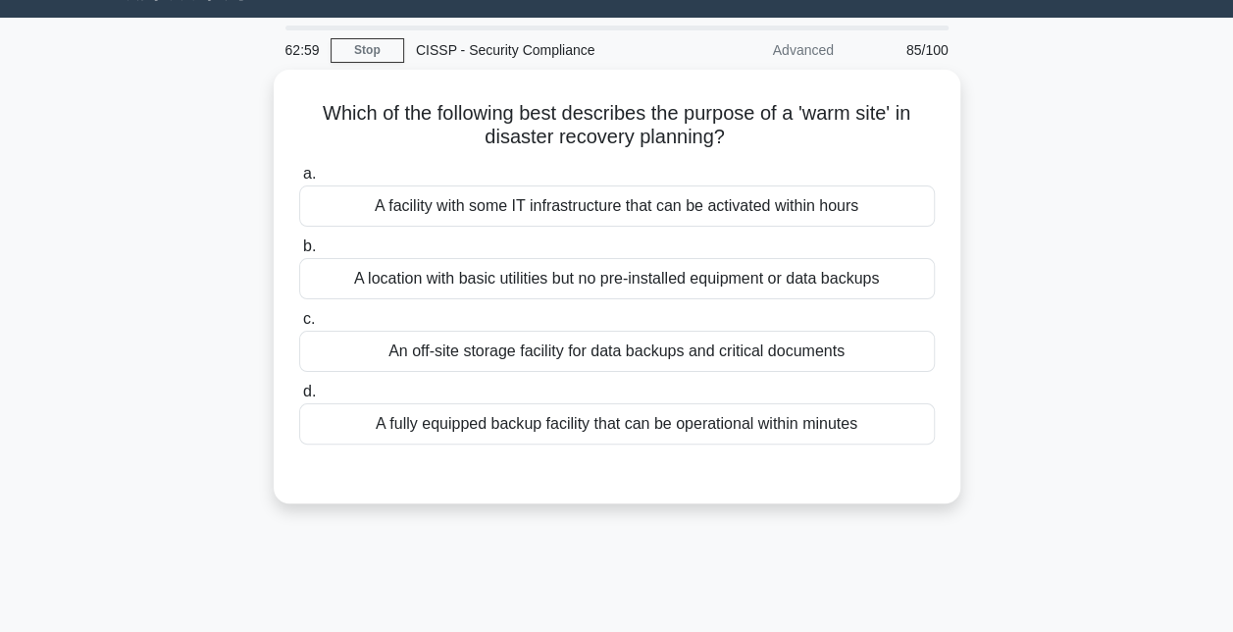
scroll to position [45, 0]
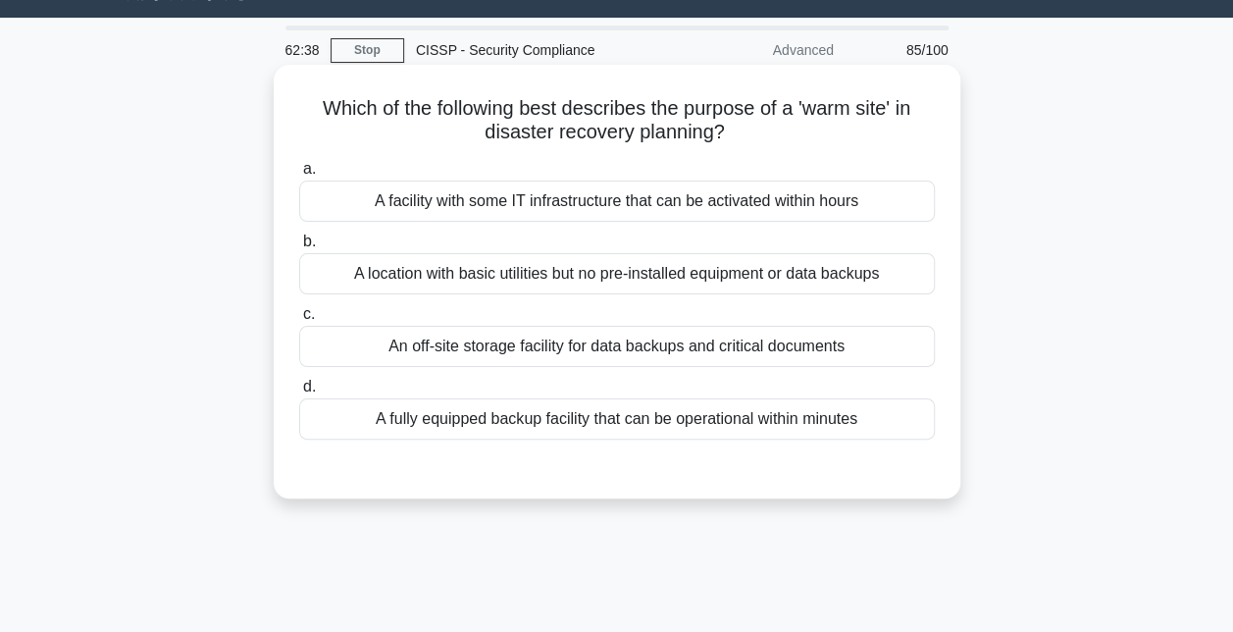
click at [662, 196] on div "A facility with some IT infrastructure that can be activated within hours" at bounding box center [617, 201] width 636 height 41
click at [299, 176] on input "a. A facility with some IT infrastructure that can be activated within hours" at bounding box center [299, 169] width 0 height 13
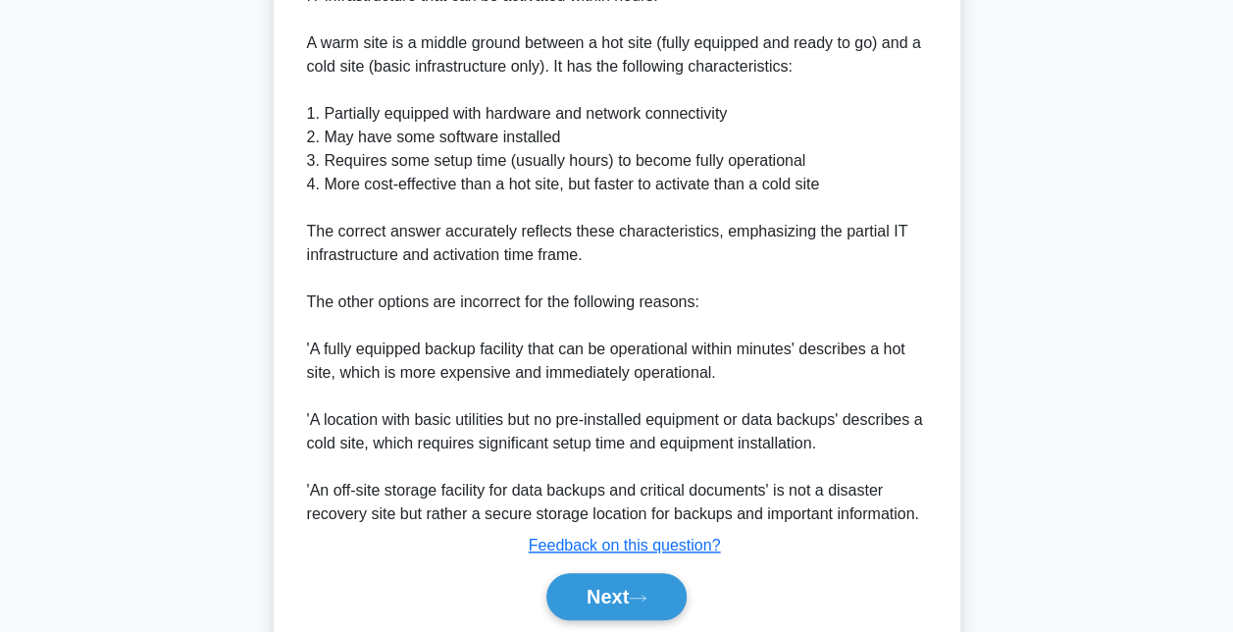
scroll to position [657, 0]
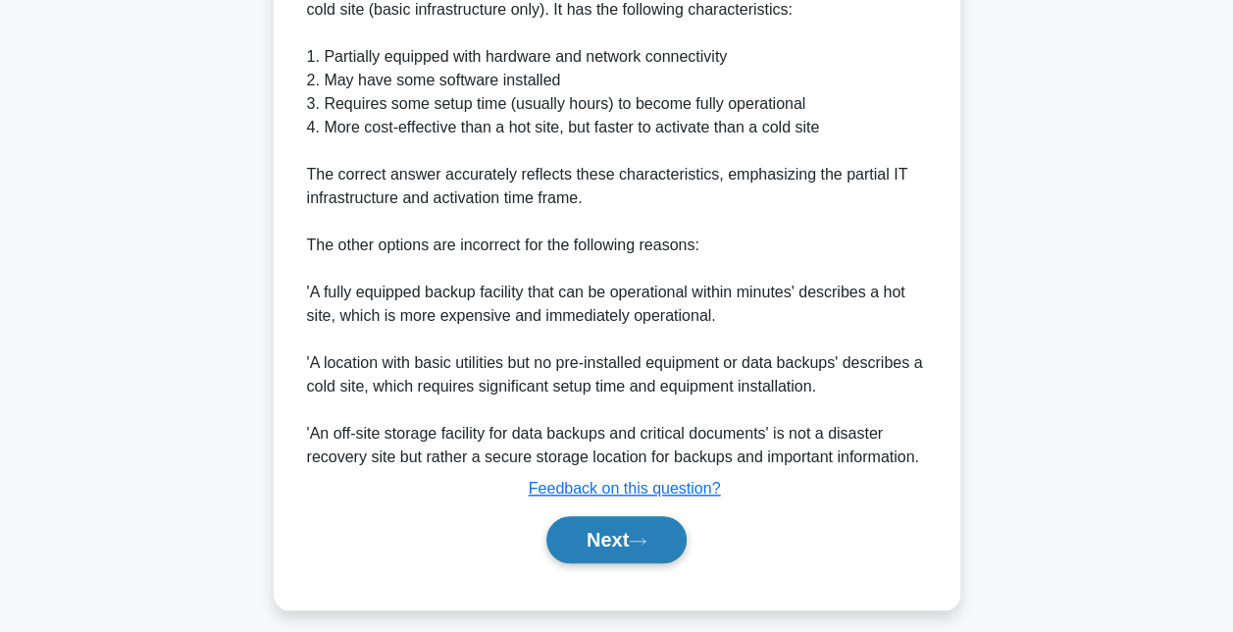
click at [626, 544] on button "Next" at bounding box center [616, 539] width 140 height 47
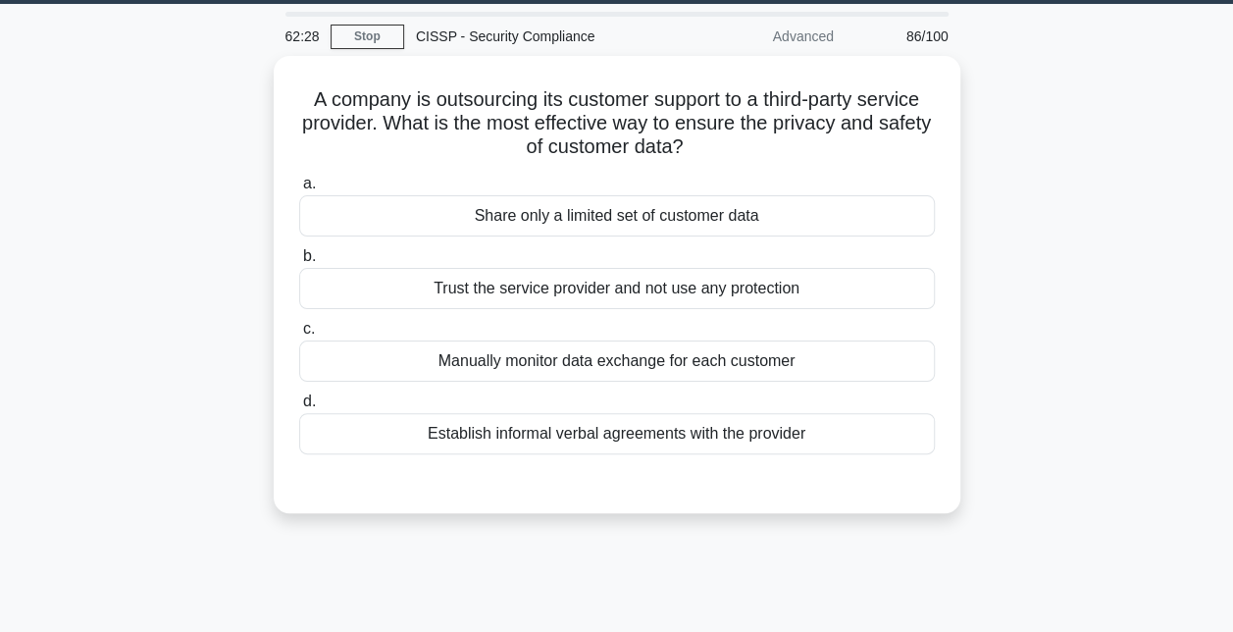
scroll to position [49, 0]
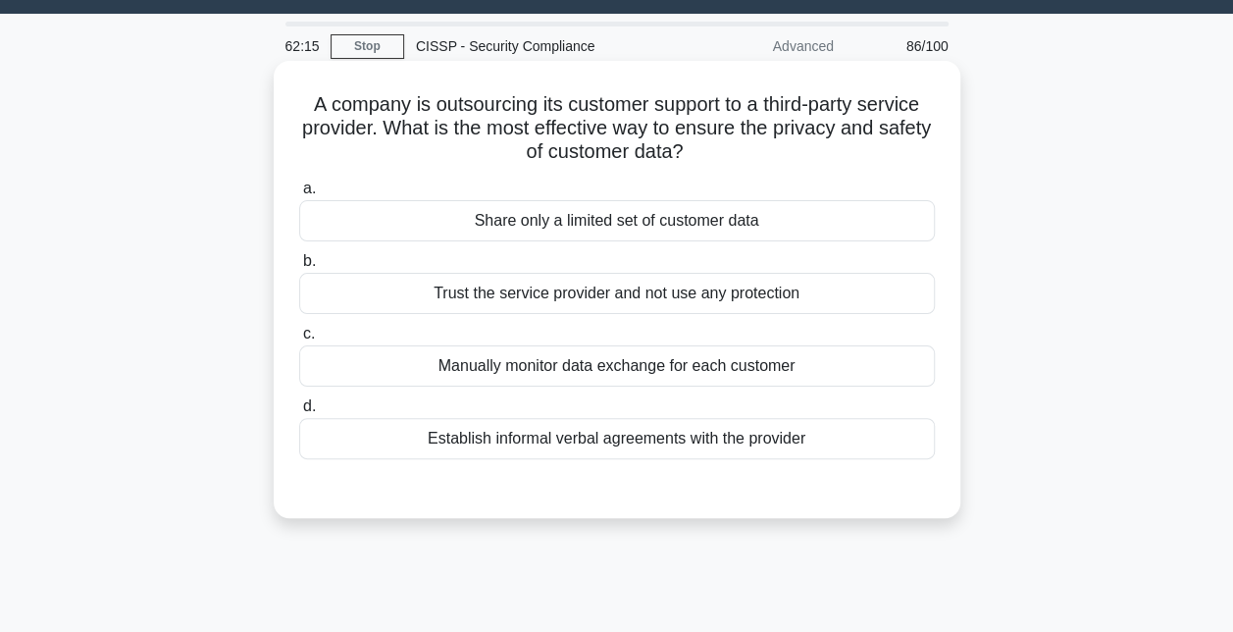
click at [793, 218] on div "Share only a limited set of customer data" at bounding box center [617, 220] width 636 height 41
click at [299, 195] on input "a. Share only a limited set of customer data" at bounding box center [299, 188] width 0 height 13
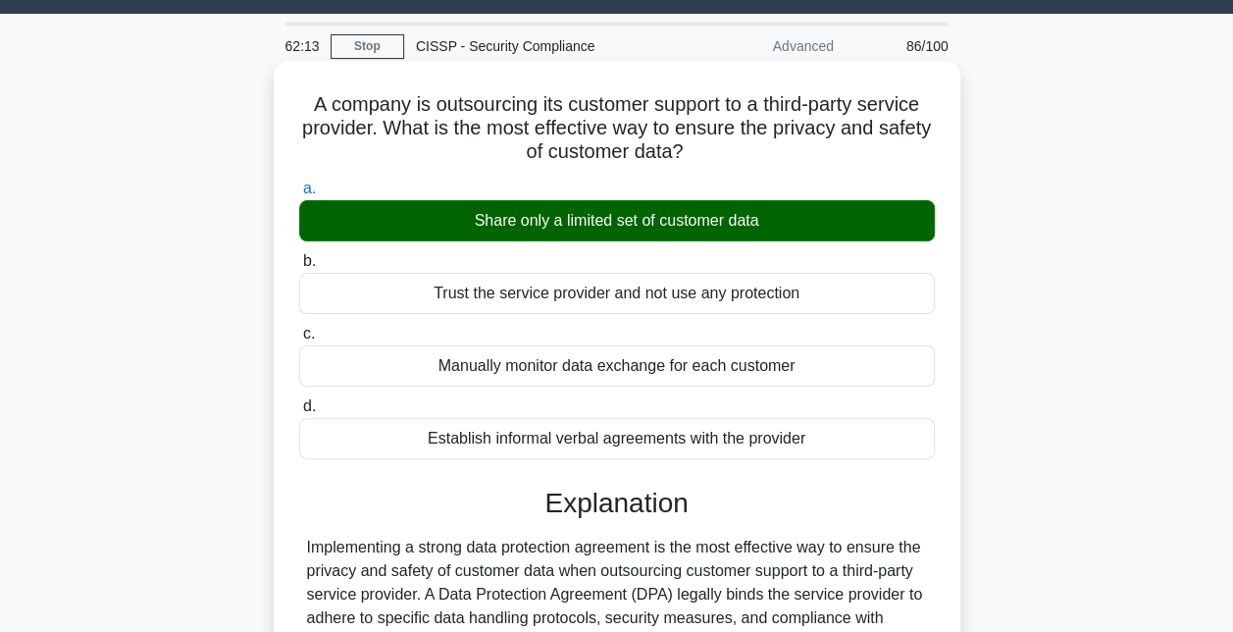
scroll to position [324, 0]
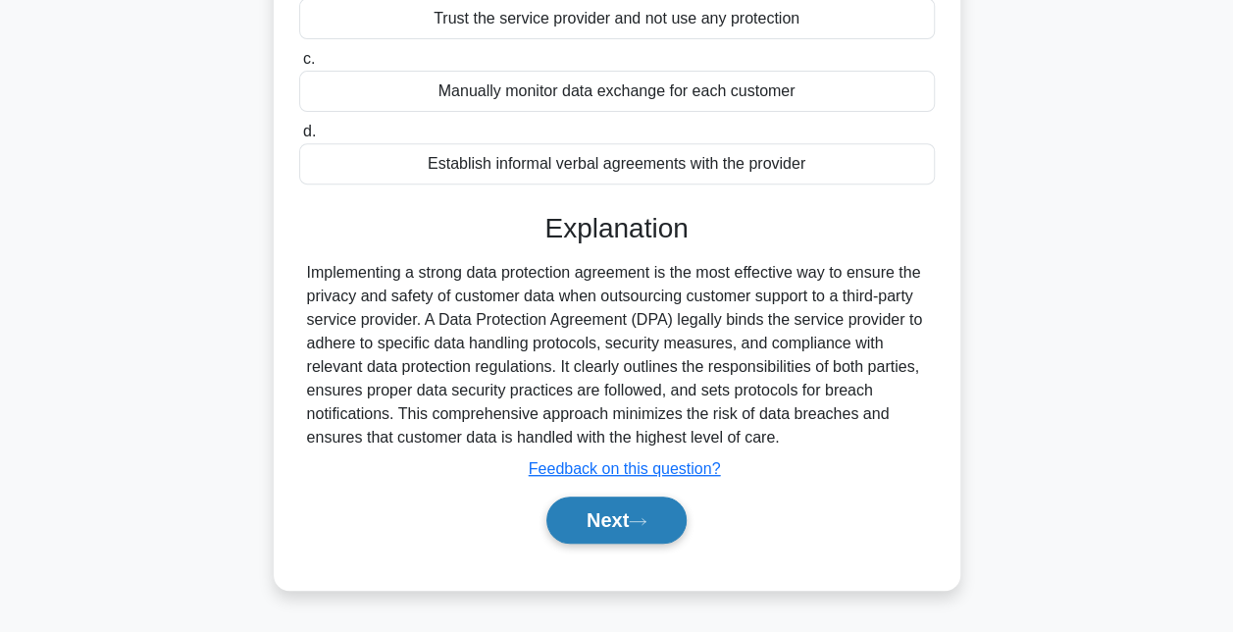
click at [637, 527] on button "Next" at bounding box center [616, 519] width 140 height 47
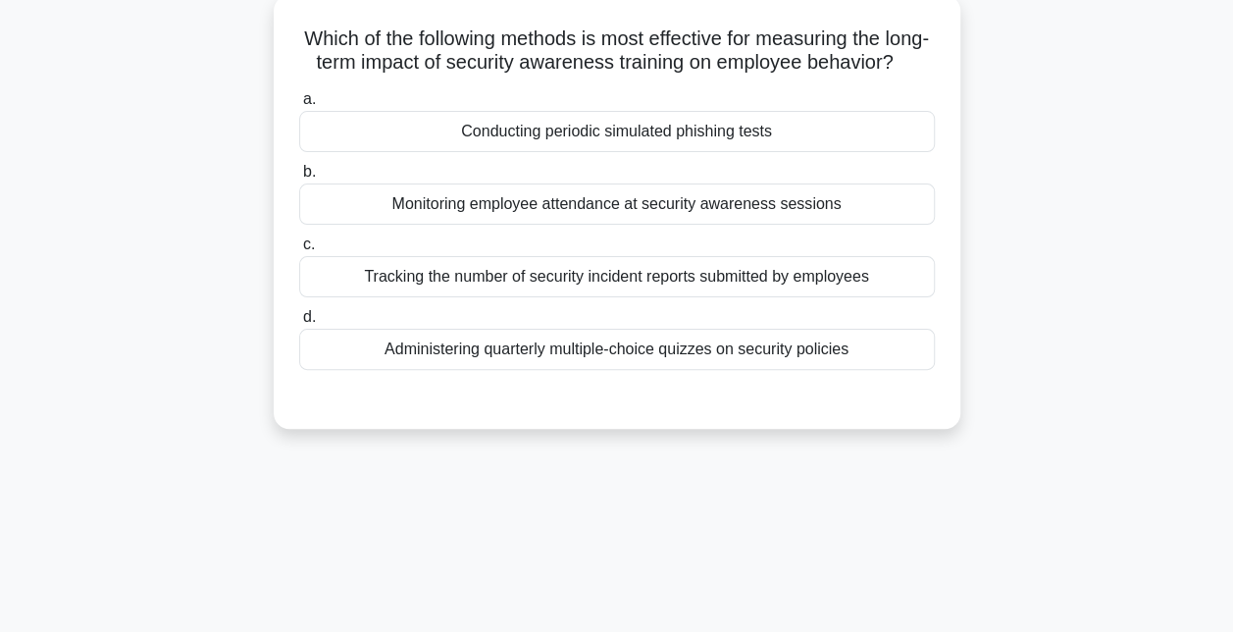
scroll to position [88, 0]
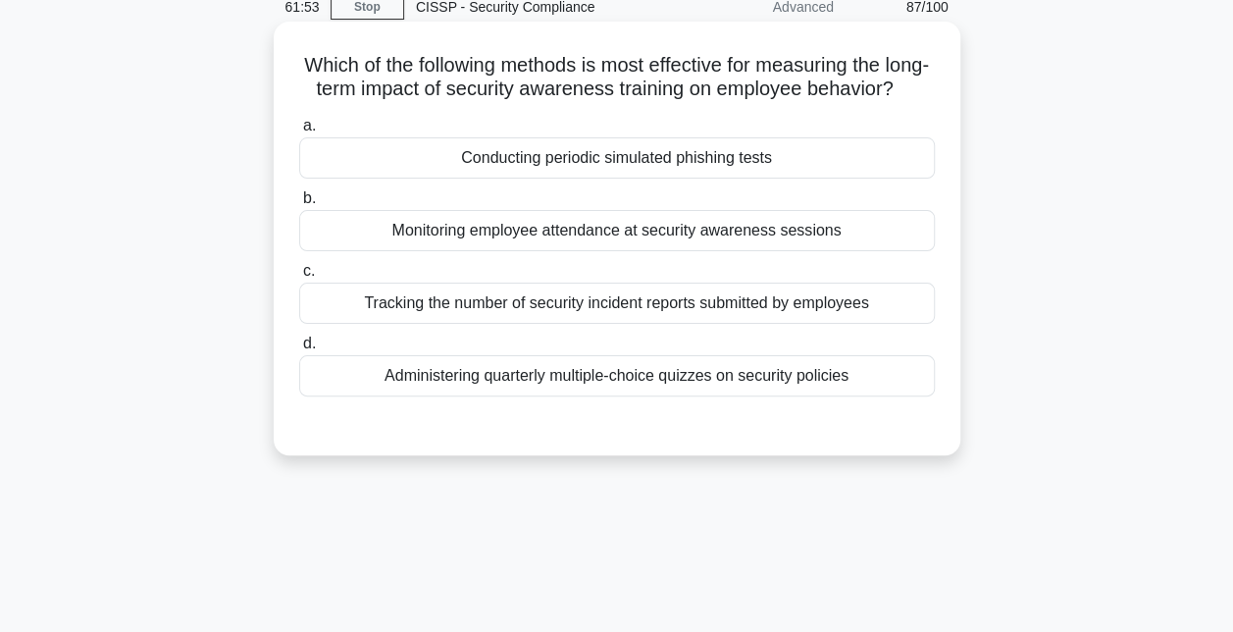
click at [566, 179] on div "Conducting periodic simulated phishing tests" at bounding box center [617, 157] width 636 height 41
click at [299, 132] on input "a. Conducting periodic simulated phishing tests" at bounding box center [299, 126] width 0 height 13
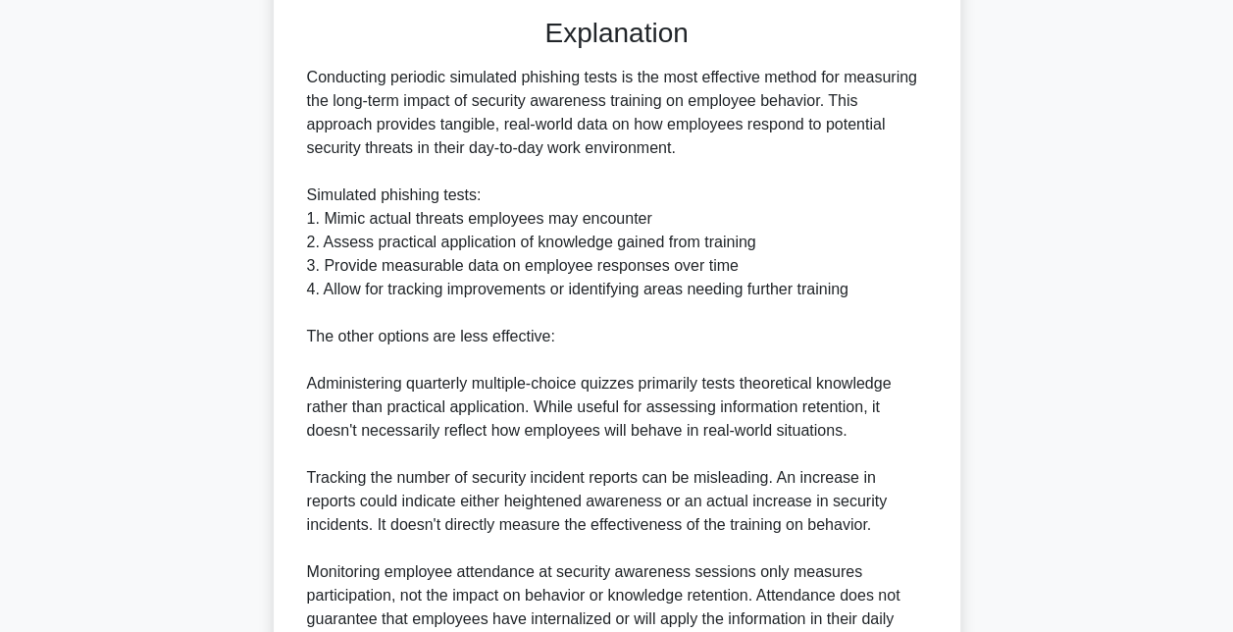
scroll to position [716, 0]
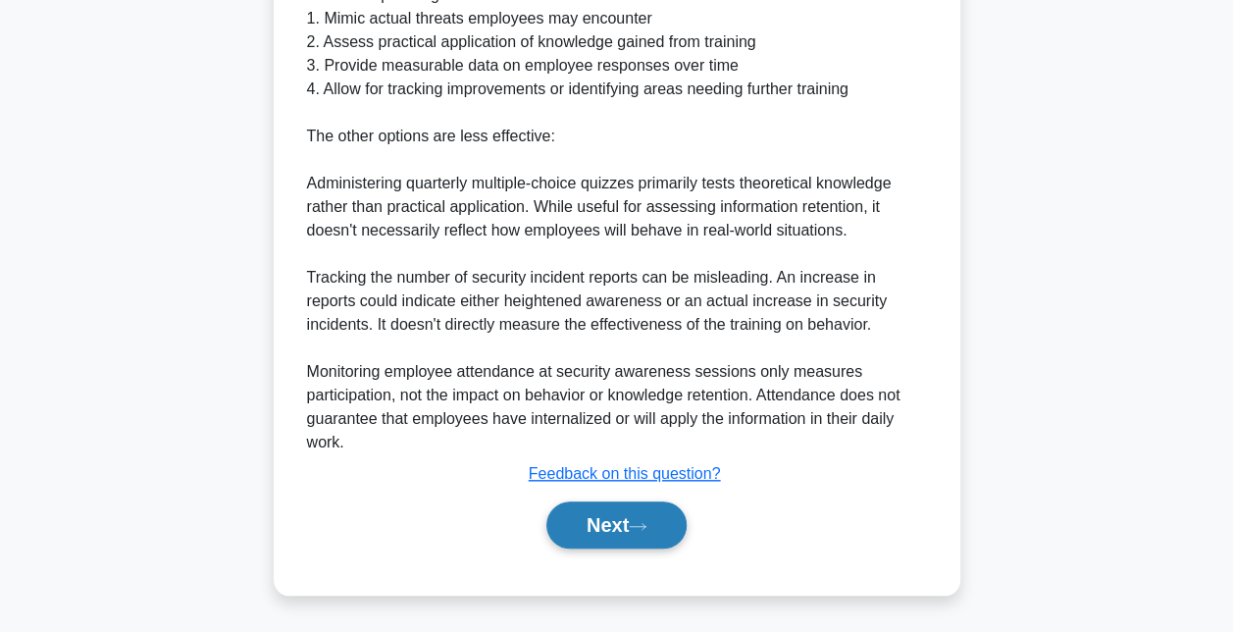
click at [588, 547] on button "Next" at bounding box center [616, 524] width 140 height 47
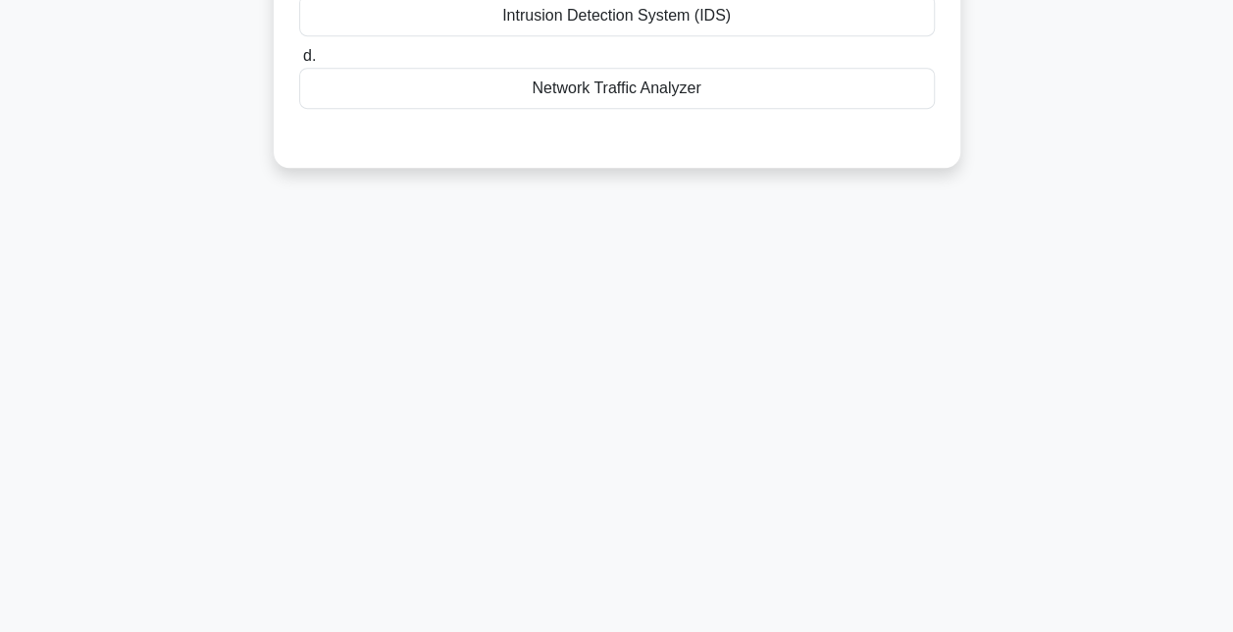
scroll to position [80, 0]
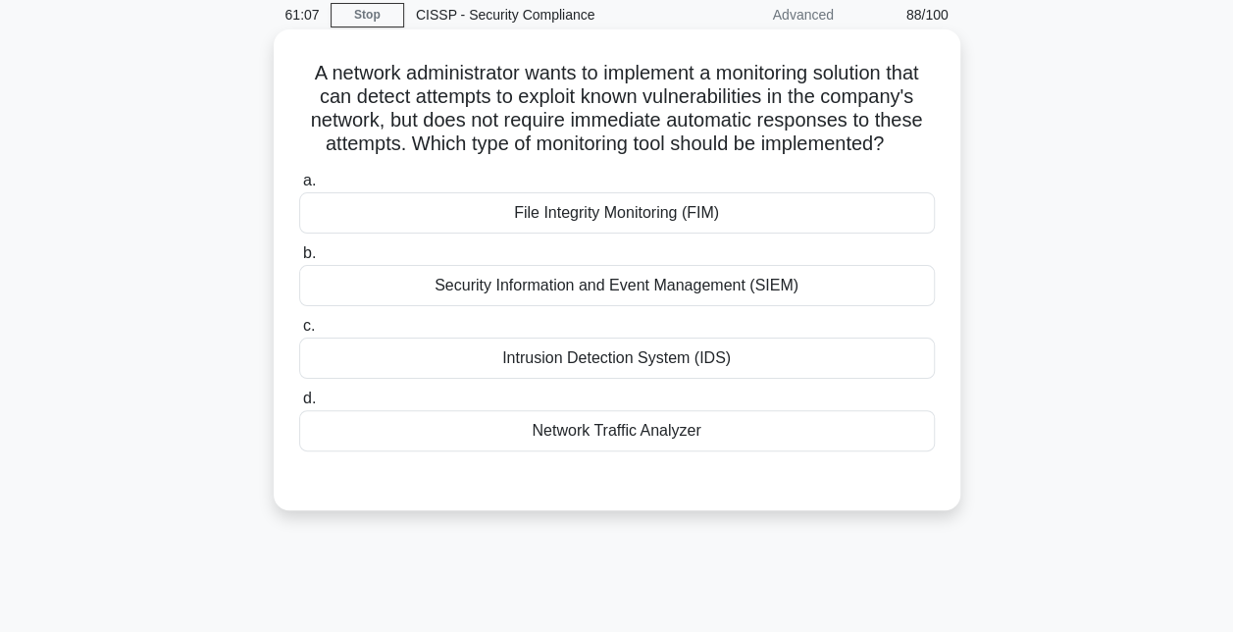
click at [727, 451] on div "Network Traffic Analyzer" at bounding box center [617, 430] width 636 height 41
click at [299, 405] on input "d. Network Traffic Analyzer" at bounding box center [299, 398] width 0 height 13
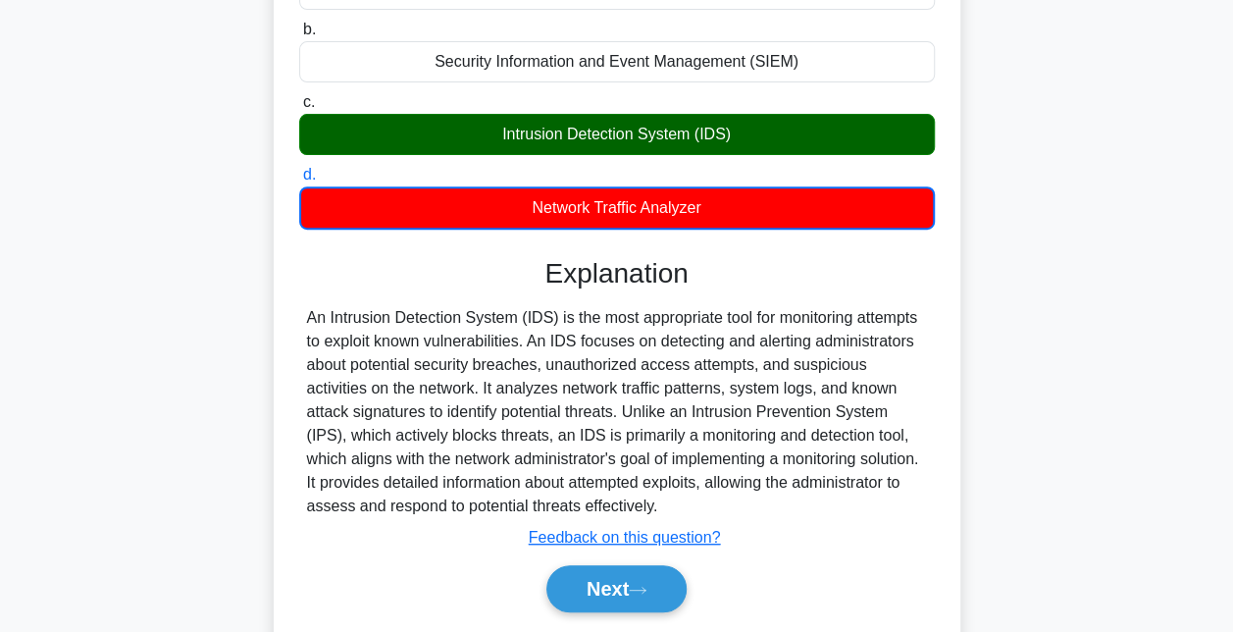
scroll to position [422, 0]
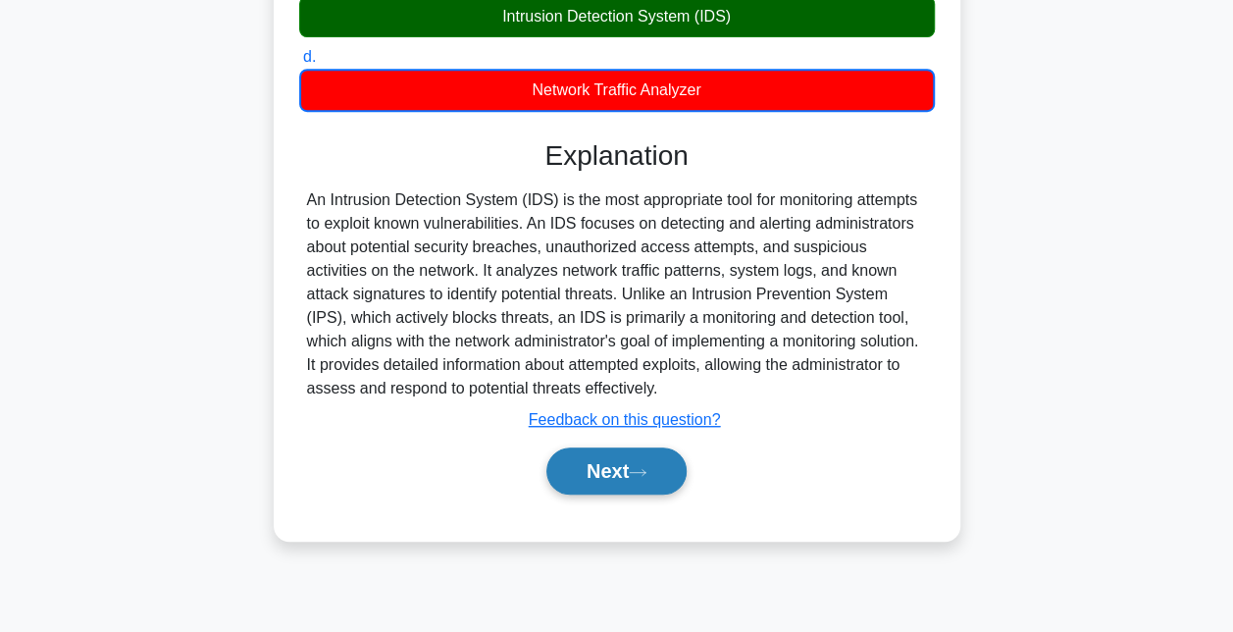
click at [647, 478] on icon at bounding box center [638, 472] width 18 height 11
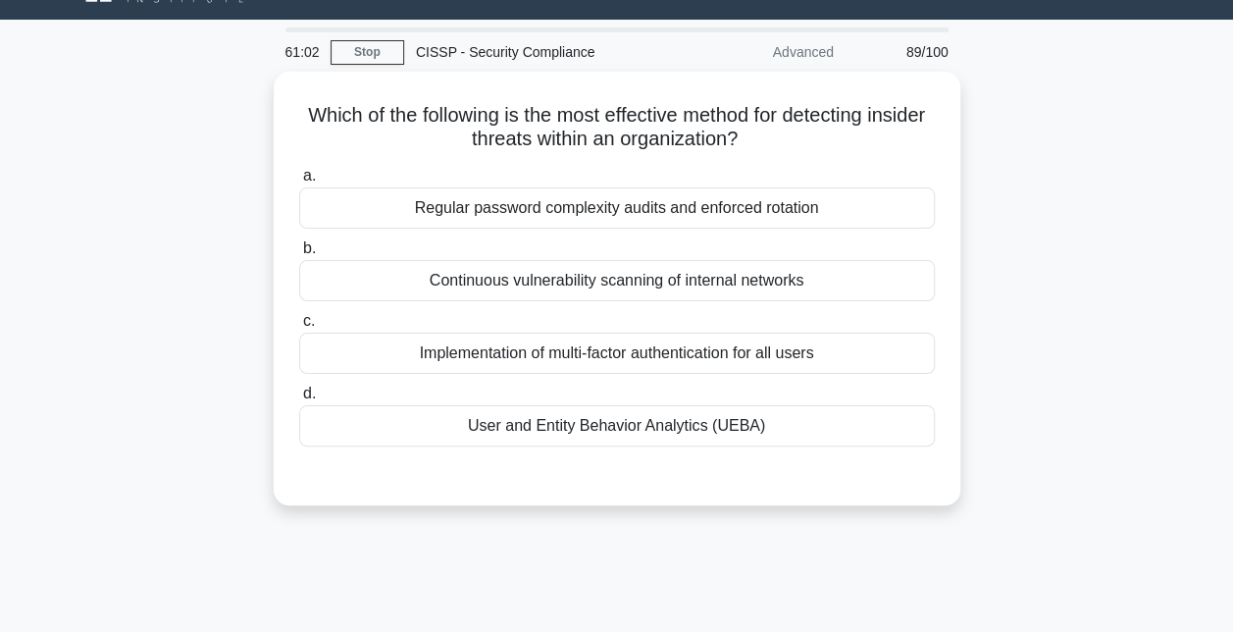
scroll to position [41, 0]
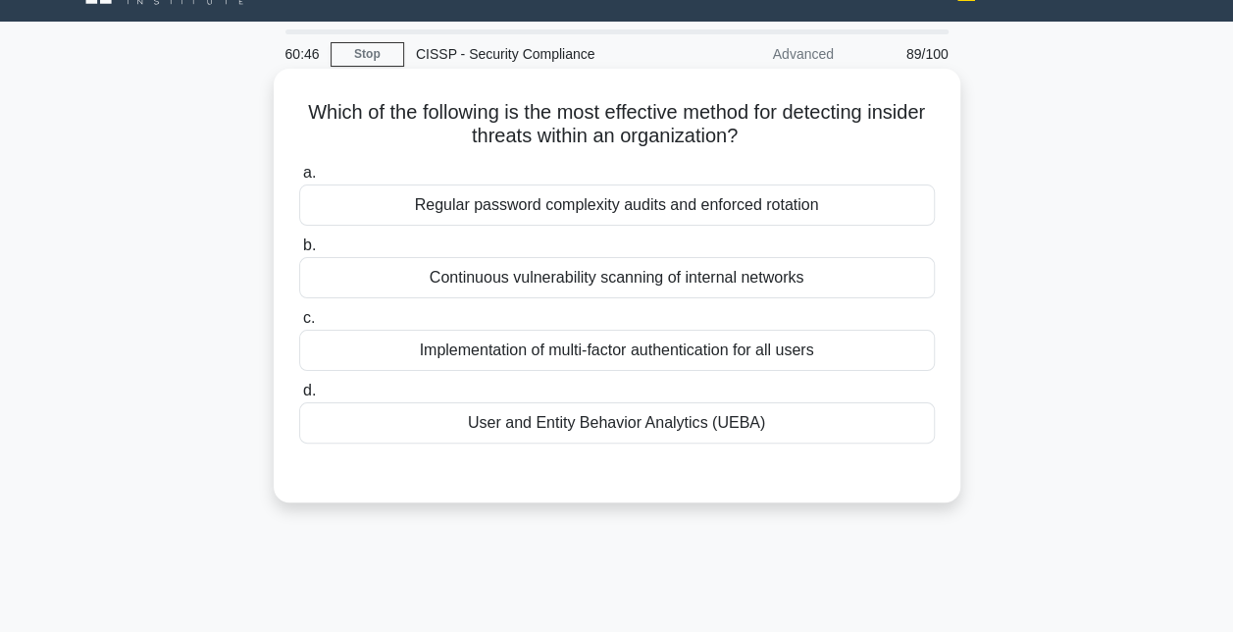
click at [644, 419] on div "User and Entity Behavior Analytics (UEBA)" at bounding box center [617, 422] width 636 height 41
click at [299, 397] on input "d. User and Entity Behavior Analytics (UEBA)" at bounding box center [299, 391] width 0 height 13
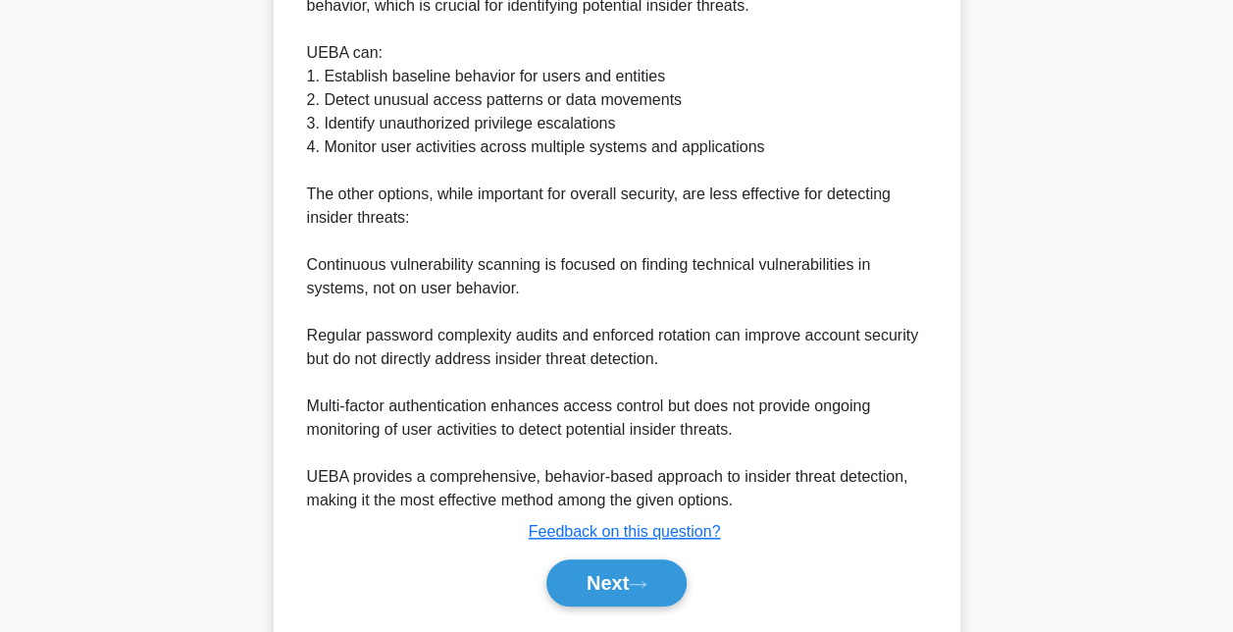
scroll to position [685, 0]
click at [627, 569] on button "Next" at bounding box center [616, 582] width 140 height 47
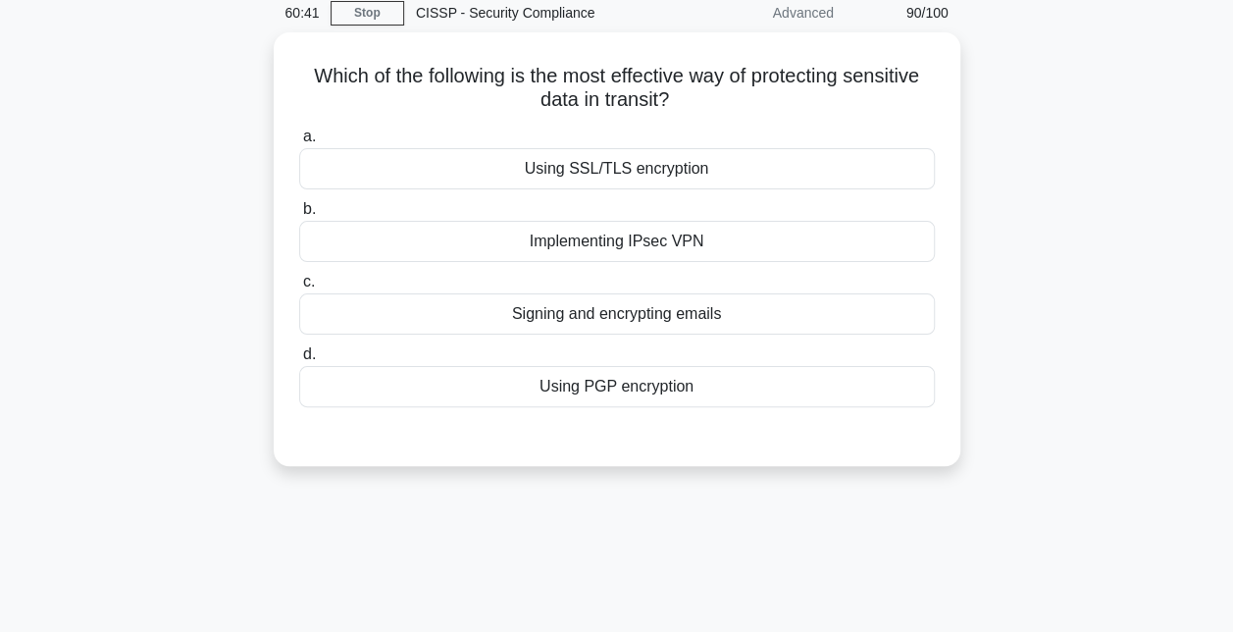
scroll to position [82, 0]
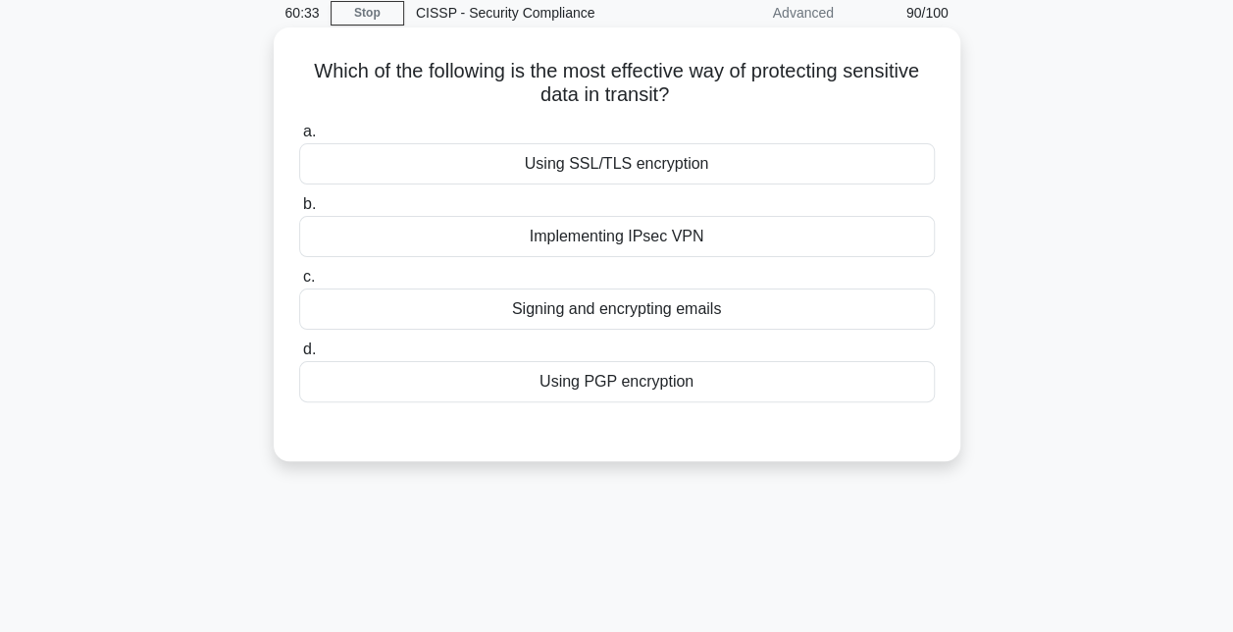
click at [644, 164] on div "Using SSL/TLS encryption" at bounding box center [617, 163] width 636 height 41
click at [299, 138] on input "a. Using SSL/TLS encryption" at bounding box center [299, 132] width 0 height 13
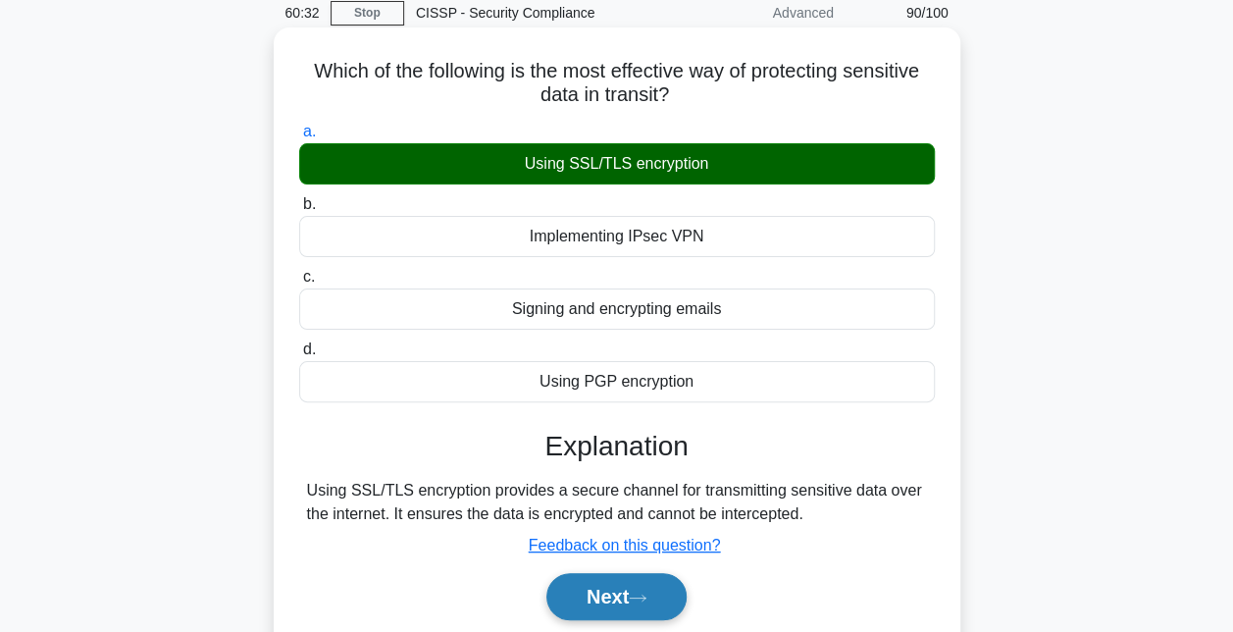
click at [625, 597] on button "Next" at bounding box center [616, 596] width 140 height 47
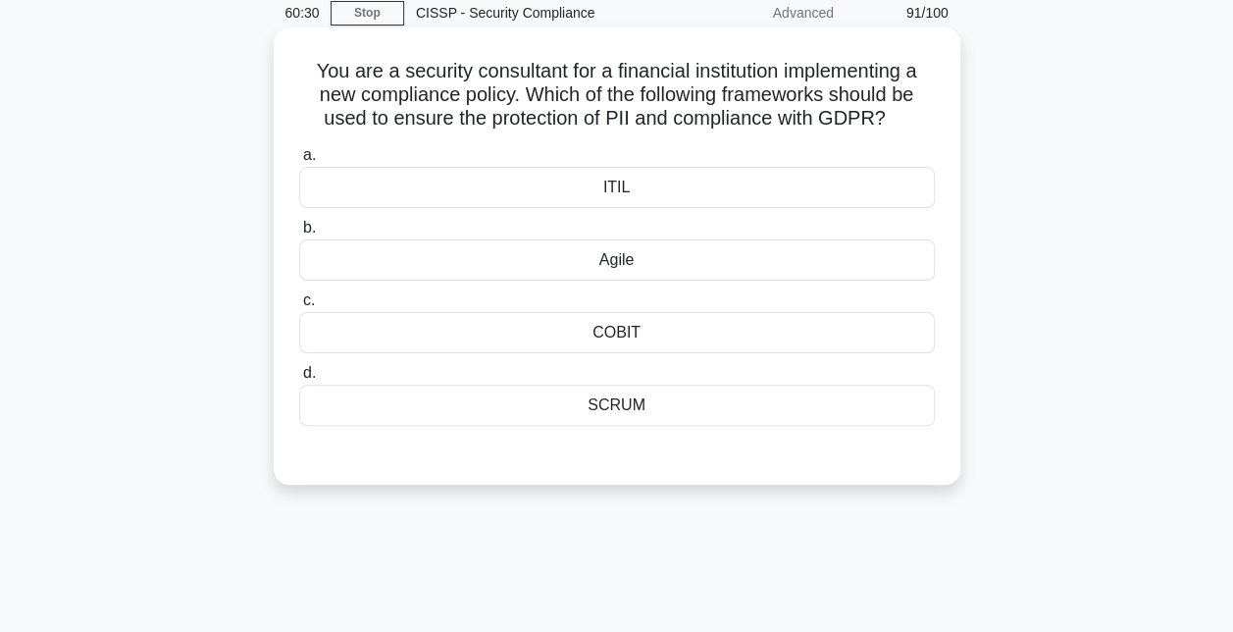
scroll to position [6, 0]
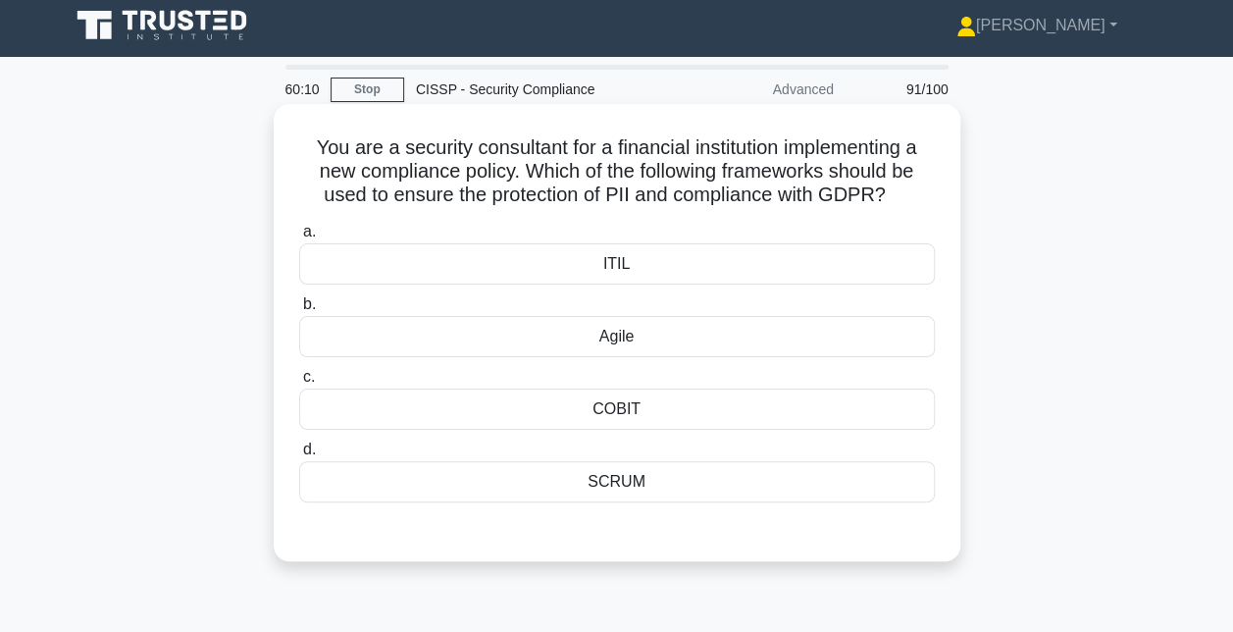
click at [662, 404] on div "COBIT" at bounding box center [617, 409] width 636 height 41
click at [299, 384] on input "c. COBIT" at bounding box center [299, 377] width 0 height 13
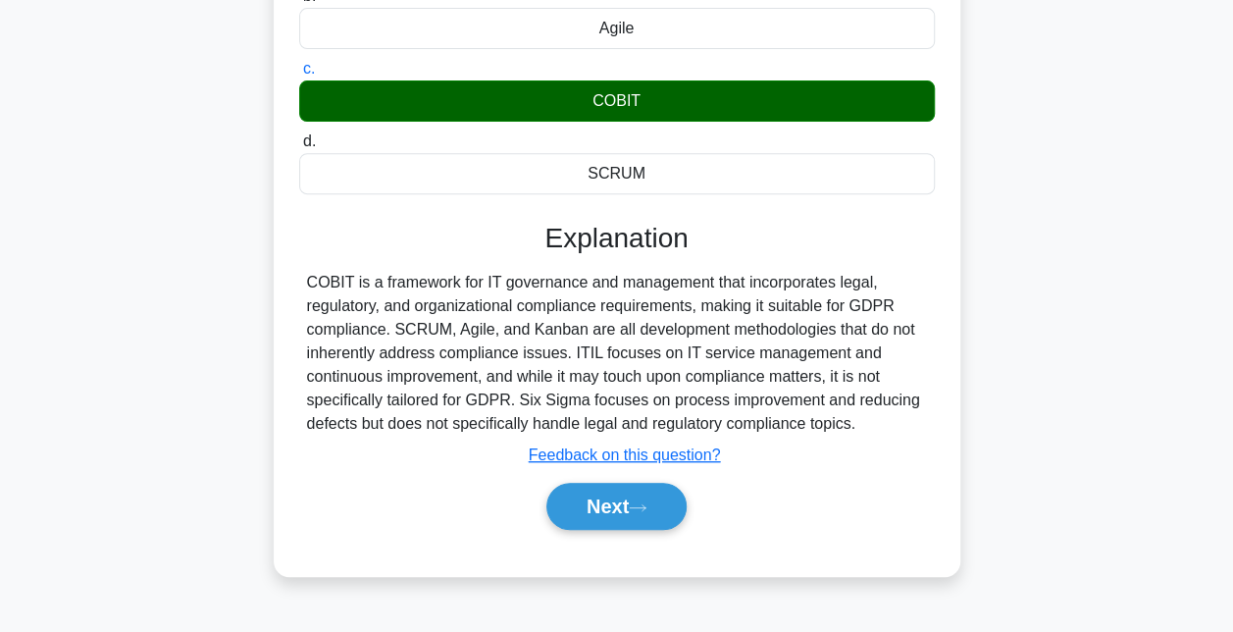
scroll to position [316, 0]
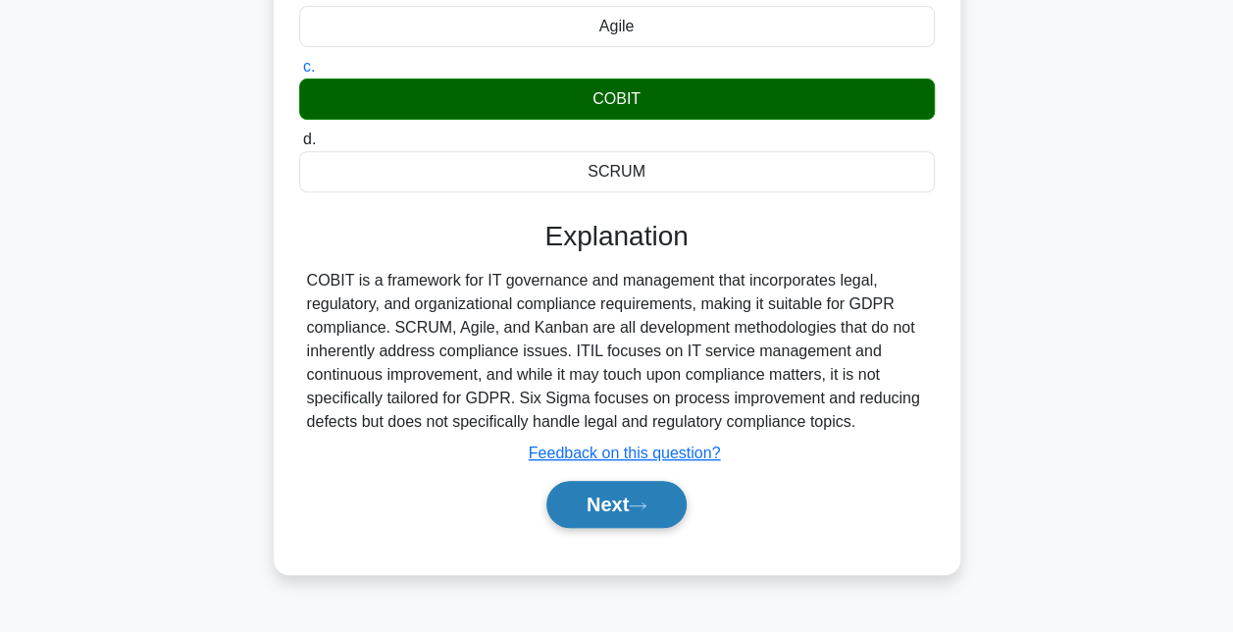
click at [628, 495] on button "Next" at bounding box center [616, 504] width 140 height 47
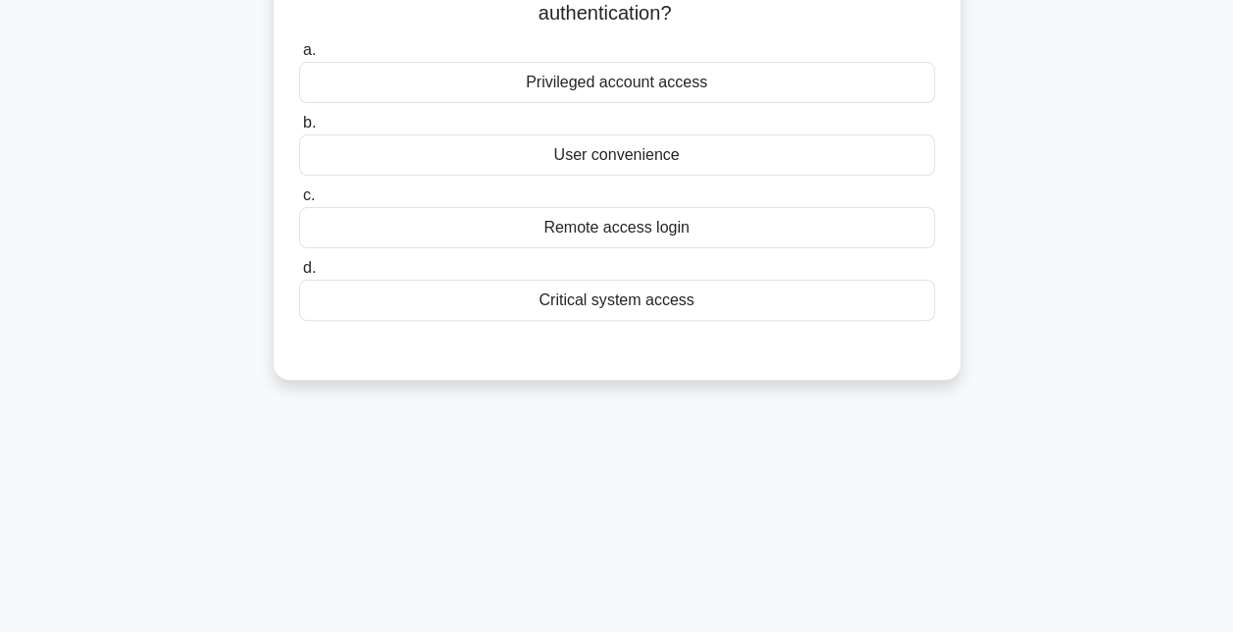
scroll to position [100, 0]
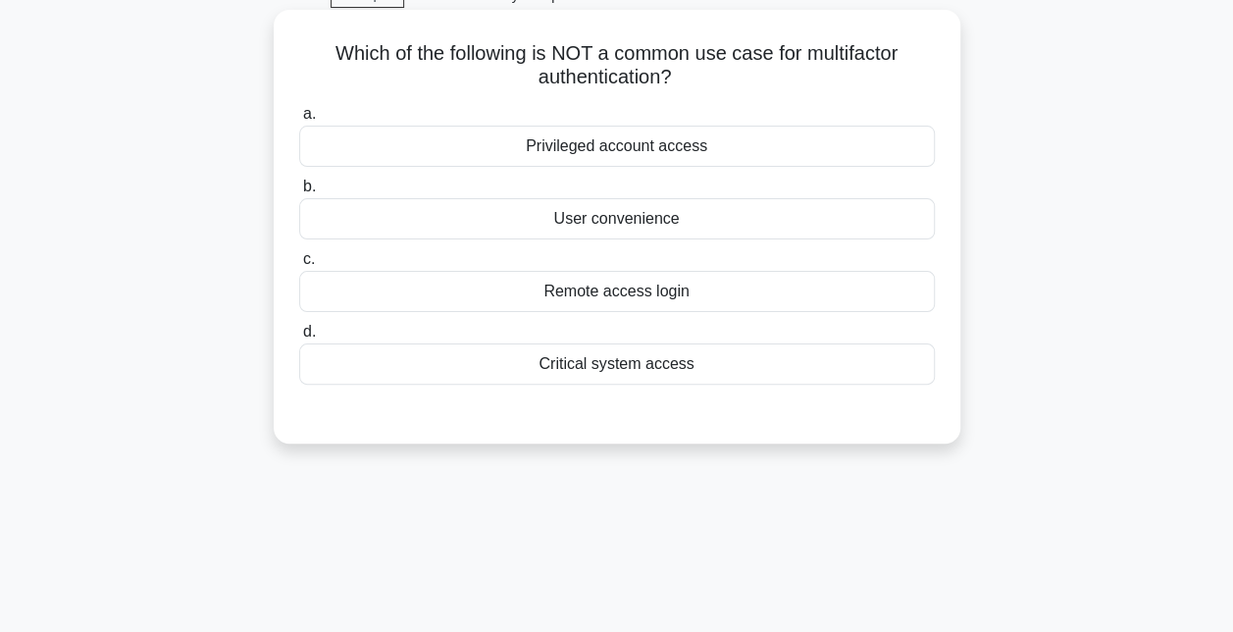
click at [630, 226] on div "User convenience" at bounding box center [617, 218] width 636 height 41
click at [299, 193] on input "b. User convenience" at bounding box center [299, 187] width 0 height 13
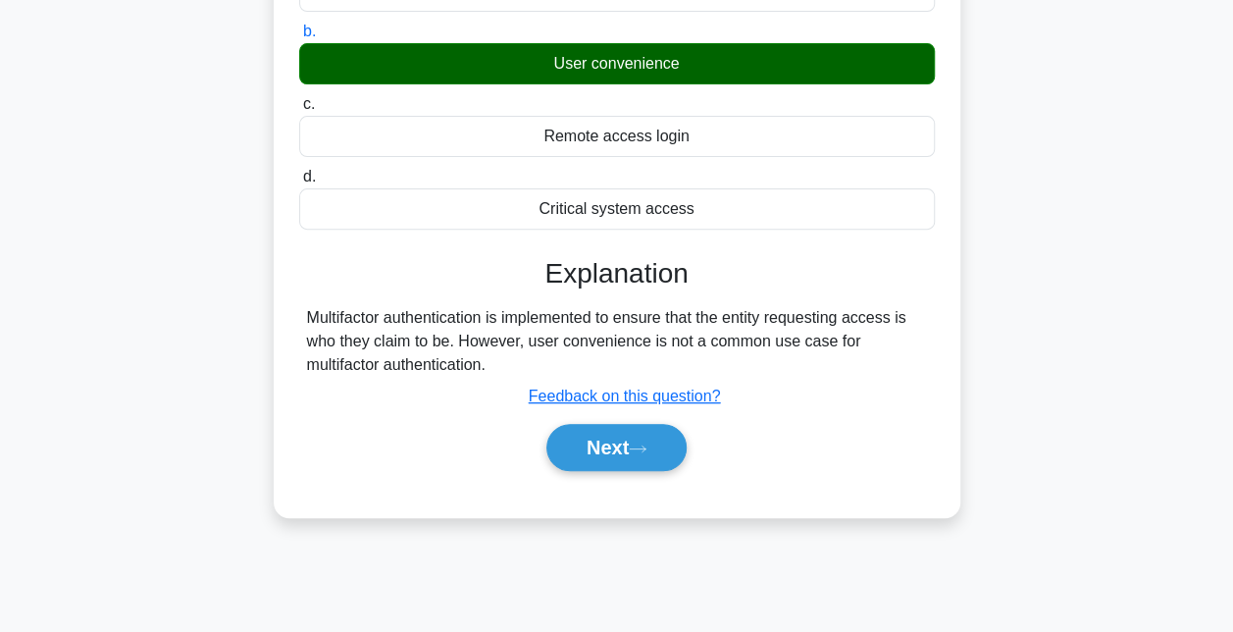
scroll to position [255, 0]
click at [601, 444] on button "Next" at bounding box center [616, 447] width 140 height 47
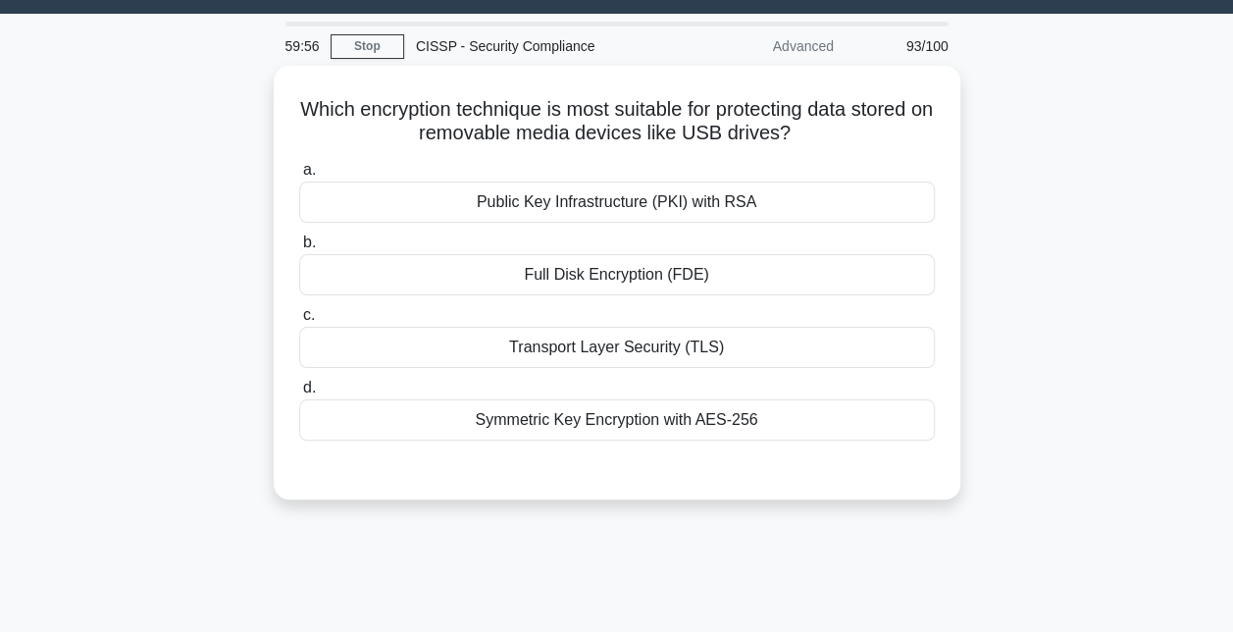
scroll to position [37, 0]
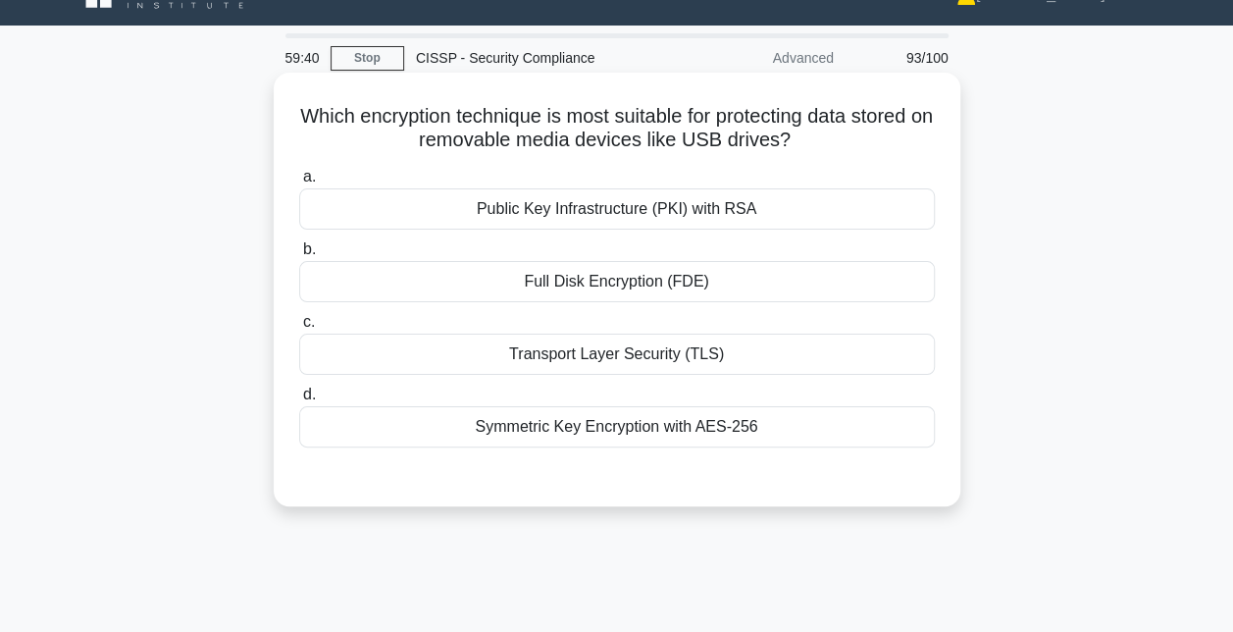
click at [626, 279] on div "Full Disk Encryption (FDE)" at bounding box center [617, 281] width 636 height 41
click at [299, 256] on input "b. Full Disk Encryption (FDE)" at bounding box center [299, 249] width 0 height 13
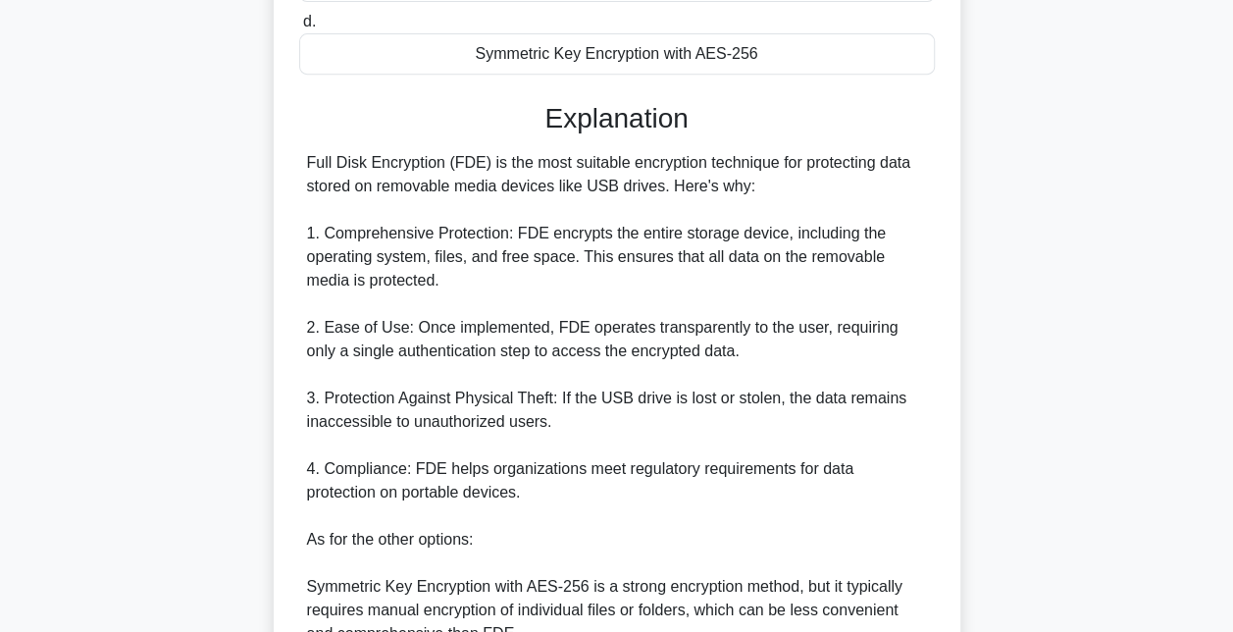
scroll to position [740, 0]
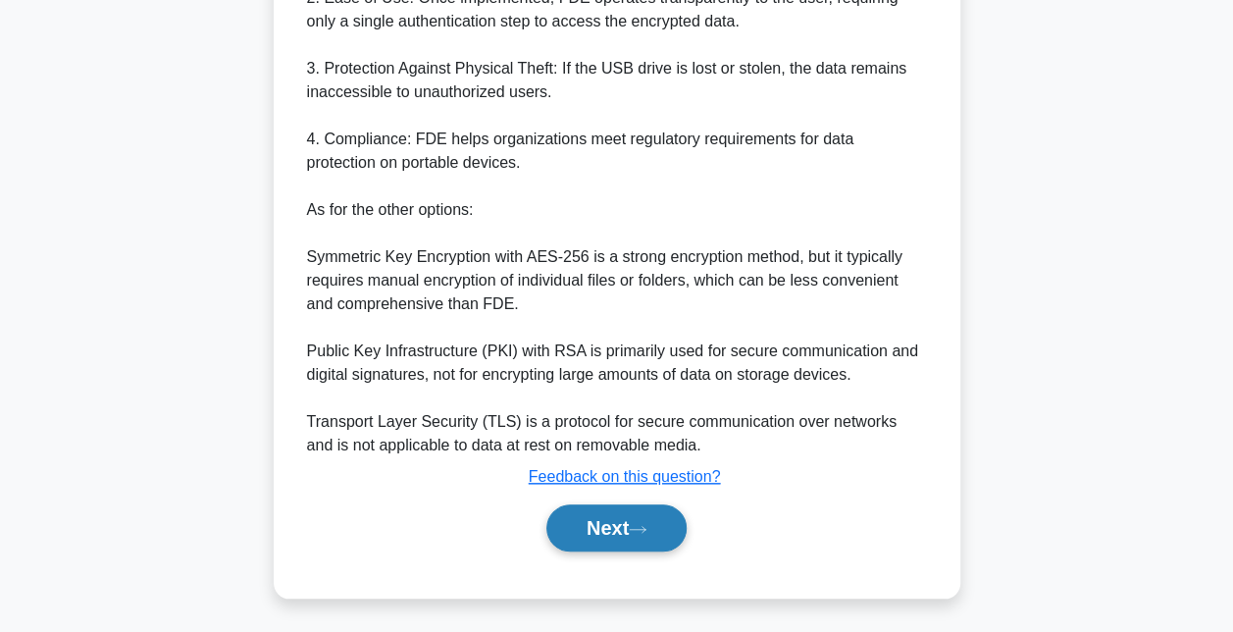
click at [616, 516] on button "Next" at bounding box center [616, 527] width 140 height 47
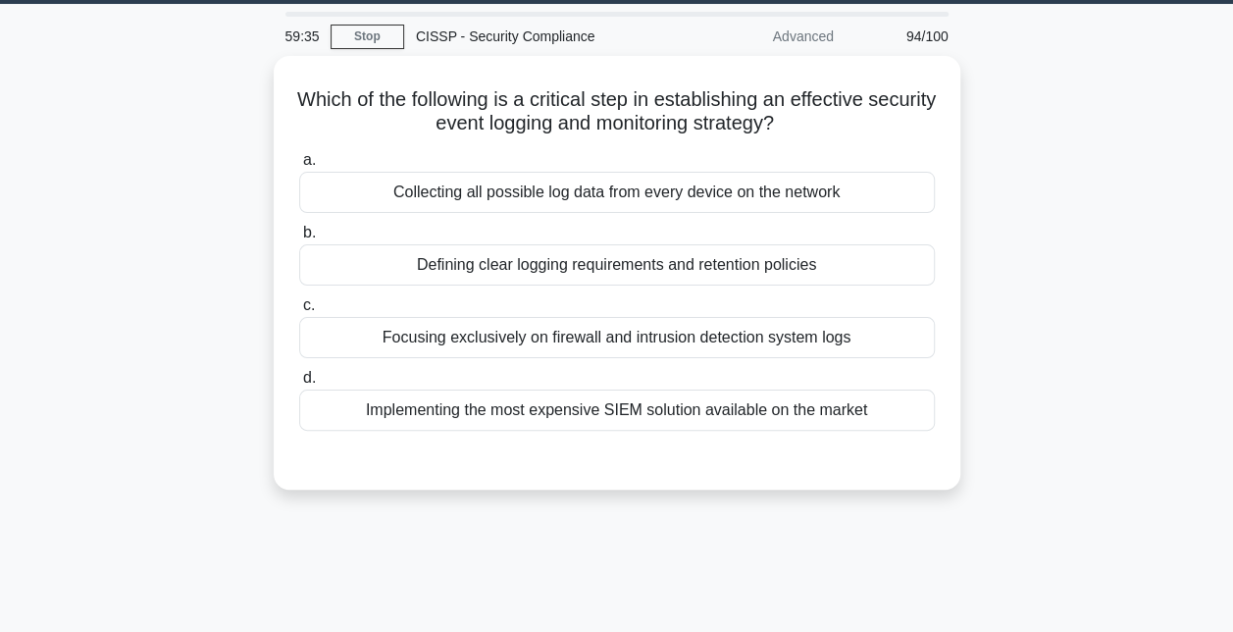
scroll to position [51, 0]
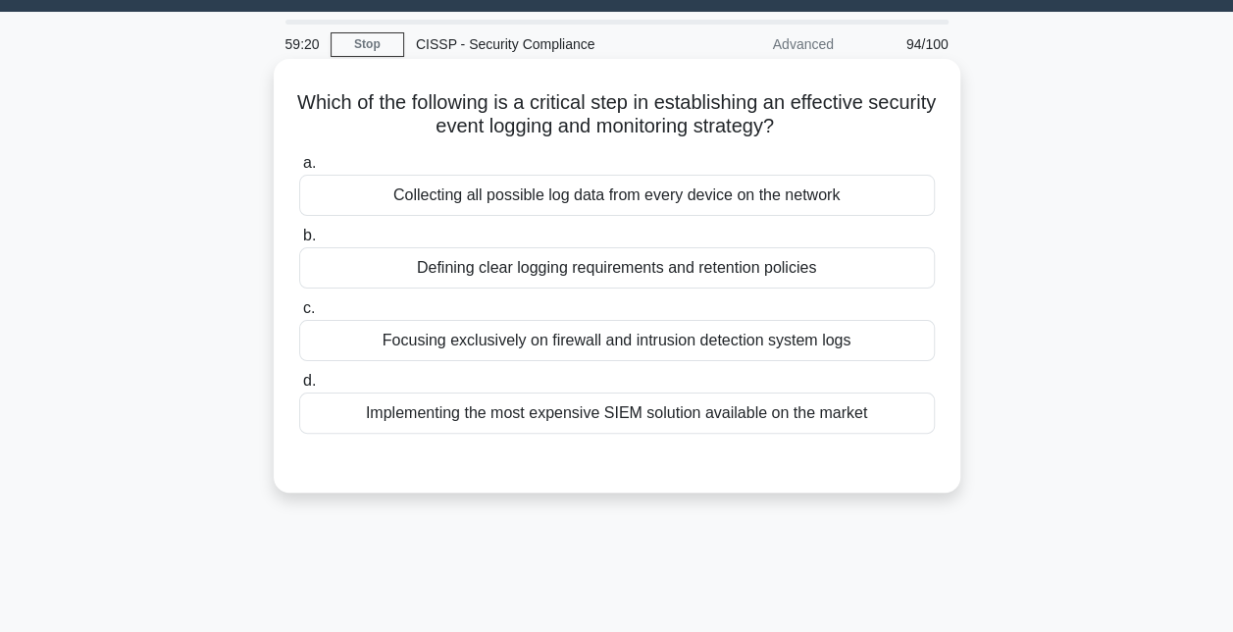
click at [633, 271] on div "Defining clear logging requirements and retention policies" at bounding box center [617, 267] width 636 height 41
click at [299, 242] on input "b. Defining clear logging requirements and retention policies" at bounding box center [299, 236] width 0 height 13
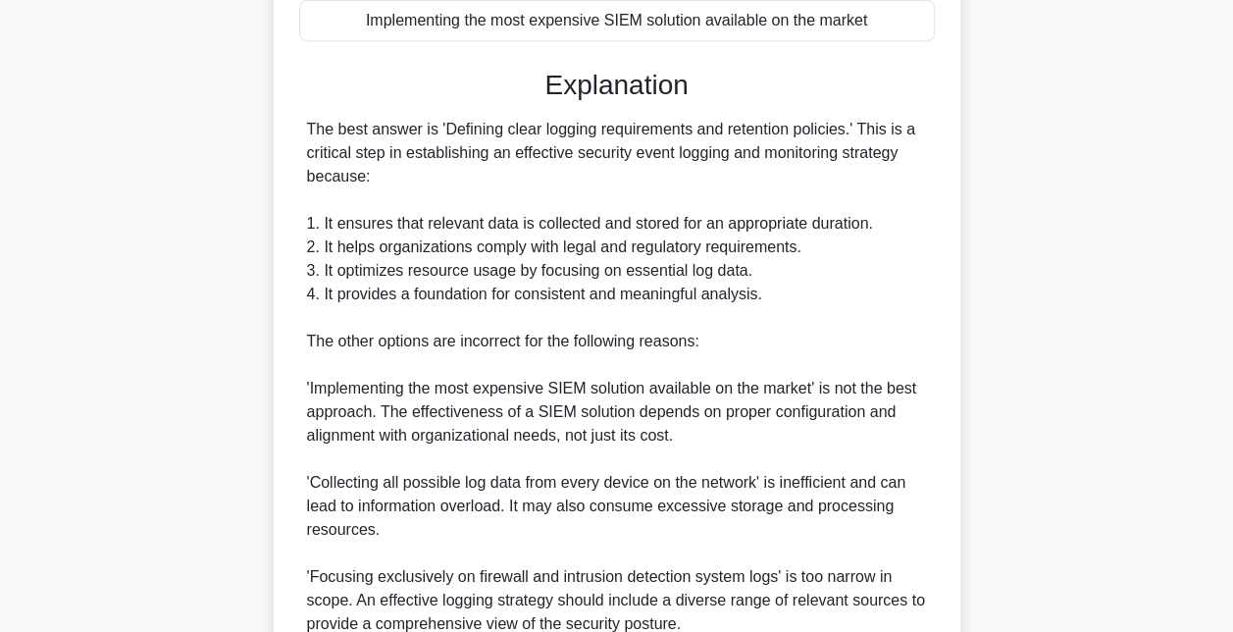
scroll to position [622, 0]
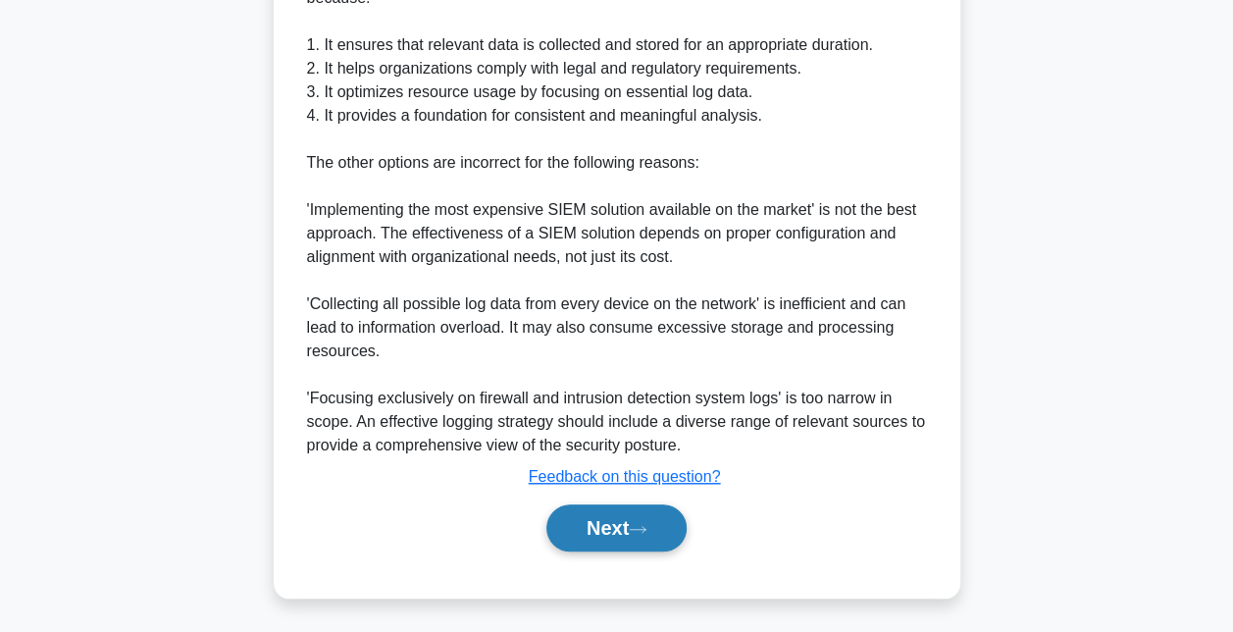
click at [606, 523] on button "Next" at bounding box center [616, 527] width 140 height 47
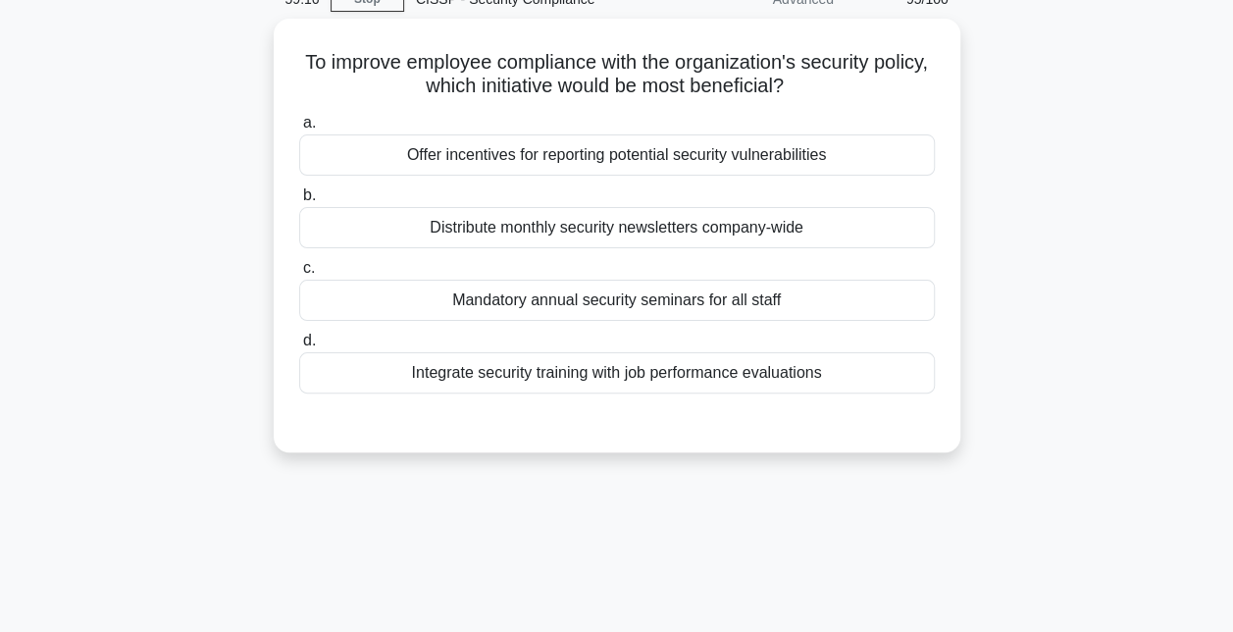
scroll to position [96, 0]
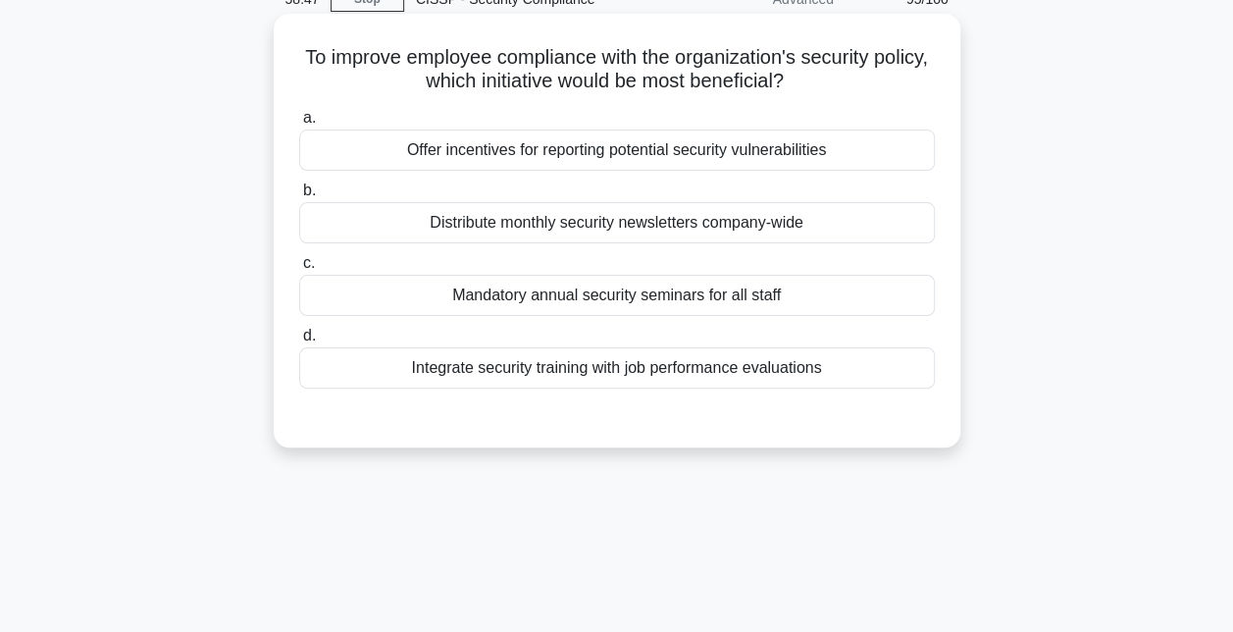
click at [615, 376] on div "Integrate security training with job performance evaluations" at bounding box center [617, 367] width 636 height 41
click at [299, 342] on input "d. Integrate security training with job performance evaluations" at bounding box center [299, 336] width 0 height 13
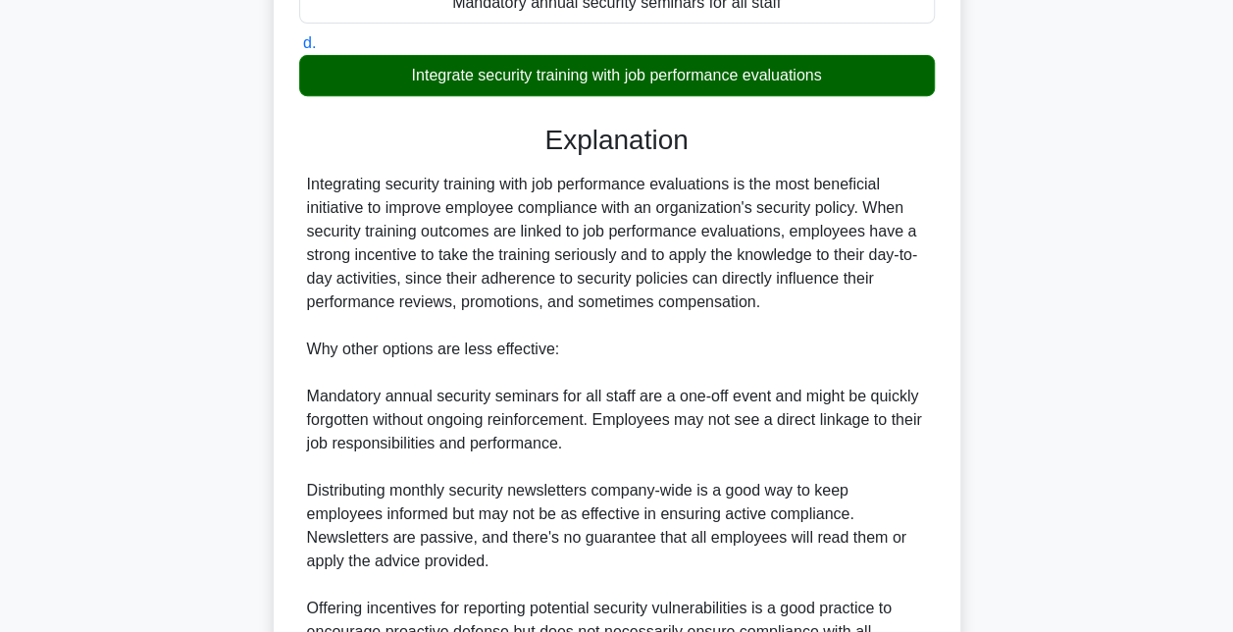
scroll to position [600, 0]
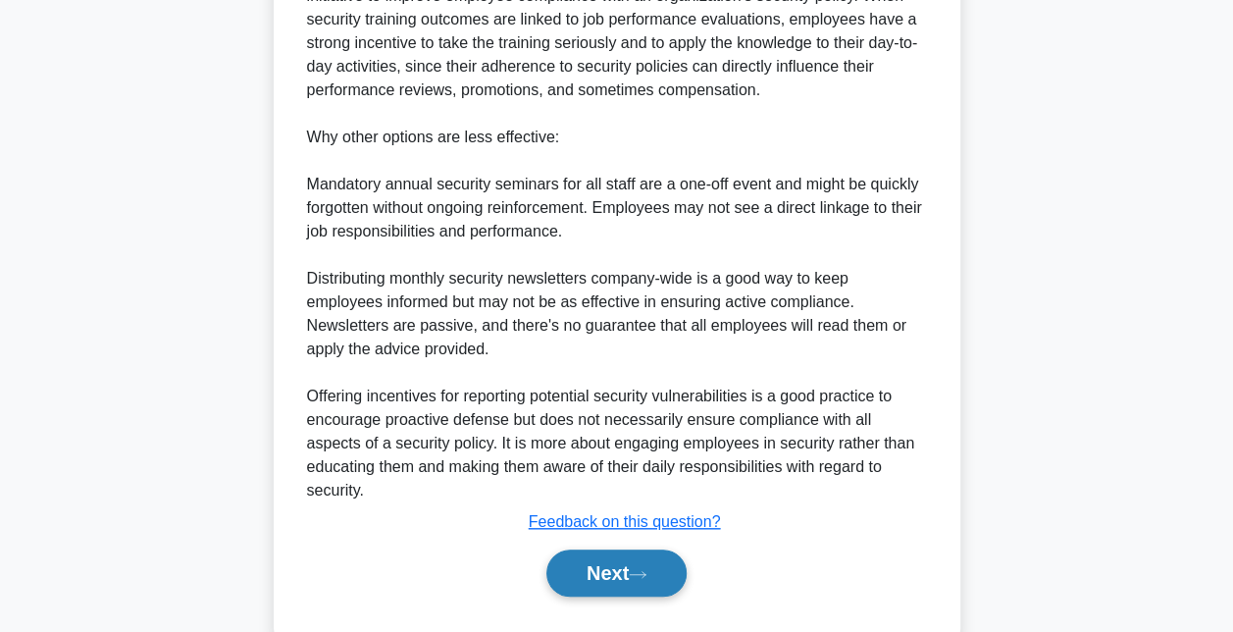
click at [591, 559] on button "Next" at bounding box center [616, 572] width 140 height 47
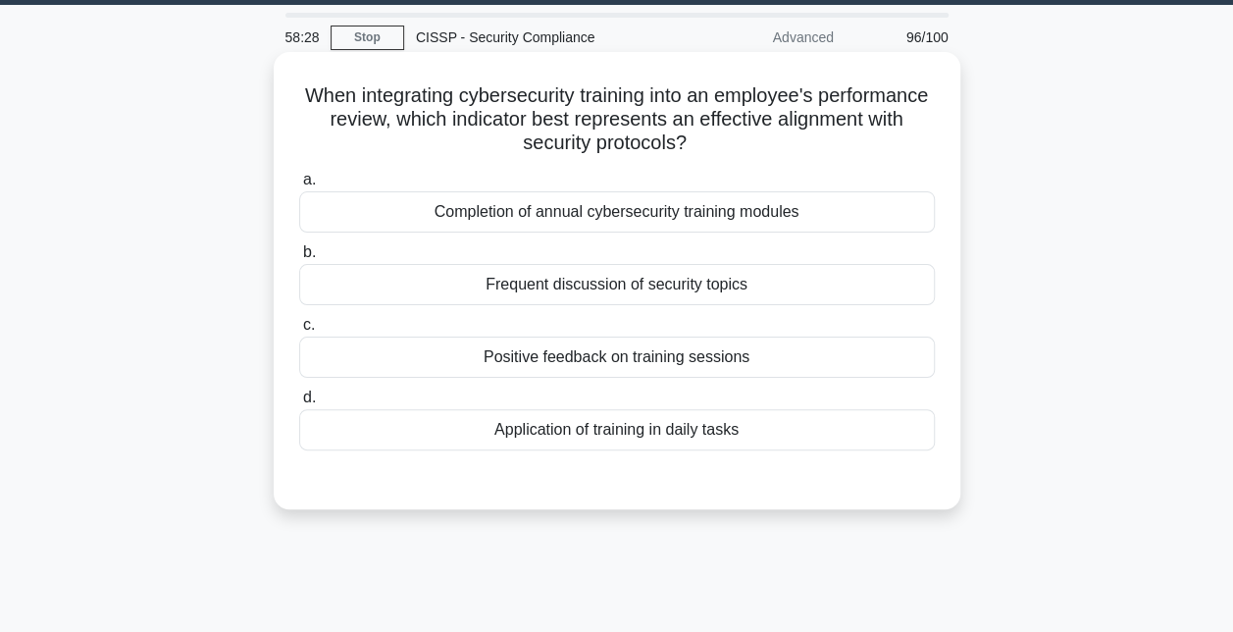
scroll to position [38, 0]
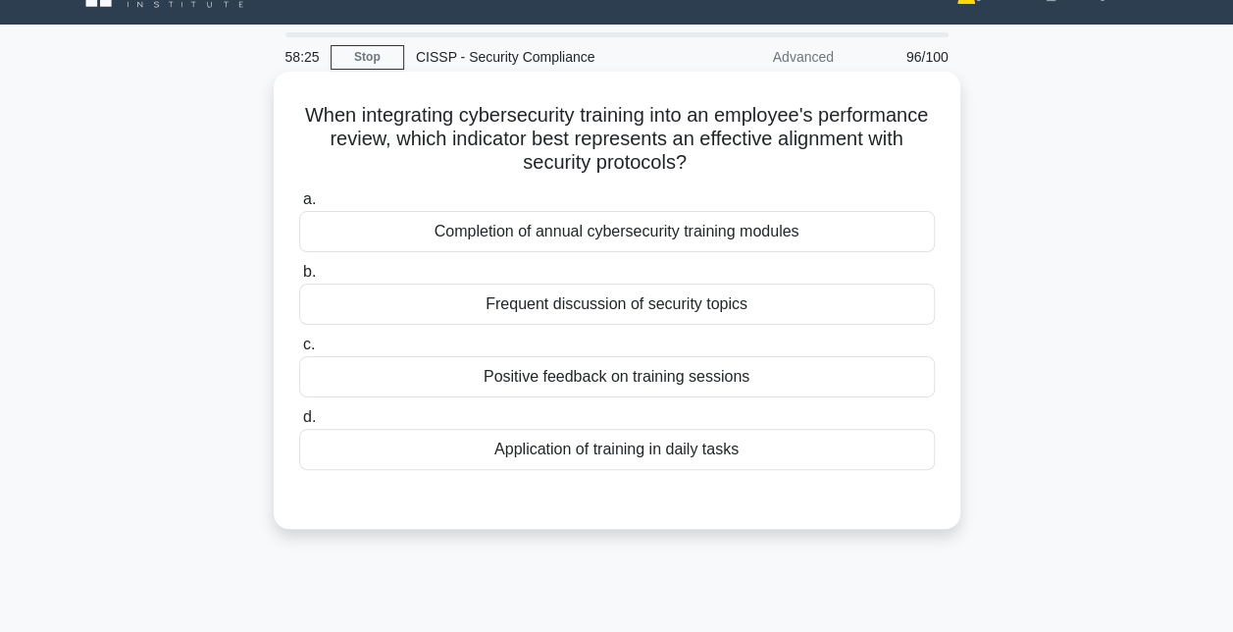
click at [602, 454] on div "Application of training in daily tasks" at bounding box center [617, 449] width 636 height 41
click at [299, 424] on input "d. Application of training in daily tasks" at bounding box center [299, 417] width 0 height 13
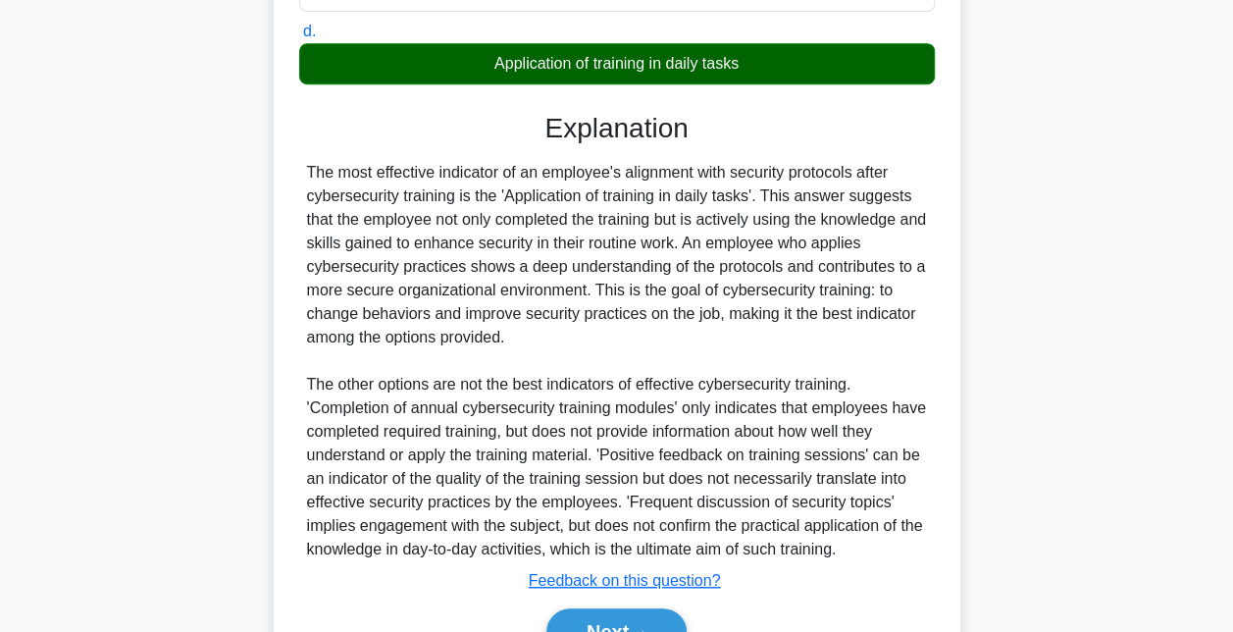
scroll to position [528, 0]
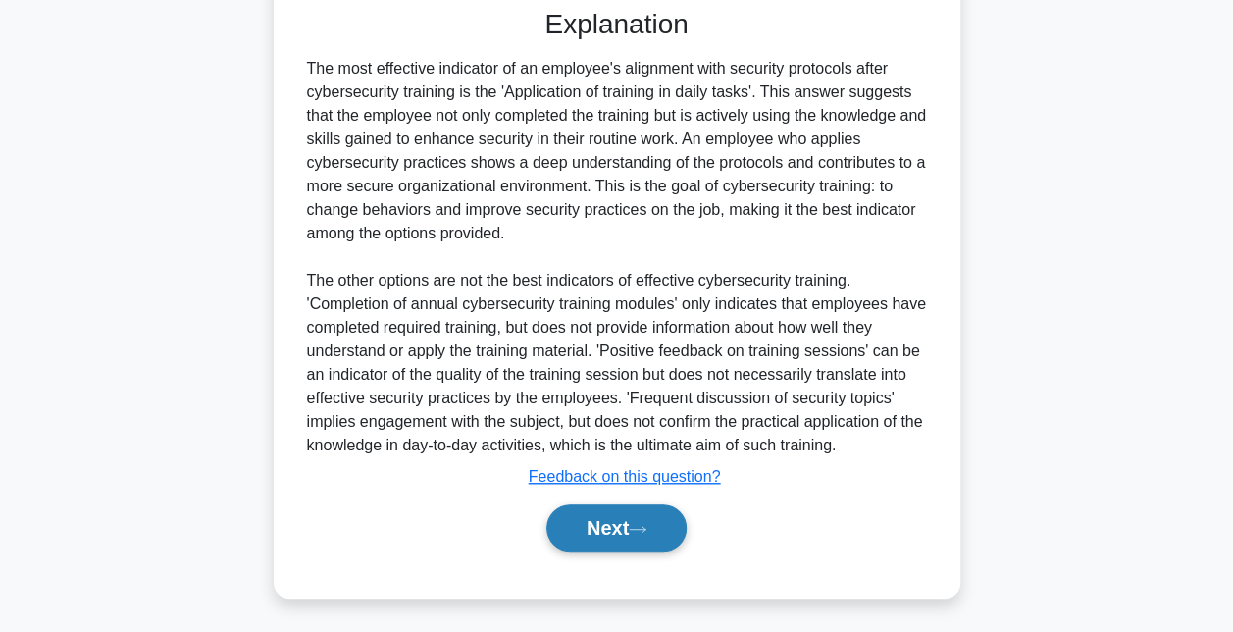
click at [598, 526] on button "Next" at bounding box center [616, 527] width 140 height 47
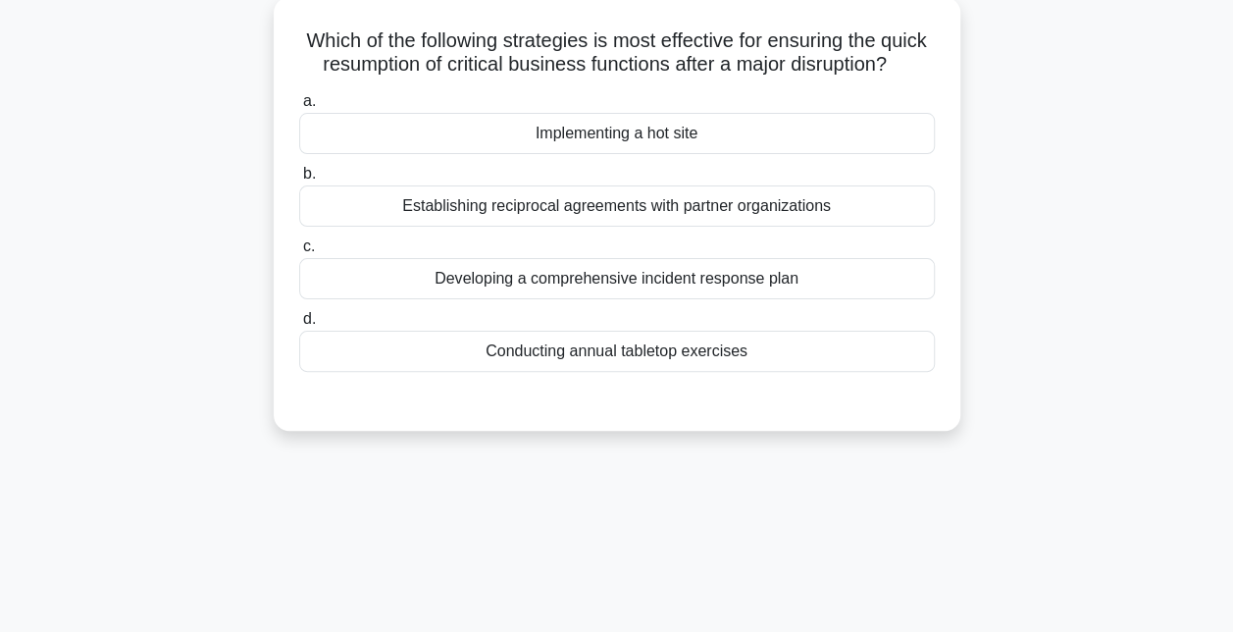
scroll to position [112, 0]
click at [573, 300] on div "Developing a comprehensive incident response plan" at bounding box center [617, 279] width 636 height 41
click at [299, 254] on input "c. Developing a comprehensive incident response plan" at bounding box center [299, 247] width 0 height 13
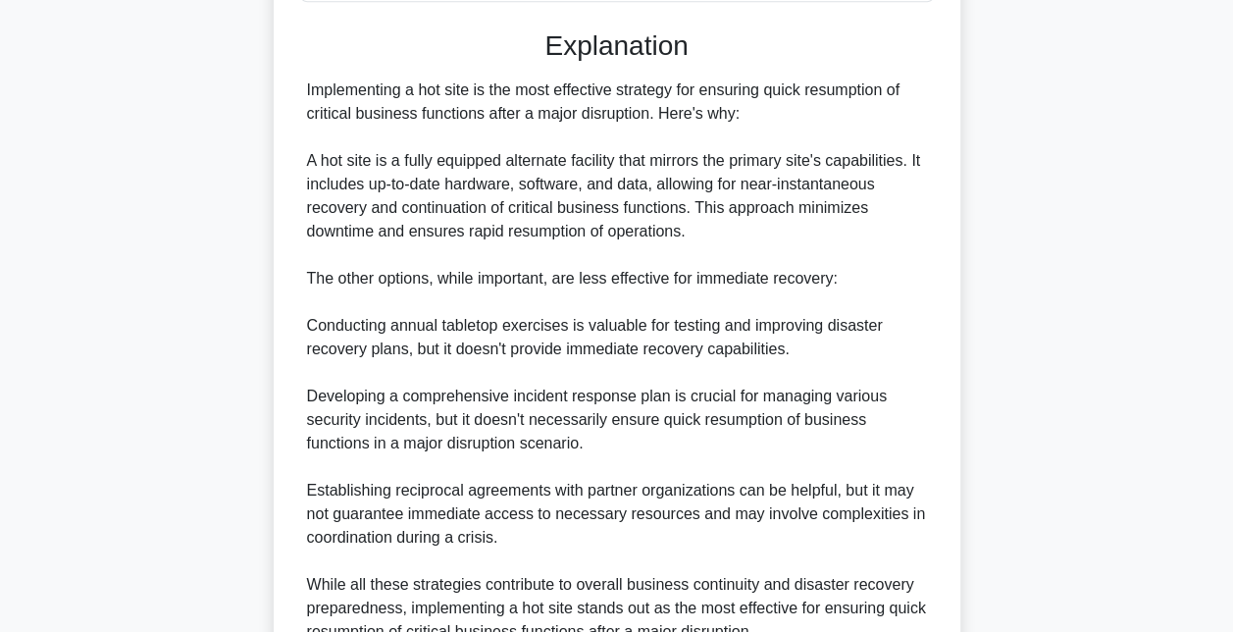
scroll to position [696, 0]
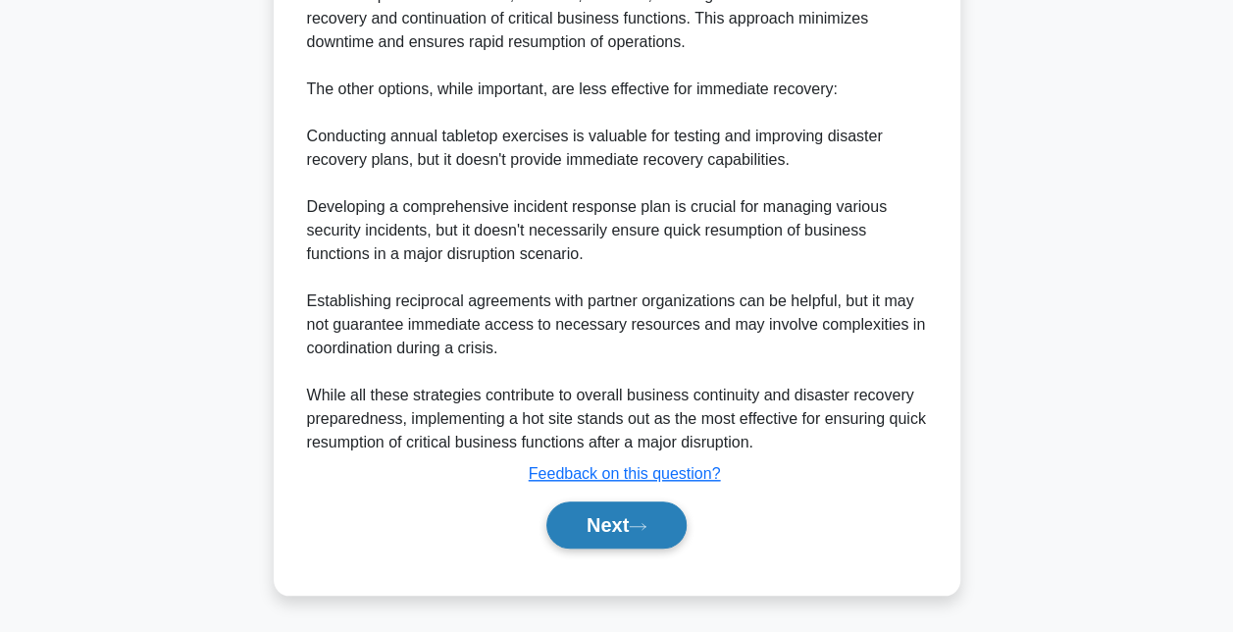
click at [602, 528] on button "Next" at bounding box center [616, 524] width 140 height 47
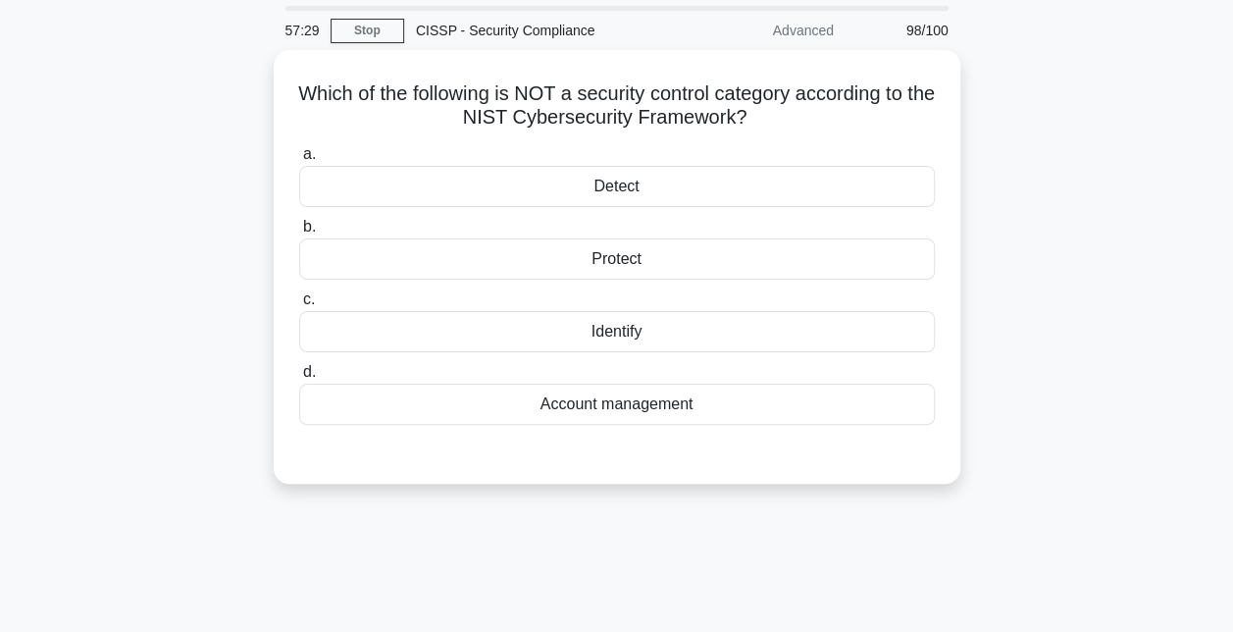
scroll to position [65, 0]
click at [639, 398] on div "Account management" at bounding box center [617, 404] width 636 height 41
click at [299, 379] on input "d. Account management" at bounding box center [299, 372] width 0 height 13
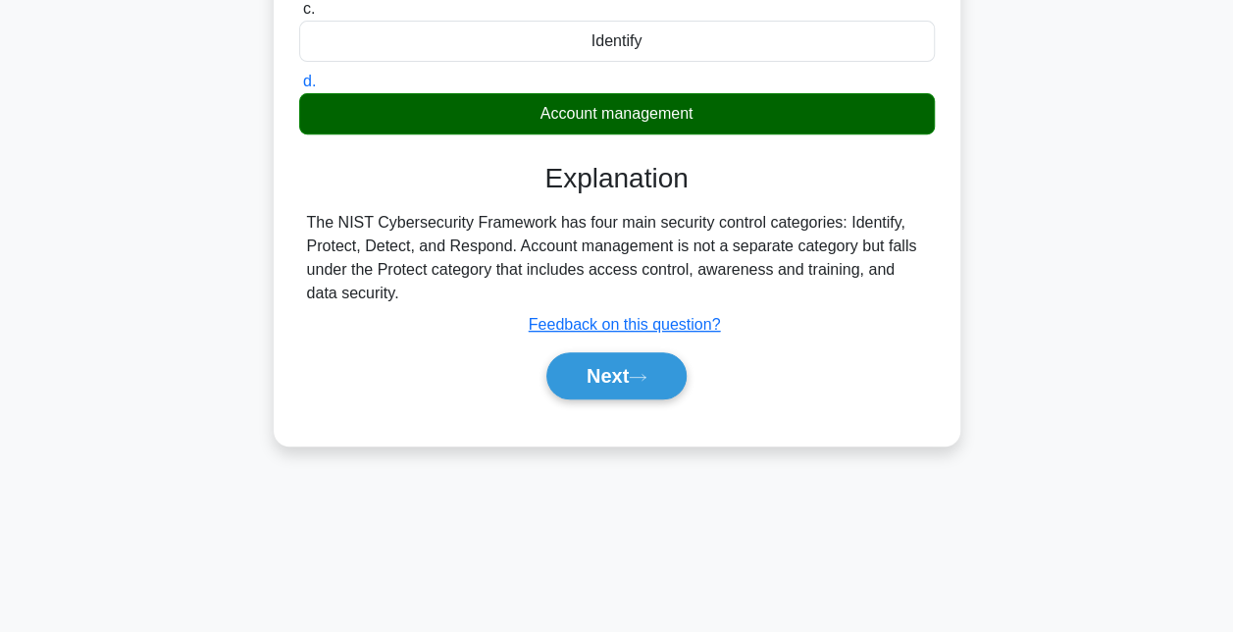
scroll to position [355, 0]
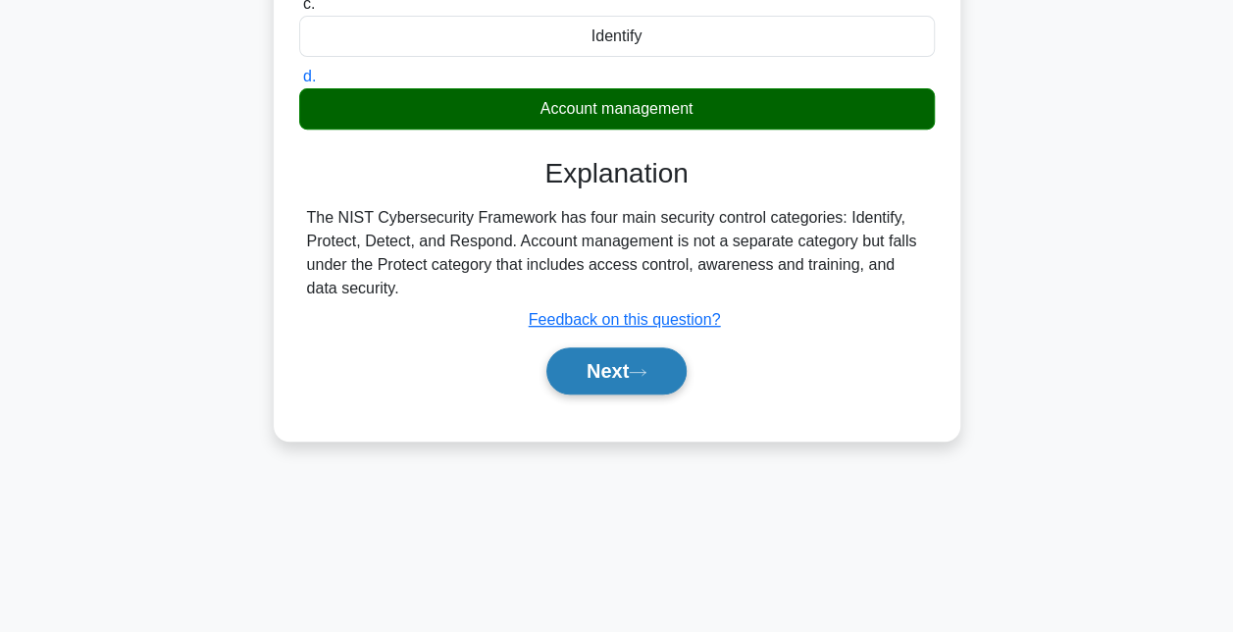
click at [638, 378] on button "Next" at bounding box center [616, 370] width 140 height 47
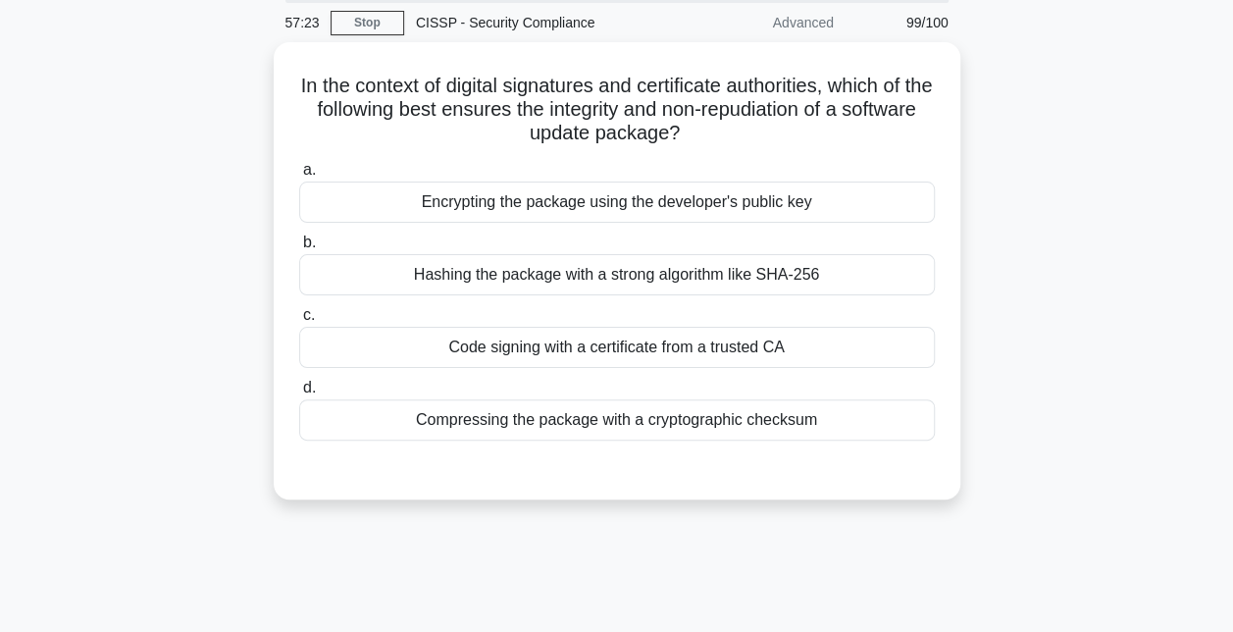
scroll to position [69, 0]
click at [651, 285] on div "Hashing the package with a strong algorithm like SHA-256" at bounding box center [617, 273] width 636 height 41
click at [299, 248] on input "b. Hashing the package with a strong algorithm like SHA-256" at bounding box center [299, 241] width 0 height 13
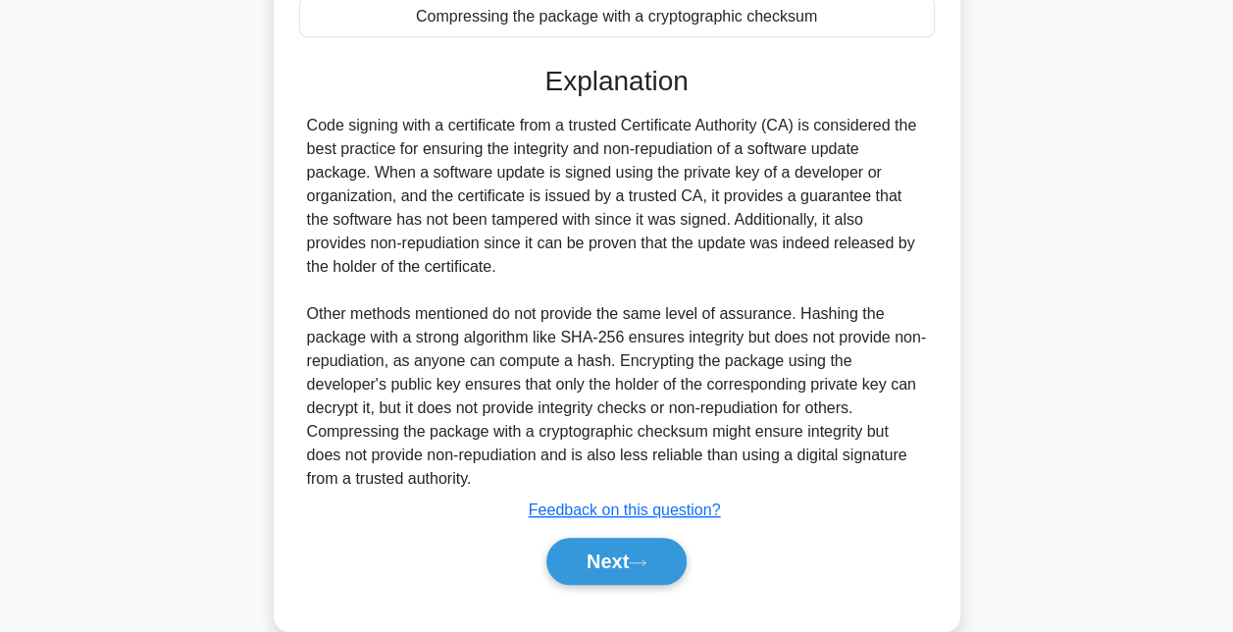
scroll to position [473, 0]
click at [642, 559] on icon at bounding box center [638, 562] width 18 height 11
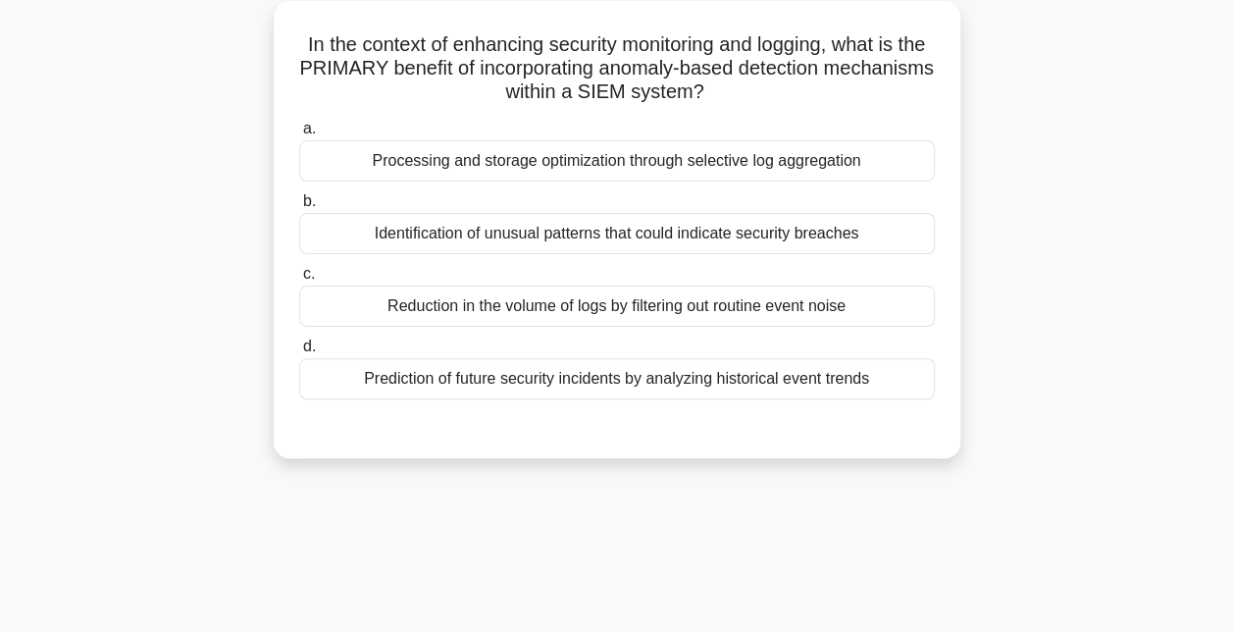
scroll to position [110, 0]
click at [602, 245] on div "Identification of unusual patterns that could indicate security breaches" at bounding box center [617, 232] width 636 height 41
click at [299, 207] on input "b. Identification of unusual patterns that could indicate security breaches" at bounding box center [299, 200] width 0 height 13
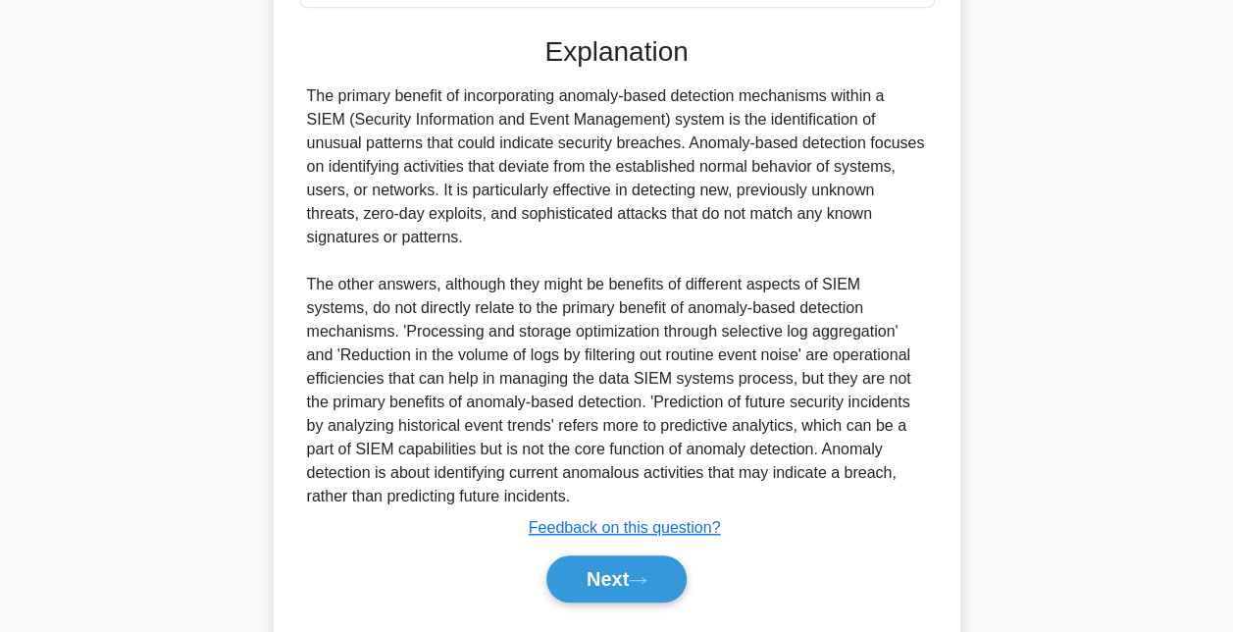
scroll to position [508, 0]
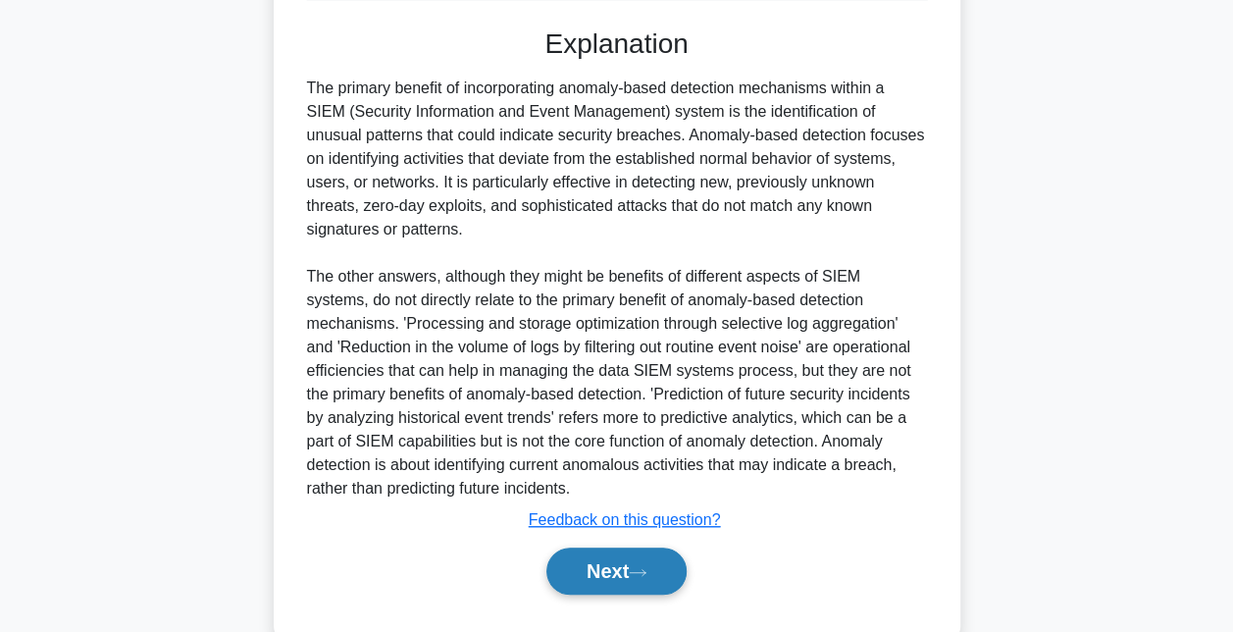
click at [625, 555] on button "Next" at bounding box center [616, 570] width 140 height 47
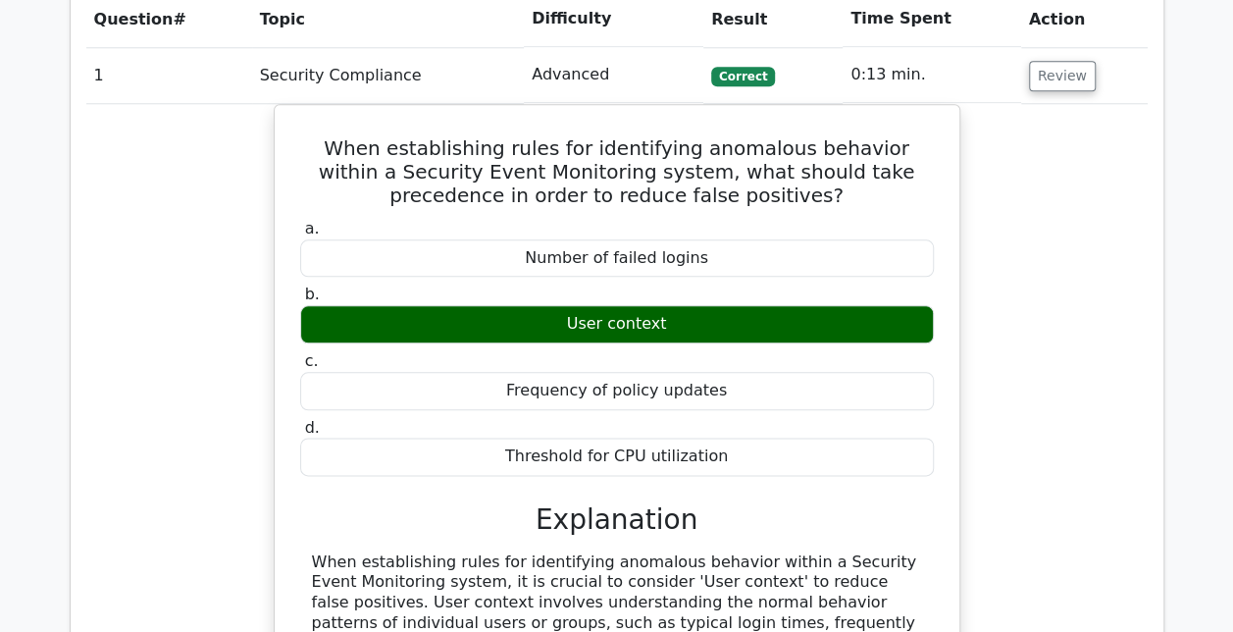
scroll to position [962, 0]
